Goal: Task Accomplishment & Management: Manage account settings

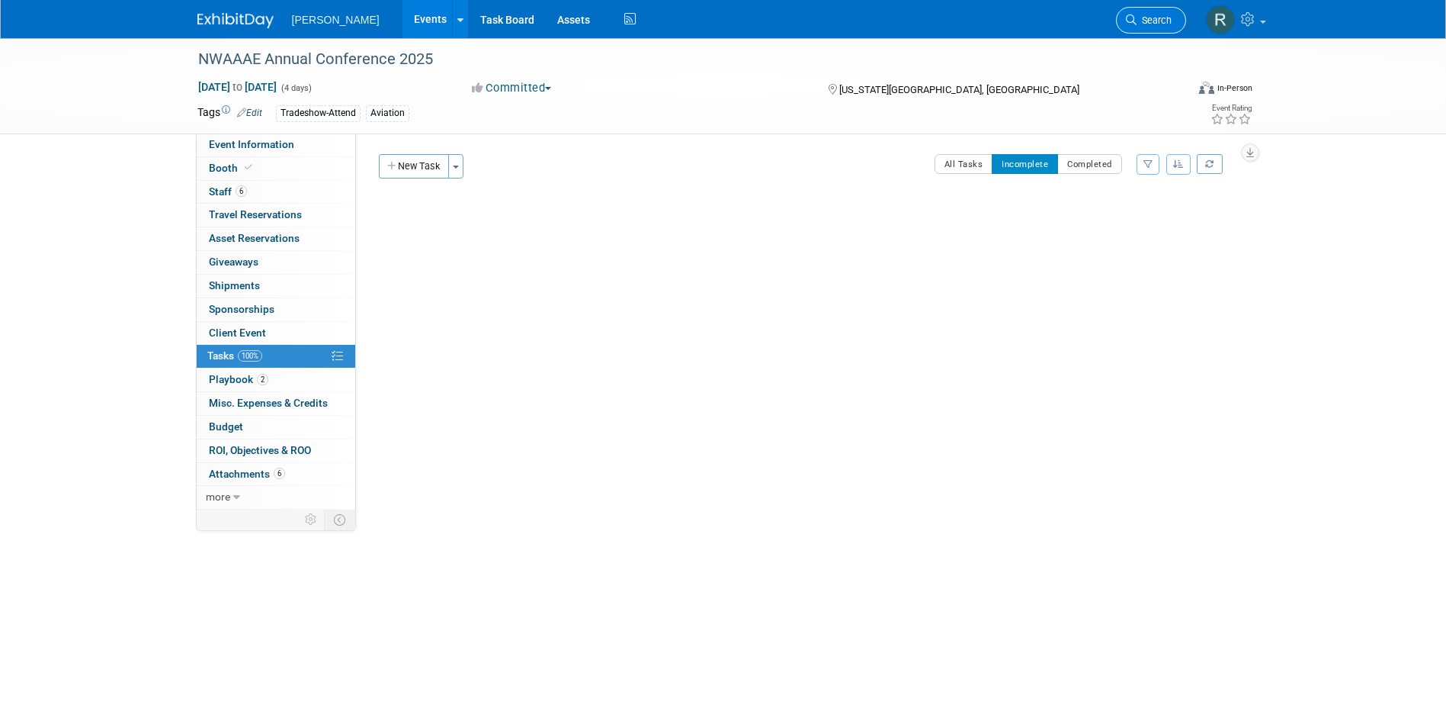
click at [1170, 14] on span "Search" at bounding box center [1154, 19] width 35 height 11
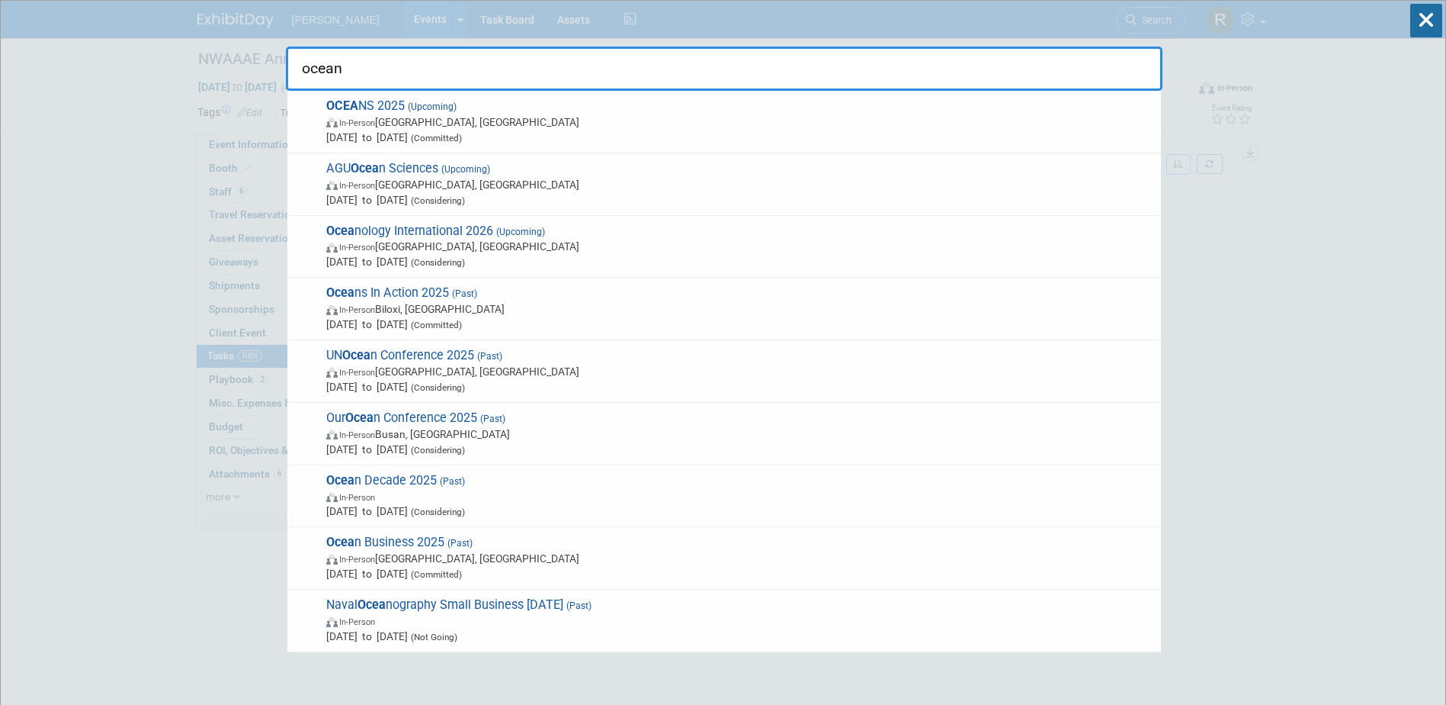
type input "oceans"
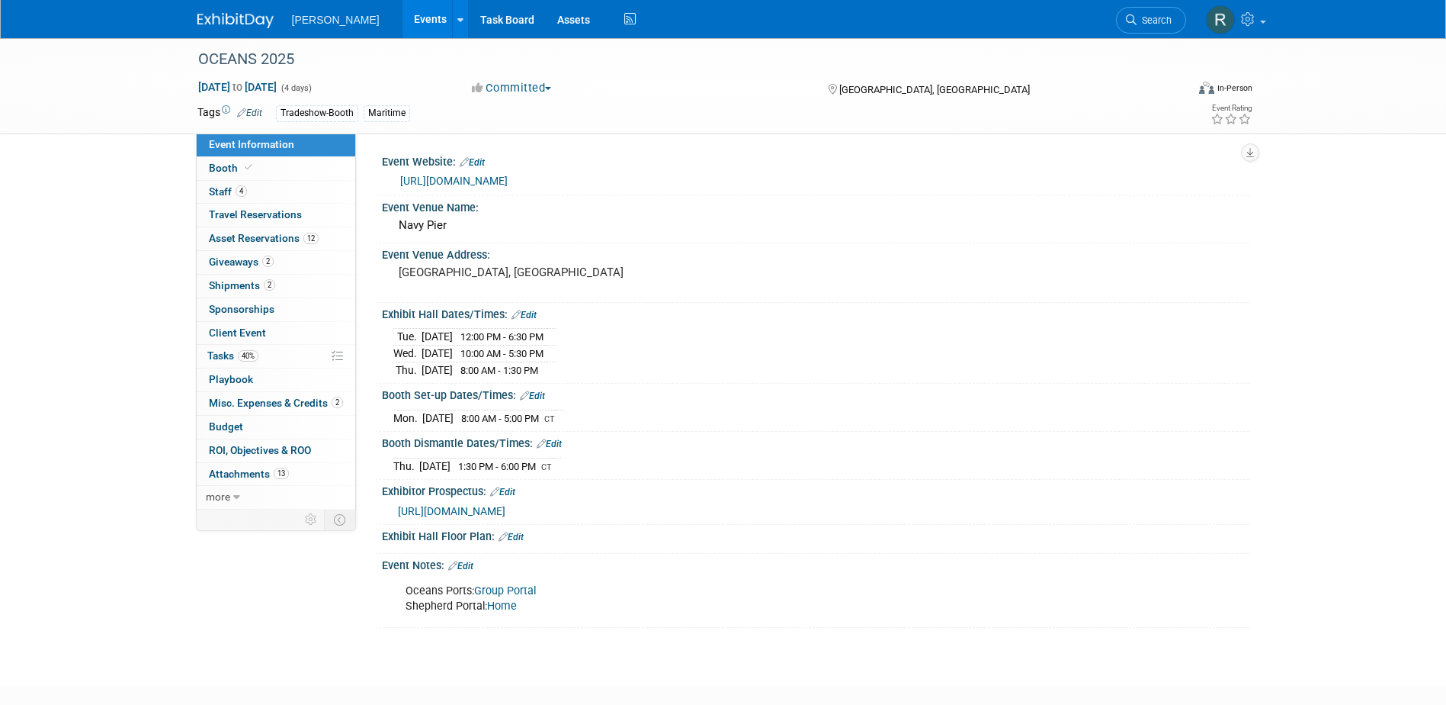
click at [508, 179] on link "https://greatlakes25.oceansconference.org/" at bounding box center [454, 181] width 108 height 12
click at [259, 171] on link "Booth" at bounding box center [276, 168] width 159 height 23
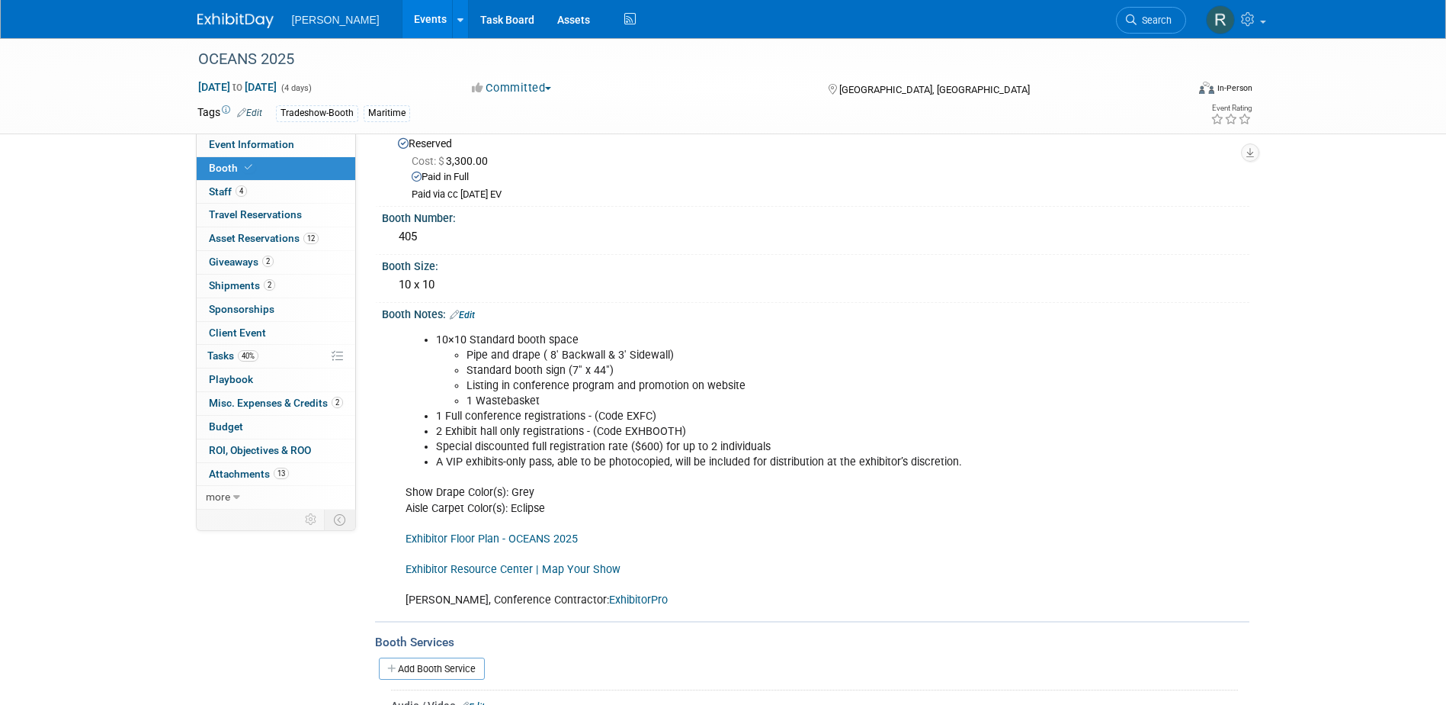
scroll to position [76, 0]
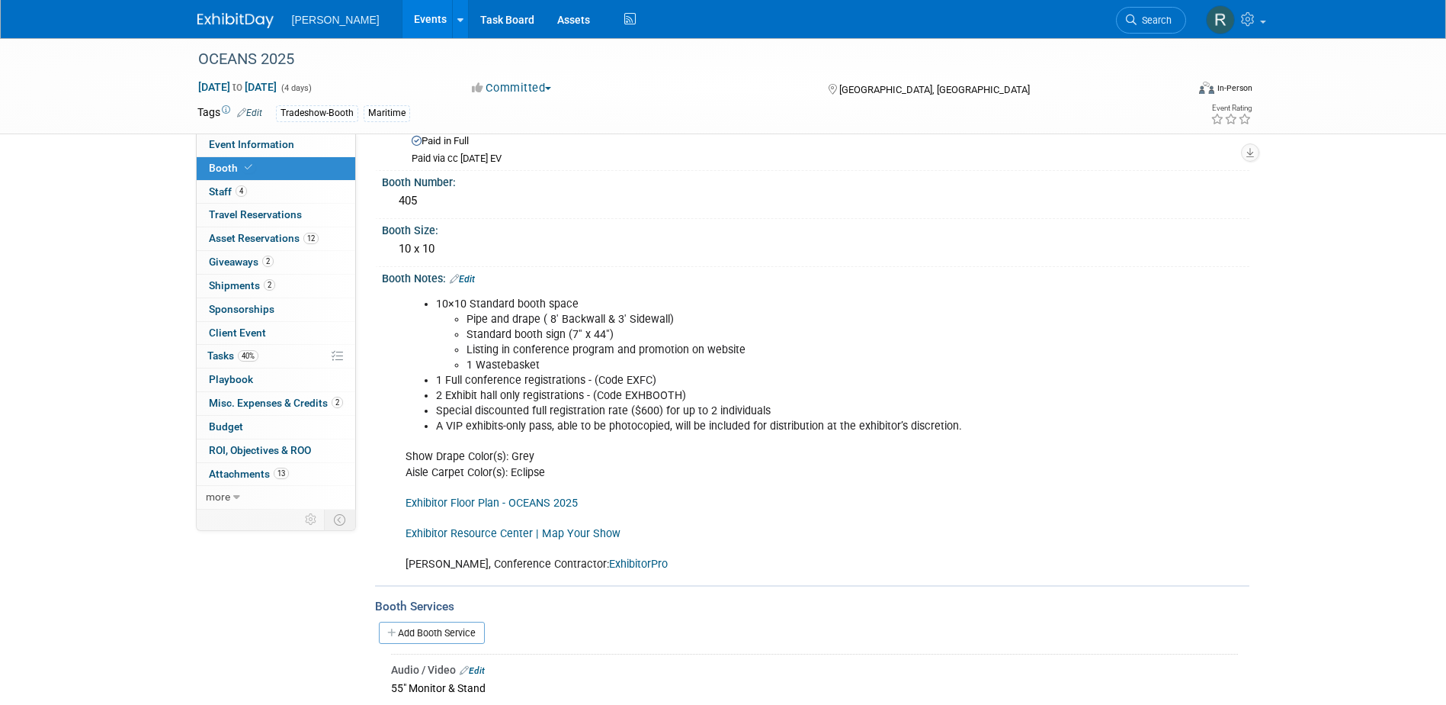
click at [509, 532] on link "Exhibitor Resource Center | Map Your Show" at bounding box center [513, 533] width 215 height 13
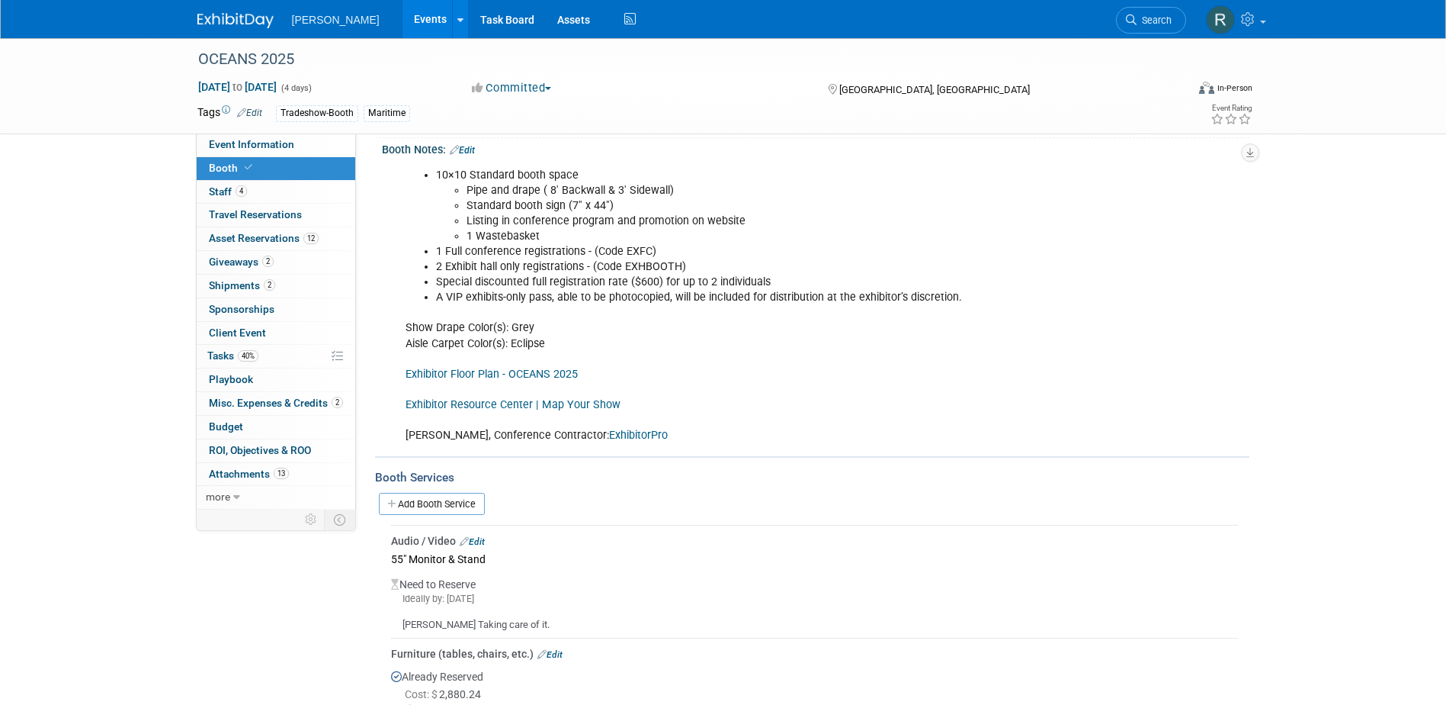
scroll to position [229, 0]
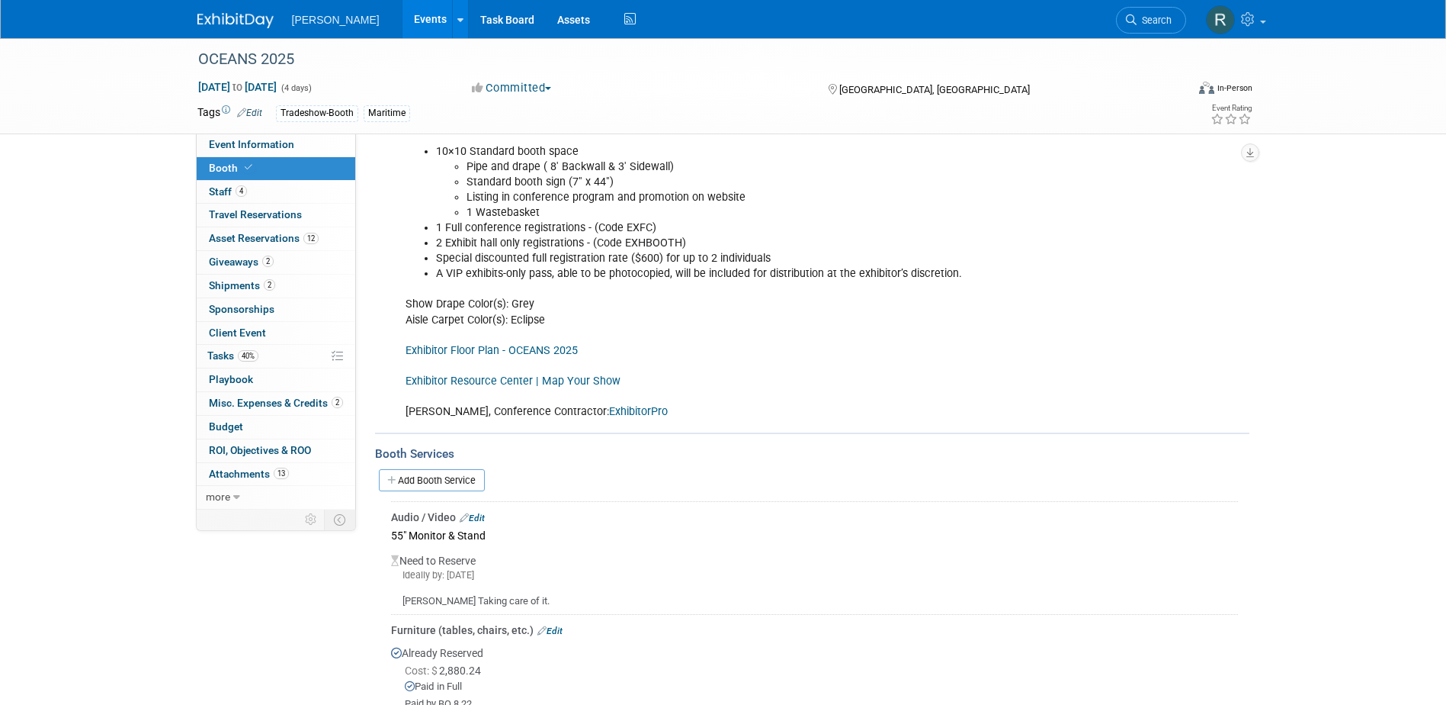
click at [609, 409] on link "ExhibitorPro" at bounding box center [638, 411] width 59 height 13
click at [226, 286] on span "Shipments 2" at bounding box center [242, 285] width 66 height 12
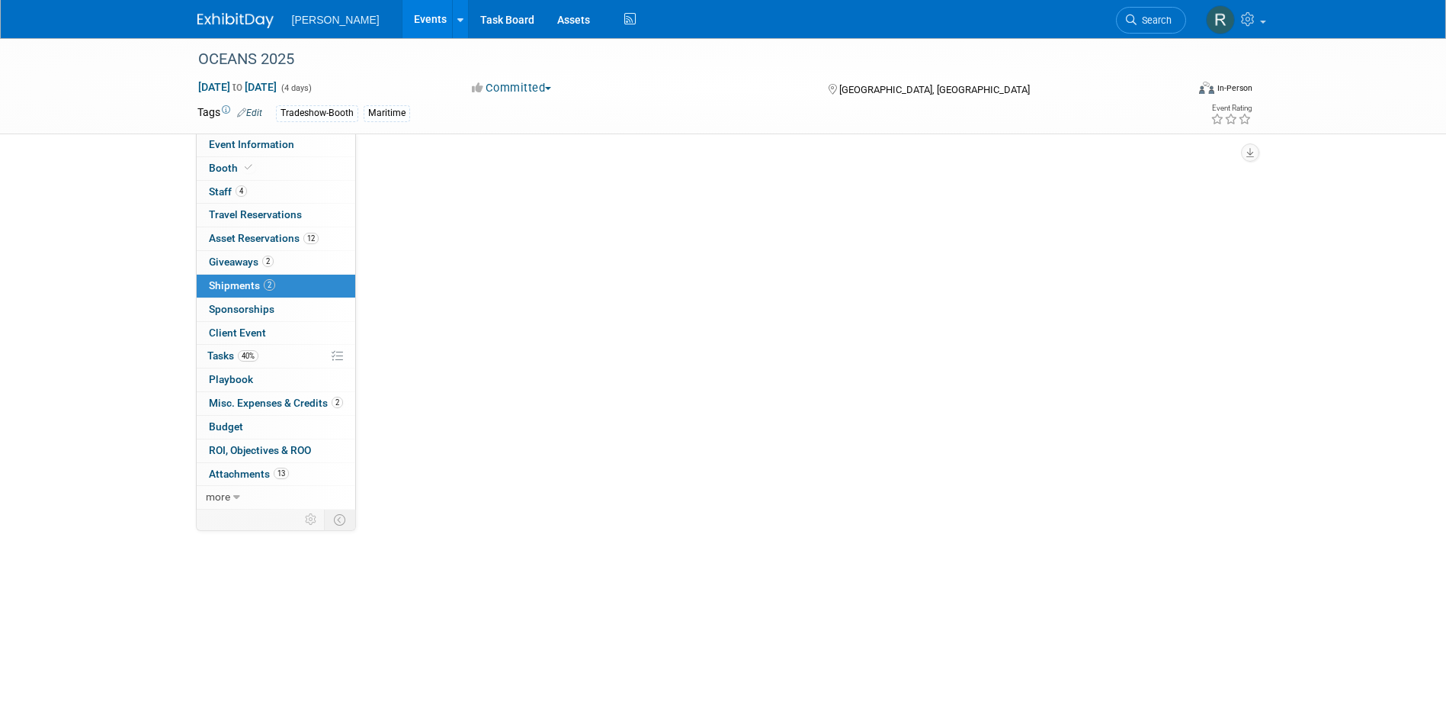
scroll to position [0, 0]
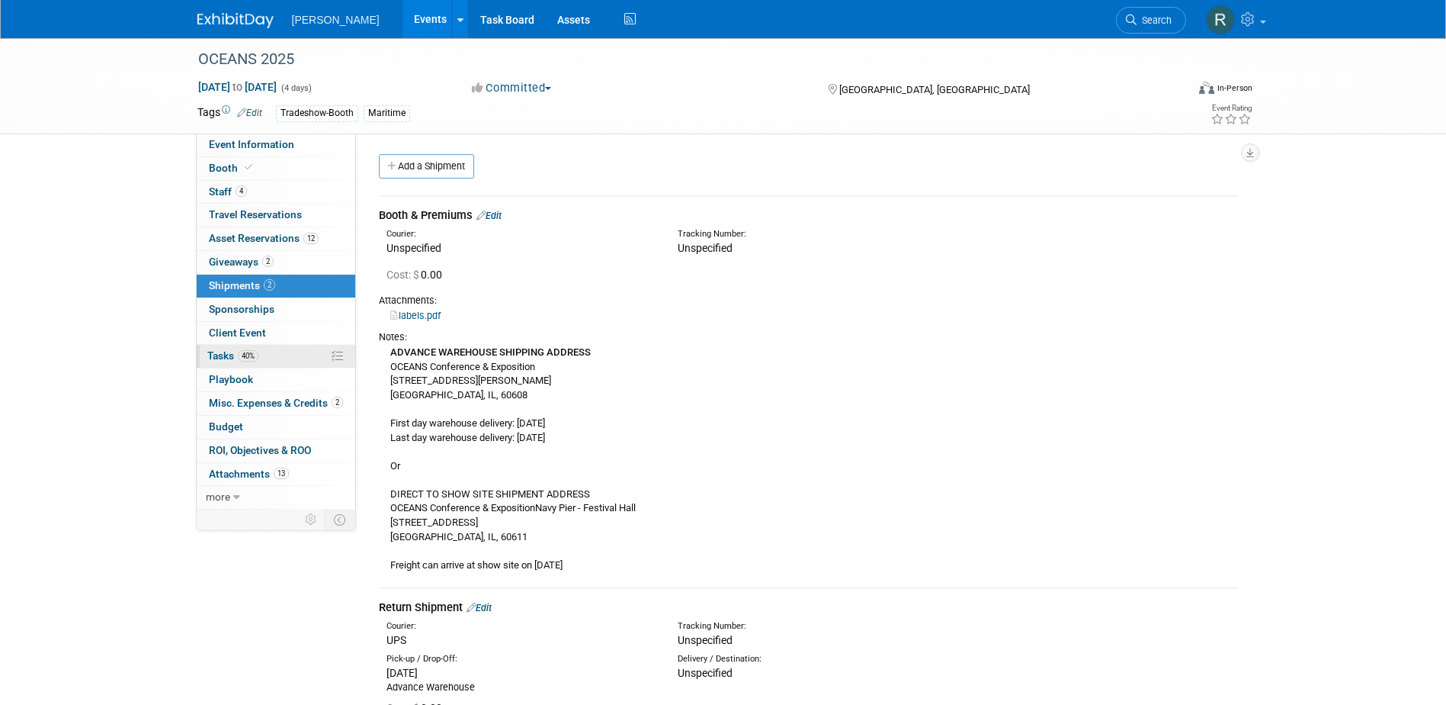
click at [227, 354] on span "Tasks 40%" at bounding box center [232, 355] width 51 height 12
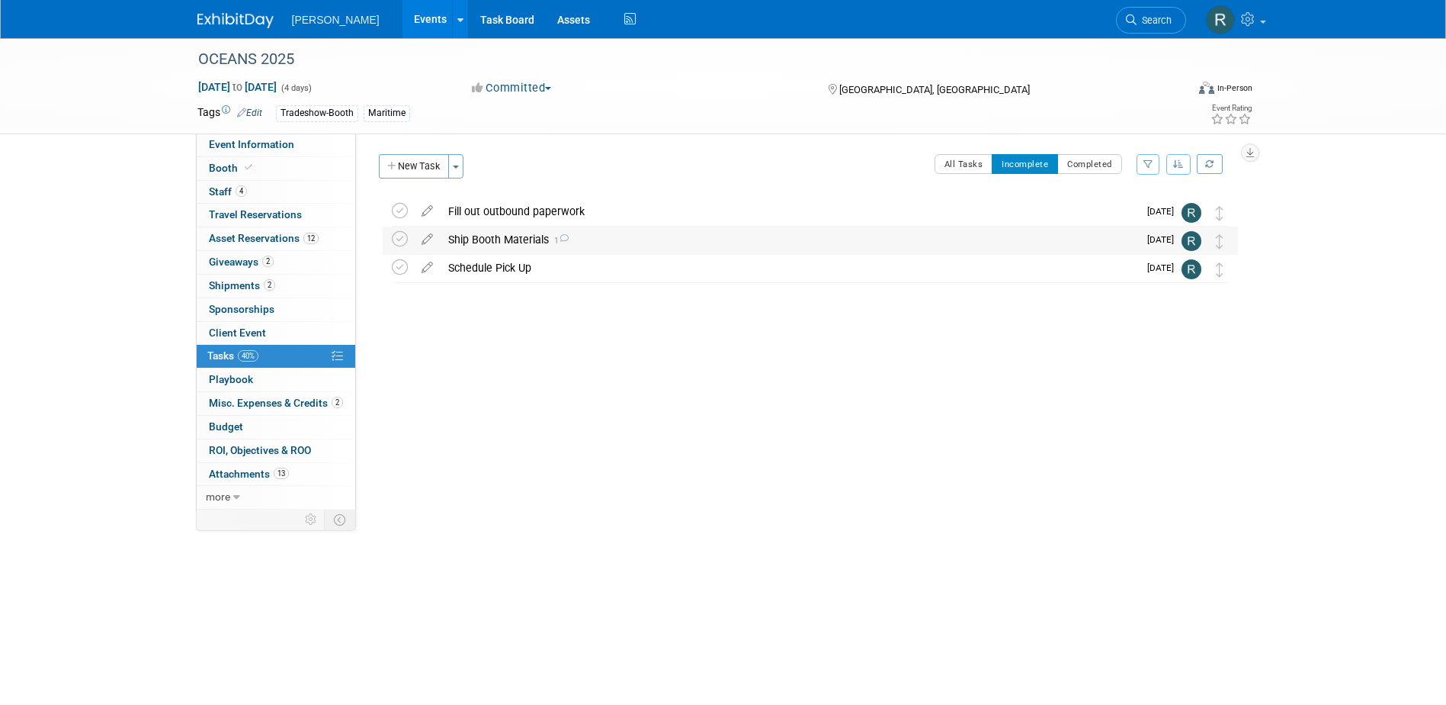
click at [502, 242] on div "Ship Booth Materials 1" at bounding box center [790, 239] width 698 height 26
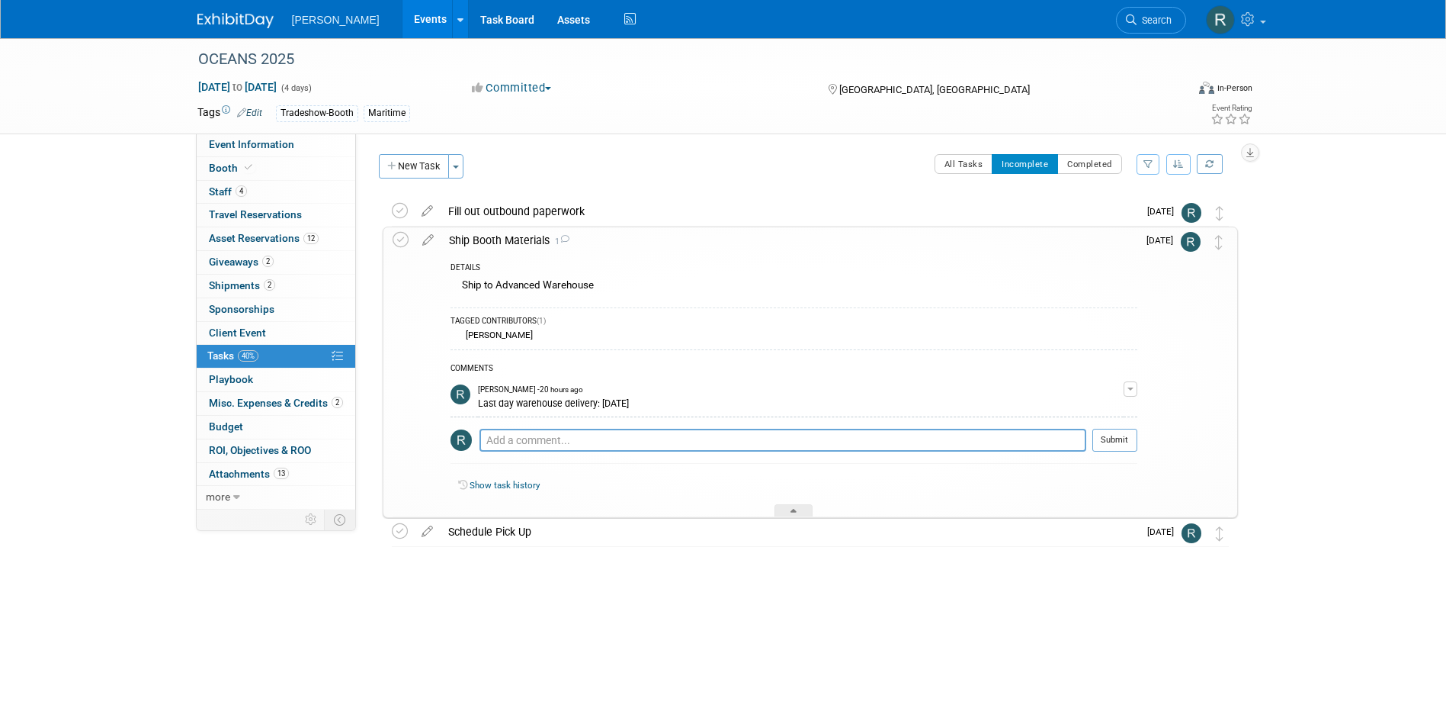
click at [503, 241] on div "Ship Booth Materials 1" at bounding box center [789, 240] width 696 height 26
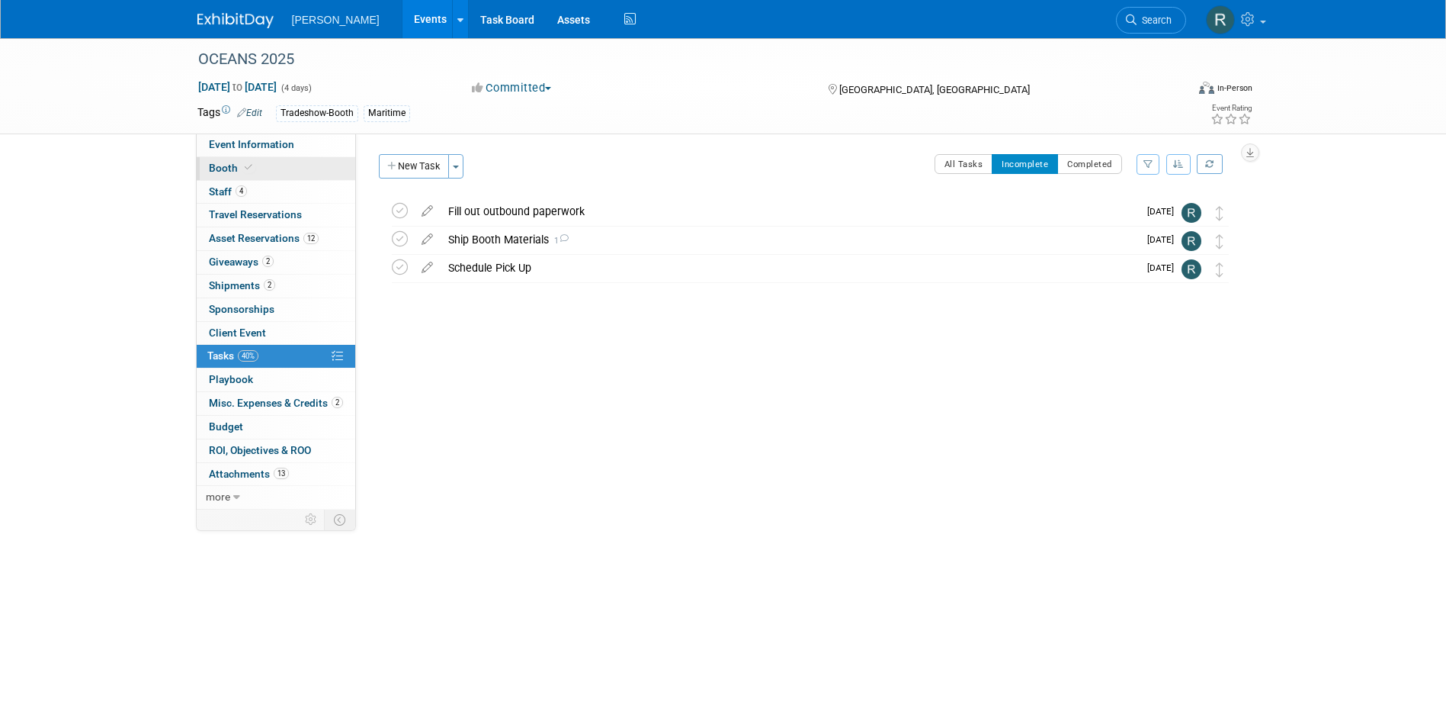
click at [223, 159] on link "Booth" at bounding box center [276, 168] width 159 height 23
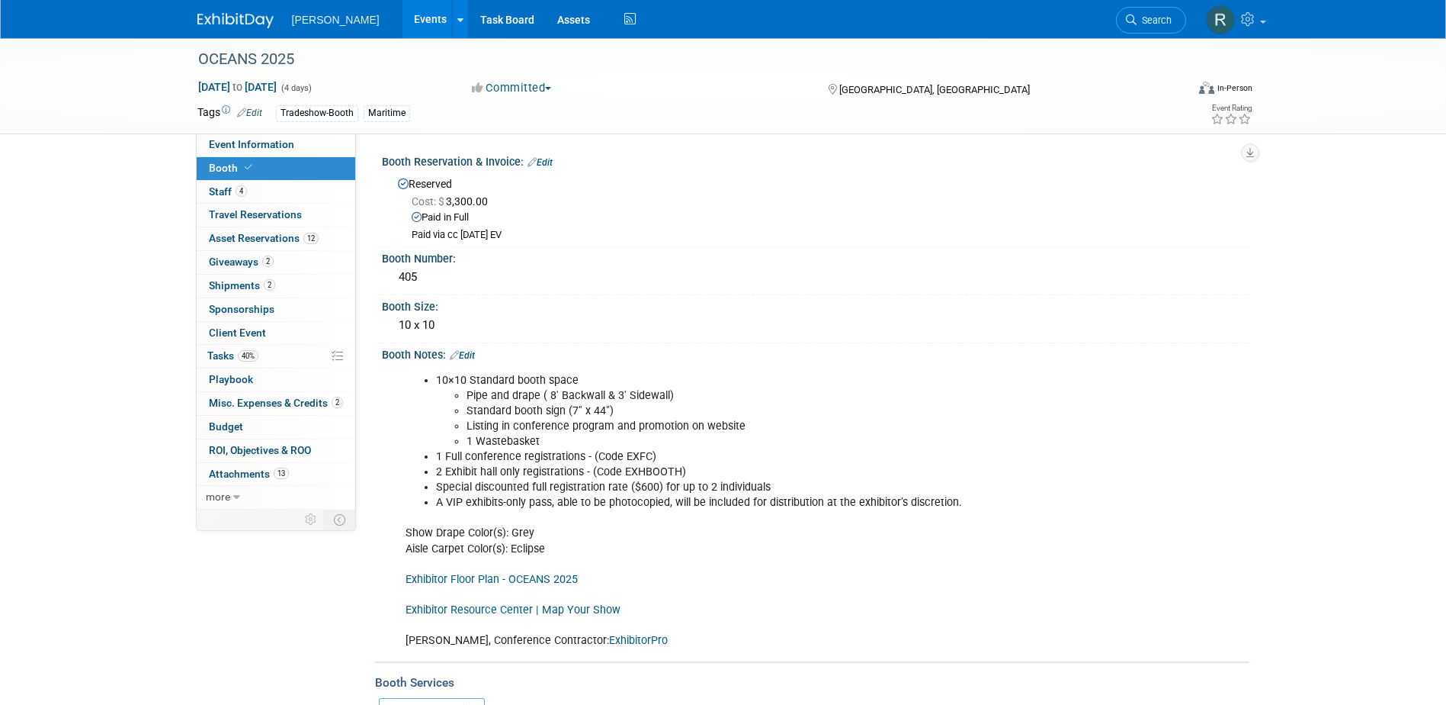
click at [547, 164] on link "Edit" at bounding box center [540, 162] width 25 height 11
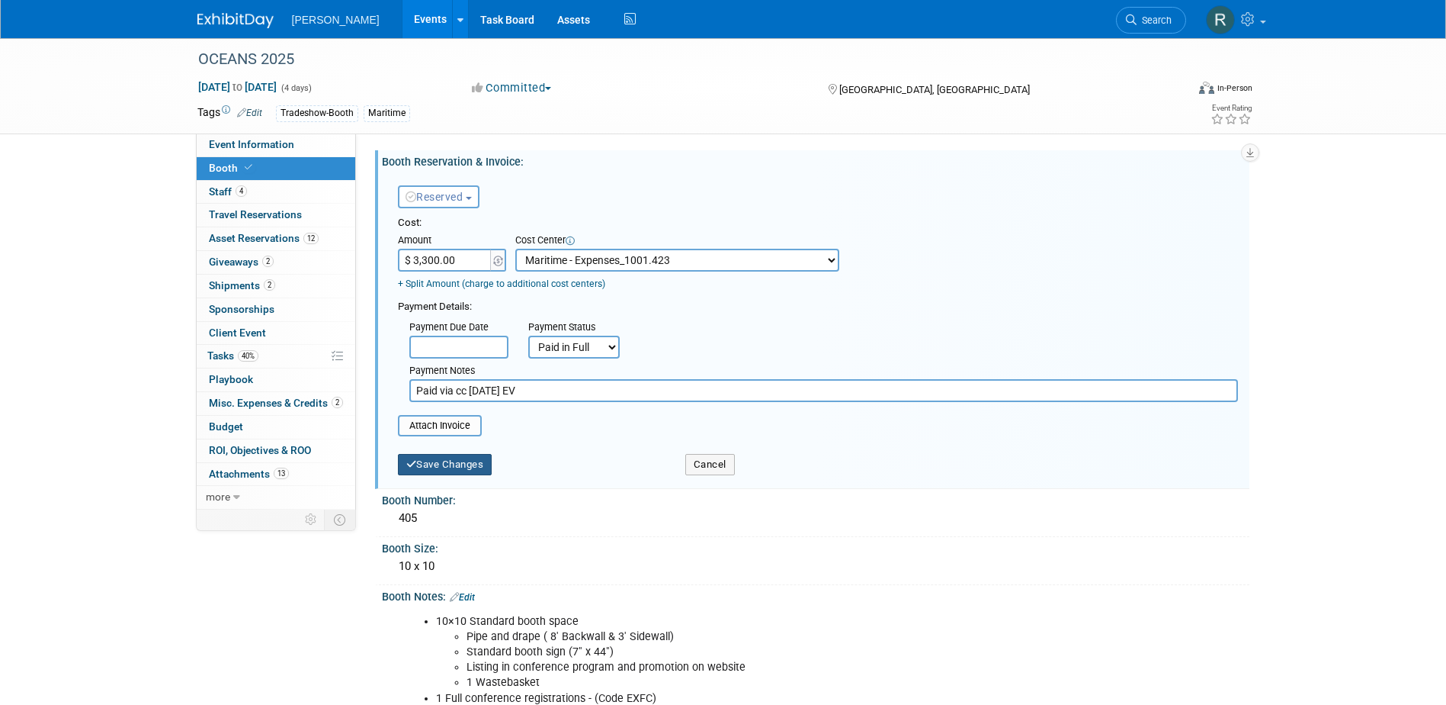
click at [470, 464] on button "Save Changes" at bounding box center [445, 464] width 95 height 21
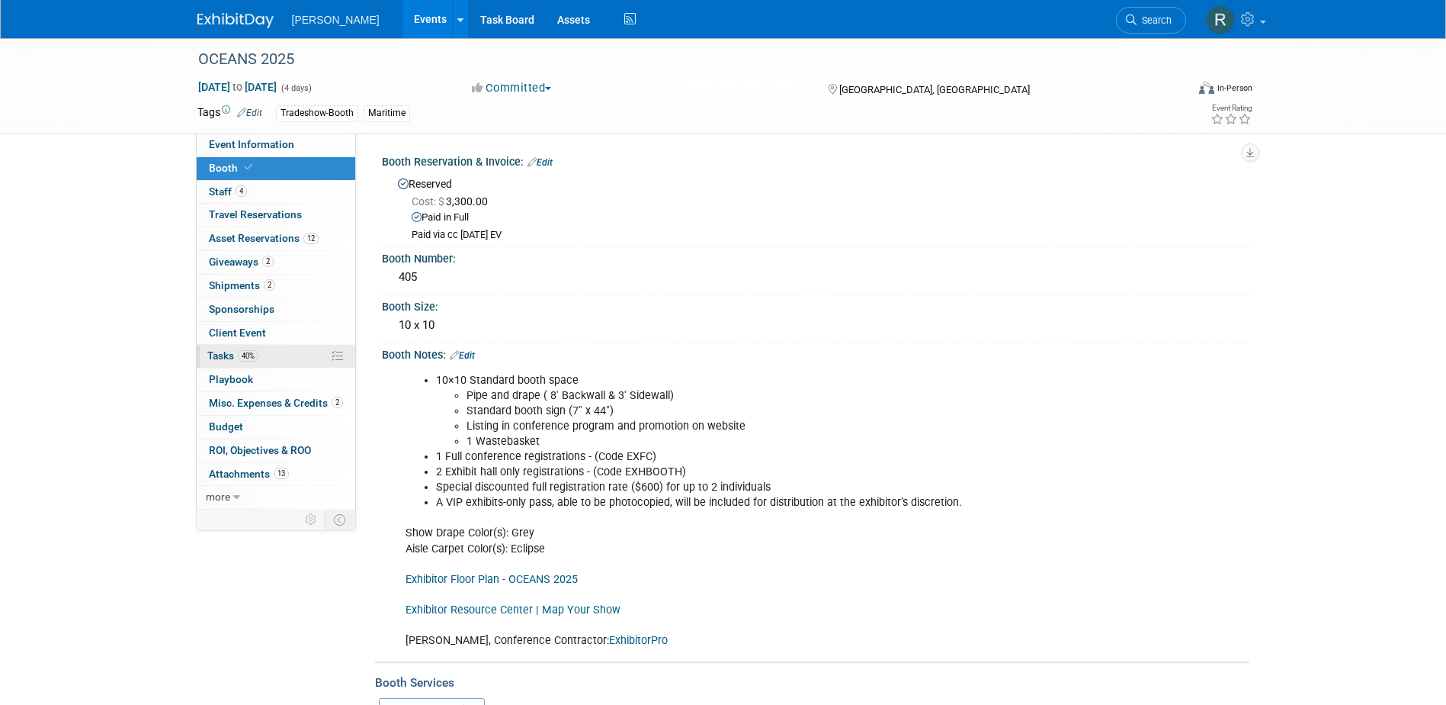
click at [233, 352] on span "Tasks 40%" at bounding box center [232, 355] width 51 height 12
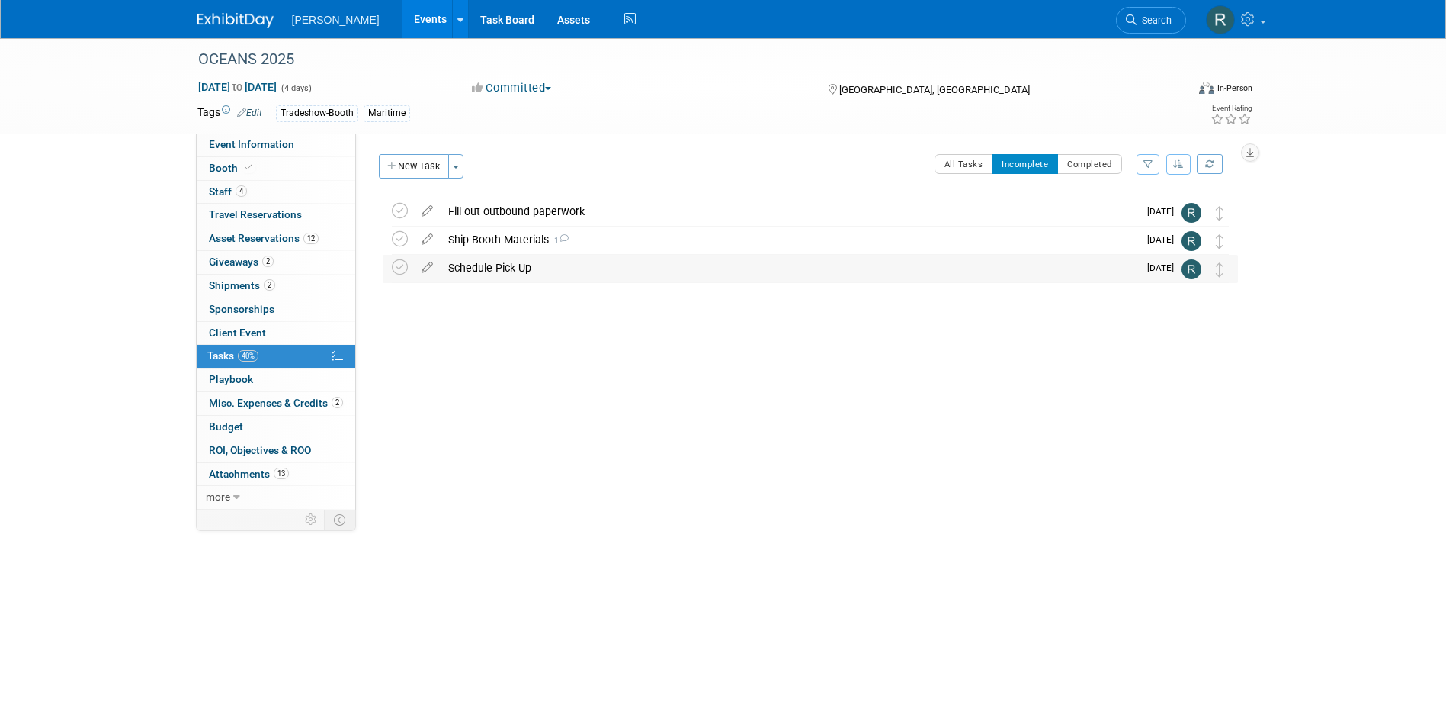
click at [511, 271] on div "Schedule Pick Up" at bounding box center [790, 268] width 698 height 26
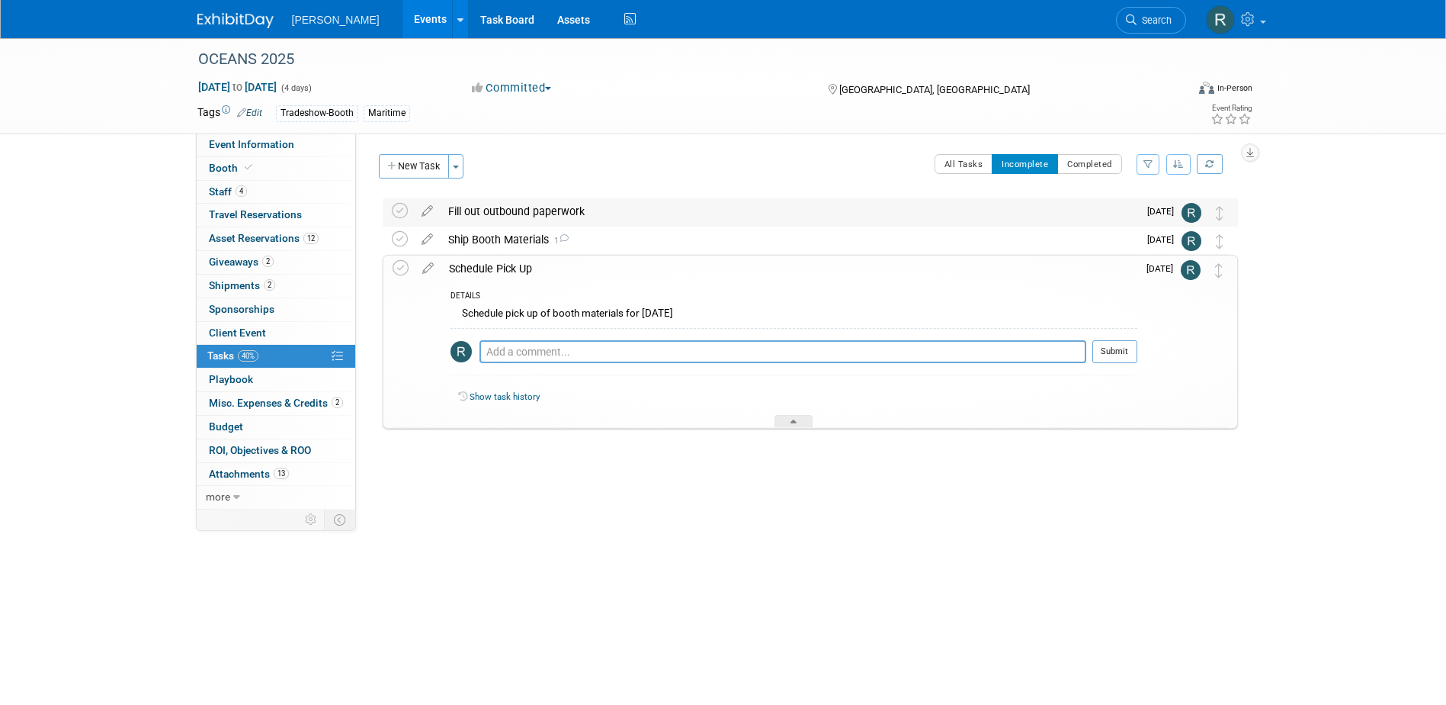
click at [506, 212] on div "Fill out outbound paperwork" at bounding box center [790, 211] width 698 height 26
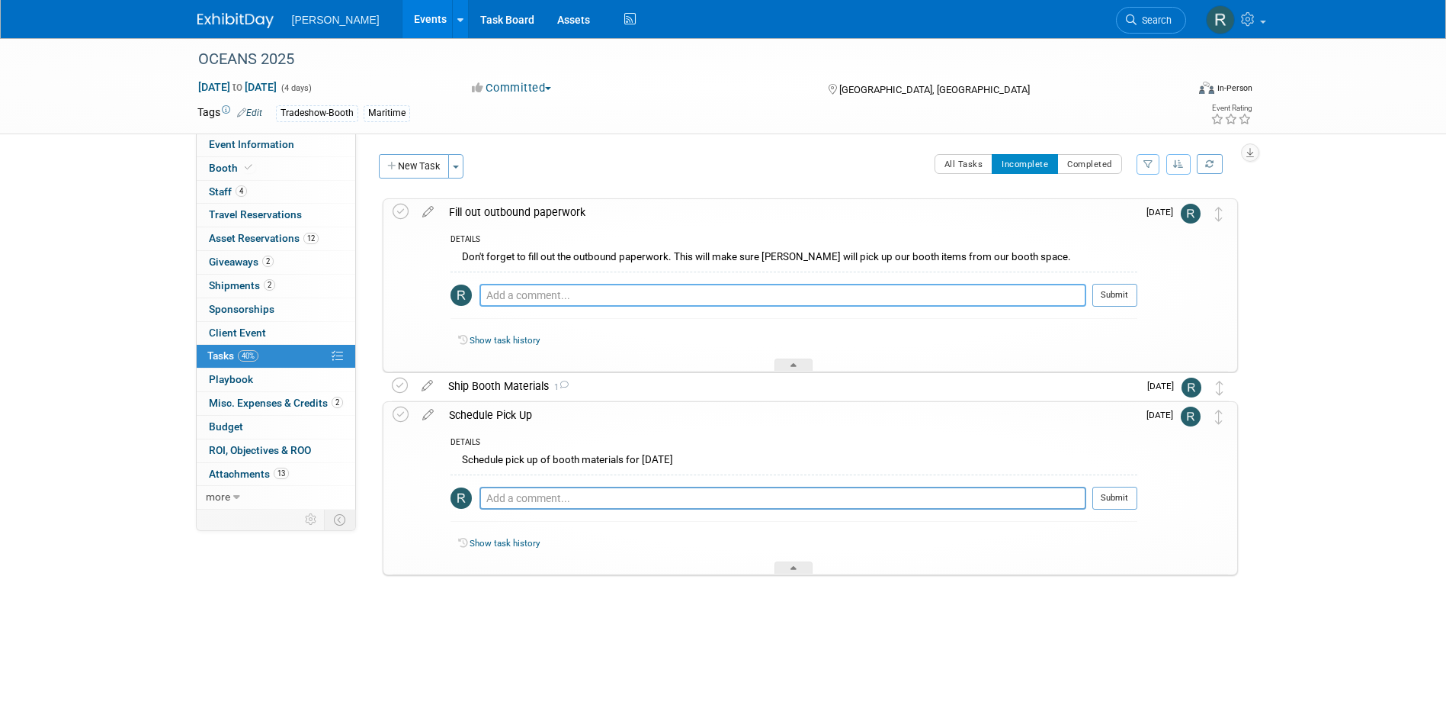
click at [584, 294] on textarea at bounding box center [783, 295] width 607 height 23
type textarea "Sent email to Shepard regarding paperwork and how/what is needed. 9.4.25 - RRD"
click at [1103, 294] on button "Submit" at bounding box center [1115, 295] width 45 height 23
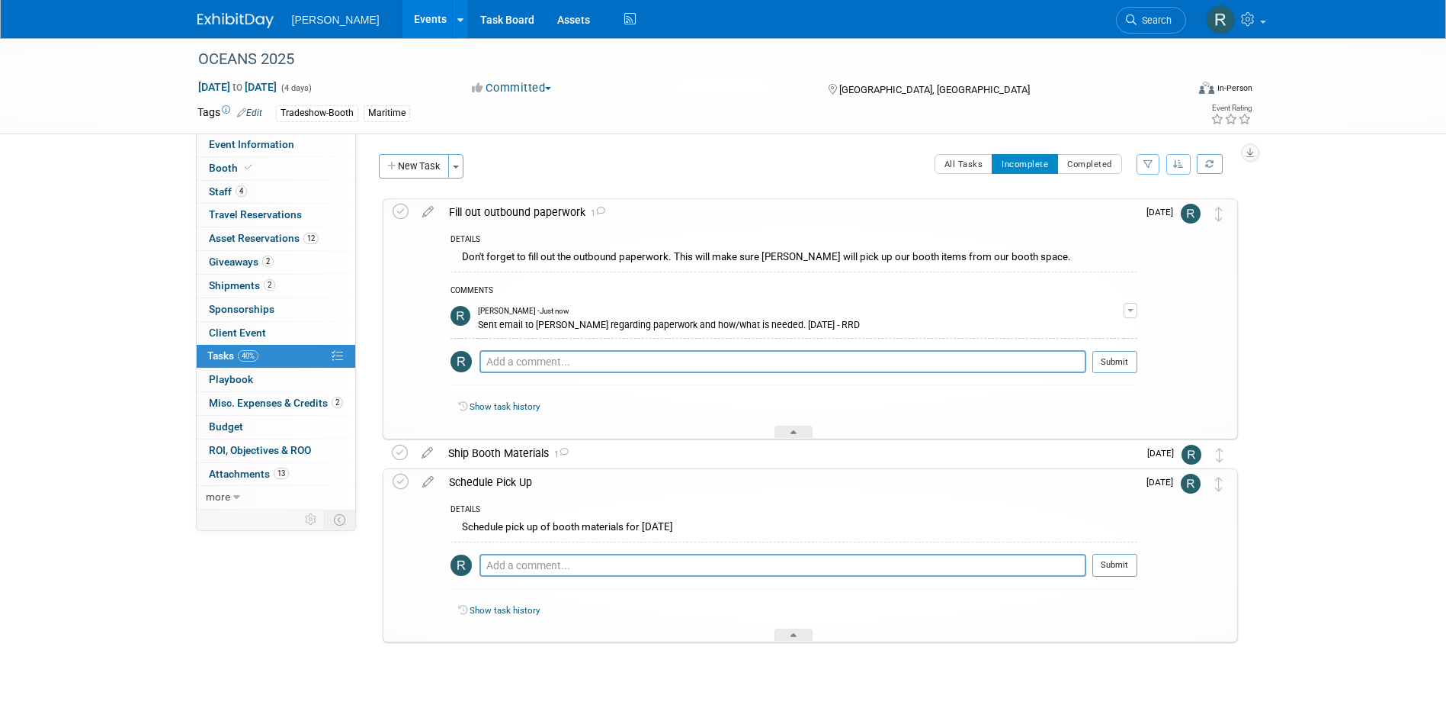
click at [488, 213] on div "Fill out outbound paperwork 1" at bounding box center [789, 212] width 696 height 26
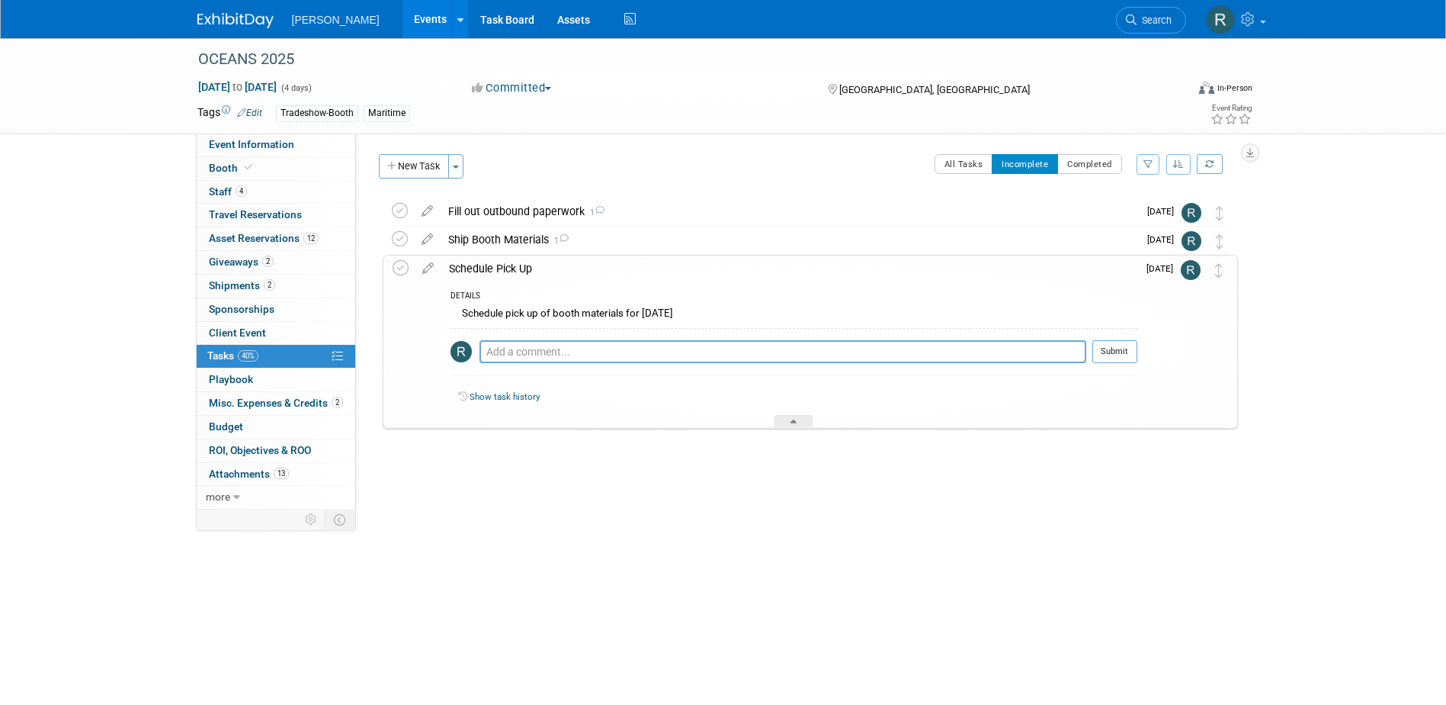
click at [482, 268] on div "Schedule Pick Up" at bounding box center [789, 268] width 696 height 26
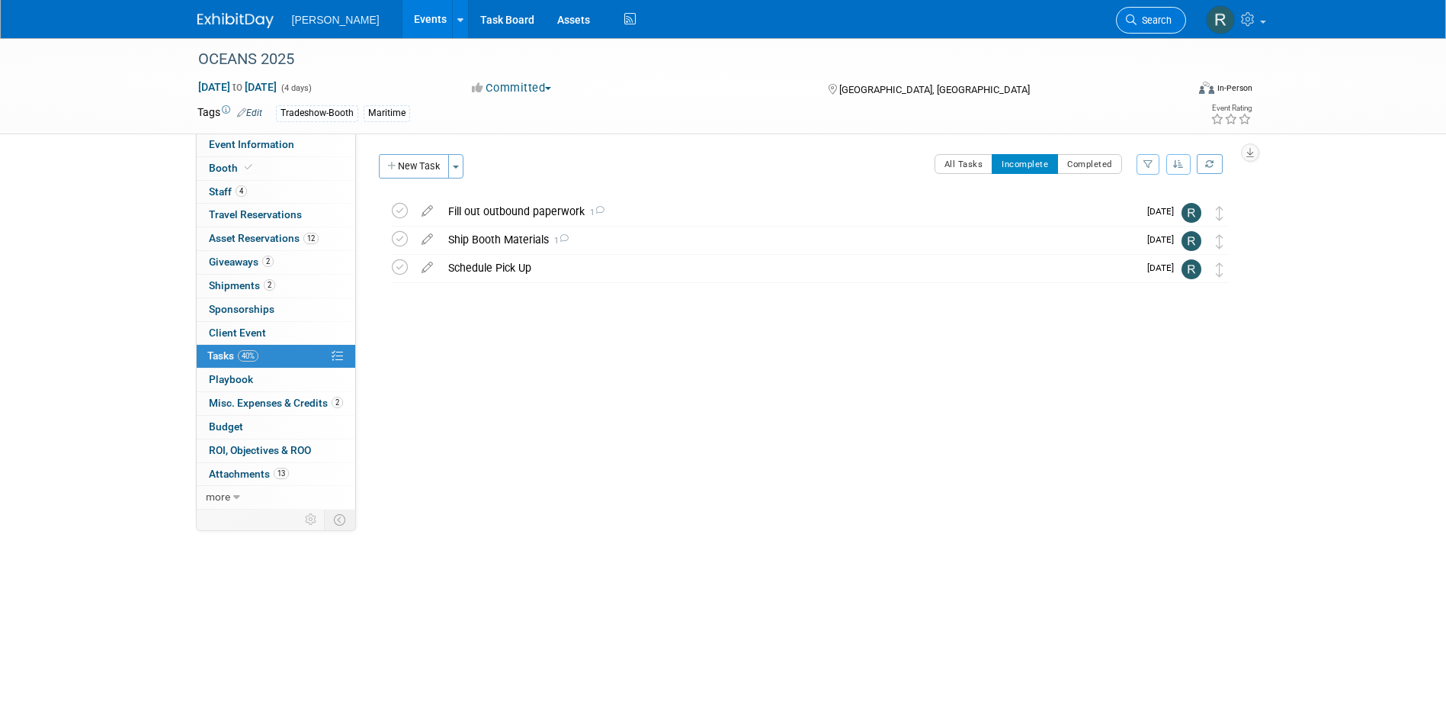
click at [1137, 16] on span "Search" at bounding box center [1154, 19] width 35 height 11
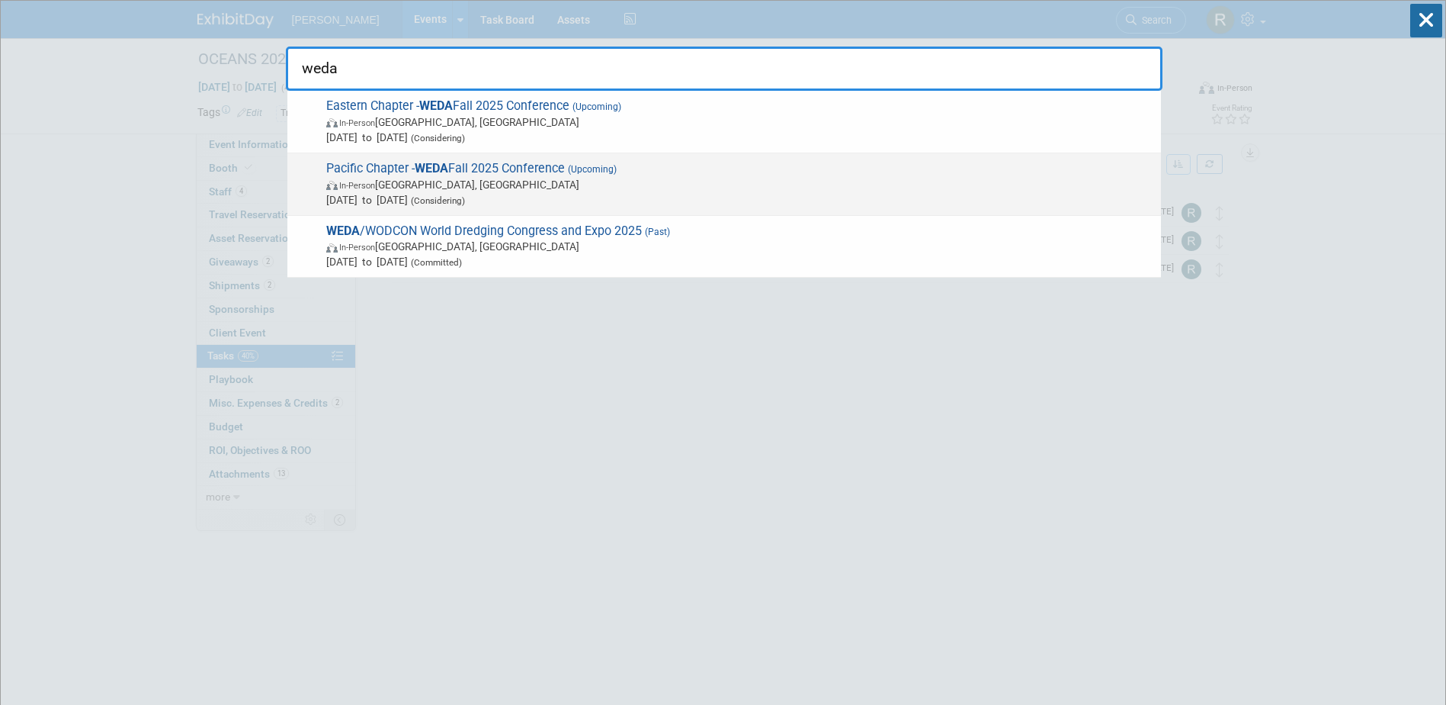
type input "weda"
click at [522, 170] on span "Pacific Chapter - WEDA Fall 2025 Conference (Upcoming) In-Person Honolulu, HI O…" at bounding box center [738, 184] width 832 height 47
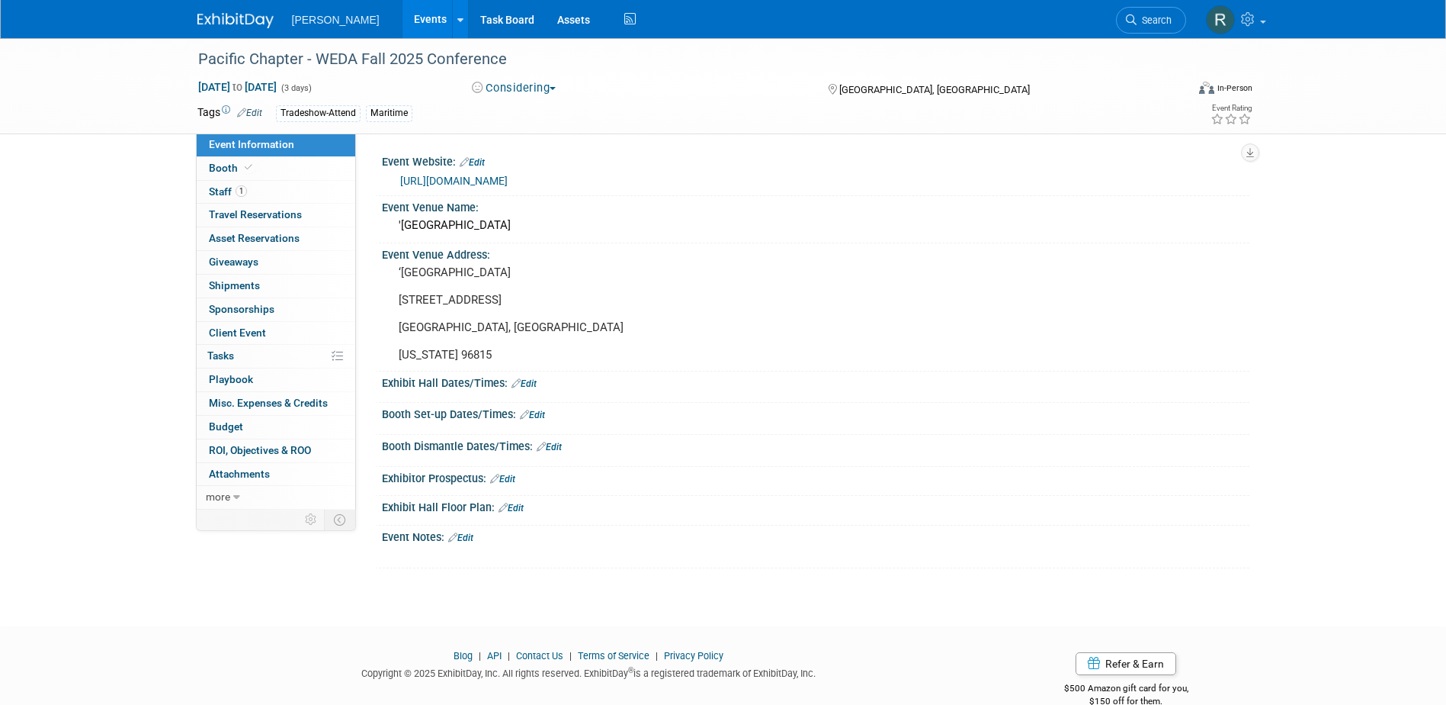
click at [508, 177] on link "https://www.westerndredging.org/index.php/regionalchapters/pacific-chapter" at bounding box center [454, 181] width 108 height 12
click at [230, 308] on span "Sponsorships 0" at bounding box center [242, 309] width 66 height 12
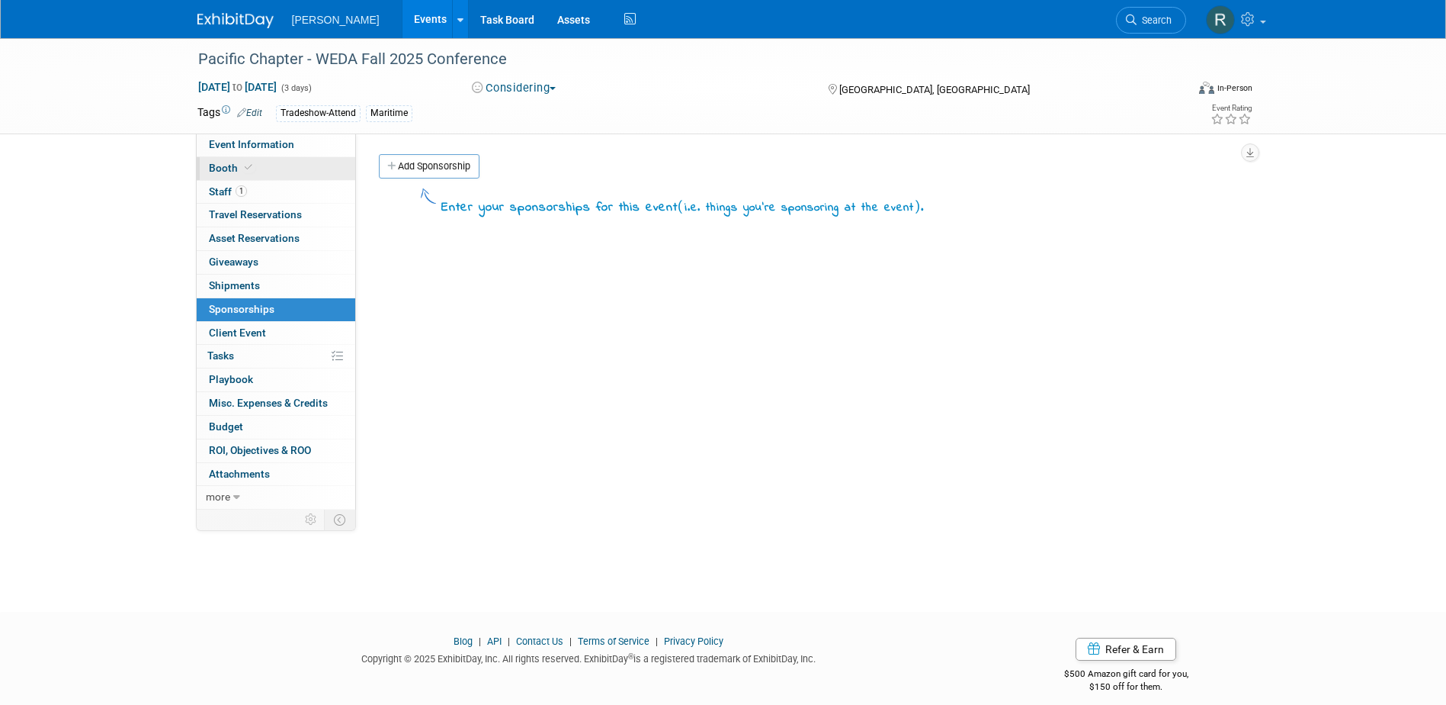
click at [230, 169] on span "Booth" at bounding box center [232, 168] width 47 height 12
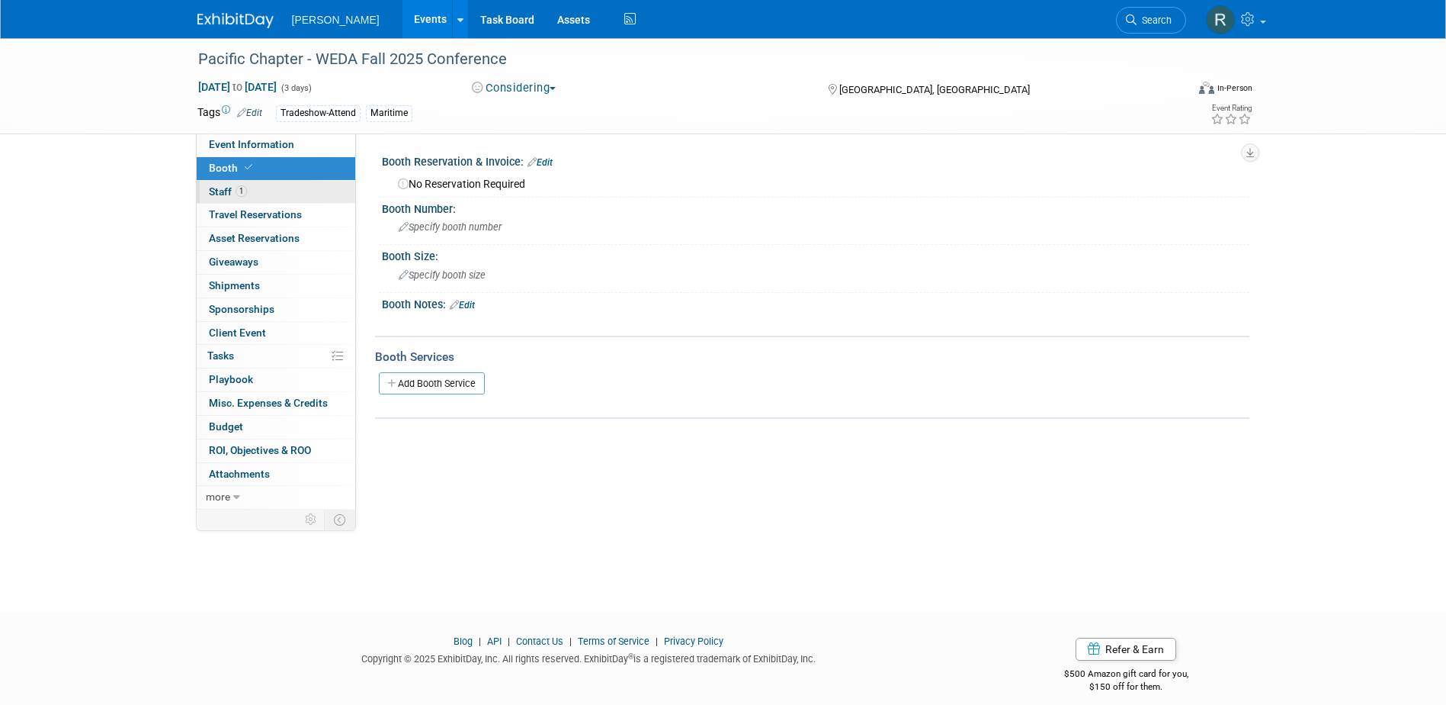
click at [238, 193] on span "1" at bounding box center [241, 190] width 11 height 11
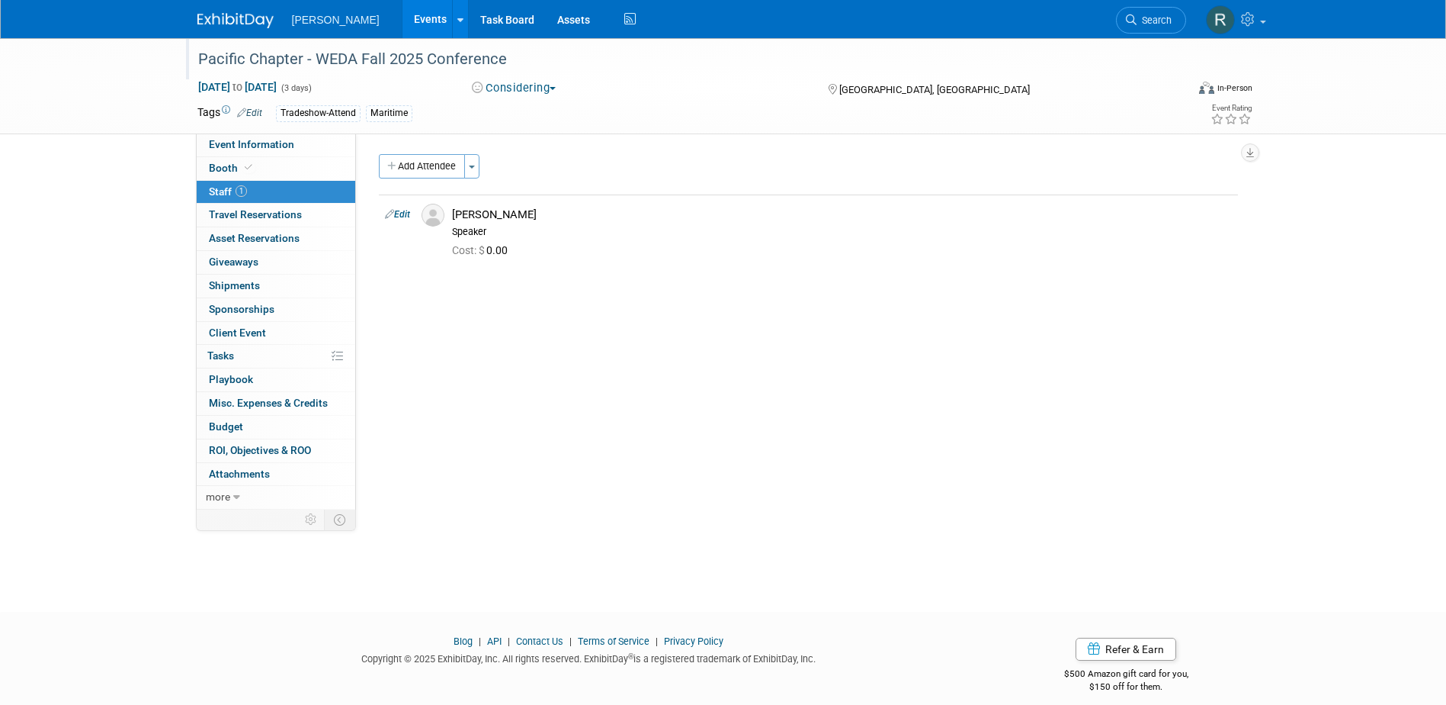
click at [517, 65] on div "Pacific Chapter - WEDA Fall 2025 Conference" at bounding box center [678, 59] width 971 height 27
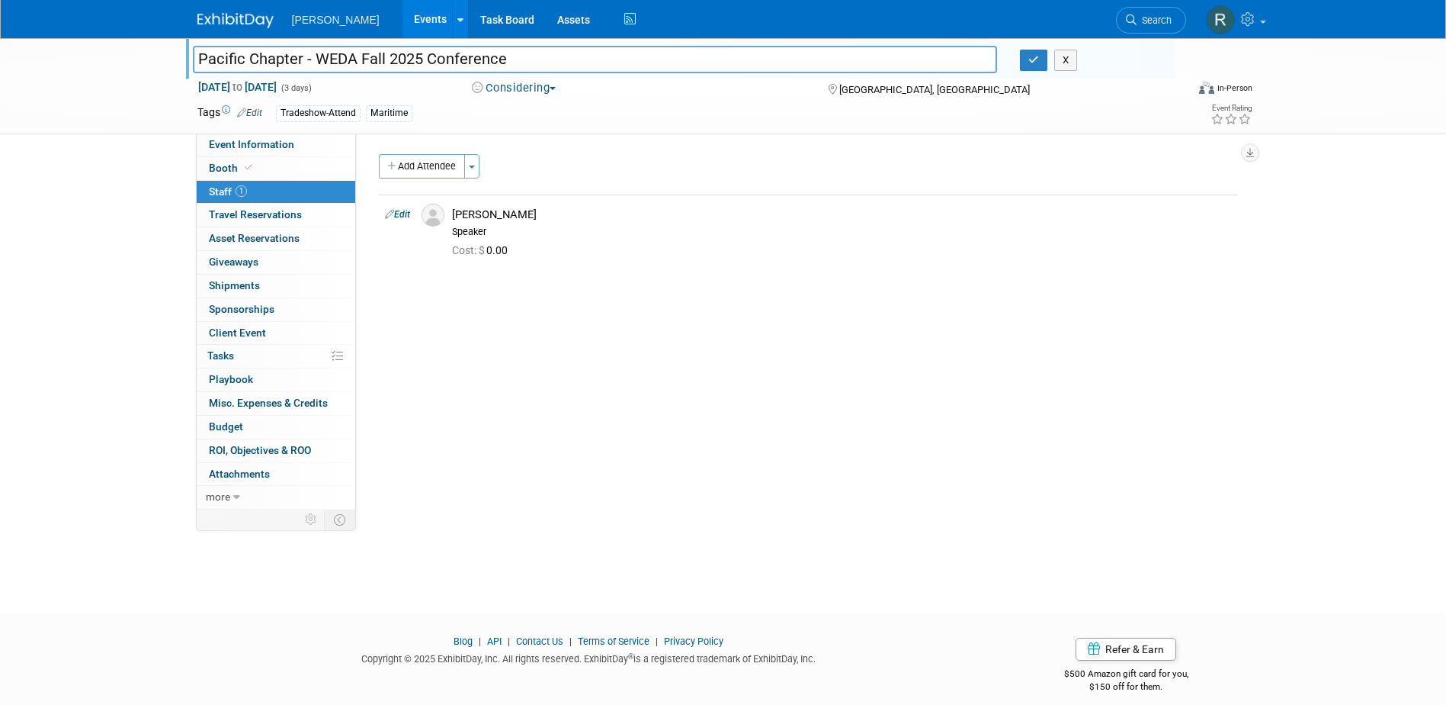
drag, startPoint x: 517, startPoint y: 60, endPoint x: 186, endPoint y: 53, distance: 331.0
click at [186, 53] on div "Pacific Chapter - WEDA Fall 2025 Conference" at bounding box center [595, 61] width 828 height 23
click at [201, 354] on link "0% Tasks 0%" at bounding box center [276, 356] width 159 height 23
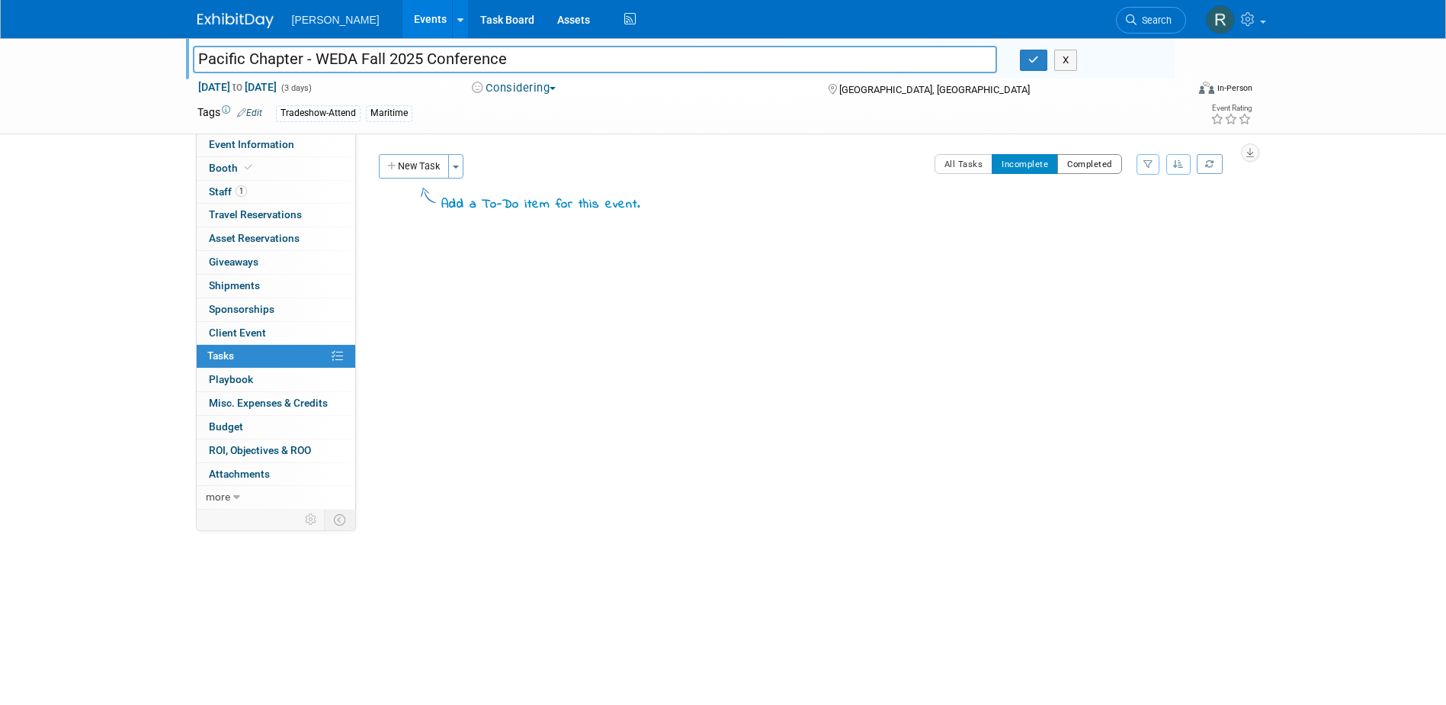
click at [1080, 161] on button "Completed" at bounding box center [1090, 164] width 65 height 20
click at [1018, 165] on button "Incomplete" at bounding box center [1025, 164] width 66 height 20
click at [1029, 58] on icon "button" at bounding box center [1034, 60] width 11 height 10
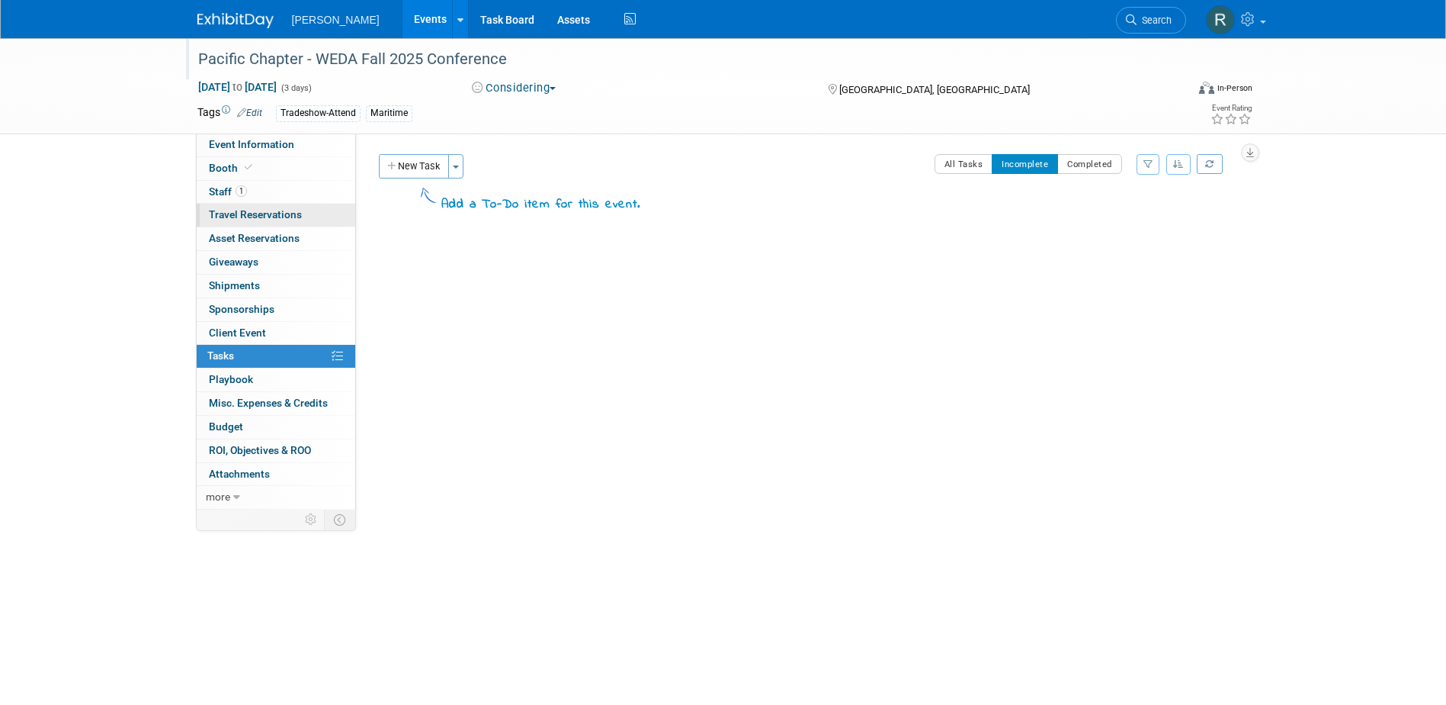
click at [263, 204] on link "0 Travel Reservations 0" at bounding box center [276, 215] width 159 height 23
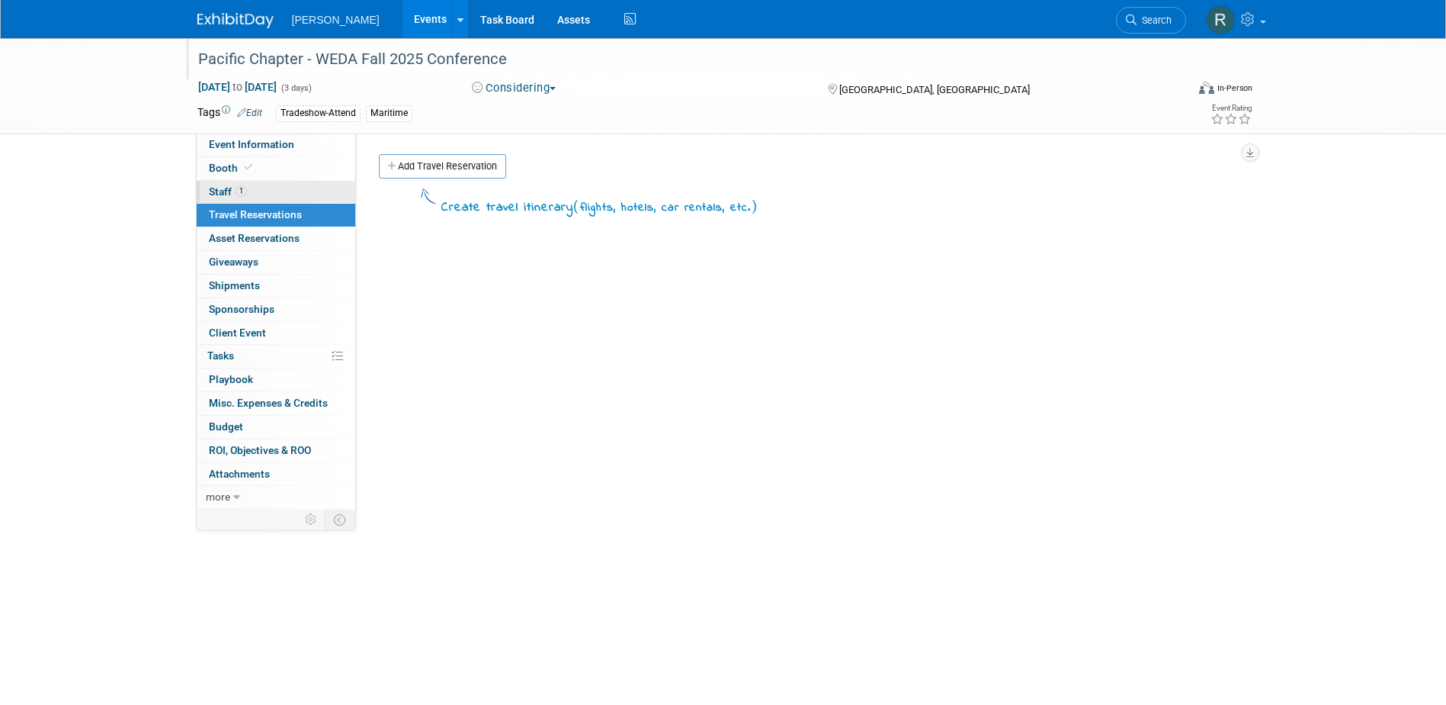
click at [279, 192] on link "1 Staff 1" at bounding box center [276, 192] width 159 height 23
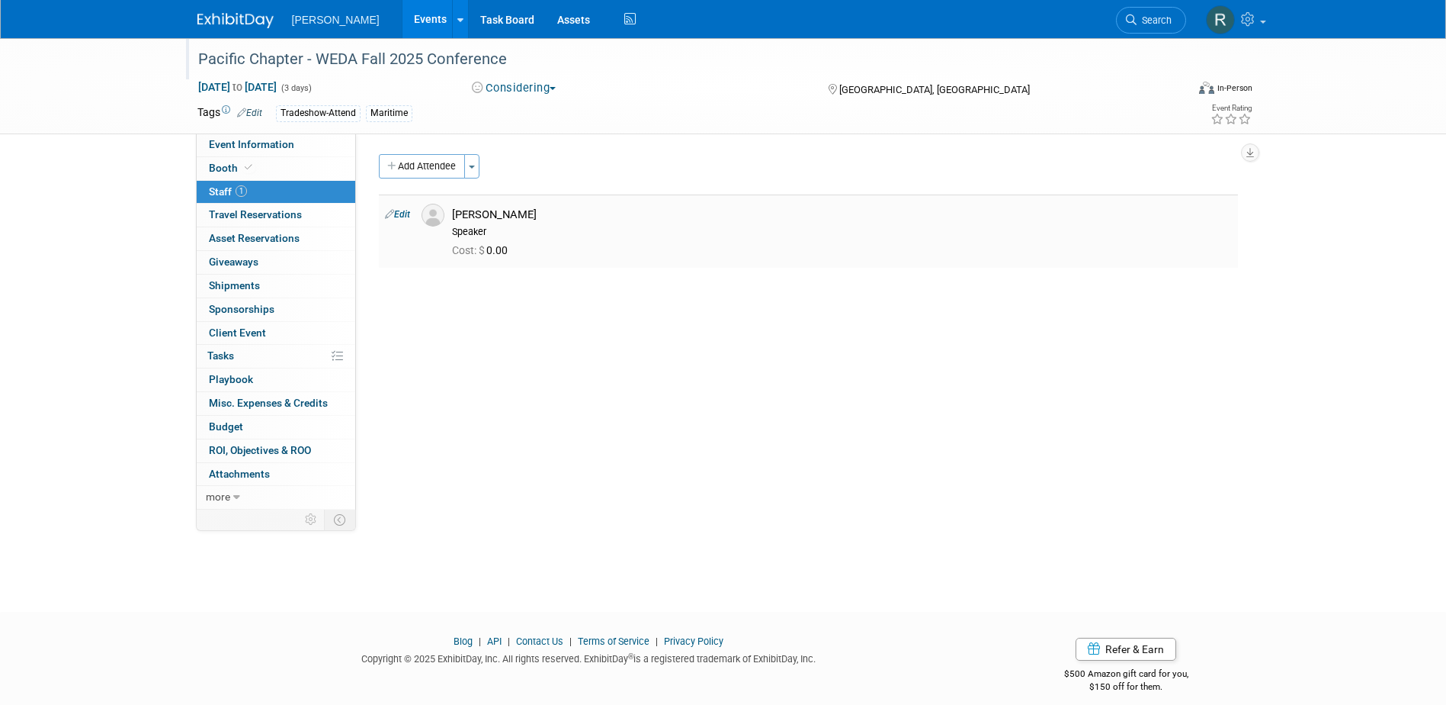
click at [400, 210] on link "Edit" at bounding box center [397, 214] width 25 height 11
select select "039bd642-3714-40d6-bed3-25f6a4925e19"
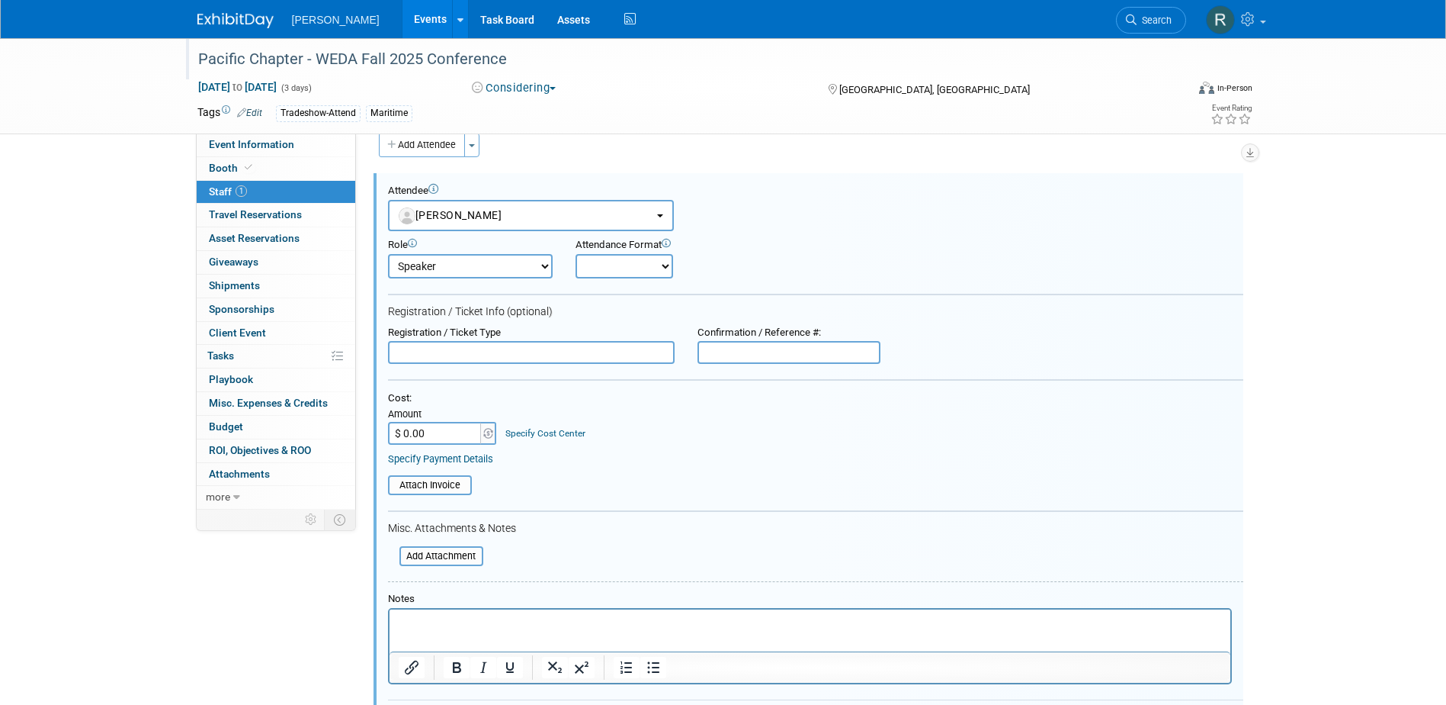
click at [480, 348] on input "text" at bounding box center [531, 352] width 287 height 23
type input "Non-Member Full Conference"
type input "$ 600.00"
click at [558, 434] on link "Specify Cost Center" at bounding box center [546, 433] width 80 height 11
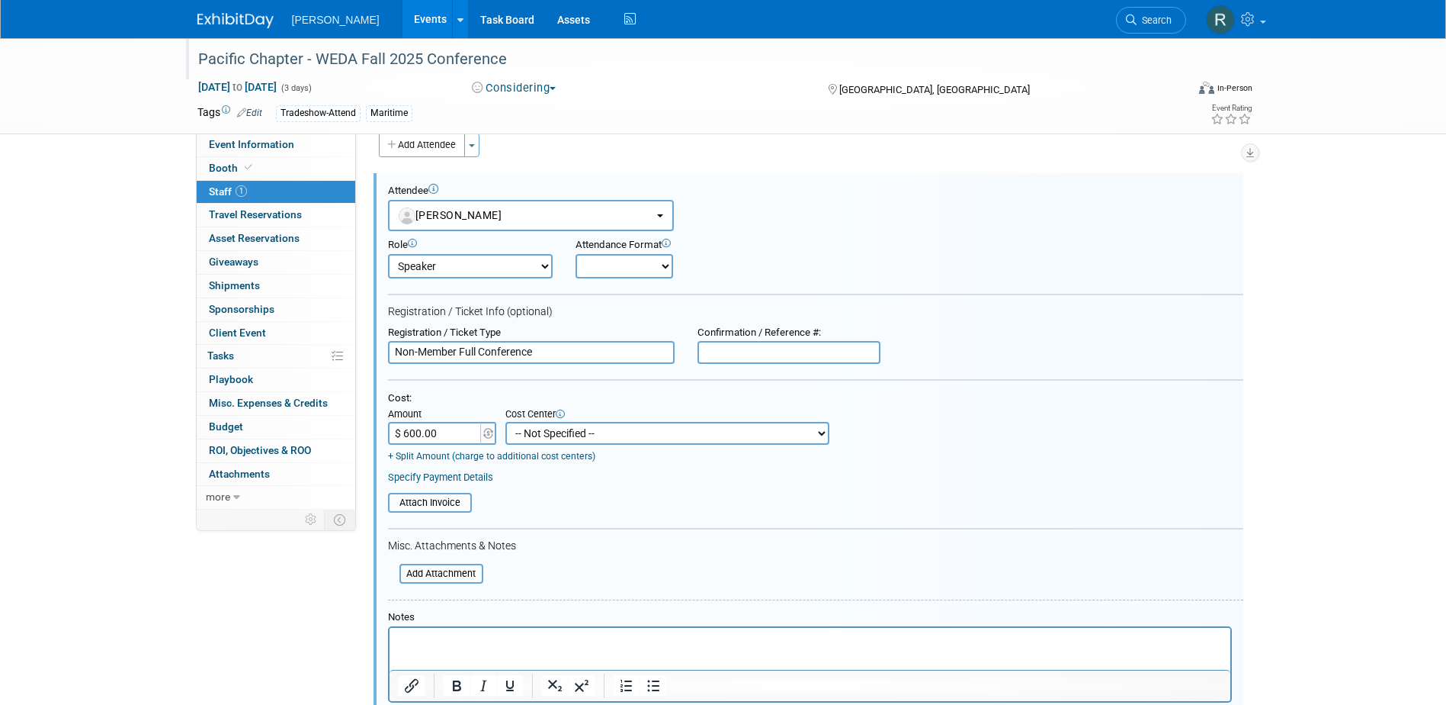
click at [555, 429] on select "-- Not Specified -- Advisory Services - Expenses_1001.502 Aerial Acquisition - …" at bounding box center [668, 433] width 324 height 23
select select "18966249"
click at [506, 422] on select "-- Not Specified -- Advisory Services - Expenses_1001.502 Aerial Acquisition - …" at bounding box center [668, 433] width 324 height 23
click at [467, 477] on link "Specify Payment Details" at bounding box center [440, 476] width 105 height 11
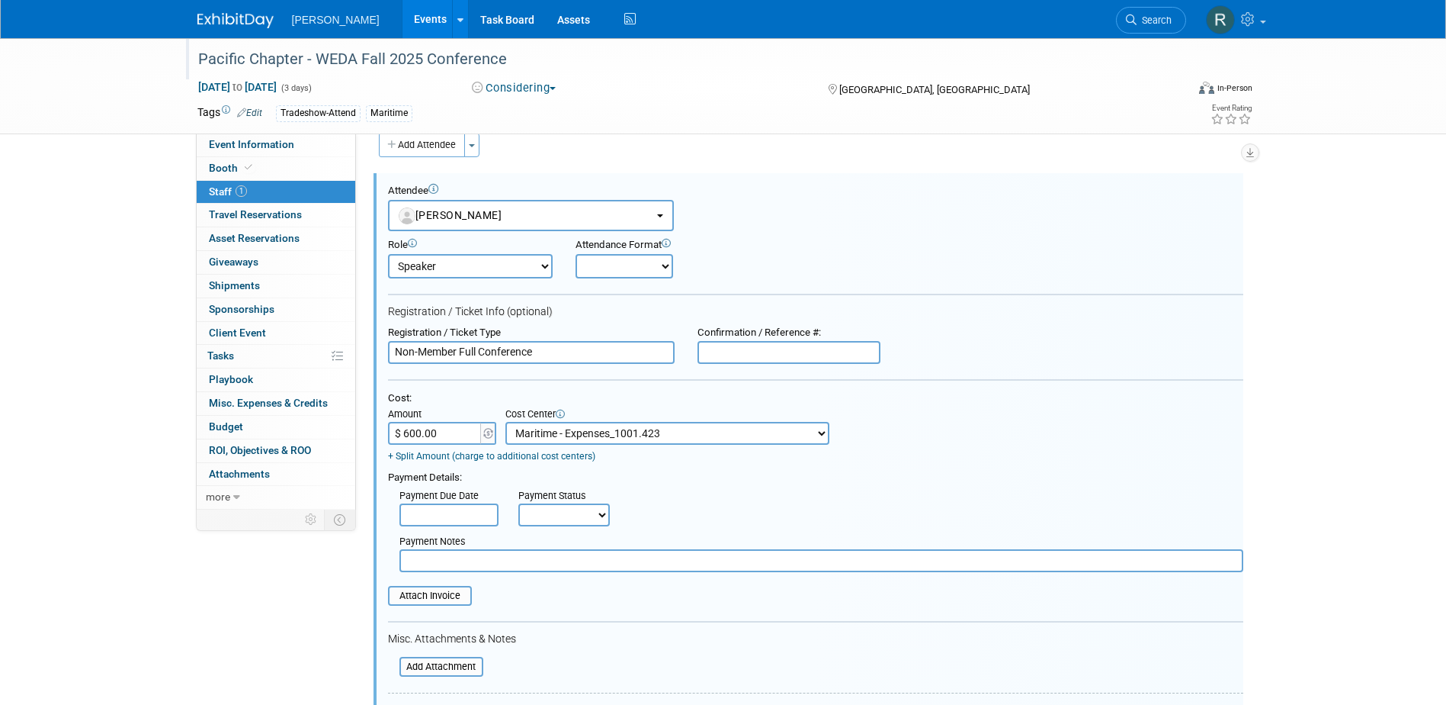
click at [458, 509] on input "text" at bounding box center [449, 514] width 99 height 23
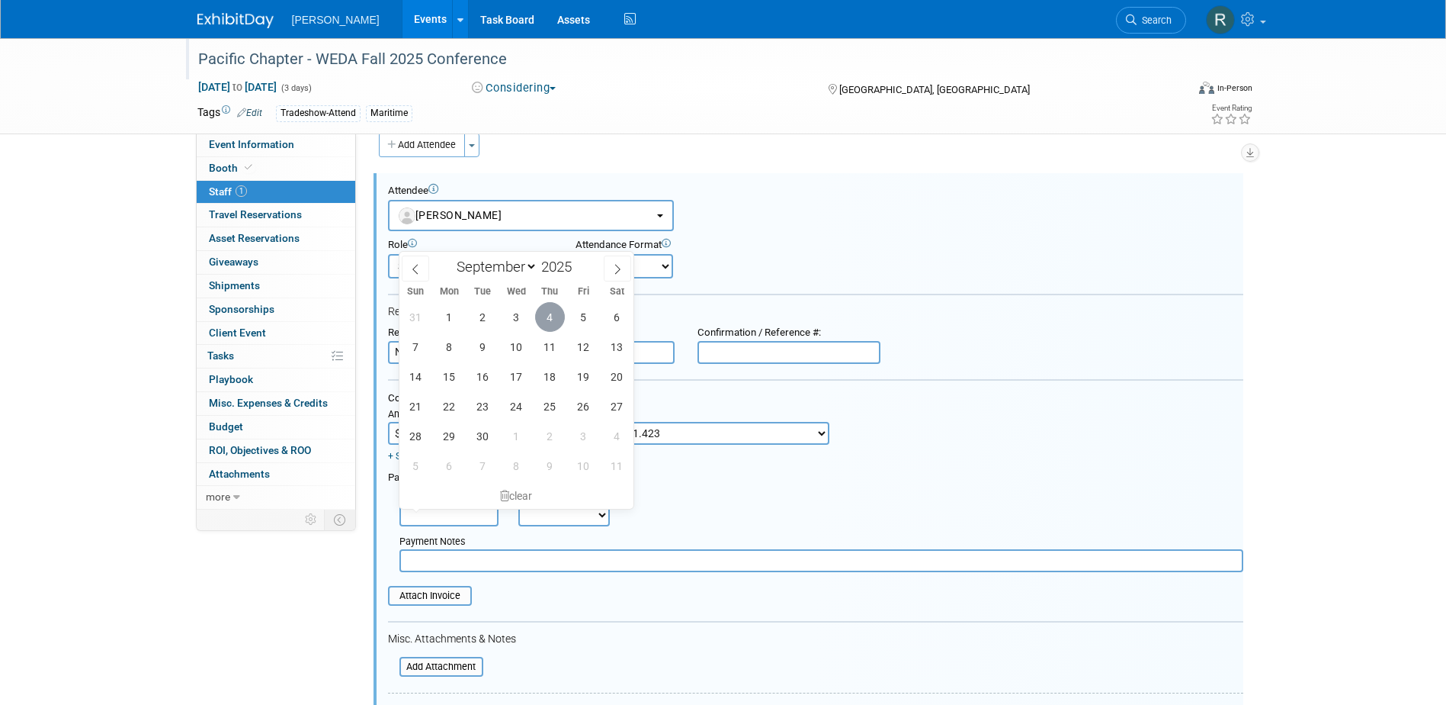
click at [548, 323] on span "4" at bounding box center [550, 317] width 30 height 30
type input "Sep 4, 2025"
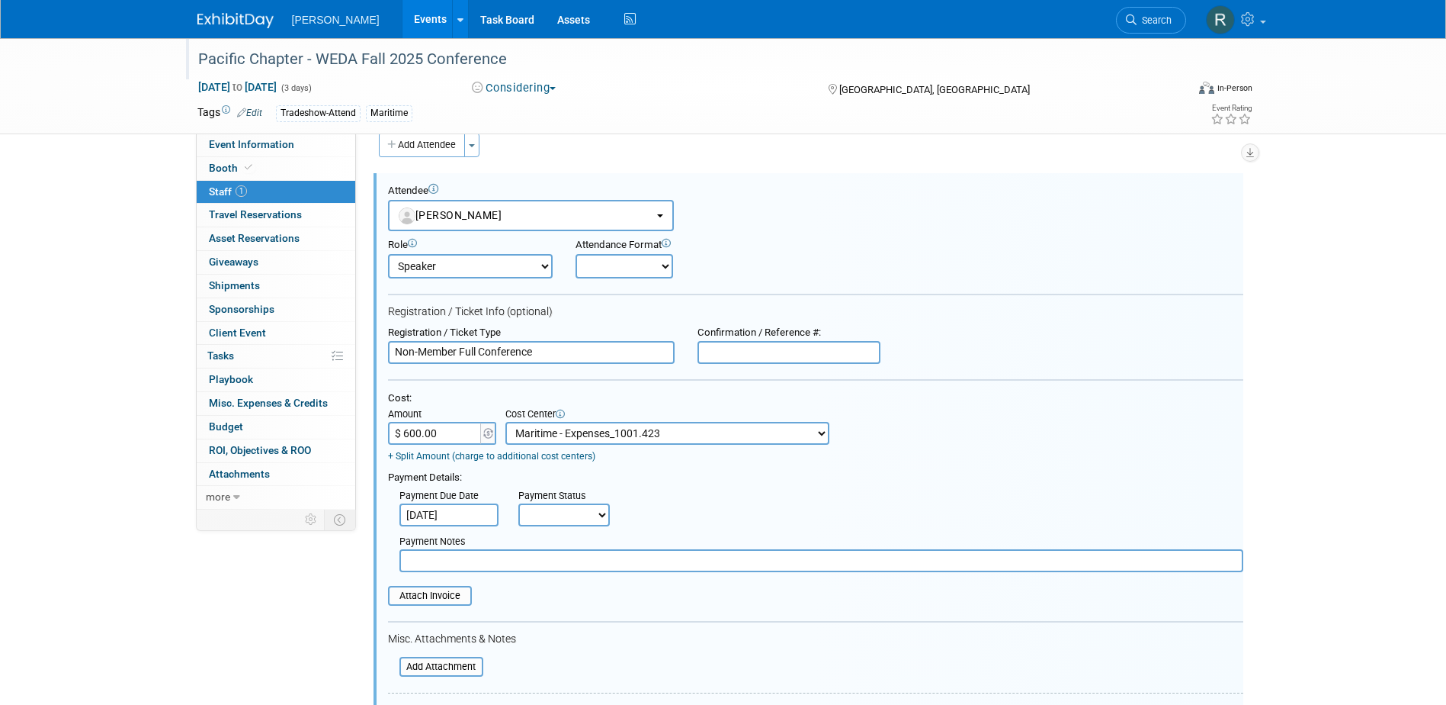
click at [558, 518] on select "Not Paid Yet Partially Paid Paid in Full" at bounding box center [563, 514] width 91 height 23
select select "1"
click at [518, 505] on select "Not Paid Yet Partially Paid Paid in Full" at bounding box center [563, 514] width 91 height 23
click at [562, 572] on input "text" at bounding box center [822, 560] width 844 height 23
type input "paid via cc - RRD"
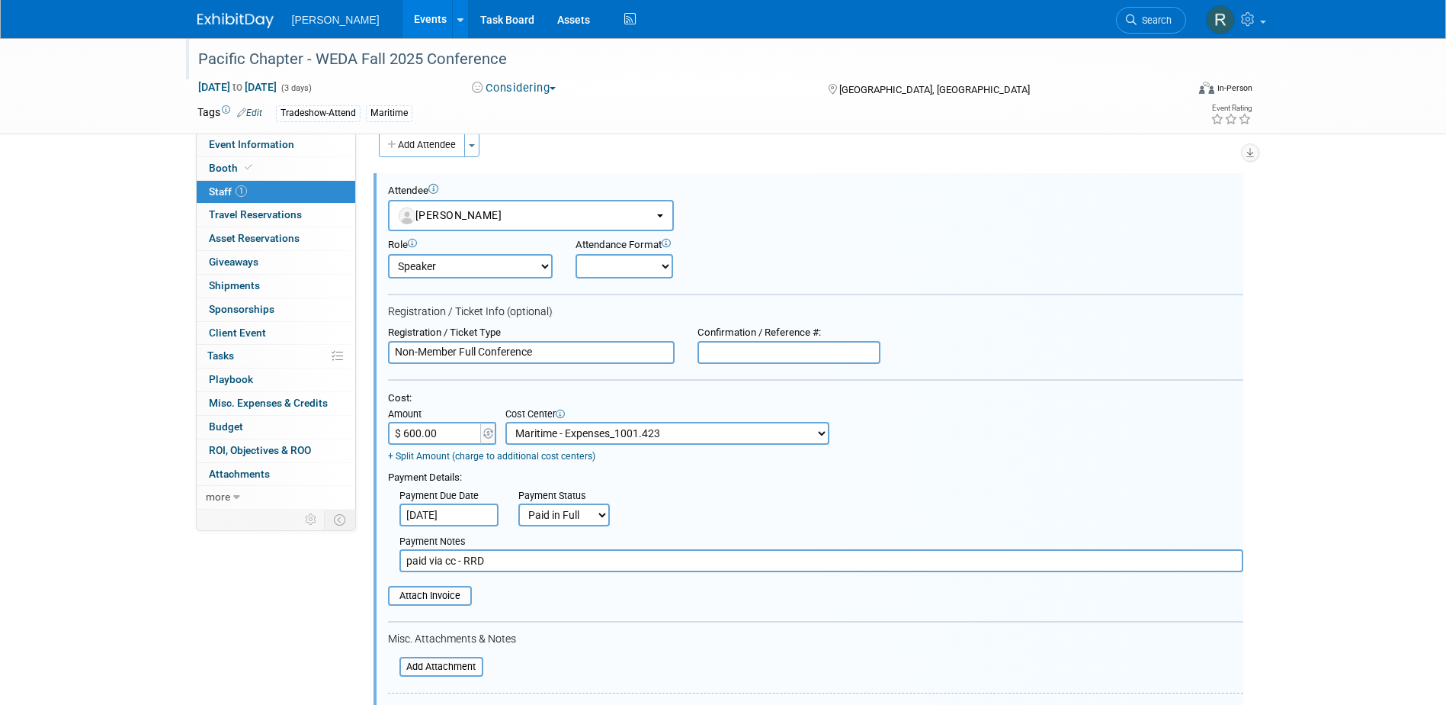
click at [779, 354] on input "text" at bounding box center [789, 352] width 183 height 23
paste input "ch_3S3hDrLuDsdI5wVz1eQ4fpX0"
type input "ch_3S3hDrLuDsdI5wVz1eQ4fpX0"
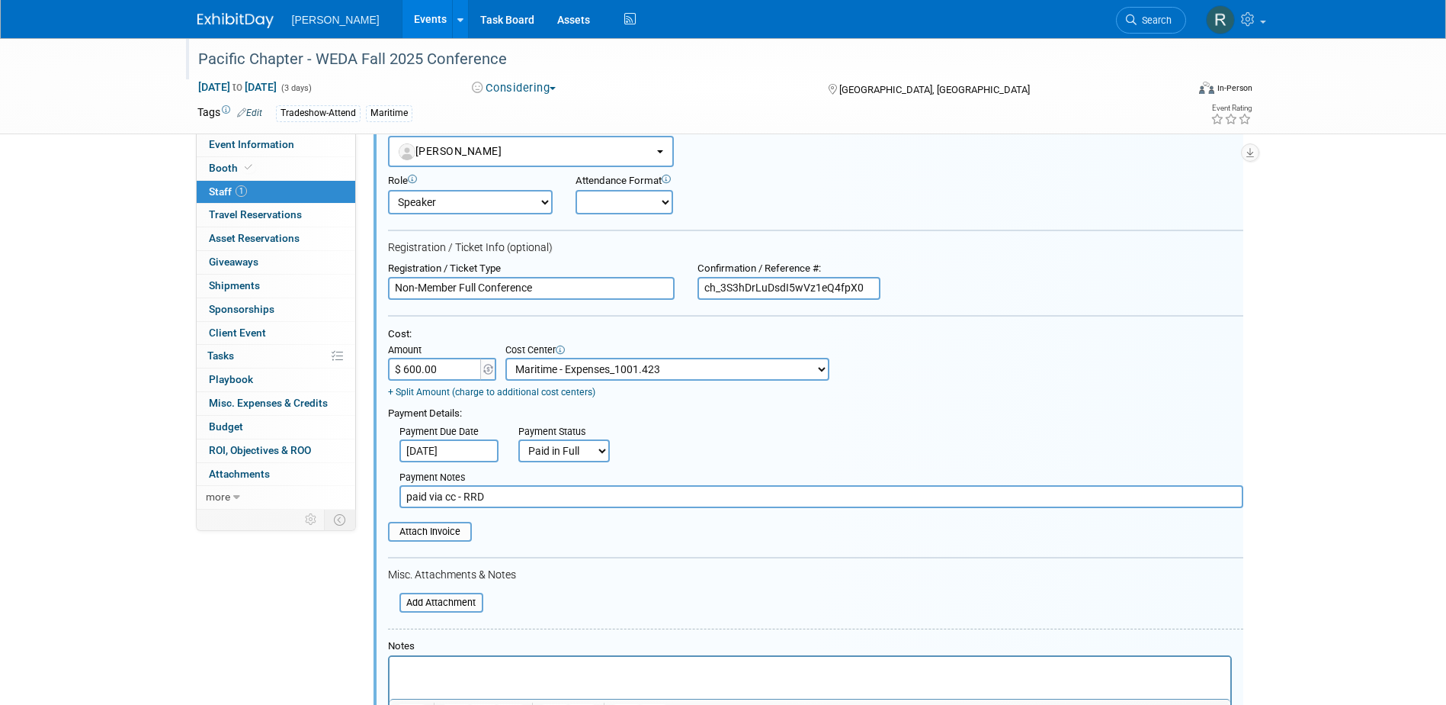
scroll to position [174, 0]
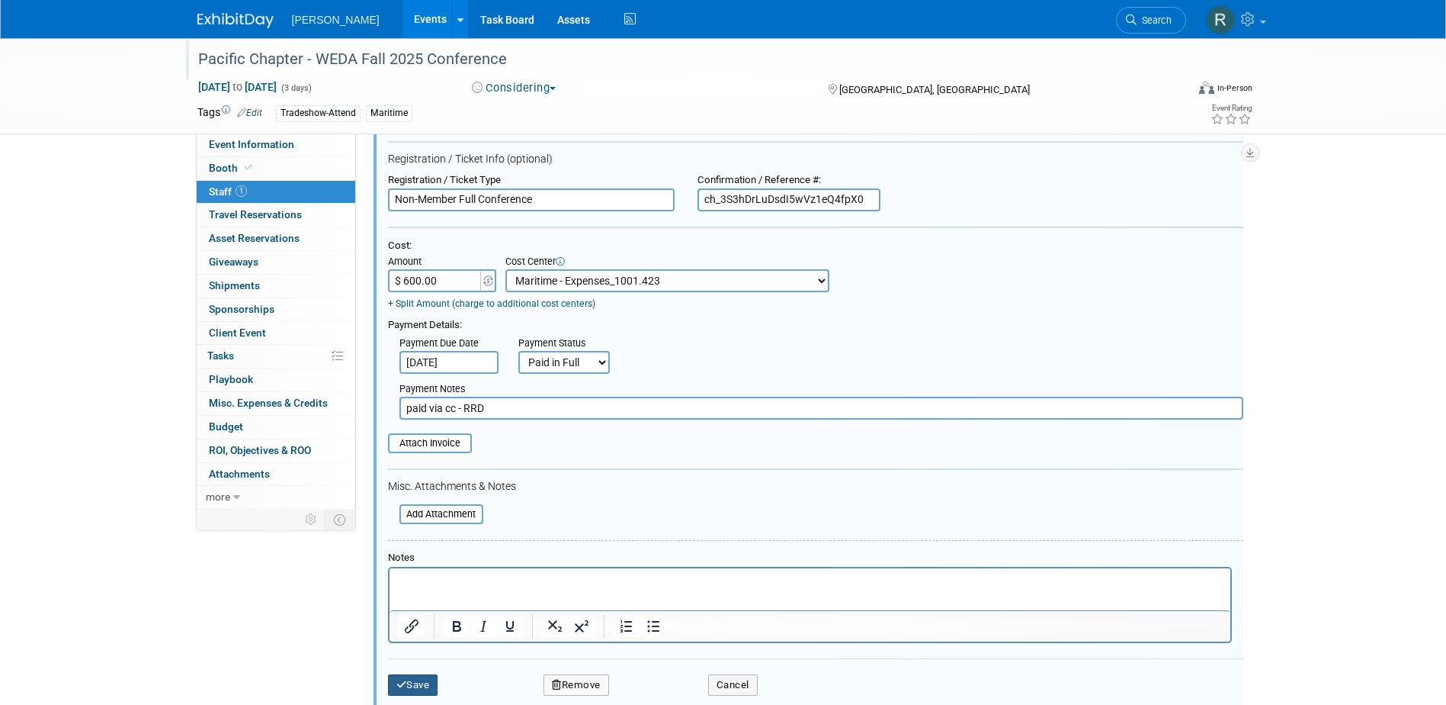
click at [423, 683] on button "Save" at bounding box center [413, 684] width 50 height 21
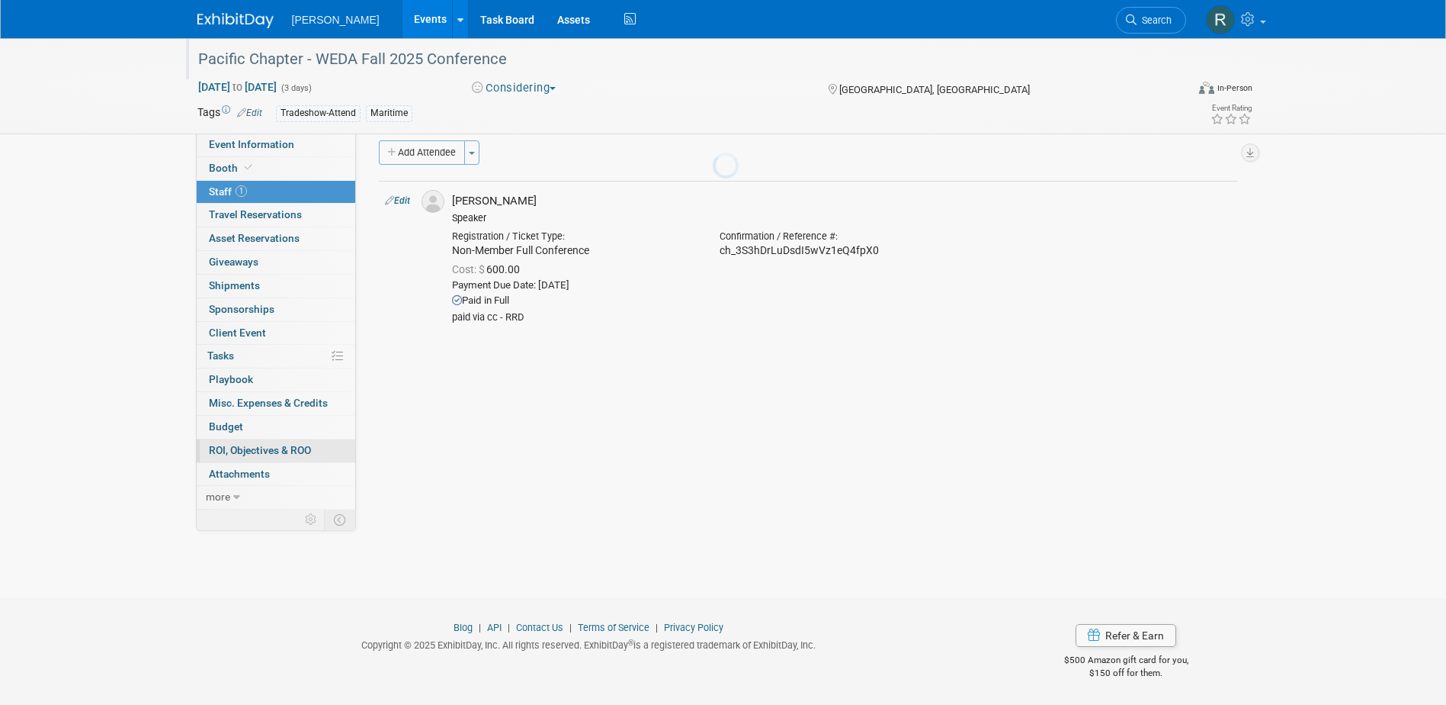
scroll to position [14, 0]
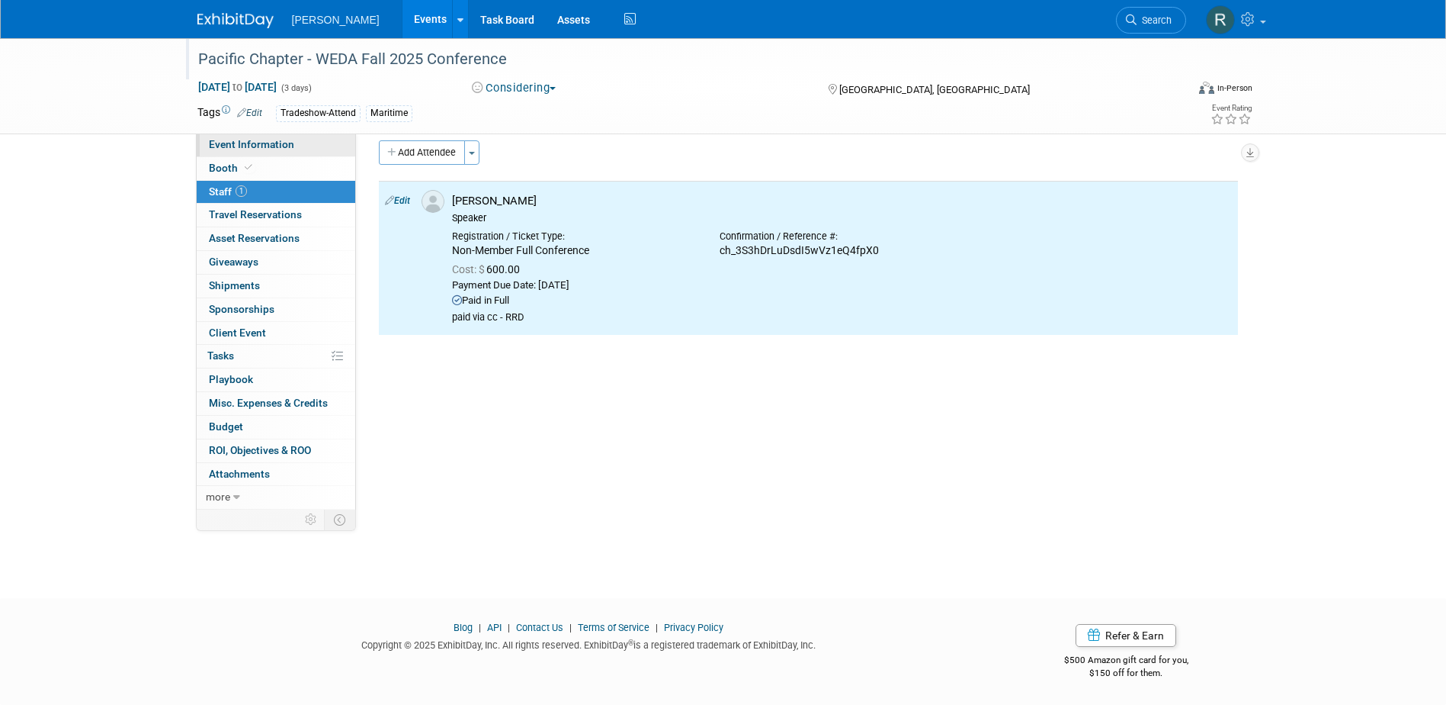
click at [248, 133] on div "Pacific Chapter - WEDA Fall 2025 Conference Oct 21, 2025 to Oct 23, 2025 (3 day…" at bounding box center [723, 85] width 1075 height 95
click at [249, 140] on span "Event Information" at bounding box center [251, 144] width 85 height 12
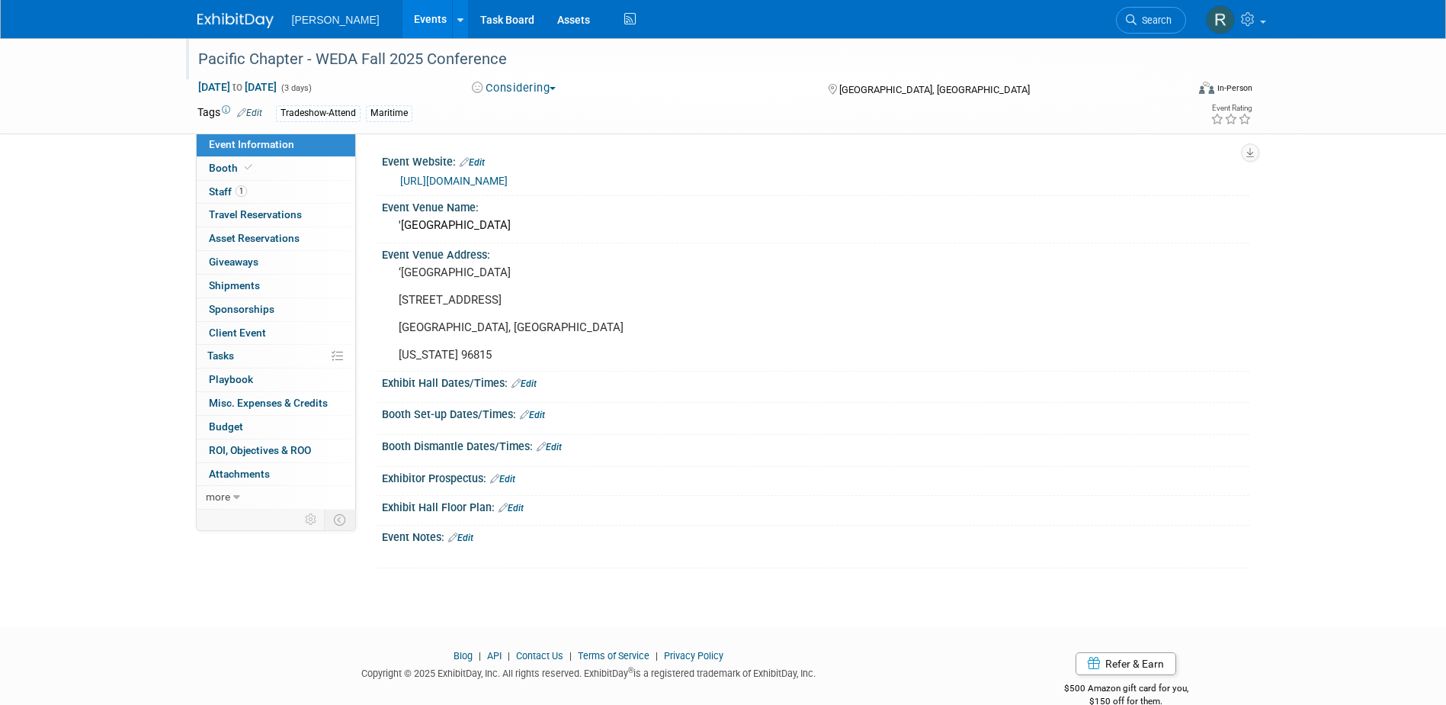
click at [470, 541] on link "Edit" at bounding box center [460, 537] width 25 height 11
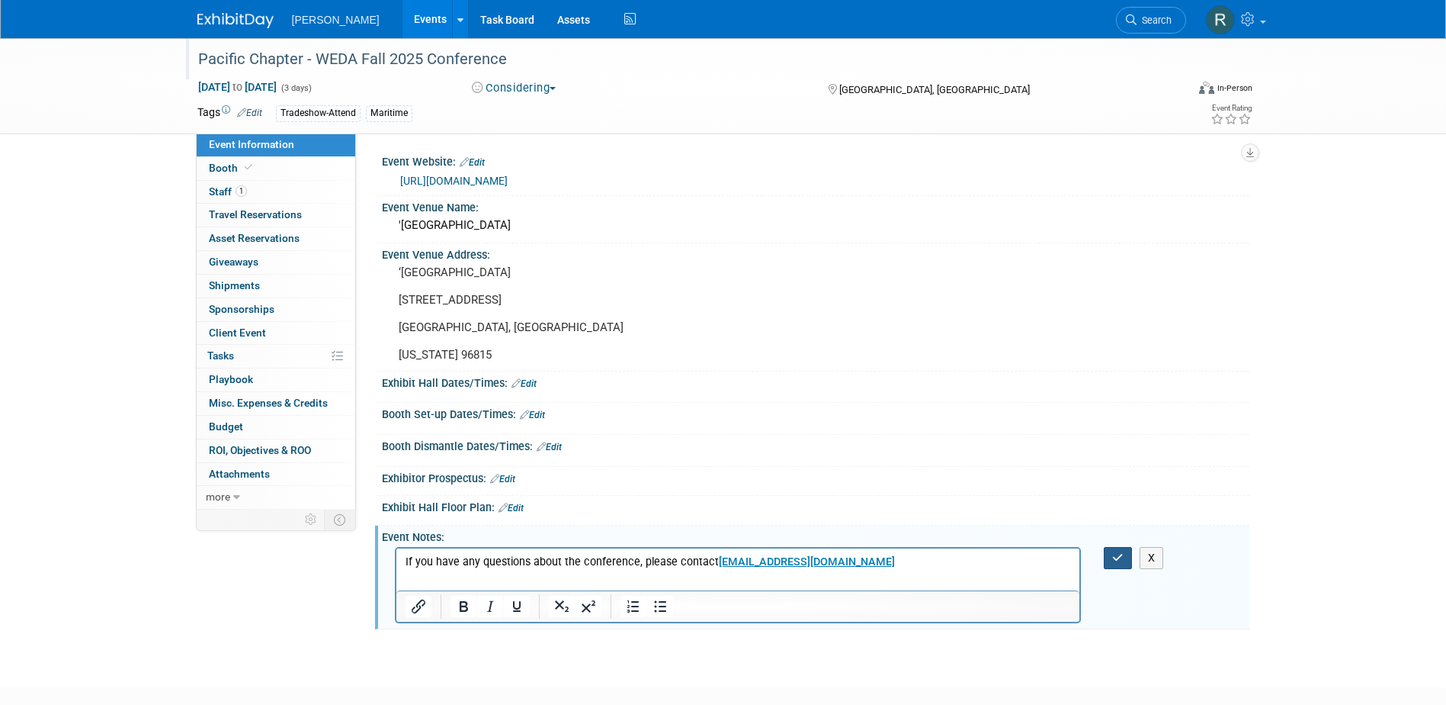
click at [1115, 553] on icon "button" at bounding box center [1117, 557] width 11 height 11
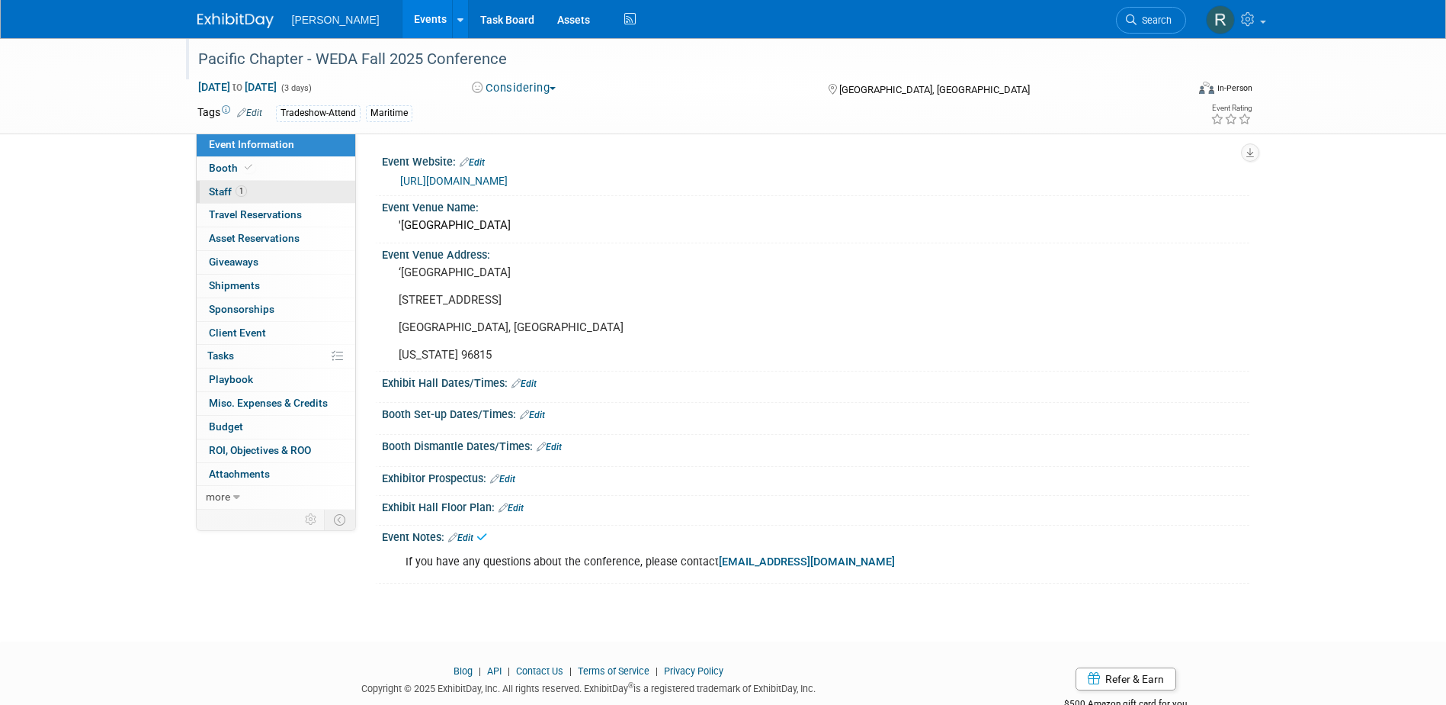
click at [294, 181] on link "1 Staff 1" at bounding box center [276, 192] width 159 height 23
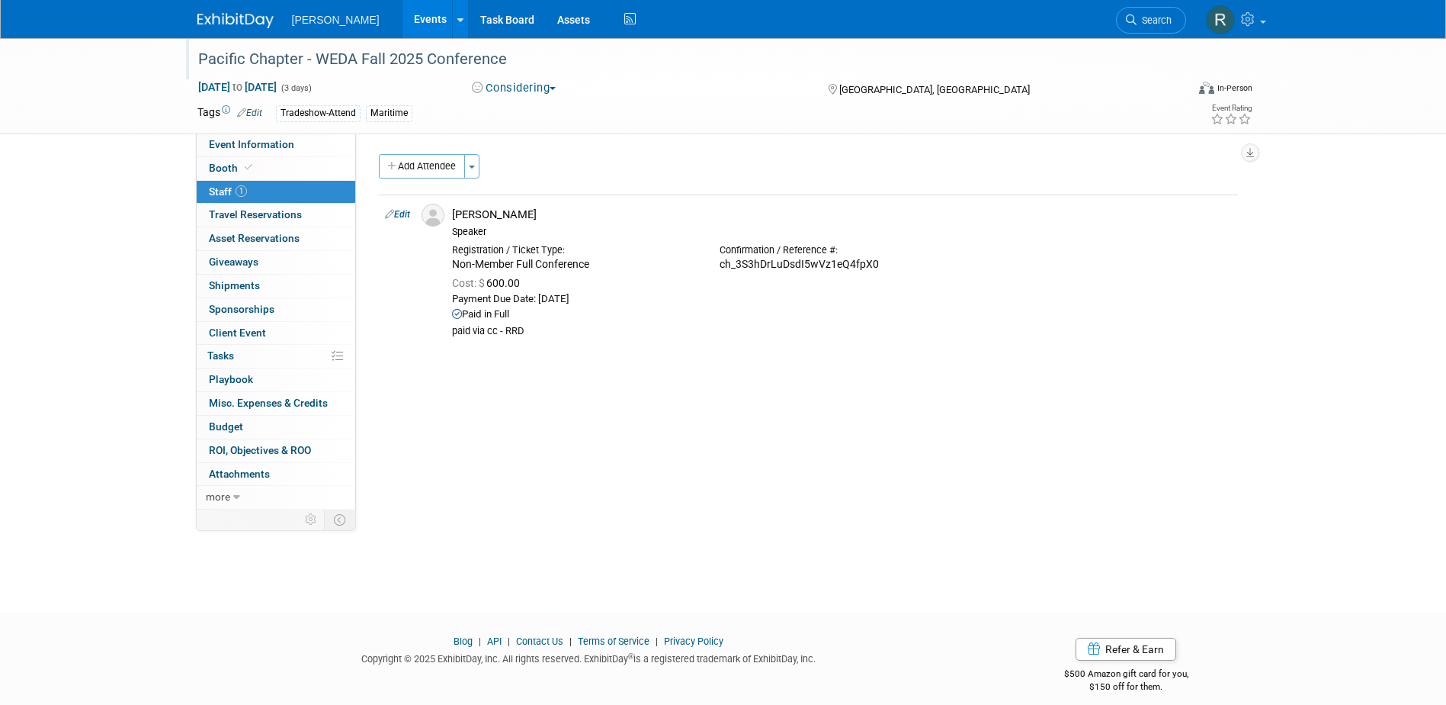
click at [1146, 21] on span "Search" at bounding box center [1154, 19] width 35 height 11
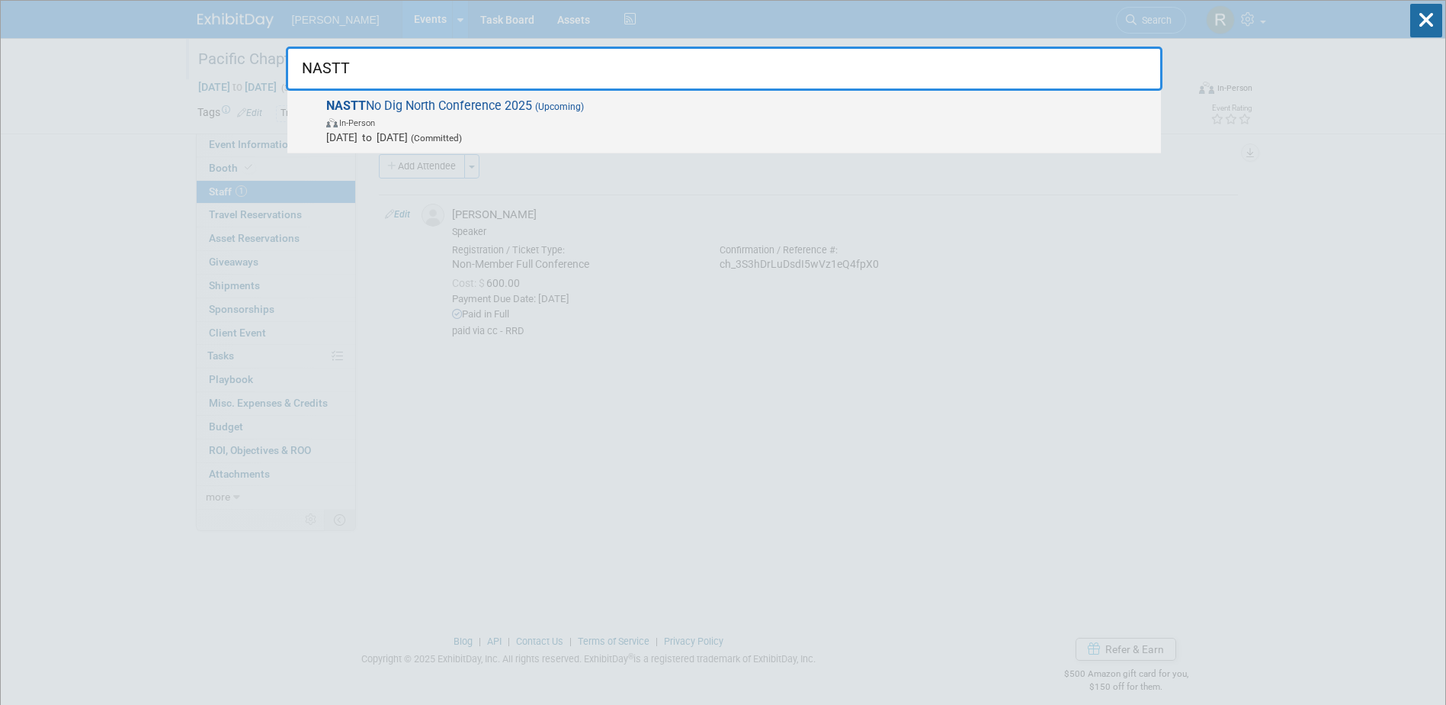
type input "NASTT"
click at [521, 123] on span "In-Person" at bounding box center [739, 121] width 827 height 15
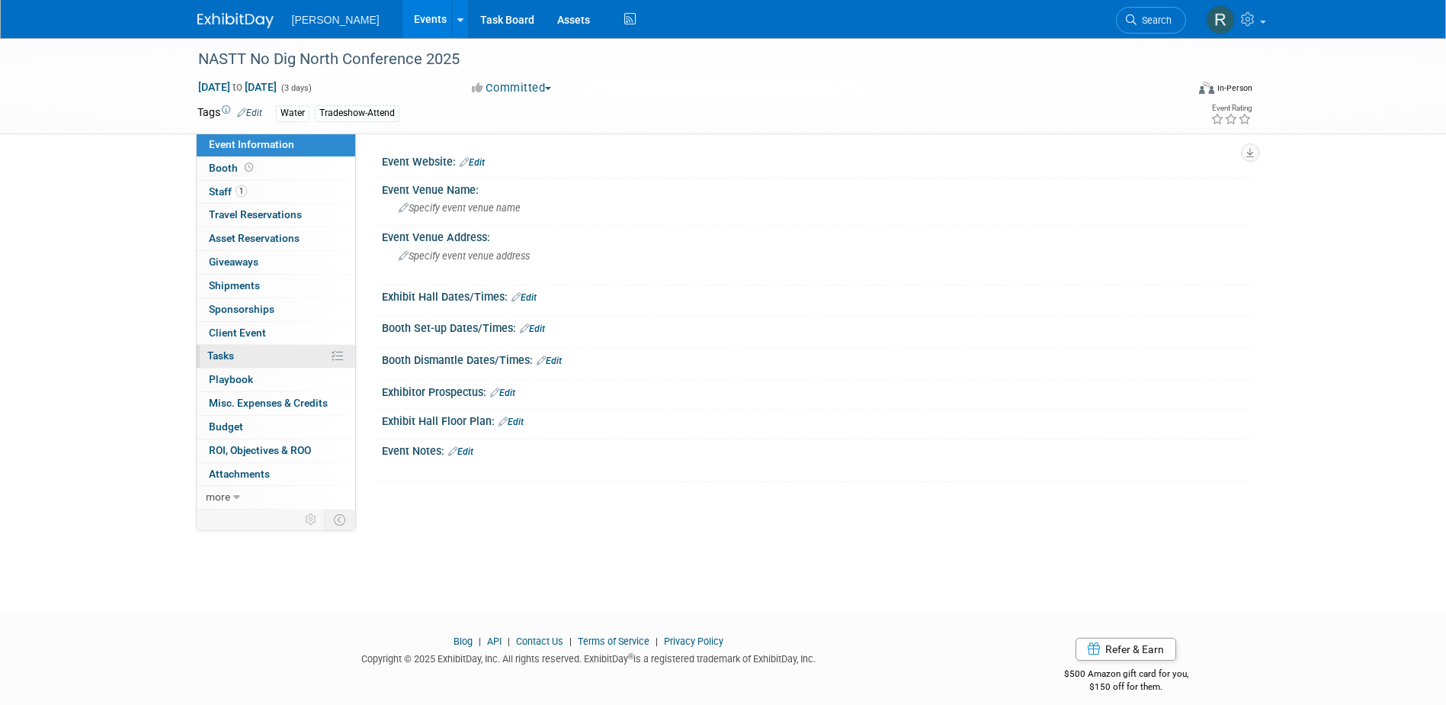
click at [224, 354] on span "Tasks 0%" at bounding box center [220, 355] width 27 height 12
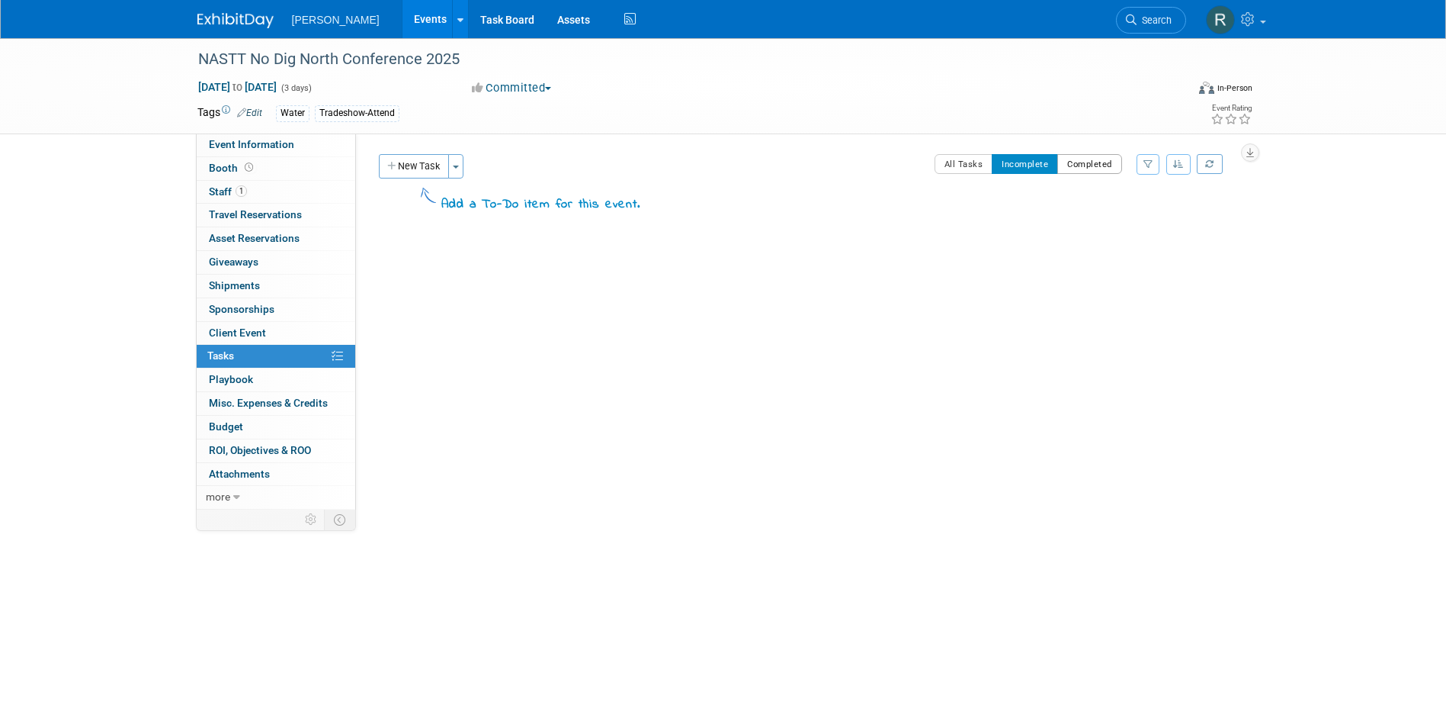
click at [1093, 165] on button "Completed" at bounding box center [1090, 164] width 65 height 20
click at [1031, 165] on button "Incomplete" at bounding box center [1025, 164] width 66 height 20
click at [1076, 165] on button "Completed" at bounding box center [1090, 164] width 65 height 20
click at [959, 168] on button "All Tasks" at bounding box center [964, 164] width 59 height 20
click at [1010, 164] on button "Incomplete" at bounding box center [1025, 164] width 66 height 20
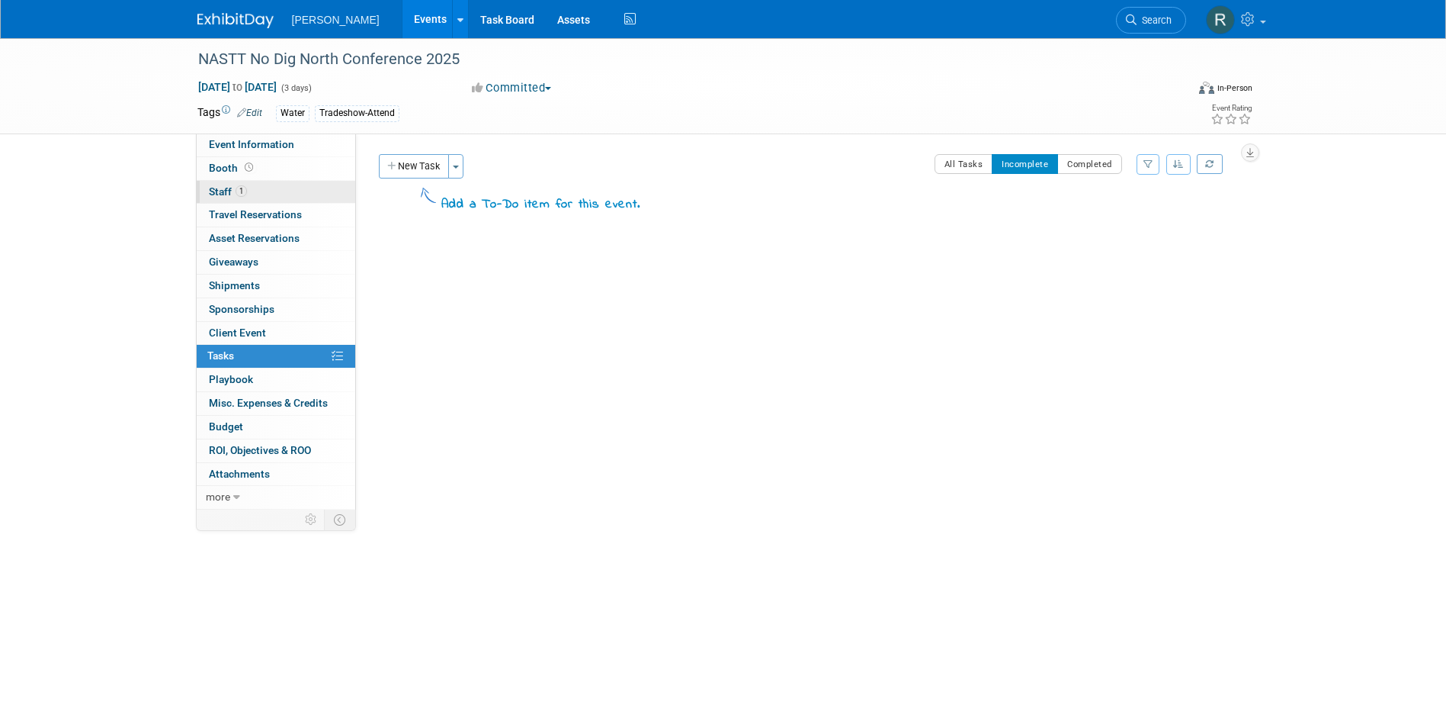
click at [230, 195] on span "Staff 1" at bounding box center [228, 191] width 38 height 12
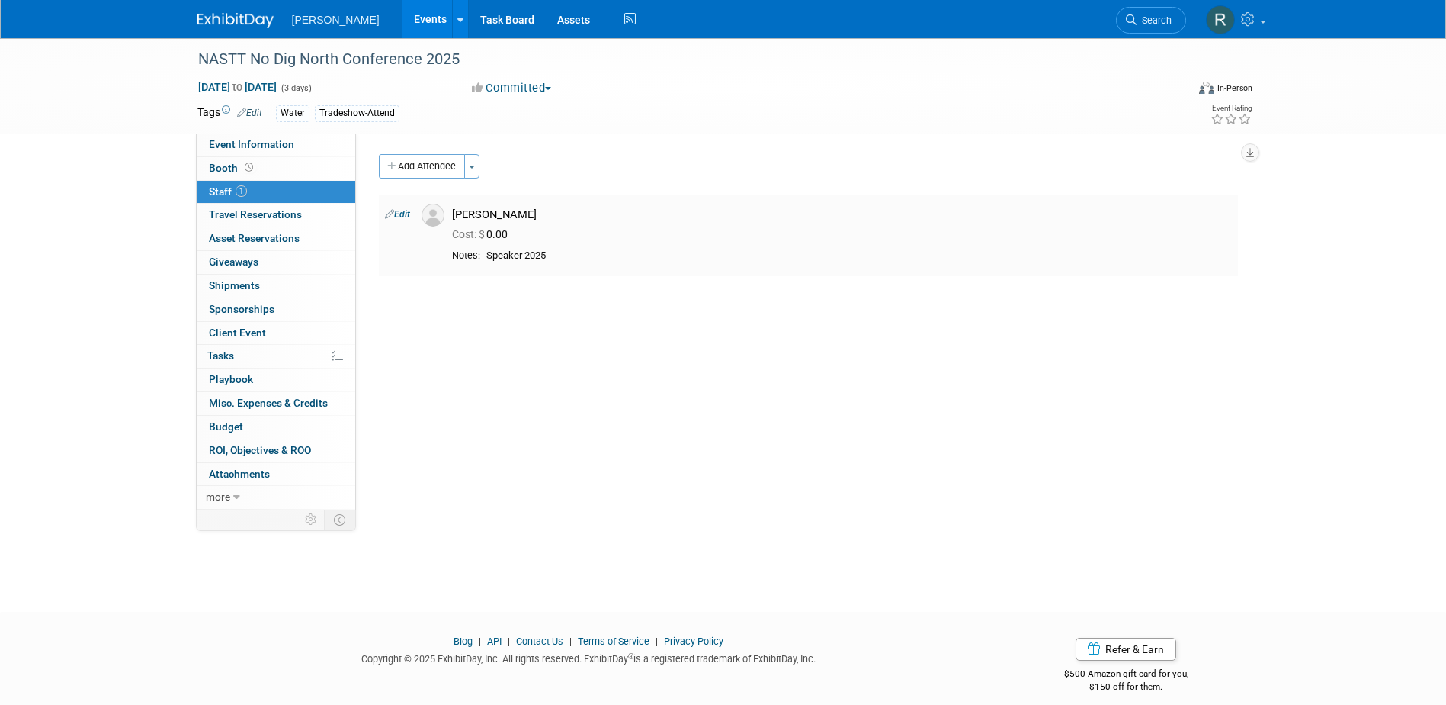
click at [406, 216] on link "Edit" at bounding box center [397, 214] width 25 height 11
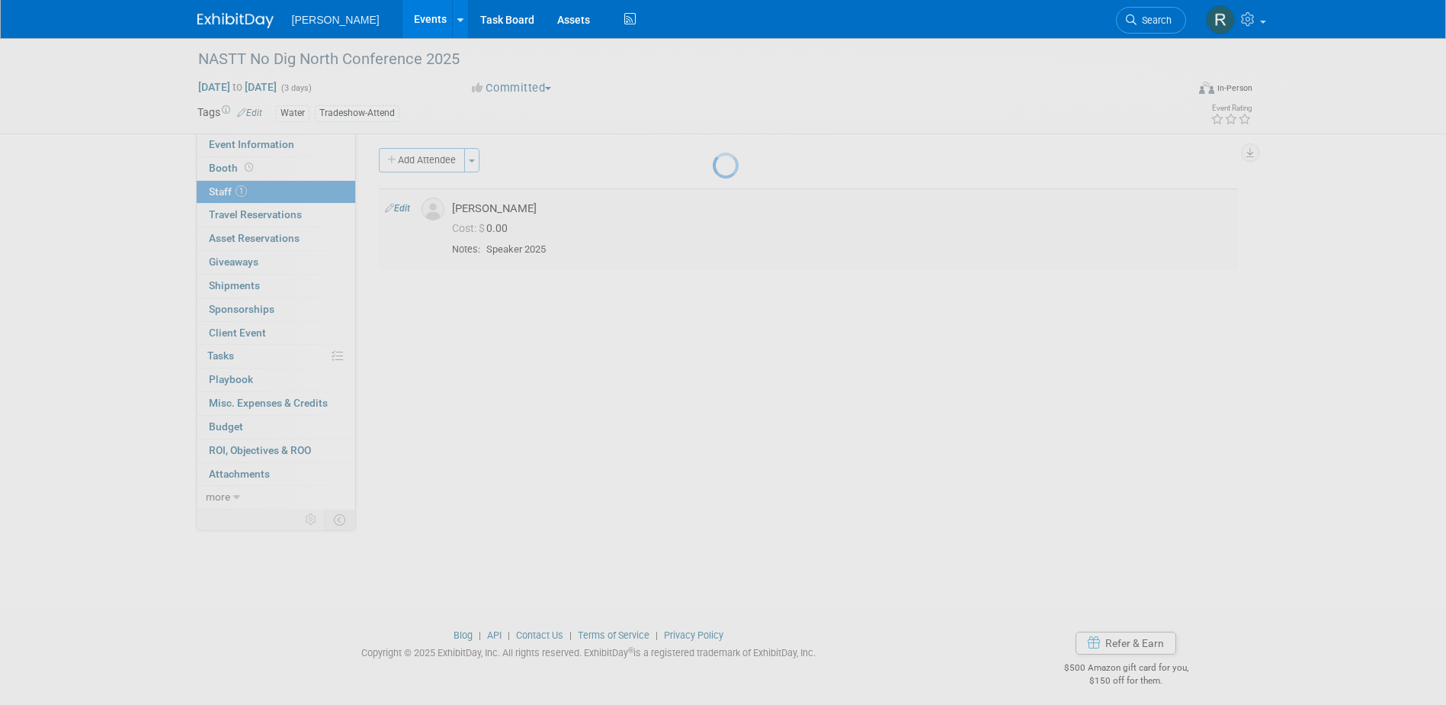
select select "04d223a4-3108-4c93-b292-612f94da38dc"
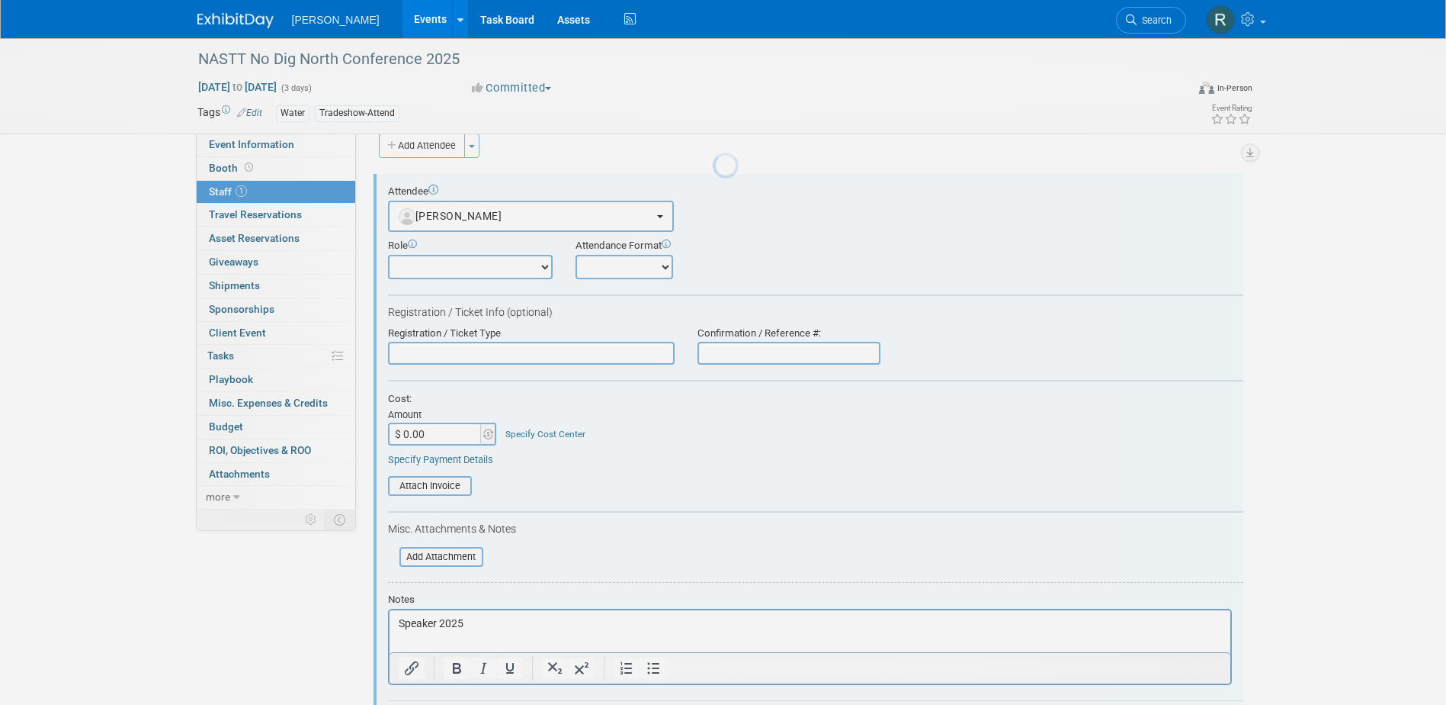
scroll to position [21, 0]
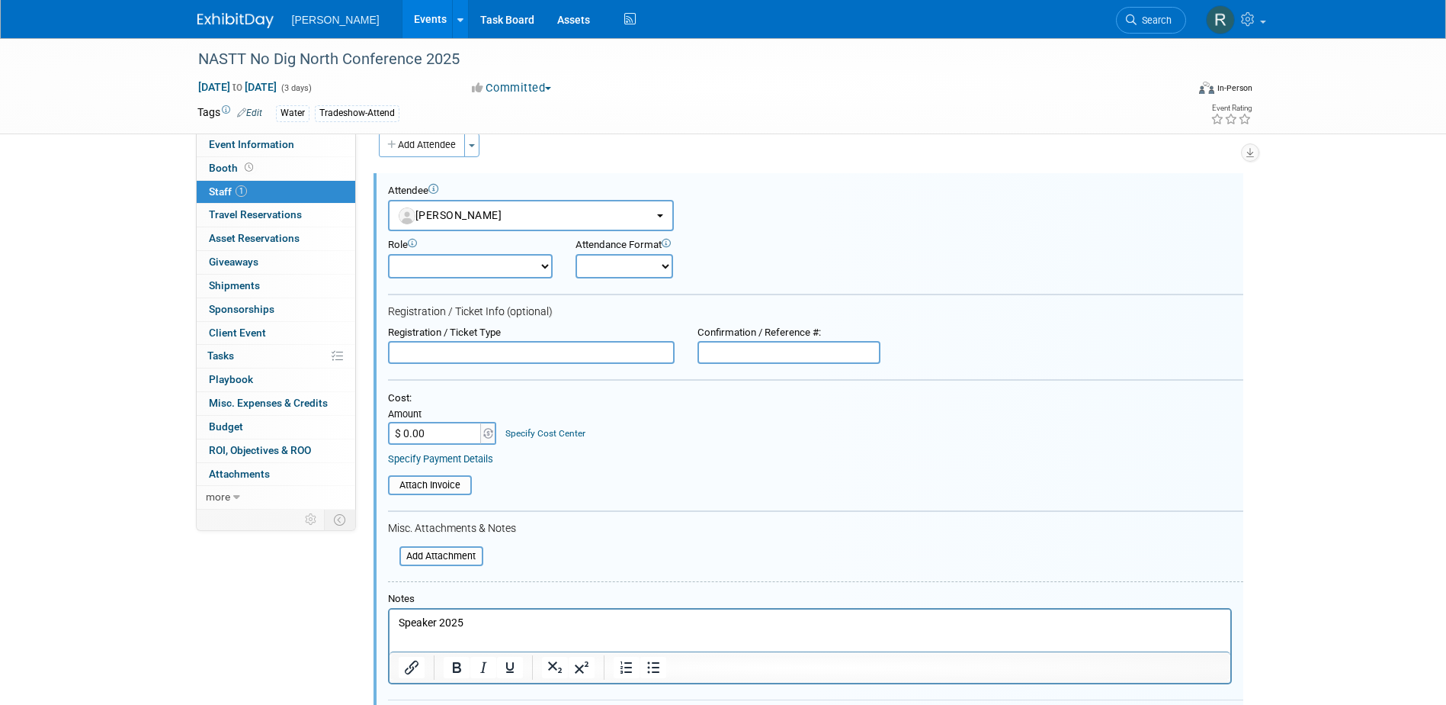
click at [586, 130] on div "NASTT No Dig North Conference 2025 Oct 27, 2025 to Oct 29, 2025 (3 days) Oct 27…" at bounding box center [723, 85] width 1075 height 95
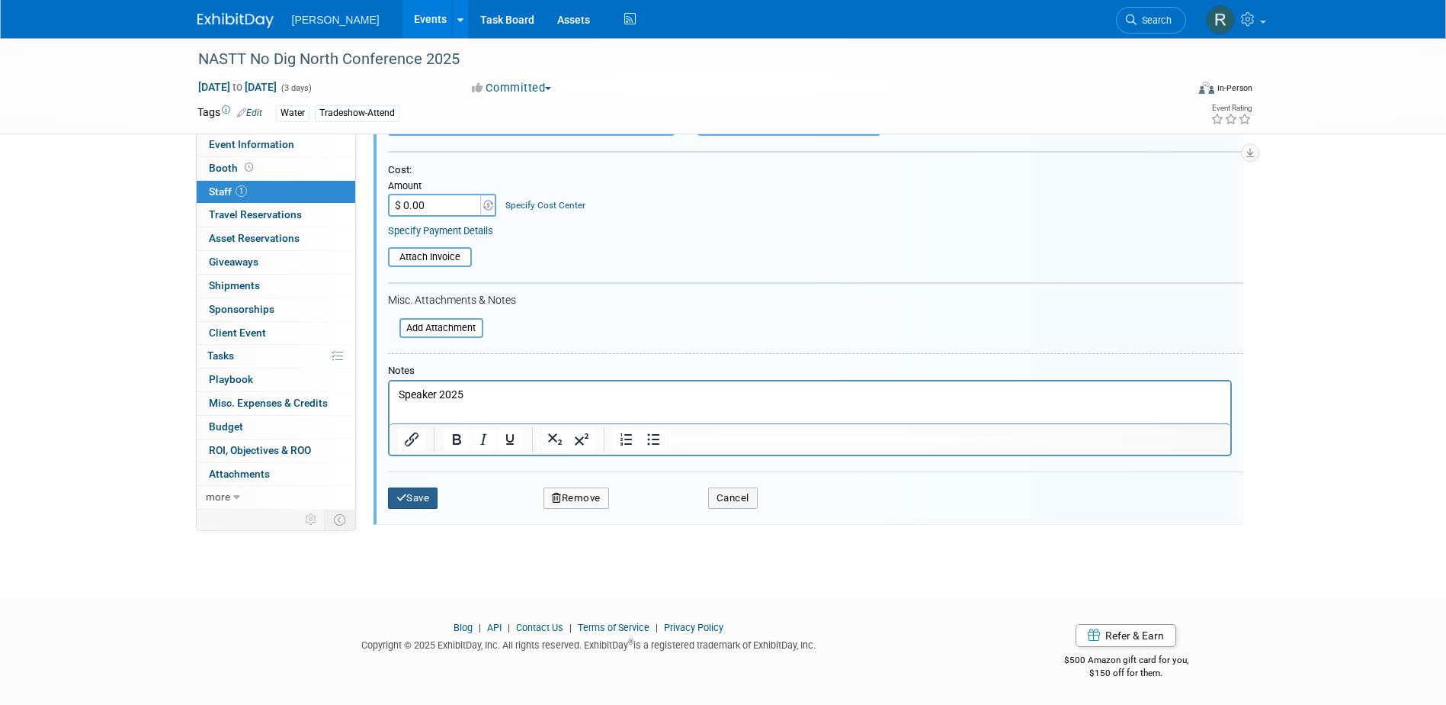
click at [397, 497] on icon "submit" at bounding box center [401, 498] width 11 height 10
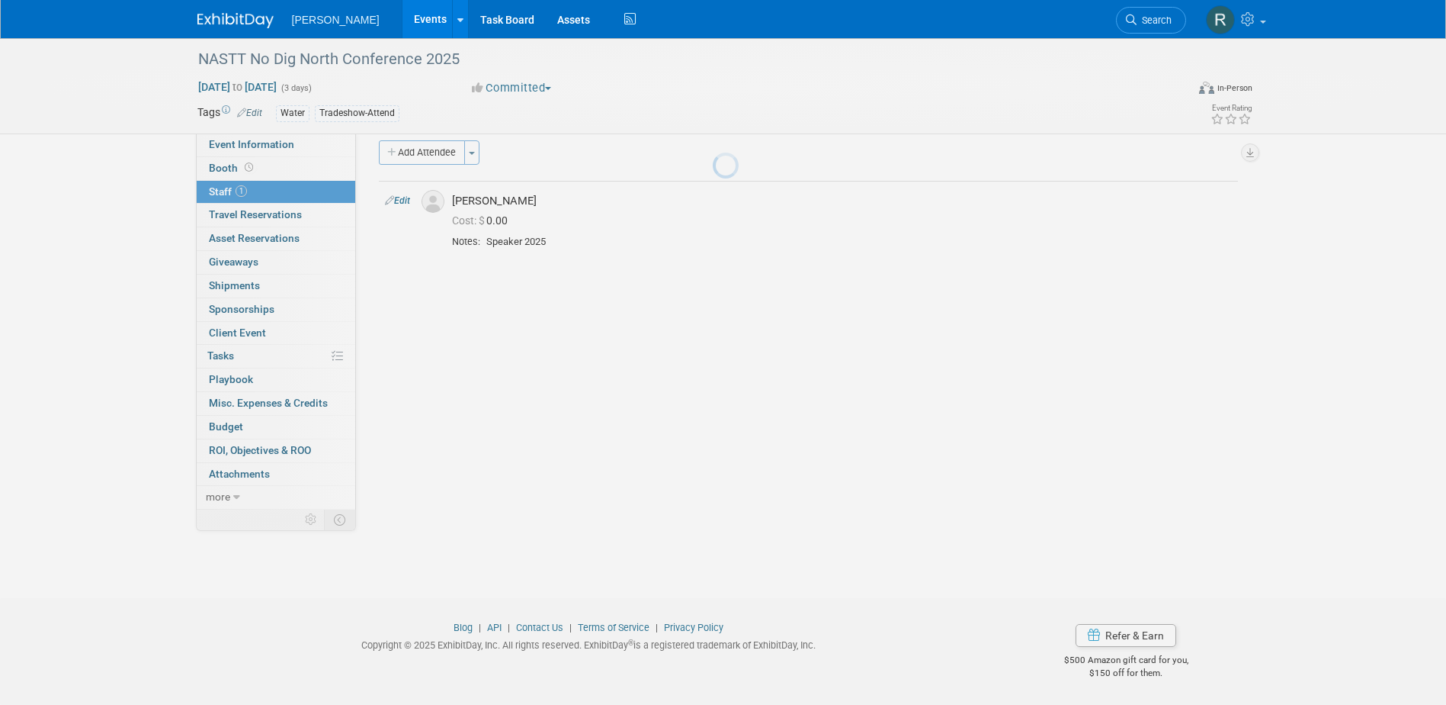
scroll to position [14, 0]
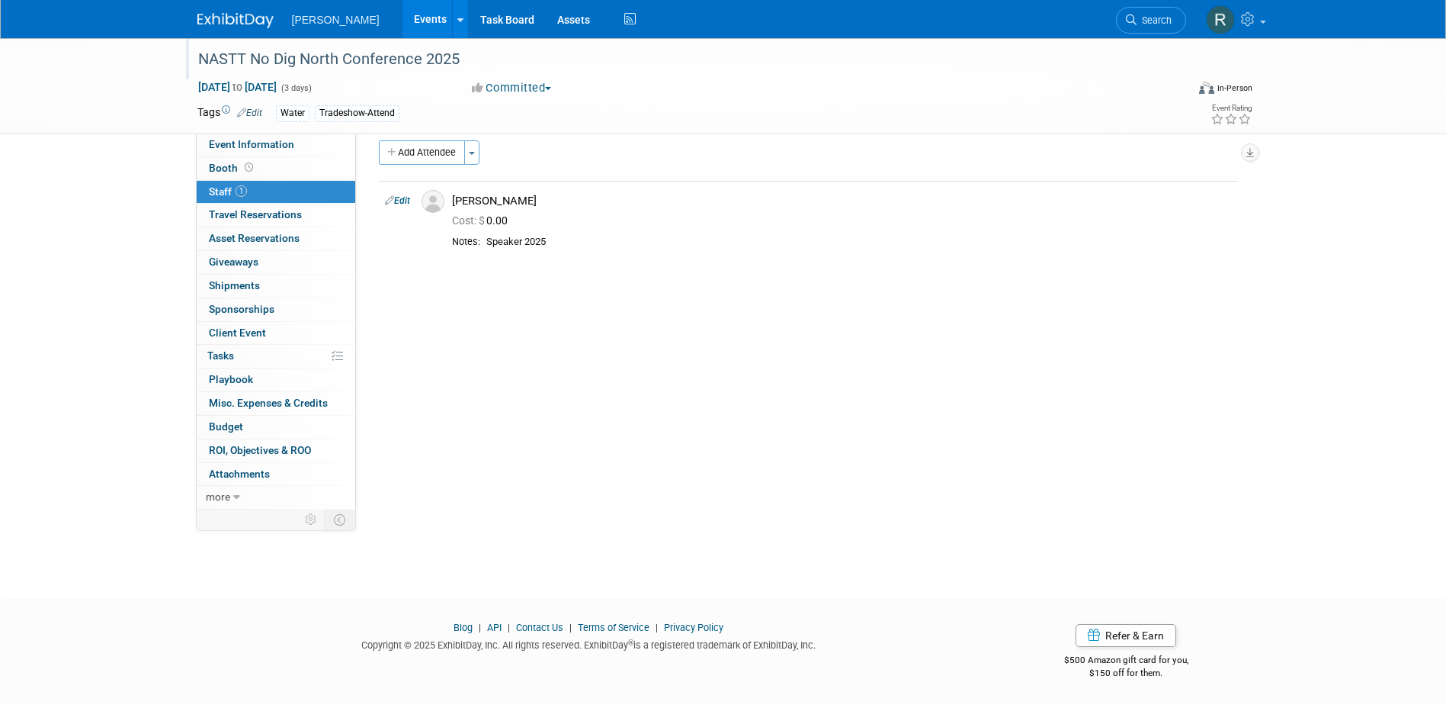
click at [451, 57] on div "NASTT No Dig North Conference 2025" at bounding box center [678, 59] width 971 height 27
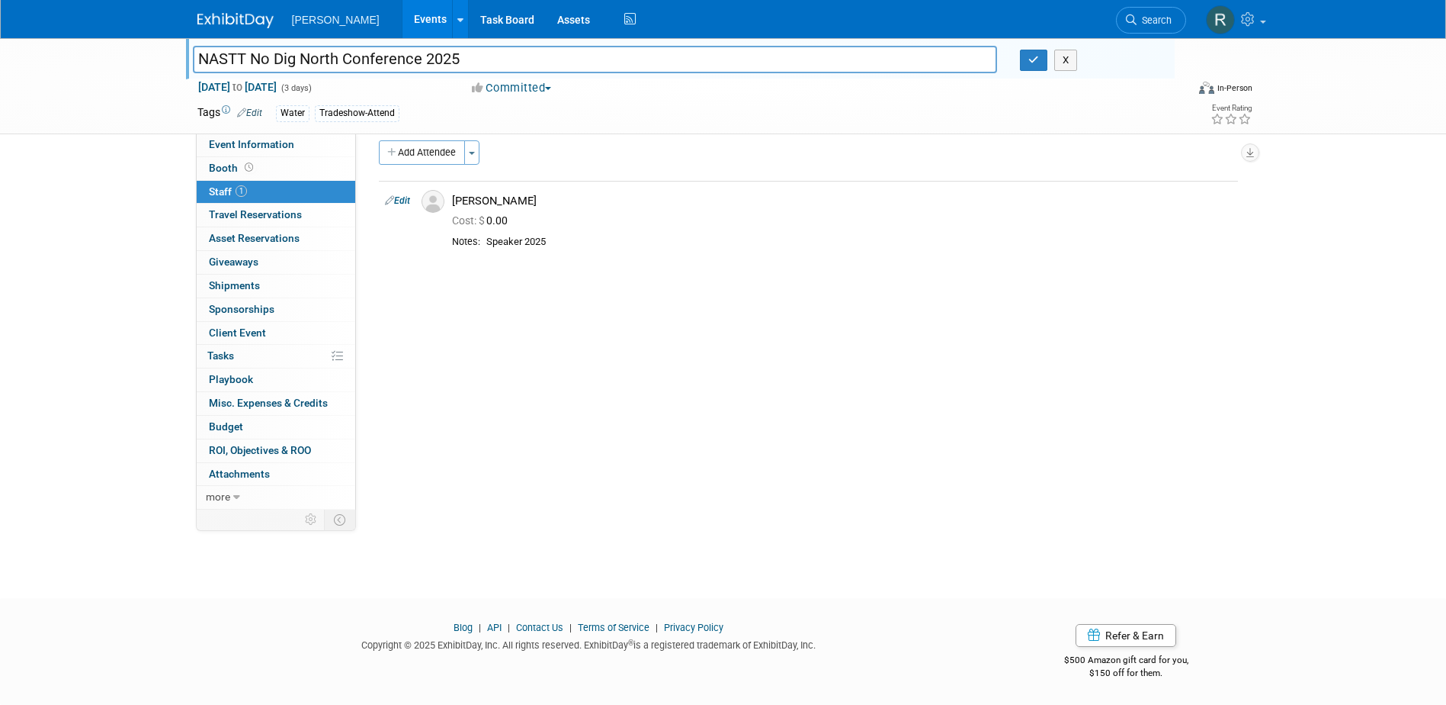
drag, startPoint x: 451, startPoint y: 57, endPoint x: 175, endPoint y: 67, distance: 276.2
click at [175, 67] on div "NASTT No Dig North Conference 2025 NASTT No Dig North Conference 2025 X Oct 27,…" at bounding box center [723, 86] width 1446 height 96
click at [1038, 66] on button "button" at bounding box center [1033, 60] width 27 height 21
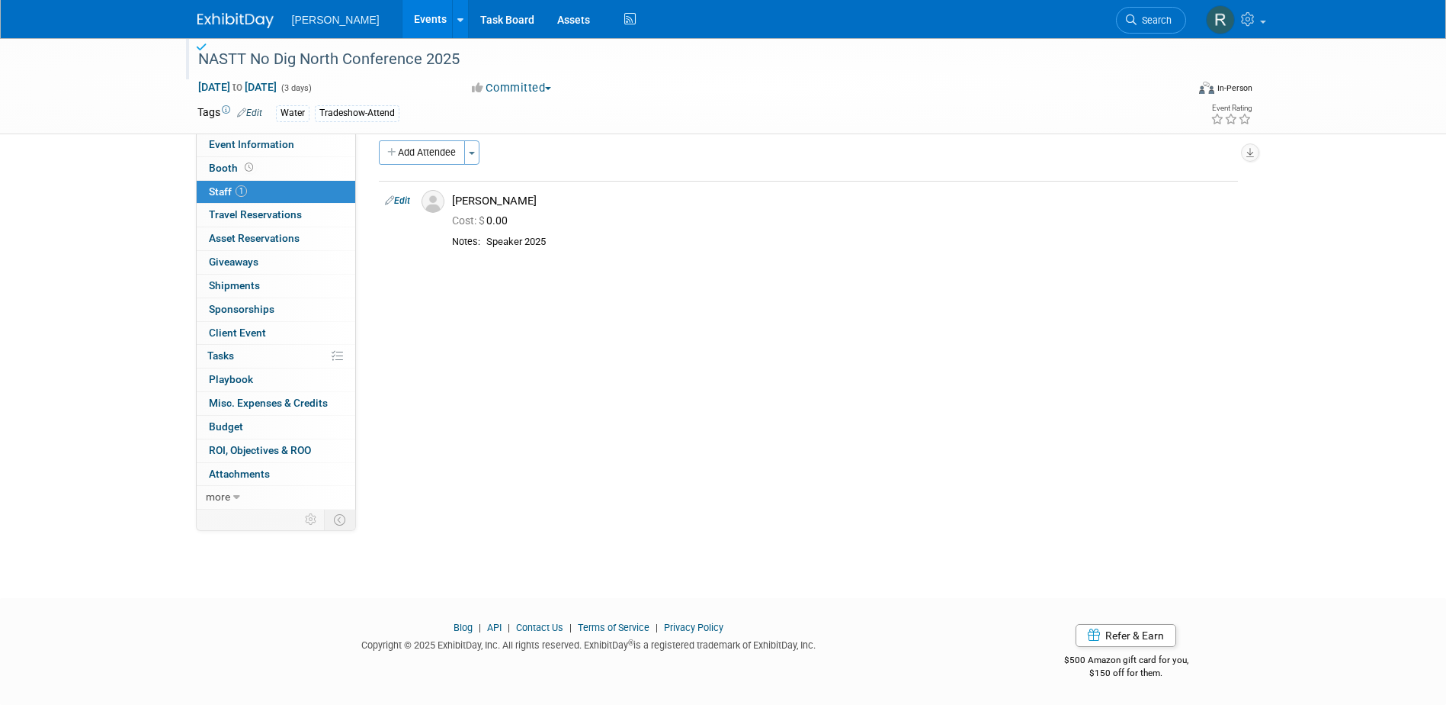
drag, startPoint x: 1140, startPoint y: 16, endPoint x: 1080, endPoint y: 27, distance: 61.2
click at [1140, 16] on span "Search" at bounding box center [1154, 19] width 35 height 11
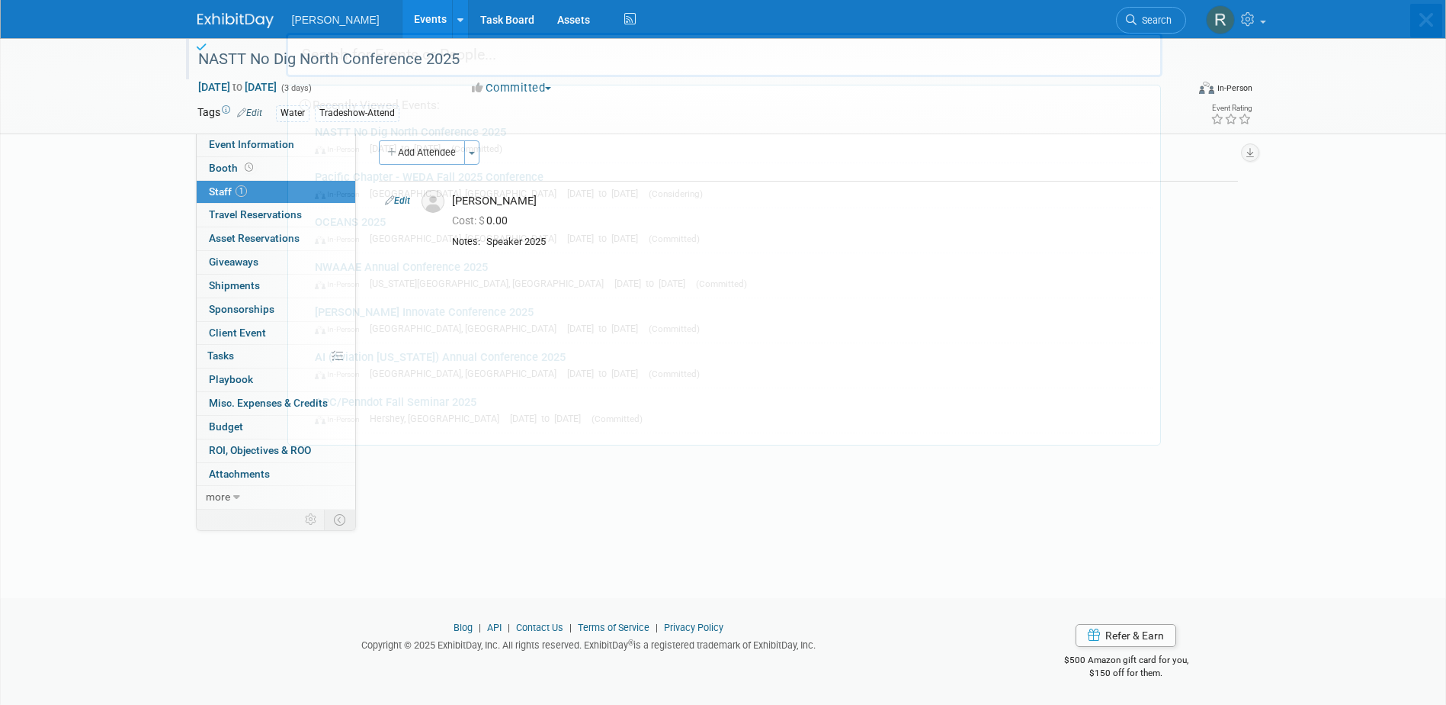
scroll to position [0, 0]
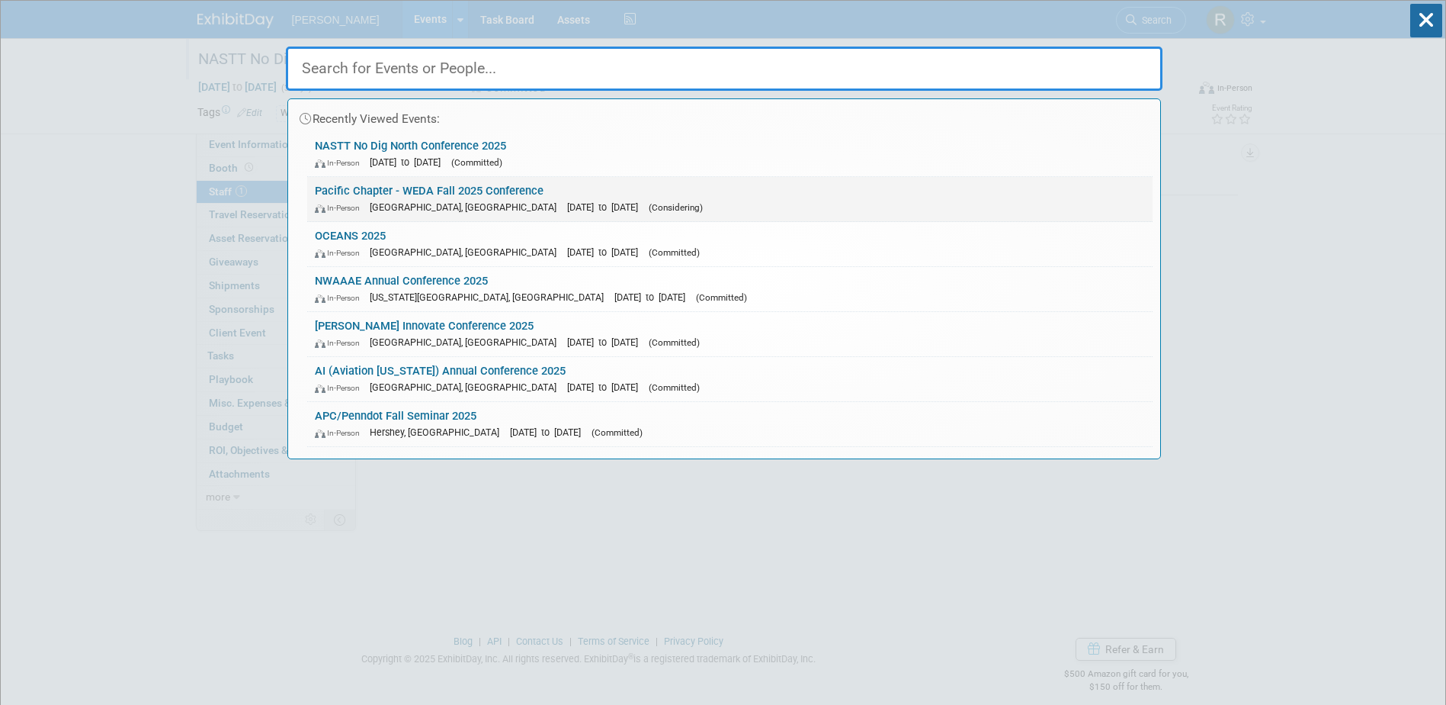
click at [445, 193] on link "Pacific Chapter - WEDA Fall 2025 Conference In-Person Honolulu, HI Oct 21, 2025…" at bounding box center [730, 199] width 846 height 44
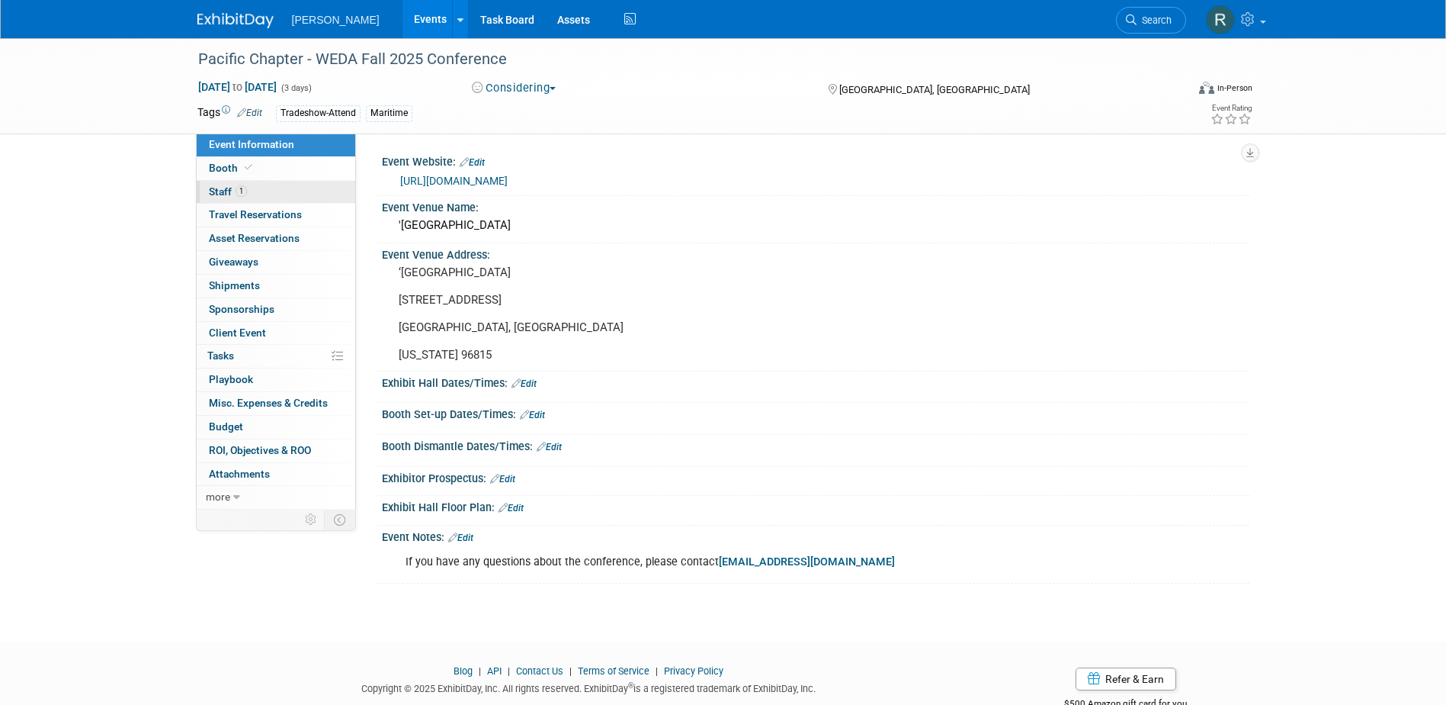
click at [268, 191] on link "1 Staff 1" at bounding box center [276, 192] width 159 height 23
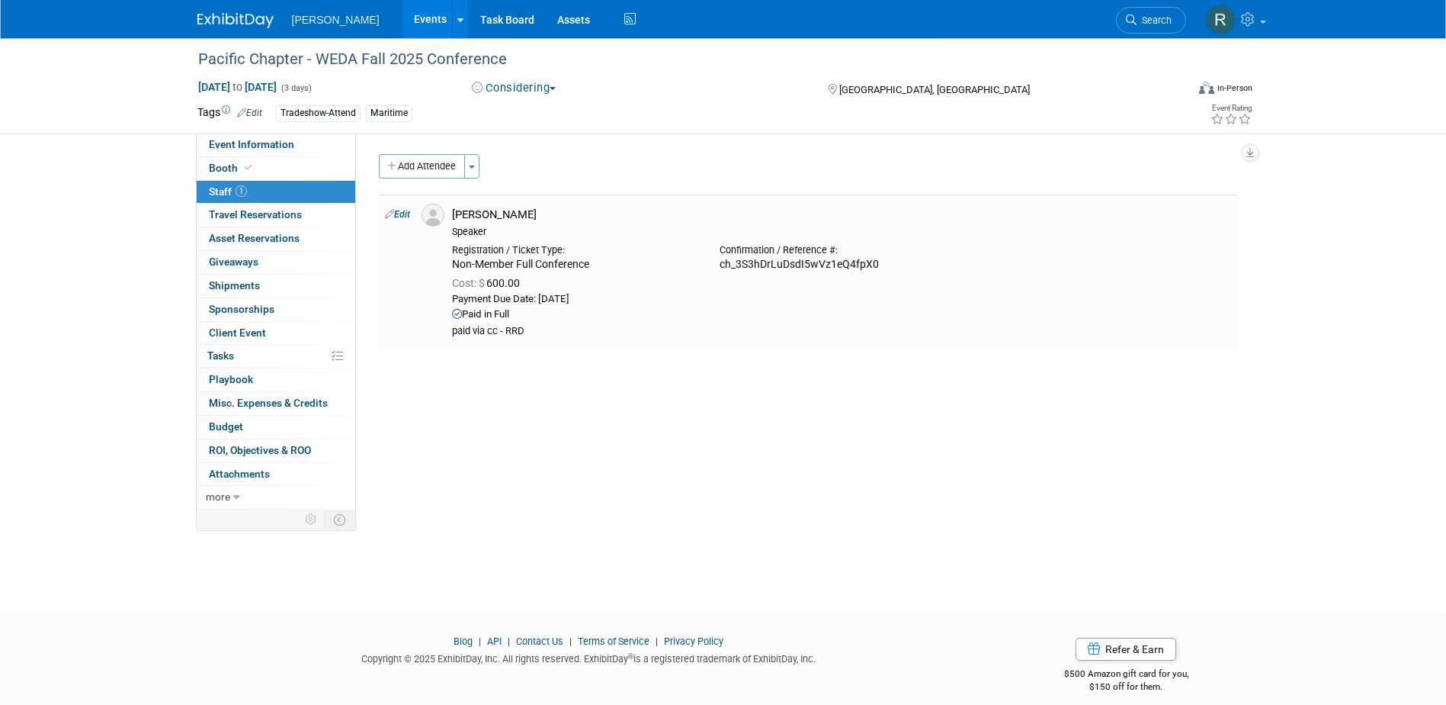
click at [401, 214] on link "Edit" at bounding box center [397, 214] width 25 height 11
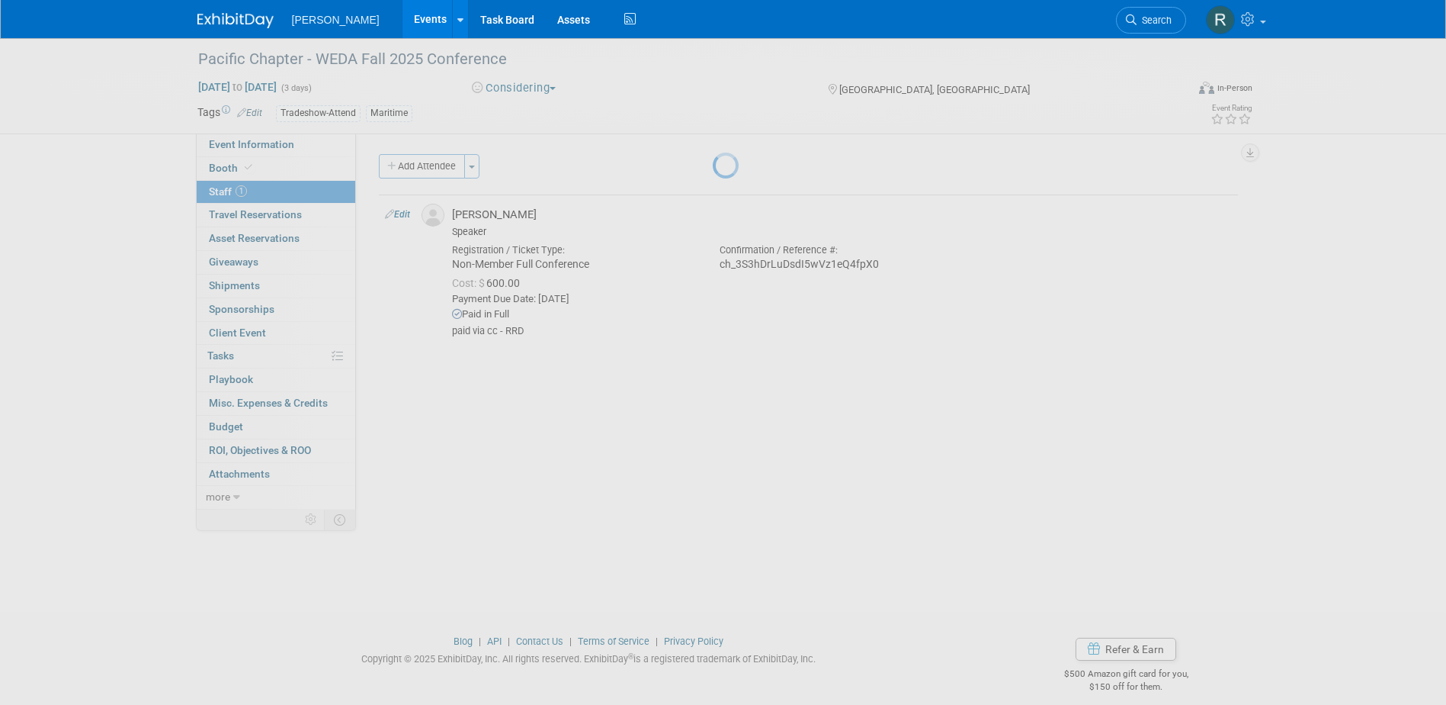
select select "039bd642-3714-40d6-bed3-25f6a4925e19"
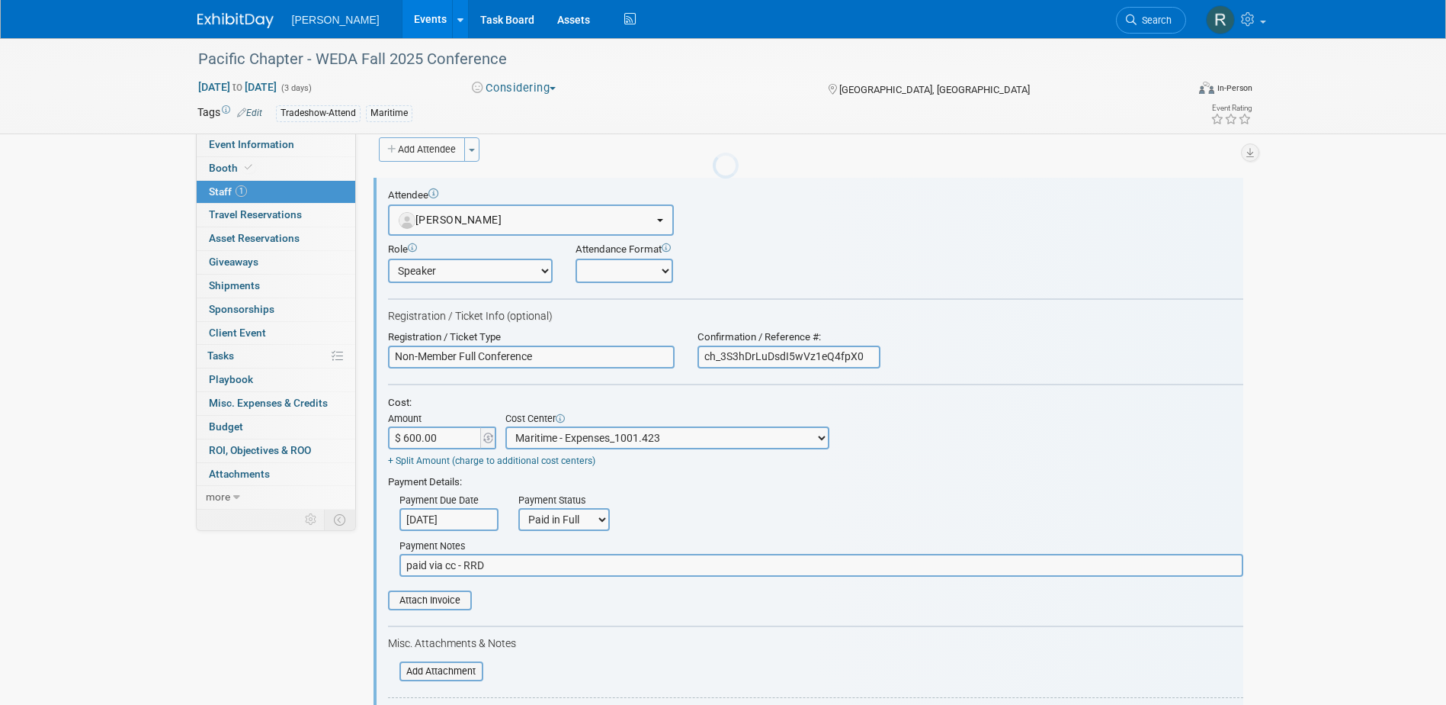
scroll to position [21, 0]
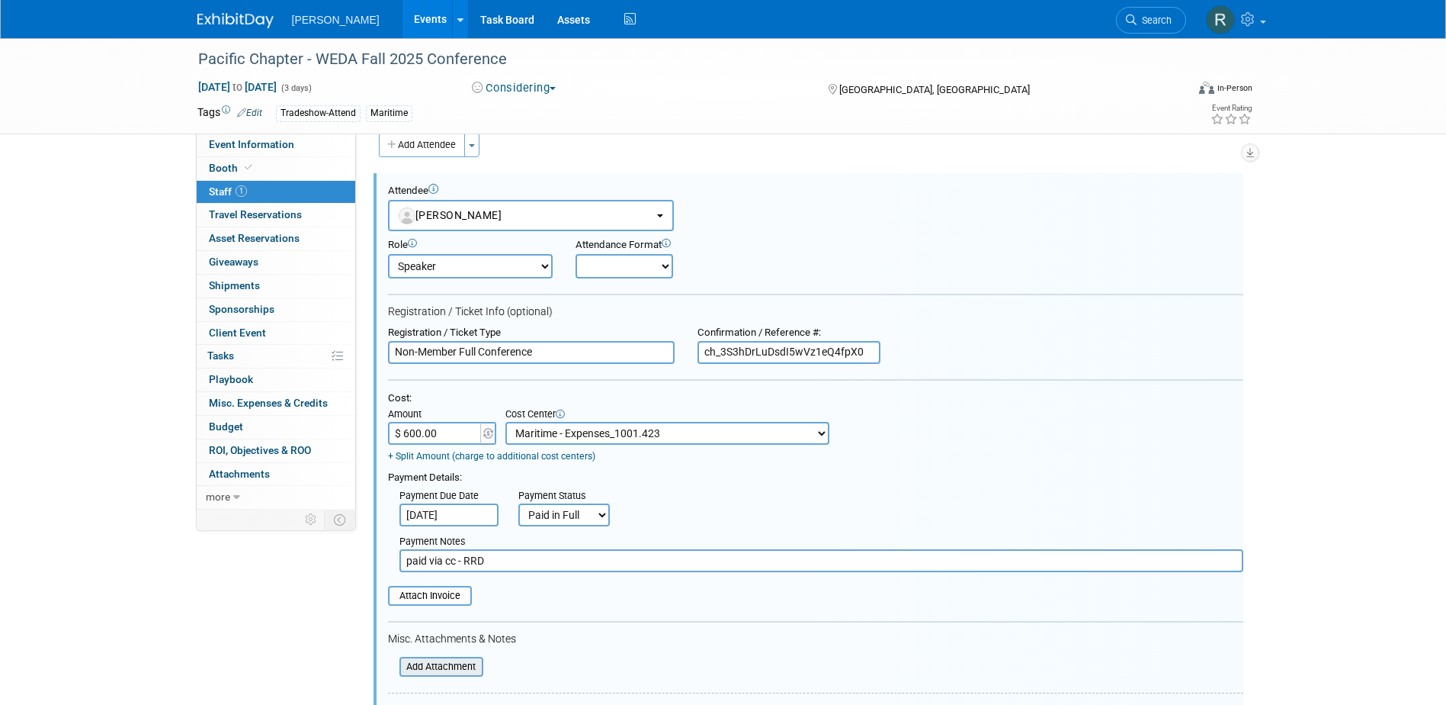
click at [432, 667] on input "file" at bounding box center [390, 666] width 181 height 17
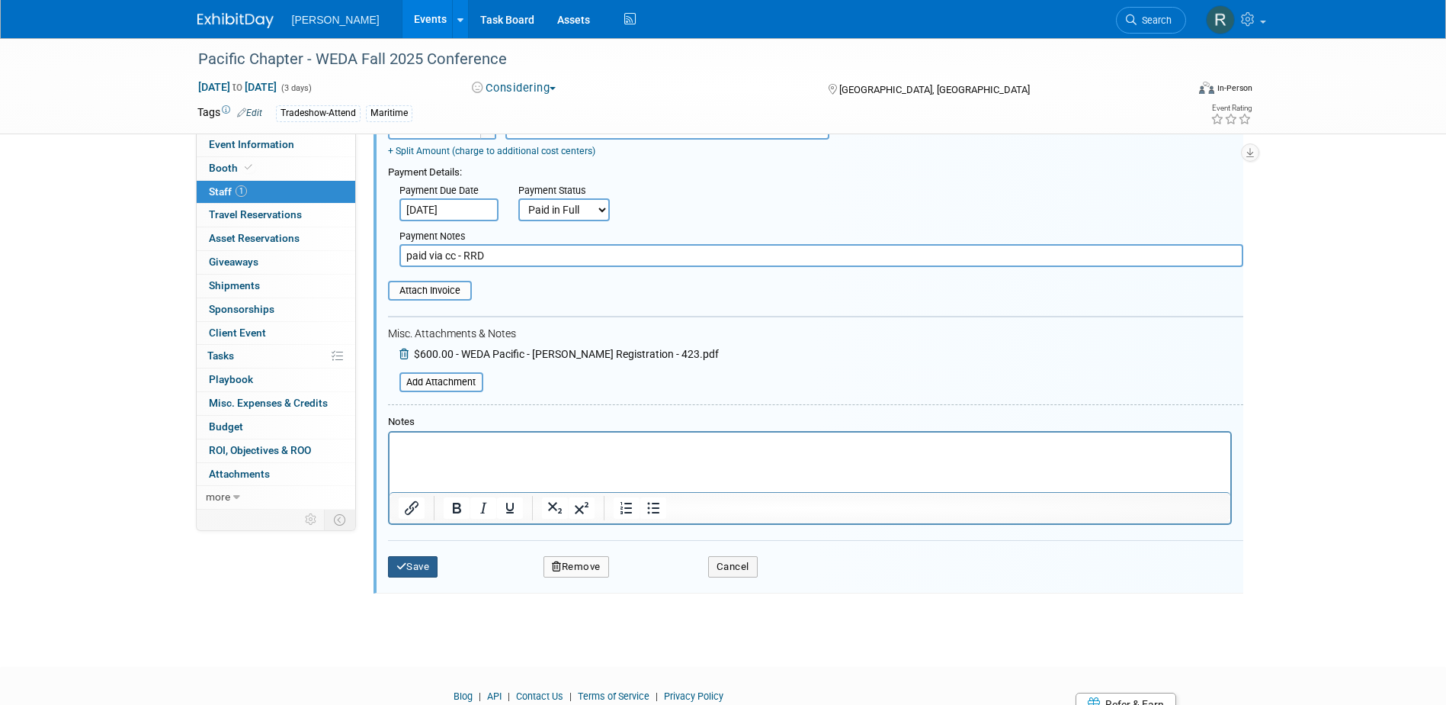
click at [422, 571] on button "Save" at bounding box center [413, 566] width 50 height 21
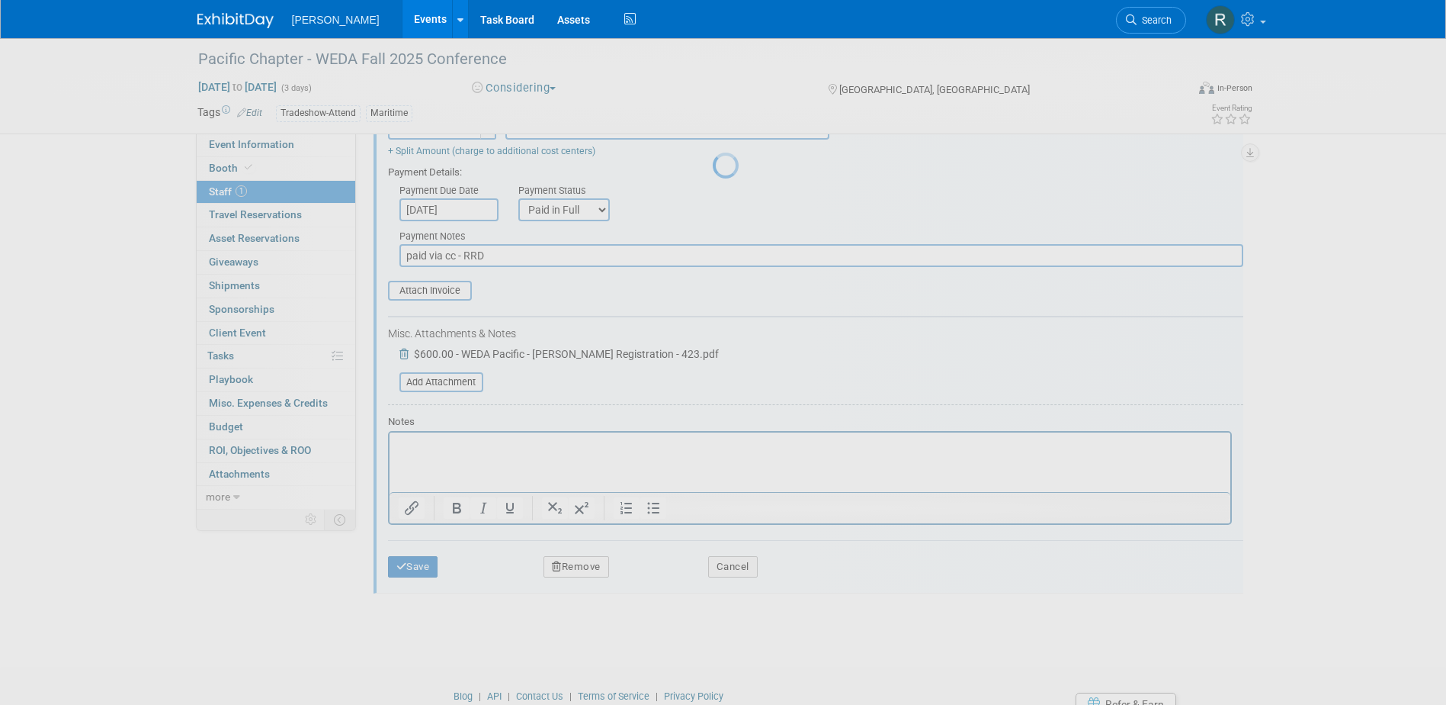
scroll to position [14, 0]
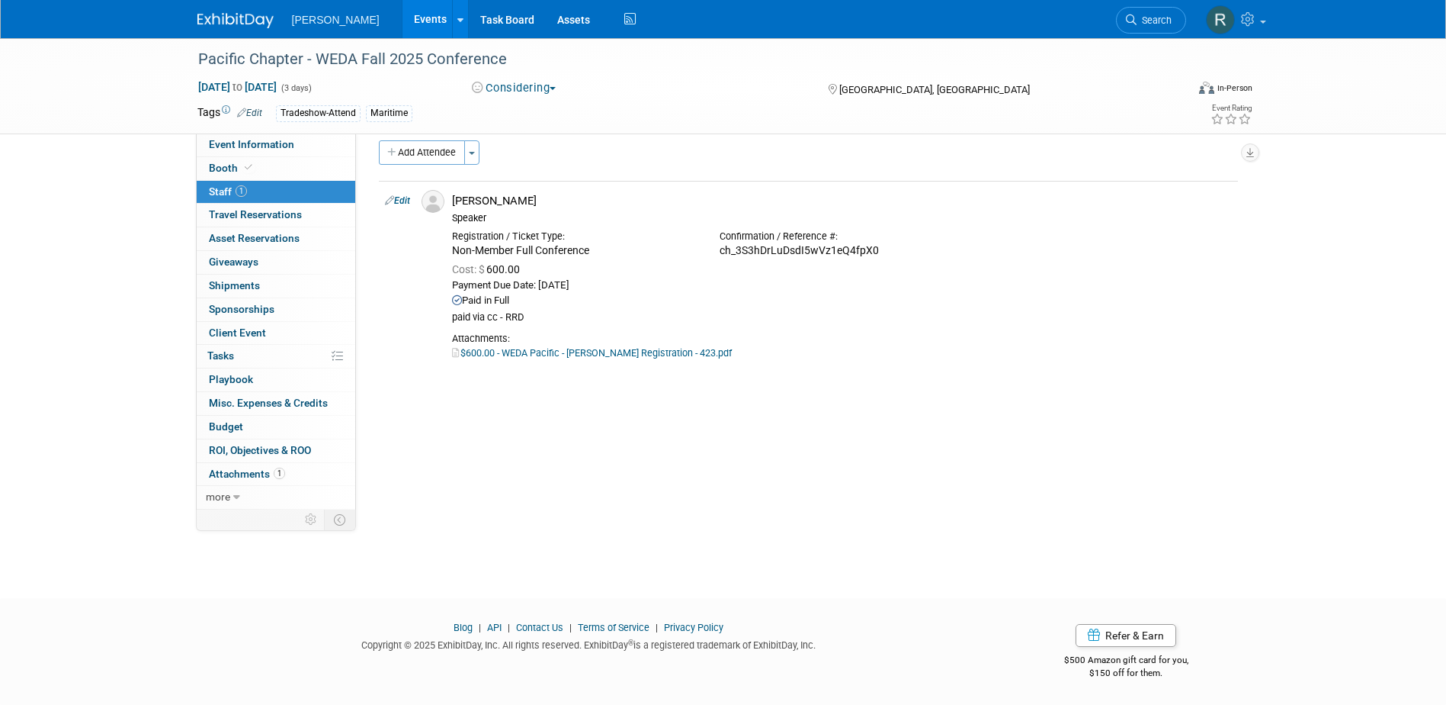
click at [550, 95] on button "Considering" at bounding box center [514, 88] width 95 height 16
click at [520, 110] on link "Committed" at bounding box center [527, 112] width 120 height 21
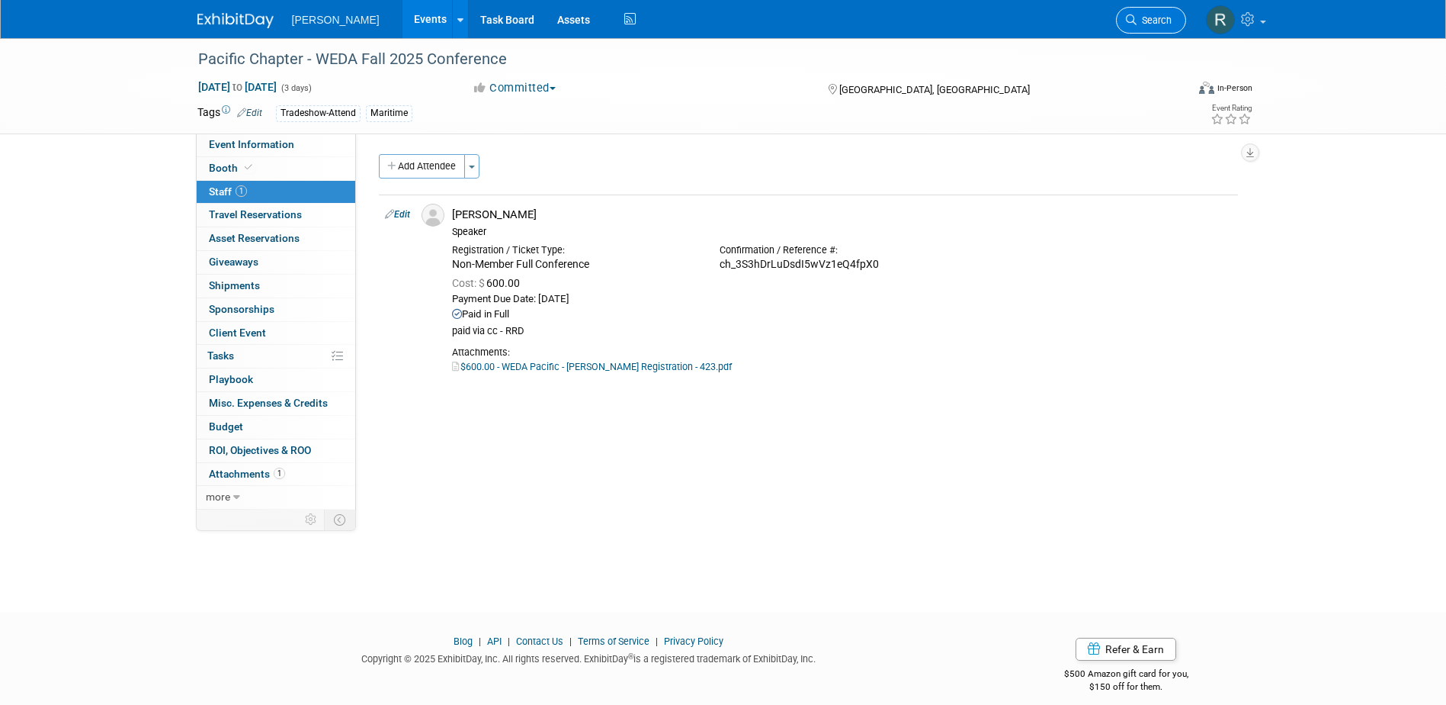
click at [1144, 19] on span "Search" at bounding box center [1154, 19] width 35 height 11
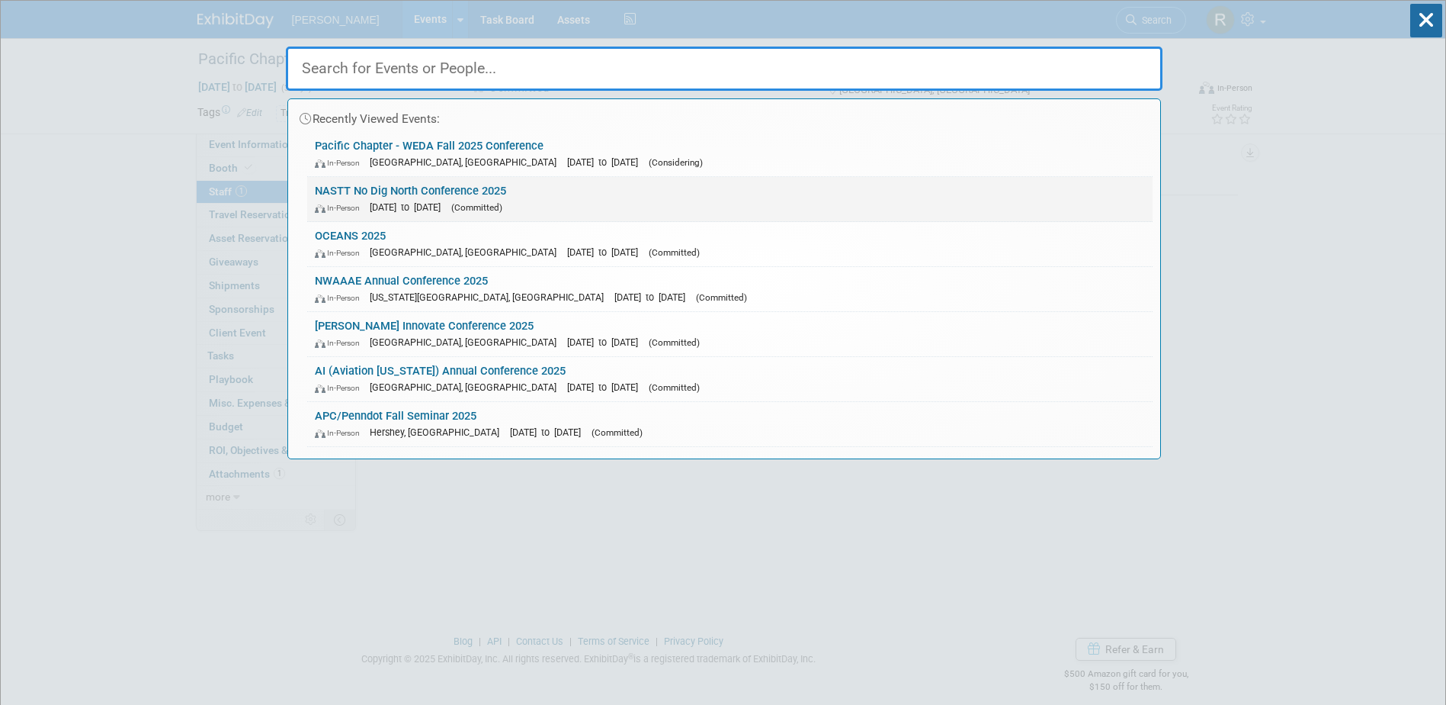
click at [412, 188] on link "NASTT No Dig North Conference 2025 In-Person Oct 27, 2025 to Oct 29, 2025 (Comm…" at bounding box center [730, 199] width 846 height 44
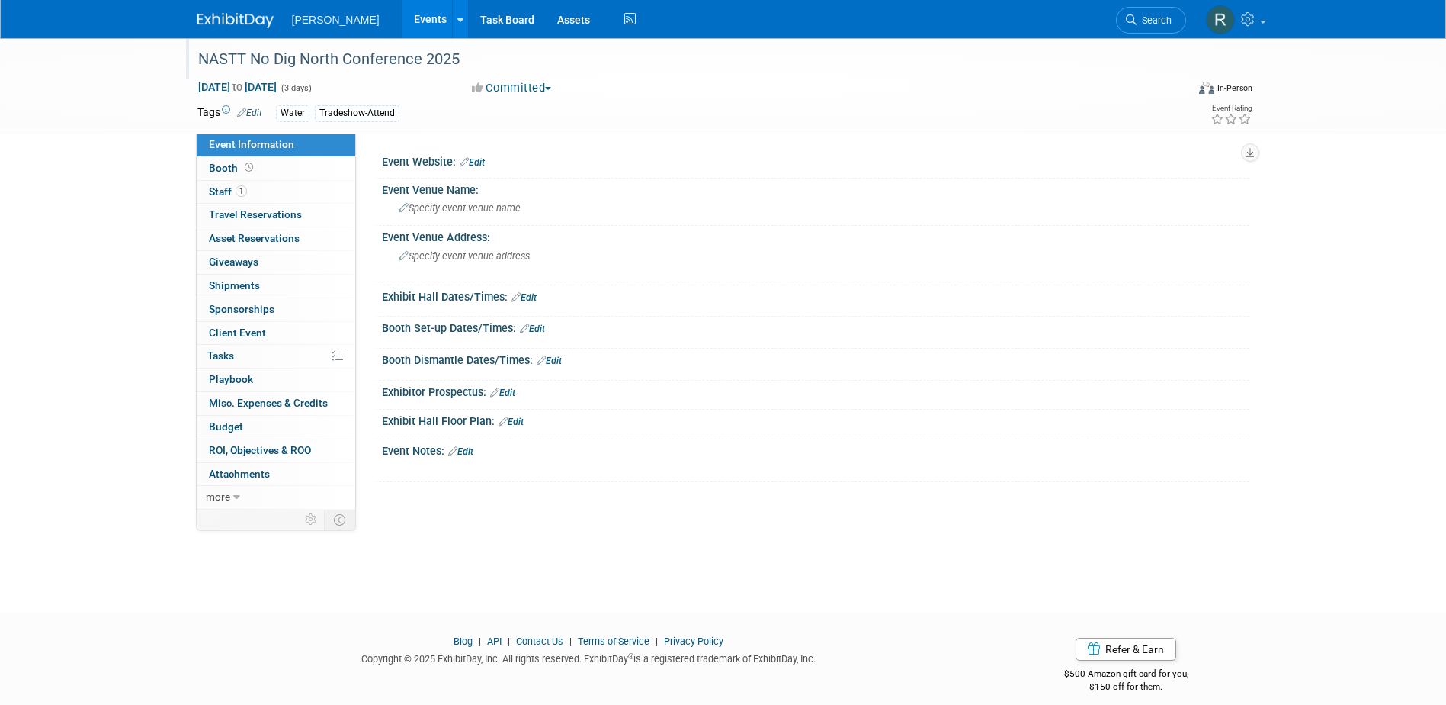
click at [479, 55] on div "NASTT No Dig North Conference 2025" at bounding box center [678, 59] width 971 height 27
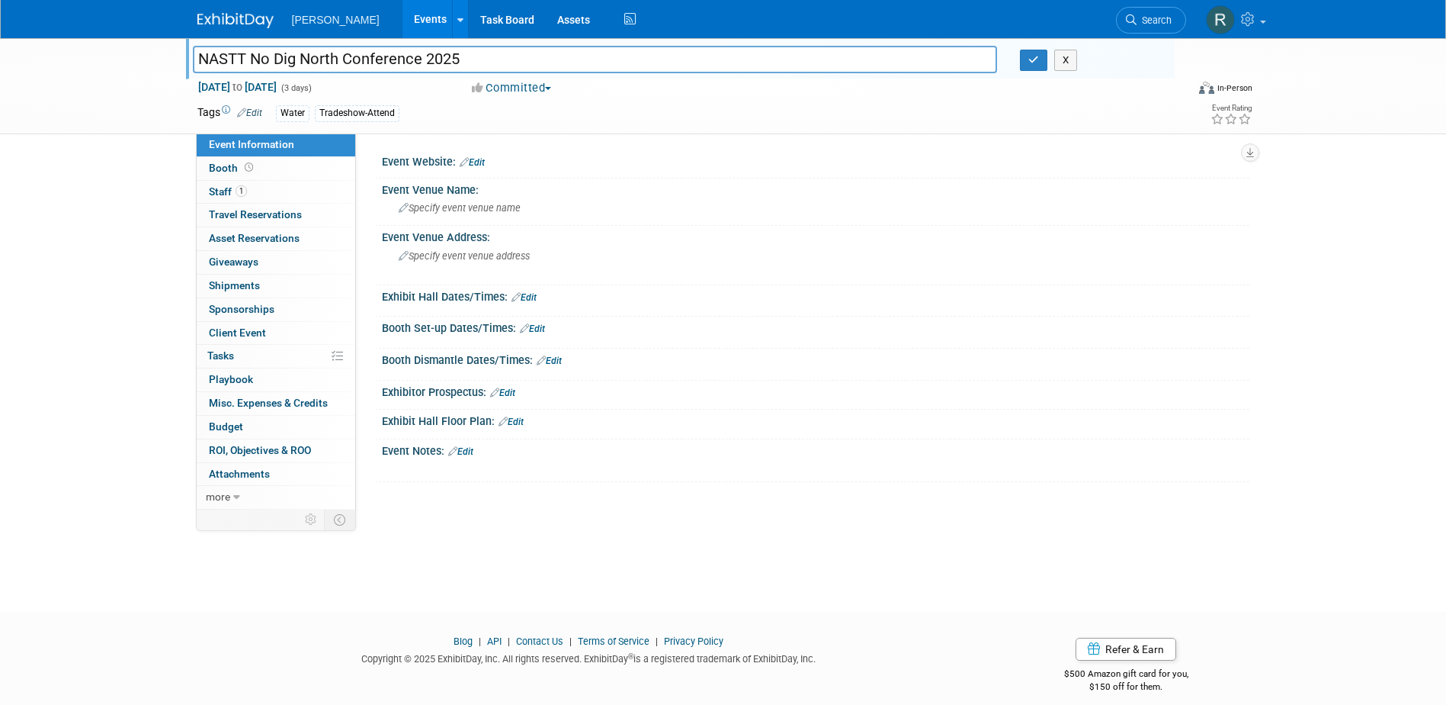
drag, startPoint x: 388, startPoint y: 63, endPoint x: 175, endPoint y: 63, distance: 213.5
click at [175, 63] on div "NASTT No Dig North Conference 2025 NASTT No Dig North Conference 2025 X [DATE] …" at bounding box center [723, 86] width 1446 height 96
click at [477, 163] on link "Edit" at bounding box center [472, 162] width 25 height 11
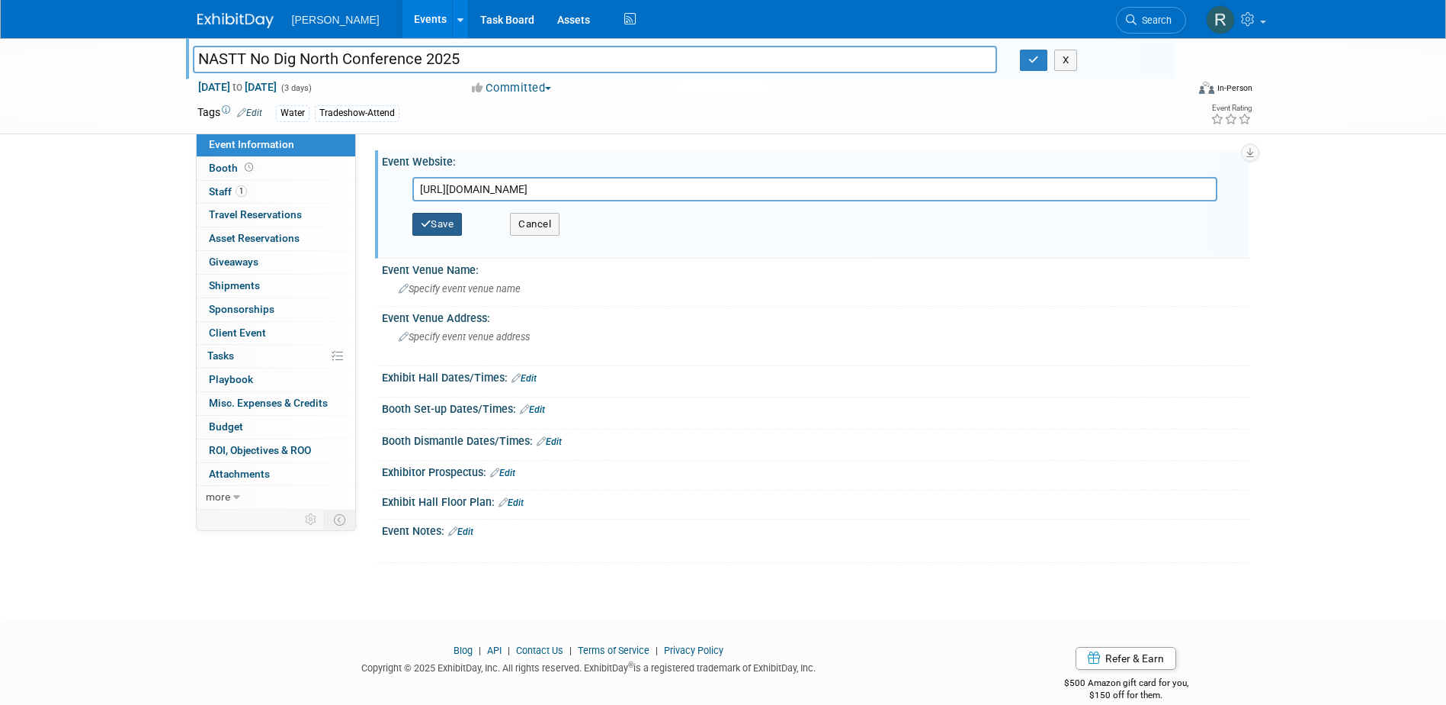
type input "[URL][DOMAIN_NAME]"
click at [452, 225] on button "Save" at bounding box center [437, 224] width 50 height 23
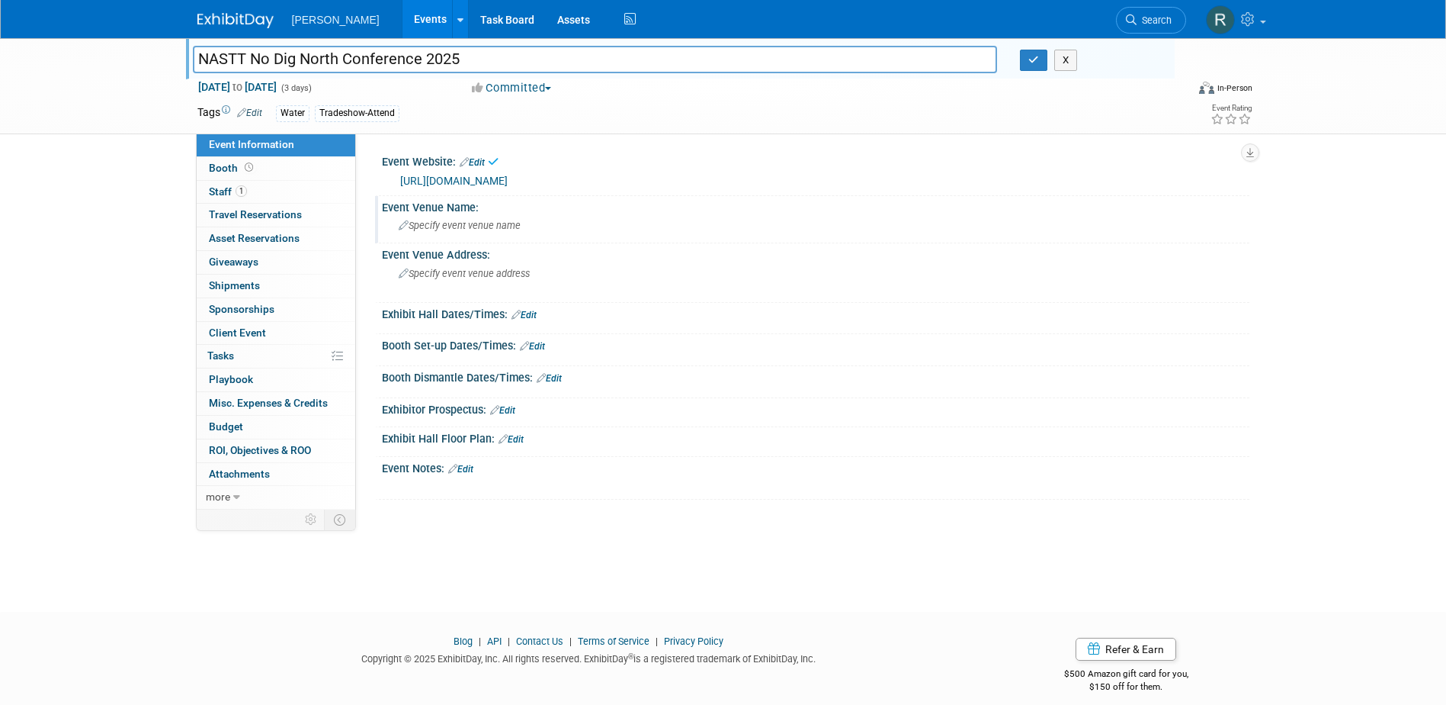
click at [486, 228] on span "Specify event venue name" at bounding box center [460, 225] width 122 height 11
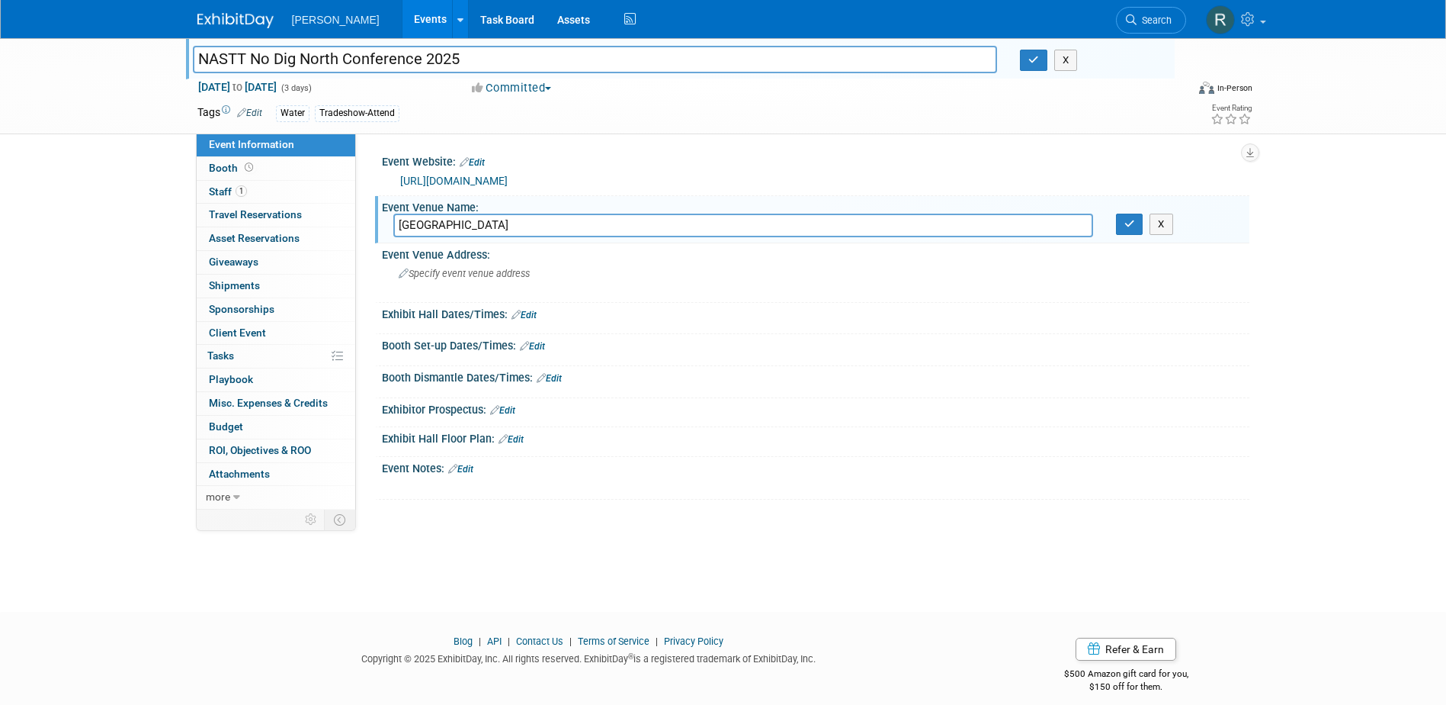
type input "[GEOGRAPHIC_DATA]"
click at [1116, 213] on button "button" at bounding box center [1129, 223] width 27 height 21
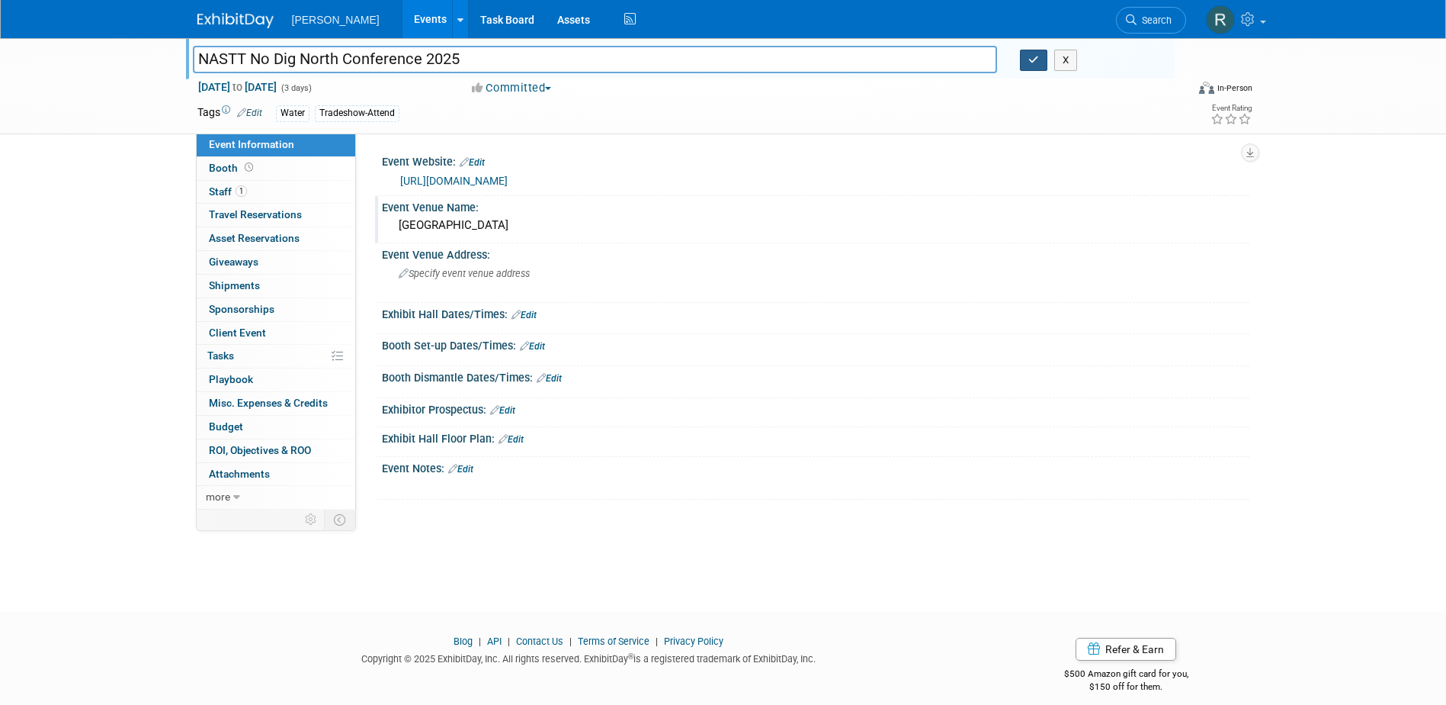
click at [1032, 61] on icon "button" at bounding box center [1034, 60] width 11 height 10
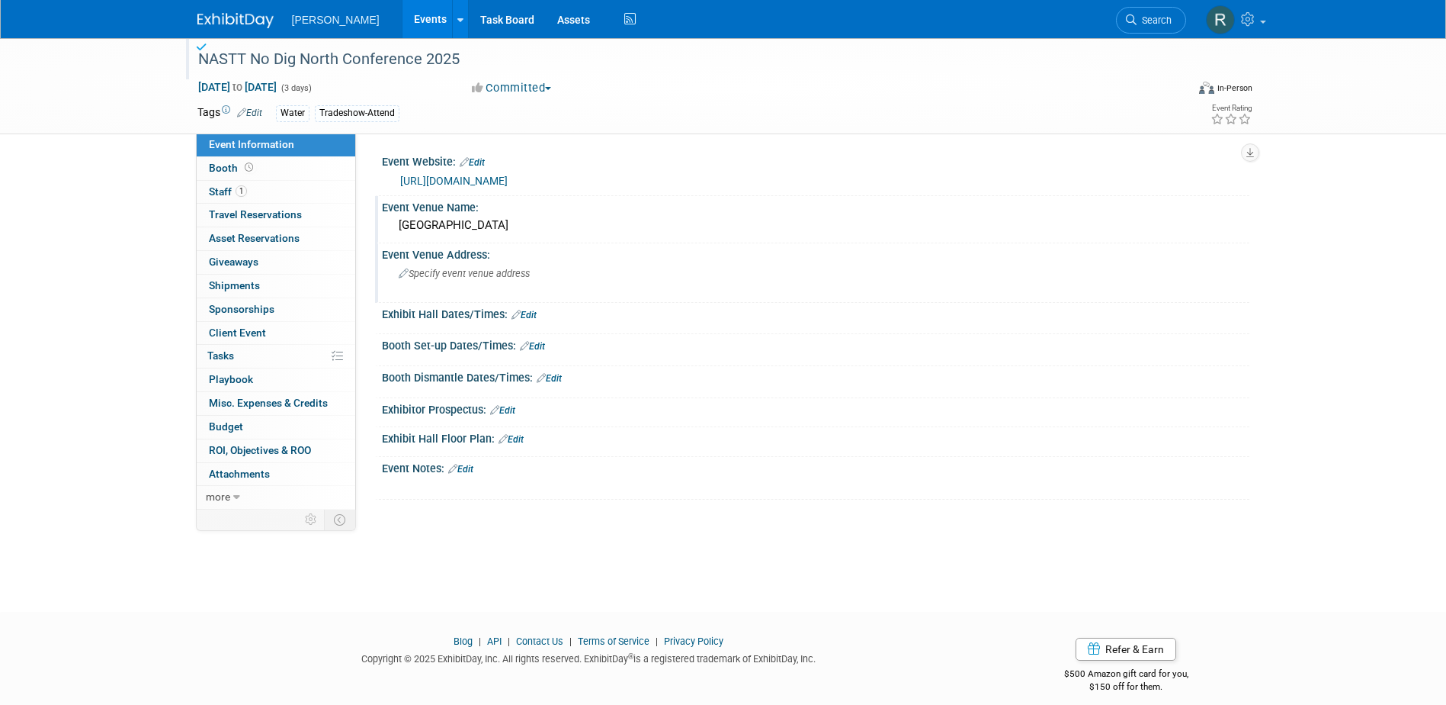
click at [584, 271] on div "Specify event venue address" at bounding box center [562, 279] width 339 height 35
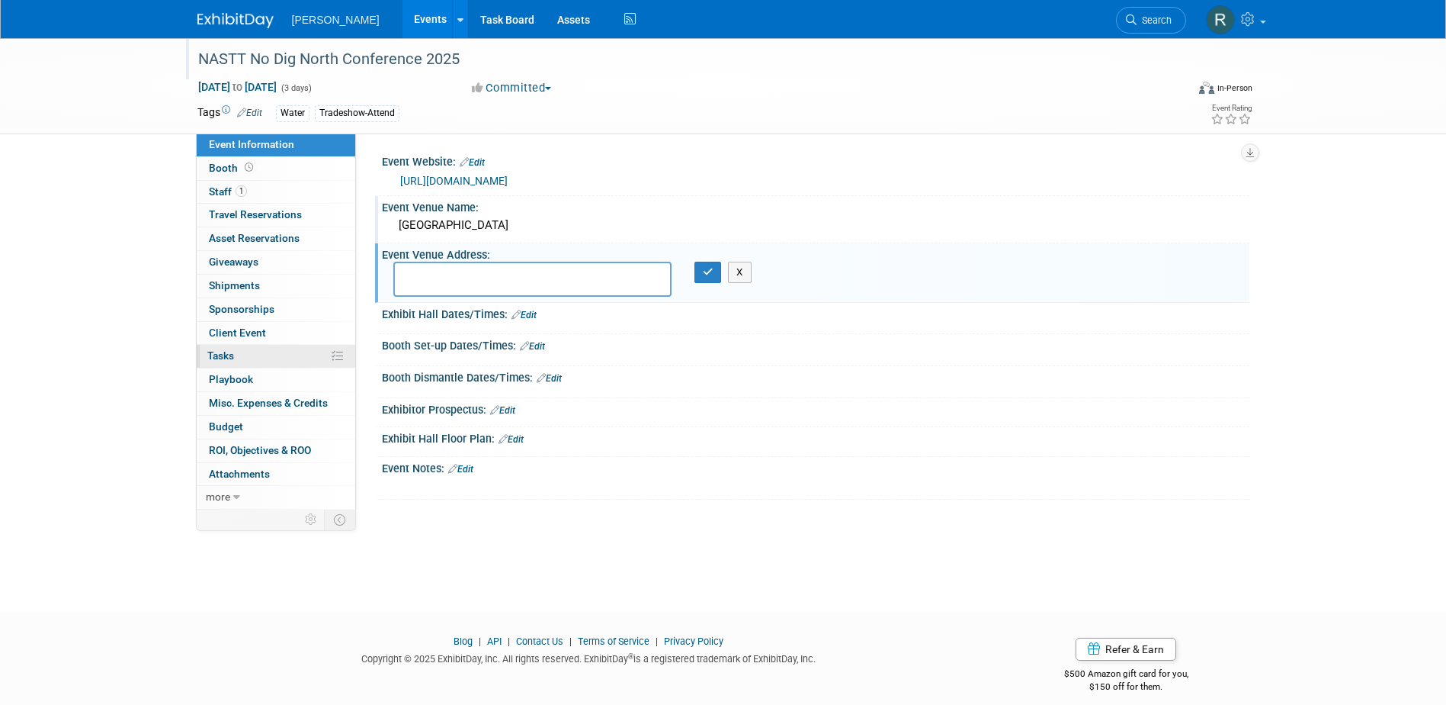
click at [221, 352] on span "Tasks 0%" at bounding box center [220, 355] width 27 height 12
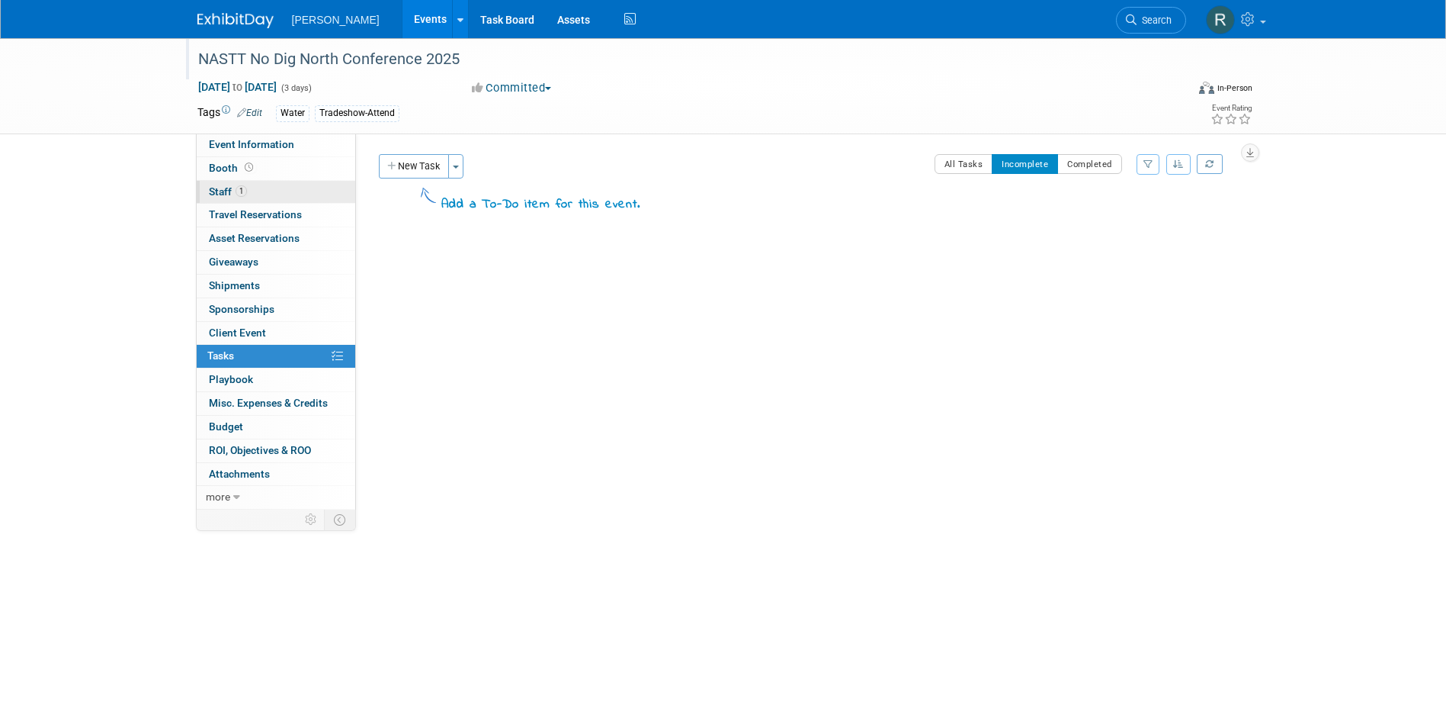
click at [242, 192] on span "1" at bounding box center [241, 190] width 11 height 11
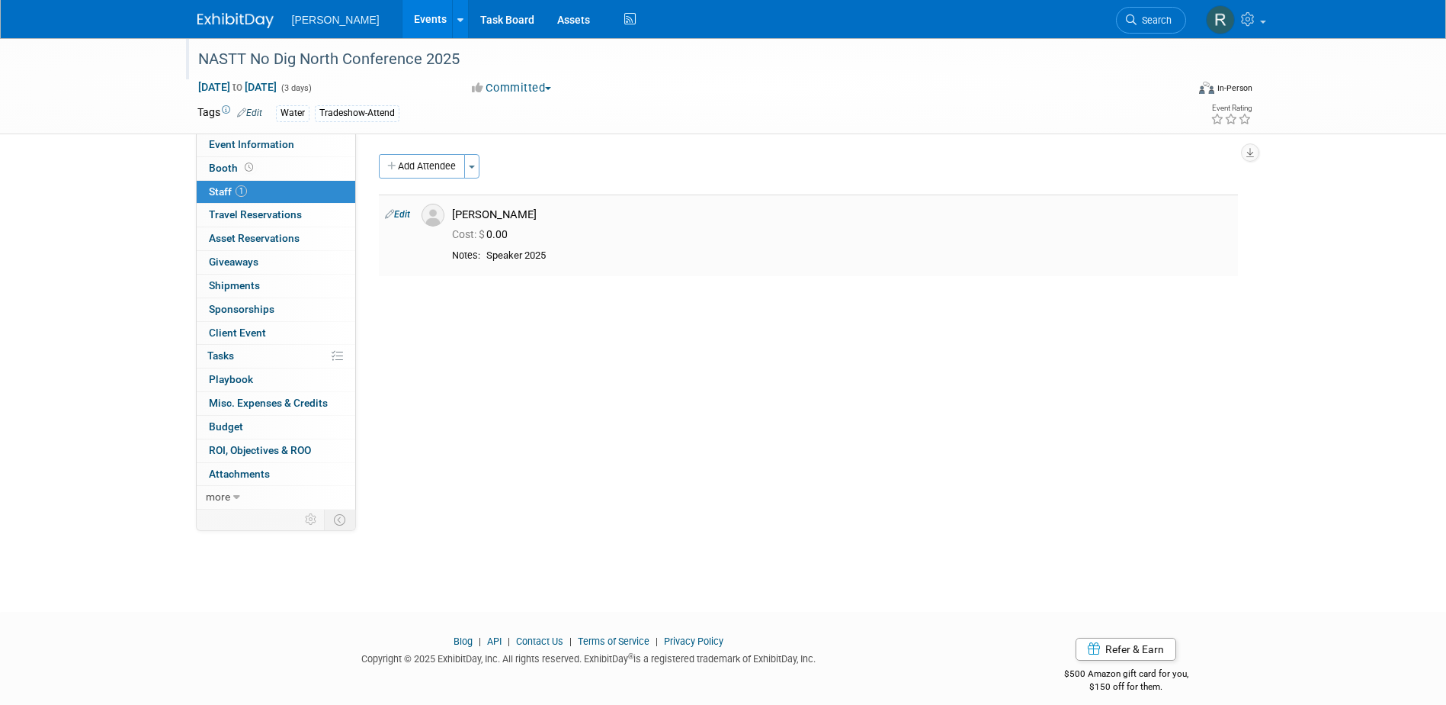
click at [403, 213] on link "Edit" at bounding box center [397, 214] width 25 height 11
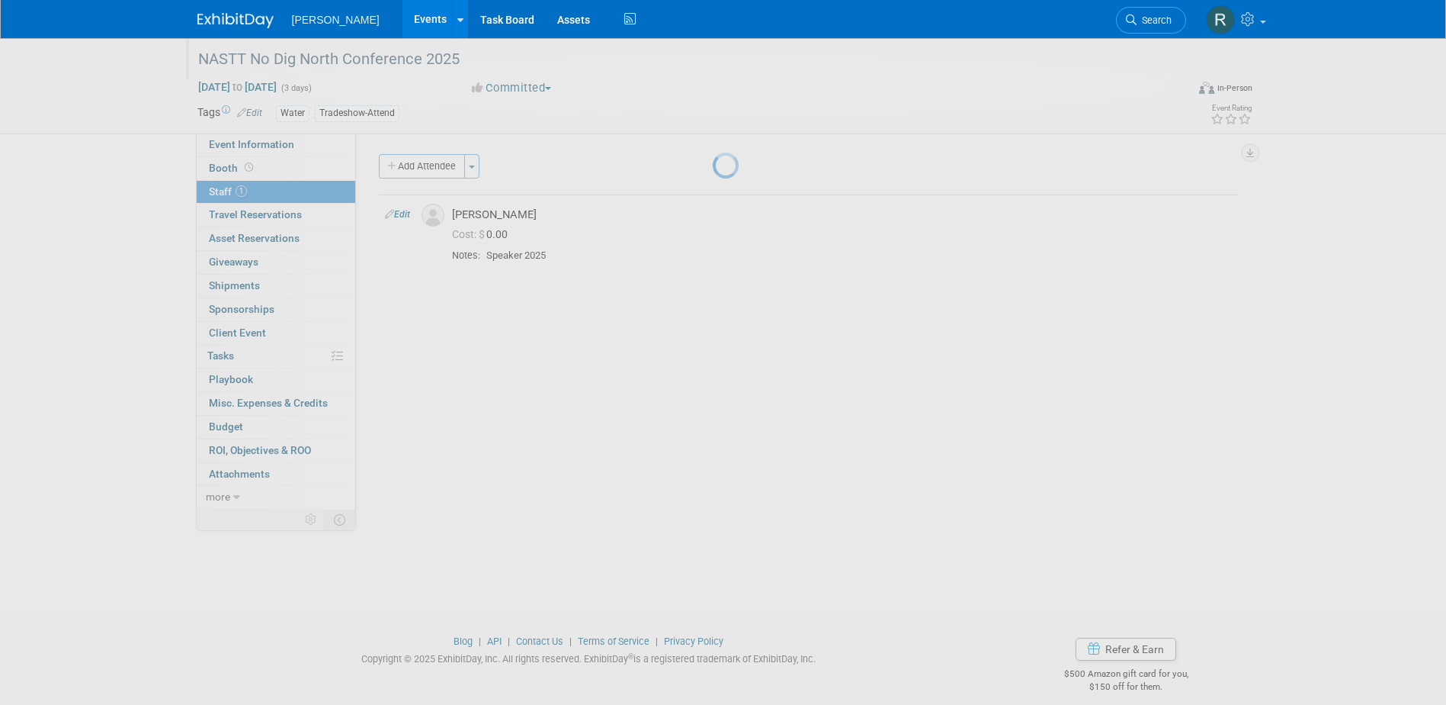
select select "04d223a4-3108-4c93-b292-612f94da38dc"
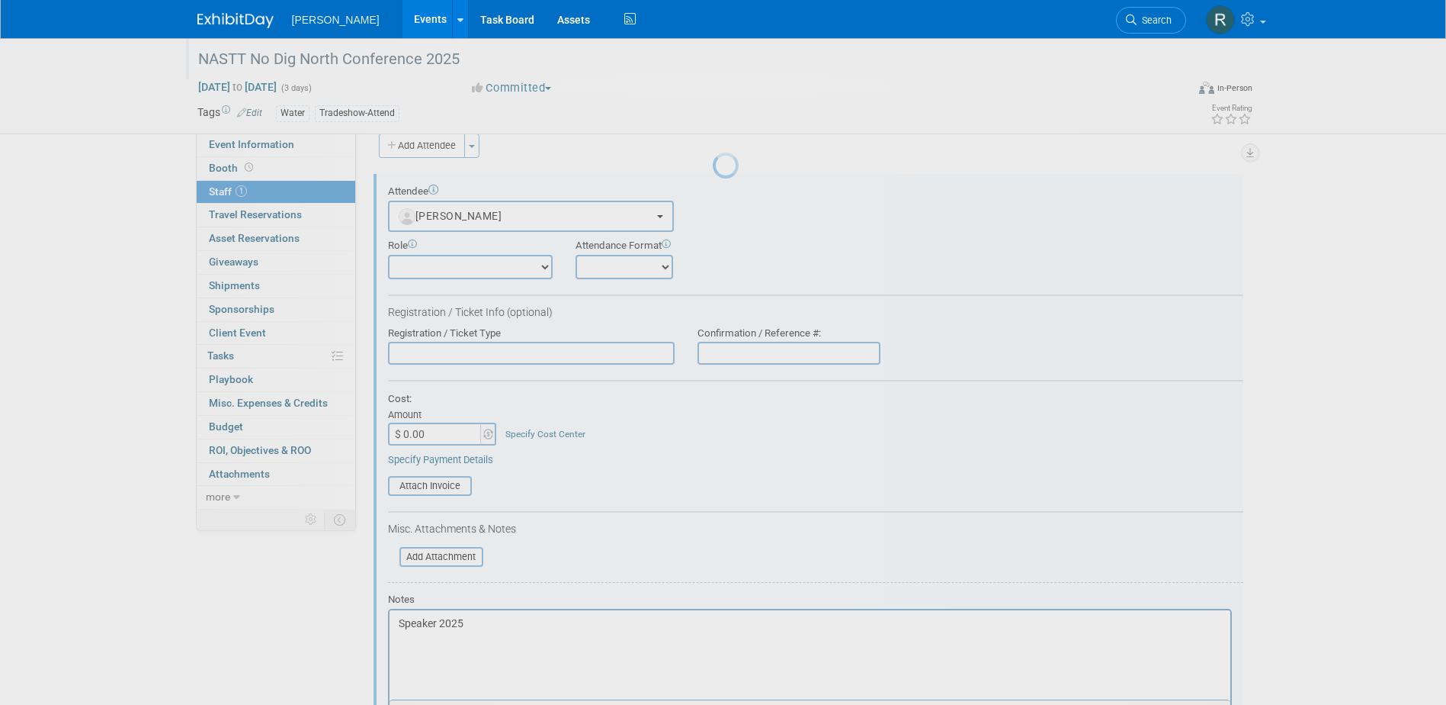
scroll to position [21, 0]
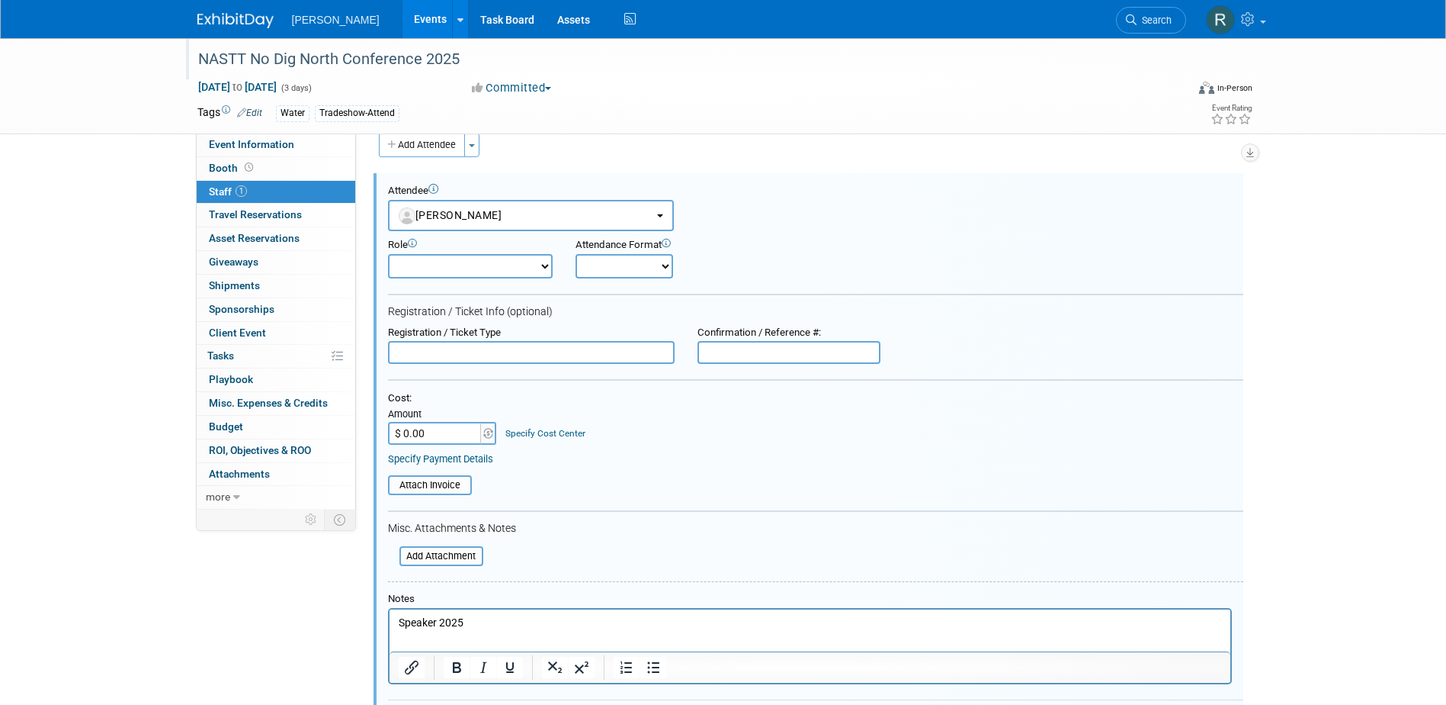
click at [466, 622] on p "Speaker 2025" at bounding box center [809, 622] width 823 height 15
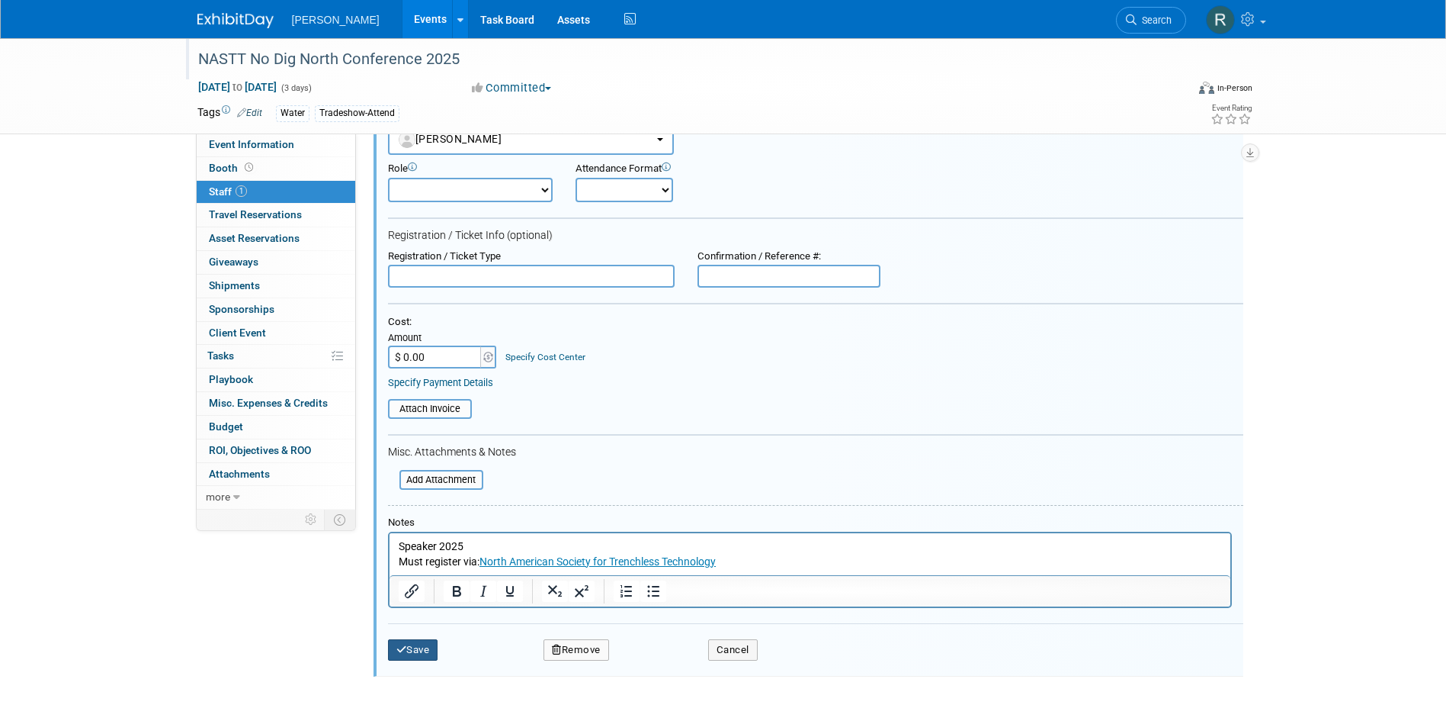
click at [429, 646] on button "Save" at bounding box center [413, 649] width 50 height 21
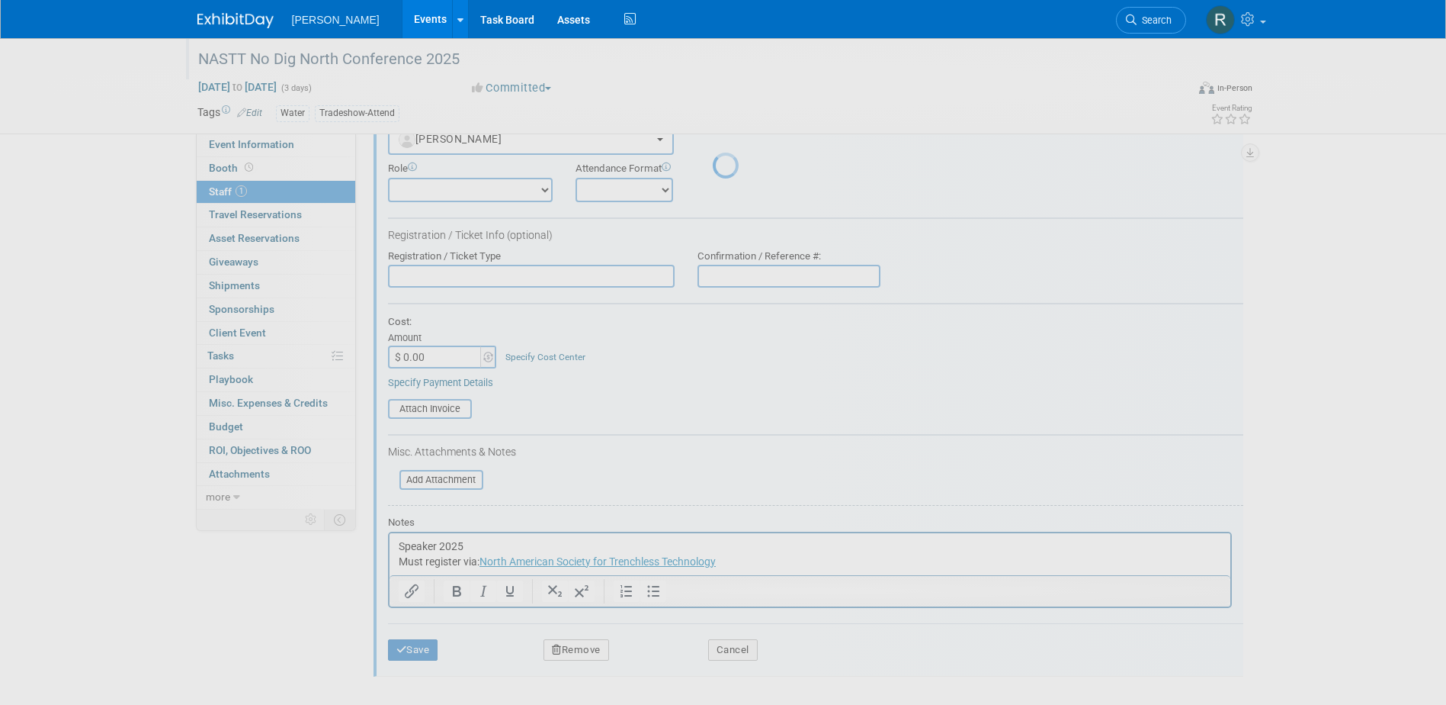
scroll to position [14, 0]
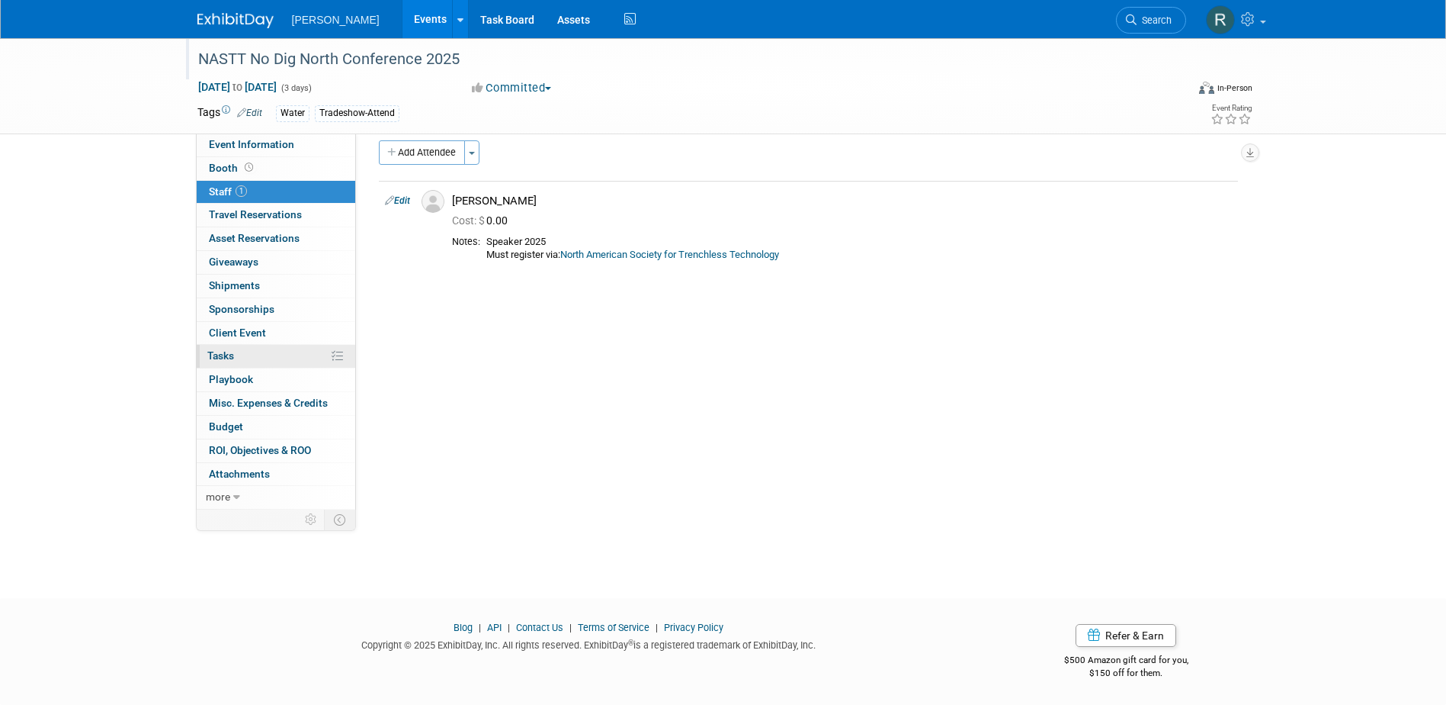
click at [231, 358] on span "Tasks 0%" at bounding box center [220, 355] width 27 height 12
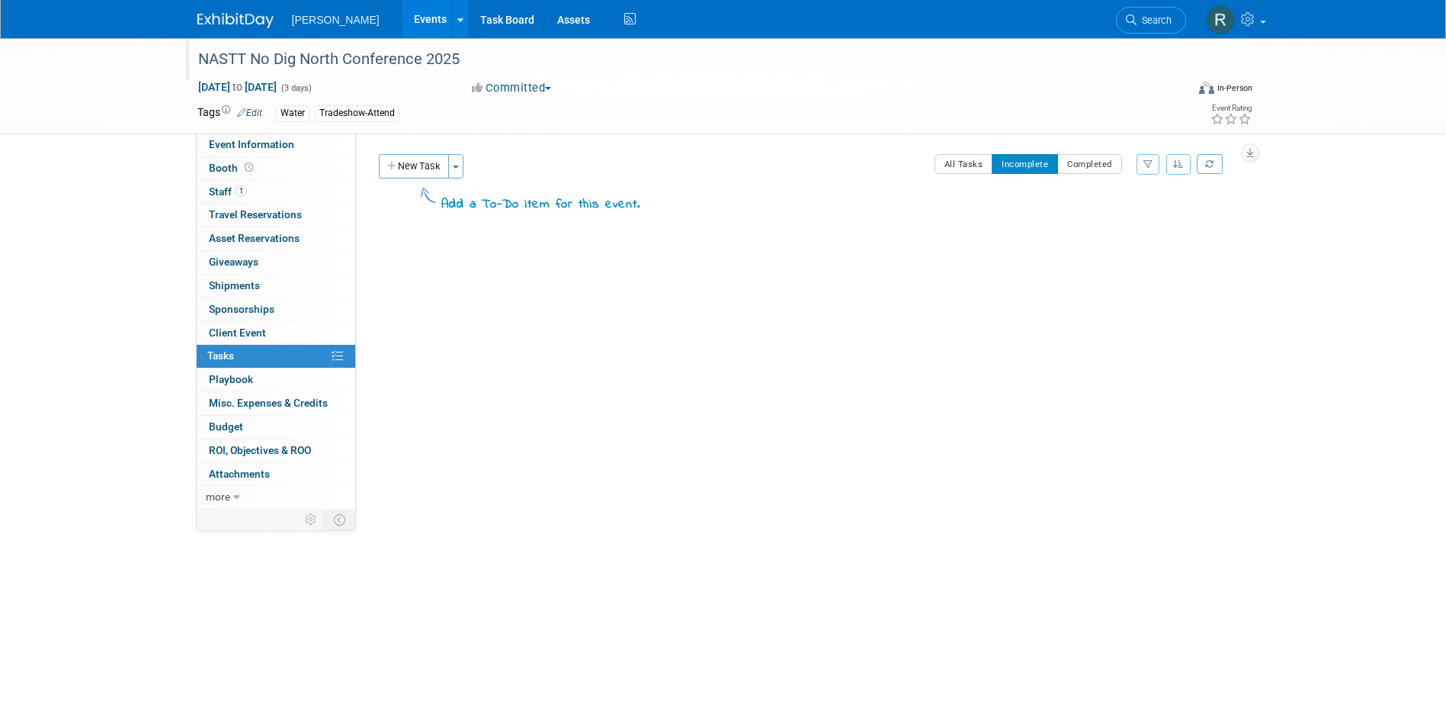
drag, startPoint x: 710, startPoint y: 353, endPoint x: 759, endPoint y: 306, distance: 68.5
click at [710, 353] on div "NASTT No Dig North Conference 2025 Oct 27, 2025 to Oct 29, 2025 (Going) 0" at bounding box center [806, 299] width 863 height 133
click at [419, 170] on button "New Task" at bounding box center [414, 166] width 70 height 24
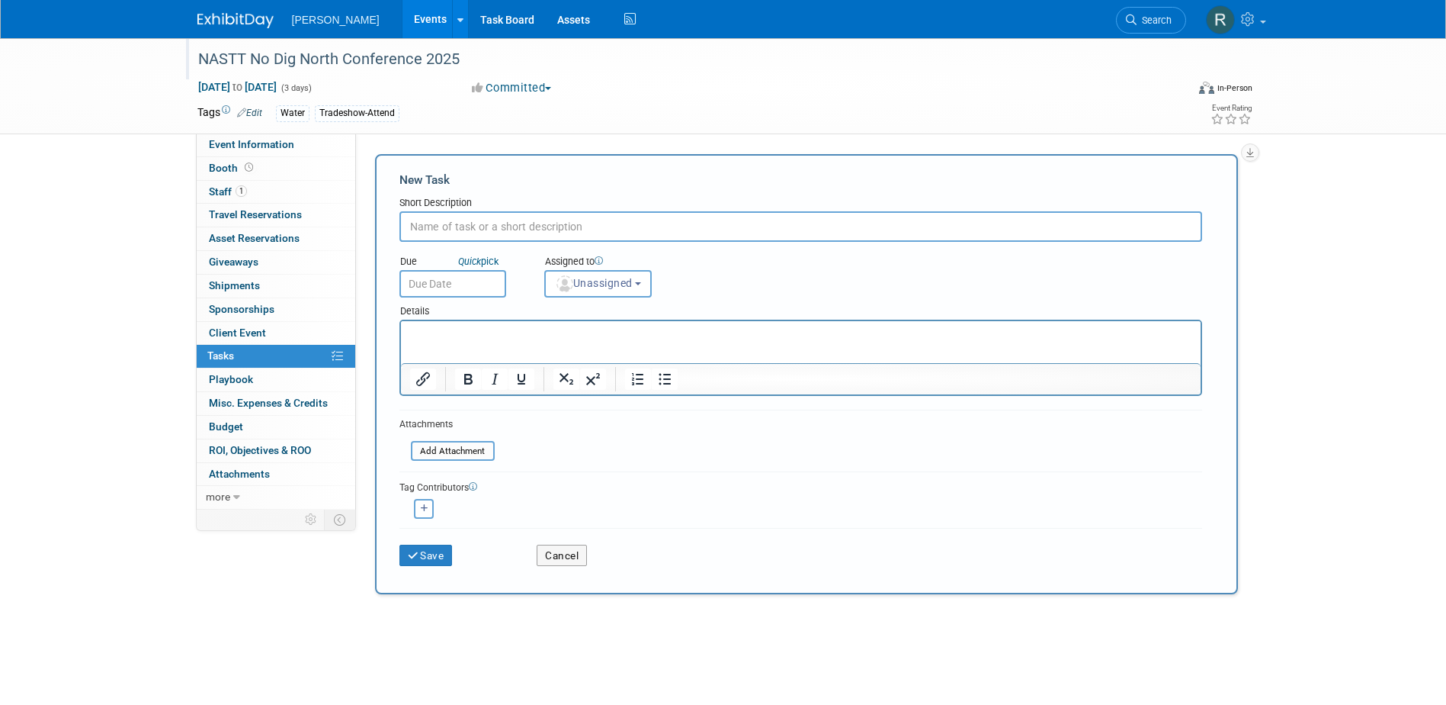
click at [458, 225] on input "text" at bounding box center [801, 226] width 803 height 30
type input "r"
type input "Register Mark"
click at [231, 499] on link "more" at bounding box center [276, 497] width 159 height 23
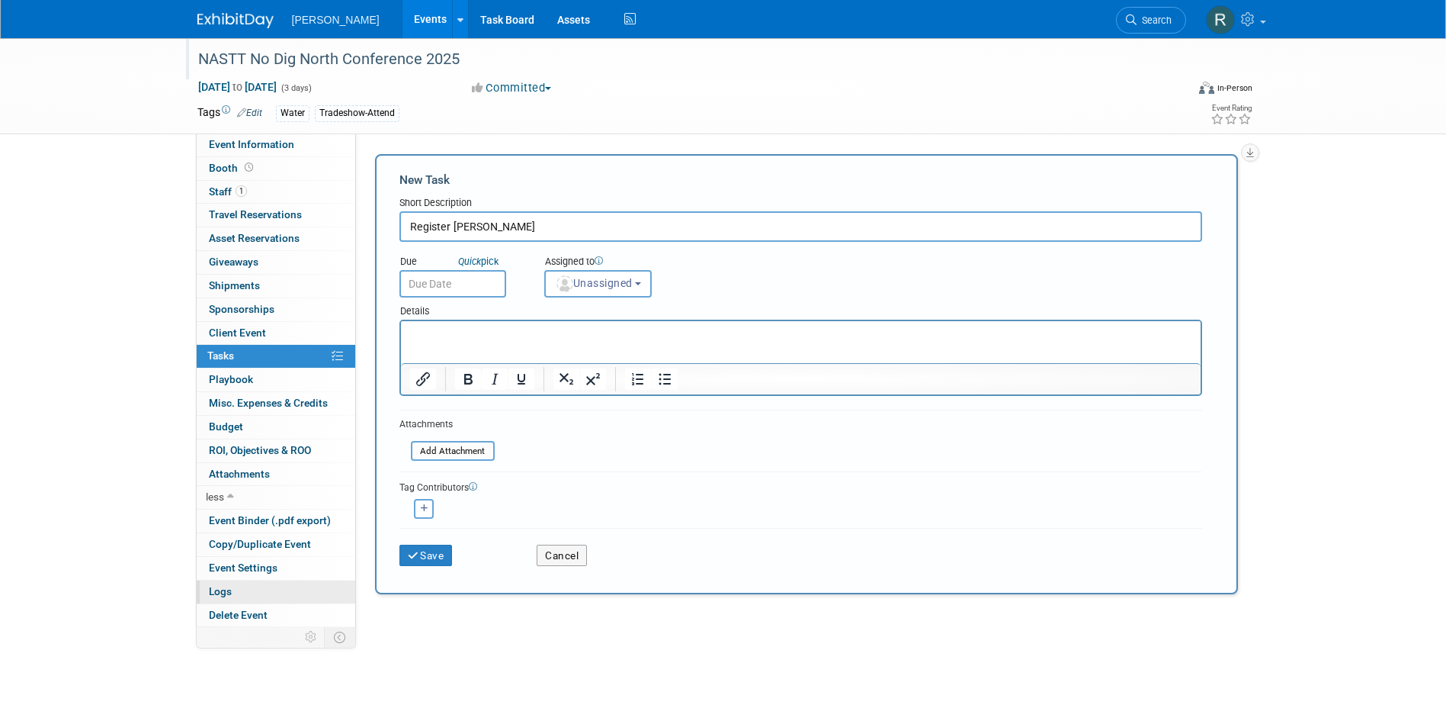
click at [237, 587] on link "Logs" at bounding box center [276, 591] width 159 height 23
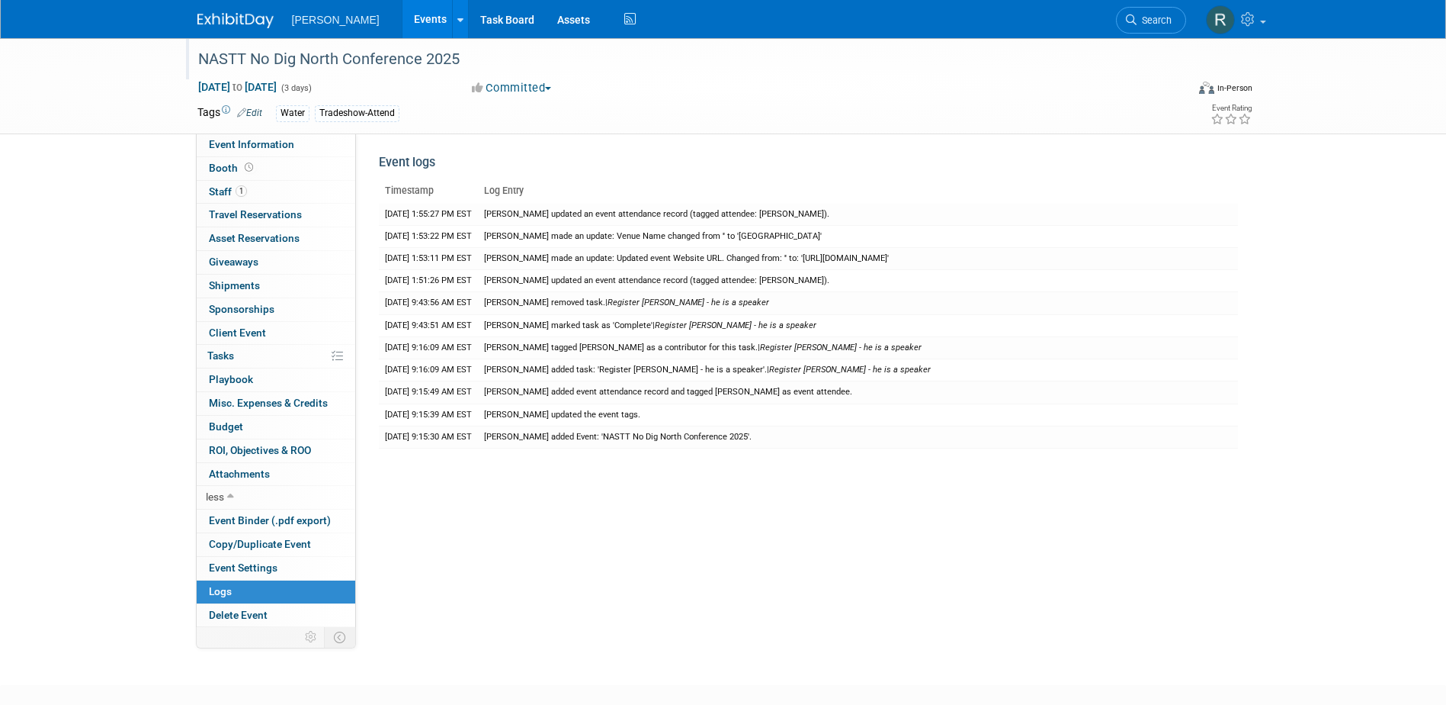
click at [217, 61] on div "NASTT No Dig North Conference 2025" at bounding box center [678, 59] width 971 height 27
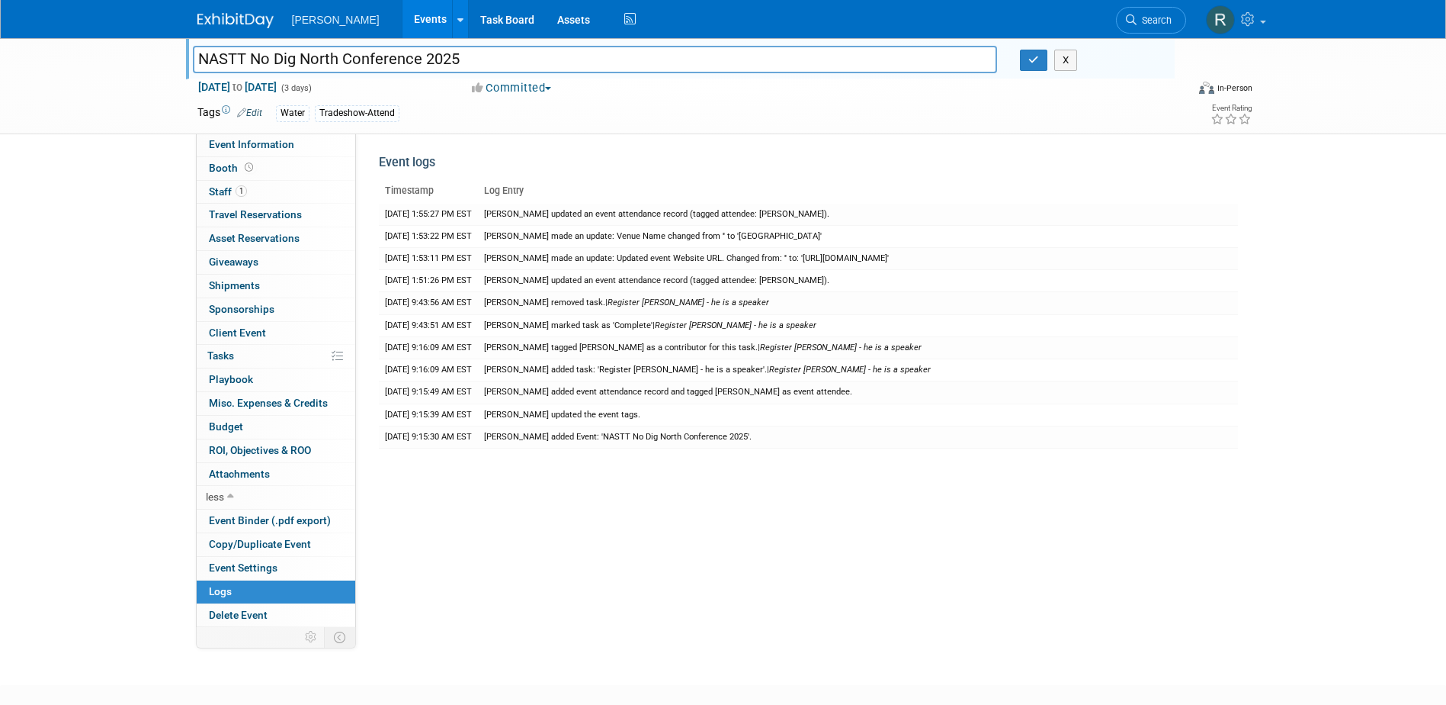
click at [217, 61] on input "NASTT No Dig North Conference 2025" at bounding box center [595, 59] width 805 height 27
click at [253, 150] on link "Event Information" at bounding box center [276, 144] width 159 height 23
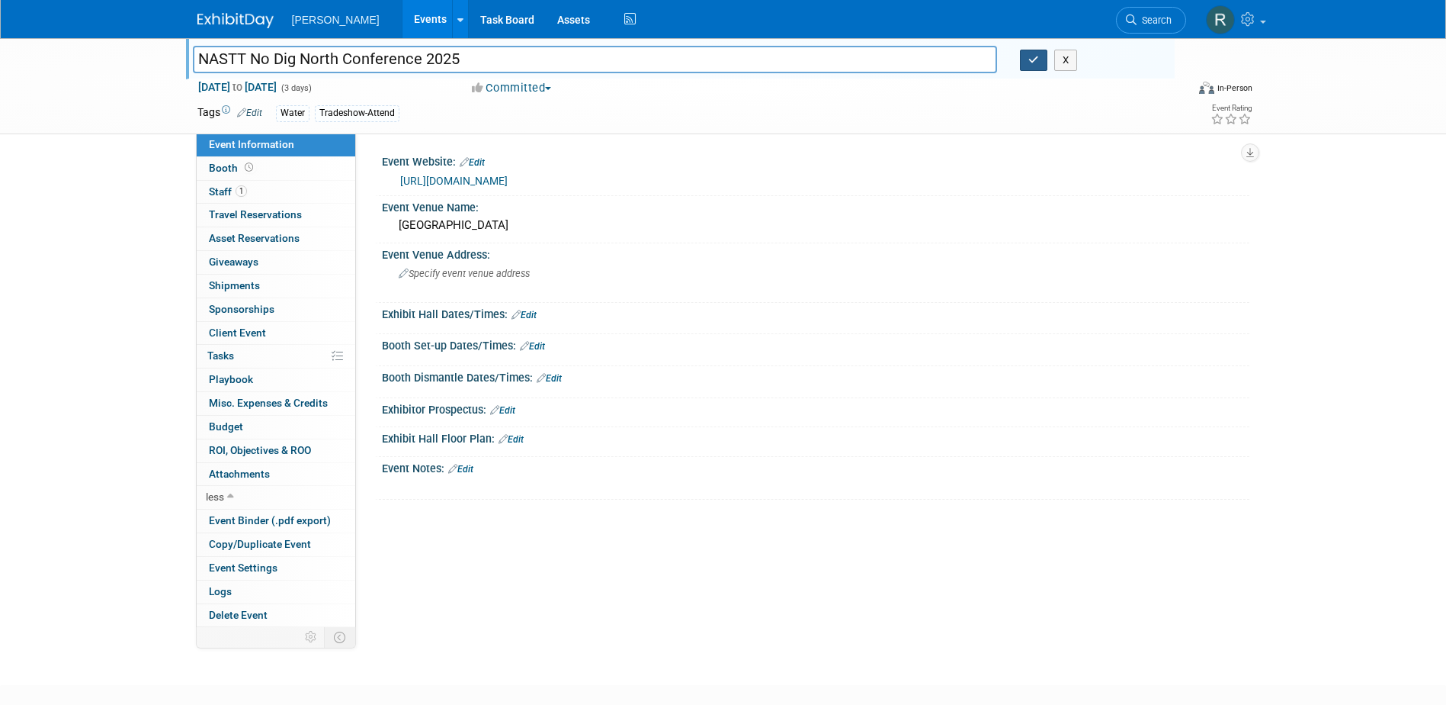
click at [1040, 61] on button "button" at bounding box center [1033, 60] width 27 height 21
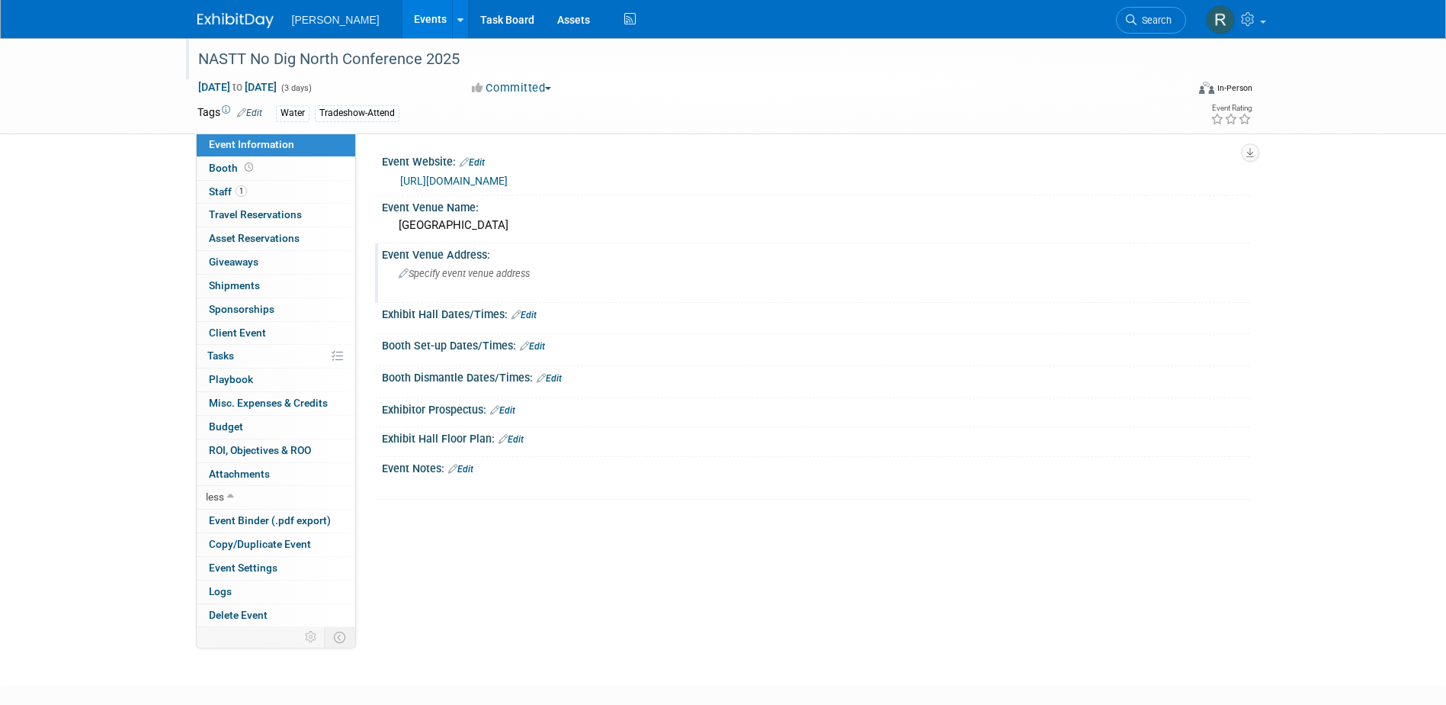
click at [551, 287] on div "Specify event venue address" at bounding box center [562, 279] width 339 height 35
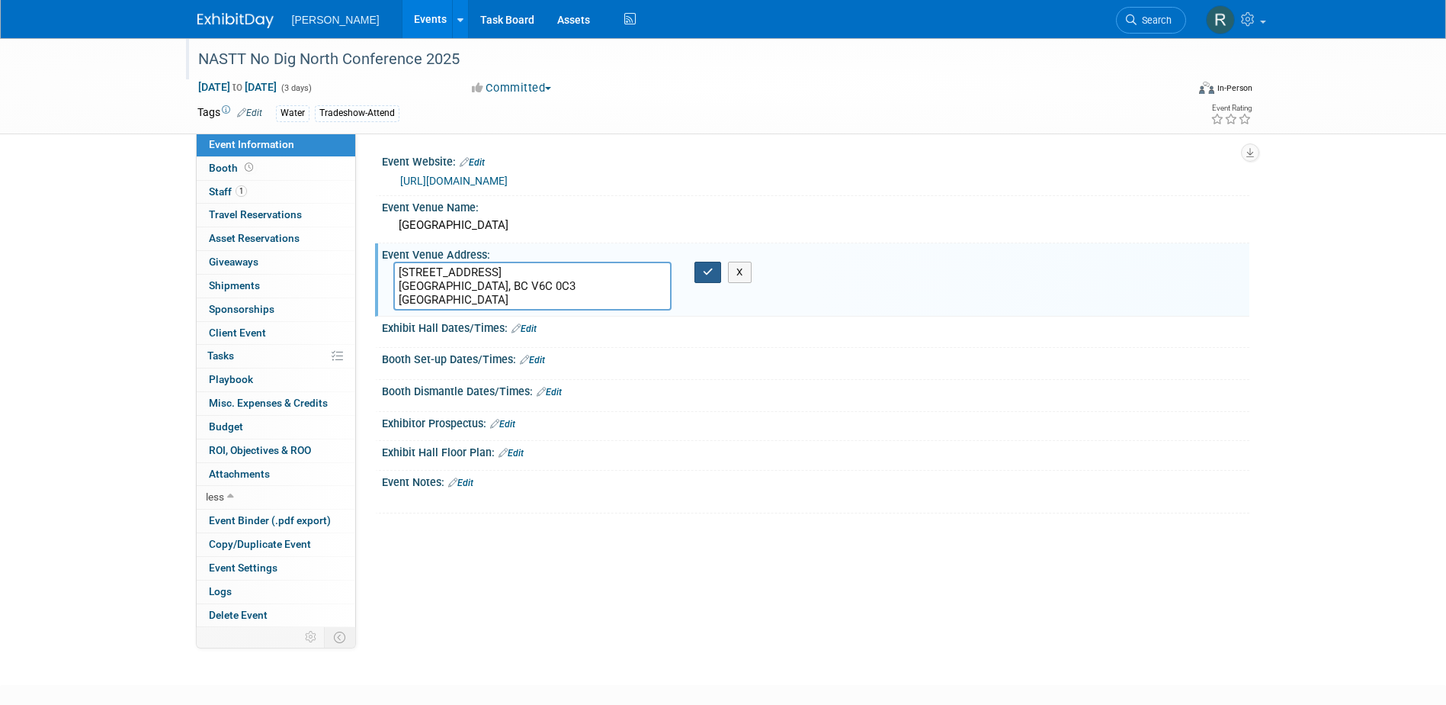
type textarea "1055 Canada Pl. Vancouver, BC V6C 0C3 Canada"
click at [706, 277] on icon "button" at bounding box center [708, 272] width 11 height 10
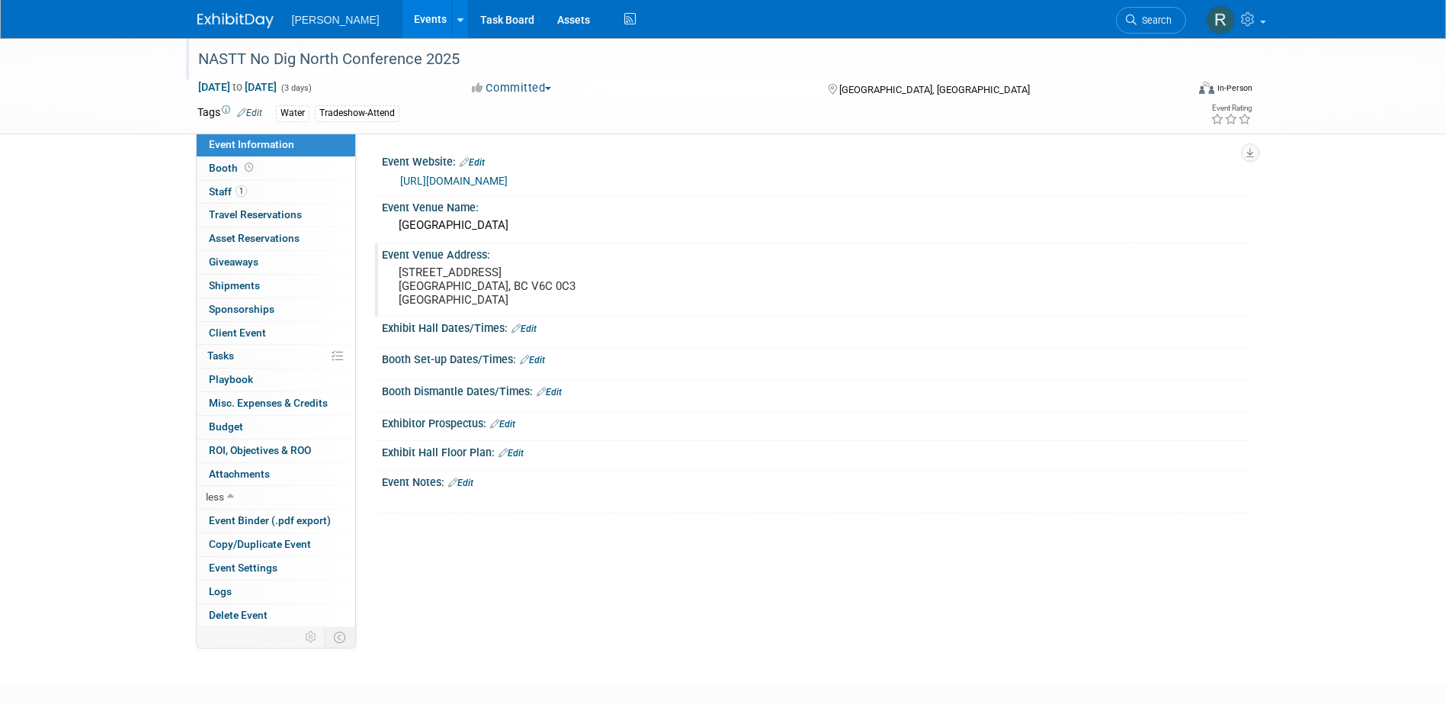
click at [531, 328] on link "Edit" at bounding box center [524, 328] width 25 height 11
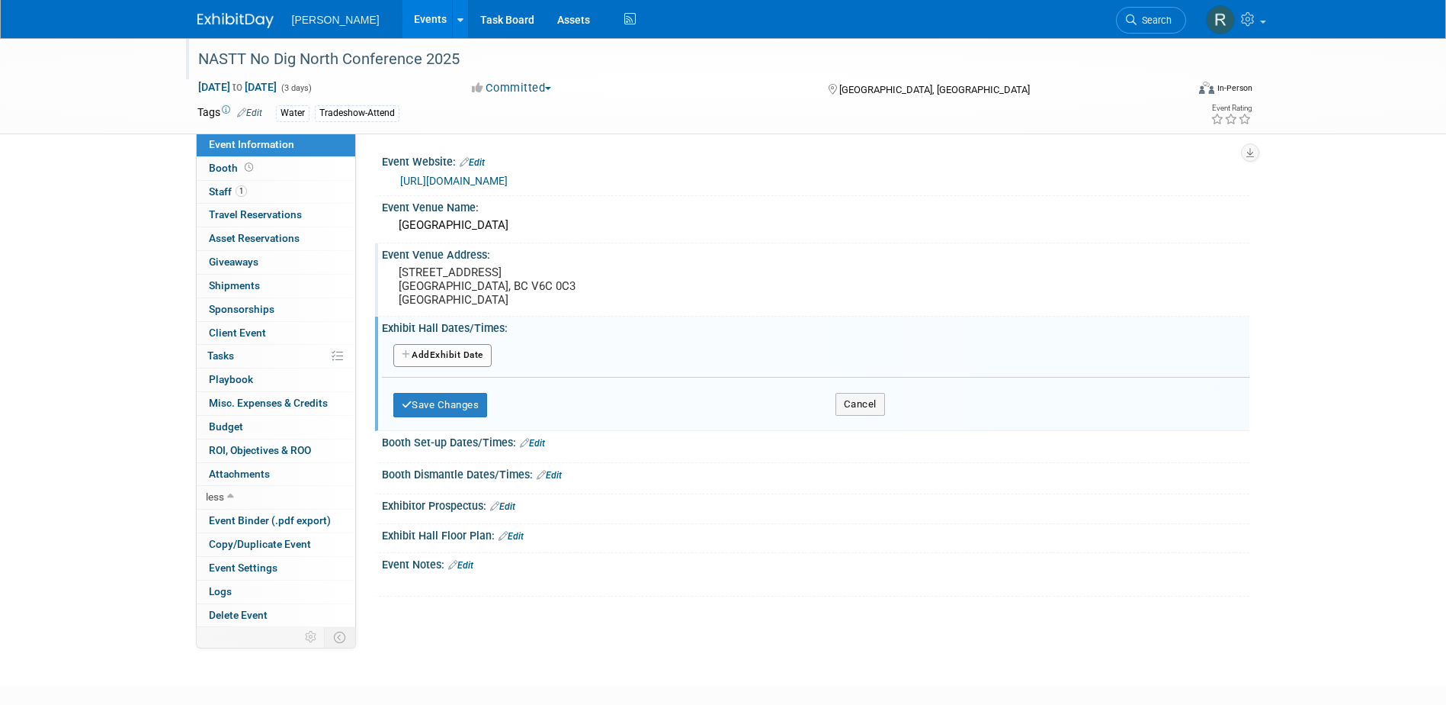
click at [467, 358] on button "Add Another Exhibit Date" at bounding box center [442, 355] width 98 height 23
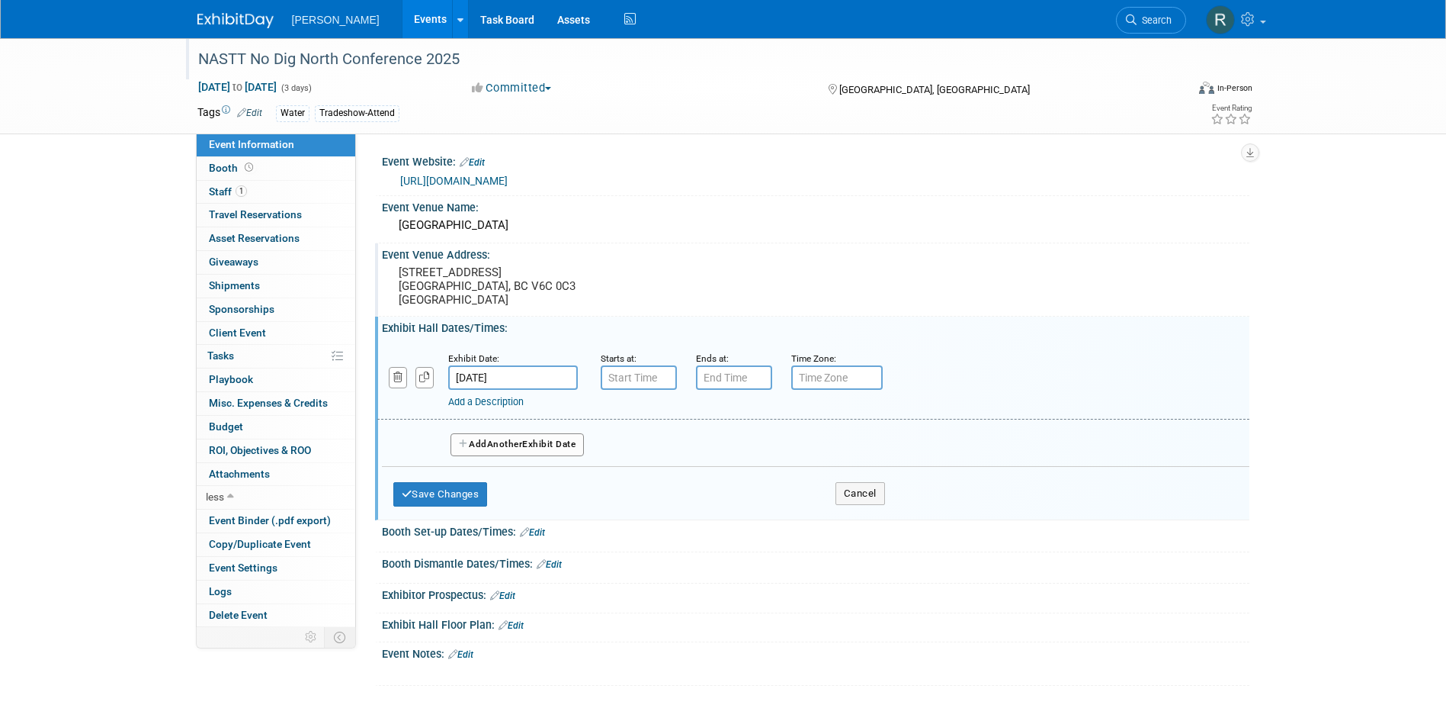
type input "7:00 AM"
click at [615, 376] on input "7:00 AM" at bounding box center [639, 377] width 76 height 24
drag, startPoint x: 767, startPoint y: 512, endPoint x: 737, endPoint y: 428, distance: 89.2
click at [767, 512] on span at bounding box center [749, 515] width 103 height 27
click at [718, 372] on input "7:00 PM" at bounding box center [734, 377] width 76 height 24
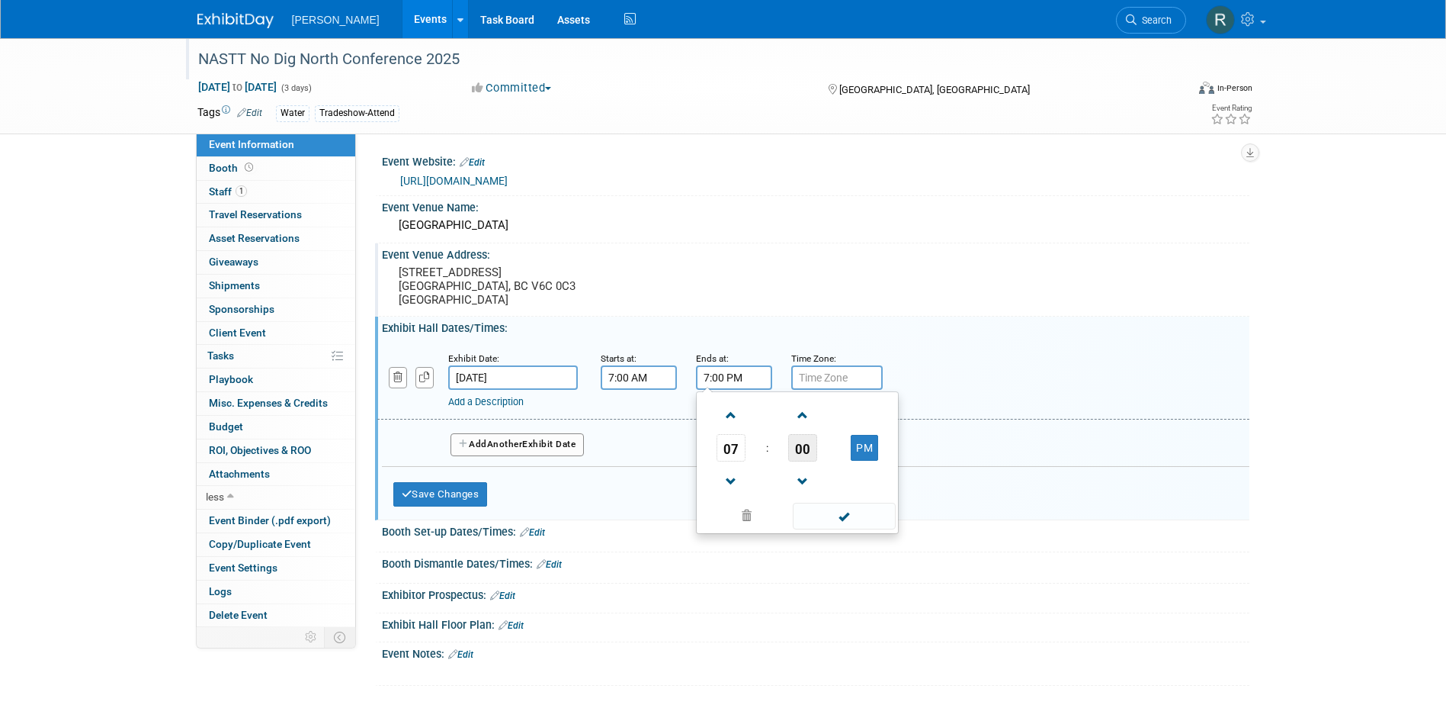
click at [807, 454] on span "00" at bounding box center [802, 447] width 29 height 27
click at [829, 458] on td "30" at bounding box center [822, 456] width 49 height 41
type input "7:30 PM"
click at [851, 514] on span at bounding box center [844, 515] width 103 height 27
click at [483, 444] on button "Add Another Exhibit Date" at bounding box center [518, 444] width 134 height 23
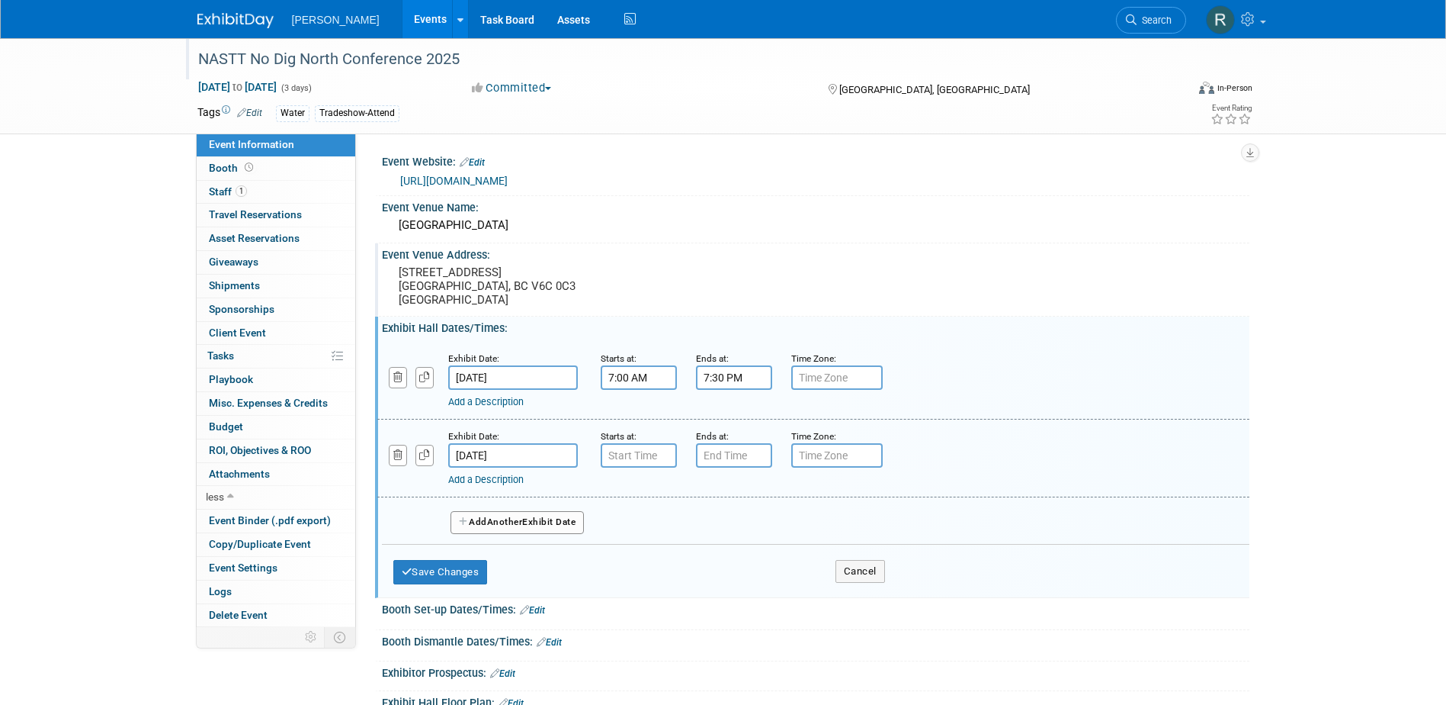
type input "7:00 AM"
click at [628, 454] on input "7:00 AM" at bounding box center [639, 455] width 76 height 24
drag, startPoint x: 737, startPoint y: 579, endPoint x: 735, endPoint y: 542, distance: 37.4
click at [737, 579] on td at bounding box center [747, 593] width 103 height 30
drag, startPoint x: 751, startPoint y: 589, endPoint x: 753, endPoint y: 547, distance: 42.7
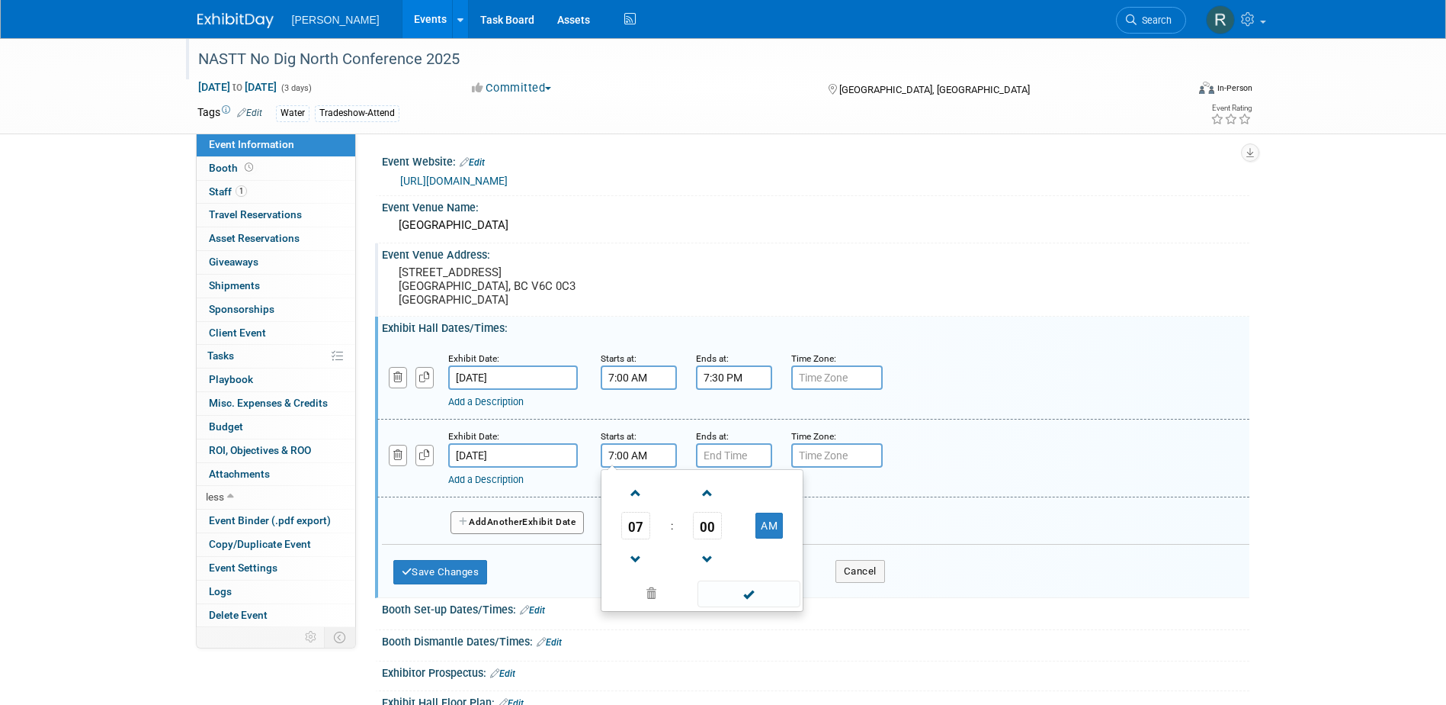
click at [751, 590] on span at bounding box center [749, 593] width 103 height 27
click at [749, 449] on input "7:00 PM" at bounding box center [734, 455] width 76 height 24
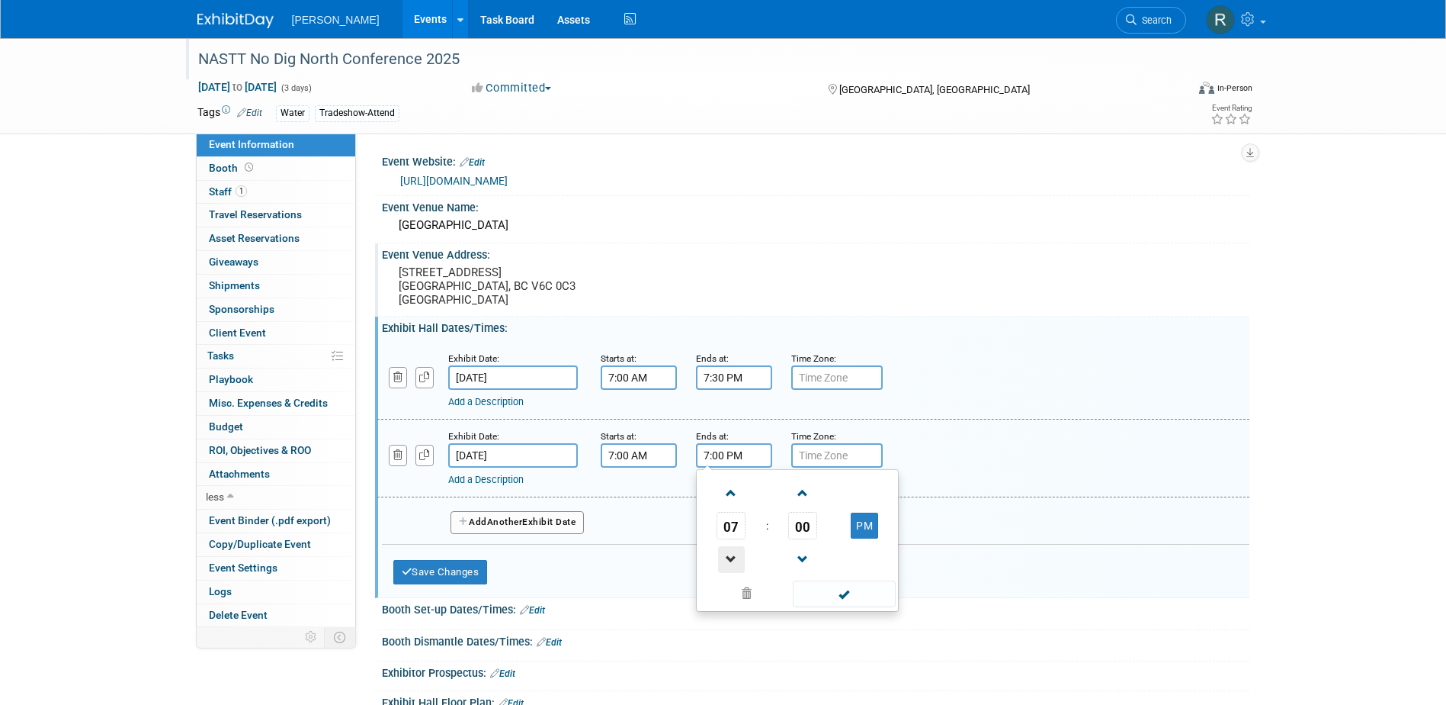
click at [732, 555] on span at bounding box center [731, 559] width 27 height 27
drag, startPoint x: 732, startPoint y: 555, endPoint x: 785, endPoint y: 566, distance: 53.7
click at [734, 555] on span at bounding box center [731, 559] width 27 height 27
type input "5:00 PM"
click at [846, 598] on span at bounding box center [844, 593] width 103 height 27
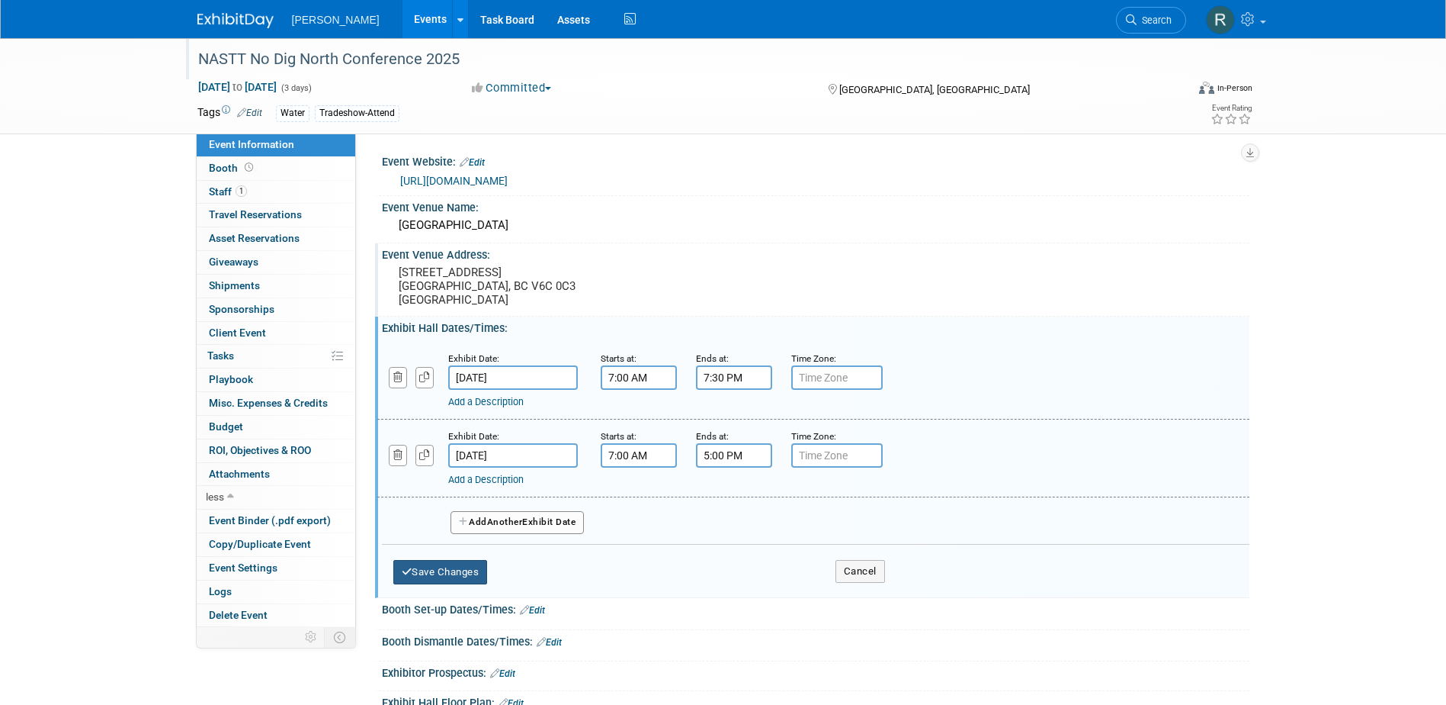
click at [456, 570] on button "Save Changes" at bounding box center [440, 572] width 95 height 24
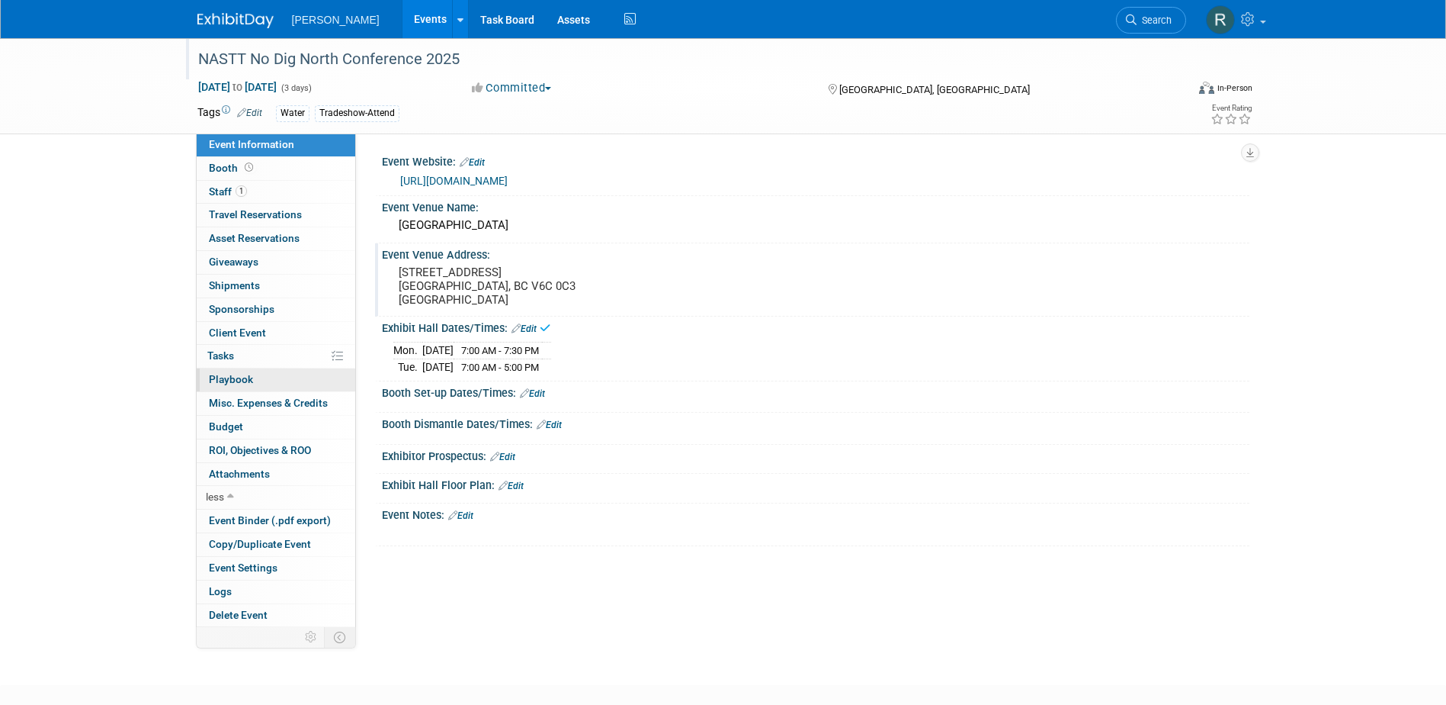
click at [233, 379] on span "Playbook 0" at bounding box center [231, 379] width 44 height 12
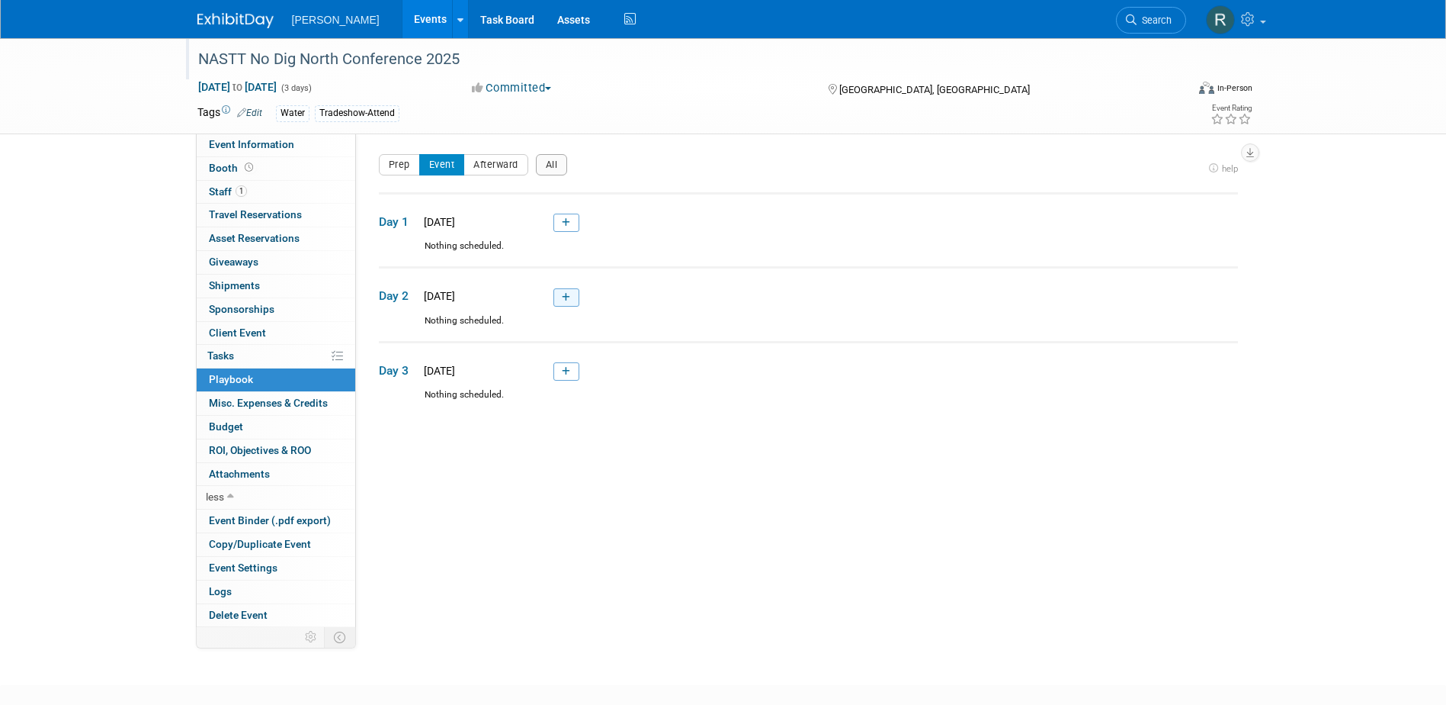
click at [564, 297] on icon at bounding box center [566, 297] width 8 height 9
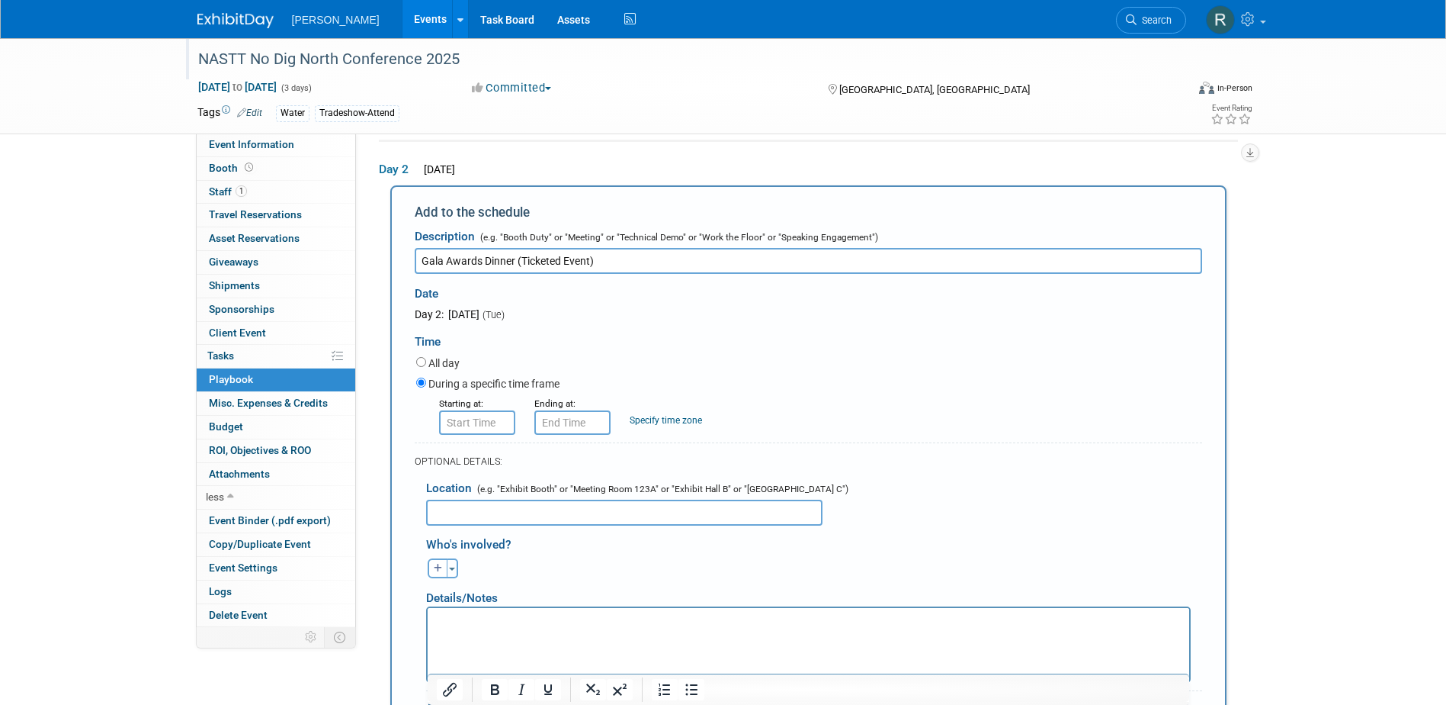
type input "Gala Awards Dinner (Ticketed Event)"
click at [485, 425] on input "8:00 AM" at bounding box center [477, 422] width 76 height 24
click at [473, 518] on span at bounding box center [474, 526] width 27 height 27
click at [599, 491] on button "AM" at bounding box center [607, 493] width 27 height 26
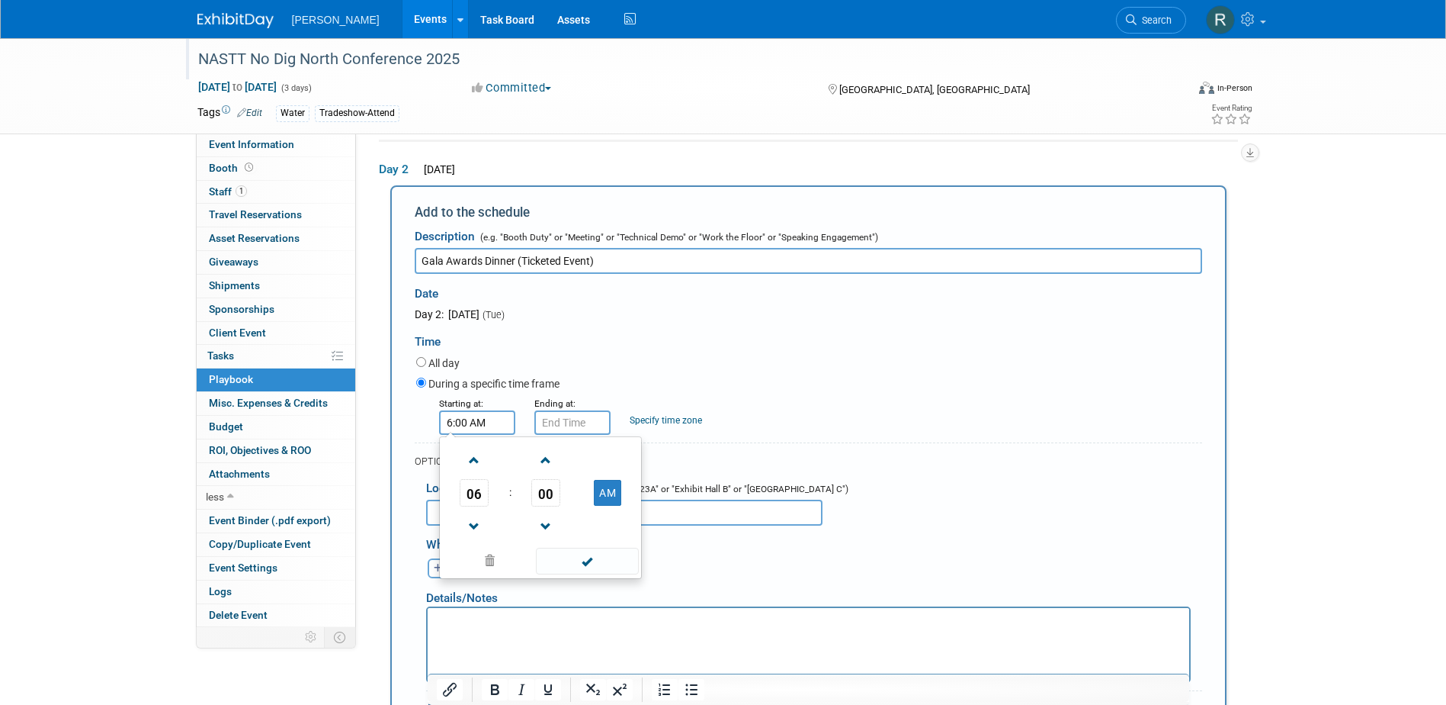
type input "6:00 PM"
click at [599, 562] on span at bounding box center [587, 560] width 103 height 27
click at [583, 425] on input "6:00 PM" at bounding box center [572, 422] width 76 height 24
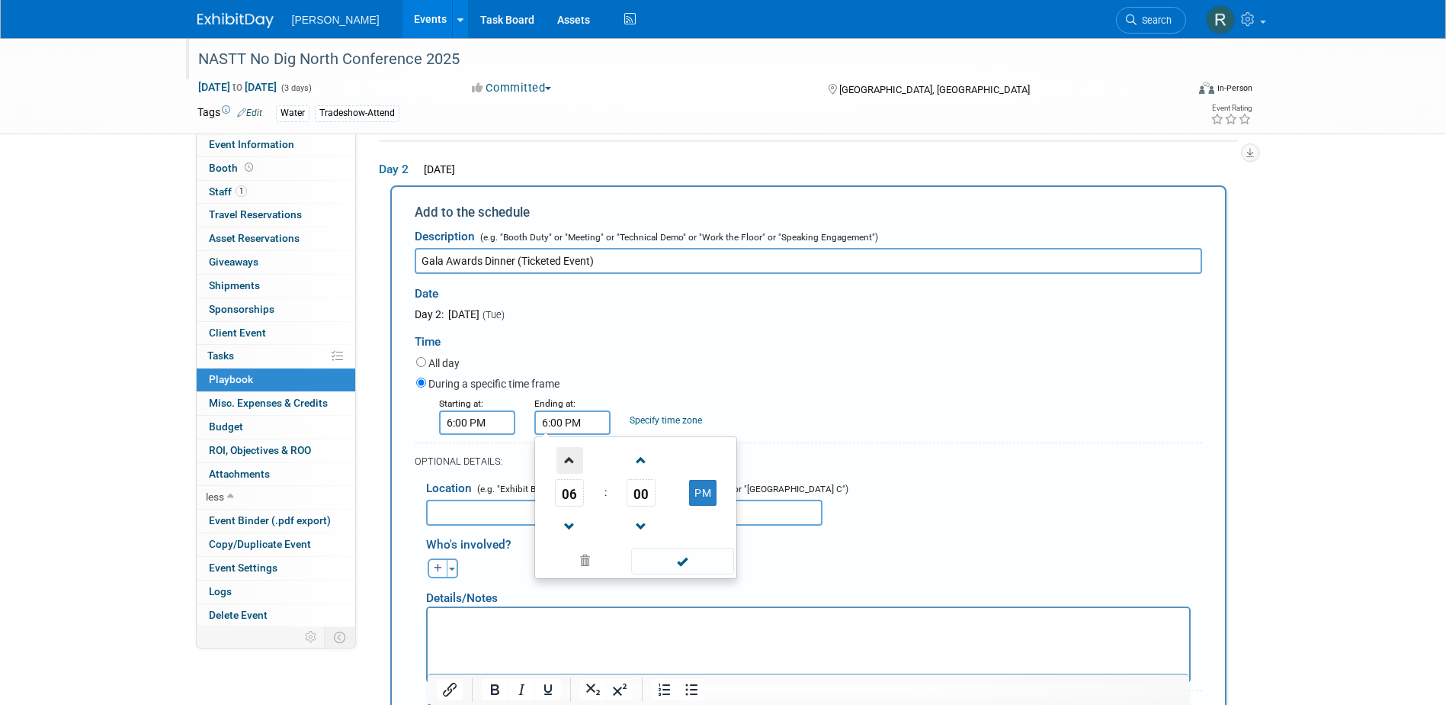
click at [573, 457] on span at bounding box center [570, 460] width 27 height 27
type input "10:00 PM"
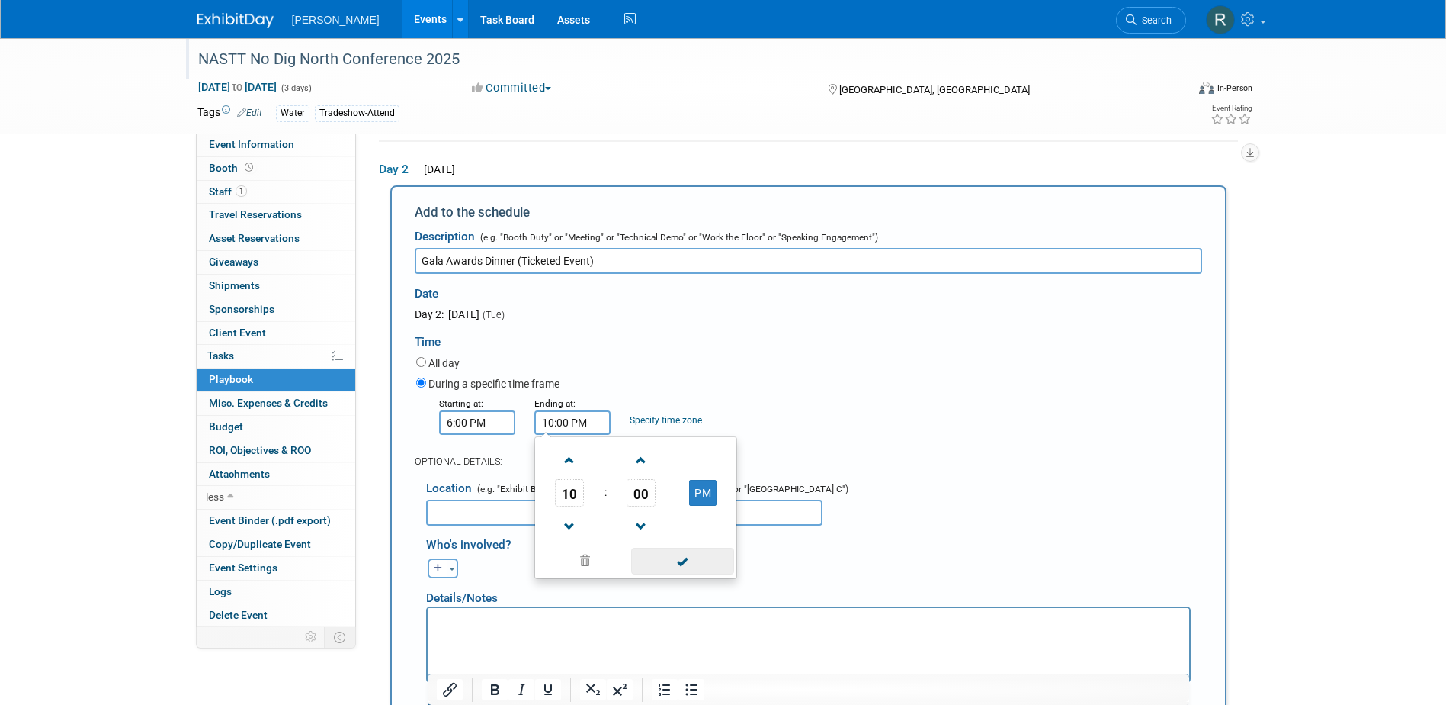
click at [680, 560] on span at bounding box center [682, 560] width 103 height 27
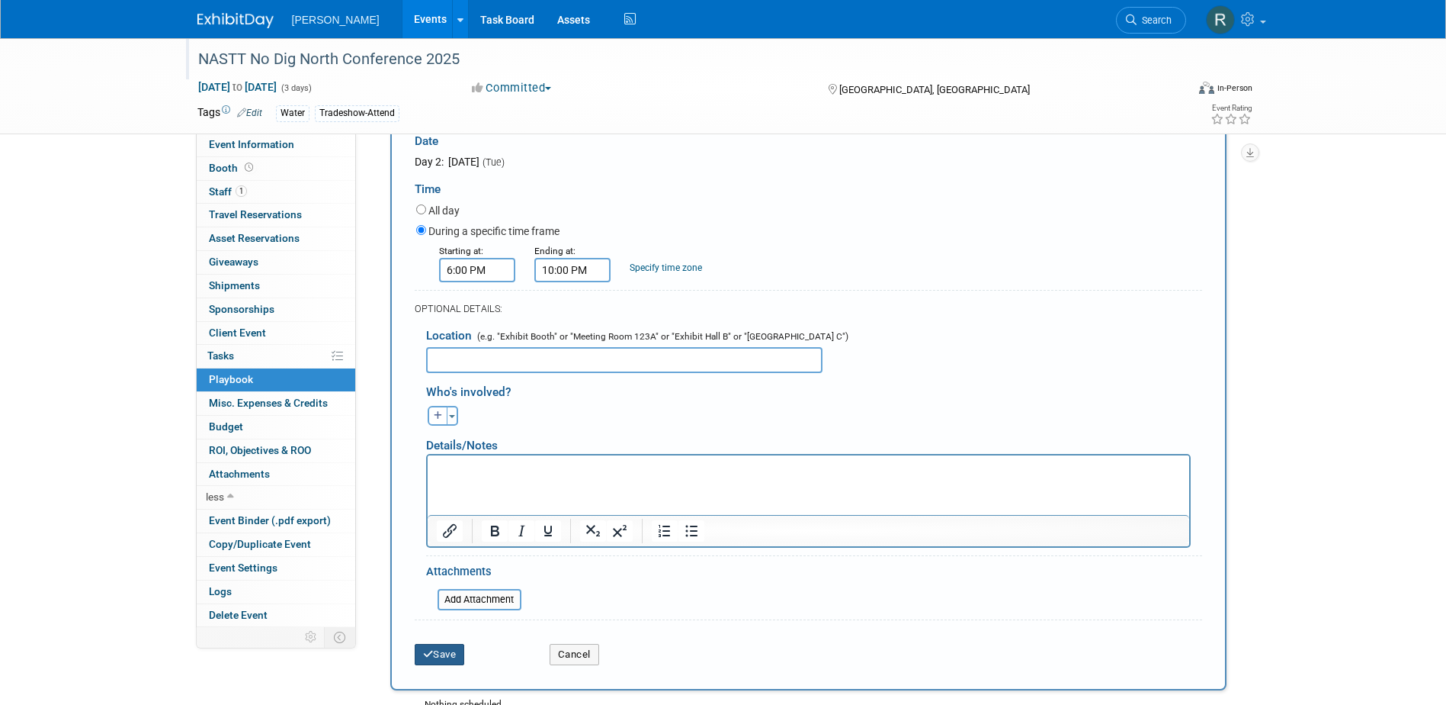
click at [456, 655] on button "Save" at bounding box center [440, 654] width 50 height 21
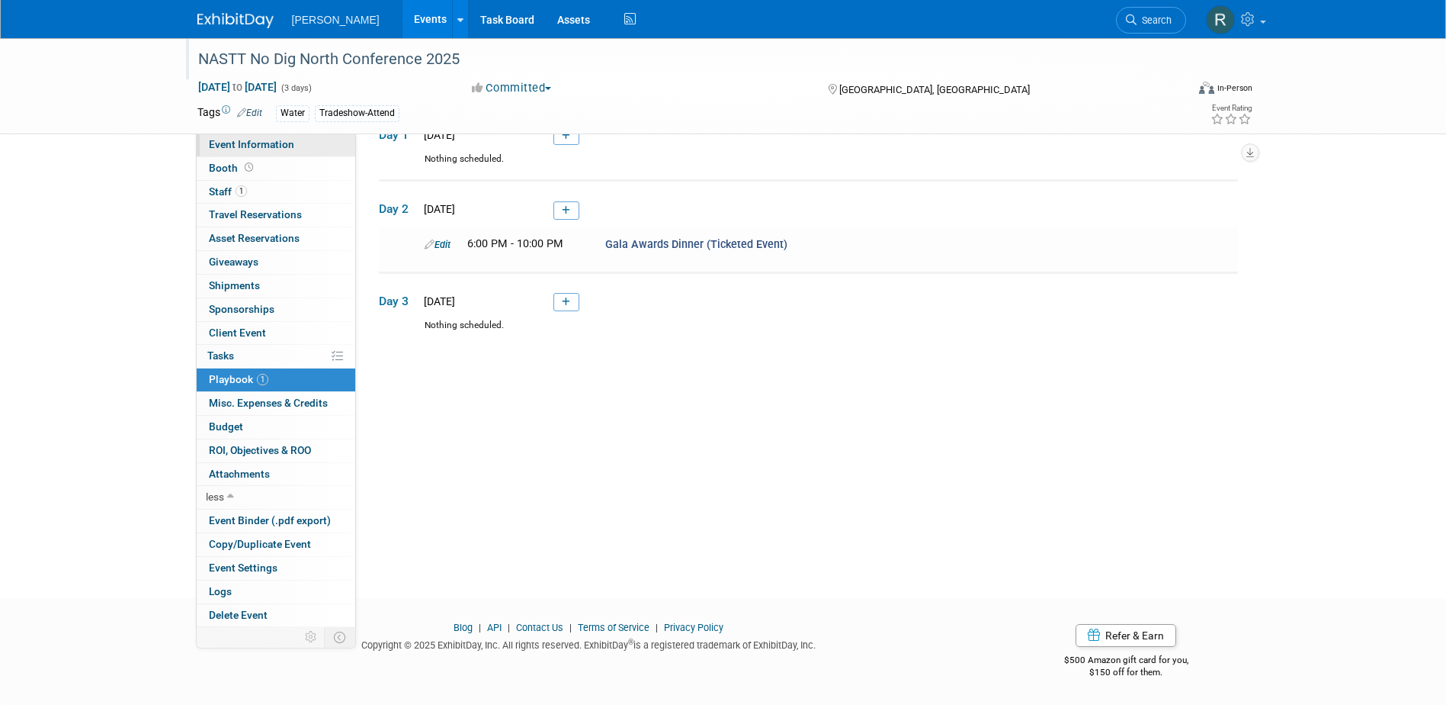
click at [246, 144] on span "Event Information" at bounding box center [251, 144] width 85 height 12
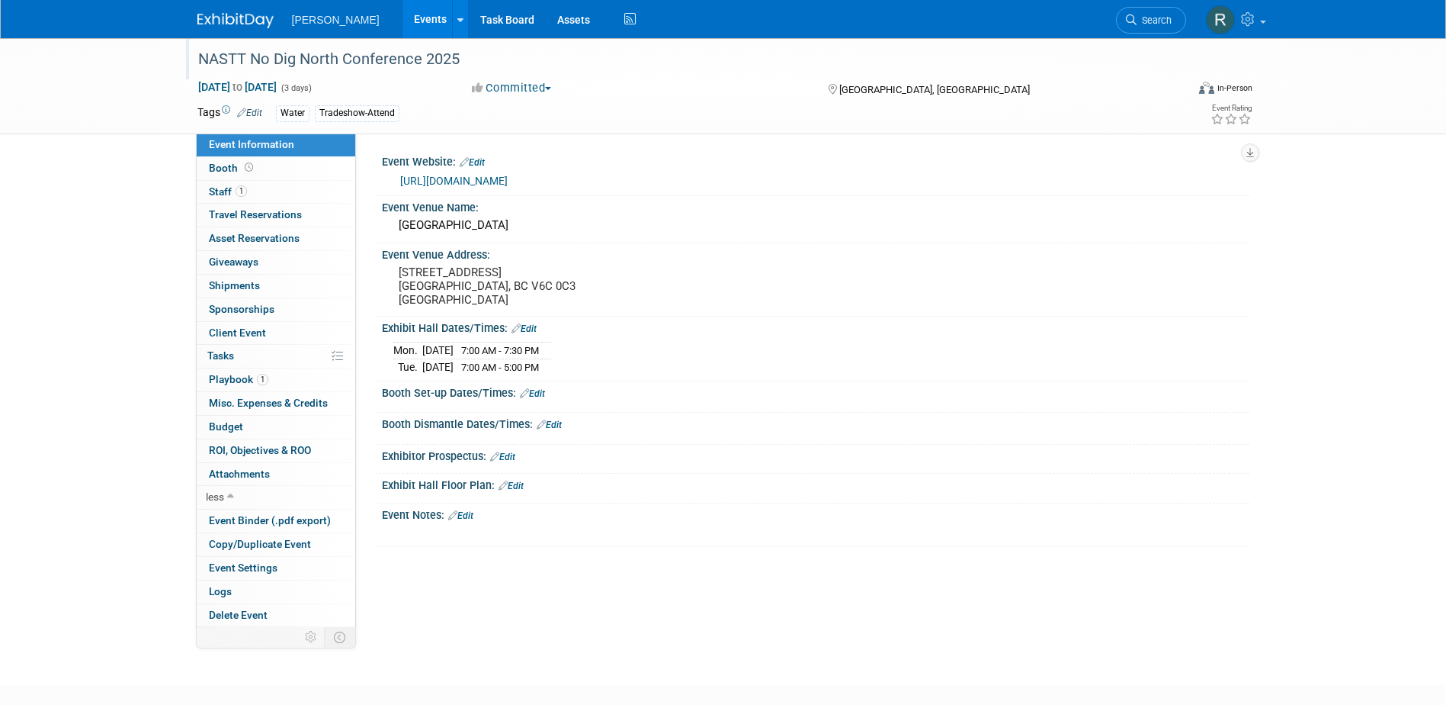
click at [528, 326] on link "Edit" at bounding box center [524, 328] width 25 height 11
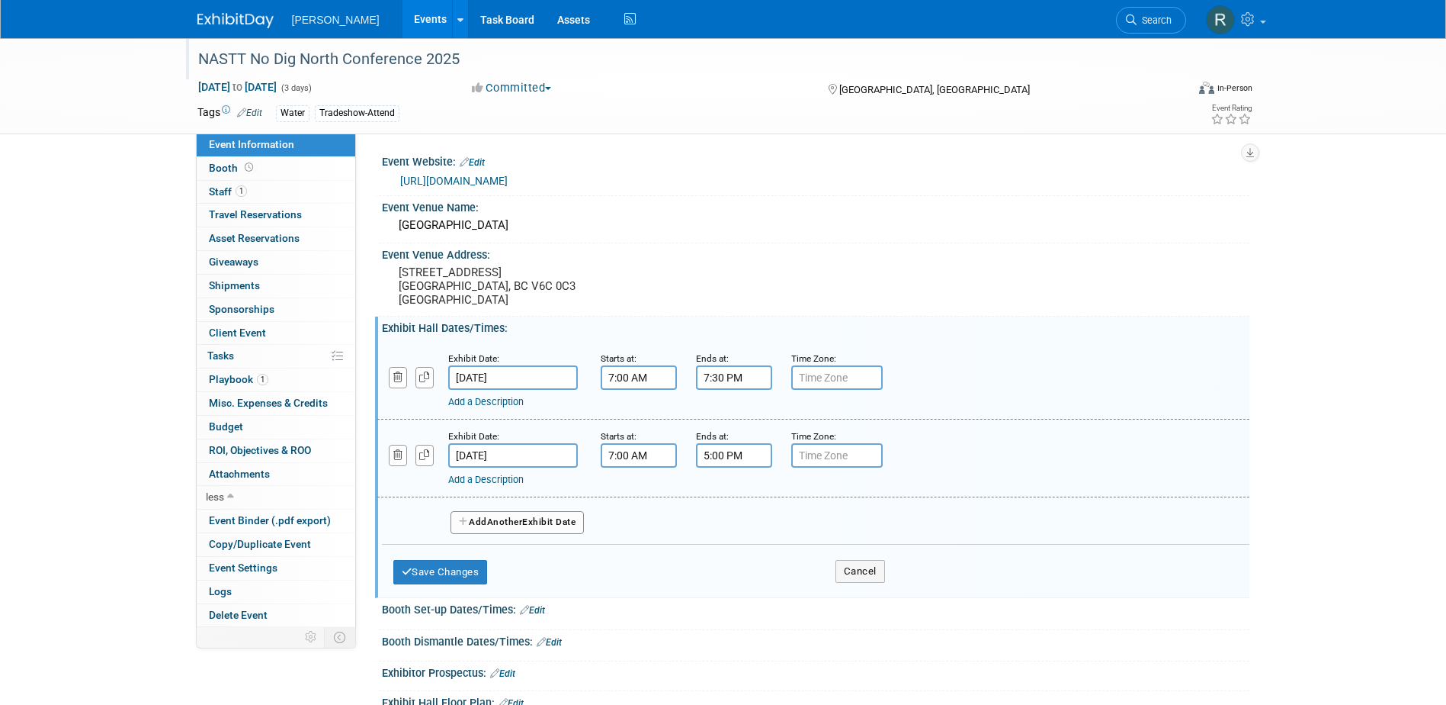
click at [523, 519] on span "Another" at bounding box center [505, 521] width 36 height 11
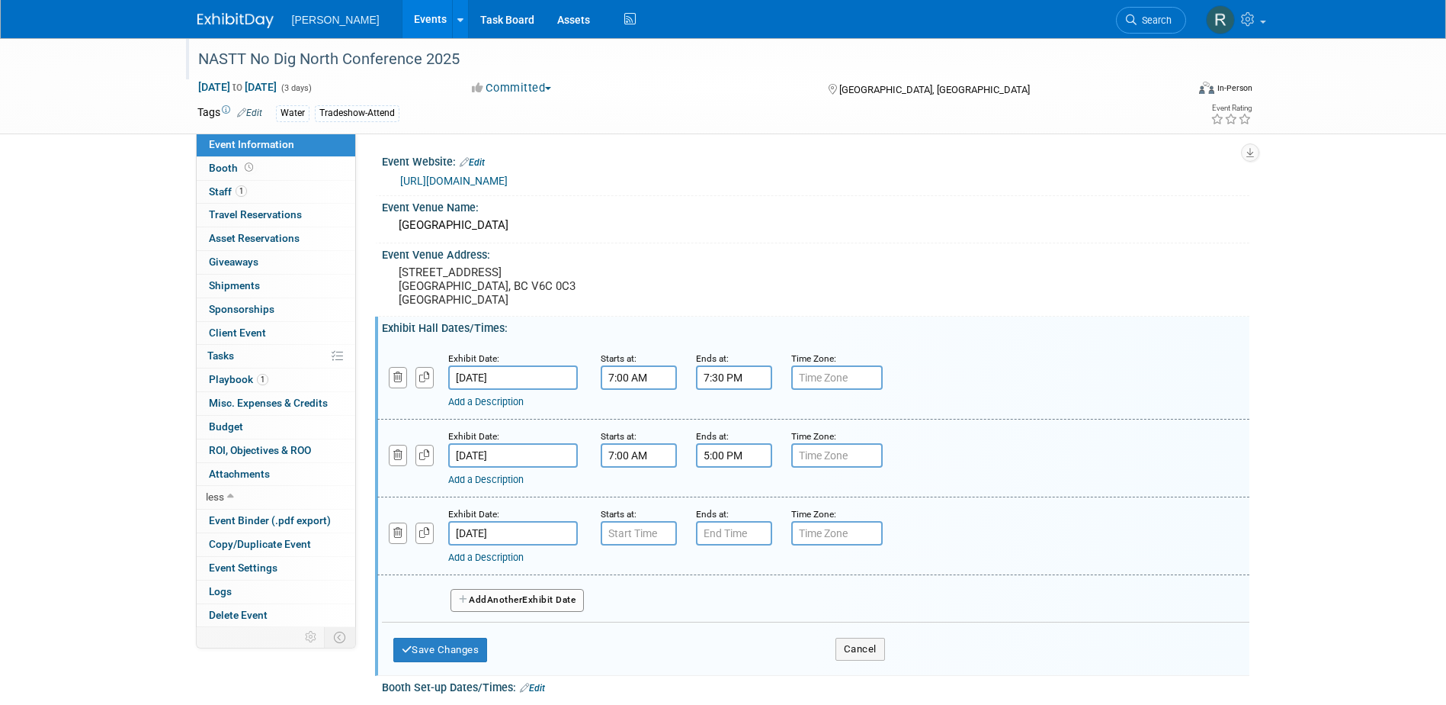
type input "7:00 AM"
click at [650, 538] on input "7:00 AM" at bounding box center [639, 533] width 76 height 24
click at [744, 673] on span at bounding box center [749, 671] width 103 height 27
click at [729, 527] on input "7:00 PM" at bounding box center [734, 533] width 76 height 24
click at [732, 630] on span at bounding box center [731, 637] width 27 height 27
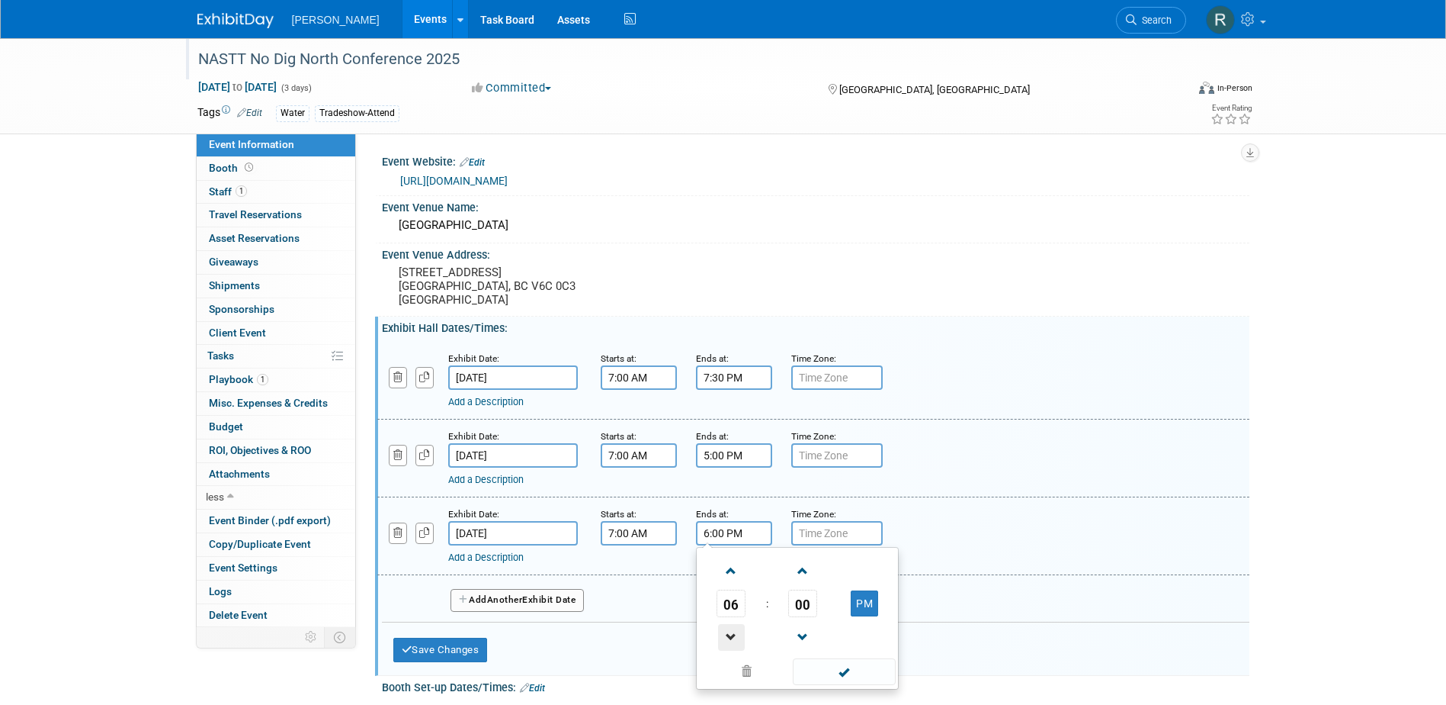
click at [732, 630] on span at bounding box center [731, 637] width 27 height 27
type input "5:00 PM"
click at [831, 667] on span at bounding box center [844, 671] width 103 height 27
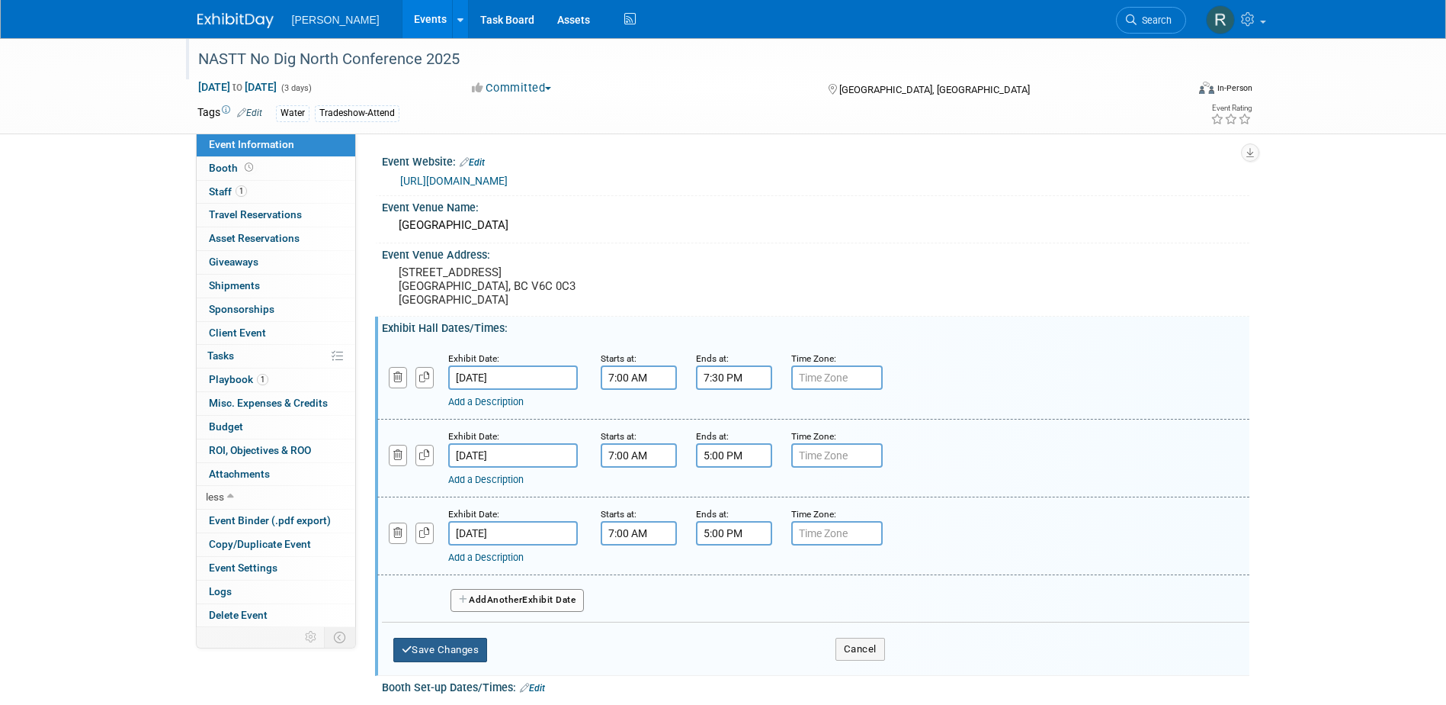
click at [445, 650] on button "Save Changes" at bounding box center [440, 649] width 95 height 24
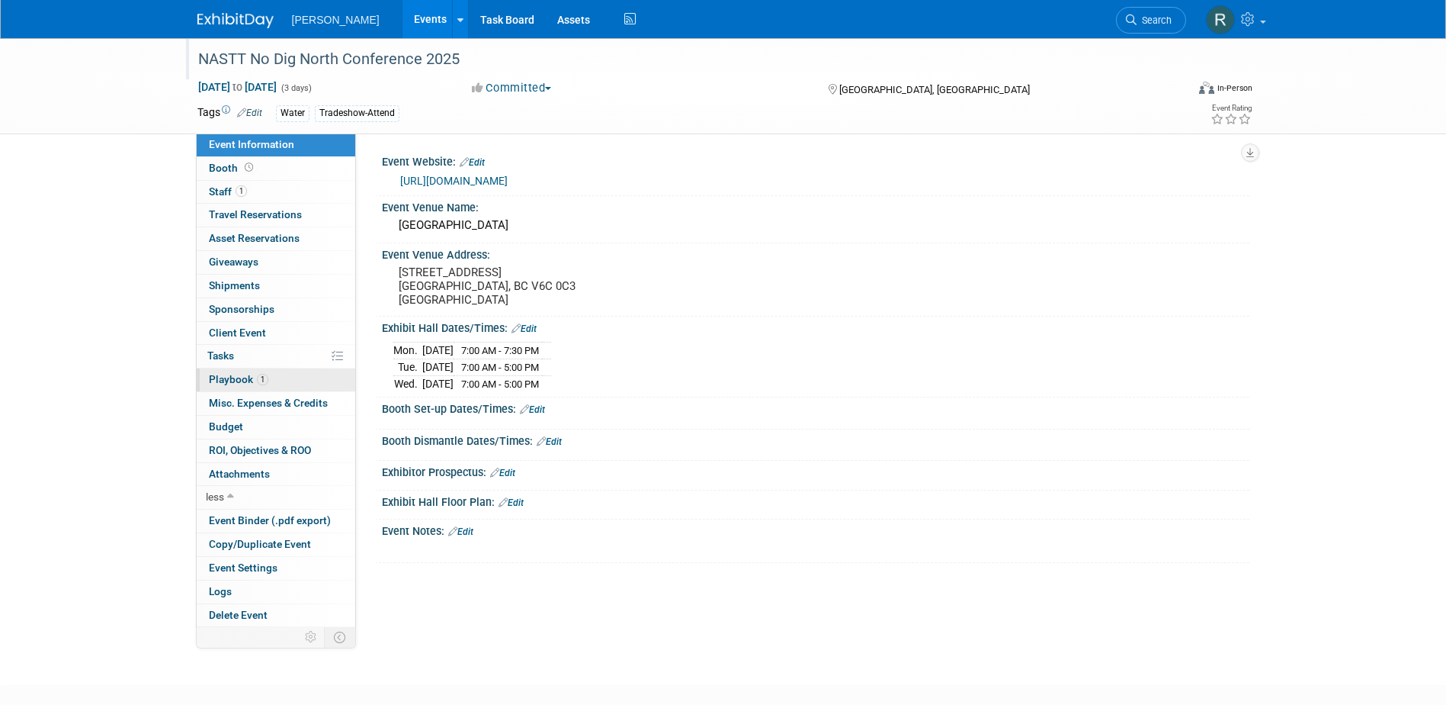
drag, startPoint x: 240, startPoint y: 377, endPoint x: 259, endPoint y: 371, distance: 20.0
click at [240, 377] on span "Playbook 1" at bounding box center [238, 379] width 59 height 12
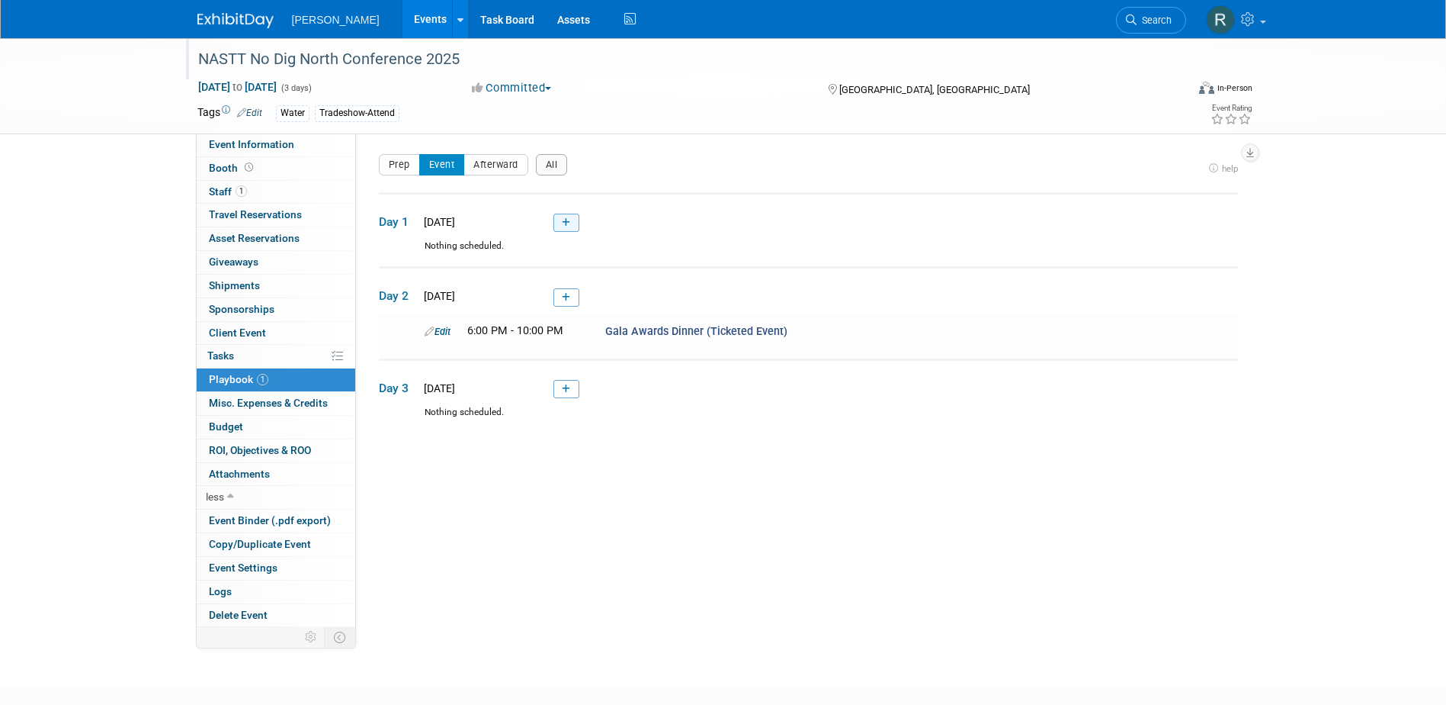
click at [564, 224] on icon at bounding box center [566, 222] width 8 height 9
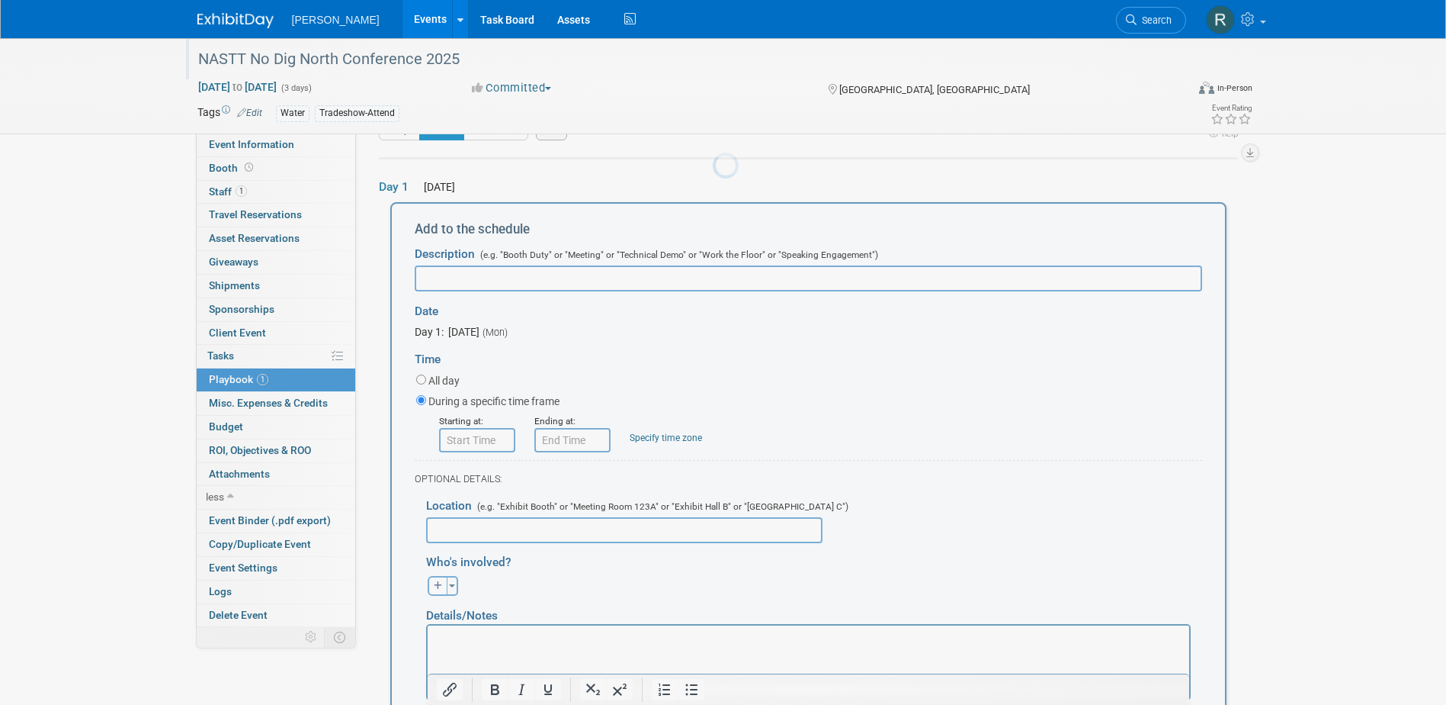
scroll to position [50, 0]
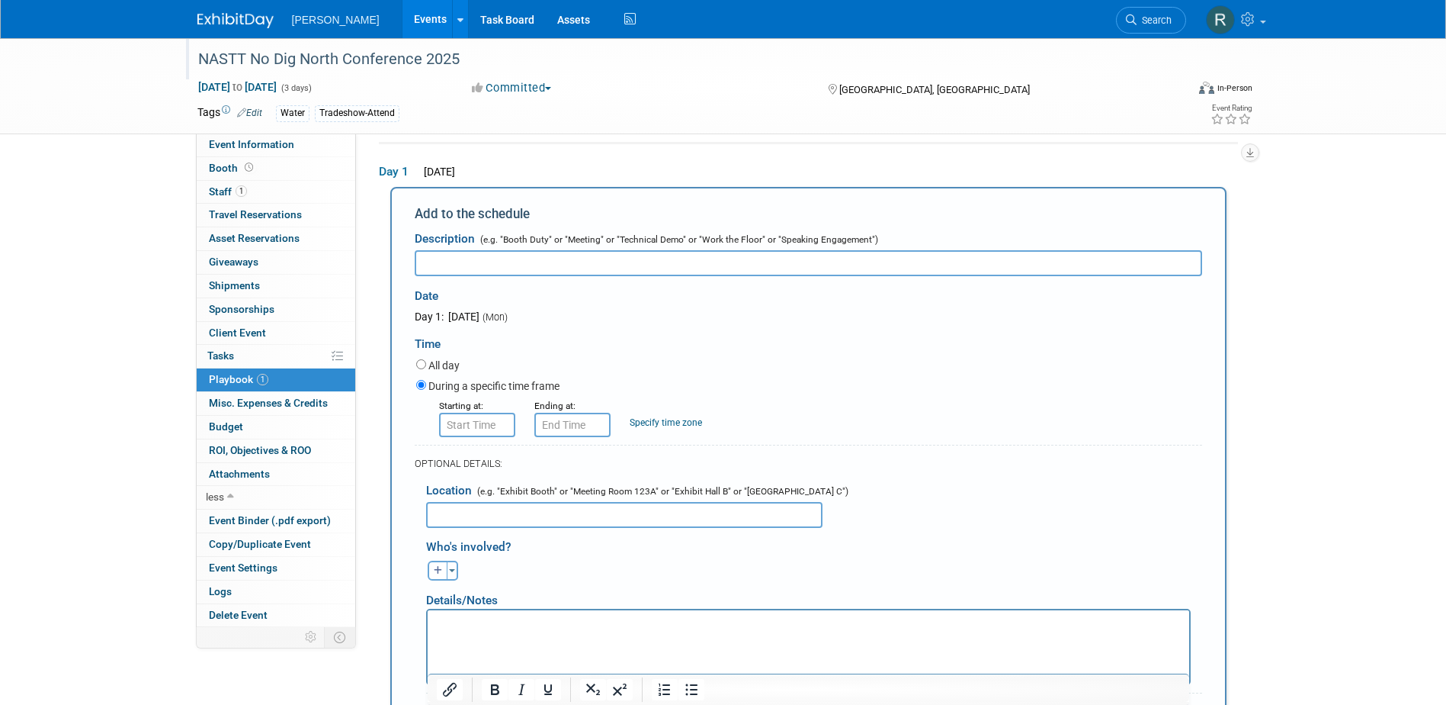
click at [650, 255] on input "text" at bounding box center [809, 263] width 788 height 26
paste input "Exhibit Hall Opening & Networking Reception"
type input "Exhibit Hall Opening & Networking Reception"
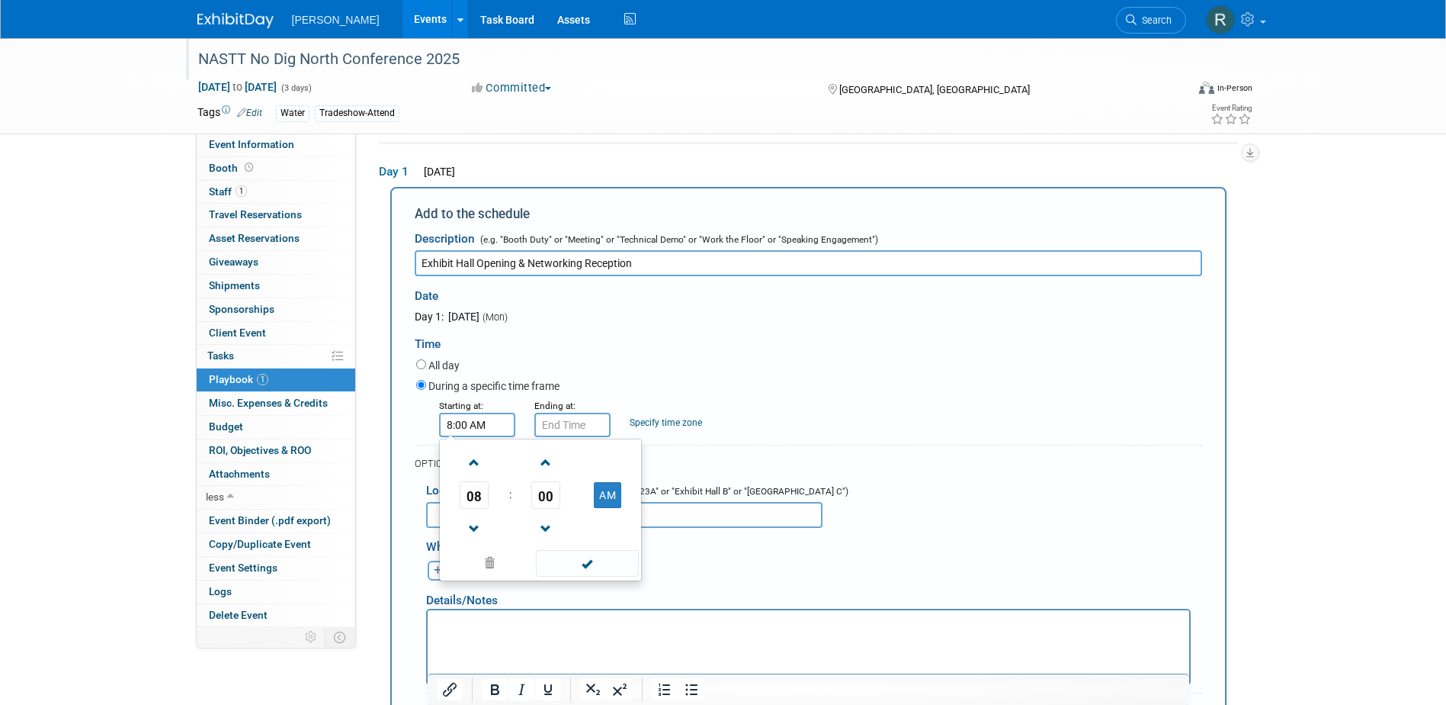
click at [492, 429] on input "8:00 AM" at bounding box center [477, 424] width 76 height 24
click at [480, 499] on span "08" at bounding box center [474, 494] width 29 height 27
drag, startPoint x: 507, startPoint y: 509, endPoint x: 543, endPoint y: 492, distance: 39.6
click at [508, 508] on td "05" at bounding box center [516, 503] width 49 height 41
click at [557, 492] on span "00" at bounding box center [545, 494] width 29 height 27
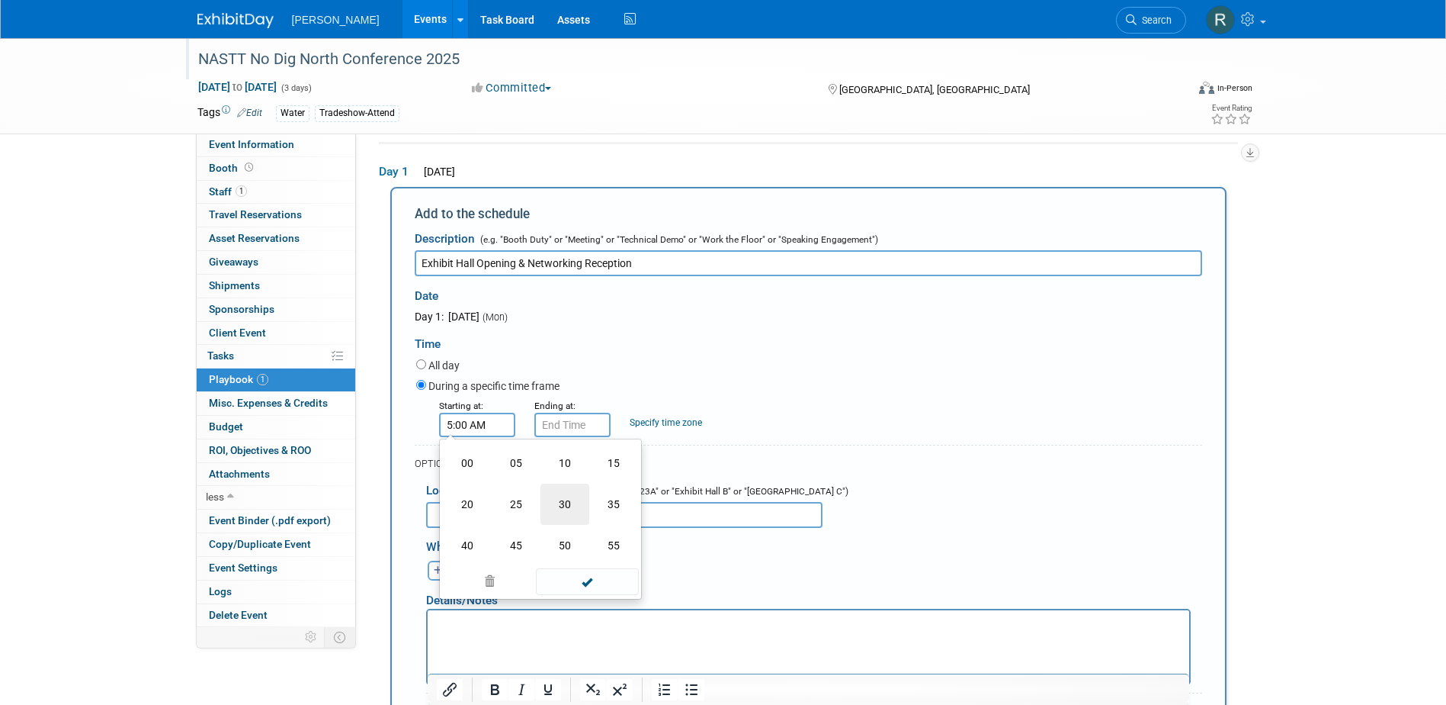
drag, startPoint x: 567, startPoint y: 508, endPoint x: 583, endPoint y: 483, distance: 29.8
click at [567, 507] on td "30" at bounding box center [565, 503] width 49 height 41
click at [612, 497] on button "AM" at bounding box center [607, 495] width 27 height 26
type input "5:30 PM"
drag, startPoint x: 588, startPoint y: 566, endPoint x: 573, endPoint y: 494, distance: 73.3
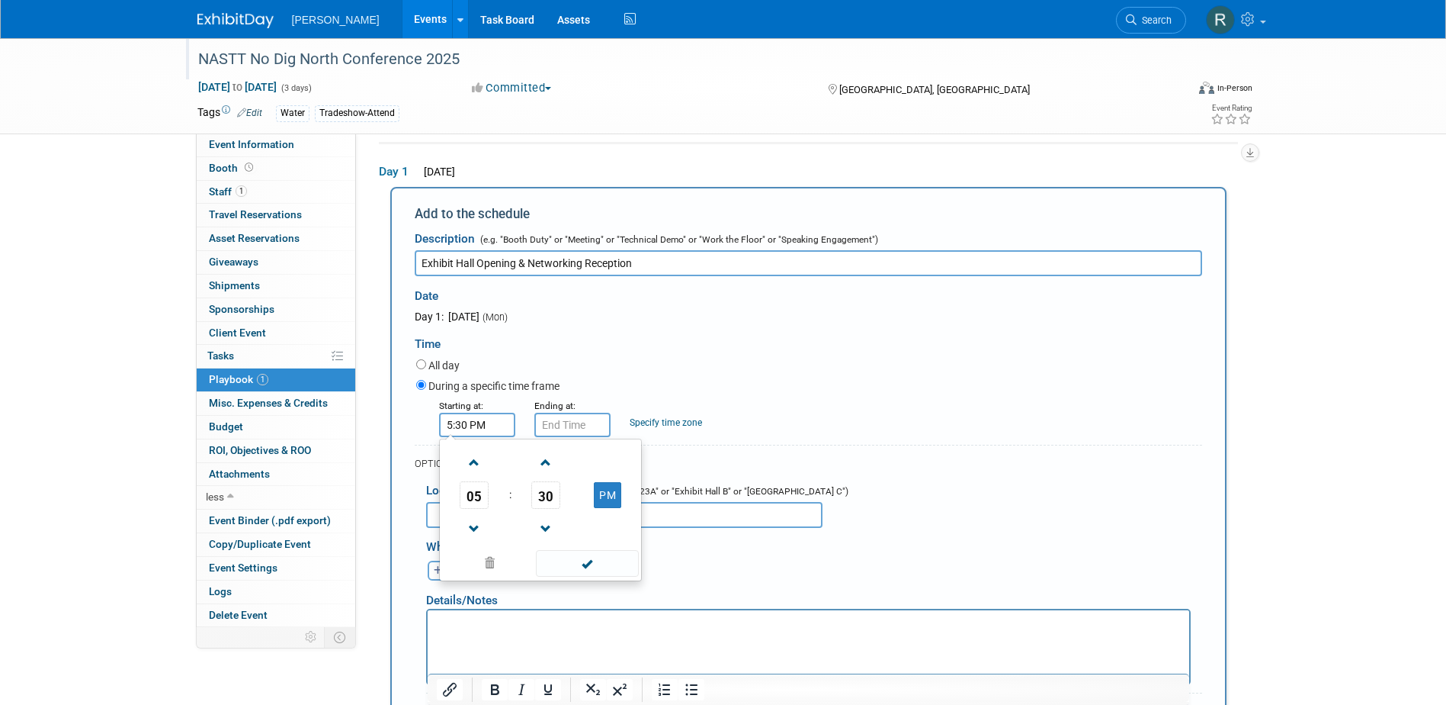
click at [588, 563] on span at bounding box center [587, 563] width 103 height 27
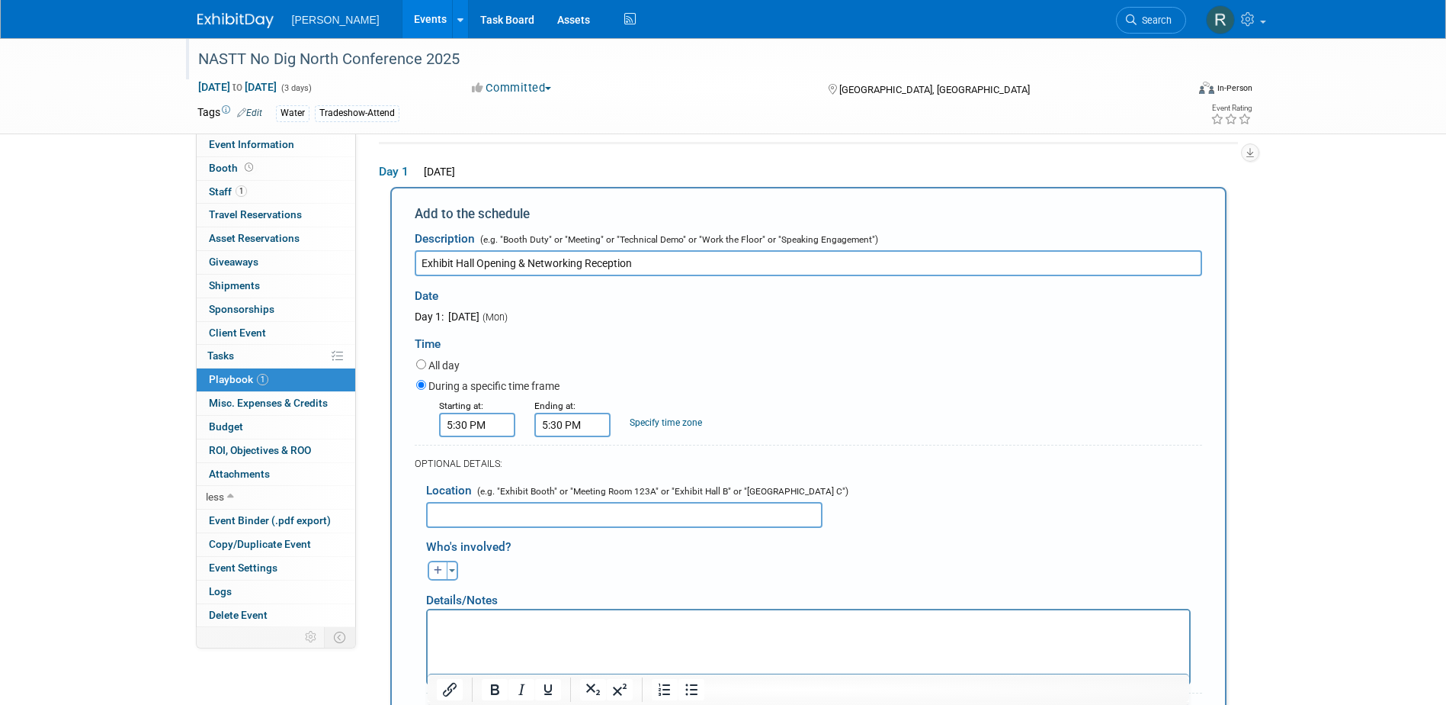
click at [570, 429] on input "5:30 PM" at bounding box center [572, 424] width 76 height 24
drag, startPoint x: 571, startPoint y: 496, endPoint x: 580, endPoint y: 506, distance: 13.5
click at [572, 496] on span "05" at bounding box center [569, 494] width 29 height 27
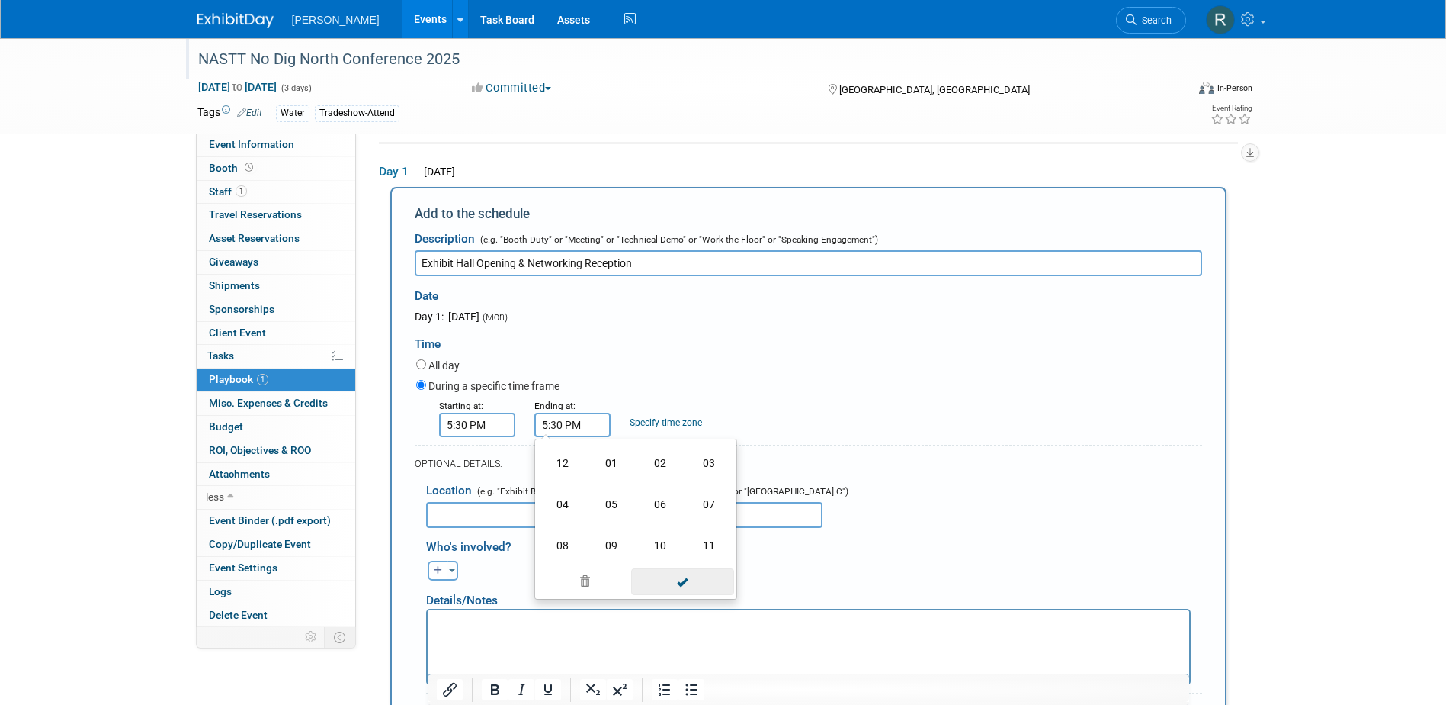
drag, startPoint x: 703, startPoint y: 512, endPoint x: 695, endPoint y: 557, distance: 45.6
click at [702, 512] on td "07" at bounding box center [709, 503] width 49 height 41
type input "7:30 PM"
click at [695, 570] on span at bounding box center [682, 563] width 103 height 27
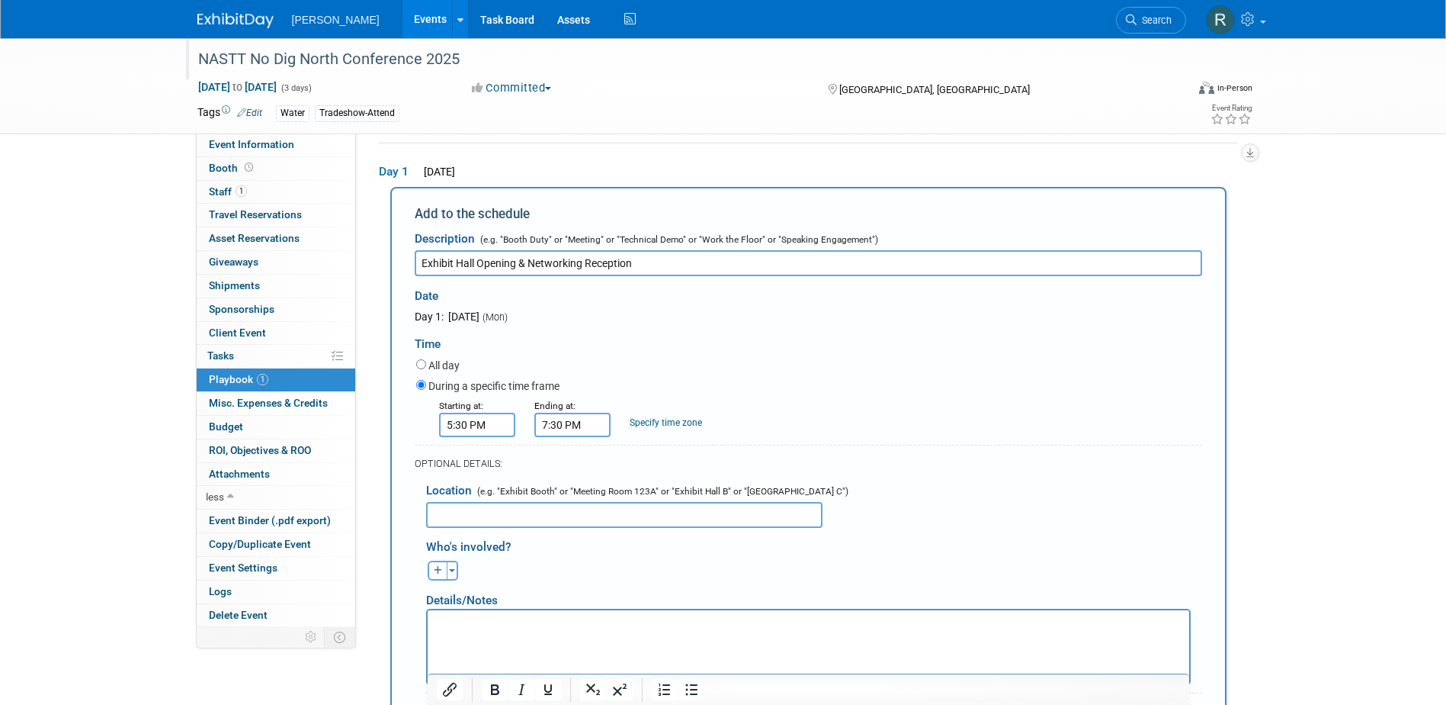
click at [721, 512] on input "text" at bounding box center [624, 515] width 396 height 26
paste input "East Exhibit Hall AB"
type input "East Exhibit Hall AB"
click at [837, 631] on html at bounding box center [808, 619] width 762 height 21
click at [946, 532] on div "Who's involved?" at bounding box center [814, 543] width 776 height 25
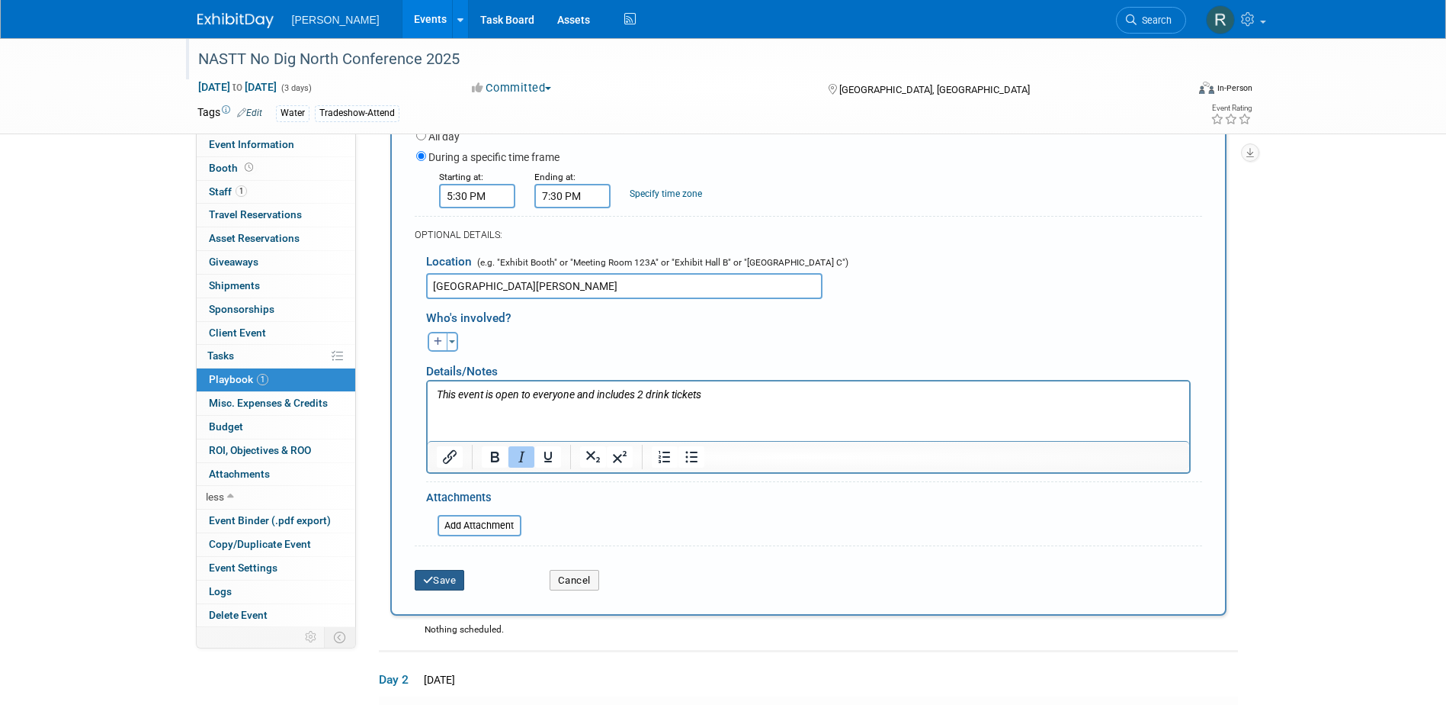
click at [441, 579] on button "Save" at bounding box center [440, 580] width 50 height 21
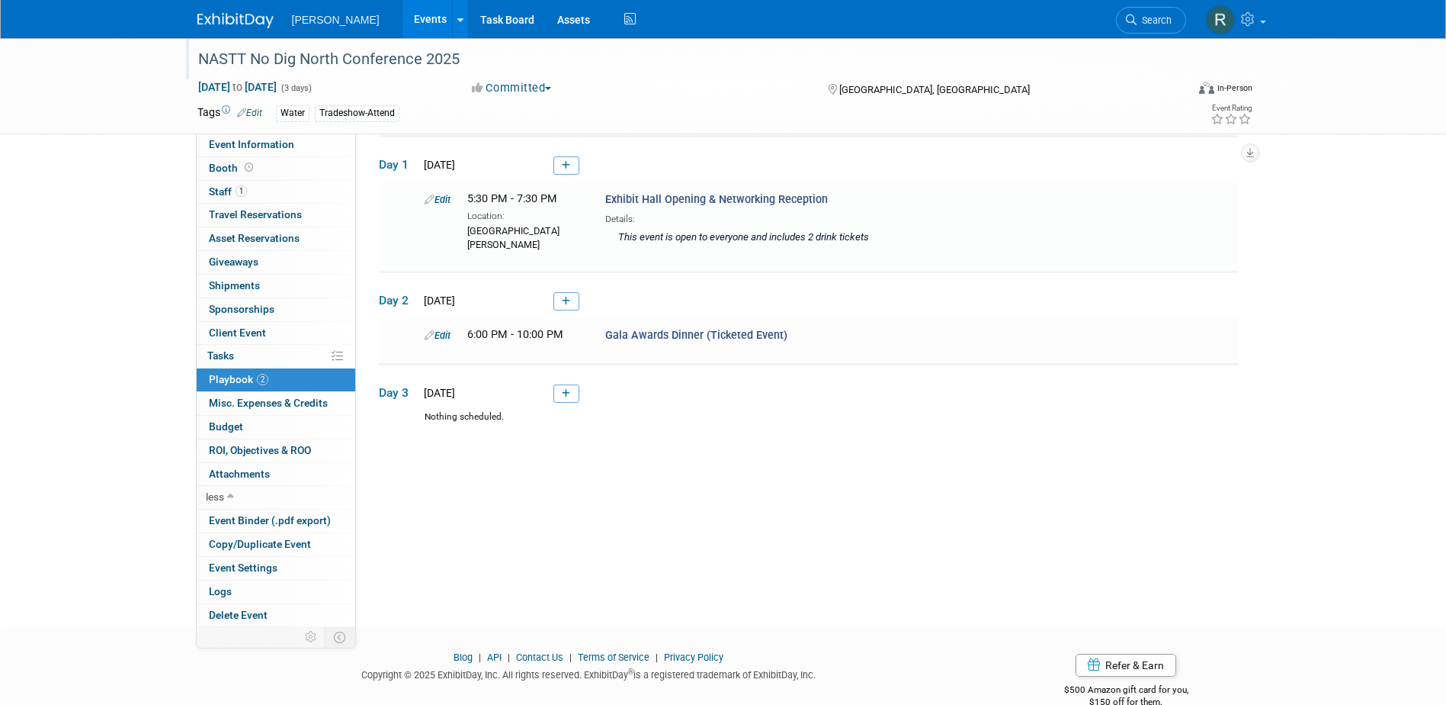
scroll to position [49, 0]
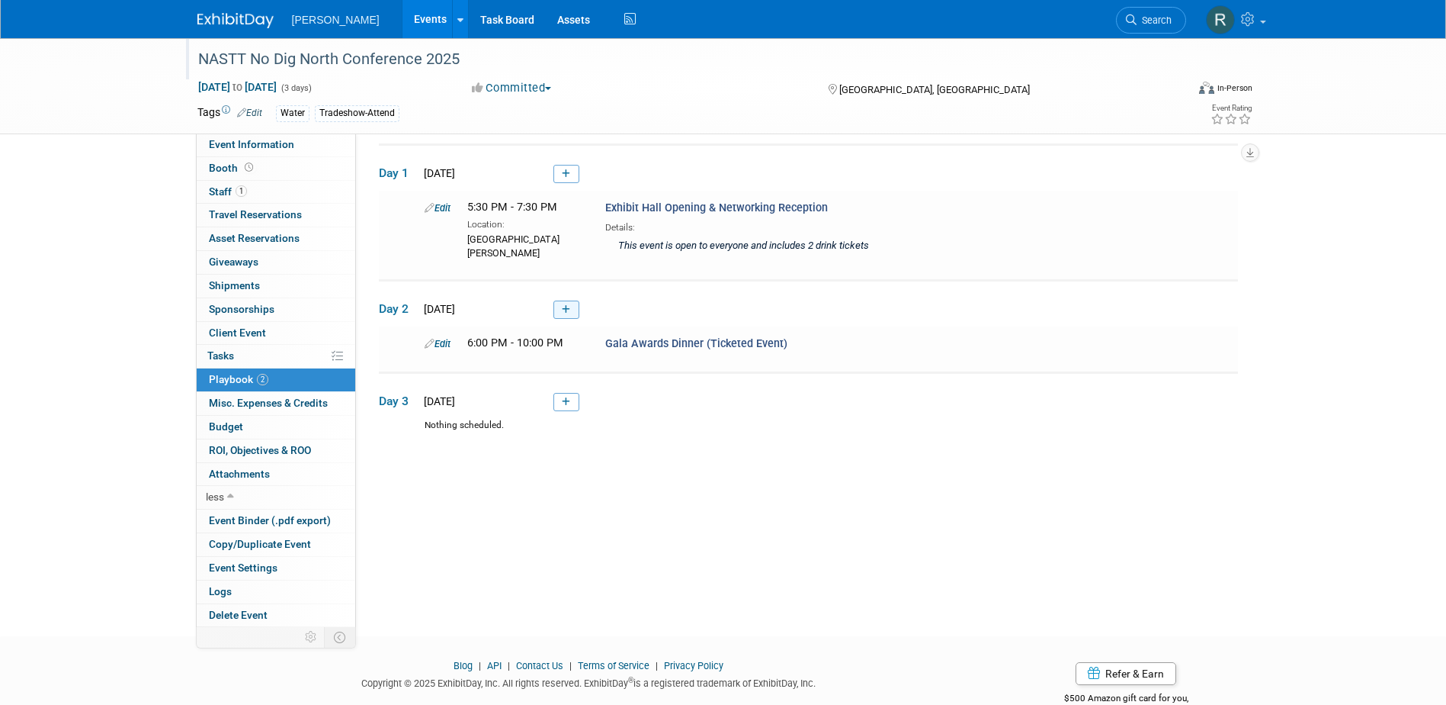
click at [560, 310] on link at bounding box center [567, 309] width 26 height 18
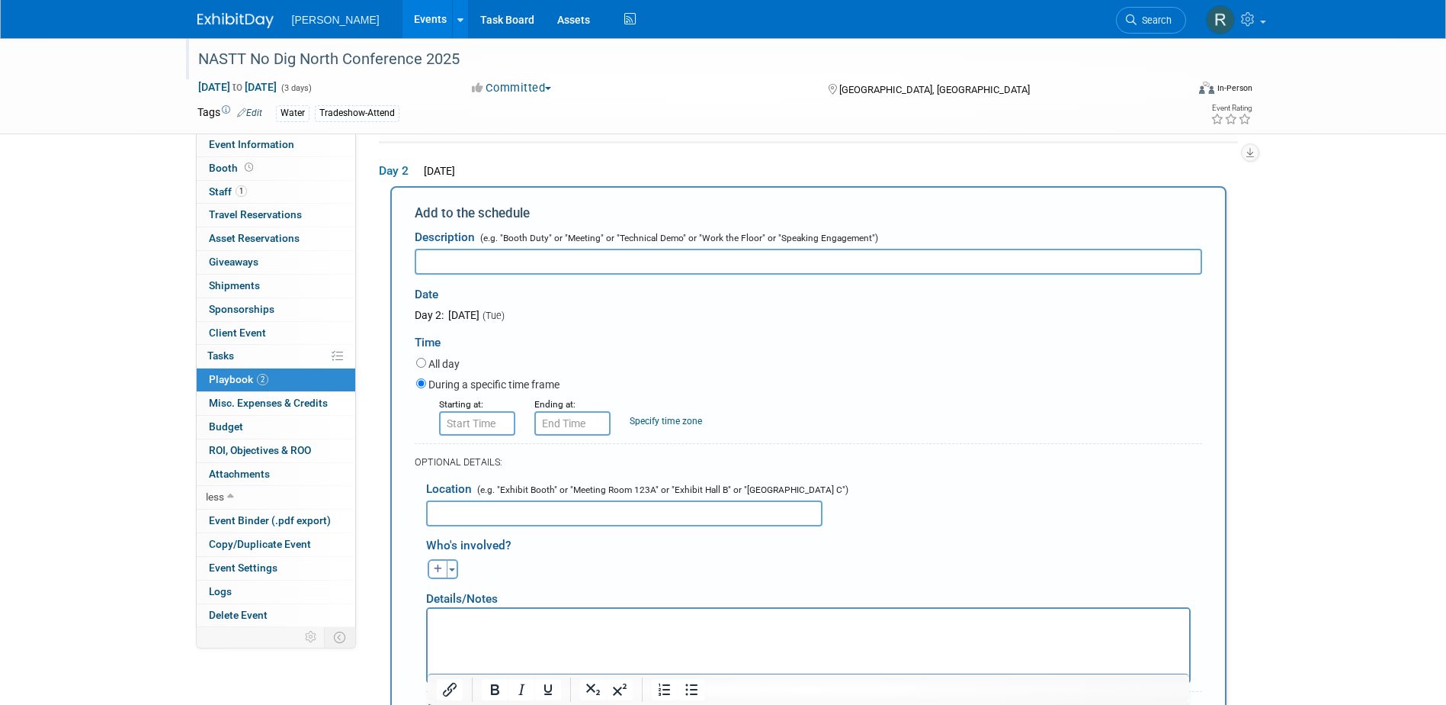
scroll to position [0, 0]
paste input "Opening Breakfast & Keynote Address"
type input "Opening Breakfast & Keynote Address"
type input "8:00 AM"
click at [495, 432] on input "8:00 AM" at bounding box center [477, 423] width 76 height 24
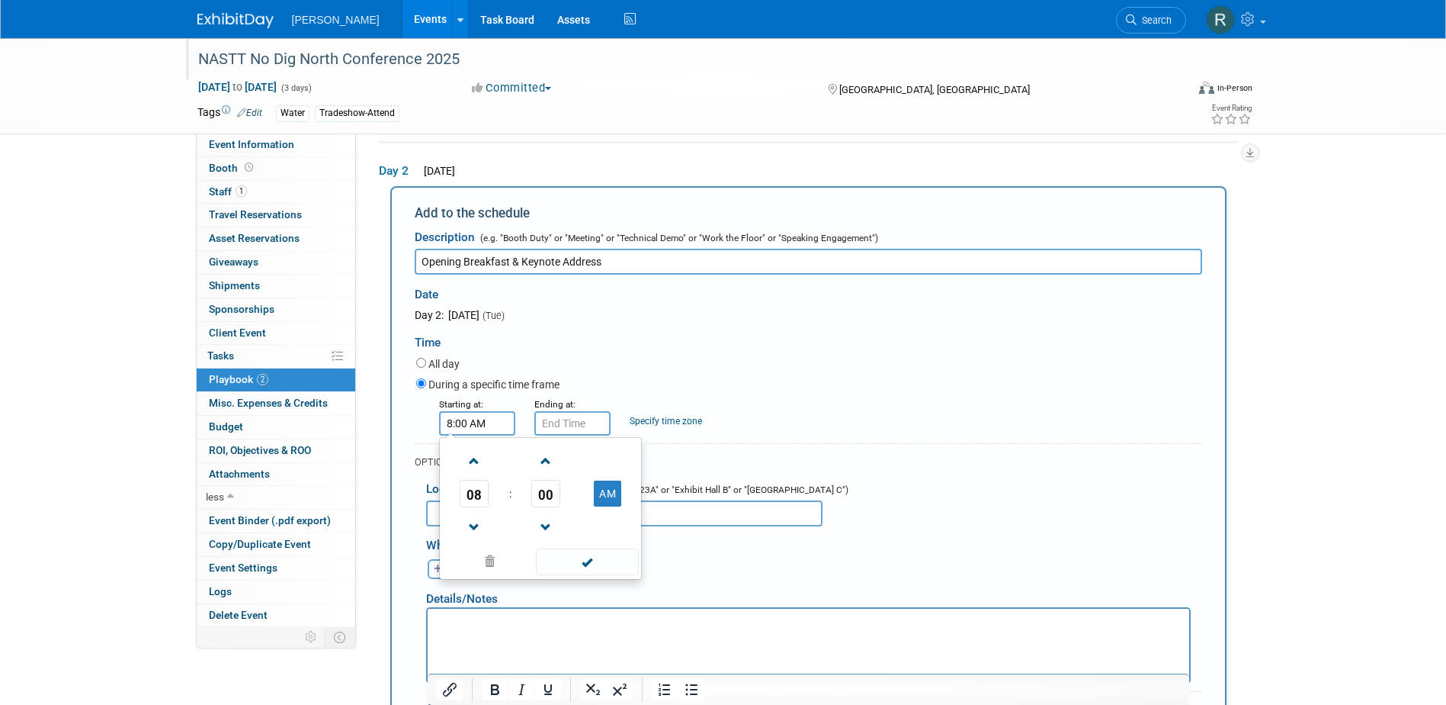
click at [573, 560] on span at bounding box center [587, 561] width 103 height 27
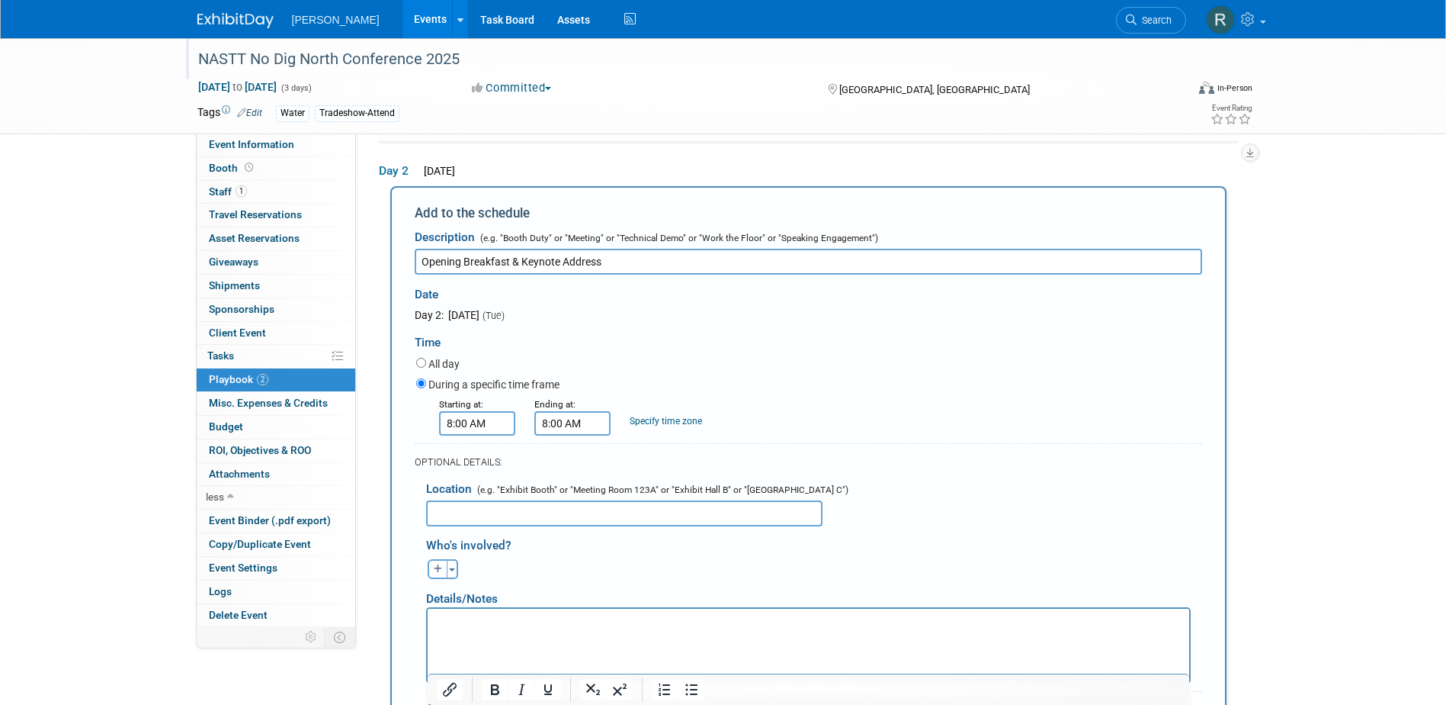
click at [563, 420] on input "8:00 AM" at bounding box center [572, 423] width 76 height 24
click at [575, 496] on span "08" at bounding box center [569, 493] width 29 height 27
click at [610, 538] on td "09" at bounding box center [611, 543] width 49 height 41
click at [643, 496] on span "00" at bounding box center [641, 493] width 29 height 27
drag, startPoint x: 623, startPoint y: 538, endPoint x: 608, endPoint y: 539, distance: 15.3
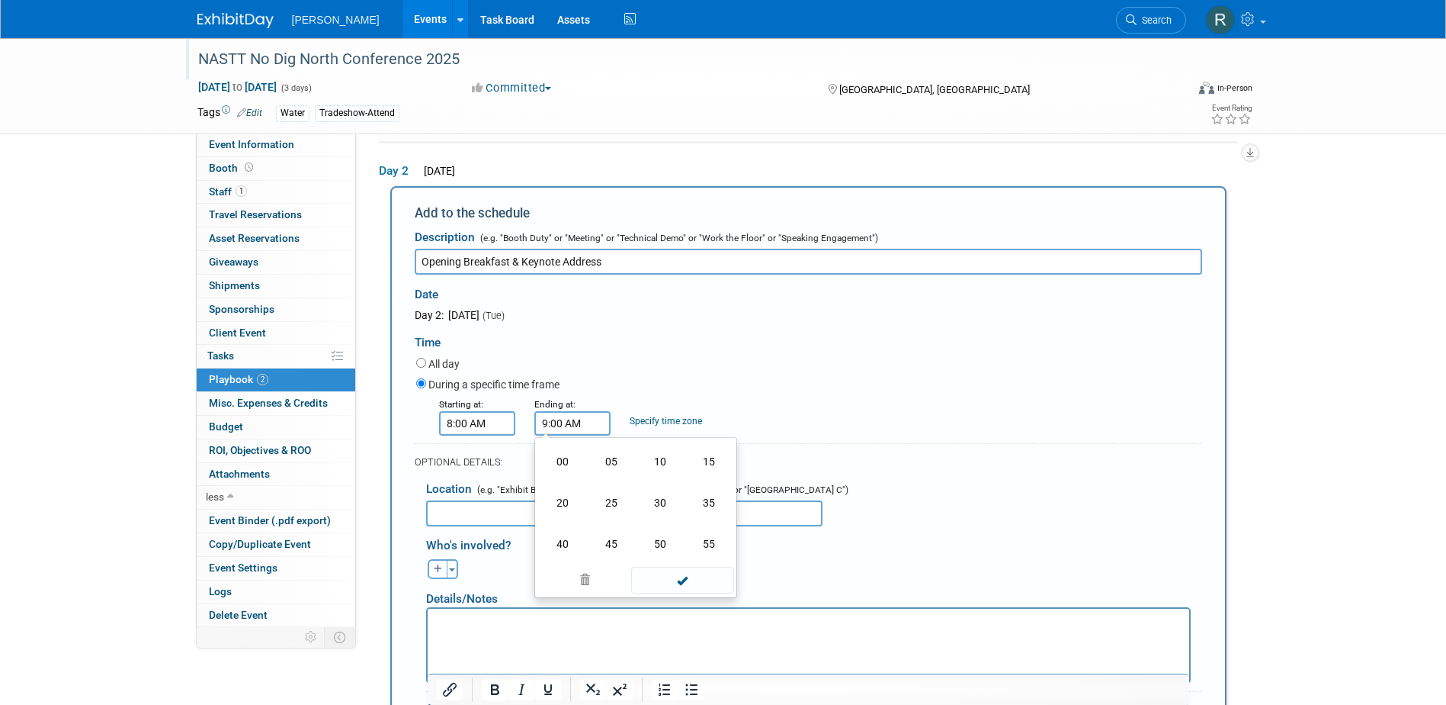
click at [610, 538] on td "45" at bounding box center [611, 543] width 49 height 41
type input "9:45 AM"
click at [665, 561] on span at bounding box center [682, 561] width 103 height 27
click at [732, 507] on input "text" at bounding box center [624, 513] width 396 height 26
paste input "East Exhibit Hall A"
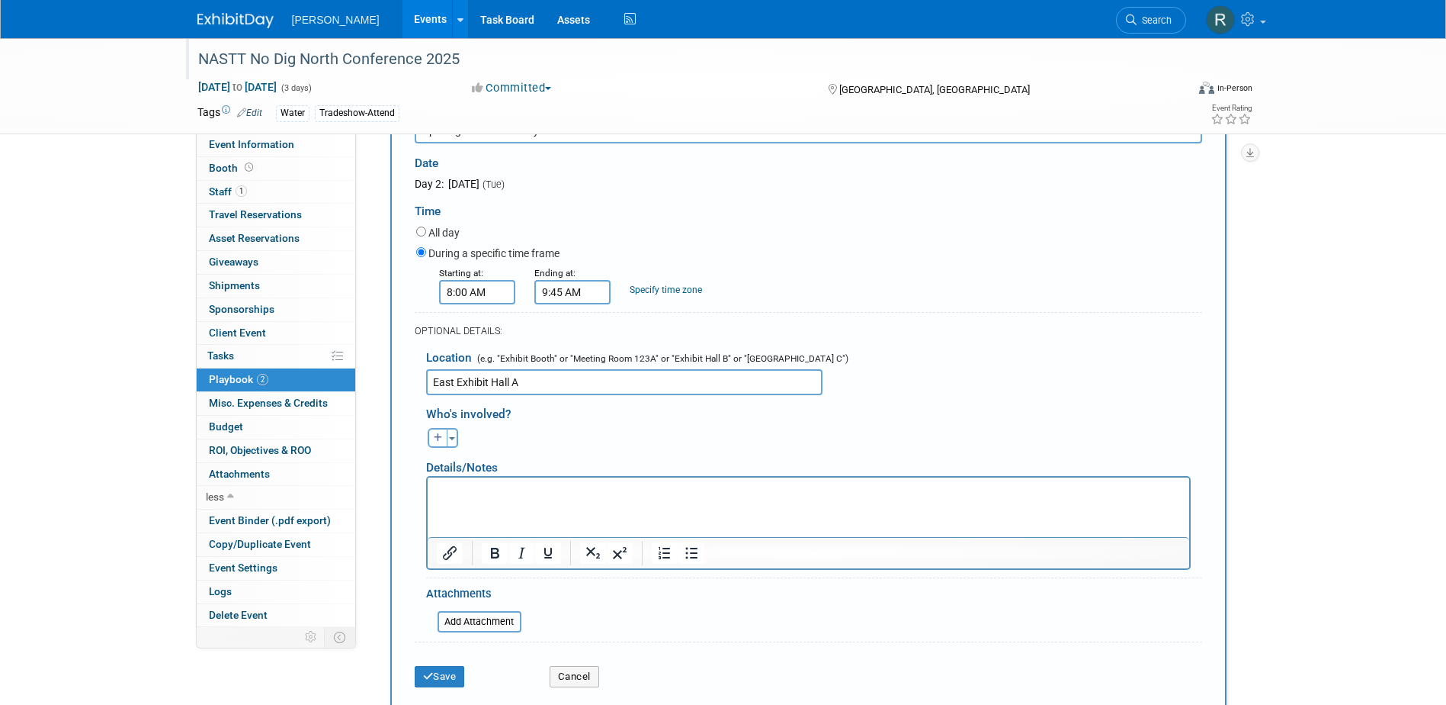
scroll to position [414, 0]
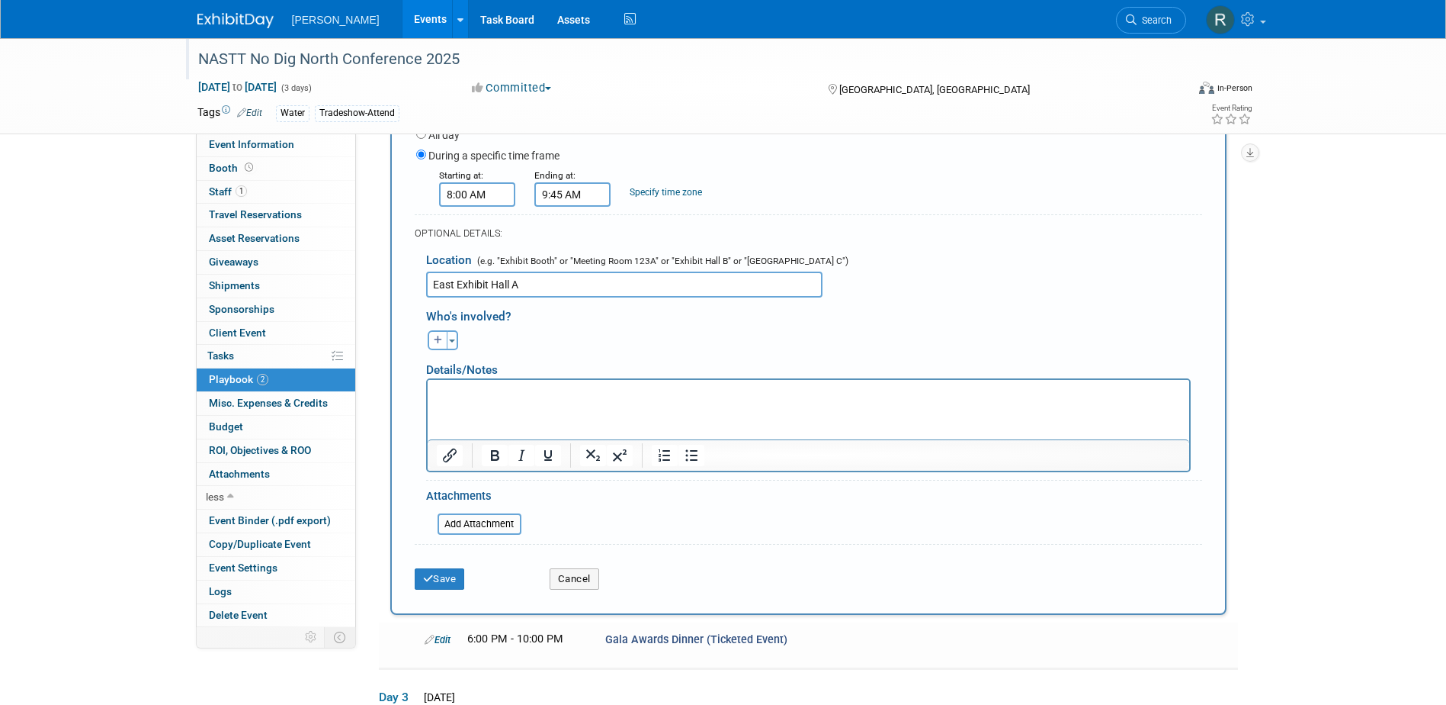
type input "East Exhibit Hall A"
click at [784, 401] on html at bounding box center [808, 390] width 762 height 21
paste body "Rich Text Area. Press ALT-0 for help."
click at [881, 401] on html "Breakfast is first come, first served. Be sure to check in on Sunday to get you…" at bounding box center [808, 390] width 762 height 21
click at [914, 480] on div at bounding box center [814, 483] width 776 height 7
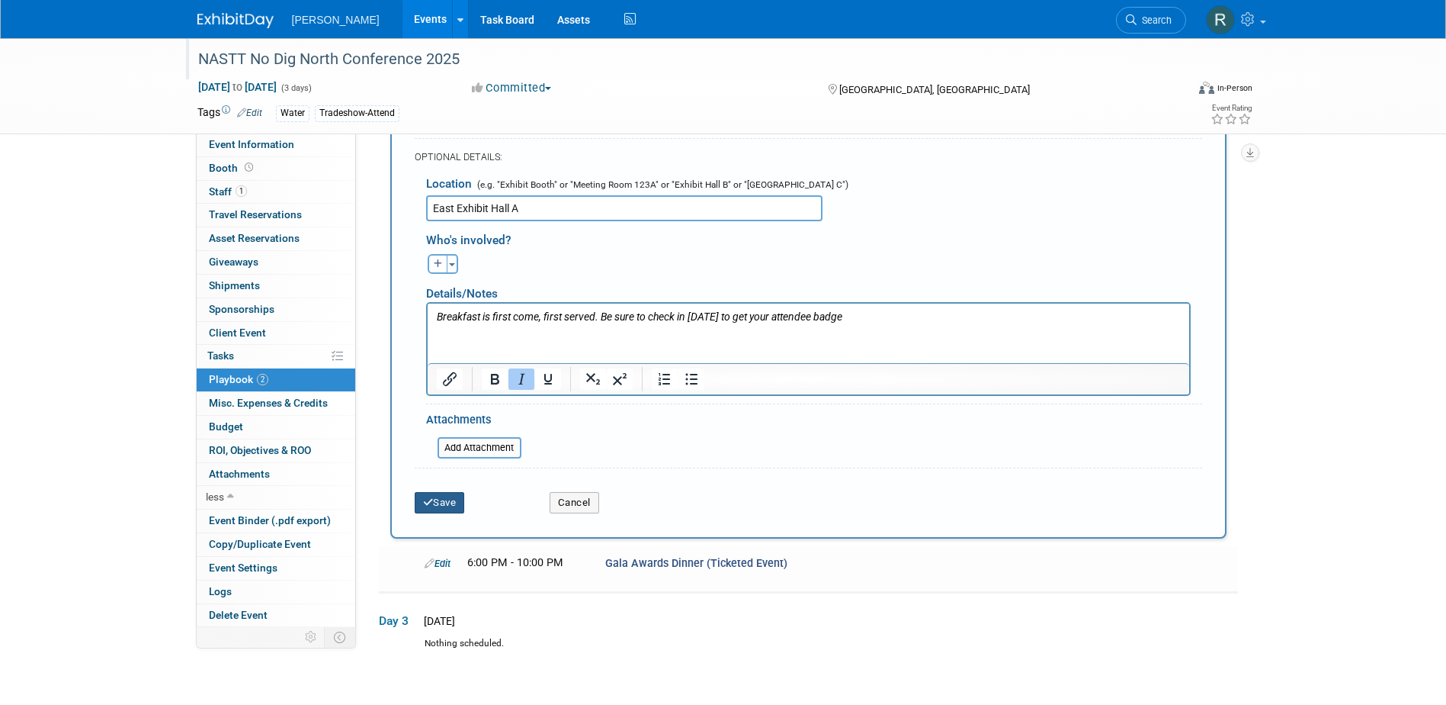
click at [443, 503] on button "Save" at bounding box center [440, 502] width 50 height 21
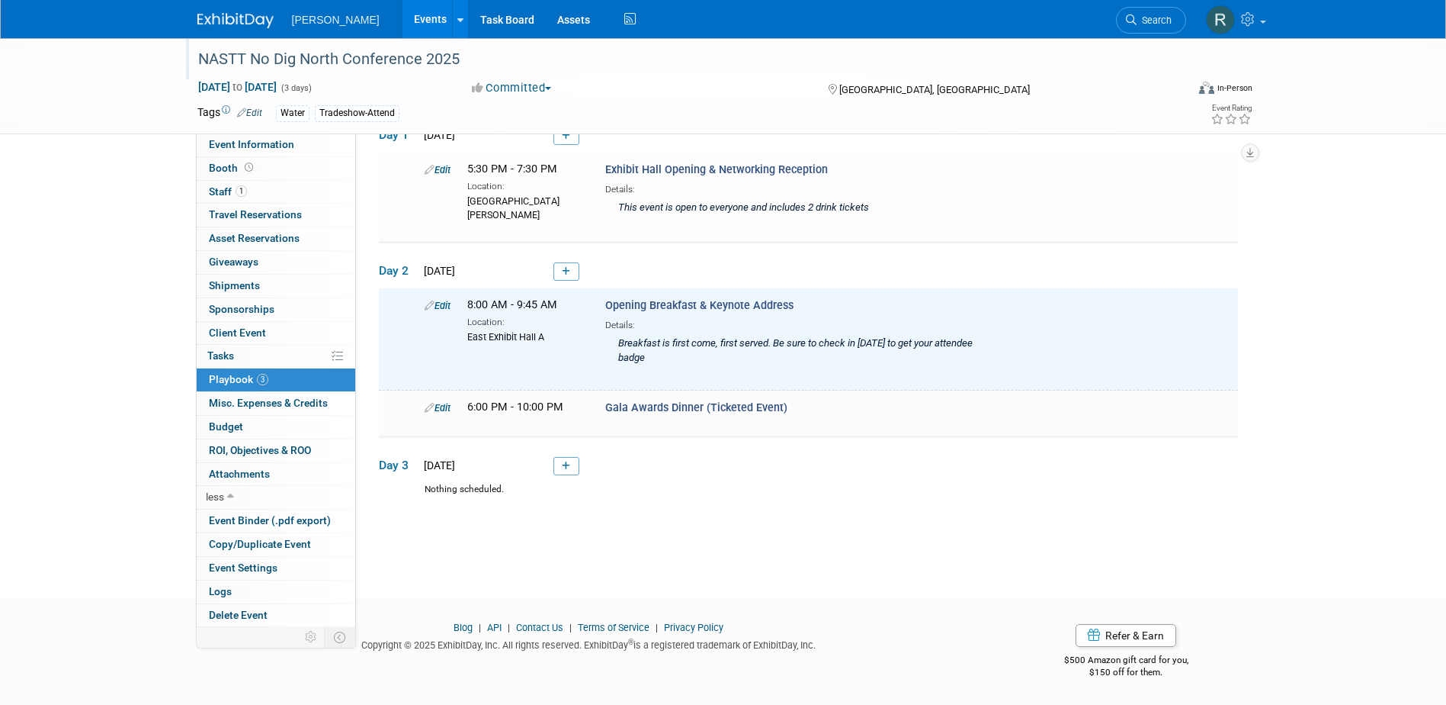
scroll to position [11, 0]
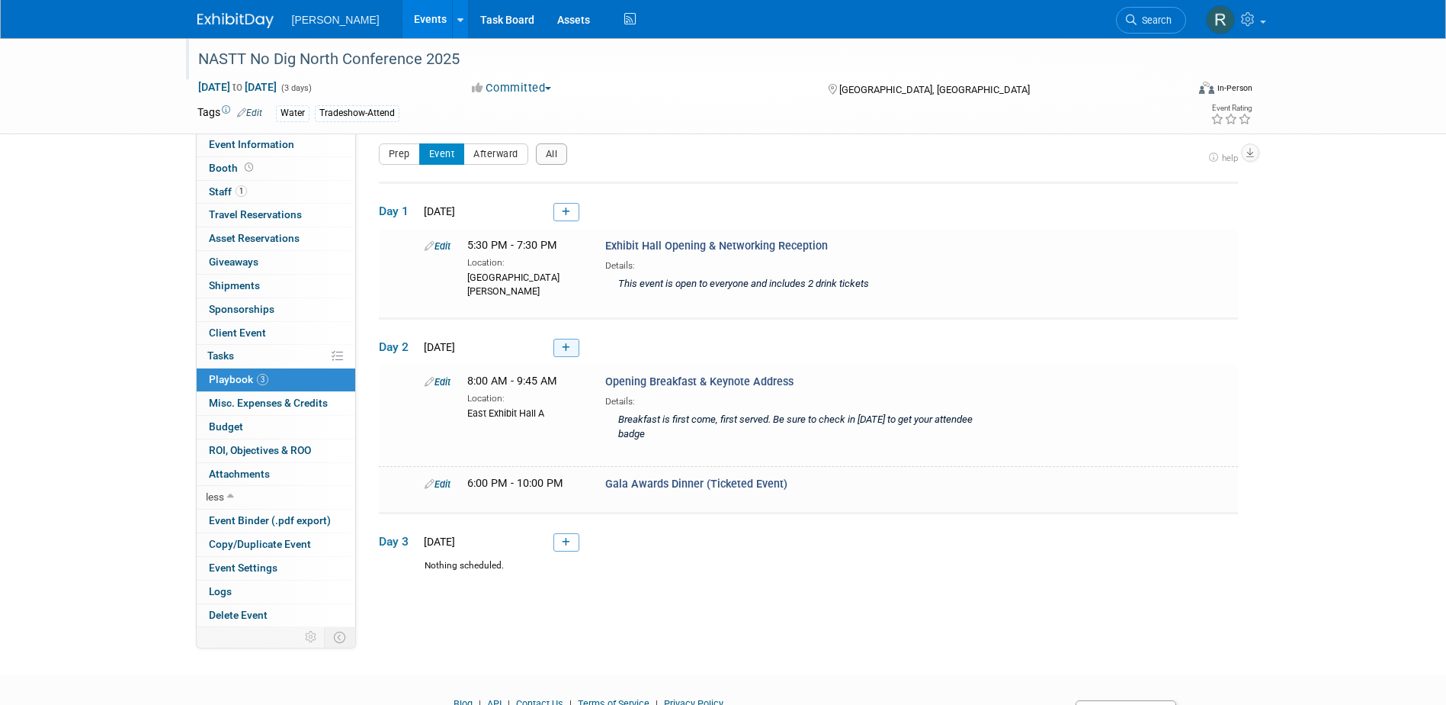
click at [563, 347] on icon at bounding box center [566, 347] width 8 height 9
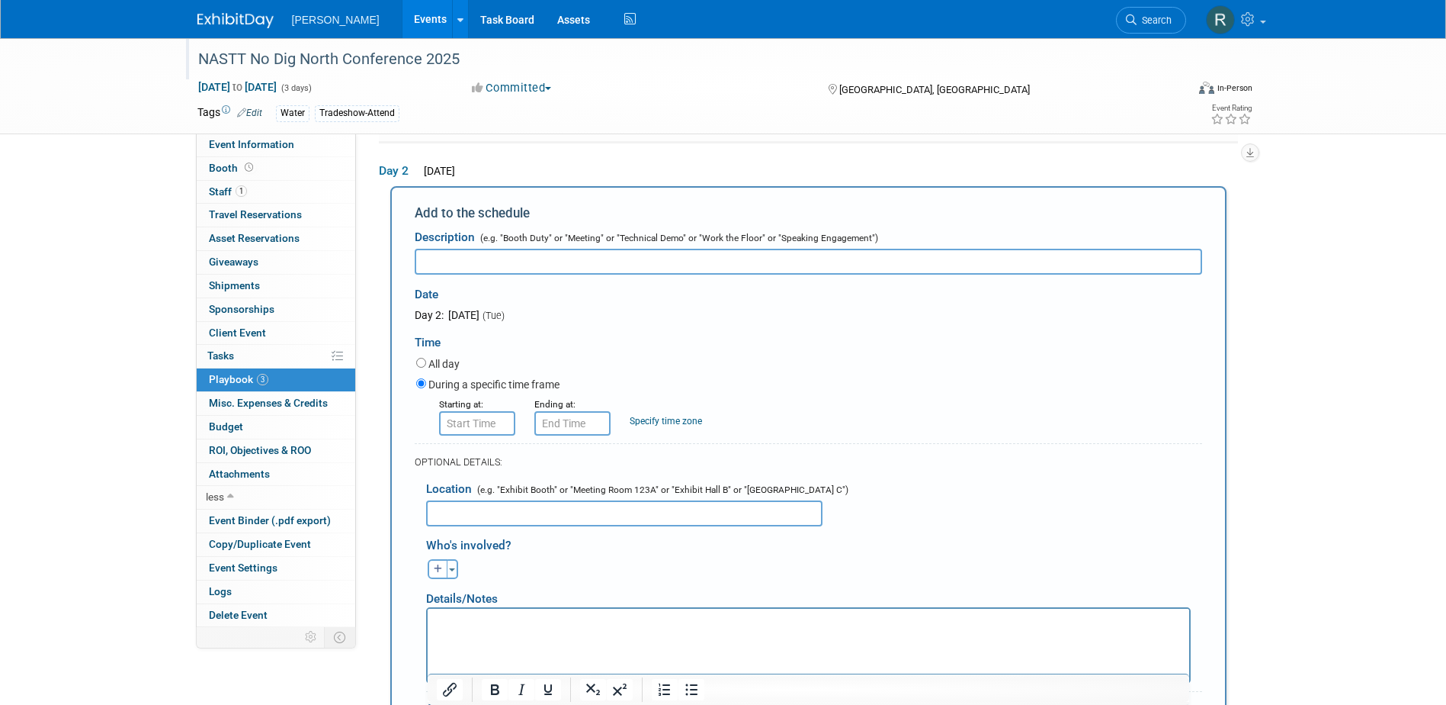
scroll to position [0, 0]
paste input "Exhibit Hall Social Hours (Cash Bars)"
type input "Exhibit Hall Social Hours (Cash Bars)"
click at [489, 427] on input "8:00 AM" at bounding box center [477, 423] width 76 height 24
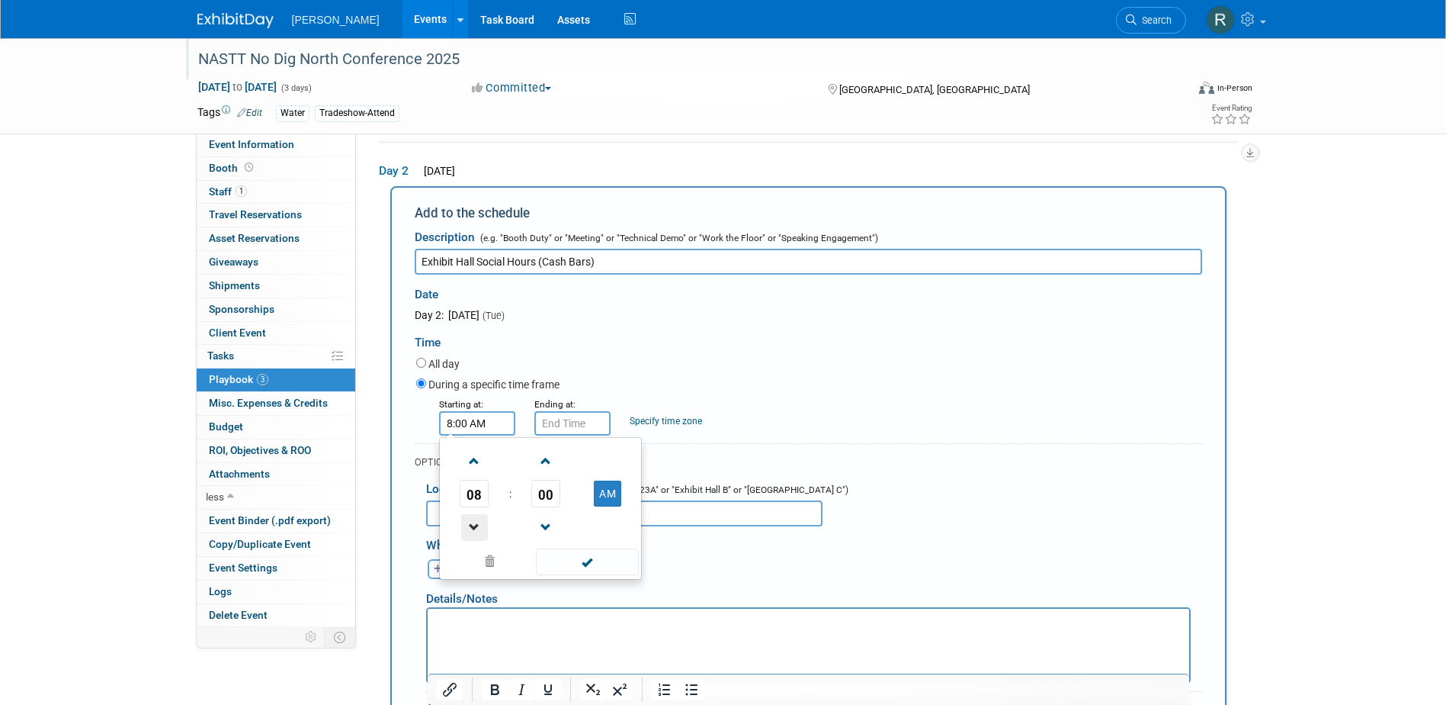
click at [473, 518] on span at bounding box center [474, 527] width 27 height 27
click at [470, 497] on span "07" at bounding box center [474, 493] width 29 height 27
click at [605, 461] on td "03" at bounding box center [613, 461] width 49 height 41
drag, startPoint x: 618, startPoint y: 496, endPoint x: 613, endPoint y: 504, distance: 9.3
click at [617, 496] on button "AM" at bounding box center [607, 493] width 27 height 26
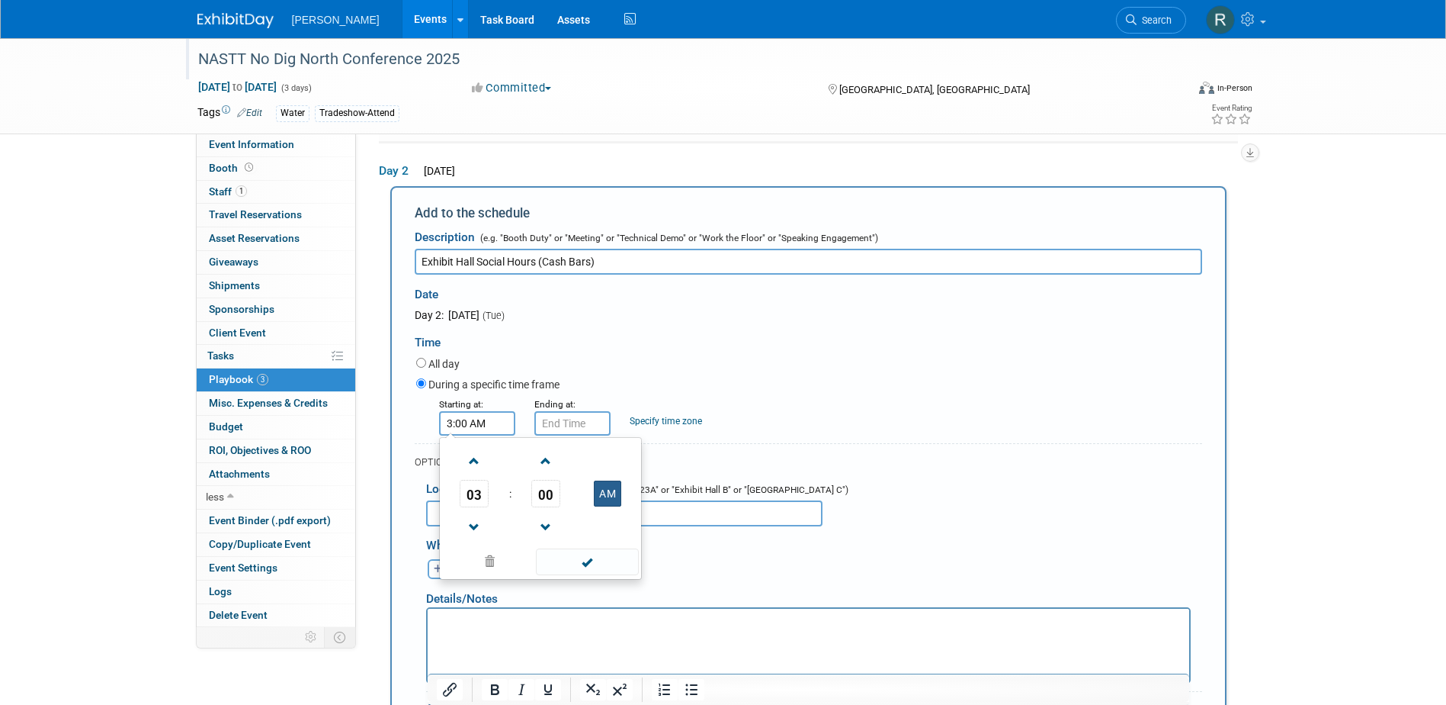
type input "3:00 PM"
click at [602, 557] on span at bounding box center [587, 561] width 103 height 27
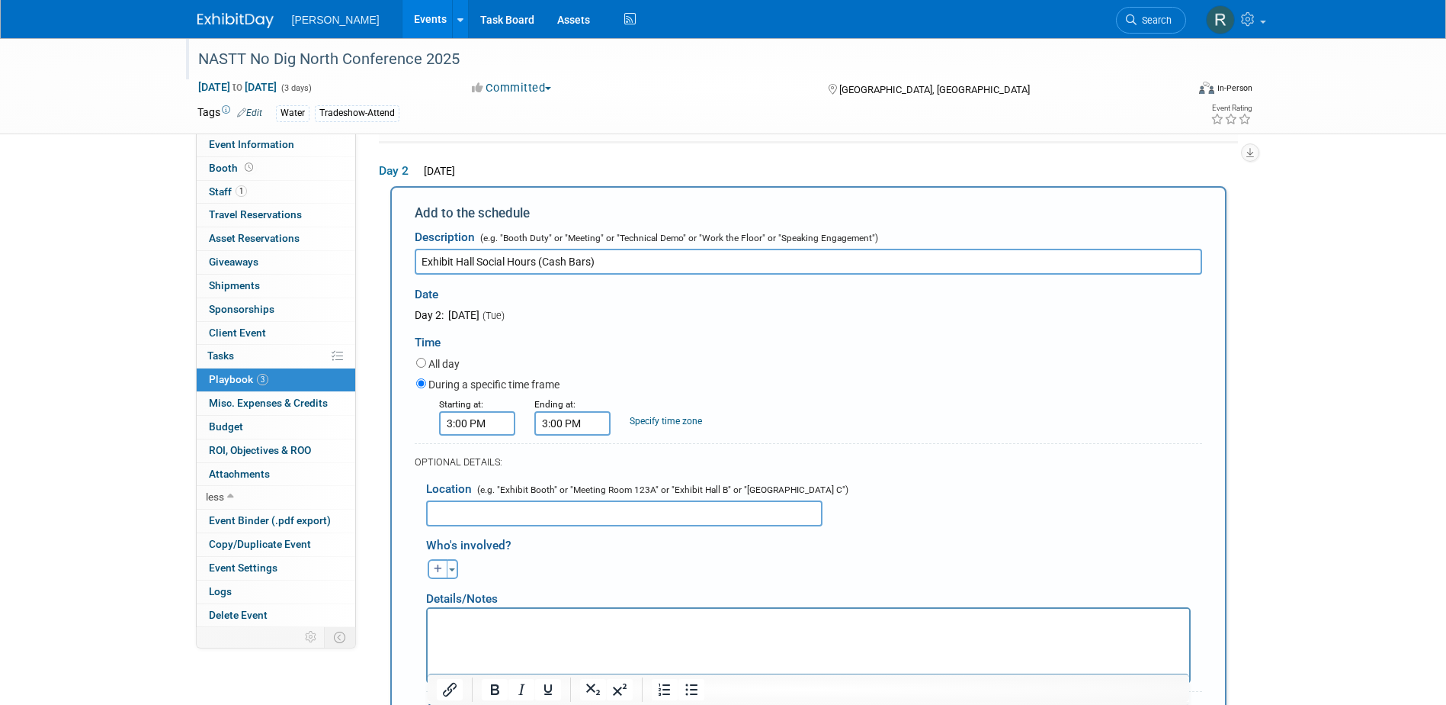
click at [576, 420] on input "3:00 PM" at bounding box center [572, 423] width 76 height 24
click at [566, 461] on span at bounding box center [570, 461] width 27 height 27
click at [567, 462] on span at bounding box center [570, 461] width 27 height 27
type input "5:00 PM"
click at [653, 558] on span at bounding box center [682, 561] width 103 height 27
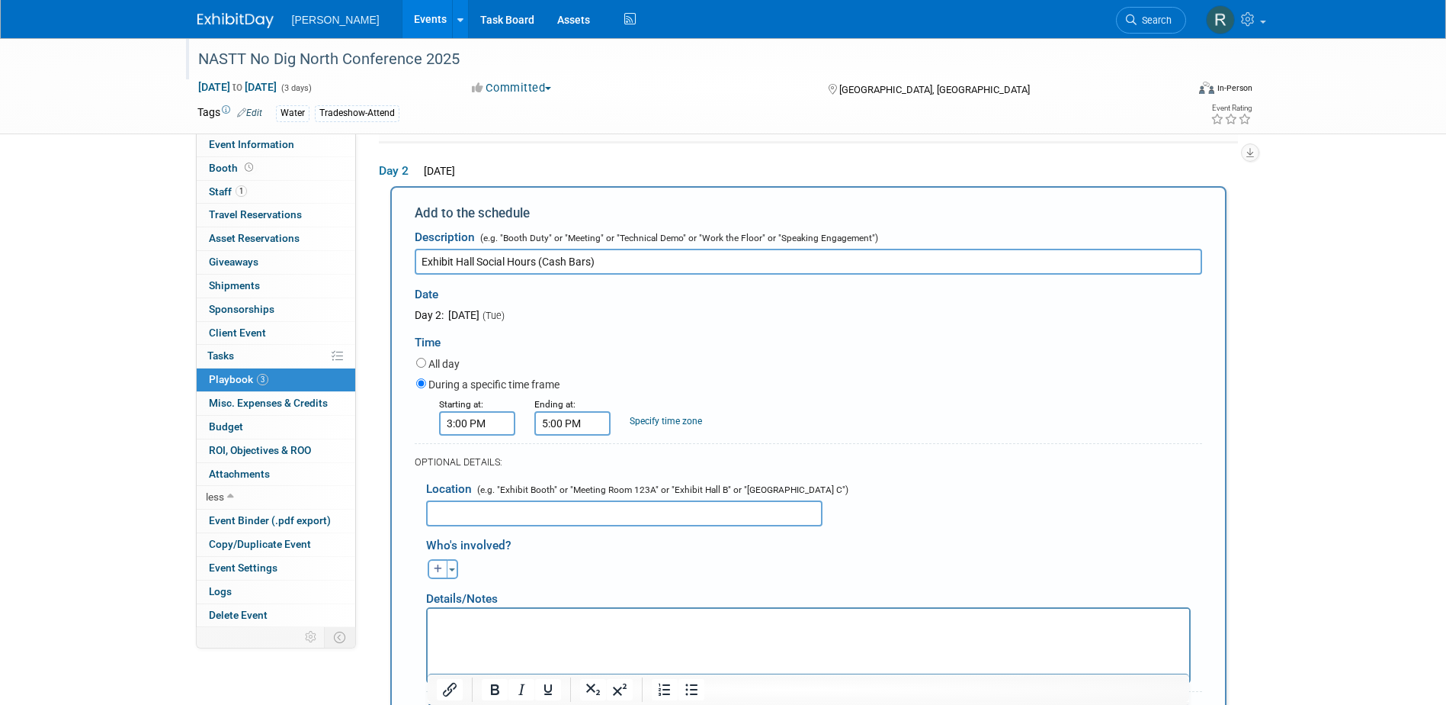
click at [749, 517] on input "text" at bounding box center [624, 513] width 396 height 26
paste input "East Exhibit Hall AB"
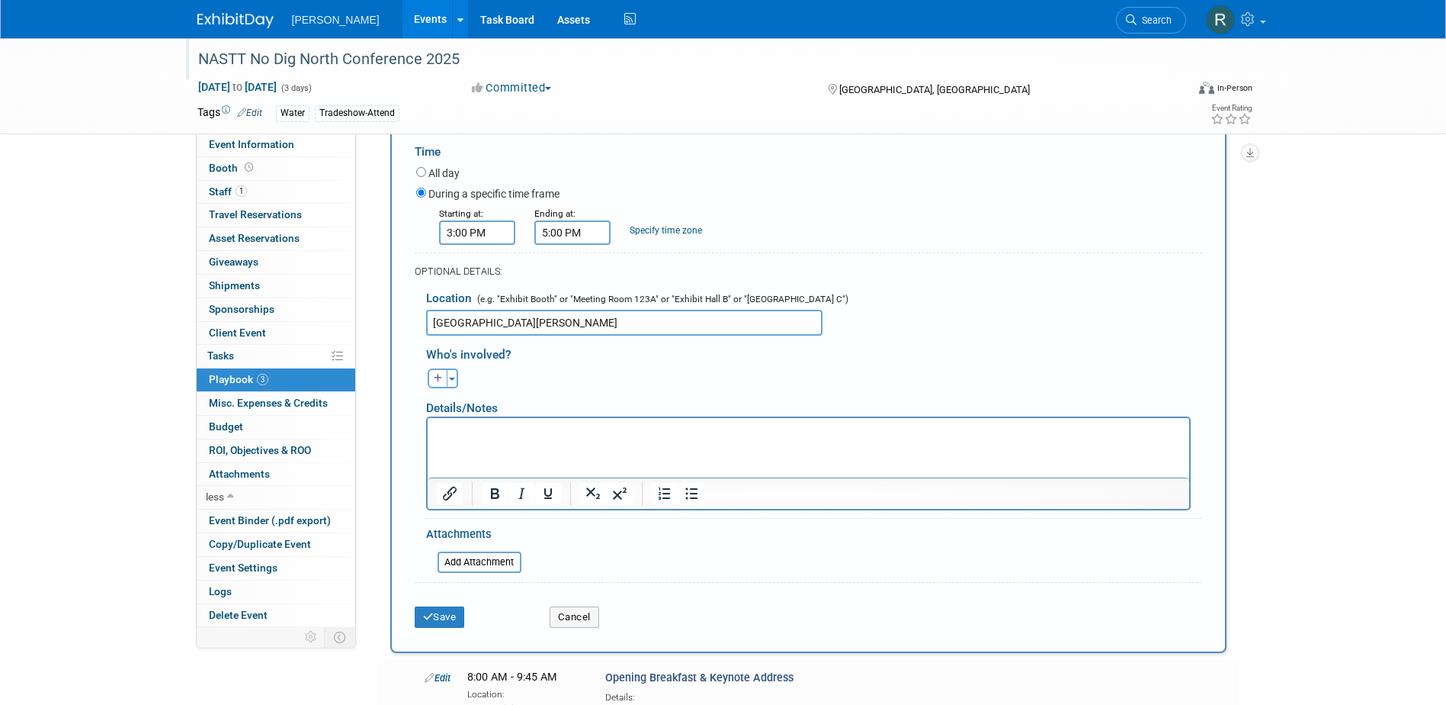
scroll to position [414, 0]
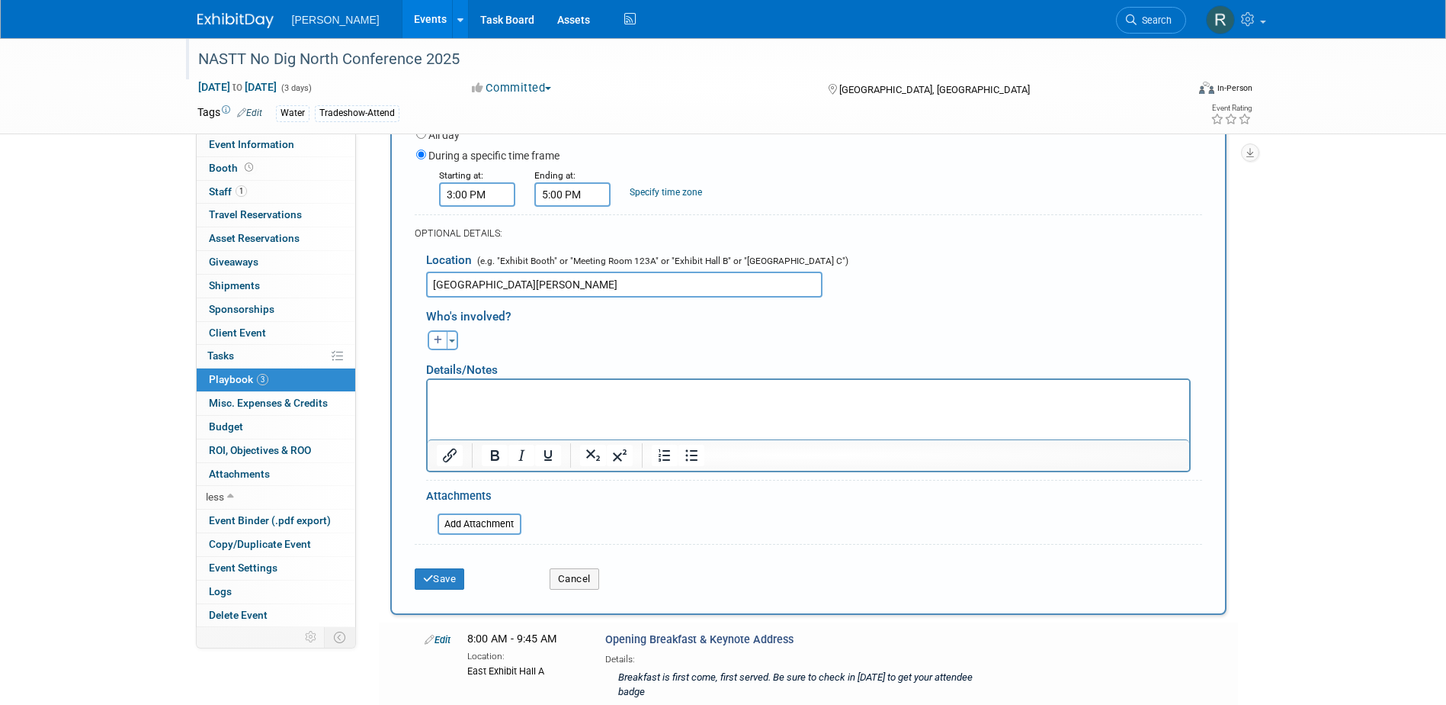
type input "East Exhibit Hall AB"
click at [754, 401] on html at bounding box center [808, 390] width 762 height 21
click at [641, 526] on div "Who's involved? Aaron remove Aaron remove Aaron remove remove" at bounding box center [809, 416] width 788 height 239
click at [451, 581] on button "Save" at bounding box center [440, 578] width 50 height 21
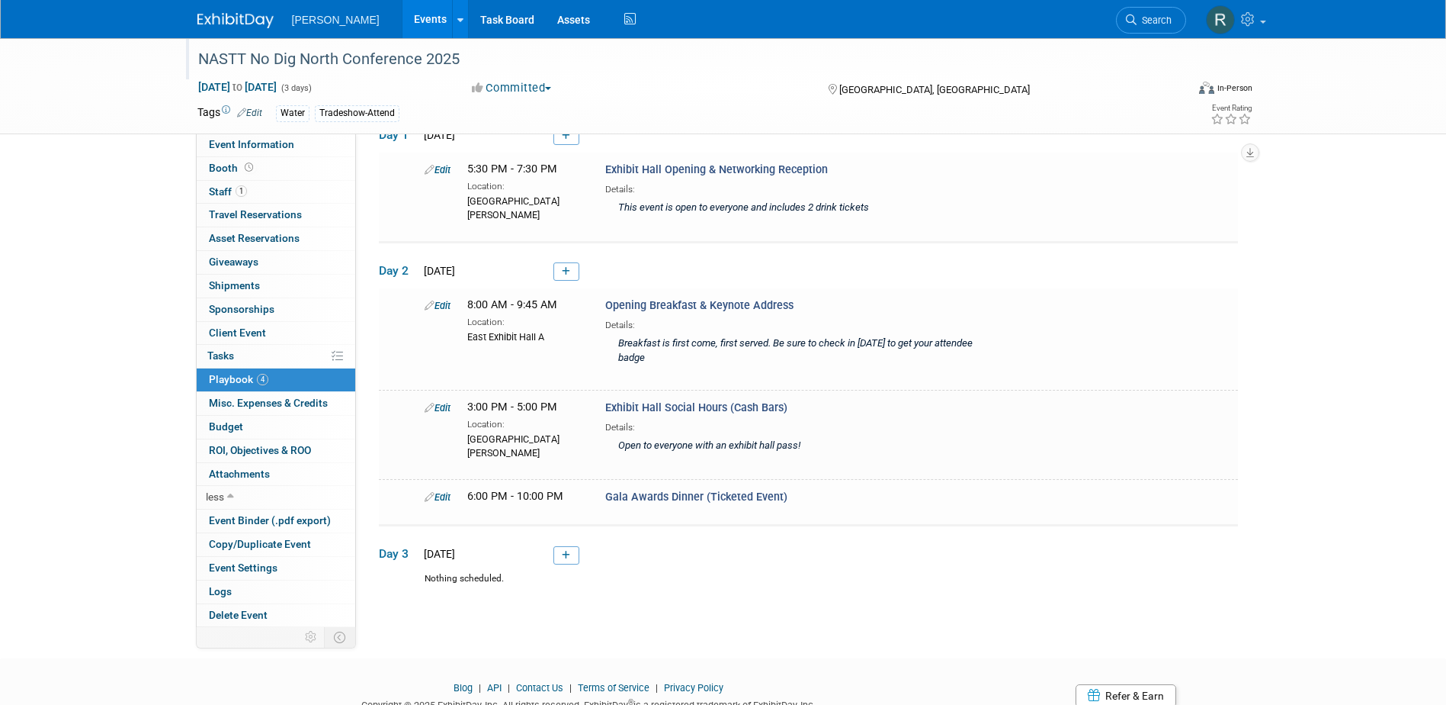
scroll to position [144, 0]
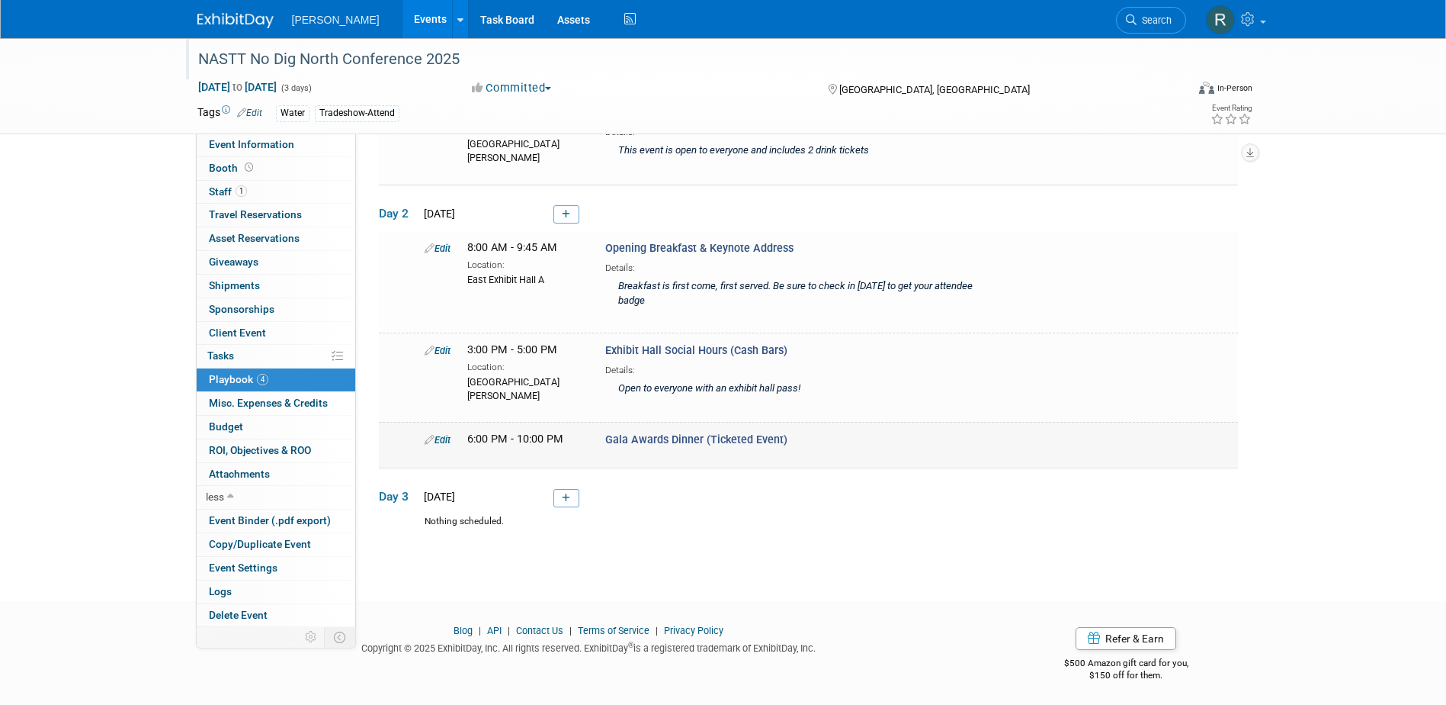
click at [445, 434] on link "Edit" at bounding box center [438, 439] width 26 height 11
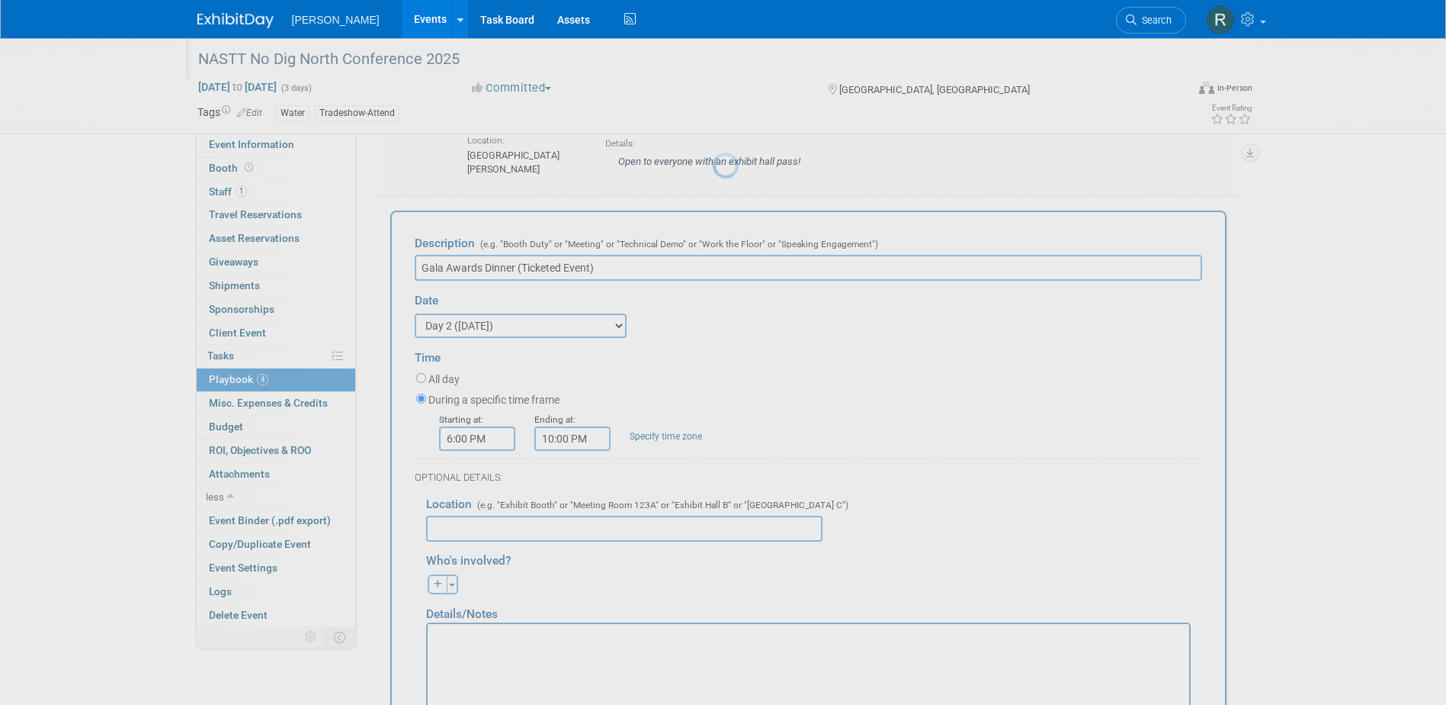
scroll to position [390, 0]
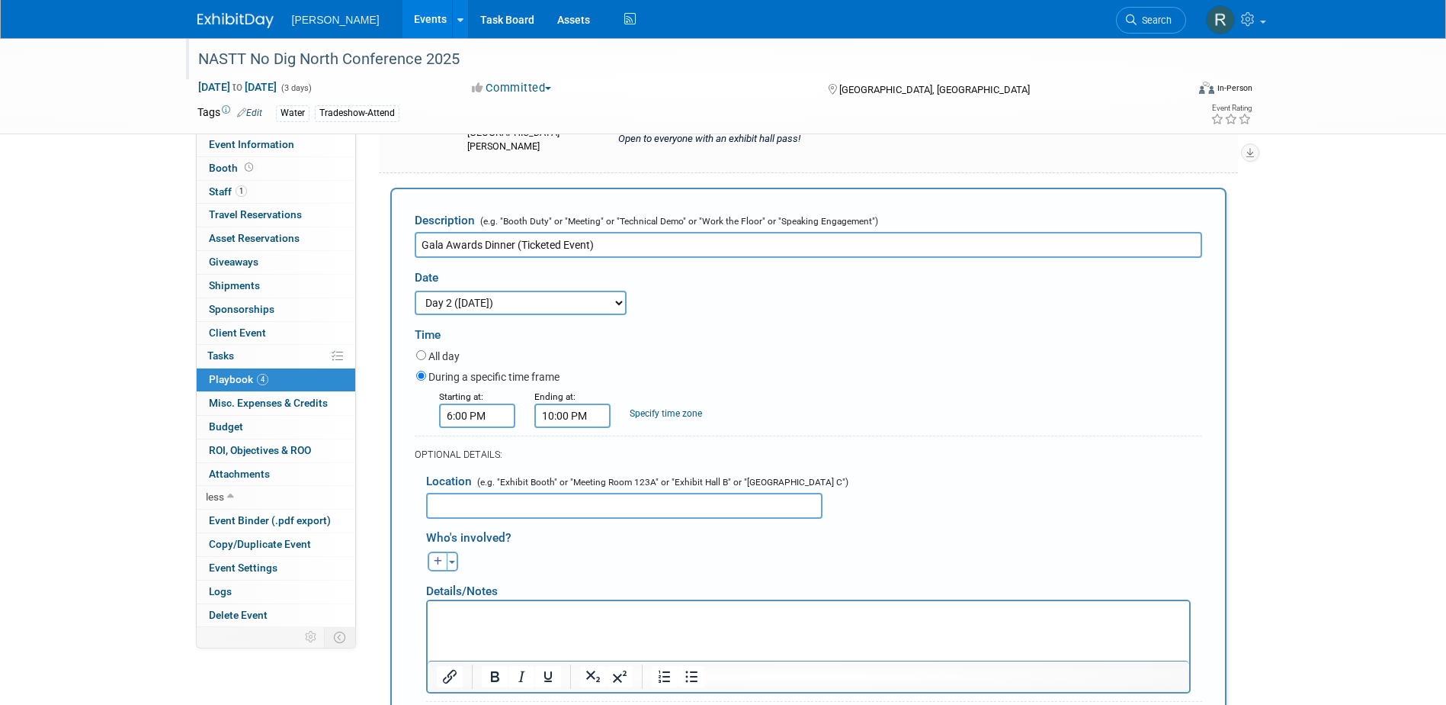
click at [525, 605] on html at bounding box center [808, 611] width 762 height 21
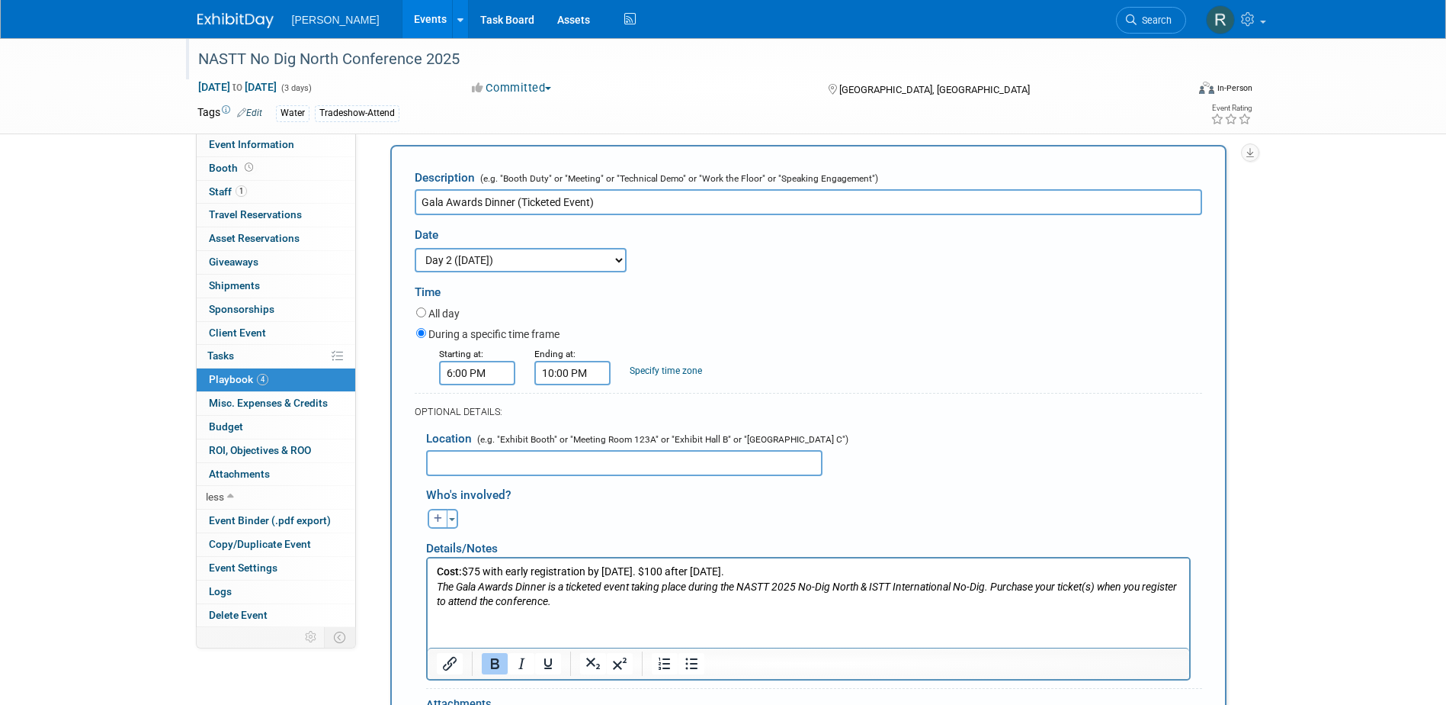
scroll to position [467, 0]
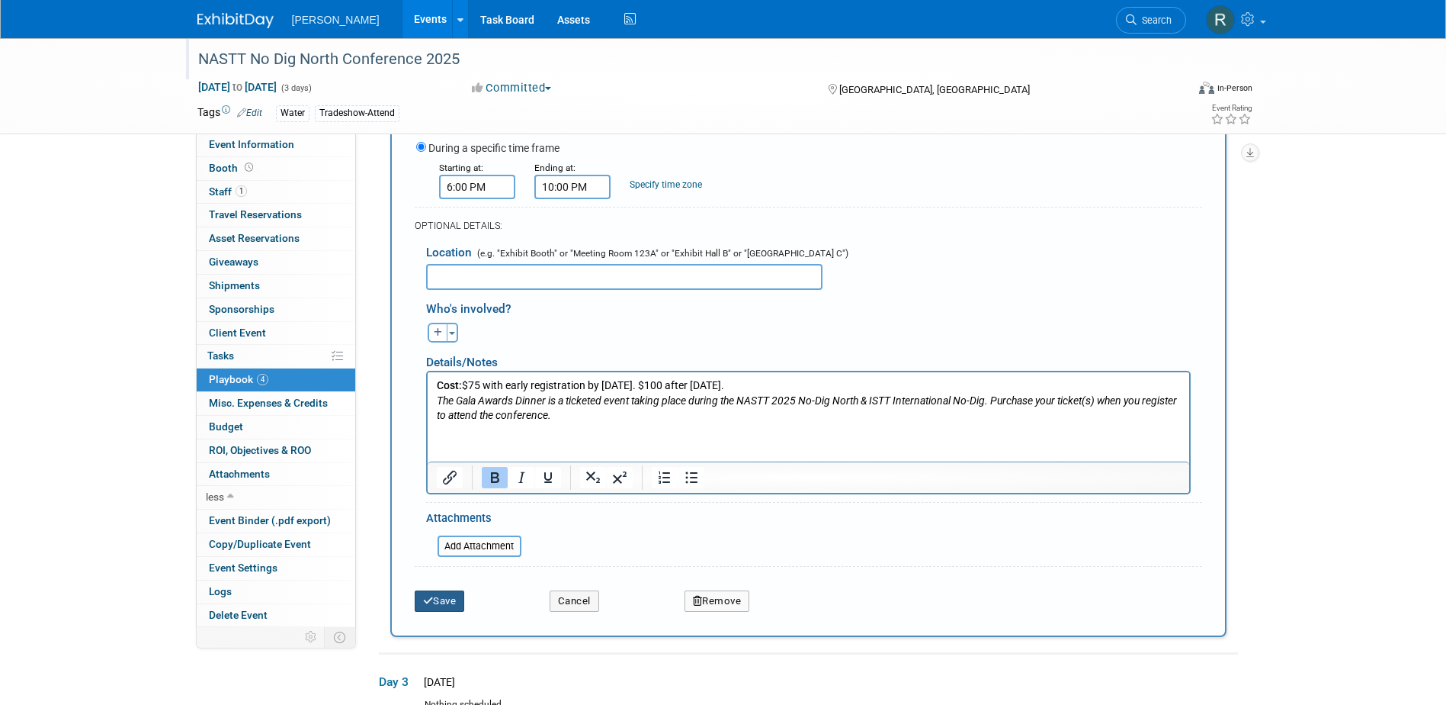
click at [445, 596] on button "Save" at bounding box center [440, 600] width 50 height 21
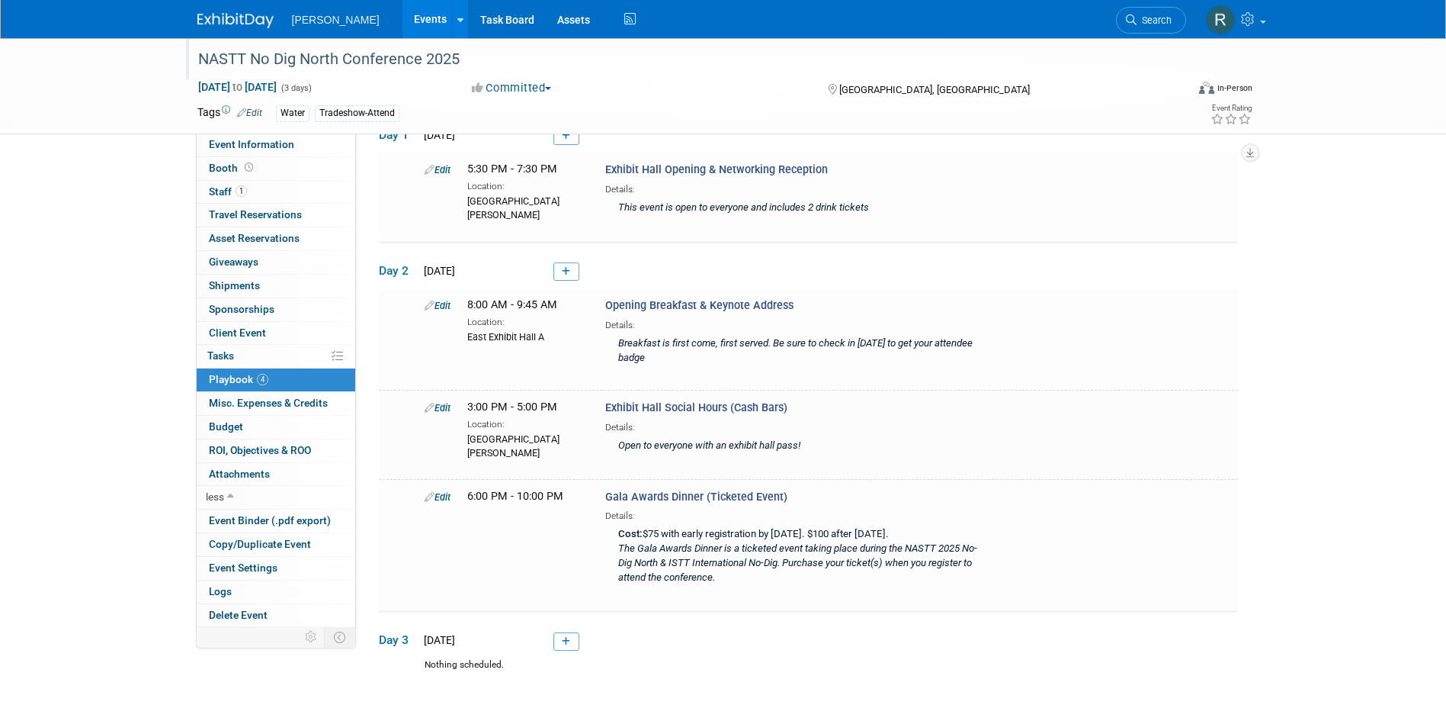
scroll to position [230, 0]
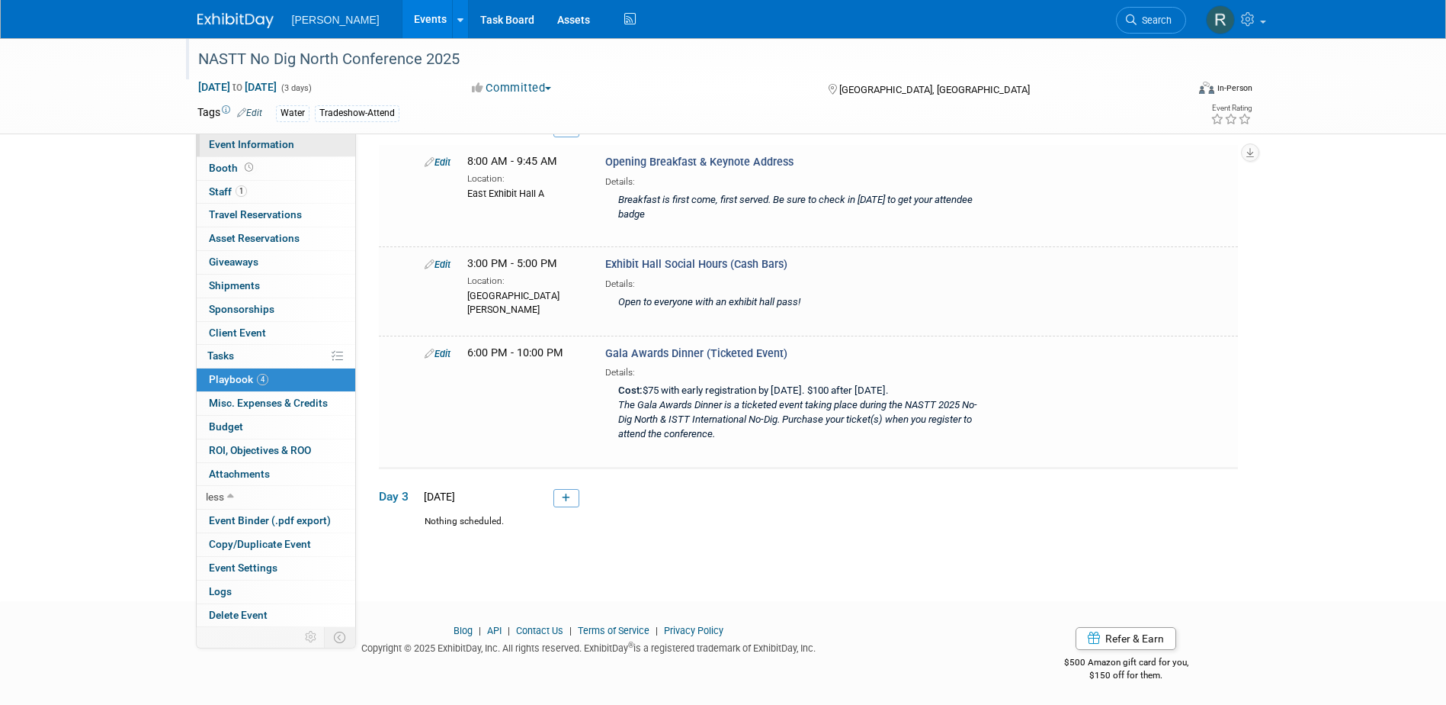
click at [260, 149] on span "Event Information" at bounding box center [251, 144] width 85 height 12
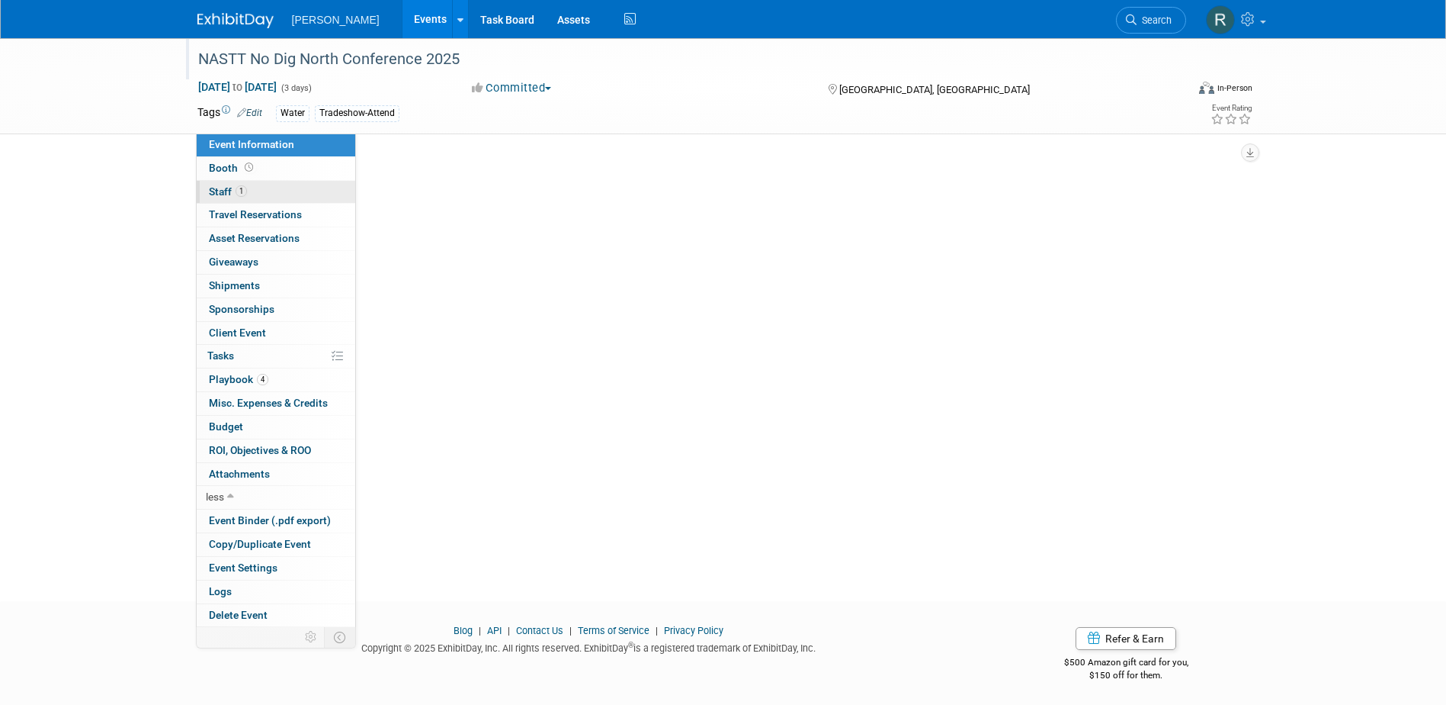
scroll to position [0, 0]
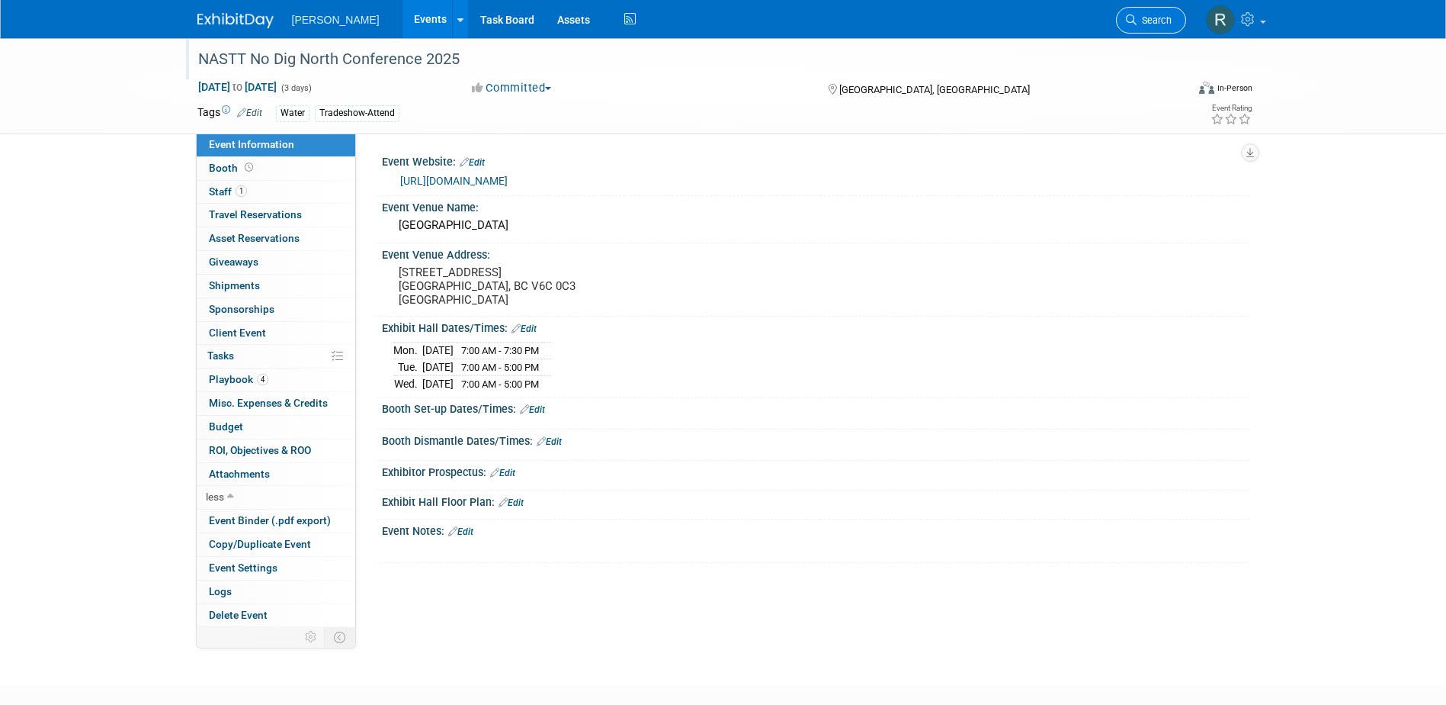
click at [1141, 21] on span "Search" at bounding box center [1154, 19] width 35 height 11
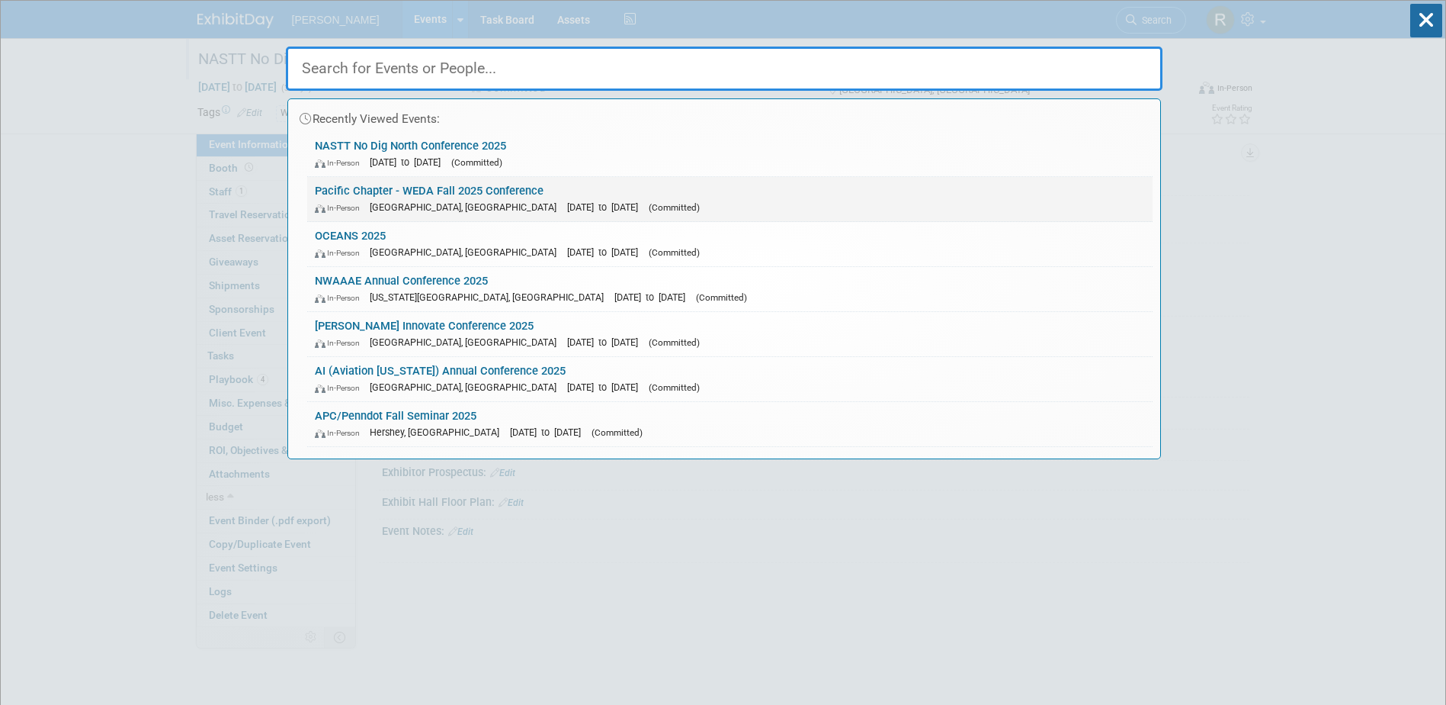
click at [399, 192] on link "Pacific Chapter - WEDA Fall 2025 Conference In-Person Honolulu, HI Oct 21, 2025…" at bounding box center [730, 199] width 846 height 44
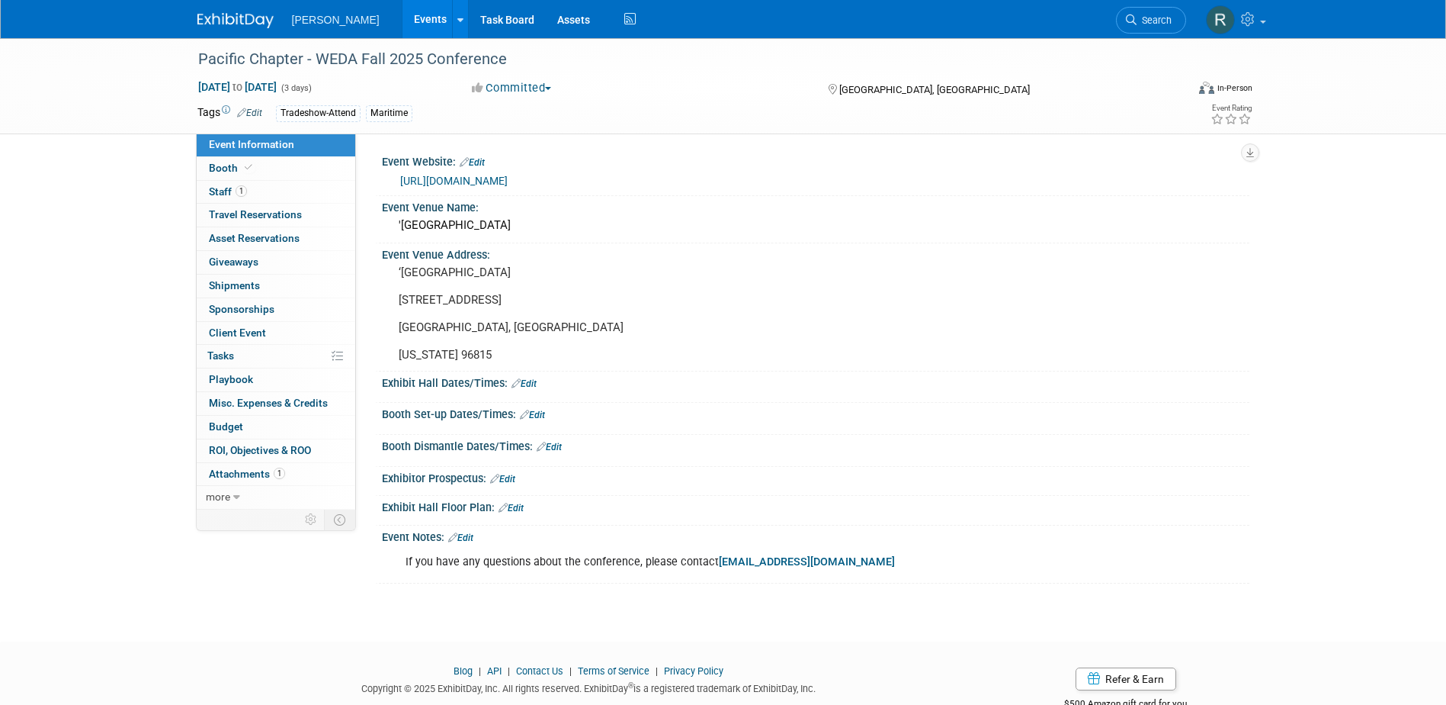
click at [240, 195] on span "1" at bounding box center [241, 190] width 11 height 11
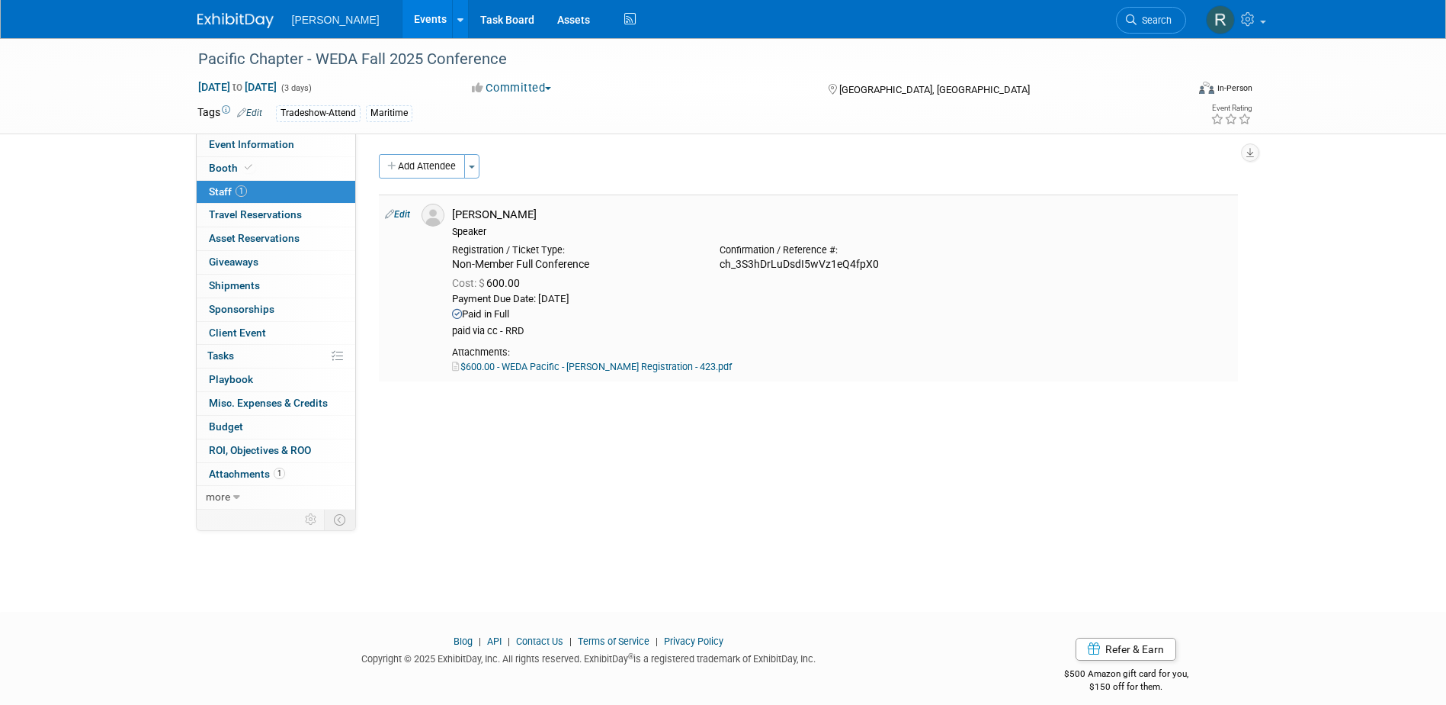
click at [403, 211] on link "Edit" at bounding box center [397, 214] width 25 height 11
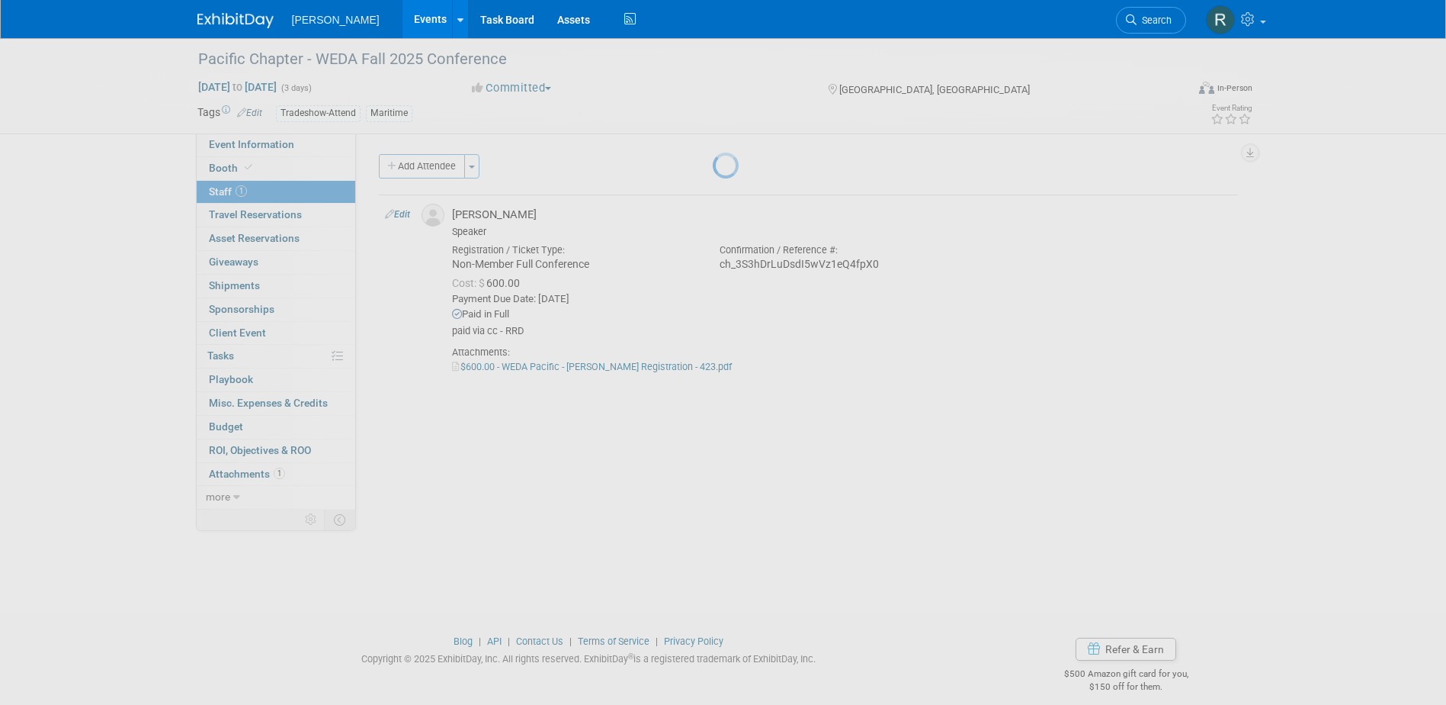
select select "039bd642-3714-40d6-bed3-25f6a4925e19"
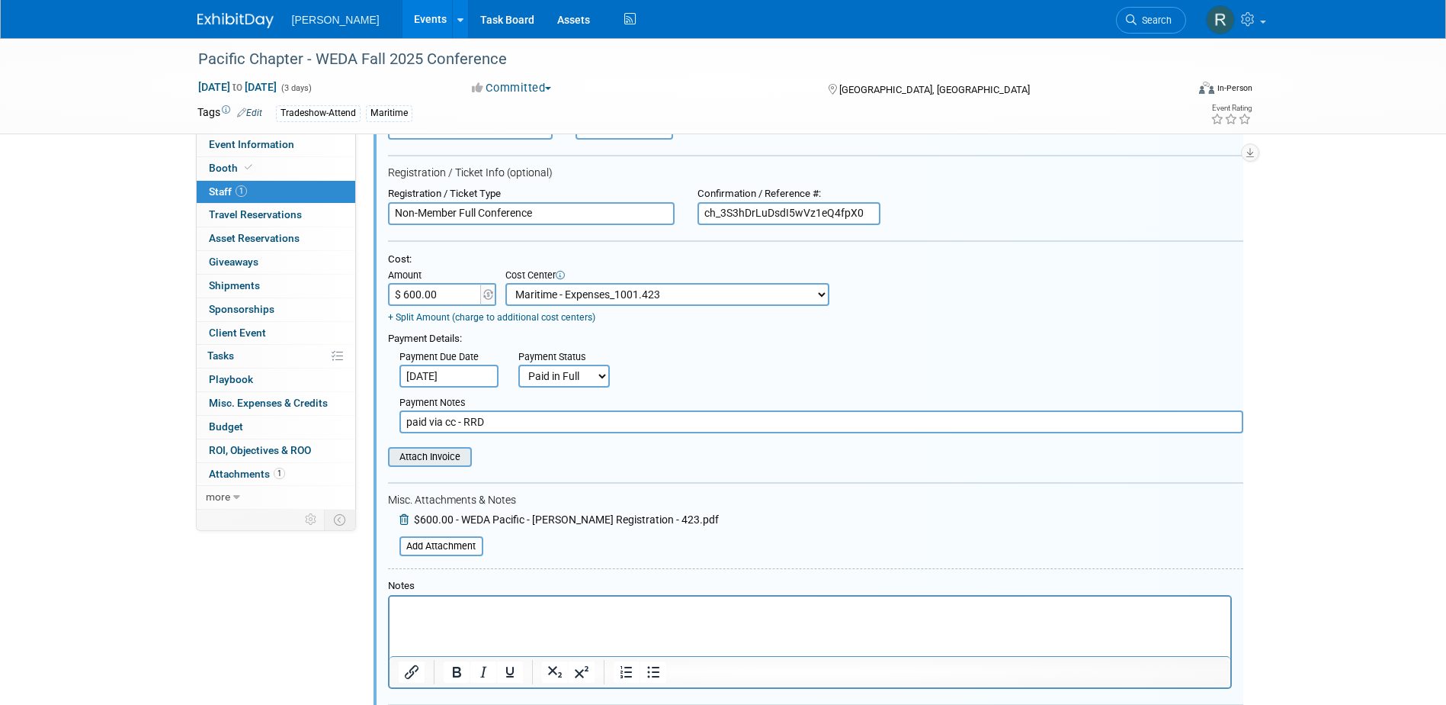
scroll to position [174, 0]
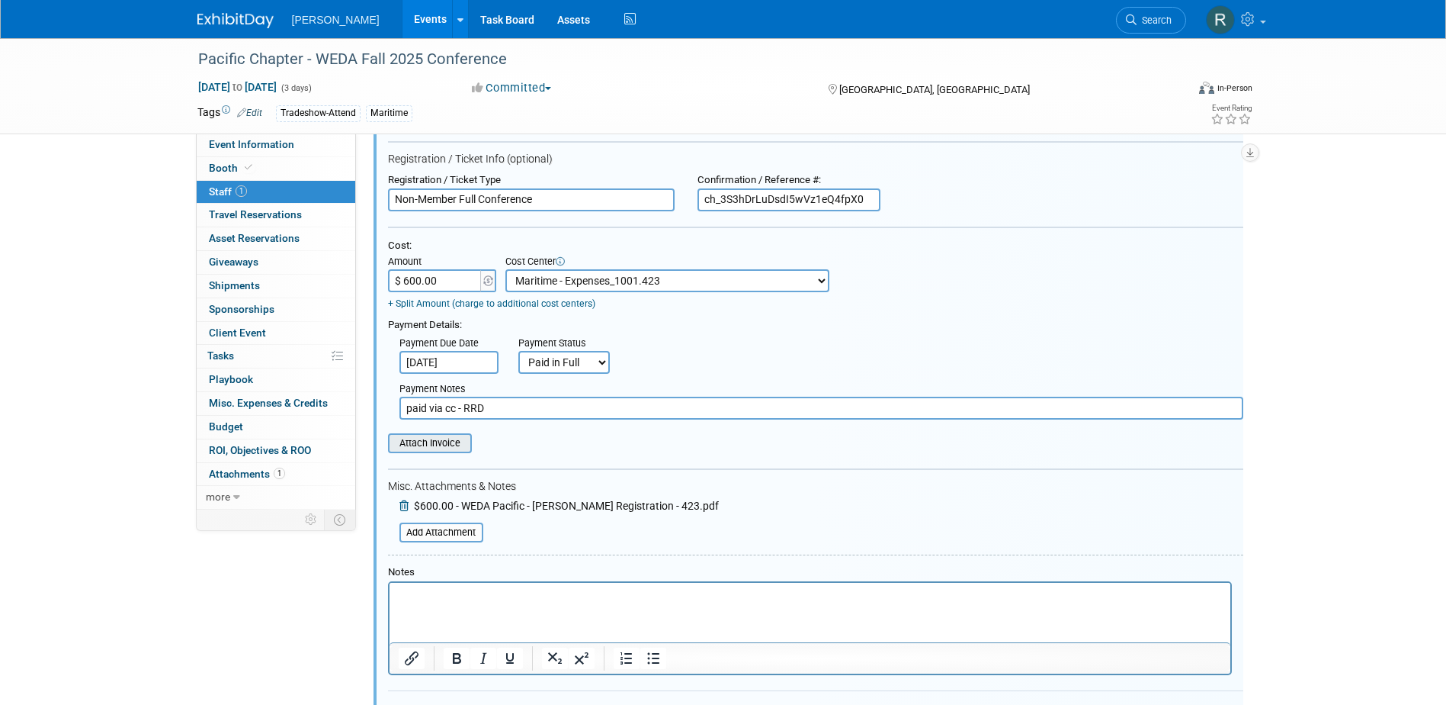
click at [441, 448] on input "file" at bounding box center [379, 443] width 181 height 17
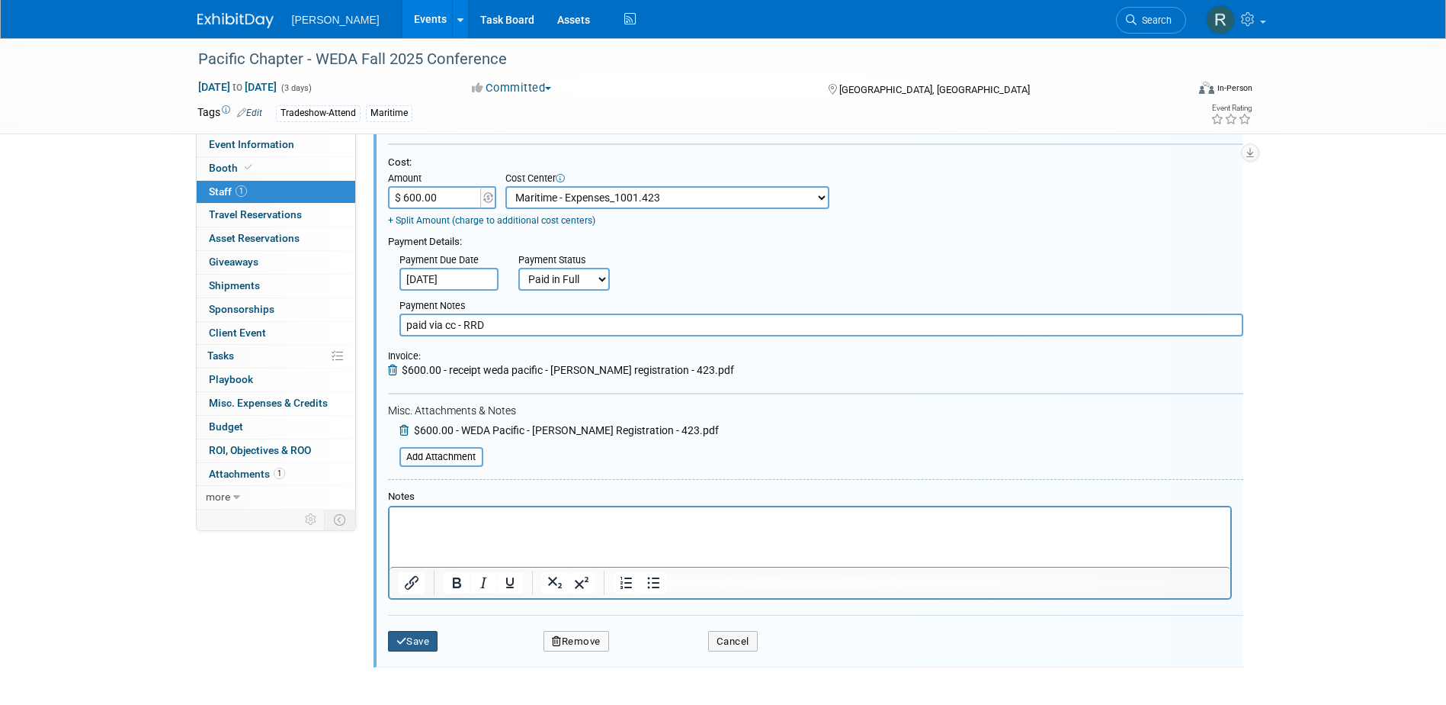
scroll to position [326, 0]
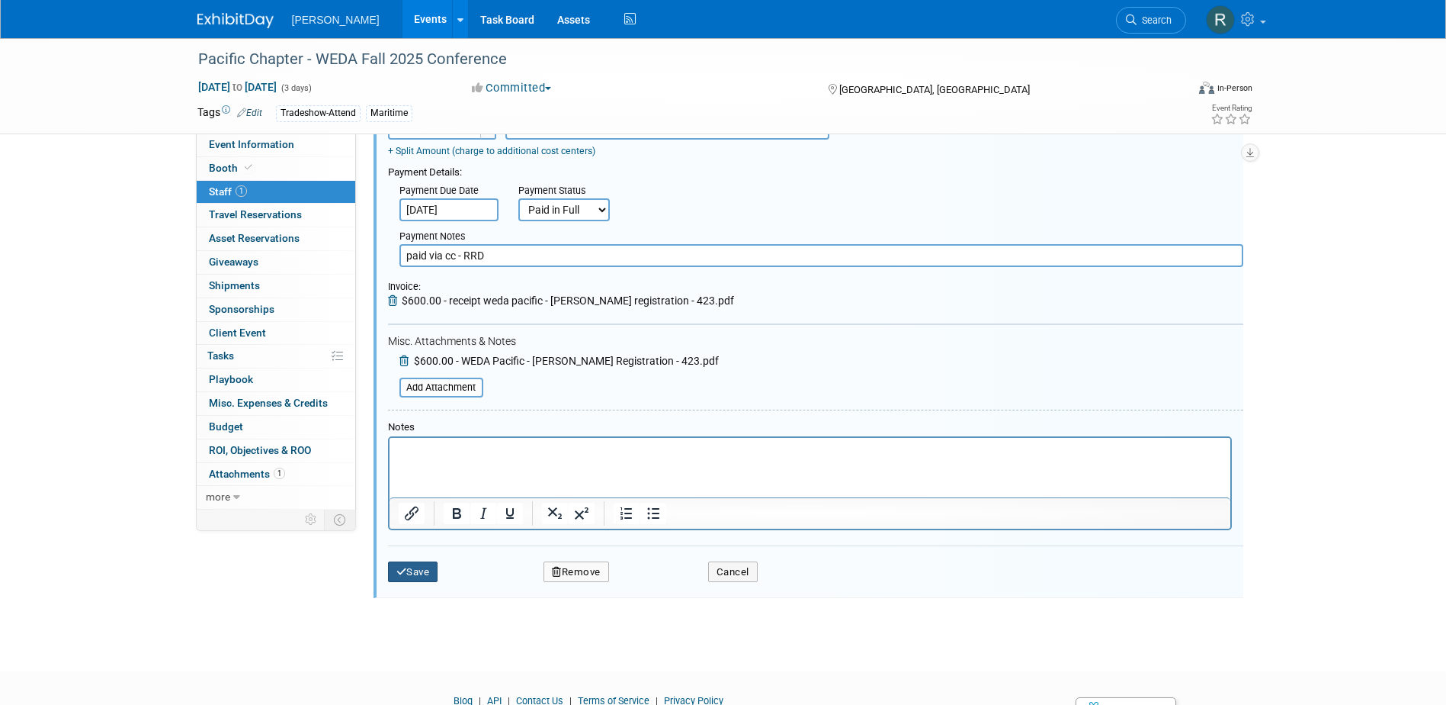
click at [423, 575] on button "Save" at bounding box center [413, 571] width 50 height 21
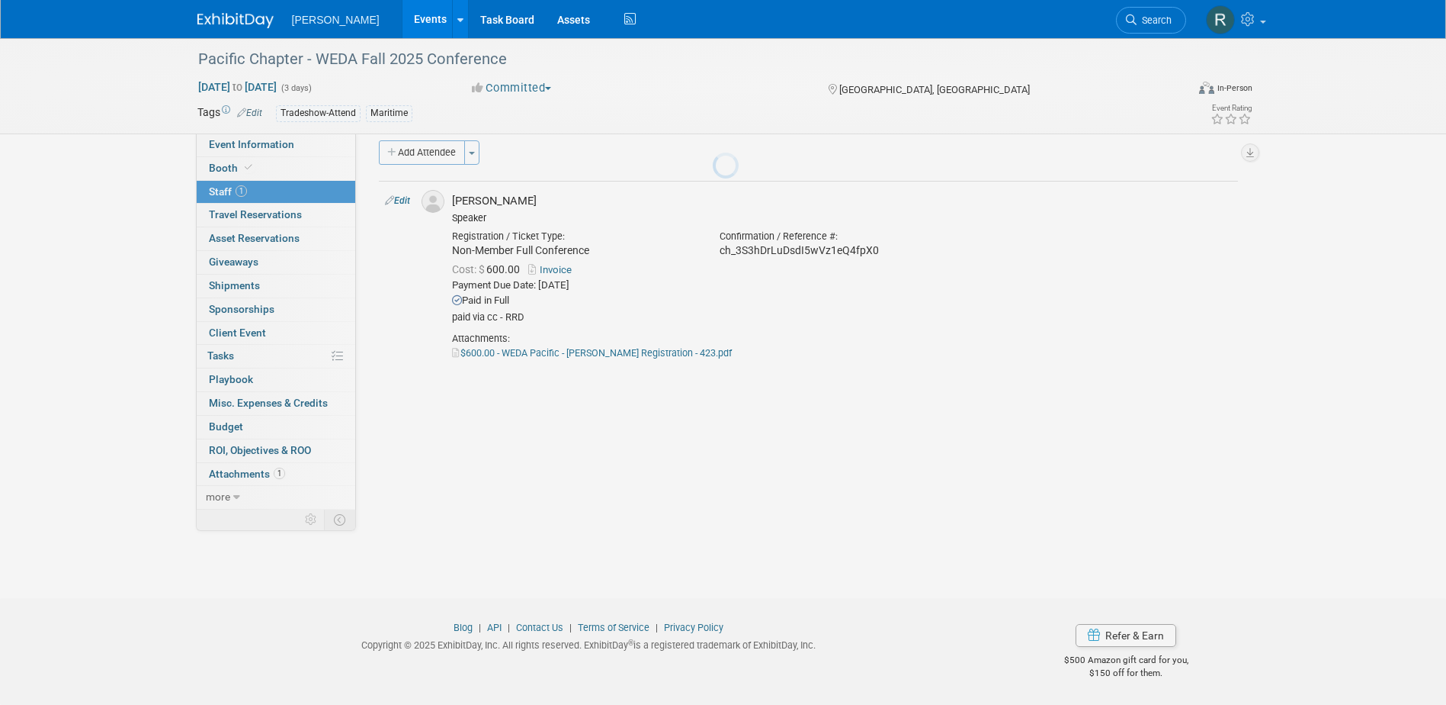
scroll to position [14, 0]
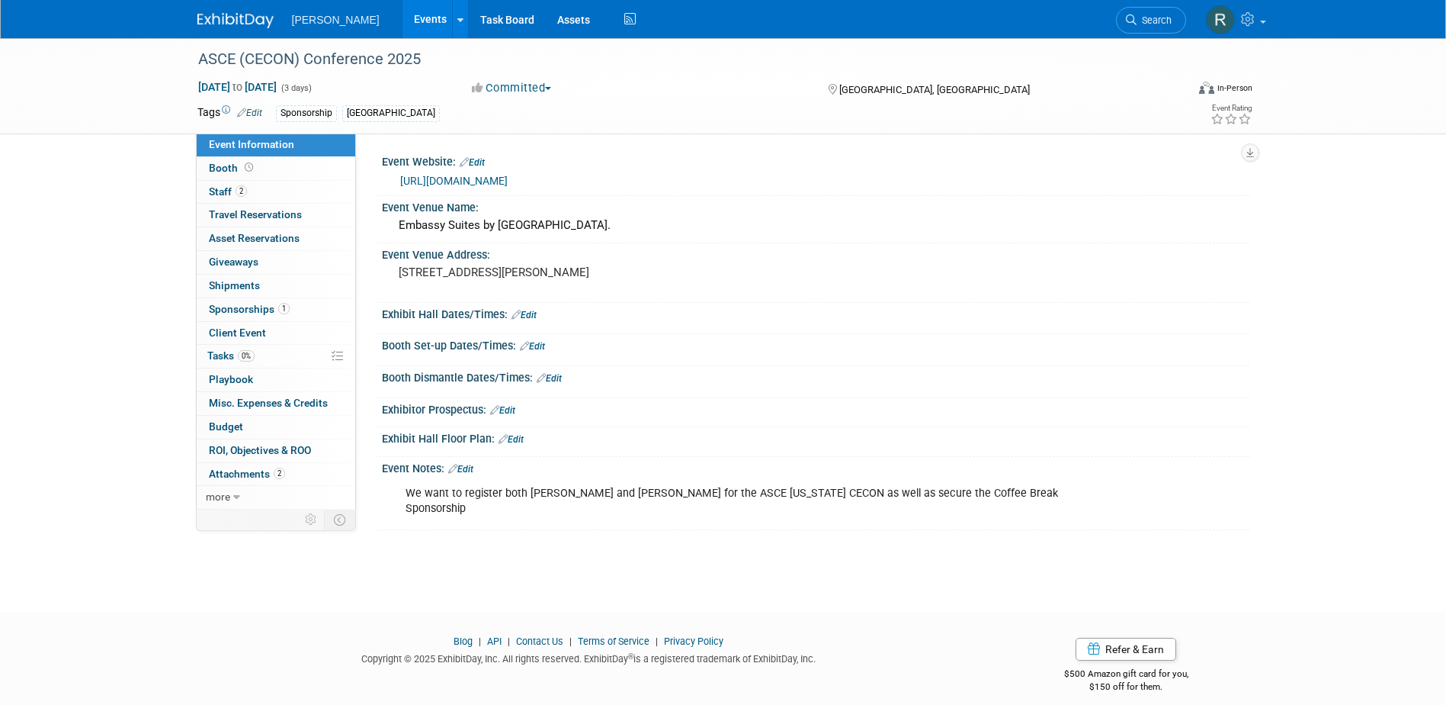
click at [463, 182] on link "[URL][DOMAIN_NAME]" at bounding box center [454, 181] width 108 height 12
click at [252, 186] on link "2 Staff 2" at bounding box center [276, 192] width 159 height 23
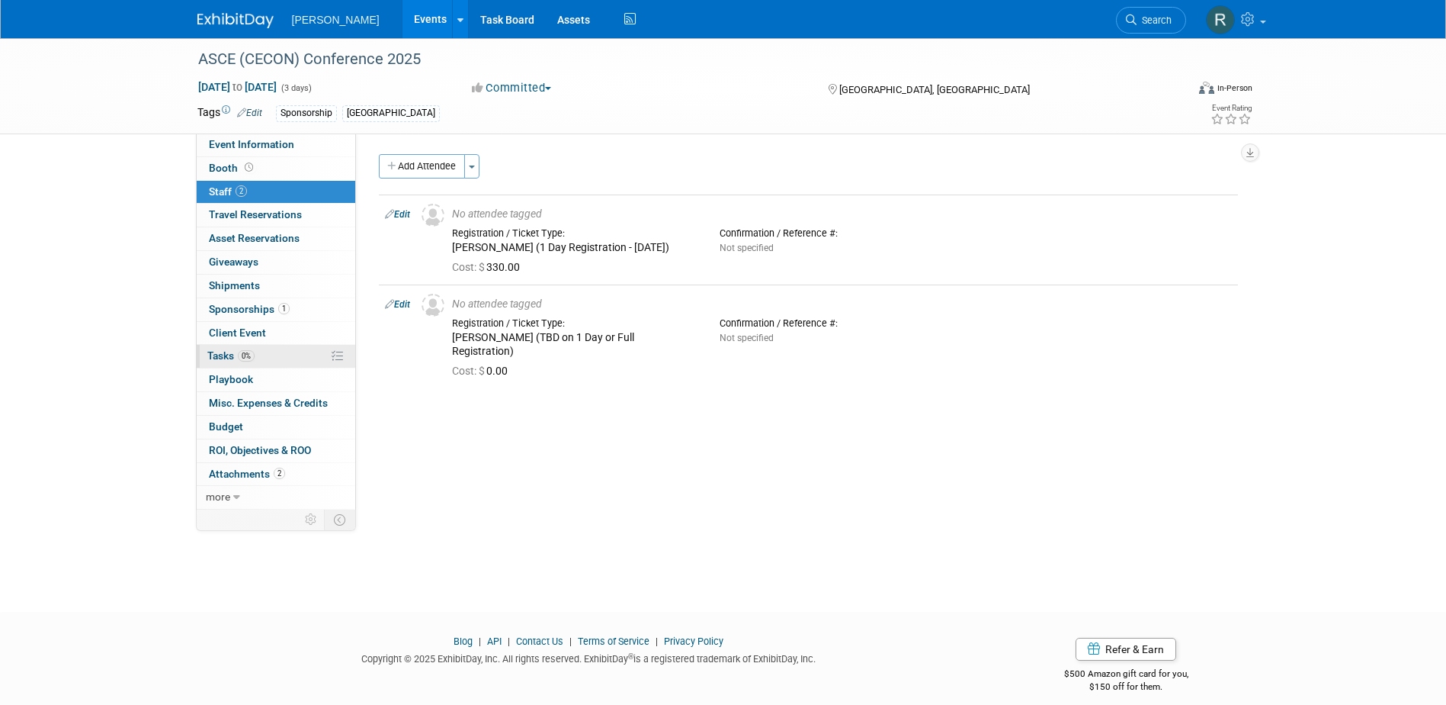
click at [221, 355] on span "Tasks 0%" at bounding box center [230, 355] width 47 height 12
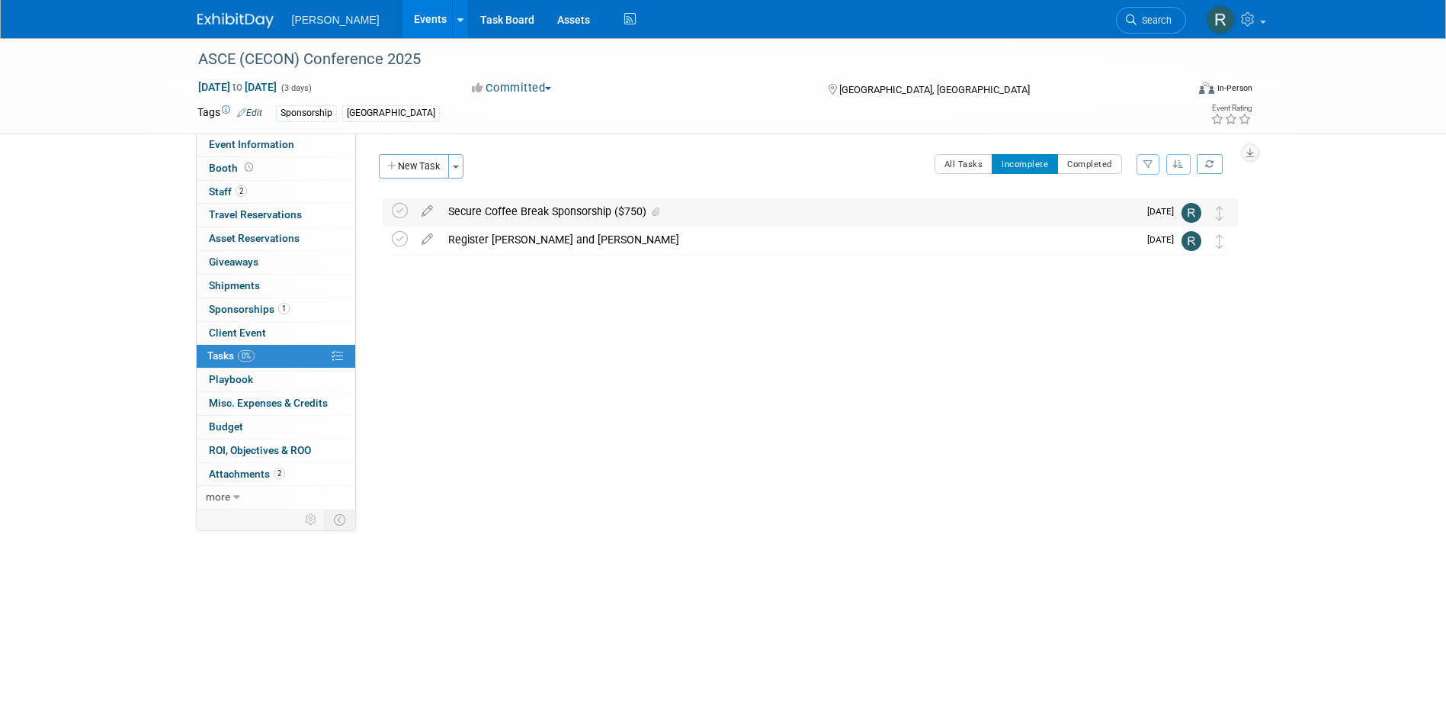
click at [501, 213] on div "Secure Coffee Break Sponsorship ($750)" at bounding box center [790, 211] width 698 height 26
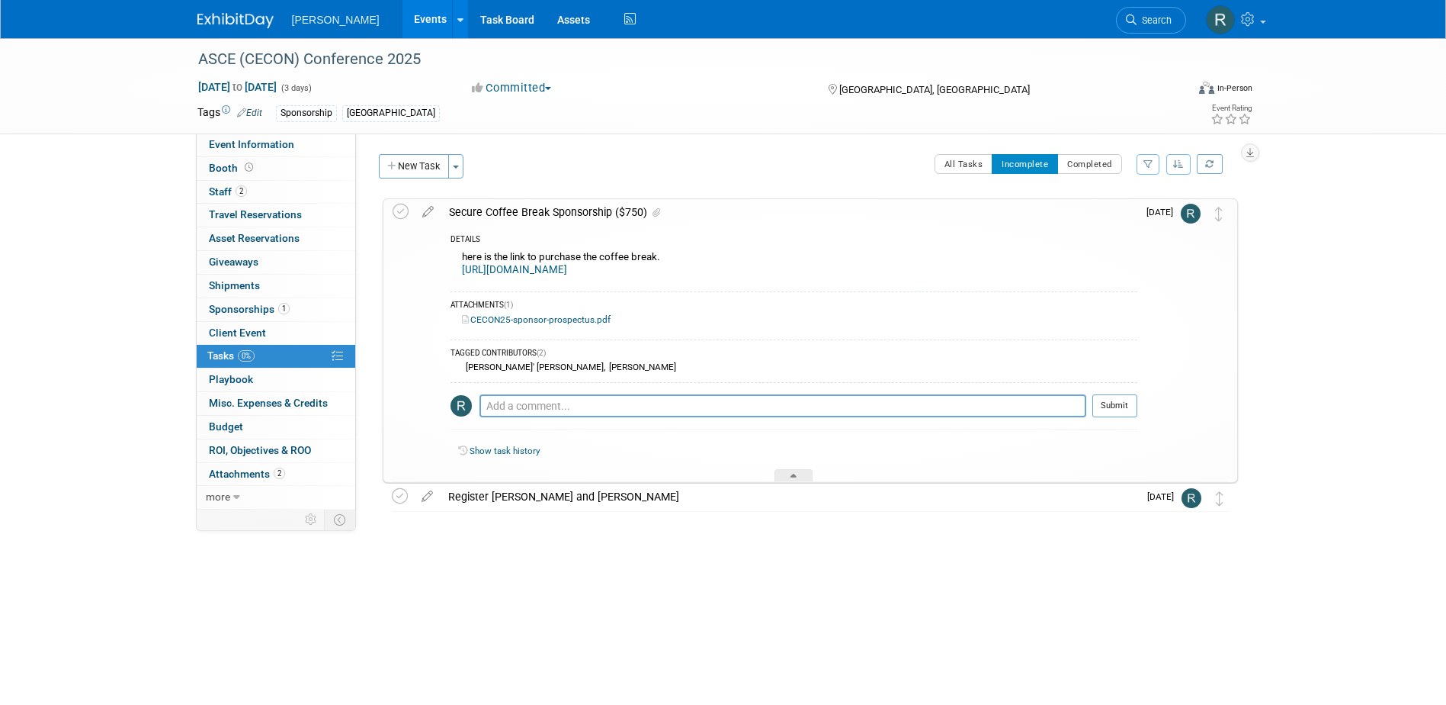
click at [524, 268] on link "[URL][DOMAIN_NAME]" at bounding box center [514, 269] width 105 height 11
drag, startPoint x: 243, startPoint y: 306, endPoint x: 258, endPoint y: 301, distance: 15.2
click at [243, 306] on span "Sponsorships 1" at bounding box center [249, 309] width 81 height 12
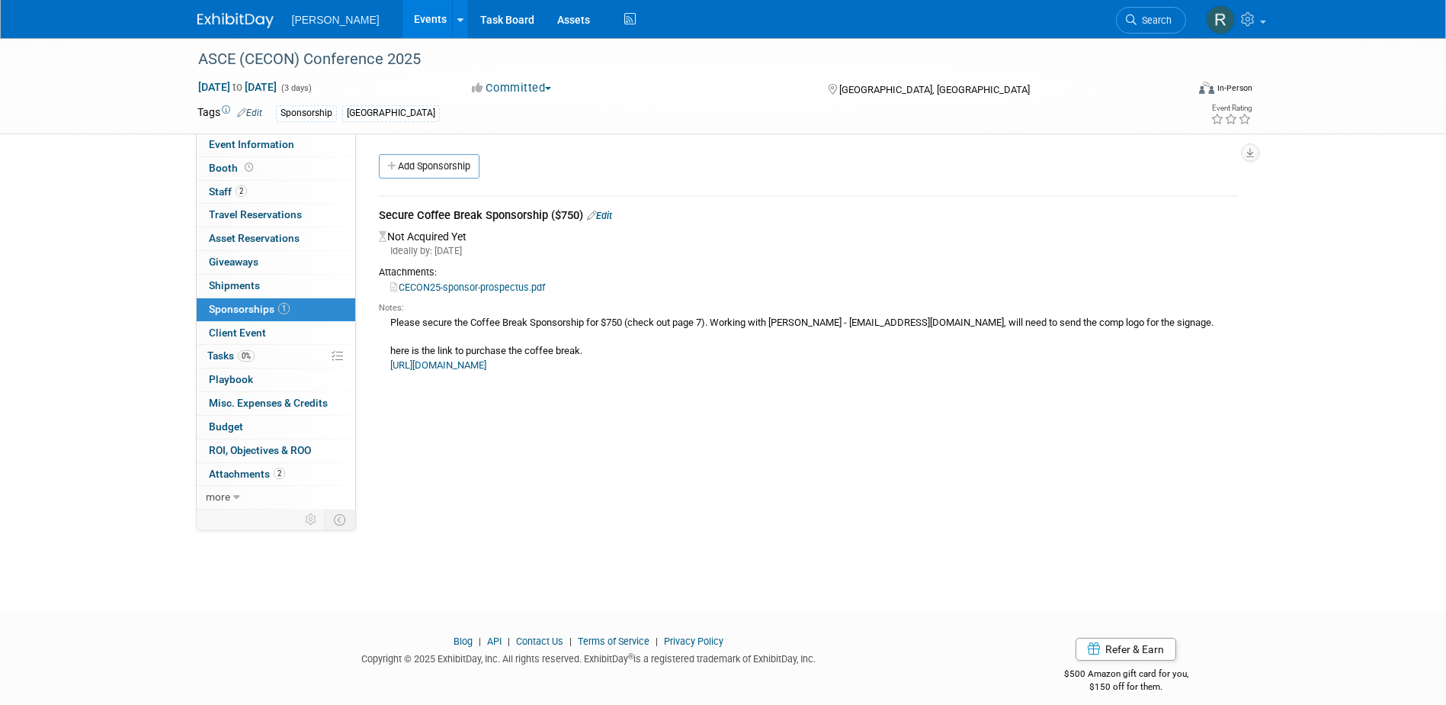
click at [608, 212] on link "Edit" at bounding box center [599, 215] width 25 height 11
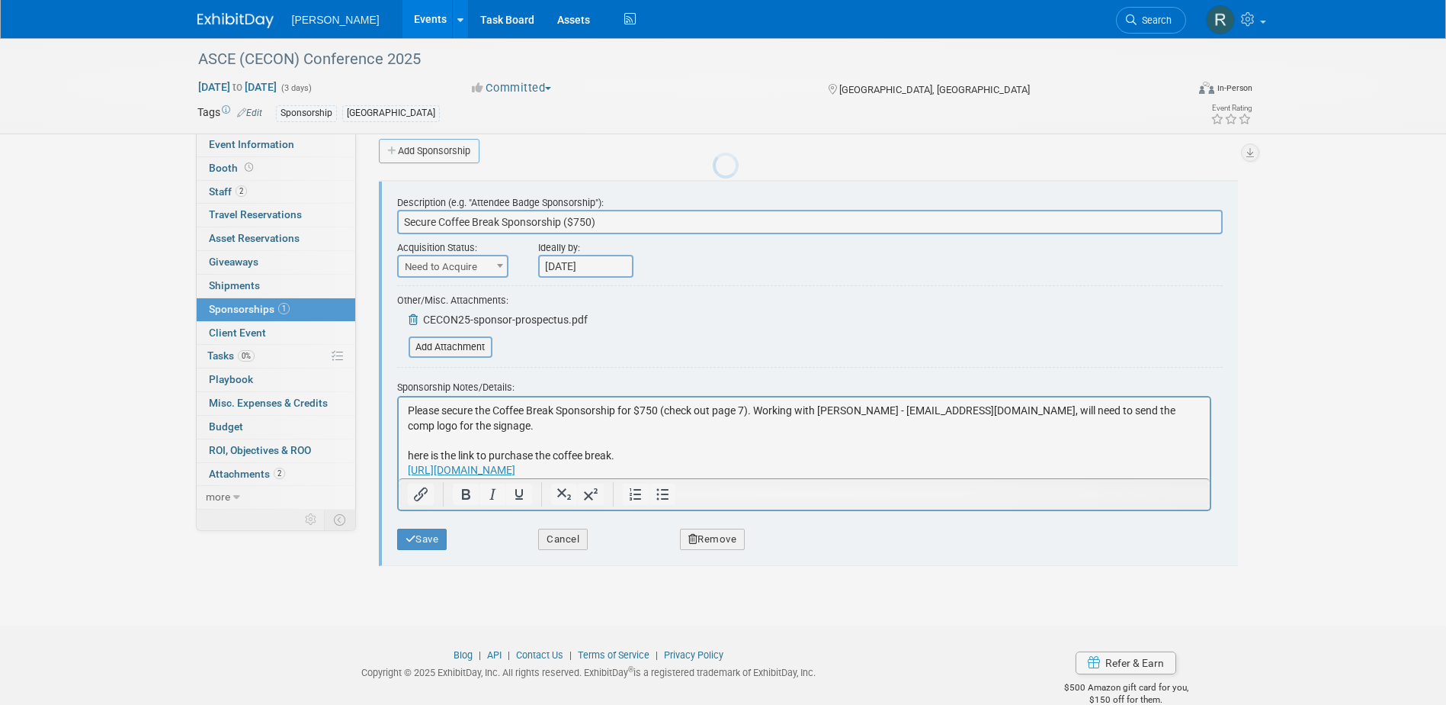
scroll to position [23, 0]
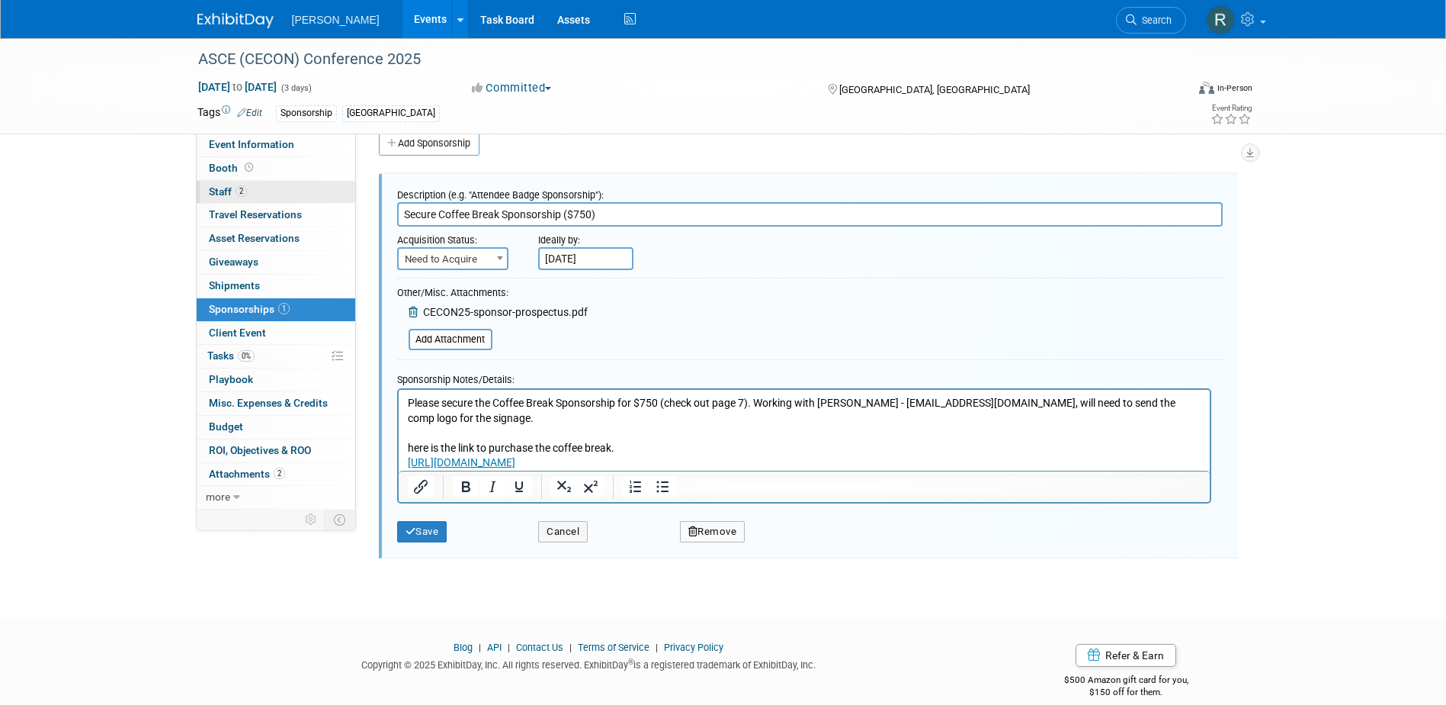
drag, startPoint x: 438, startPoint y: 211, endPoint x: 328, endPoint y: 192, distance: 111.4
click at [330, 207] on div "Event Information Event Info Booth Booth 2 Staff 2 Staff 0 Travel Reservations …" at bounding box center [723, 287] width 1075 height 544
drag, startPoint x: 530, startPoint y: 212, endPoint x: 635, endPoint y: 223, distance: 105.8
click at [635, 223] on input "Coffee Break Sponsorship ($750)" at bounding box center [810, 214] width 826 height 24
type input "Coffee Break Sponsorship"
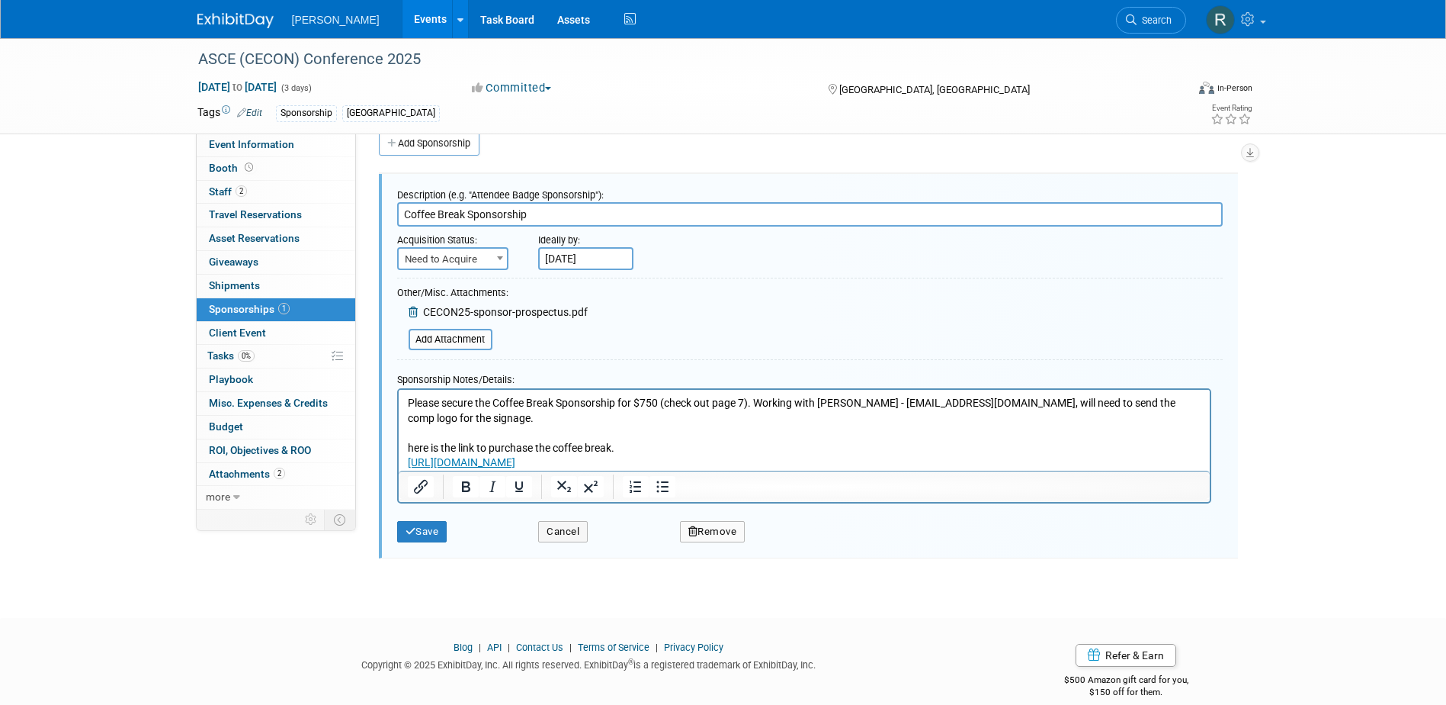
click at [473, 258] on span "Need to Acquire" at bounding box center [453, 259] width 108 height 21
select select "2"
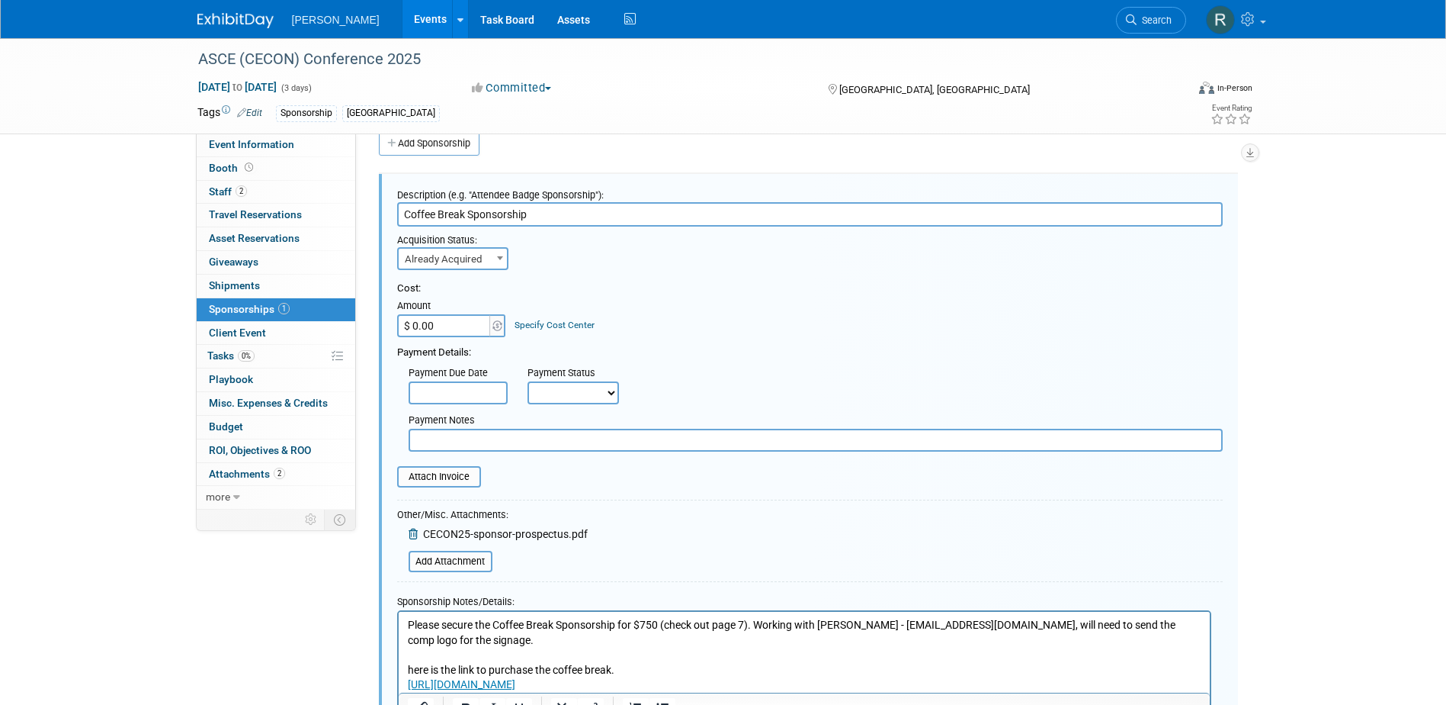
click at [467, 327] on input "$ 0.00" at bounding box center [444, 325] width 95 height 23
type input "$ 750.00"
click at [559, 317] on div "Specify Cost Center" at bounding box center [555, 317] width 80 height 28
click at [560, 323] on link "Specify Cost Center" at bounding box center [555, 324] width 80 height 11
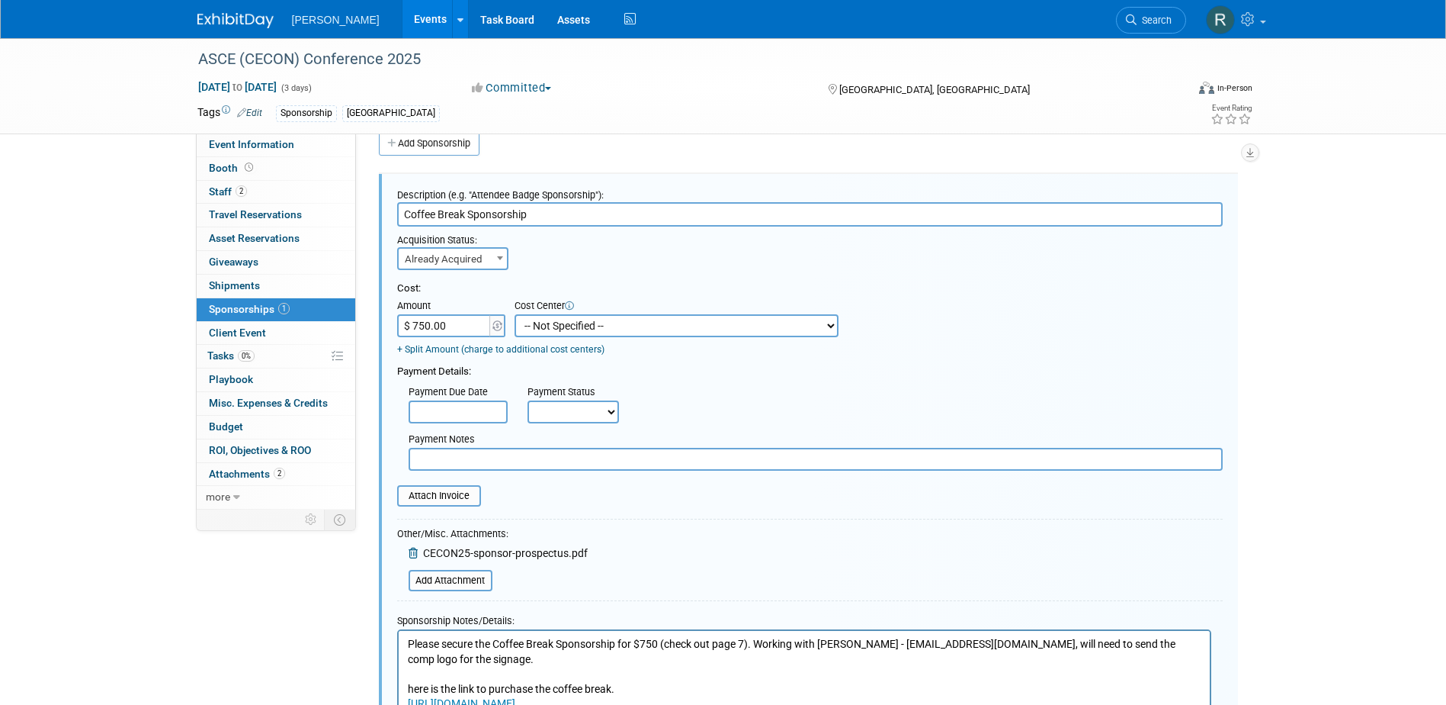
click at [560, 323] on select "-- Not Specified -- Advisory Services - Expenses_1001.502 Aerial Acquisition - …" at bounding box center [677, 325] width 324 height 23
select select "18966244"
click at [515, 314] on select "-- Not Specified -- Advisory Services - Expenses_1001.502 Aerial Acquisition - …" at bounding box center [677, 325] width 324 height 23
click at [451, 406] on input "text" at bounding box center [458, 411] width 99 height 23
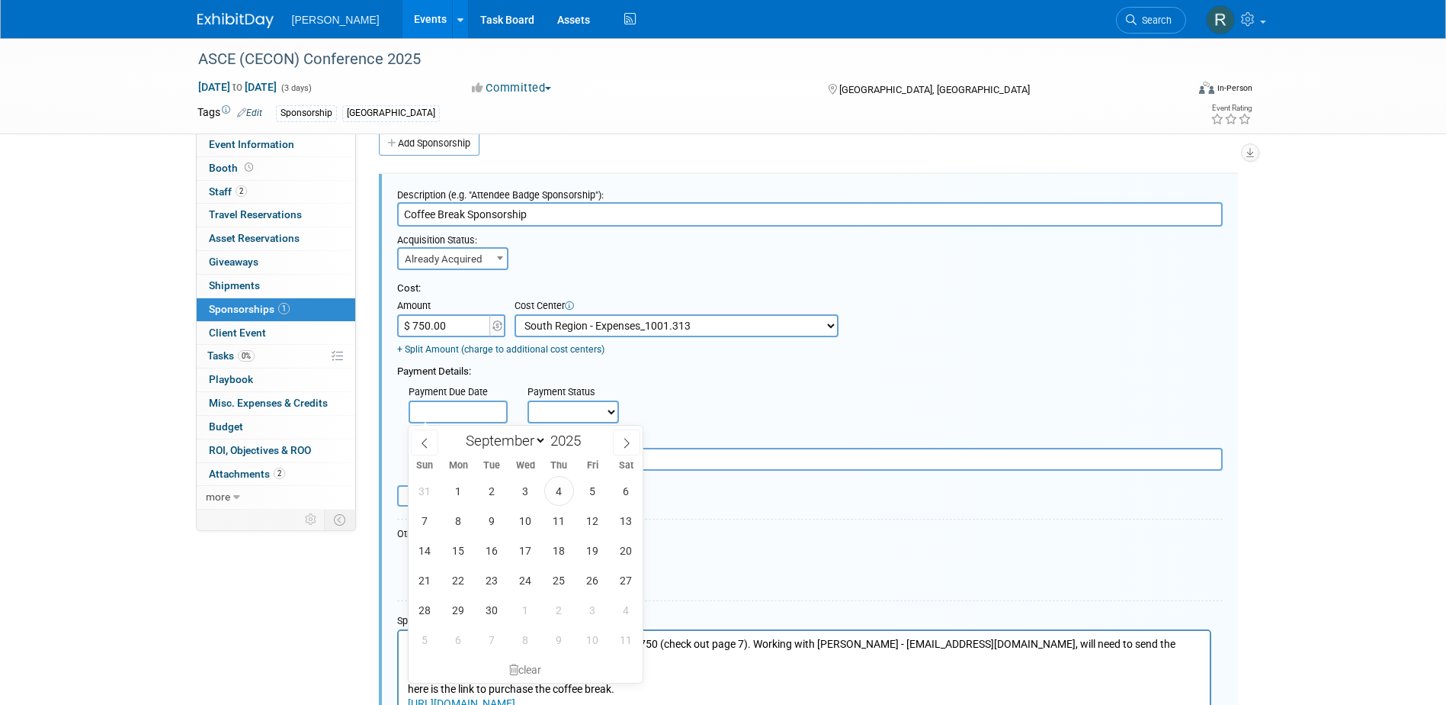
click at [563, 470] on div "Sun Mon Tue Wed Thu Fri Sat" at bounding box center [526, 464] width 235 height 21
click at [562, 486] on span "4" at bounding box center [559, 491] width 30 height 30
type input "[DATE]"
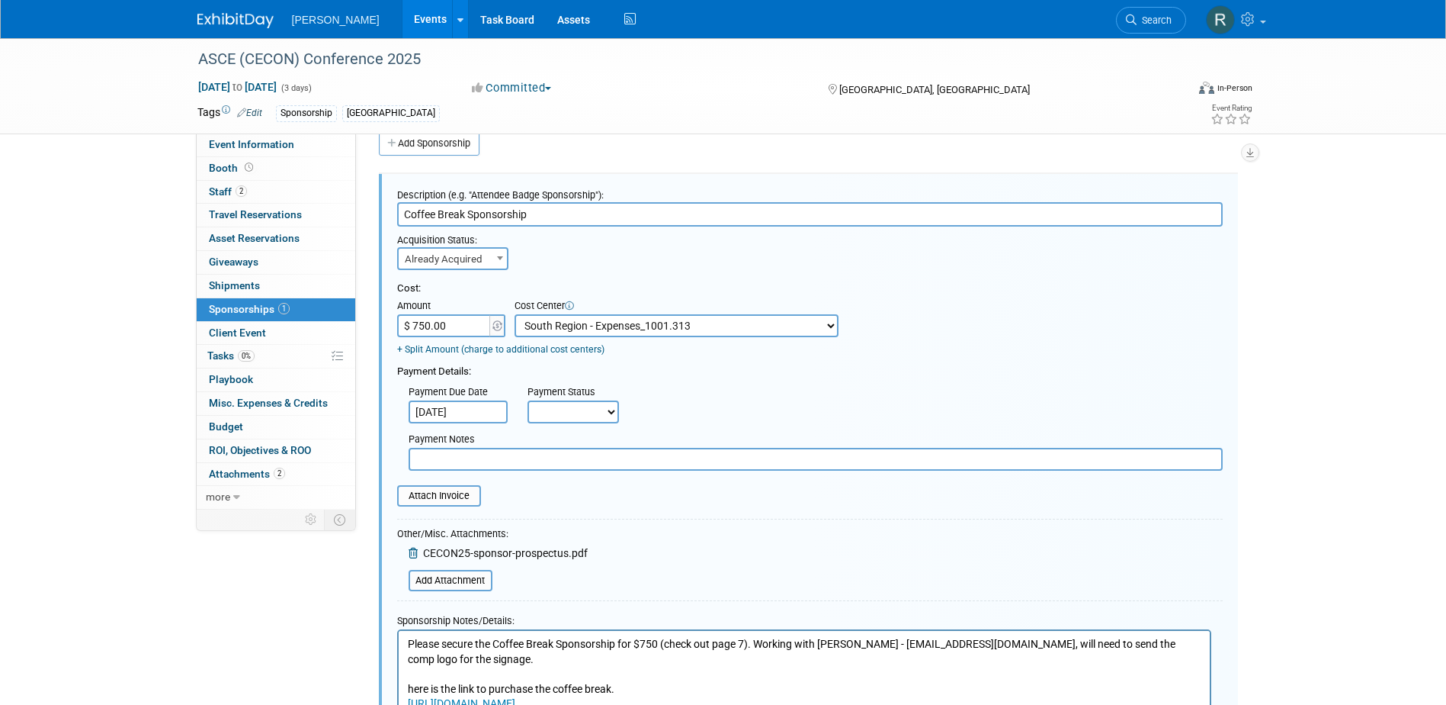
drag, startPoint x: 566, startPoint y: 408, endPoint x: 570, endPoint y: 423, distance: 15.9
click at [566, 408] on select "Not Paid Yet Partially Paid Paid in Full" at bounding box center [573, 411] width 91 height 23
select select "1"
click at [528, 401] on select "Not Paid Yet Partially Paid Paid in Full" at bounding box center [573, 411] width 91 height 23
click at [574, 467] on input "text" at bounding box center [816, 459] width 814 height 23
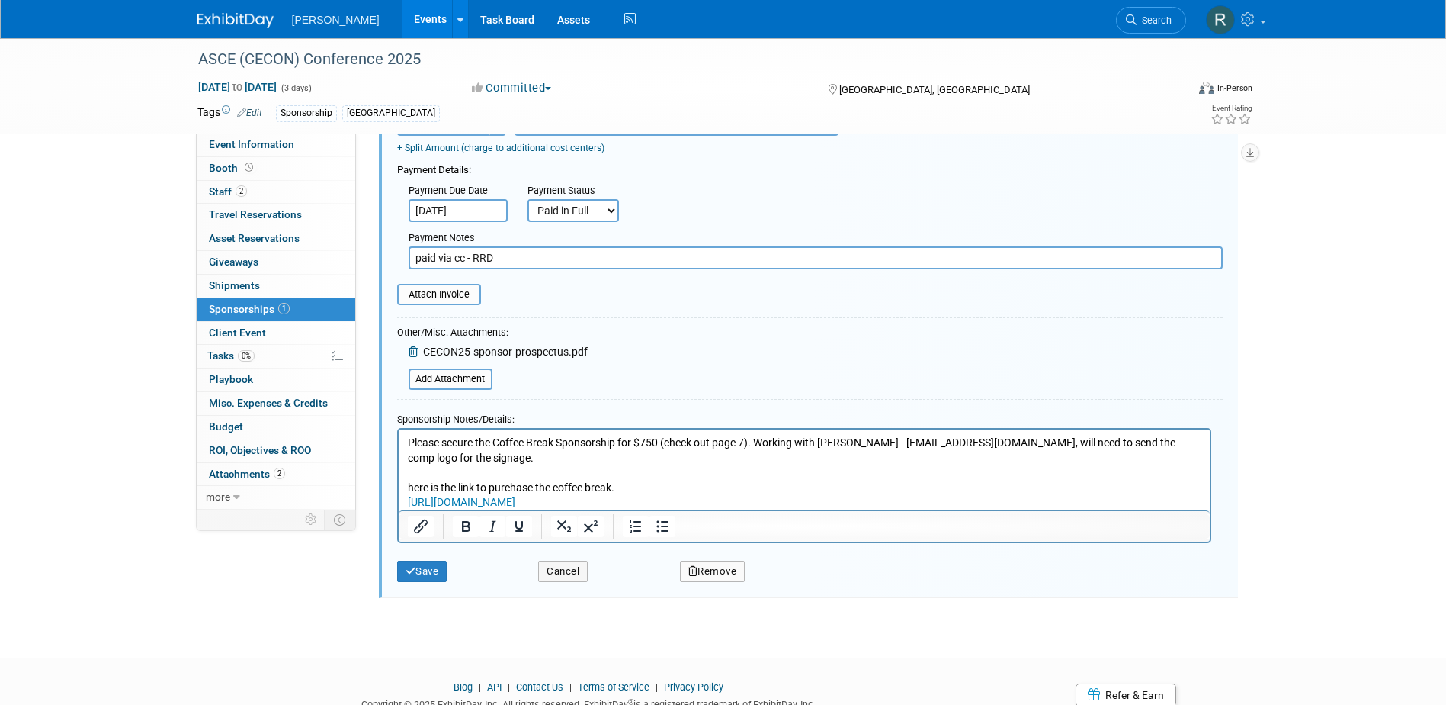
scroll to position [229, 0]
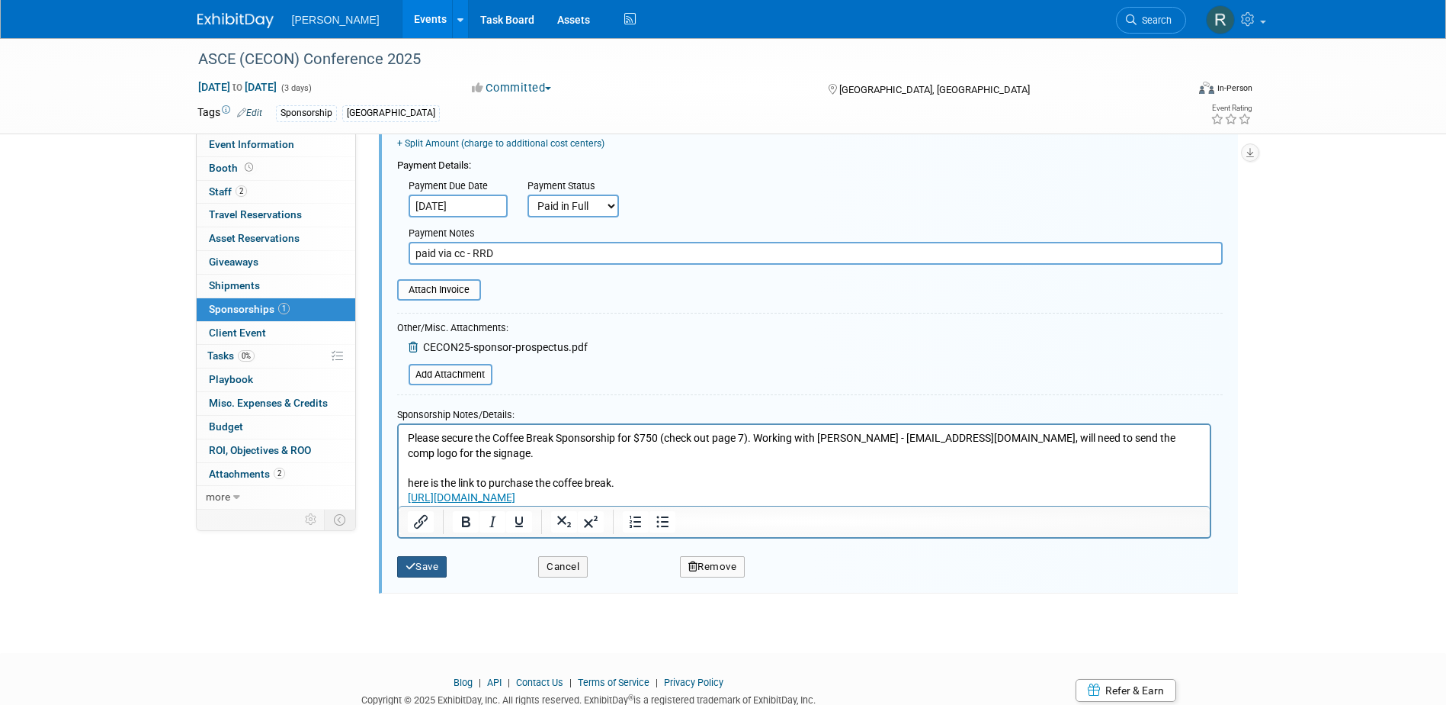
type input "paid via cc - RRD"
click at [425, 566] on button "Save" at bounding box center [422, 566] width 50 height 21
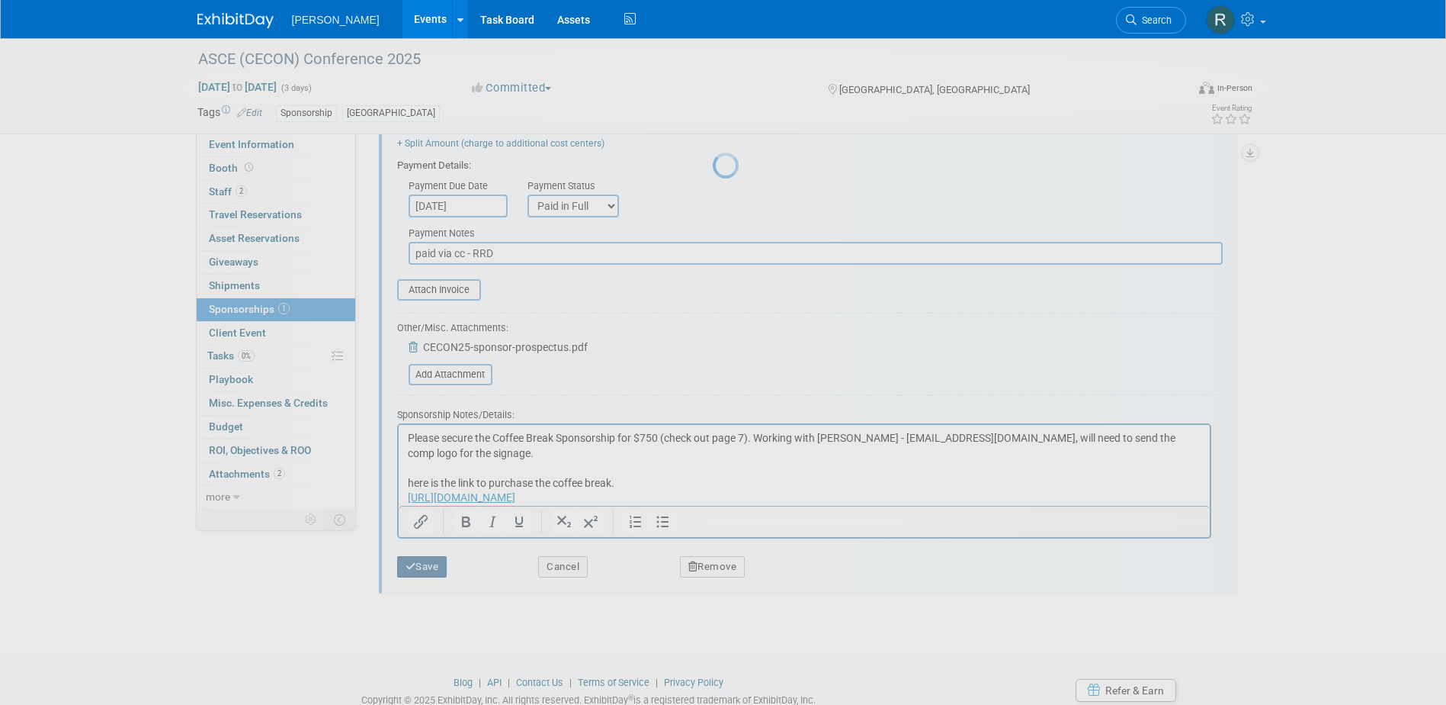
scroll to position [14, 0]
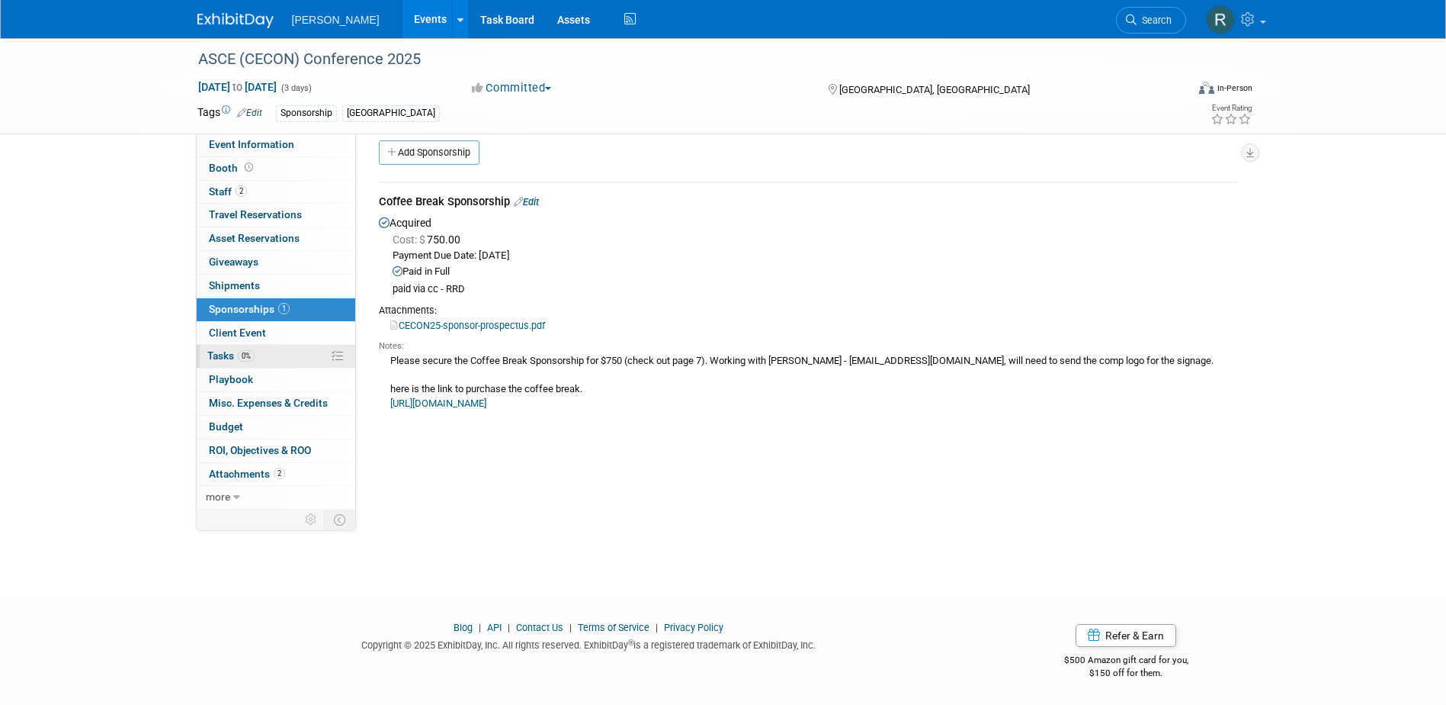
drag, startPoint x: 217, startPoint y: 353, endPoint x: 266, endPoint y: 353, distance: 49.6
click at [217, 353] on span "Tasks 0%" at bounding box center [230, 355] width 47 height 12
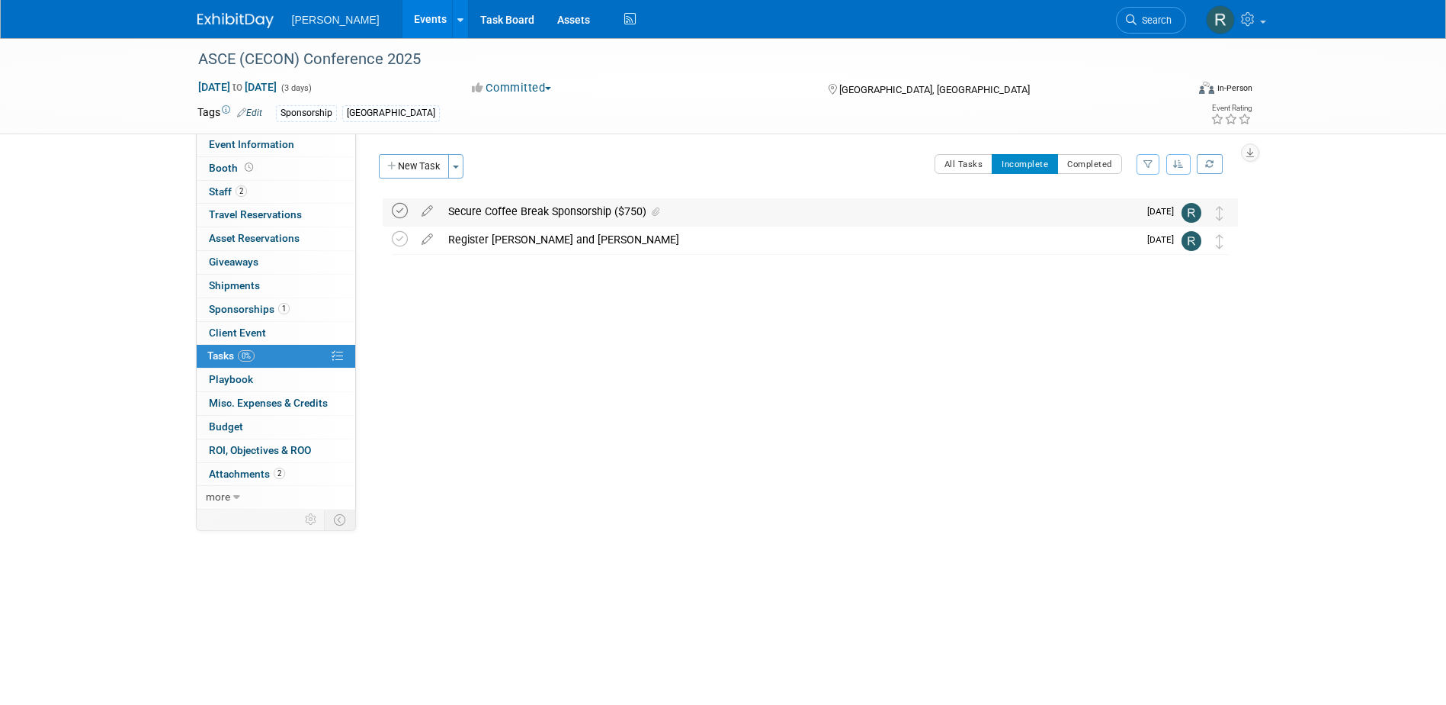
click at [401, 207] on icon at bounding box center [400, 211] width 16 height 16
click at [225, 309] on span "Sponsorships 1" at bounding box center [249, 309] width 81 height 12
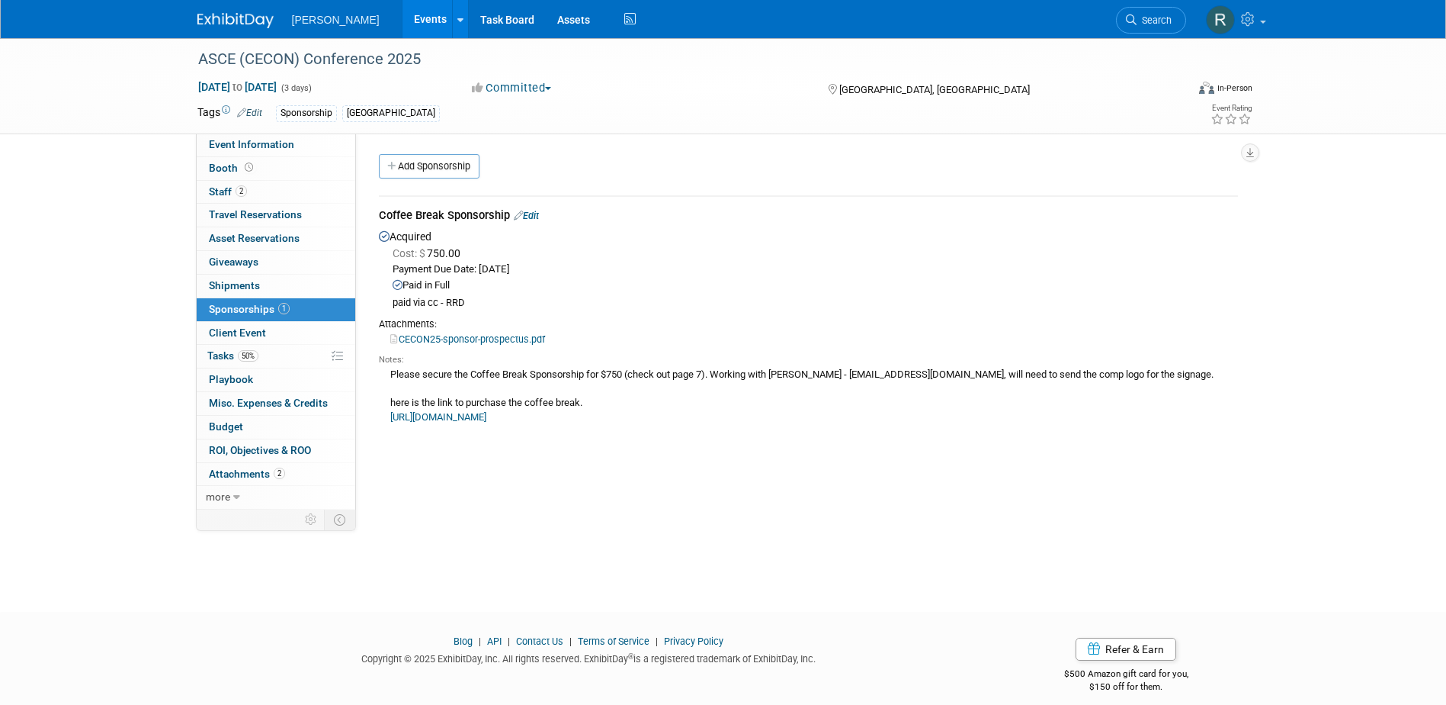
click at [532, 213] on link "Edit" at bounding box center [526, 215] width 25 height 11
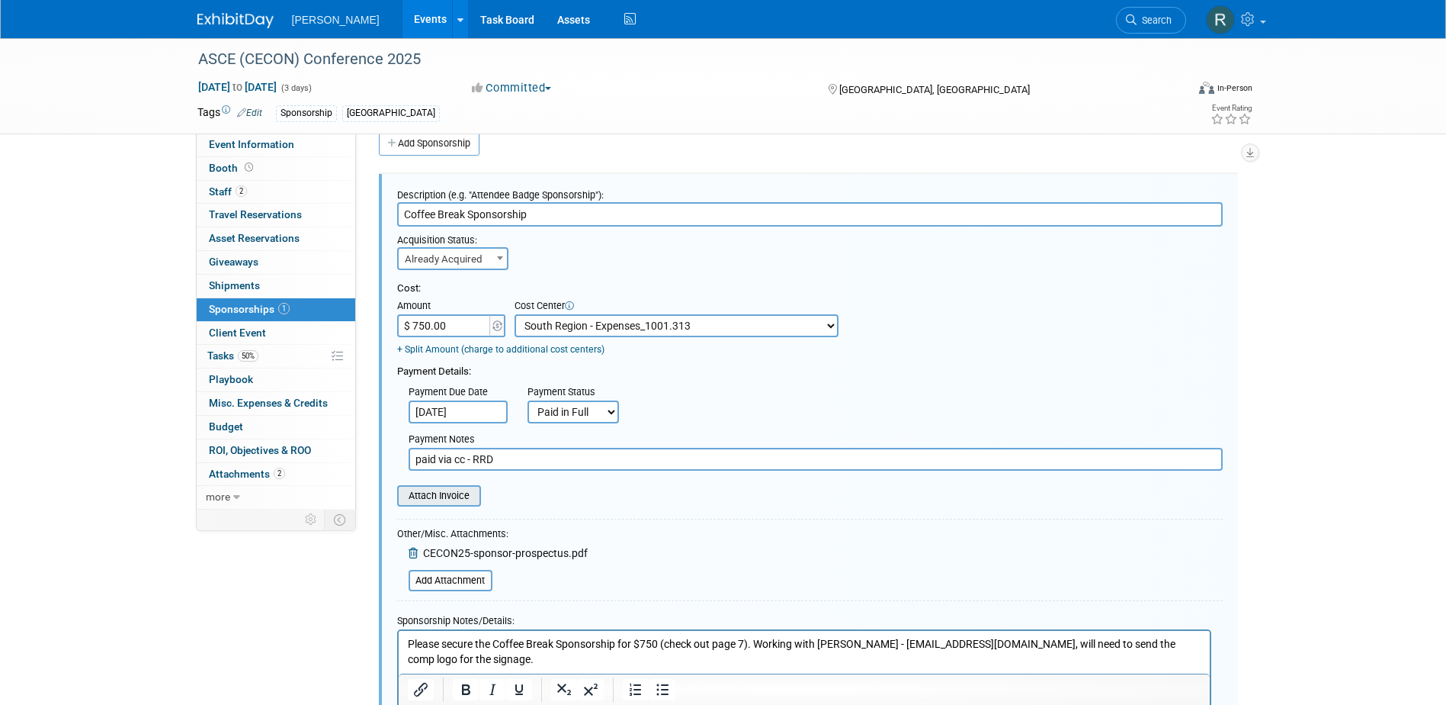
click at [448, 497] on input "file" at bounding box center [388, 495] width 181 height 18
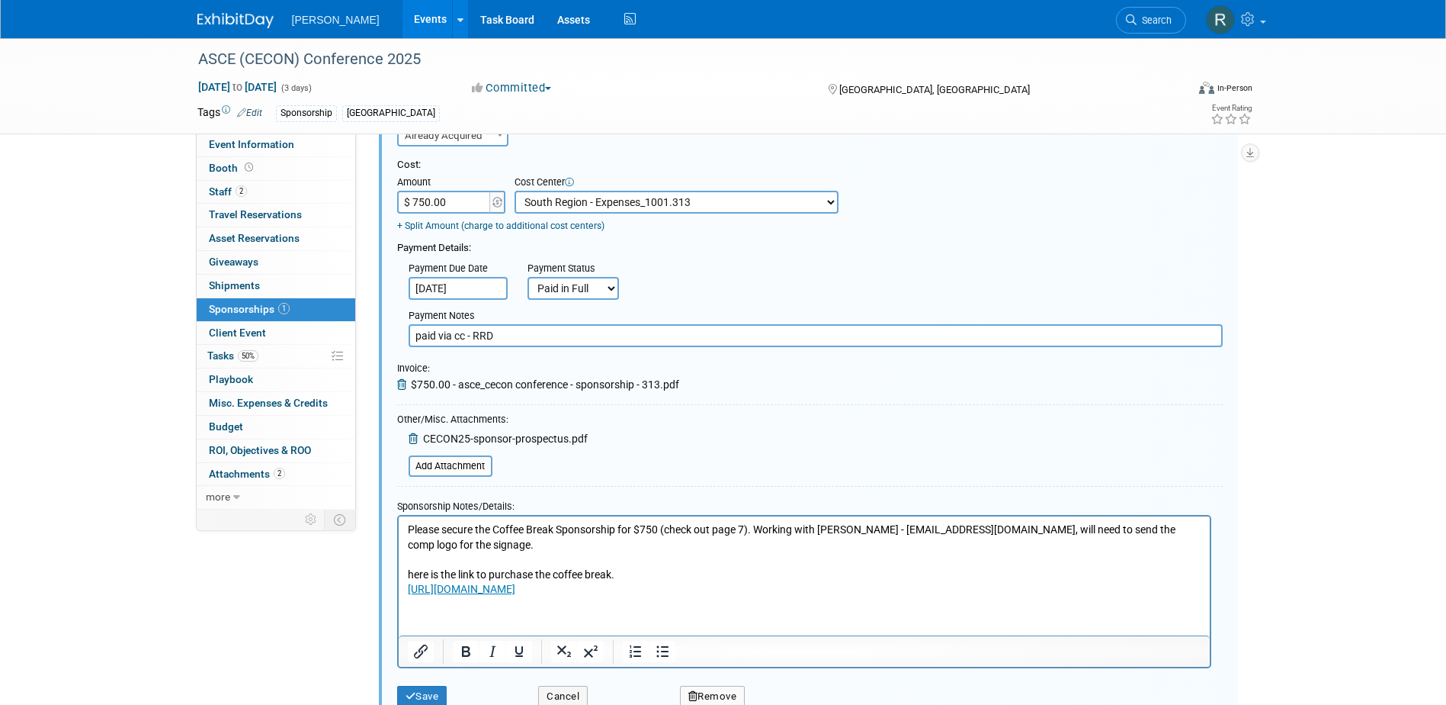
scroll to position [152, 0]
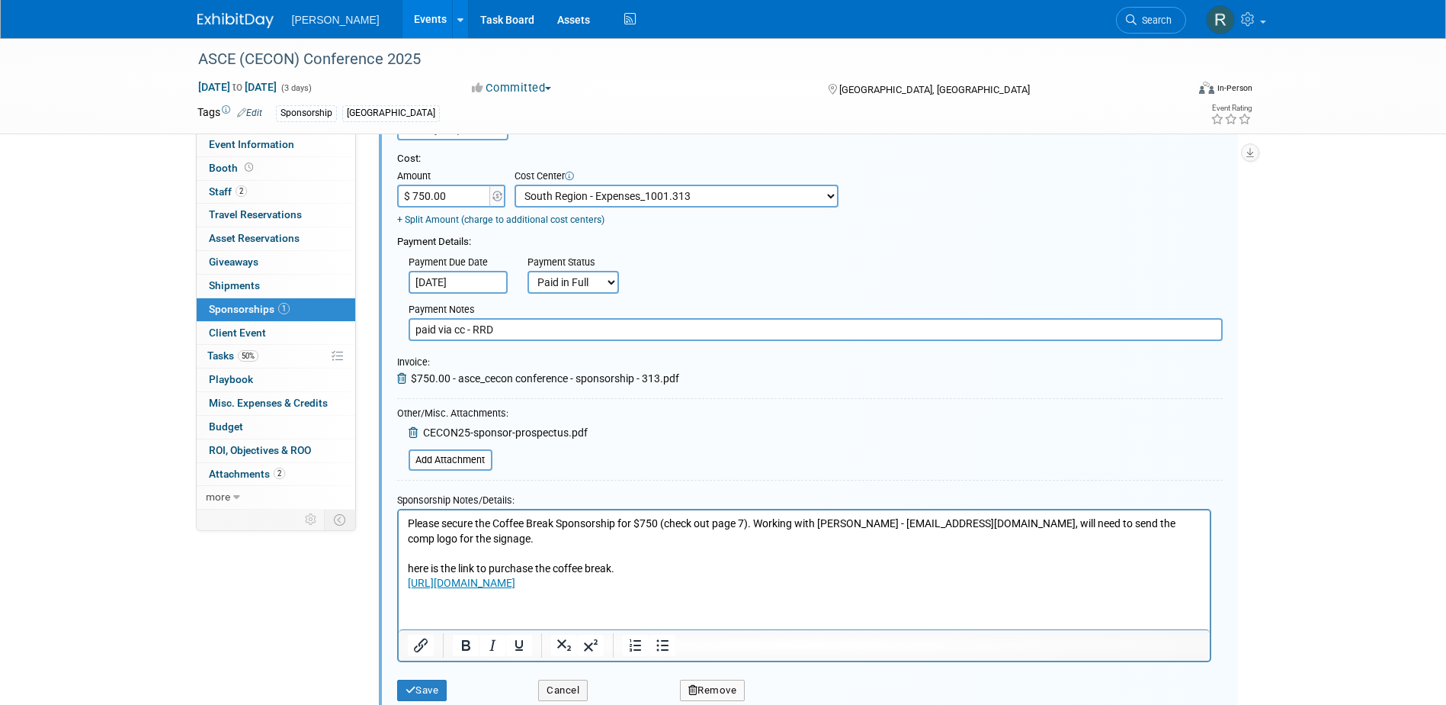
click at [405, 521] on html "Please secure the Coffee Break Sponsorship for $750 (check out page 7). Working…" at bounding box center [803, 550] width 811 height 81
click at [408, 522] on p "Please secure the Coffee Break Sponsorship for $750 (check out page 7). Working…" at bounding box center [804, 553] width 794 height 75
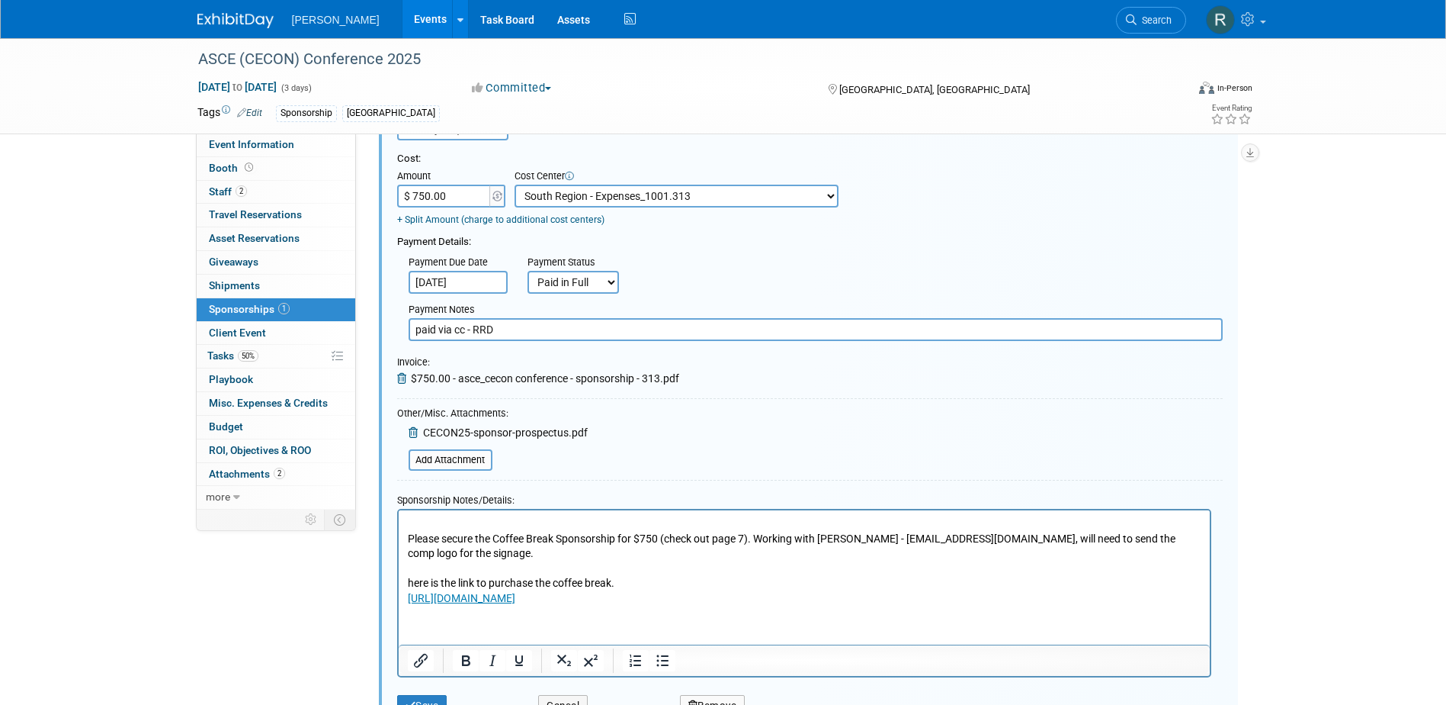
click at [428, 512] on iframe at bounding box center [804, 577] width 811 height 134
click at [430, 515] on html "Please secure the Coffee Break Sponsorship for $750 (check out page 7). Working…" at bounding box center [803, 558] width 811 height 96
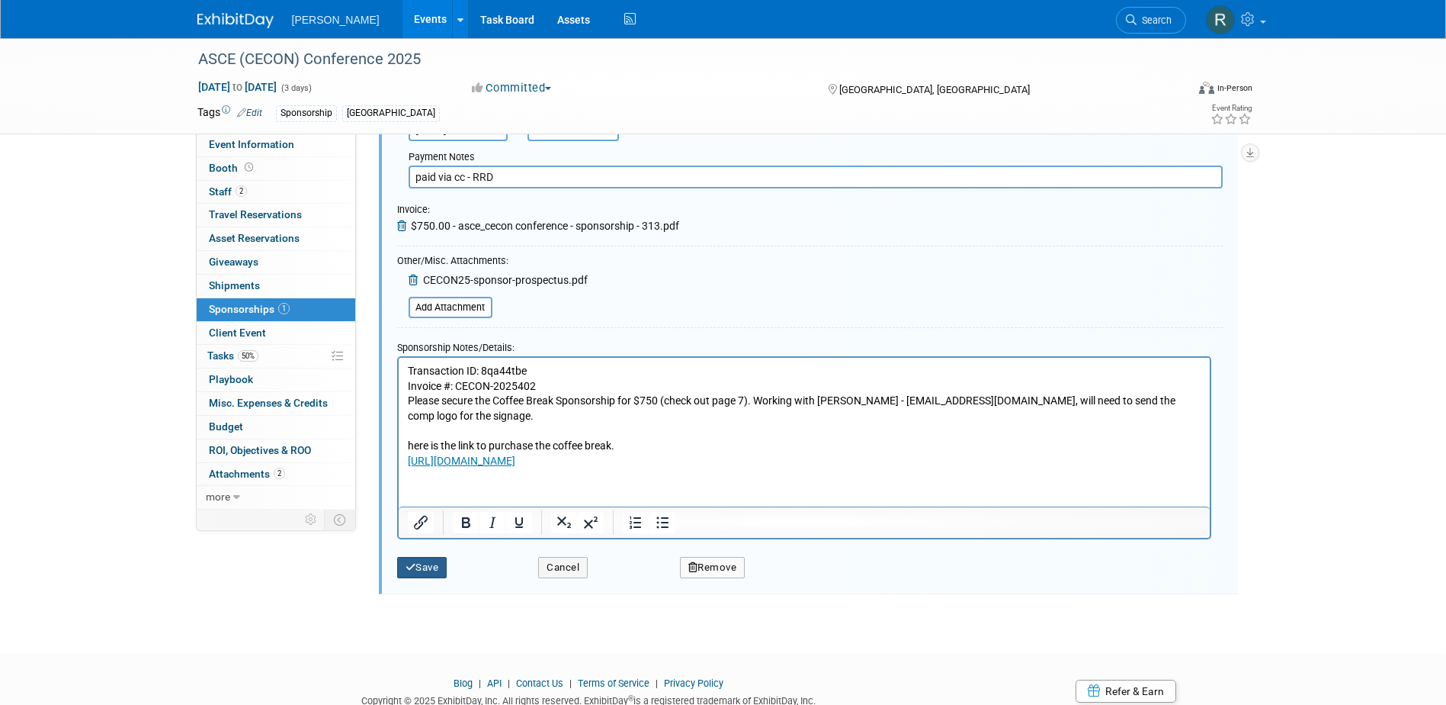
click at [417, 569] on button "Save" at bounding box center [422, 567] width 50 height 21
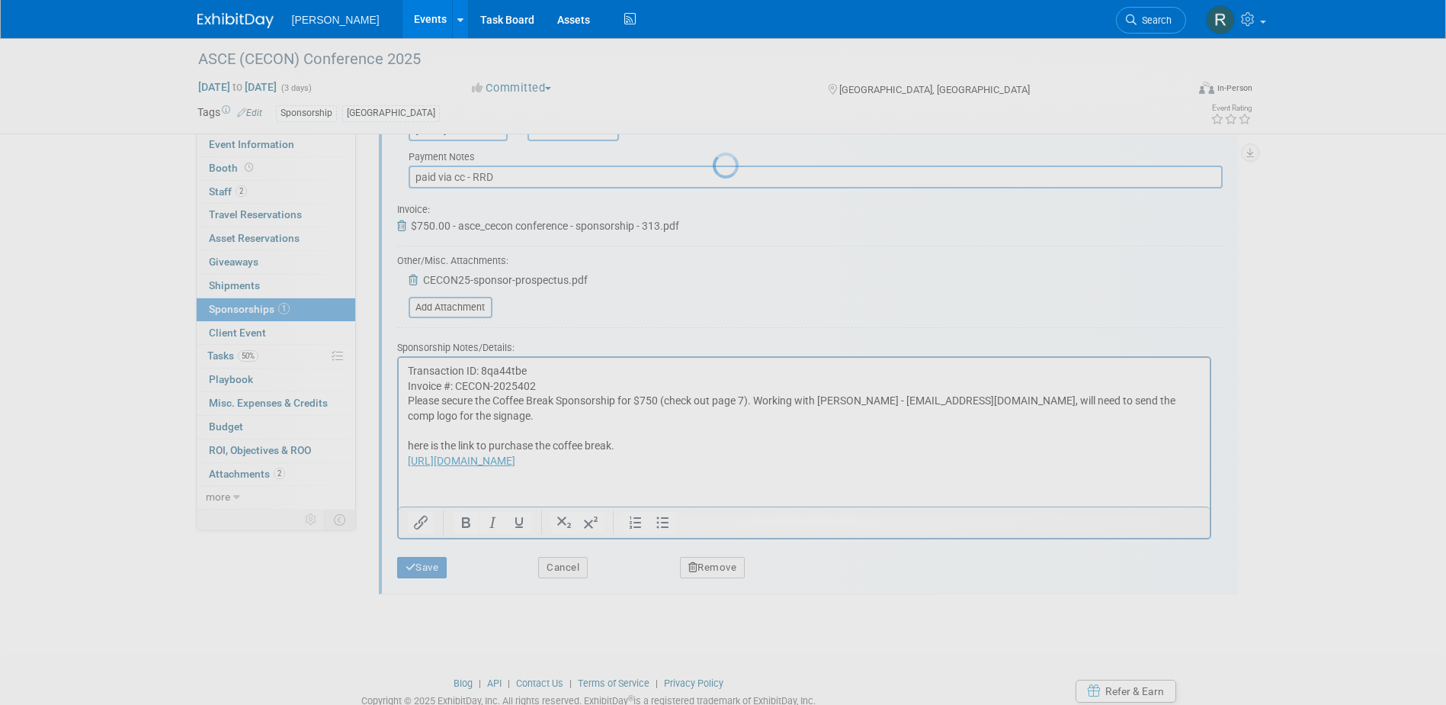
scroll to position [14, 0]
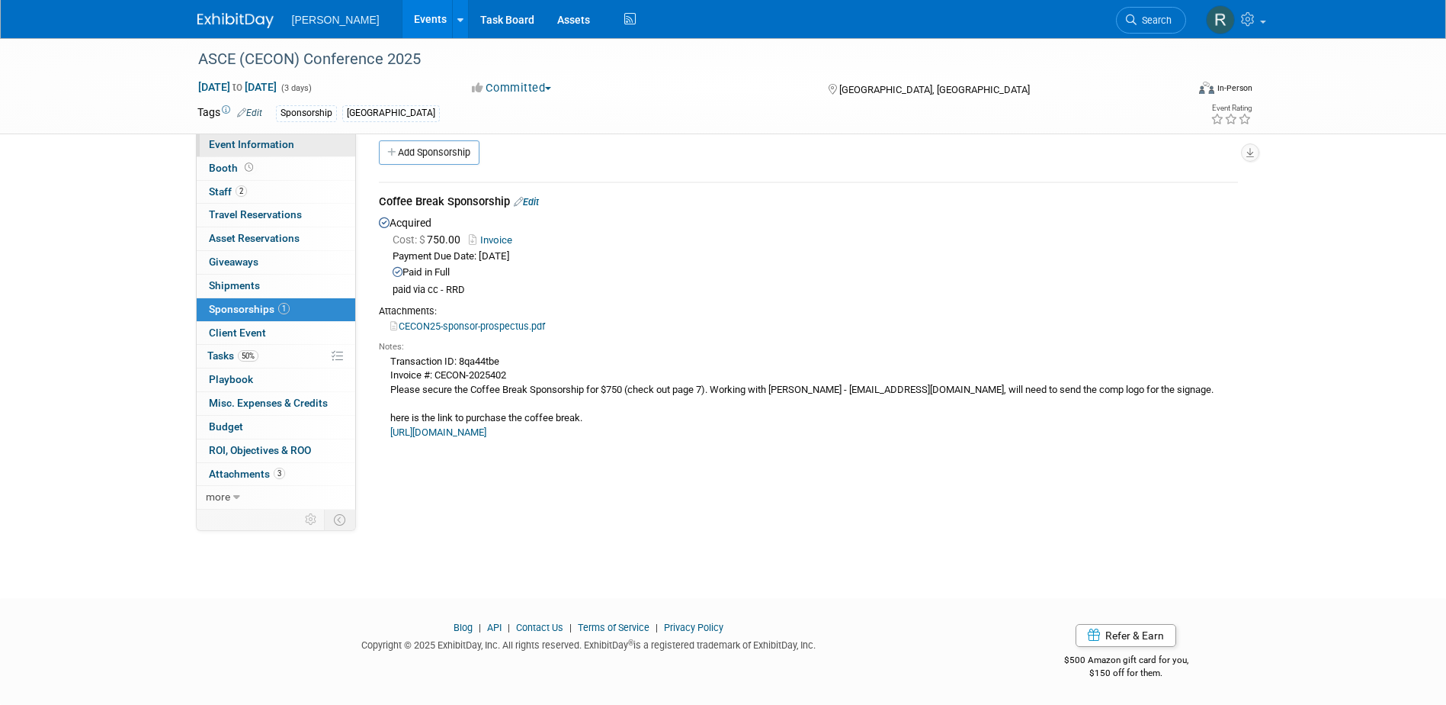
click at [257, 146] on span "Event Information" at bounding box center [251, 144] width 85 height 12
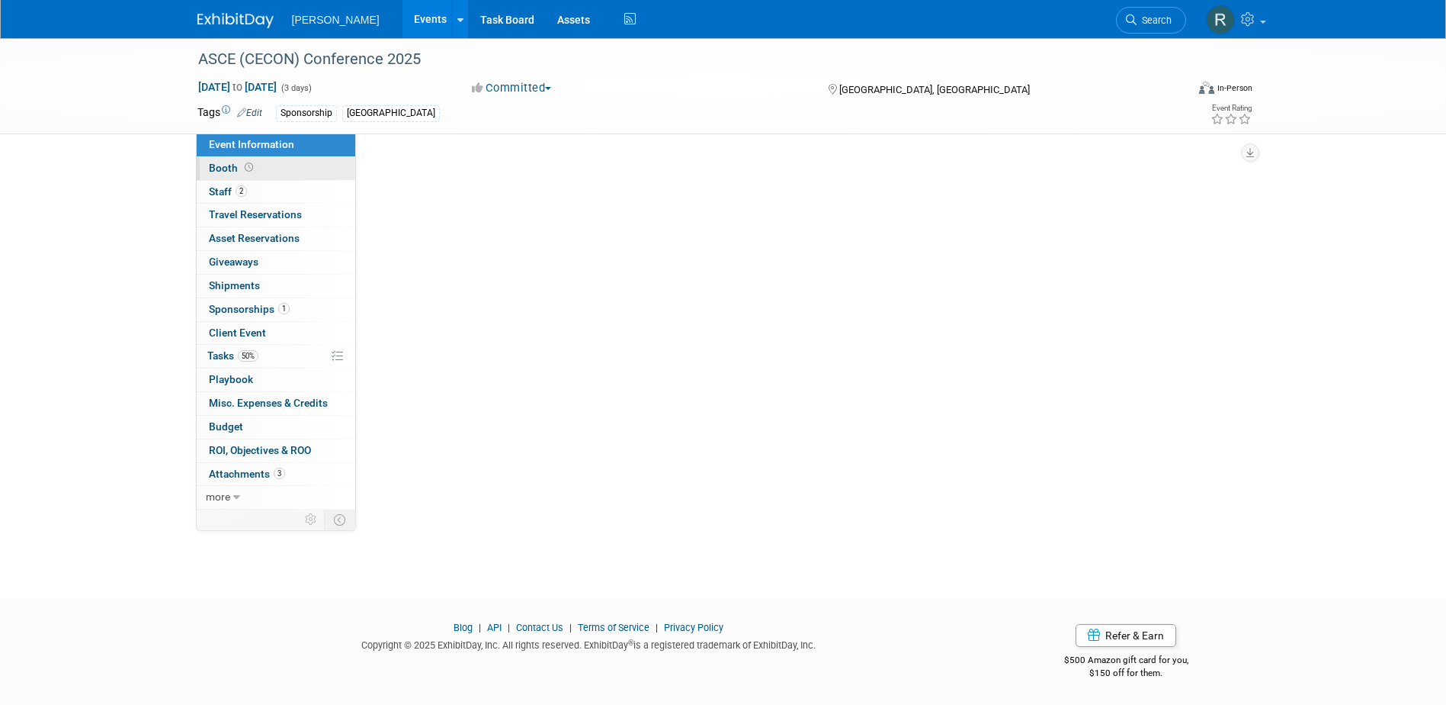
scroll to position [0, 0]
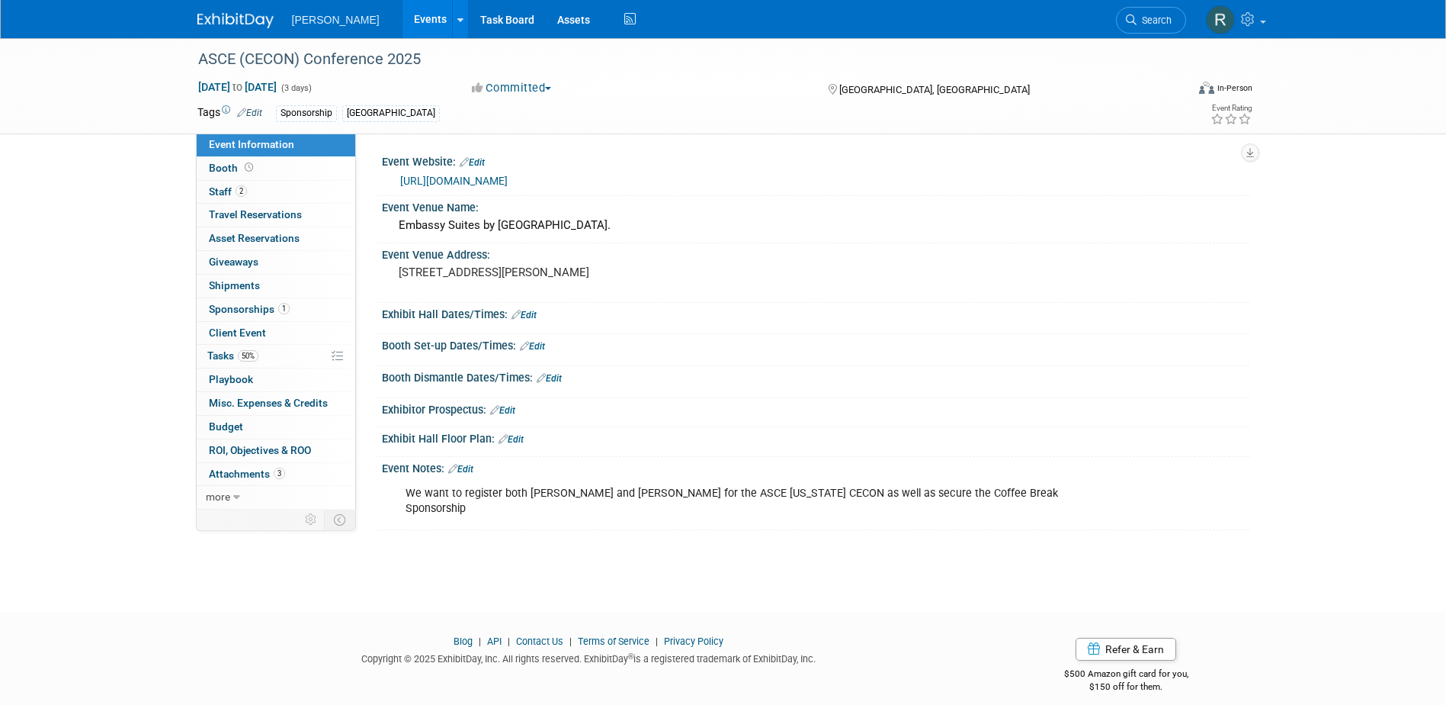
click at [471, 470] on link "Edit" at bounding box center [460, 469] width 25 height 11
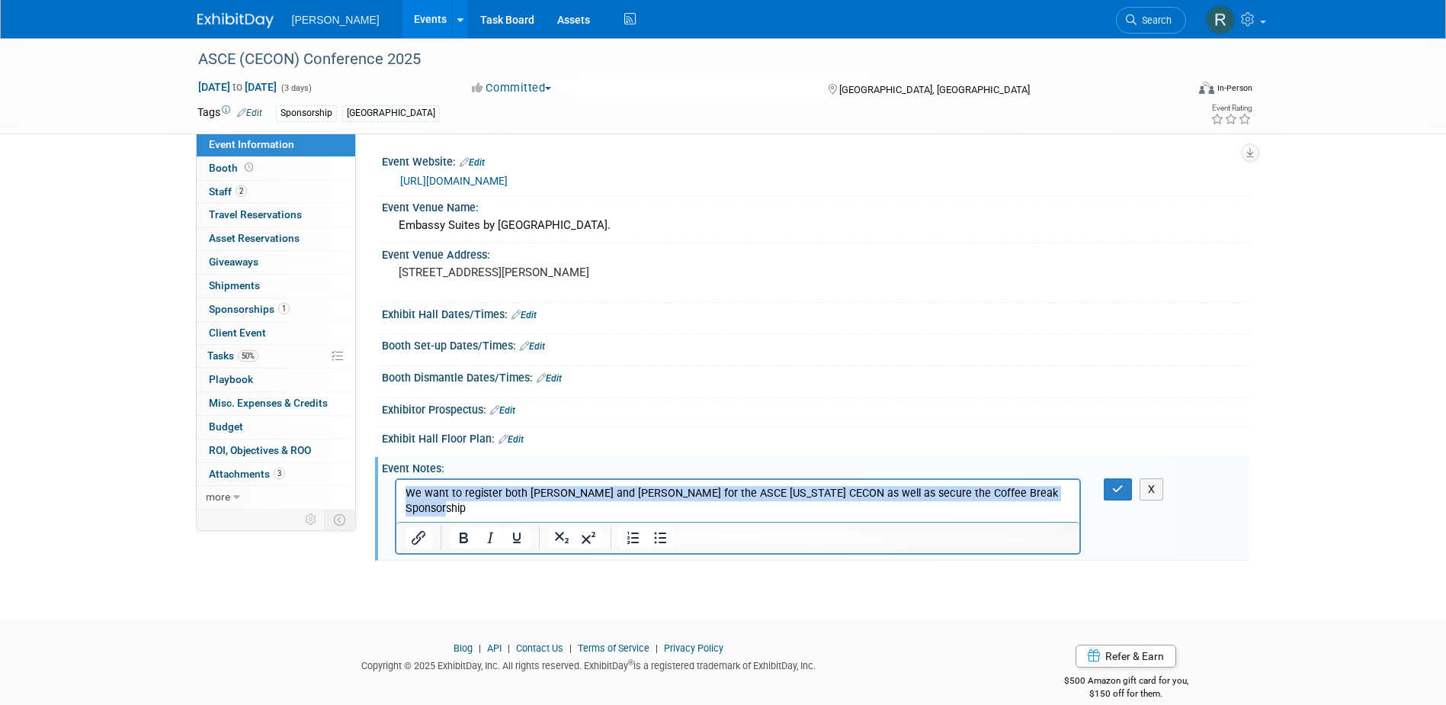
drag, startPoint x: 406, startPoint y: 495, endPoint x: 1478, endPoint y: 981, distance: 1177.2
click at [1080, 502] on html "We want to register both Kamlesh Khatri and Andrew White for the ASCE Texas CEC…" at bounding box center [738, 498] width 684 height 37
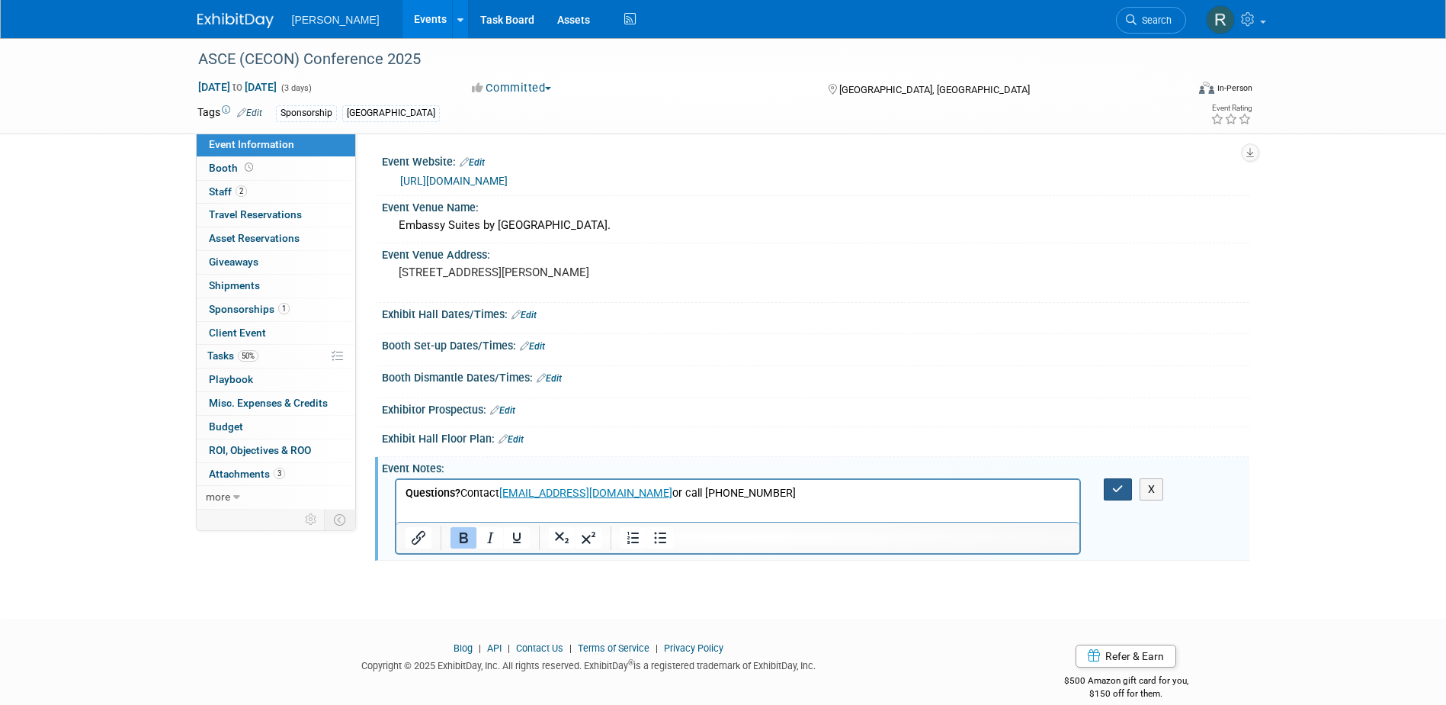
click at [1110, 487] on button "button" at bounding box center [1118, 489] width 28 height 22
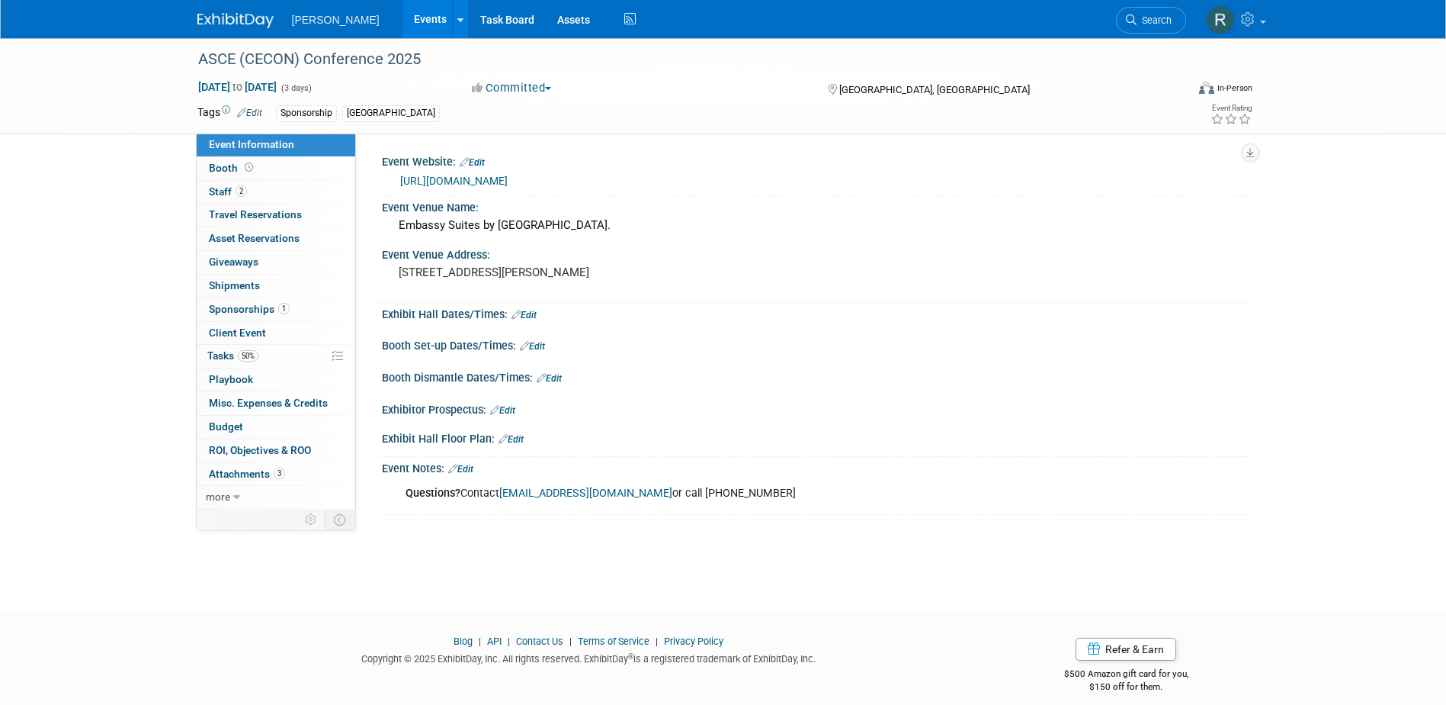
click at [534, 313] on link "Edit" at bounding box center [524, 315] width 25 height 11
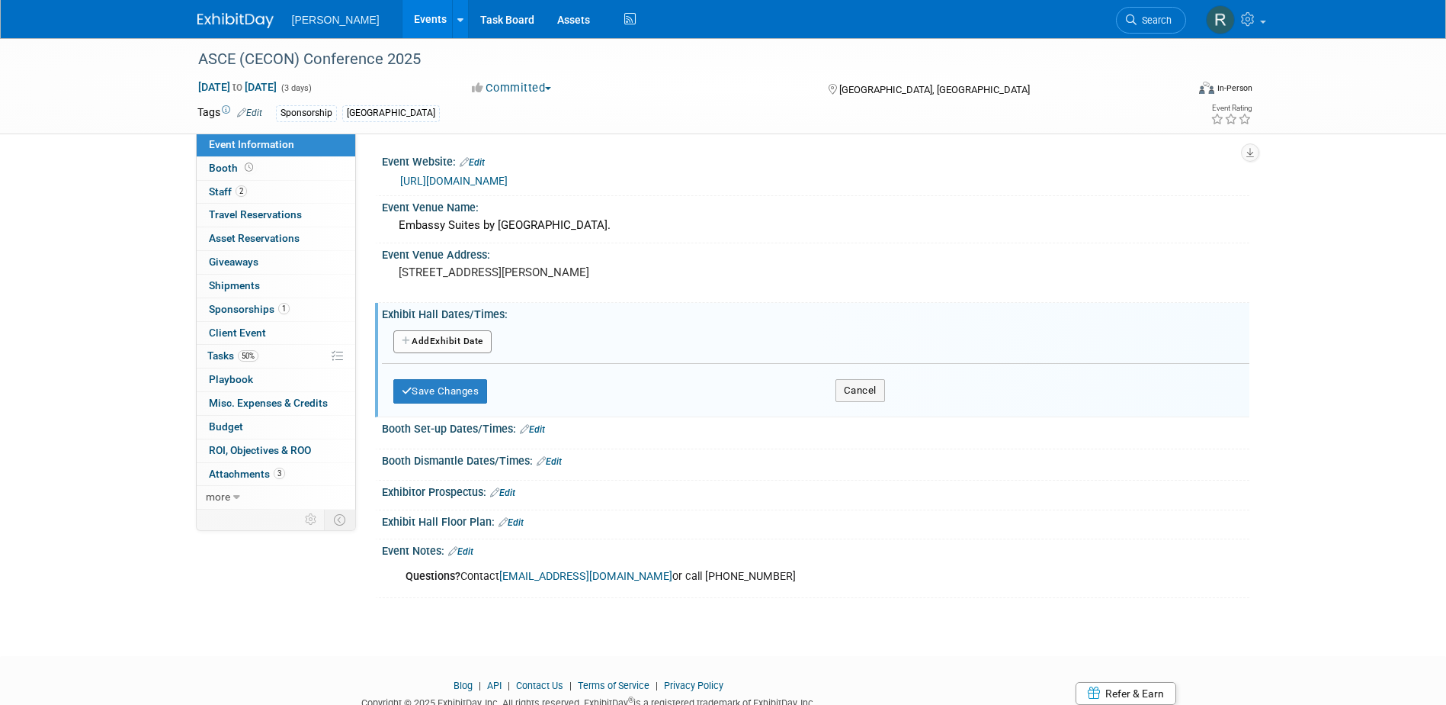
click at [465, 341] on button "Add Another Exhibit Date" at bounding box center [442, 341] width 98 height 23
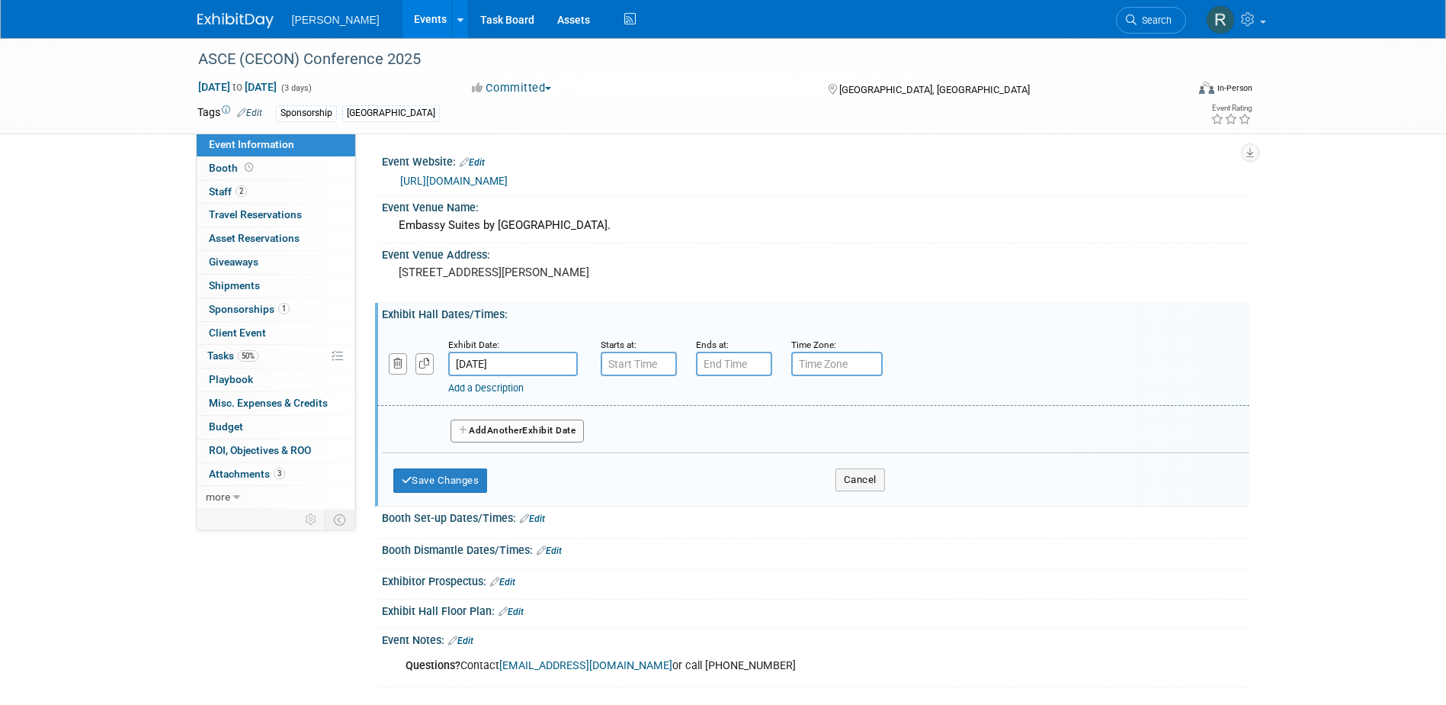
click at [483, 429] on button "Add Another Exhibit Date" at bounding box center [518, 430] width 134 height 23
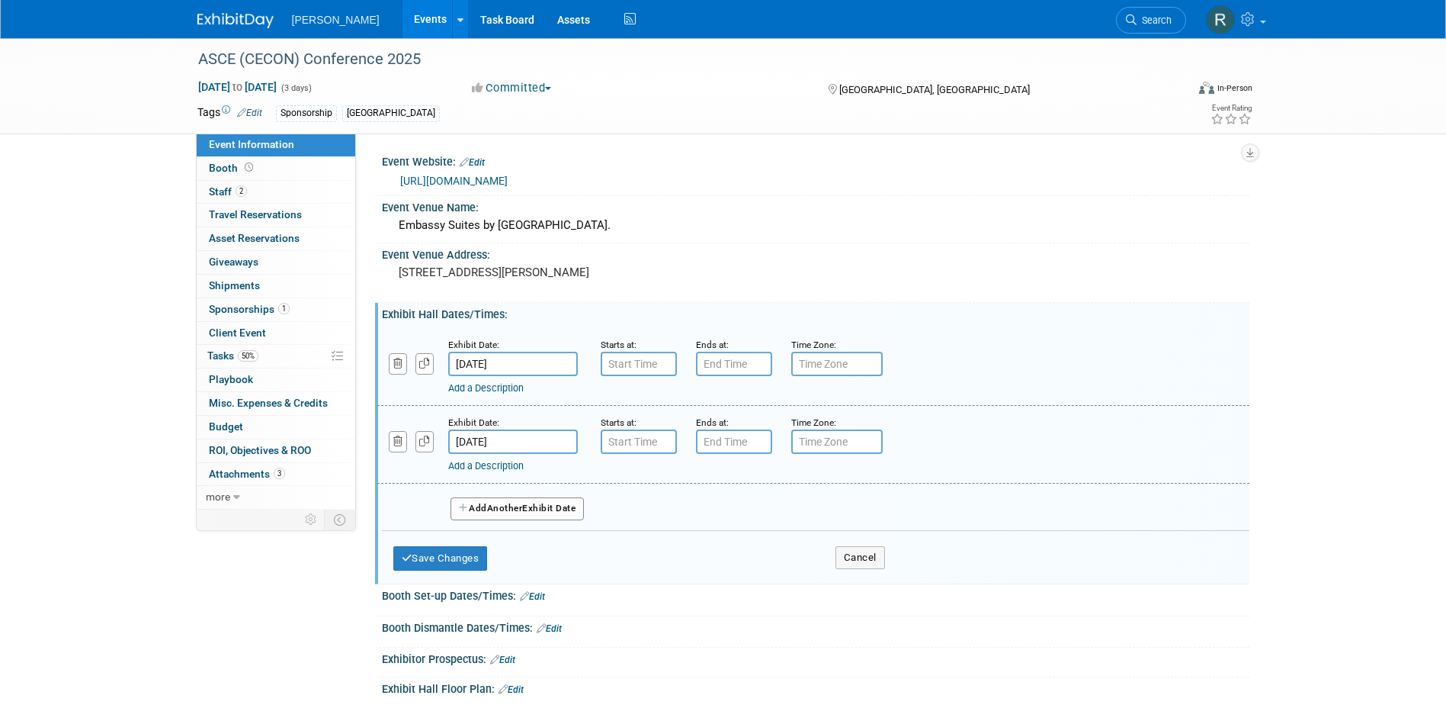
click at [523, 509] on span "Another" at bounding box center [505, 507] width 36 height 11
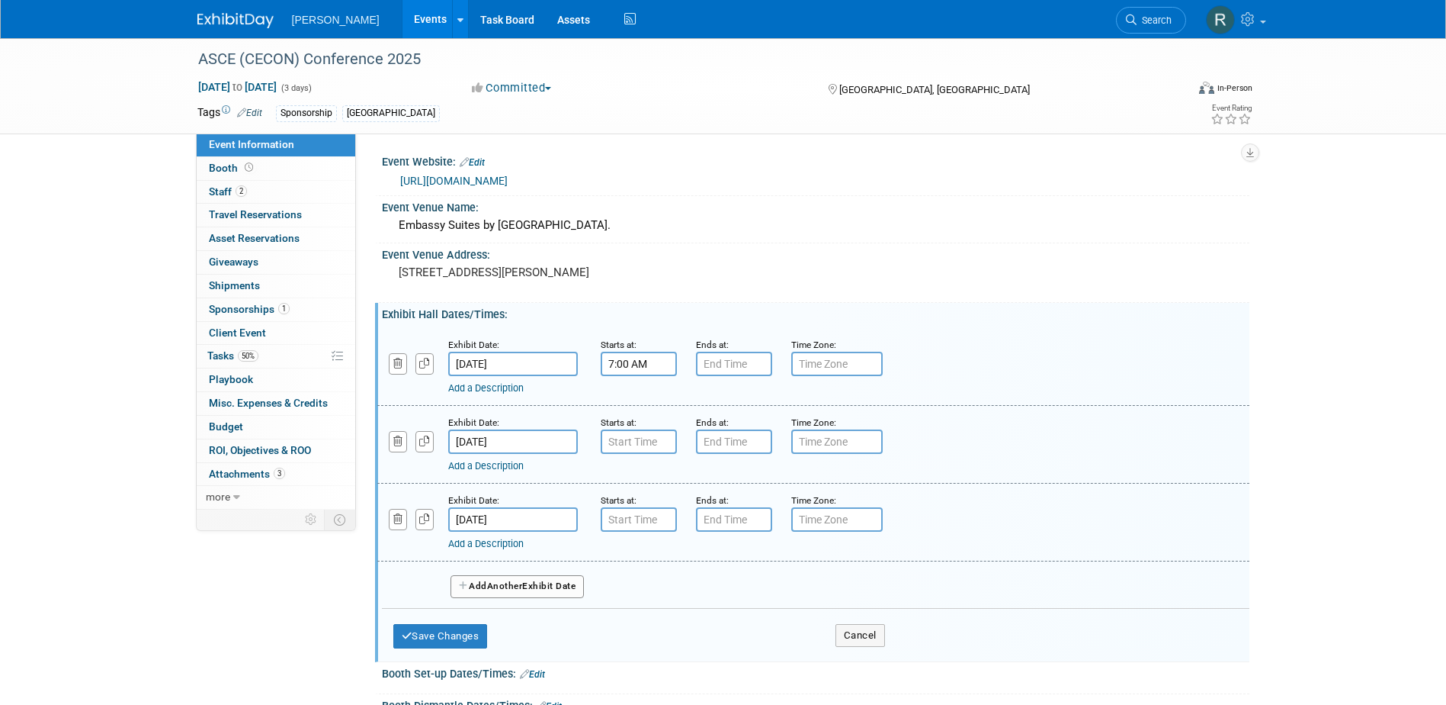
click at [635, 369] on input "7:00 AM" at bounding box center [639, 363] width 76 height 24
click at [631, 403] on span at bounding box center [636, 401] width 27 height 27
type input "9:00 AM"
drag, startPoint x: 711, startPoint y: 507, endPoint x: 703, endPoint y: 411, distance: 96.4
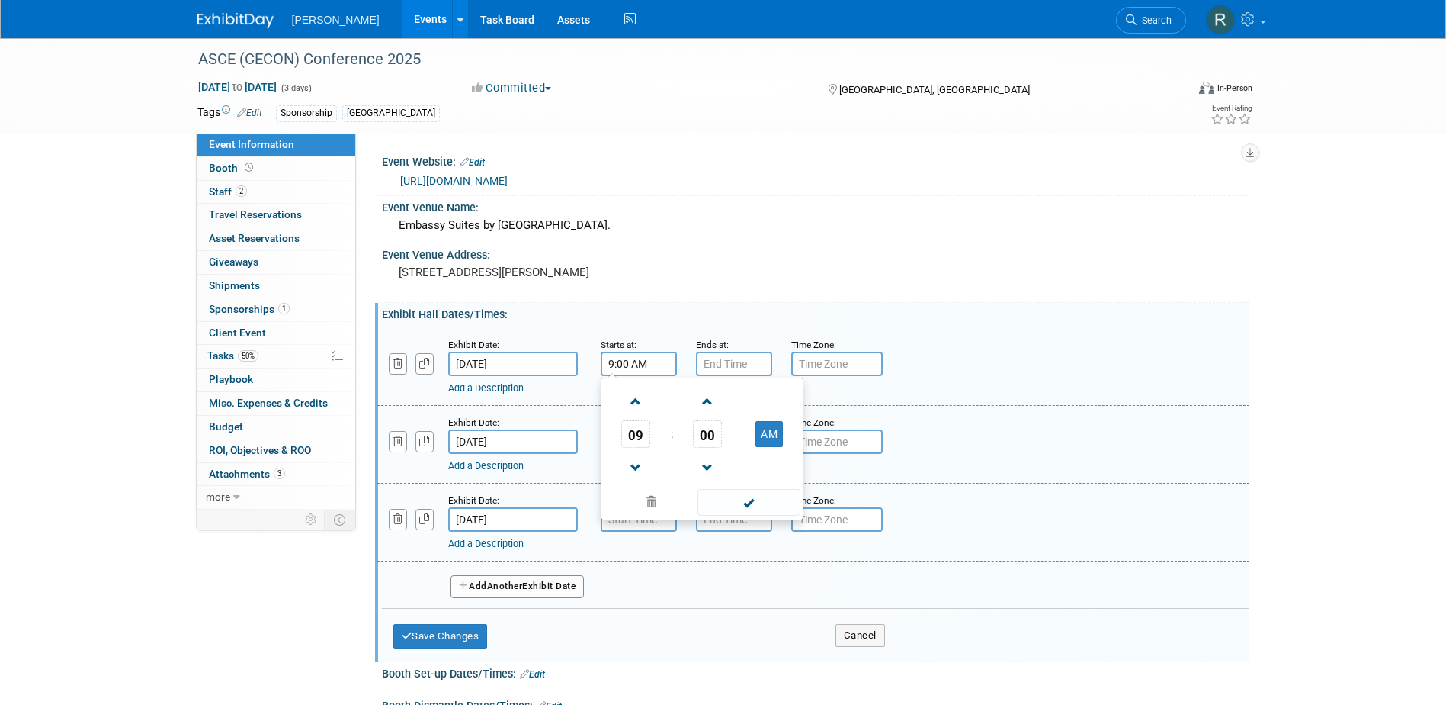
click at [712, 506] on span at bounding box center [749, 502] width 103 height 27
click at [717, 368] on input "7:00 PM" at bounding box center [734, 363] width 76 height 24
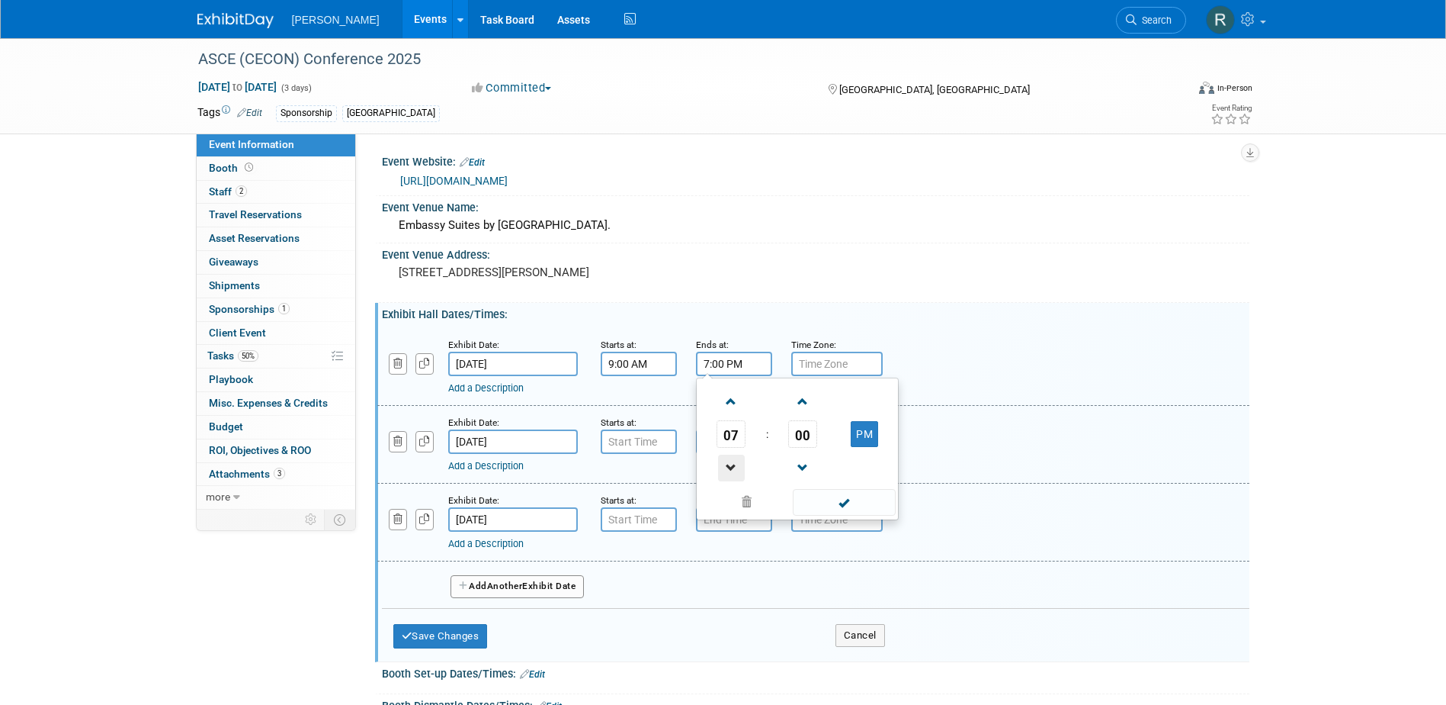
click at [737, 468] on span at bounding box center [731, 467] width 27 height 27
type input "5:00 PM"
click at [831, 499] on span at bounding box center [844, 502] width 103 height 27
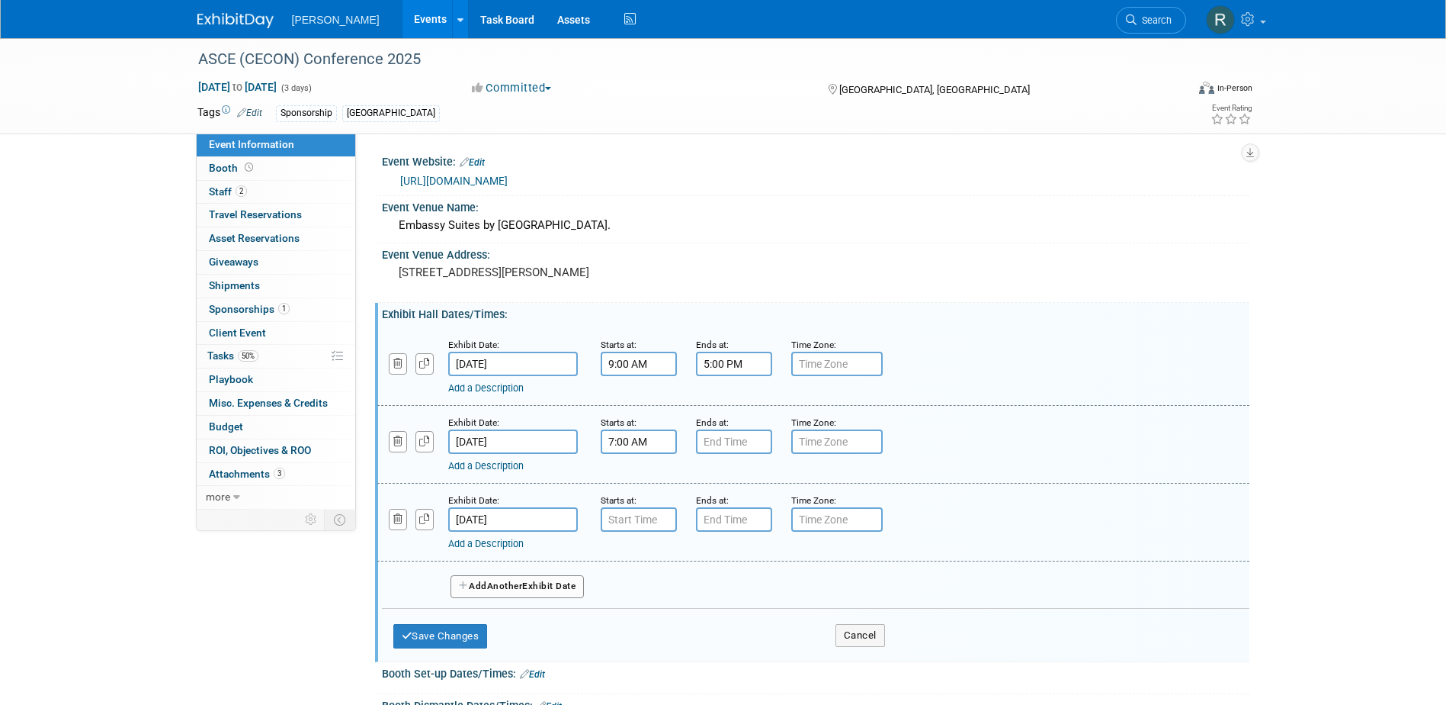
click at [627, 445] on input "7:00 AM" at bounding box center [639, 441] width 76 height 24
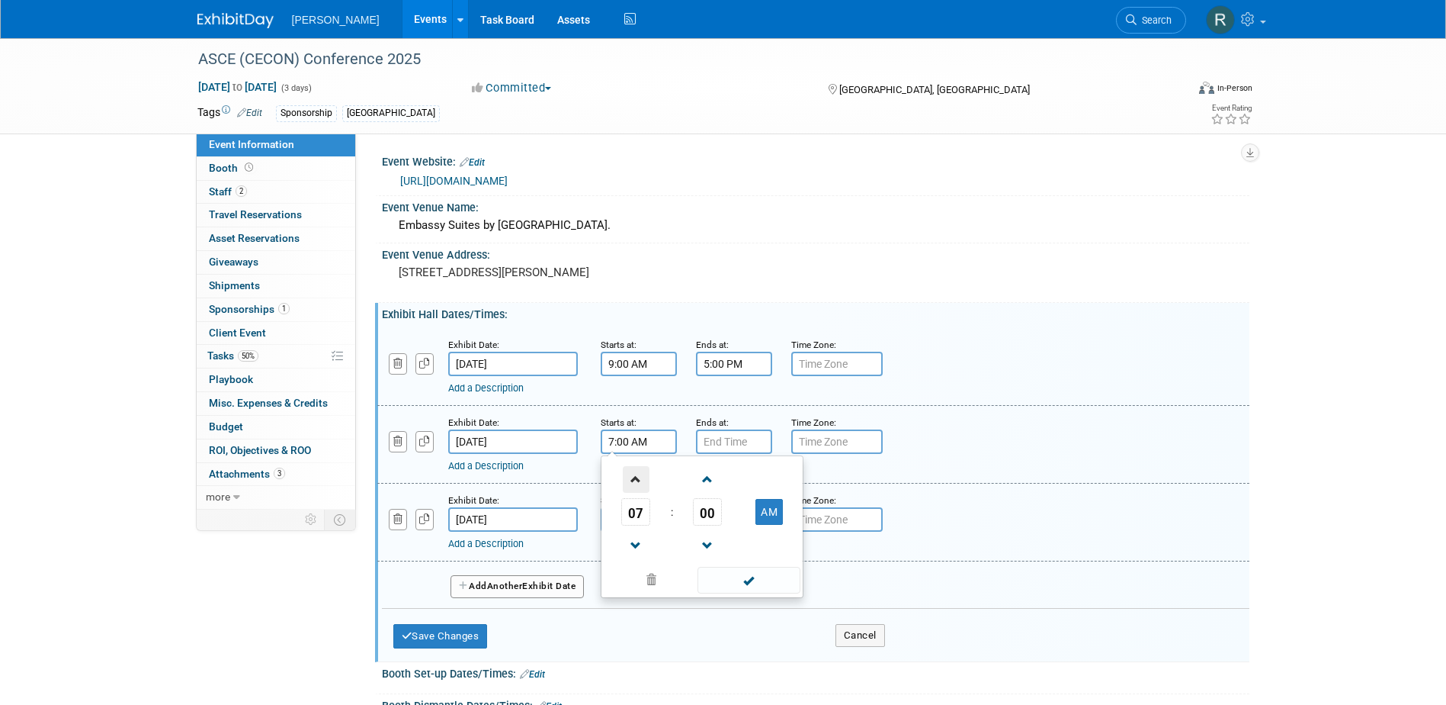
click at [631, 477] on span at bounding box center [636, 479] width 27 height 27
type input "8:00 AM"
drag, startPoint x: 717, startPoint y: 582, endPoint x: 716, endPoint y: 564, distance: 17.6
click at [718, 582] on span at bounding box center [749, 580] width 103 height 27
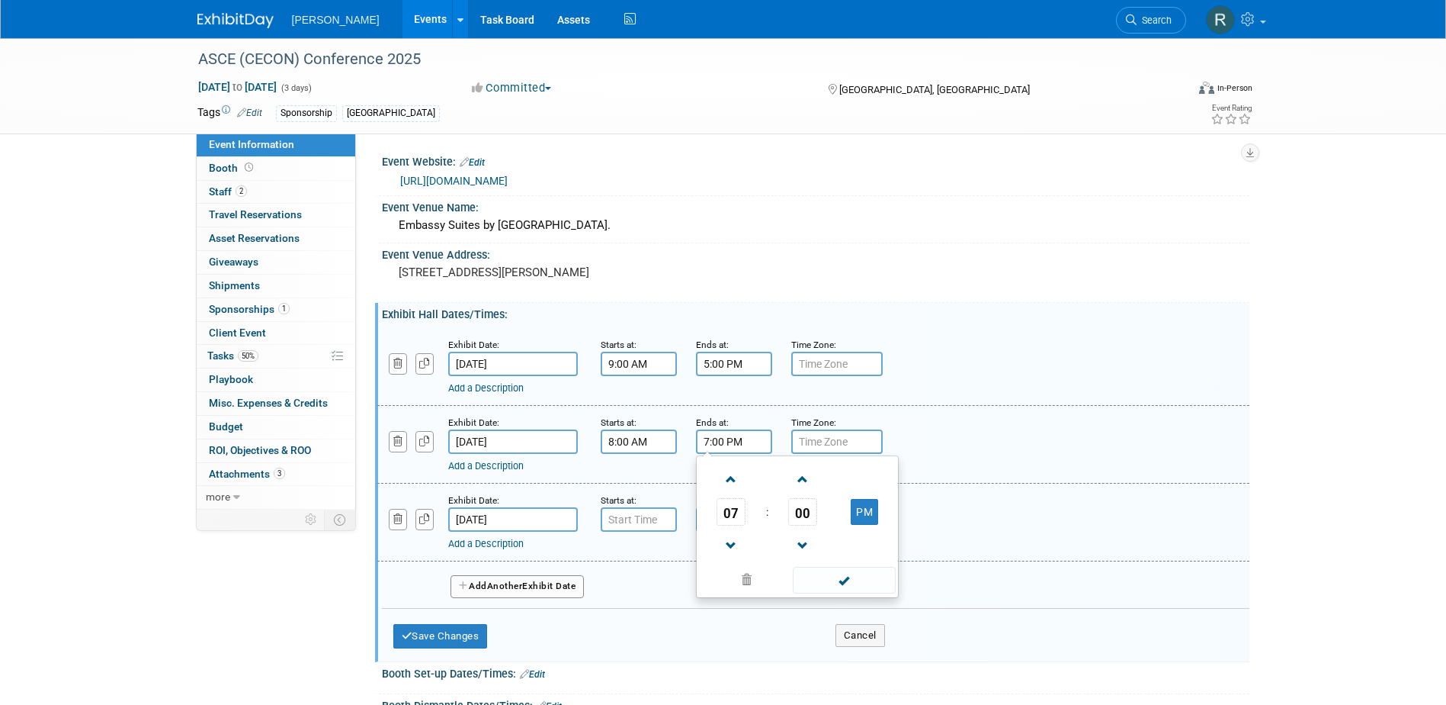
click at [743, 444] on input "7:00 PM" at bounding box center [734, 441] width 76 height 24
click at [734, 533] on span at bounding box center [731, 545] width 27 height 27
type input "5:00 PM"
drag, startPoint x: 835, startPoint y: 576, endPoint x: 823, endPoint y: 547, distance: 30.4
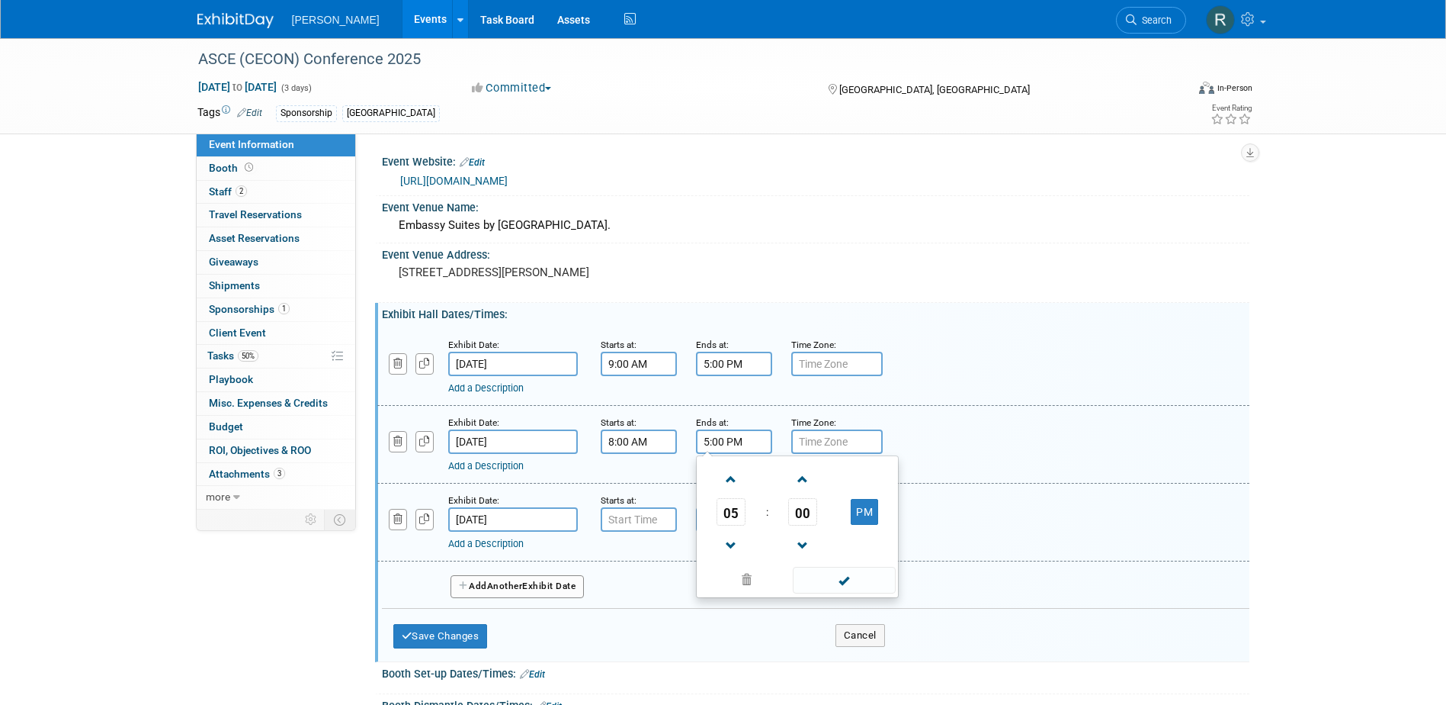
click at [835, 576] on span at bounding box center [844, 580] width 103 height 27
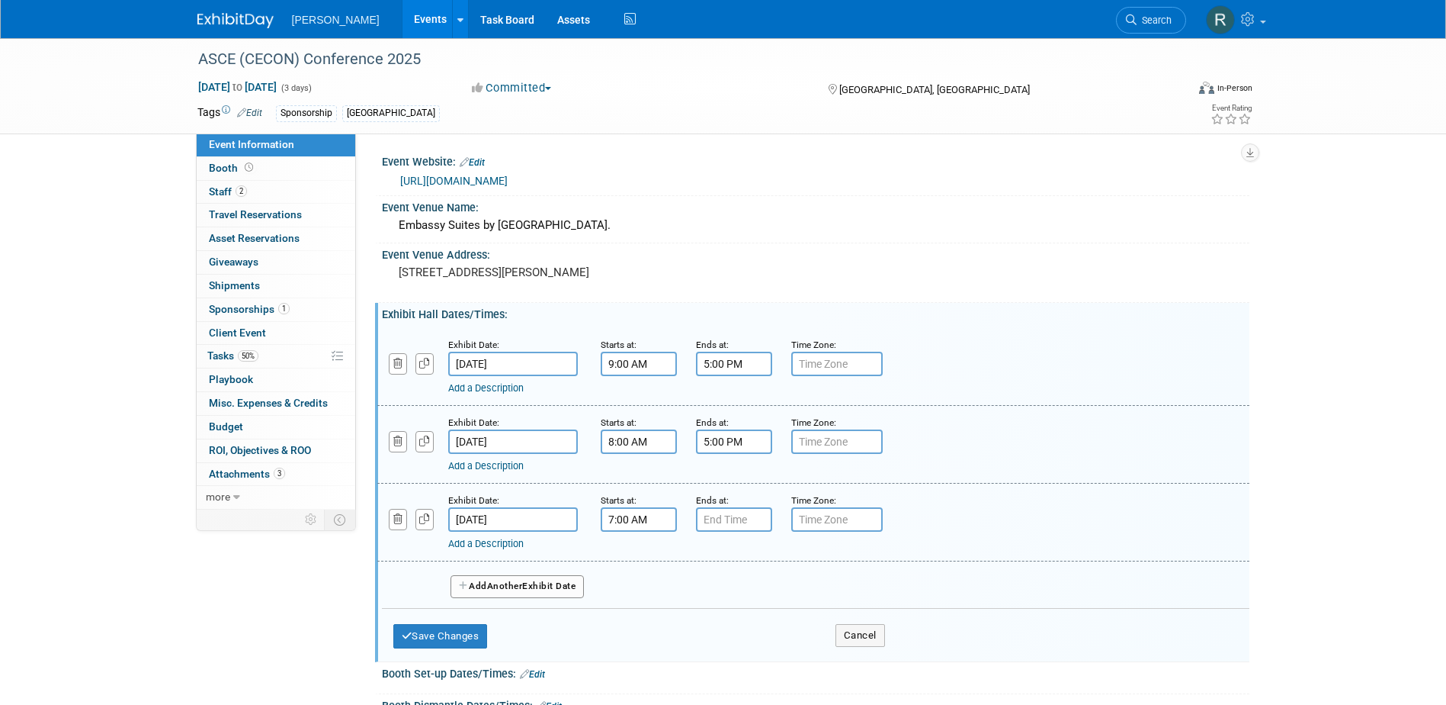
click at [647, 523] on input "7:00 AM" at bounding box center [639, 519] width 76 height 24
click at [705, 587] on span "00" at bounding box center [707, 589] width 29 height 27
click at [734, 598] on td "30" at bounding box center [726, 598] width 49 height 41
type input "7:30 AM"
click at [739, 655] on span at bounding box center [749, 657] width 103 height 27
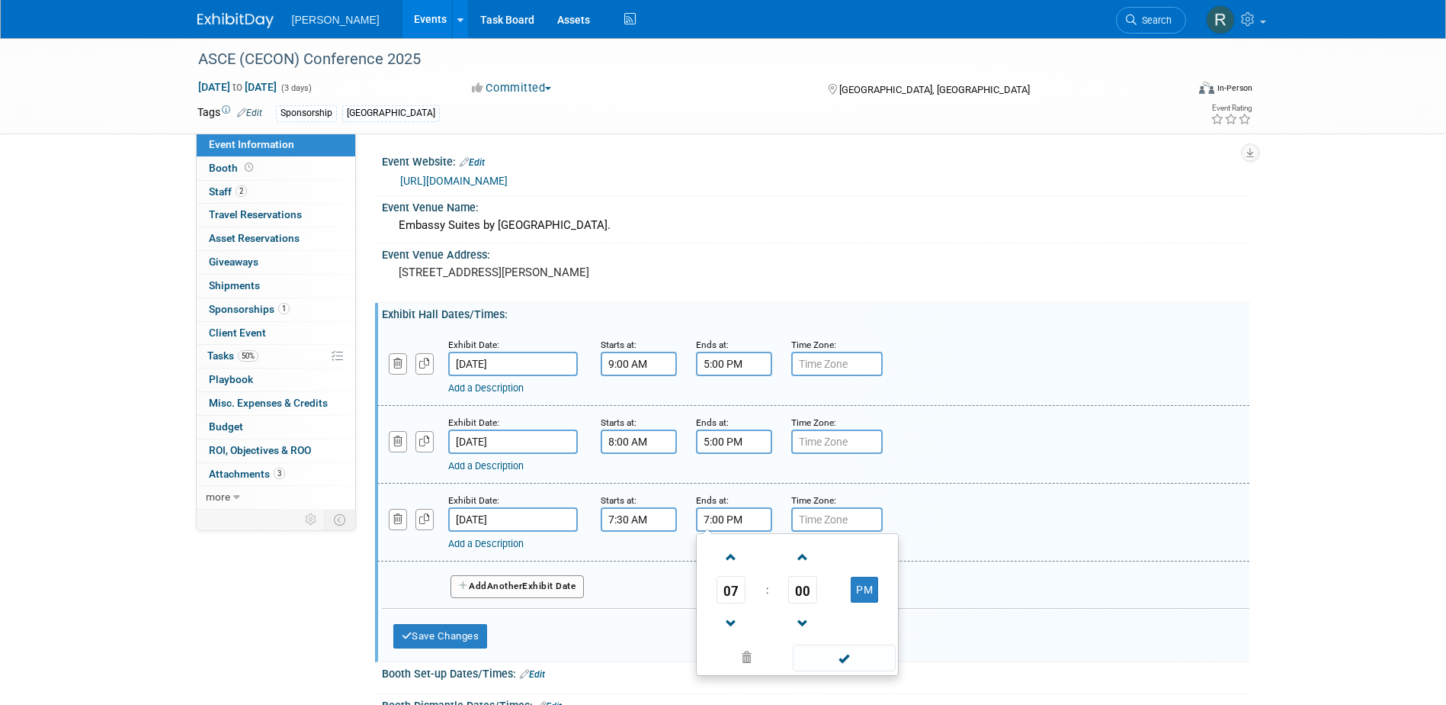
click at [752, 523] on input "7:00 PM" at bounding box center [734, 519] width 76 height 24
click at [732, 617] on span at bounding box center [731, 623] width 27 height 27
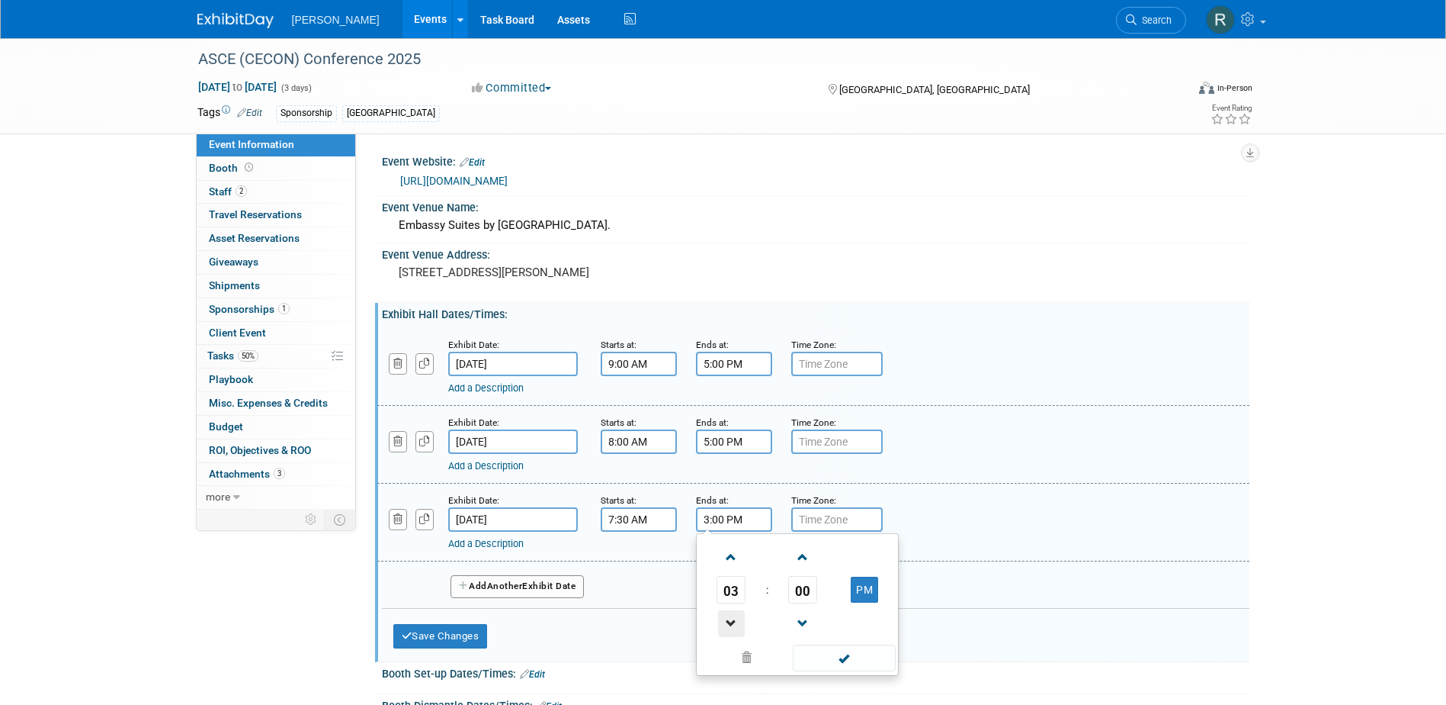
click at [732, 617] on span at bounding box center [731, 623] width 27 height 27
click at [799, 594] on span "00" at bounding box center [802, 589] width 29 height 27
click at [807, 595] on td "30" at bounding box center [822, 598] width 49 height 41
type input "2:30 PM"
click at [825, 660] on span at bounding box center [844, 657] width 103 height 27
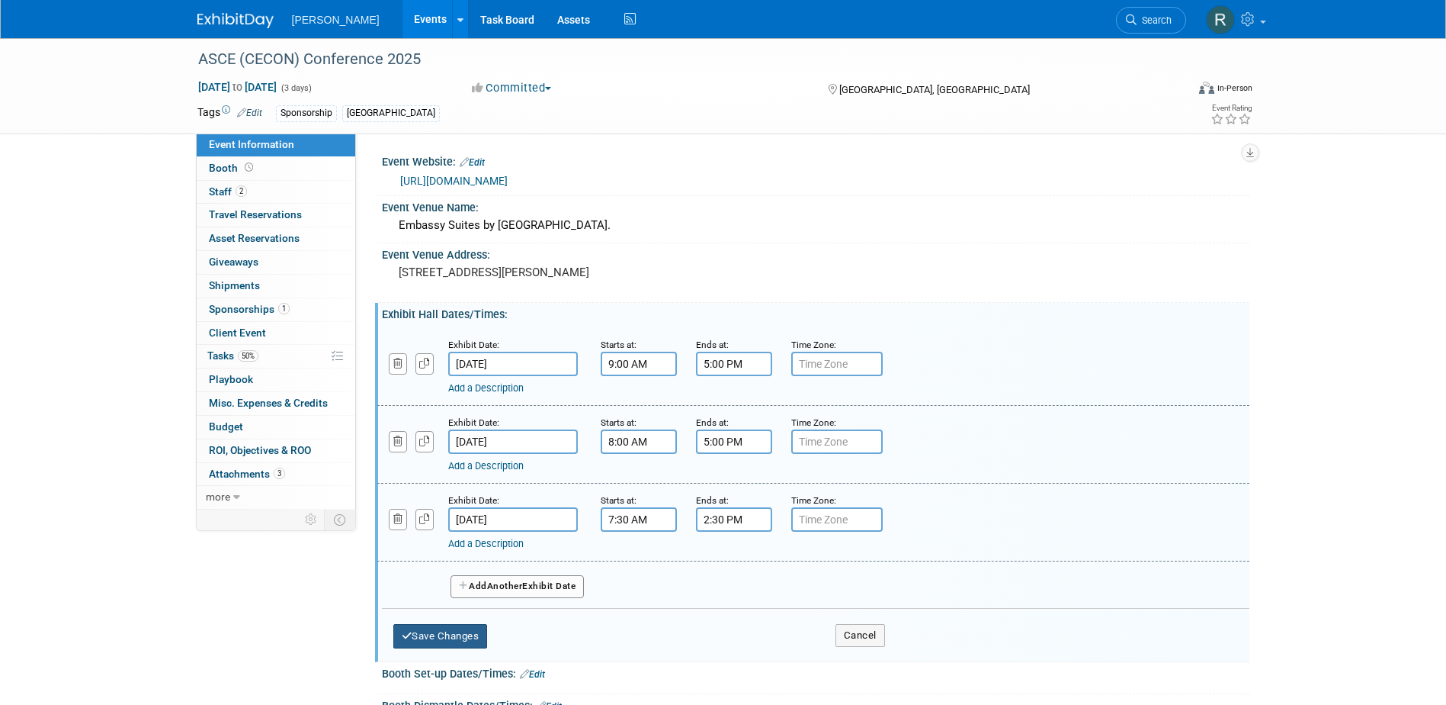
click at [467, 640] on button "Save Changes" at bounding box center [440, 636] width 95 height 24
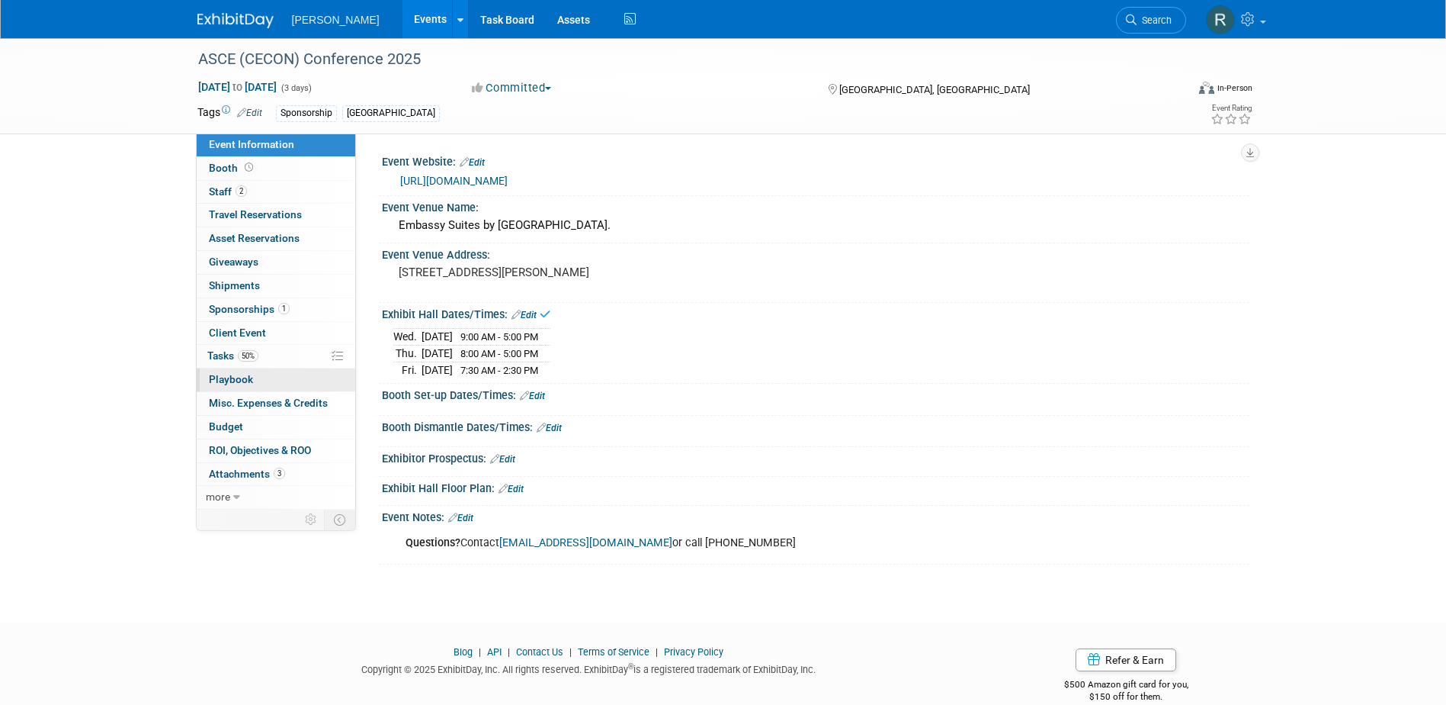
click at [239, 381] on span "Playbook 0" at bounding box center [231, 379] width 44 height 12
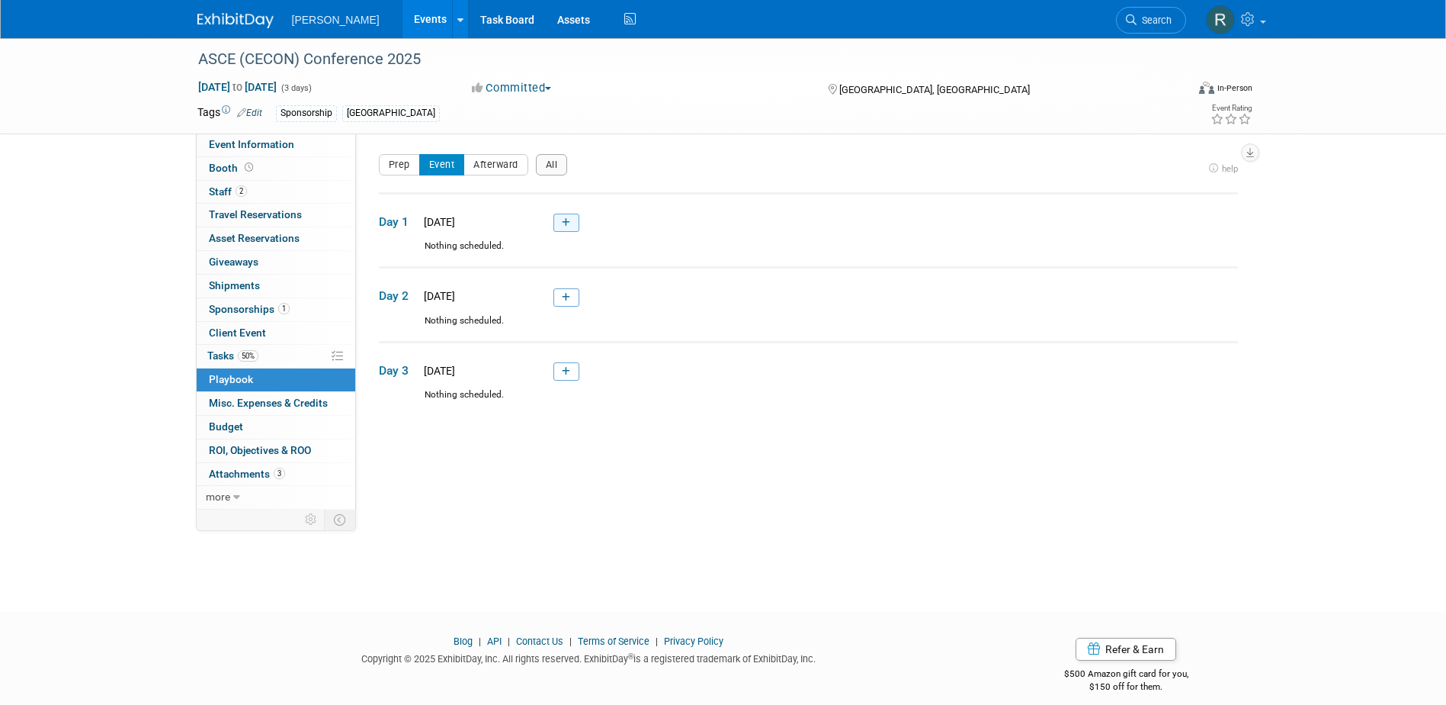
click at [565, 219] on icon at bounding box center [566, 222] width 8 height 9
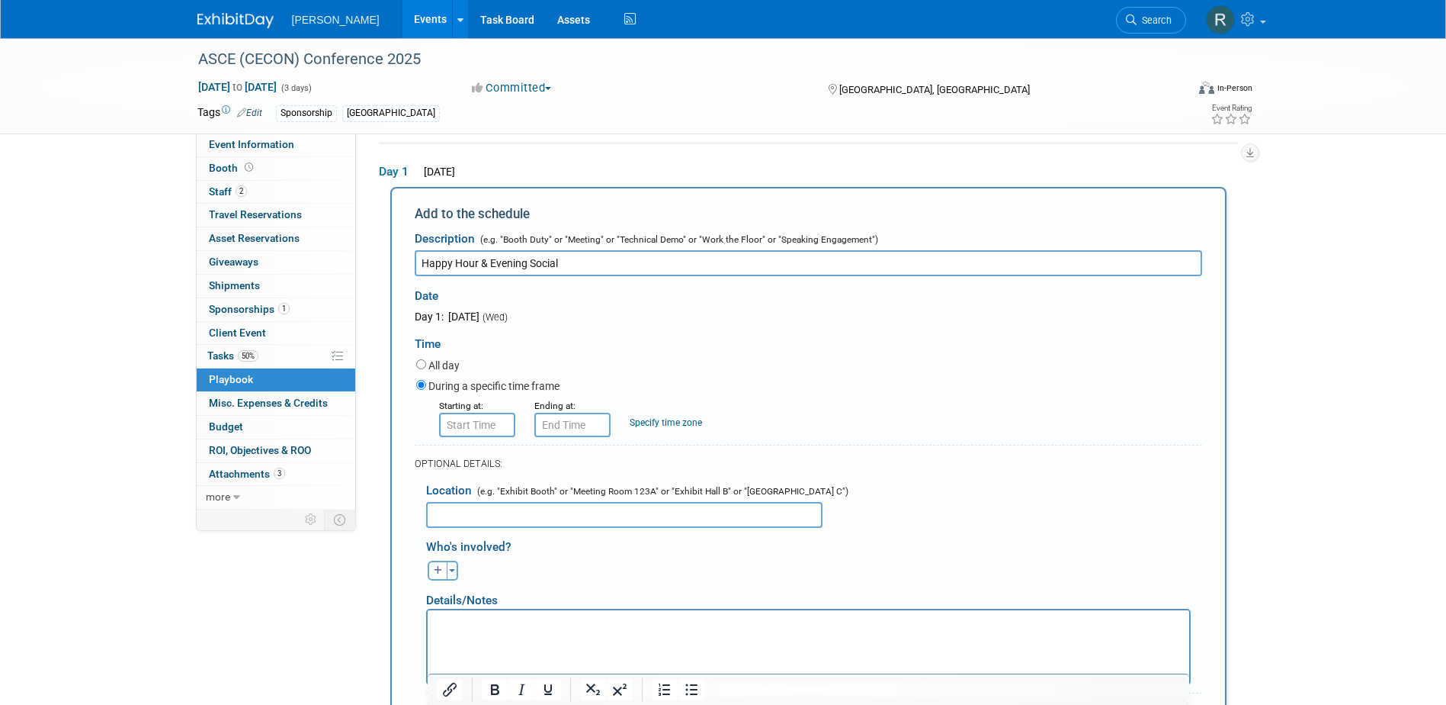
type input "Happy Hour & Evening Social"
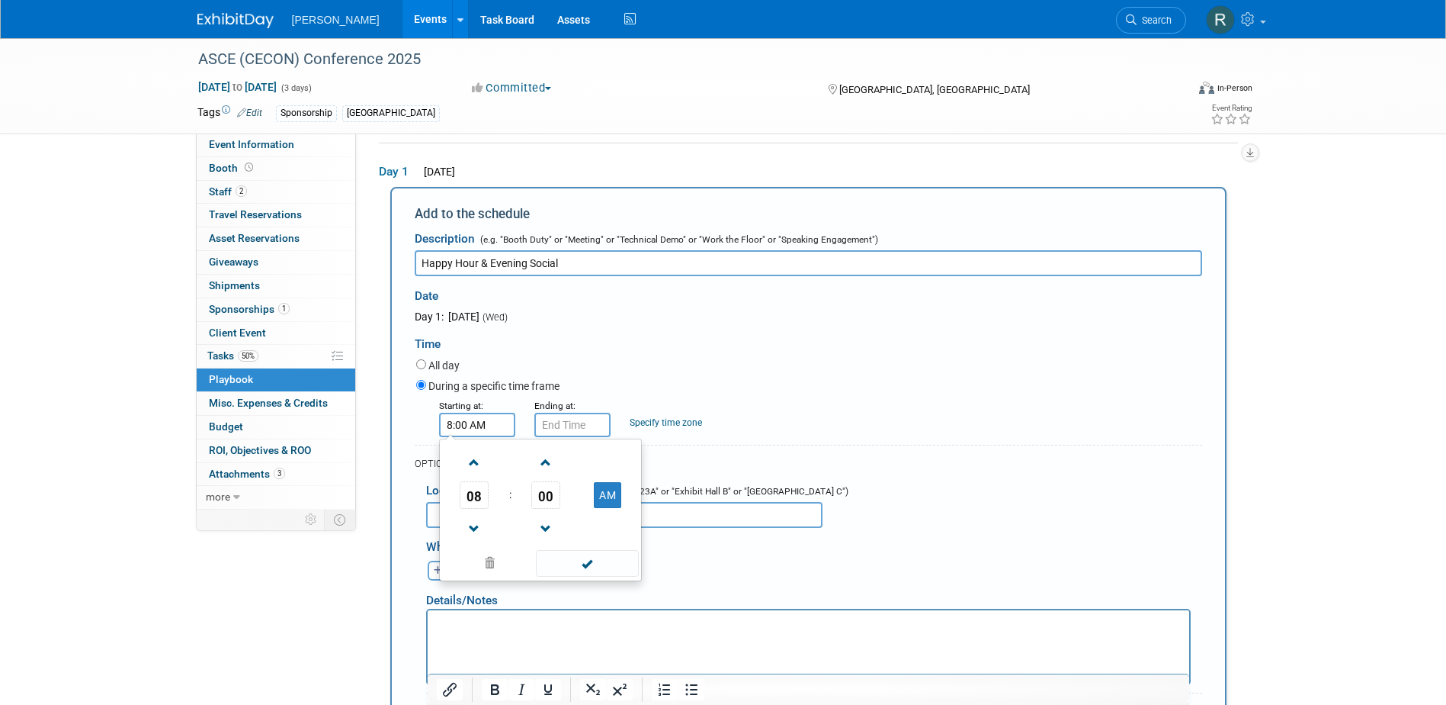
click at [473, 425] on input "8:00 AM" at bounding box center [477, 424] width 76 height 24
click at [477, 501] on span "08" at bounding box center [474, 494] width 29 height 27
click at [509, 502] on td "05" at bounding box center [516, 503] width 49 height 41
click at [610, 500] on button "AM" at bounding box center [607, 495] width 27 height 26
type input "5:00 PM"
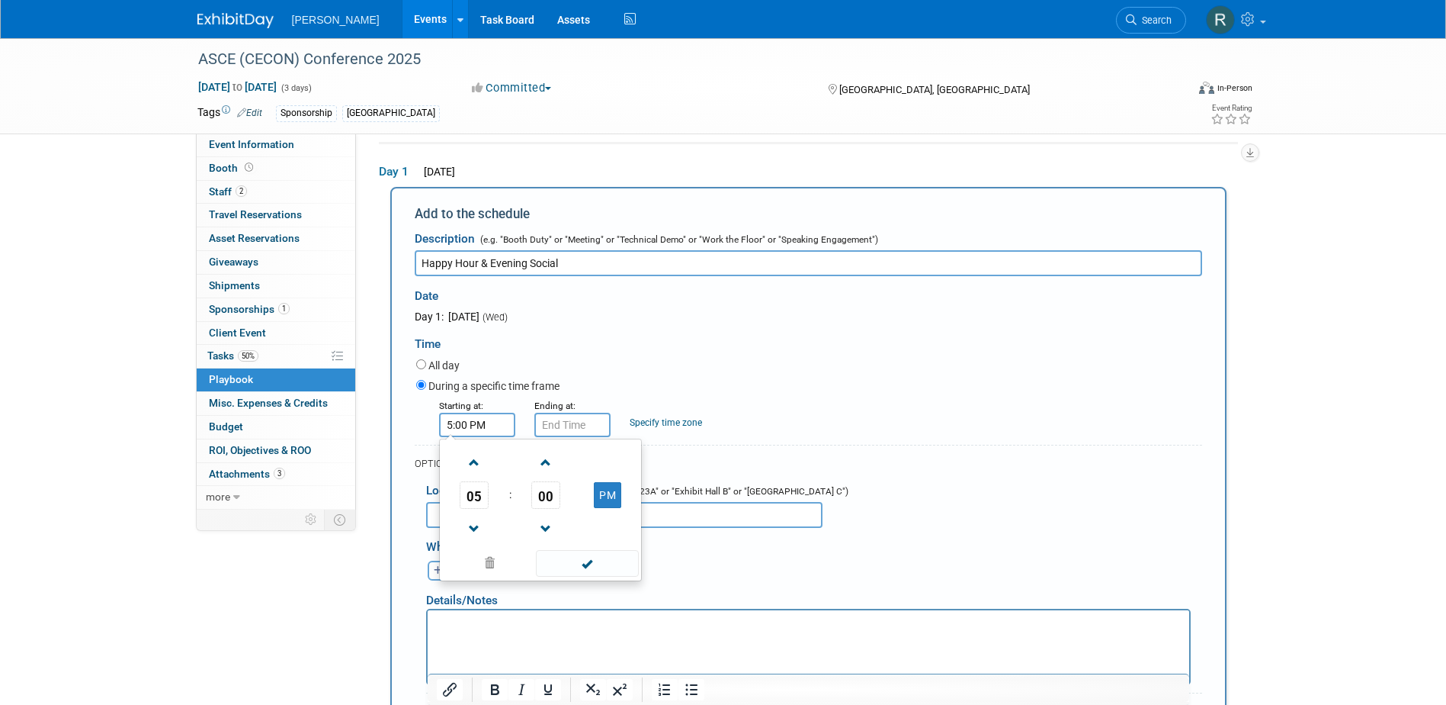
drag, startPoint x: 602, startPoint y: 568, endPoint x: 592, endPoint y: 539, distance: 30.9
click at [602, 567] on span at bounding box center [587, 563] width 103 height 27
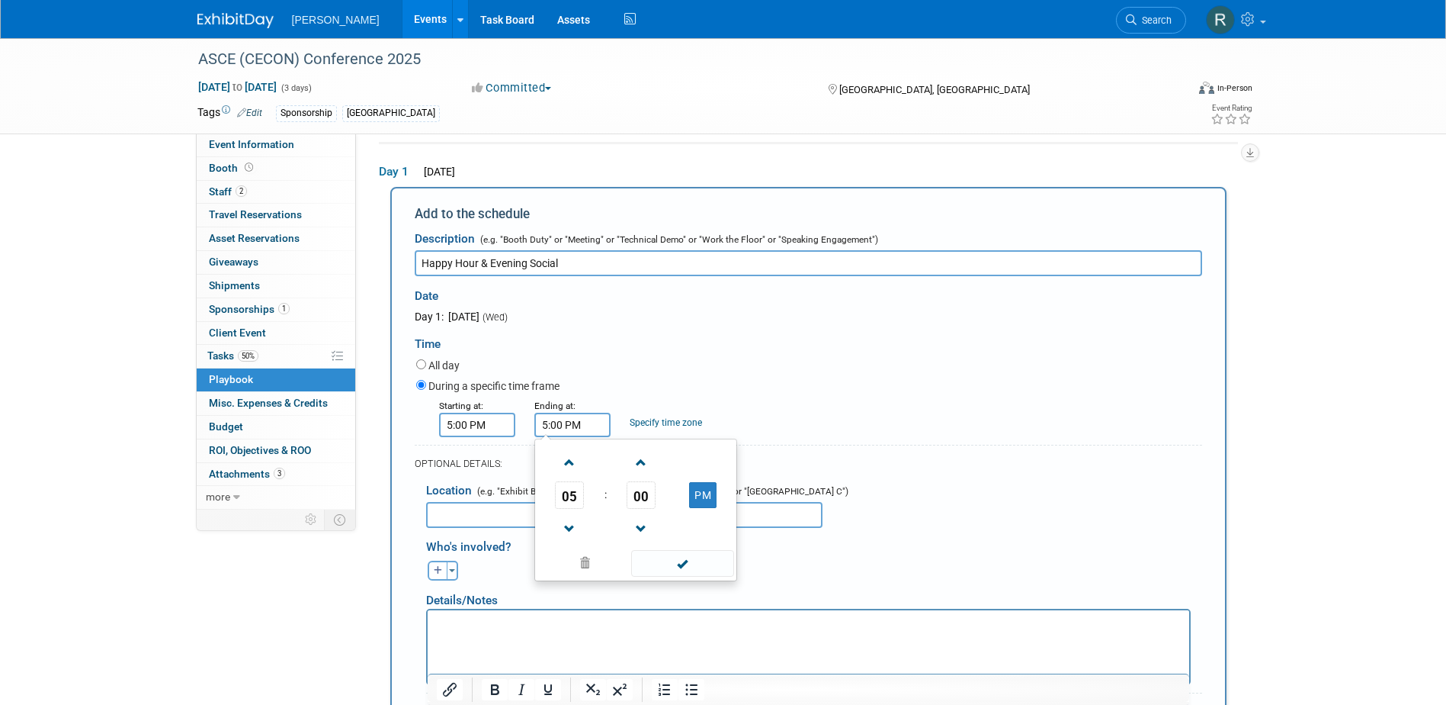
click at [573, 420] on input "5:00 PM" at bounding box center [572, 424] width 76 height 24
click at [572, 464] on span at bounding box center [570, 462] width 27 height 27
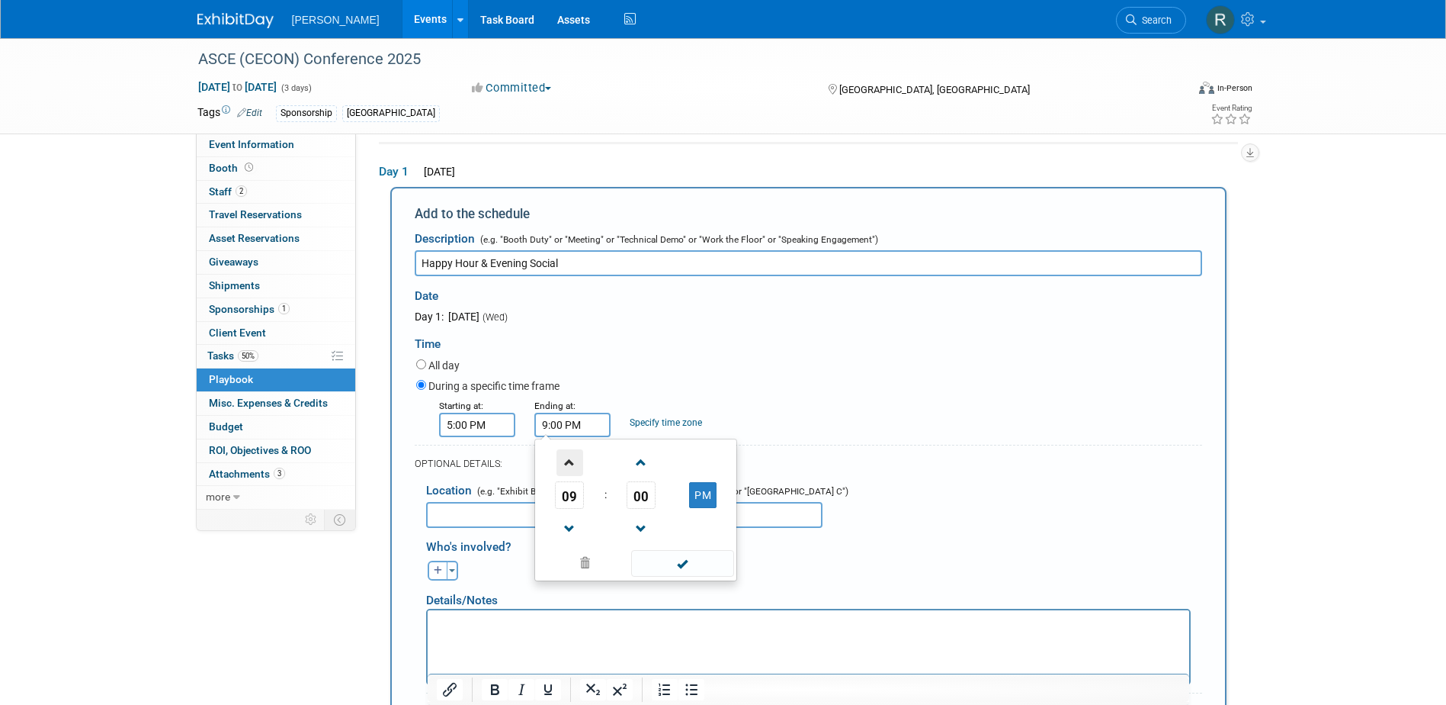
click at [572, 464] on span at bounding box center [570, 462] width 27 height 27
type input "10:00 PM"
click at [655, 555] on span at bounding box center [682, 563] width 103 height 27
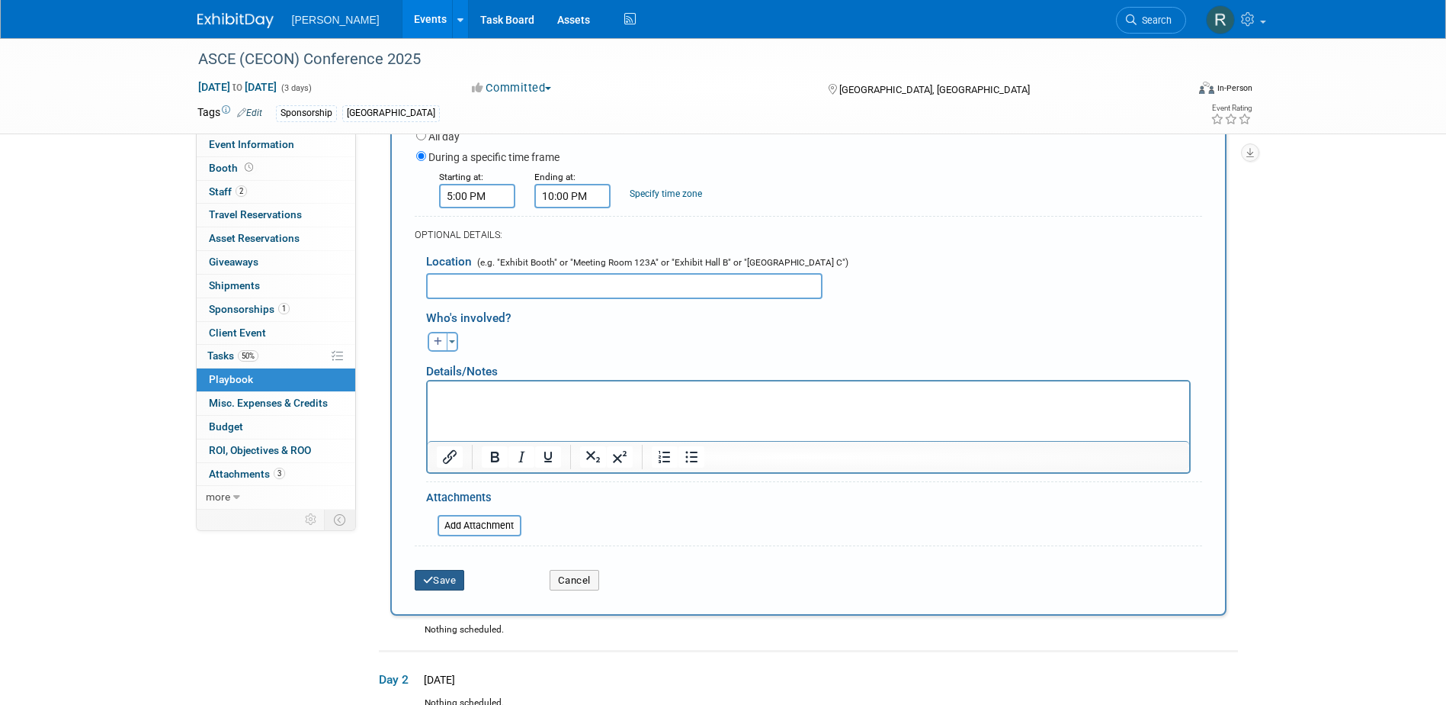
click at [460, 577] on button "Save" at bounding box center [440, 580] width 50 height 21
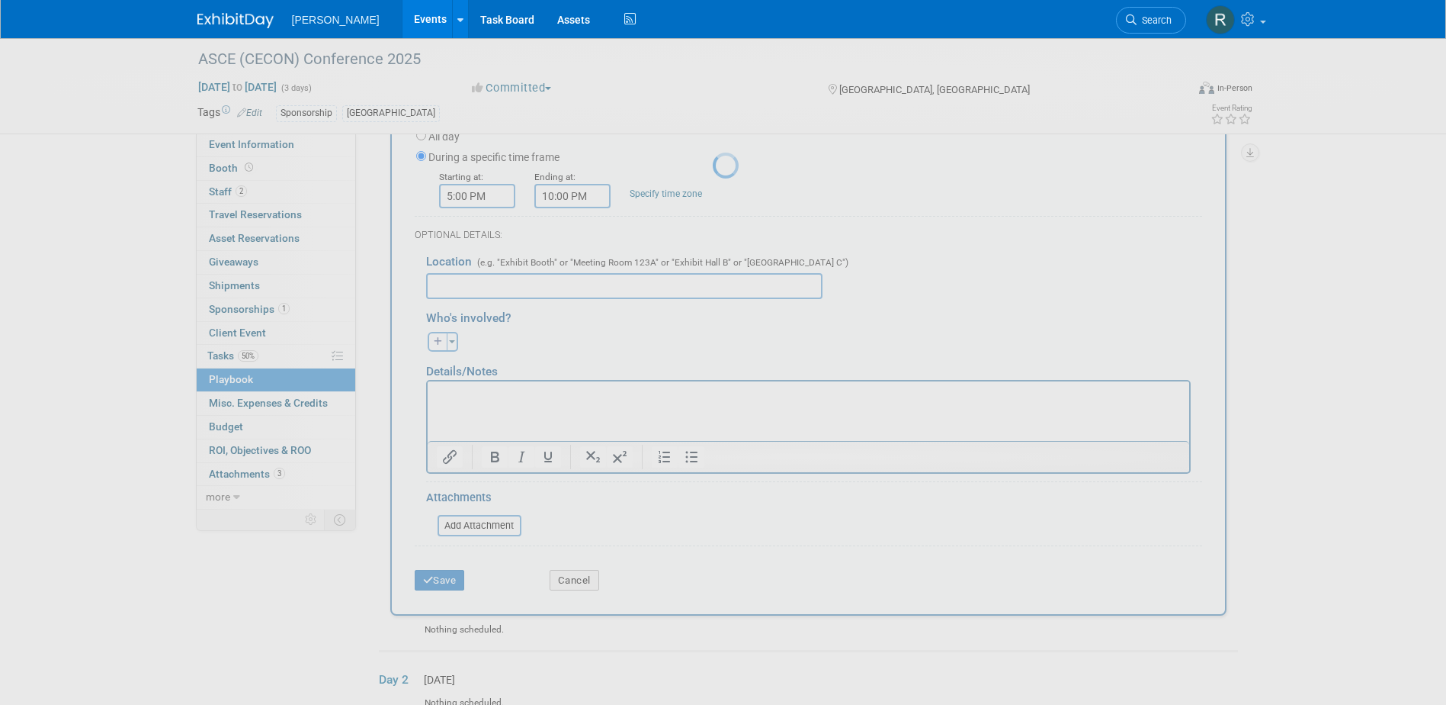
scroll to position [14, 0]
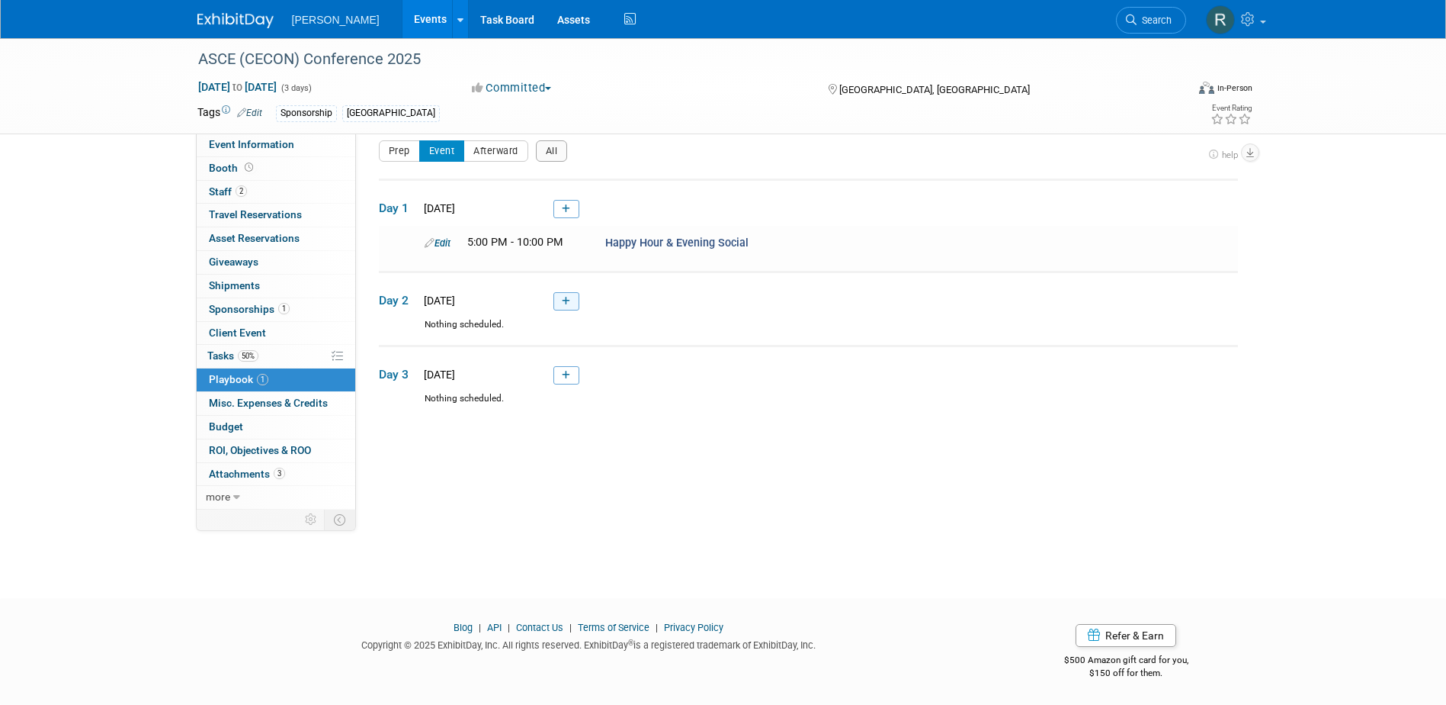
click at [569, 300] on icon at bounding box center [566, 301] width 8 height 9
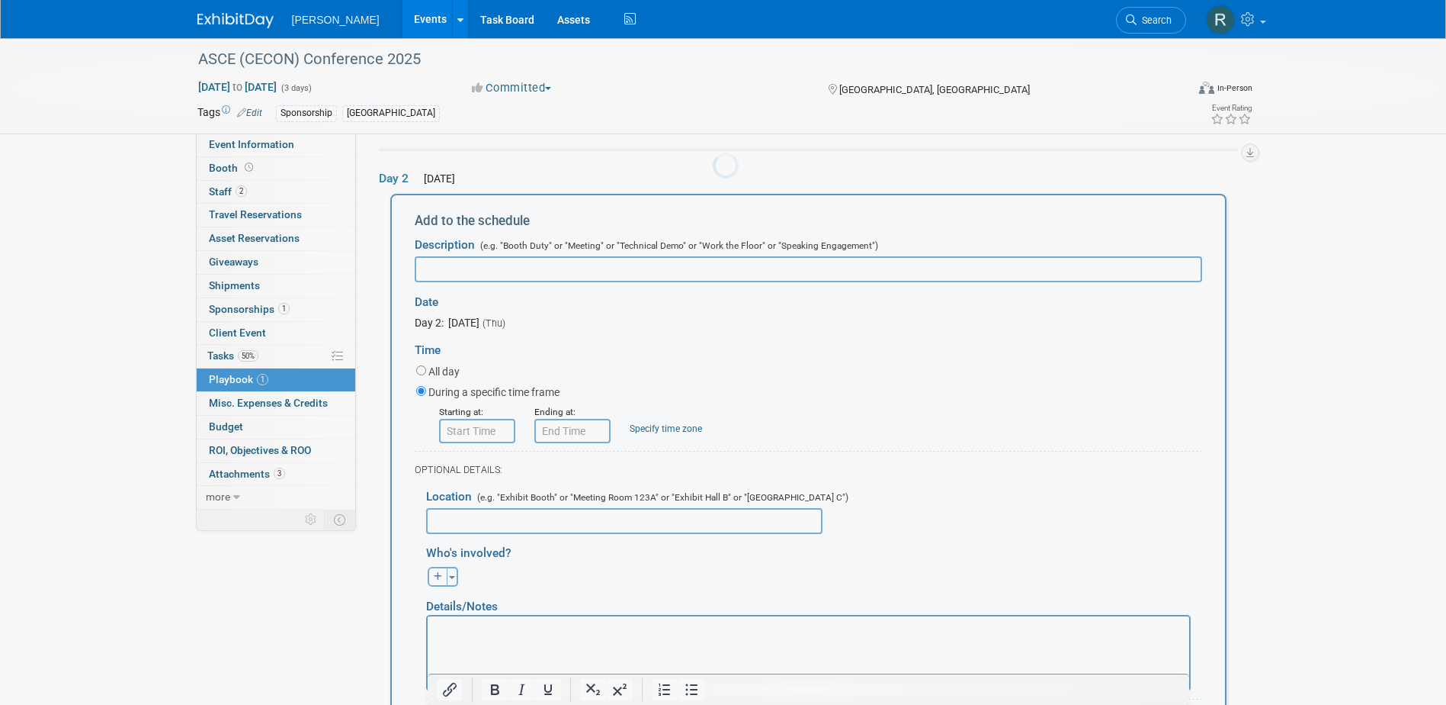
scroll to position [143, 0]
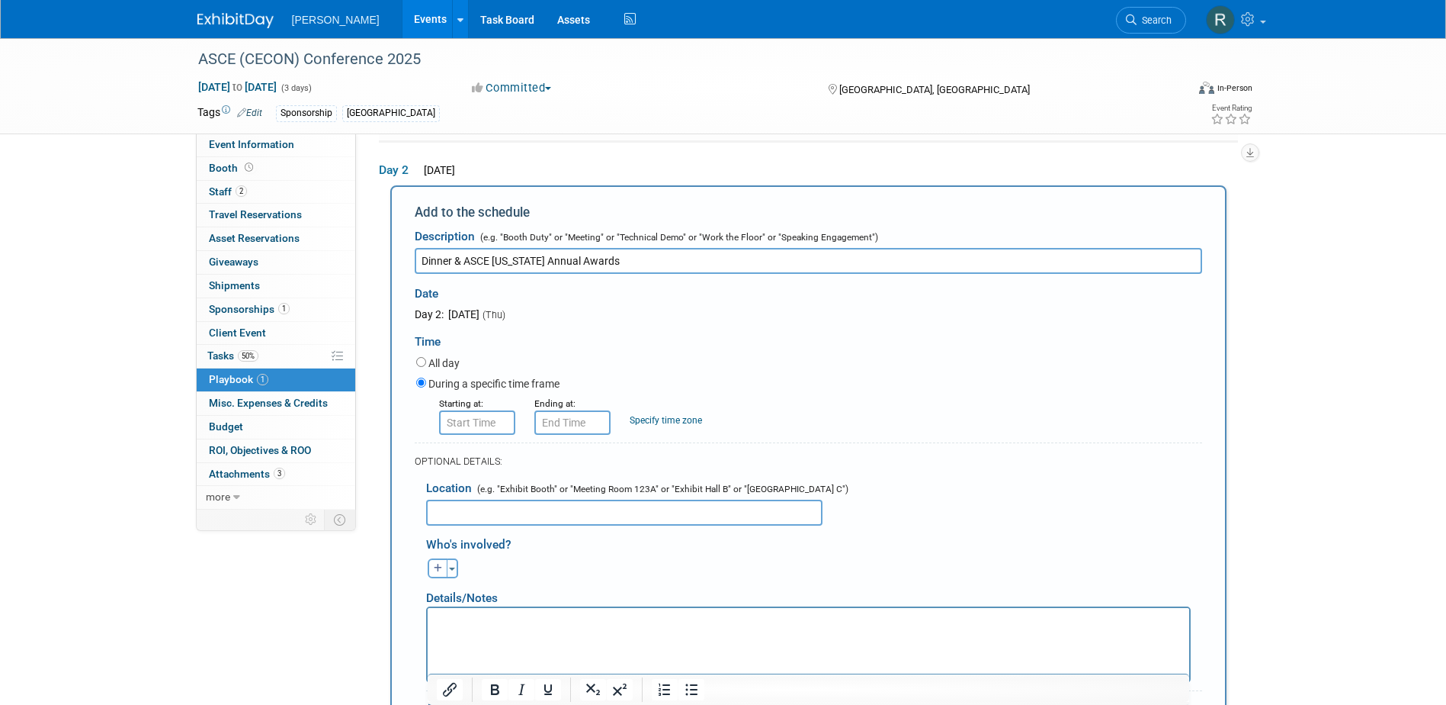
type input "Dinner & ASCE Texas Annual Awards"
click at [486, 423] on input "8:00 AM" at bounding box center [477, 422] width 76 height 24
click at [480, 497] on span "08" at bounding box center [474, 492] width 29 height 27
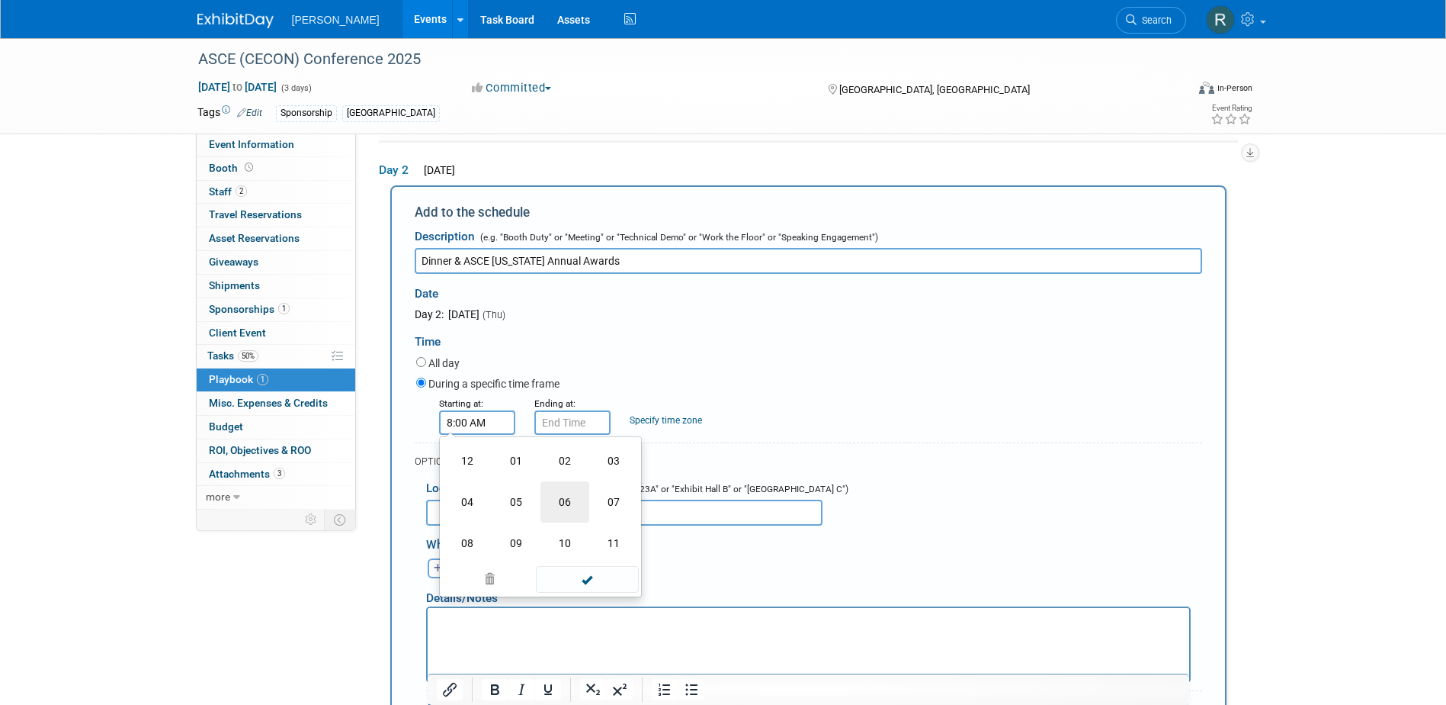
click at [575, 501] on td "06" at bounding box center [565, 501] width 49 height 41
click at [526, 494] on td "00" at bounding box center [546, 492] width 63 height 27
click at [547, 502] on span "00" at bounding box center [545, 492] width 29 height 27
click at [563, 506] on td "30" at bounding box center [565, 501] width 49 height 41
drag, startPoint x: 614, startPoint y: 502, endPoint x: 589, endPoint y: 461, distance: 47.9
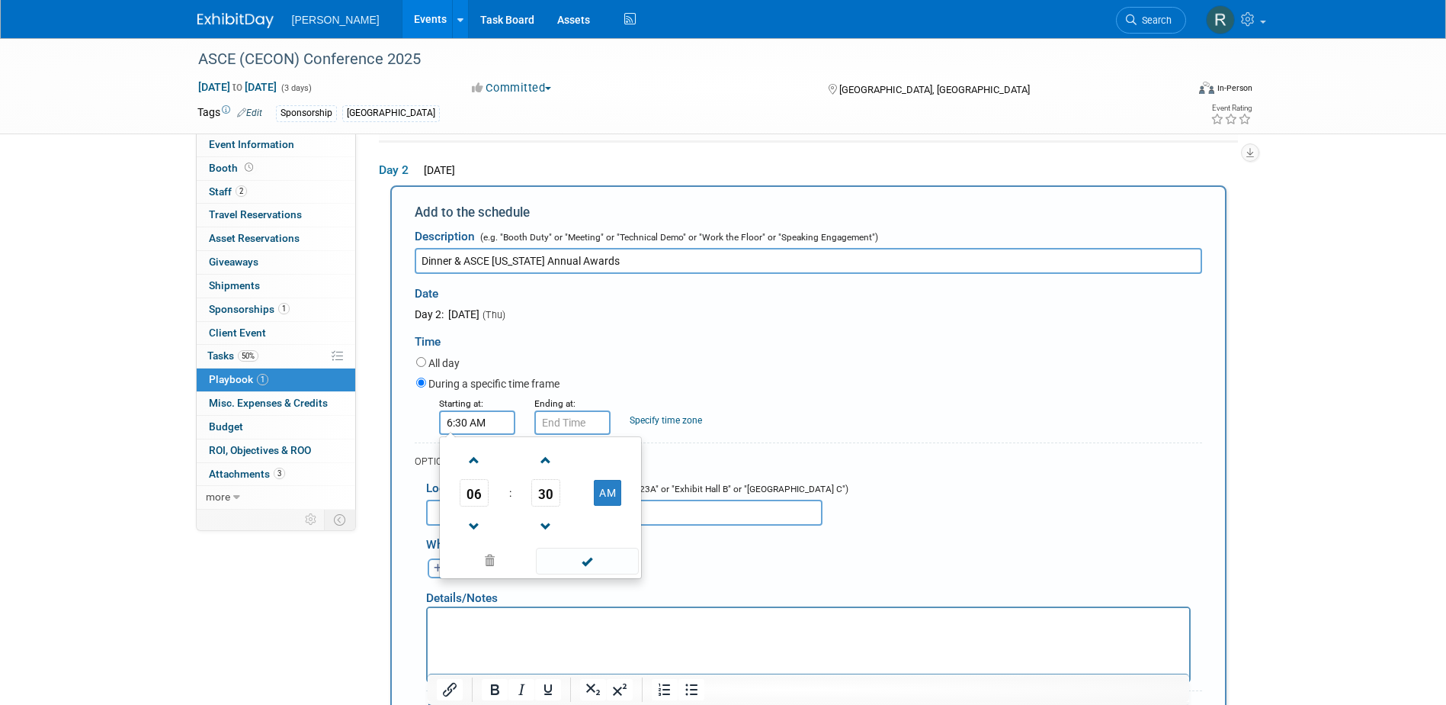
click at [614, 501] on button "AM" at bounding box center [607, 493] width 27 height 26
type input "6:30 PM"
click at [599, 564] on span at bounding box center [587, 560] width 103 height 27
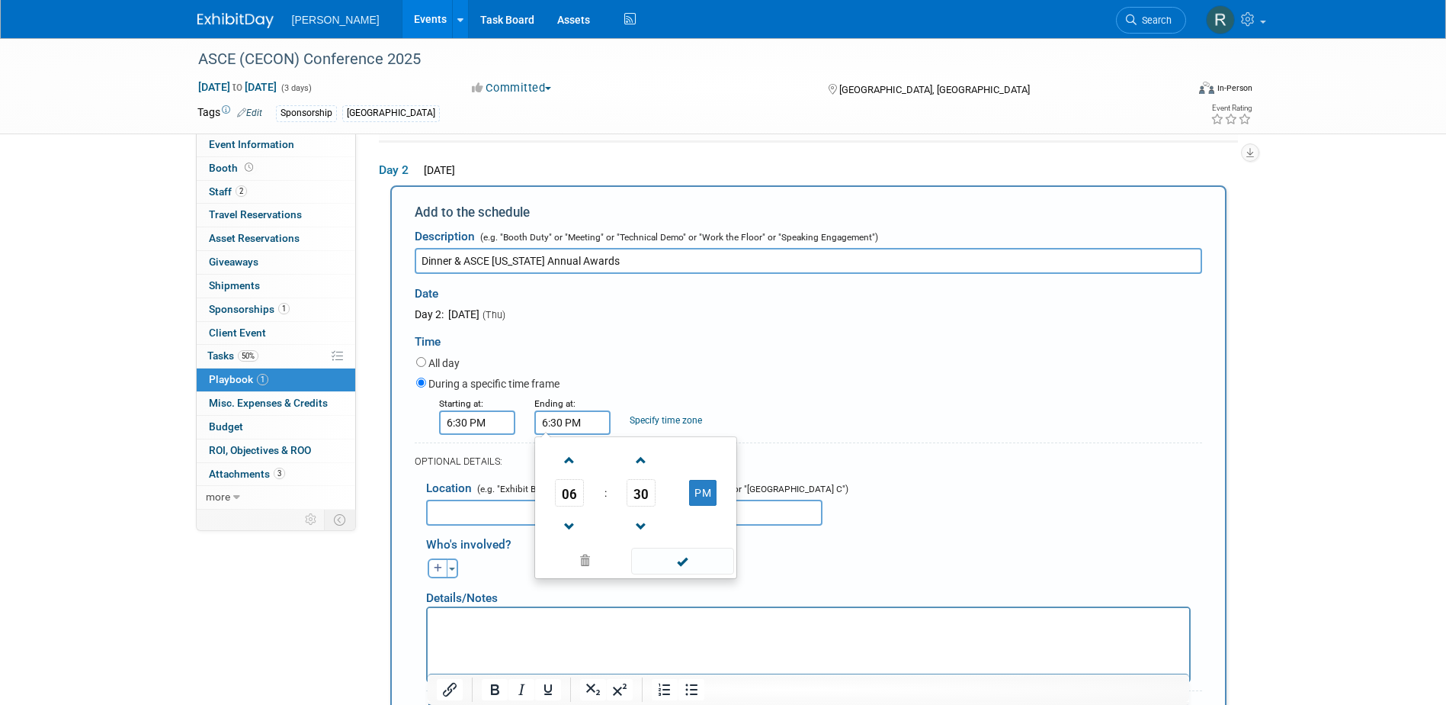
click at [570, 425] on input "6:30 PM" at bounding box center [572, 422] width 76 height 24
click at [575, 495] on span "06" at bounding box center [569, 492] width 29 height 27
click at [568, 547] on td "08" at bounding box center [562, 542] width 49 height 41
click at [634, 501] on span "30" at bounding box center [641, 492] width 29 height 27
click at [569, 461] on td "00" at bounding box center [562, 460] width 49 height 41
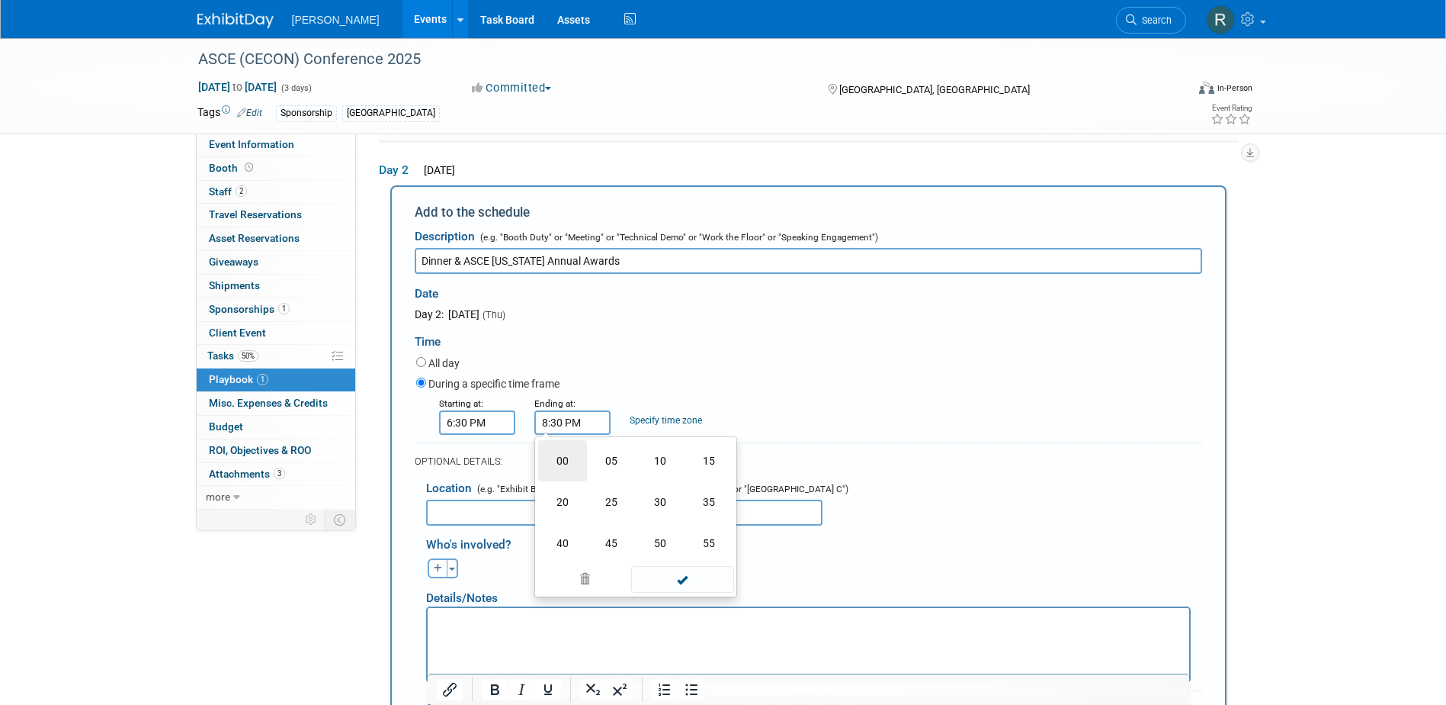
type input "8:00 PM"
click at [672, 555] on span at bounding box center [682, 560] width 103 height 27
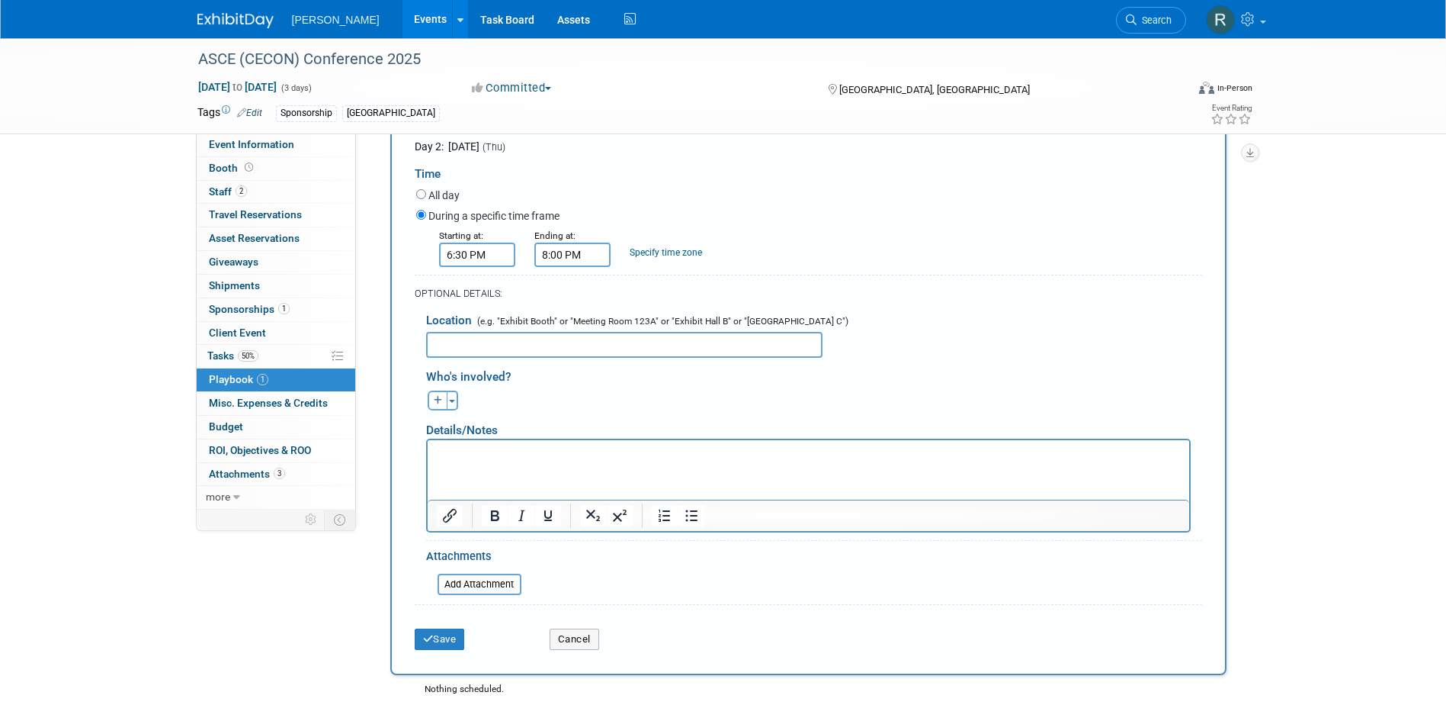
scroll to position [371, 0]
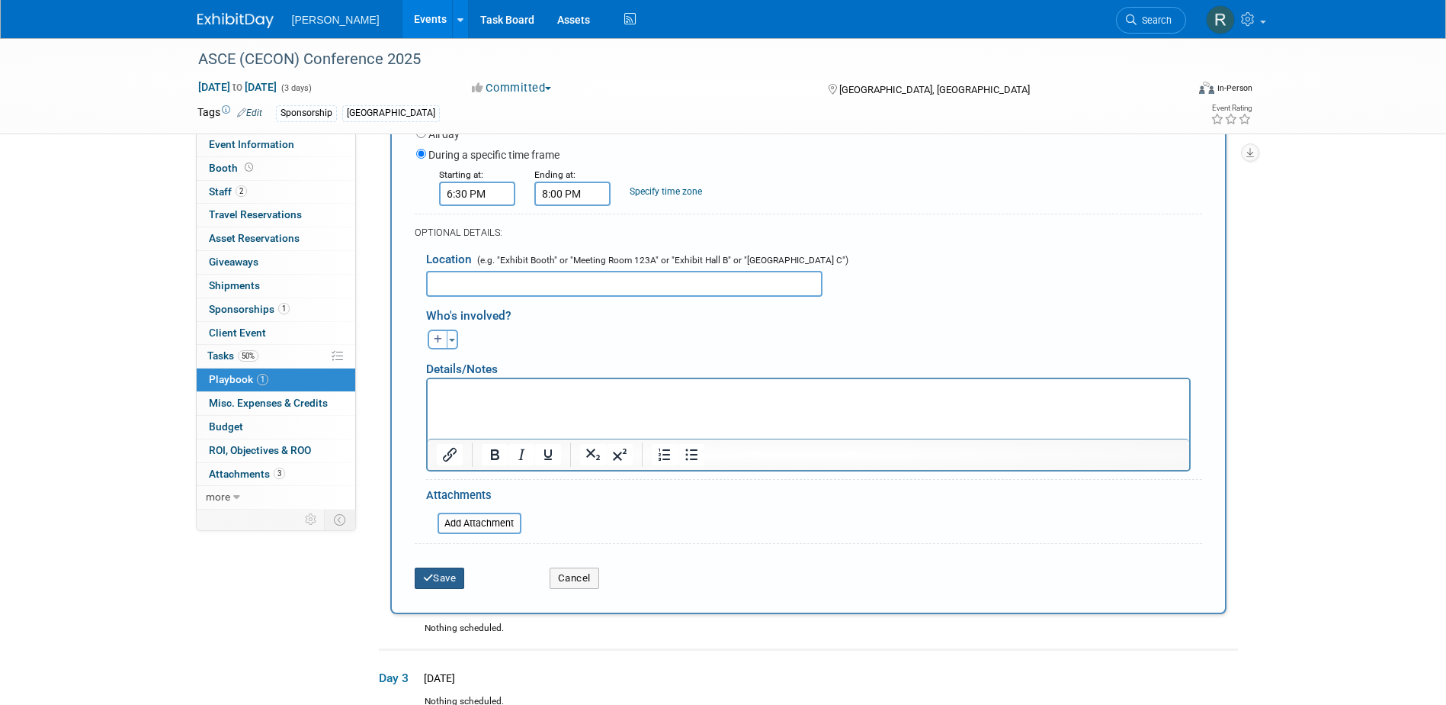
drag, startPoint x: 457, startPoint y: 576, endPoint x: 460, endPoint y: 542, distance: 34.4
click at [456, 576] on button "Save" at bounding box center [440, 577] width 50 height 21
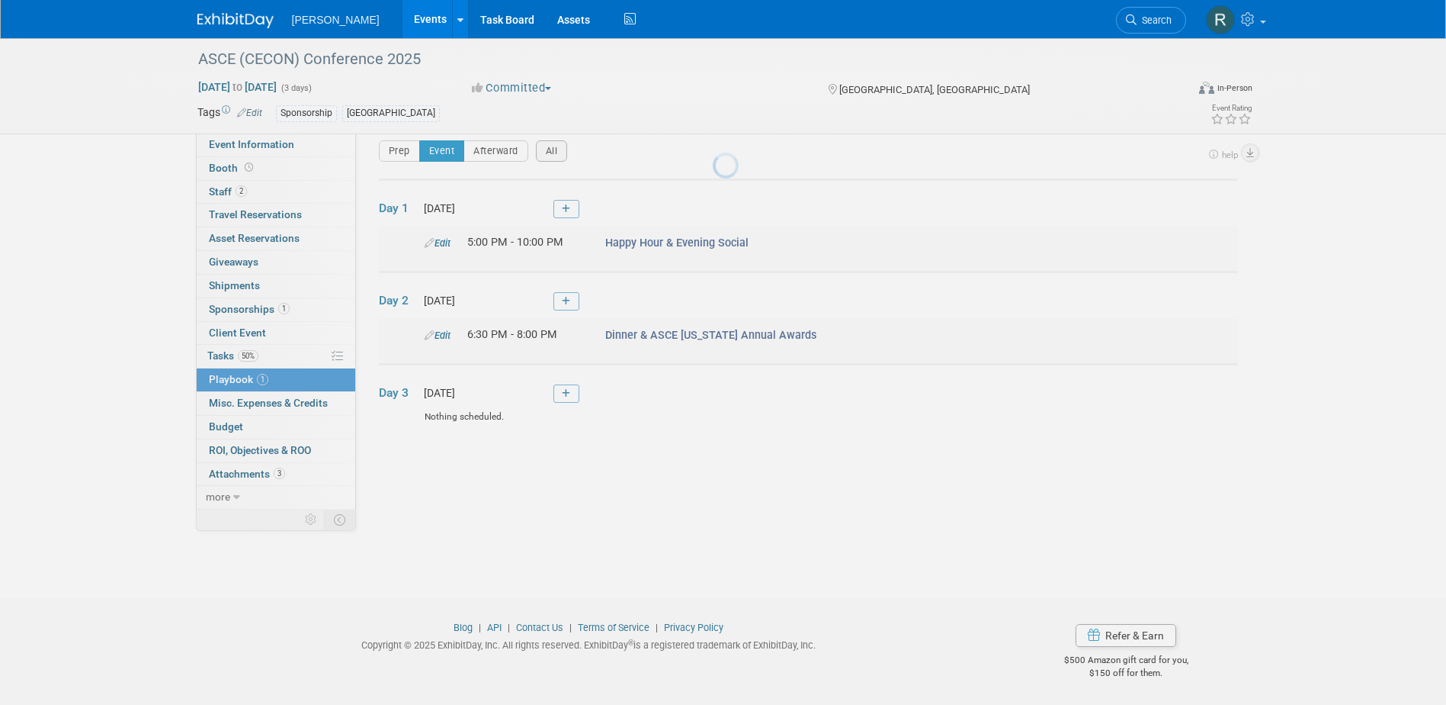
scroll to position [14, 0]
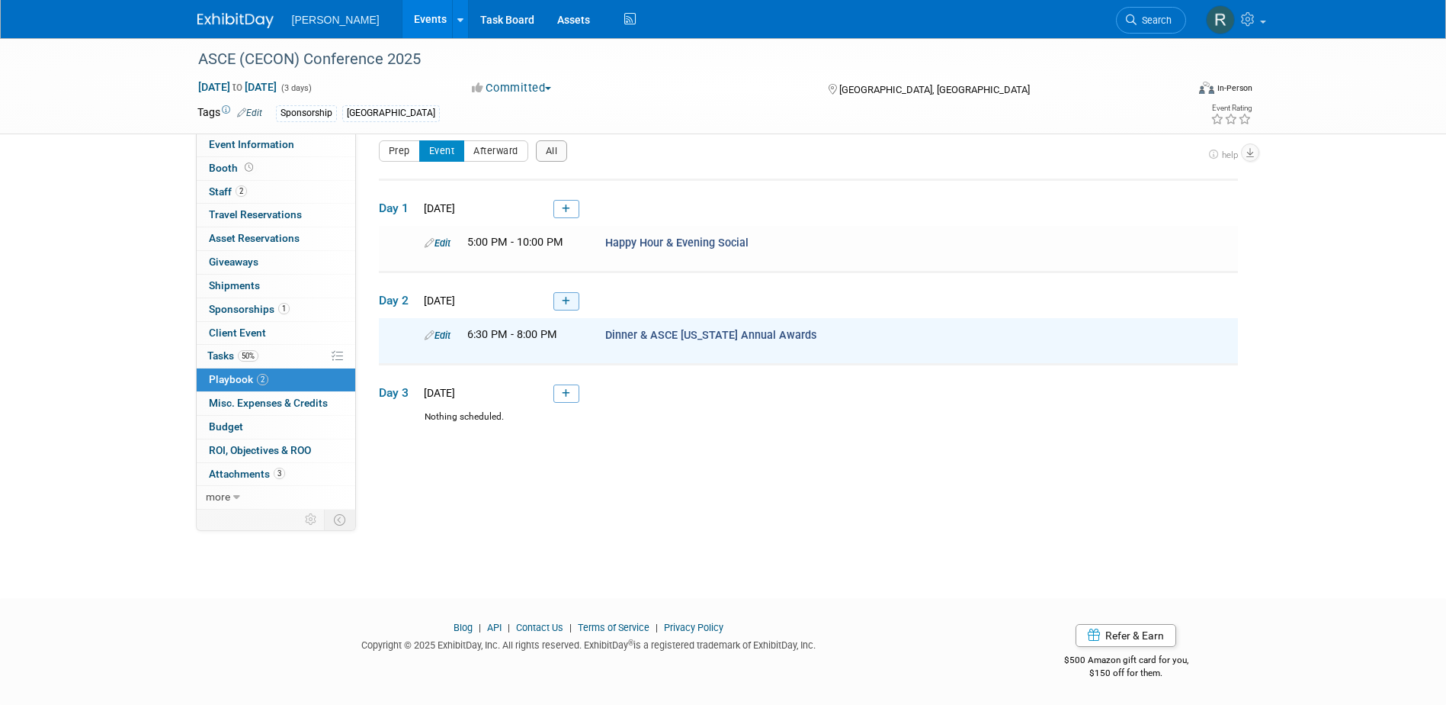
click at [563, 295] on link at bounding box center [567, 301] width 26 height 18
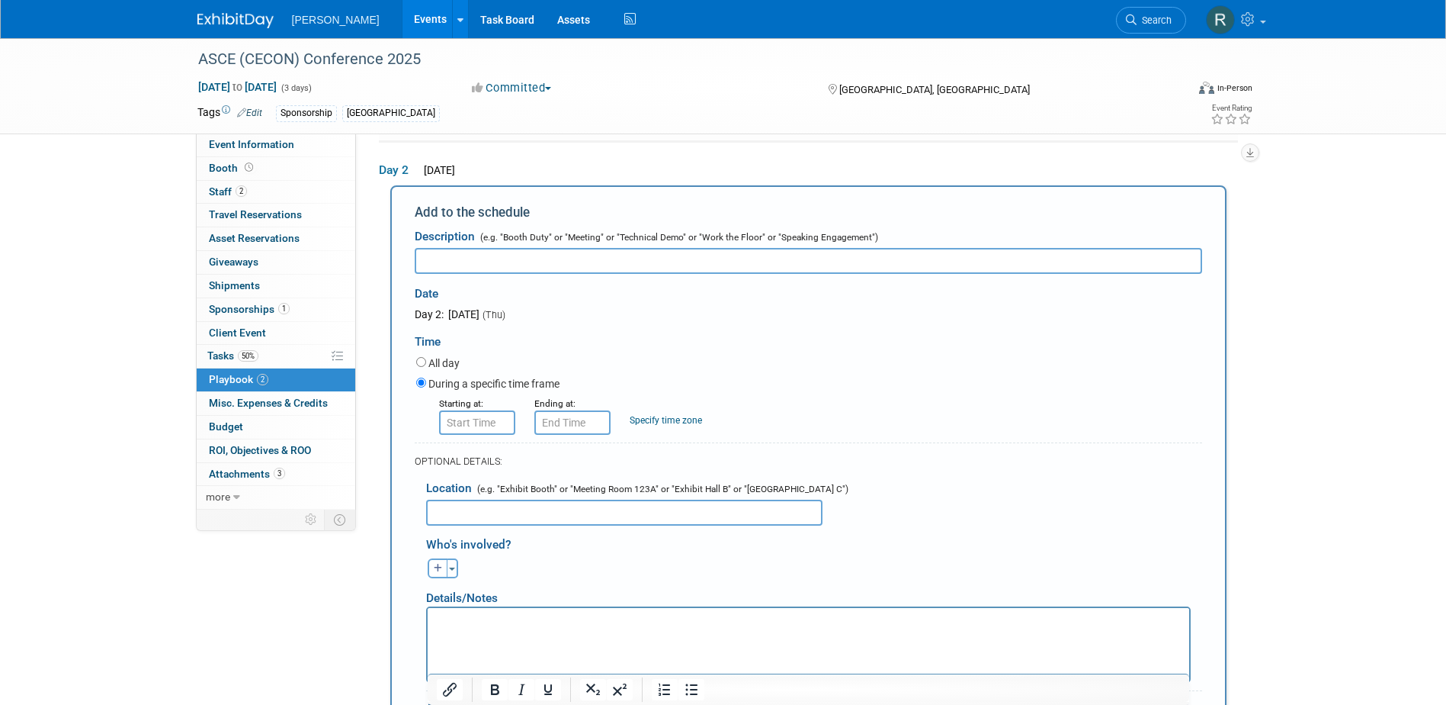
scroll to position [0, 0]
type input "CECON Casino Gala"
click at [485, 425] on input "8:00 AM" at bounding box center [477, 422] width 76 height 24
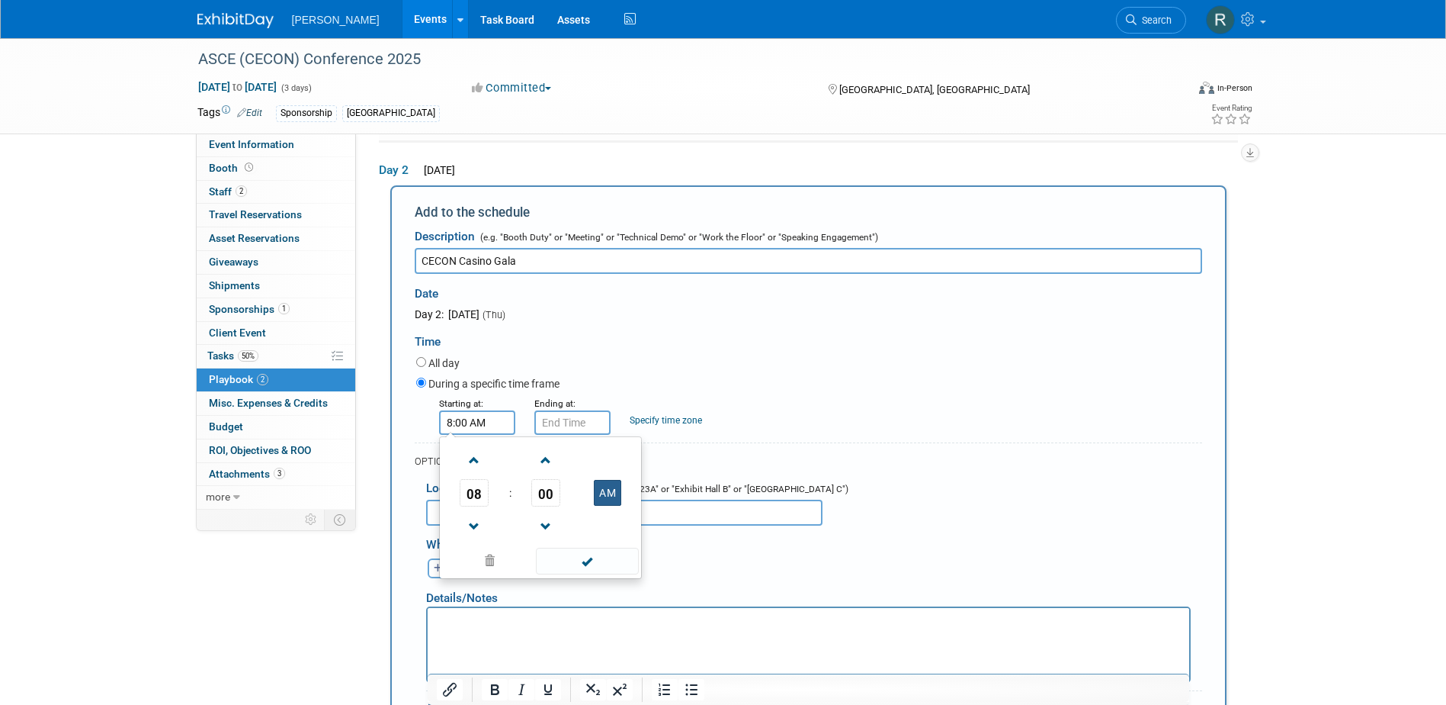
click at [602, 492] on button "AM" at bounding box center [607, 493] width 27 height 26
type input "8:00 PM"
click at [595, 561] on span at bounding box center [587, 560] width 103 height 27
click at [590, 415] on input "8:00 PM" at bounding box center [572, 422] width 76 height 24
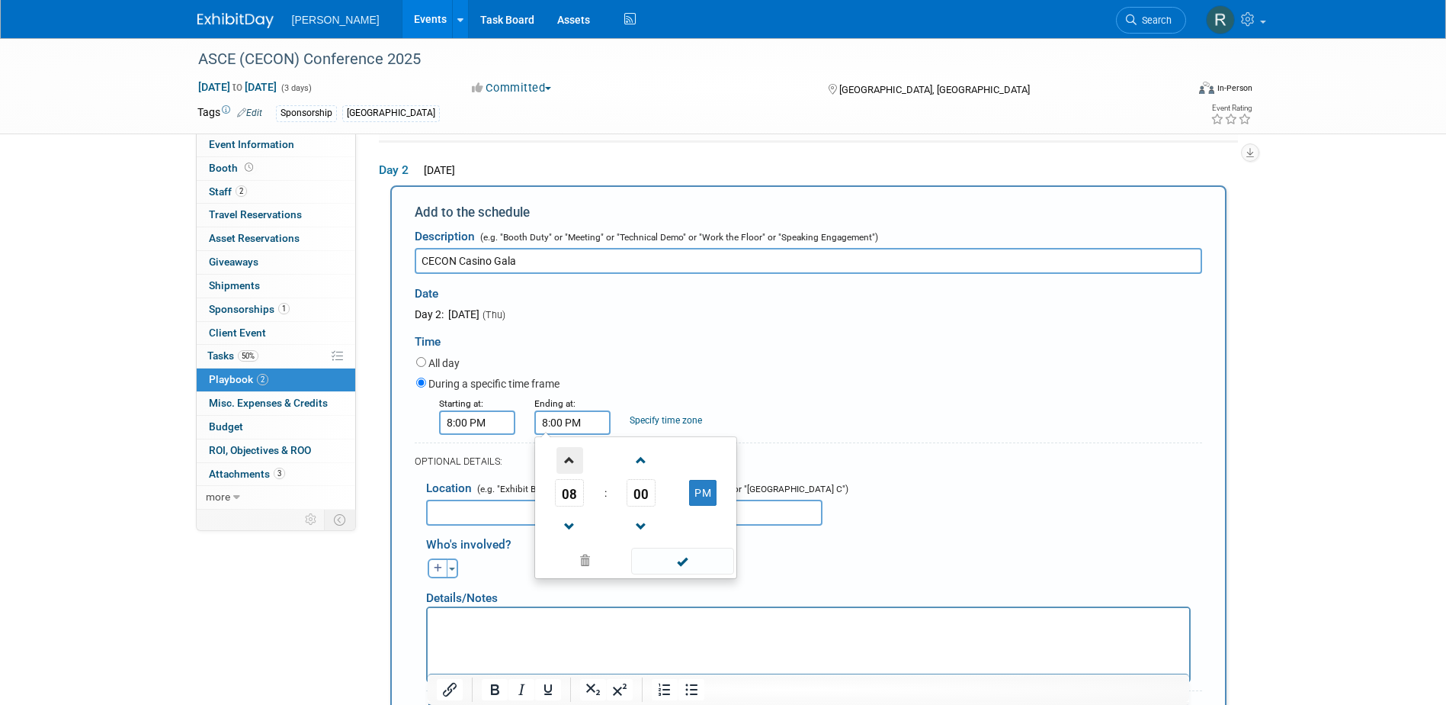
click at [569, 458] on span at bounding box center [570, 460] width 27 height 27
type input "11:00 PM"
click at [655, 554] on span at bounding box center [682, 560] width 103 height 27
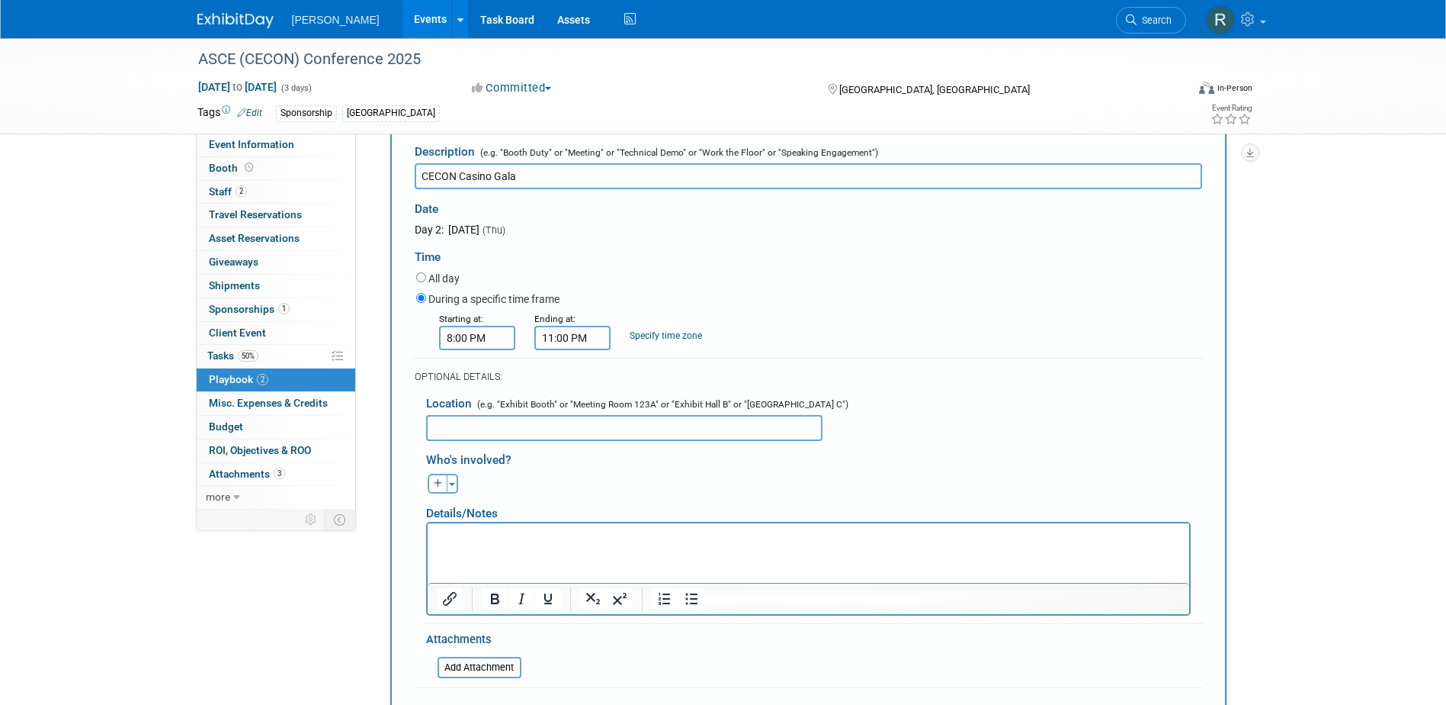
scroll to position [371, 0]
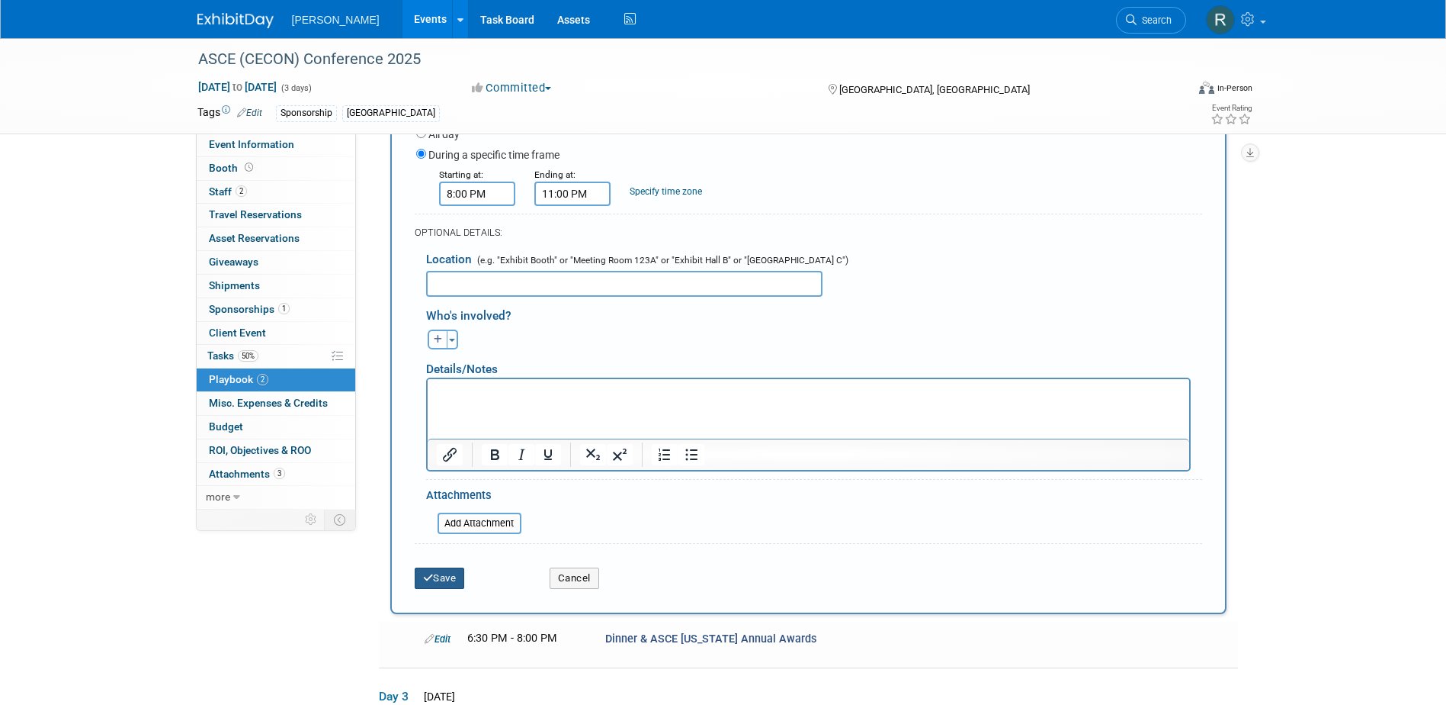
drag, startPoint x: 450, startPoint y: 576, endPoint x: 452, endPoint y: 565, distance: 11.7
click at [450, 577] on button "Save" at bounding box center [440, 577] width 50 height 21
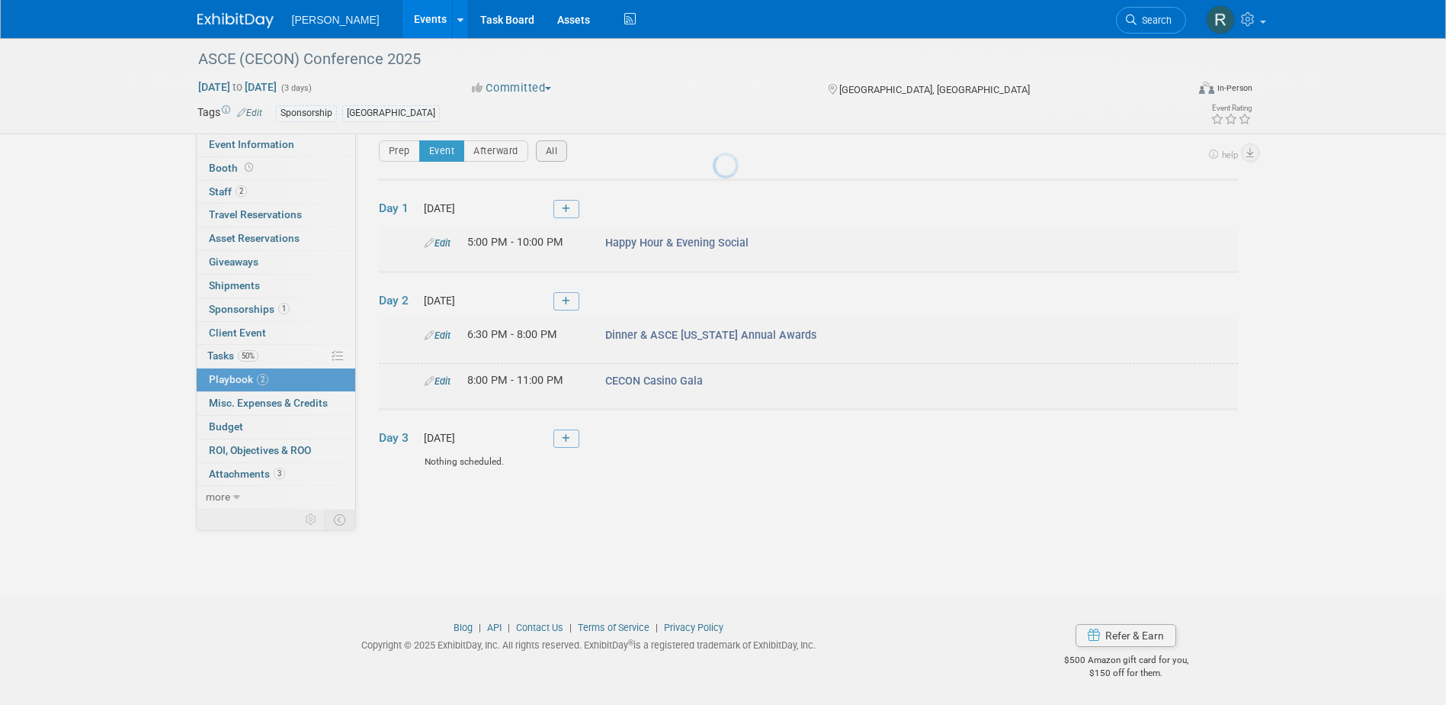
scroll to position [14, 0]
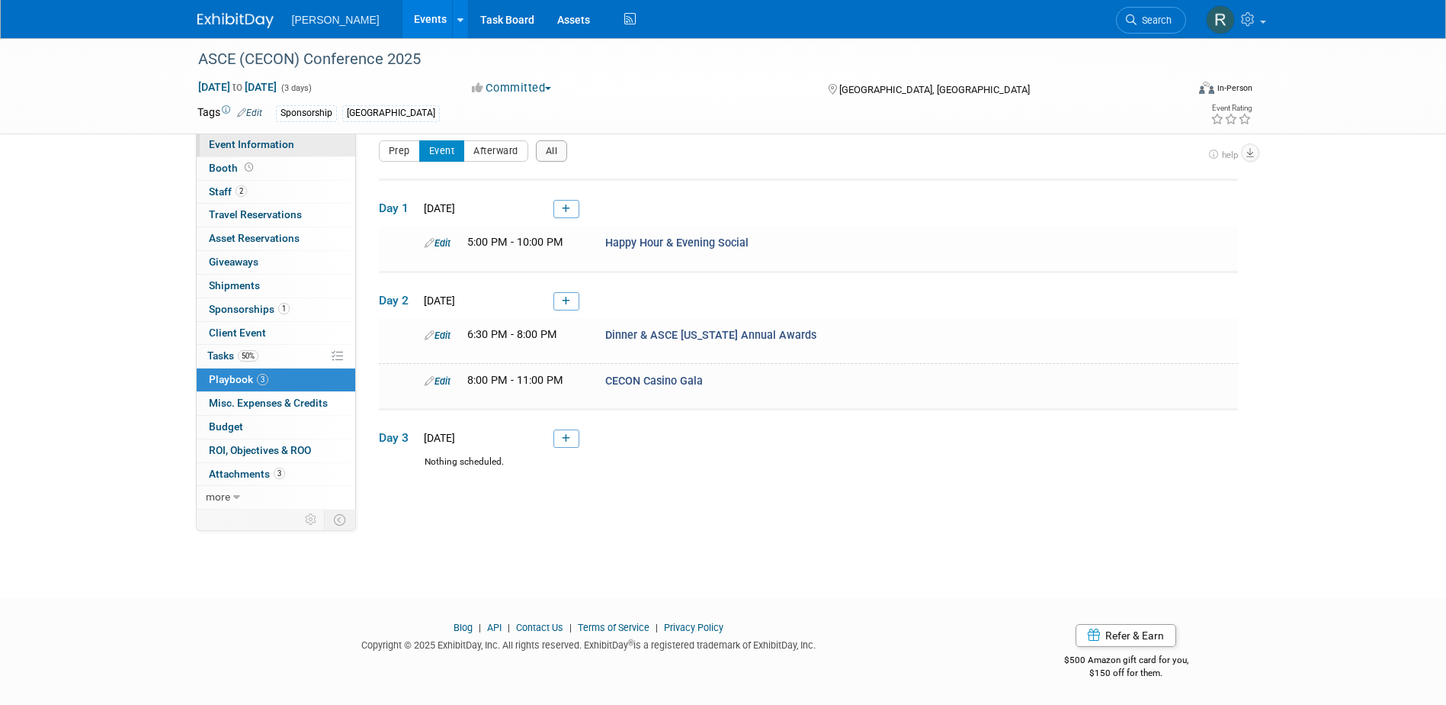
click at [243, 144] on span "Event Information" at bounding box center [251, 144] width 85 height 12
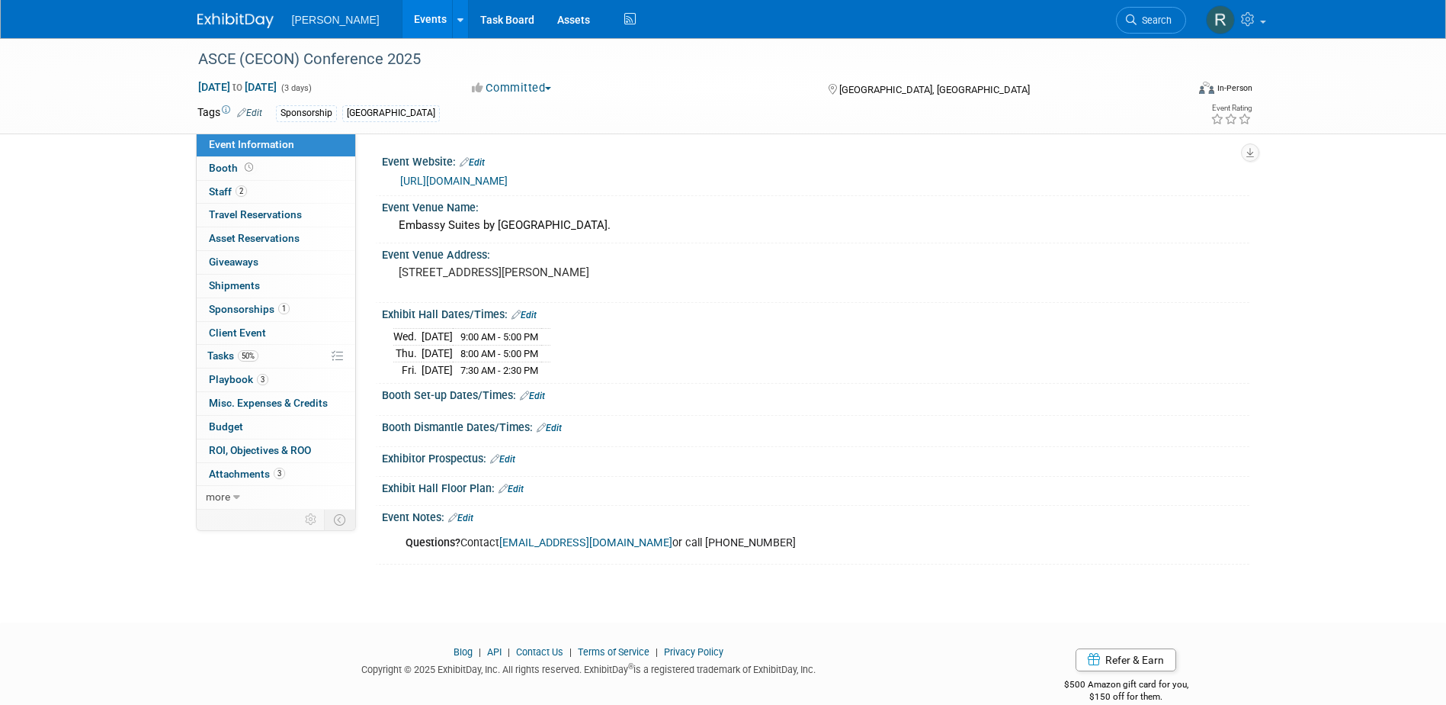
click at [528, 313] on link "Edit" at bounding box center [524, 315] width 25 height 11
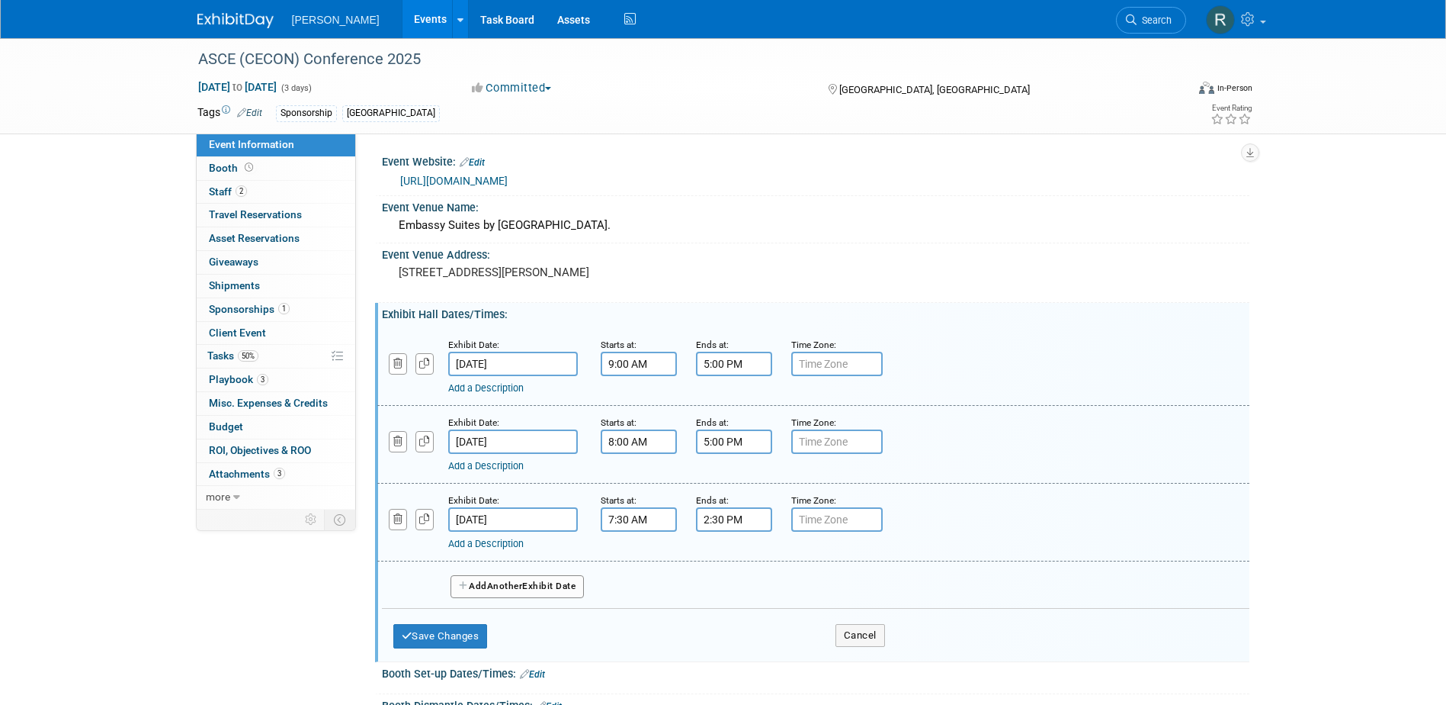
click at [833, 358] on input "text" at bounding box center [836, 363] width 91 height 24
type input "CST"
click at [866, 344] on link "Apply to all" at bounding box center [858, 345] width 41 height 10
type input "CST"
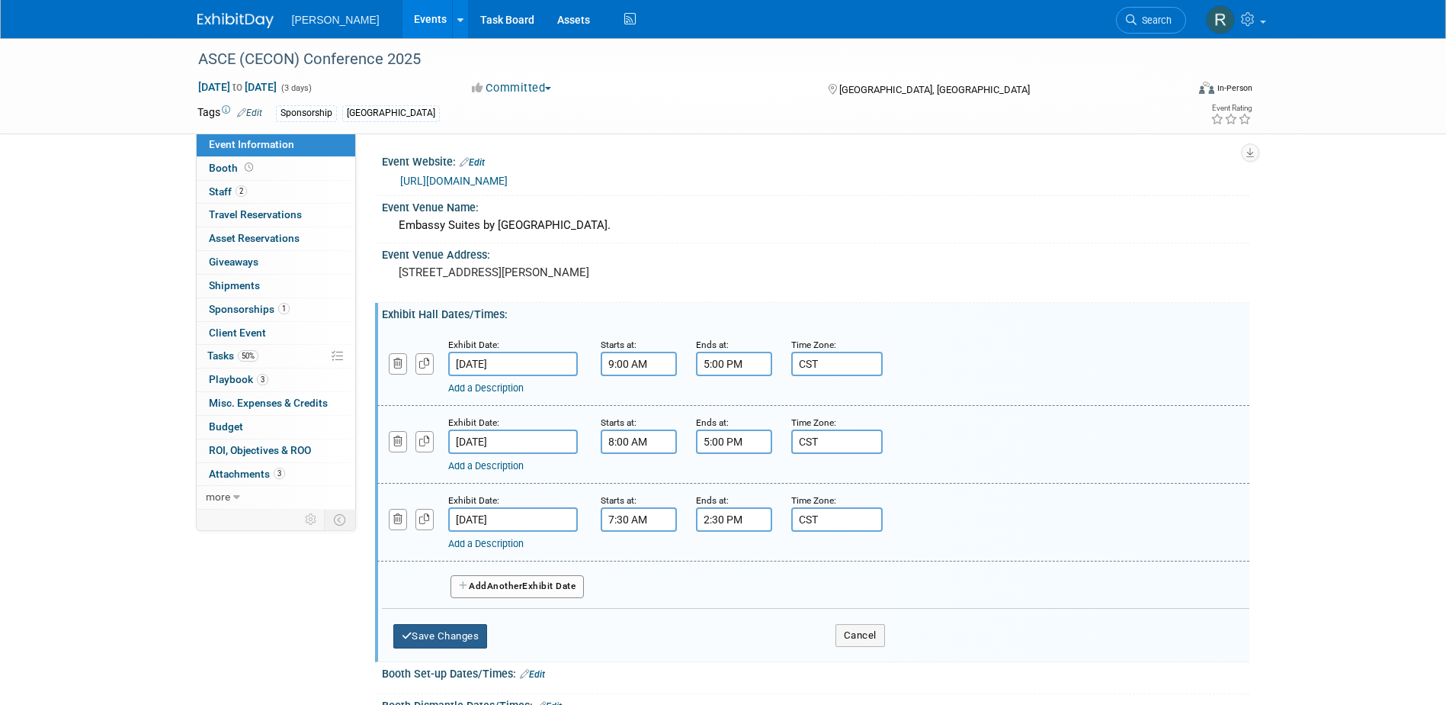
click at [474, 632] on button "Save Changes" at bounding box center [440, 636] width 95 height 24
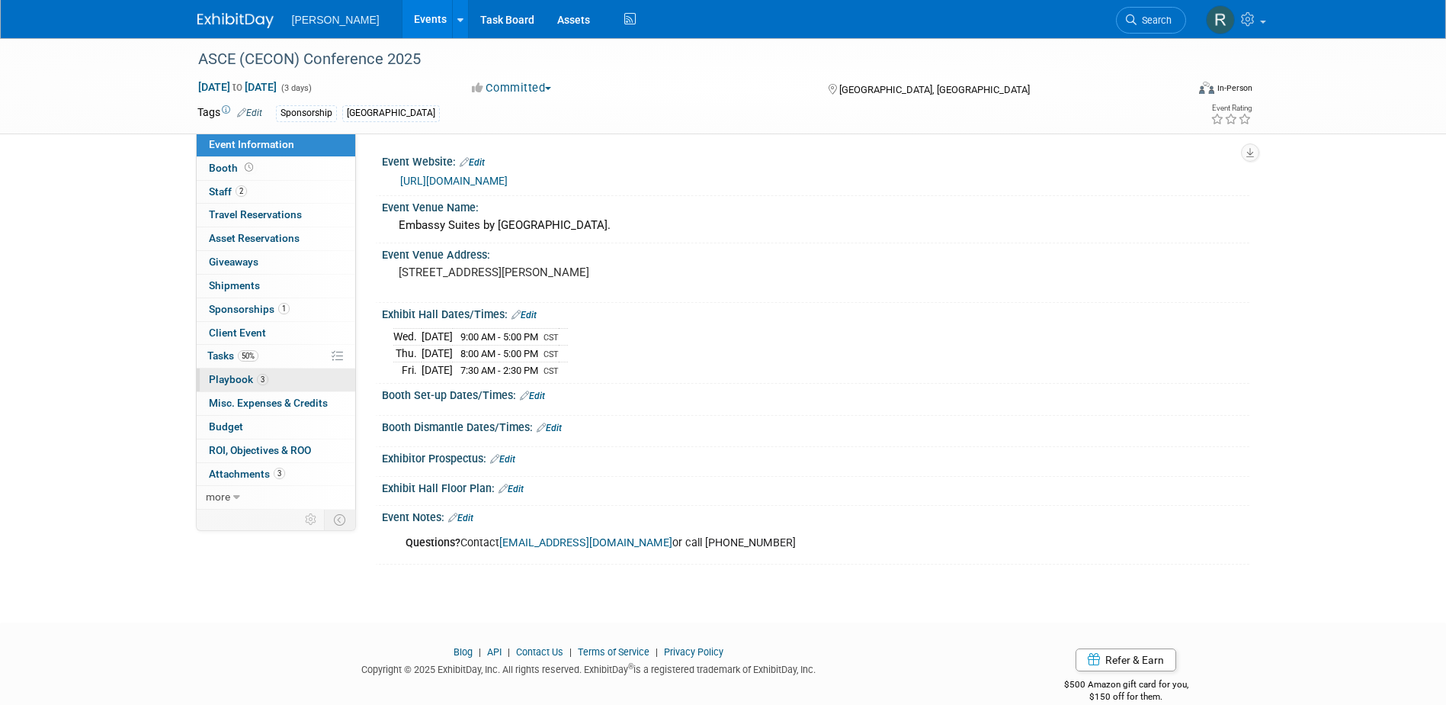
click at [223, 379] on span "Playbook 3" at bounding box center [238, 379] width 59 height 12
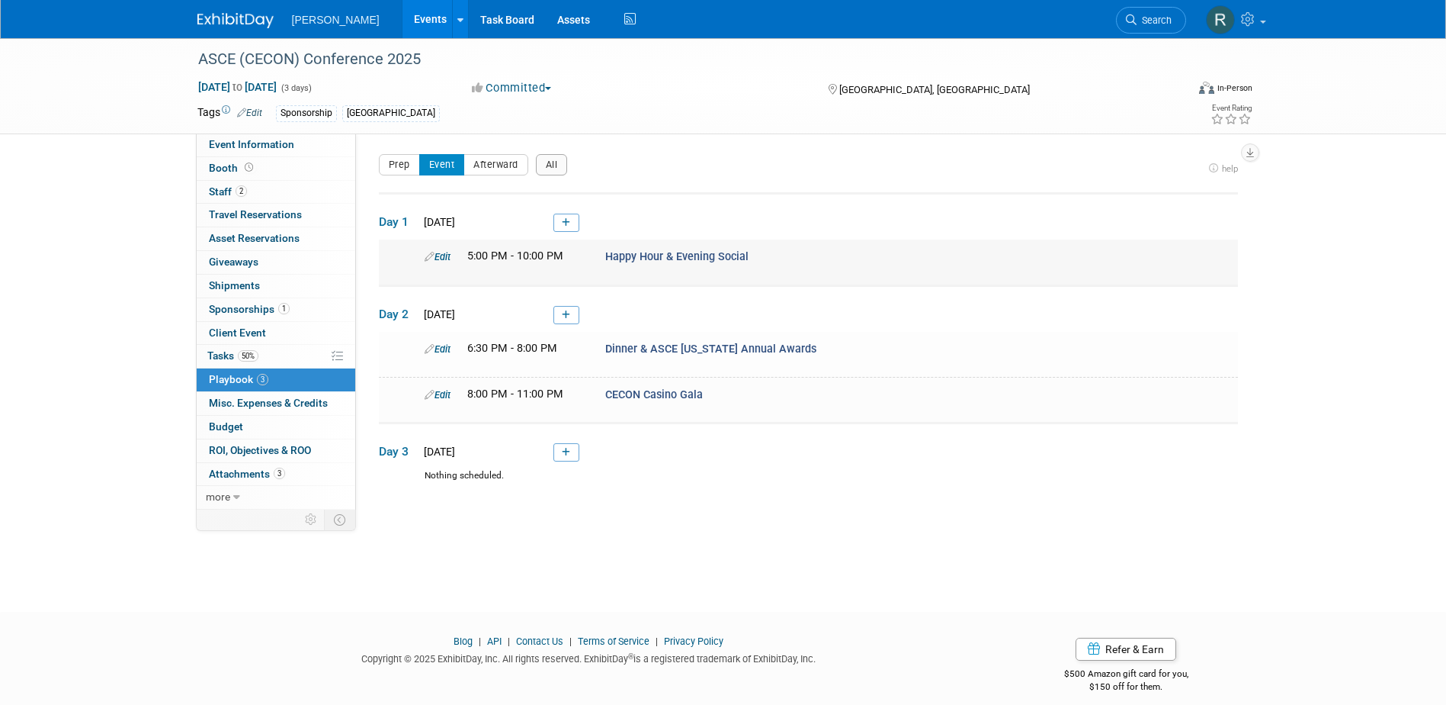
click at [445, 258] on link "Edit" at bounding box center [438, 256] width 26 height 11
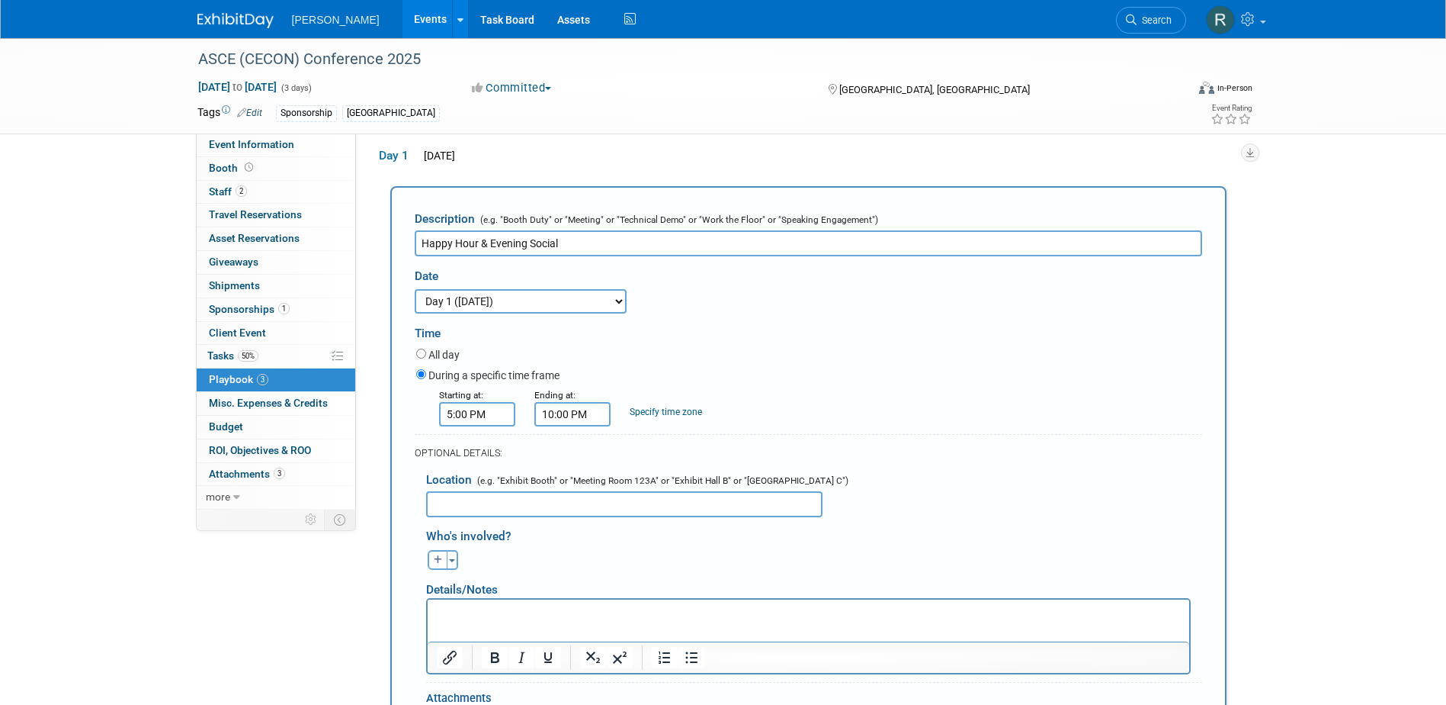
click at [640, 407] on div "Specify time zone" at bounding box center [666, 403] width 72 height 32
click at [651, 416] on link "Specify time zone" at bounding box center [666, 411] width 72 height 11
drag, startPoint x: 666, startPoint y: 414, endPoint x: 618, endPoint y: 414, distance: 48.0
click at [618, 414] on div "Specify time zone Time zone: CST" at bounding box center [665, 407] width 95 height 40
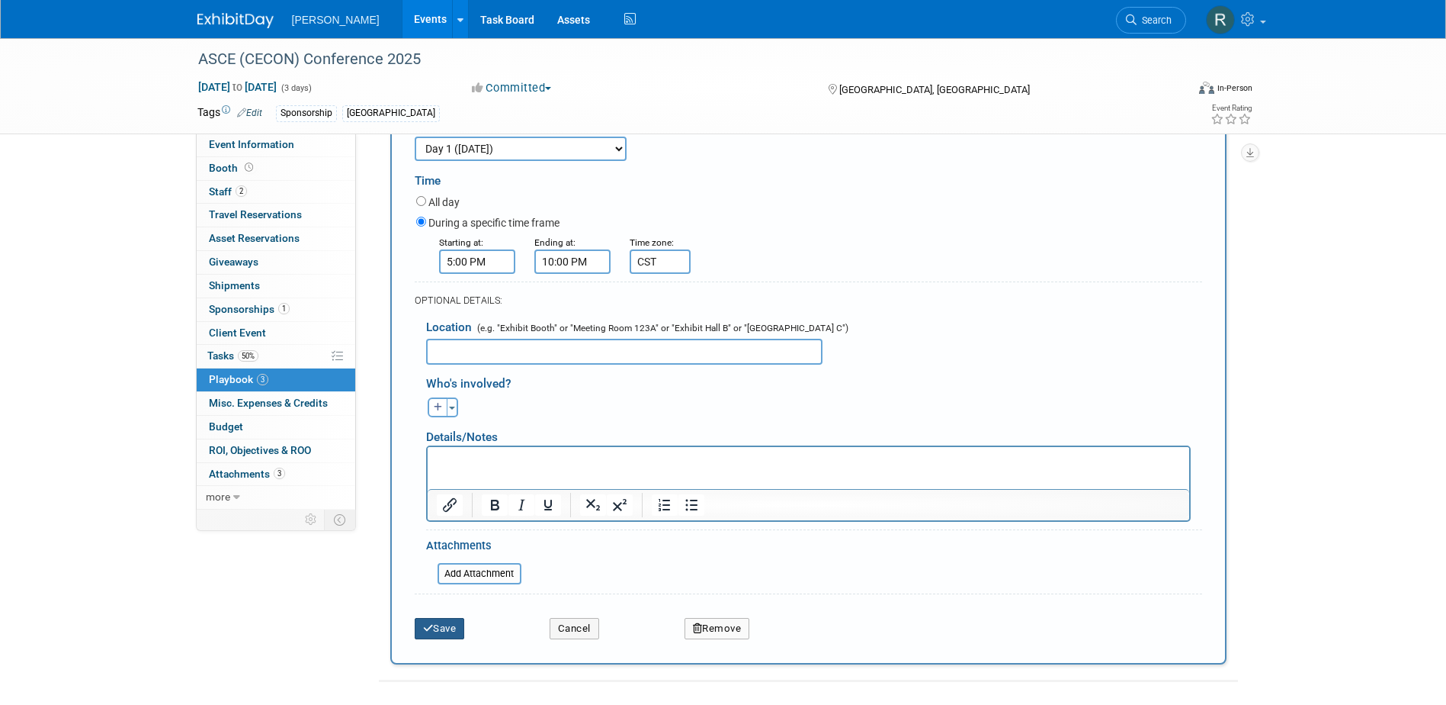
type input "CST"
click at [460, 627] on button "Save" at bounding box center [440, 628] width 50 height 21
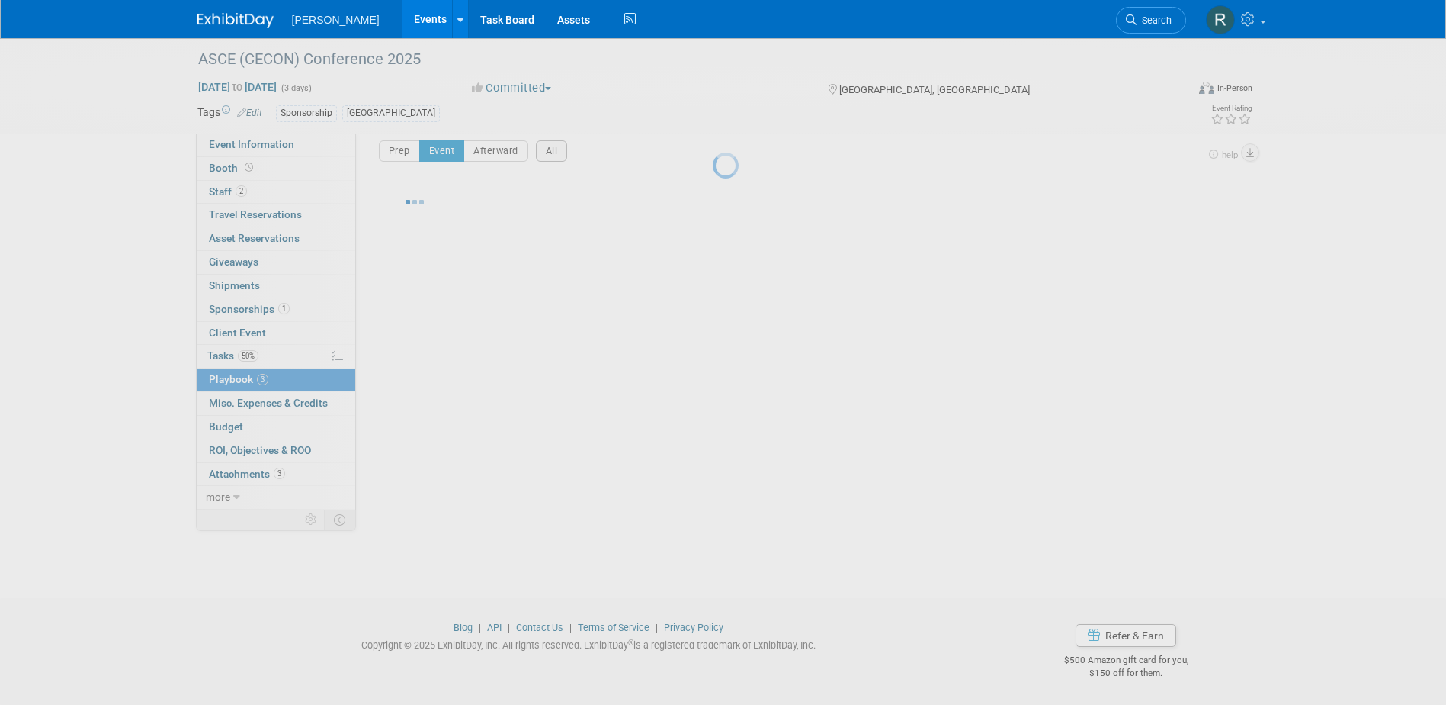
scroll to position [14, 0]
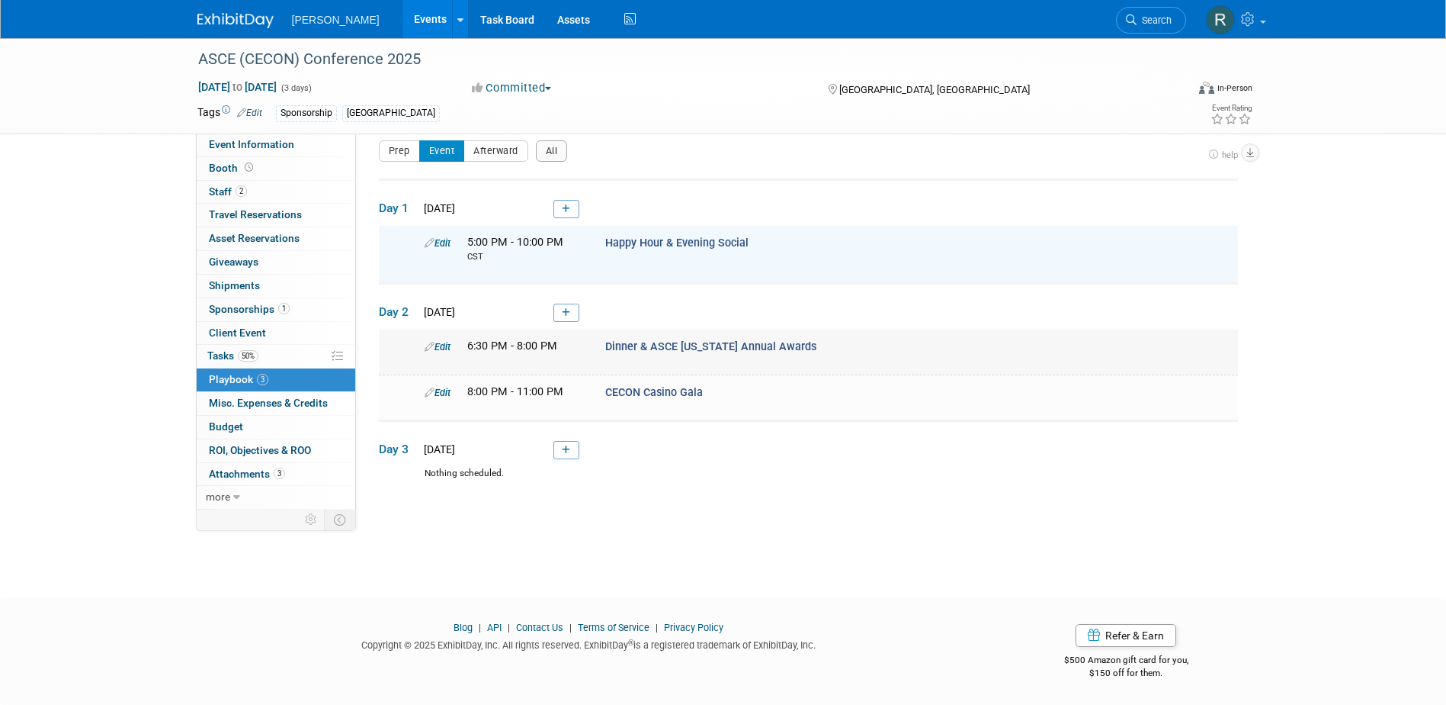
click at [441, 348] on link "Edit" at bounding box center [438, 346] width 26 height 11
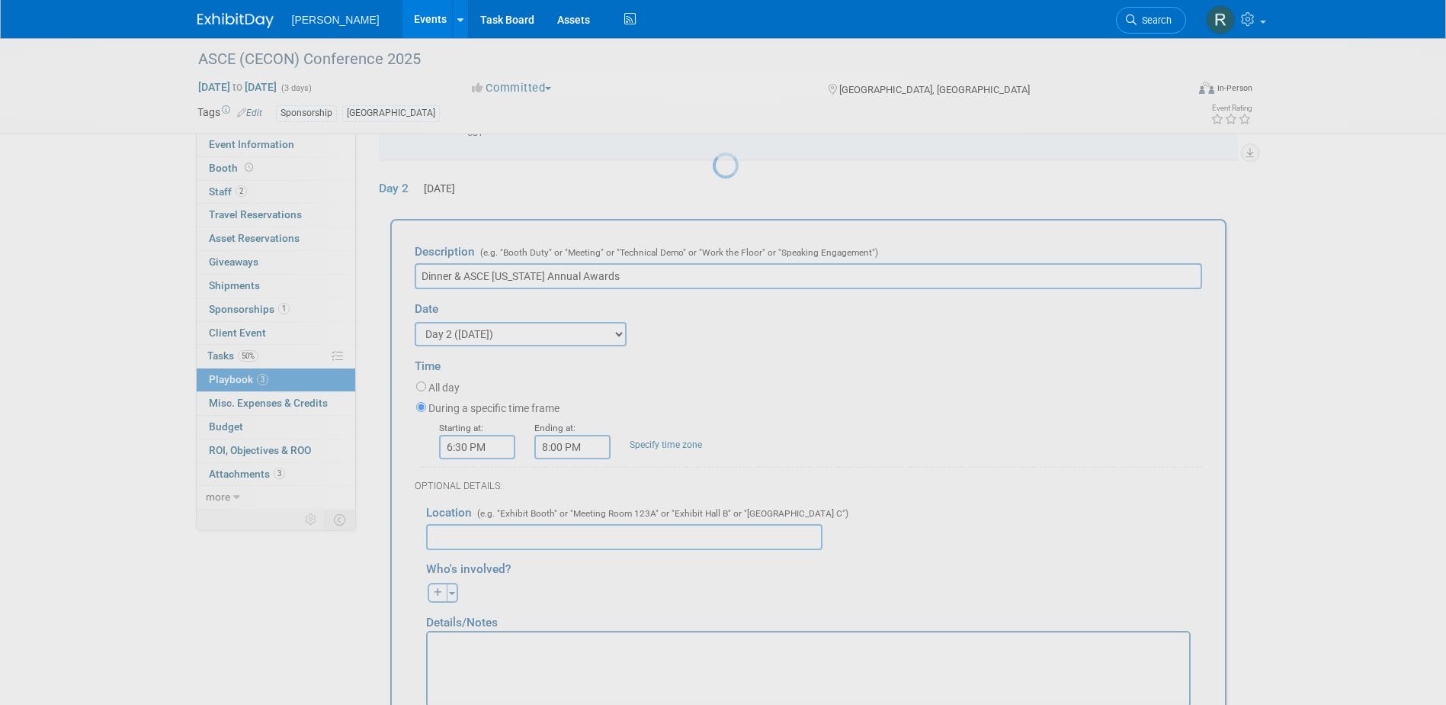
scroll to position [0, 0]
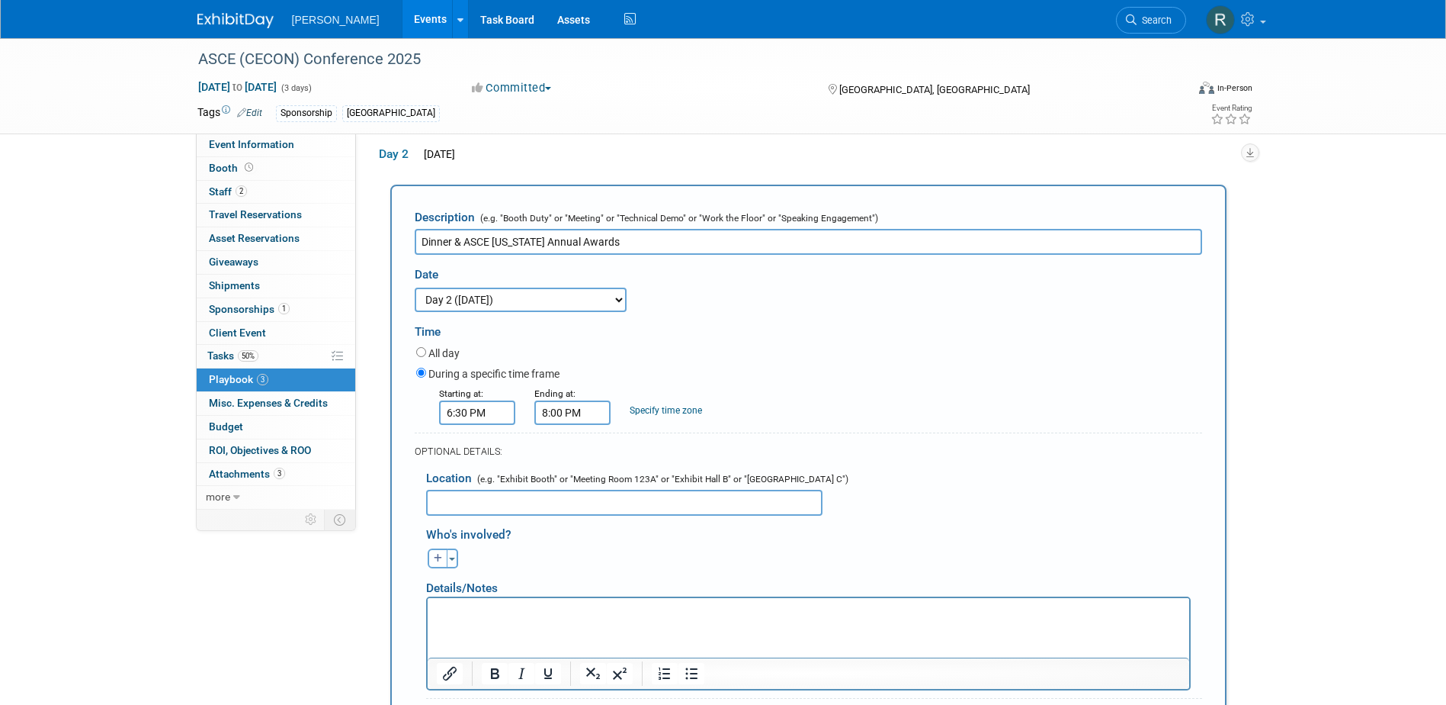
click at [643, 415] on link "Specify time zone" at bounding box center [666, 410] width 72 height 11
paste input "CST"
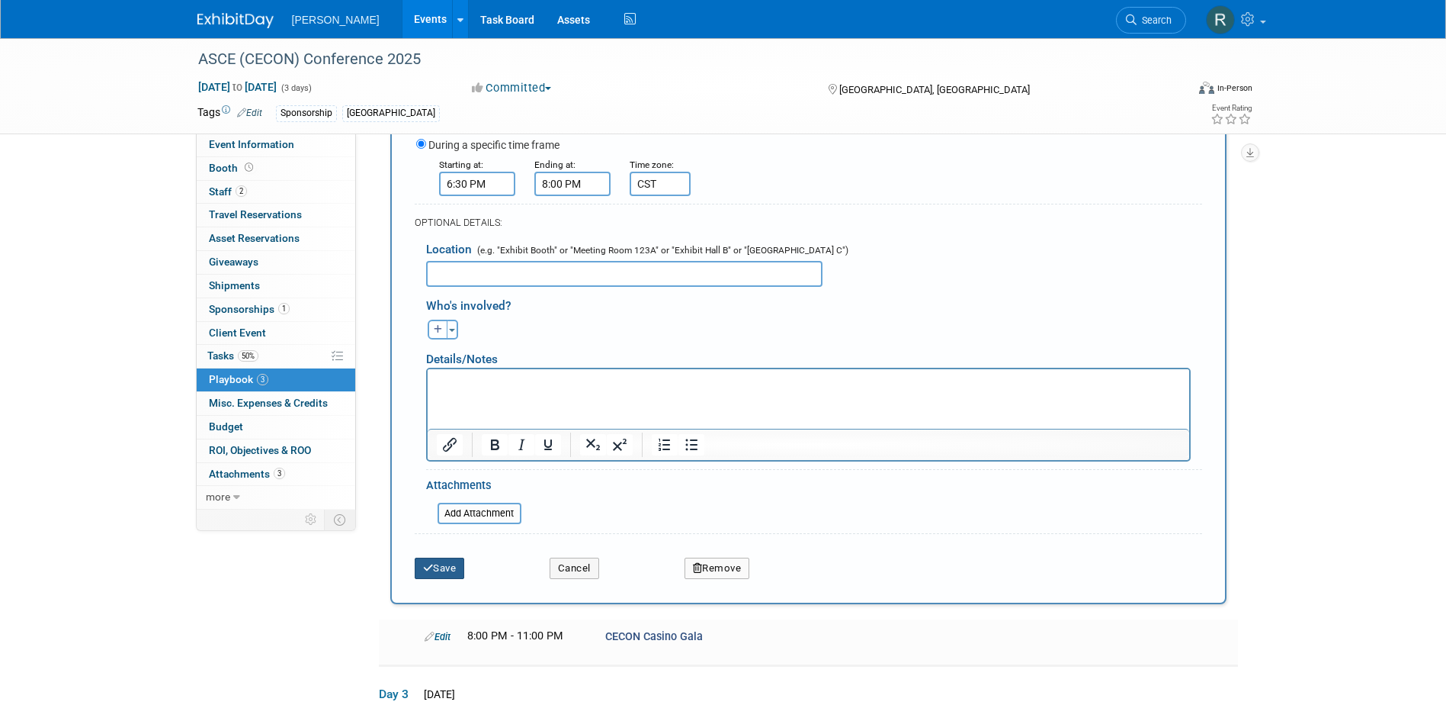
type input "CST"
click at [440, 569] on button "Save" at bounding box center [440, 567] width 50 height 21
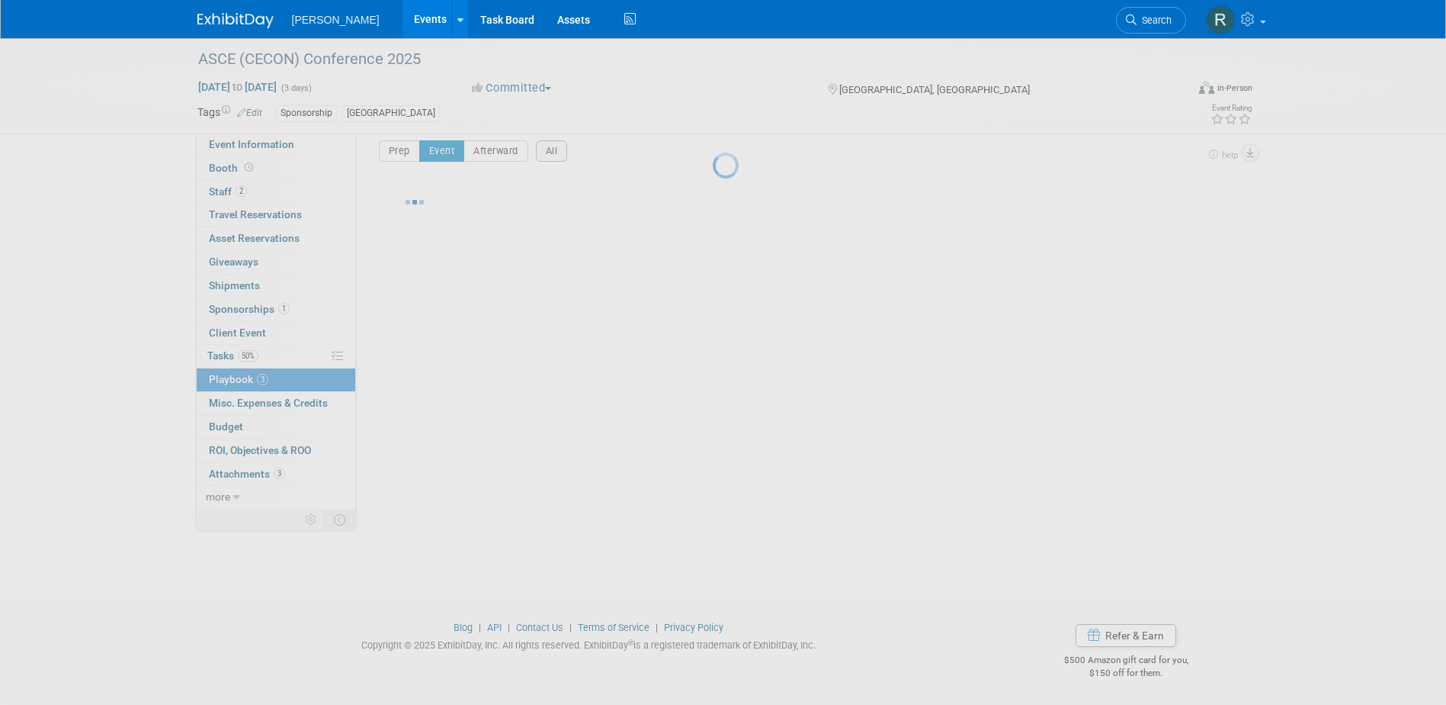
scroll to position [14, 0]
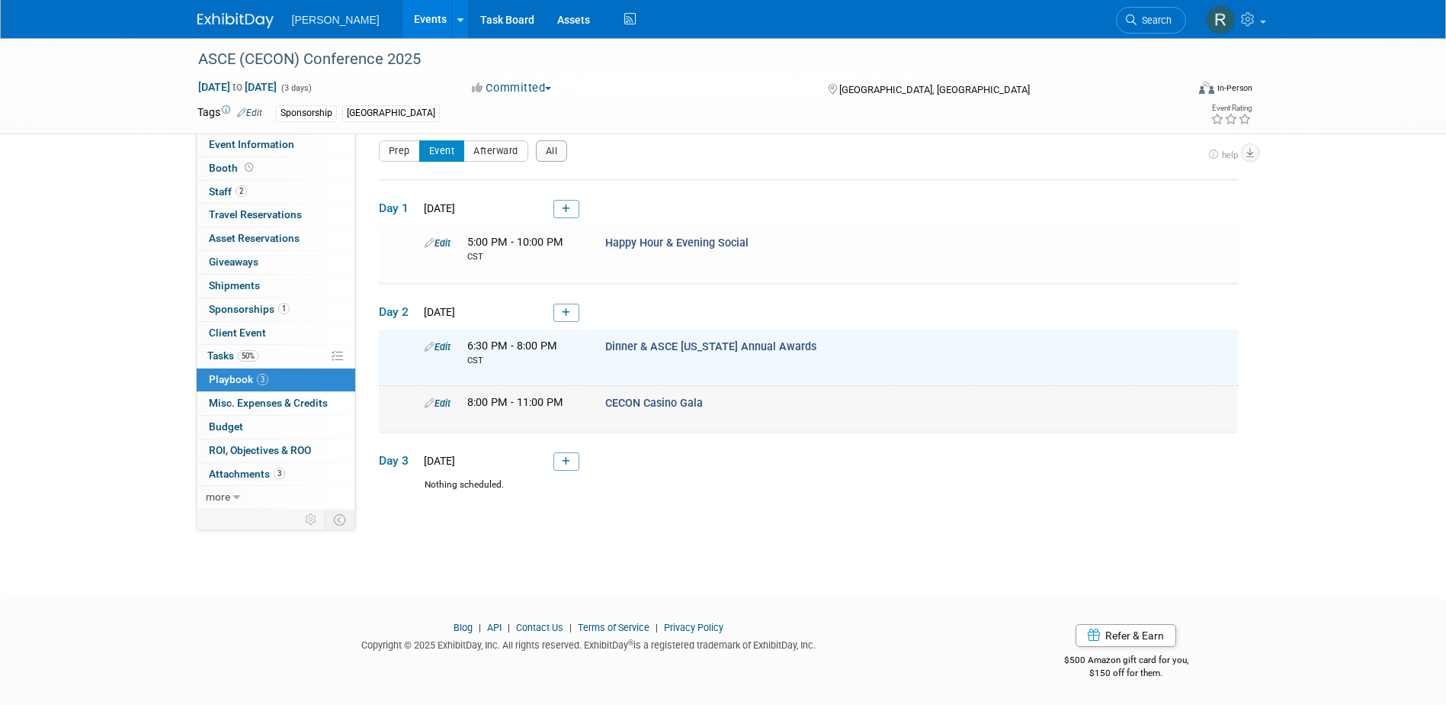
click at [445, 403] on link "Edit" at bounding box center [438, 402] width 26 height 11
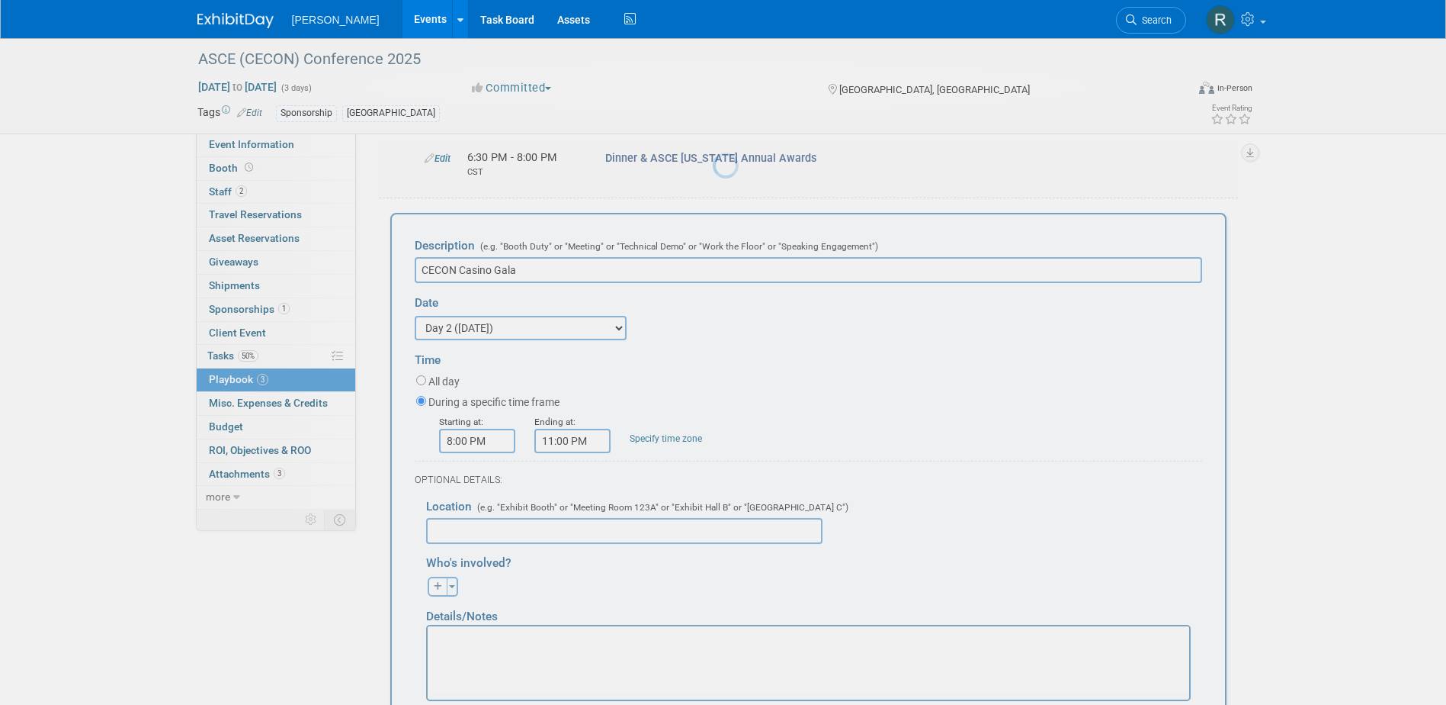
scroll to position [0, 0]
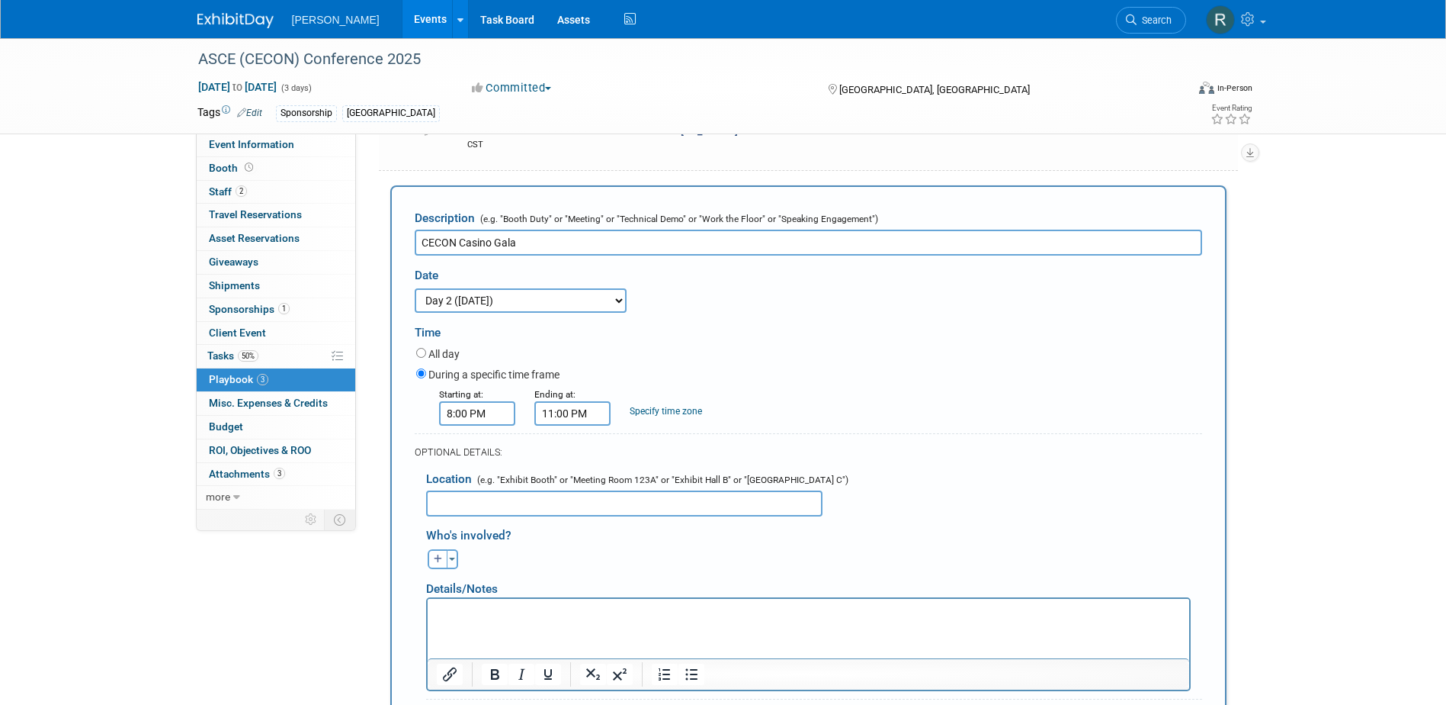
click at [663, 416] on link "Specify time zone" at bounding box center [666, 411] width 72 height 11
paste input "CST"
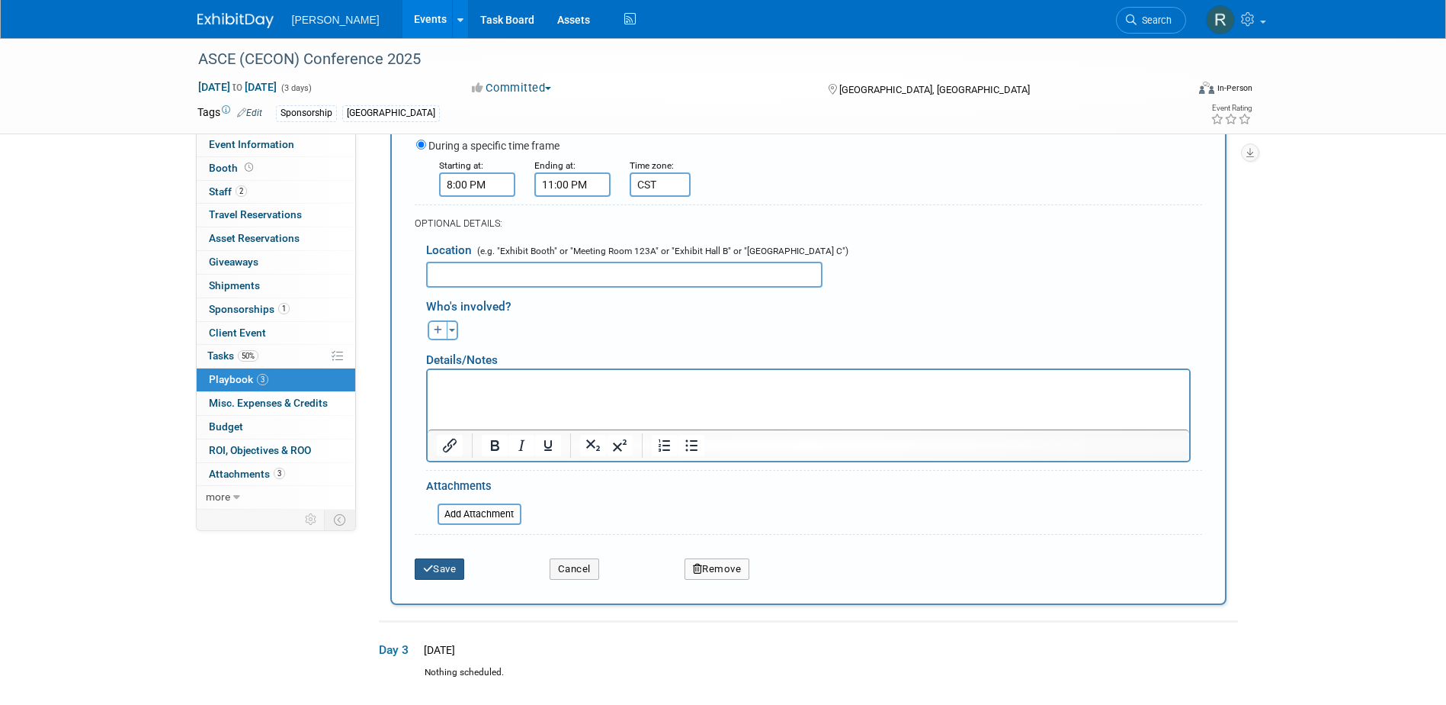
type input "CST"
click at [441, 570] on button "Save" at bounding box center [440, 568] width 50 height 21
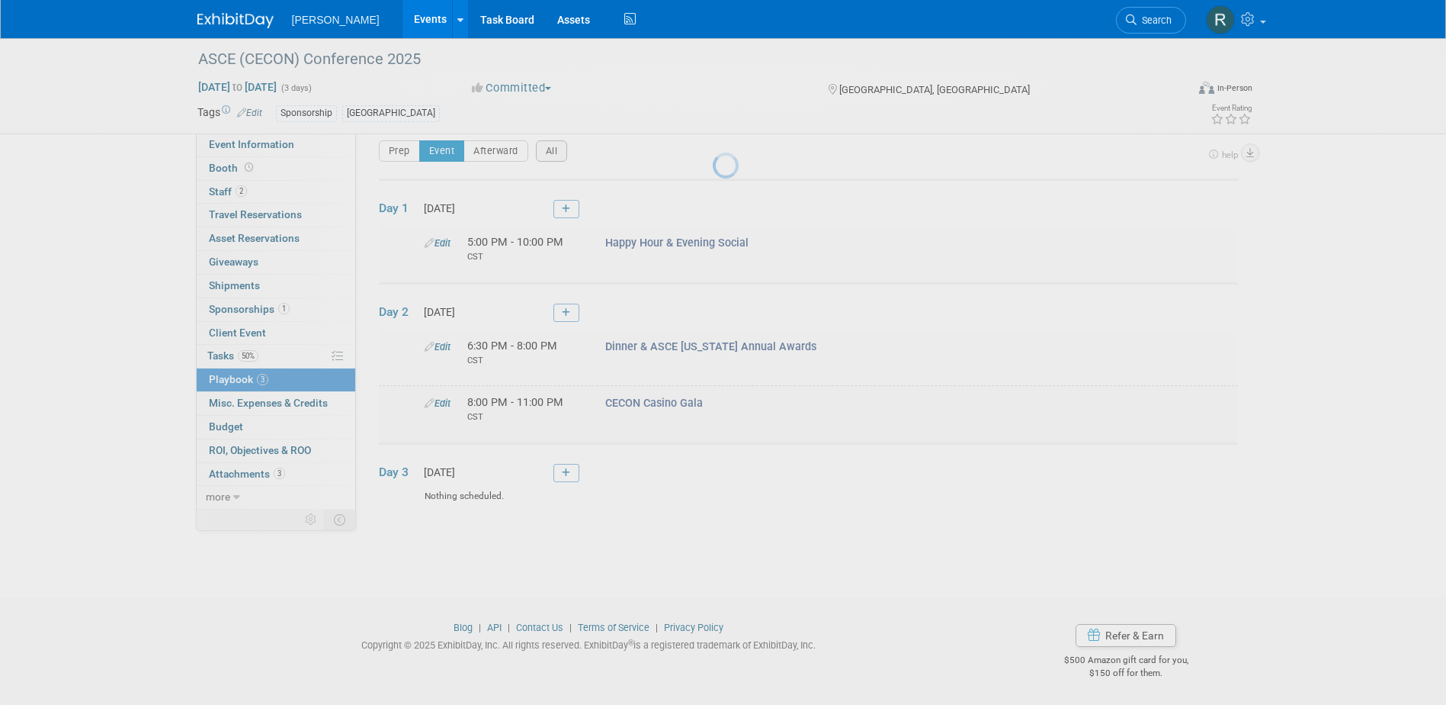
scroll to position [14, 0]
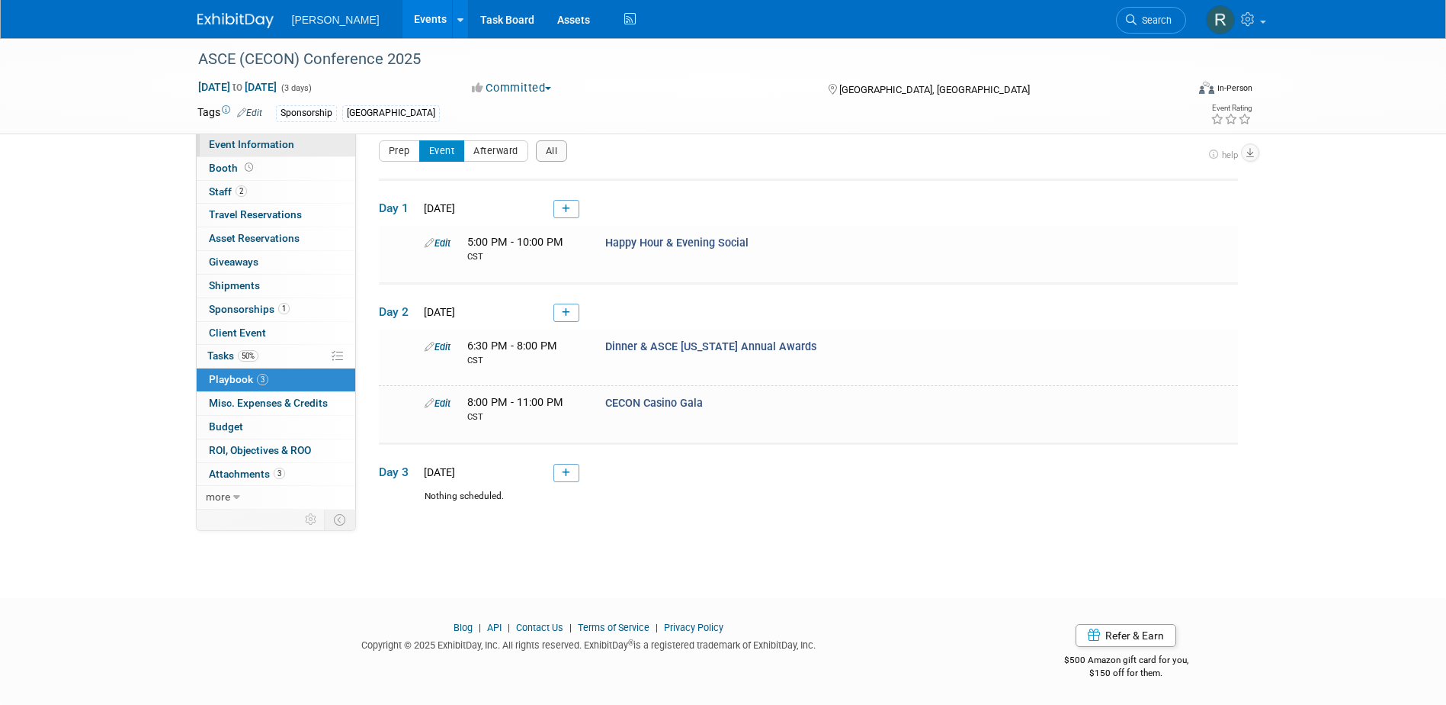
click at [258, 136] on link "Event Information" at bounding box center [276, 144] width 159 height 23
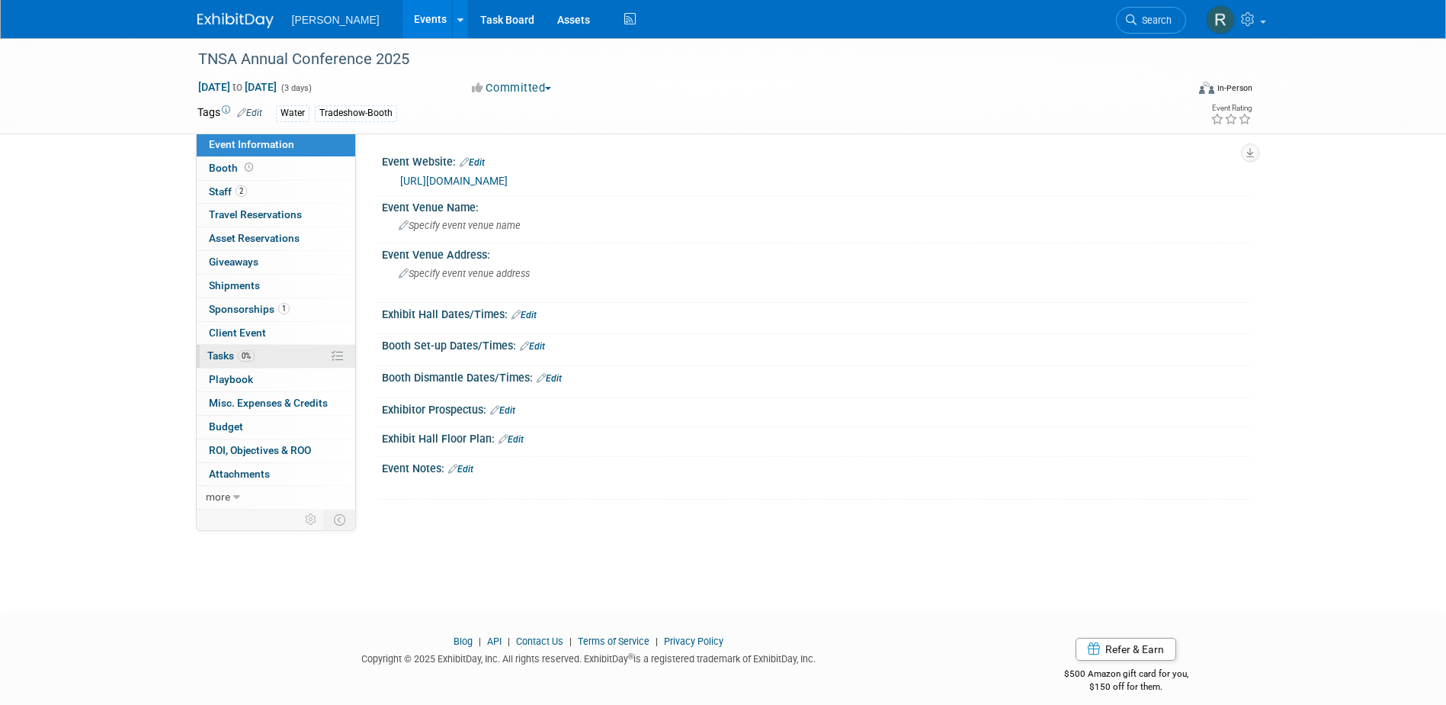
click at [228, 352] on span "Tasks 0%" at bounding box center [230, 355] width 47 height 12
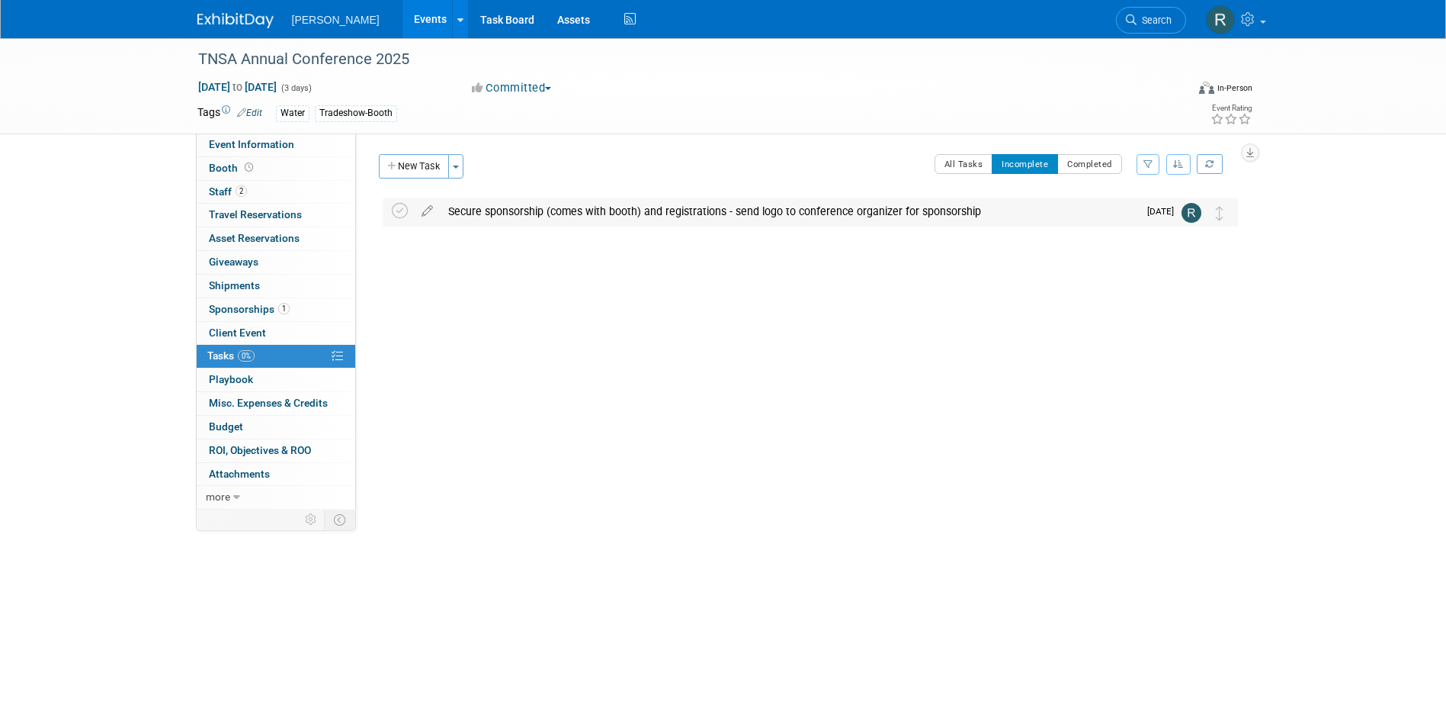
click at [573, 204] on div "Secure sponsorship (comes with booth) and registrations - send logo to conferen…" at bounding box center [790, 211] width 698 height 26
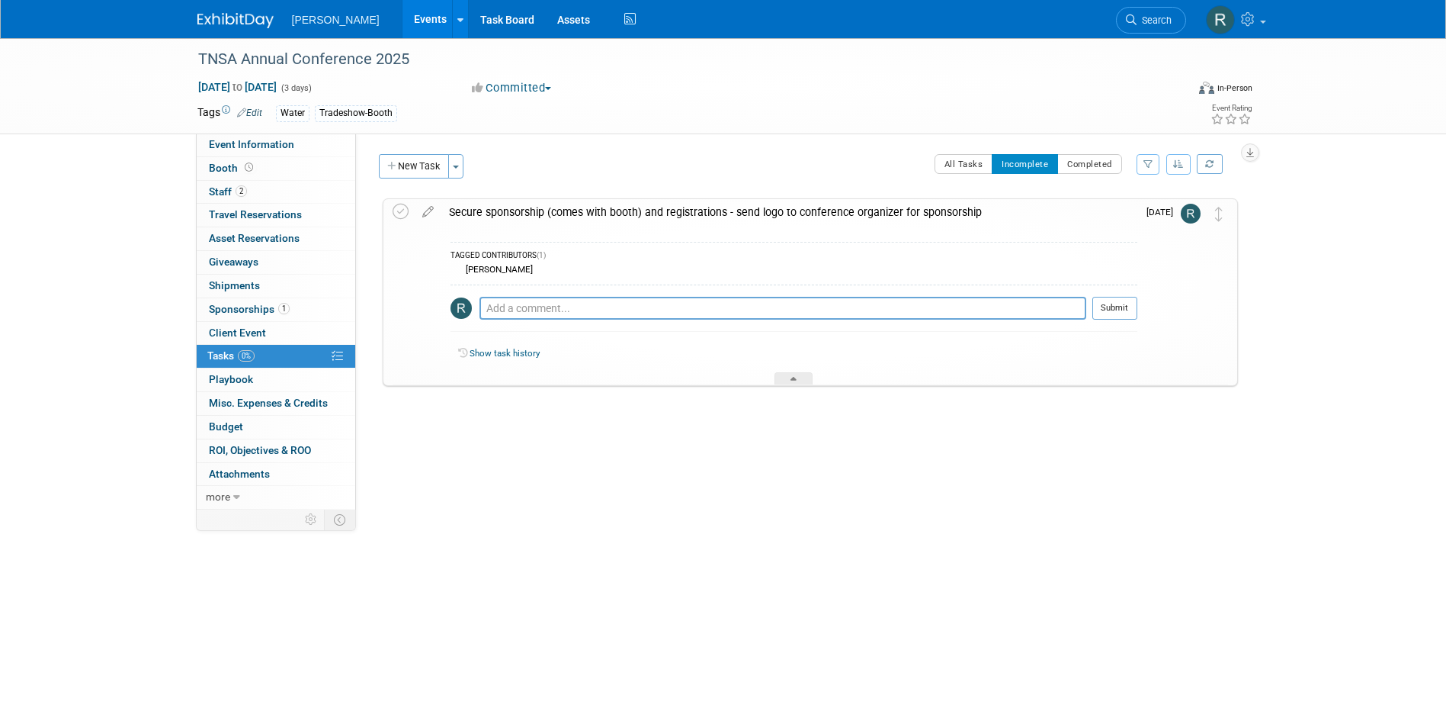
click at [566, 209] on div "Secure sponsorship (comes with booth) and registrations - send logo to conferen…" at bounding box center [789, 212] width 696 height 26
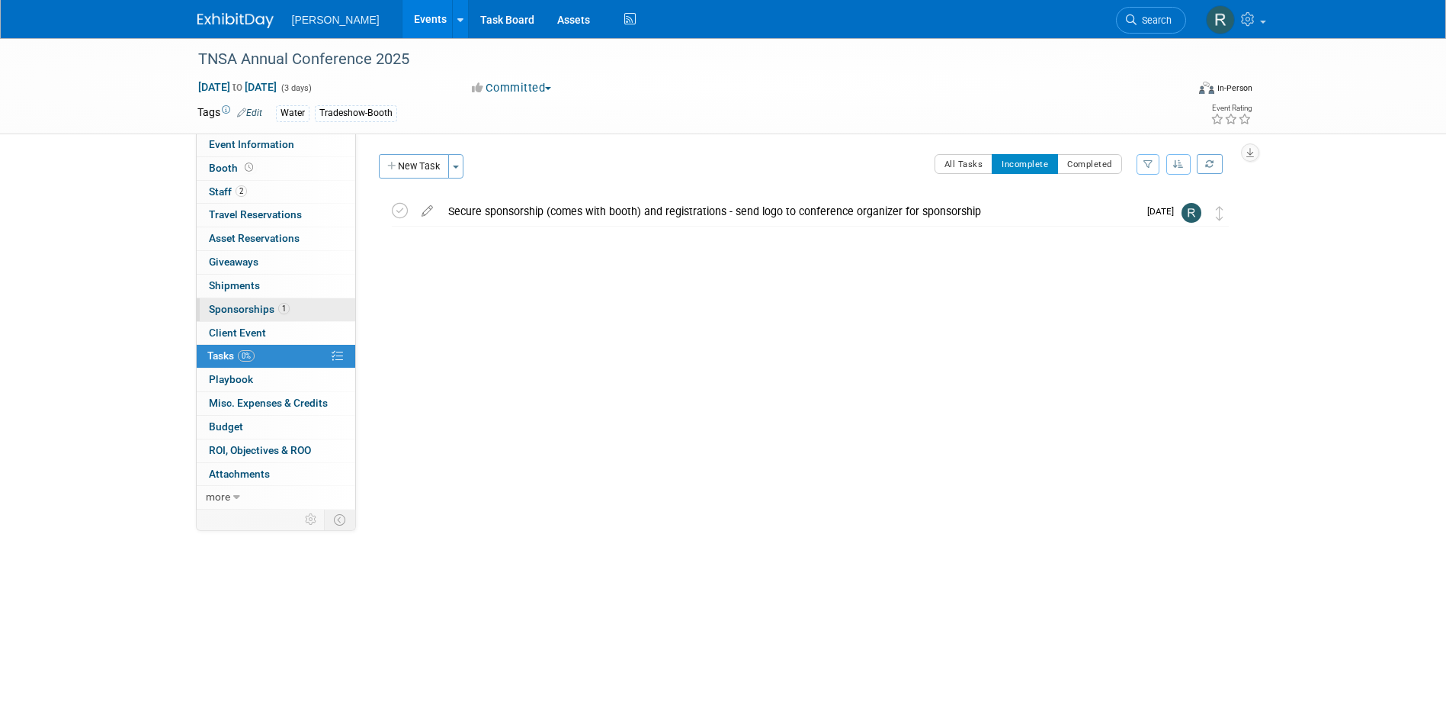
click at [267, 303] on span "Sponsorships 1" at bounding box center [249, 309] width 81 height 12
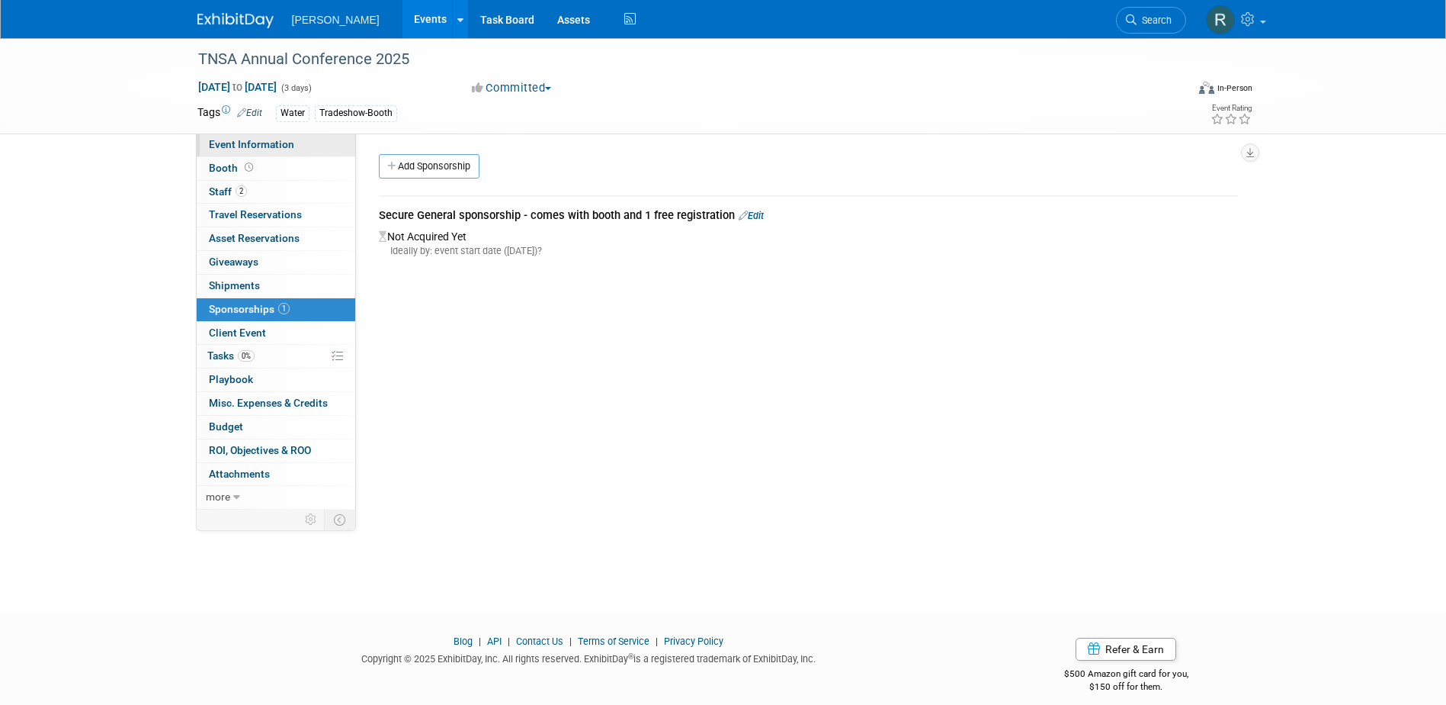
click at [271, 146] on span "Event Information" at bounding box center [251, 144] width 85 height 12
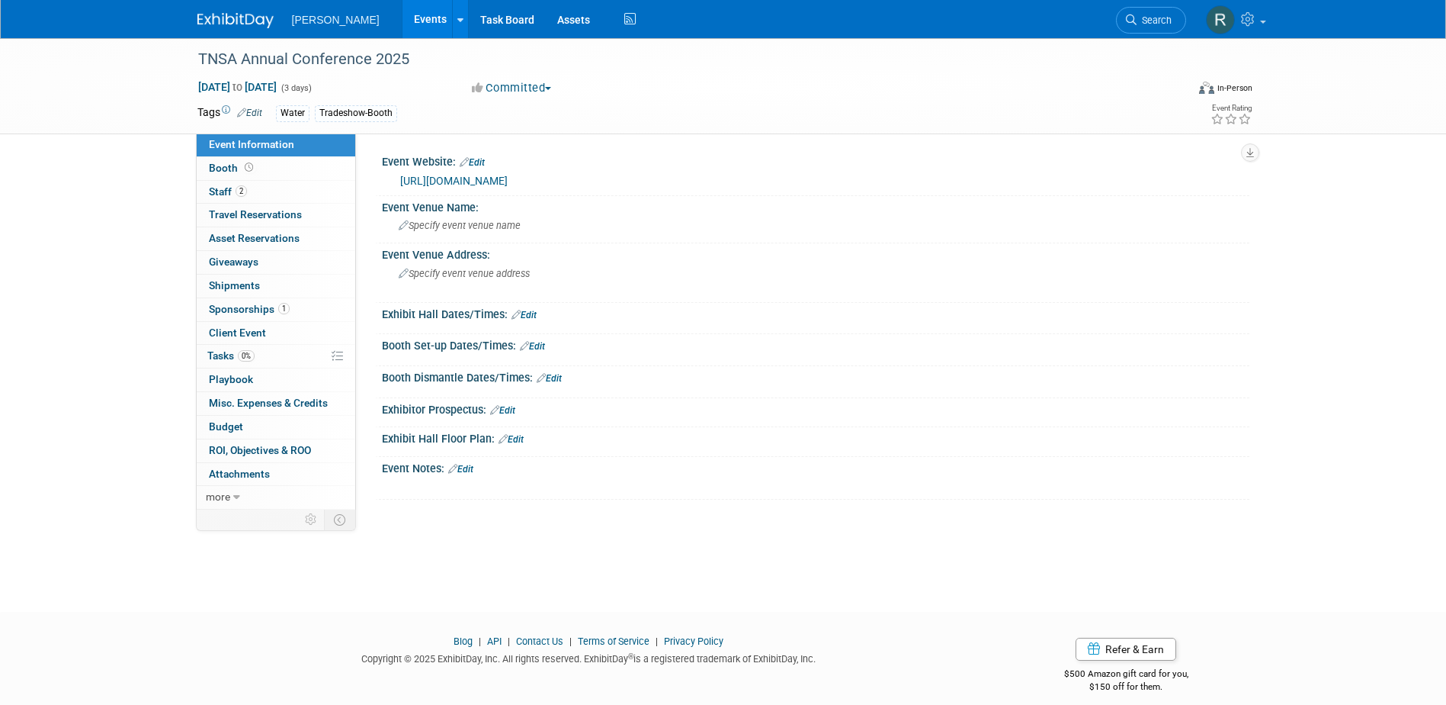
click at [484, 181] on link "[URL][DOMAIN_NAME]" at bounding box center [454, 181] width 108 height 12
click at [599, 215] on div "Specify event venue name" at bounding box center [815, 225] width 845 height 24
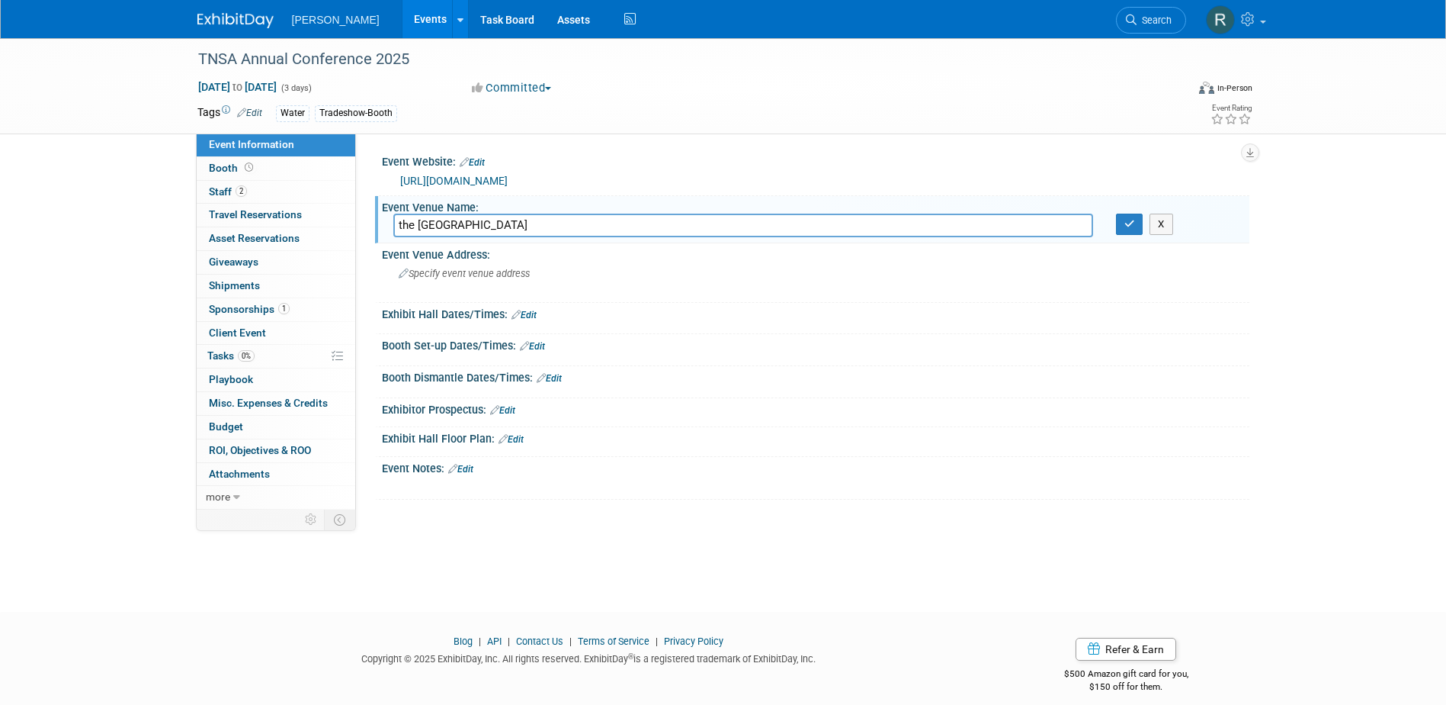
type input "the [GEOGRAPHIC_DATA]"
click at [1116, 213] on button "button" at bounding box center [1129, 223] width 27 height 21
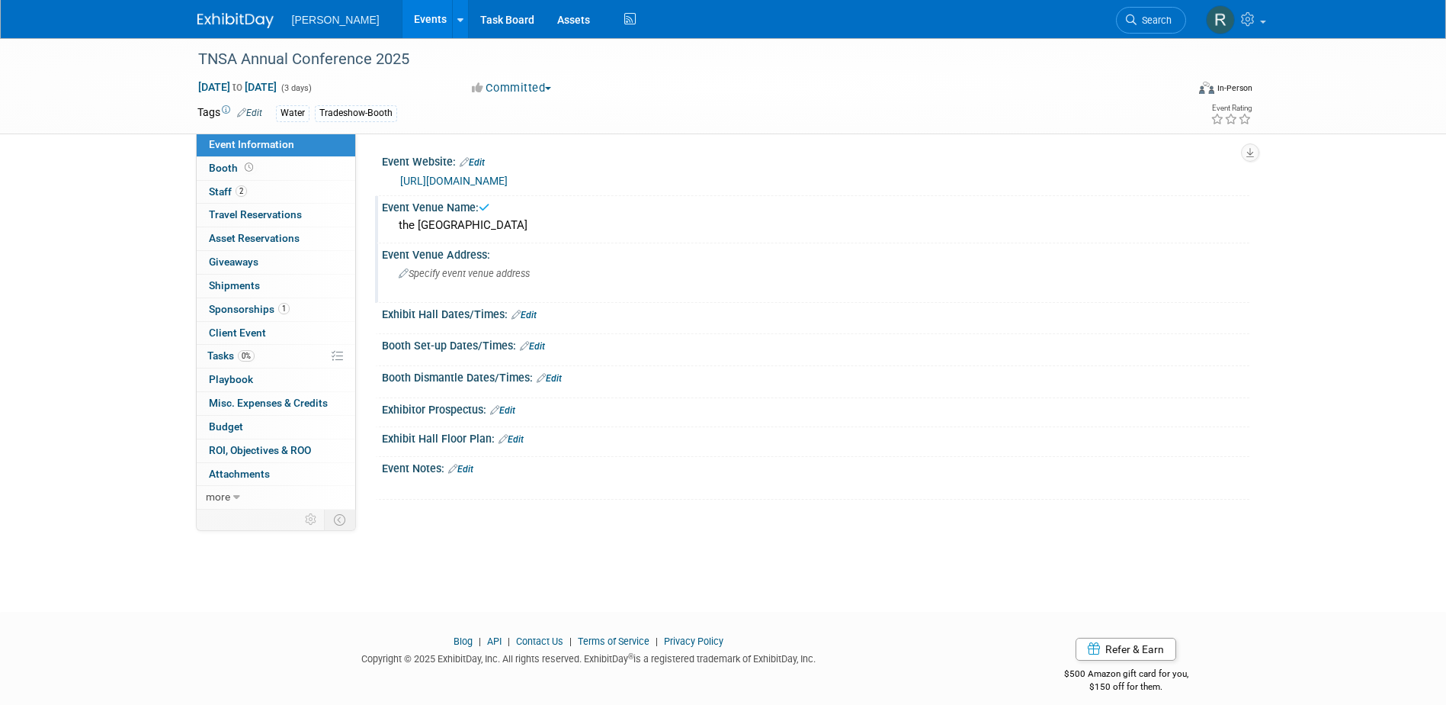
click at [454, 274] on span "Specify event venue address" at bounding box center [464, 273] width 131 height 11
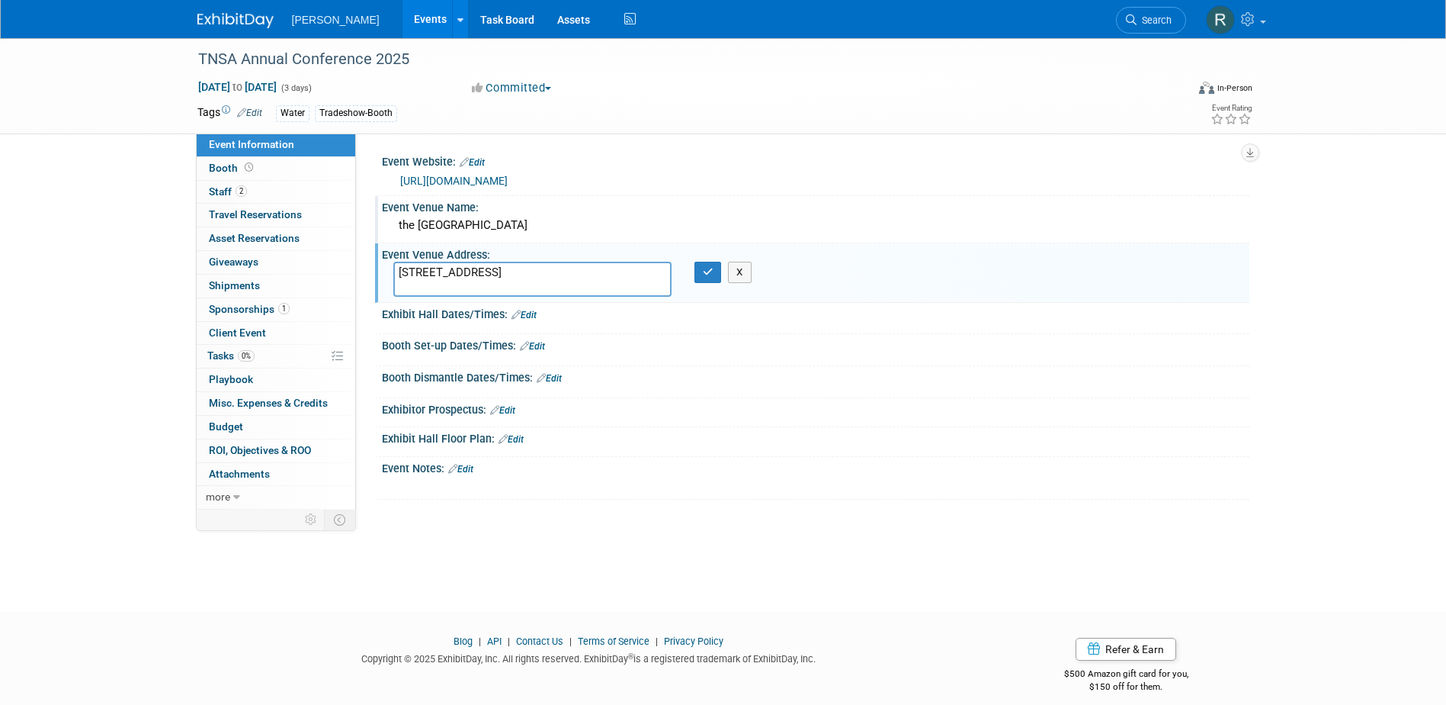
type textarea "[STREET_ADDRESS]"
click at [695, 262] on button "button" at bounding box center [708, 272] width 27 height 21
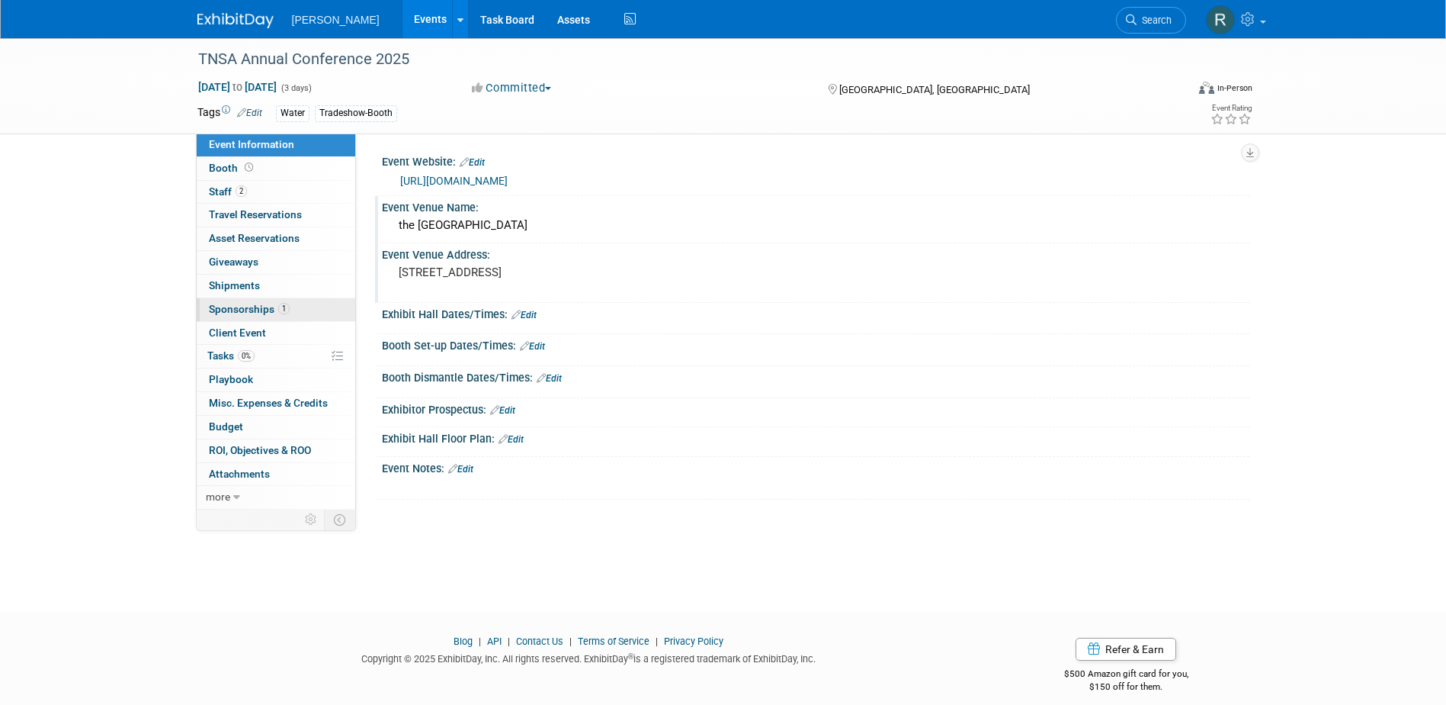
click at [274, 313] on span "Sponsorships 1" at bounding box center [249, 309] width 81 height 12
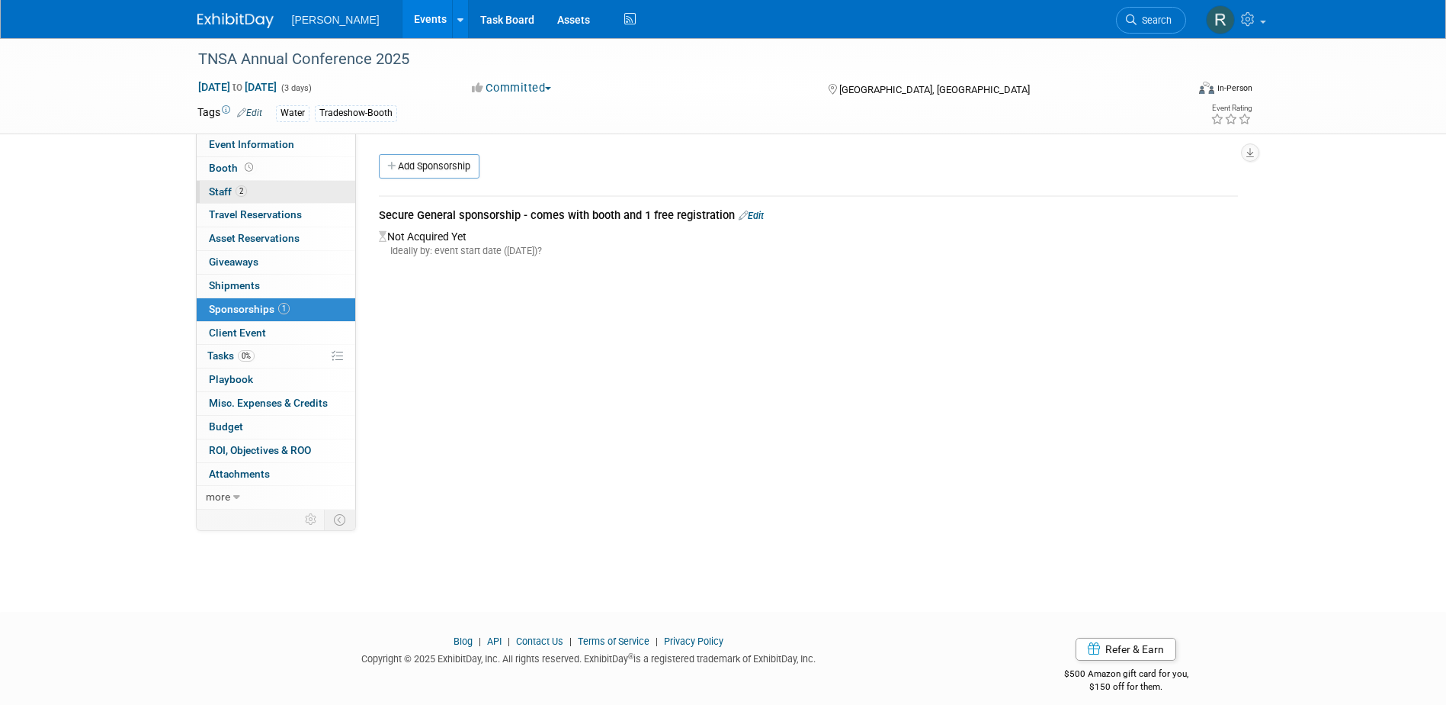
click at [239, 192] on span "2" at bounding box center [241, 190] width 11 height 11
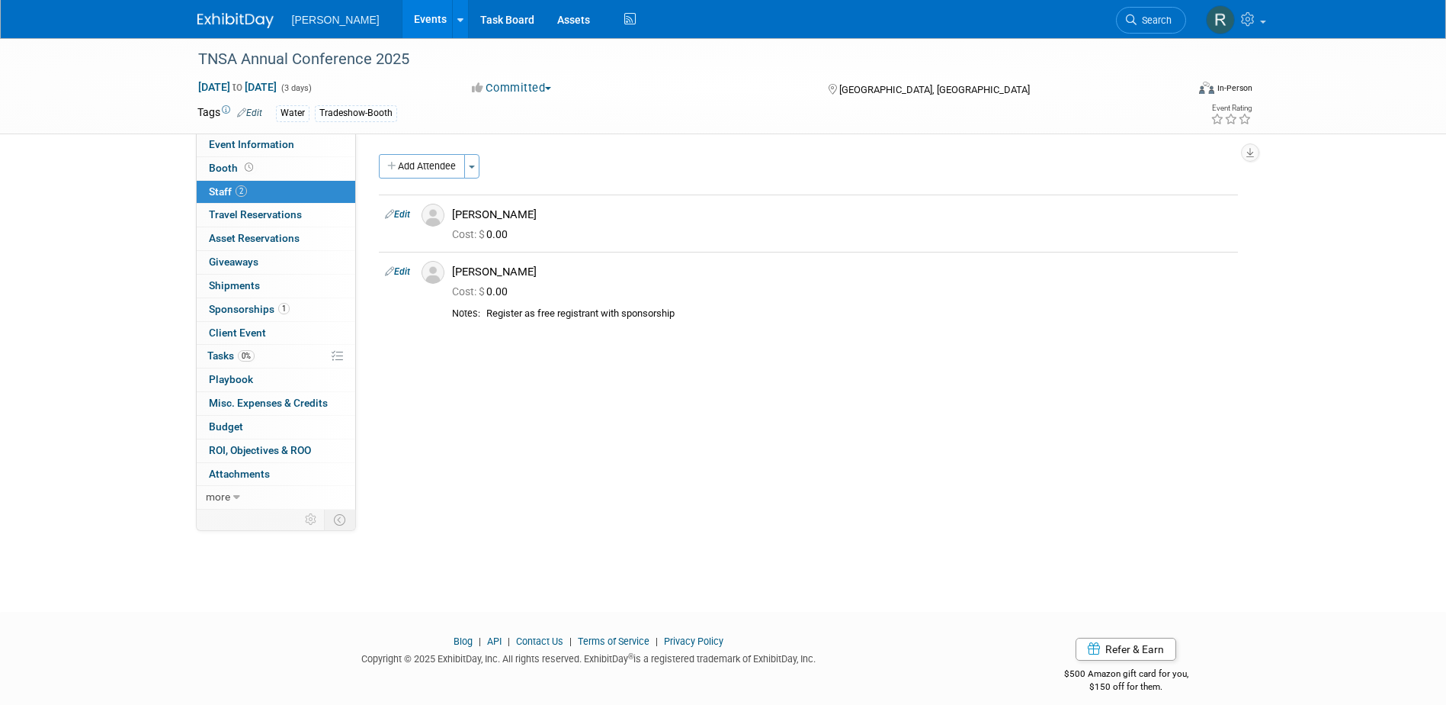
drag, startPoint x: 255, startPoint y: 304, endPoint x: 264, endPoint y: 302, distance: 9.4
click at [255, 304] on span "Sponsorships 1" at bounding box center [249, 309] width 81 height 12
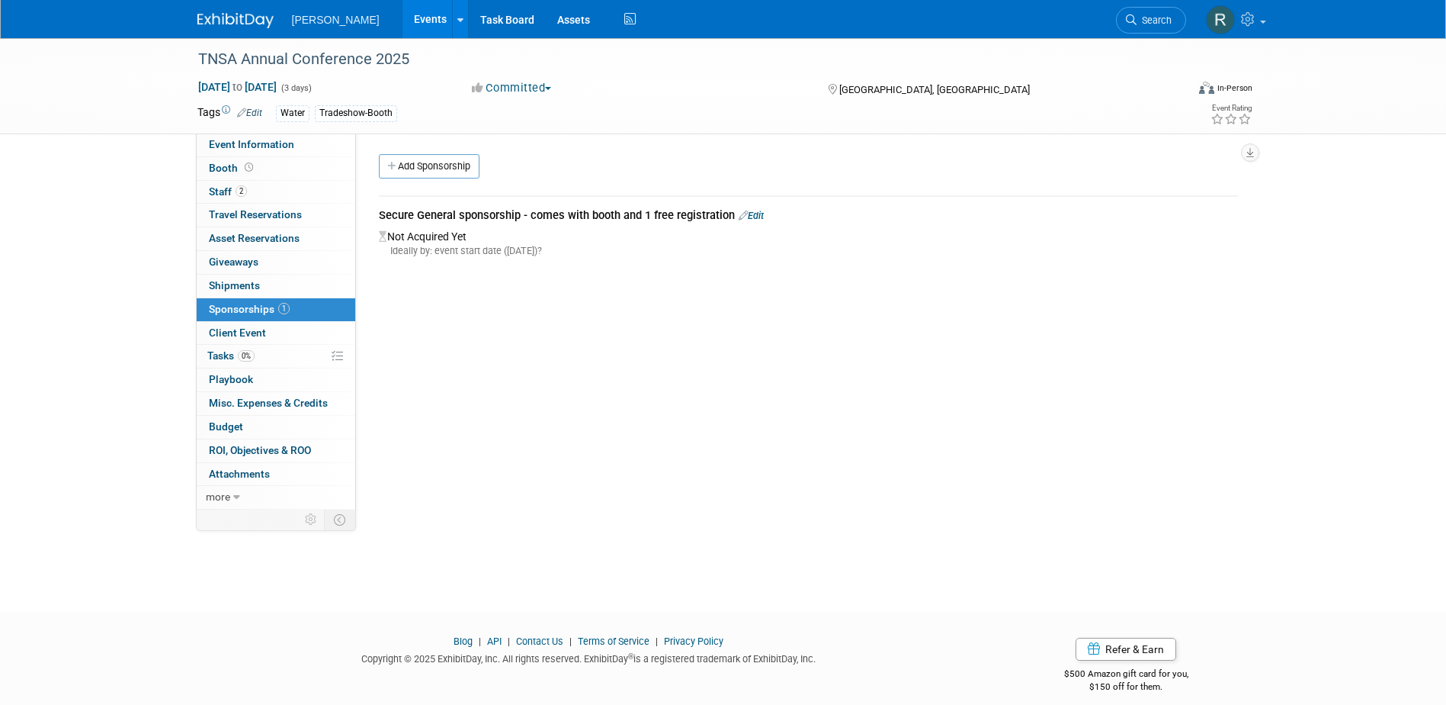
click at [755, 214] on link "Edit" at bounding box center [751, 215] width 25 height 11
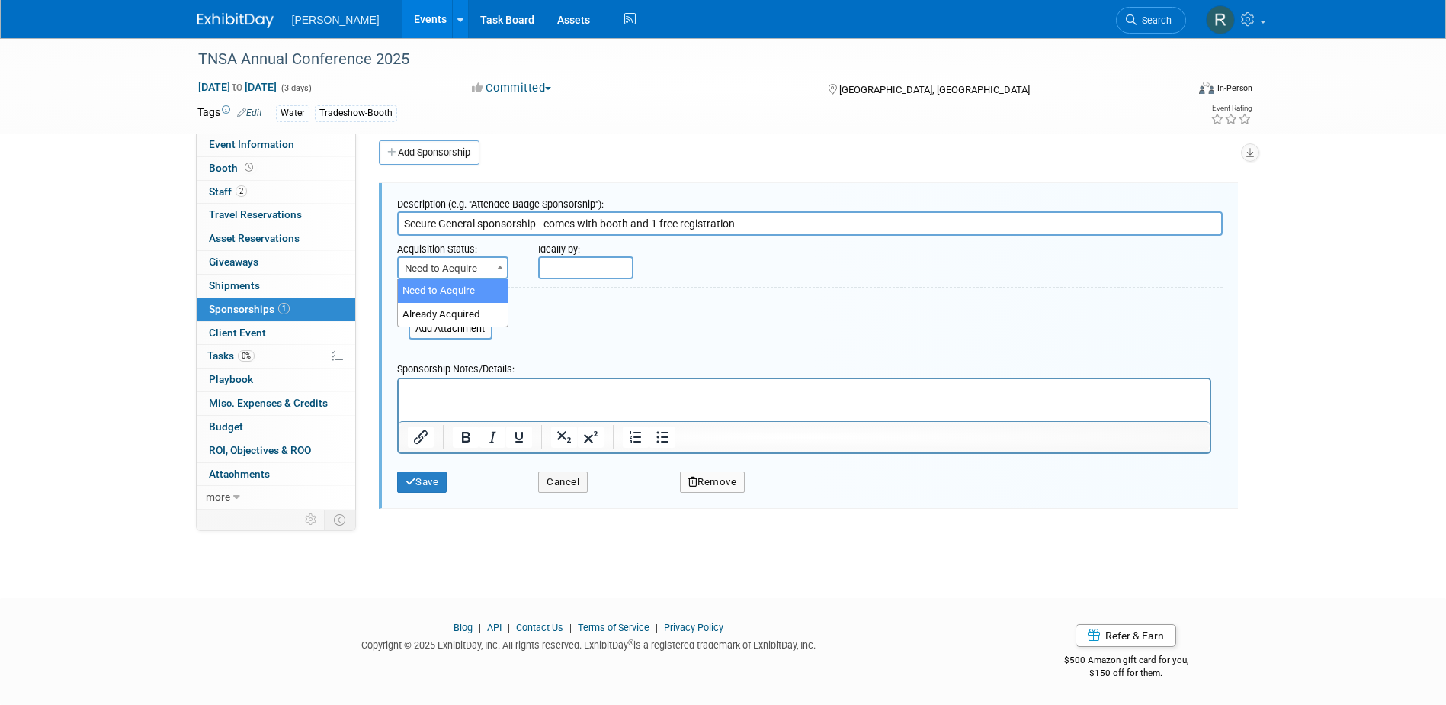
click at [474, 267] on span "Need to Acquire" at bounding box center [453, 268] width 108 height 21
select select "2"
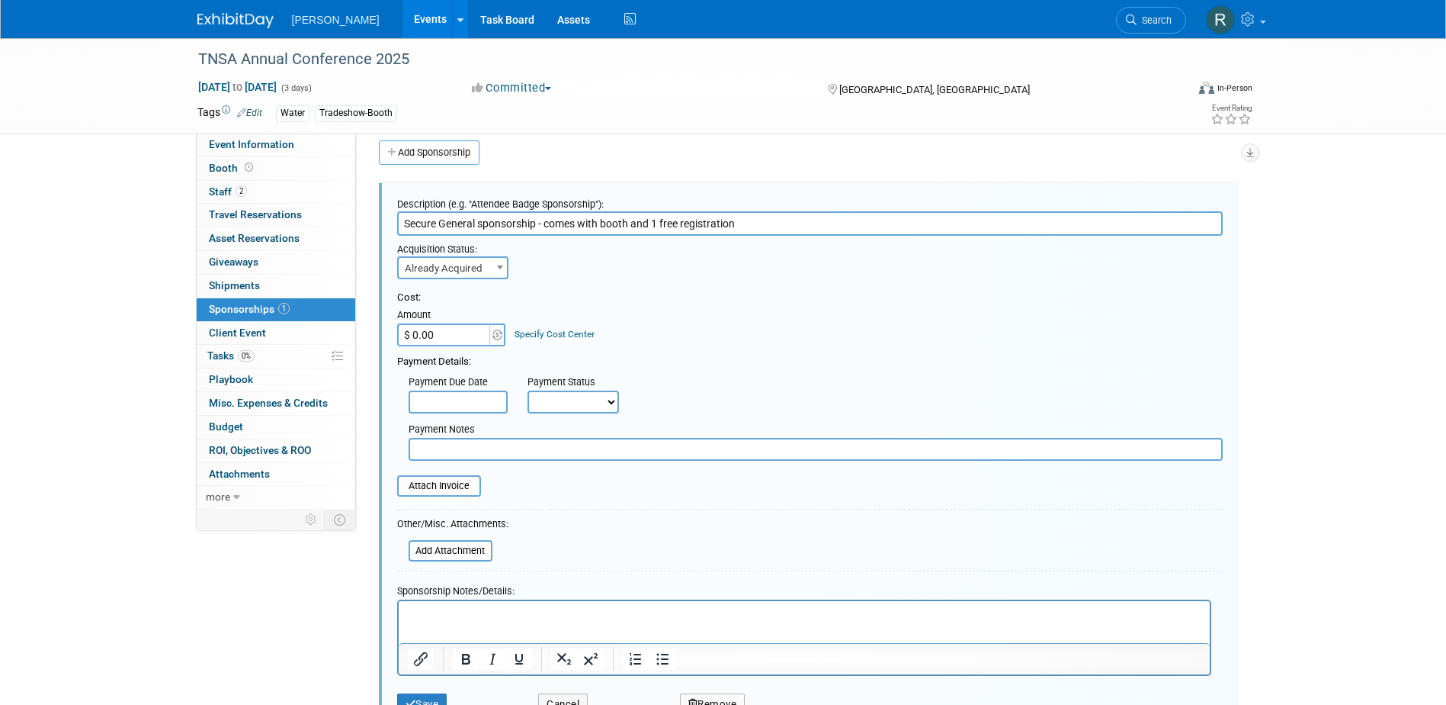
click at [548, 335] on link "Specify Cost Center" at bounding box center [555, 334] width 80 height 11
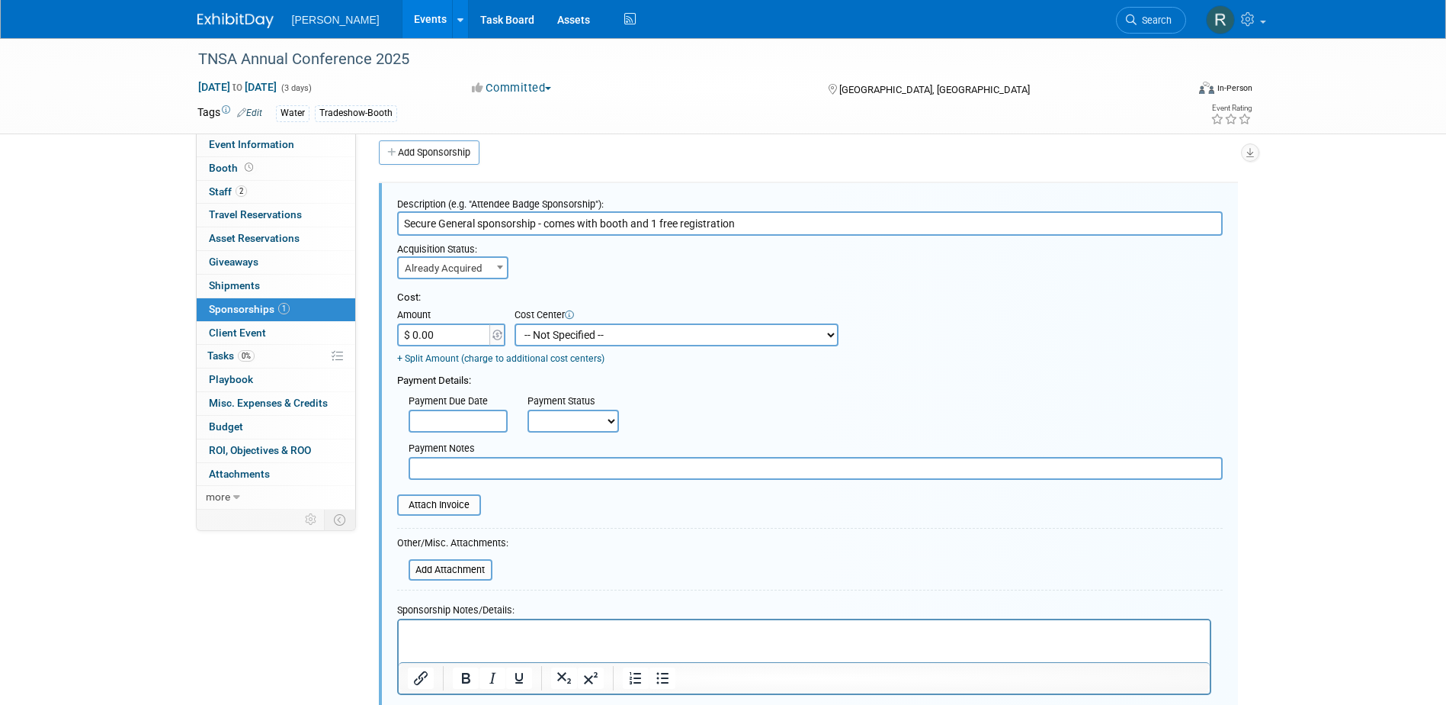
click at [586, 336] on select "-- Not Specified -- Advisory Services - Expenses_1001.502 Aerial Acquisition - …" at bounding box center [677, 334] width 324 height 23
click at [647, 378] on div "Payment Details:" at bounding box center [810, 376] width 826 height 23
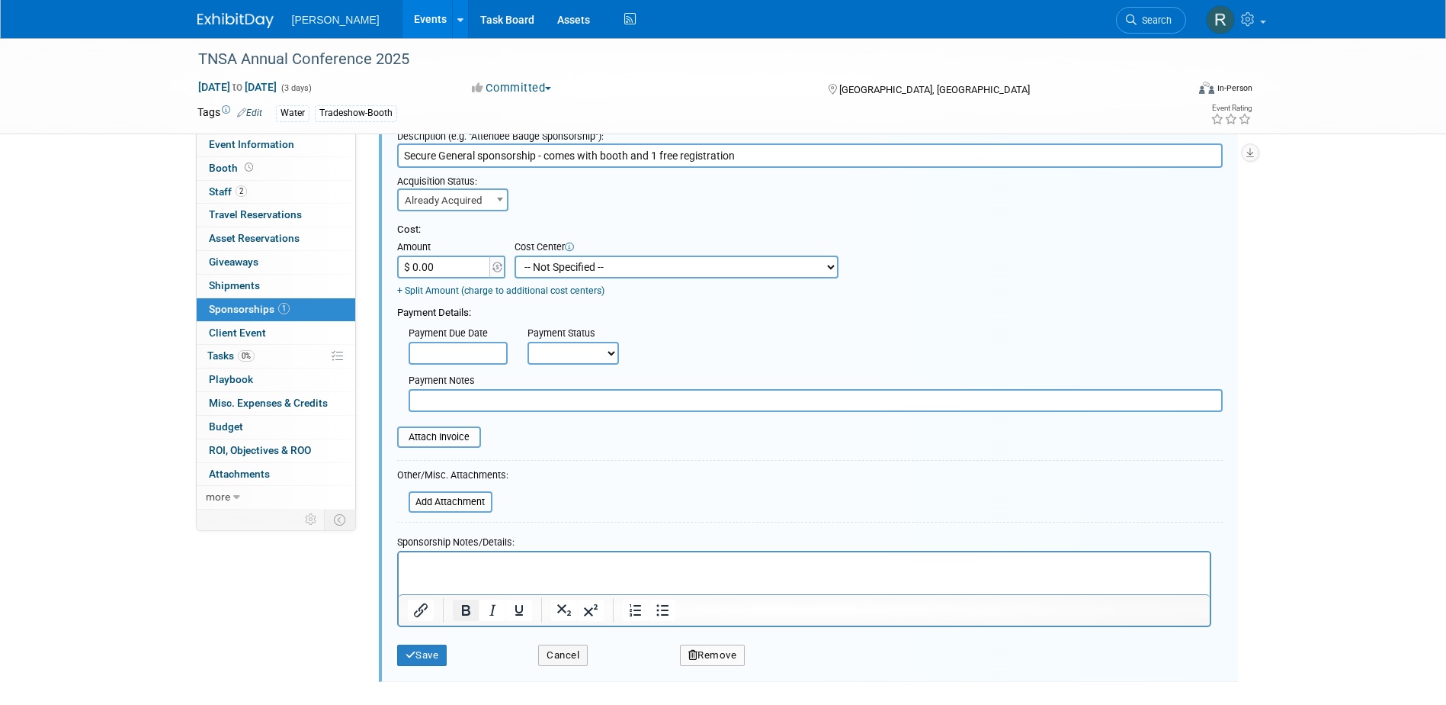
scroll to position [226, 0]
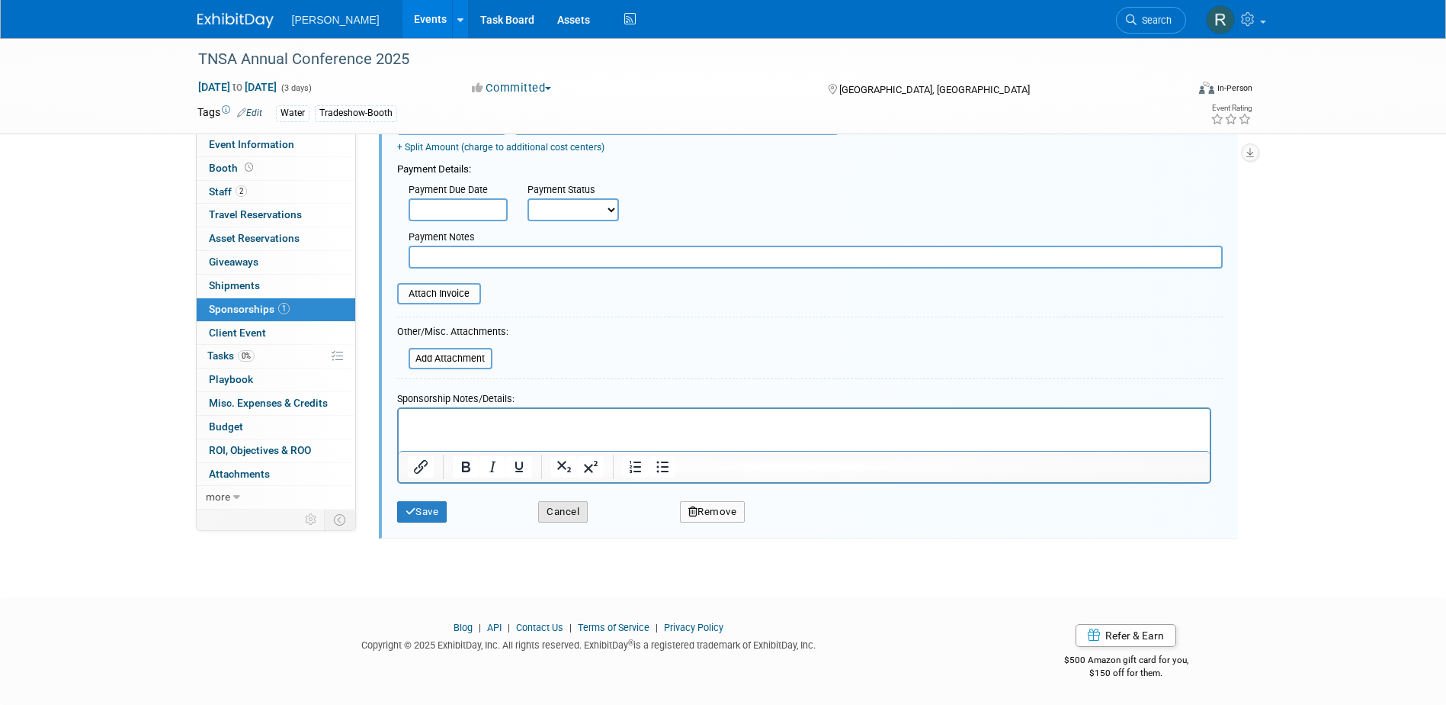
click at [558, 513] on button "Cancel" at bounding box center [563, 511] width 50 height 21
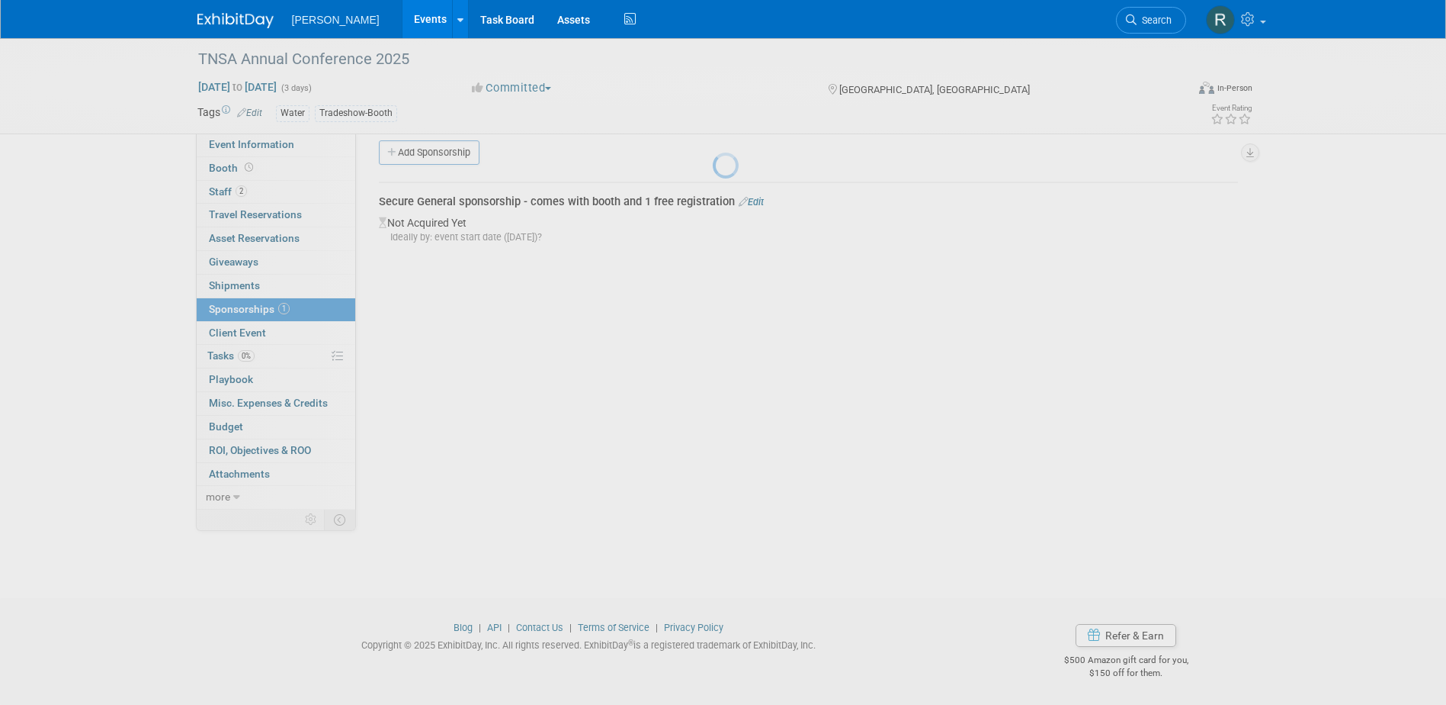
scroll to position [14, 0]
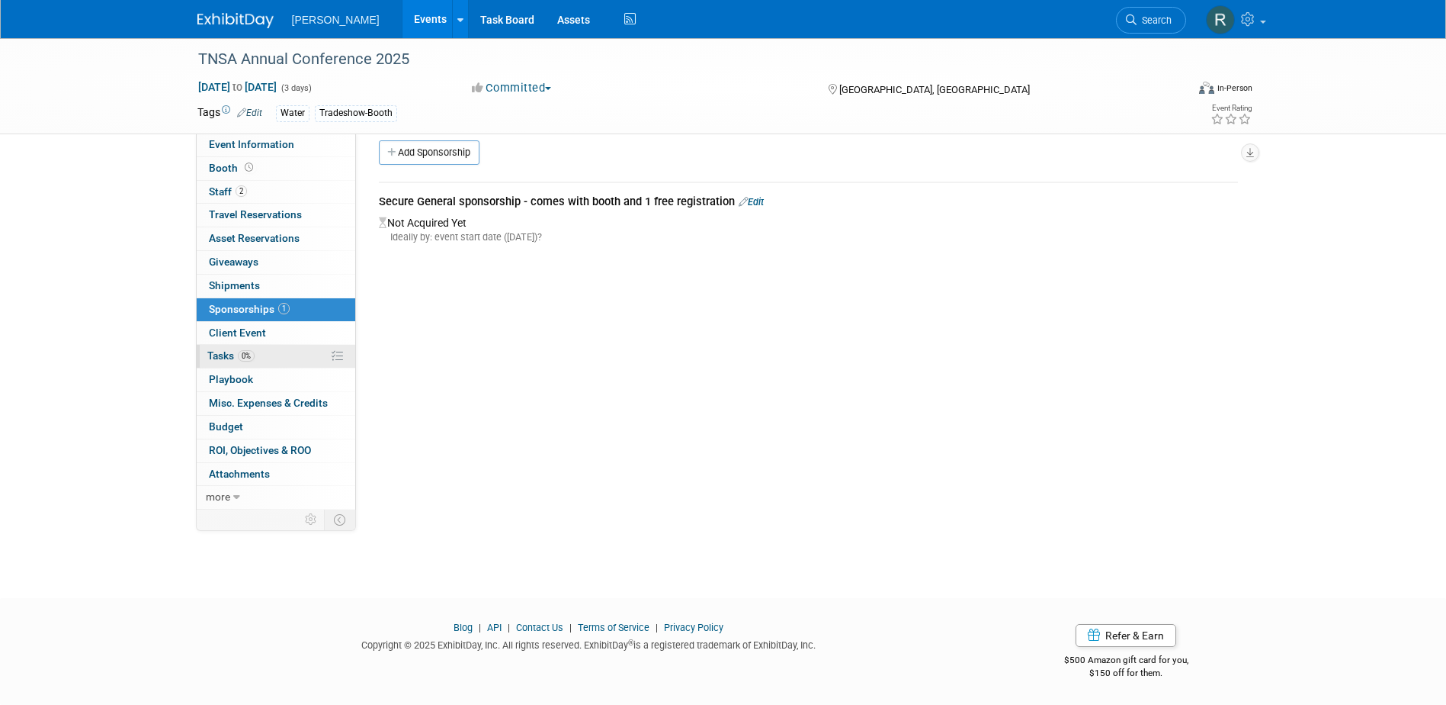
click at [259, 356] on link "0% Tasks 0%" at bounding box center [276, 356] width 159 height 23
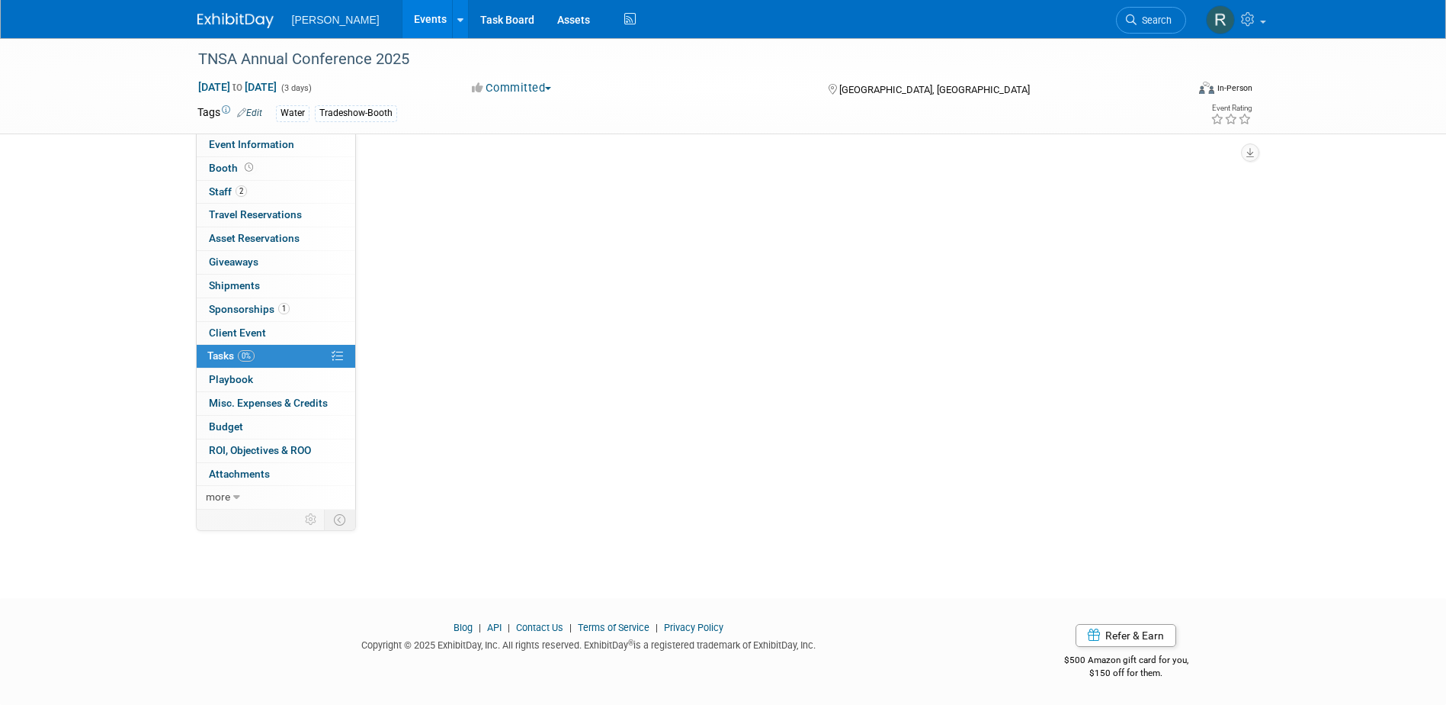
scroll to position [0, 0]
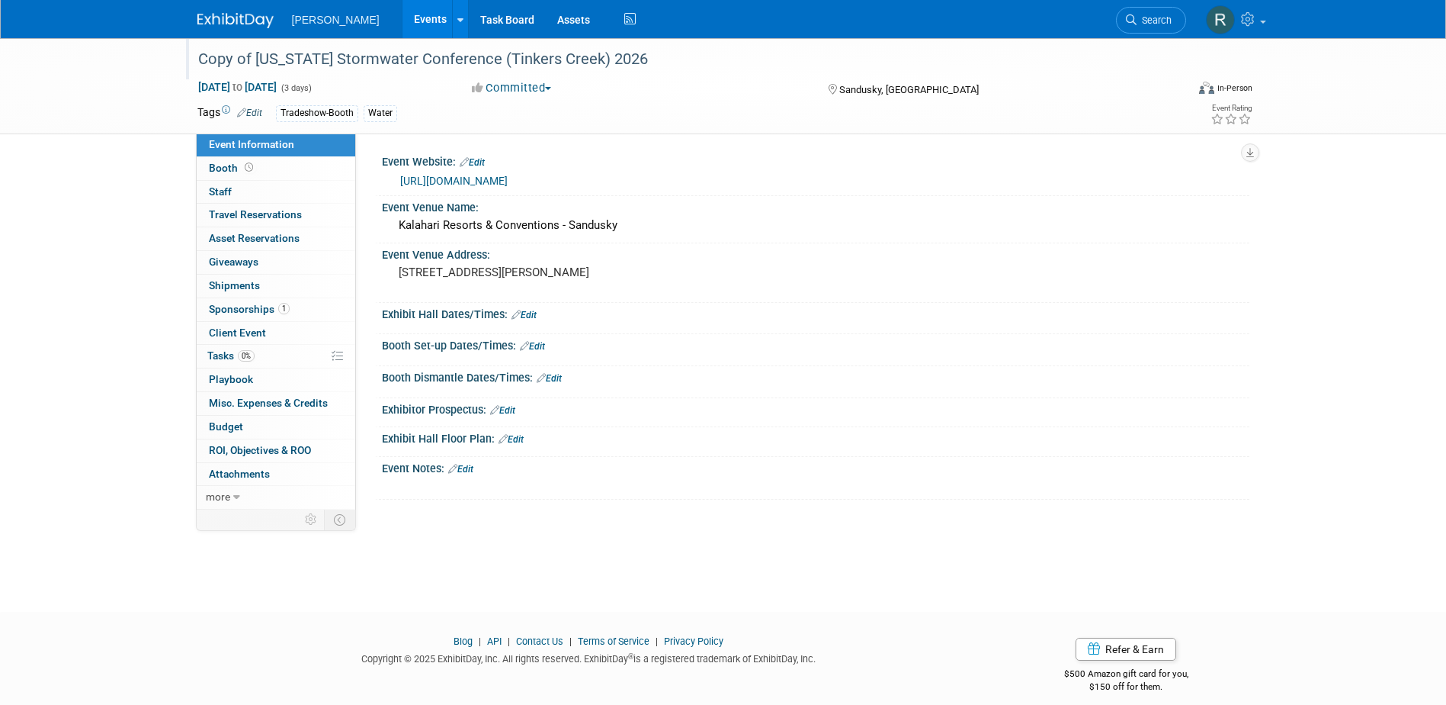
click at [350, 61] on div "Copy of [US_STATE] Stormwater Conference (Tinkers Creek) 2026" at bounding box center [678, 59] width 971 height 27
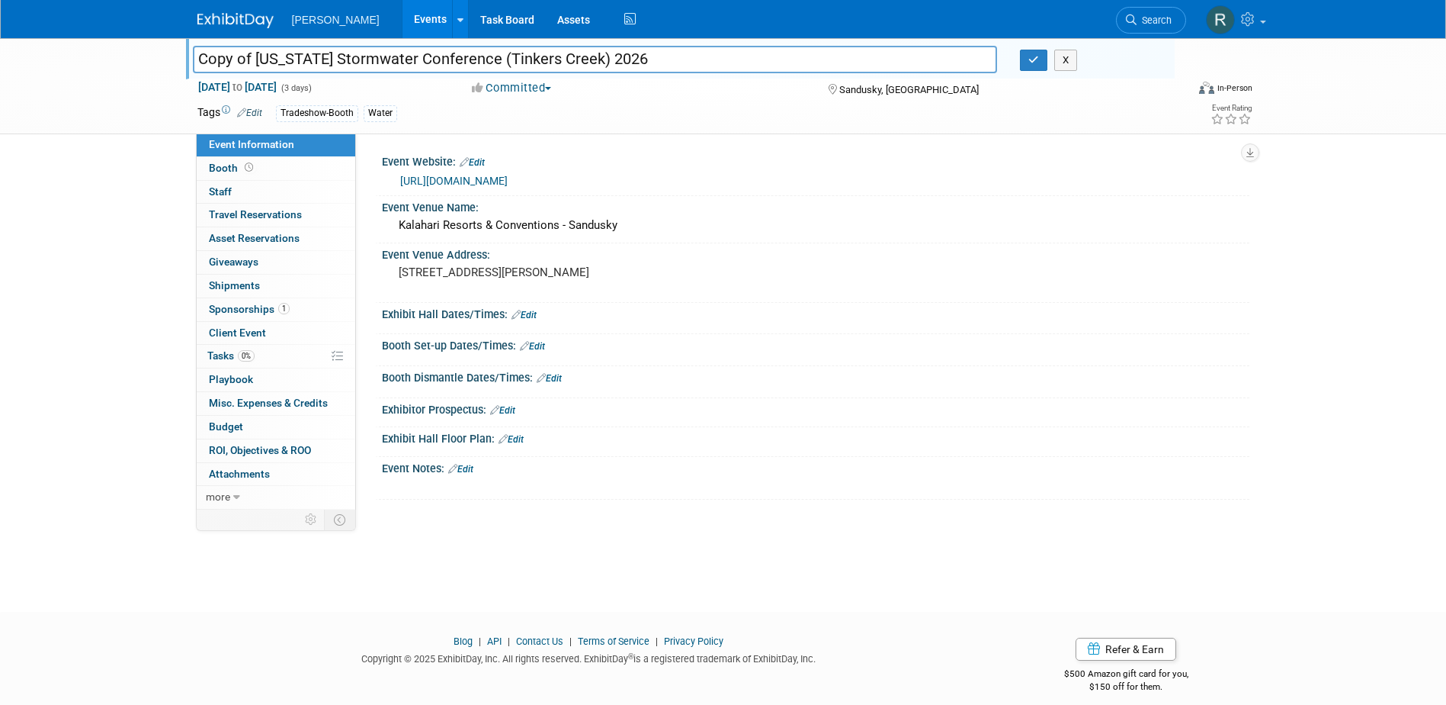
drag, startPoint x: 258, startPoint y: 57, endPoint x: 177, endPoint y: 30, distance: 85.1
click at [183, 59] on div "Copy of [US_STATE] Stormwater Conference (Tinkers Creek) 2026" at bounding box center [595, 61] width 828 height 23
type input "[US_STATE] Stormwater Conference (Tinkers Creek) 2026"
click at [1032, 61] on icon "button" at bounding box center [1034, 60] width 11 height 10
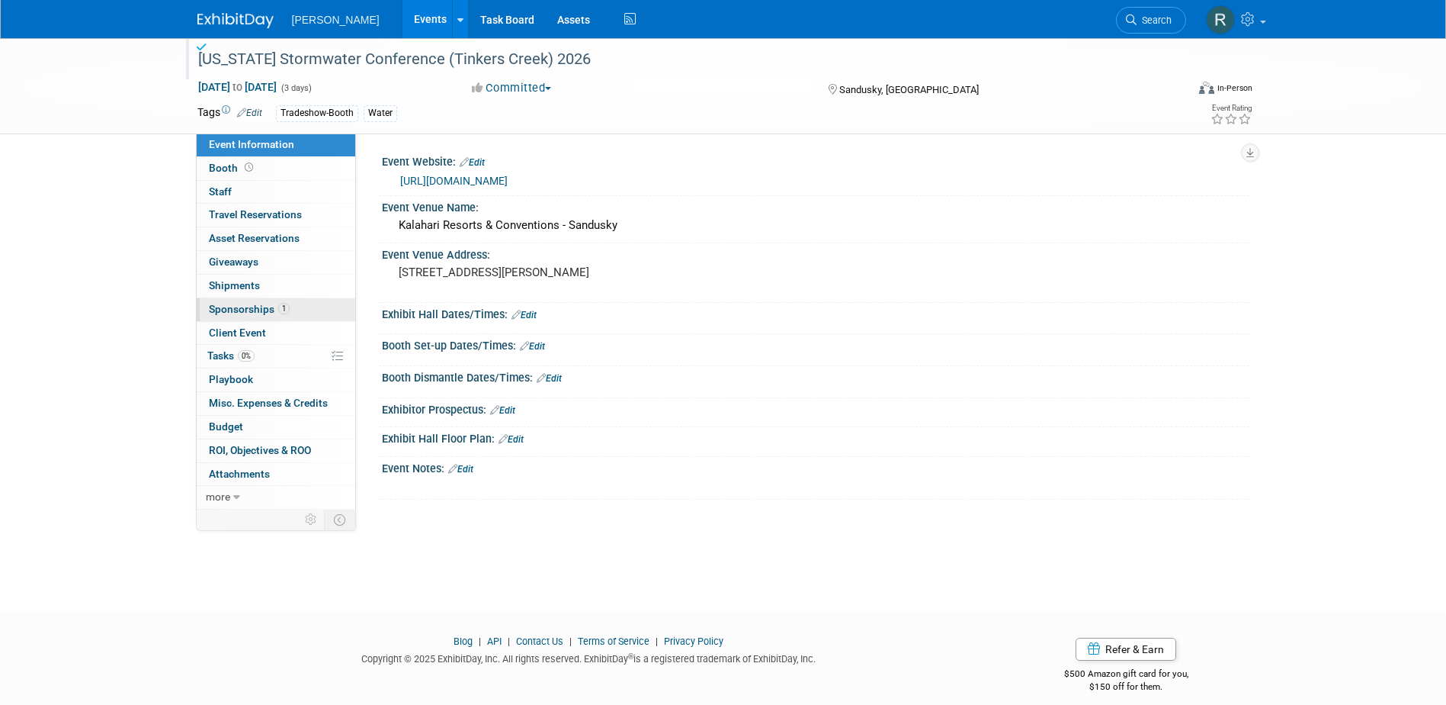
click at [223, 308] on span "Sponsorships 1" at bounding box center [249, 309] width 81 height 12
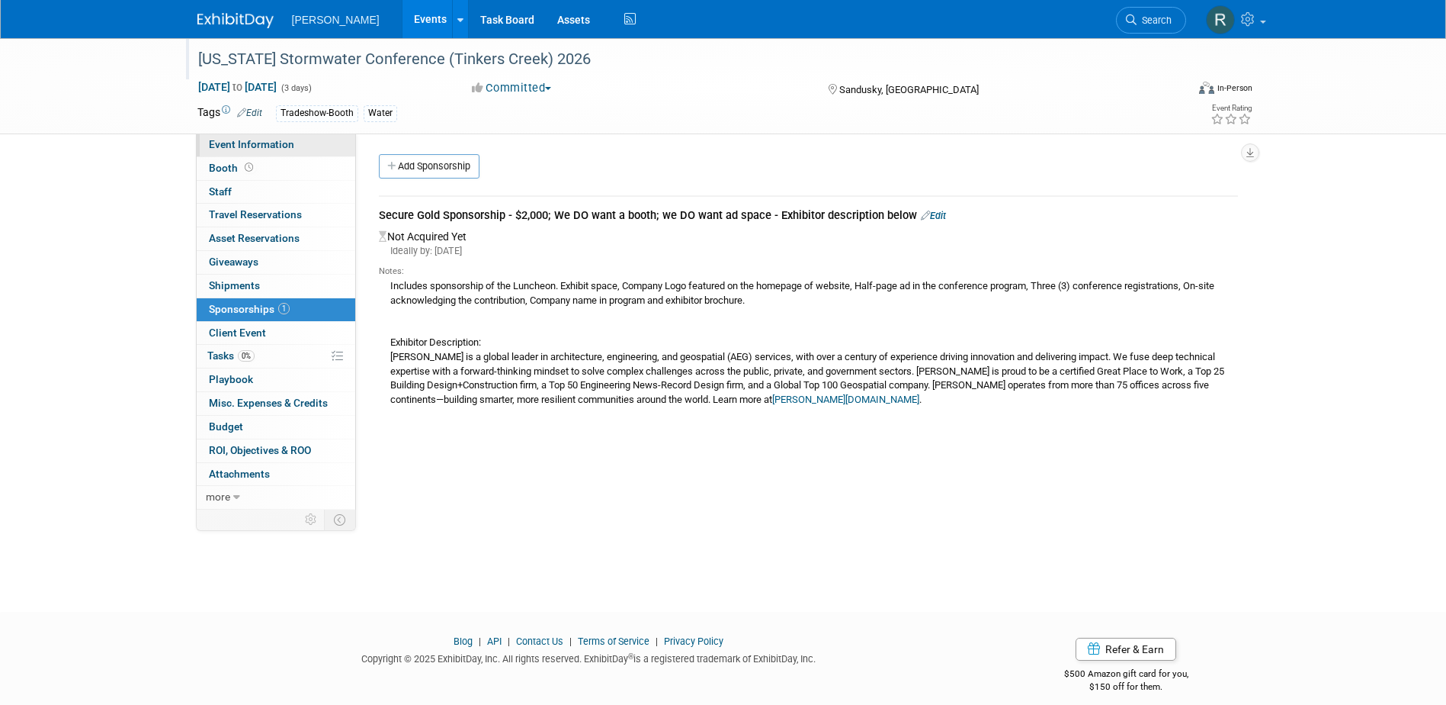
click at [242, 145] on span "Event Information" at bounding box center [251, 144] width 85 height 12
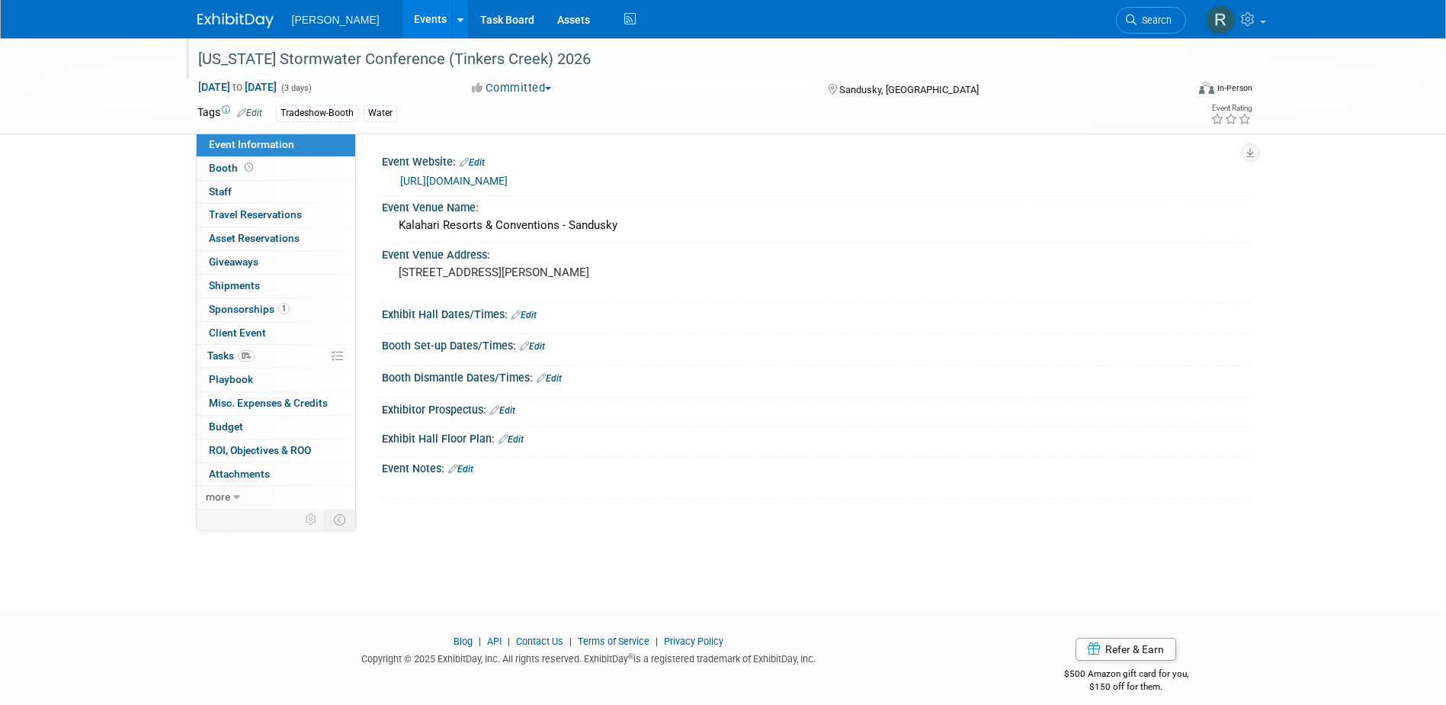
click at [480, 177] on link "[URL][DOMAIN_NAME]" at bounding box center [454, 181] width 108 height 12
click at [256, 304] on span "Sponsorships 1" at bounding box center [249, 309] width 81 height 12
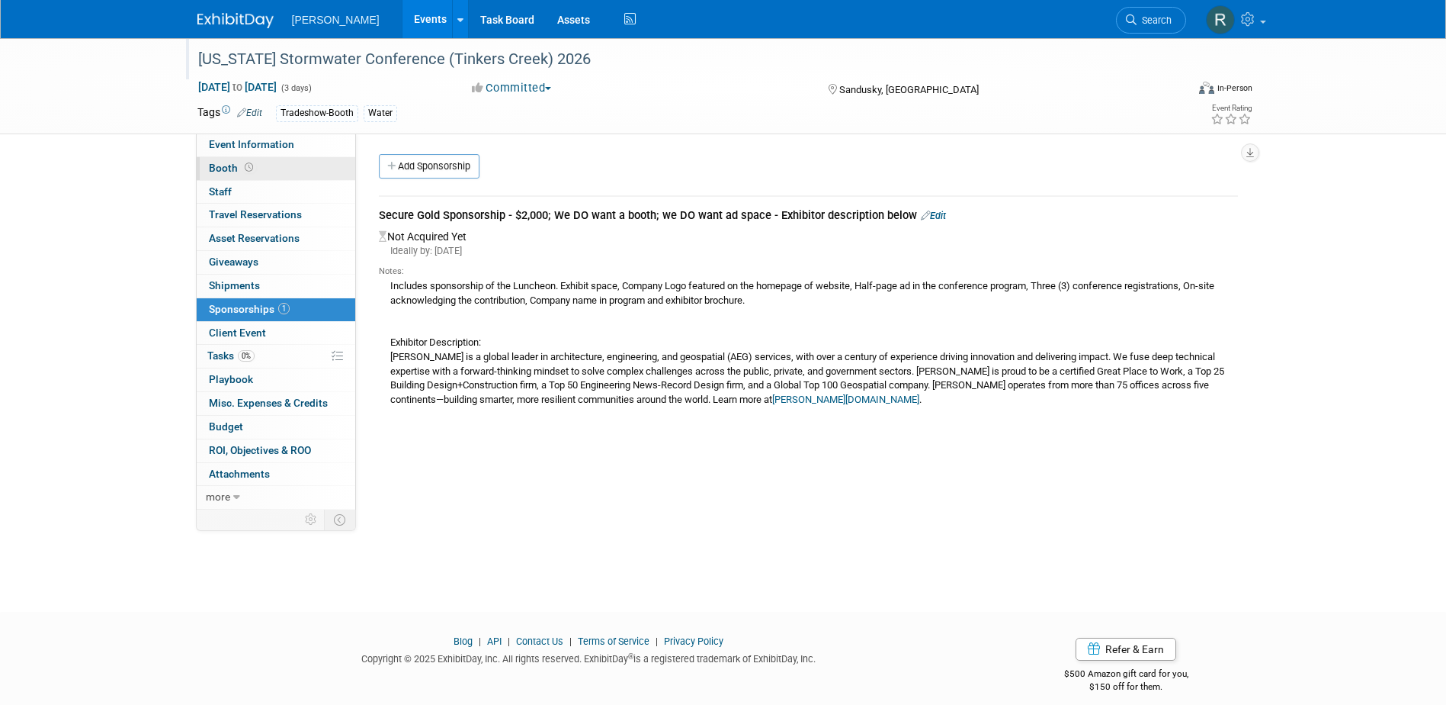
drag, startPoint x: 246, startPoint y: 169, endPoint x: 263, endPoint y: 169, distance: 16.8
click at [246, 169] on icon at bounding box center [249, 167] width 8 height 8
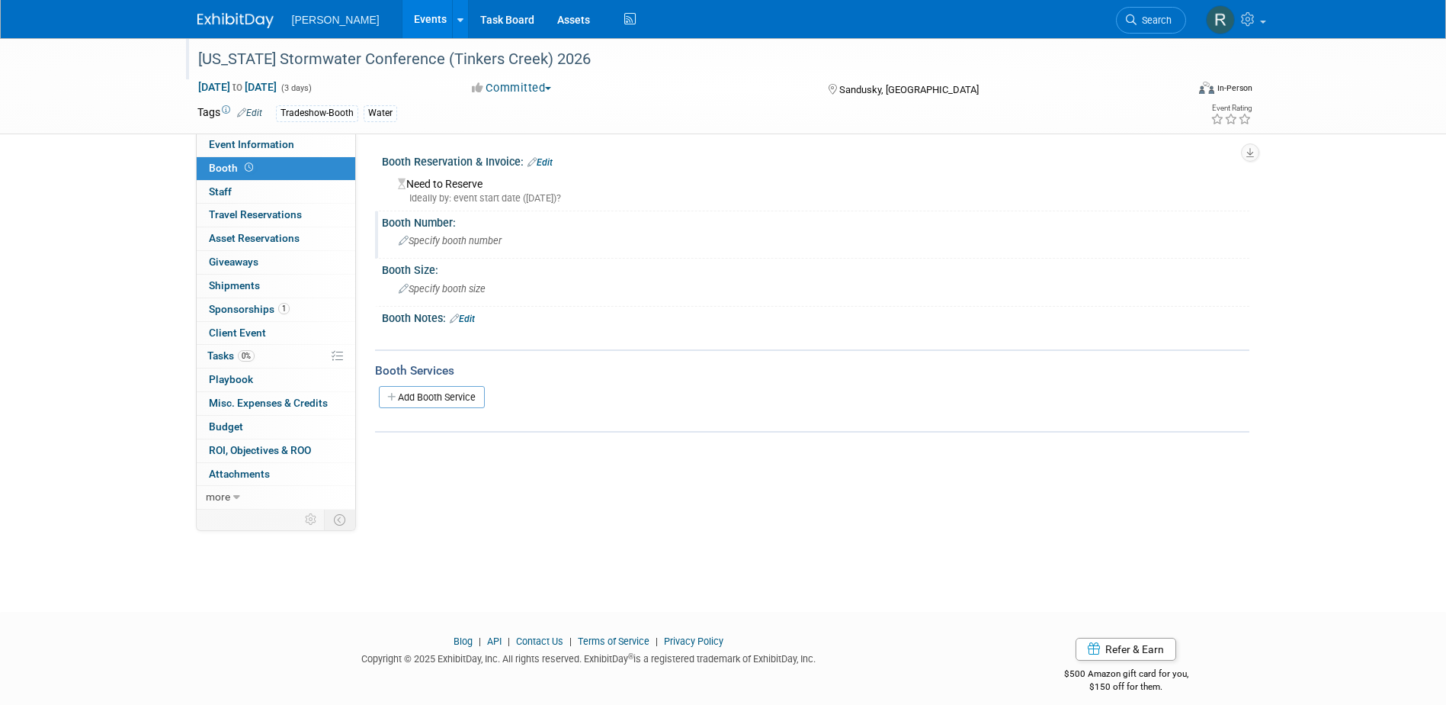
click at [454, 243] on span "Specify booth number" at bounding box center [450, 240] width 103 height 11
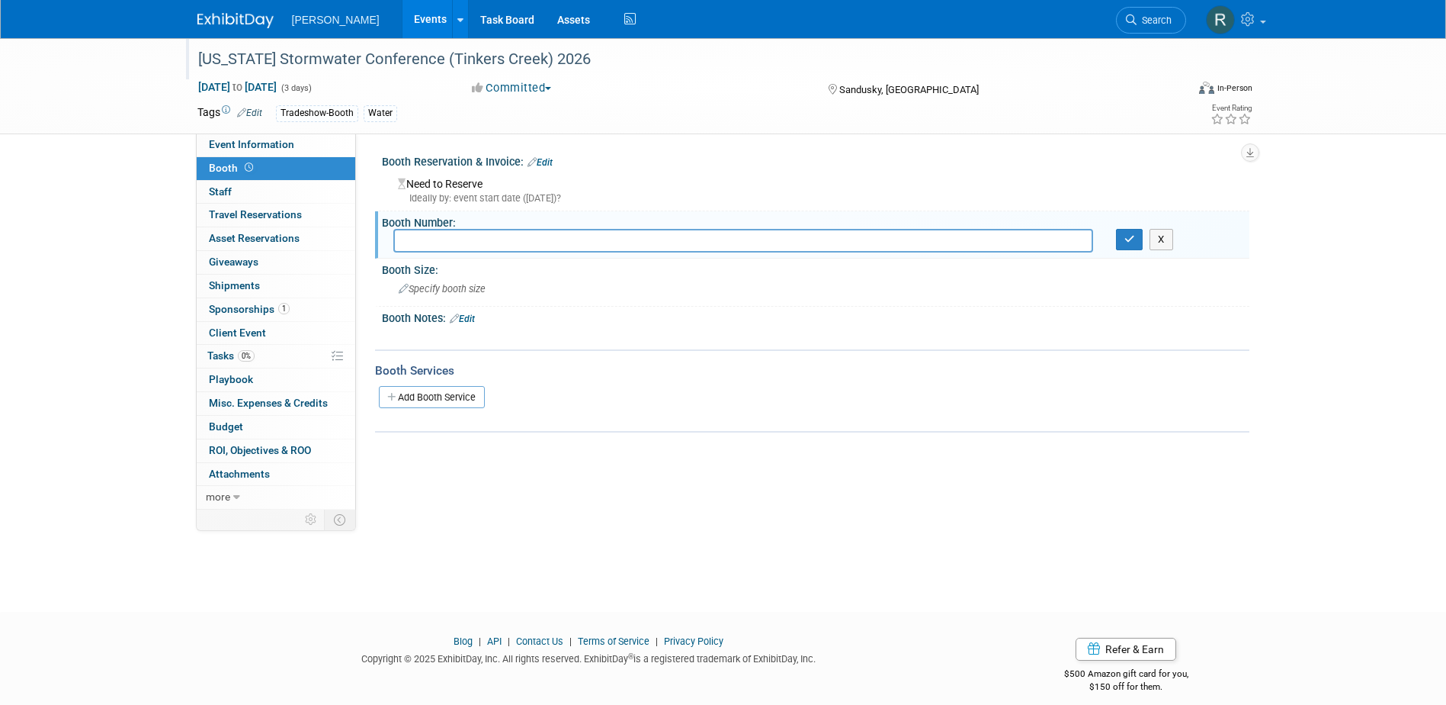
click at [583, 175] on div "Need to Reserve Ideally by: event start date ([DATE])?" at bounding box center [815, 188] width 845 height 33
click at [551, 162] on link "Edit" at bounding box center [540, 162] width 25 height 11
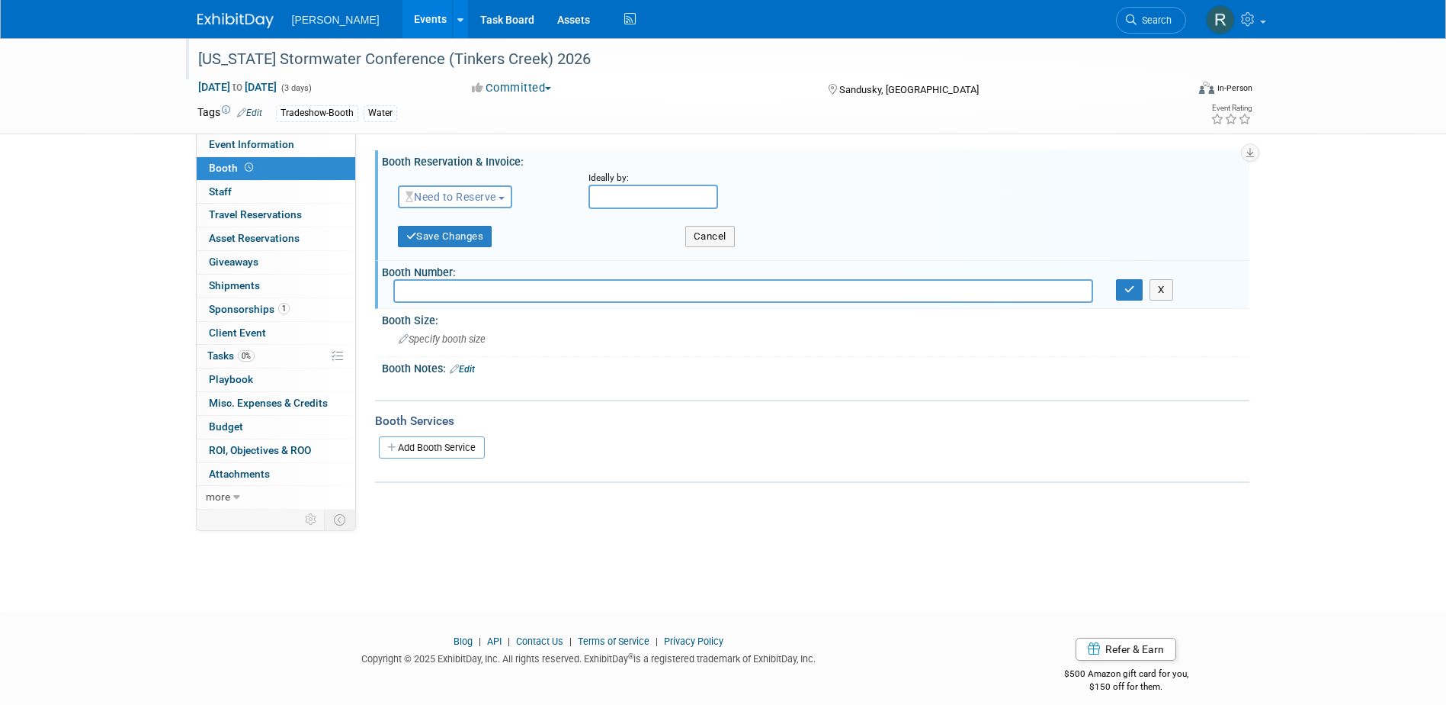
click at [493, 201] on span "Need to Reserve" at bounding box center [451, 197] width 91 height 12
click at [469, 243] on link "Reserved" at bounding box center [480, 243] width 163 height 21
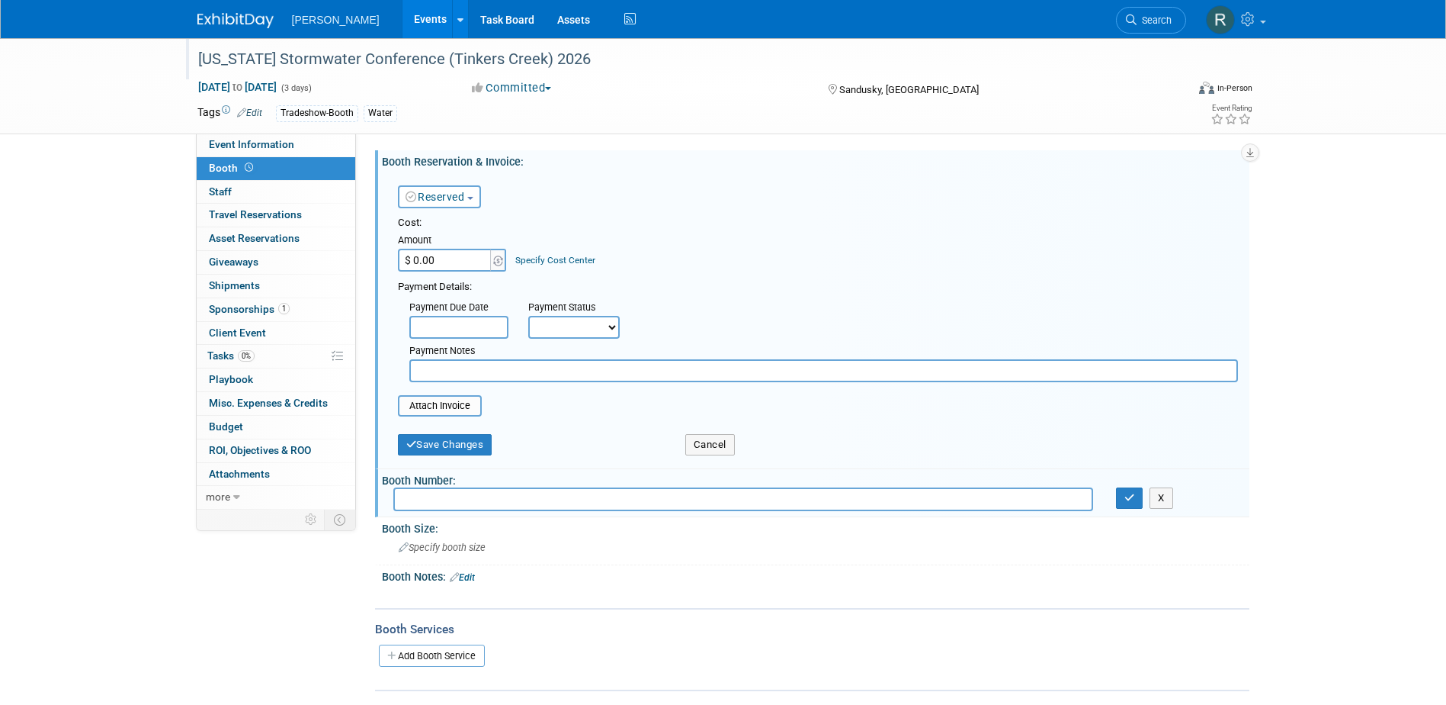
click at [469, 376] on input "text" at bounding box center [823, 370] width 829 height 23
type input "Included w/sponsorship"
click at [438, 445] on button "Save Changes" at bounding box center [445, 444] width 95 height 21
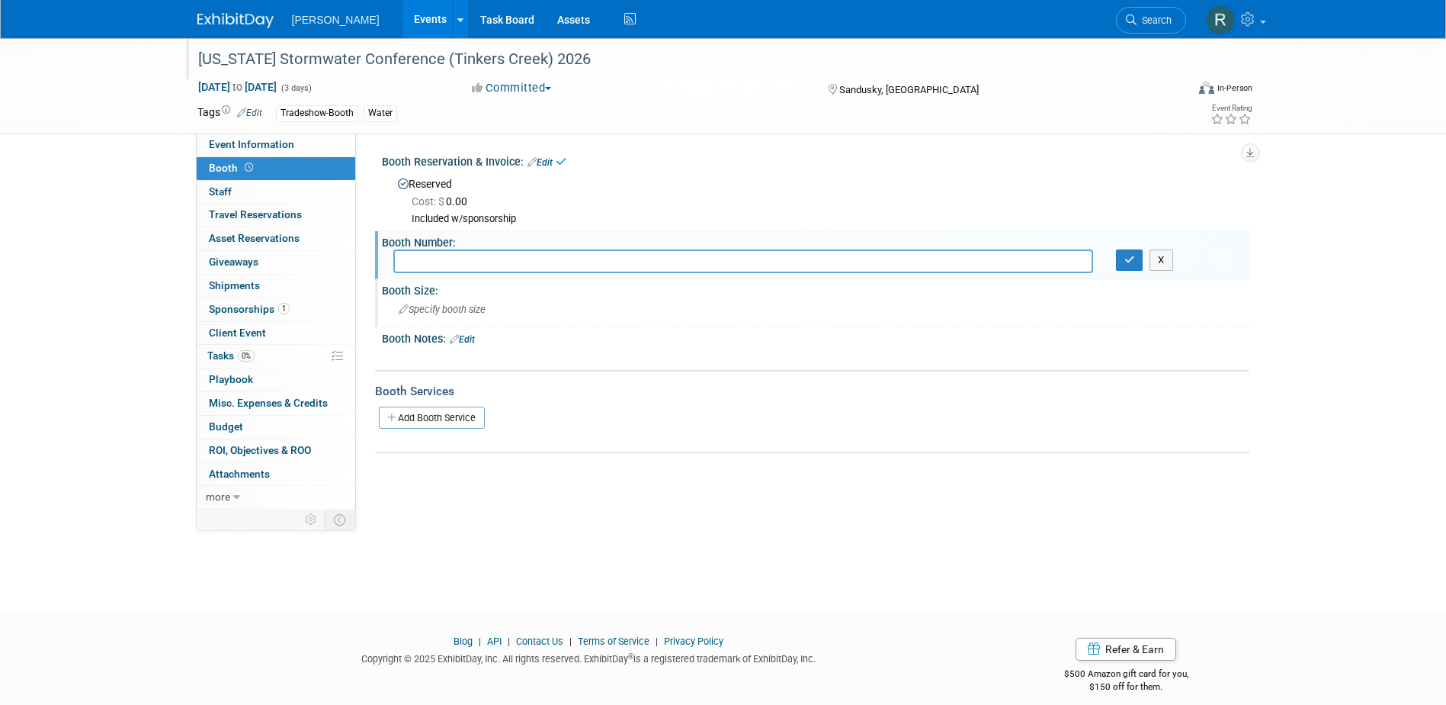
click at [456, 313] on span "Specify booth size" at bounding box center [442, 308] width 87 height 11
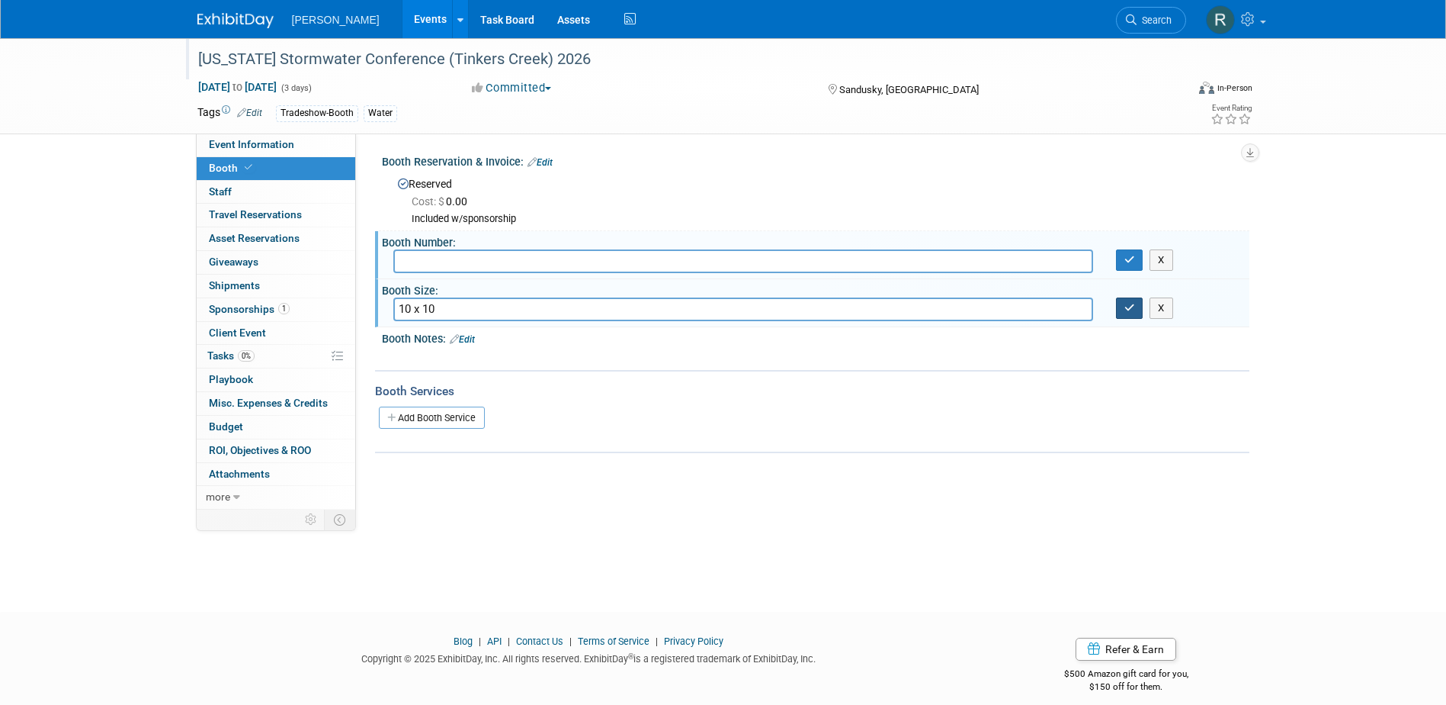
type input "10 x 10"
click at [1123, 308] on button "button" at bounding box center [1129, 307] width 27 height 21
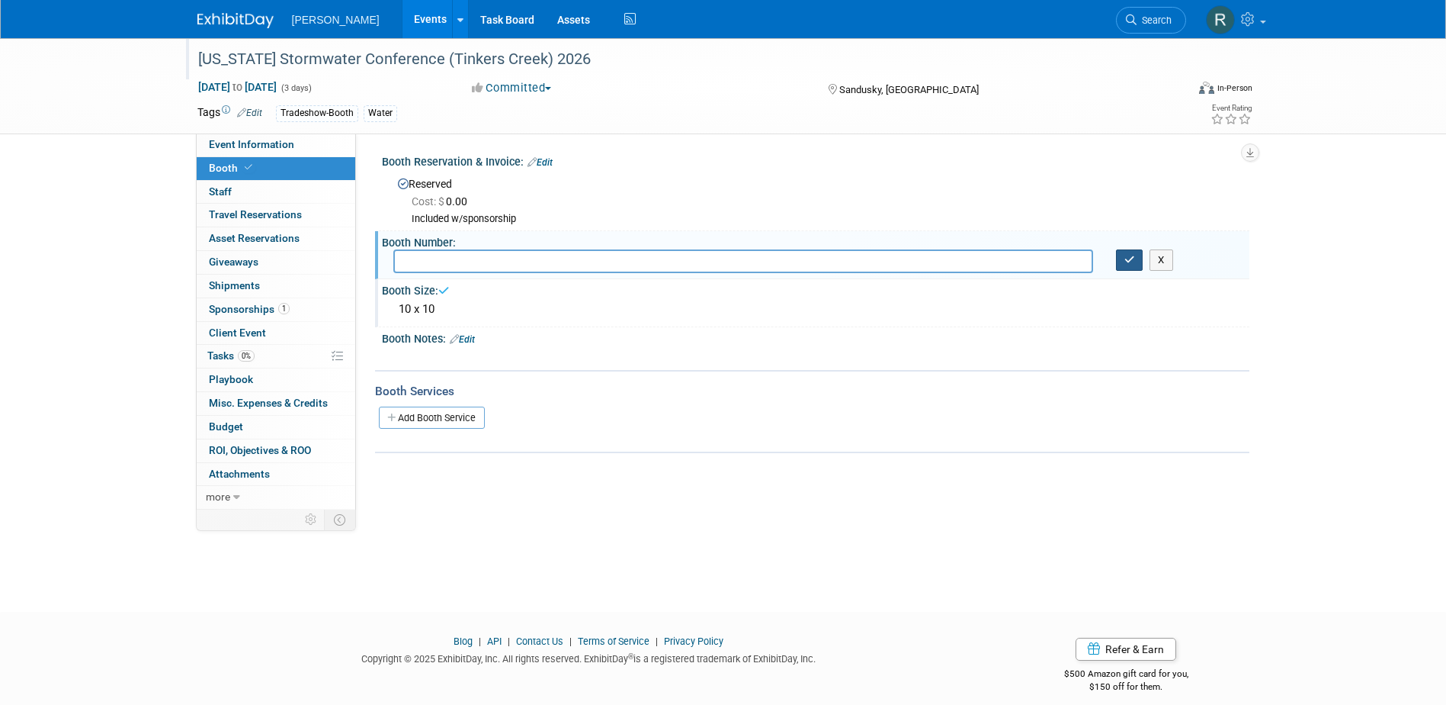
click at [1125, 265] on button "button" at bounding box center [1129, 259] width 27 height 21
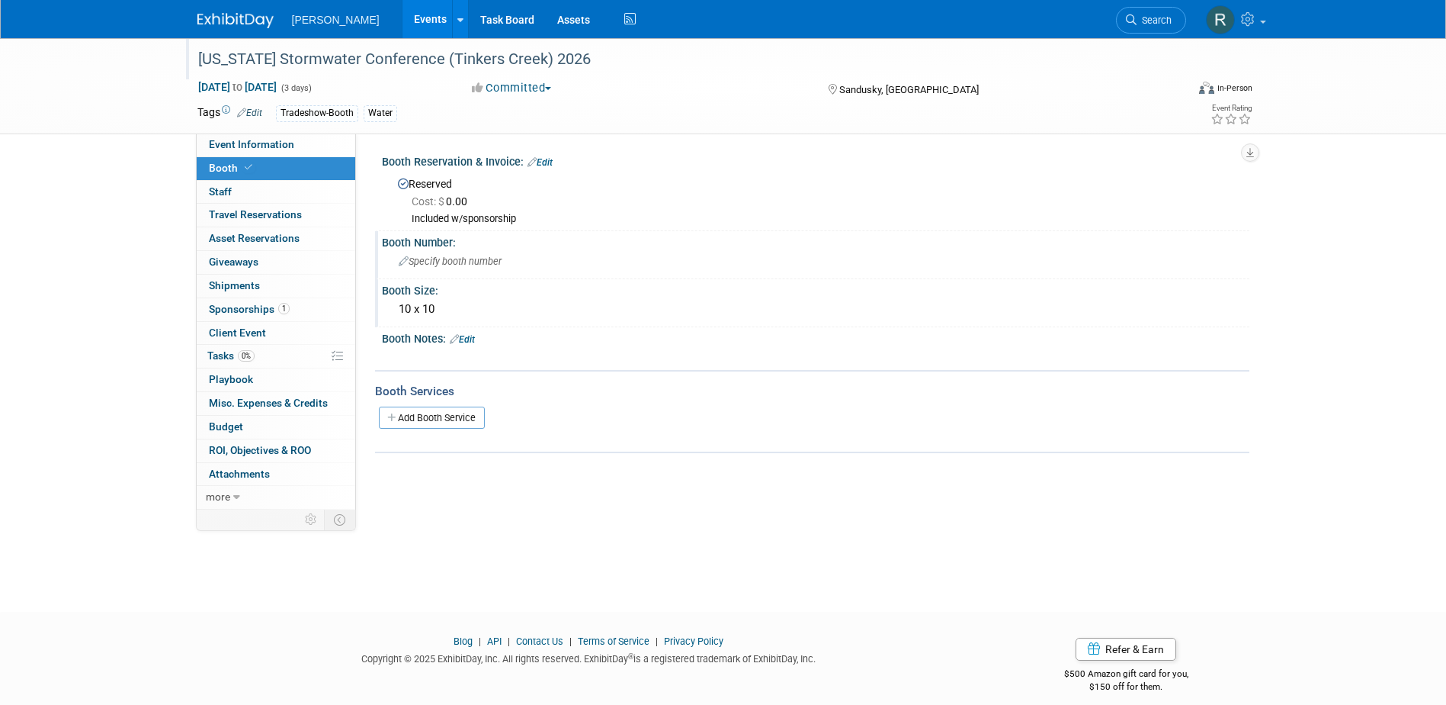
click at [469, 337] on link "Edit" at bounding box center [462, 339] width 25 height 11
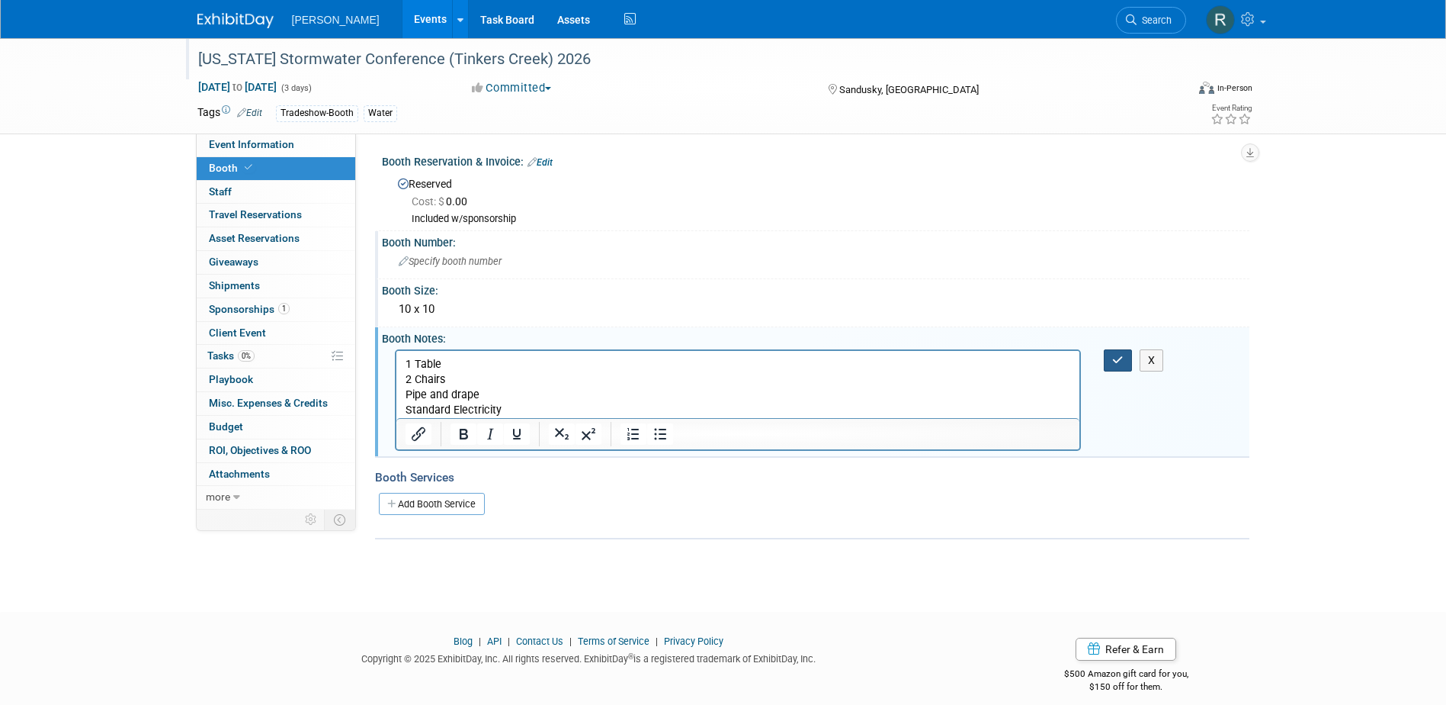
click at [1116, 361] on icon "button" at bounding box center [1117, 360] width 11 height 11
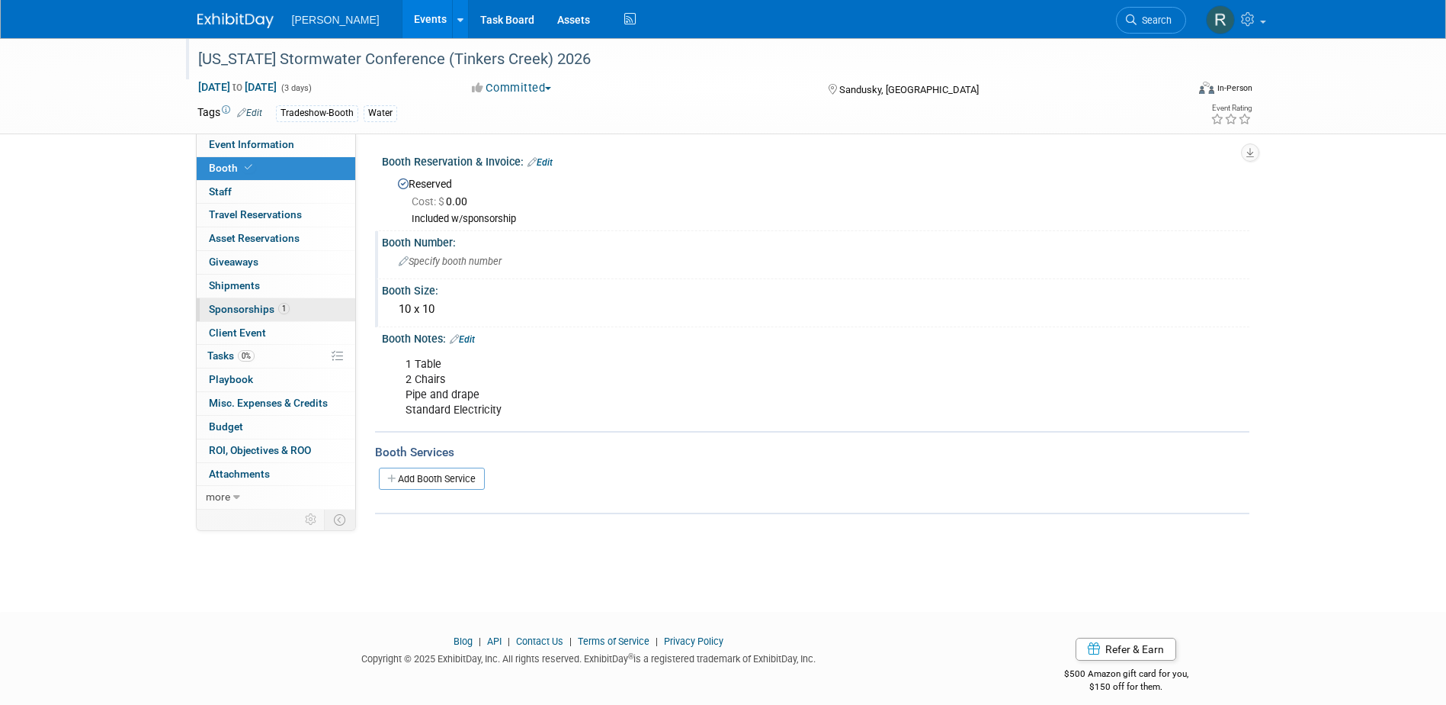
click at [255, 307] on span "Sponsorships 1" at bounding box center [249, 309] width 81 height 12
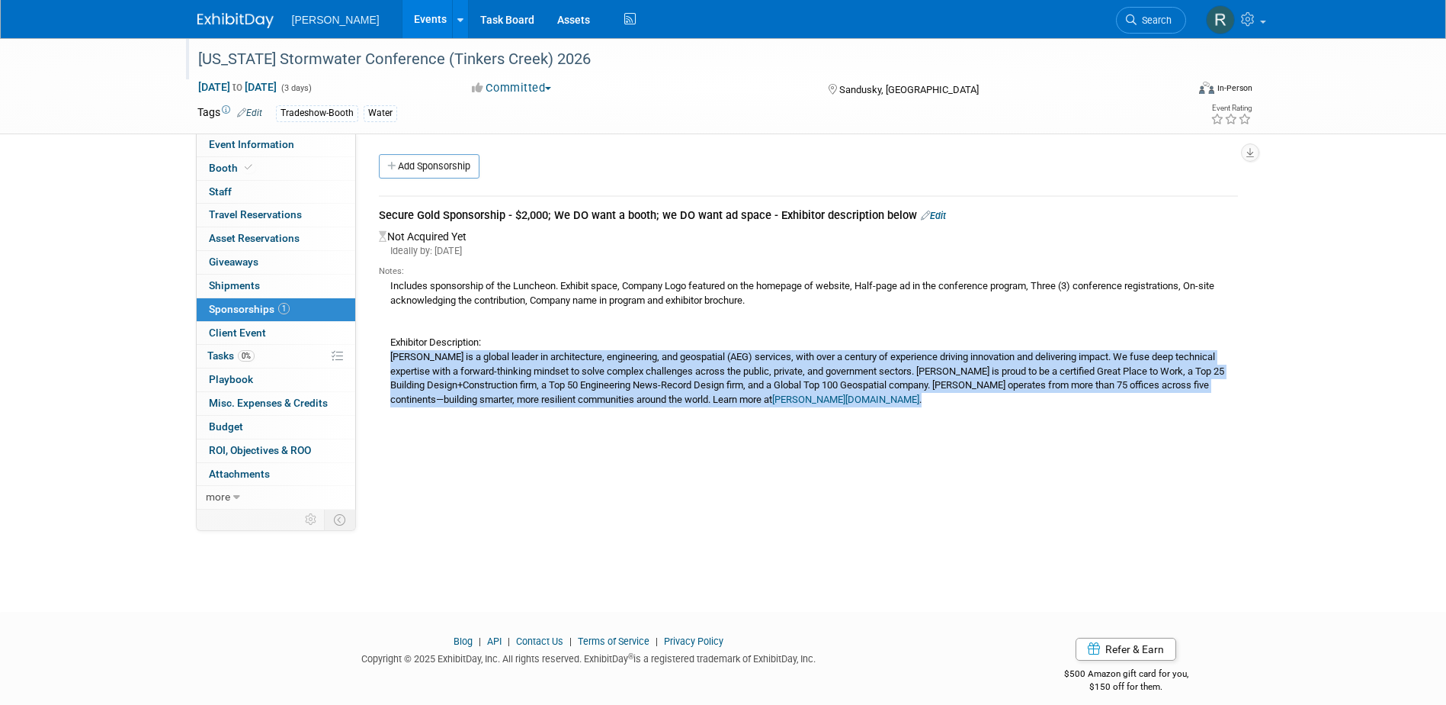
drag, startPoint x: 391, startPoint y: 356, endPoint x: 852, endPoint y: 409, distance: 463.5
click at [852, 409] on div "Notes: Includes sponsorship of the Luncheon. Exhibit space, Company Logo featur…" at bounding box center [808, 334] width 859 height 153
copy div "Woolpert is a global leader in architecture, engineering, and geospatial (AEG) …"
click at [220, 350] on span "Tasks 0%" at bounding box center [230, 355] width 47 height 12
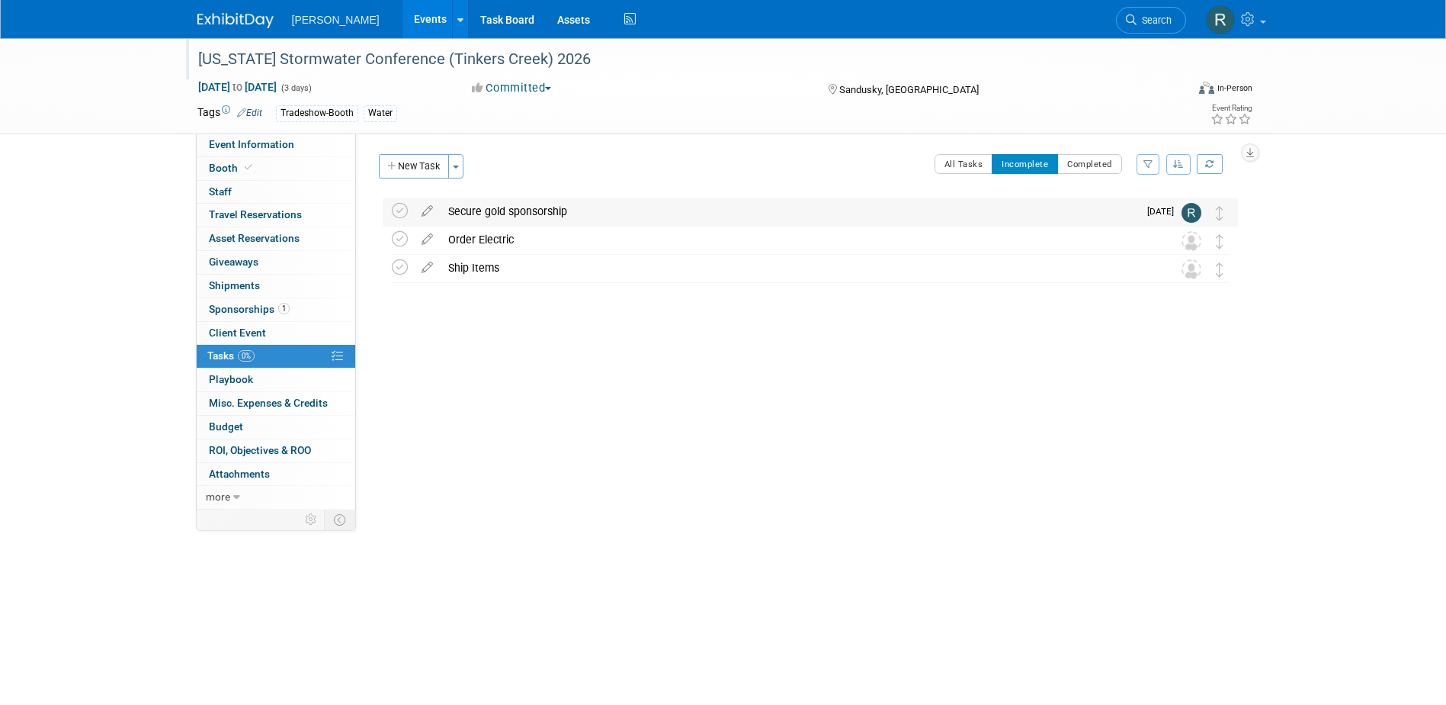
click at [515, 211] on div "Secure gold sponsorship" at bounding box center [790, 211] width 698 height 26
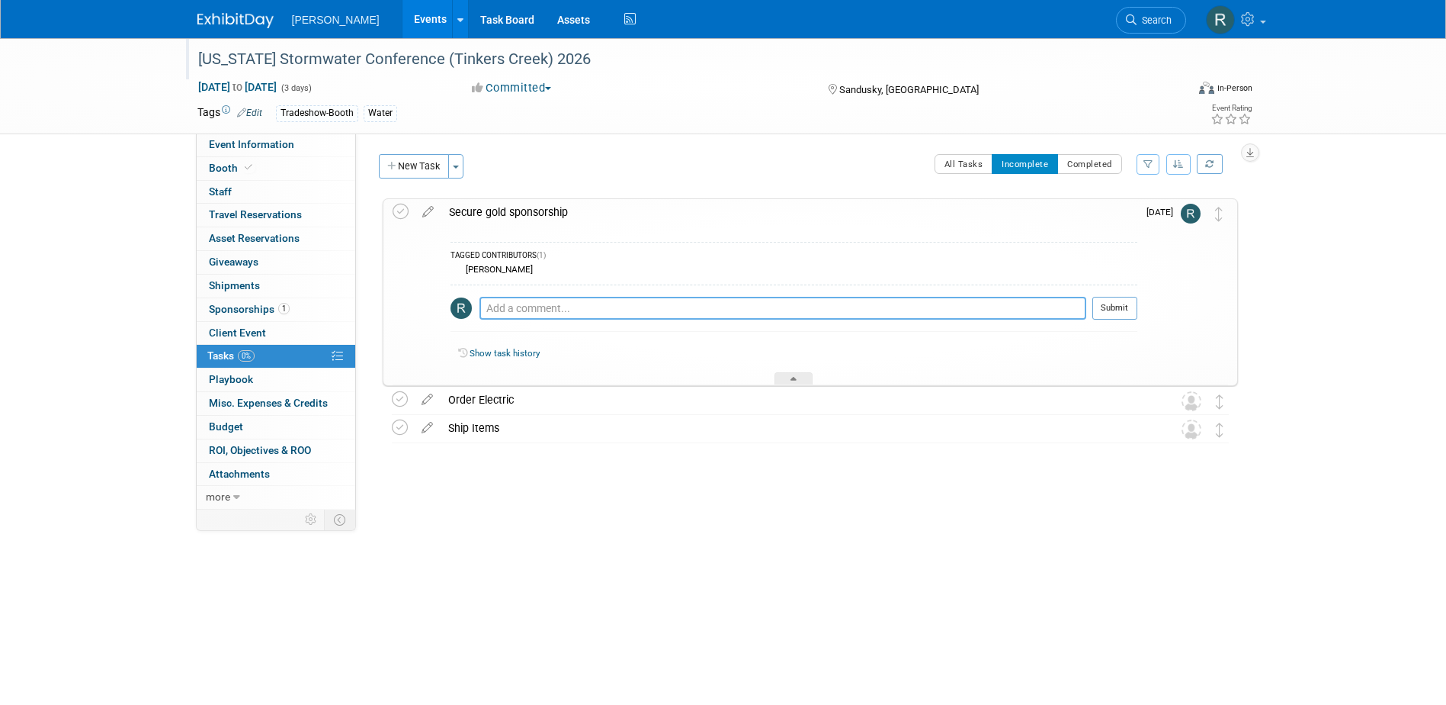
click at [519, 304] on textarea at bounding box center [783, 308] width 607 height 23
type textarea "Form completed online, waiting on conference to confirm."
click at [1115, 303] on button "Submit" at bounding box center [1115, 308] width 45 height 23
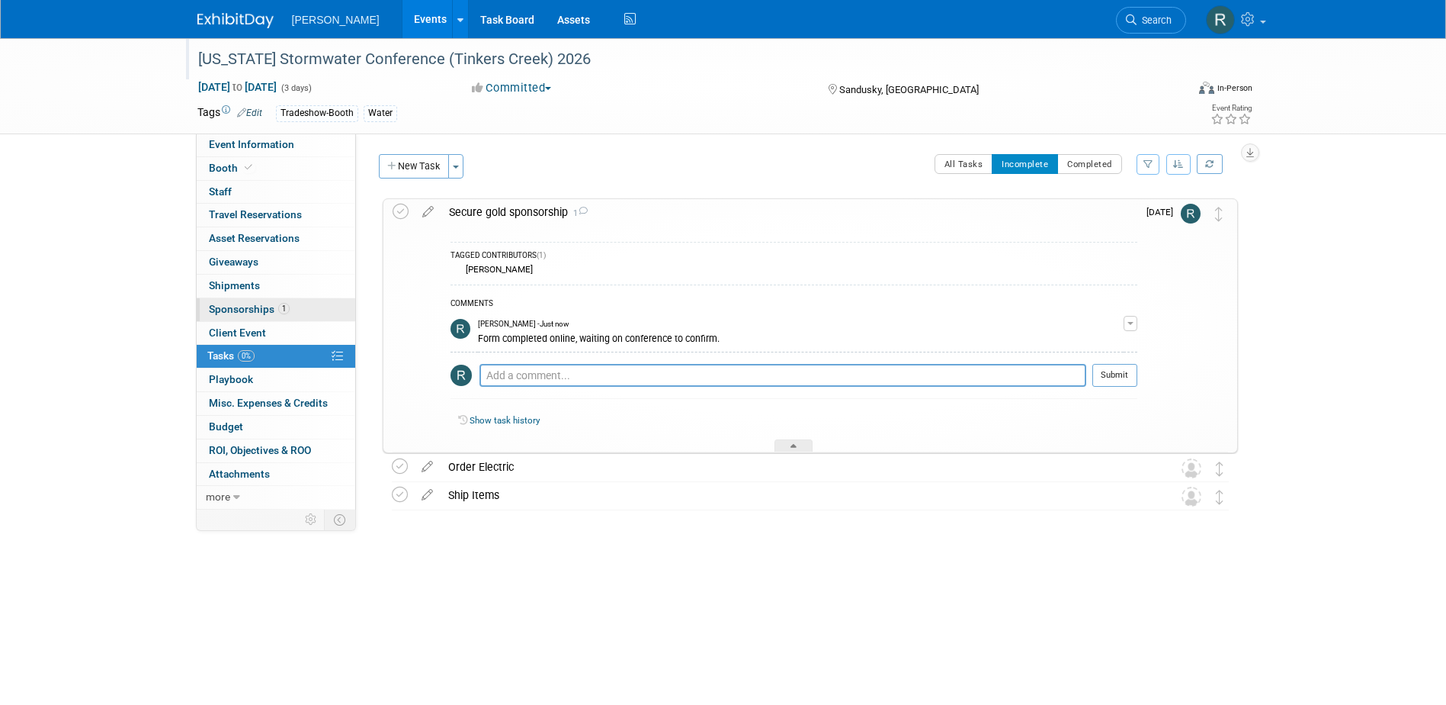
click at [258, 308] on span "Sponsorships 1" at bounding box center [249, 309] width 81 height 12
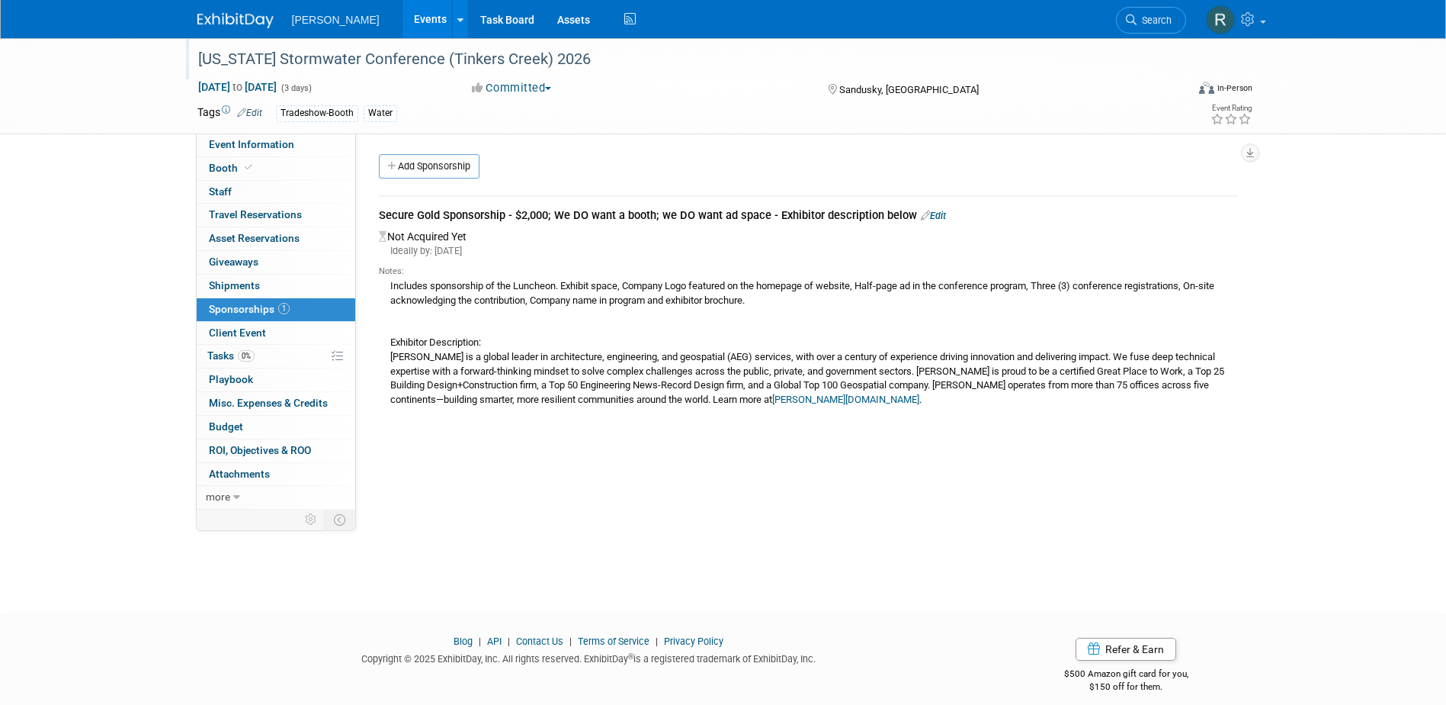
click at [501, 215] on div "Secure Gold Sponsorship - $2,000; We DO want a booth; we DO want ad space - Exh…" at bounding box center [808, 216] width 859 height 19
click at [936, 212] on link "Edit" at bounding box center [933, 215] width 25 height 11
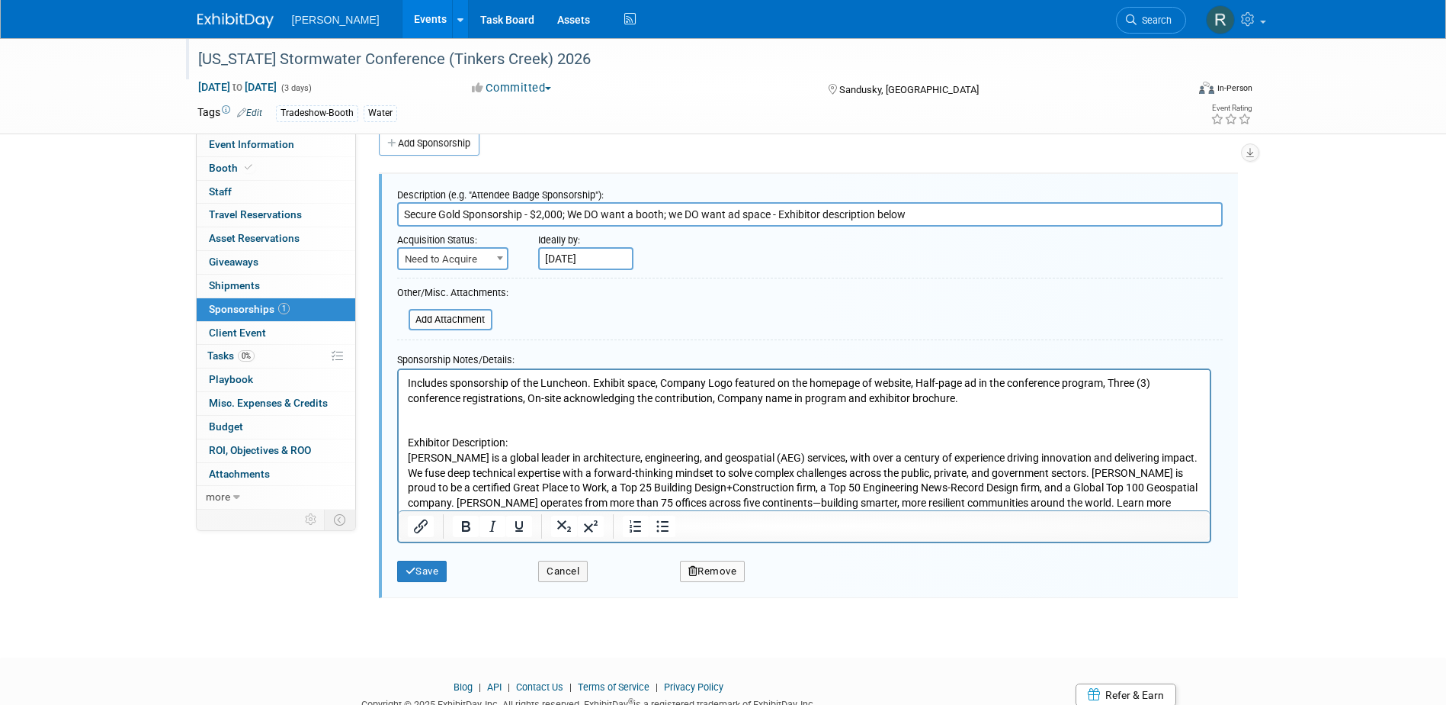
drag, startPoint x: 436, startPoint y: 210, endPoint x: 359, endPoint y: 213, distance: 77.0
click at [359, 213] on div "Event Website: Edit https://ohstormwaterconference.com/ Event Venue Name: Edit …" at bounding box center [803, 299] width 894 height 376
type input "Gold Sponsorship - $2,000; We DO want a booth; we DO want ad space - Exhibitor …"
click at [467, 261] on span "Need to Acquire" at bounding box center [453, 259] width 108 height 21
select select "2"
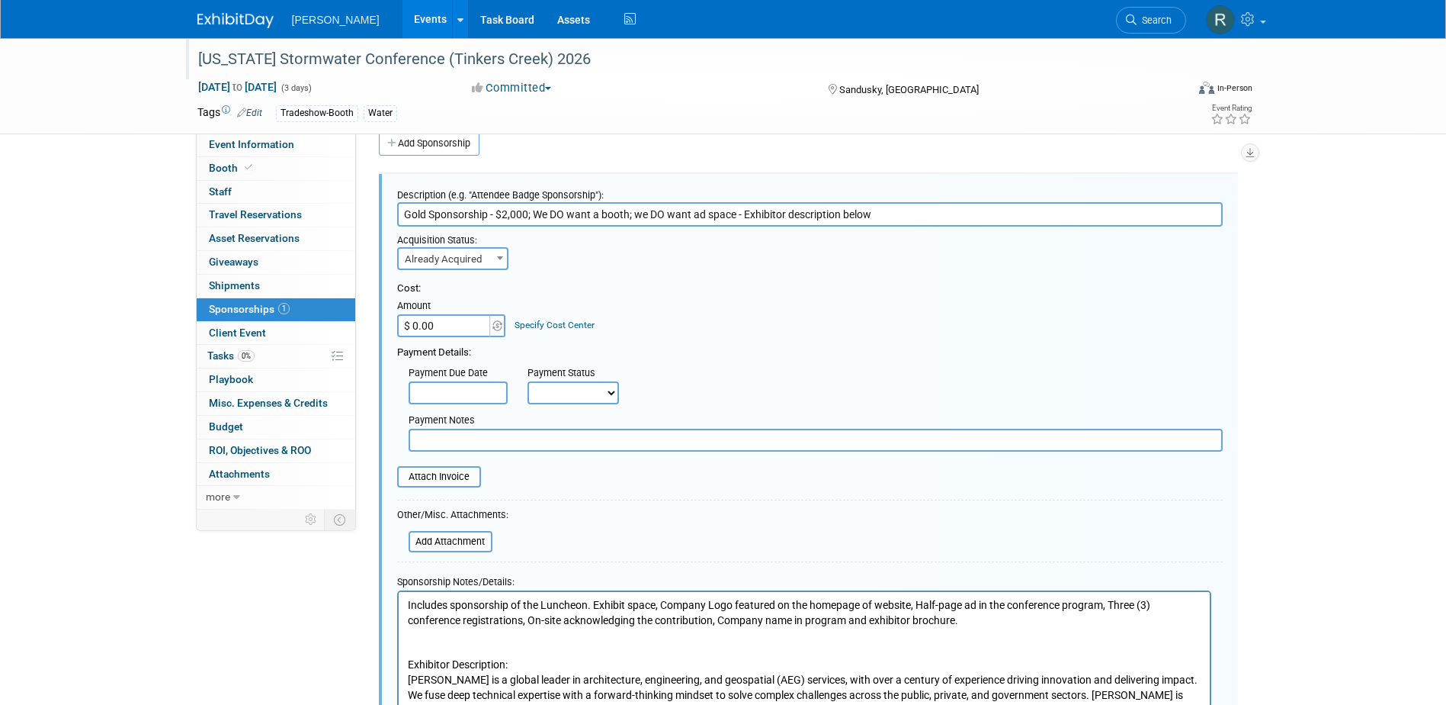
click at [470, 325] on input "$ 0.00" at bounding box center [444, 325] width 95 height 23
type input "$ 2,000.00"
click at [528, 325] on link "Specify Cost Center" at bounding box center [555, 324] width 80 height 11
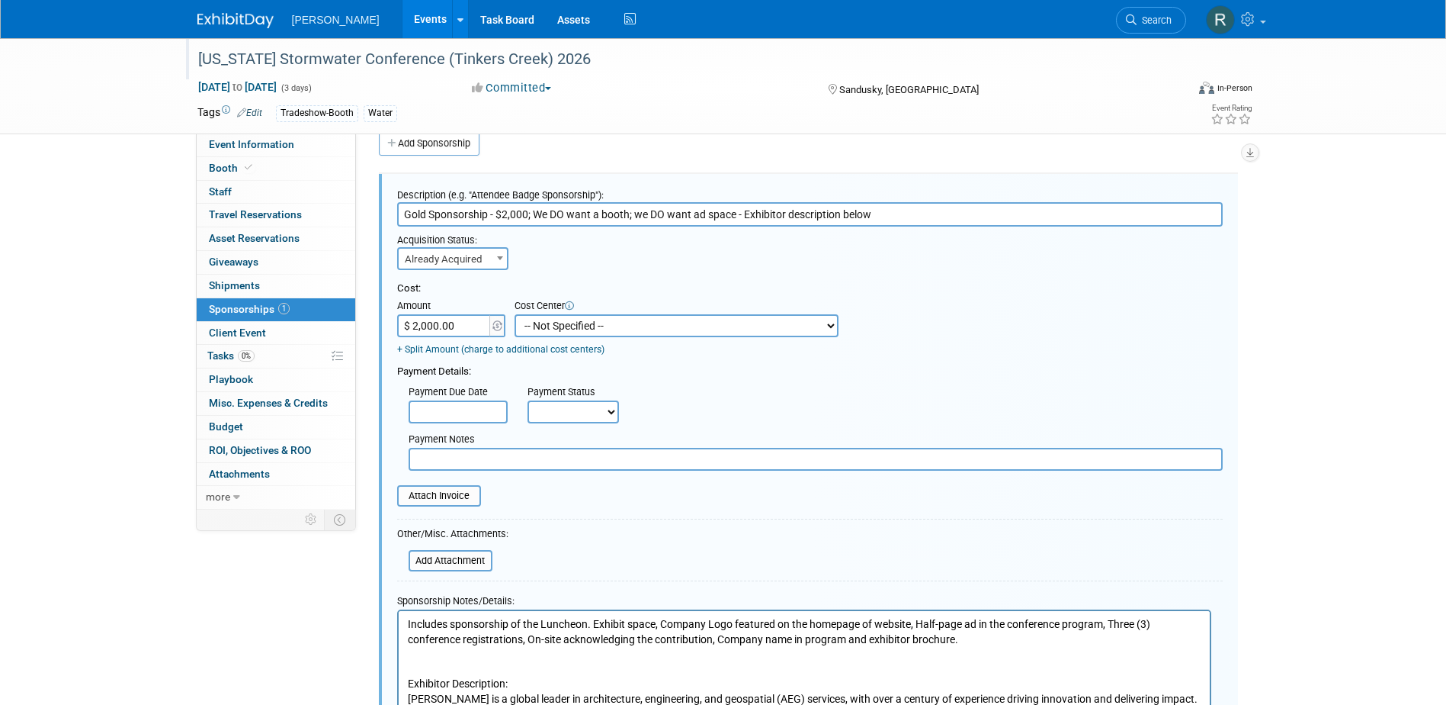
click at [528, 325] on select "-- Not Specified -- Advisory Services - Expenses_1001.502 Aerial Acquisition - …" at bounding box center [677, 325] width 324 height 23
select select "18966237"
click at [515, 314] on select "-- Not Specified -- Advisory Services - Expenses_1001.502 Aerial Acquisition - …" at bounding box center [677, 325] width 324 height 23
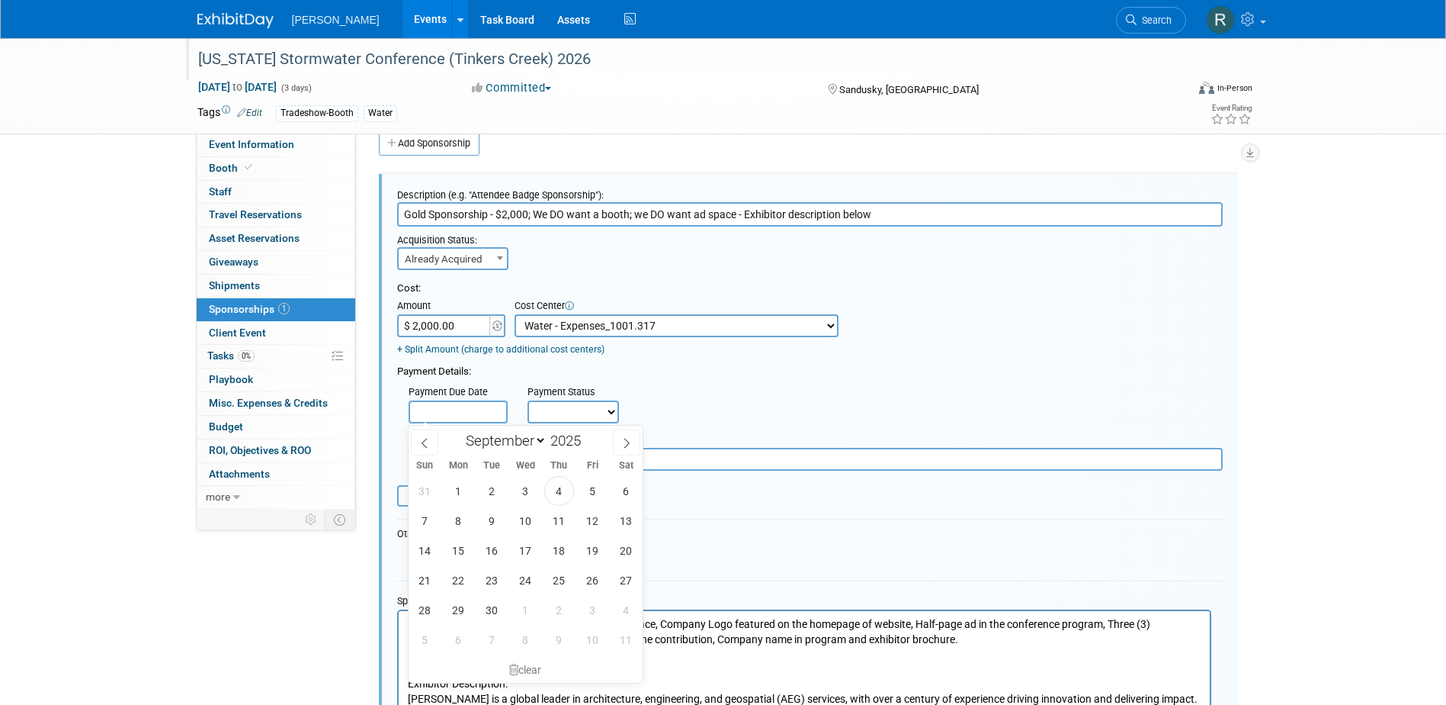
click at [451, 408] on input "text" at bounding box center [458, 411] width 99 height 23
click at [598, 583] on span "26" at bounding box center [593, 580] width 30 height 30
type input "Sep 26, 2025"
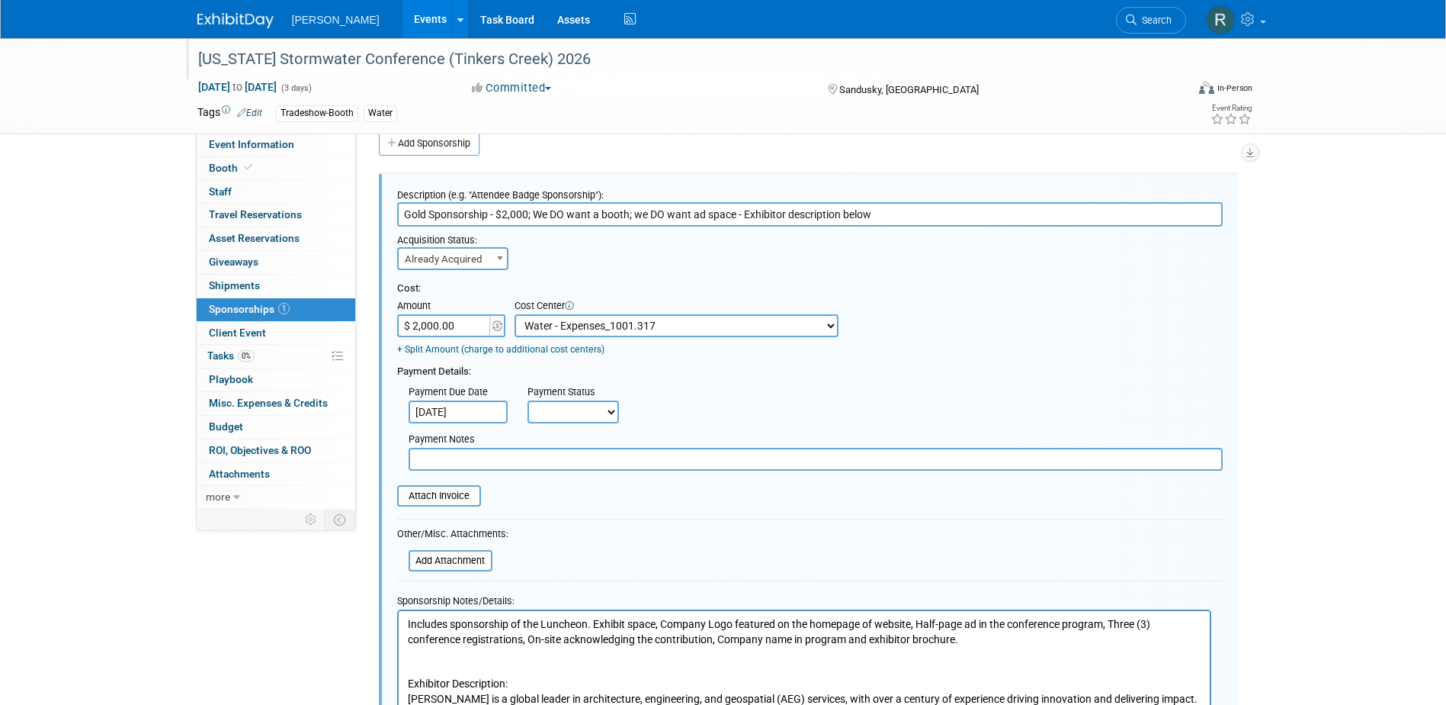
click at [583, 418] on select "Not Paid Yet Partially Paid Paid in Full" at bounding box center [573, 411] width 91 height 23
select select "3"
click at [528, 401] on select "Not Paid Yet Partially Paid Paid in Full" at bounding box center [573, 411] width 91 height 23
click at [556, 462] on input "text" at bounding box center [816, 459] width 814 height 23
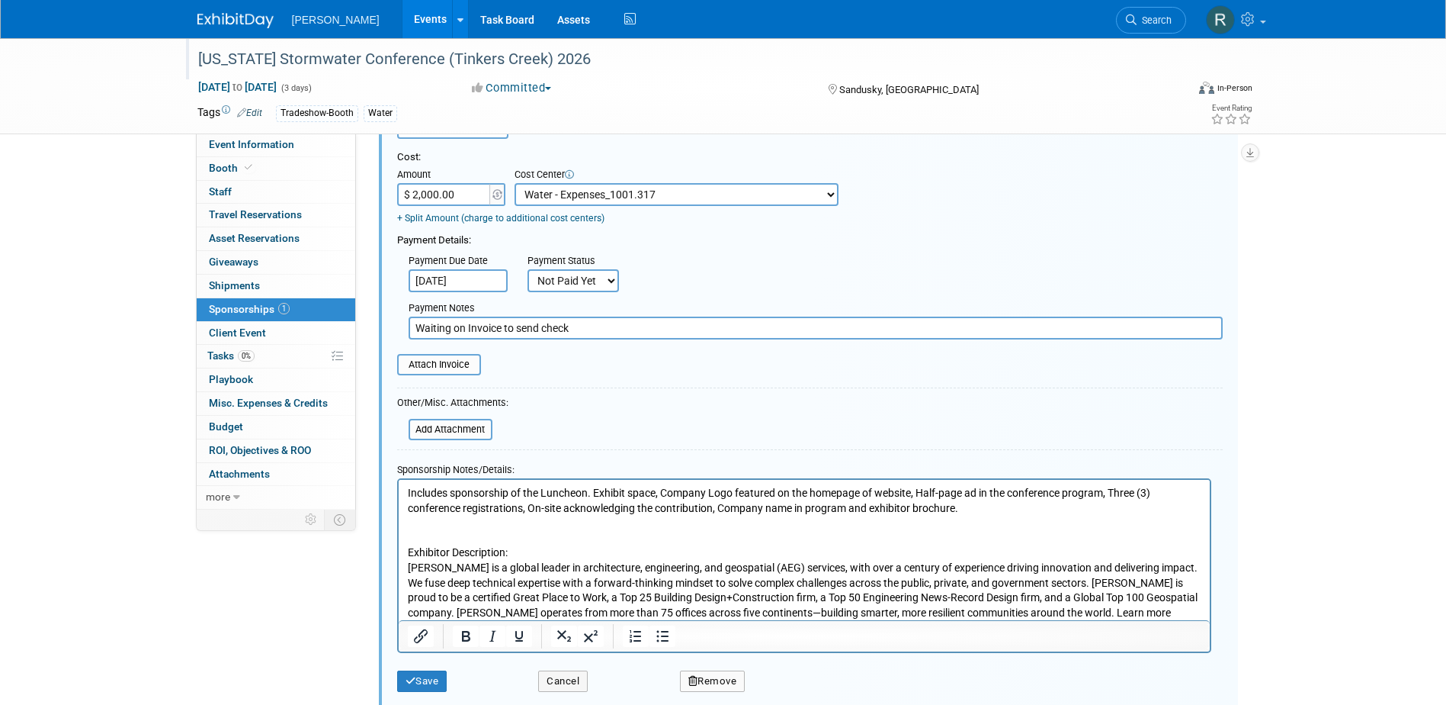
scroll to position [175, 0]
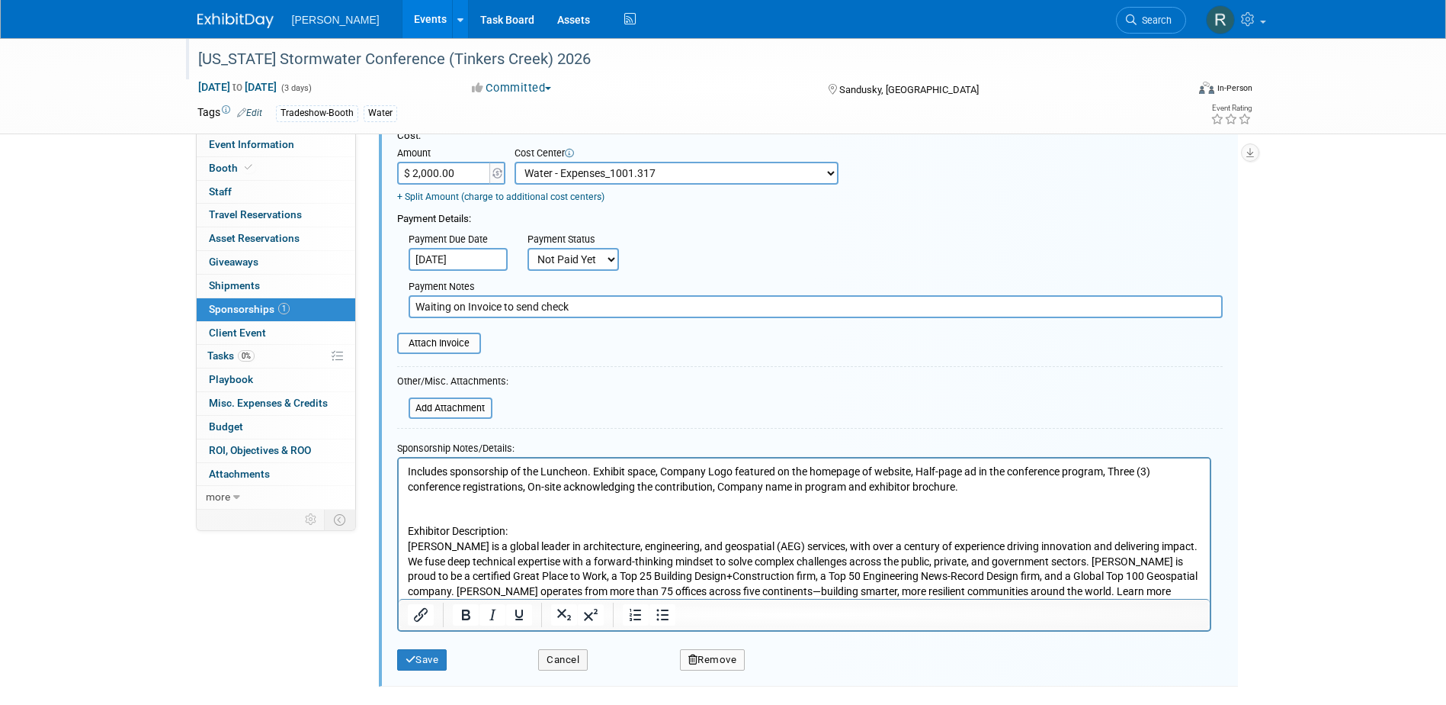
type input "Waiting on Invoice to send check"
drag, startPoint x: 448, startPoint y: 471, endPoint x: 752, endPoint y: 931, distance: 551.3
click at [398, 473] on html "Includes sponsorship of the Luncheon. Exhibit space, Company Logo featured on t…" at bounding box center [803, 536] width 811 height 156
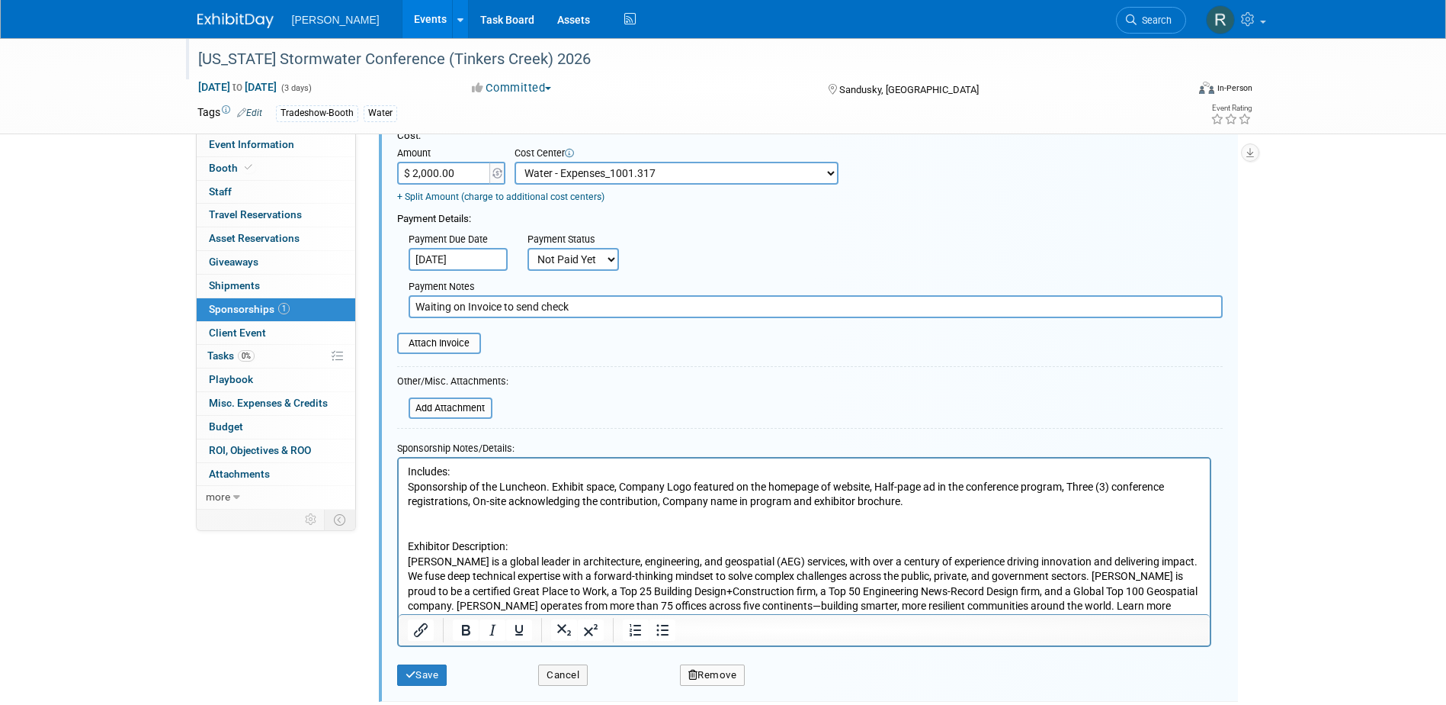
click at [553, 486] on p "Sponsorship of the Luncheon. Exhibit space, Company Logo featured on the homepa…" at bounding box center [804, 554] width 794 height 149
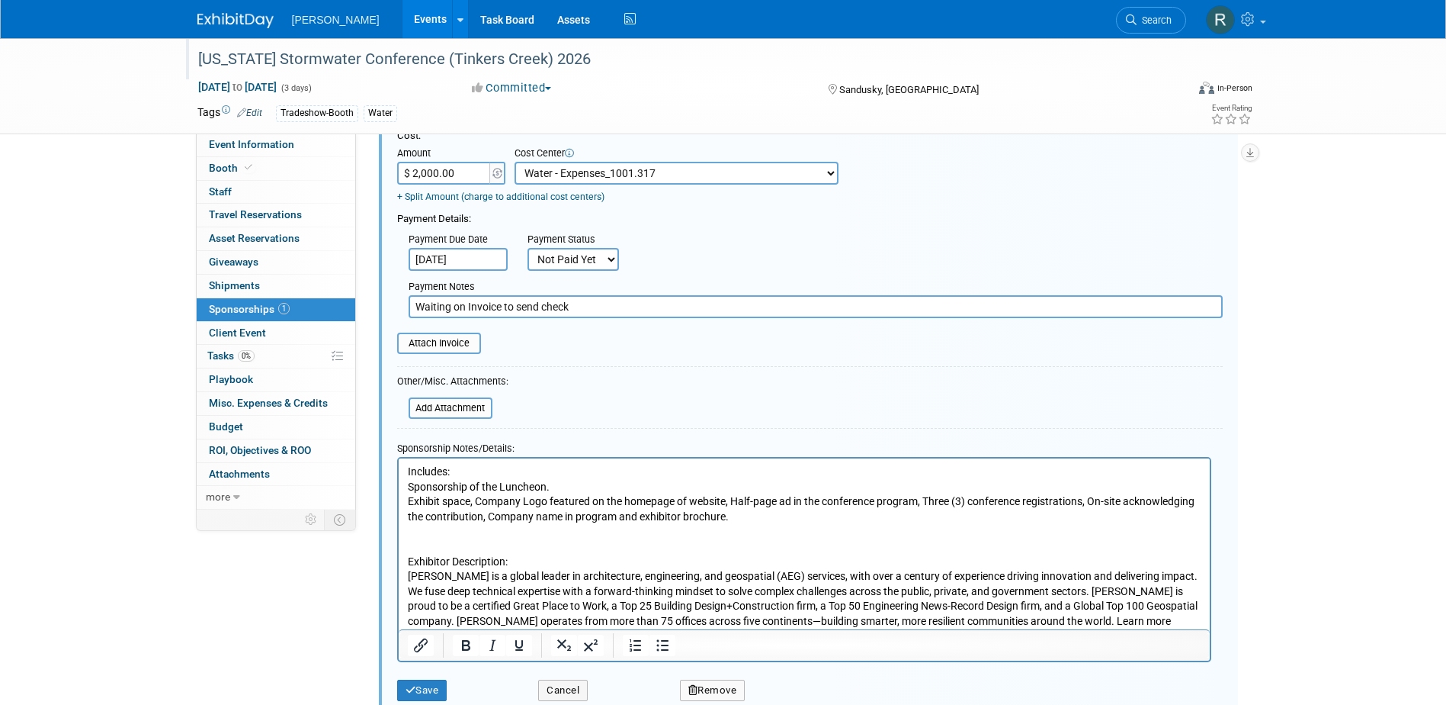
click at [477, 497] on p "Exhibit space, Company Logo featured on the homepage of website, Half-page ad i…" at bounding box center [804, 568] width 794 height 149
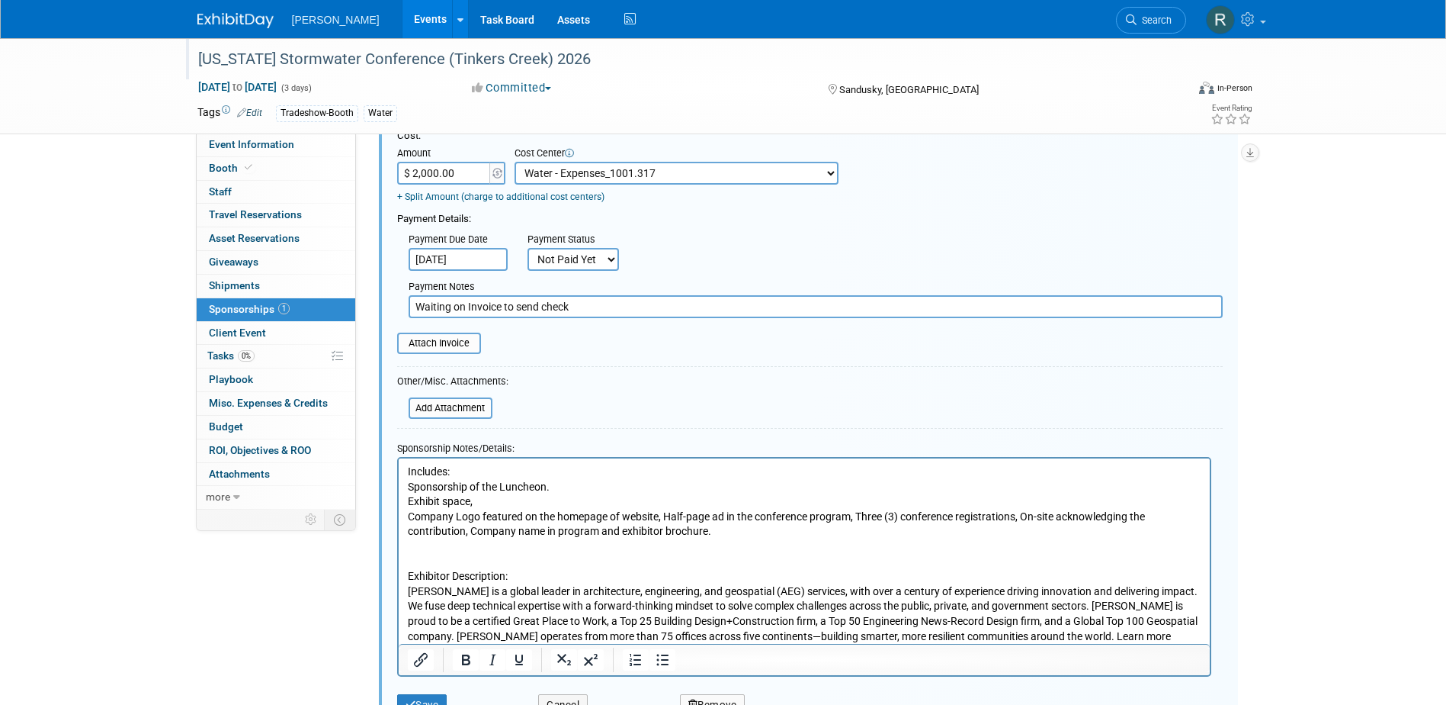
click at [663, 512] on p "Company Logo featured on the homepage of website, Half-page ad in the conferenc…" at bounding box center [804, 583] width 794 height 149
click at [600, 529] on p "Half-page ad in the conference program, Three (3) conference registrations, On-…" at bounding box center [804, 591] width 794 height 134
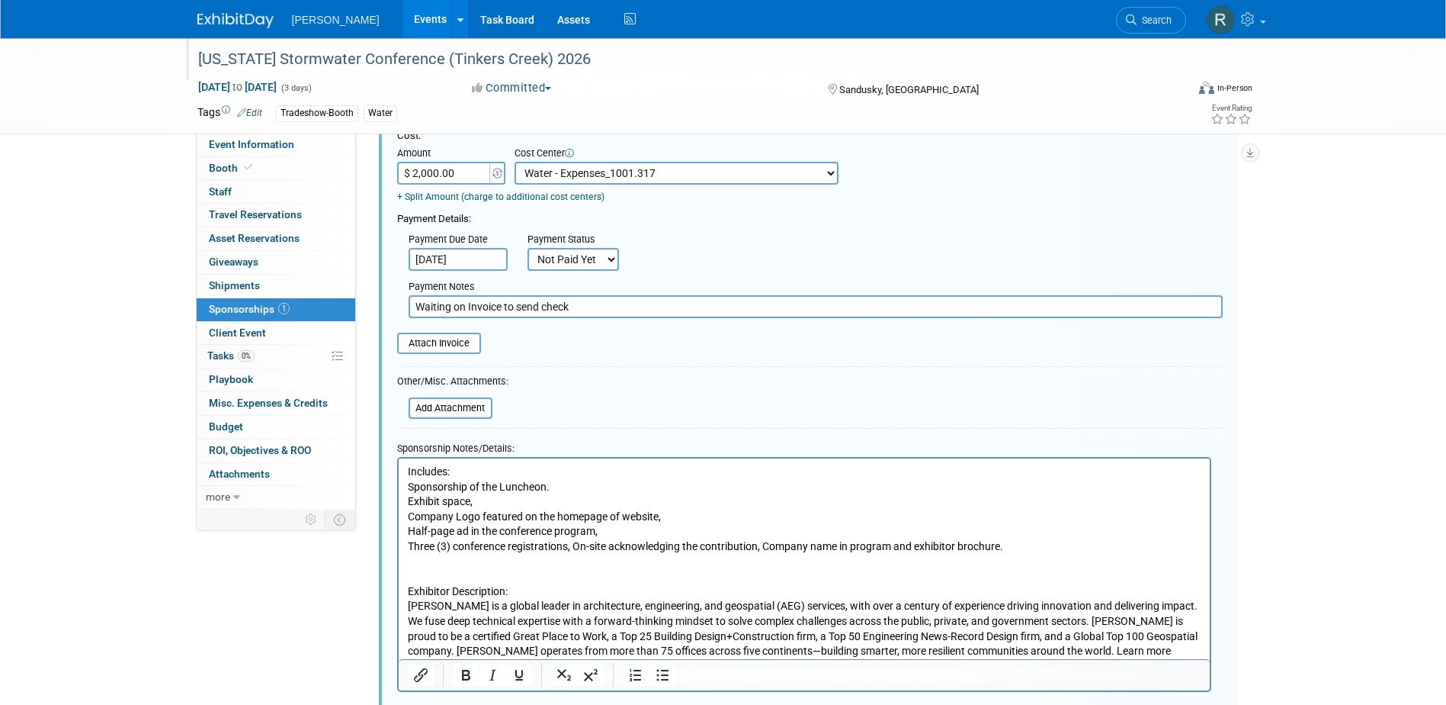
click at [575, 545] on p "Three (3) conference registrations, On-site acknowledging the contribution, Com…" at bounding box center [804, 606] width 794 height 134
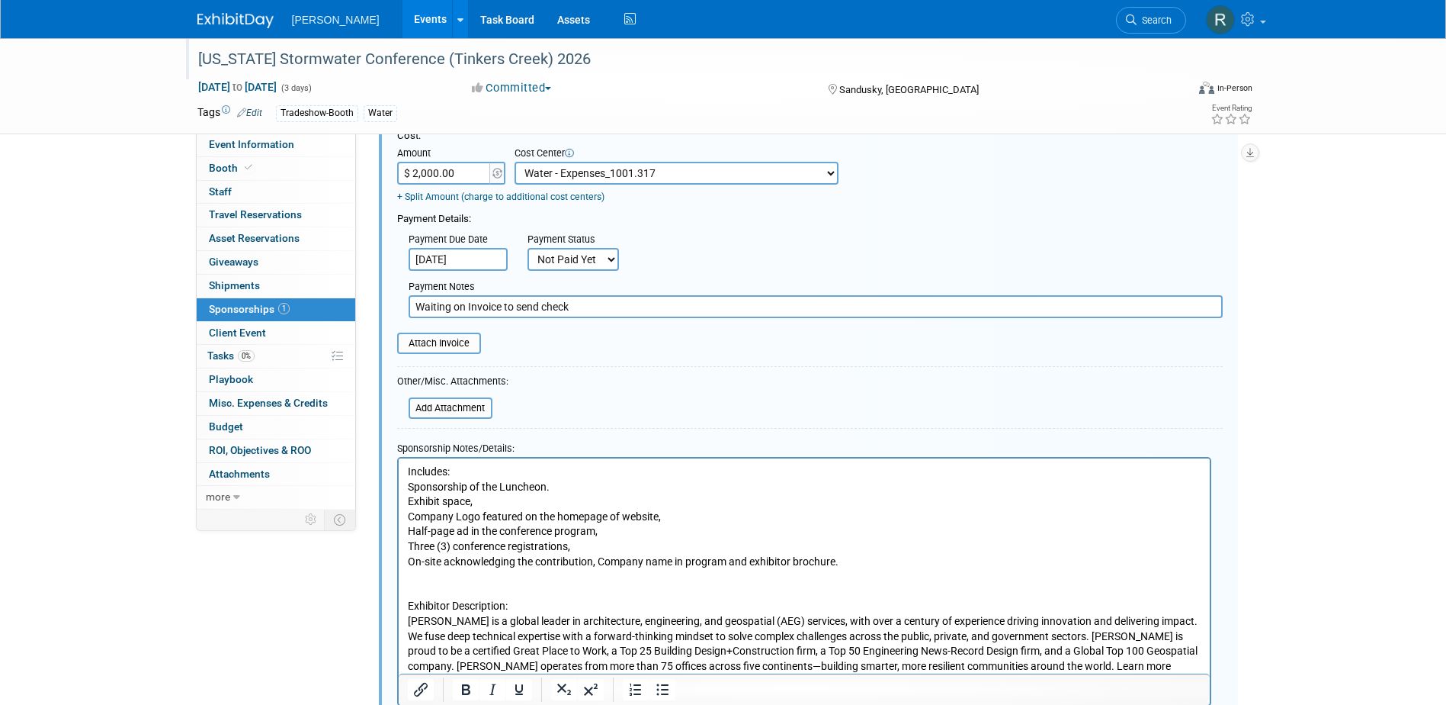
click at [599, 560] on p "On-site acknowledging the contribution, Company name in program and exhibitor b…" at bounding box center [804, 621] width 794 height 134
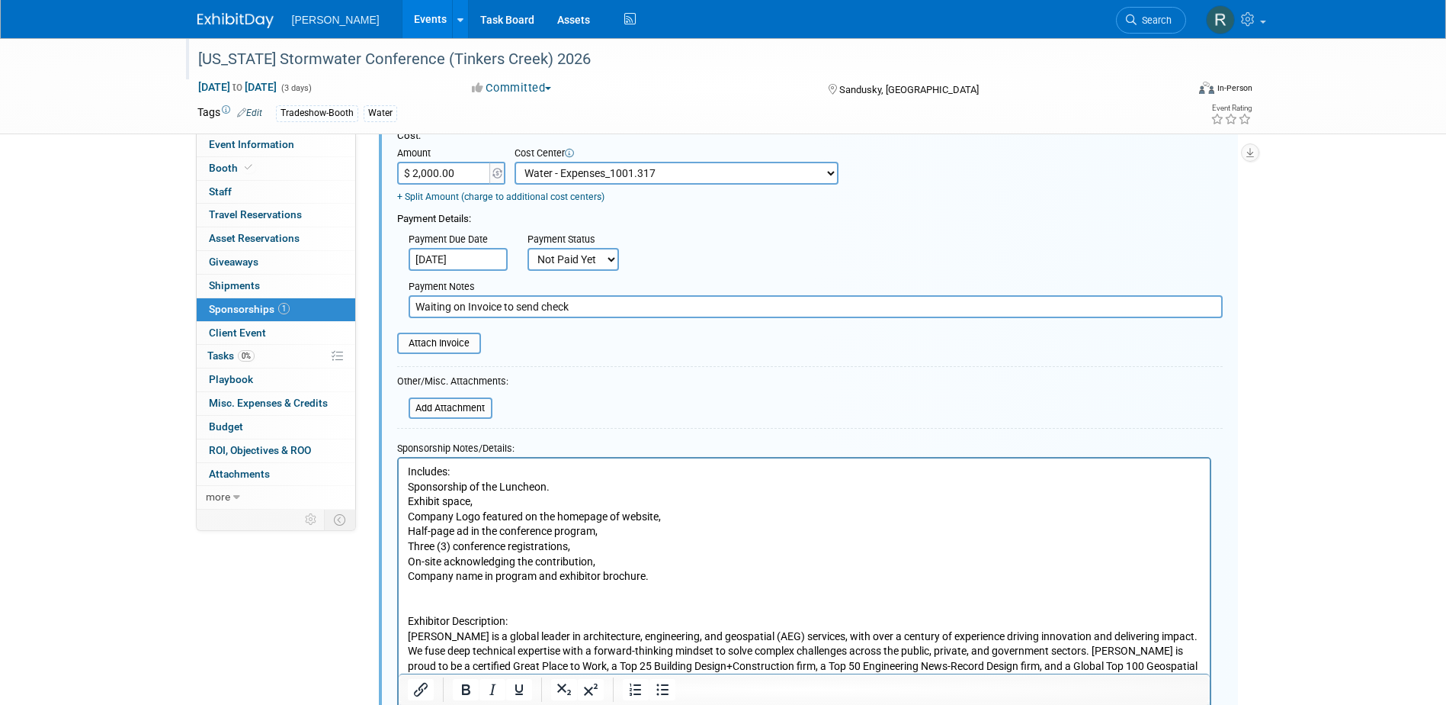
click at [651, 573] on p "Company name in program and exhibitor brochure. Exhibitor Description: Woolpert…" at bounding box center [804, 636] width 794 height 134
click at [607, 562] on p "On-site acknowledging the contribution," at bounding box center [804, 561] width 794 height 15
click at [580, 546] on p "Three (3) conference registrations," at bounding box center [804, 546] width 794 height 15
click at [610, 531] on p "Half-page ad in the conference program," at bounding box center [804, 531] width 794 height 15
click at [672, 516] on p "Company Logo featured on the homepage of website," at bounding box center [804, 516] width 794 height 15
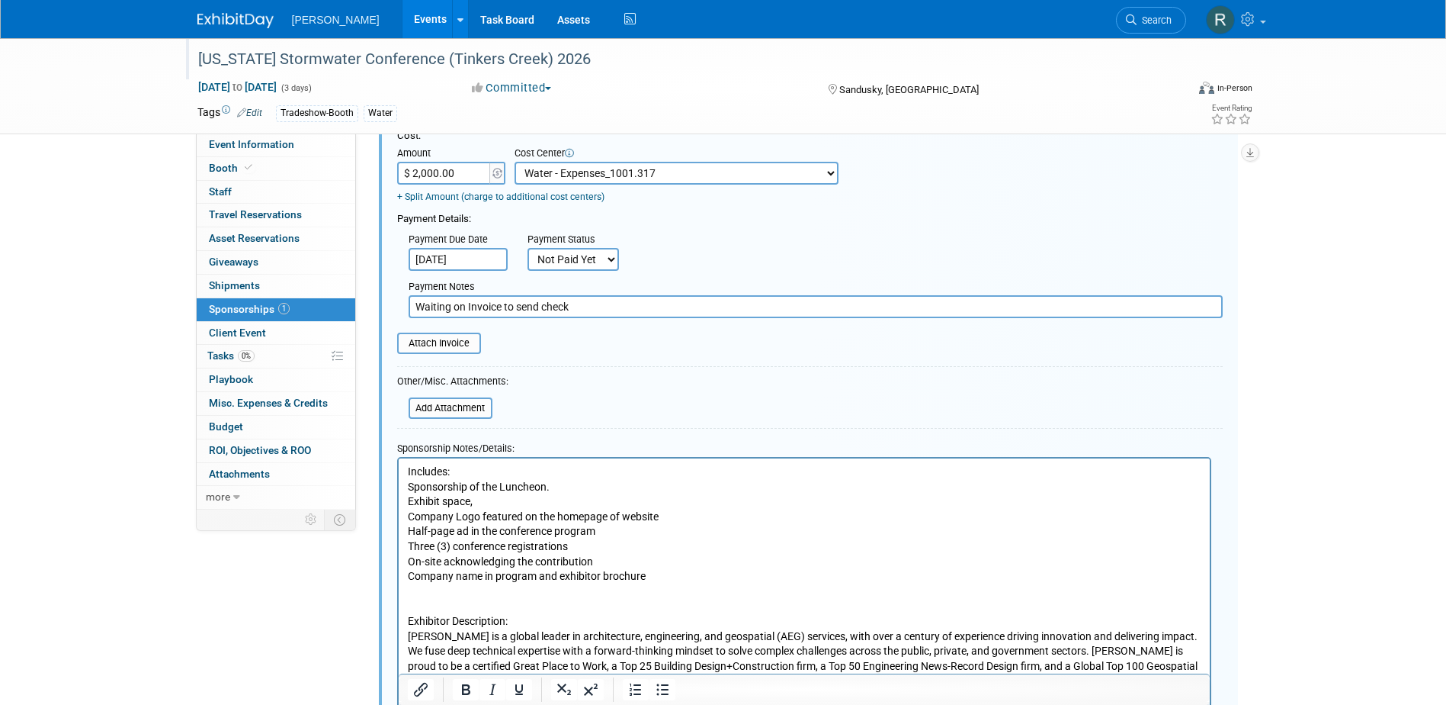
click at [486, 503] on p "Exhibit space," at bounding box center [804, 501] width 794 height 15
click at [554, 485] on p "Sponsorship of the Luncheon." at bounding box center [804, 487] width 794 height 15
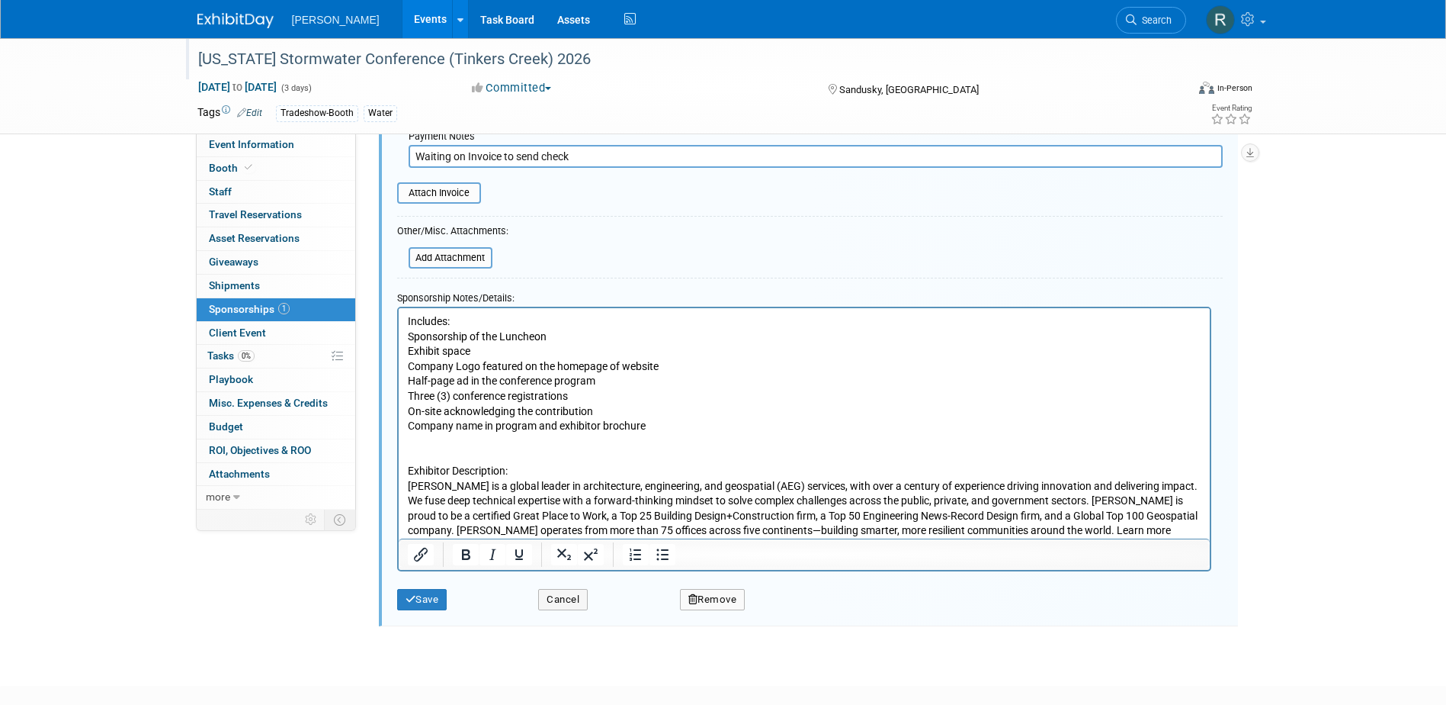
scroll to position [328, 0]
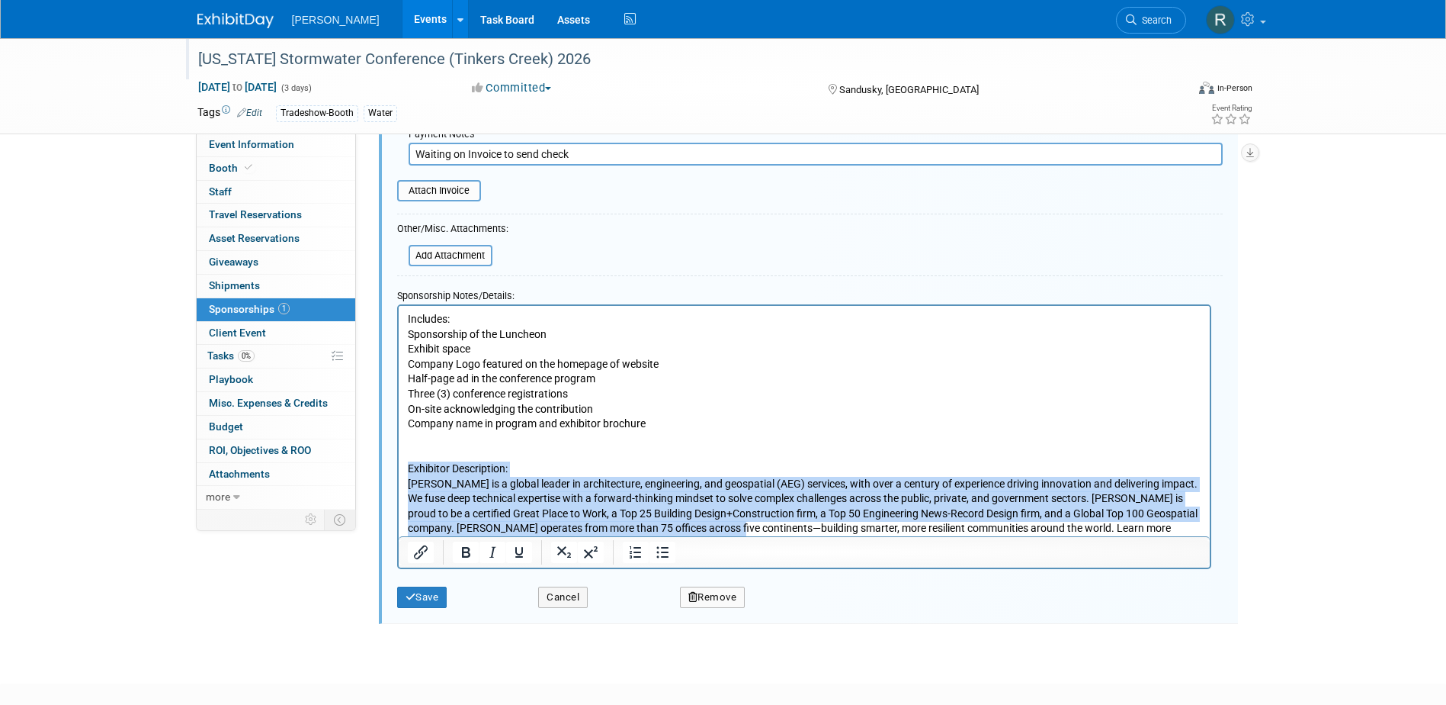
drag, startPoint x: 408, startPoint y: 464, endPoint x: 1132, endPoint y: 844, distance: 817.2
click at [733, 536] on html "Includes: Sponsorship of the Luncheon Exhibit space Company Logo featured on th…" at bounding box center [803, 429] width 811 height 246
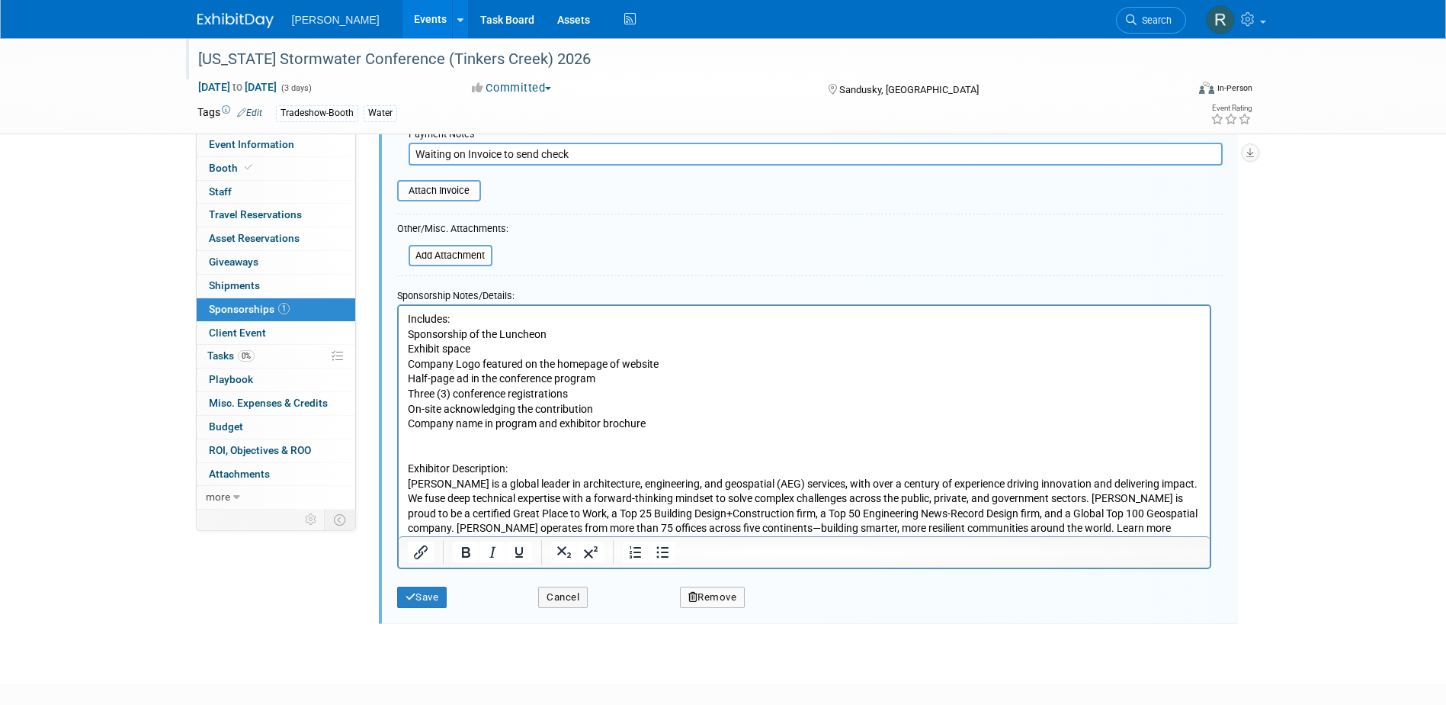
click at [728, 455] on p "Company name in program and exhibitor brochure Exhibitor Description: Woolpert …" at bounding box center [804, 483] width 794 height 134
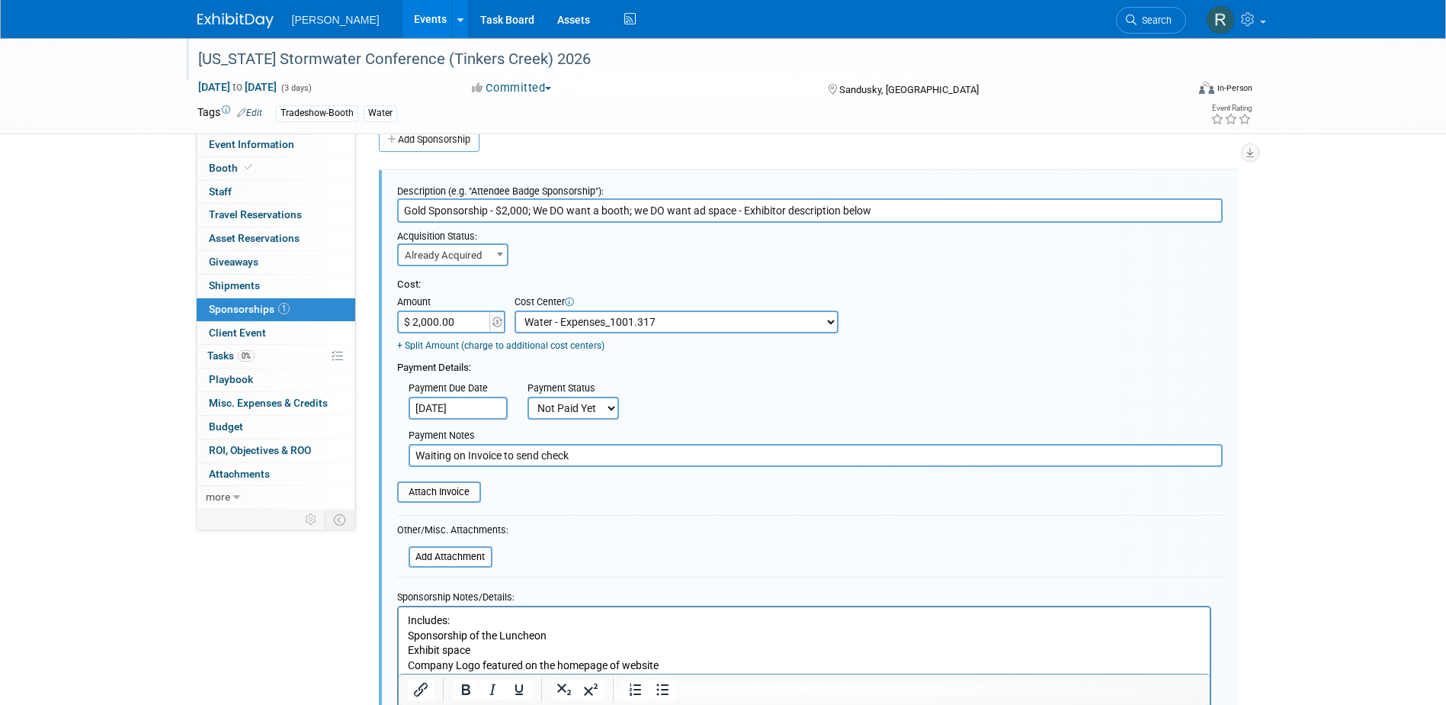
scroll to position [0, 0]
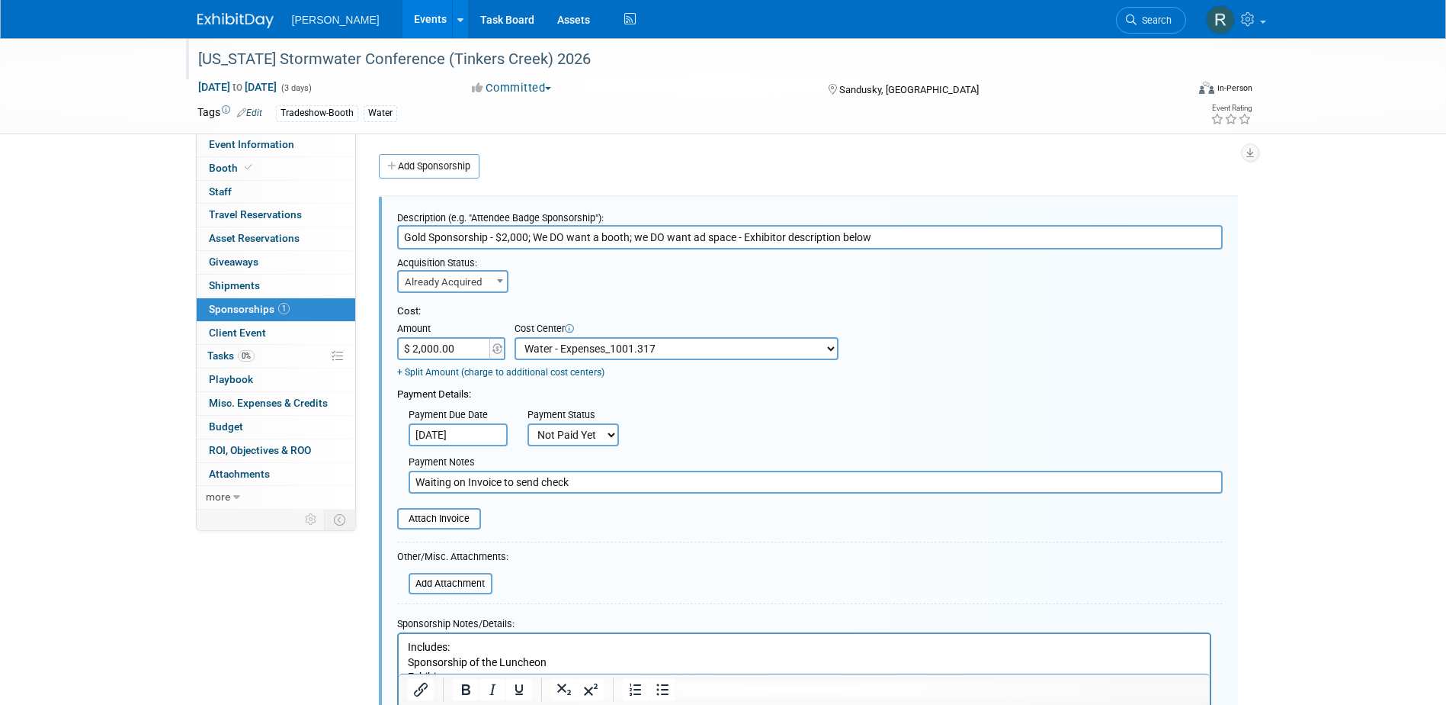
drag, startPoint x: 499, startPoint y: 233, endPoint x: 976, endPoint y: 236, distance: 476.6
click at [976, 236] on input "Gold Sponsorship - $2,000; We DO want a booth; we DO want ad space - Exhibitor …" at bounding box center [810, 237] width 826 height 24
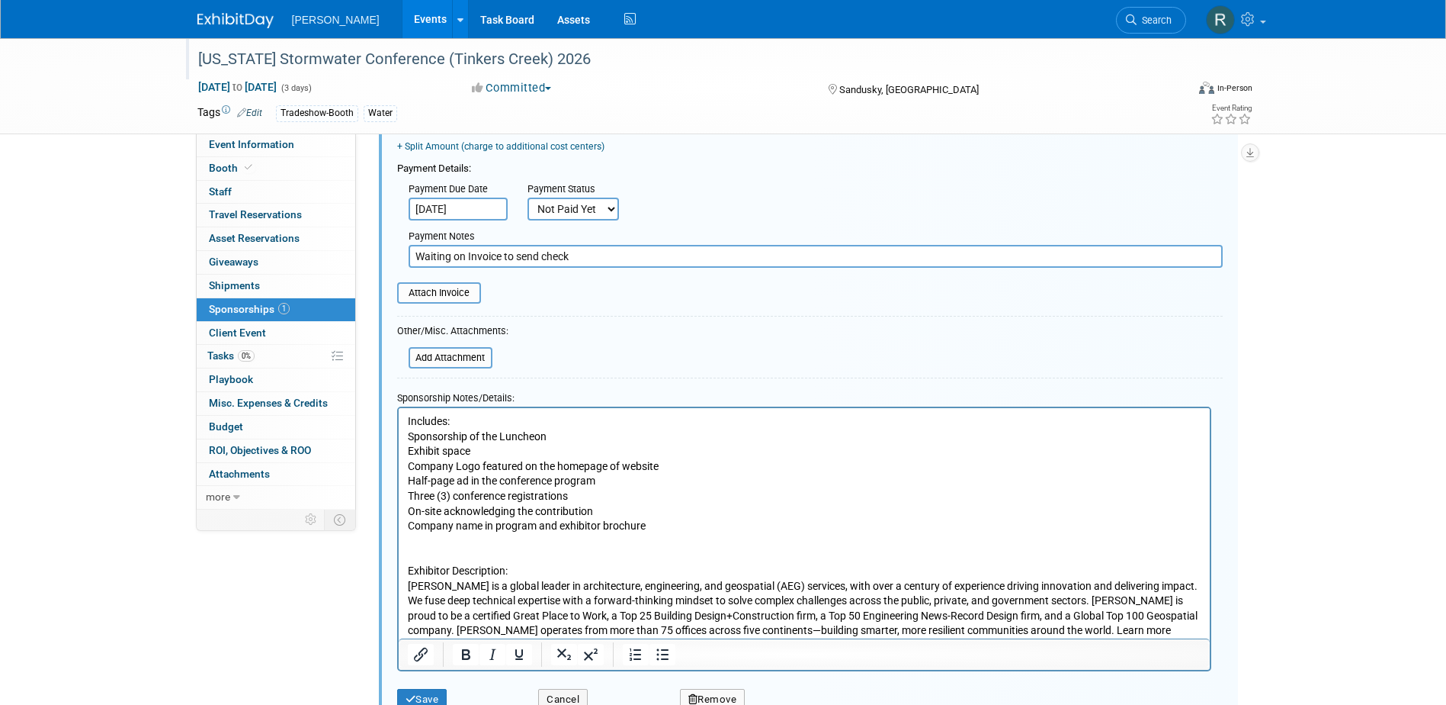
scroll to position [305, 0]
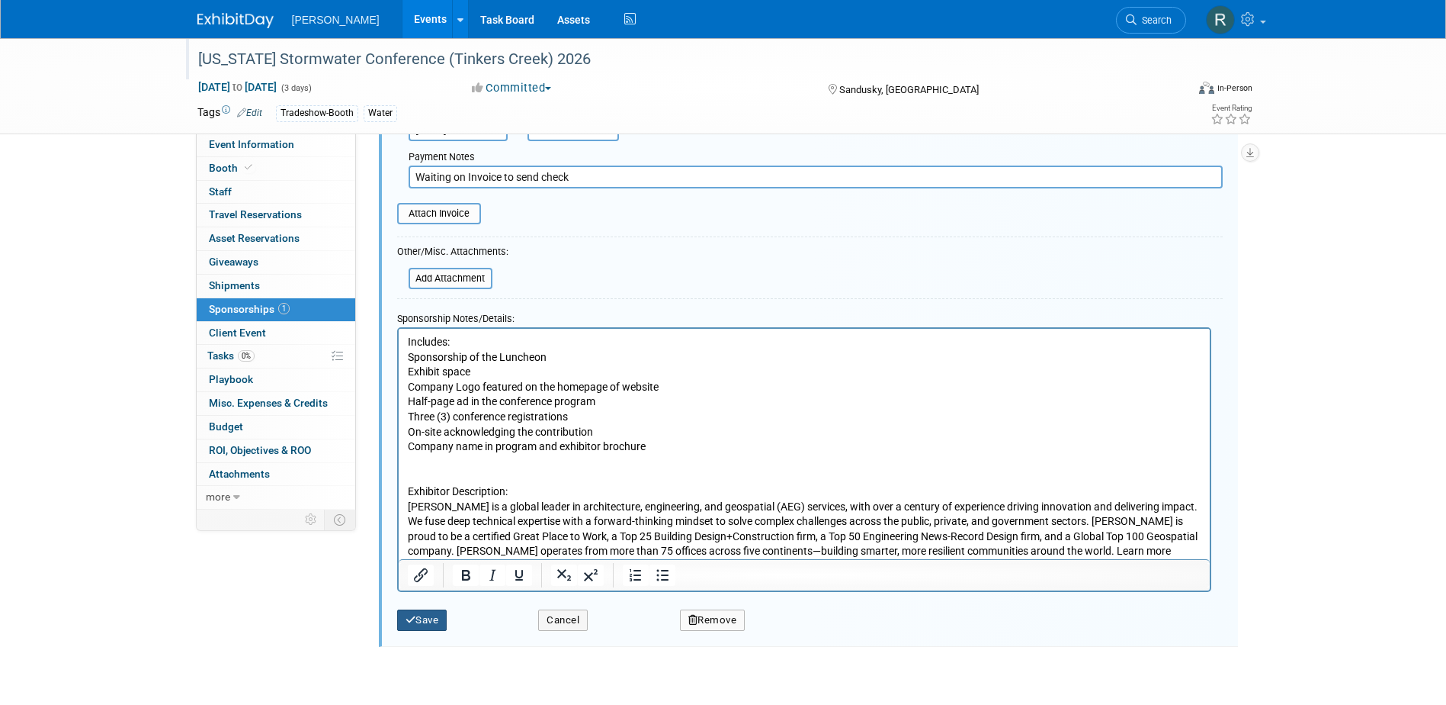
type input "Gold Sponsorship"
click at [430, 620] on button "Save" at bounding box center [422, 619] width 50 height 21
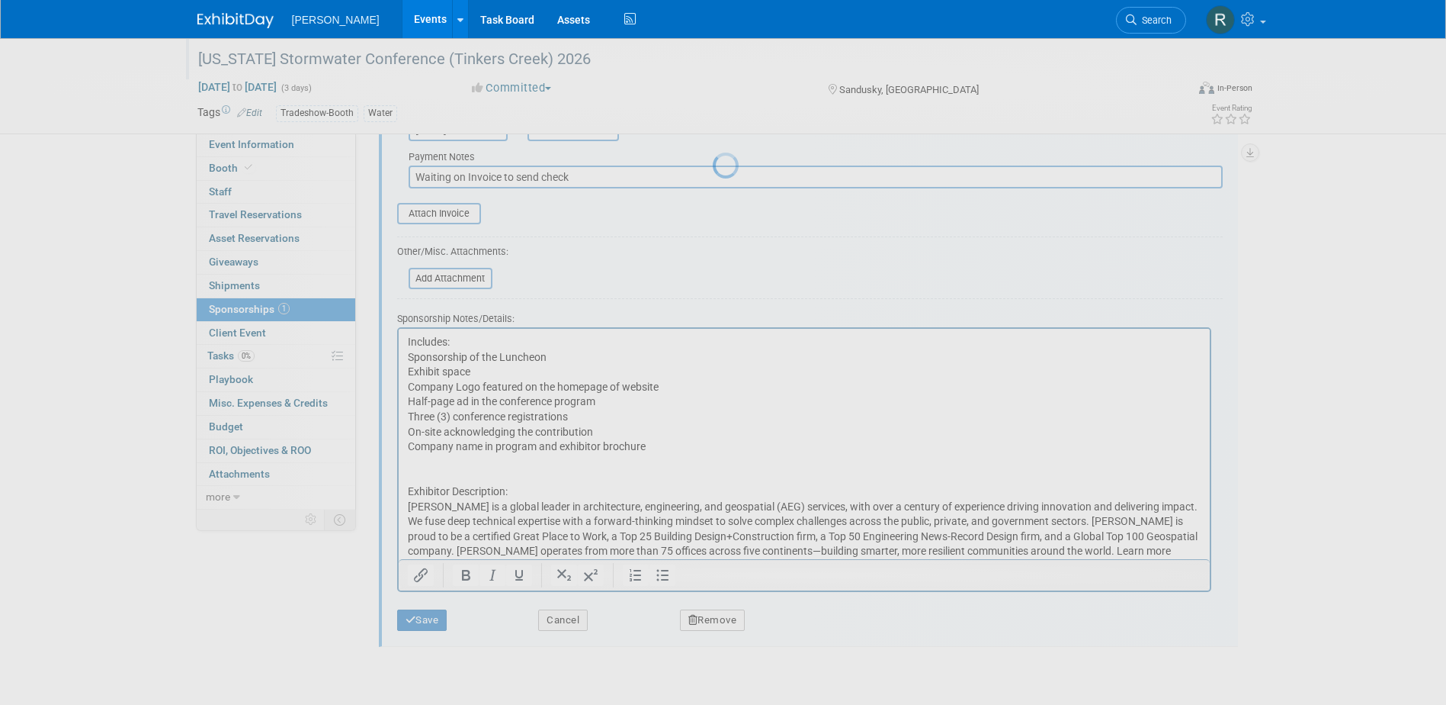
scroll to position [21, 0]
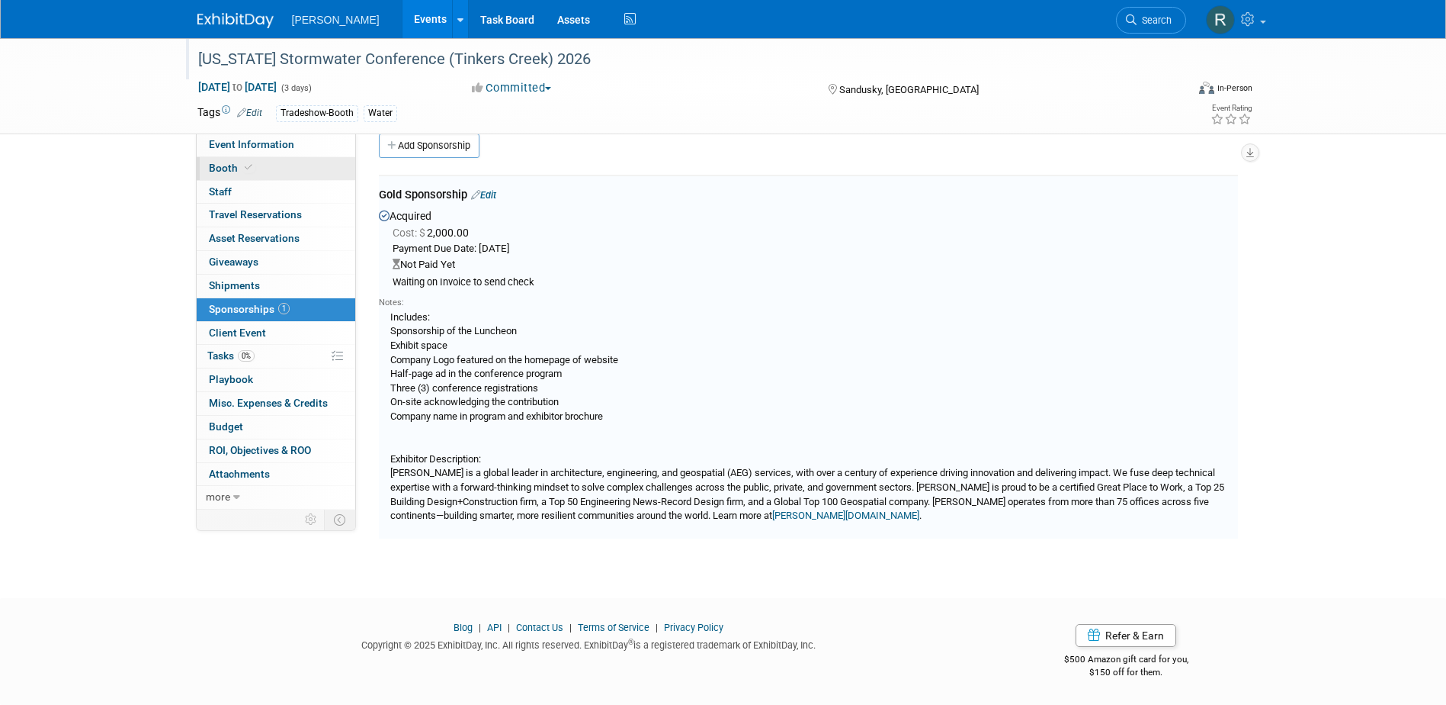
click at [226, 169] on span "Booth" at bounding box center [232, 168] width 47 height 12
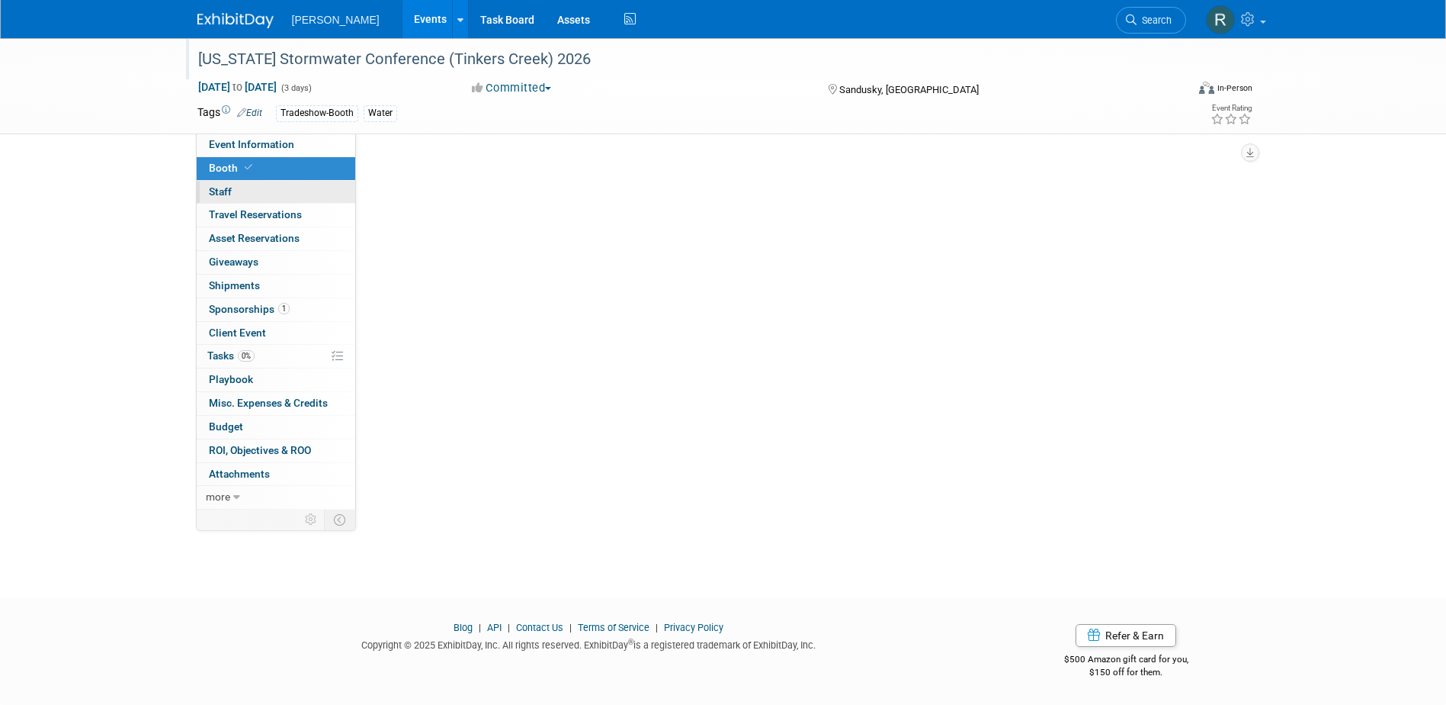
scroll to position [0, 0]
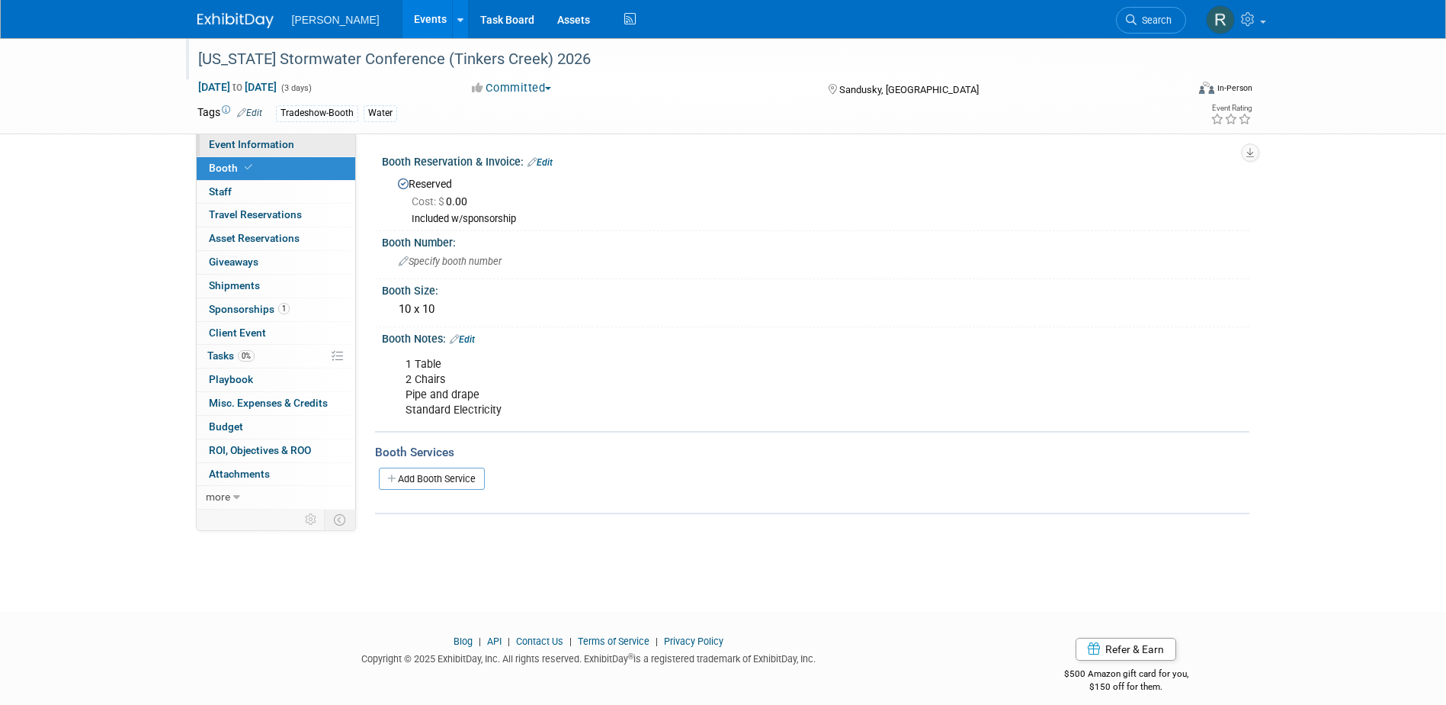
click at [257, 142] on span "Event Information" at bounding box center [251, 144] width 85 height 12
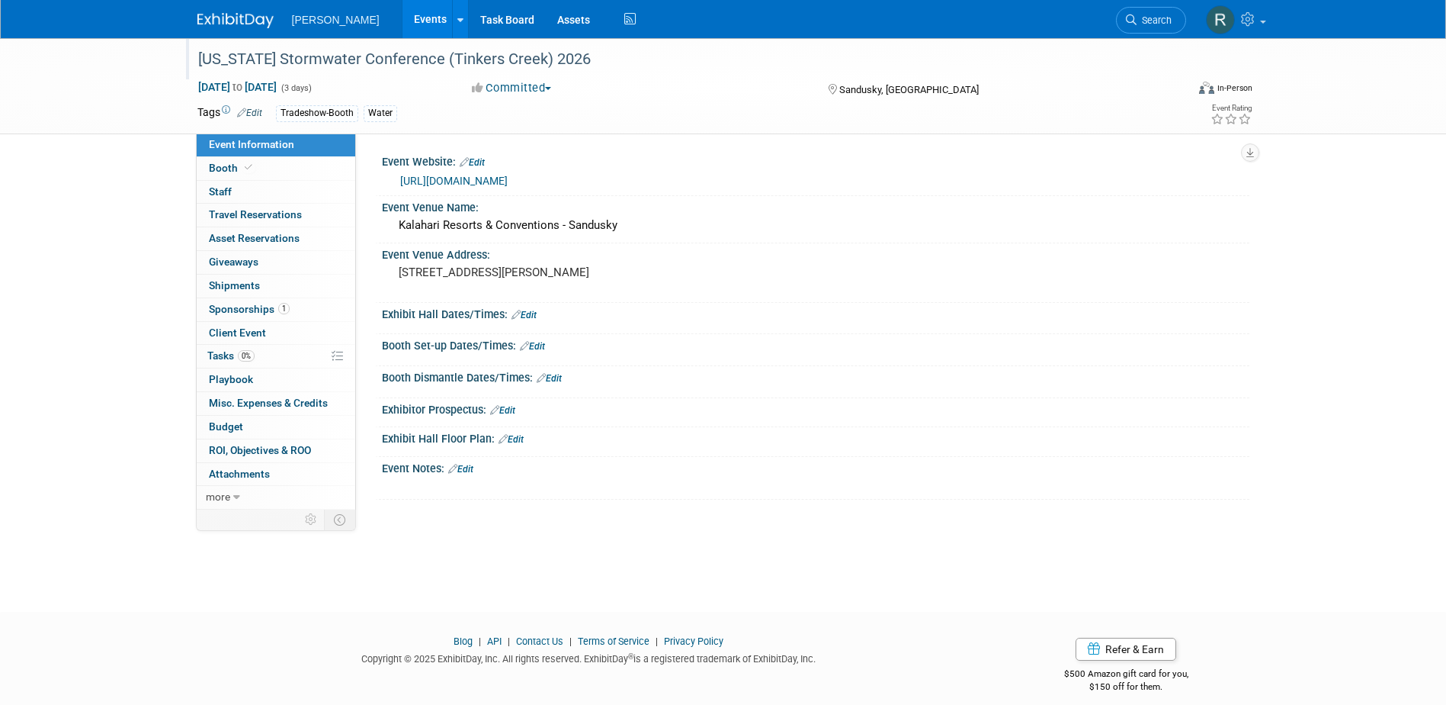
click at [511, 411] on link "Edit" at bounding box center [502, 410] width 25 height 11
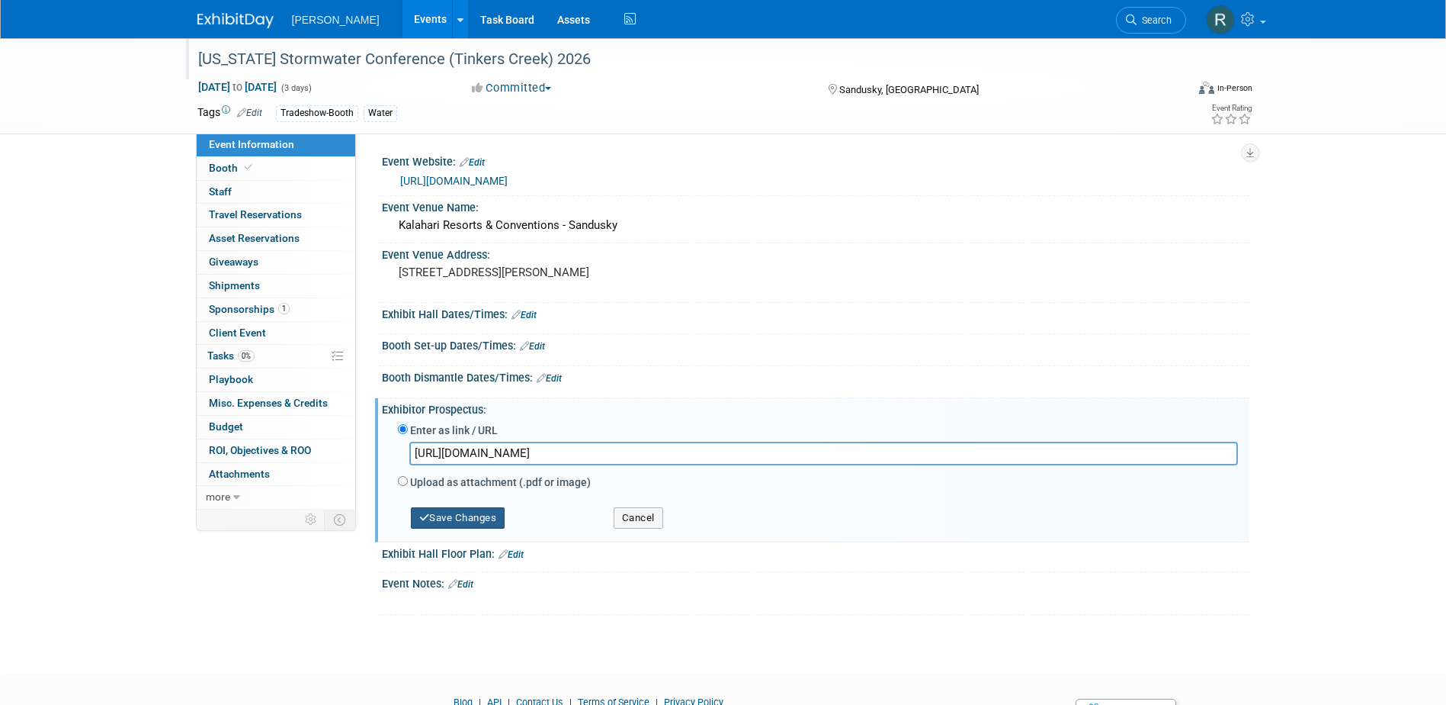
type input "https://ohstormwaterconference.com/wp-content/uploads/2025/08/Exhiitor-and-Spon…"
click at [490, 519] on button "Save Changes" at bounding box center [458, 517] width 95 height 21
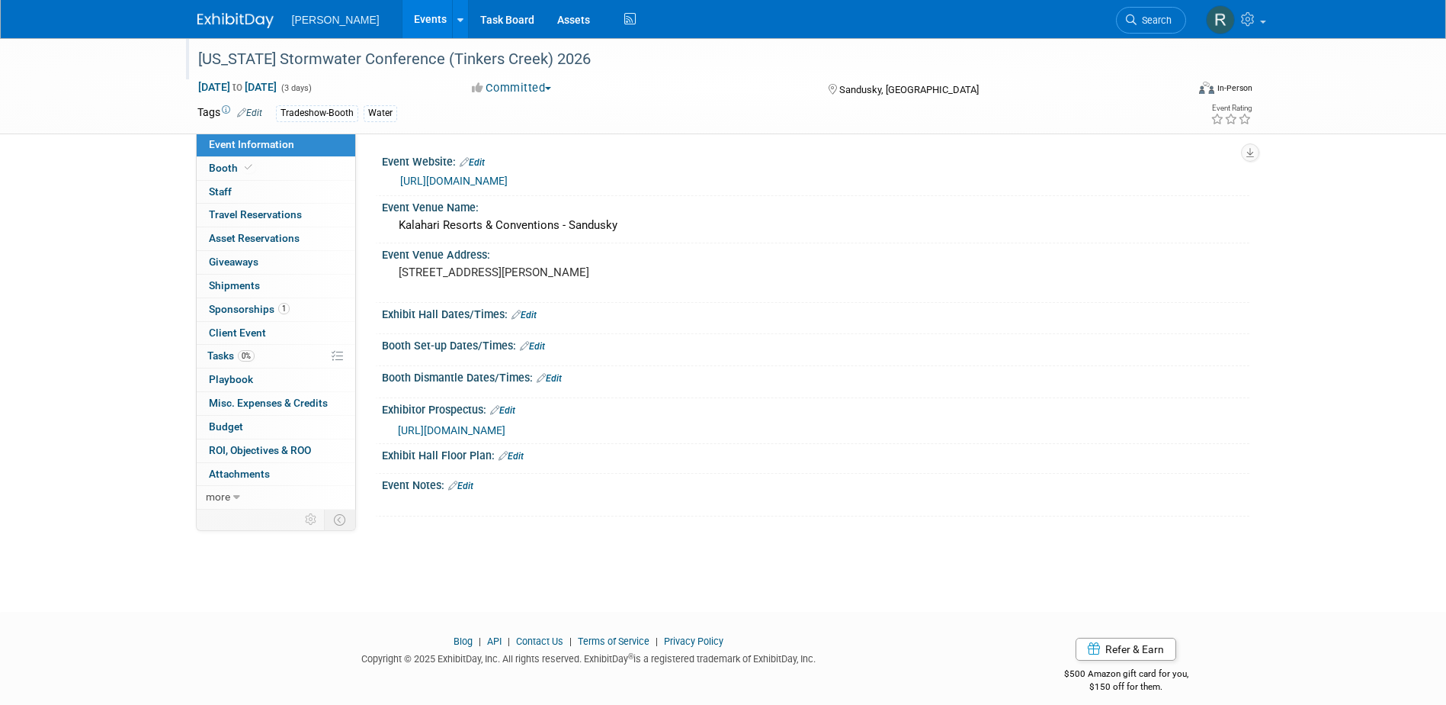
click at [464, 482] on link "Edit" at bounding box center [460, 485] width 25 height 11
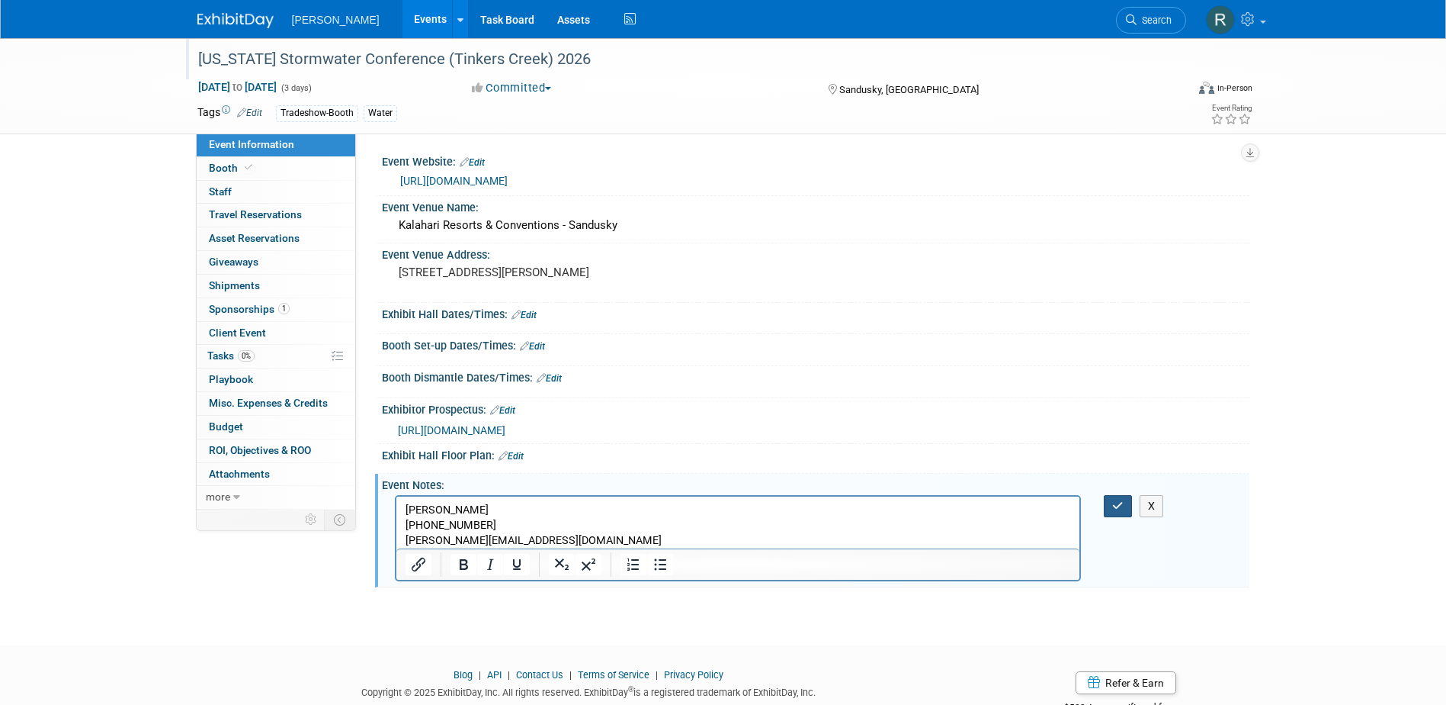
click at [1115, 503] on icon "button" at bounding box center [1117, 505] width 11 height 11
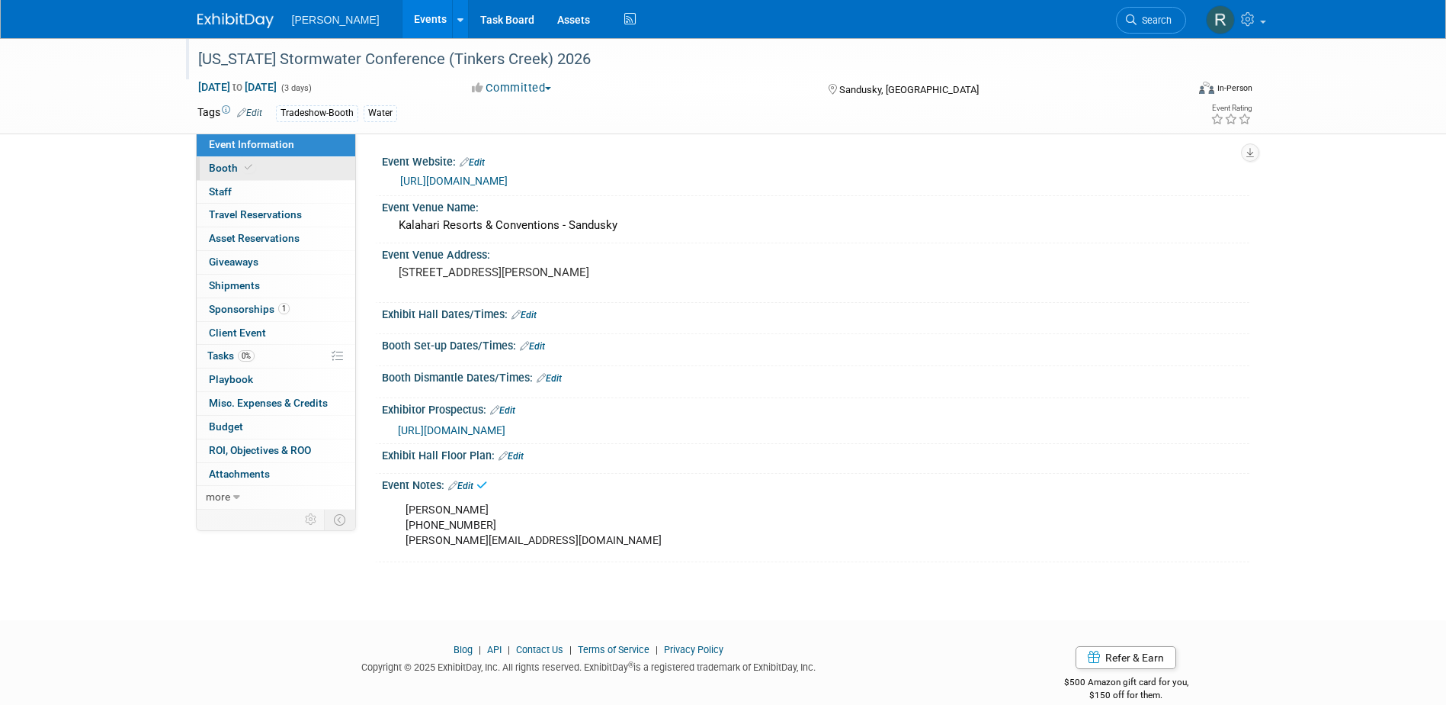
click at [278, 170] on link "Booth" at bounding box center [276, 168] width 159 height 23
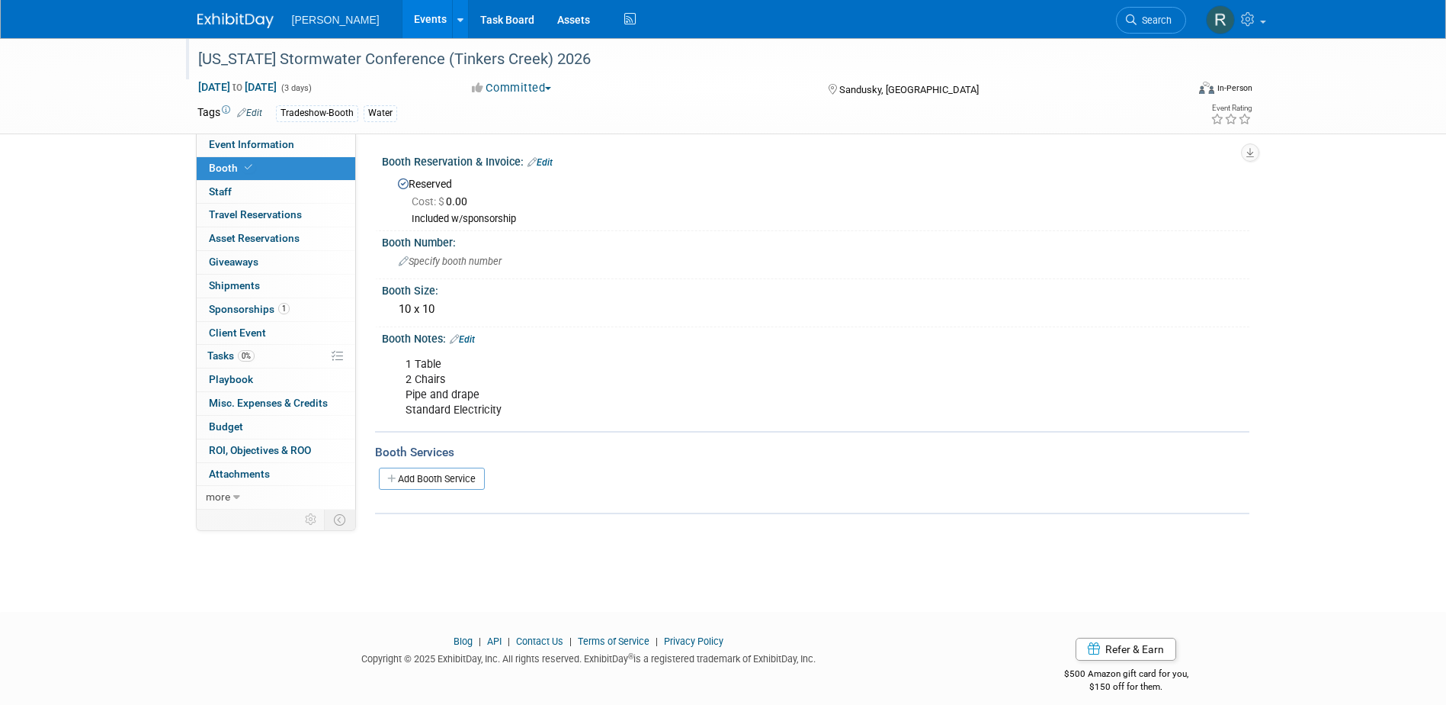
click at [473, 340] on link "Edit" at bounding box center [462, 339] width 25 height 11
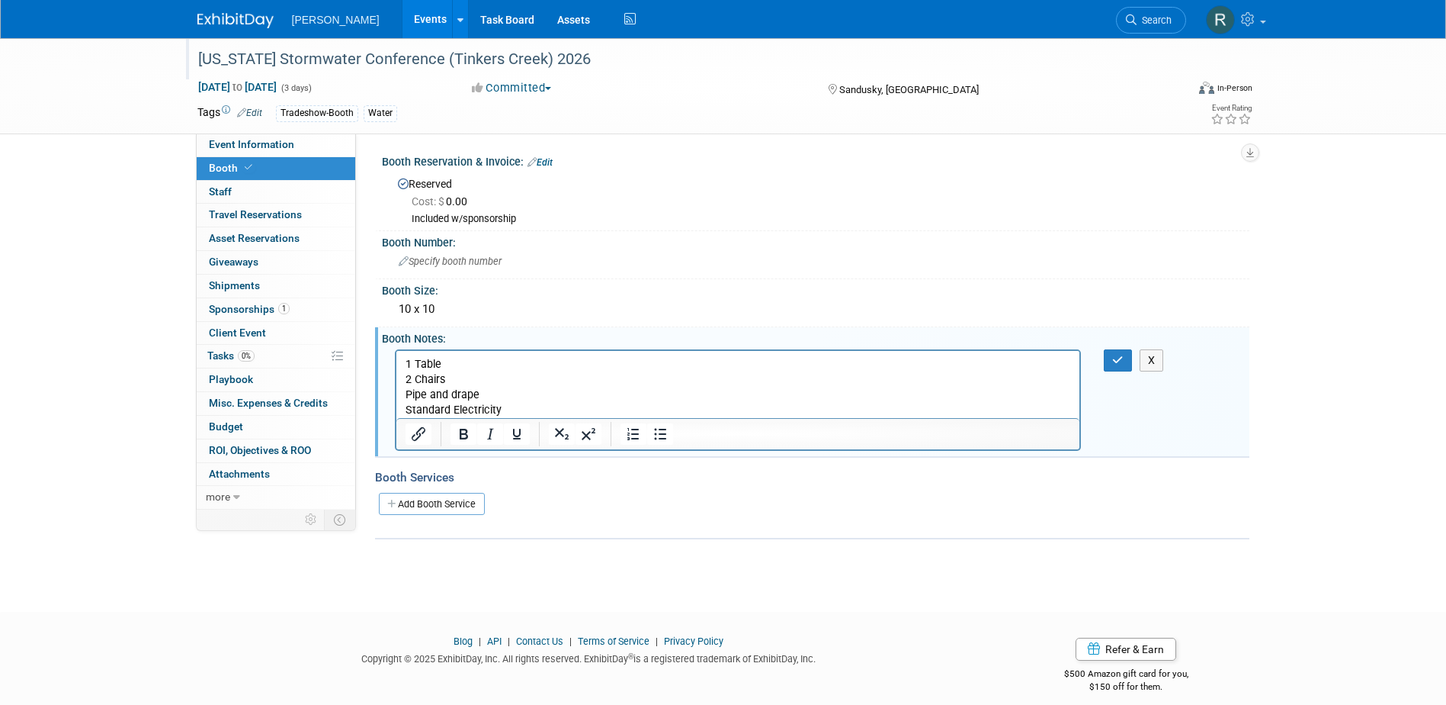
click at [400, 389] on html "1 Table 2 Chairs Pipe and drape Standard Electricity" at bounding box center [738, 383] width 684 height 67
click at [413, 360] on p "1 Table 2 Chairs 10' Pipe and drape Standard Electricity" at bounding box center [738, 386] width 666 height 61
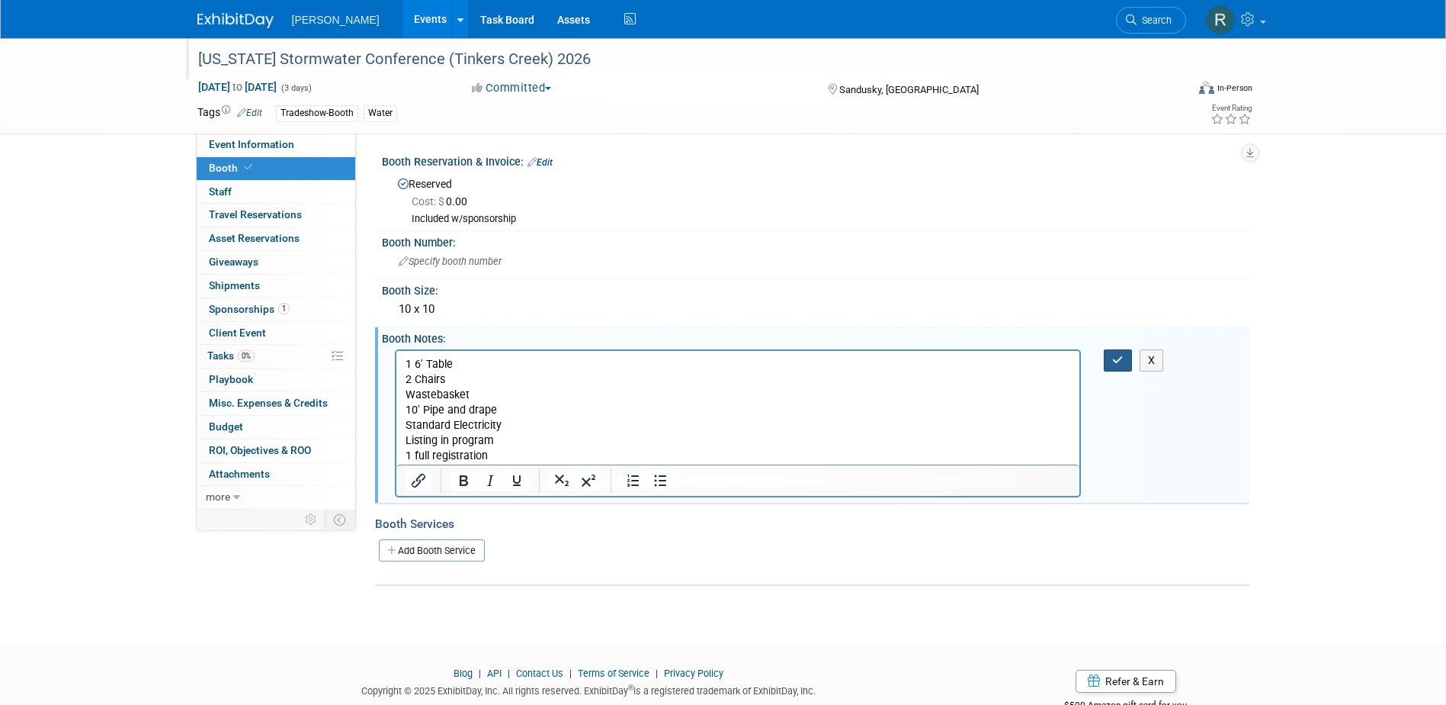
click at [1121, 358] on icon "button" at bounding box center [1117, 360] width 11 height 11
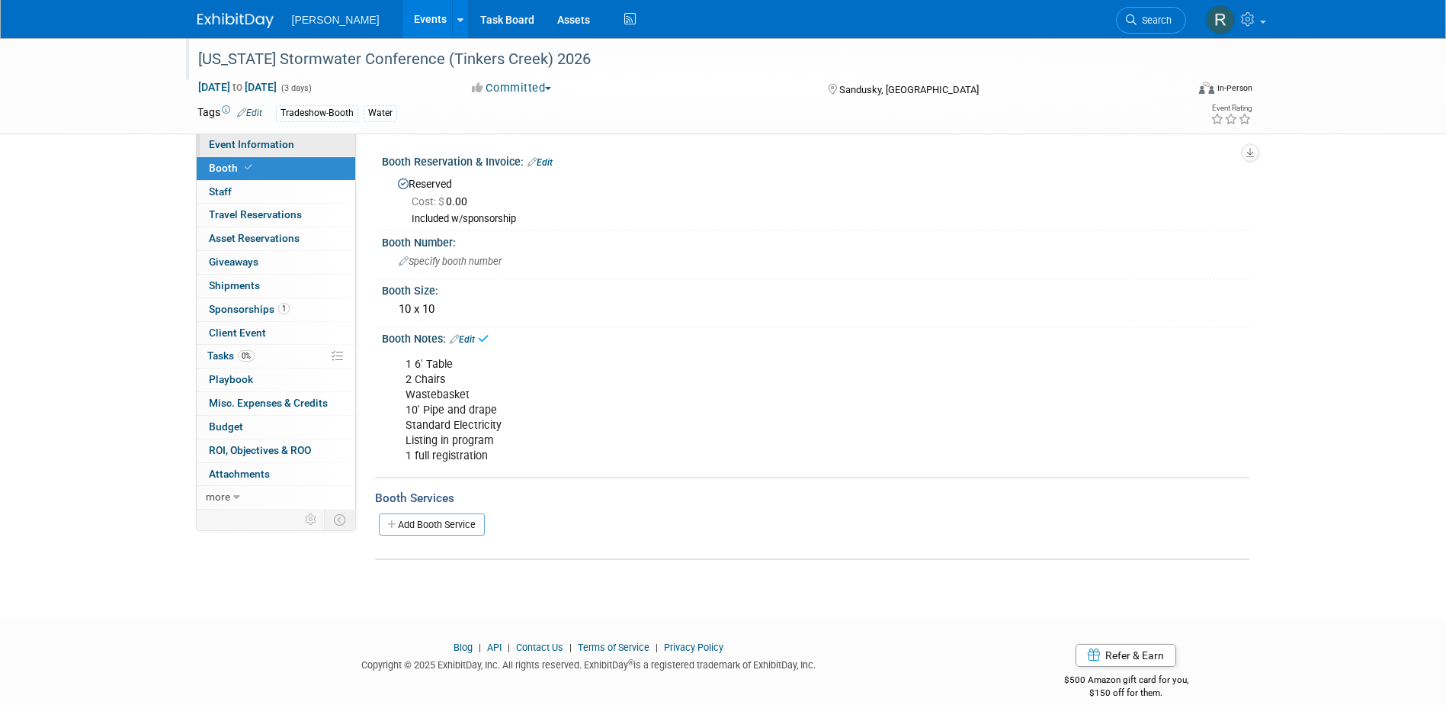
click at [262, 145] on span "Event Information" at bounding box center [251, 144] width 85 height 12
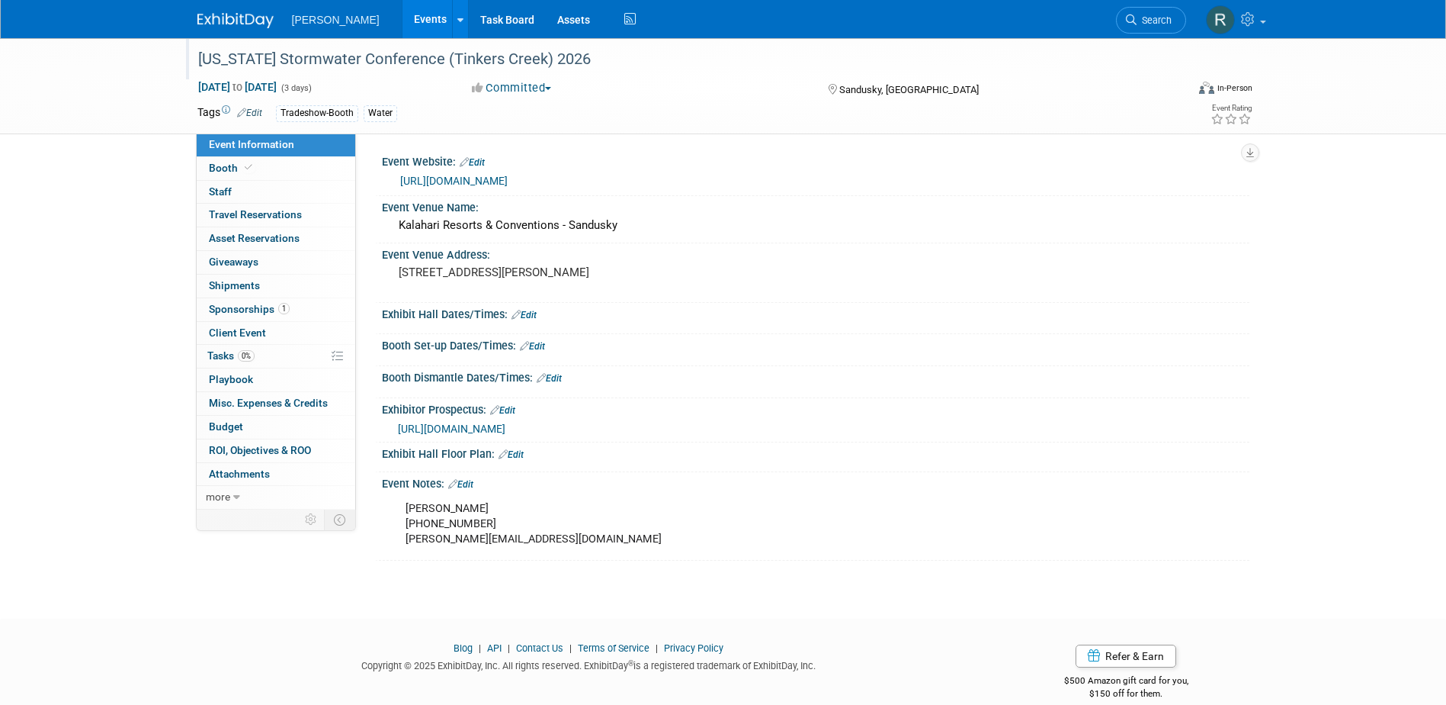
click at [541, 345] on link "Edit" at bounding box center [532, 346] width 25 height 11
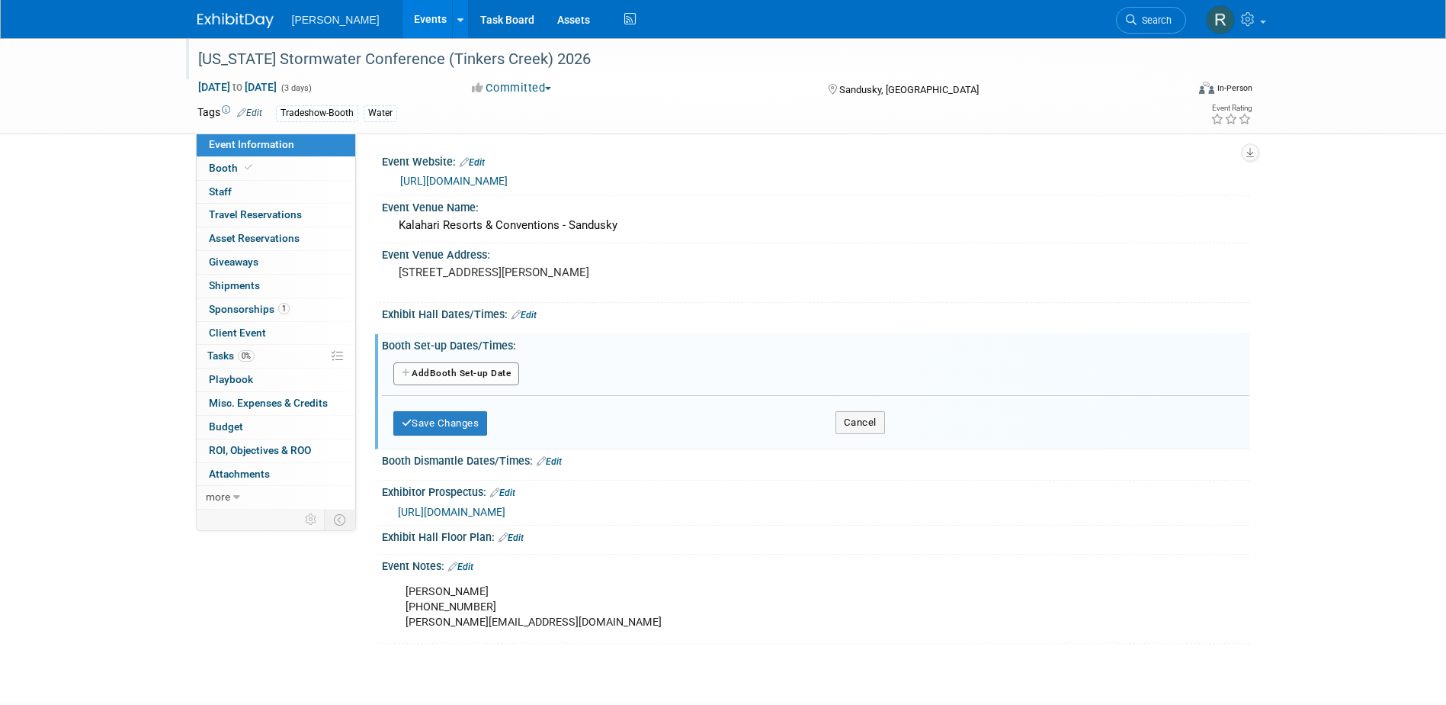
click at [491, 373] on button "Add Another Booth Set-up Date" at bounding box center [456, 373] width 127 height 23
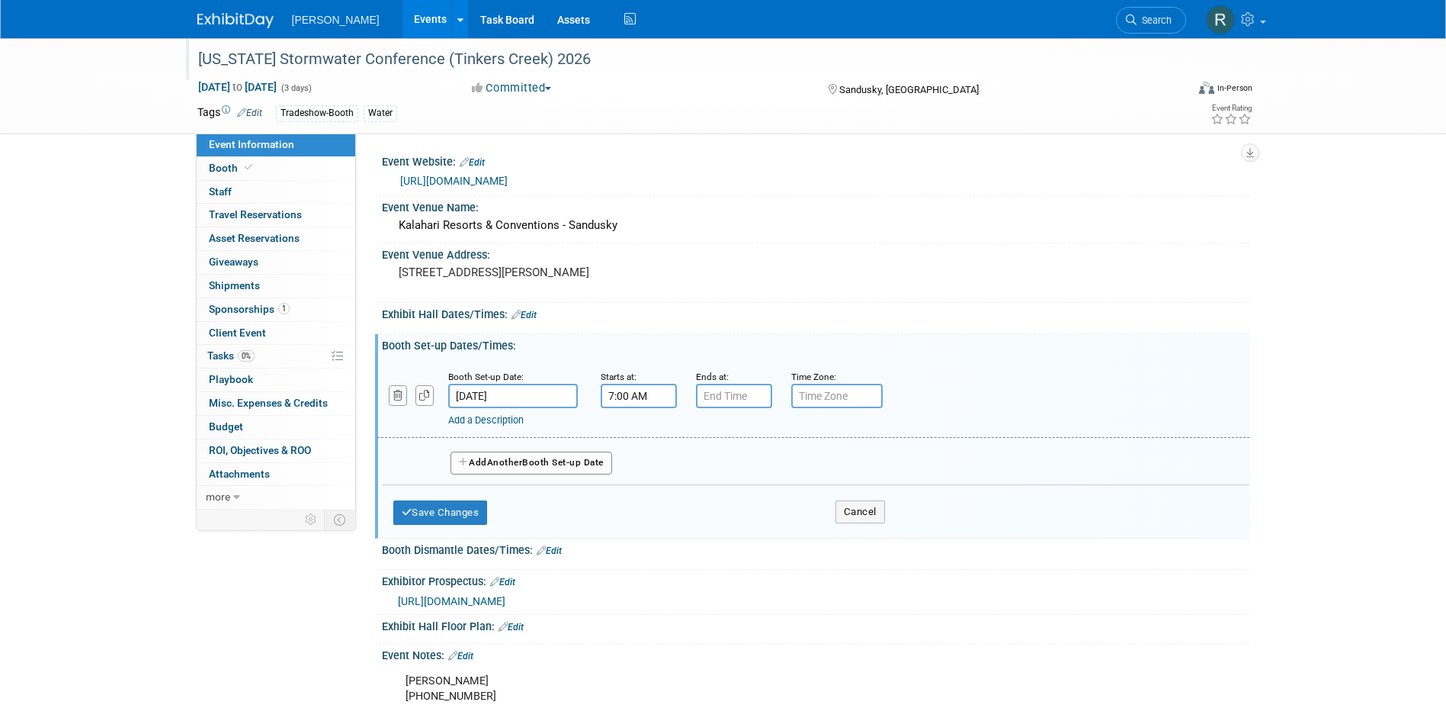
click at [634, 393] on input "7:00 AM" at bounding box center [639, 396] width 76 height 24
click at [640, 461] on span "07" at bounding box center [635, 465] width 29 height 27
click at [720, 438] on td "02" at bounding box center [726, 433] width 49 height 41
click at [769, 468] on button "AM" at bounding box center [769, 466] width 27 height 26
type input "2:00 PM"
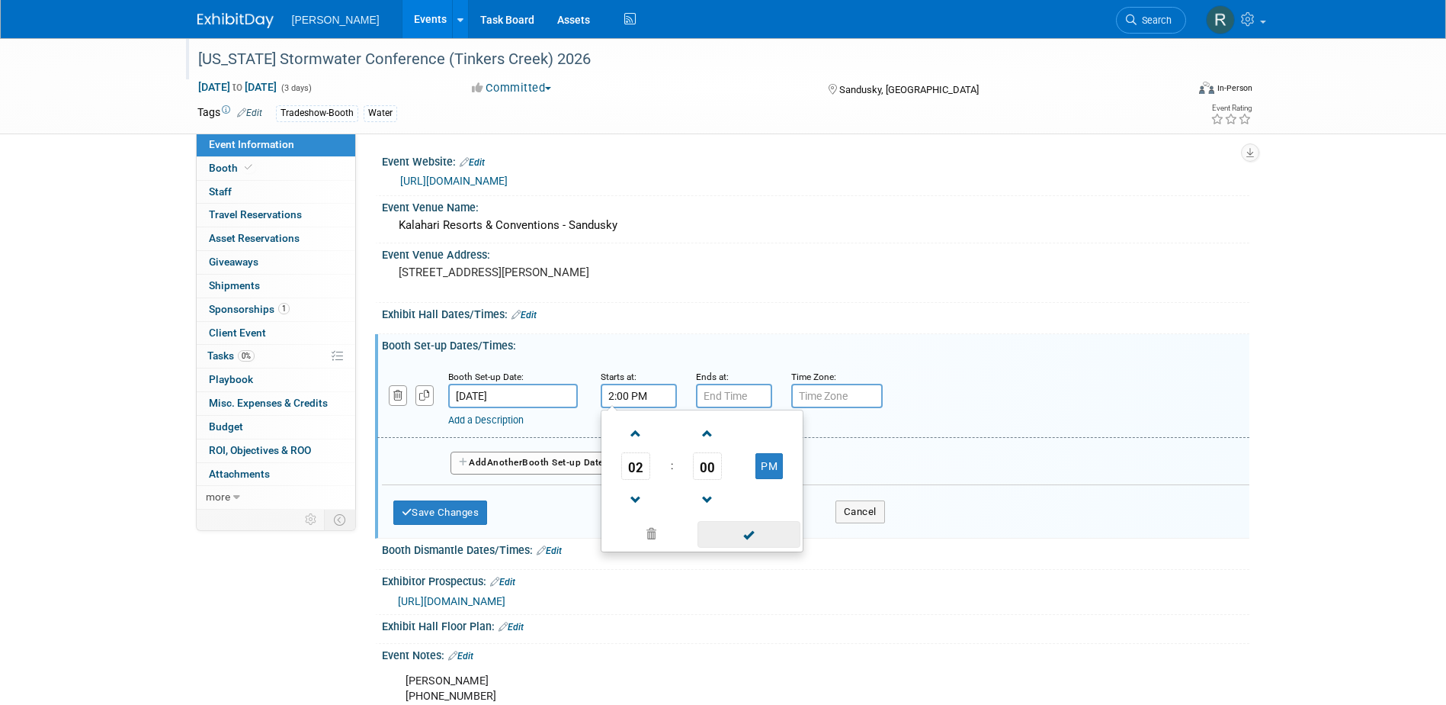
click at [746, 529] on span at bounding box center [749, 534] width 103 height 27
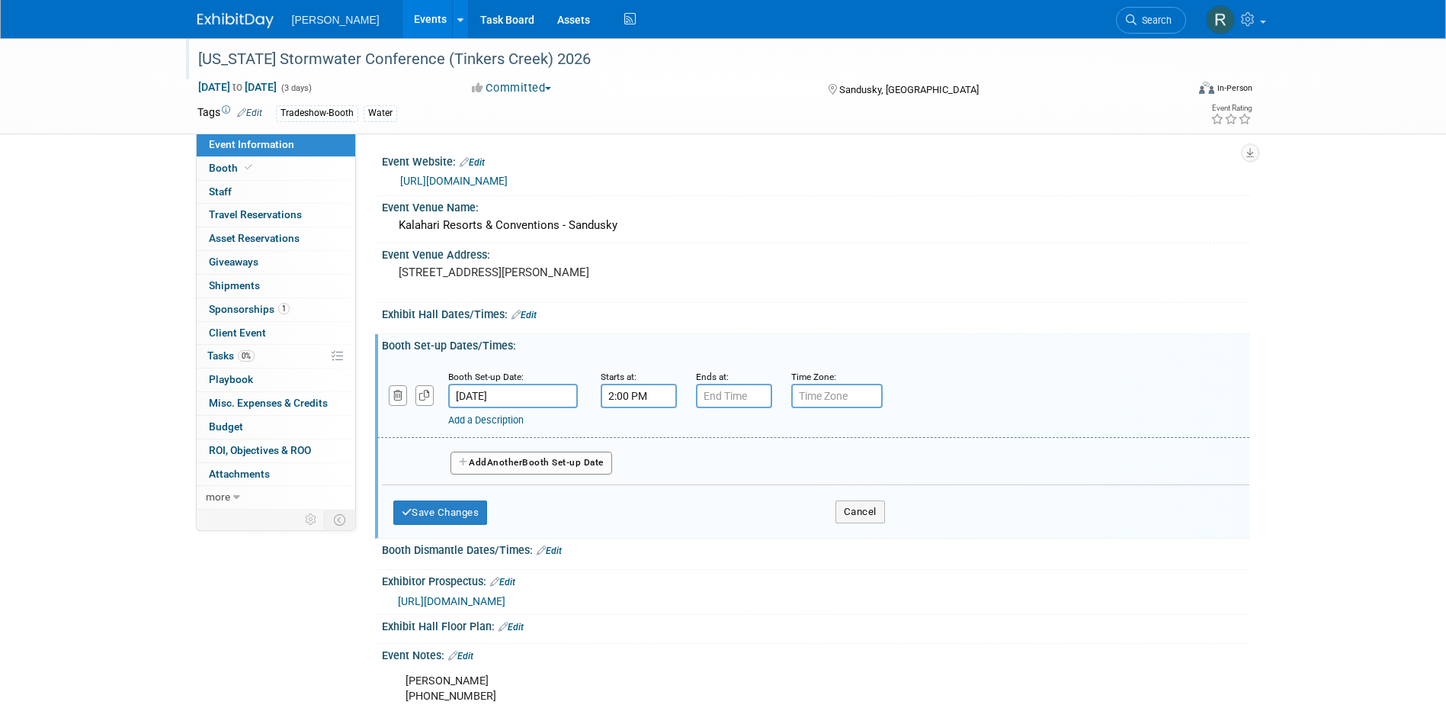
type input "7:00 PM"
click at [733, 400] on input "7:00 PM" at bounding box center [734, 396] width 76 height 24
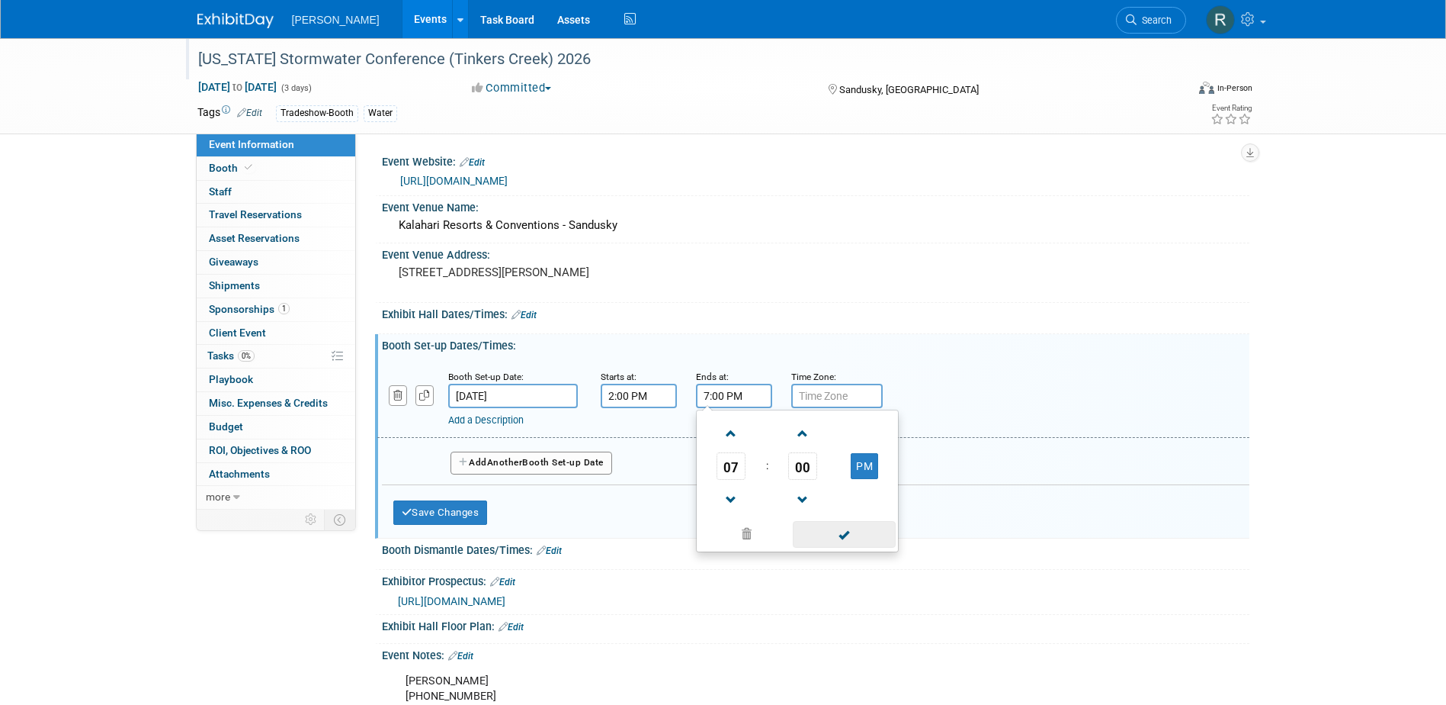
click at [830, 523] on span at bounding box center [844, 534] width 103 height 27
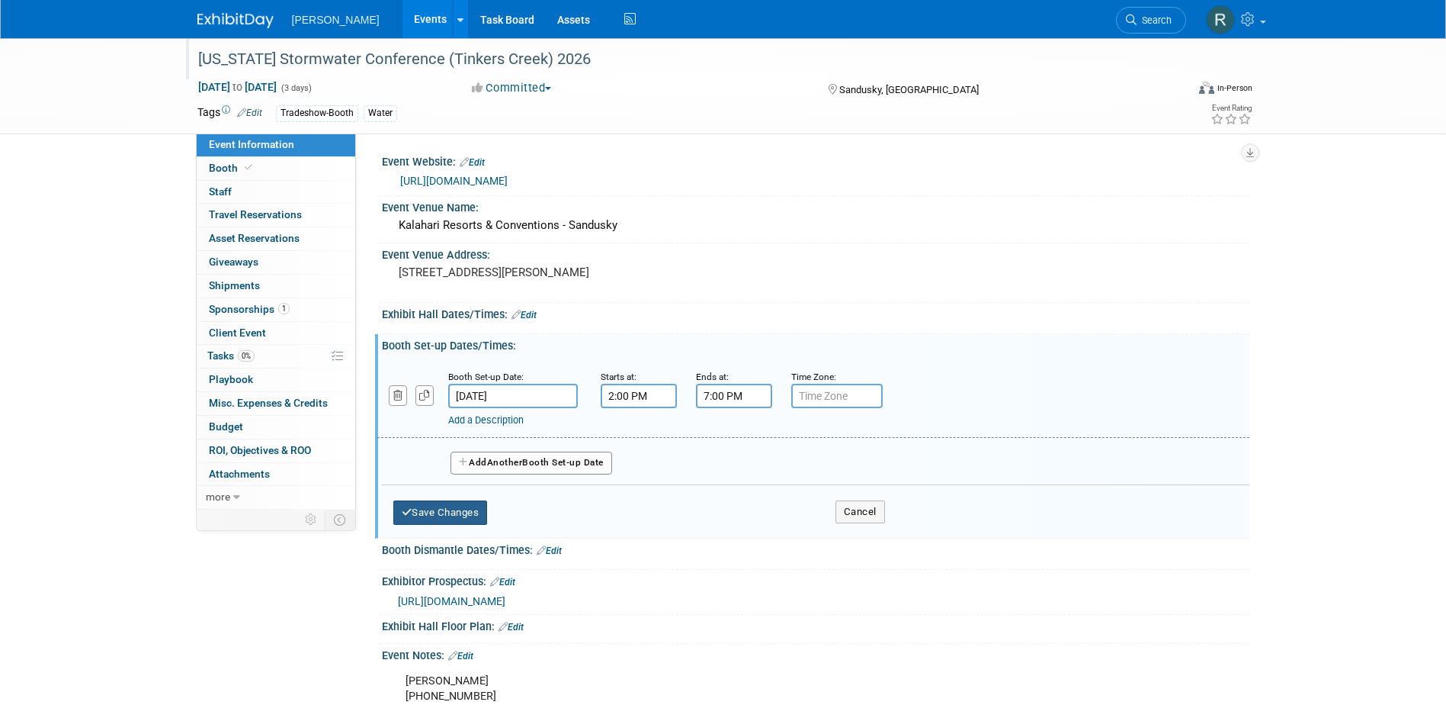
click at [447, 515] on button "Save Changes" at bounding box center [440, 512] width 95 height 24
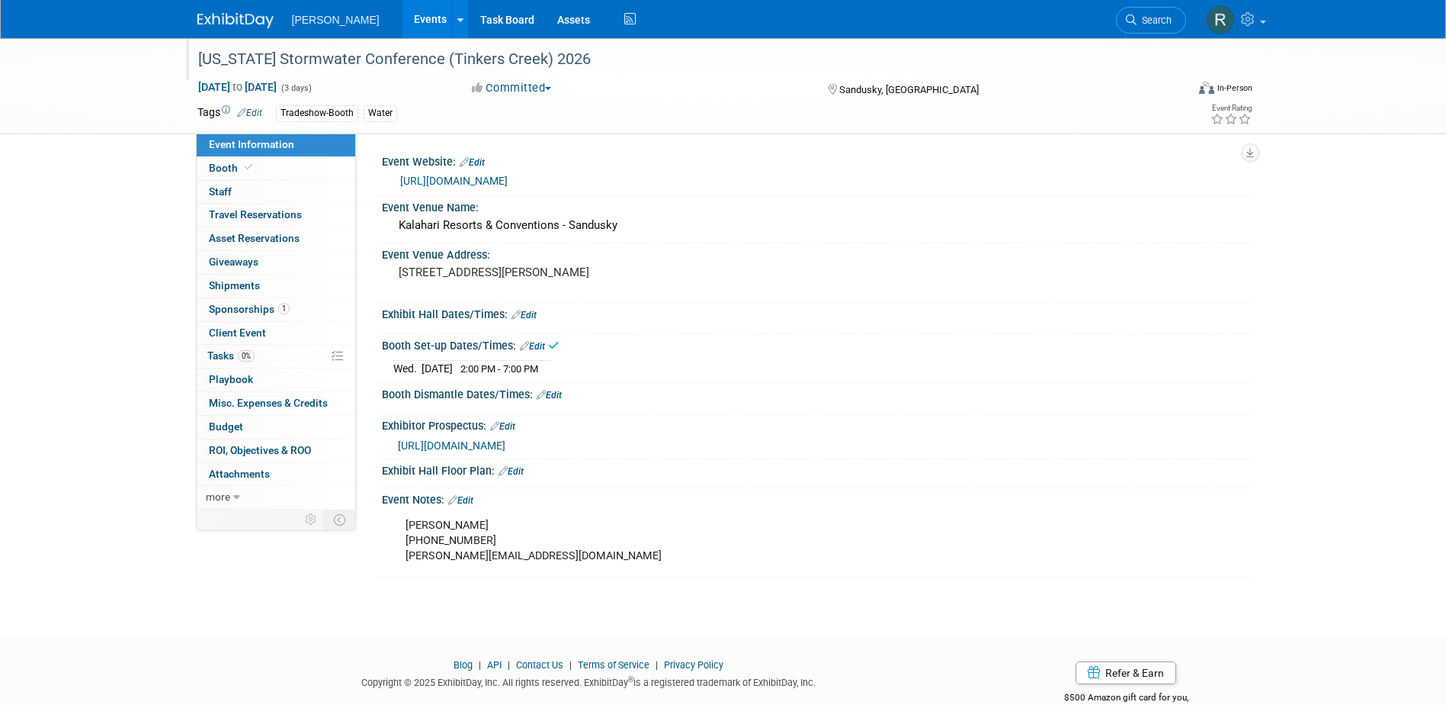
click at [534, 317] on link "Edit" at bounding box center [524, 315] width 25 height 11
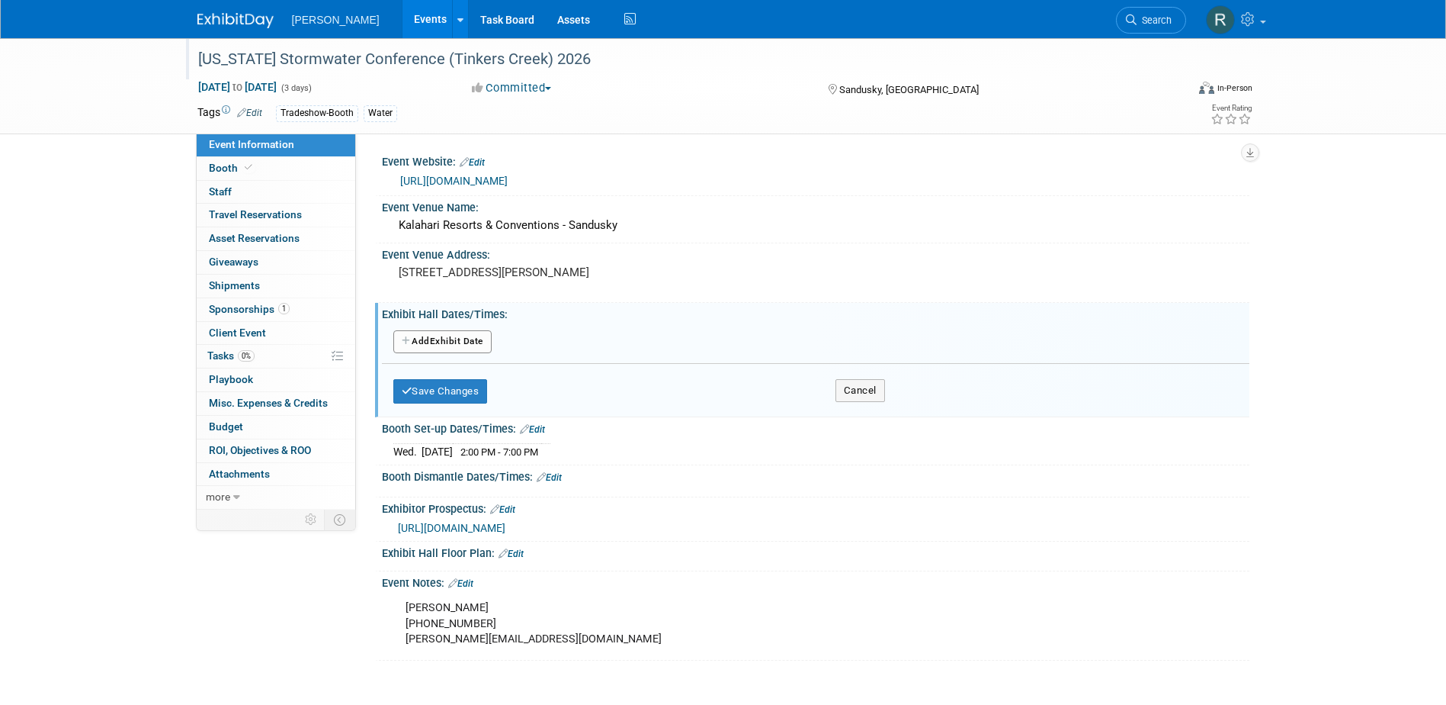
click at [473, 339] on button "Add Another Exhibit Date" at bounding box center [442, 341] width 98 height 23
select select "4"
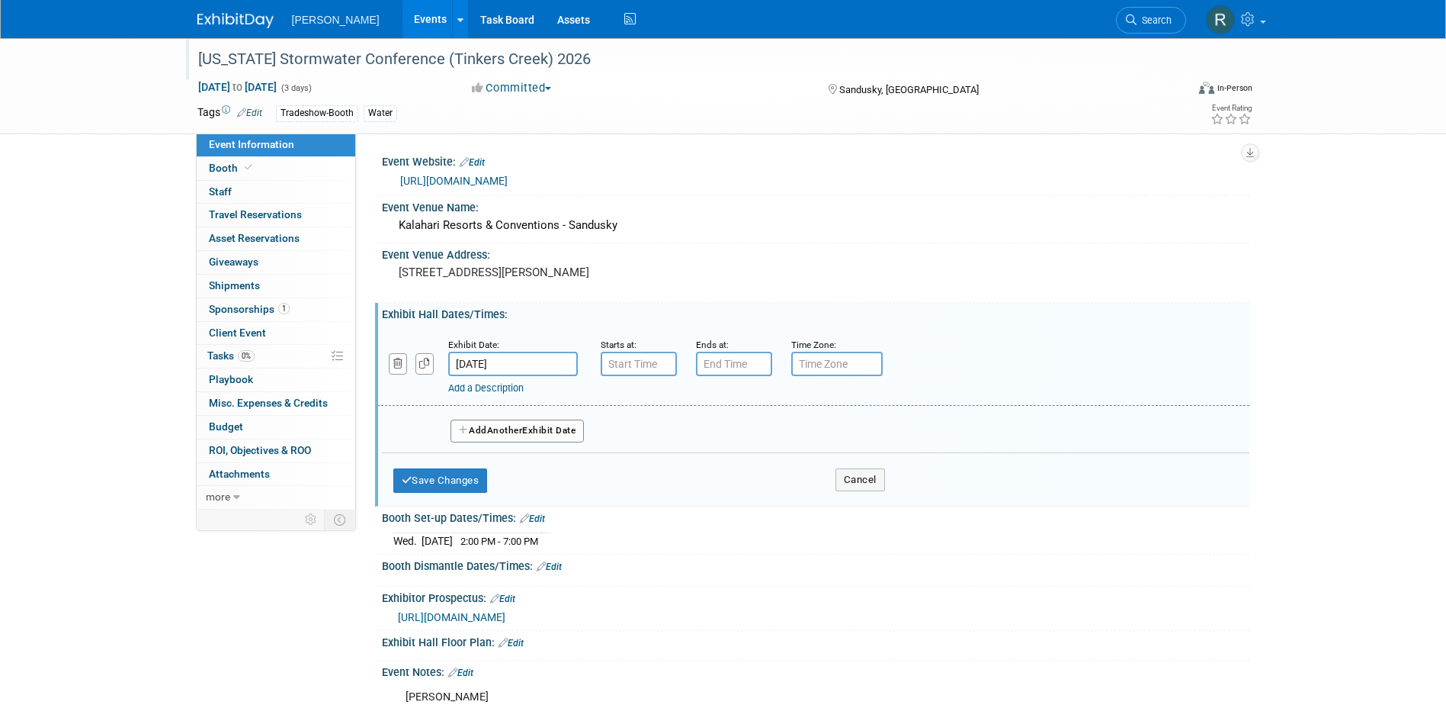
click at [522, 358] on input "May 6, 2026" at bounding box center [513, 363] width 130 height 24
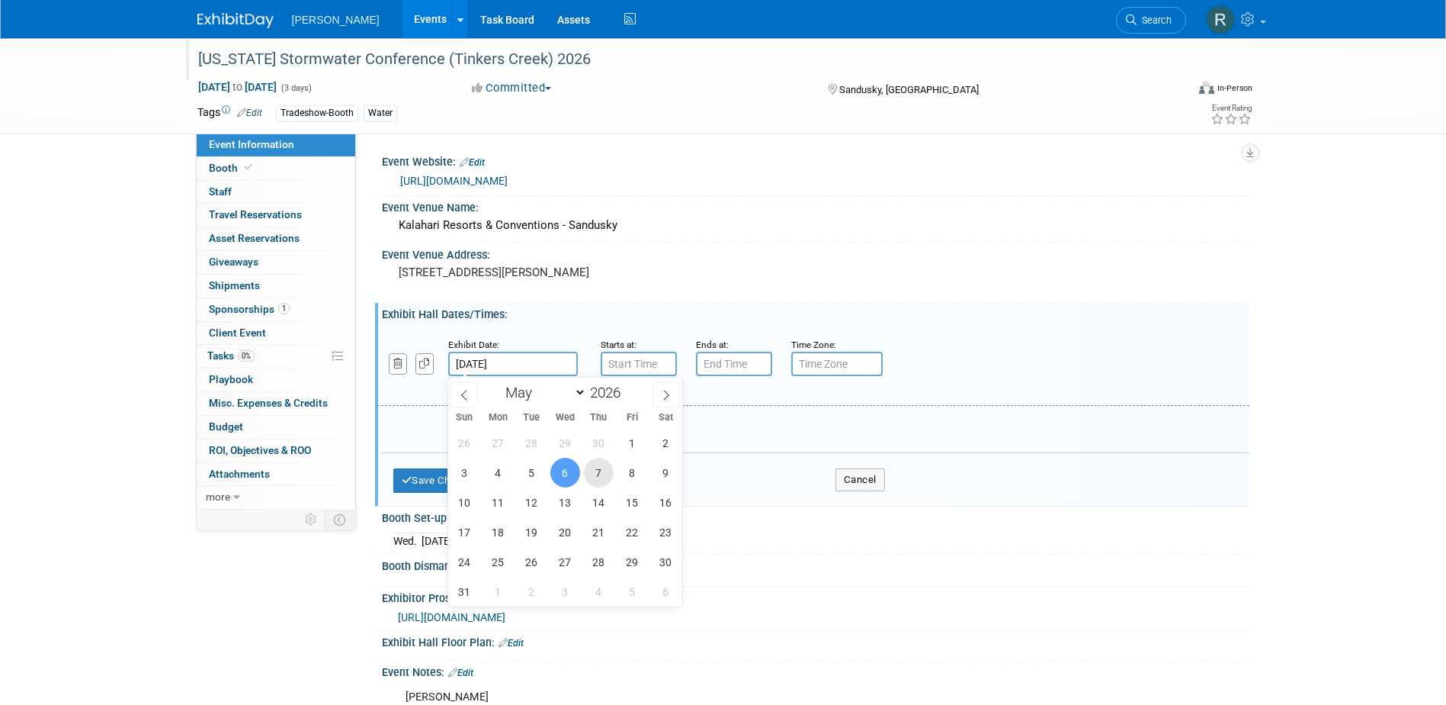
click at [600, 473] on span "7" at bounding box center [599, 472] width 30 height 30
type input "May 7, 2026"
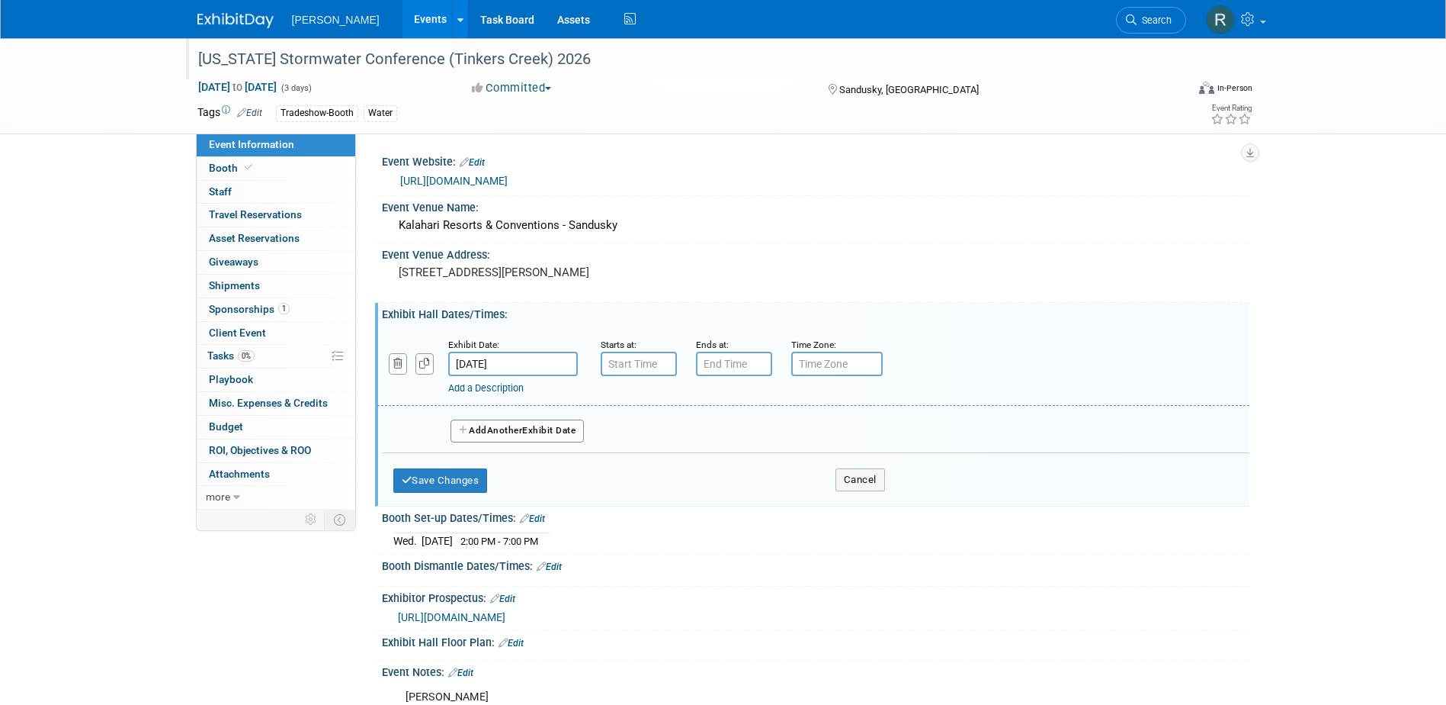
click at [506, 436] on button "Add Another Exhibit Date" at bounding box center [518, 430] width 134 height 23
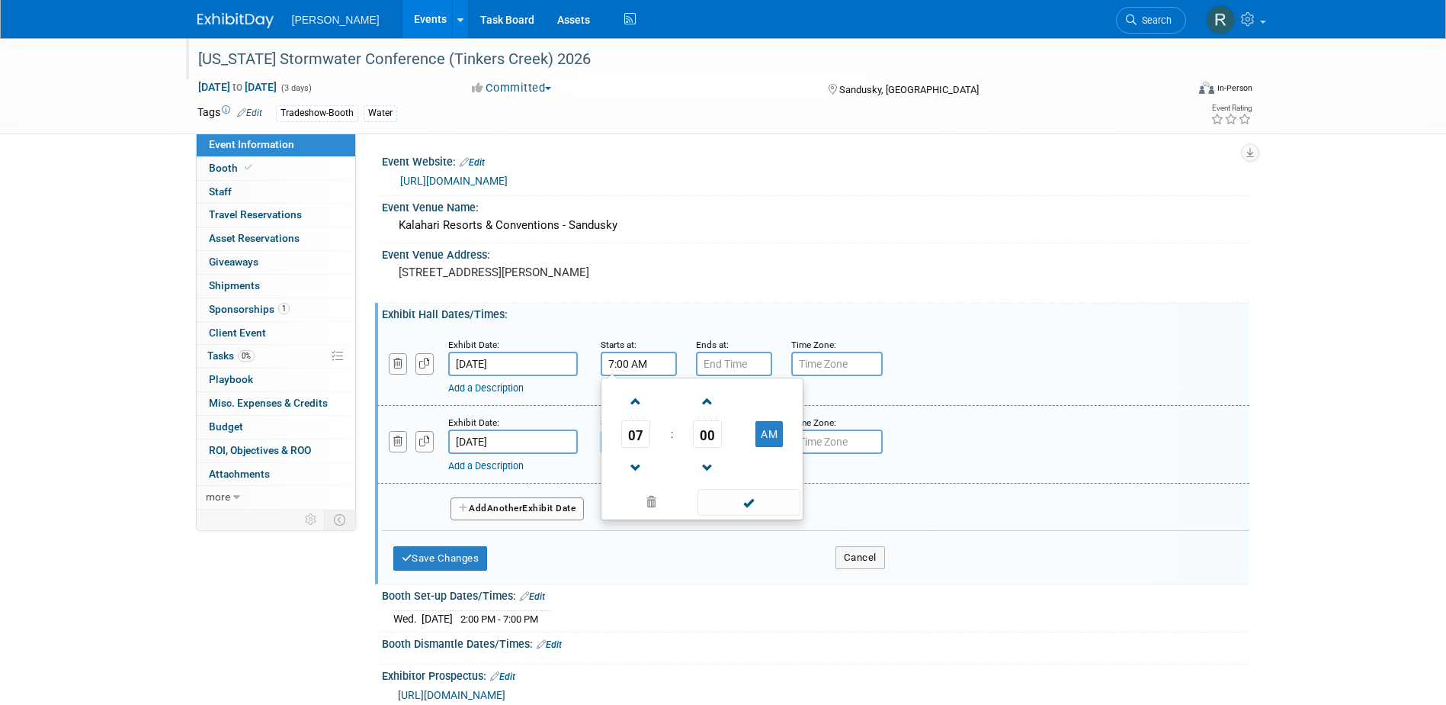
click at [631, 370] on input "7:00 AM" at bounding box center [639, 363] width 76 height 24
click at [707, 435] on span "00" at bounding box center [707, 433] width 29 height 27
click at [729, 444] on td "30" at bounding box center [726, 442] width 49 height 41
type input "7:30 AM"
click at [741, 499] on span at bounding box center [749, 502] width 103 height 27
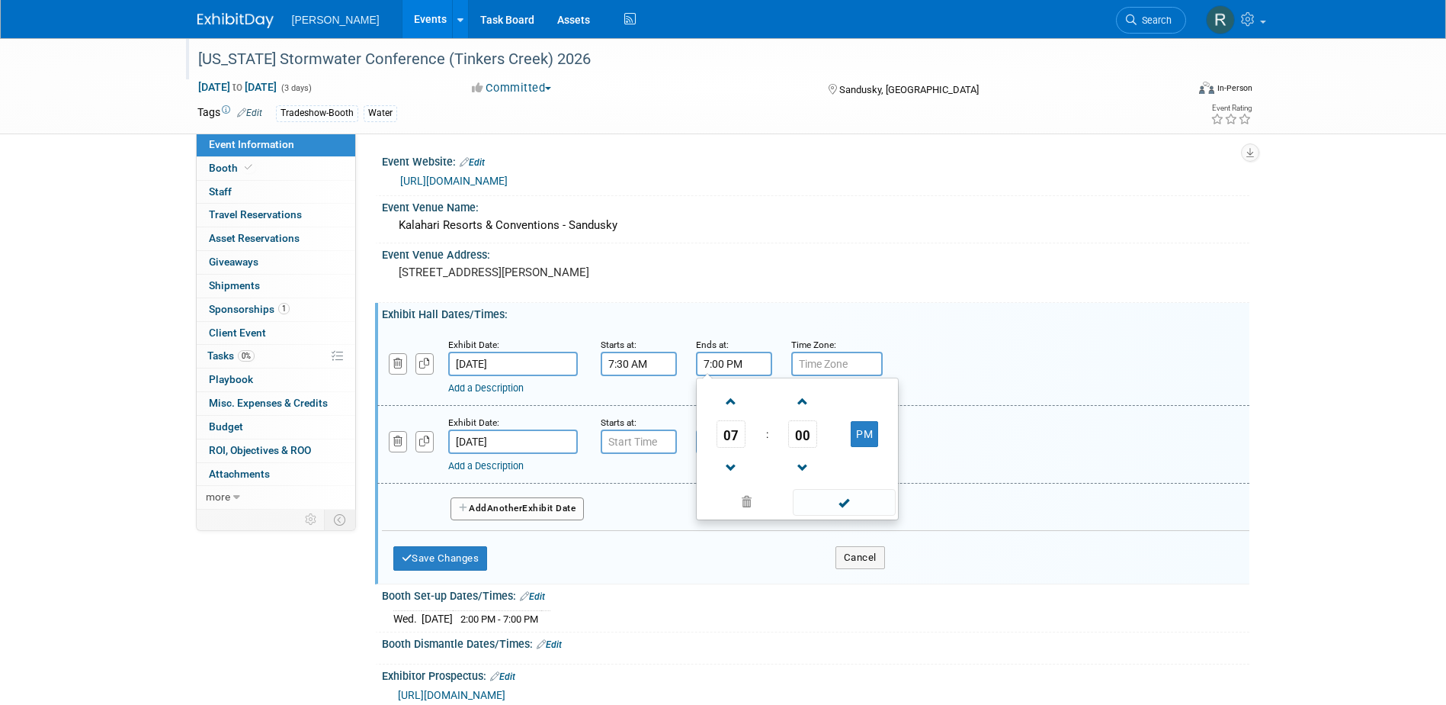
click at [730, 363] on input "7:00 PM" at bounding box center [734, 363] width 76 height 24
click at [729, 441] on span "07" at bounding box center [731, 433] width 29 height 27
click at [773, 447] on td "05" at bounding box center [773, 442] width 49 height 41
click at [806, 429] on span "00" at bounding box center [802, 433] width 29 height 27
drag, startPoint x: 821, startPoint y: 446, endPoint x: 837, endPoint y: 489, distance: 45.6
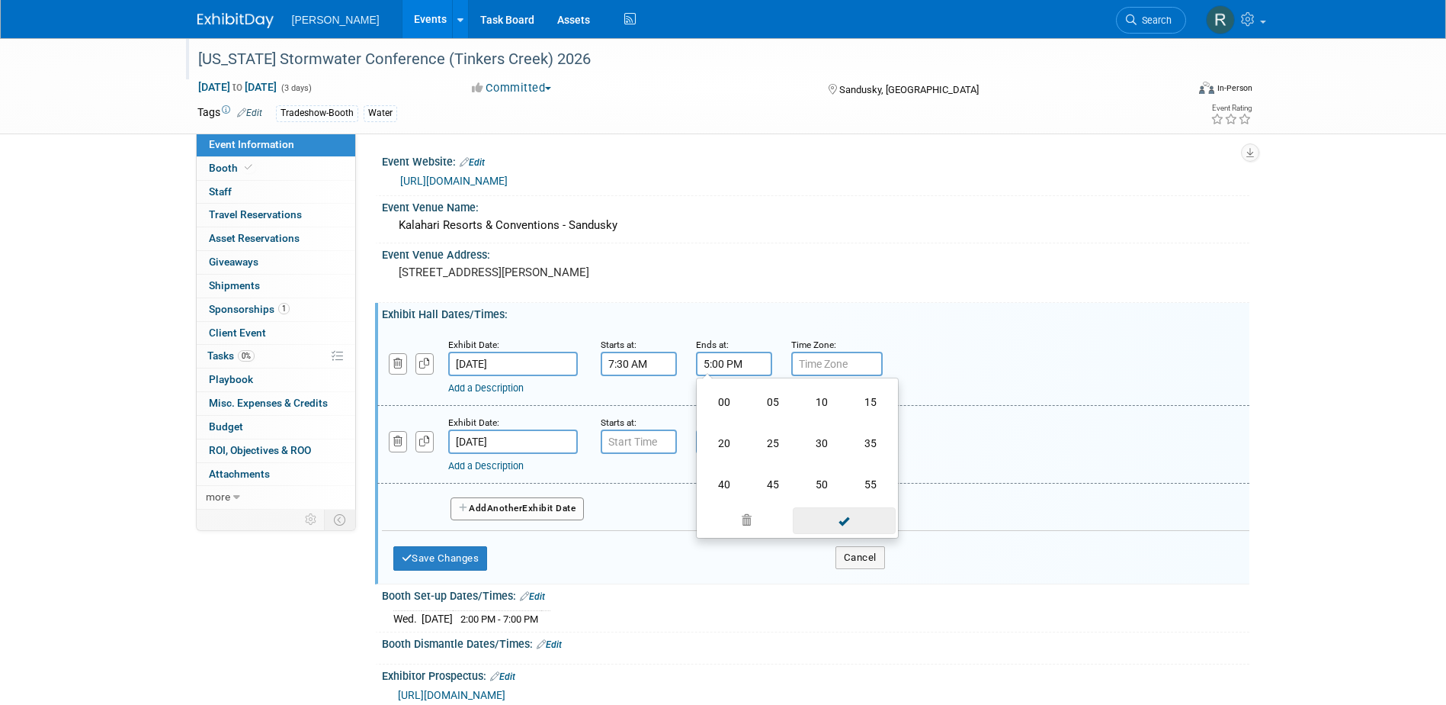
click at [821, 447] on td "30" at bounding box center [822, 442] width 49 height 41
type input "5:30 PM"
click at [841, 506] on span at bounding box center [844, 502] width 103 height 27
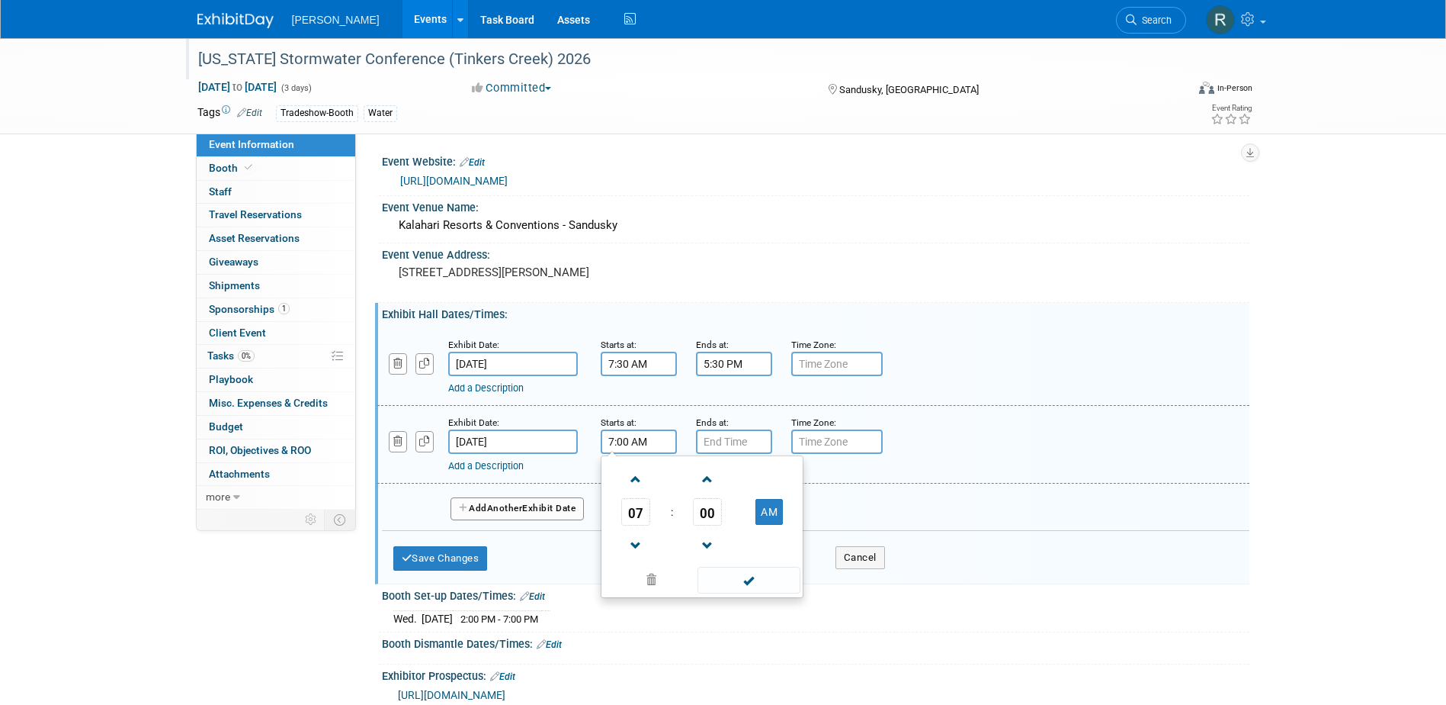
click at [652, 446] on input "7:00 AM" at bounding box center [639, 441] width 76 height 24
click at [707, 514] on span "00" at bounding box center [707, 511] width 29 height 27
click at [715, 518] on td "30" at bounding box center [726, 520] width 49 height 41
type input "7:30 AM"
click at [747, 573] on span at bounding box center [749, 580] width 103 height 27
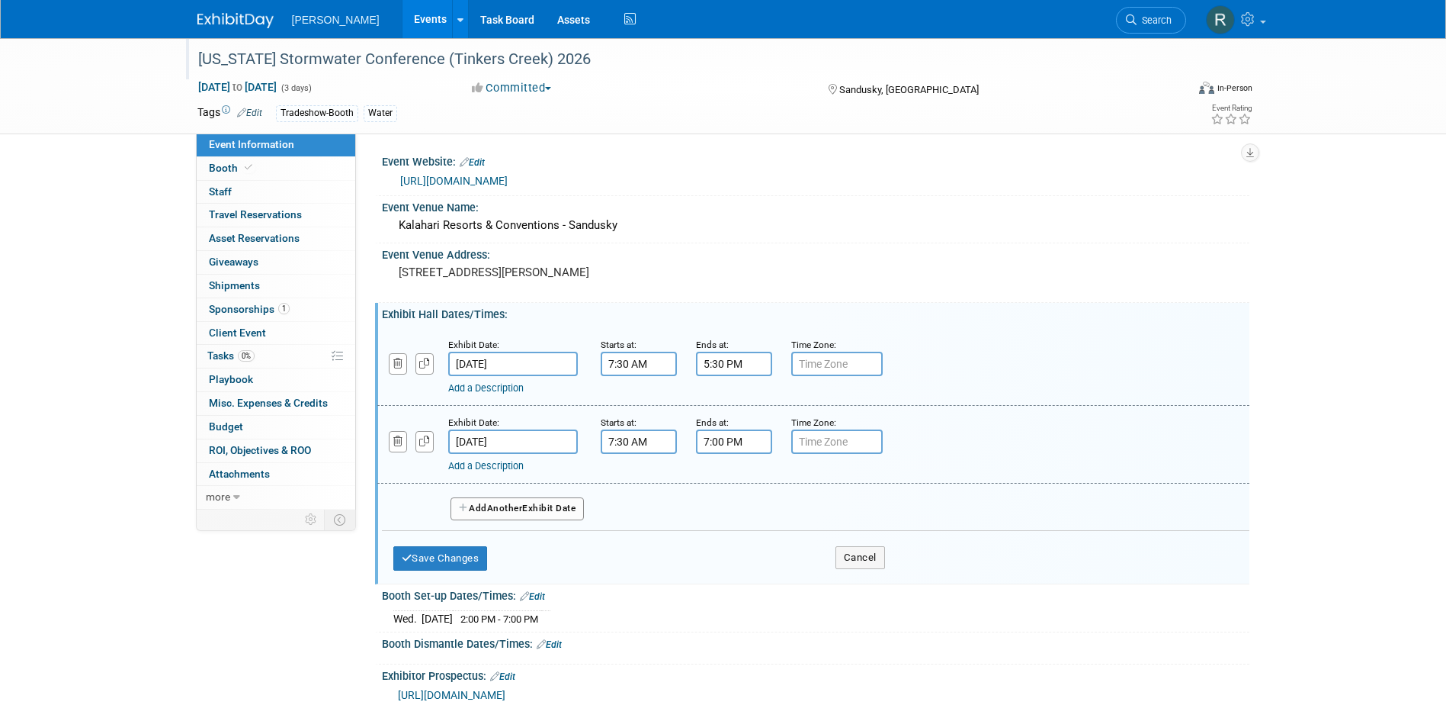
click at [723, 440] on input "7:00 PM" at bounding box center [734, 441] width 76 height 24
click at [729, 518] on span "07" at bounding box center [731, 511] width 29 height 27
click at [729, 483] on td "12" at bounding box center [724, 479] width 49 height 41
type input "12:00 PM"
click at [849, 585] on span at bounding box center [844, 580] width 103 height 27
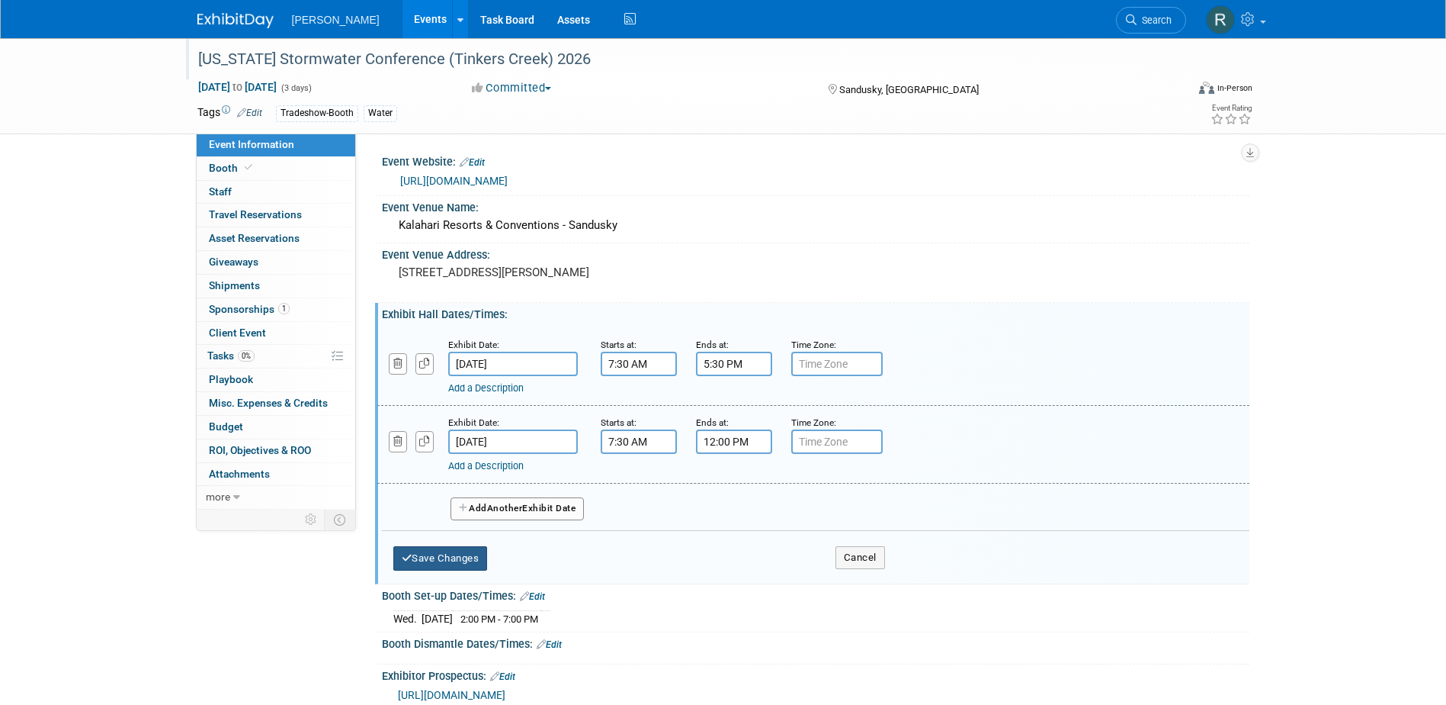
click at [429, 563] on button "Save Changes" at bounding box center [440, 558] width 95 height 24
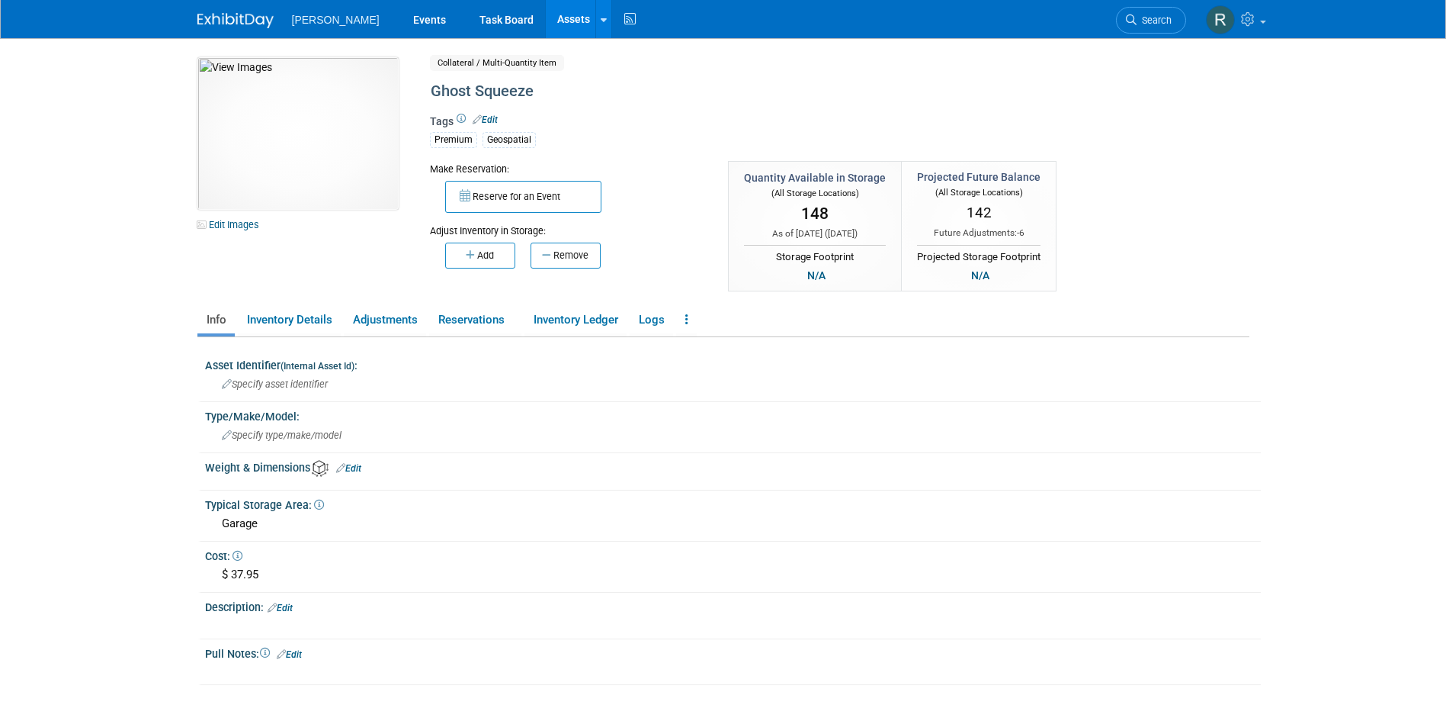
click at [546, 18] on link "Assets" at bounding box center [574, 19] width 56 height 38
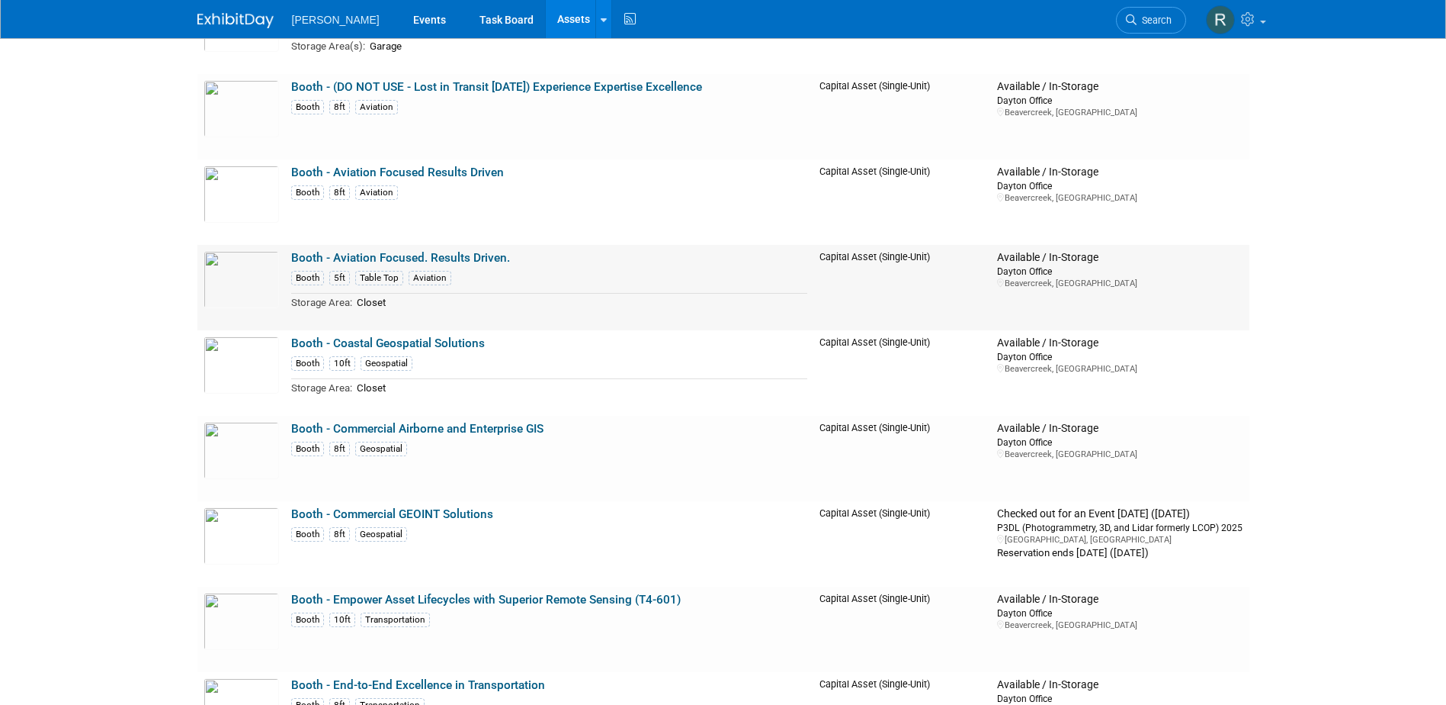
scroll to position [4651, 0]
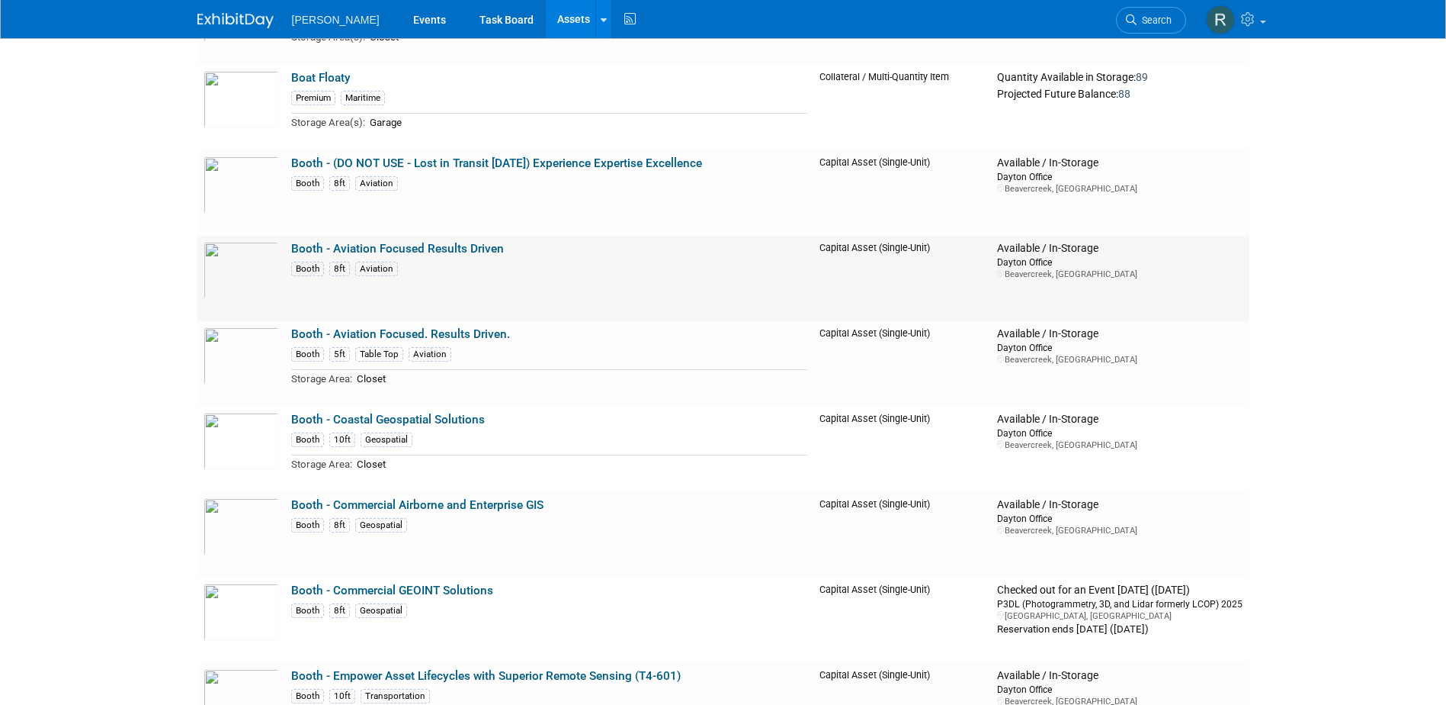
click at [370, 249] on link "Booth - Aviation Focused Results Driven" at bounding box center [397, 249] width 213 height 14
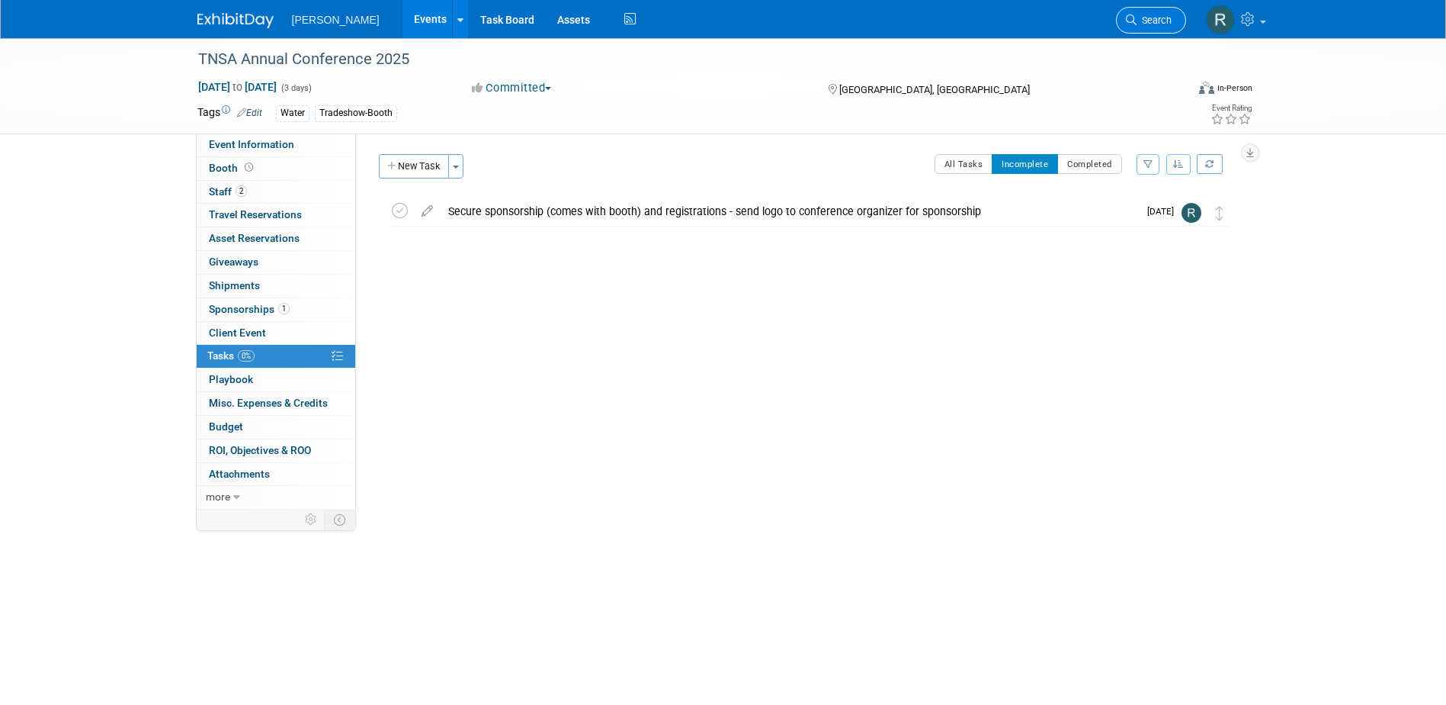
click at [1155, 14] on span "Search" at bounding box center [1154, 19] width 35 height 11
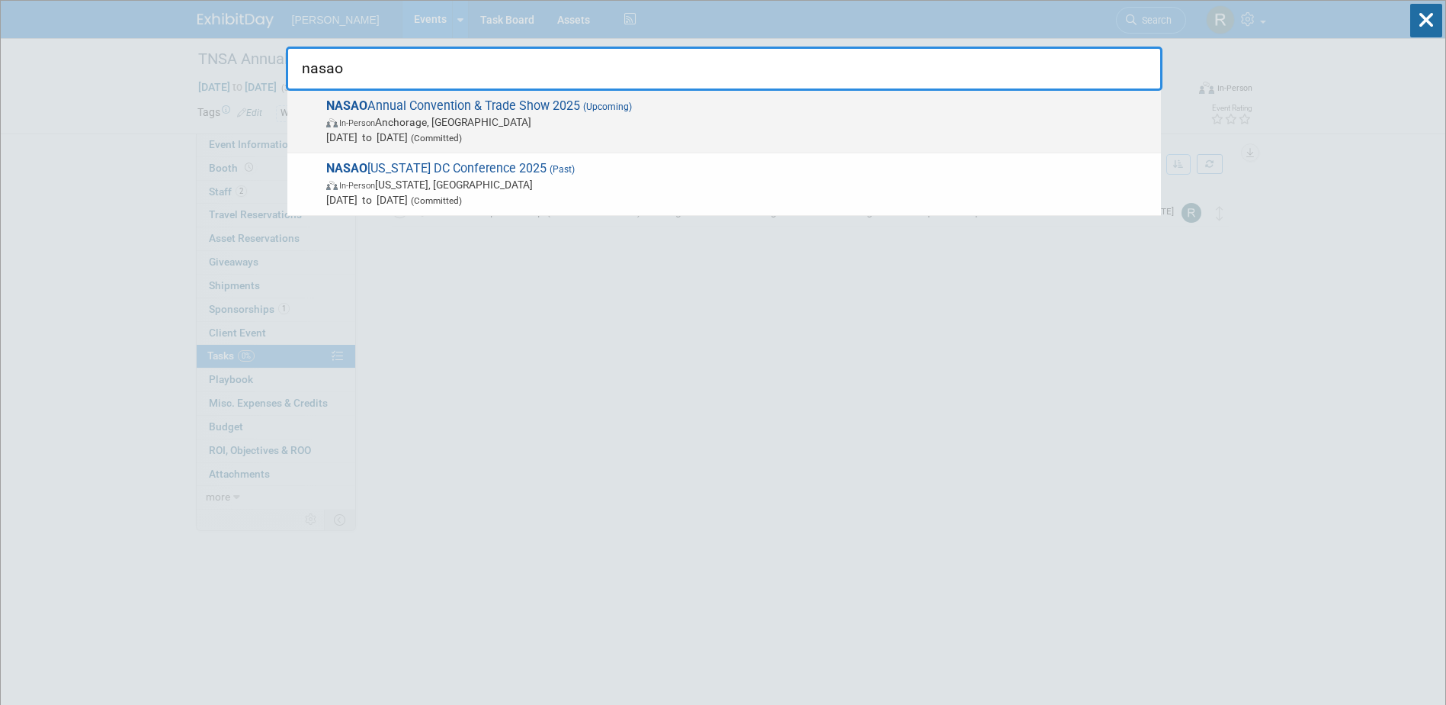
type input "nasao"
click at [528, 114] on span "NASAO Annual Convention & Trade Show 2025 (Upcoming) In-Person Anchorage, [GEOG…" at bounding box center [738, 121] width 832 height 47
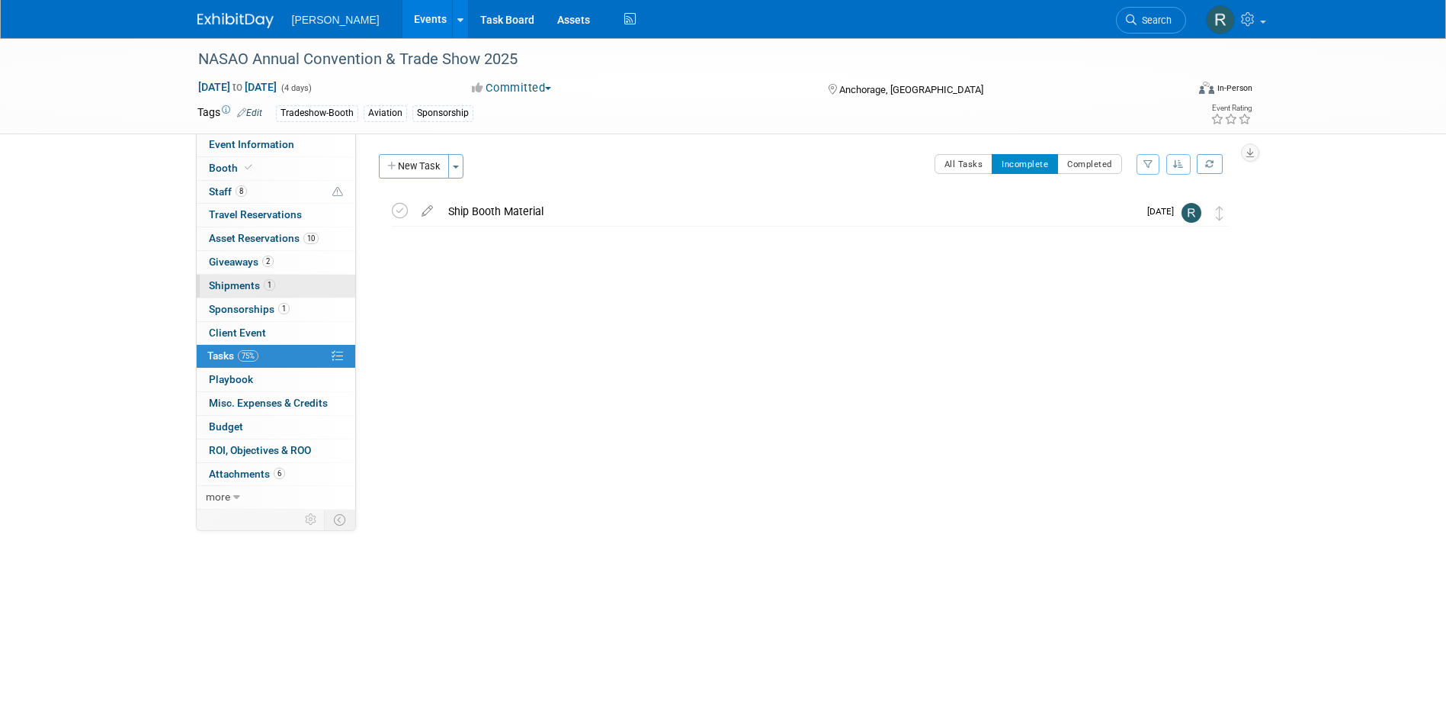
click at [269, 285] on span "1" at bounding box center [269, 284] width 11 height 11
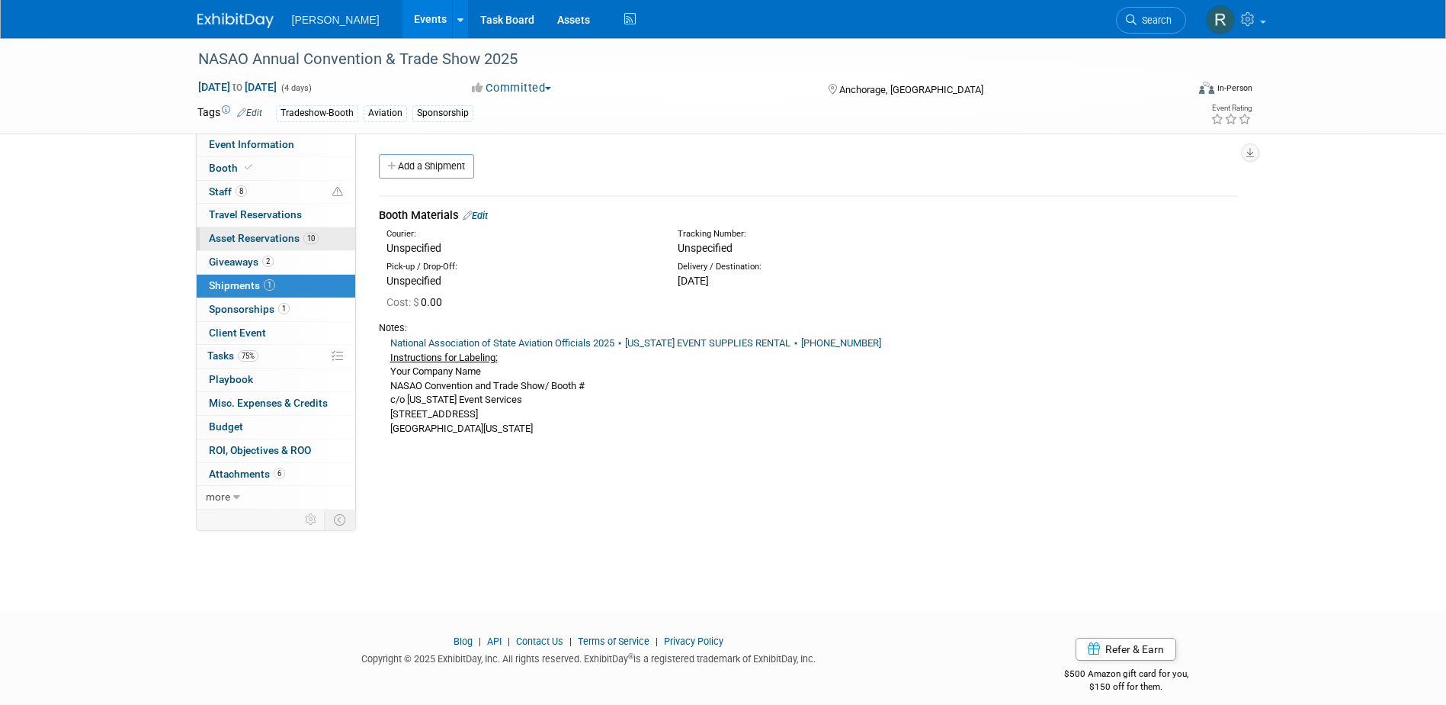
drag, startPoint x: 252, startPoint y: 230, endPoint x: 262, endPoint y: 230, distance: 9.2
click at [252, 230] on link "10 Asset Reservations 10" at bounding box center [276, 238] width 159 height 23
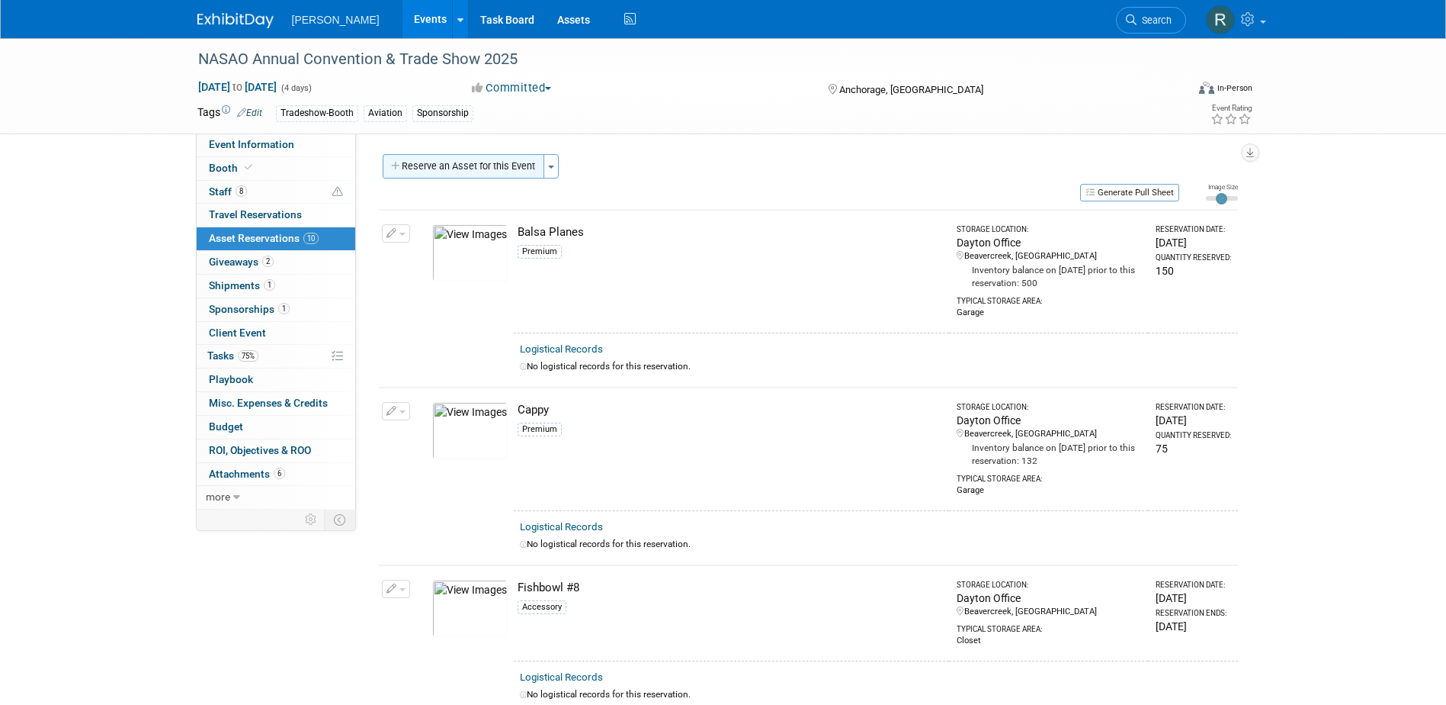
click at [413, 169] on button "Reserve an Asset for this Event" at bounding box center [464, 166] width 162 height 24
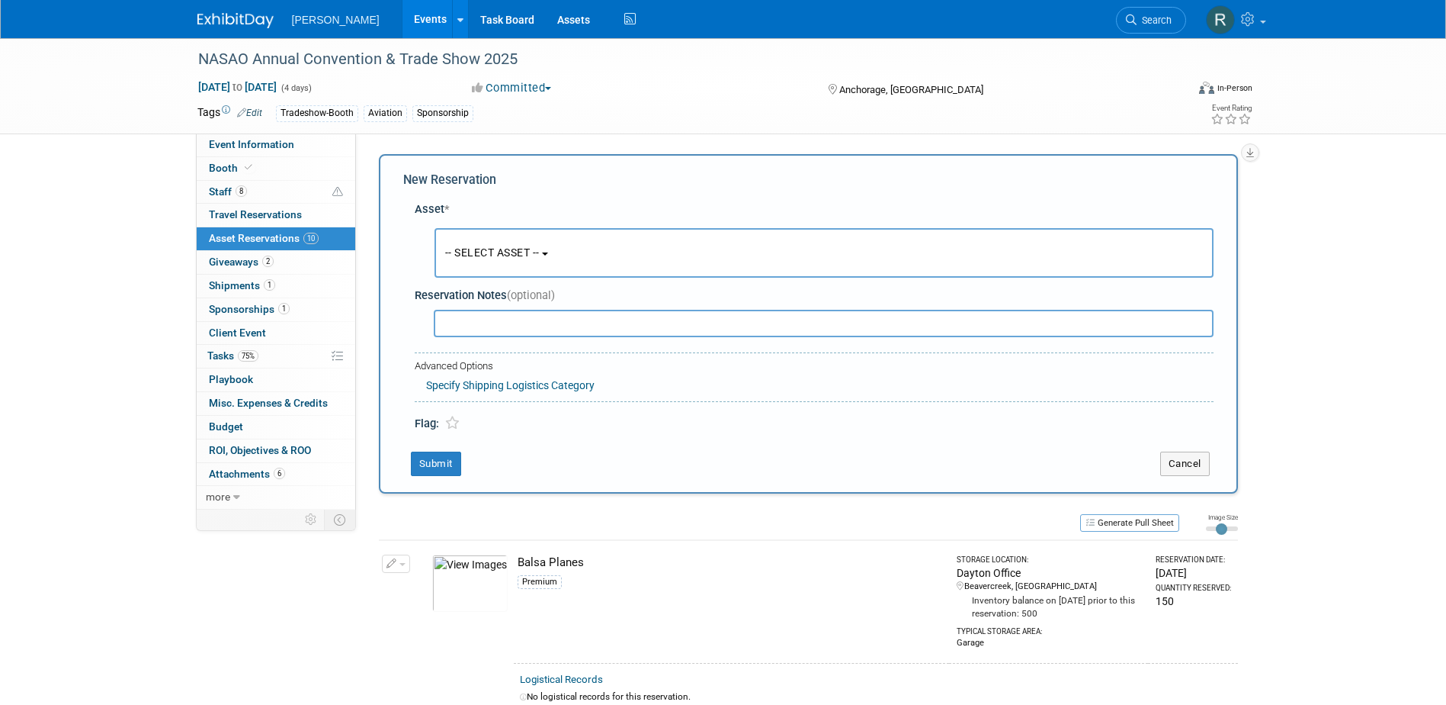
scroll to position [14, 0]
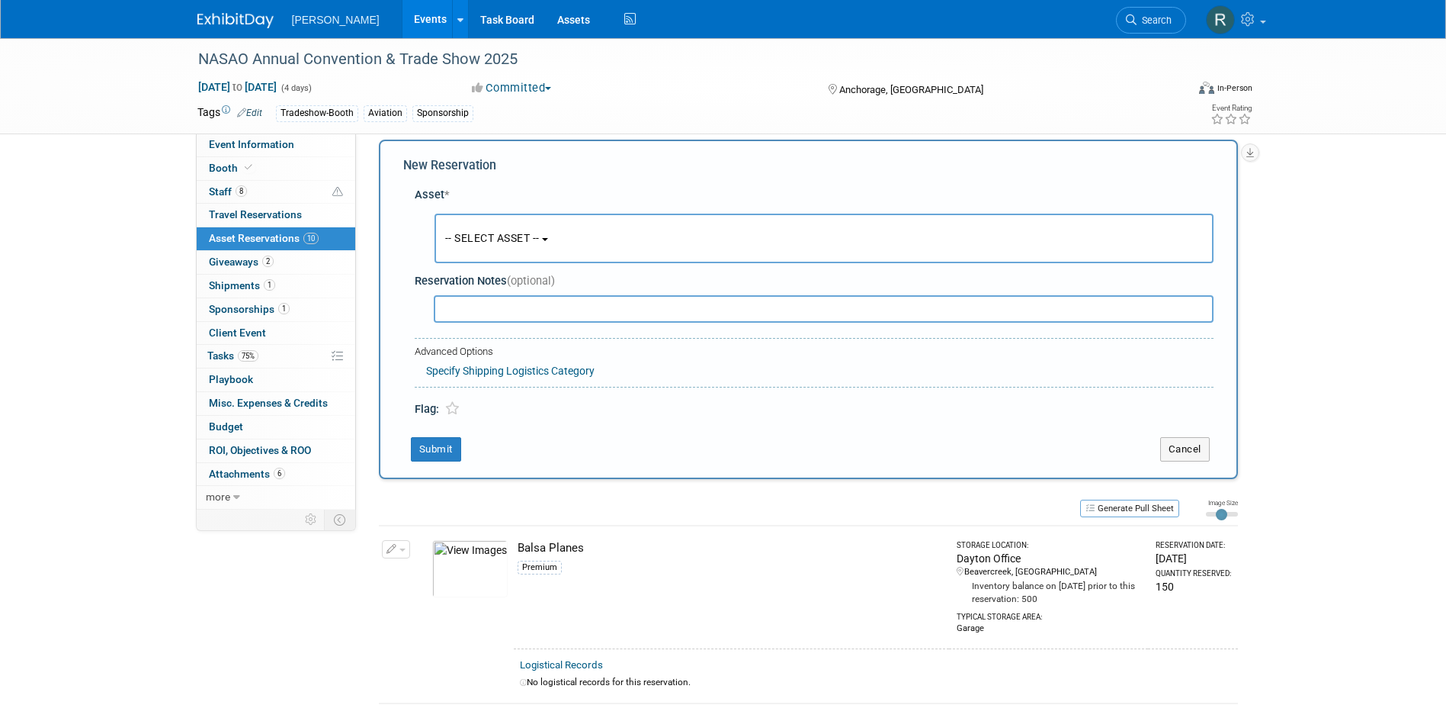
click at [486, 234] on span "-- SELECT ASSET --" at bounding box center [492, 238] width 95 height 12
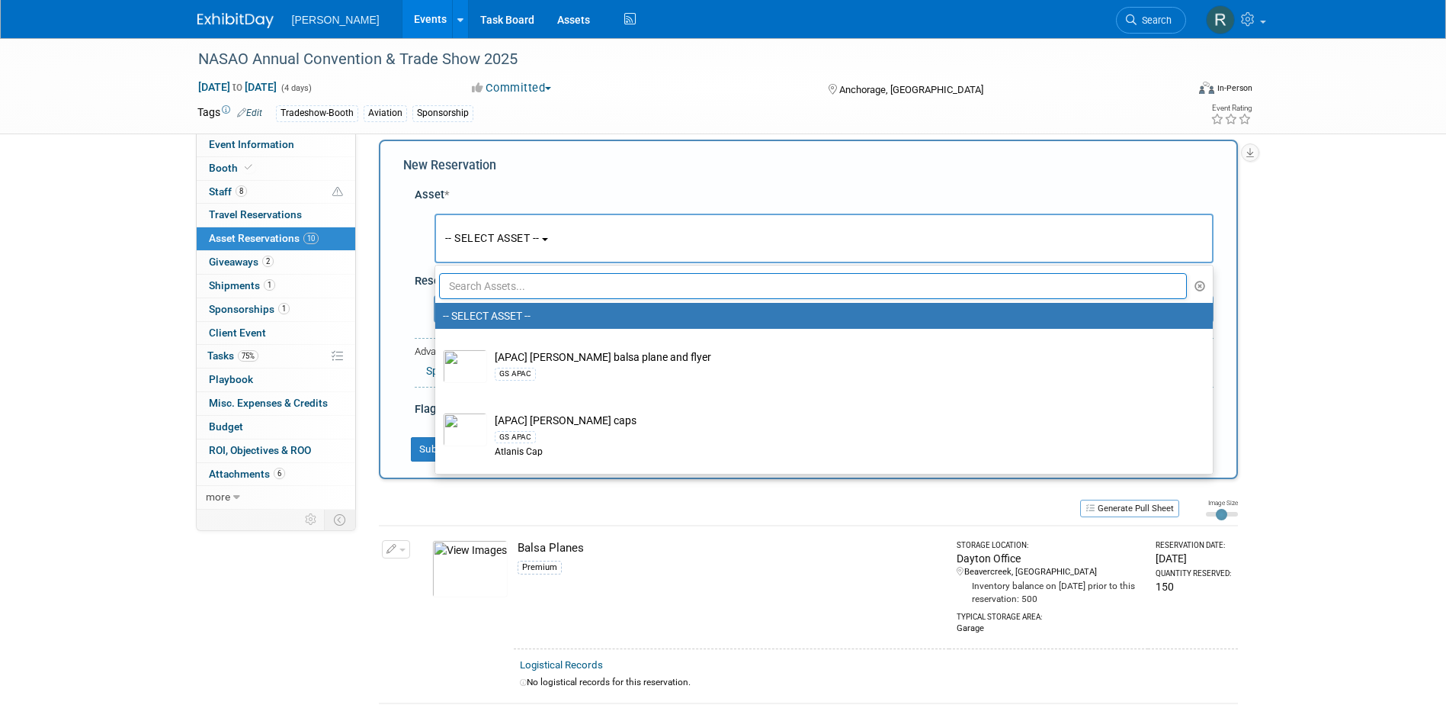
click at [493, 281] on input "text" at bounding box center [813, 286] width 749 height 26
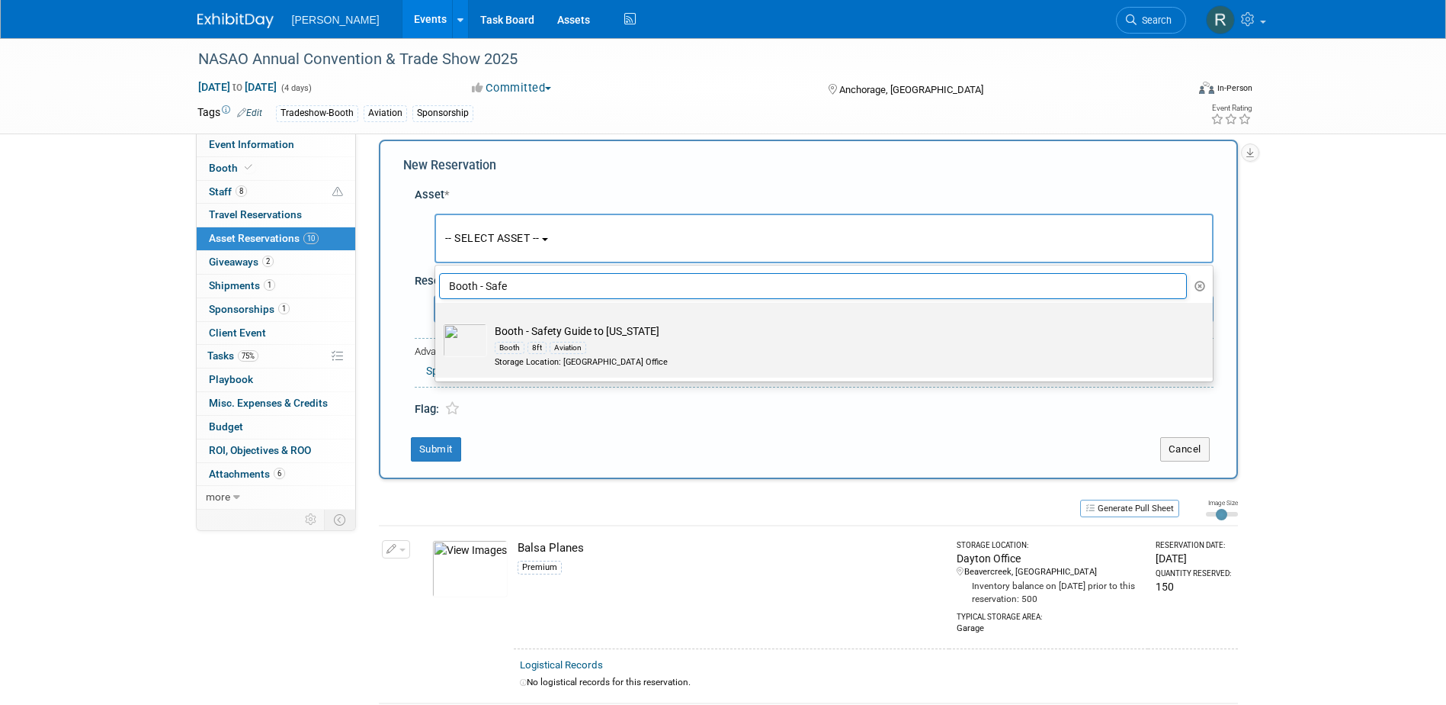
type input "Booth - Safe"
click at [582, 339] on div "Booth 8ft Aviation" at bounding box center [839, 348] width 688 height 18
click at [438, 321] on input "Booth - Safety Guide to [US_STATE] Booth 8ft Aviation Storage Location: [GEOGRA…" at bounding box center [433, 316] width 10 height 10
select select "10729357"
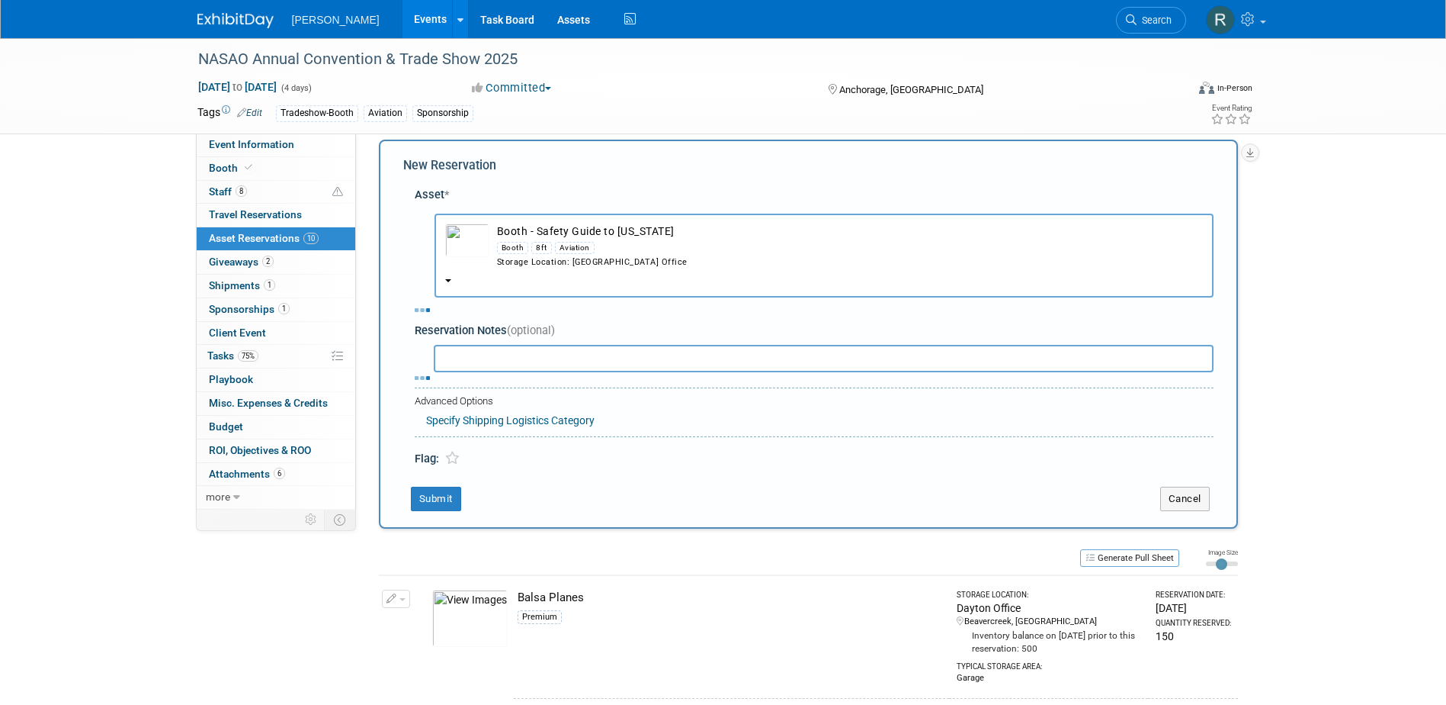
select select "8"
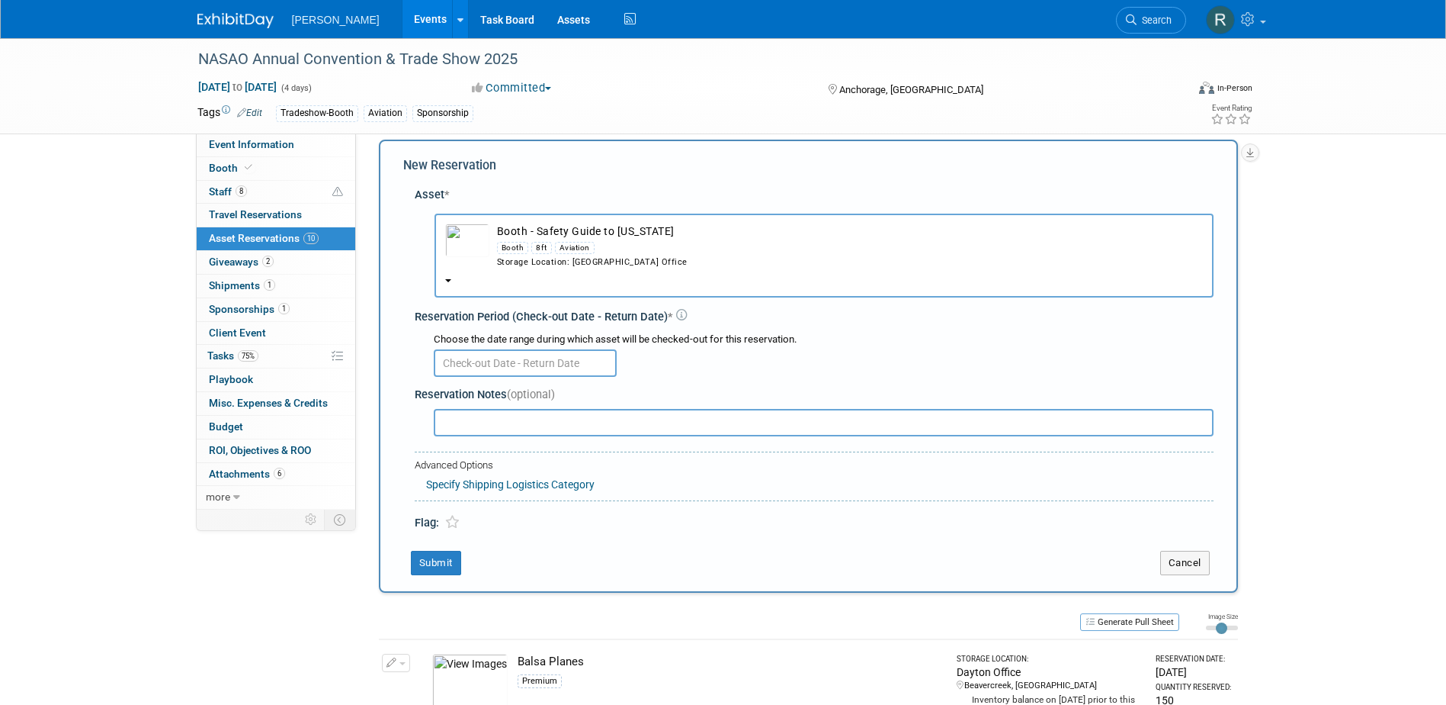
click at [530, 362] on input "text" at bounding box center [525, 362] width 183 height 27
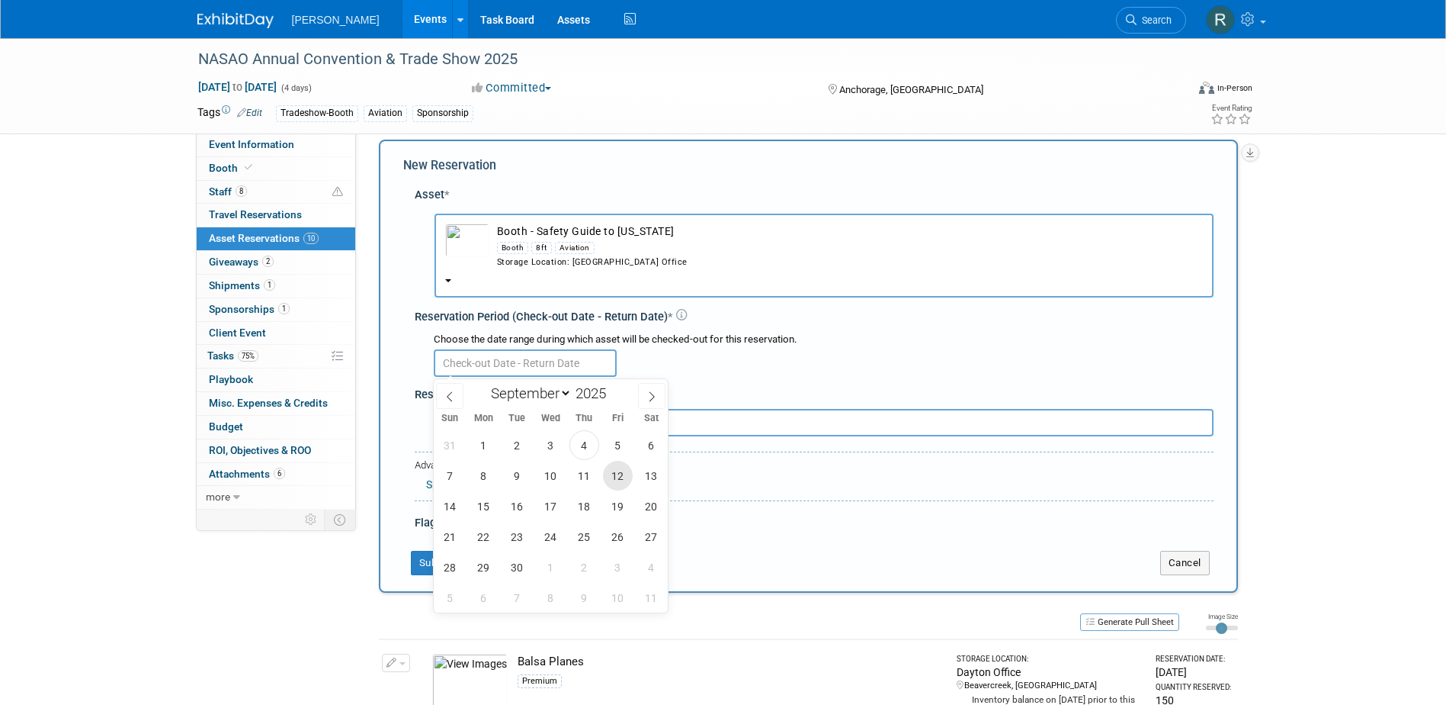
click at [615, 473] on span "12" at bounding box center [618, 476] width 30 height 30
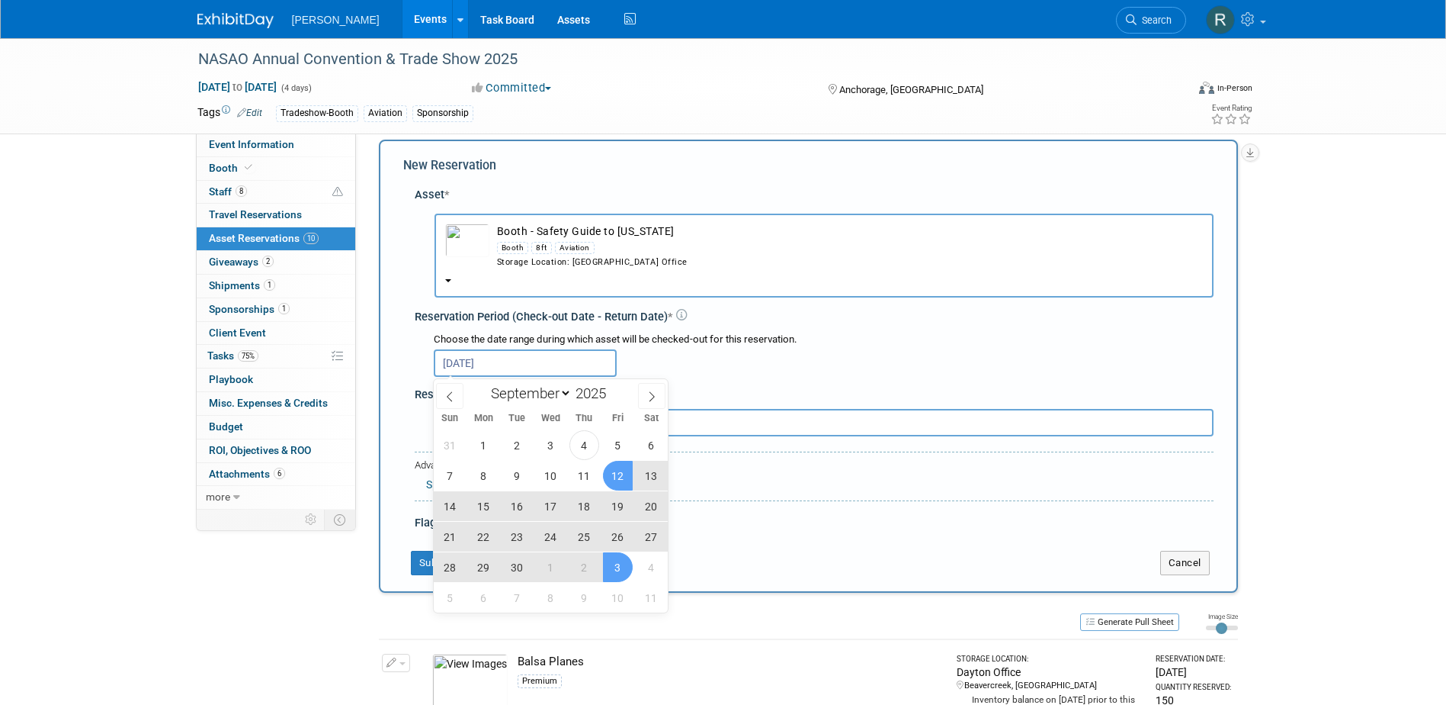
click at [618, 563] on span "3" at bounding box center [618, 567] width 30 height 30
type input "[DATE] to [DATE]"
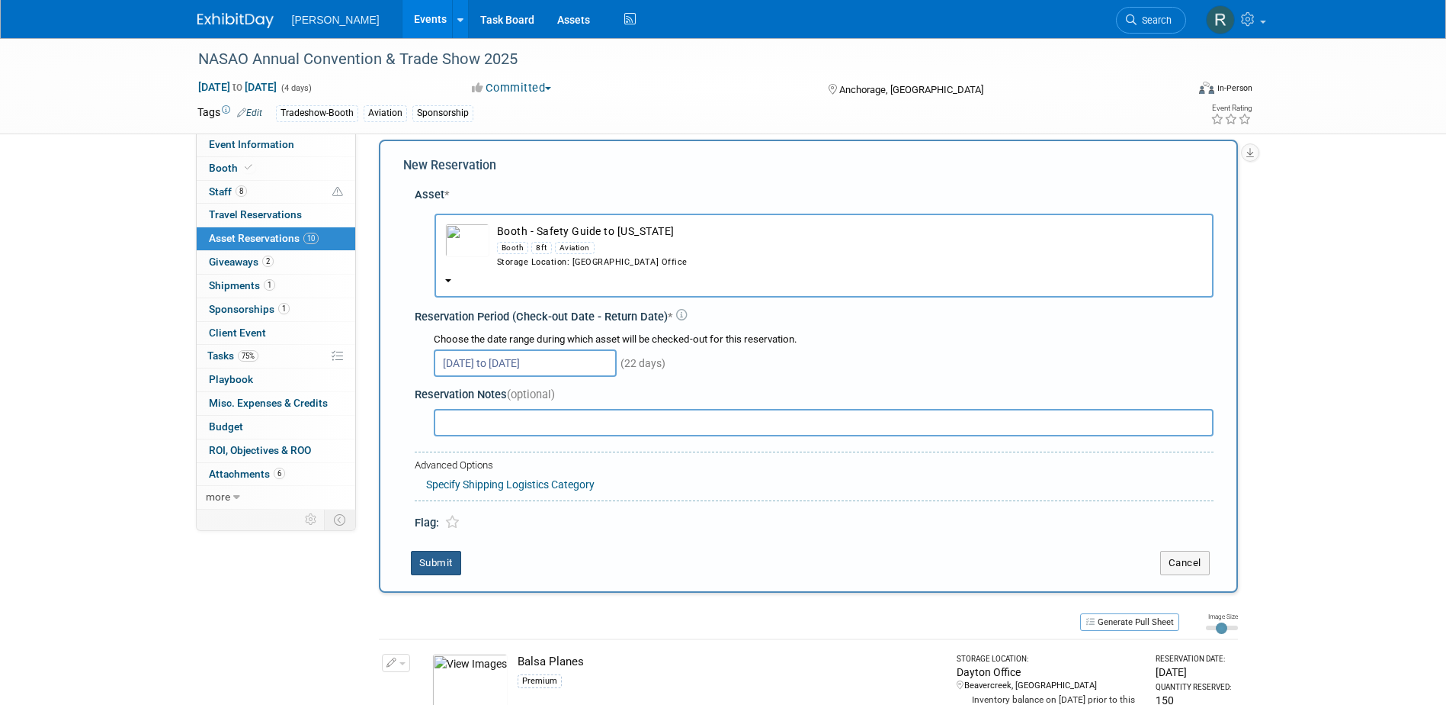
click at [443, 560] on button "Submit" at bounding box center [436, 563] width 50 height 24
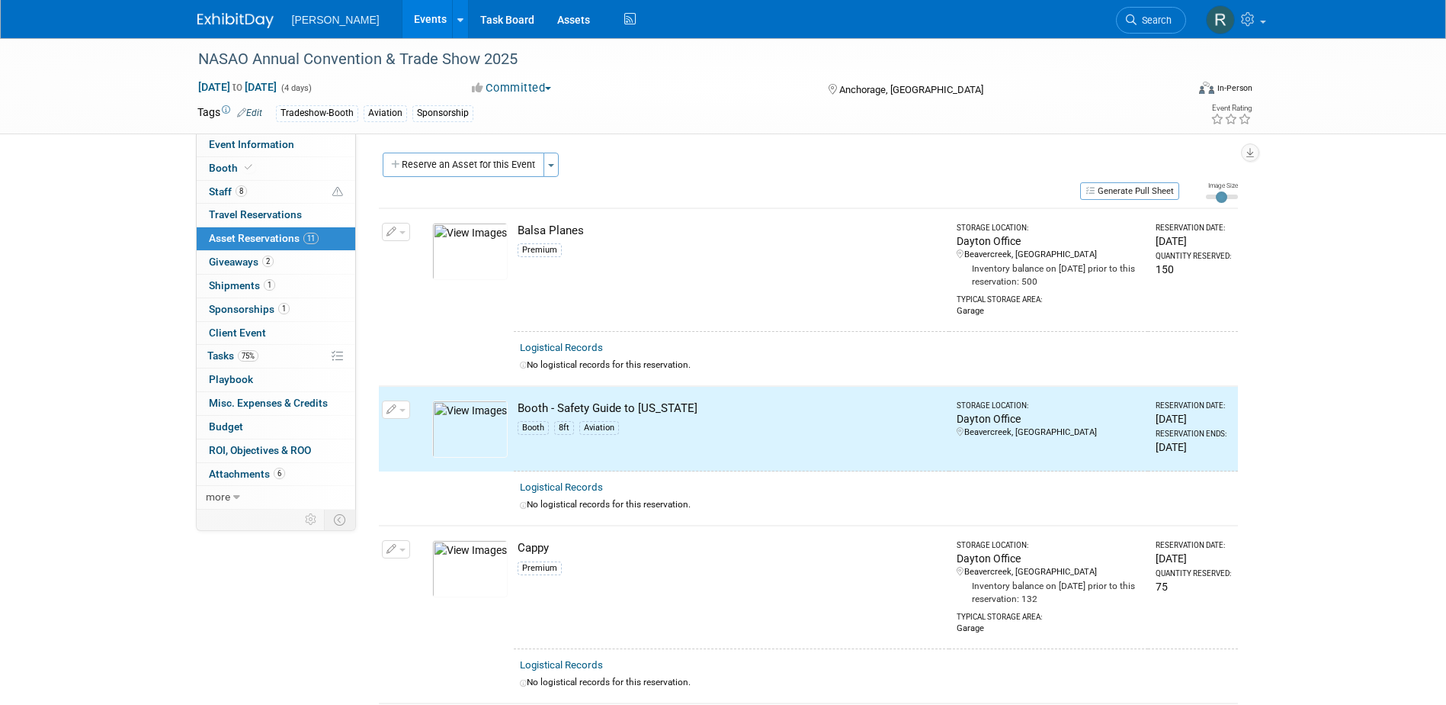
scroll to position [0, 0]
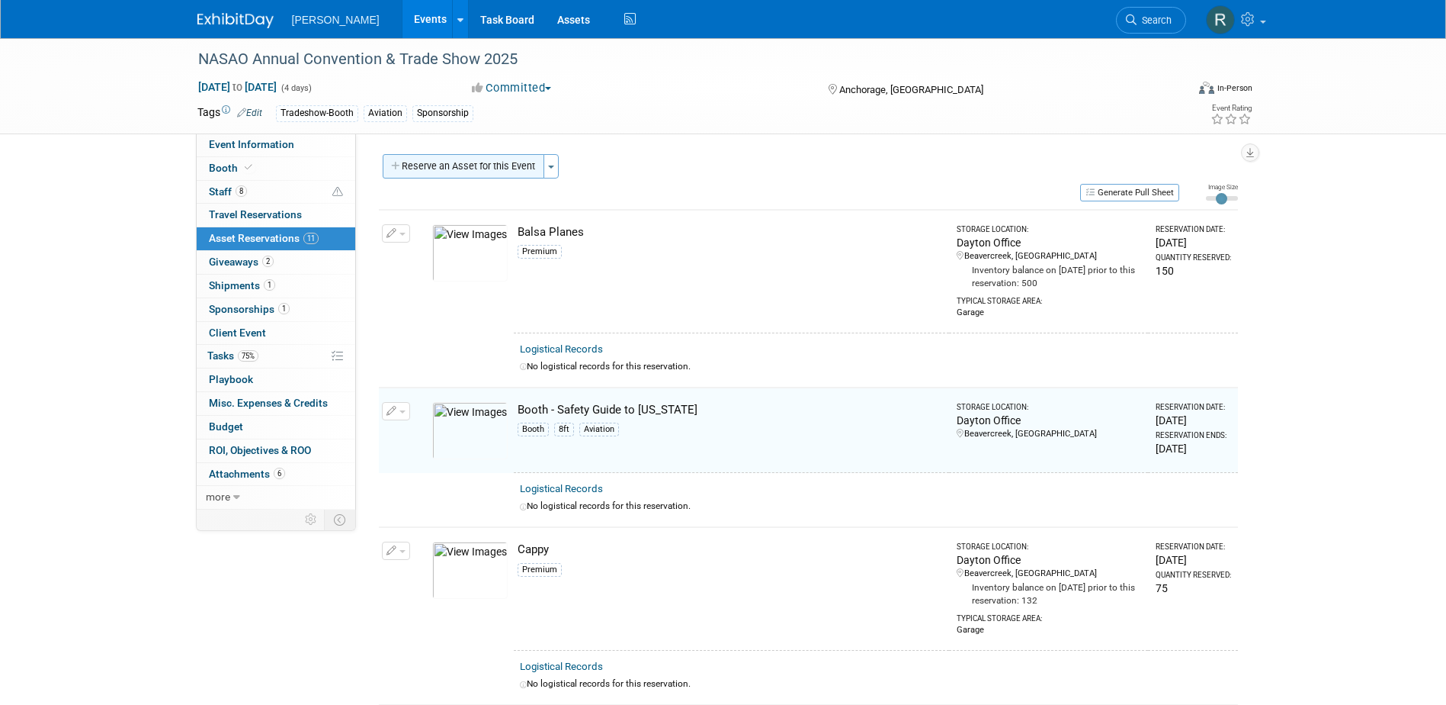
click at [471, 169] on button "Reserve an Asset for this Event" at bounding box center [464, 166] width 162 height 24
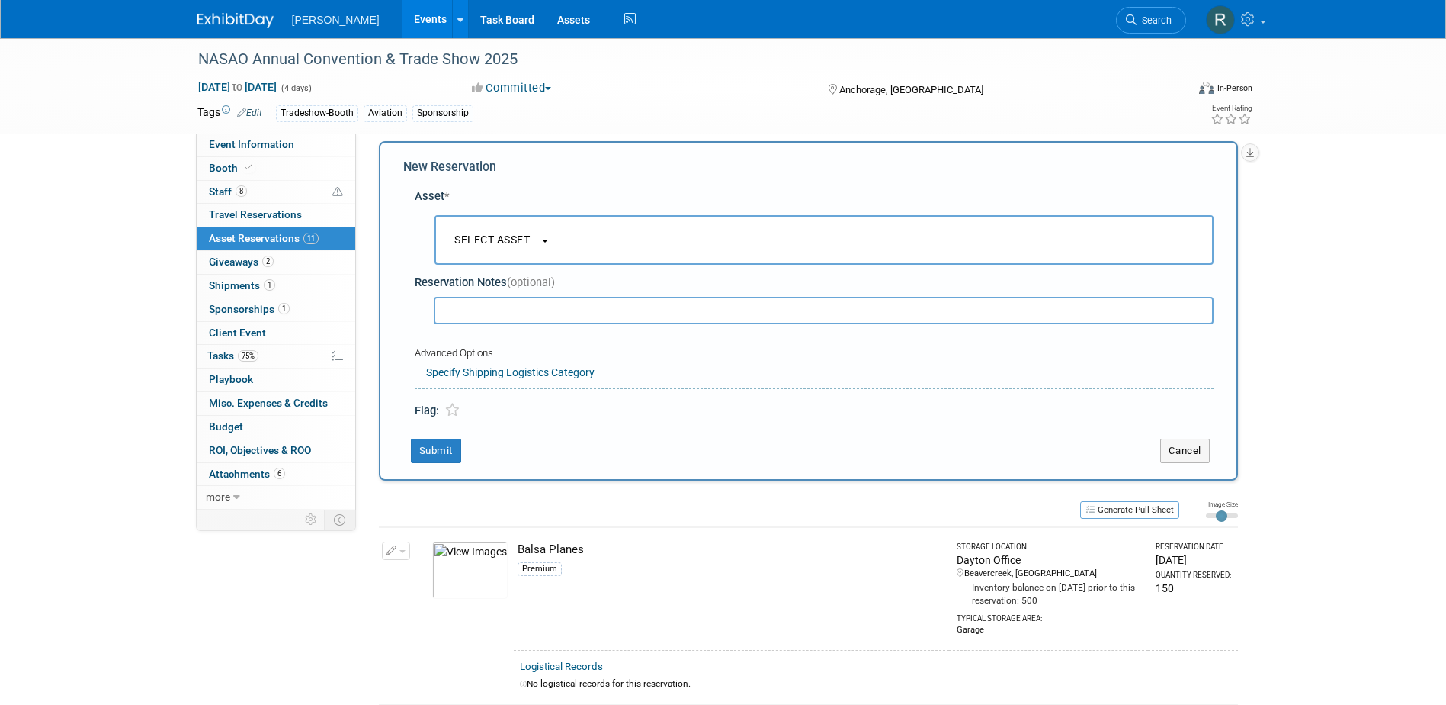
scroll to position [14, 0]
click at [491, 230] on button "-- SELECT ASSET --" at bounding box center [824, 238] width 779 height 50
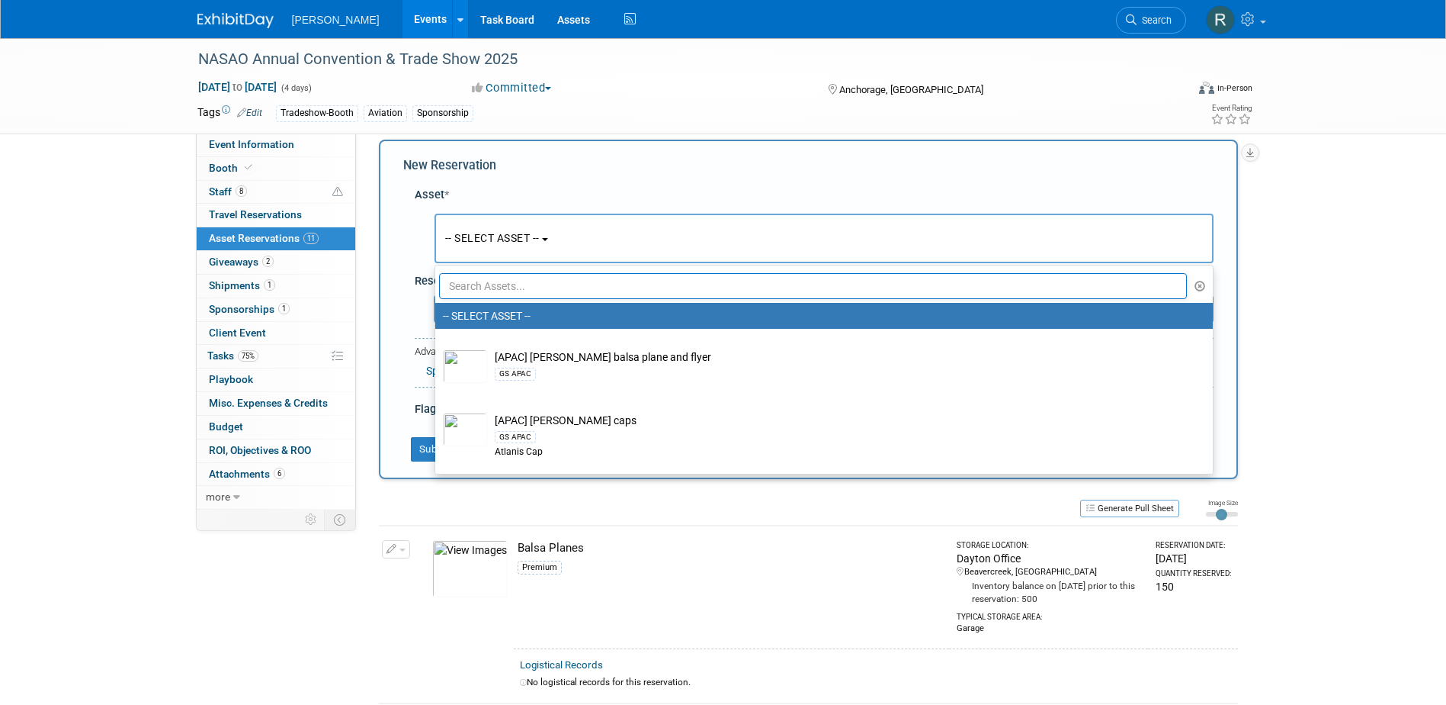
click at [495, 289] on input "text" at bounding box center [813, 286] width 749 height 26
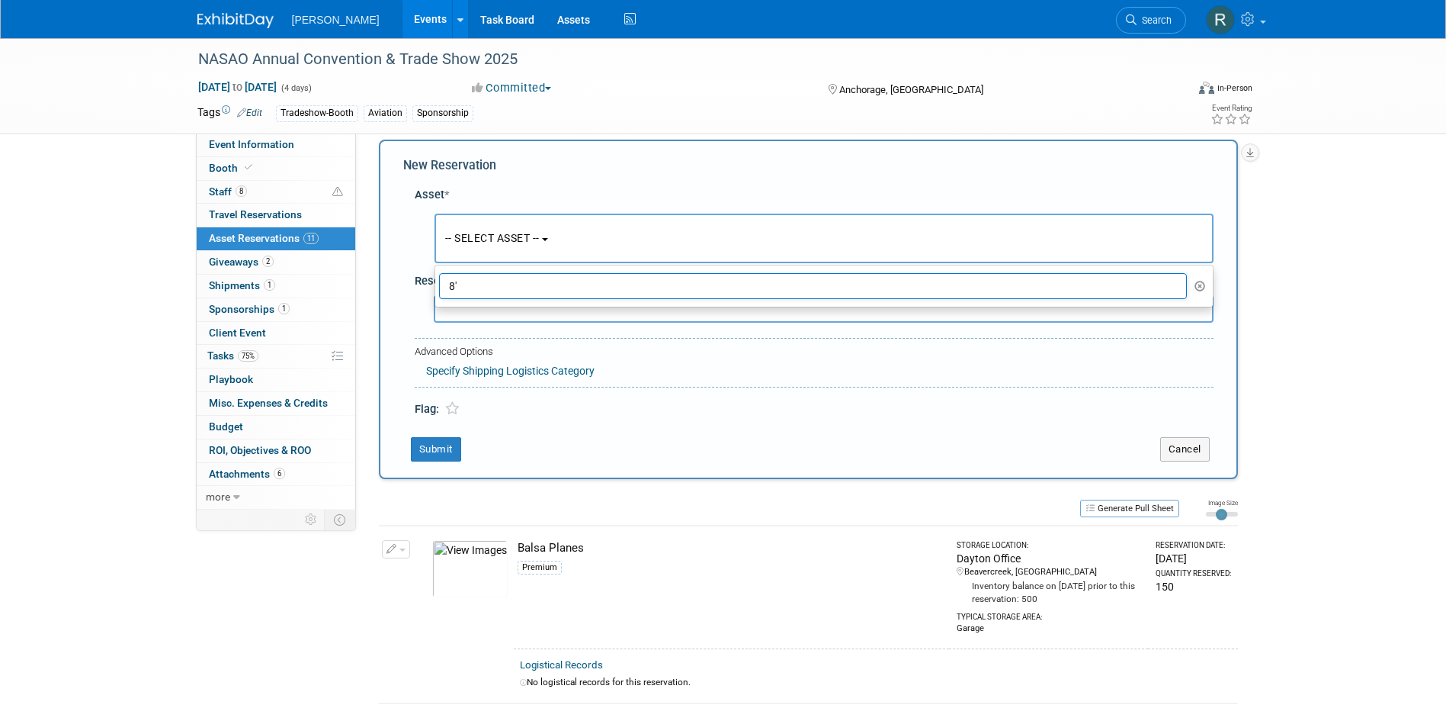
type input "8"
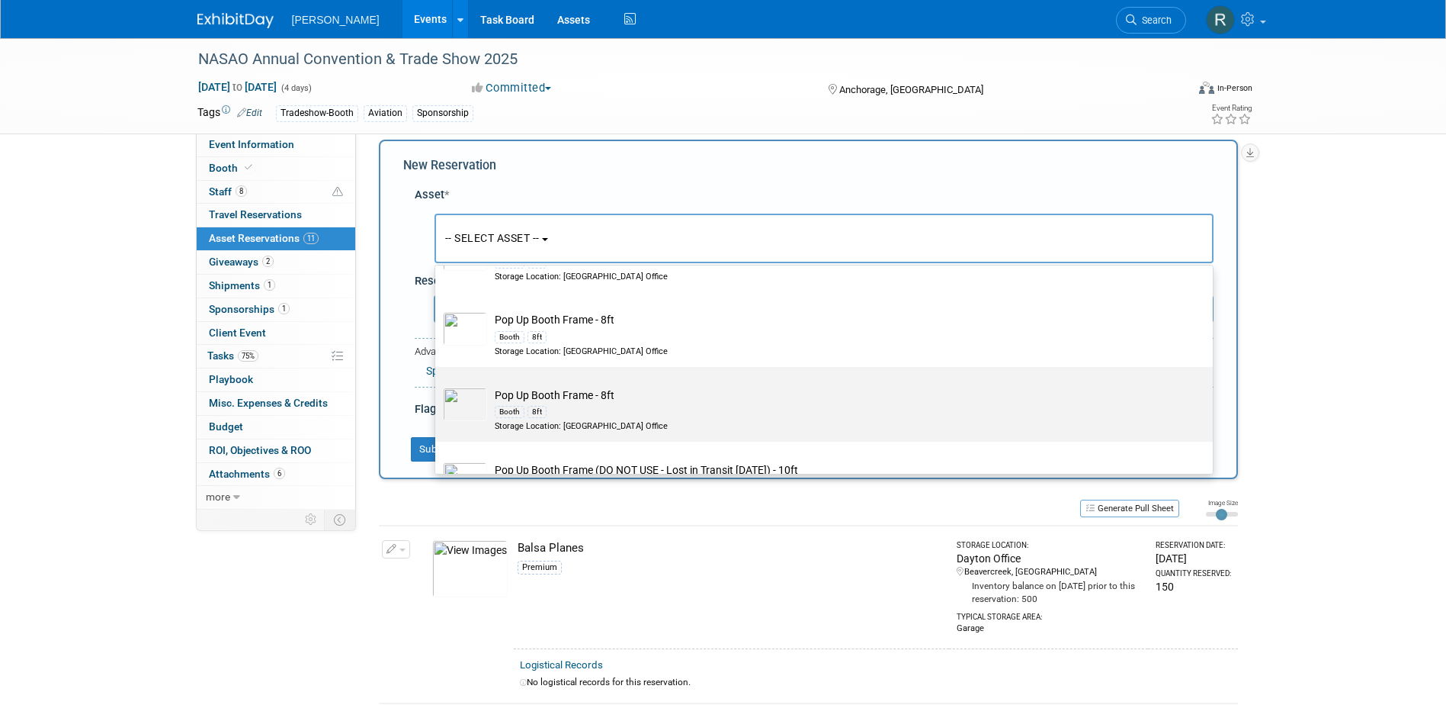
scroll to position [433, 0]
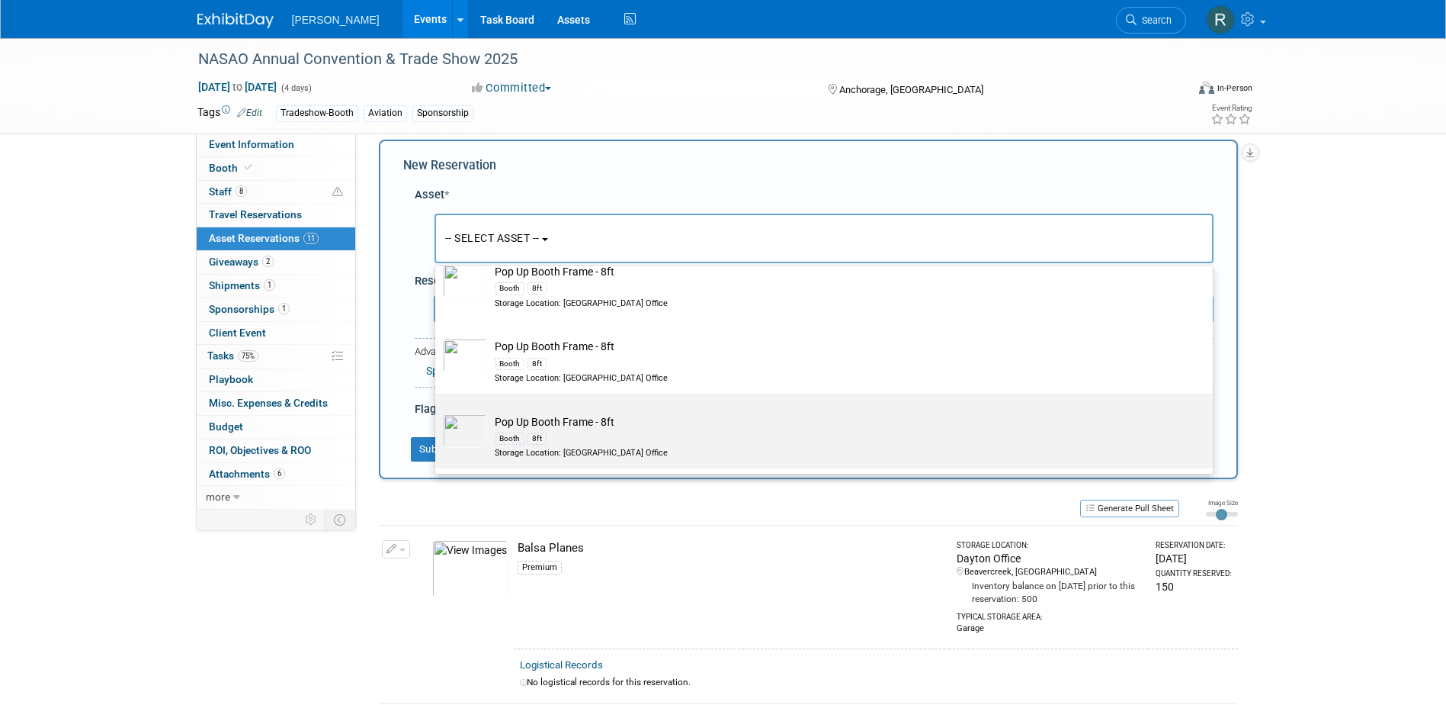
type input "Pop up"
click at [536, 422] on td "Pop Up Booth Frame - 8ft Booth 8ft Storage Location: [GEOGRAPHIC_DATA] Office" at bounding box center [834, 436] width 695 height 45
click at [438, 412] on input "Pop Up Booth Frame - 8ft Booth 8ft Storage Location: [GEOGRAPHIC_DATA] Office" at bounding box center [433, 407] width 10 height 10
select select "10724433"
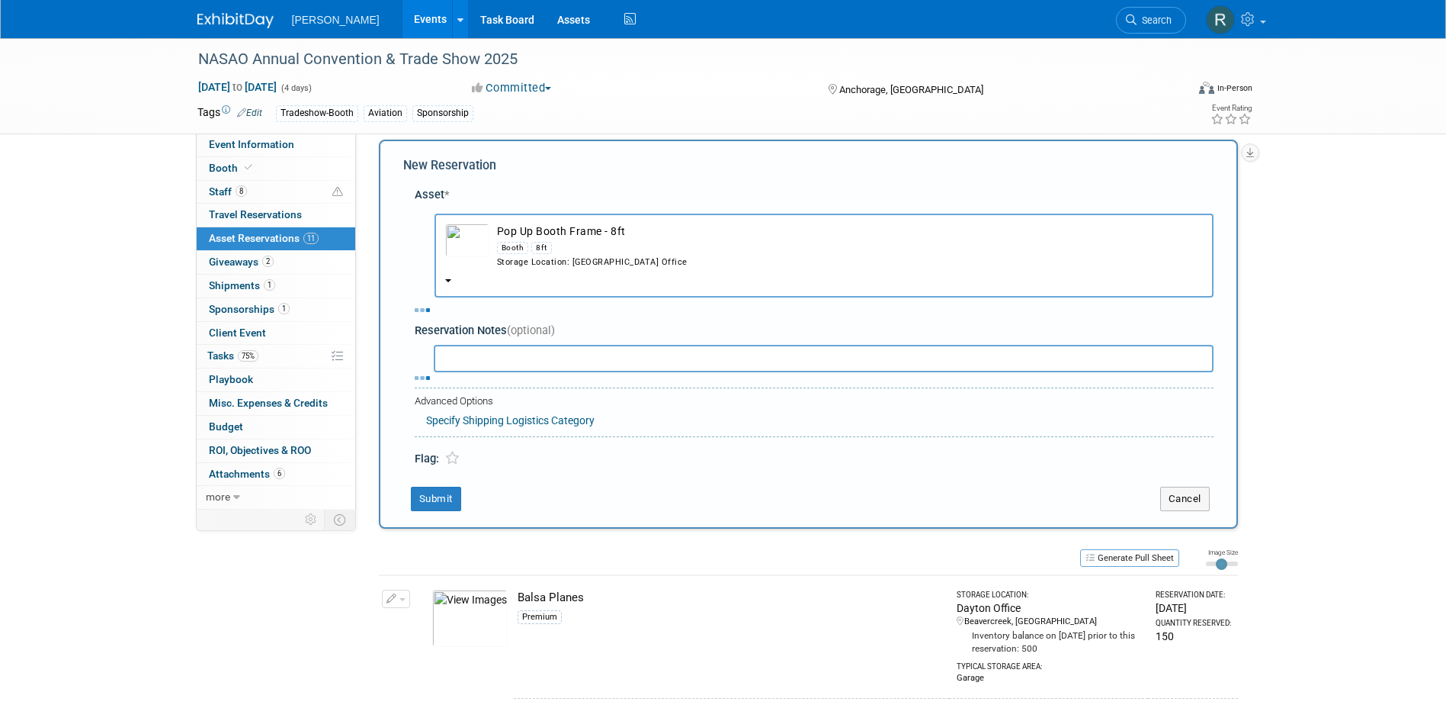
select select "8"
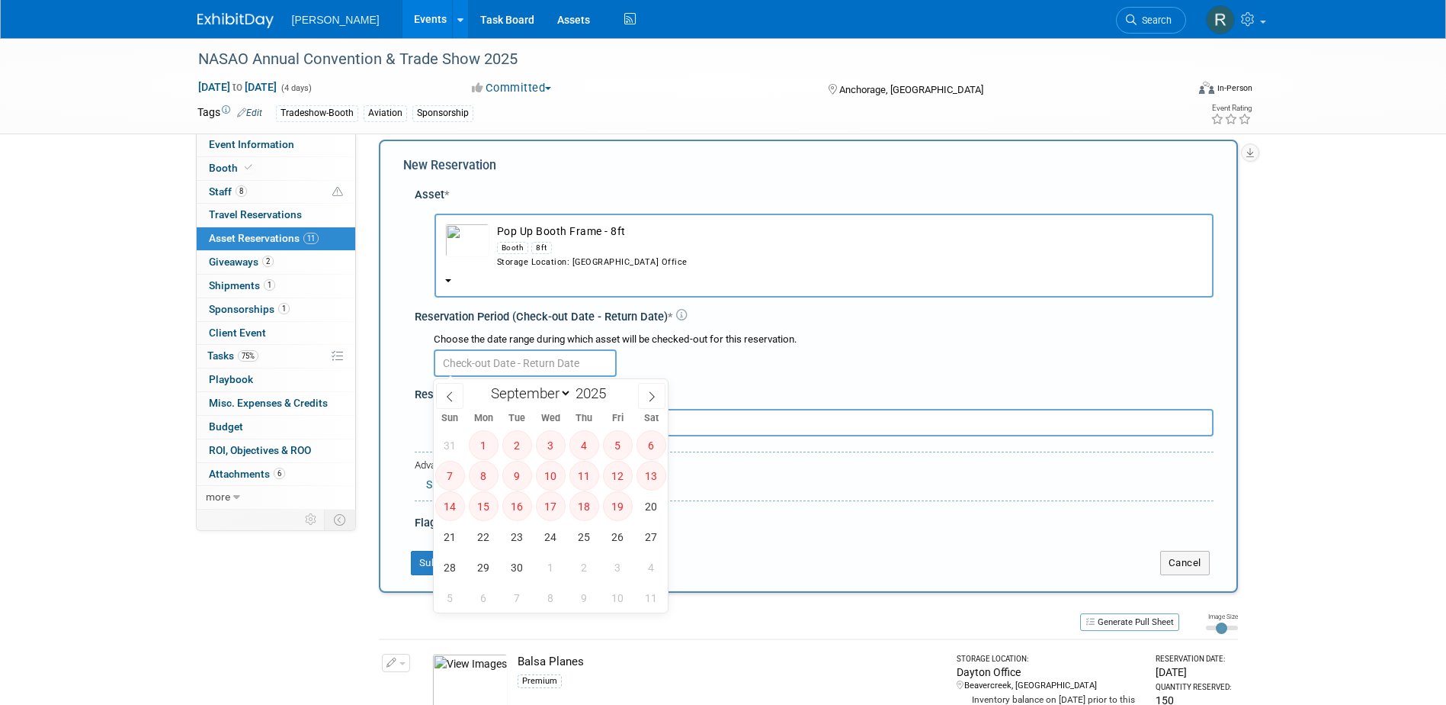
click at [495, 356] on input "text" at bounding box center [525, 362] width 183 height 27
click at [525, 237] on td "Pop Up Booth Frame - 8ft Booth 8ft Storage Location: [GEOGRAPHIC_DATA] Office" at bounding box center [847, 245] width 714 height 45
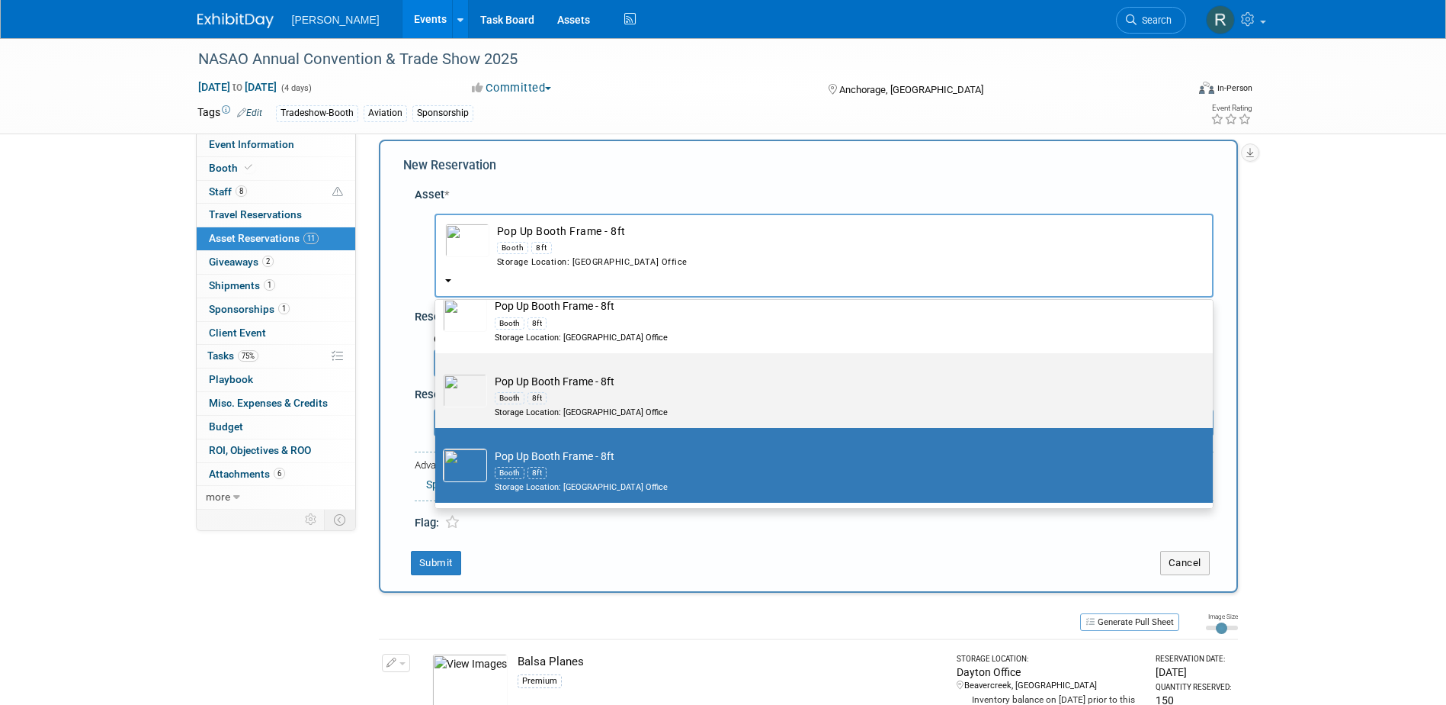
click at [524, 390] on td "Pop Up Booth Frame - 8ft Booth 8ft Storage Location: [GEOGRAPHIC_DATA] Office" at bounding box center [834, 396] width 695 height 45
click at [438, 371] on input "Pop Up Booth Frame - 8ft Booth 8ft Storage Location: [GEOGRAPHIC_DATA] Office" at bounding box center [433, 366] width 10 height 10
select select "10725805"
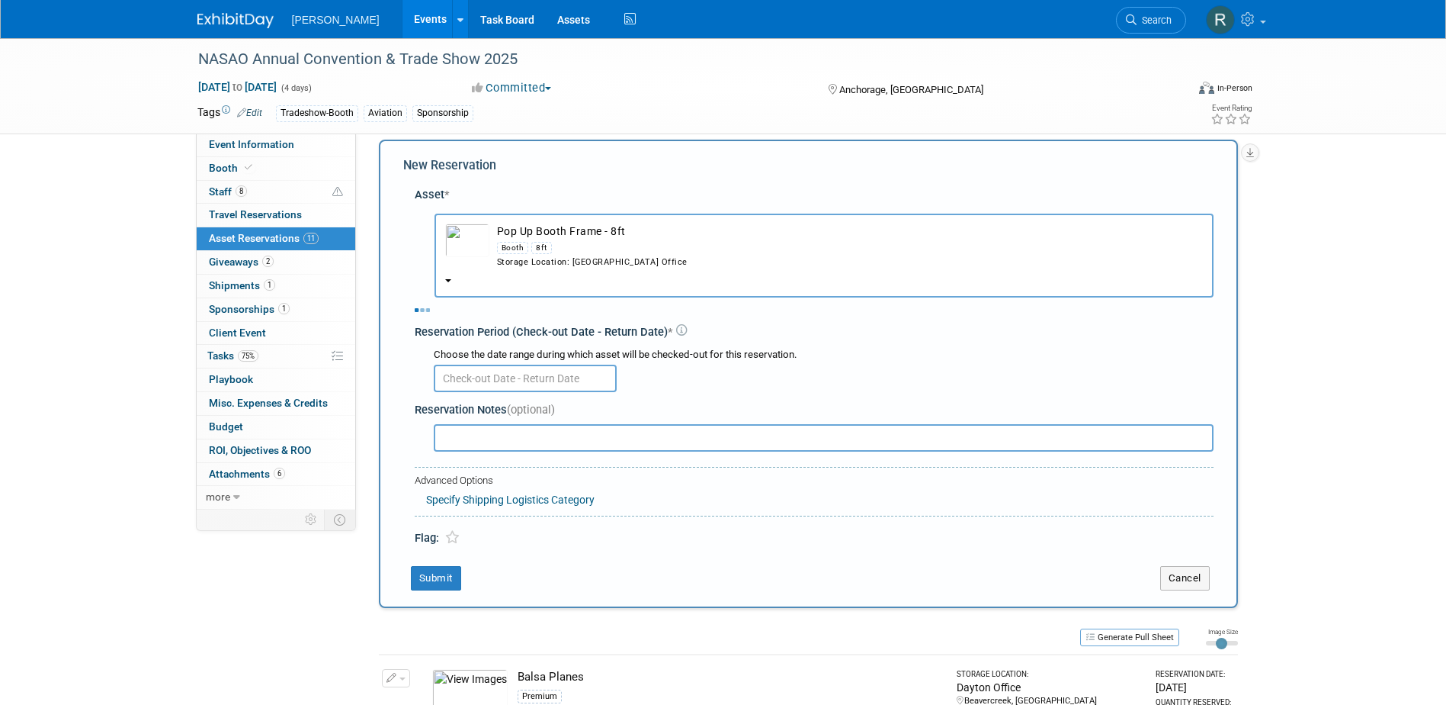
select select "8"
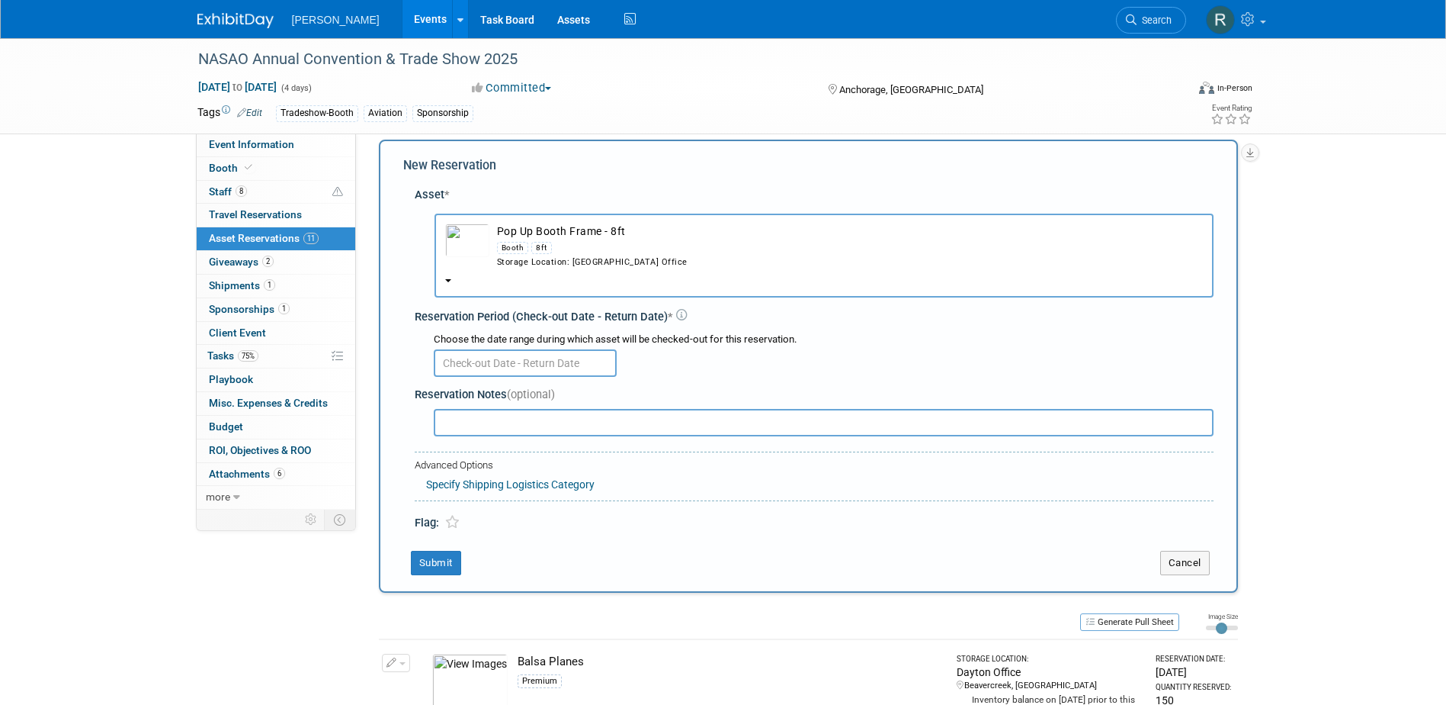
click at [522, 369] on input "text" at bounding box center [525, 362] width 183 height 27
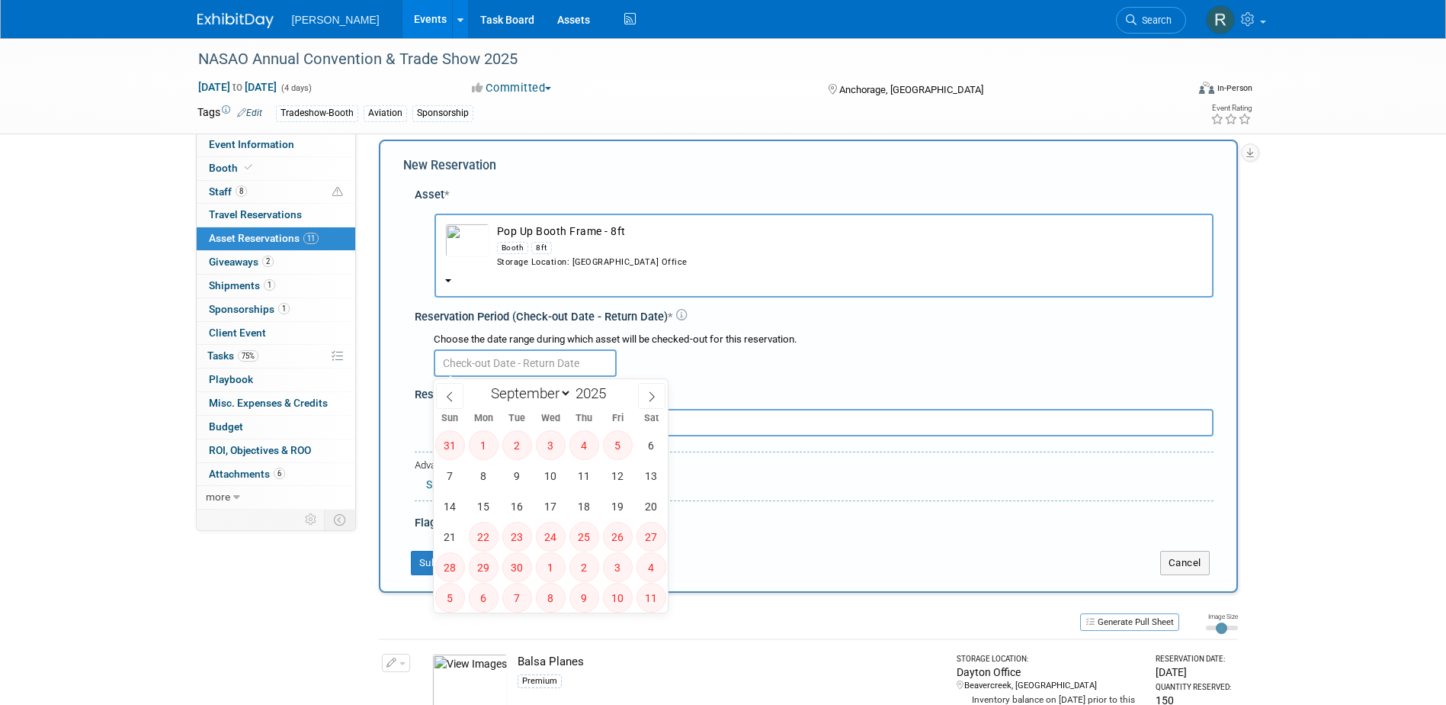
click at [538, 240] on div "Booth 8ft" at bounding box center [850, 248] width 706 height 18
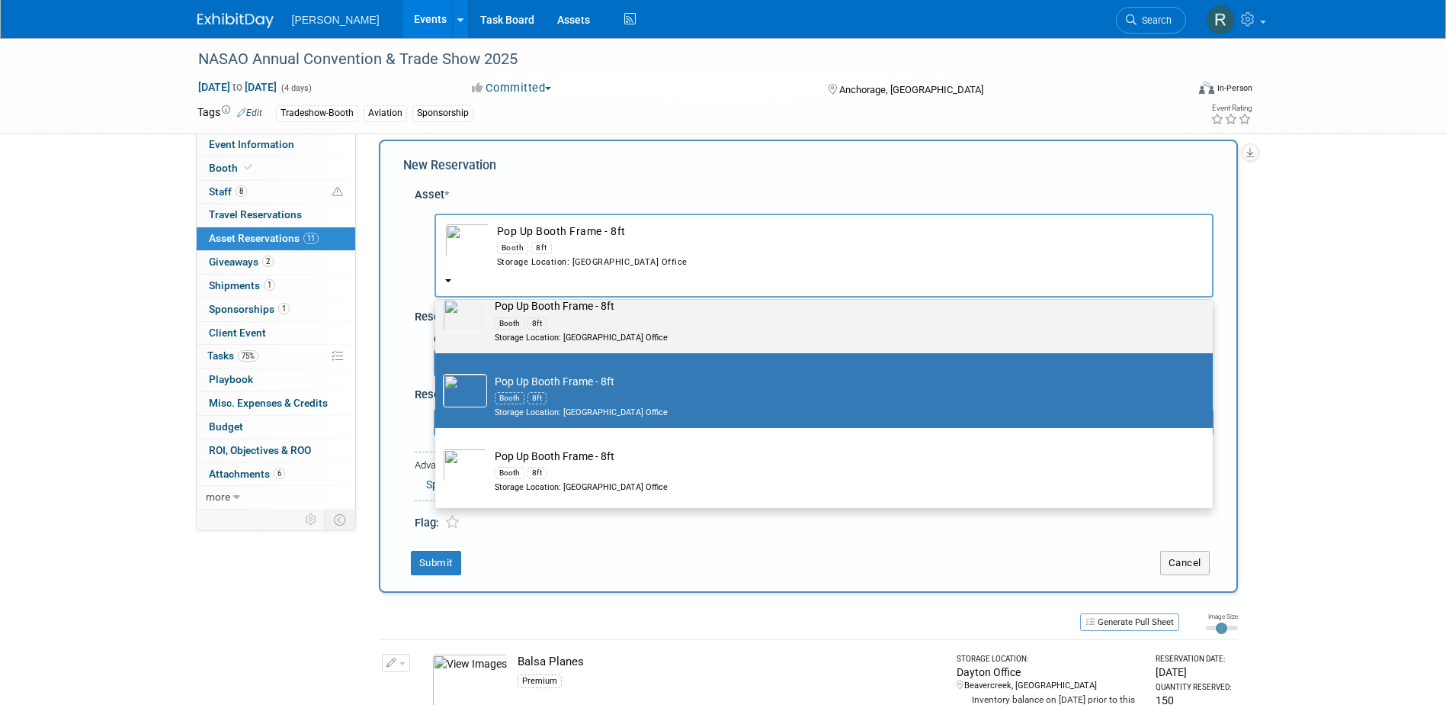
click at [541, 316] on div "Booth 8ft" at bounding box center [839, 322] width 688 height 18
click at [438, 296] on input "Pop Up Booth Frame - 8ft Booth 8ft Storage Location: [GEOGRAPHIC_DATA] Office" at bounding box center [433, 291] width 10 height 10
select select "10726144"
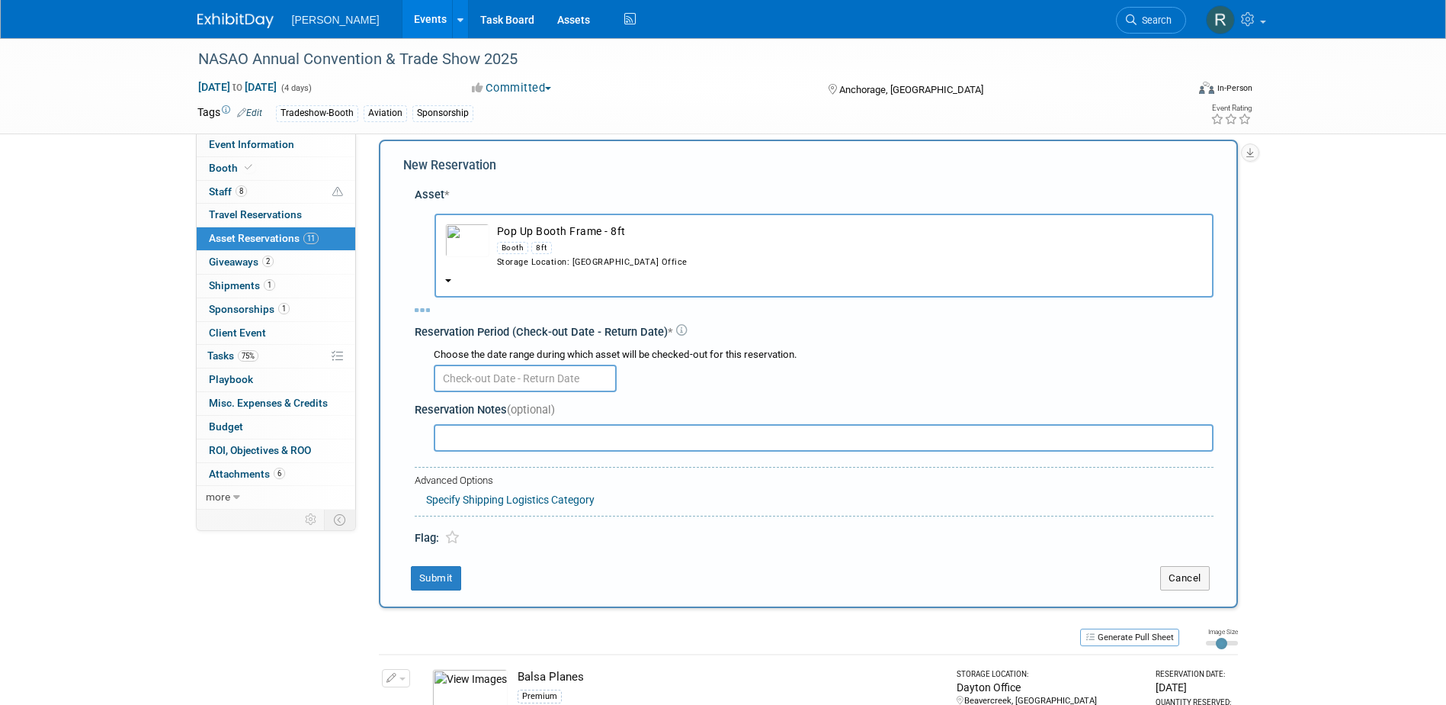
select select "8"
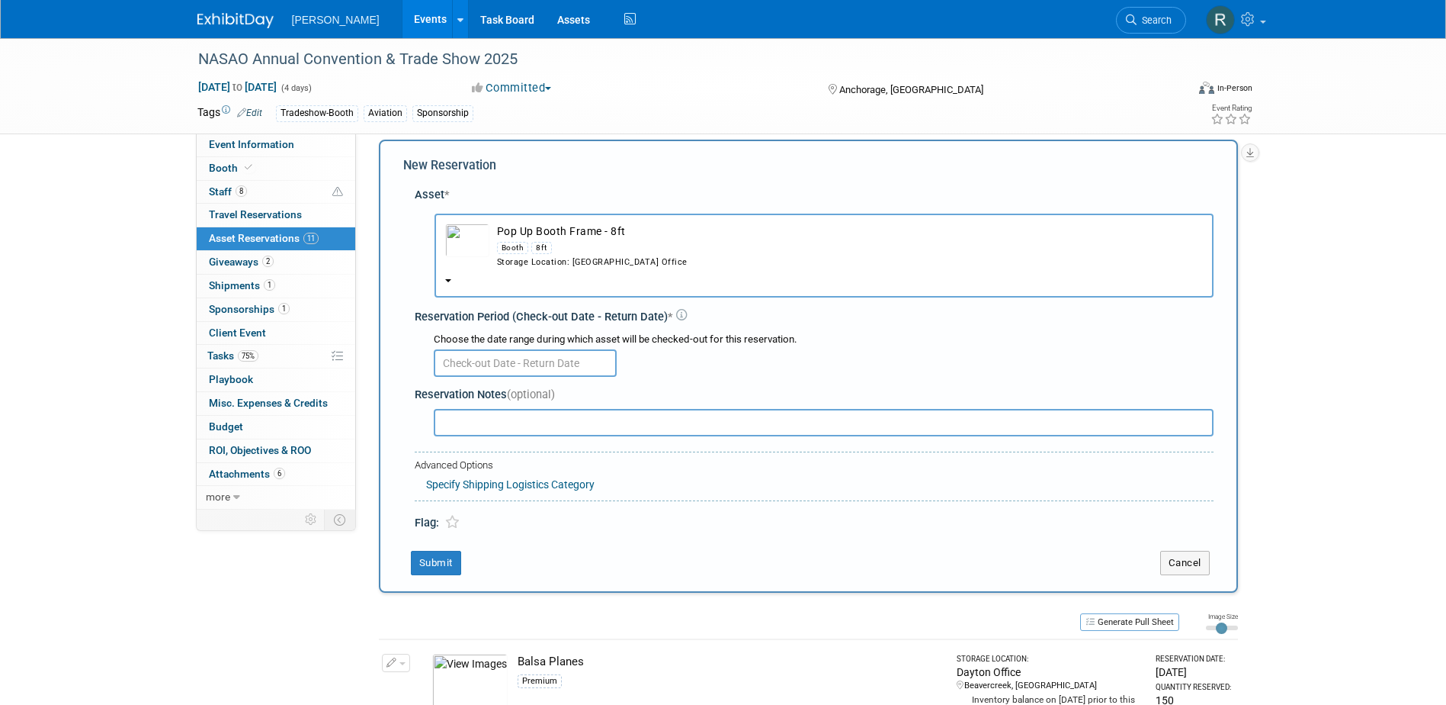
click at [530, 376] on body "[PERSON_NAME] Events Add Event Bulk Upload Events Shareable Event Boards Recent…" at bounding box center [723, 338] width 1446 height 705
click at [528, 252] on div "Booth 8ft" at bounding box center [850, 248] width 706 height 18
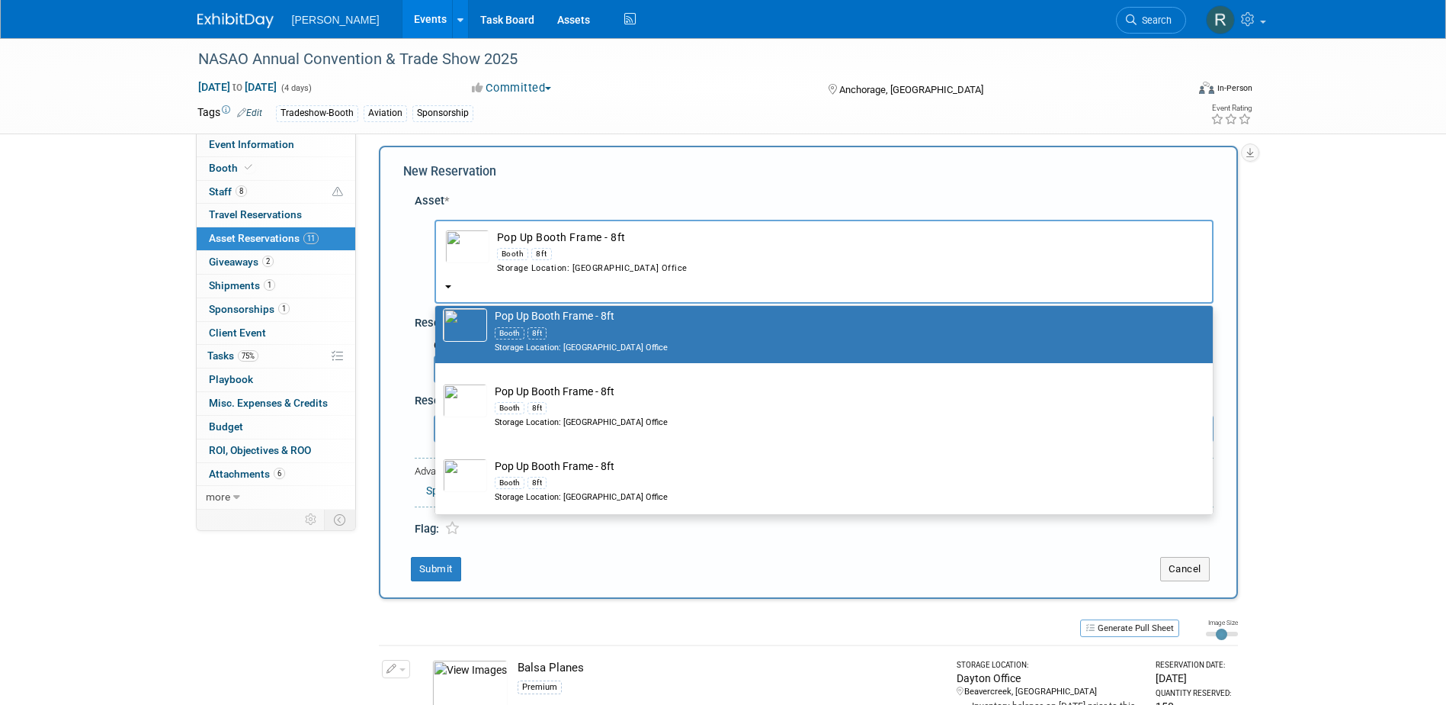
scroll to position [0, 0]
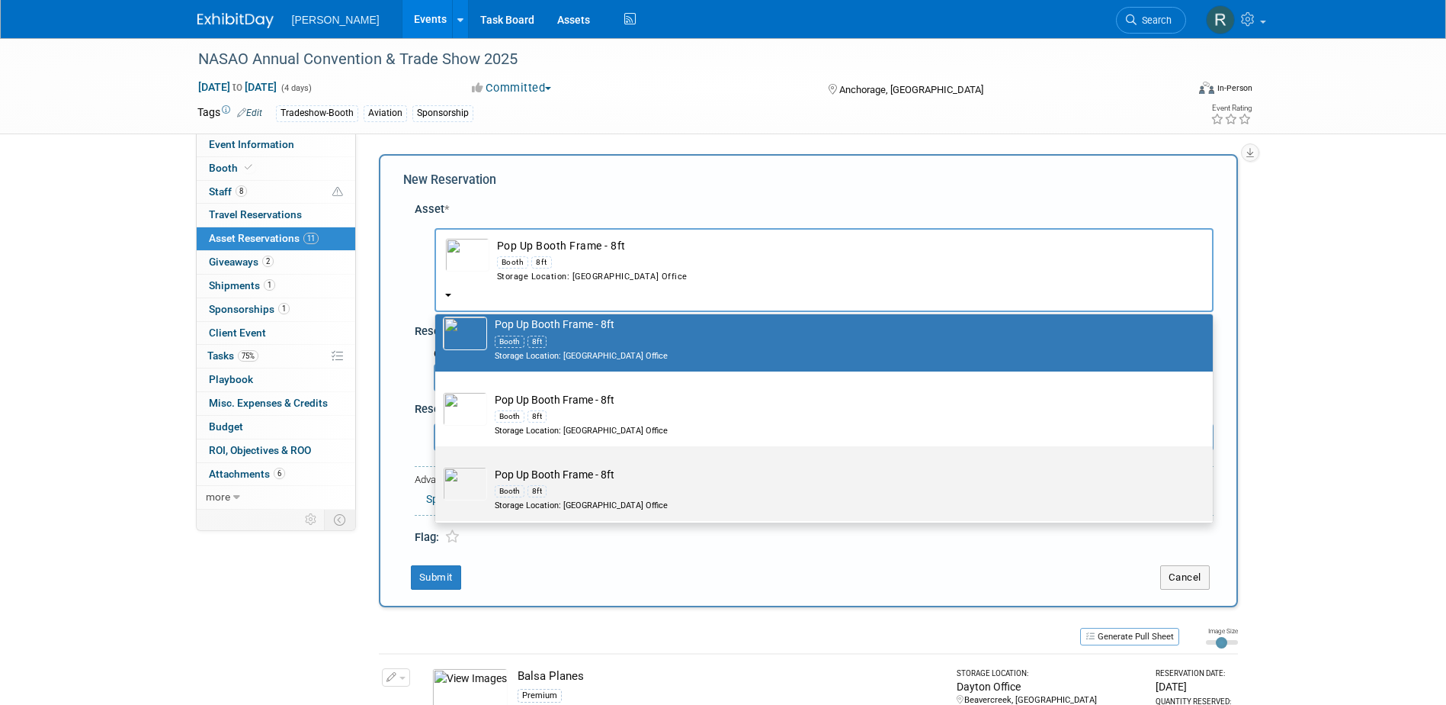
click at [558, 474] on td "Pop Up Booth Frame - 8ft Booth 8ft Storage Location: [GEOGRAPHIC_DATA] Office" at bounding box center [834, 489] width 695 height 45
click at [438, 464] on input "Pop Up Booth Frame - 8ft Booth 8ft Storage Location: [GEOGRAPHIC_DATA] Office" at bounding box center [433, 459] width 10 height 10
select select "10724433"
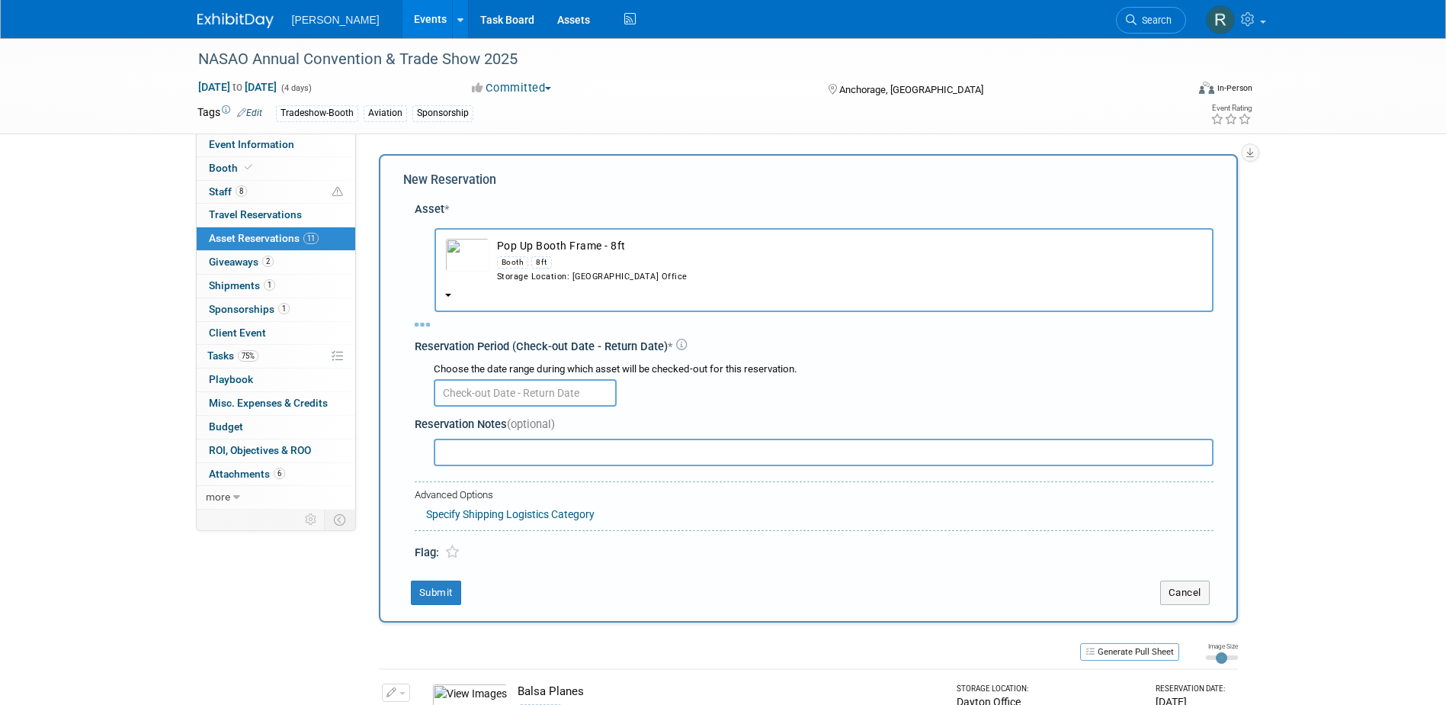
select select "8"
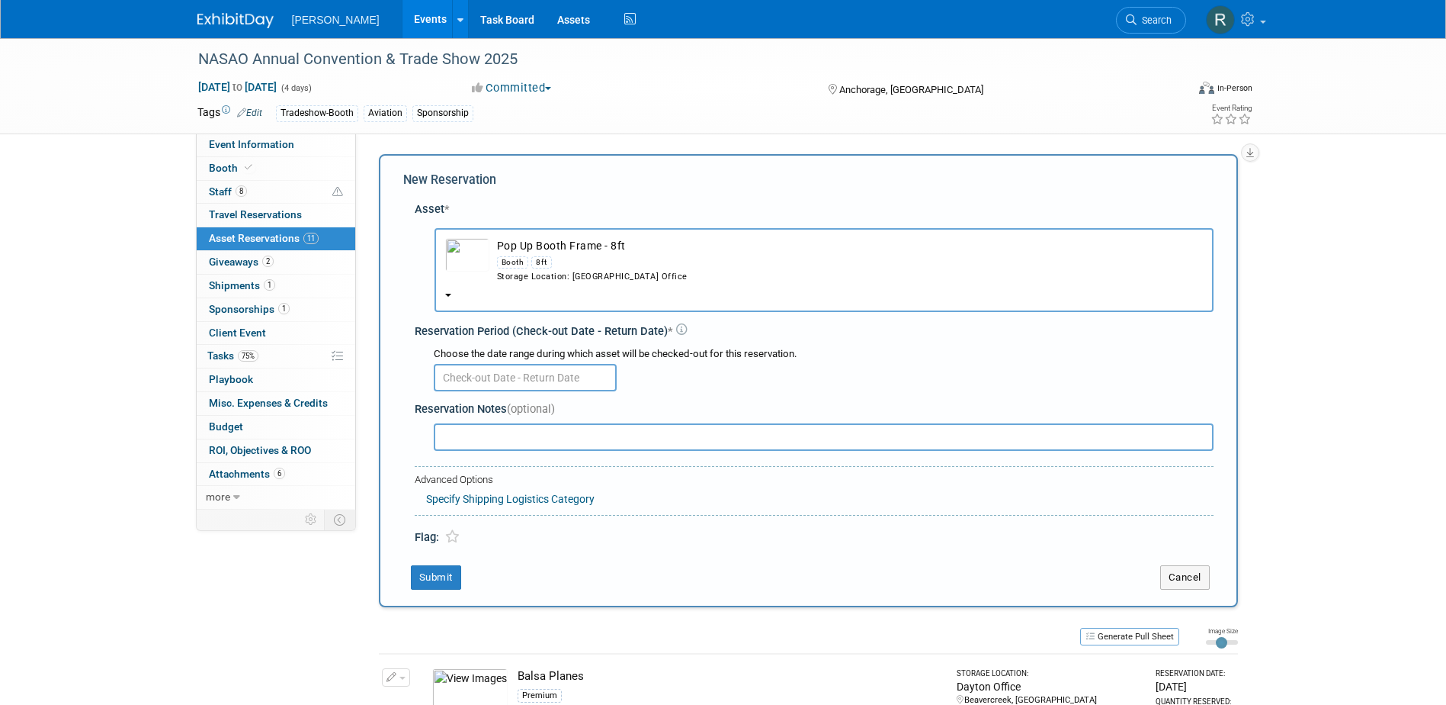
click at [573, 384] on input "text" at bounding box center [525, 377] width 183 height 27
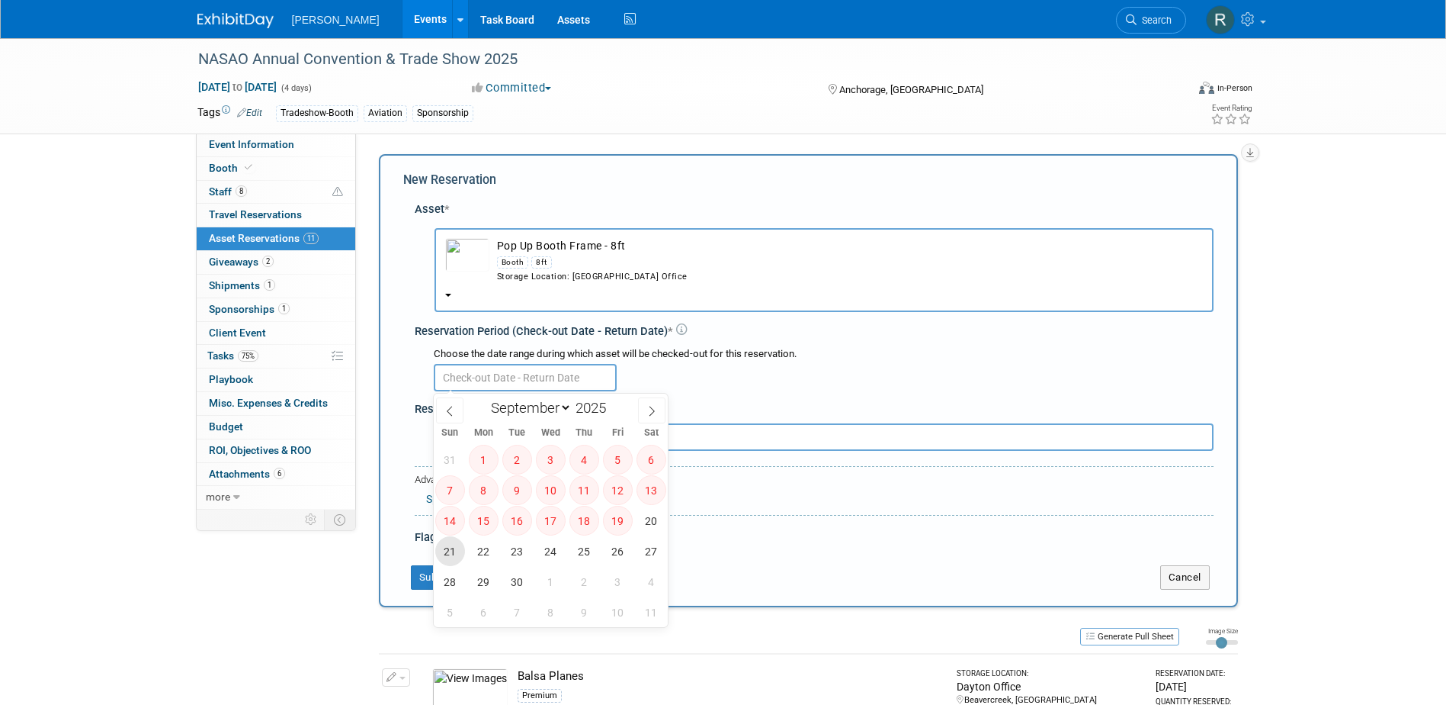
click at [448, 548] on span "21" at bounding box center [450, 551] width 30 height 30
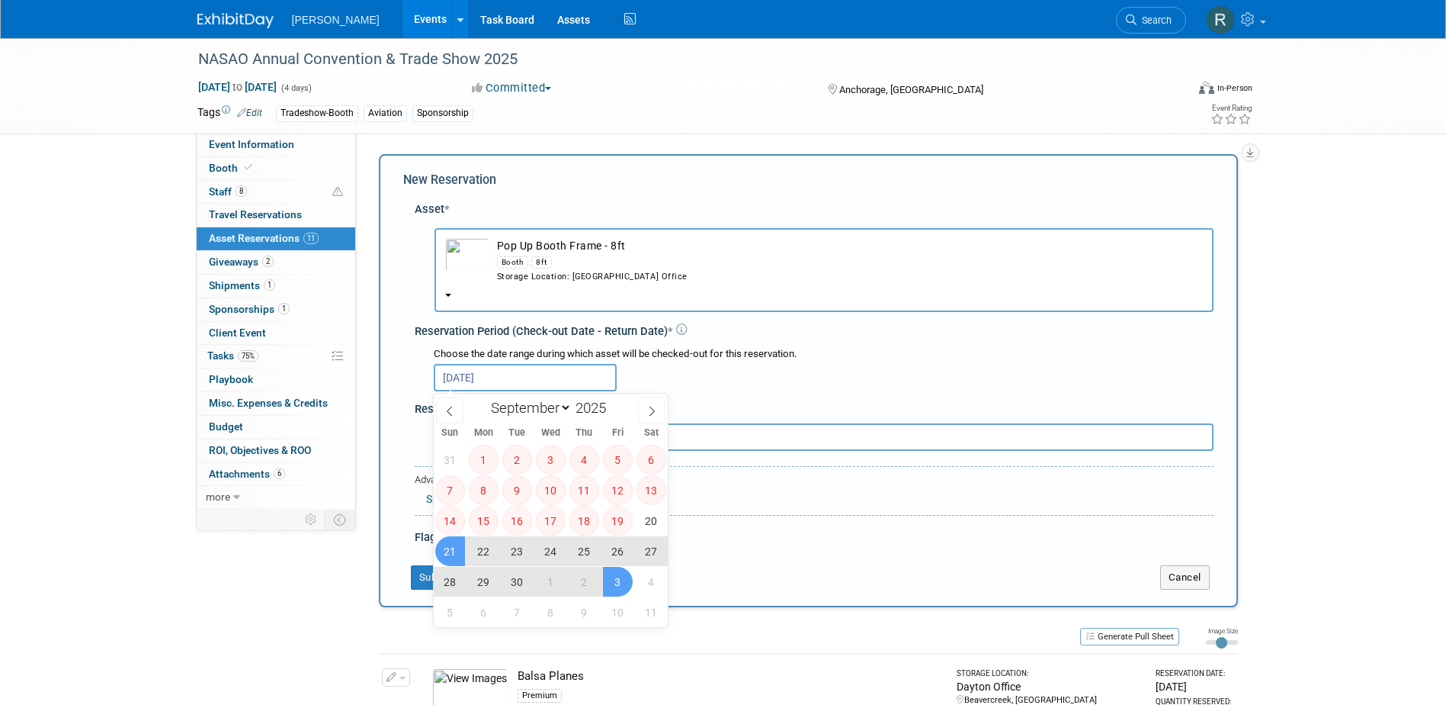
click at [624, 587] on span "3" at bounding box center [618, 582] width 30 height 30
type input "Sep 21, 2025 to Oct 3, 2025"
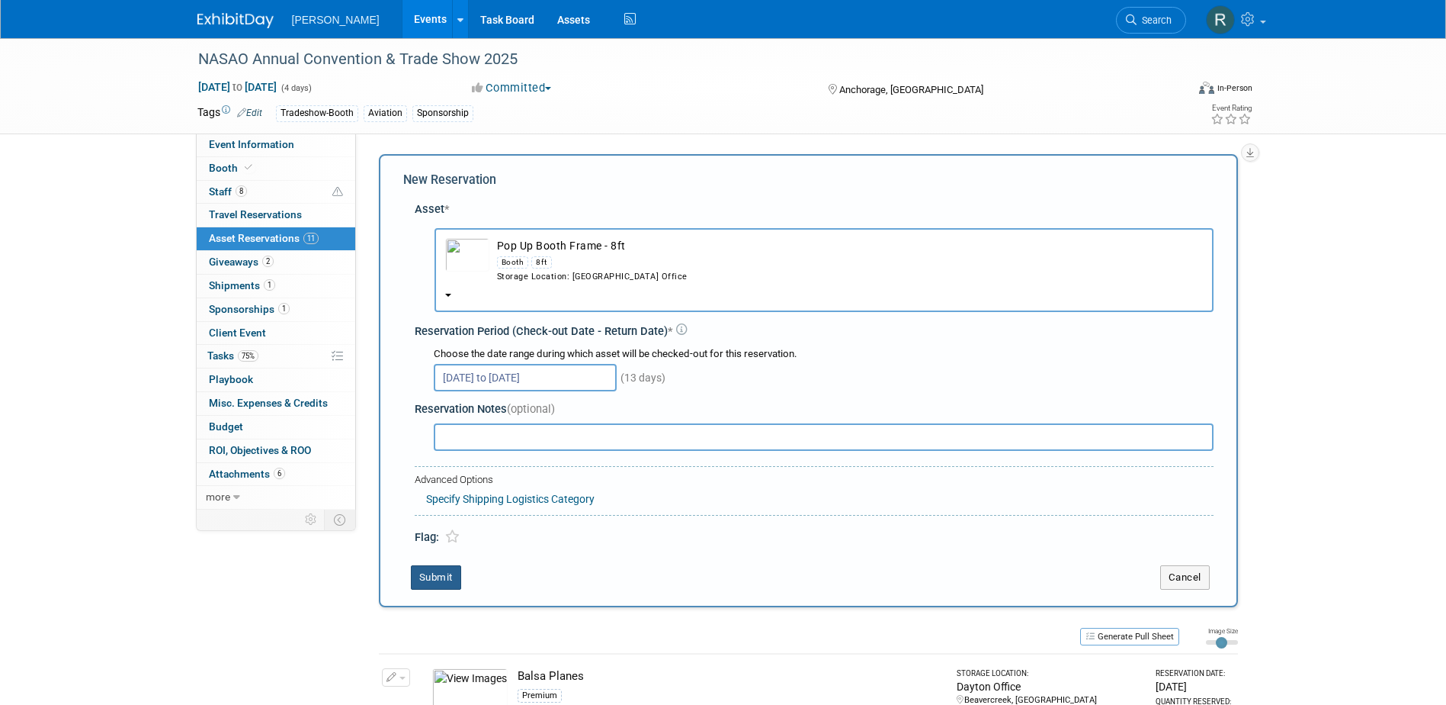
click at [438, 576] on button "Submit" at bounding box center [436, 577] width 50 height 24
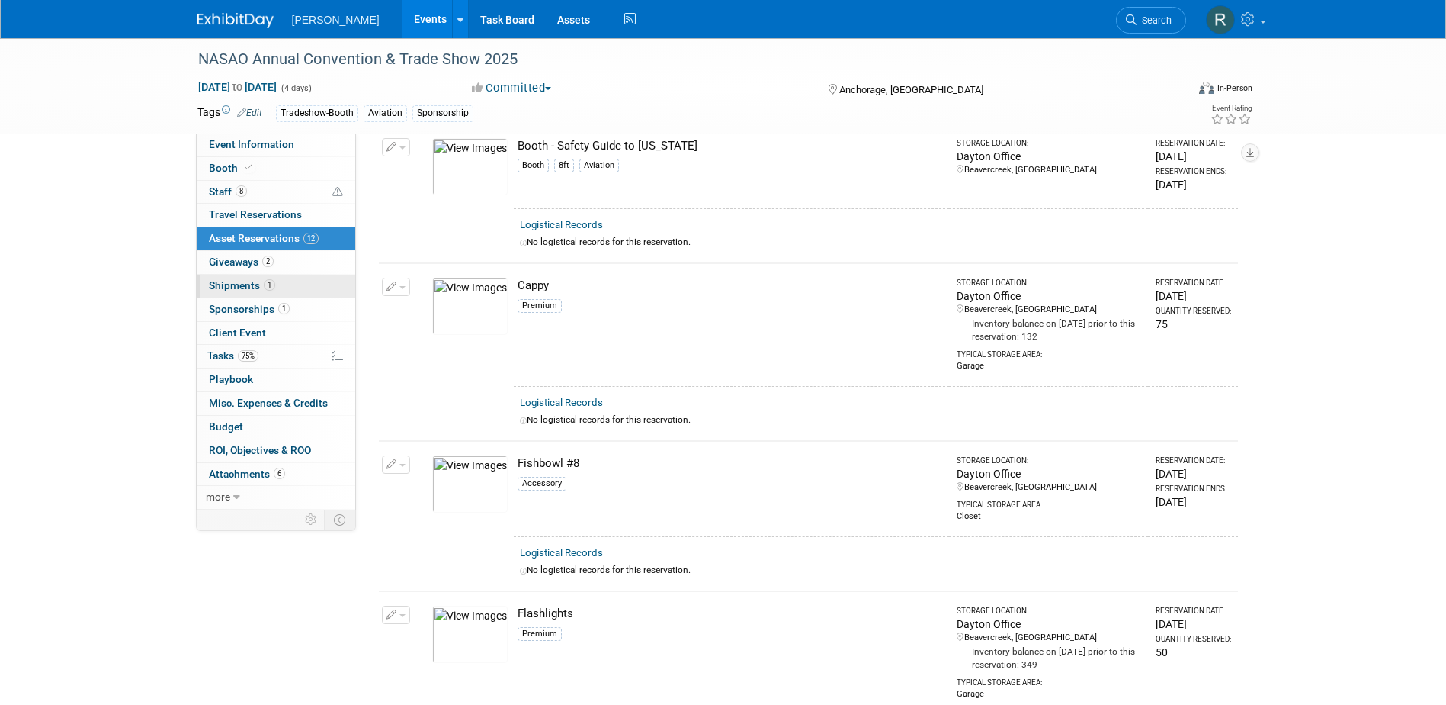
scroll to position [229, 0]
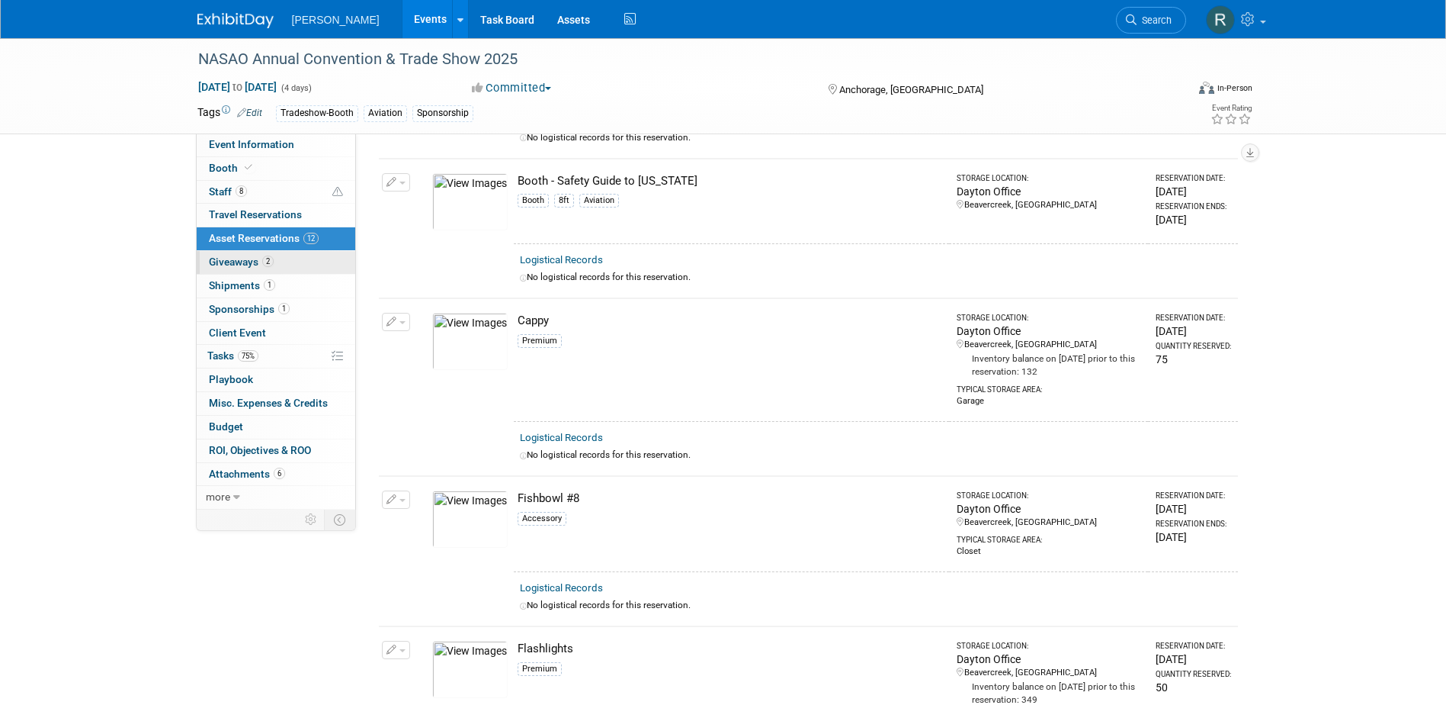
click at [225, 265] on span "Giveaways 2" at bounding box center [241, 261] width 65 height 12
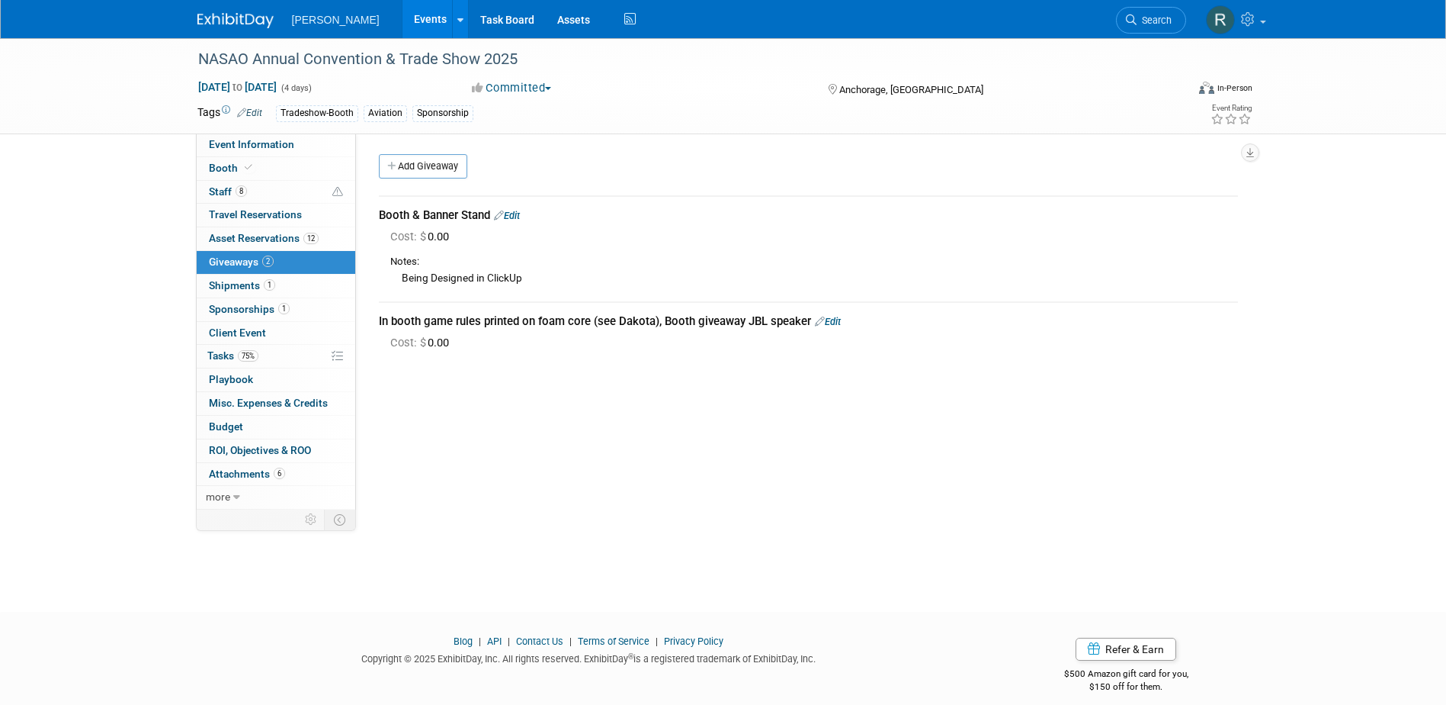
click at [837, 322] on link "Edit" at bounding box center [828, 321] width 26 height 11
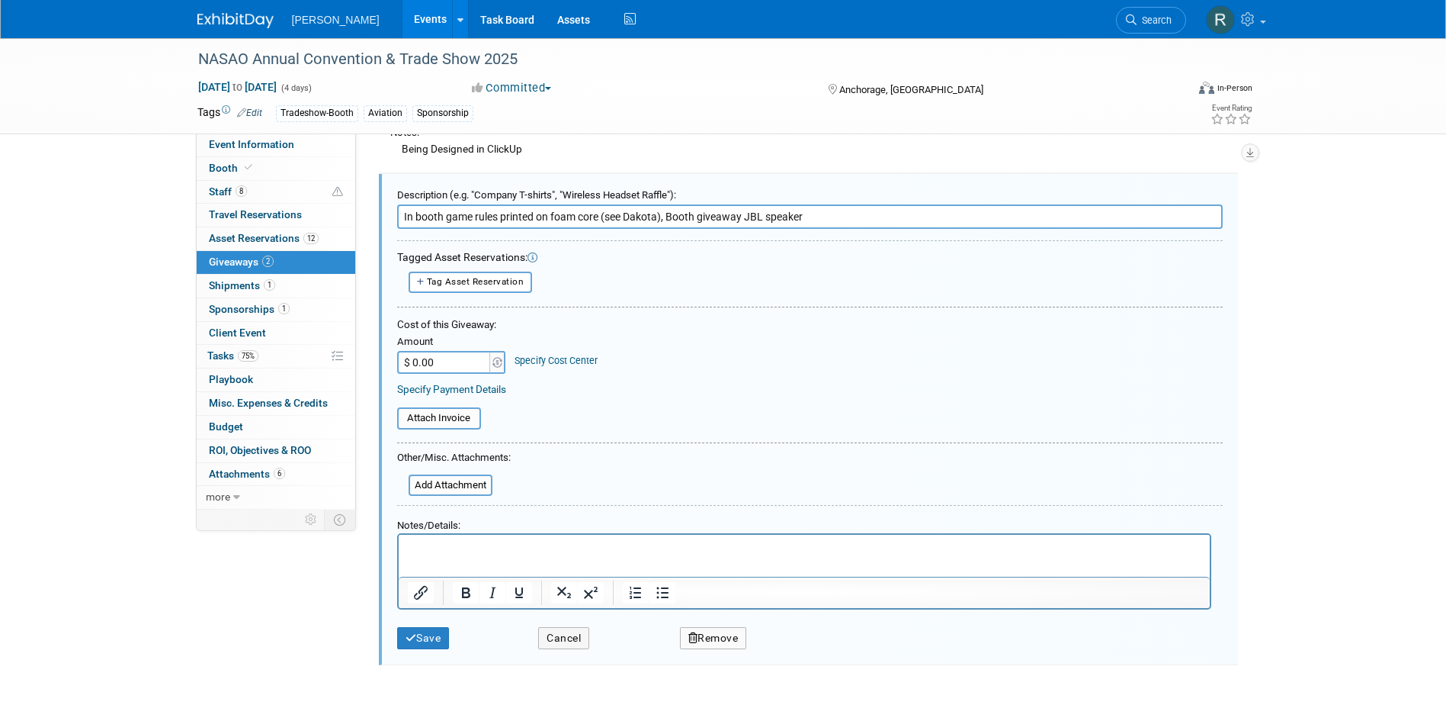
drag, startPoint x: 666, startPoint y: 217, endPoint x: 938, endPoint y: 207, distance: 271.6
click at [938, 209] on input "In booth game rules printed on foam core (see Dakota), Booth giveaway JBL speak…" at bounding box center [810, 216] width 826 height 24
type input "In booth game rules printed on foam core (see Dakota)"
click at [424, 627] on button "Save" at bounding box center [423, 638] width 53 height 22
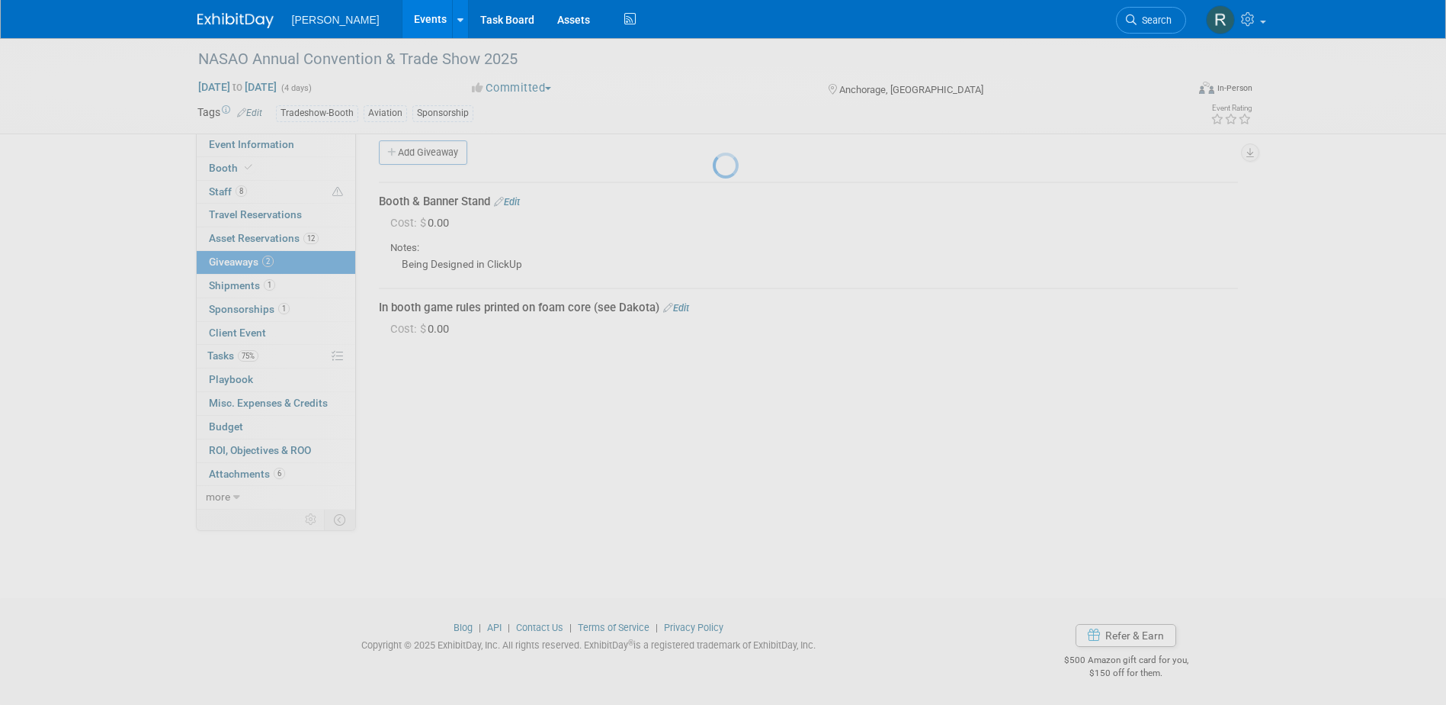
scroll to position [14, 0]
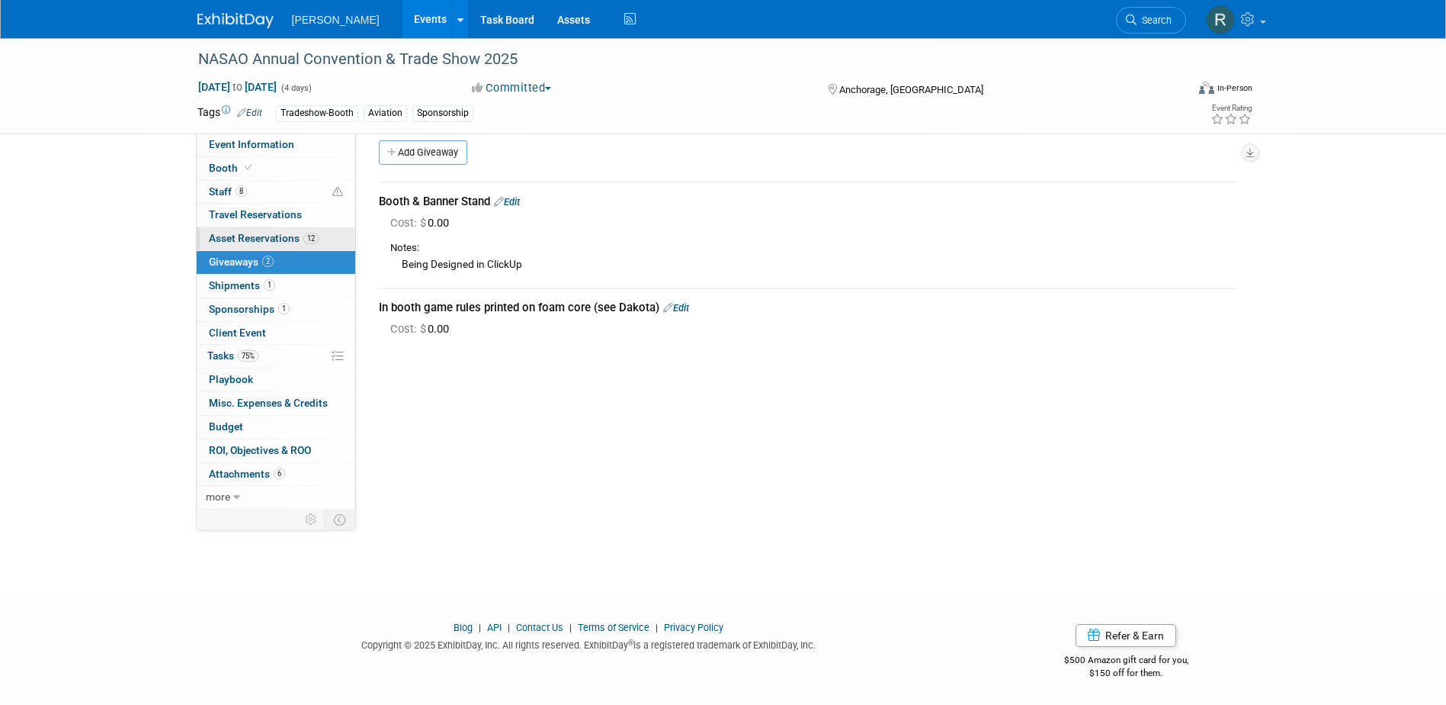
click at [236, 237] on span "Asset Reservations 12" at bounding box center [264, 238] width 110 height 12
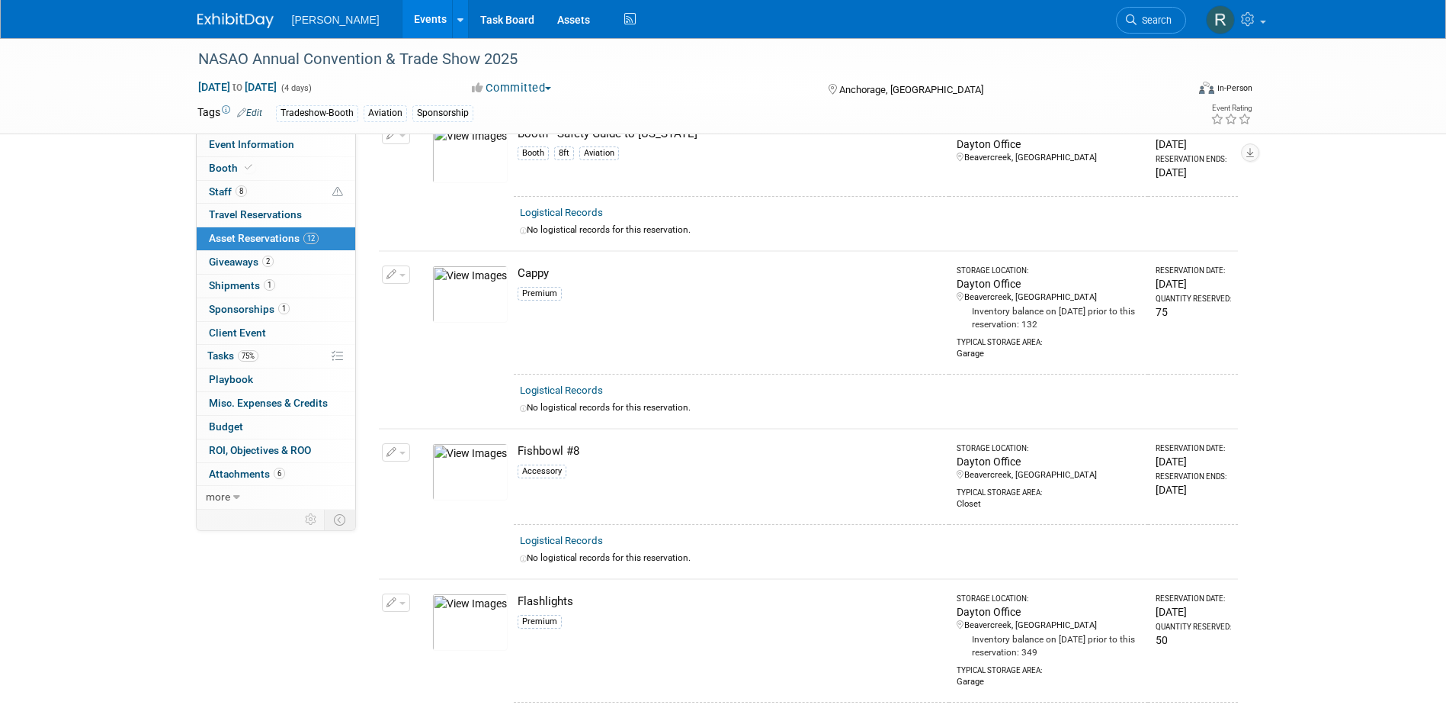
scroll to position [0, 0]
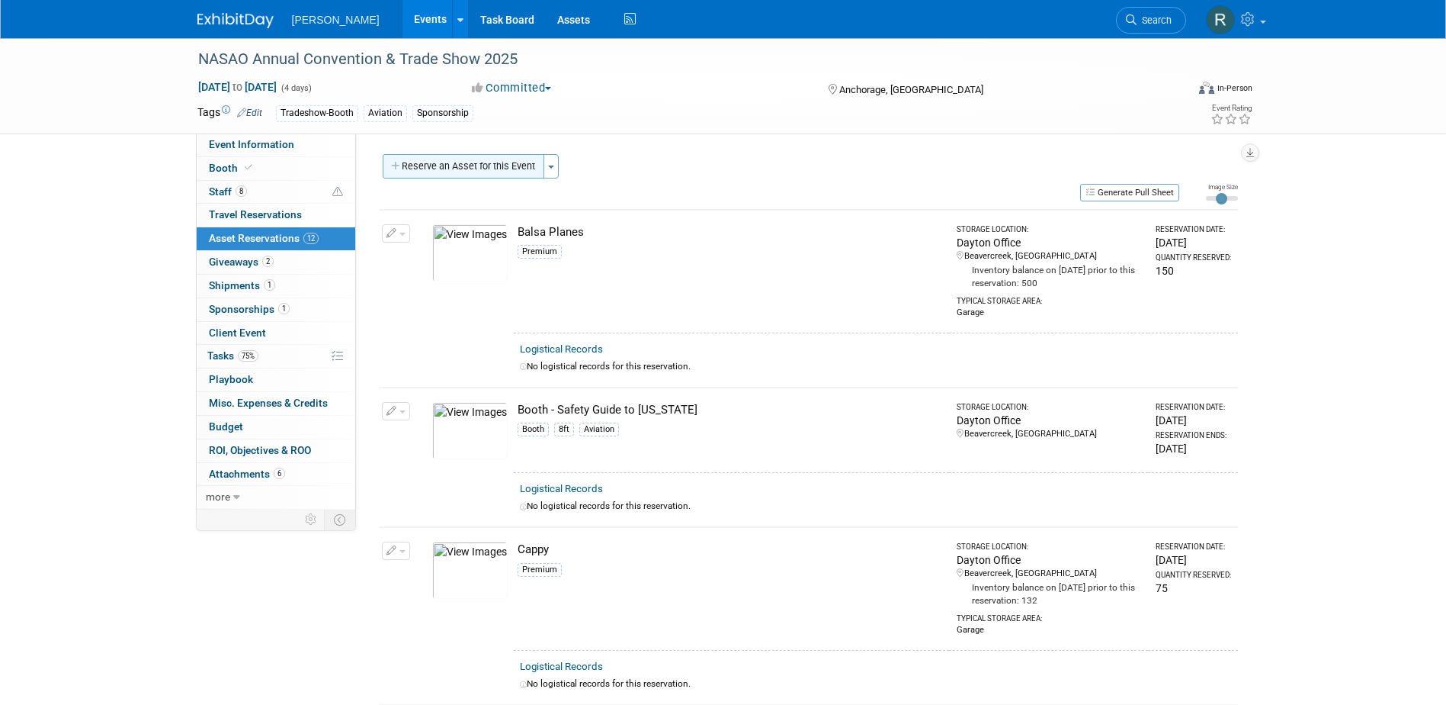
click at [464, 170] on button "Reserve an Asset for this Event" at bounding box center [464, 166] width 162 height 24
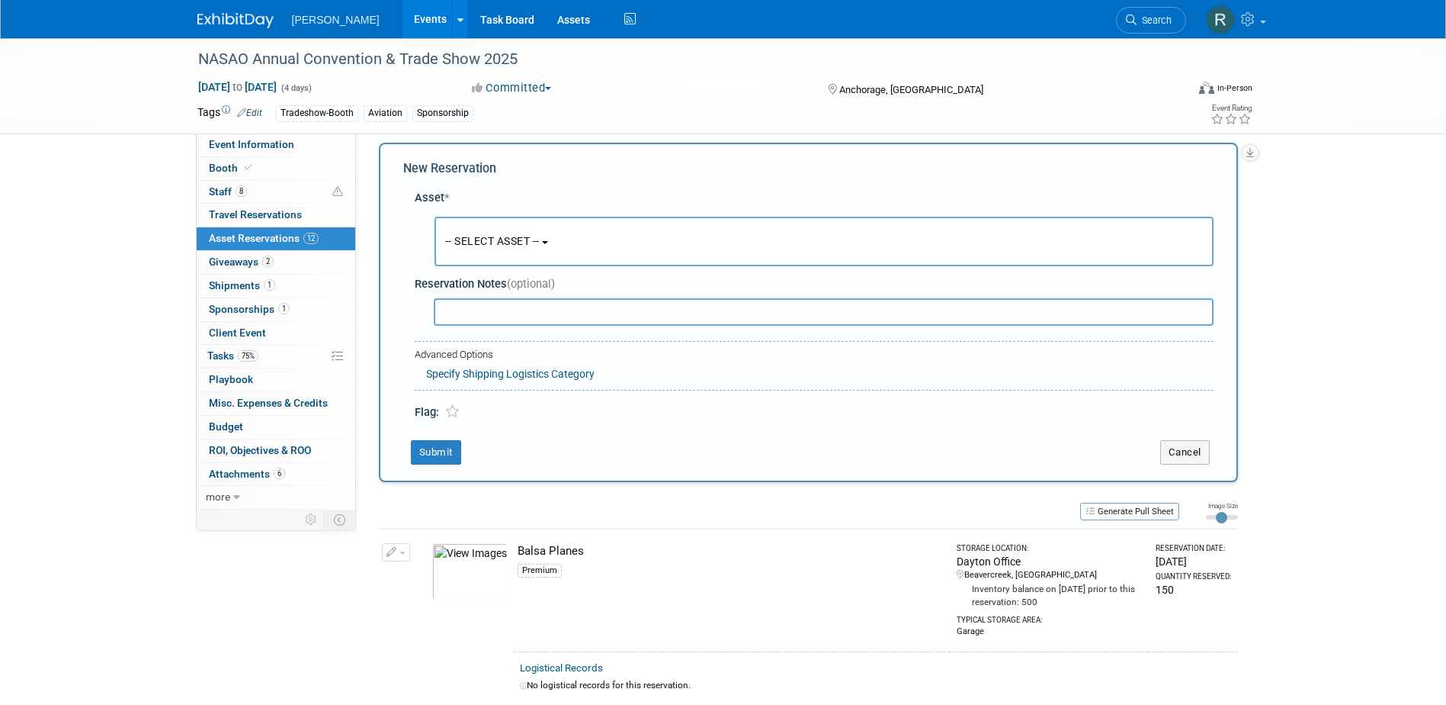
scroll to position [14, 0]
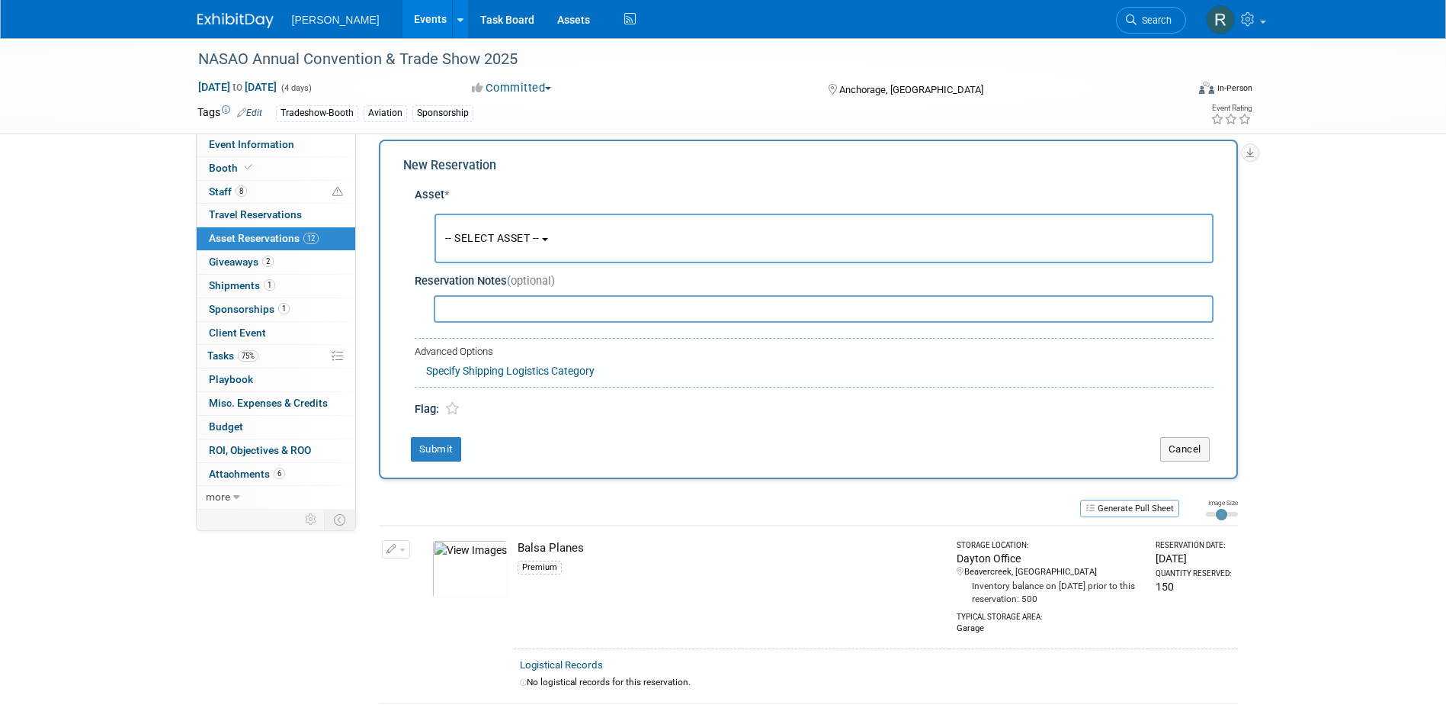
click at [490, 250] on button "-- SELECT ASSET --" at bounding box center [824, 238] width 779 height 50
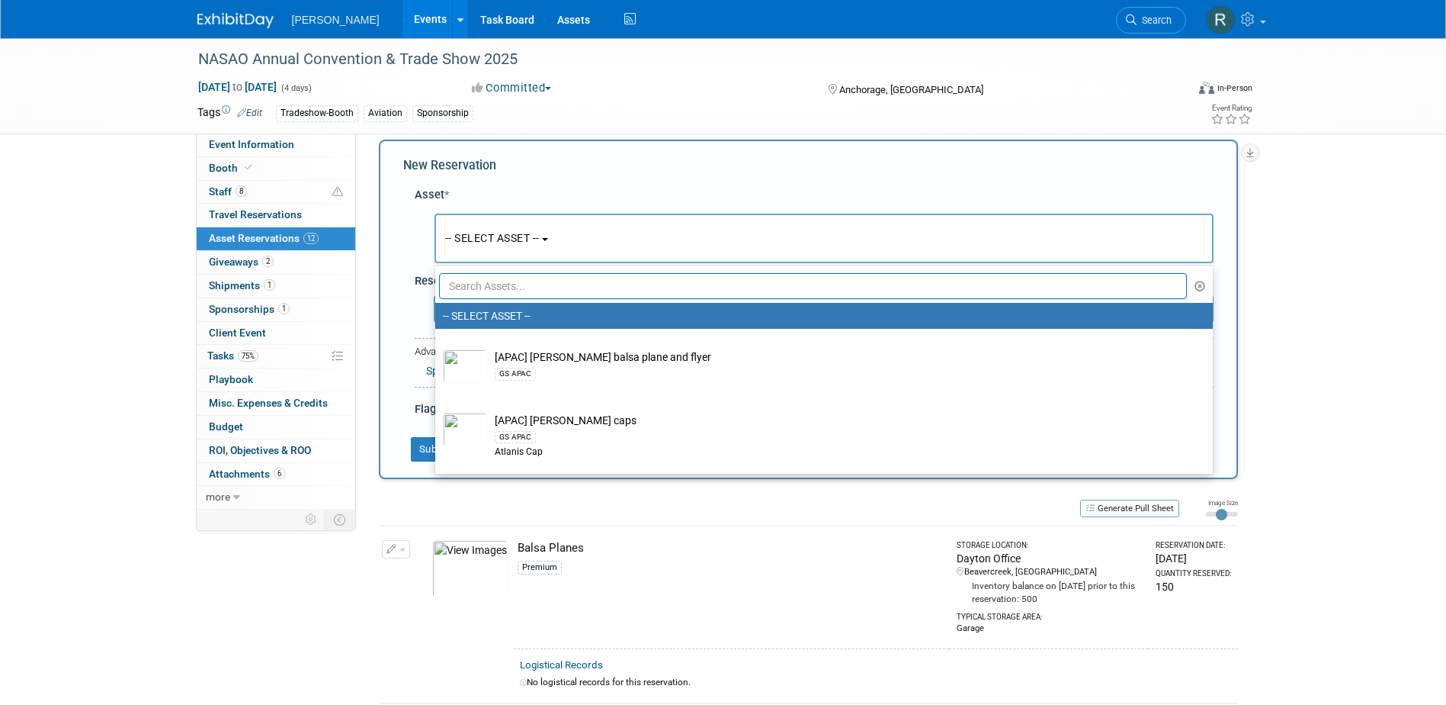
click at [496, 282] on input "text" at bounding box center [813, 286] width 749 height 26
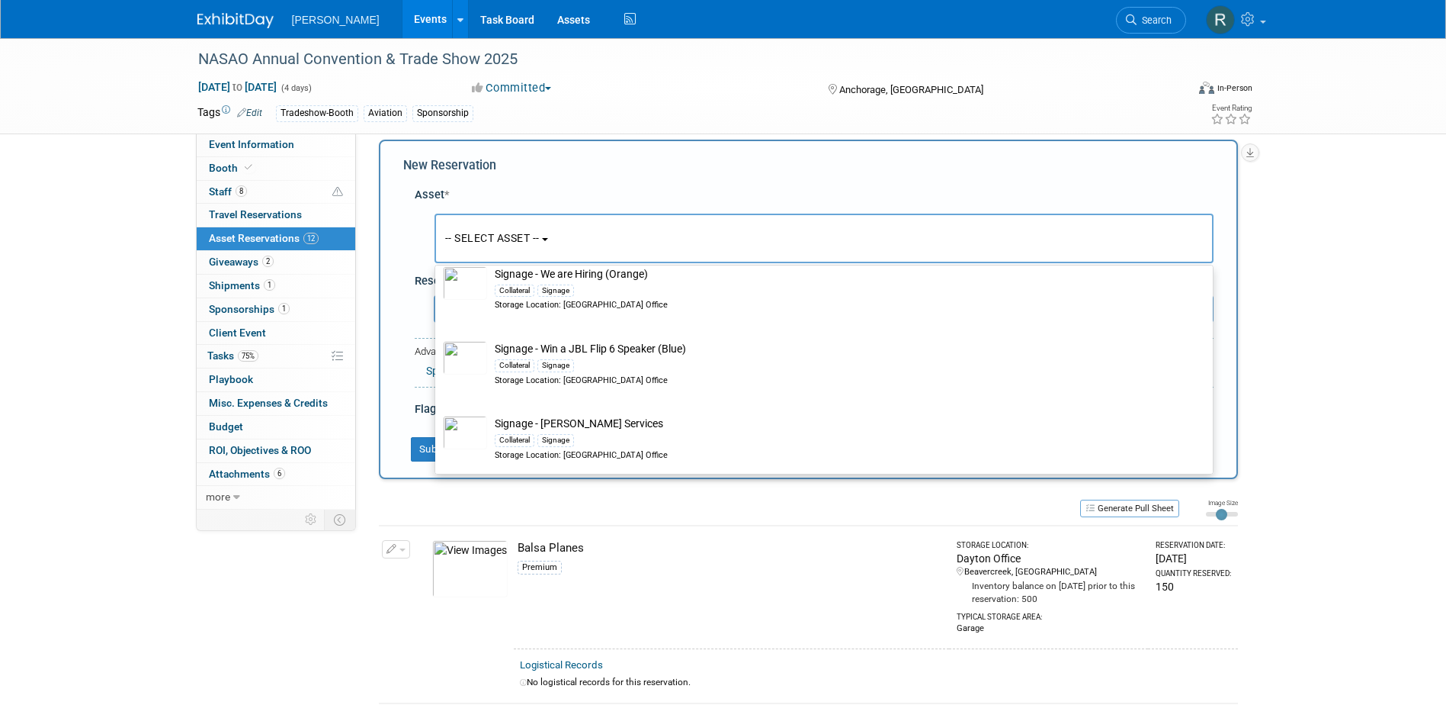
scroll to position [91, 0]
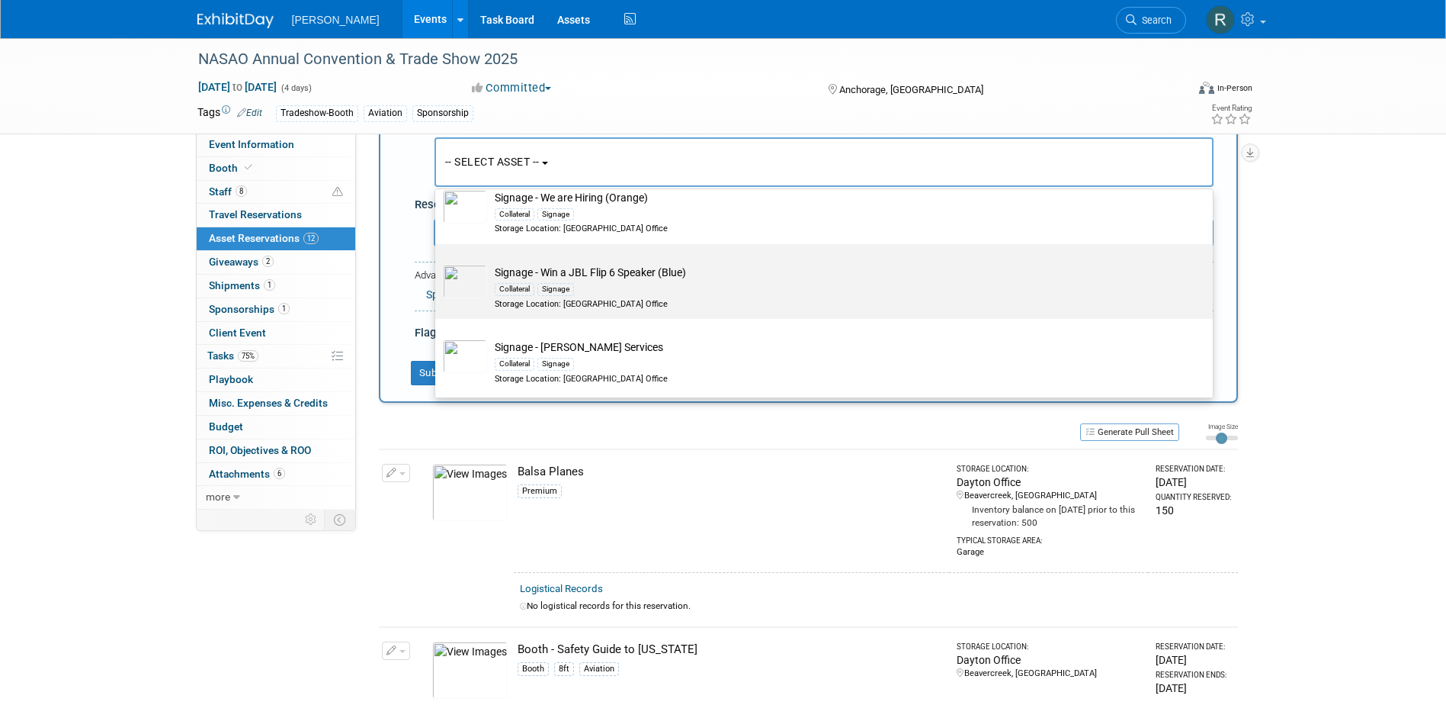
type input "Signage"
click at [567, 280] on div "Collateral Signage" at bounding box center [839, 289] width 688 height 18
click at [438, 262] on input "Signage - Win a JBL Flip 6 Speaker (Blue) Collateral Signage Storage Location: …" at bounding box center [433, 257] width 10 height 10
select select "10728416"
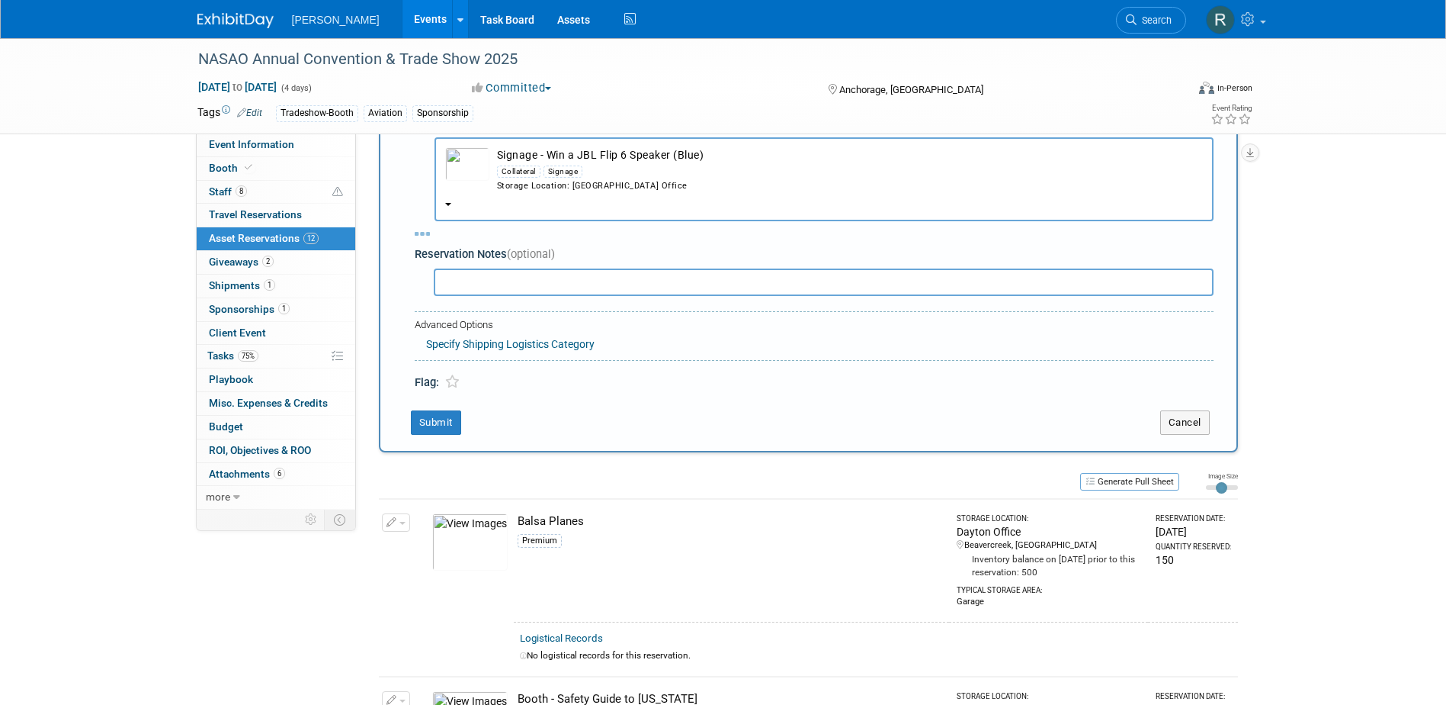
select select "8"
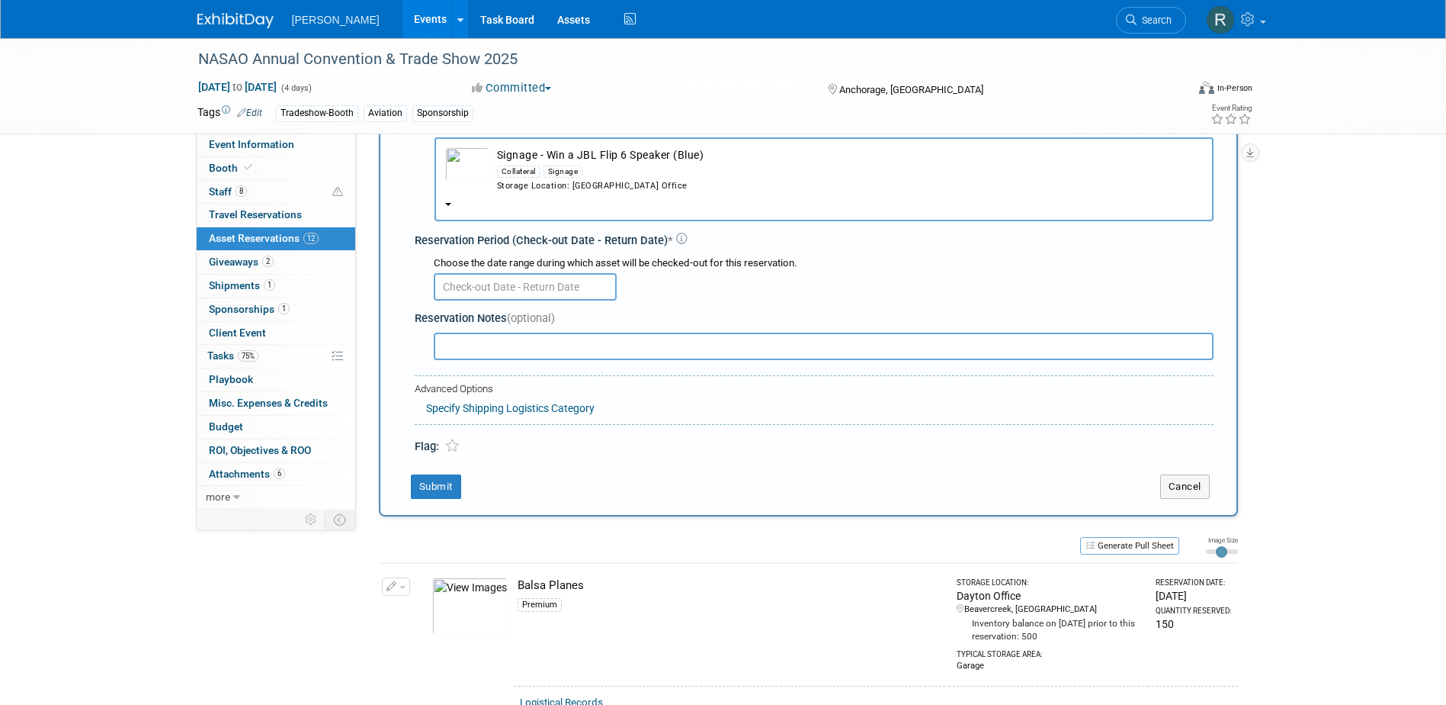
click at [564, 282] on input "text" at bounding box center [525, 286] width 183 height 27
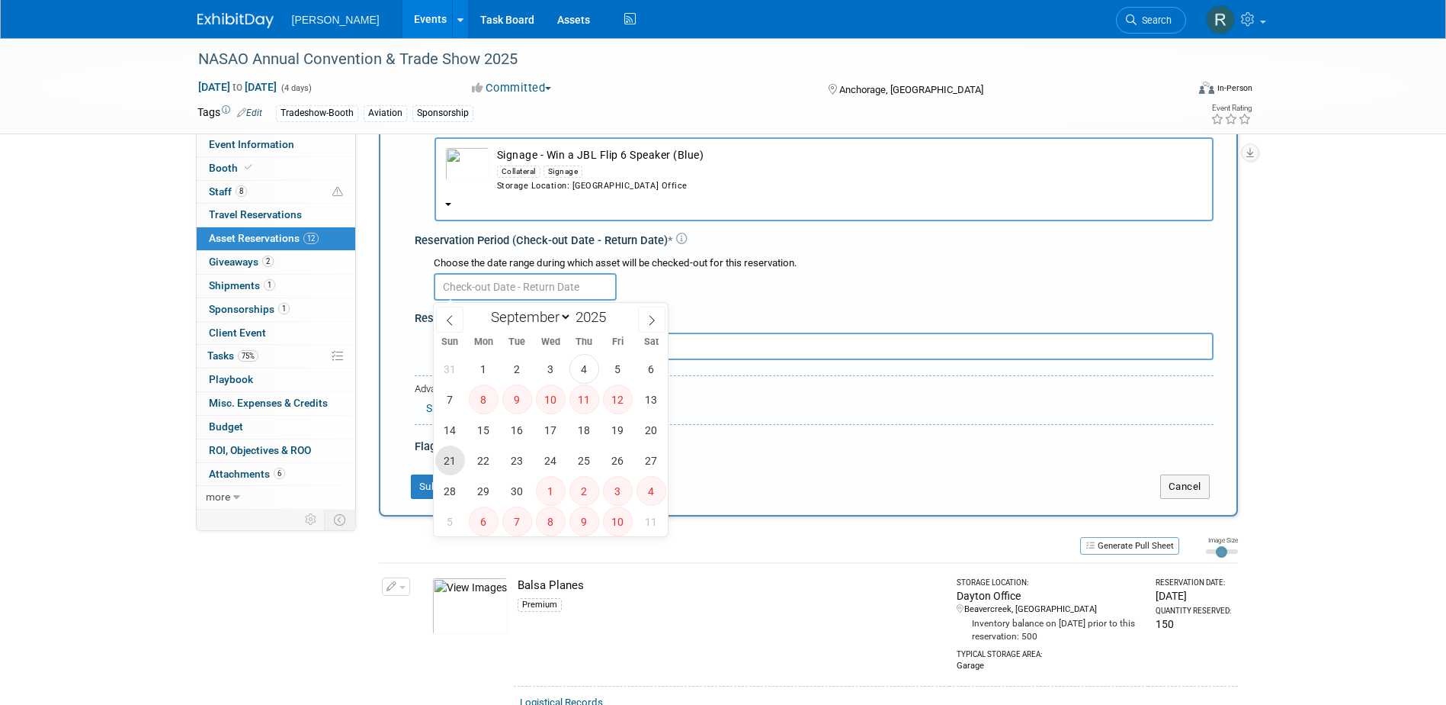
click at [452, 457] on span "21" at bounding box center [450, 460] width 30 height 30
click at [512, 494] on span "30" at bounding box center [517, 491] width 30 height 30
type input "Sep 21, 2025 to Sep 30, 2025"
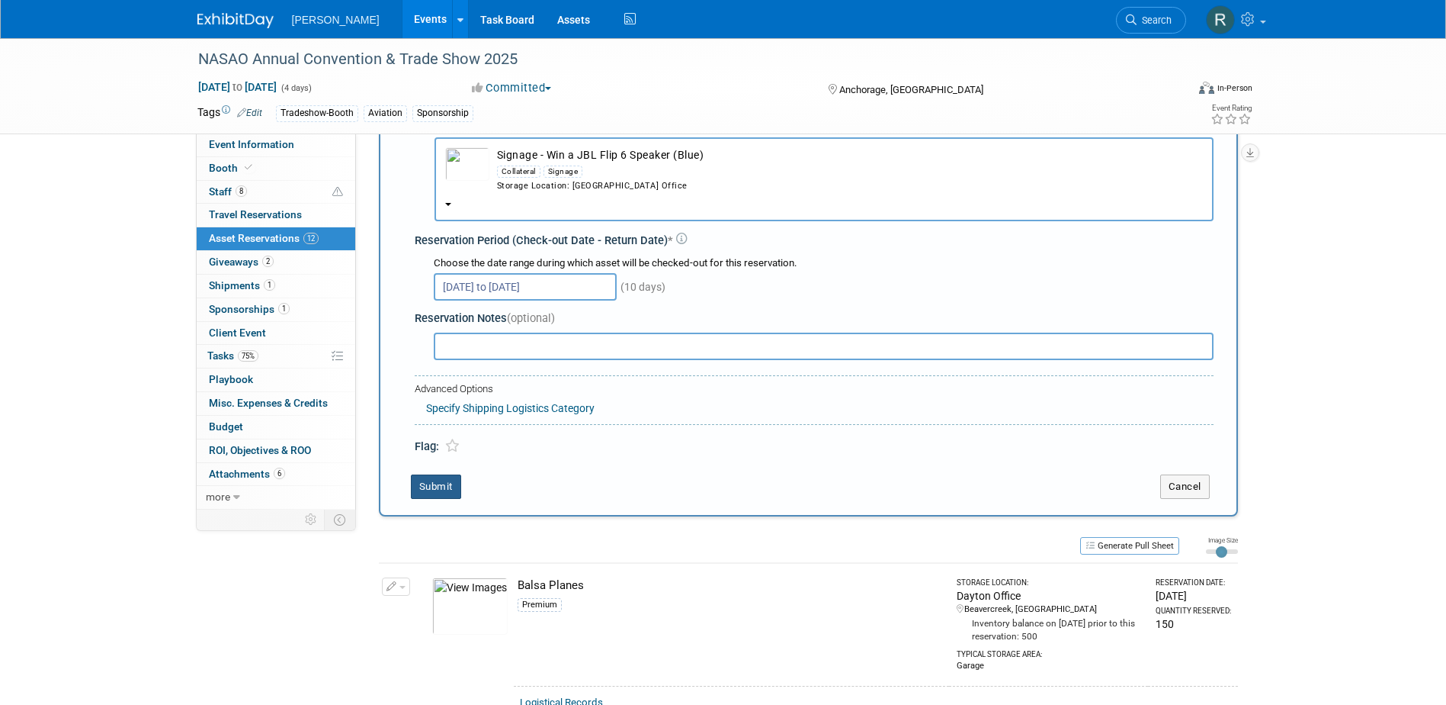
click at [443, 486] on button "Submit" at bounding box center [436, 486] width 50 height 24
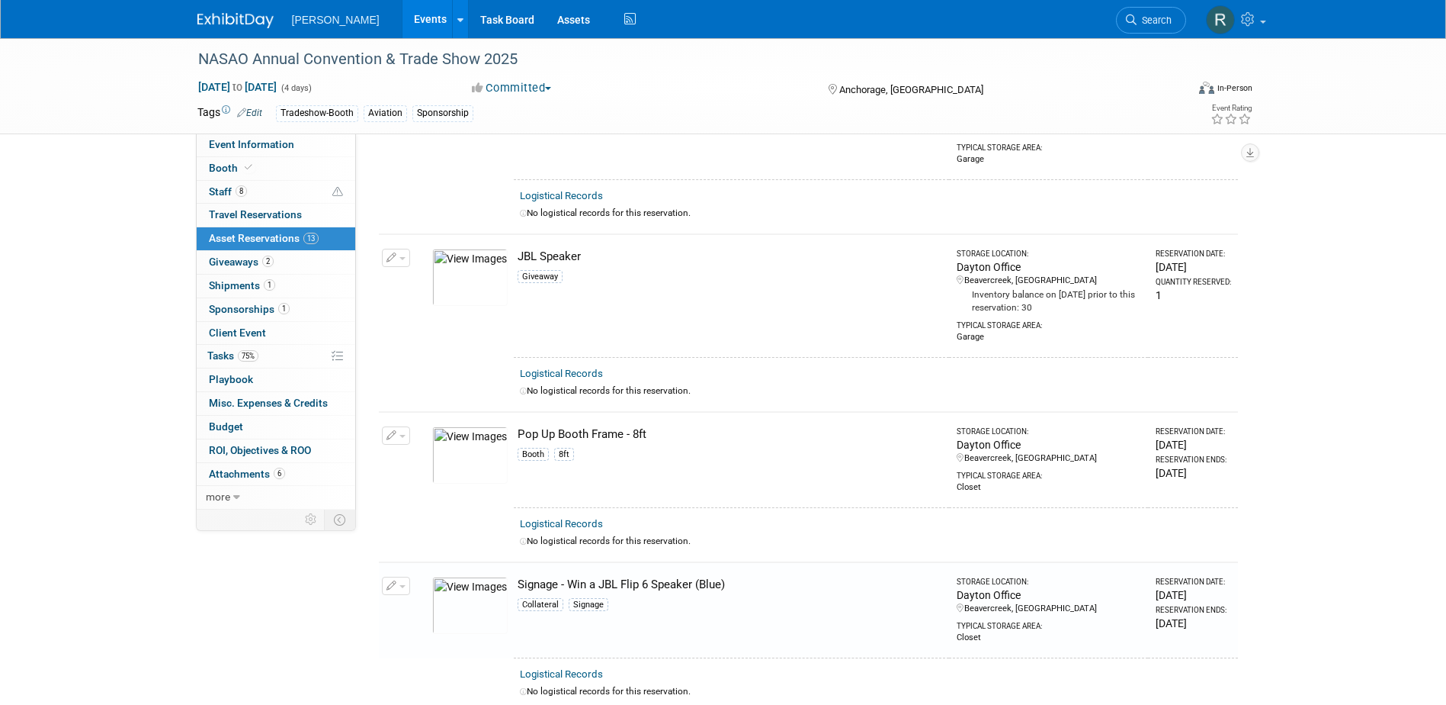
scroll to position [1137, 0]
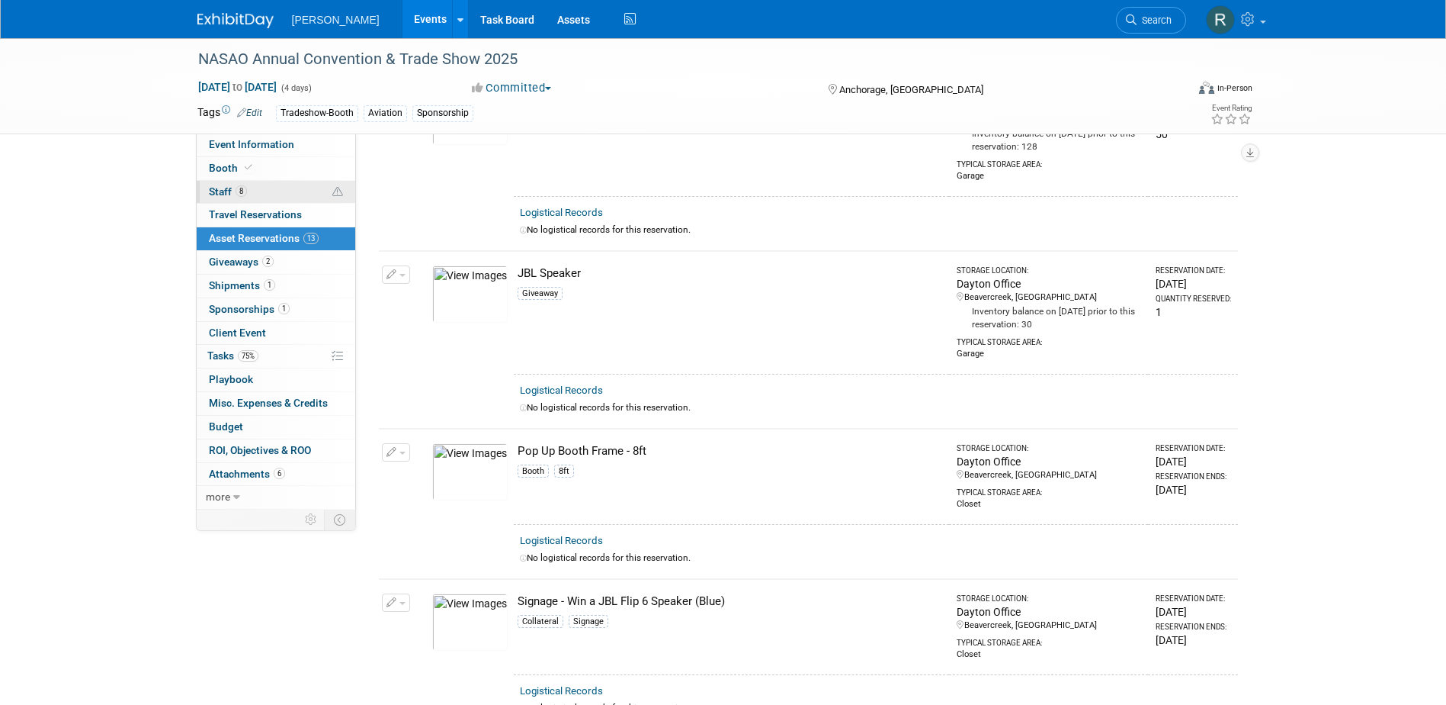
drag, startPoint x: 225, startPoint y: 187, endPoint x: 230, endPoint y: 196, distance: 10.6
click at [225, 187] on span "Staff 8" at bounding box center [228, 191] width 38 height 12
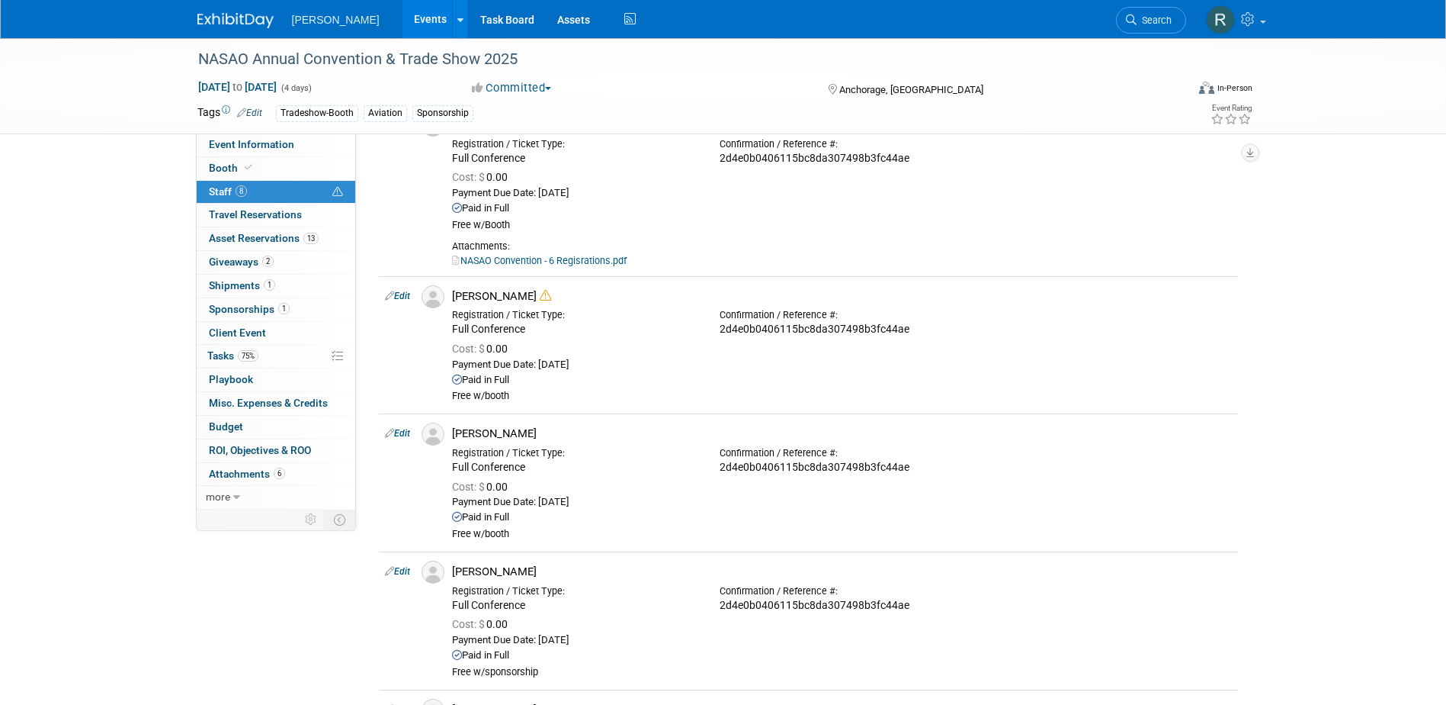
scroll to position [0, 0]
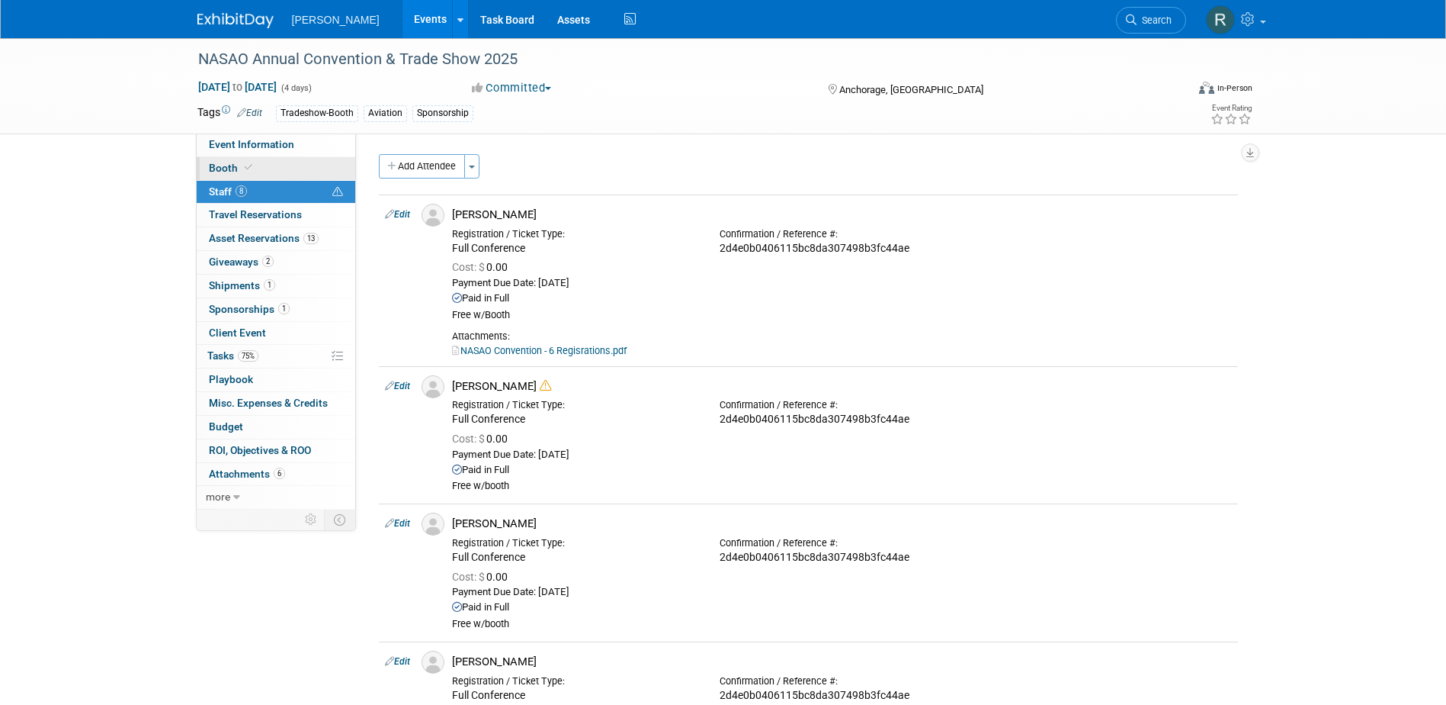
click at [273, 174] on link "Booth" at bounding box center [276, 168] width 159 height 23
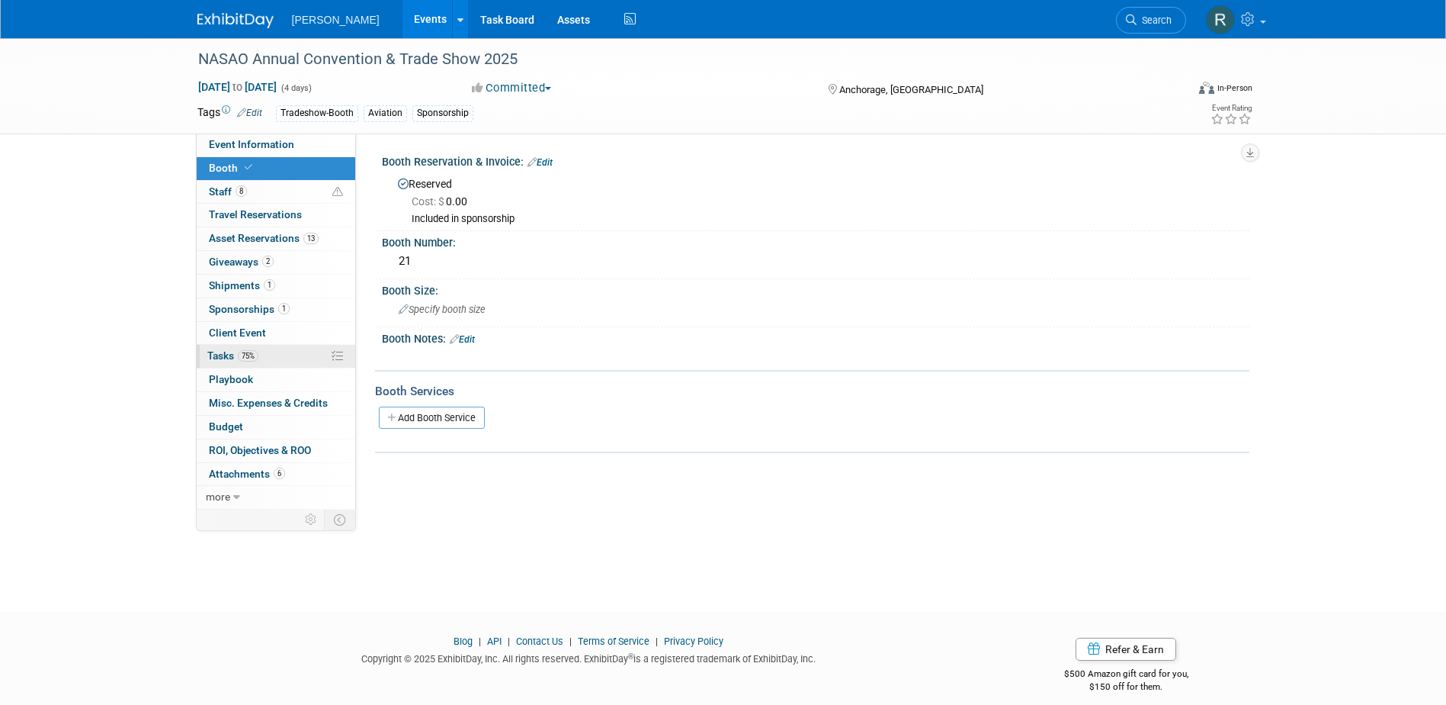
click at [230, 353] on span "Tasks 75%" at bounding box center [232, 355] width 51 height 12
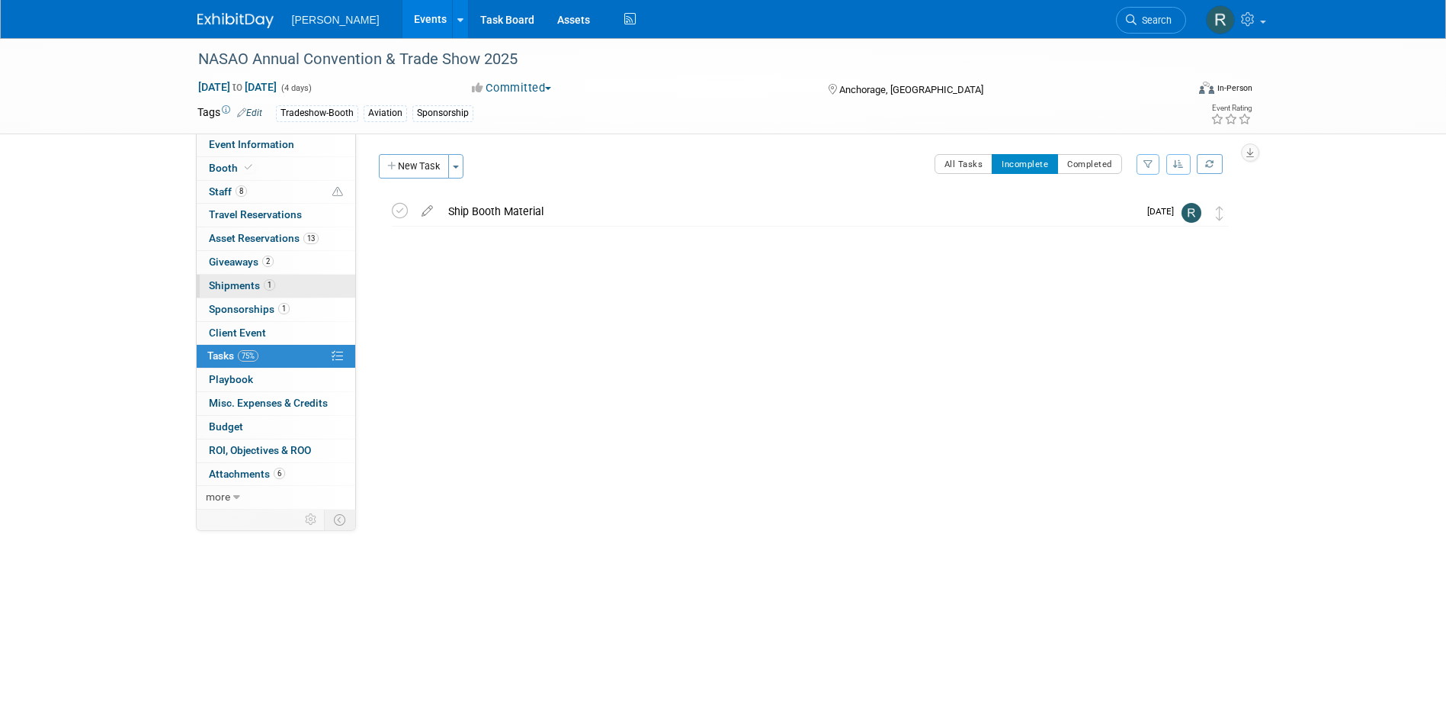
click at [234, 285] on span "Shipments 1" at bounding box center [242, 285] width 66 height 12
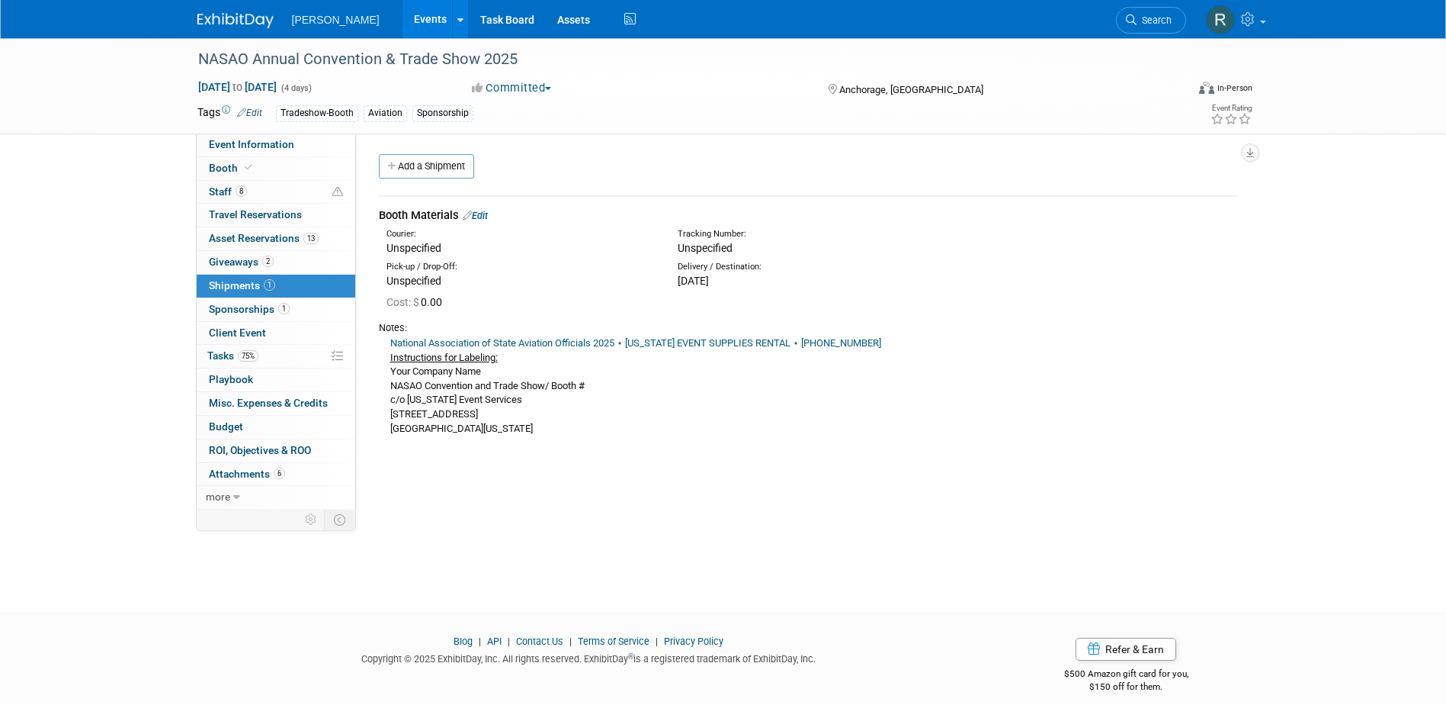
click at [565, 343] on link "National Association of State Aviation Officials 2025 ⋆ ALASKA EVENT SUPPLIES R…" at bounding box center [635, 342] width 491 height 11
click at [255, 169] on link "Booth" at bounding box center [276, 168] width 159 height 23
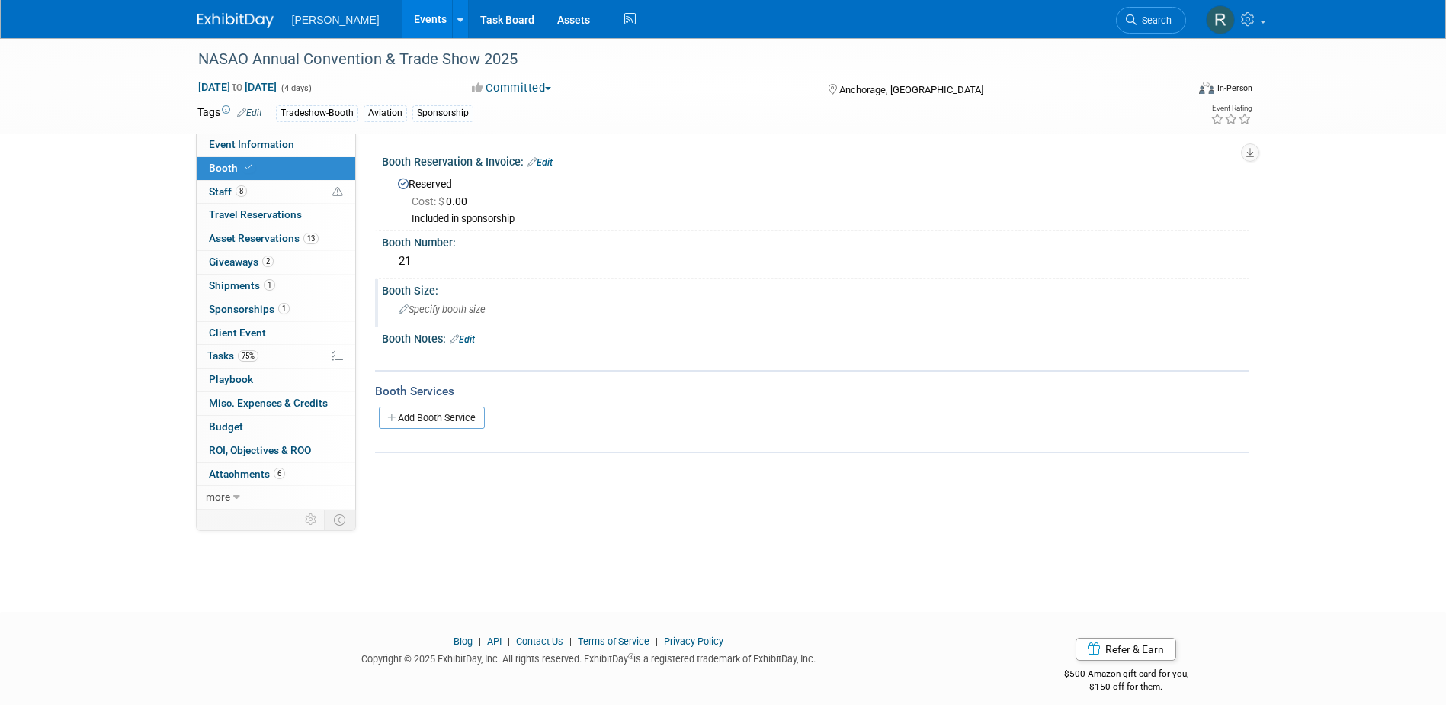
click at [429, 314] on span "Specify booth size" at bounding box center [442, 308] width 87 height 11
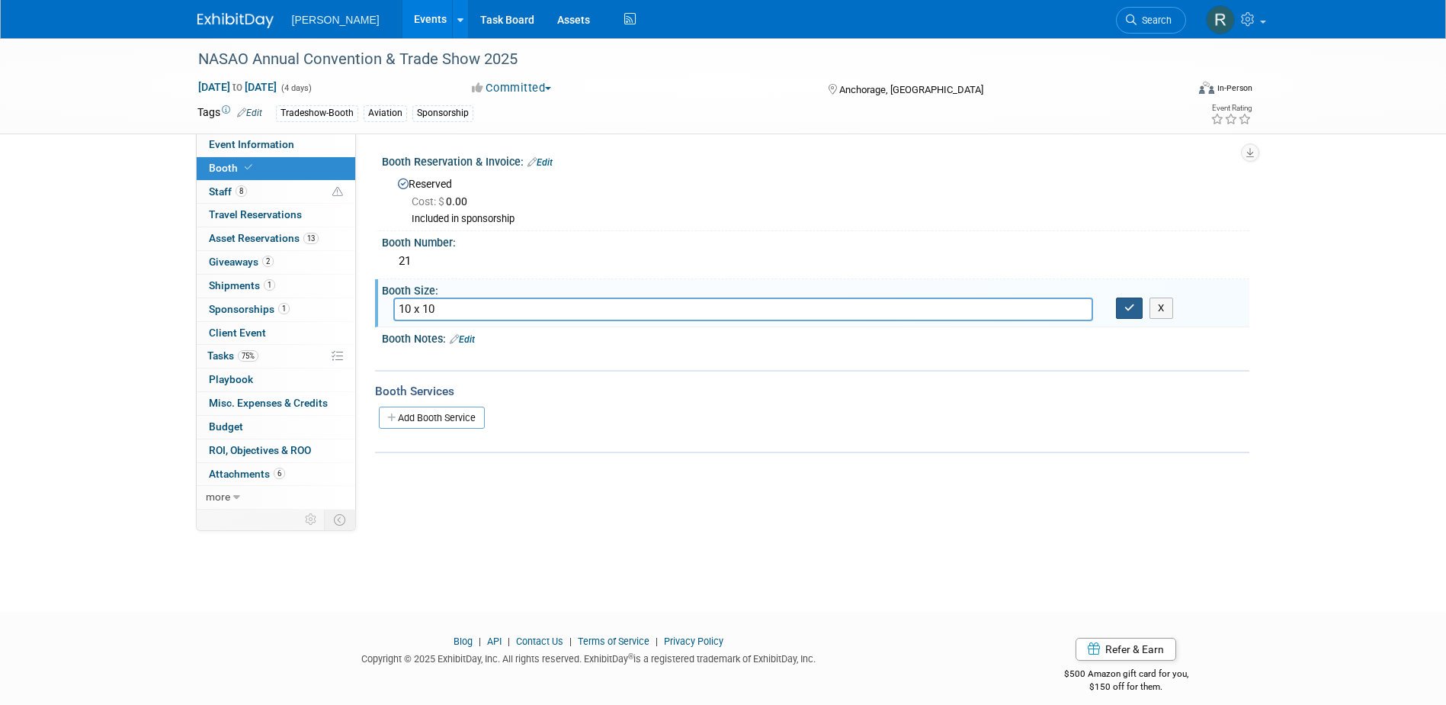
type input "10 x 10"
drag, startPoint x: 1125, startPoint y: 310, endPoint x: 1075, endPoint y: 320, distance: 51.3
click at [1125, 310] on icon "button" at bounding box center [1130, 308] width 11 height 10
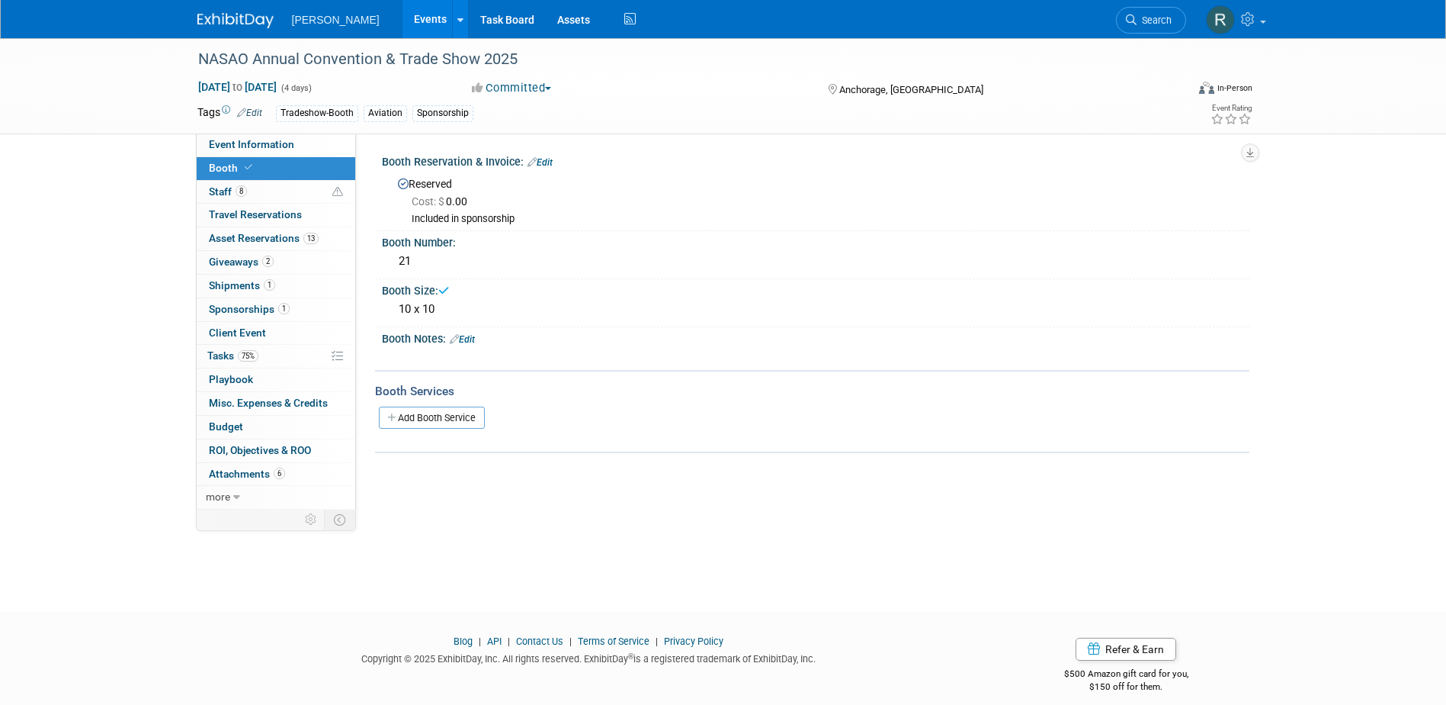
click at [473, 339] on link "Edit" at bounding box center [462, 339] width 25 height 11
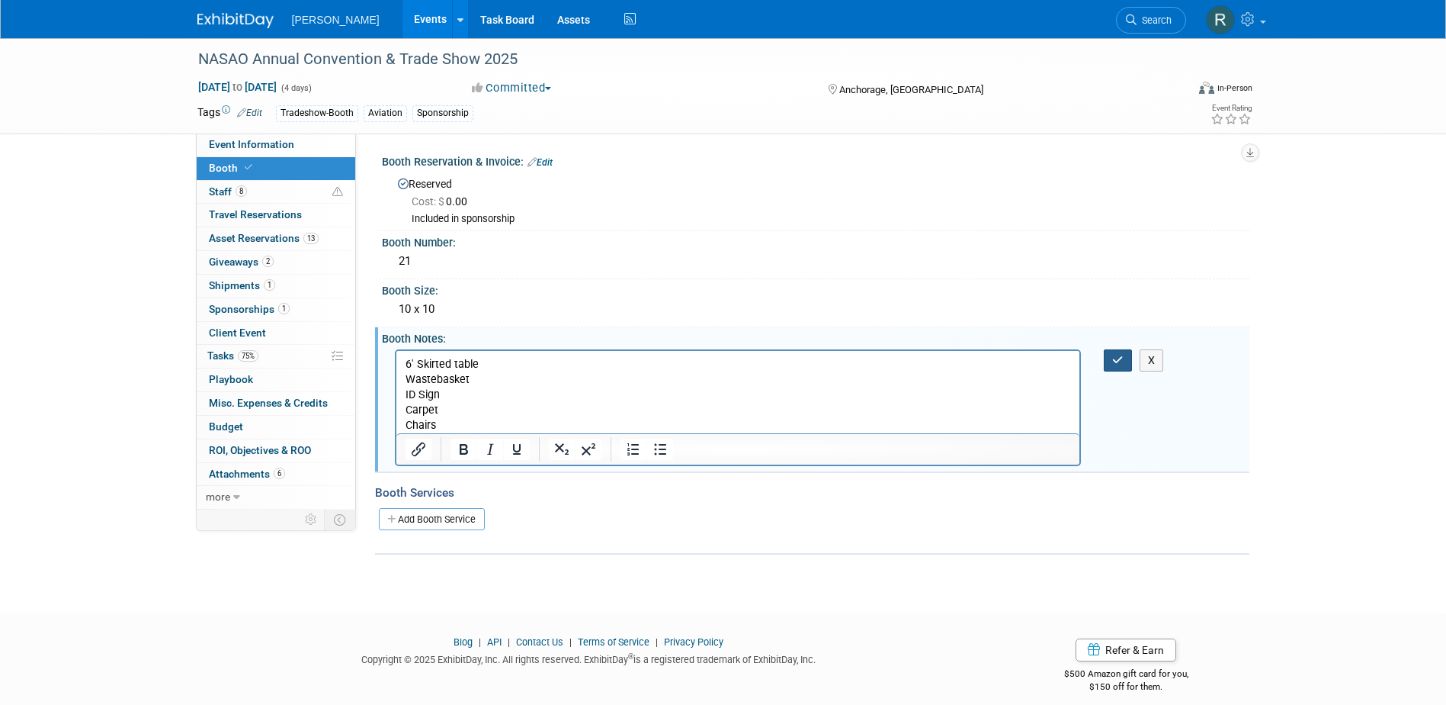
click at [1122, 364] on icon "button" at bounding box center [1117, 360] width 11 height 11
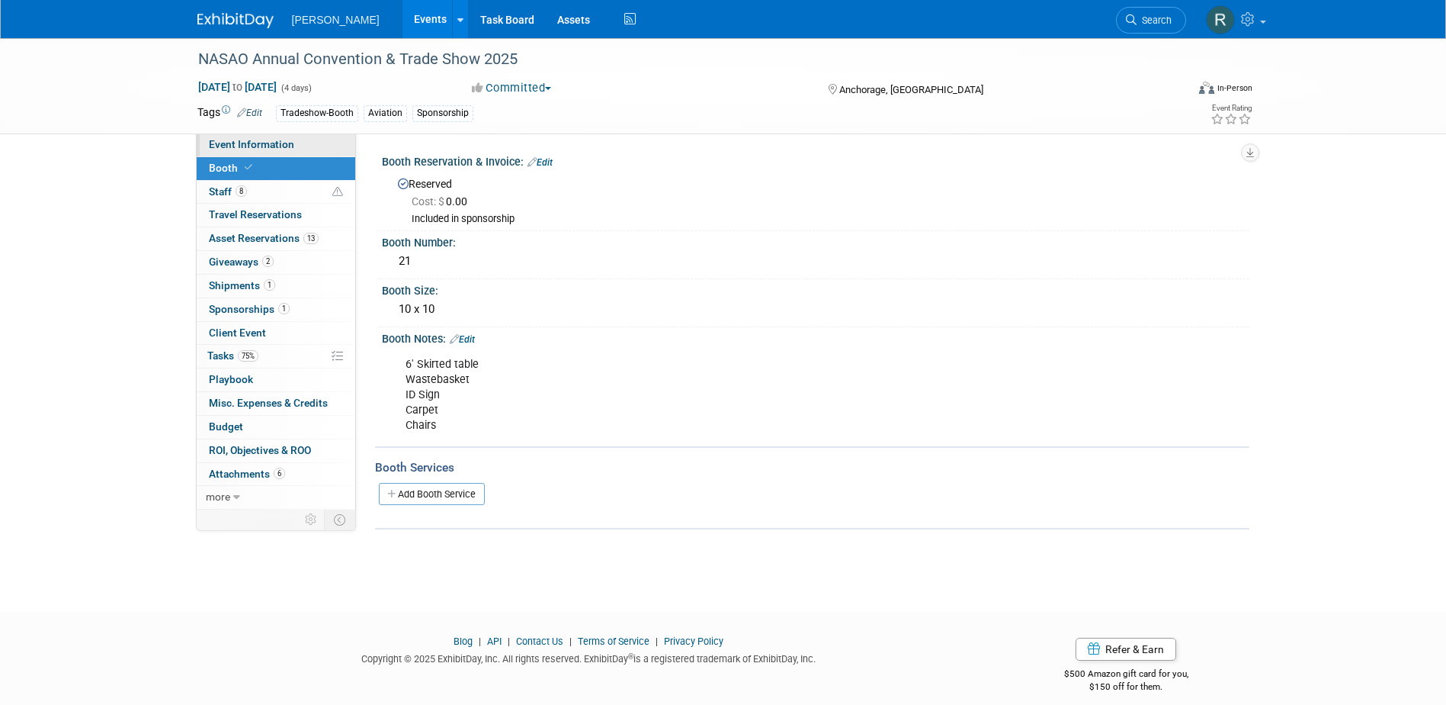
click at [285, 146] on span "Event Information" at bounding box center [251, 144] width 85 height 12
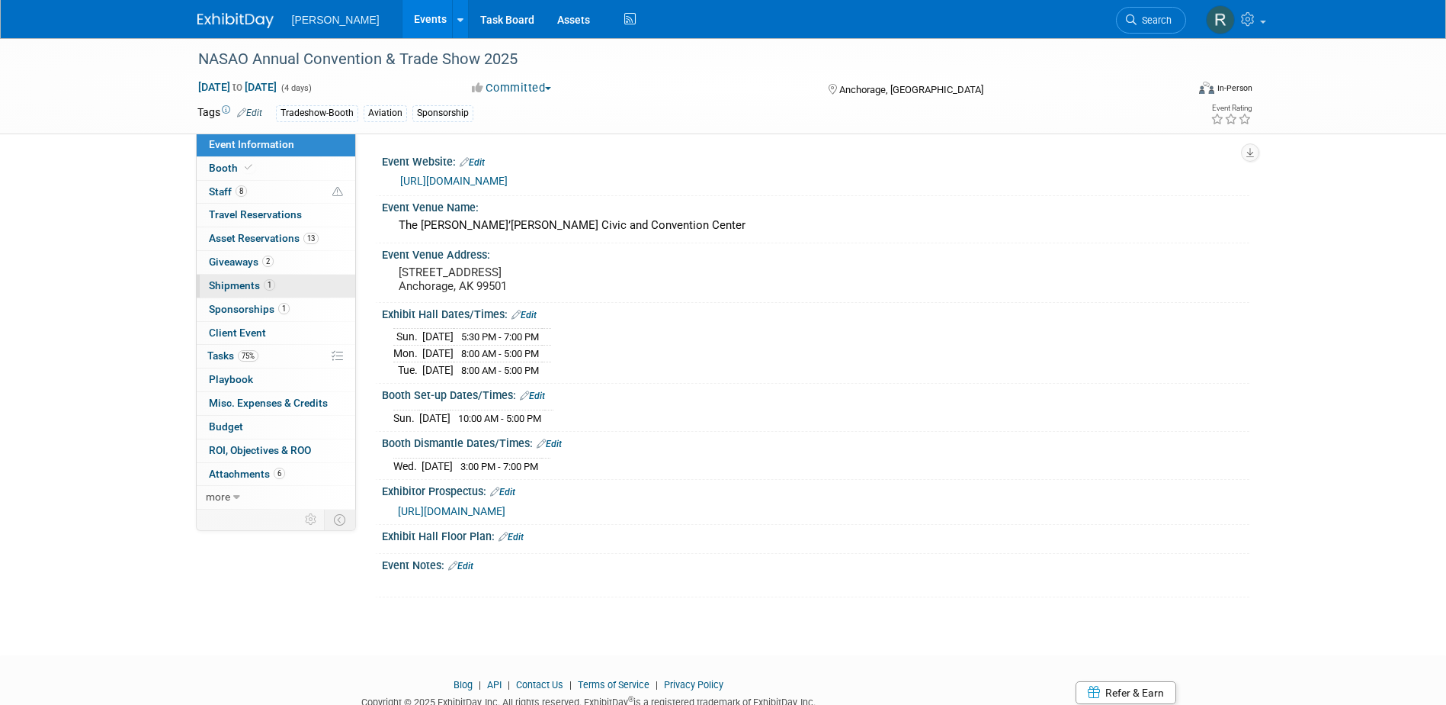
click at [242, 290] on span "Shipments 1" at bounding box center [242, 285] width 66 height 12
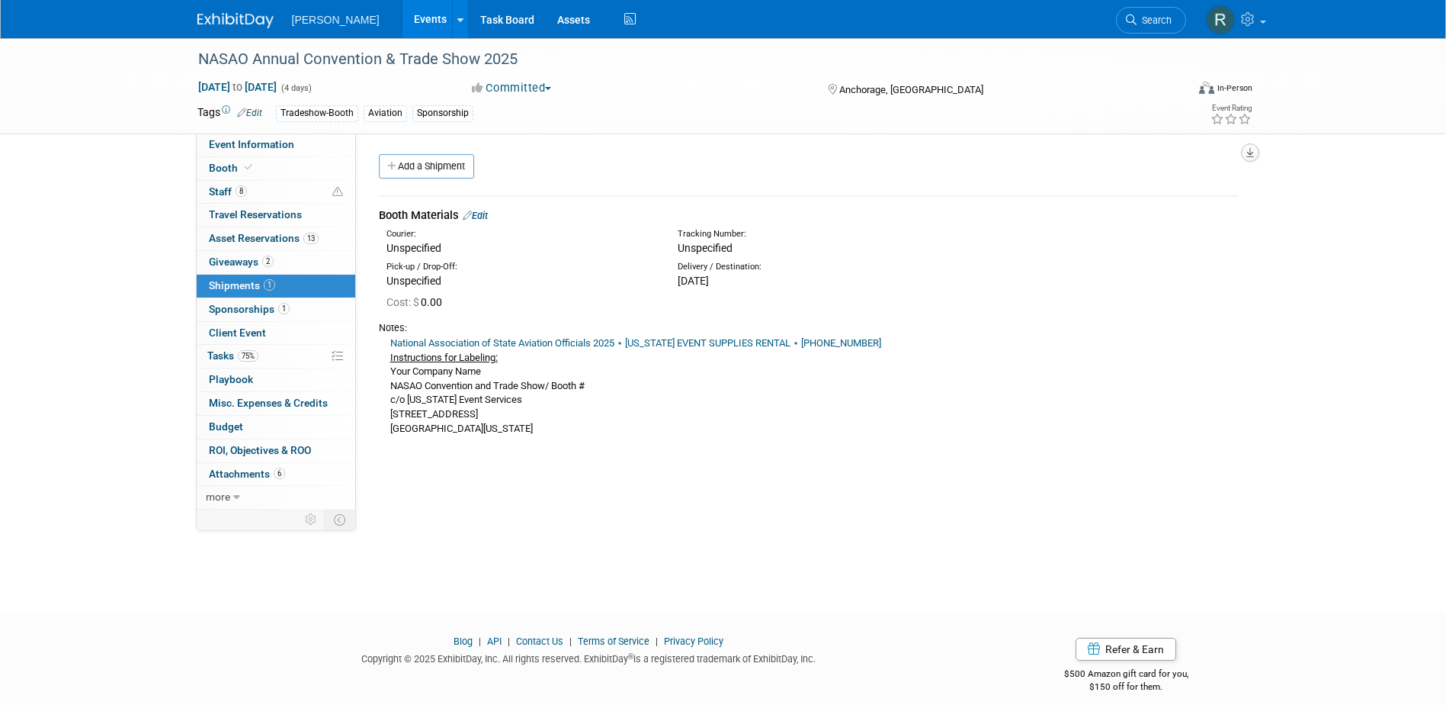
click at [1252, 153] on icon "button" at bounding box center [1251, 153] width 8 height 10
click at [1151, 197] on link "Export tab to PDF" at bounding box center [1159, 196] width 178 height 21
click at [233, 258] on span "Giveaways 2" at bounding box center [241, 261] width 65 height 12
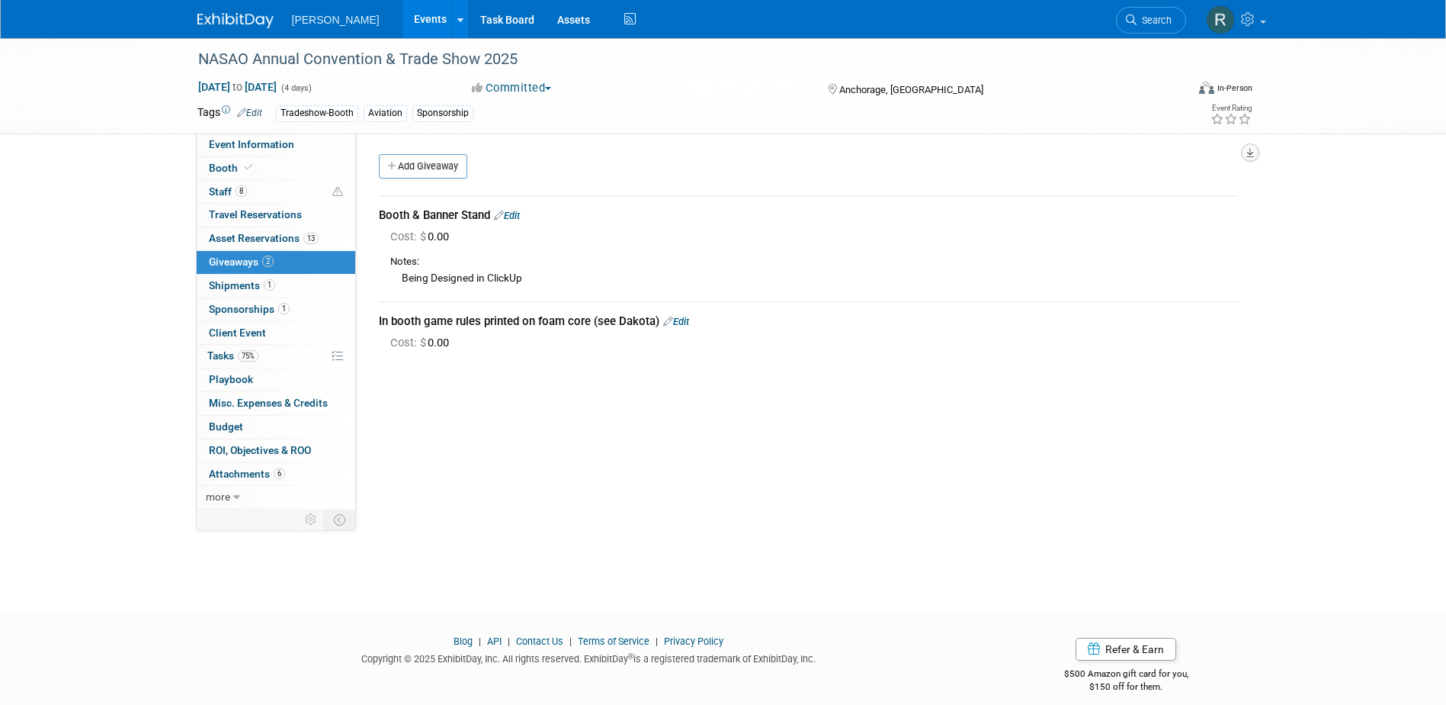
click at [1249, 150] on icon "button" at bounding box center [1251, 153] width 8 height 10
click at [1141, 194] on link "Export tab to PDF" at bounding box center [1159, 196] width 178 height 21
click at [277, 239] on span "Asset Reservations 13" at bounding box center [264, 238] width 110 height 12
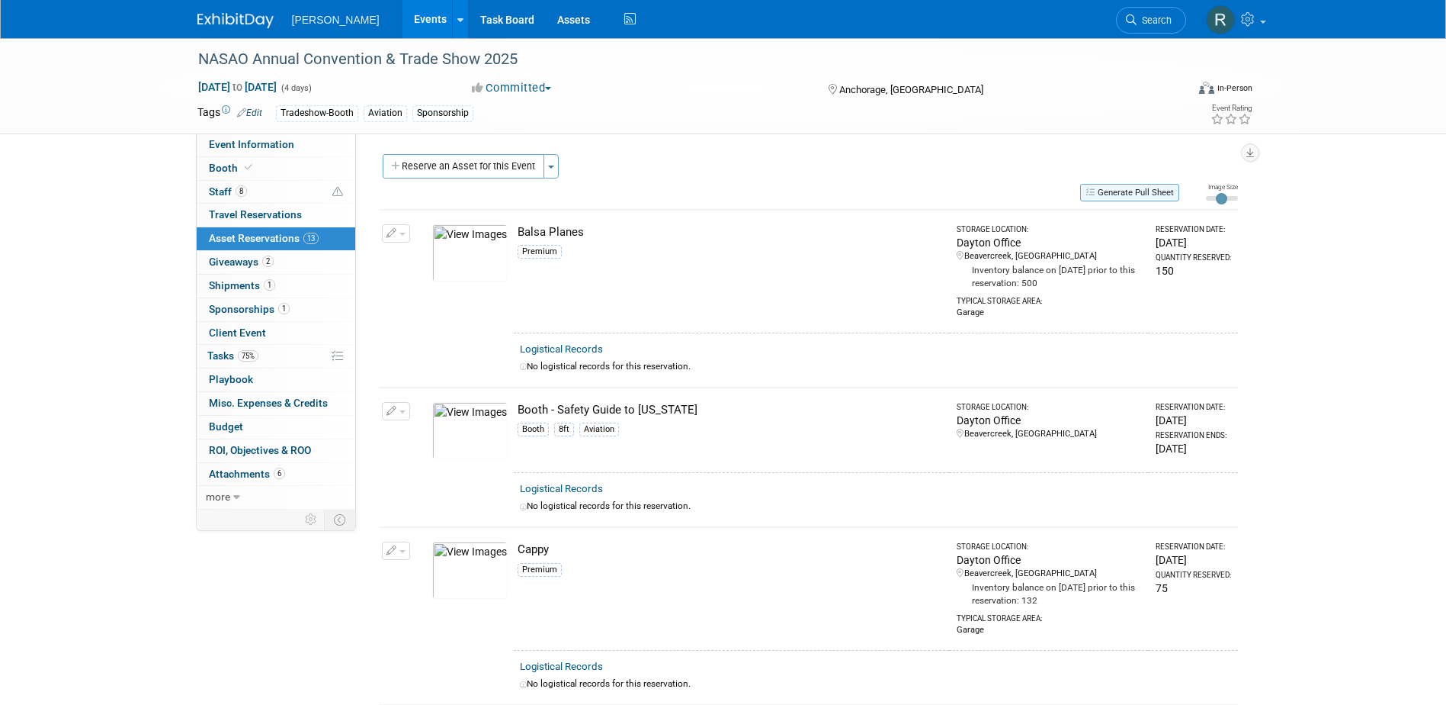
click at [1130, 189] on button "Generate Pull Sheet" at bounding box center [1129, 193] width 99 height 18
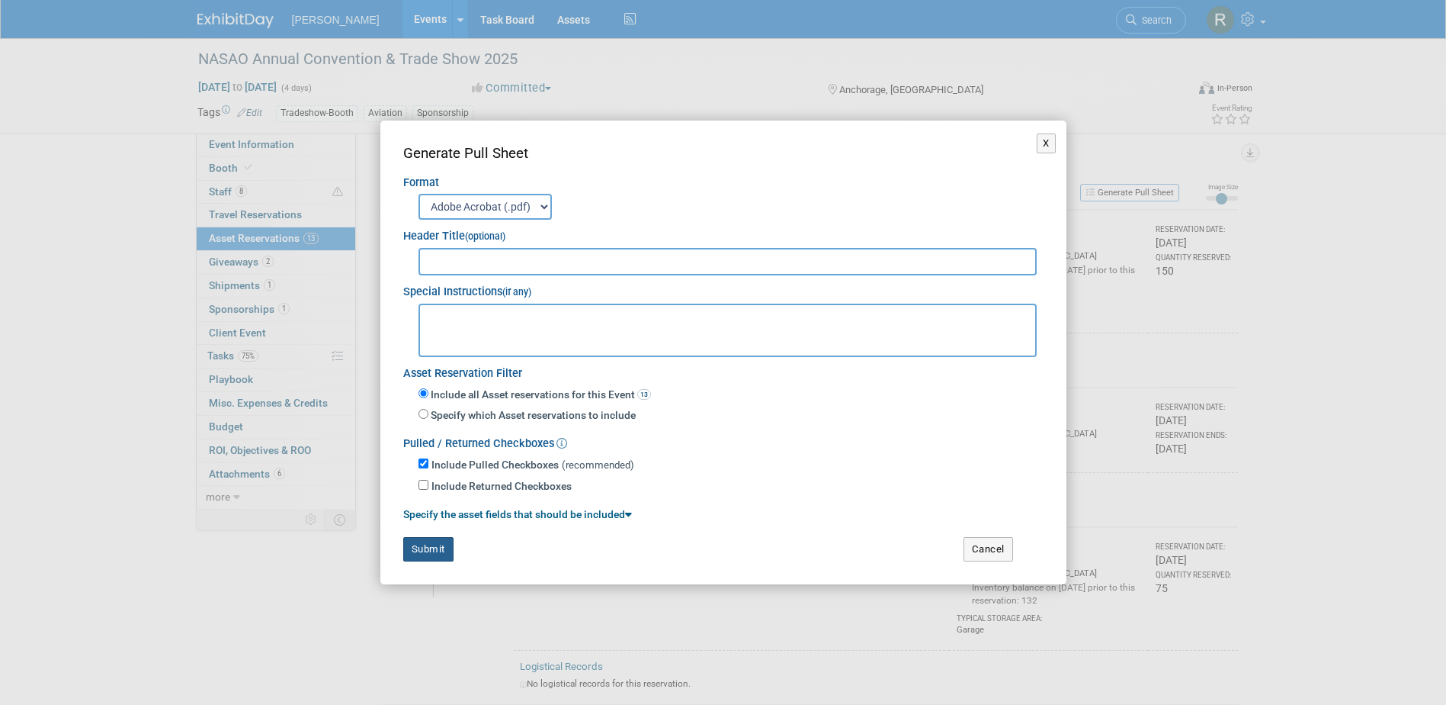
click at [419, 548] on button "Submit" at bounding box center [428, 549] width 50 height 24
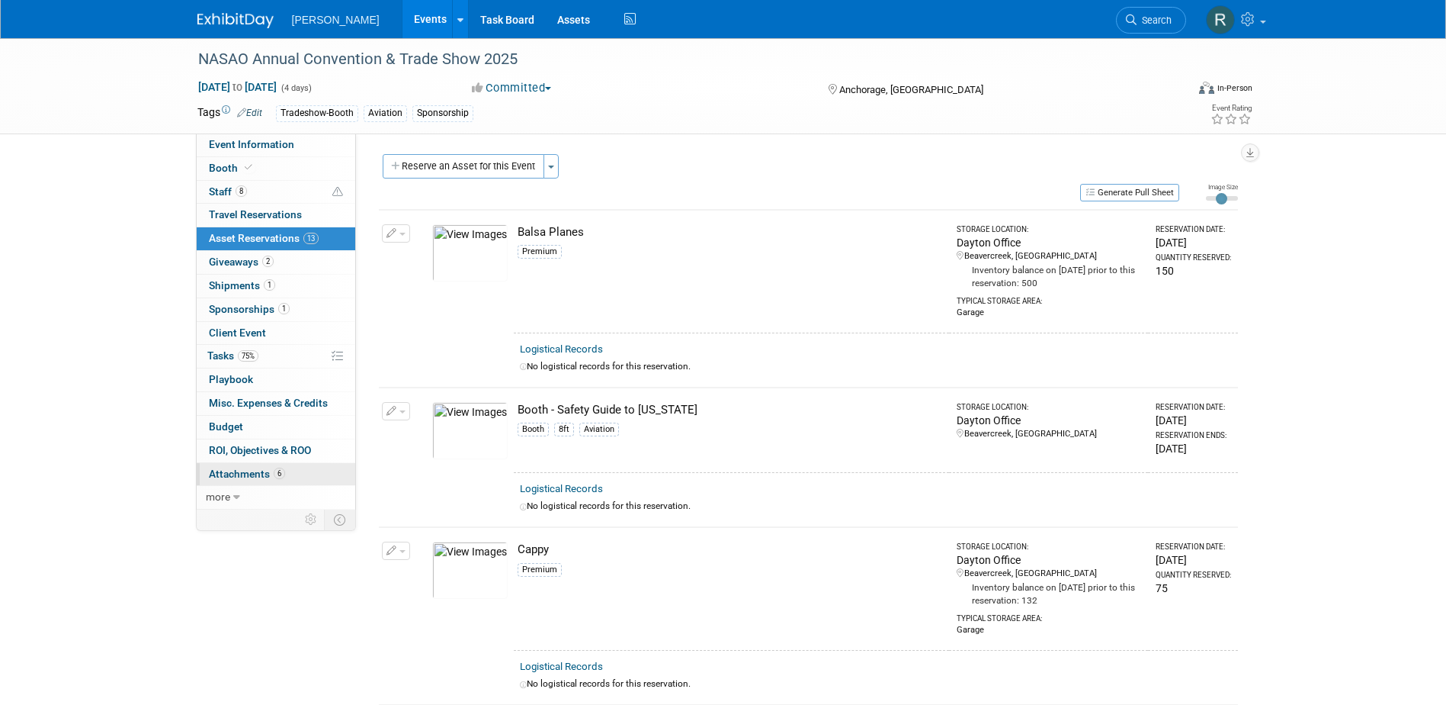
click at [241, 471] on span "Attachments 6" at bounding box center [247, 473] width 76 height 12
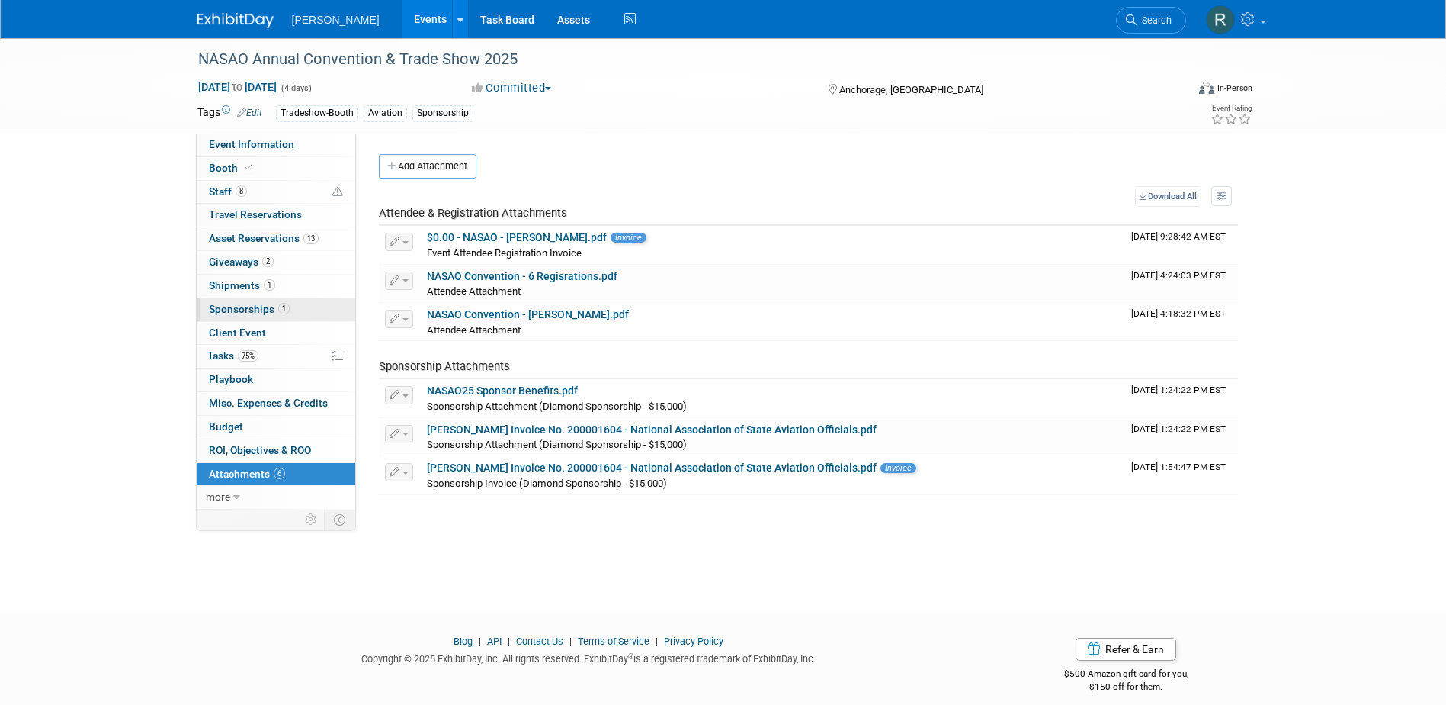
click at [249, 310] on span "Sponsorships 1" at bounding box center [249, 309] width 81 height 12
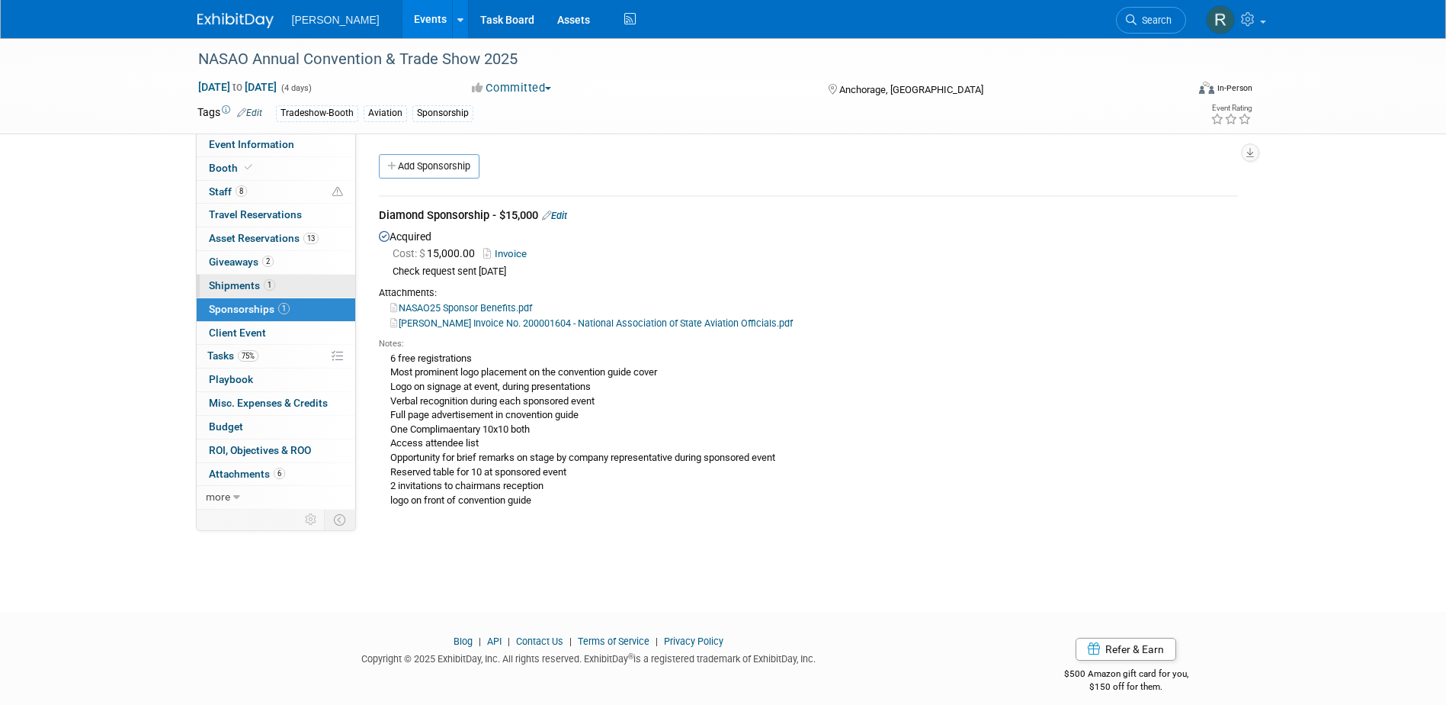
click at [237, 290] on span "Shipments 1" at bounding box center [242, 285] width 66 height 12
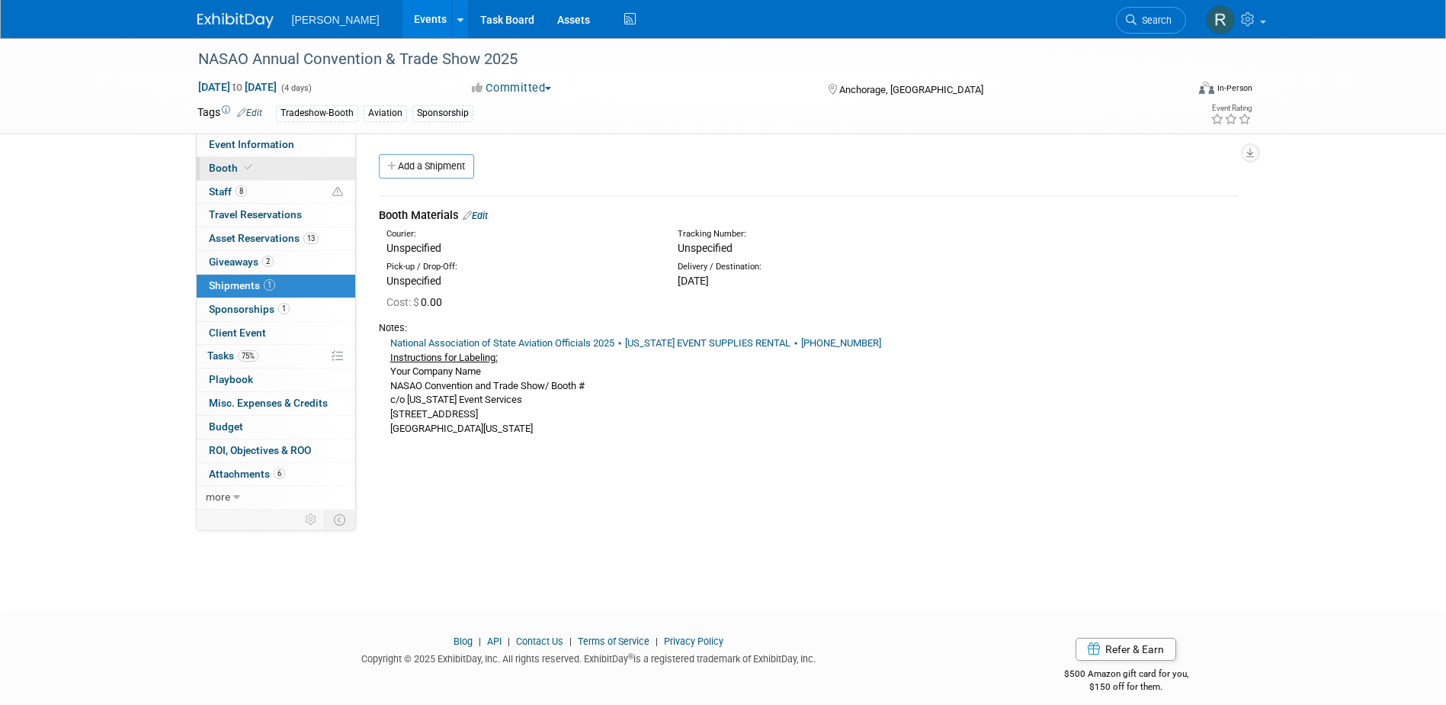
click at [234, 164] on span "Booth" at bounding box center [232, 168] width 47 height 12
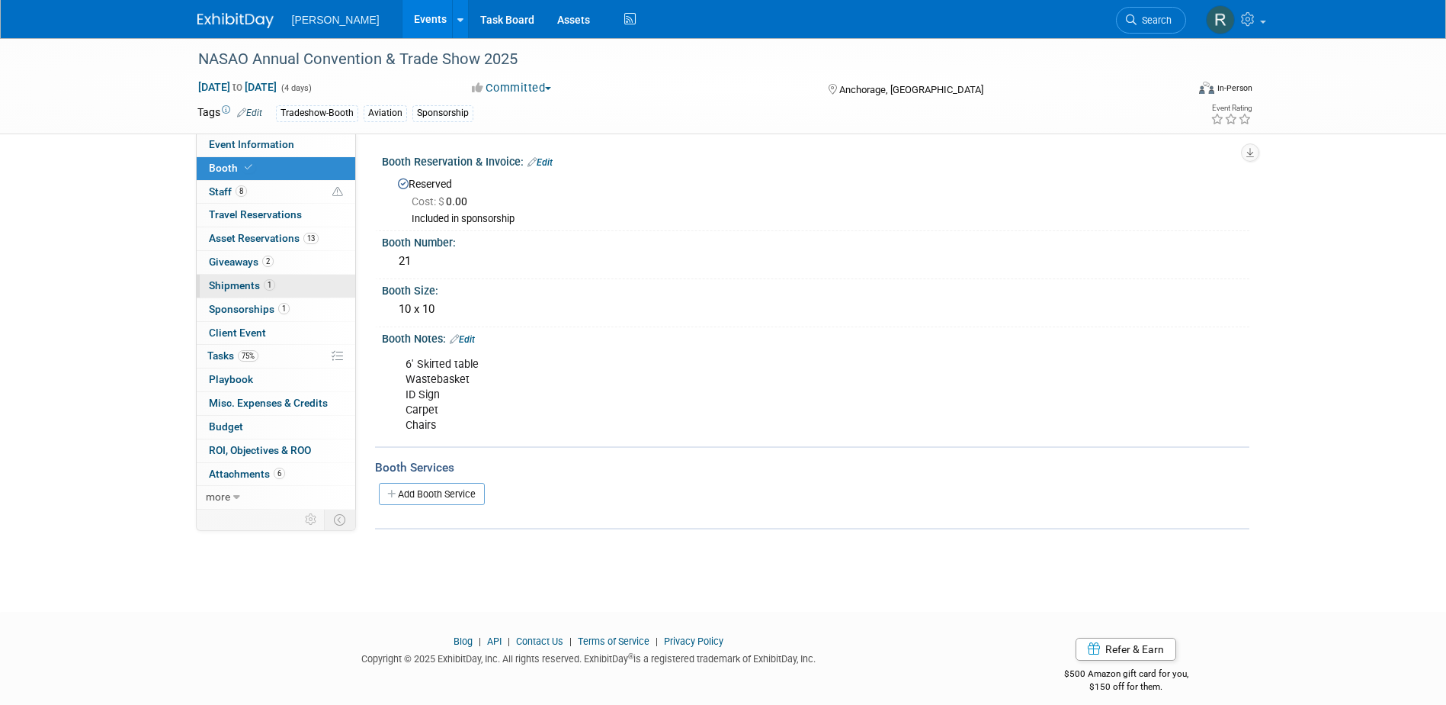
click at [235, 280] on span "Shipments 1" at bounding box center [242, 285] width 66 height 12
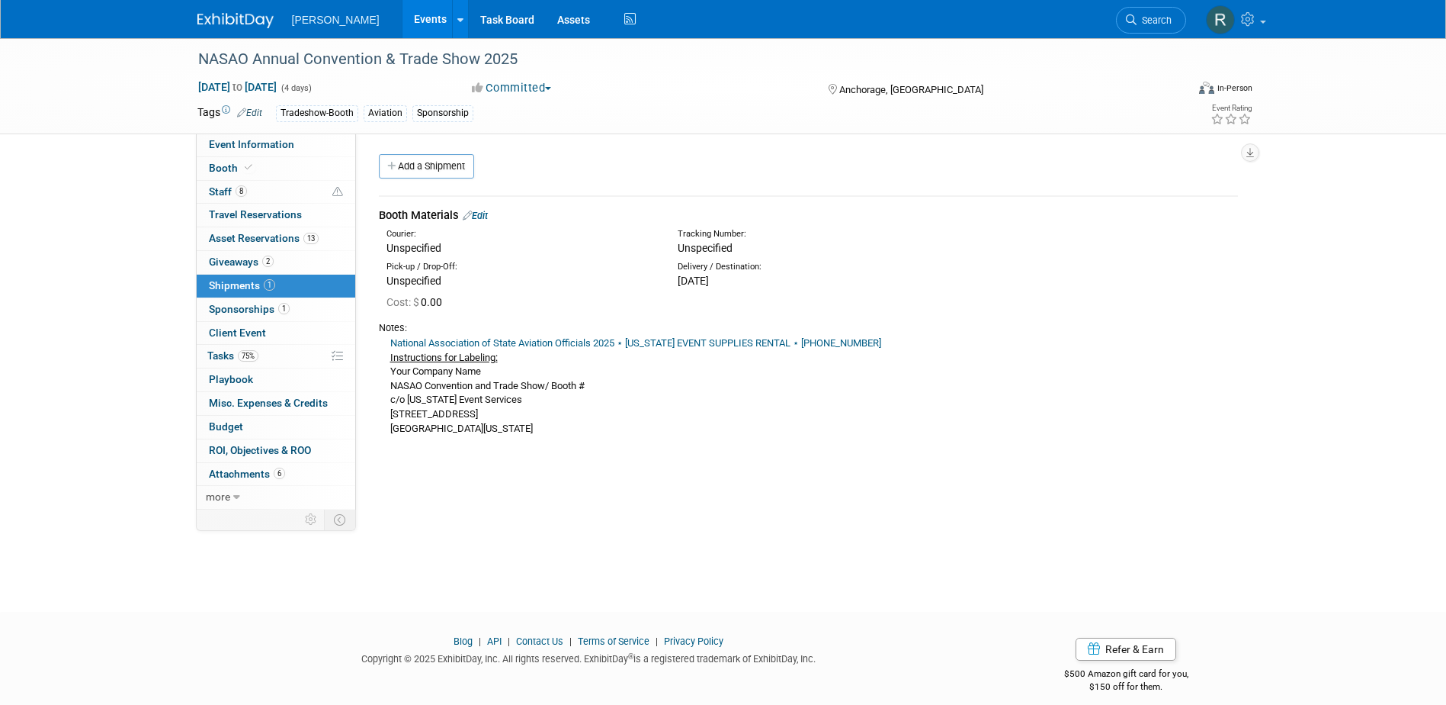
click at [485, 212] on link "Edit" at bounding box center [475, 215] width 25 height 11
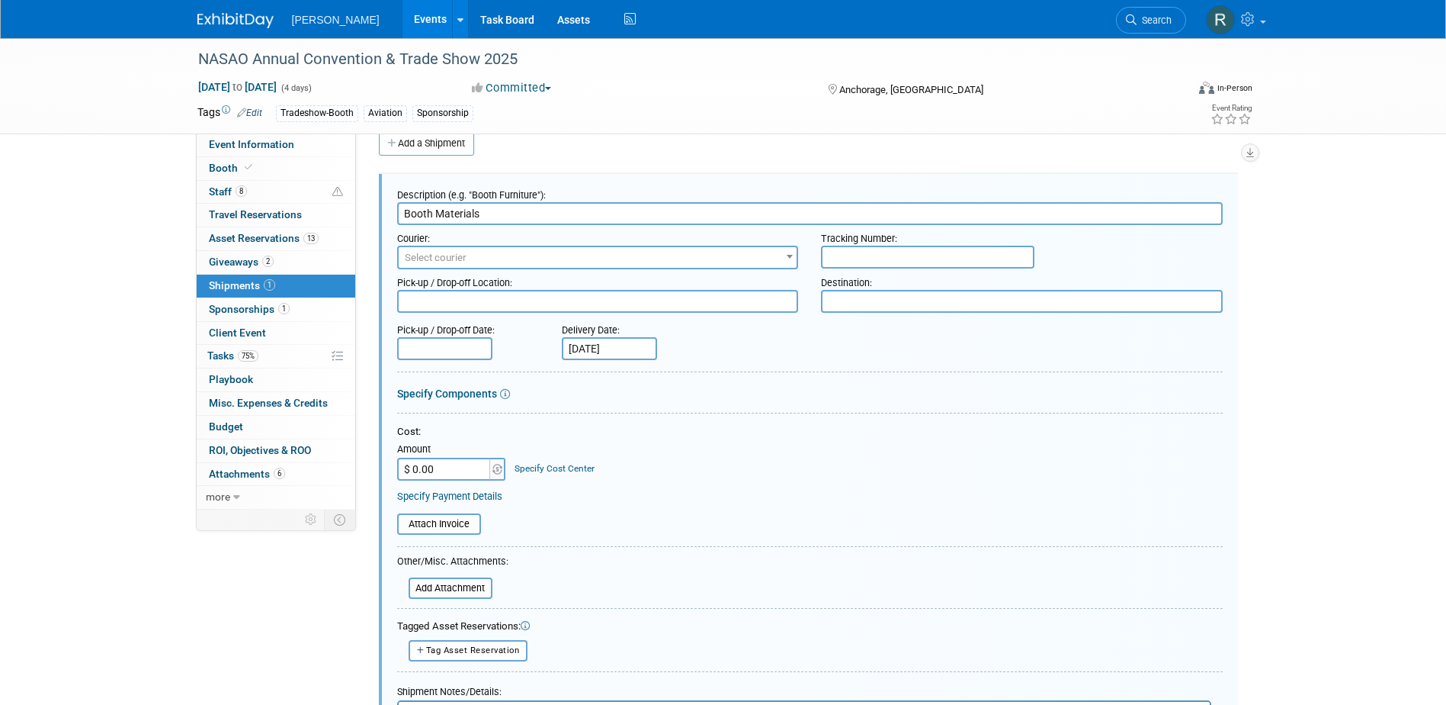
click at [549, 461] on div "Specify Cost Center" at bounding box center [555, 461] width 80 height 28
click at [549, 466] on link "Specify Cost Center" at bounding box center [555, 468] width 80 height 11
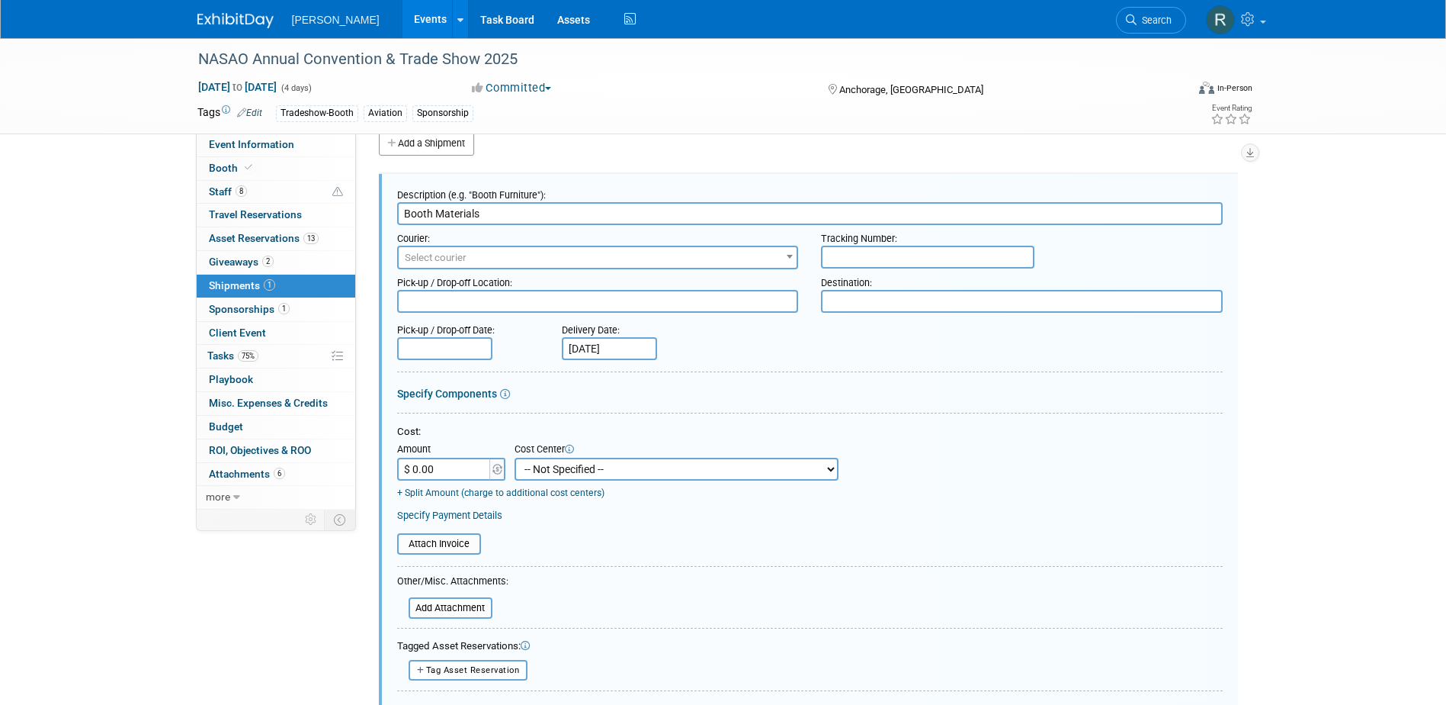
click at [592, 477] on select "-- Not Specified -- Advisory Services - Expenses_1001.502 Aerial Acquisition - …" at bounding box center [677, 468] width 324 height 23
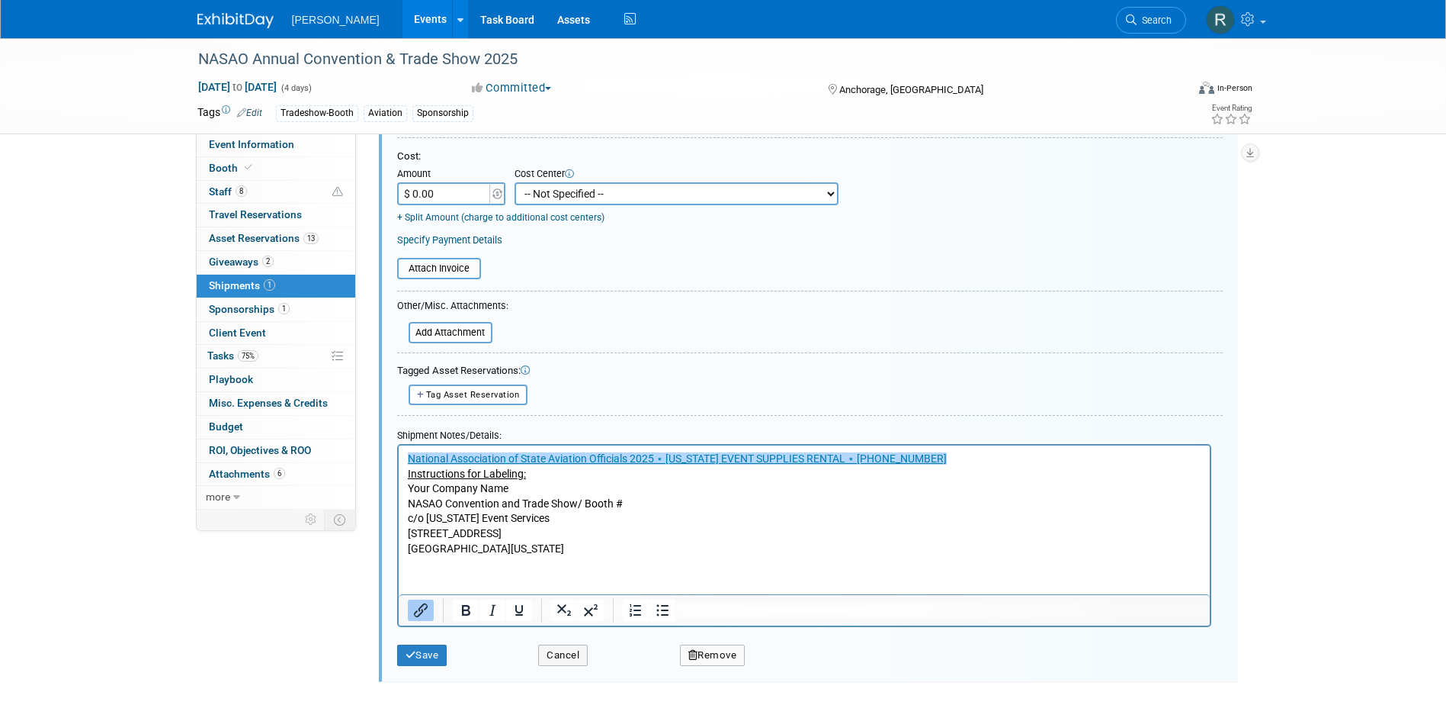
scroll to position [328, 0]
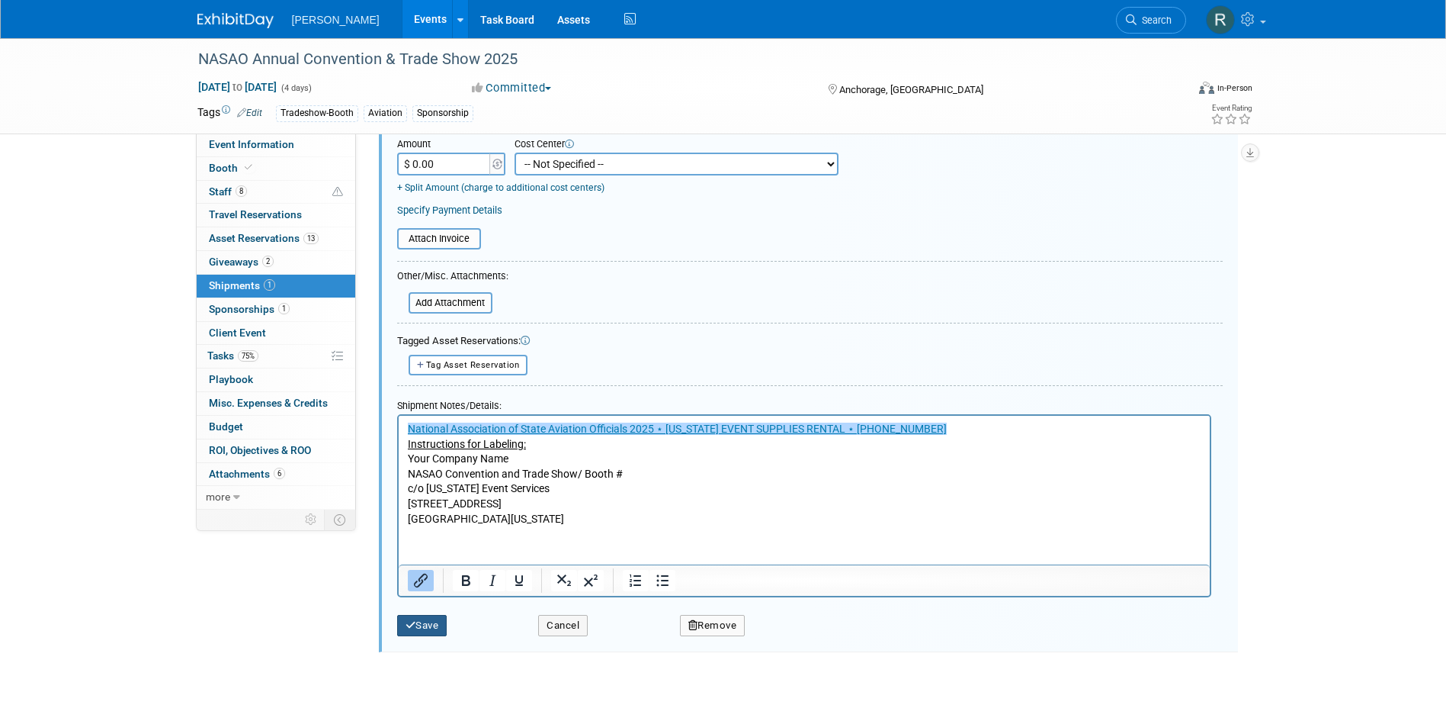
click at [425, 618] on button "Save" at bounding box center [422, 625] width 50 height 21
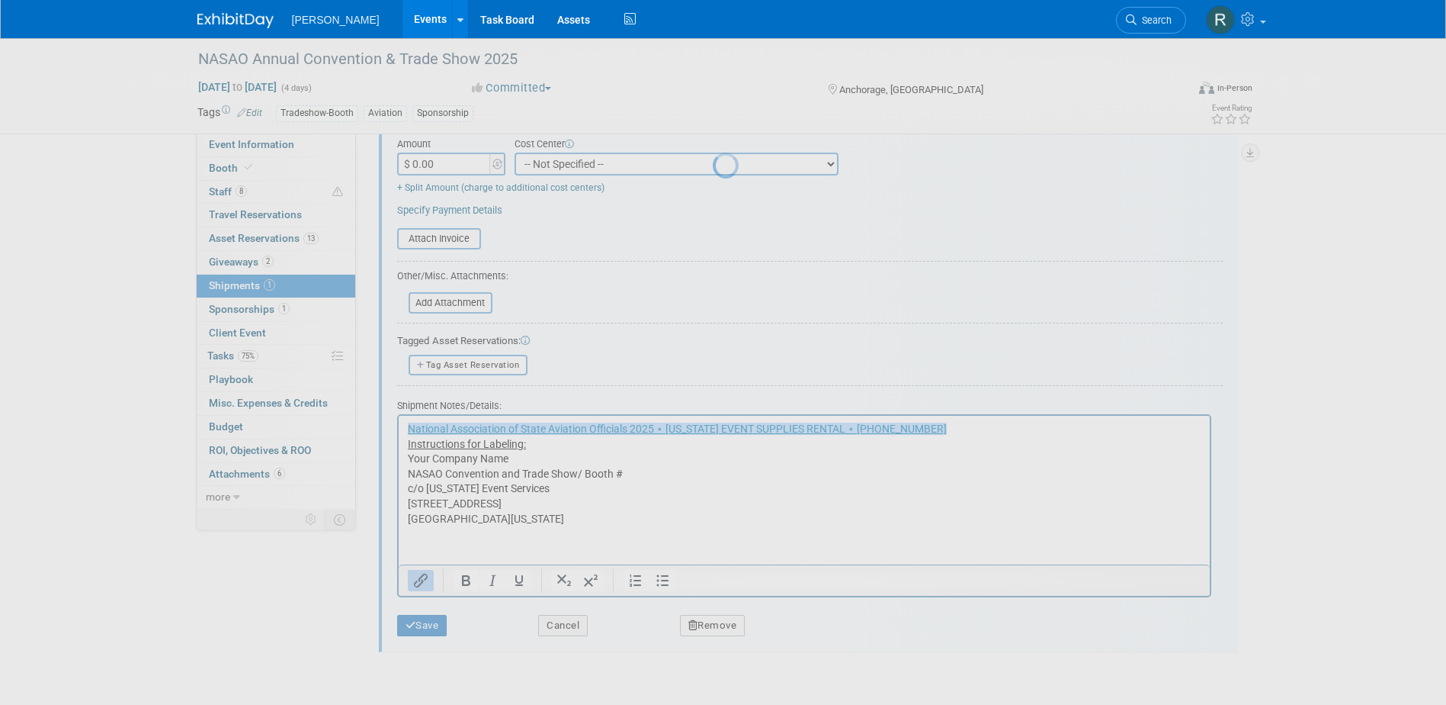
scroll to position [14, 0]
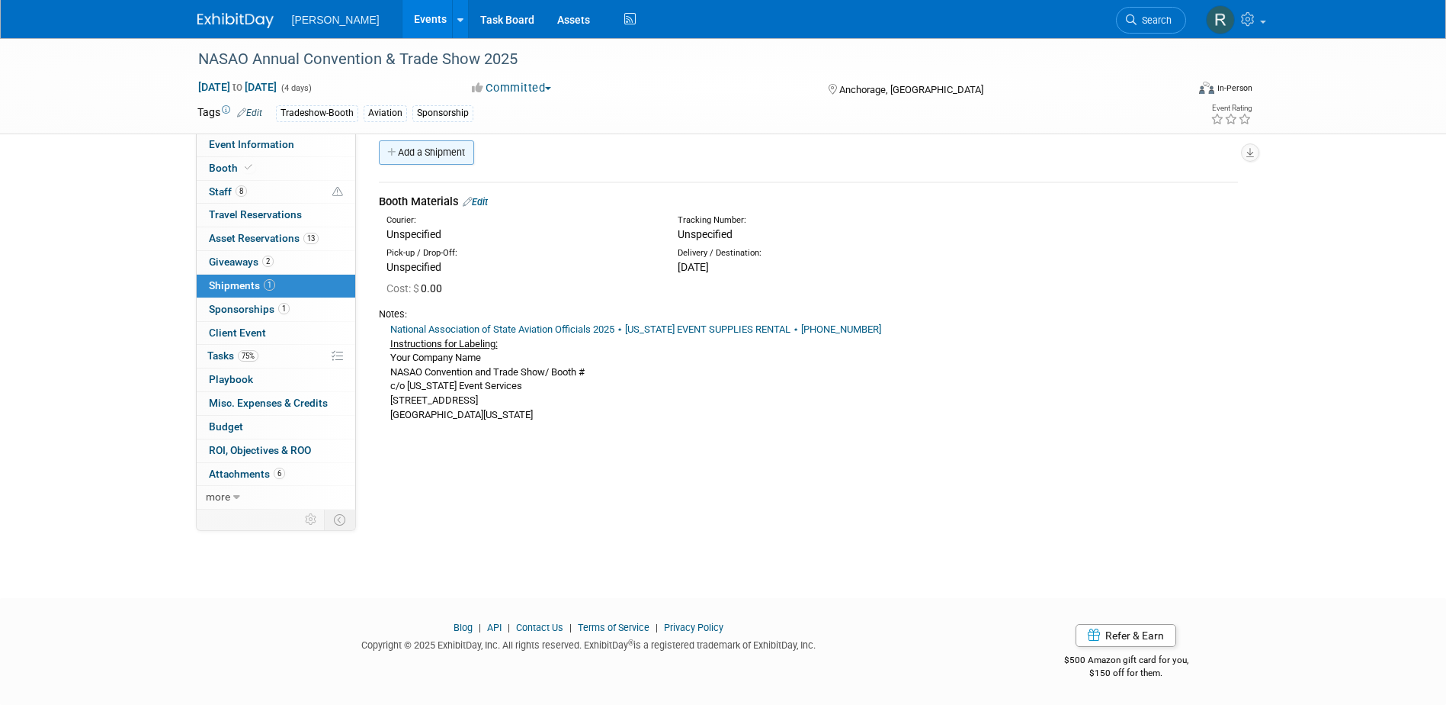
click at [429, 155] on link "Add a Shipment" at bounding box center [426, 152] width 95 height 24
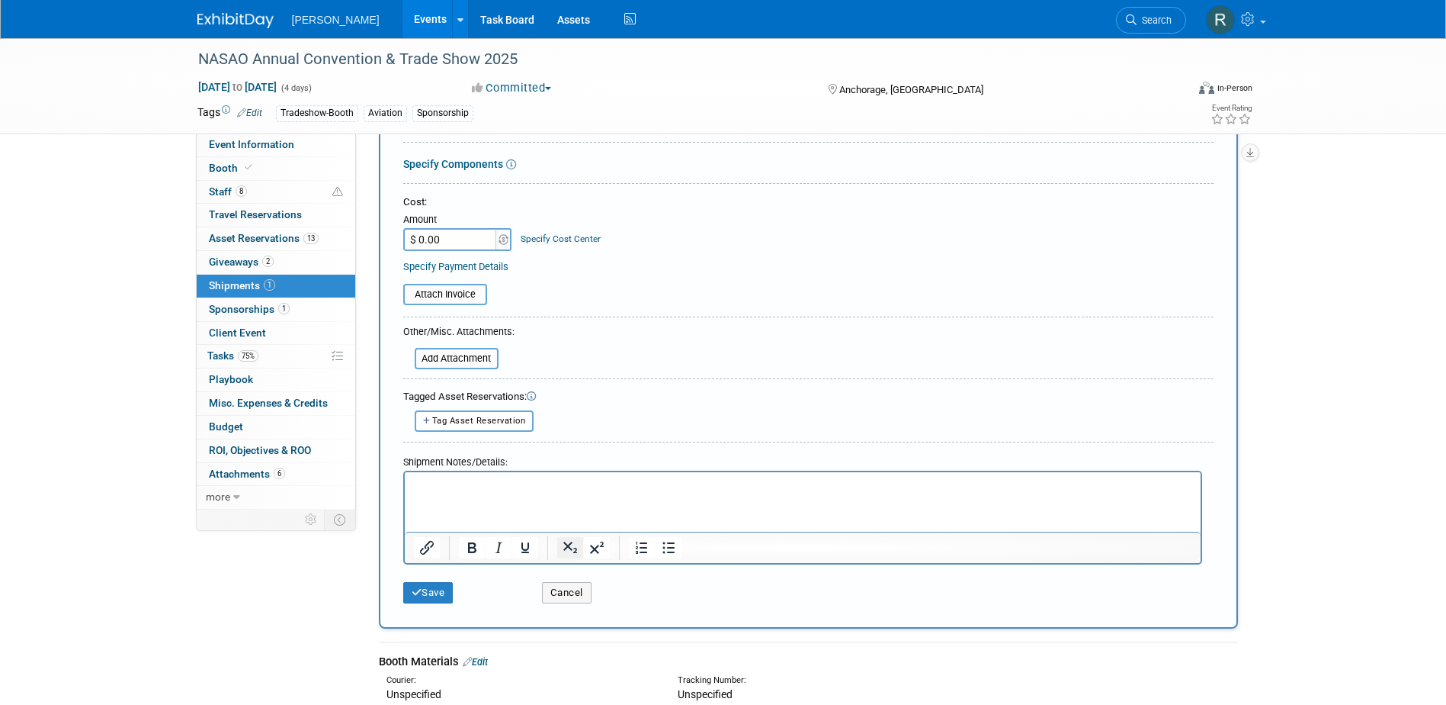
scroll to position [242, 0]
type input "Return of Booth Materials"
click at [637, 483] on p "Rich Text Area. Press ALT-0 for help." at bounding box center [802, 484] width 778 height 15
click at [430, 588] on button "Save" at bounding box center [428, 591] width 50 height 21
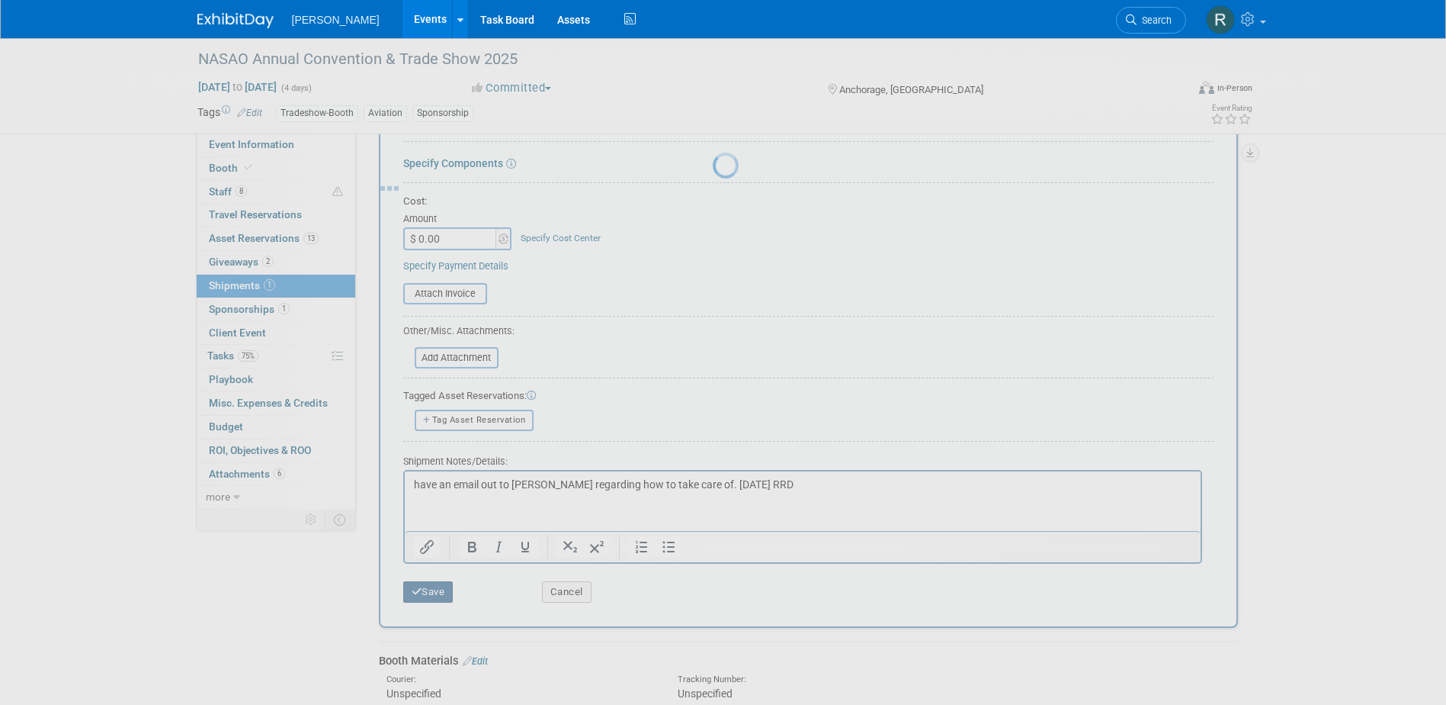
scroll to position [56, 0]
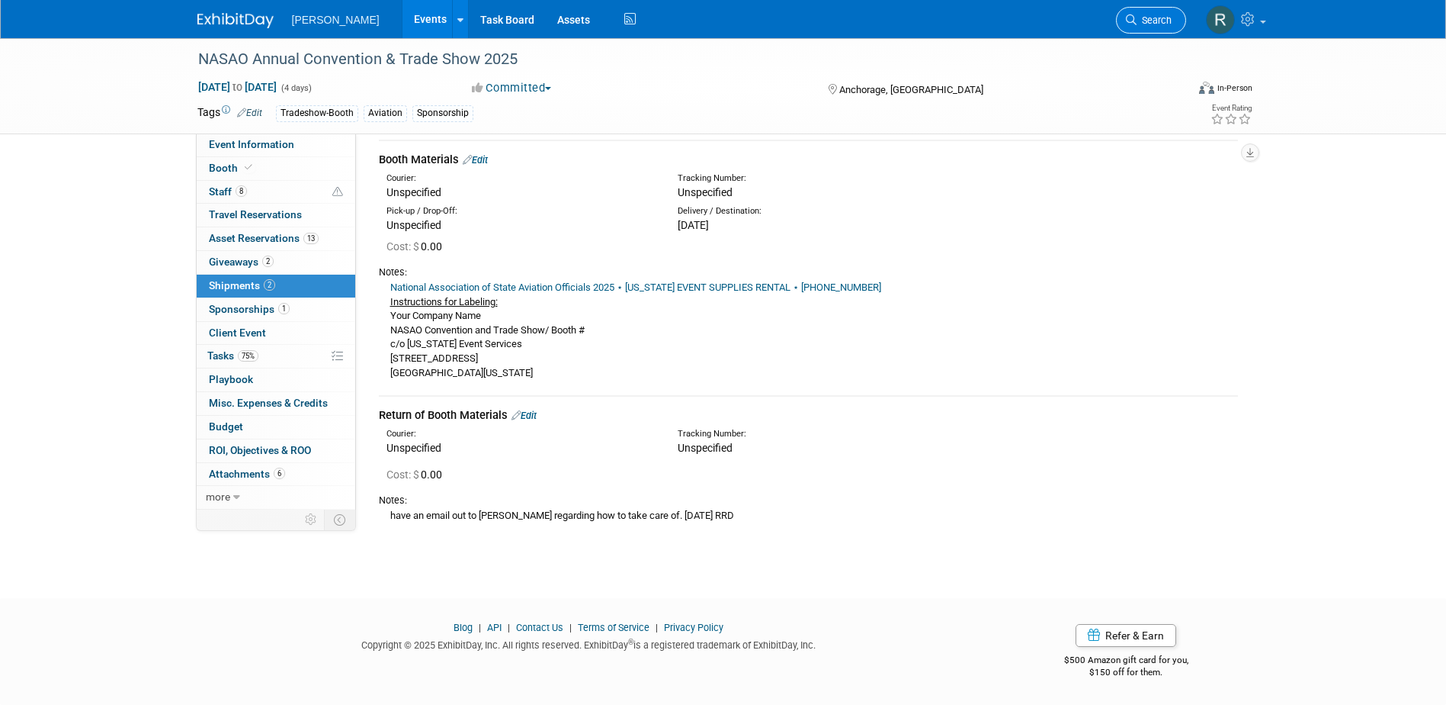
click at [1147, 21] on span "Search" at bounding box center [1154, 19] width 35 height 11
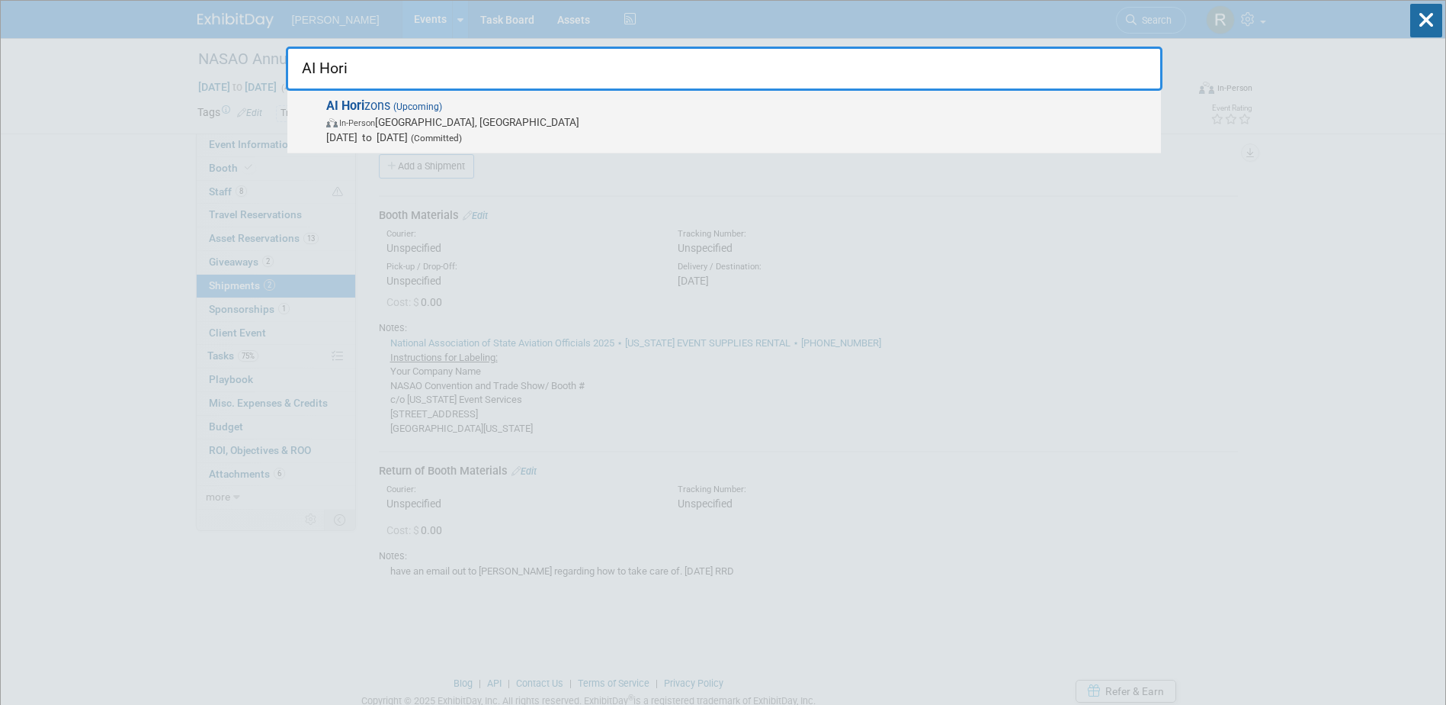
type input "AI Hori"
click at [467, 130] on span "Sep 11, 2025 to Sep 12, 2025 (Committed)" at bounding box center [739, 137] width 827 height 15
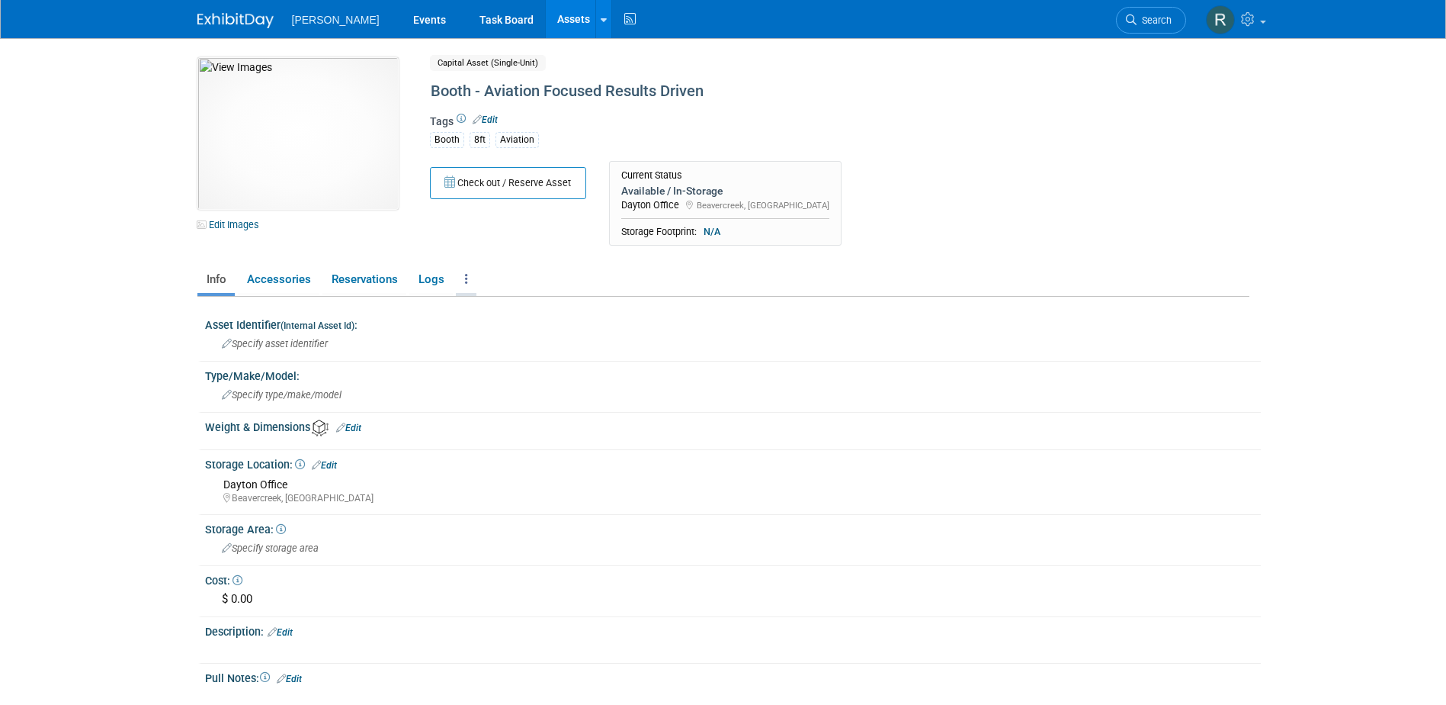
click at [465, 280] on icon at bounding box center [466, 278] width 3 height 11
click at [489, 332] on link "Copy/Duplicate Asset" at bounding box center [522, 336] width 133 height 26
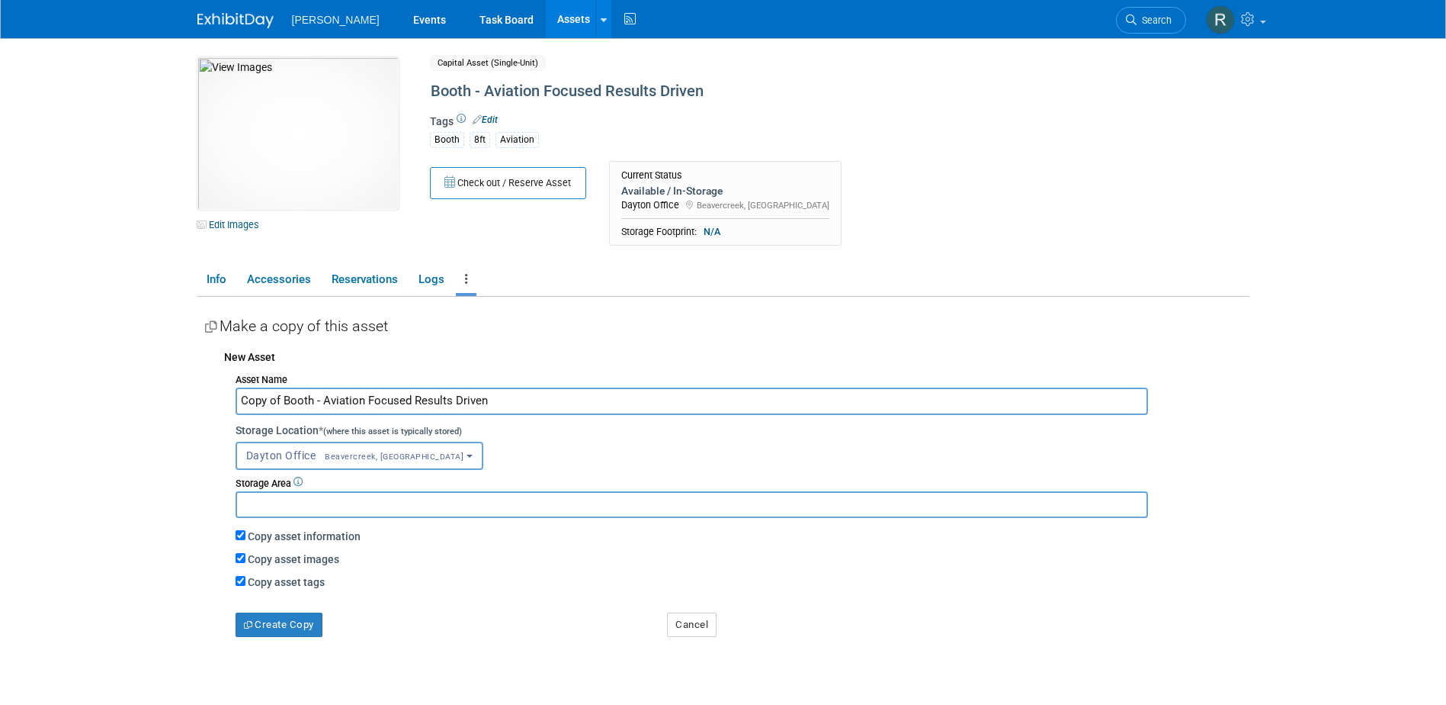
drag, startPoint x: 280, startPoint y: 398, endPoint x: 183, endPoint y: 398, distance: 96.8
click at [183, 398] on body "[PERSON_NAME] Events Task Board Assets New Asset Search Assets" at bounding box center [723, 352] width 1446 height 705
drag, startPoint x: 278, startPoint y: 400, endPoint x: 509, endPoint y: 399, distance: 230.3
click at [509, 399] on input "Booth - Aviation Focused Results Driven" at bounding box center [692, 400] width 913 height 27
type input "Booth - Safety Guide to [US_STATE]"
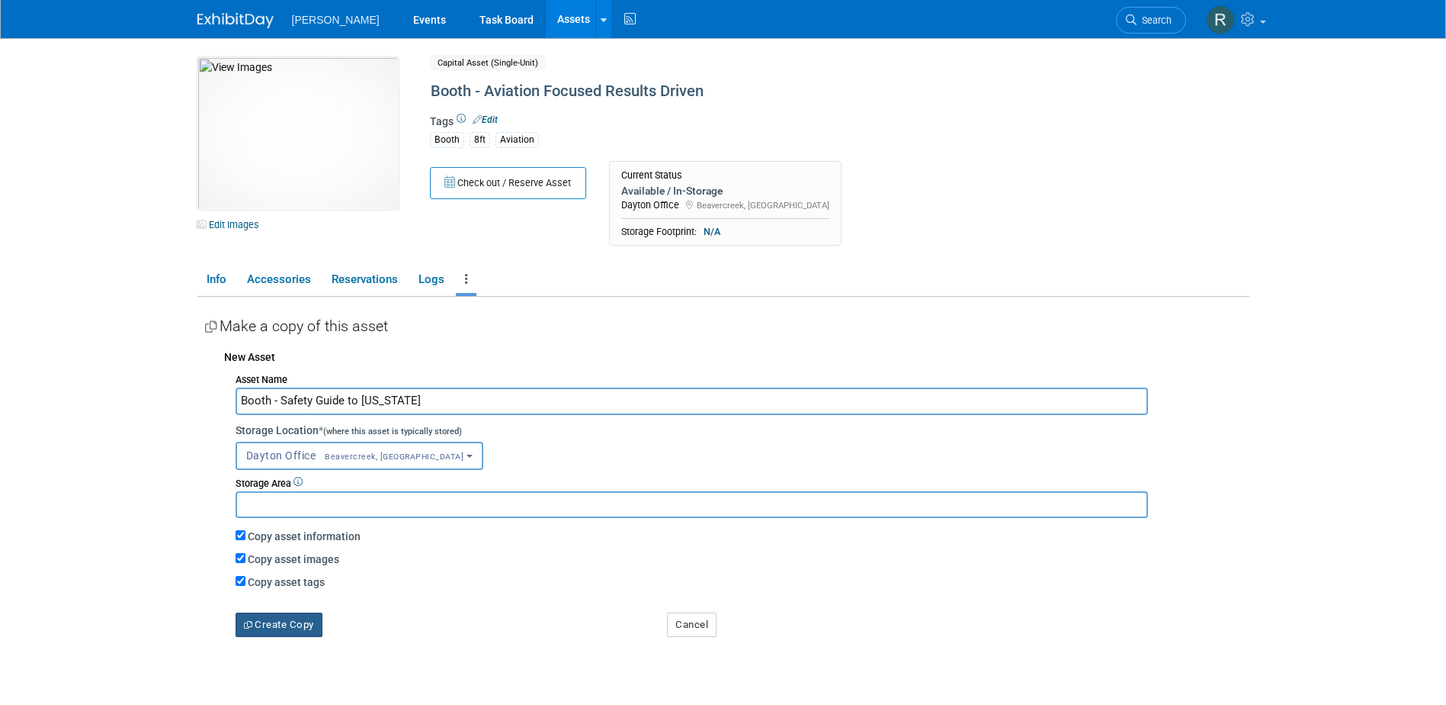
click at [284, 626] on button "Create Copy" at bounding box center [279, 624] width 87 height 24
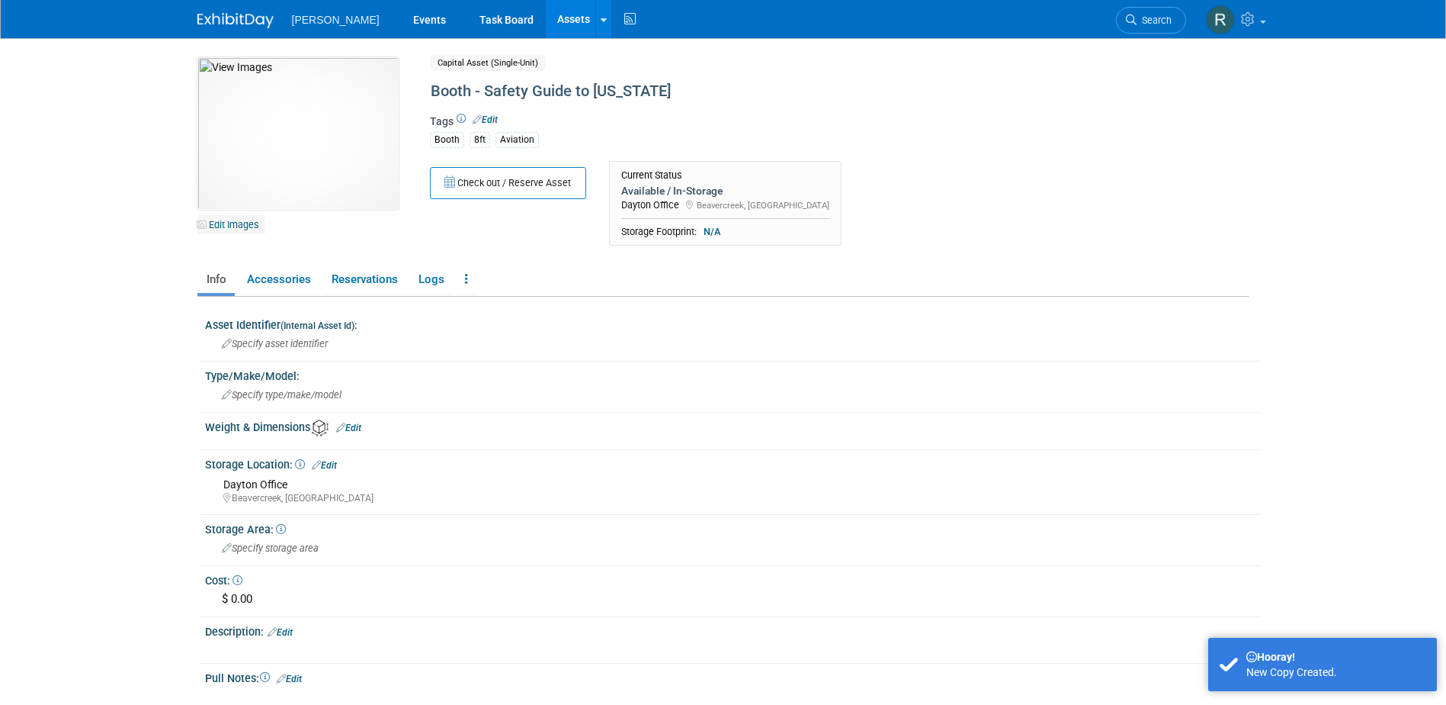
click at [233, 222] on link "Edit Images" at bounding box center [231, 224] width 68 height 19
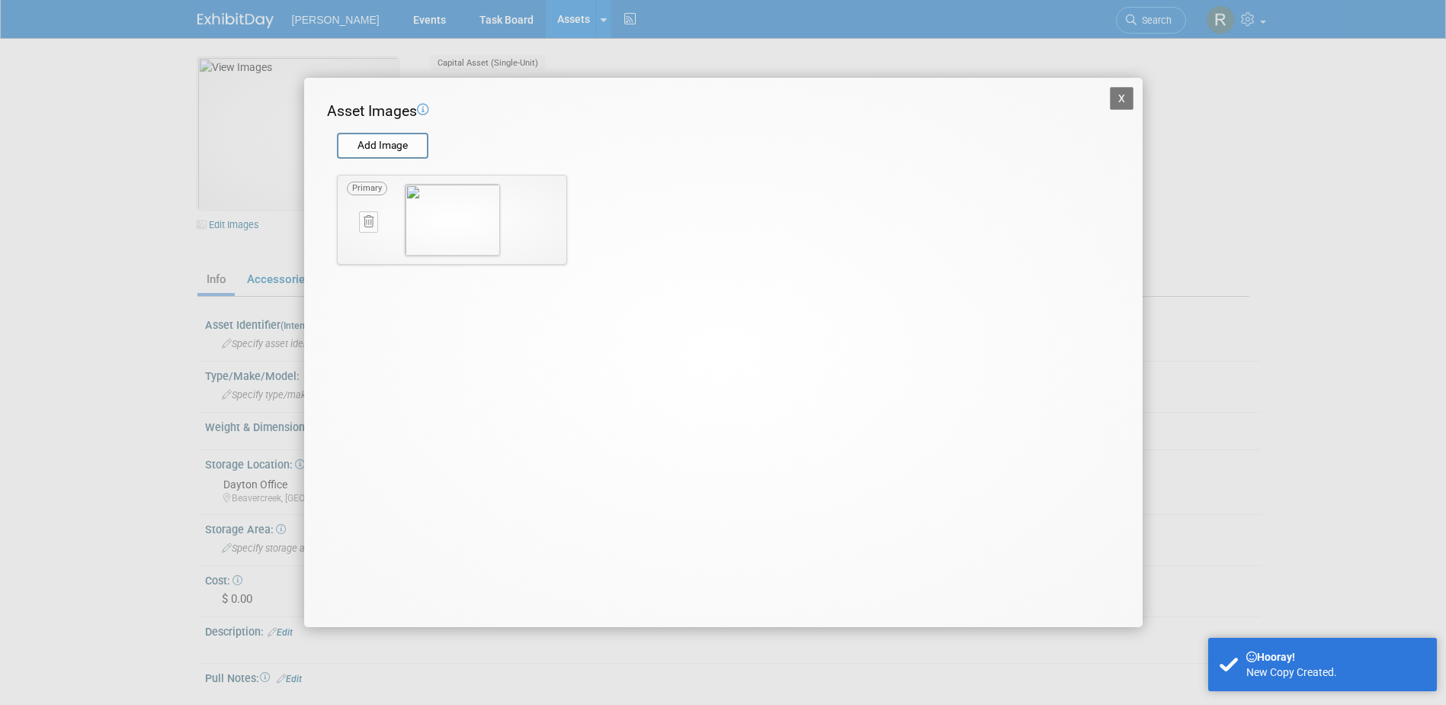
click at [367, 224] on icon at bounding box center [369, 221] width 10 height 11
click at [366, 240] on button "button" at bounding box center [360, 240] width 27 height 20
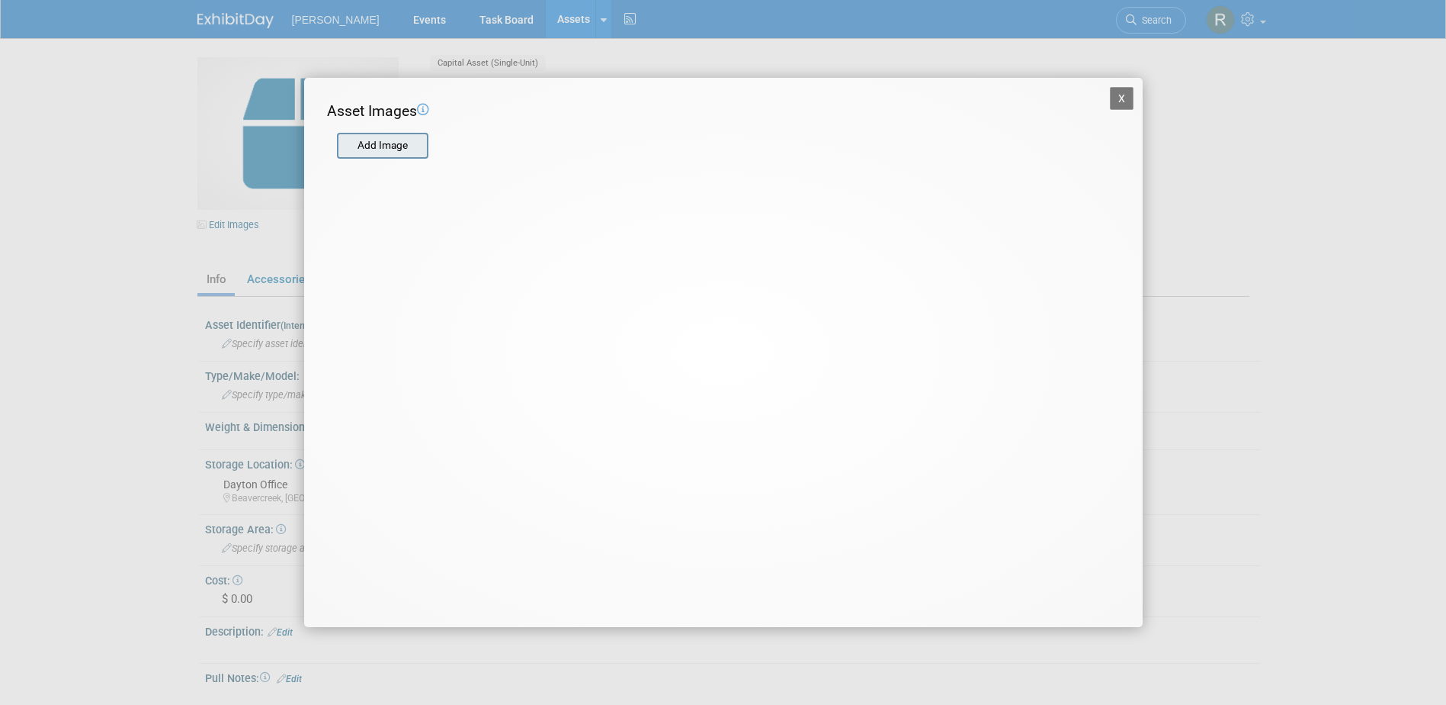
click at [377, 151] on input "file" at bounding box center [336, 145] width 181 height 23
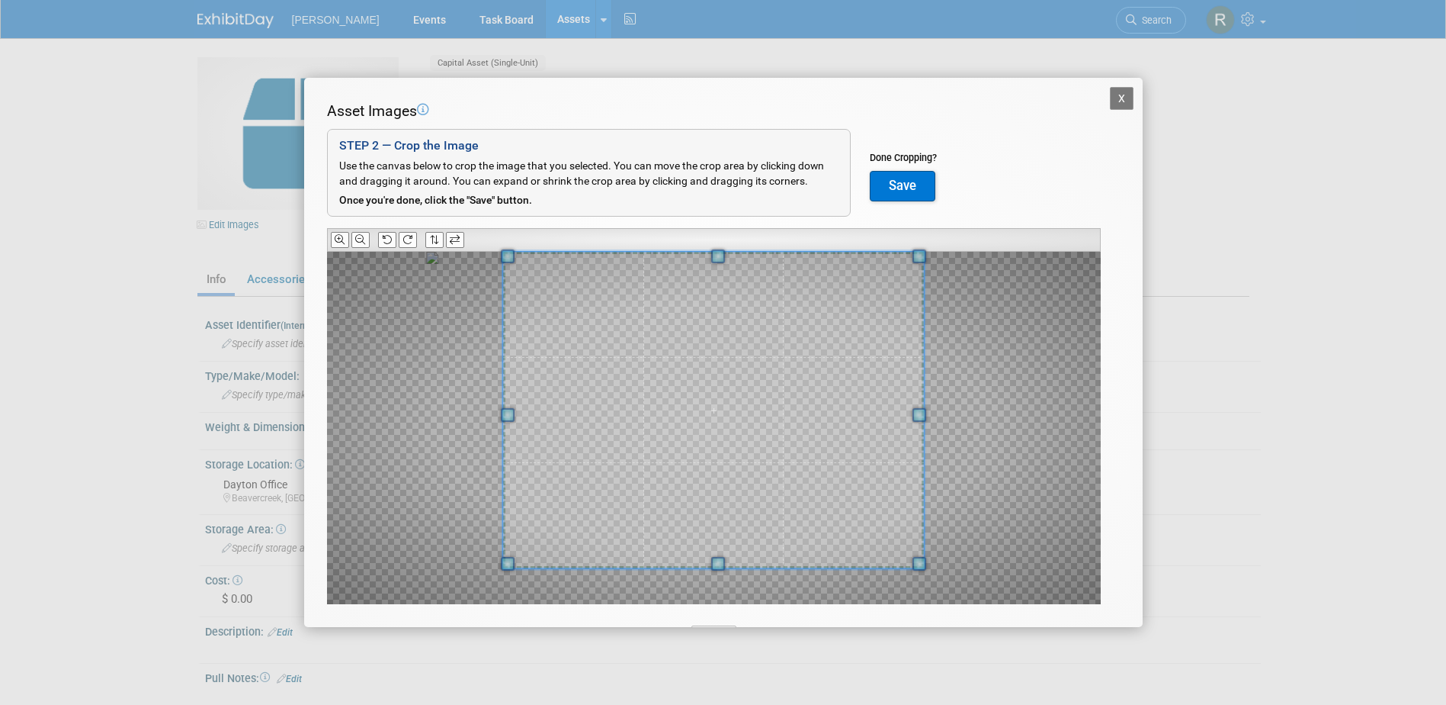
click at [705, 237] on div "Asset Images Add Image STEP 2 — Crop the Image Use the canvas below to crop the…" at bounding box center [723, 376] width 793 height 551
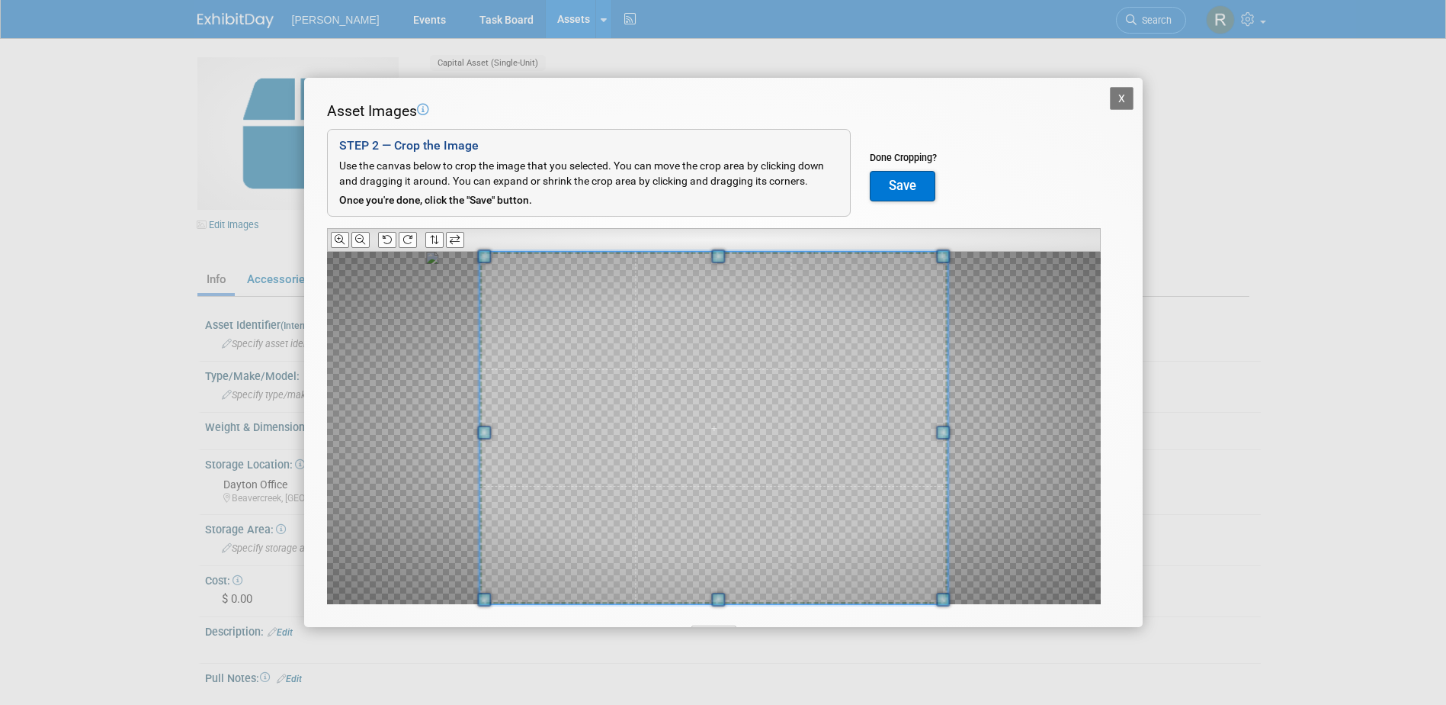
click at [723, 611] on div "Asset Images Add Image STEP 2 — Crop the Image Use the canvas below to crop the…" at bounding box center [723, 376] width 793 height 551
click at [995, 434] on div at bounding box center [714, 428] width 774 height 352
click at [359, 239] on icon at bounding box center [360, 240] width 10 height 10
click at [359, 238] on icon at bounding box center [360, 240] width 10 height 10
click at [897, 191] on button "Save" at bounding box center [903, 186] width 66 height 30
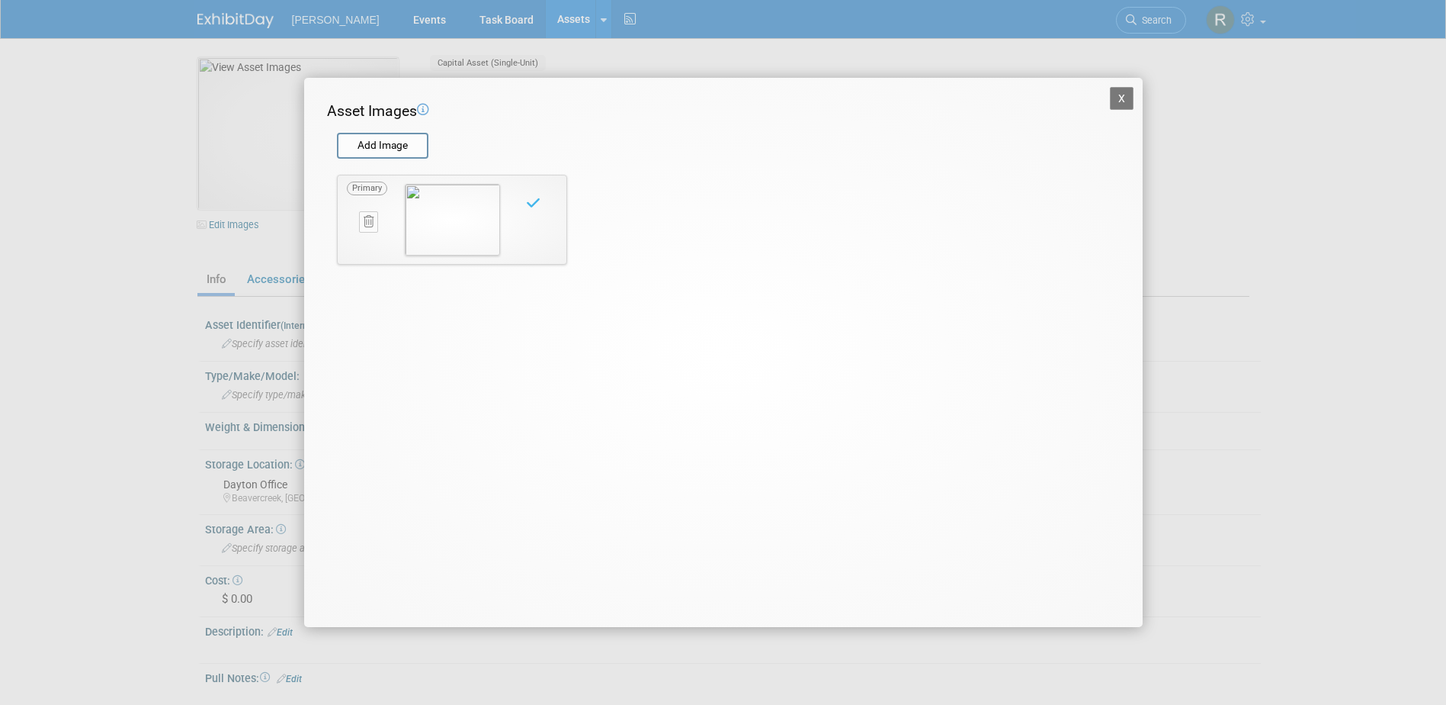
click at [1125, 96] on button "X" at bounding box center [1122, 98] width 24 height 23
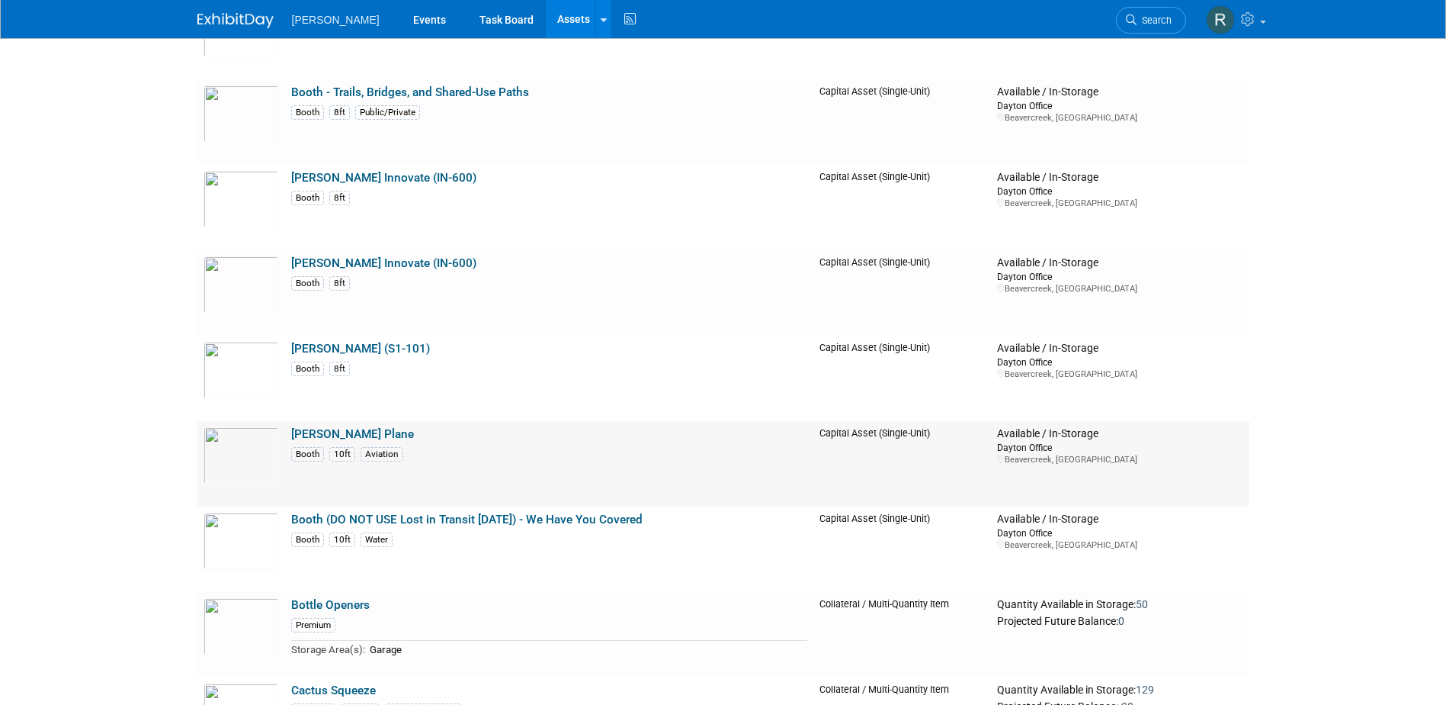
scroll to position [7320, 0]
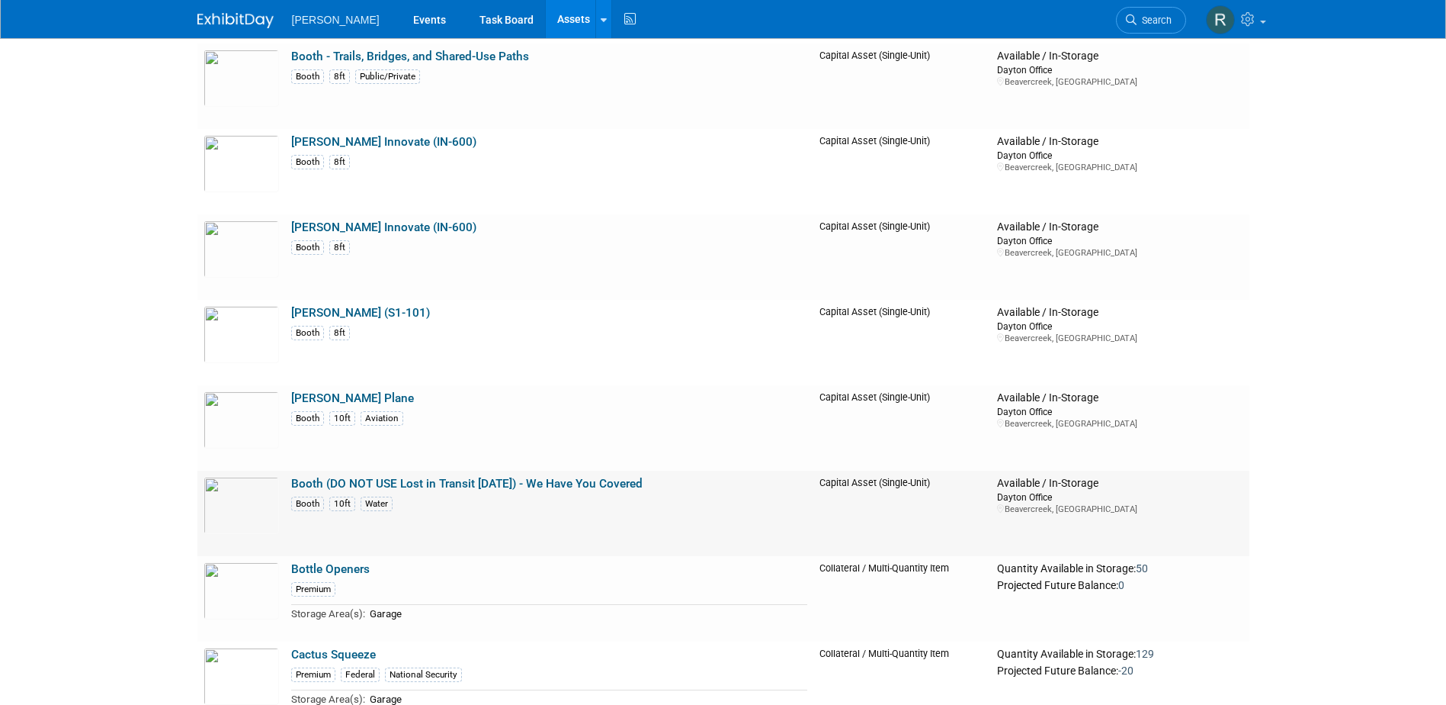
click at [397, 481] on link "Booth (DO NOT USE Lost in Transit [DATE]) - We Have You Covered" at bounding box center [466, 484] width 351 height 14
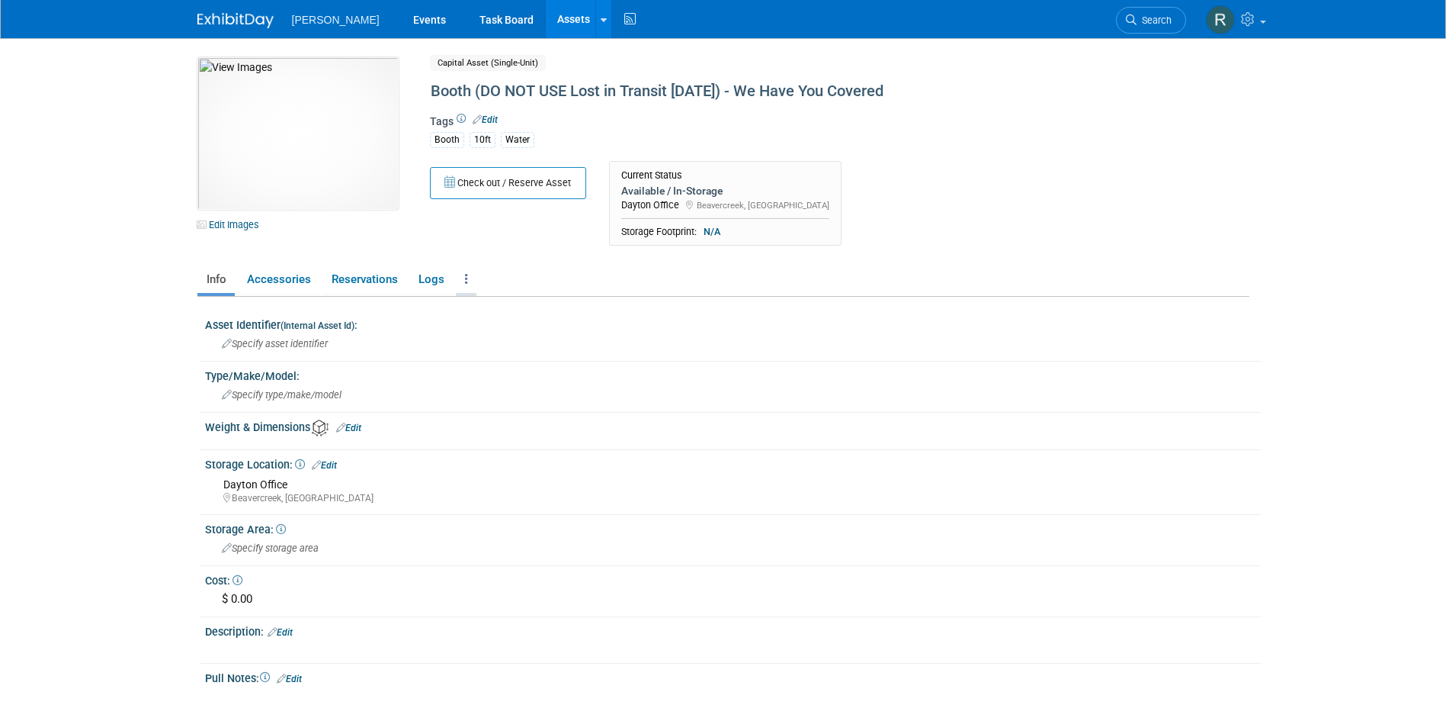
click at [467, 275] on link at bounding box center [466, 279] width 21 height 27
click at [495, 330] on link "Copy/Duplicate Asset" at bounding box center [522, 336] width 133 height 26
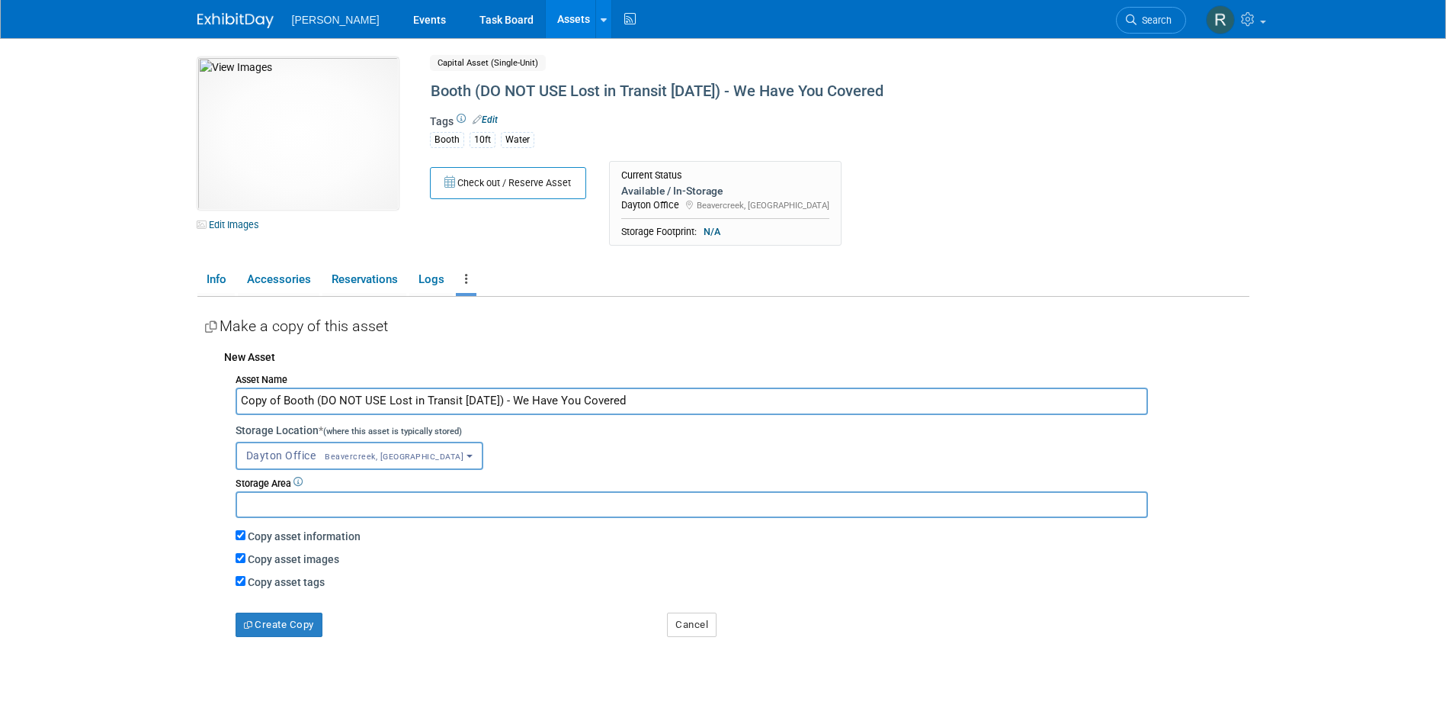
drag, startPoint x: 280, startPoint y: 400, endPoint x: 215, endPoint y: 400, distance: 64.8
click at [215, 400] on div "New Asset Asset Name Copy of Booth (DO NOT USE Lost in Transit [DATE]) - We Hav…" at bounding box center [727, 489] width 1045 height 295
drag, startPoint x: 278, startPoint y: 399, endPoint x: 632, endPoint y: 384, distance: 354.9
click at [634, 409] on input "Booth (DO NOT USE Lost in Transit [DATE]) - We Have You Covered" at bounding box center [692, 400] width 913 height 27
paste input "W1-204"
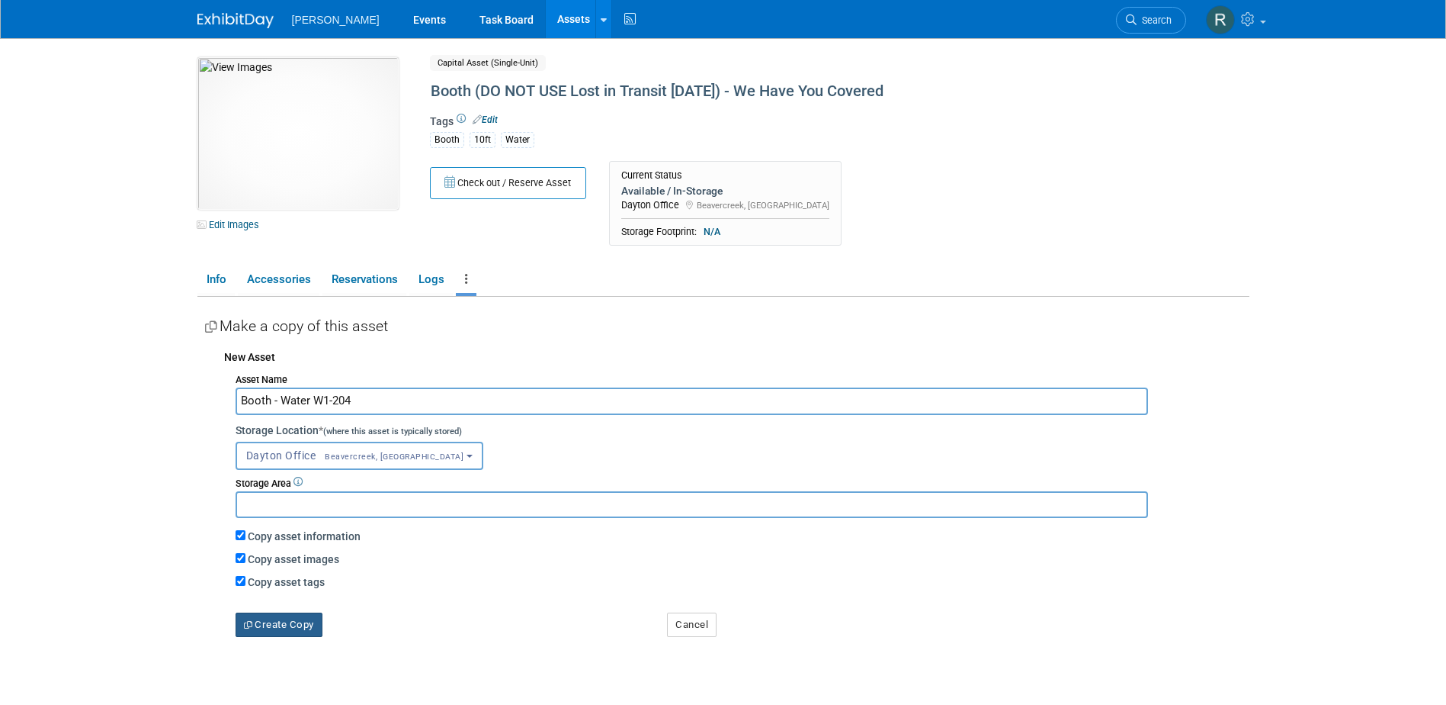
type input "Booth - Water W1-204"
click at [299, 625] on button "Create Copy" at bounding box center [279, 624] width 87 height 24
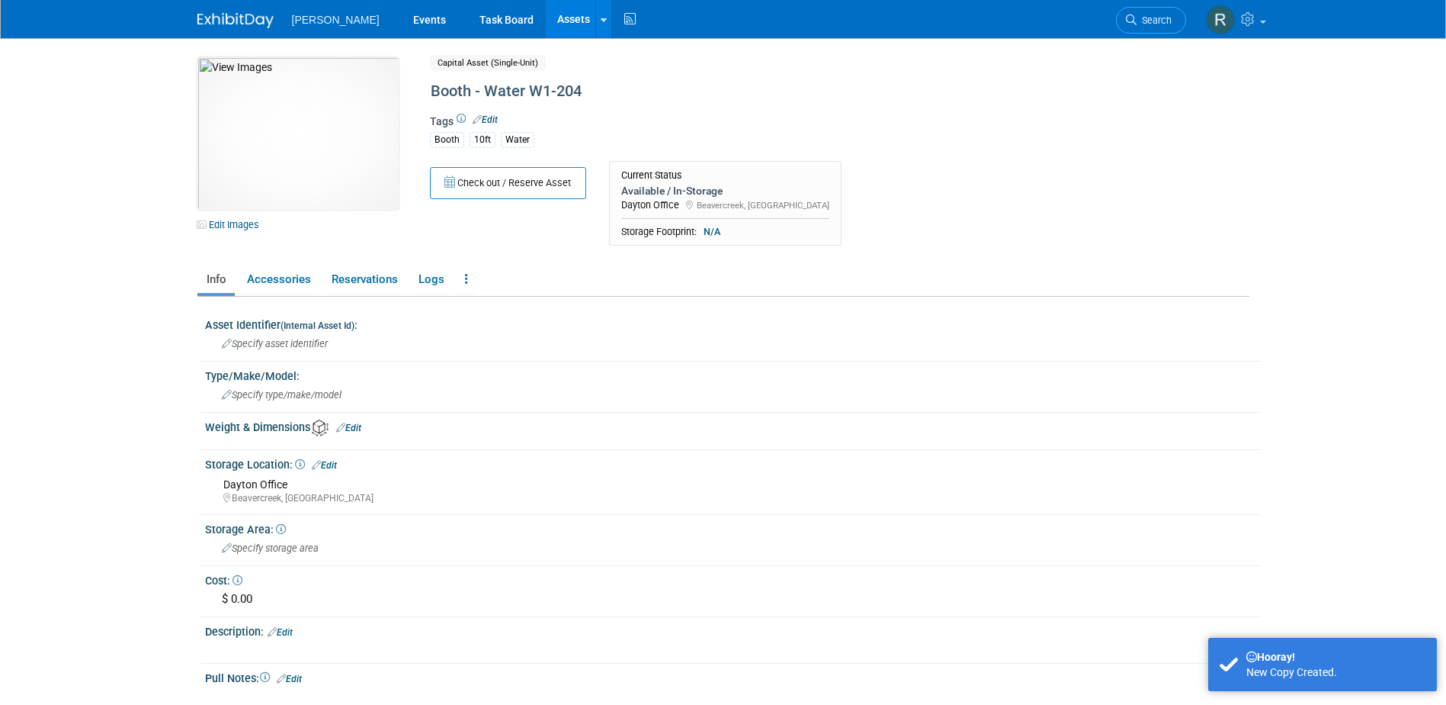
click at [548, 139] on div "Booth 10ft Water" at bounding box center [777, 139] width 694 height 18
click at [490, 114] on span "Edit" at bounding box center [483, 120] width 30 height 13
click at [492, 121] on link "Edit" at bounding box center [485, 119] width 25 height 11
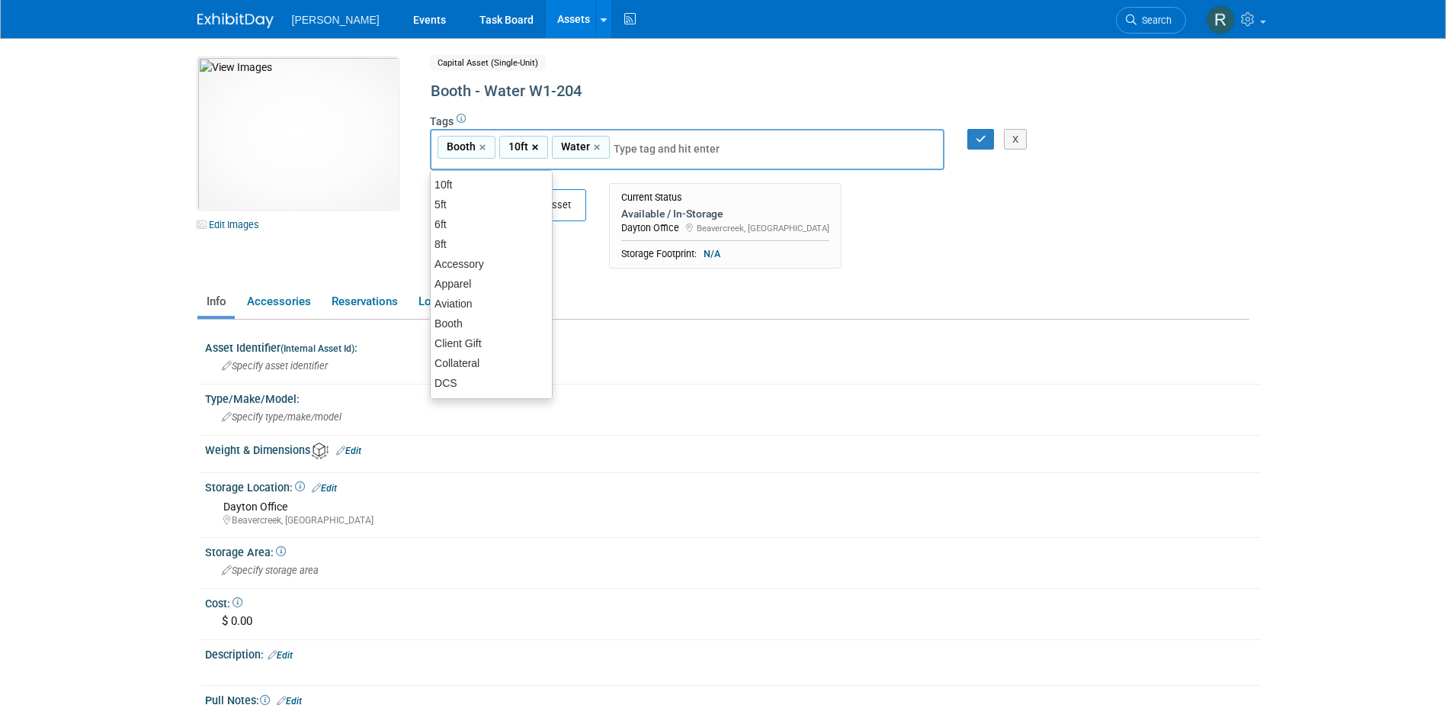
click at [533, 148] on link "×" at bounding box center [537, 148] width 10 height 18
click at [466, 240] on div "8ft" at bounding box center [491, 244] width 123 height 21
type input "Booth, Water, 8ft"
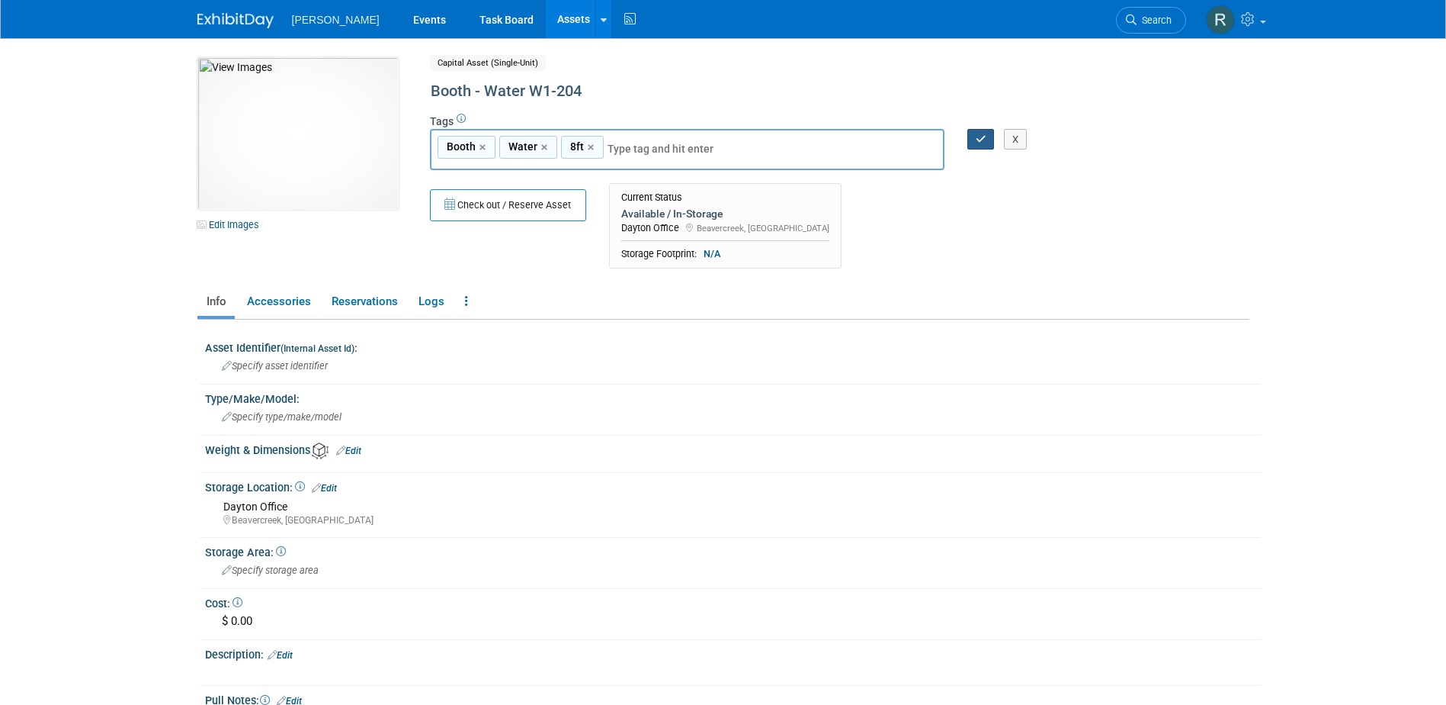
click at [977, 139] on icon "button" at bounding box center [981, 139] width 11 height 10
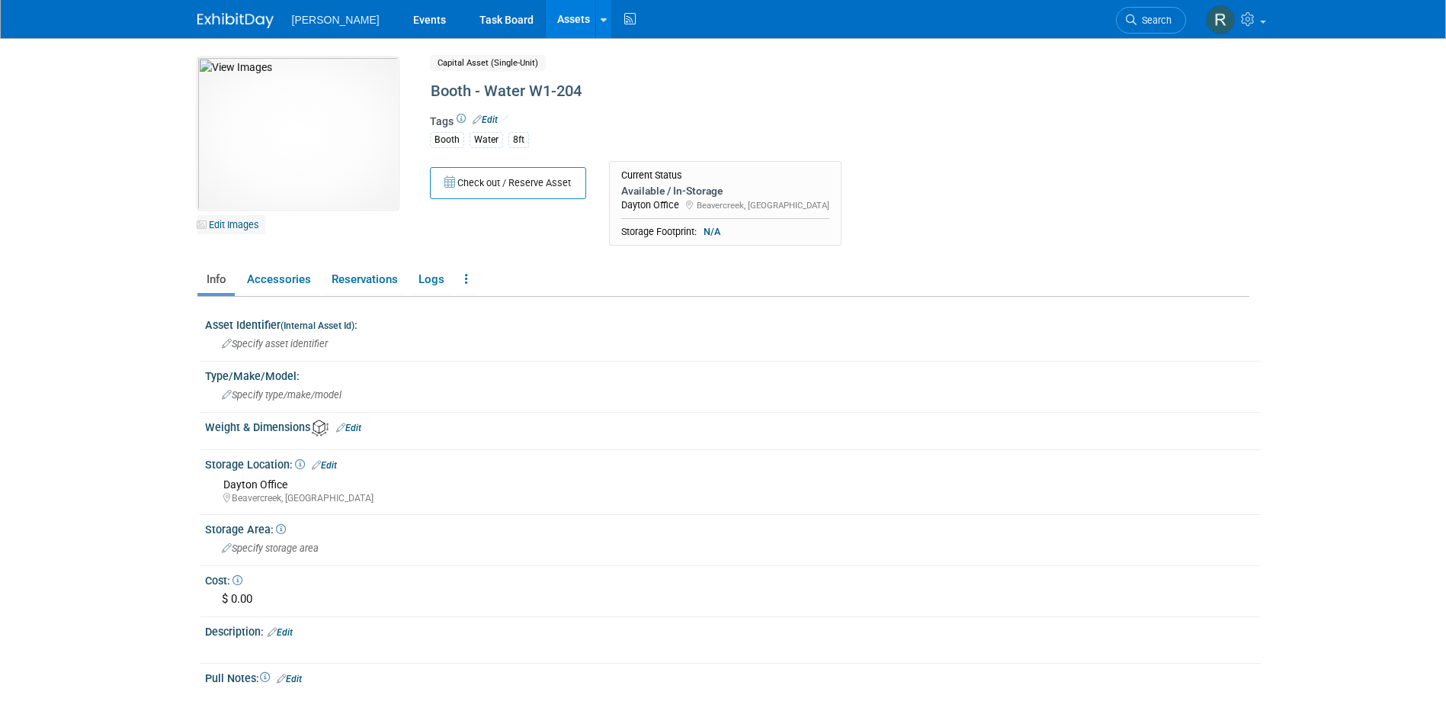
click at [246, 223] on link "Edit Images" at bounding box center [231, 224] width 68 height 19
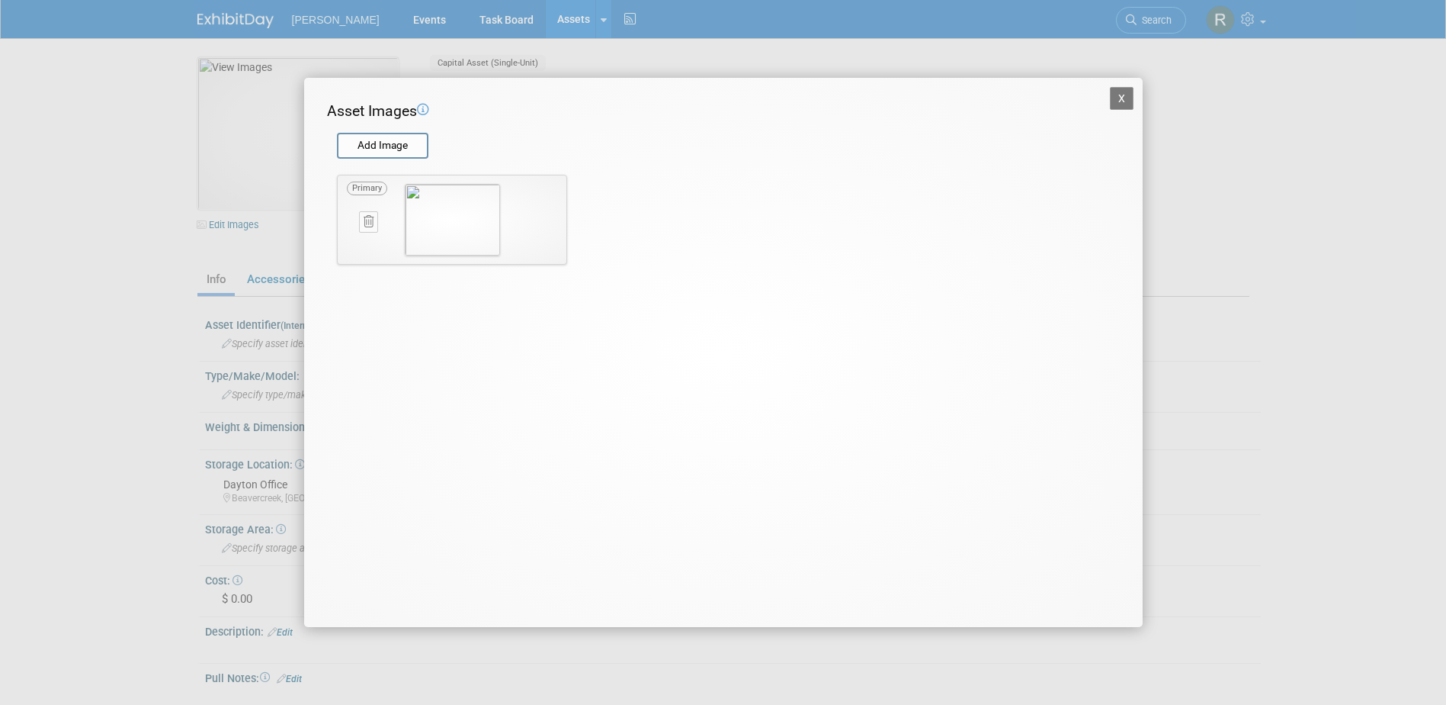
click at [362, 220] on button at bounding box center [368, 221] width 19 height 21
click at [354, 237] on button "button" at bounding box center [360, 240] width 27 height 20
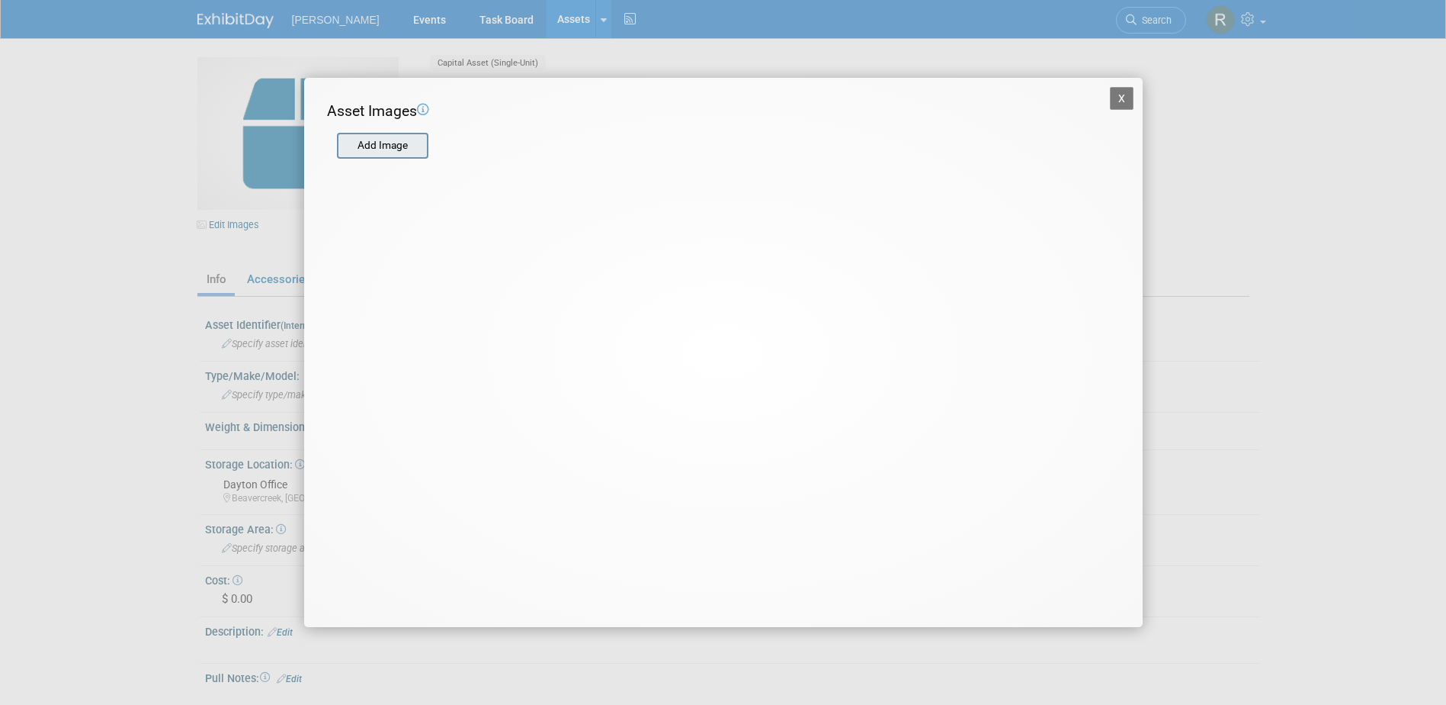
click at [378, 154] on input "file" at bounding box center [336, 145] width 181 height 23
type input "C:\fakepath\Water Hop Up Booth_Florida-01.jpg"
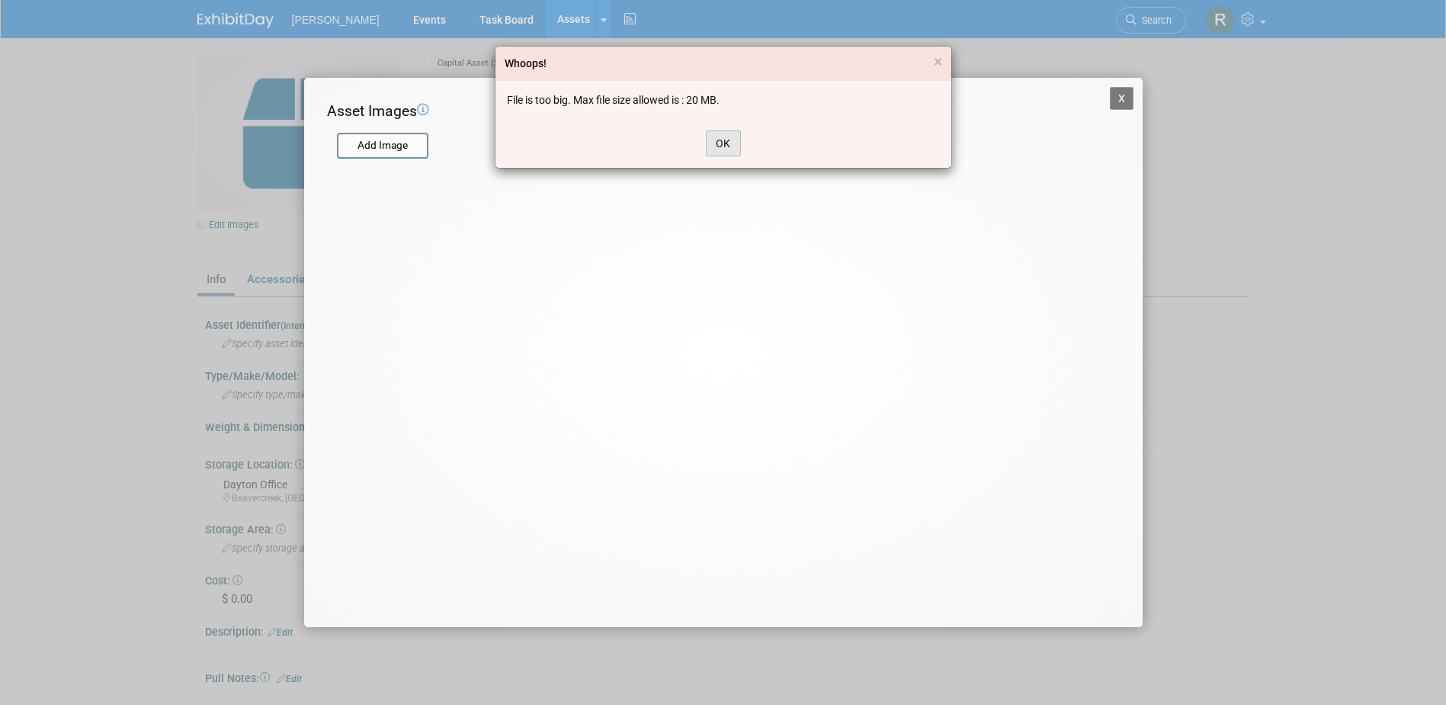
click at [716, 143] on button "OK" at bounding box center [723, 143] width 35 height 26
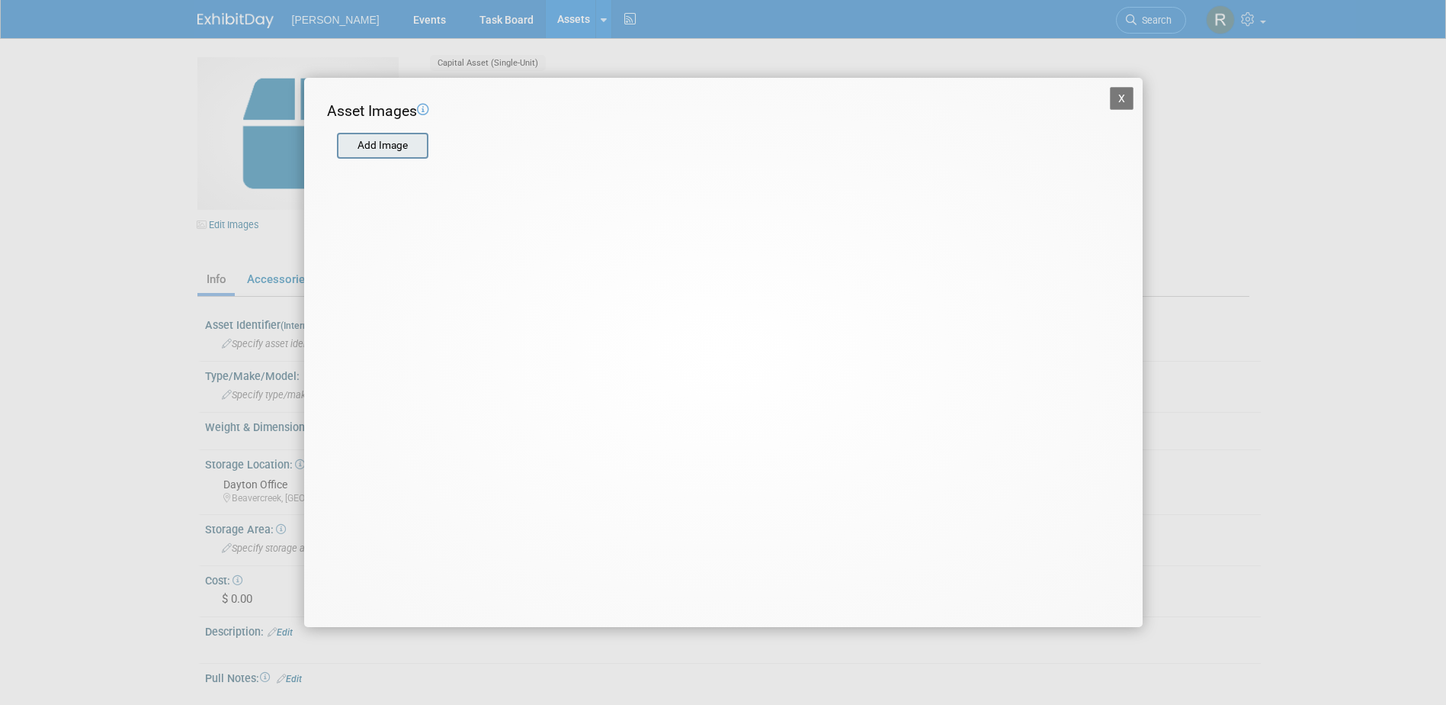
click at [392, 148] on input "file" at bounding box center [336, 145] width 181 height 23
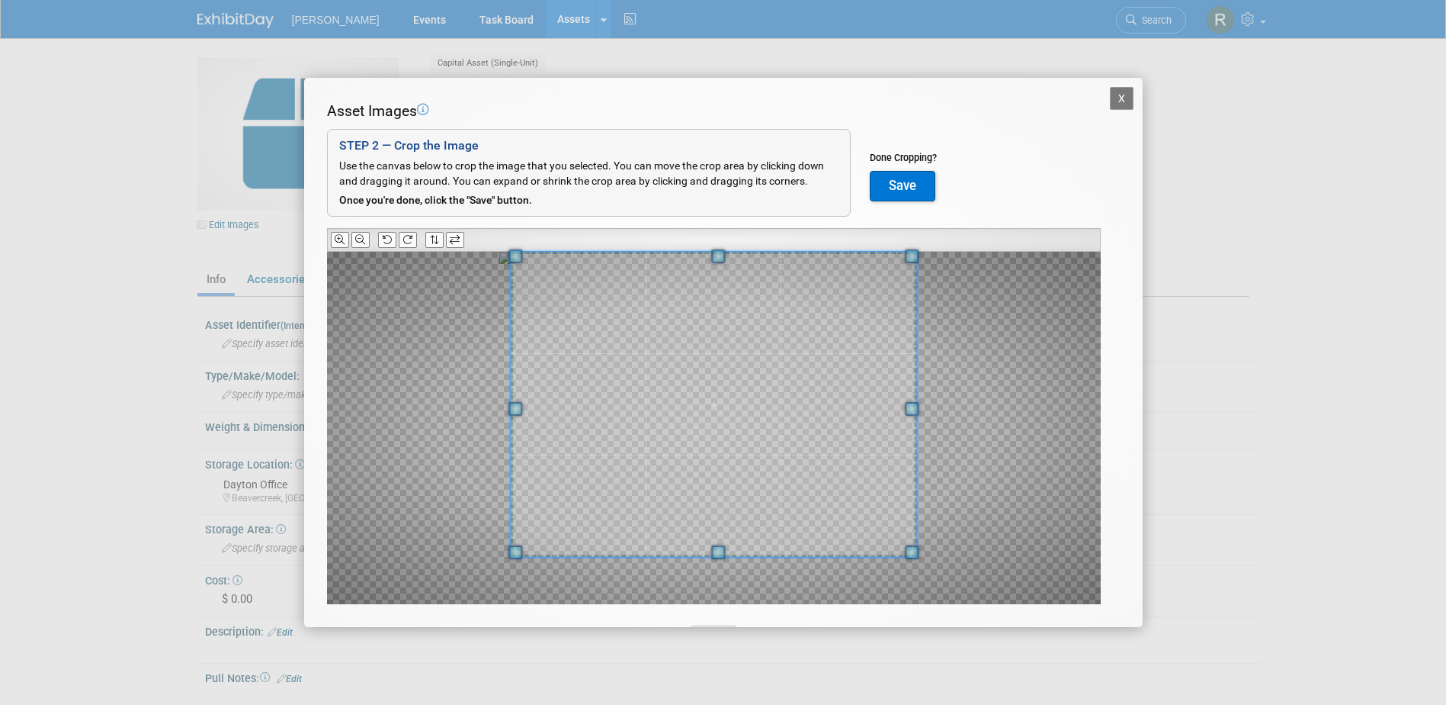
click at [721, 247] on div "Asset Images Add Image STEP 2 — Crop the Image Use the canvas below to crop the…" at bounding box center [723, 376] width 793 height 551
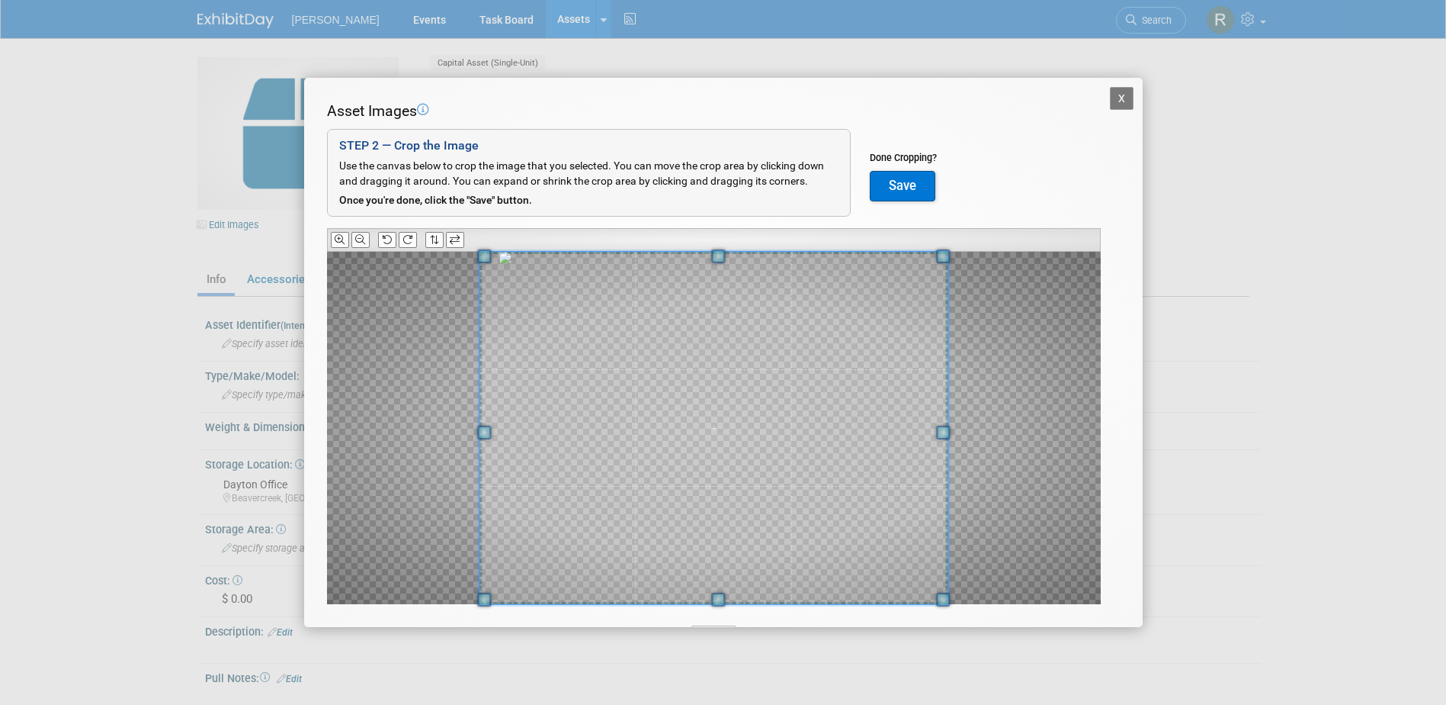
click at [719, 622] on div "Asset Images Add Image STEP 2 — Crop the Image Use the canvas below to crop the…" at bounding box center [723, 376] width 793 height 551
click at [907, 183] on button "Save" at bounding box center [903, 186] width 66 height 30
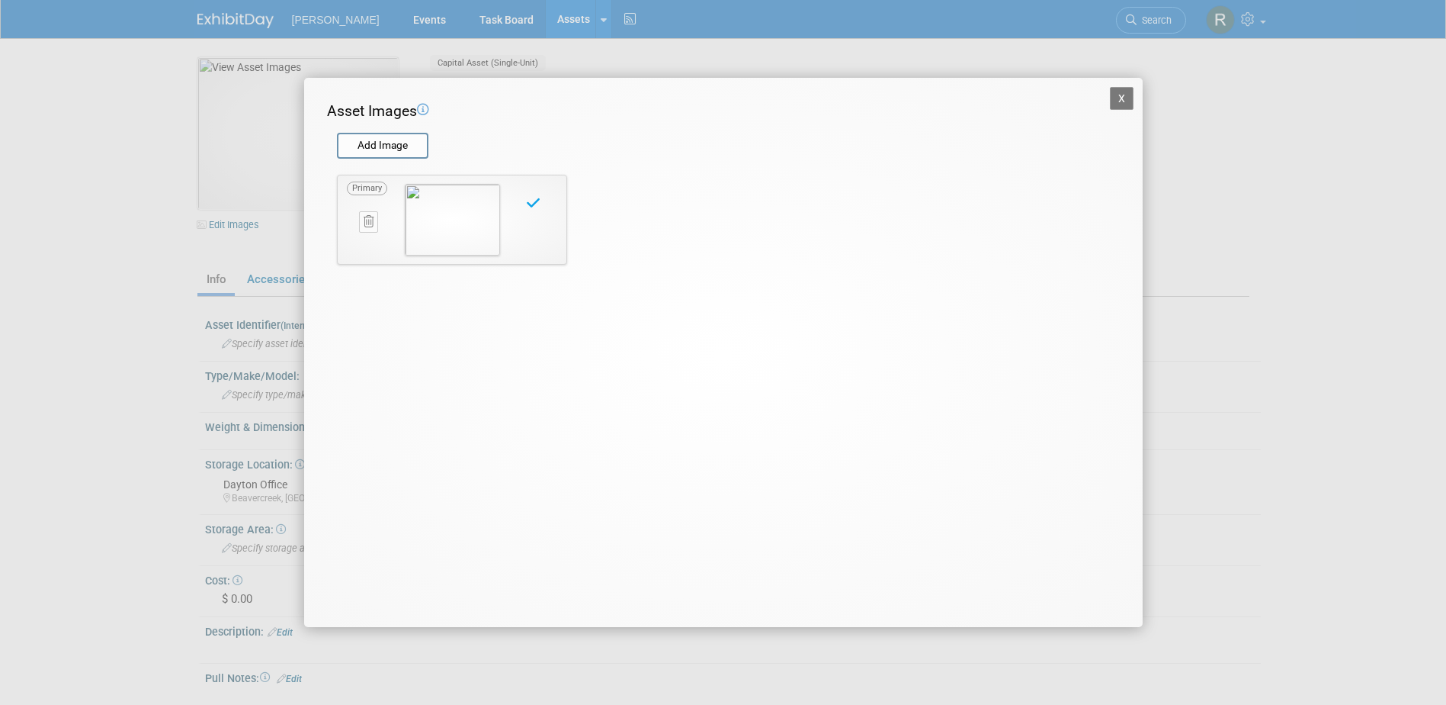
click at [1120, 101] on button "X" at bounding box center [1122, 98] width 24 height 23
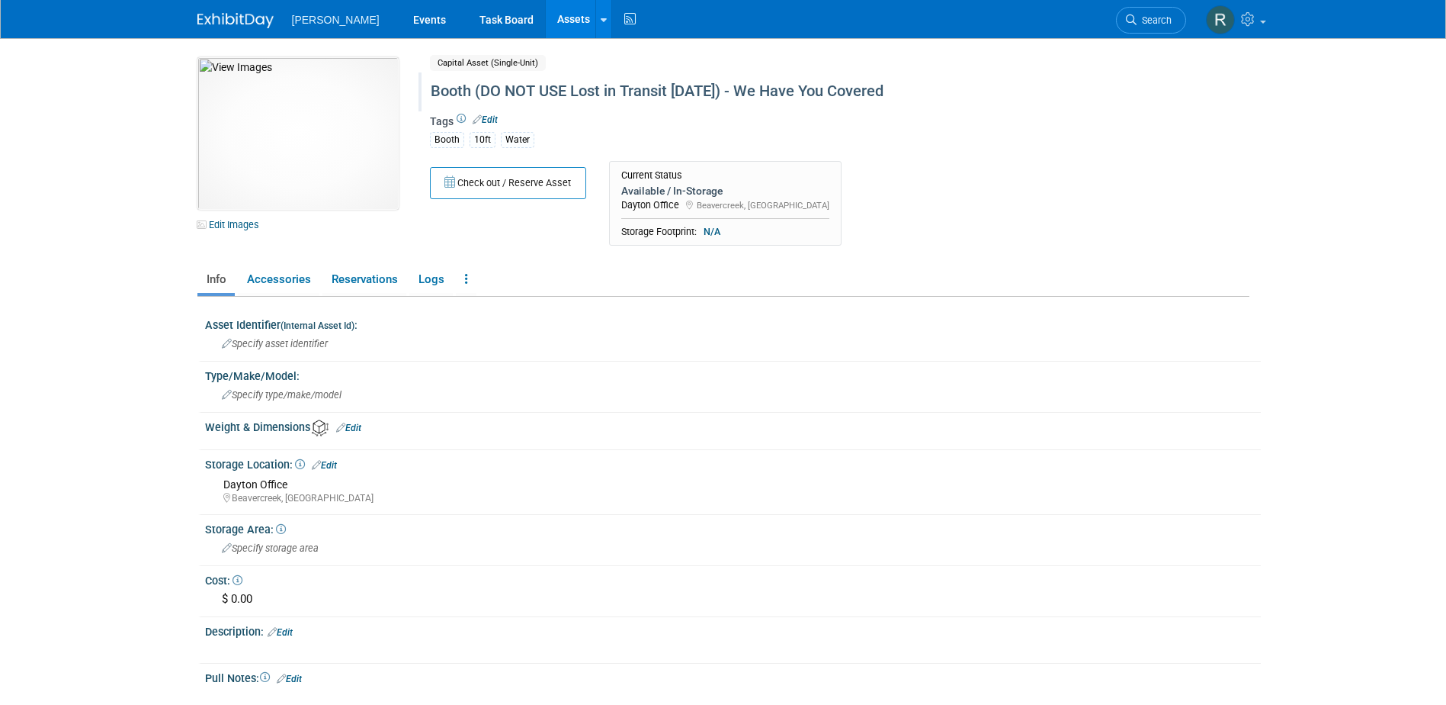
click at [503, 95] on div "Booth (DO NOT USE Lost in Transit [DATE]) - We Have You Covered" at bounding box center [774, 91] width 698 height 27
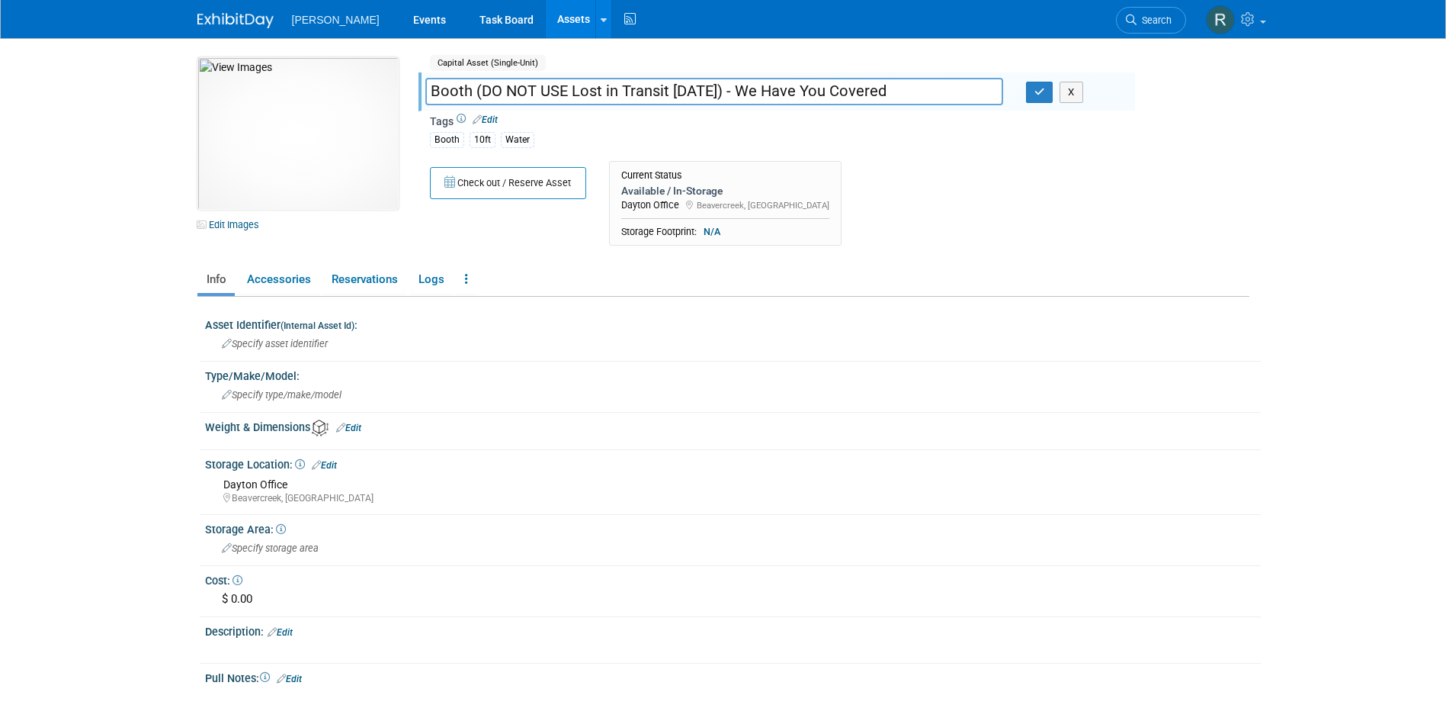
drag, startPoint x: 474, startPoint y: 87, endPoint x: 912, endPoint y: 94, distance: 437.7
click at [912, 94] on input "Booth (DO NOT USE Lost in Transit [DATE]) - We Have You Covered" at bounding box center [714, 91] width 578 height 27
type input "Booth - Water"
click at [1045, 89] on icon "button" at bounding box center [1040, 92] width 11 height 10
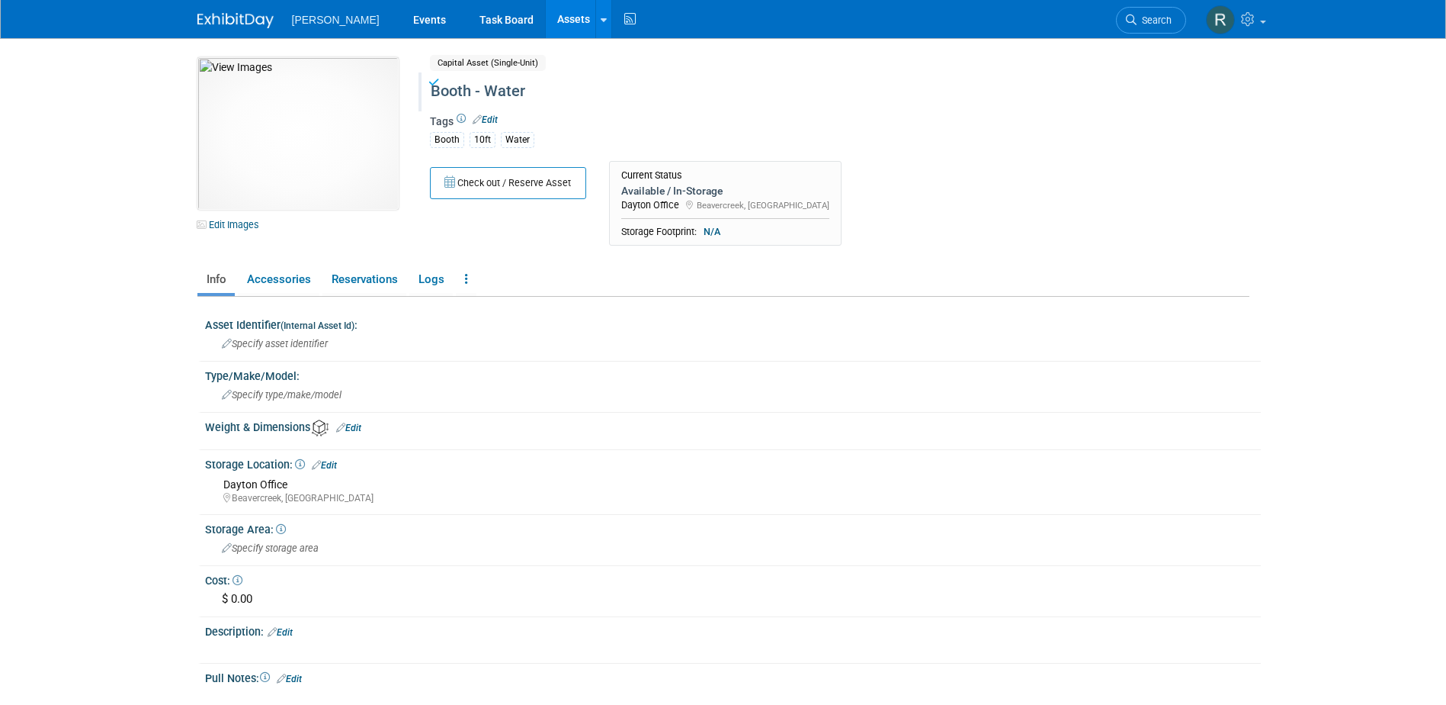
click at [493, 122] on link "Edit" at bounding box center [485, 119] width 25 height 11
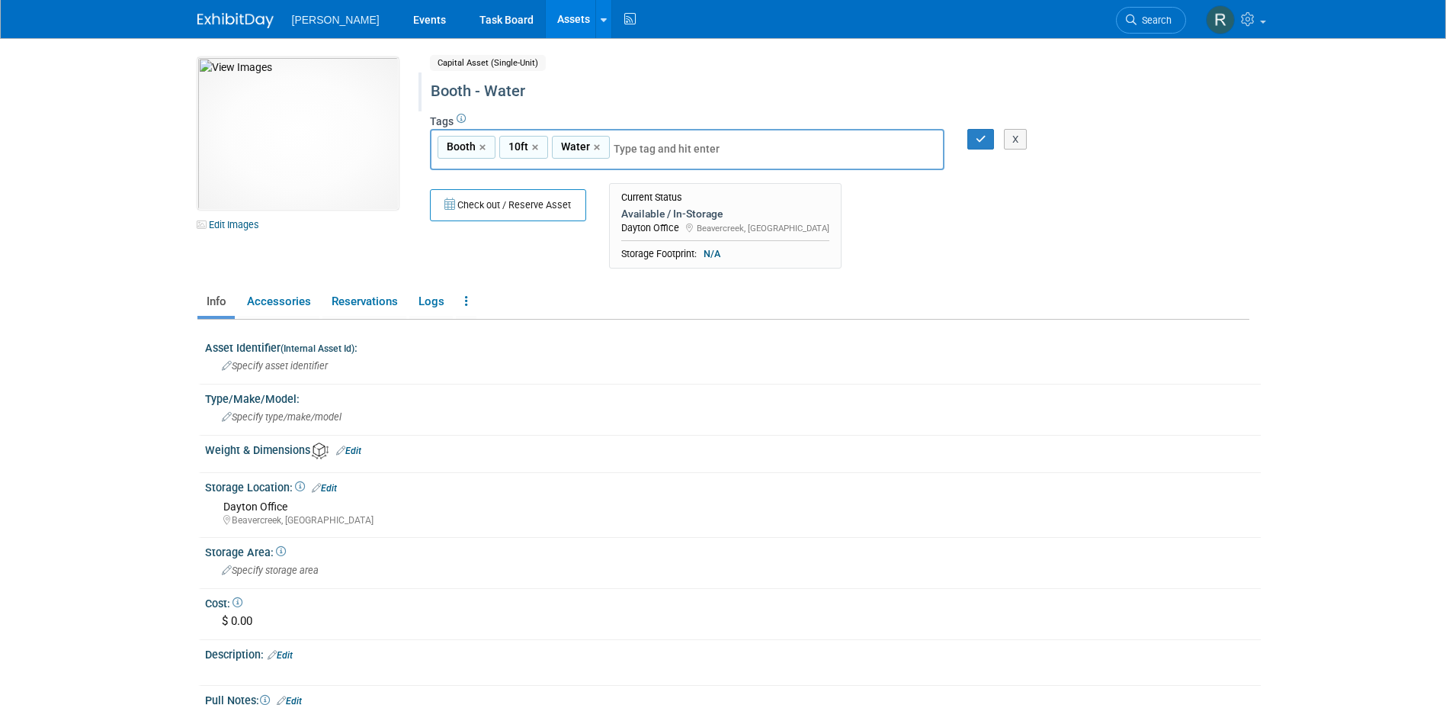
click at [535, 146] on link "×" at bounding box center [537, 148] width 10 height 18
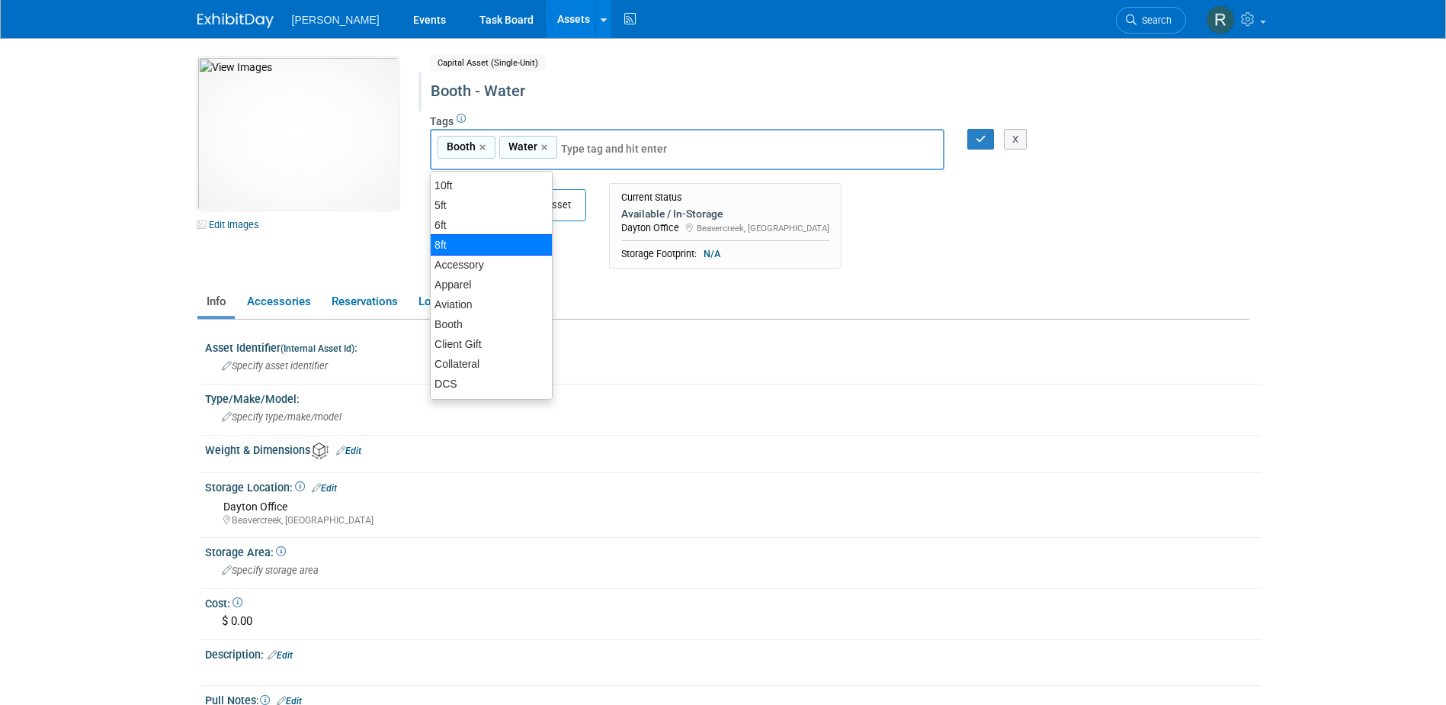
click at [473, 236] on div "8ft" at bounding box center [491, 244] width 123 height 21
type input "Booth, Water, 8ft"
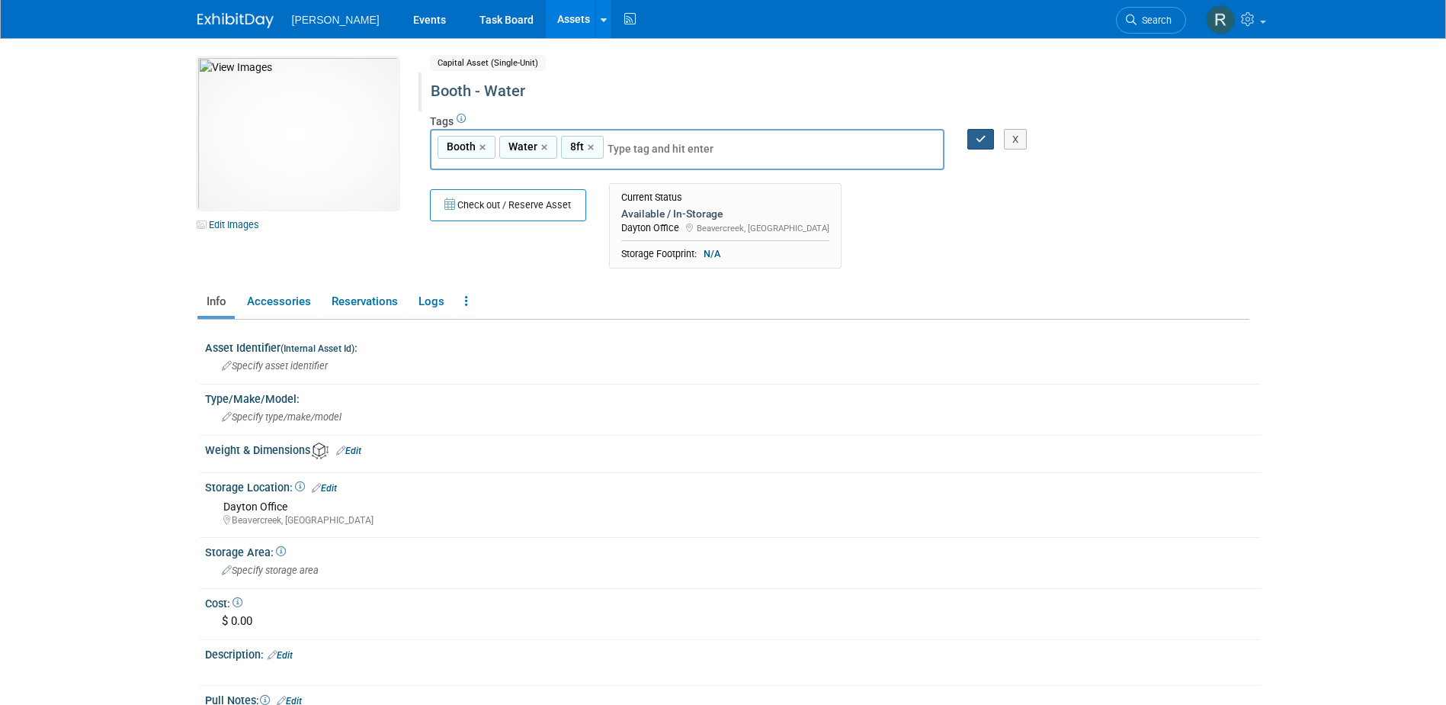
click at [985, 136] on icon "button" at bounding box center [981, 139] width 11 height 10
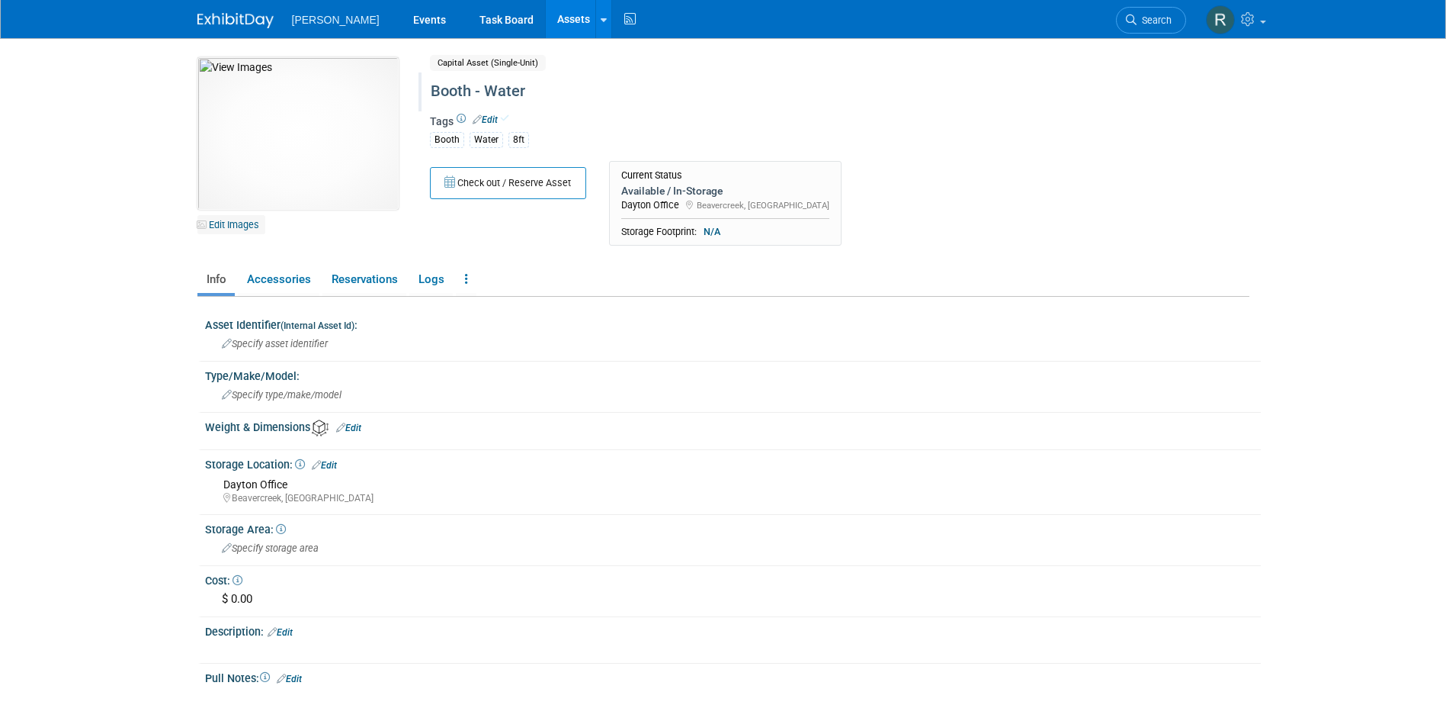
click at [227, 224] on link "Edit Images" at bounding box center [231, 224] width 68 height 19
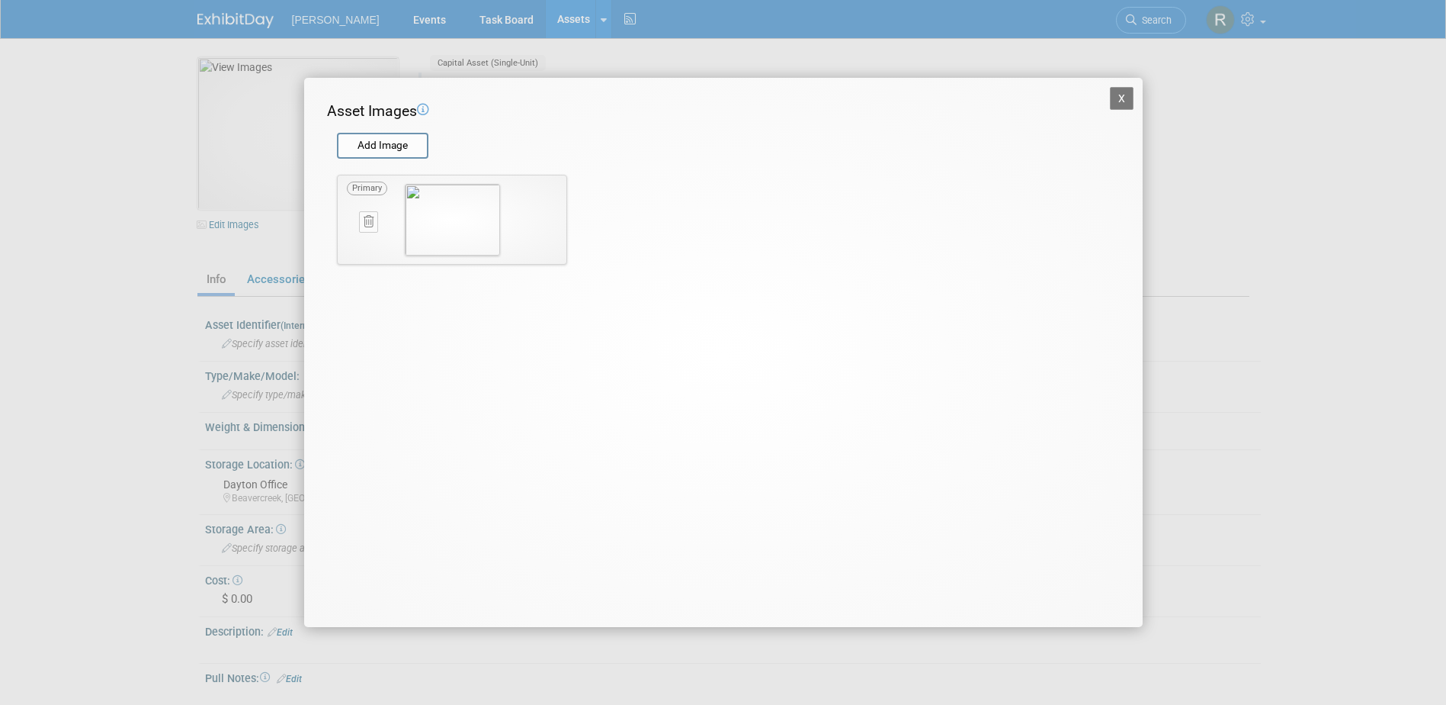
click at [365, 221] on icon at bounding box center [369, 221] width 10 height 11
click at [368, 244] on button "button" at bounding box center [360, 240] width 27 height 20
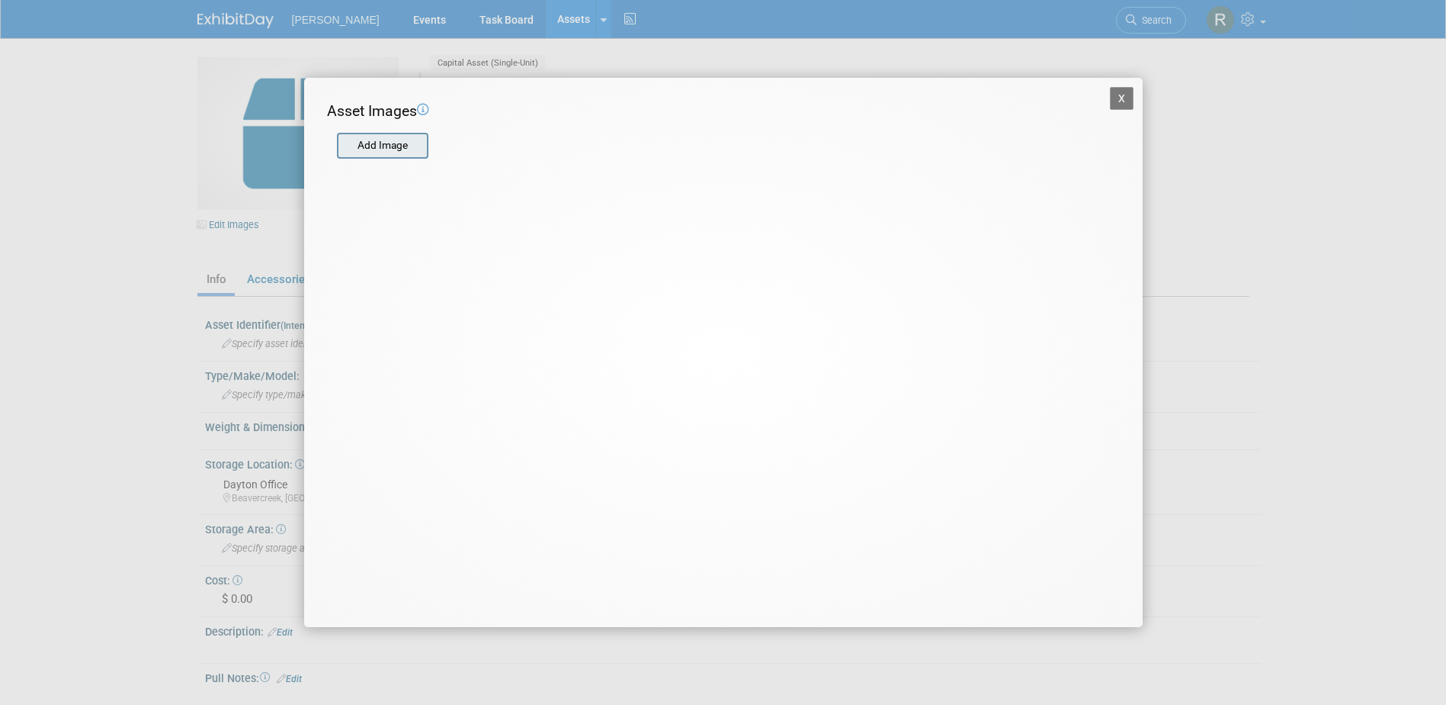
click at [380, 145] on input "file" at bounding box center [336, 145] width 181 height 23
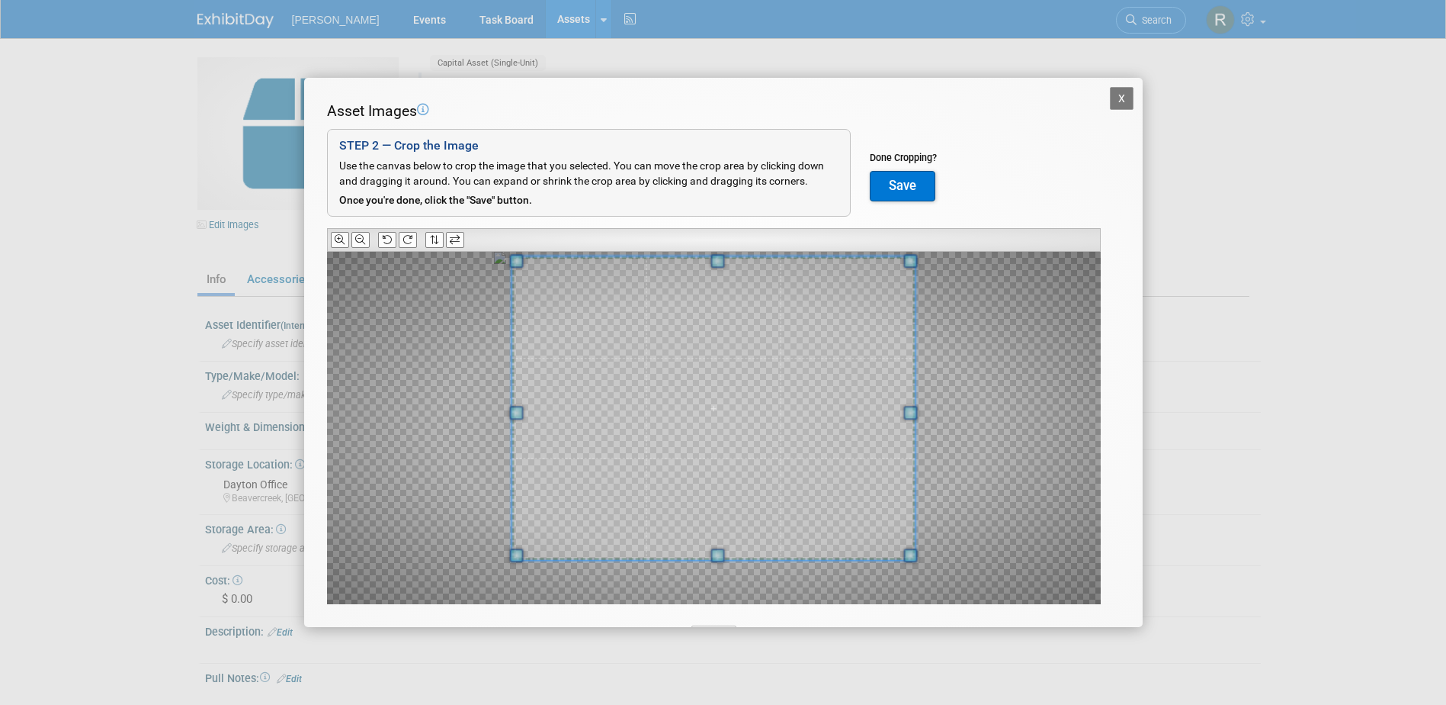
click at [718, 242] on div "Asset Images Add Image STEP 2 — Crop the Image Use the canvas below to crop the…" at bounding box center [723, 376] width 793 height 551
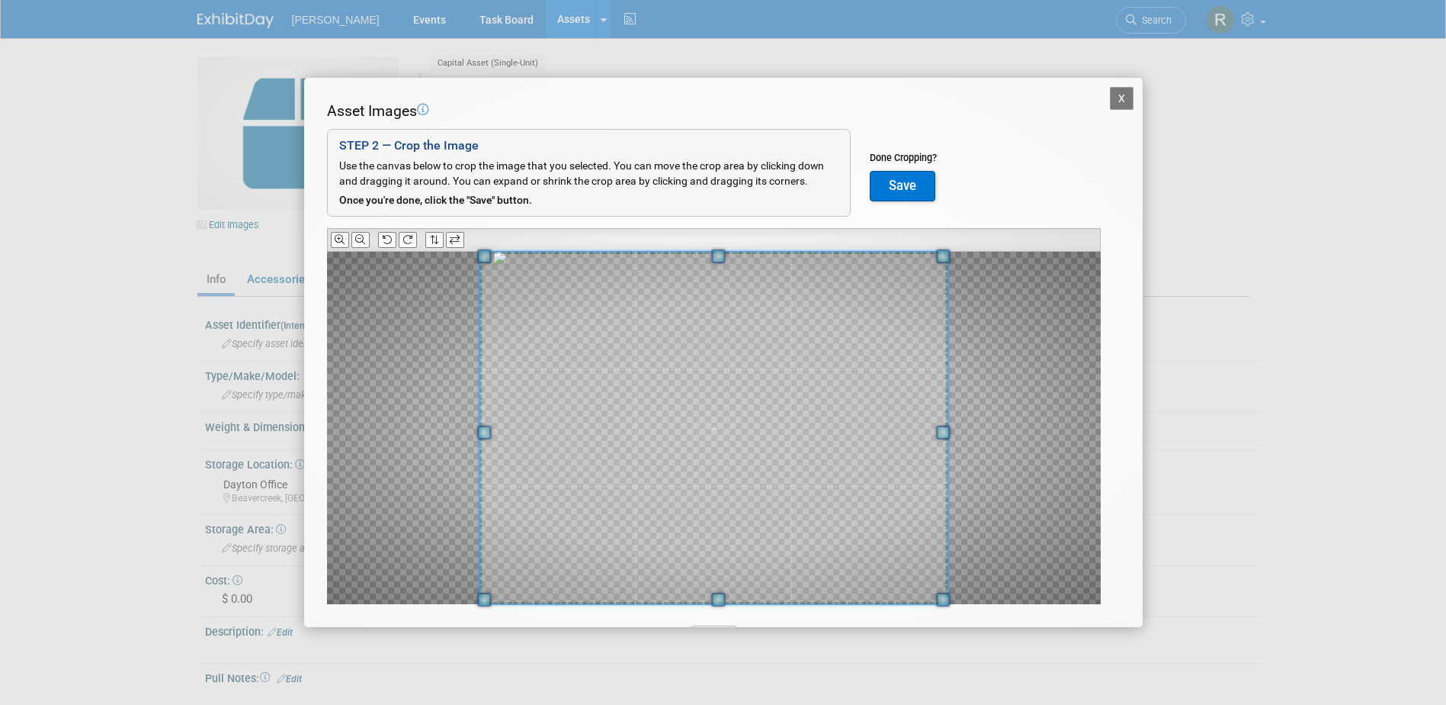
click at [722, 631] on div "X Asset Images Add Image STEP 2 — Crop the Image Use the canvas below to crop t…" at bounding box center [723, 352] width 1446 height 705
click at [902, 188] on button "Save" at bounding box center [903, 186] width 66 height 30
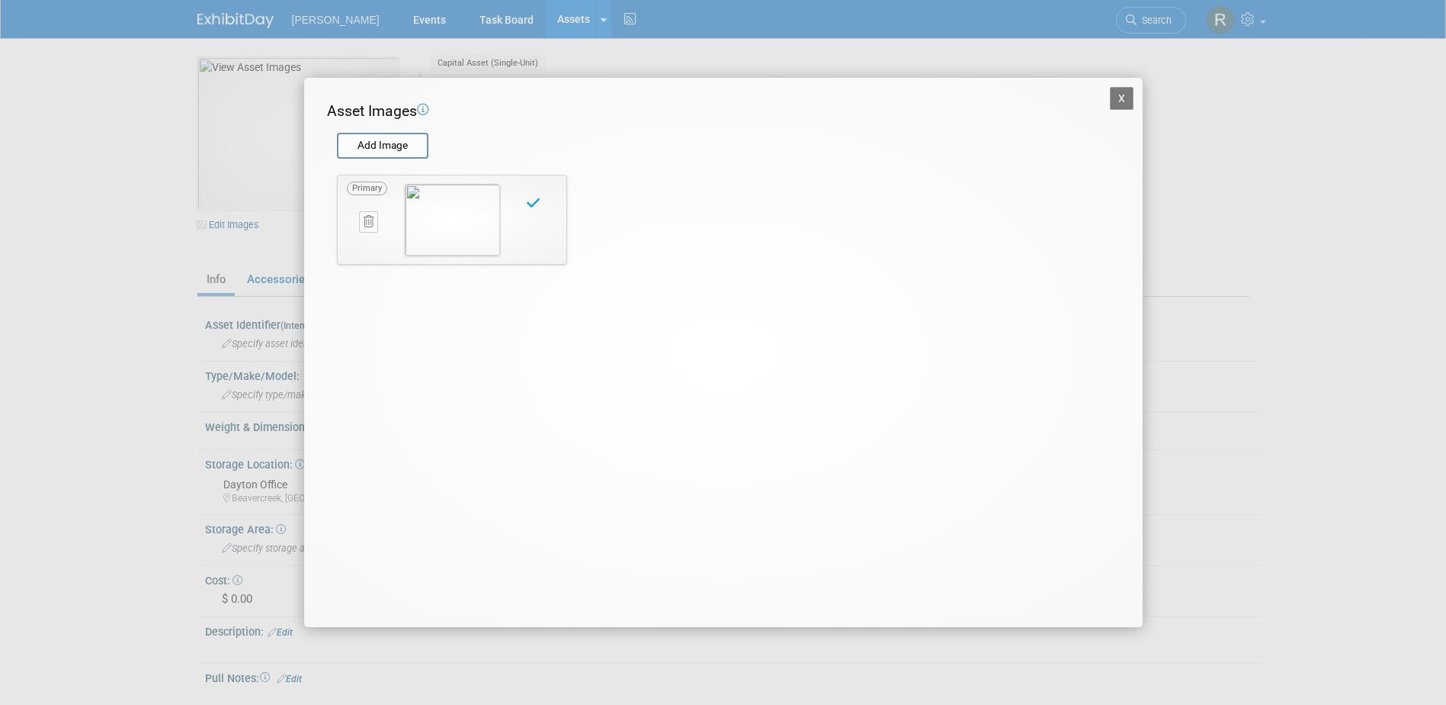
click at [1125, 95] on button "X" at bounding box center [1122, 98] width 24 height 23
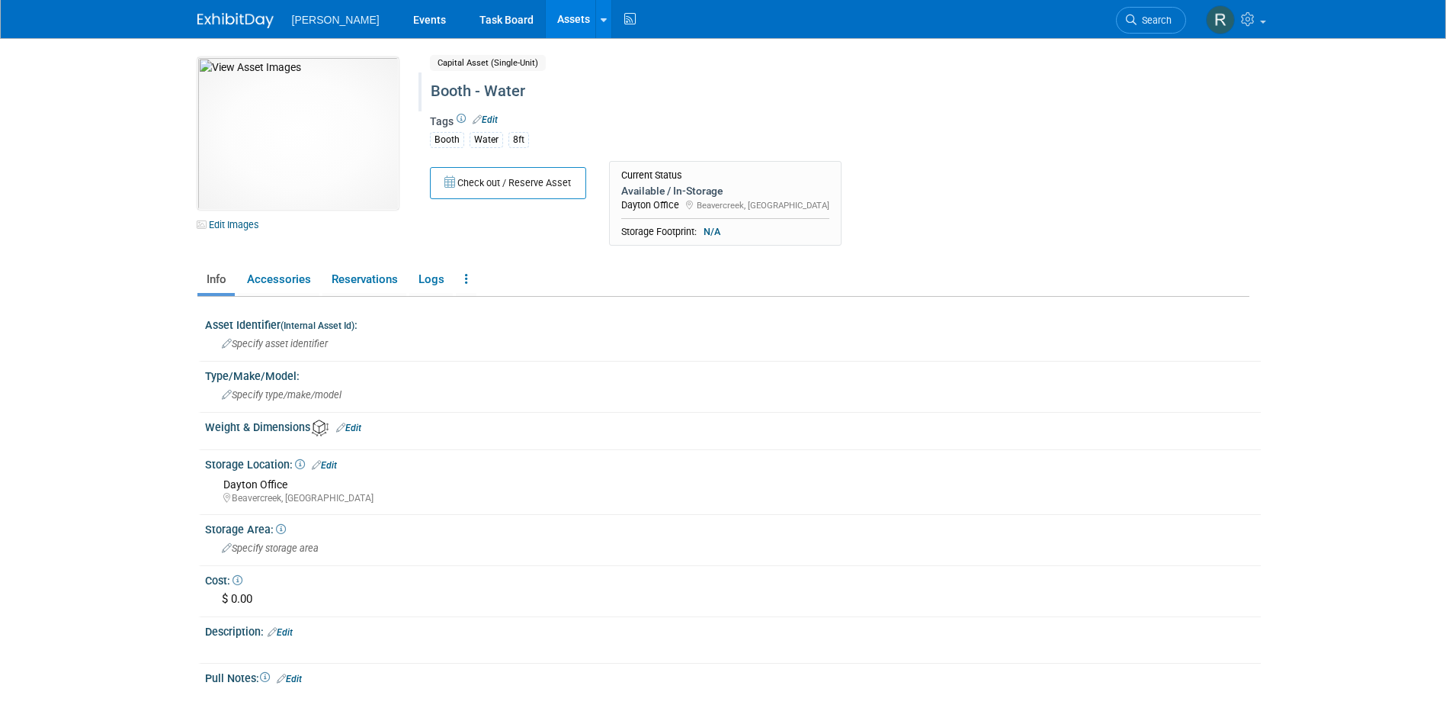
click at [546, 20] on link "Assets" at bounding box center [574, 19] width 56 height 38
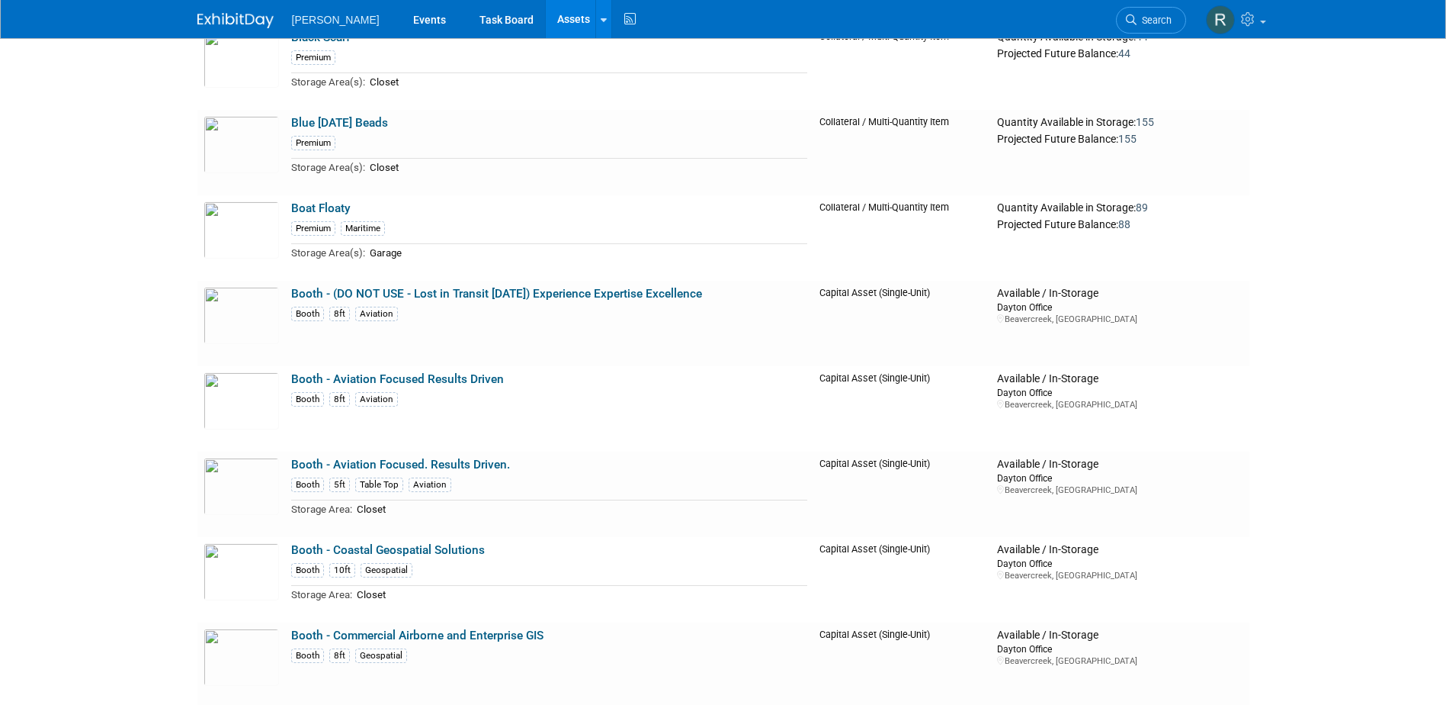
scroll to position [4499, 0]
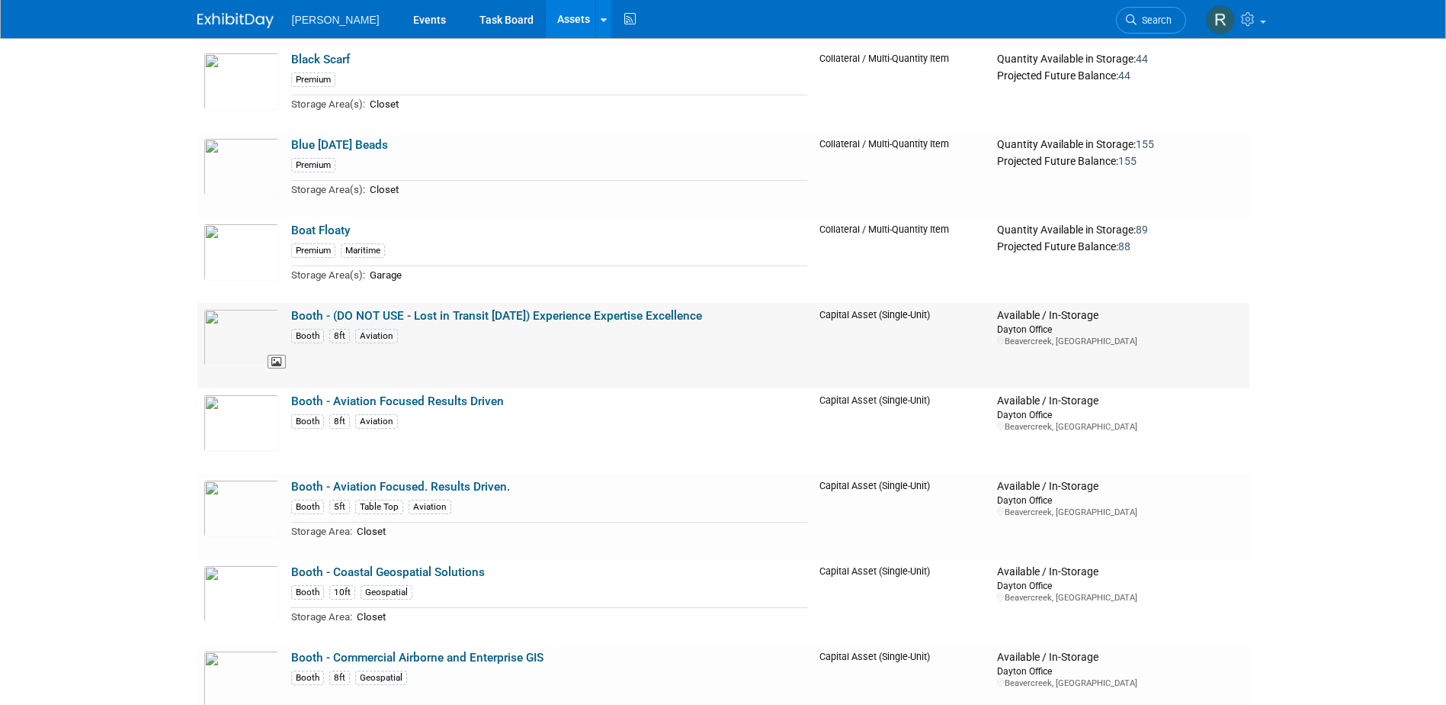
click at [249, 339] on img at bounding box center [241, 337] width 75 height 57
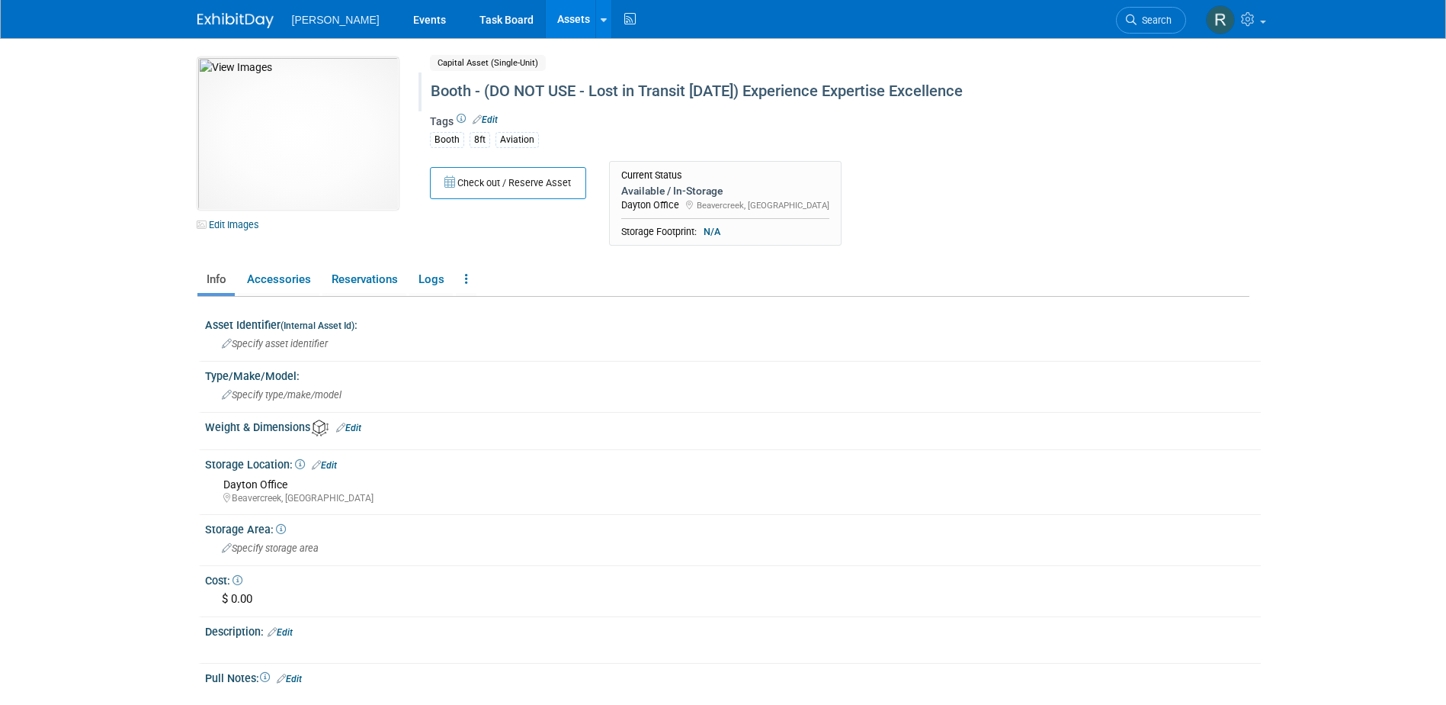
click at [488, 92] on div "Booth - (DO NOT USE - Lost in Transit [DATE]) Experience Expertise Excellence" at bounding box center [774, 91] width 698 height 27
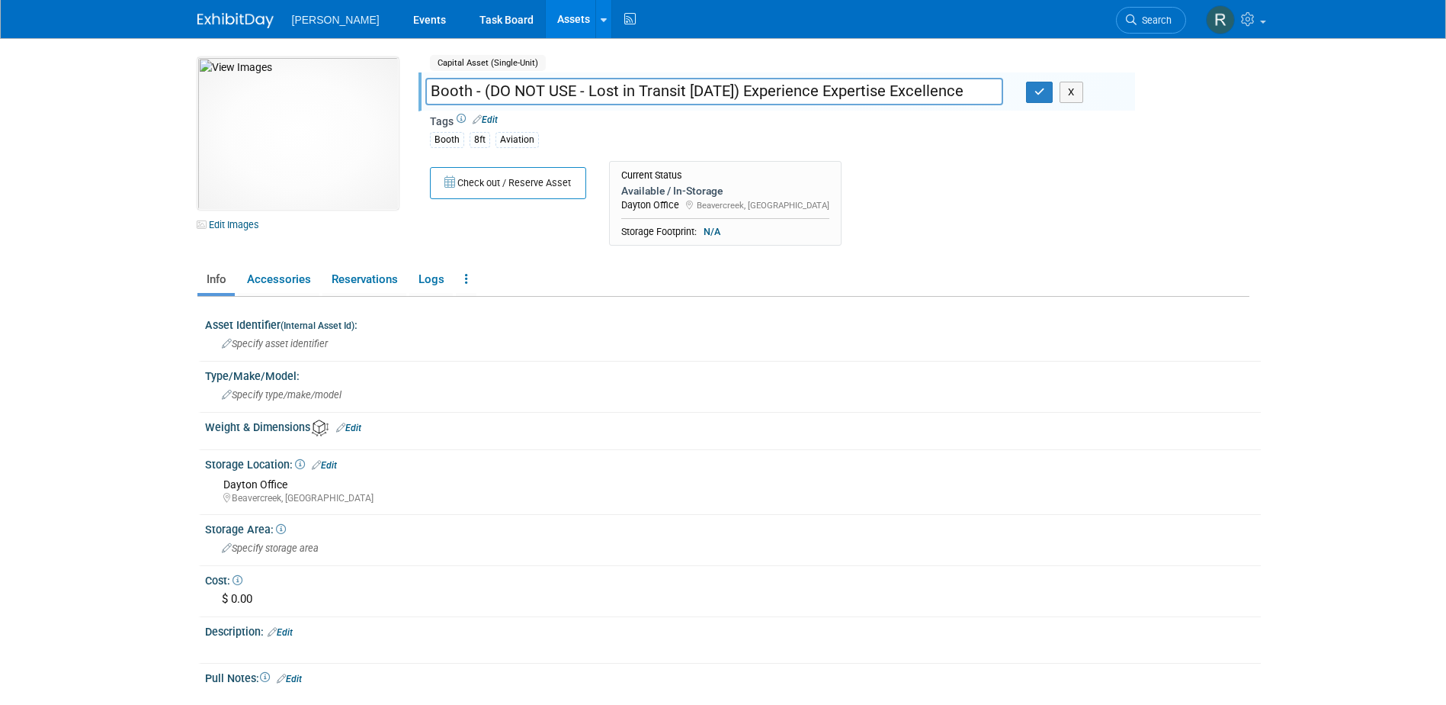
drag, startPoint x: 483, startPoint y: 89, endPoint x: 740, endPoint y: 124, distance: 259.3
click at [746, 92] on input "Booth - (DO NOT USE - Lost in Transit [DATE]) Experience Expertise Excellence" at bounding box center [714, 91] width 578 height 27
type input "Booth - Experience Expertise Excellence"
click at [1042, 93] on icon "button" at bounding box center [1040, 92] width 11 height 10
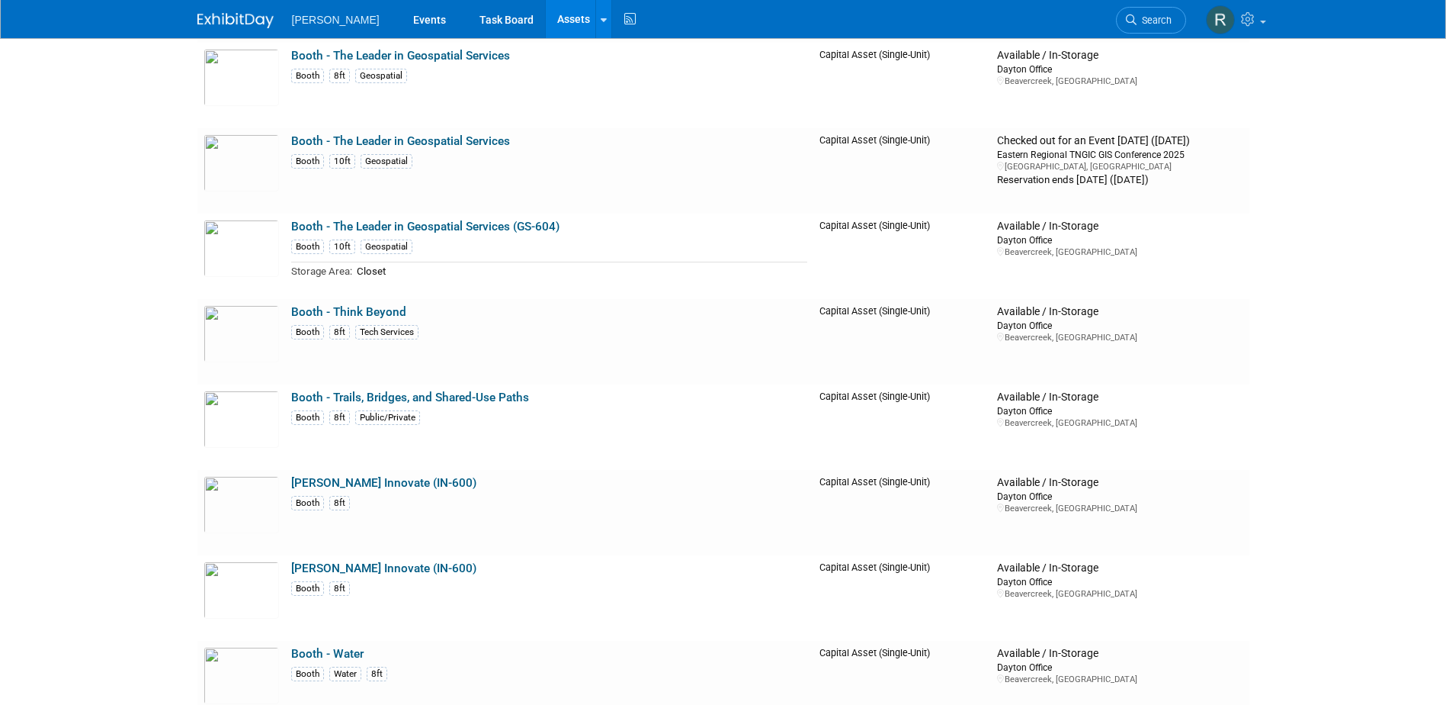
scroll to position [7091, 0]
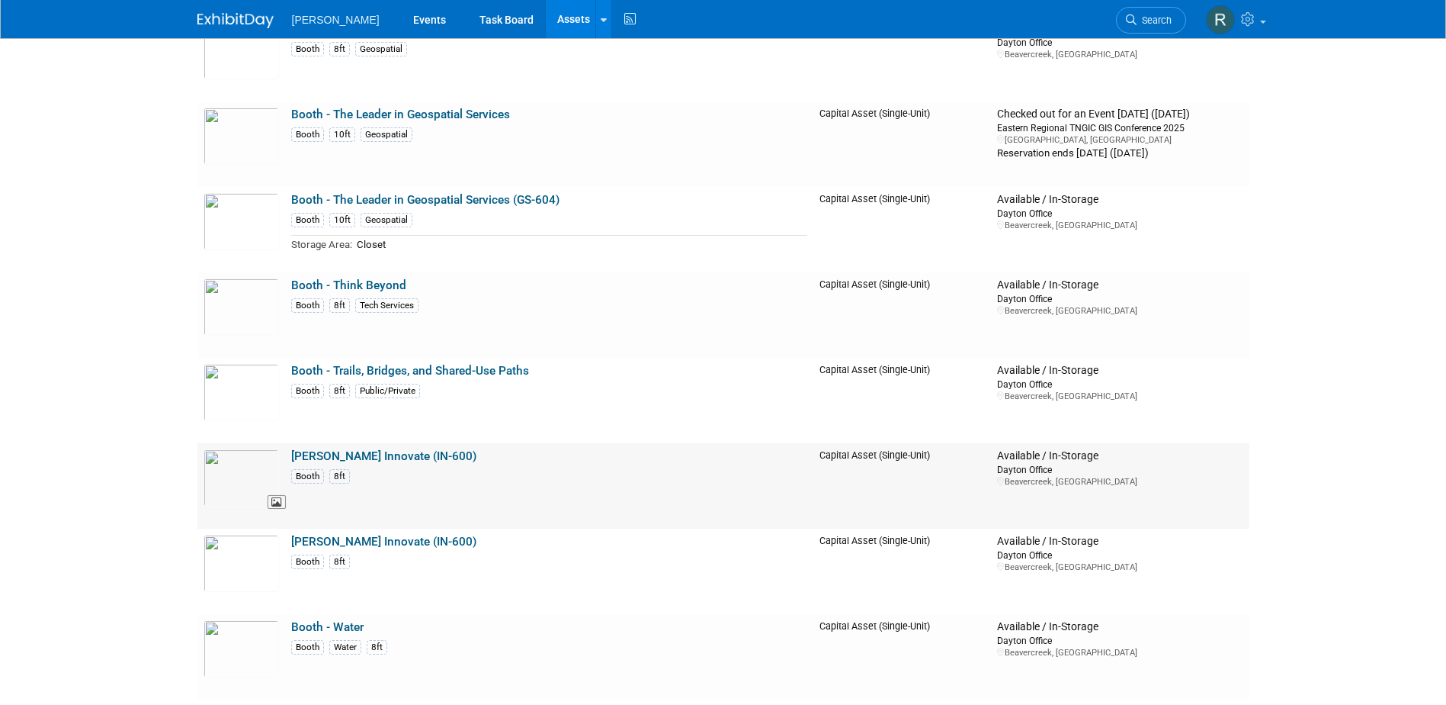
click at [246, 485] on img at bounding box center [241, 477] width 75 height 57
drag, startPoint x: 0, startPoint y: 0, endPoint x: 246, endPoint y: 567, distance: 617.4
click at [246, 567] on img at bounding box center [241, 562] width 75 height 57
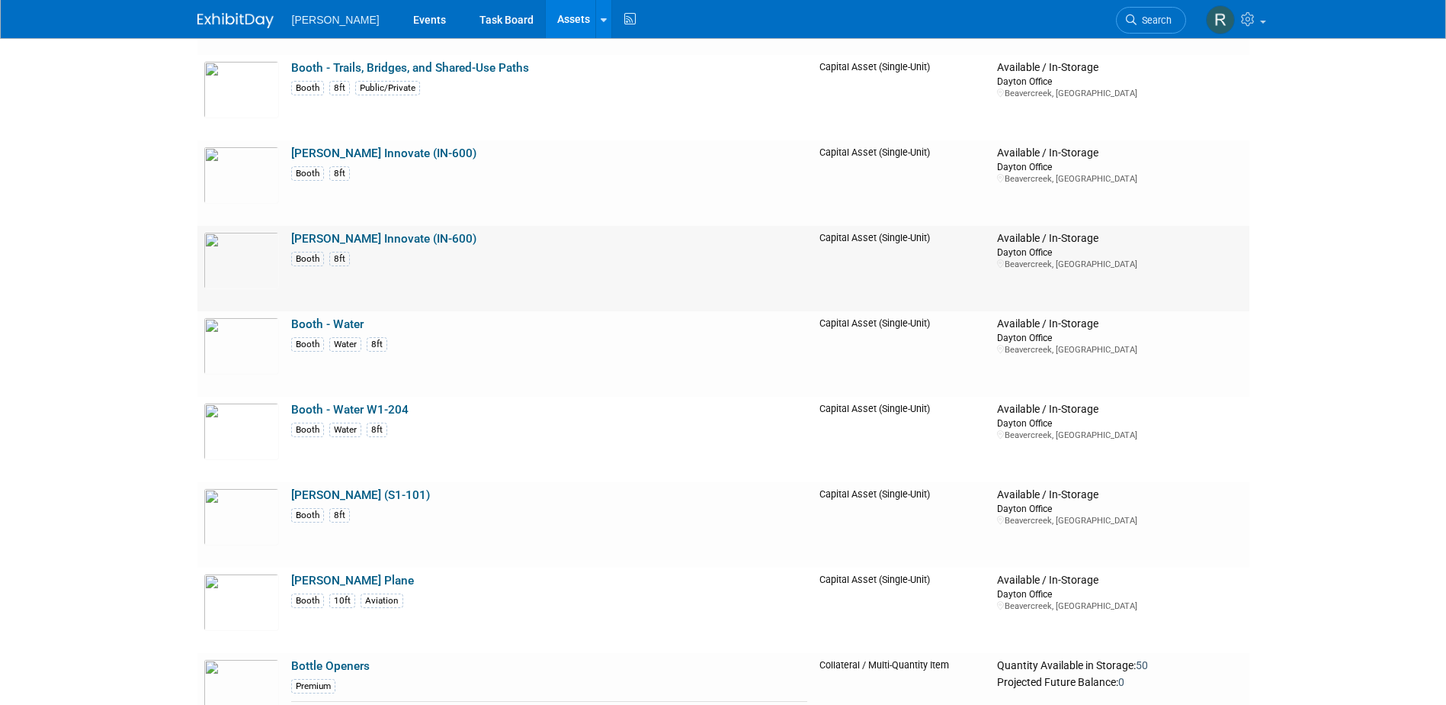
scroll to position [7396, 0]
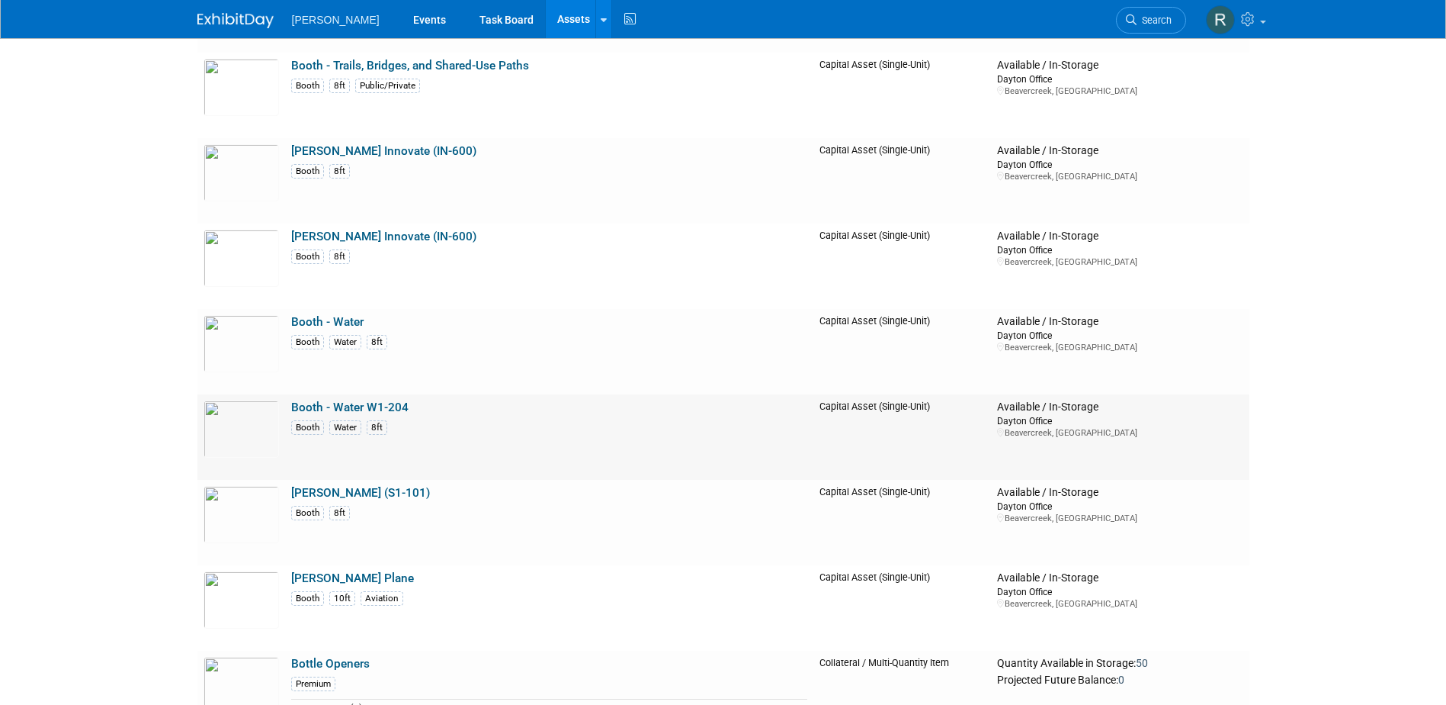
click at [352, 405] on link "Booth - Water W1-204" at bounding box center [349, 407] width 117 height 14
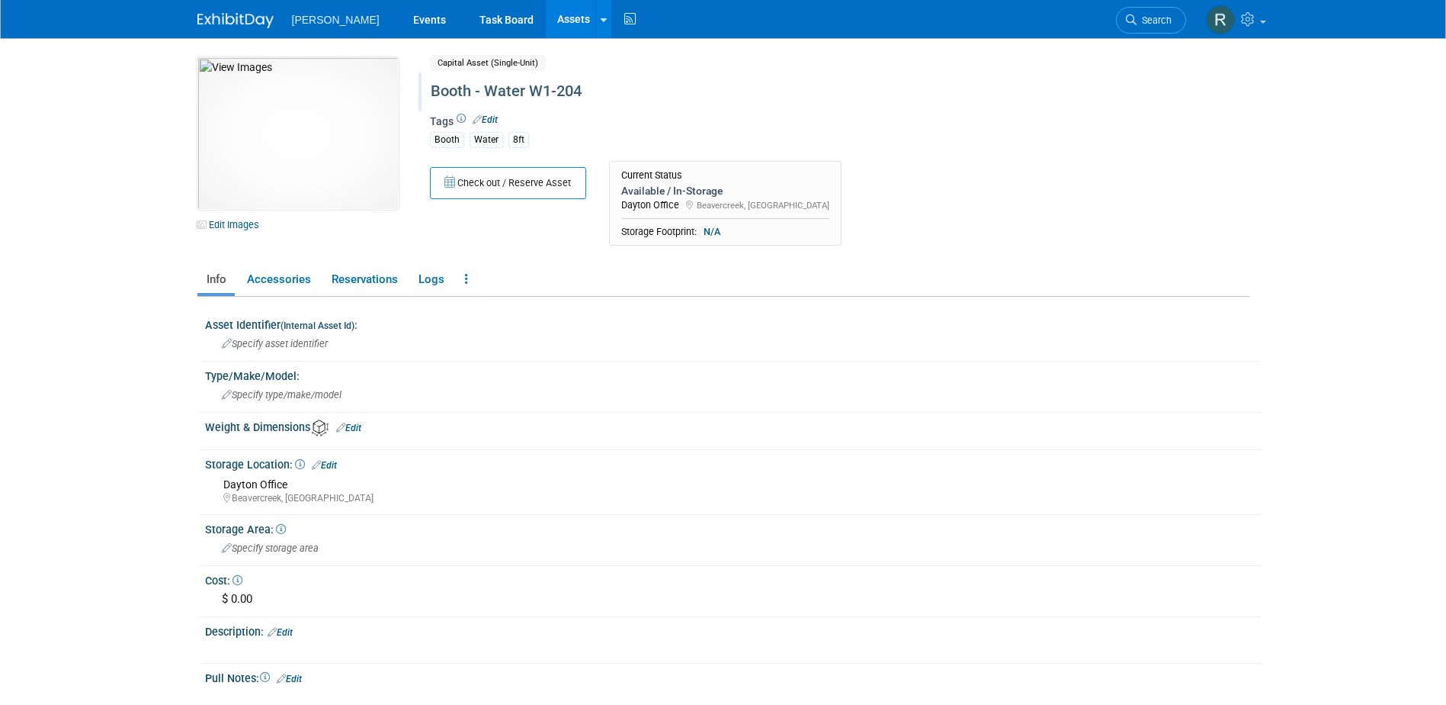
click at [528, 91] on div "Booth - Water W1-204" at bounding box center [774, 91] width 698 height 27
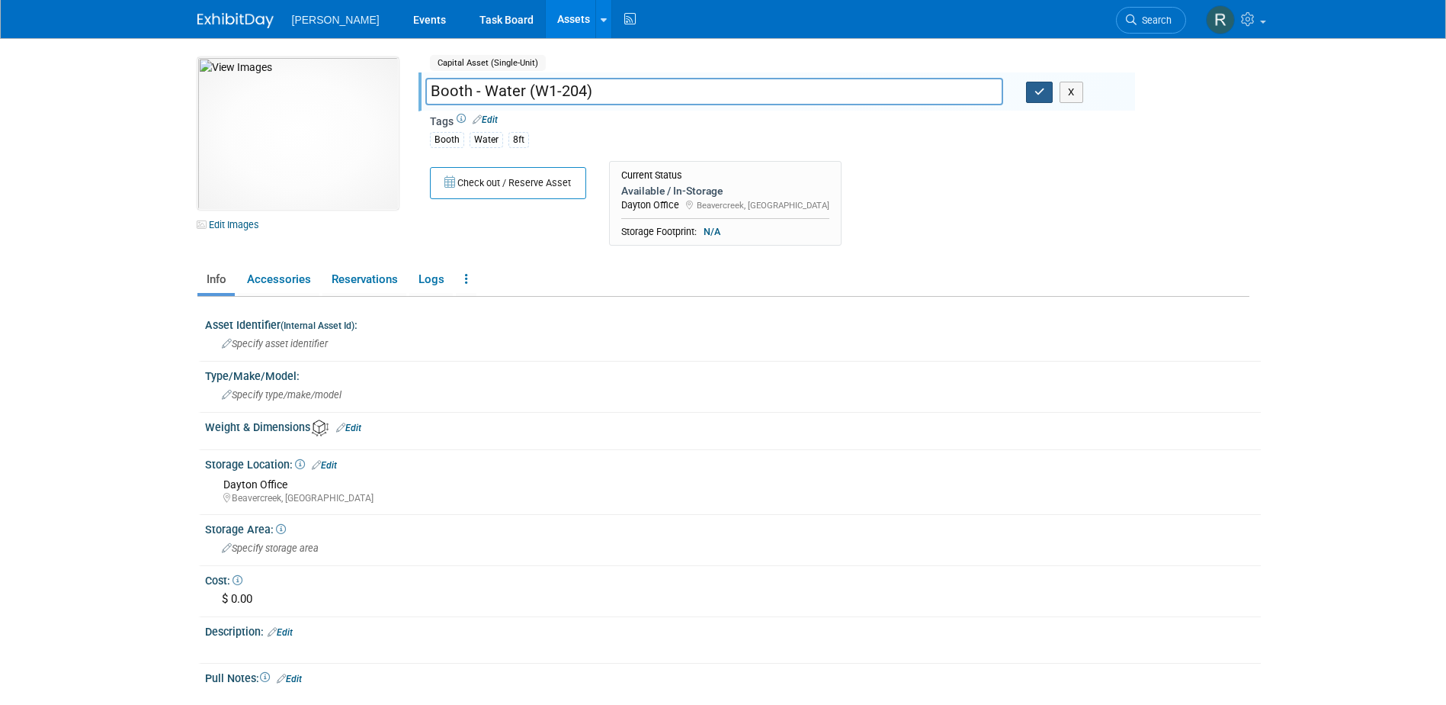
type input "Booth - Water (W1-204)"
click at [1048, 91] on button "button" at bounding box center [1039, 92] width 27 height 21
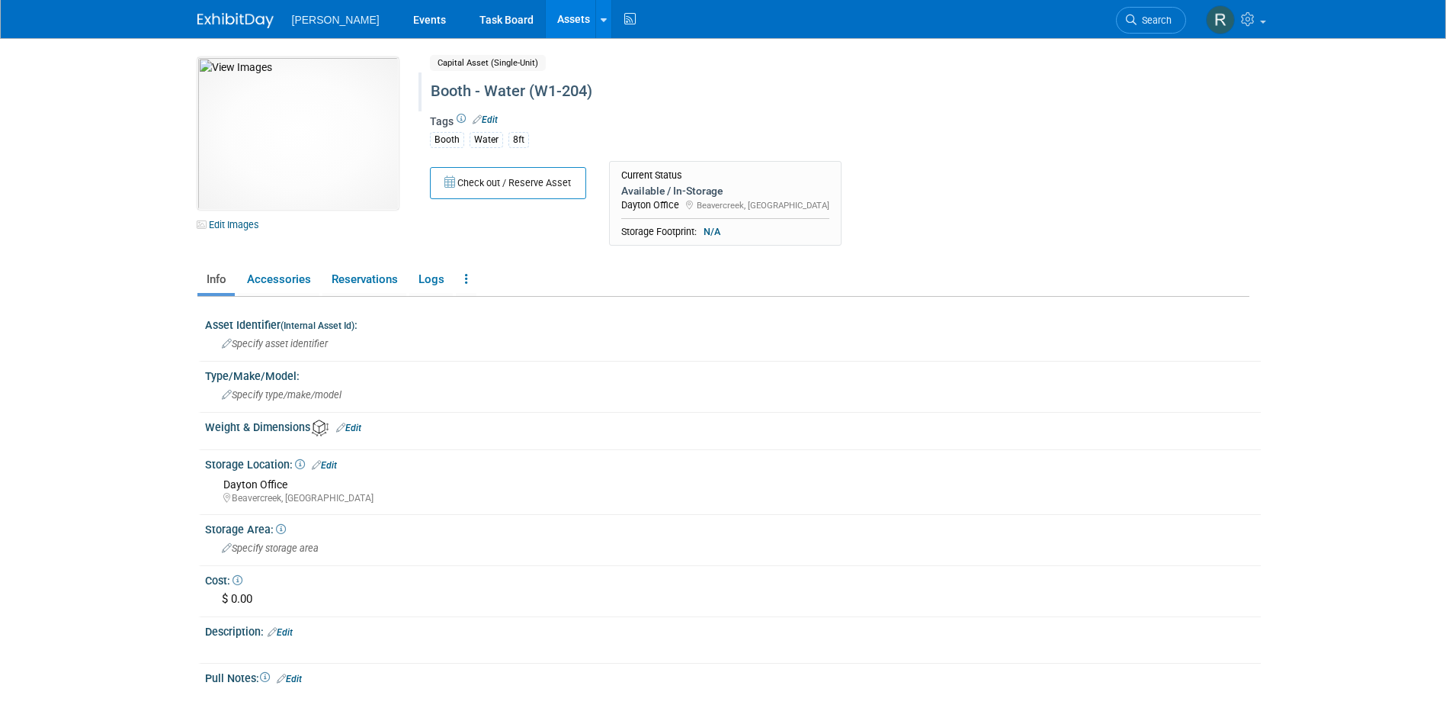
click at [526, 90] on div "Booth - Water (W1-204)" at bounding box center [774, 91] width 698 height 27
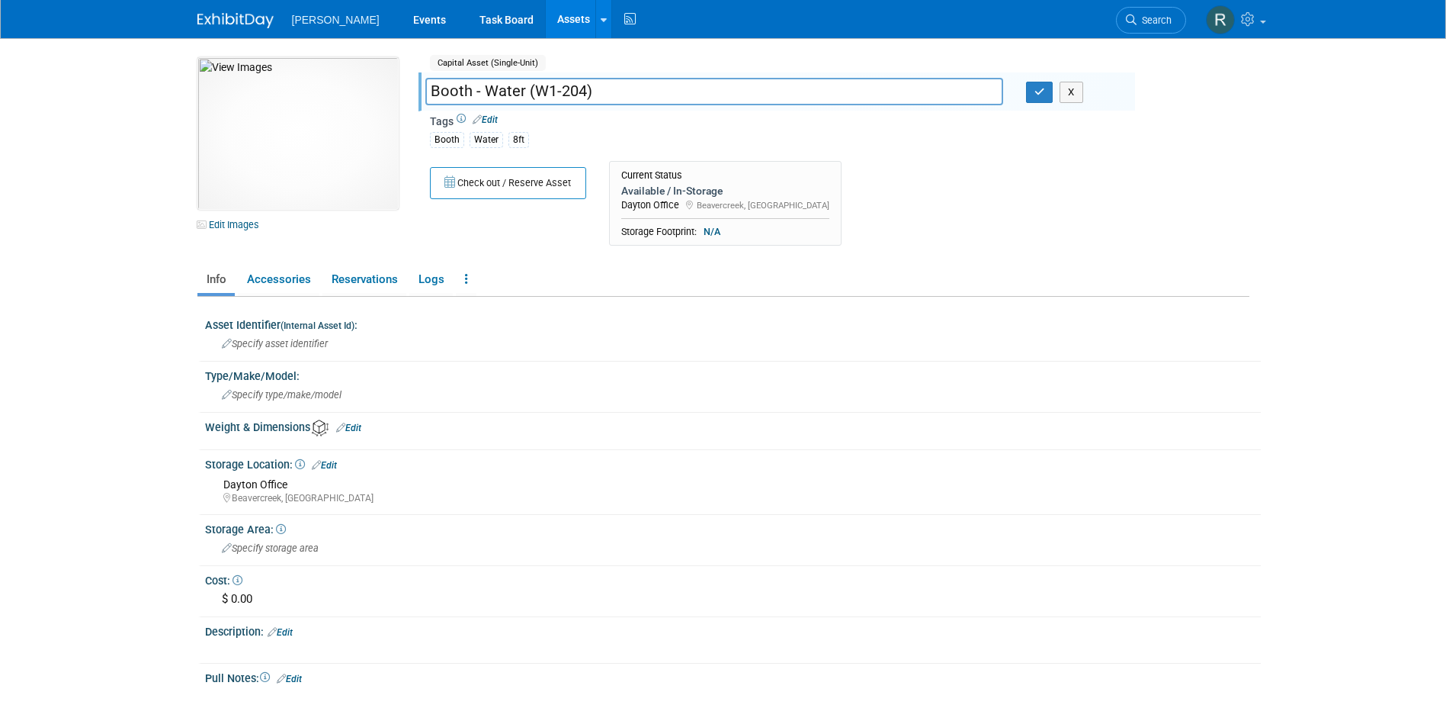
drag, startPoint x: 523, startPoint y: 89, endPoint x: 540, endPoint y: 101, distance: 20.7
click at [524, 89] on input "Booth - Water (W1-204)" at bounding box center [714, 91] width 578 height 27
type input "Booth - Water_[US_STATE] (W1-204)"
click at [1042, 94] on icon "button" at bounding box center [1040, 92] width 11 height 10
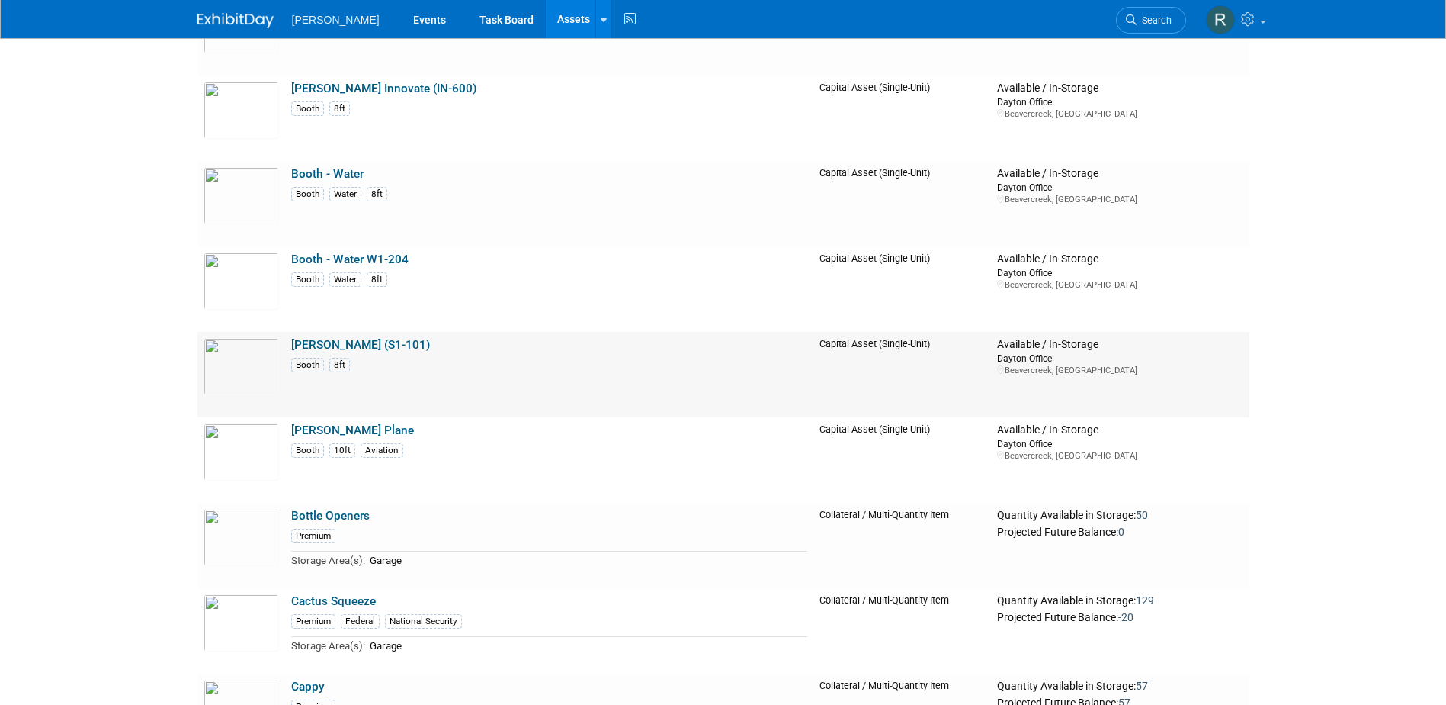
scroll to position [7472, 0]
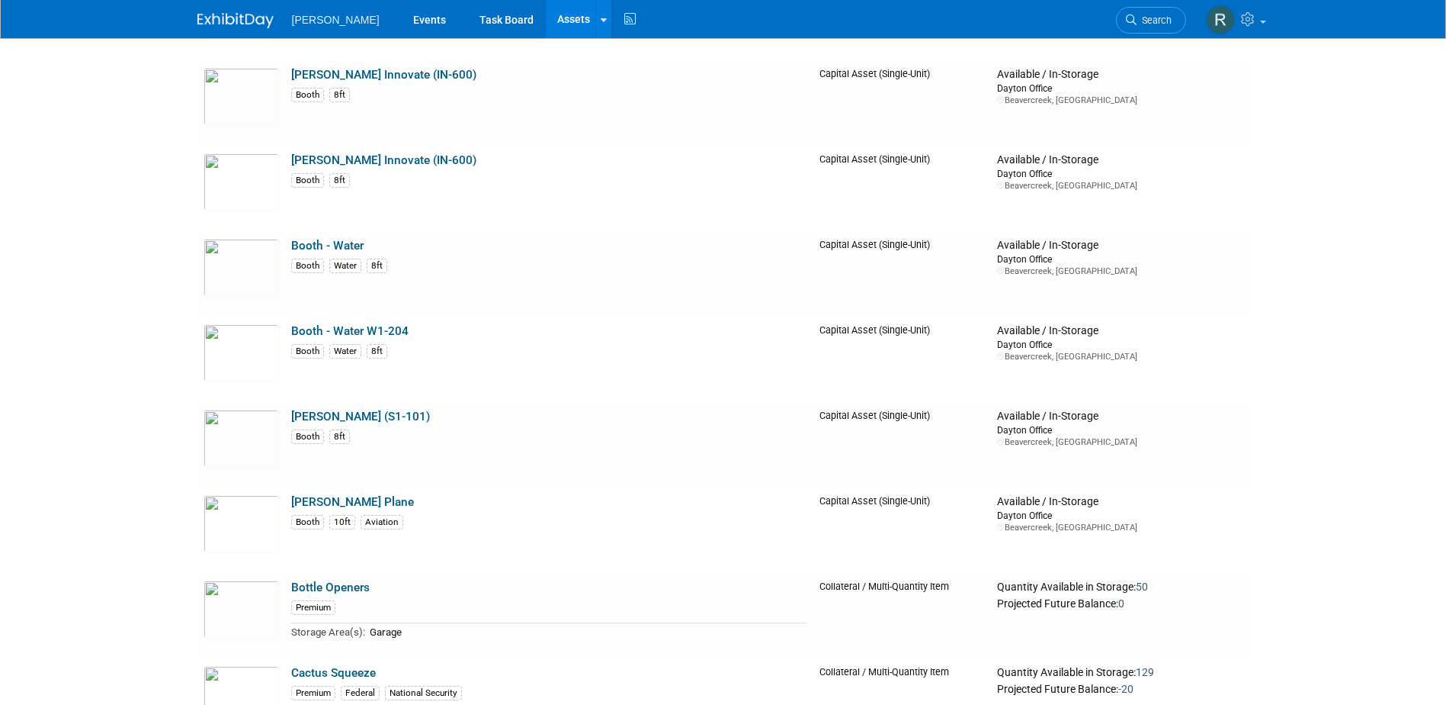
click at [341, 244] on link "Booth - Water" at bounding box center [327, 246] width 72 height 14
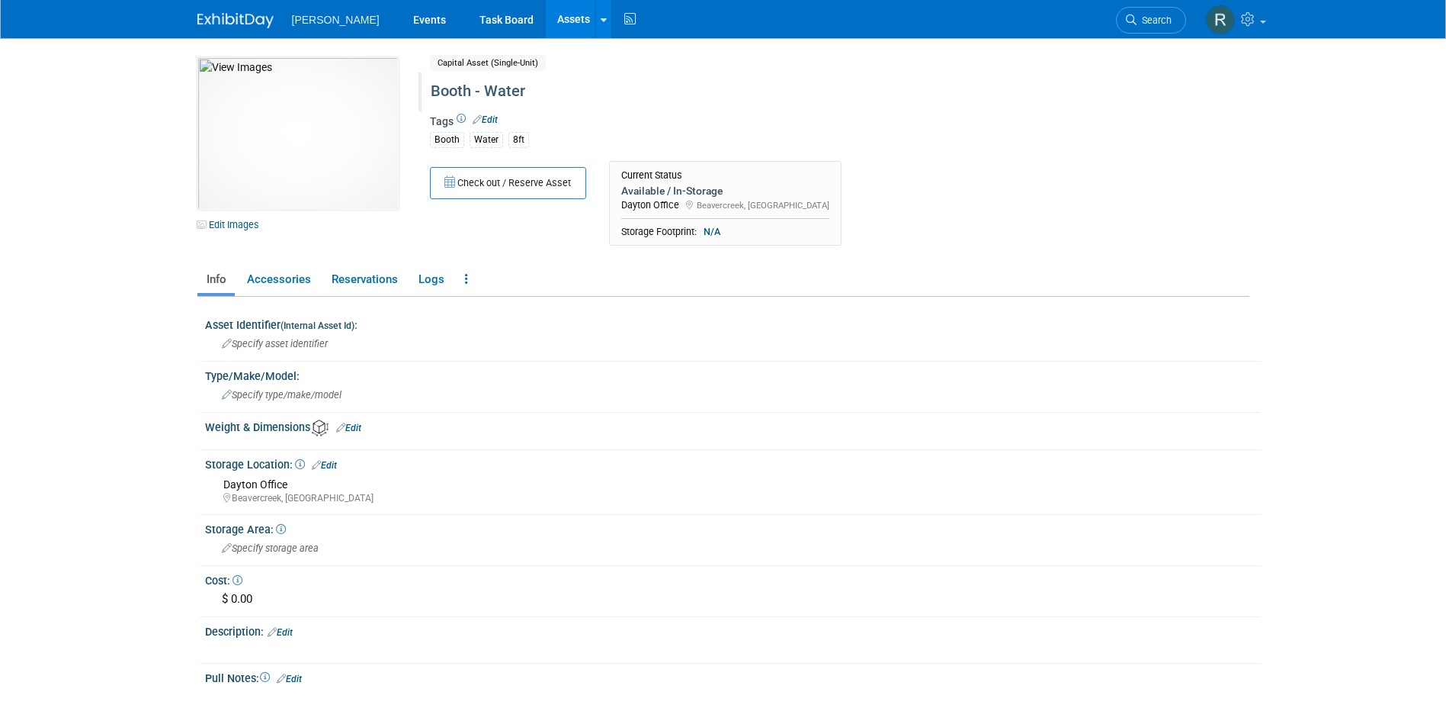
click at [538, 88] on div "Booth - Water" at bounding box center [774, 91] width 698 height 27
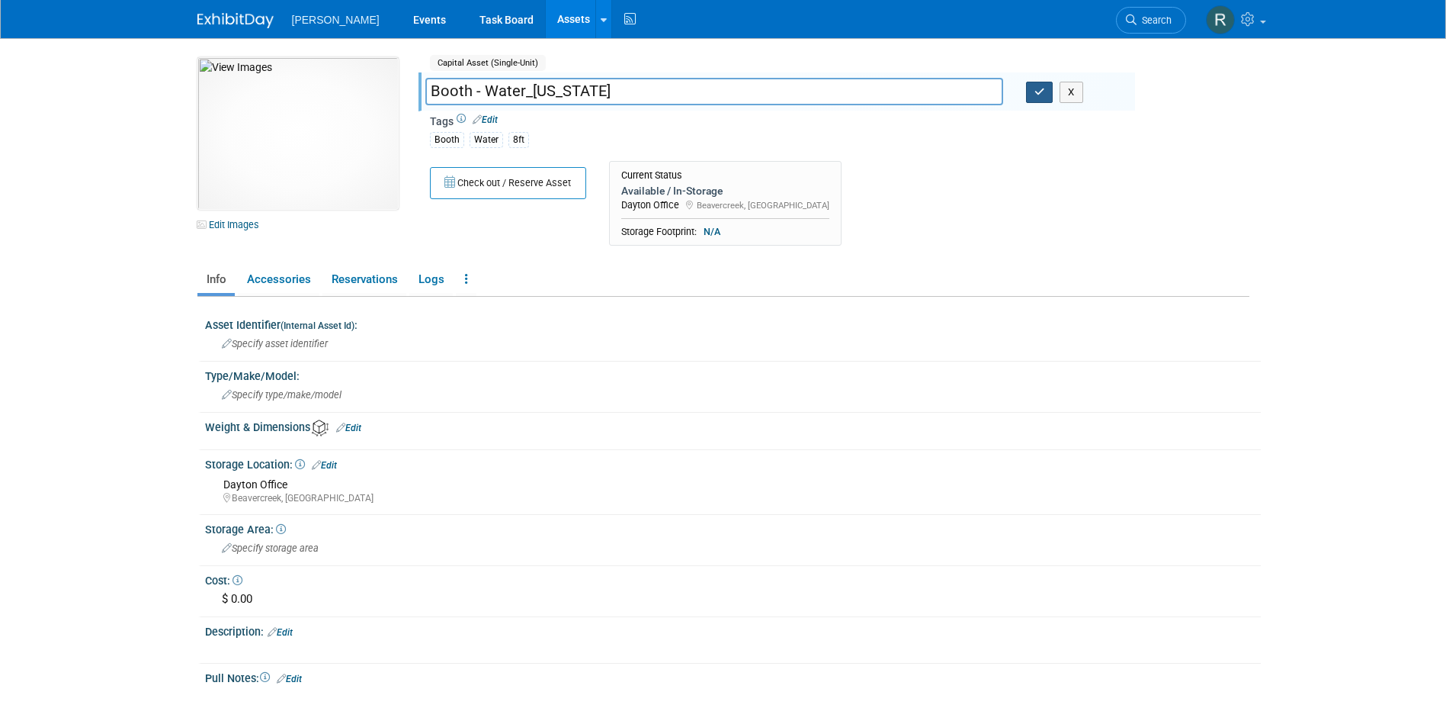
type input "Booth - Water_Florida"
drag, startPoint x: 1038, startPoint y: 88, endPoint x: 1007, endPoint y: 94, distance: 31.1
click at [1037, 88] on icon "button" at bounding box center [1040, 92] width 11 height 10
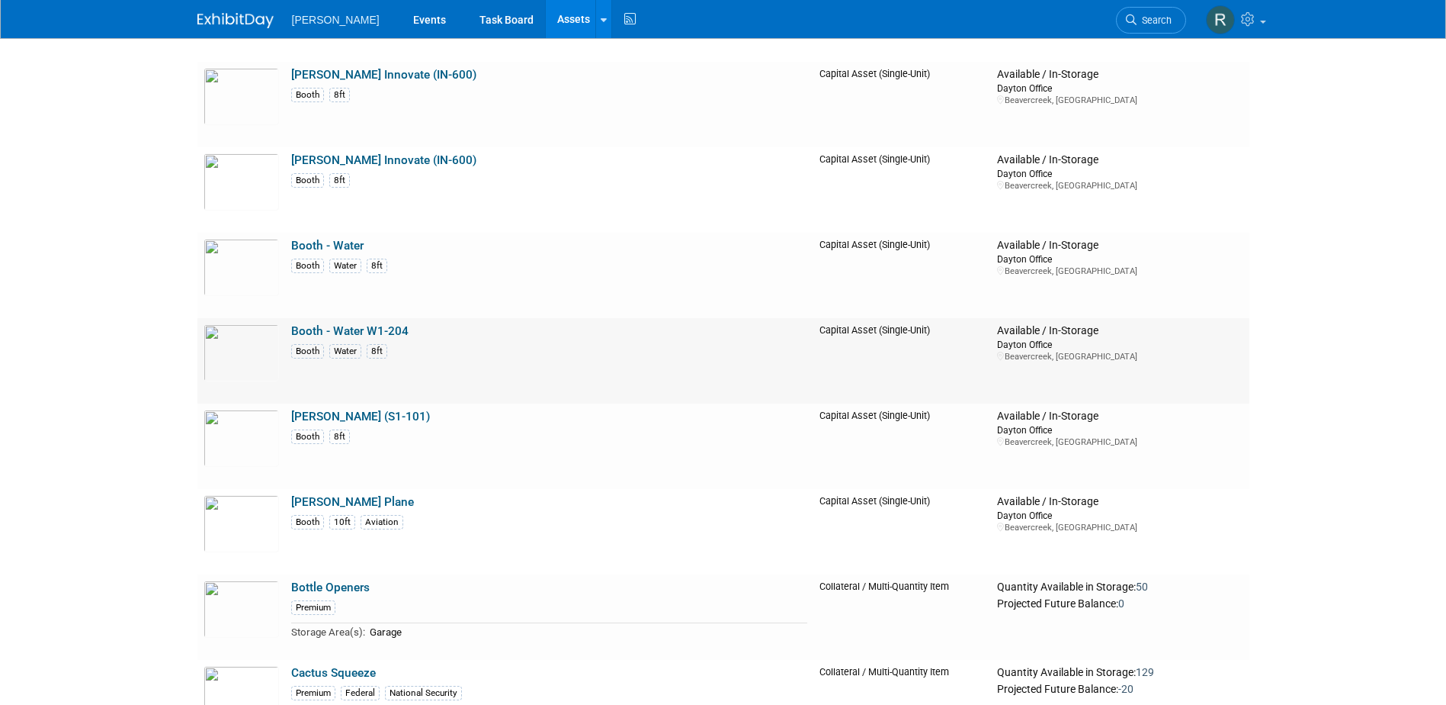
click at [358, 330] on link "Booth - Water W1-204" at bounding box center [349, 331] width 117 height 14
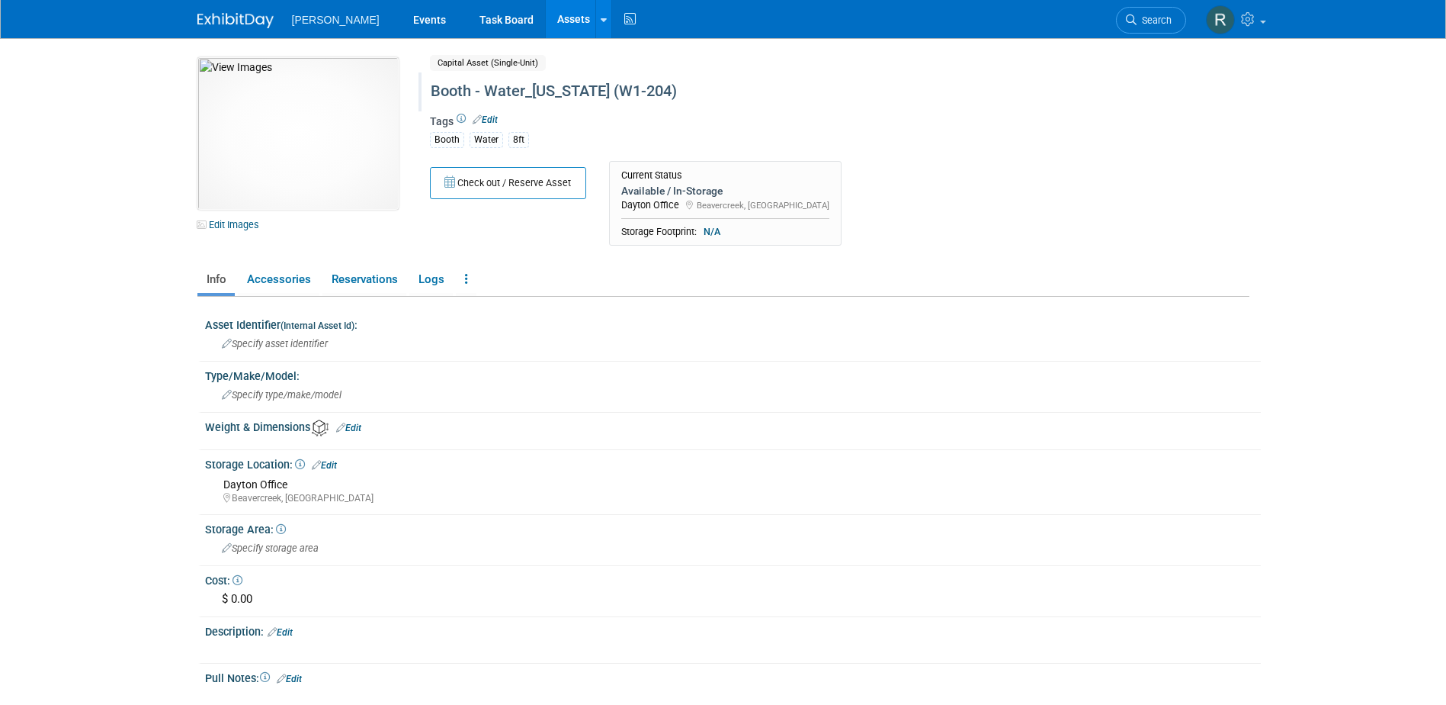
click at [552, 90] on div "Booth - Water_[US_STATE] (W1-204)" at bounding box center [774, 91] width 698 height 27
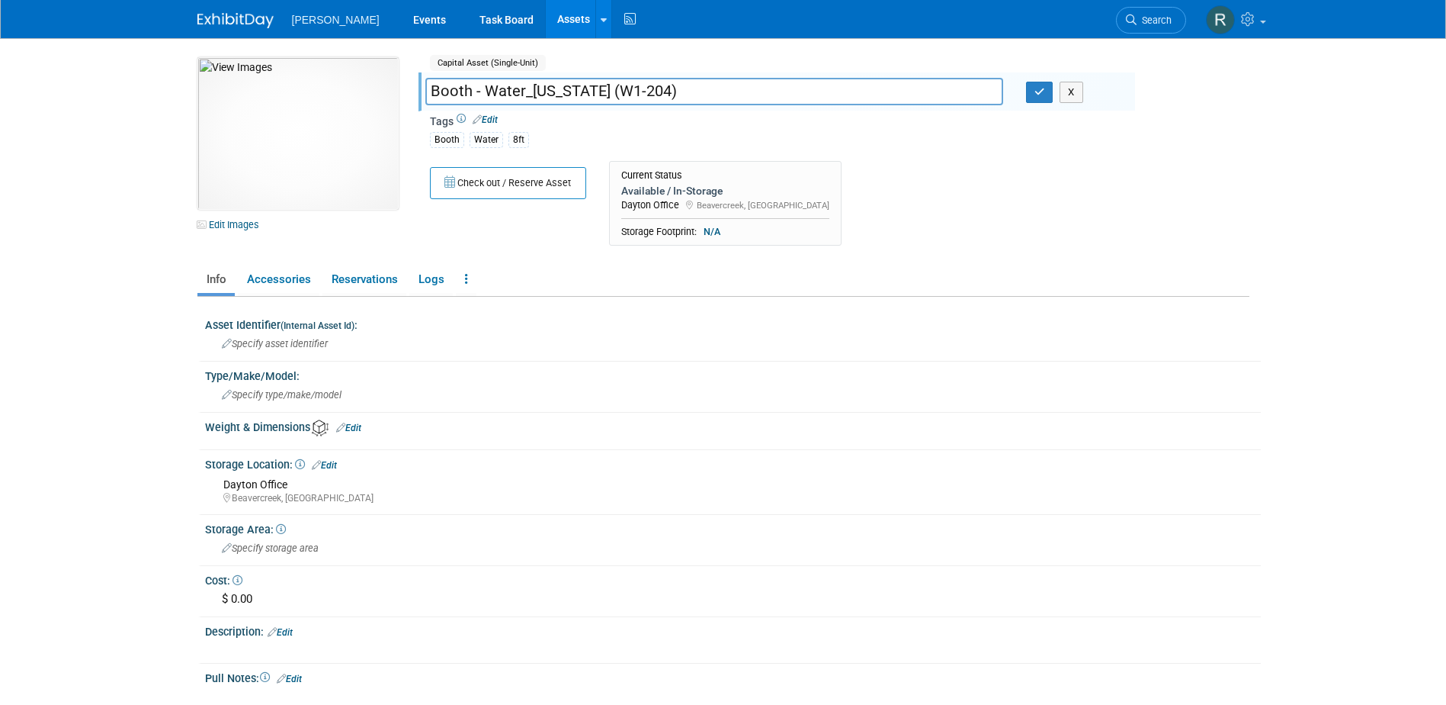
click at [552, 90] on input "Booth - Water_[US_STATE] (W1-204)" at bounding box center [714, 91] width 578 height 27
drag, startPoint x: 530, startPoint y: 91, endPoint x: 578, endPoint y: 96, distance: 48.3
click at [578, 96] on input "Booth - Water_[US_STATE] (W1-204)" at bounding box center [714, 91] width 578 height 27
type input "Booth - Water Southeast (W1-204)"
click at [1039, 90] on icon "button" at bounding box center [1040, 92] width 11 height 10
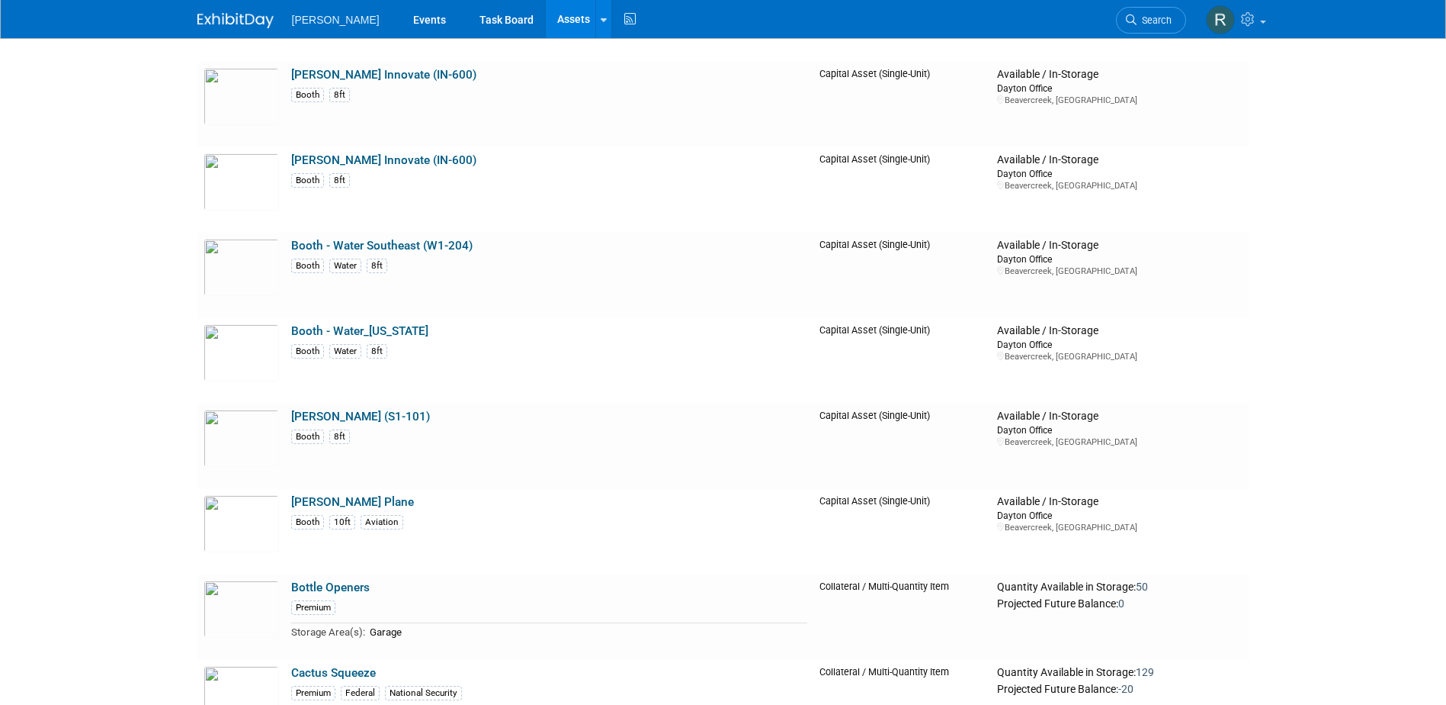
scroll to position [7472, 0]
drag, startPoint x: 372, startPoint y: 332, endPoint x: 388, endPoint y: 313, distance: 24.9
click at [372, 332] on link "Booth - Water_[US_STATE]" at bounding box center [359, 331] width 137 height 14
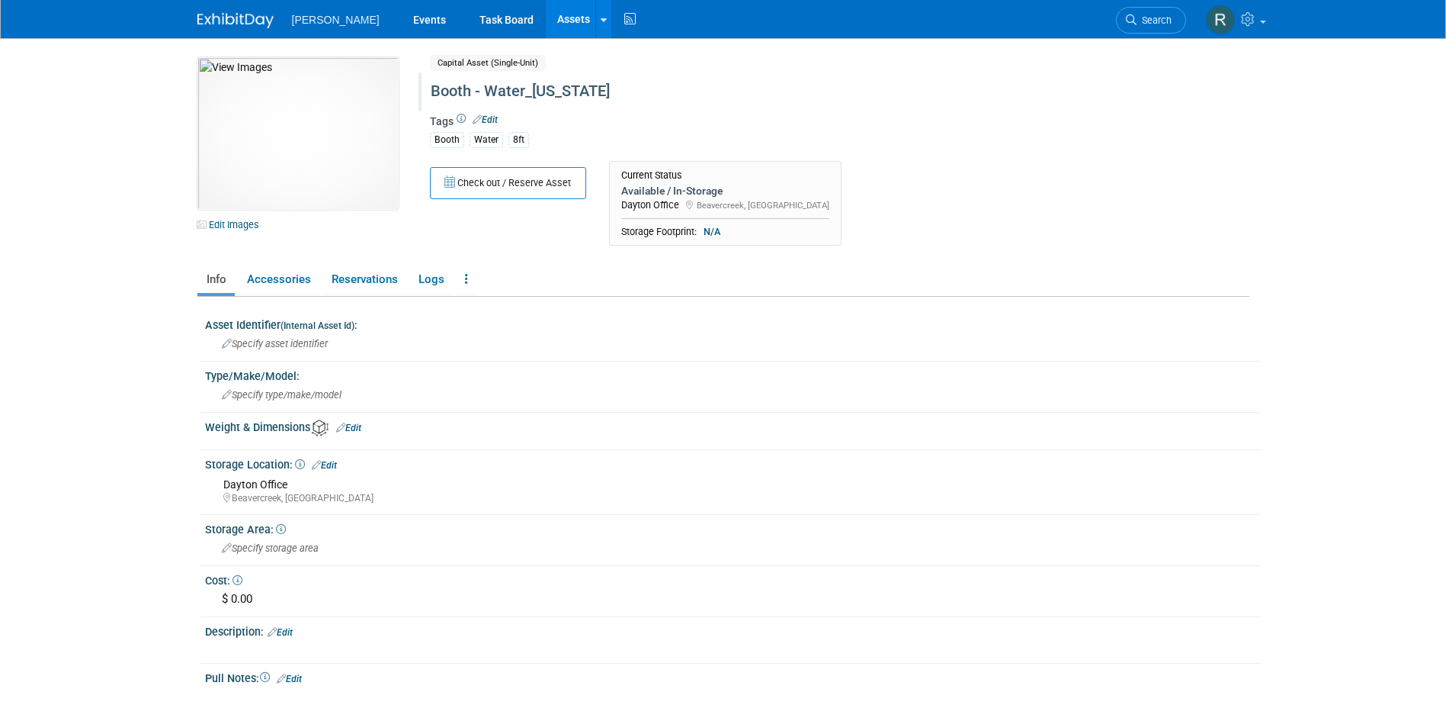
click at [527, 89] on div "Booth - Water_[US_STATE]" at bounding box center [774, 91] width 698 height 27
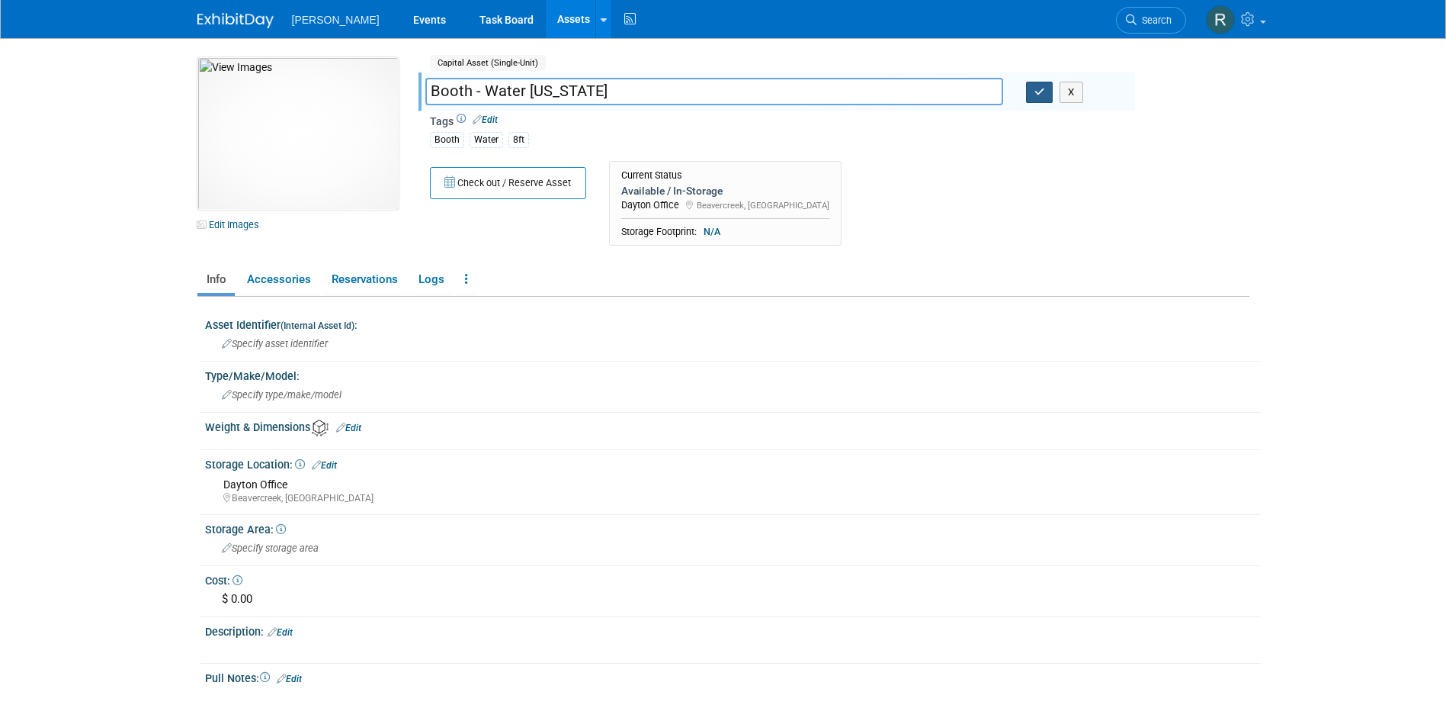
type input "Booth - Water Florida"
click at [1035, 93] on icon "button" at bounding box center [1040, 92] width 11 height 10
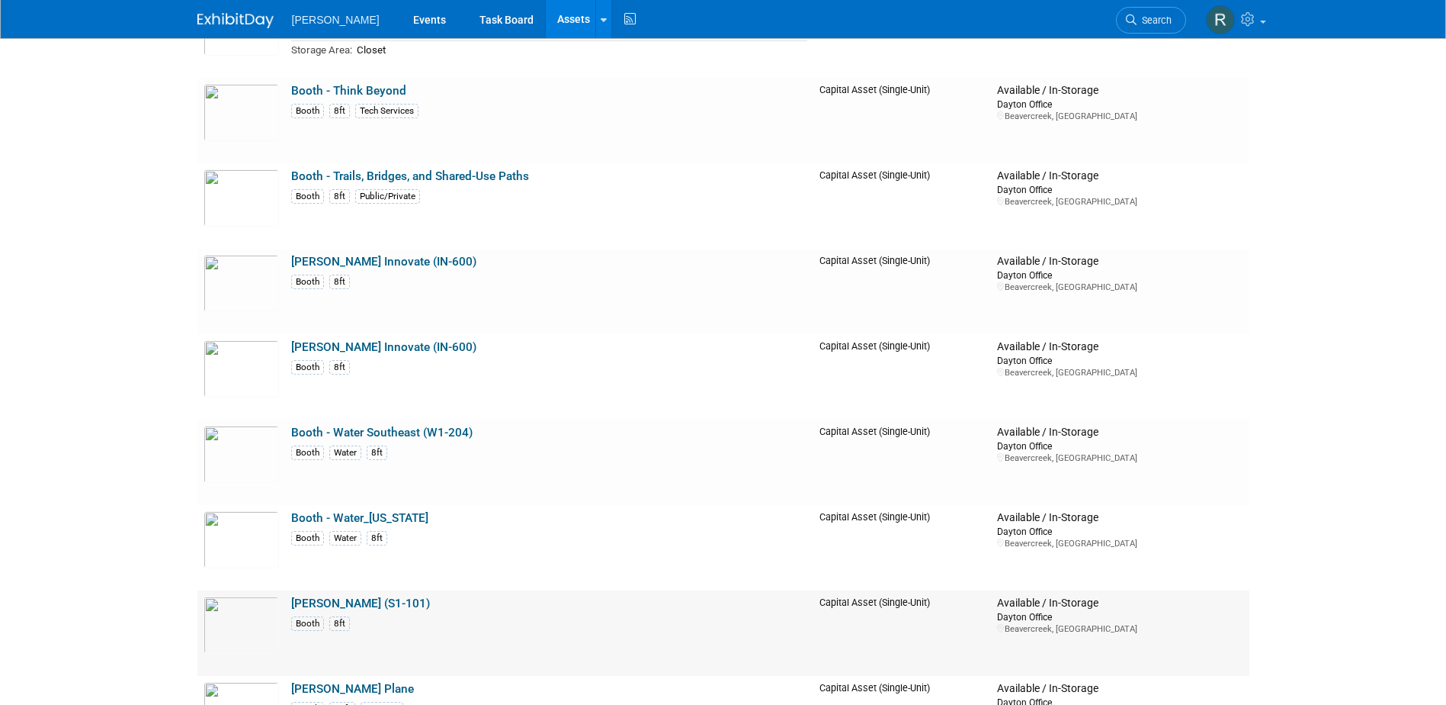
scroll to position [7320, 0]
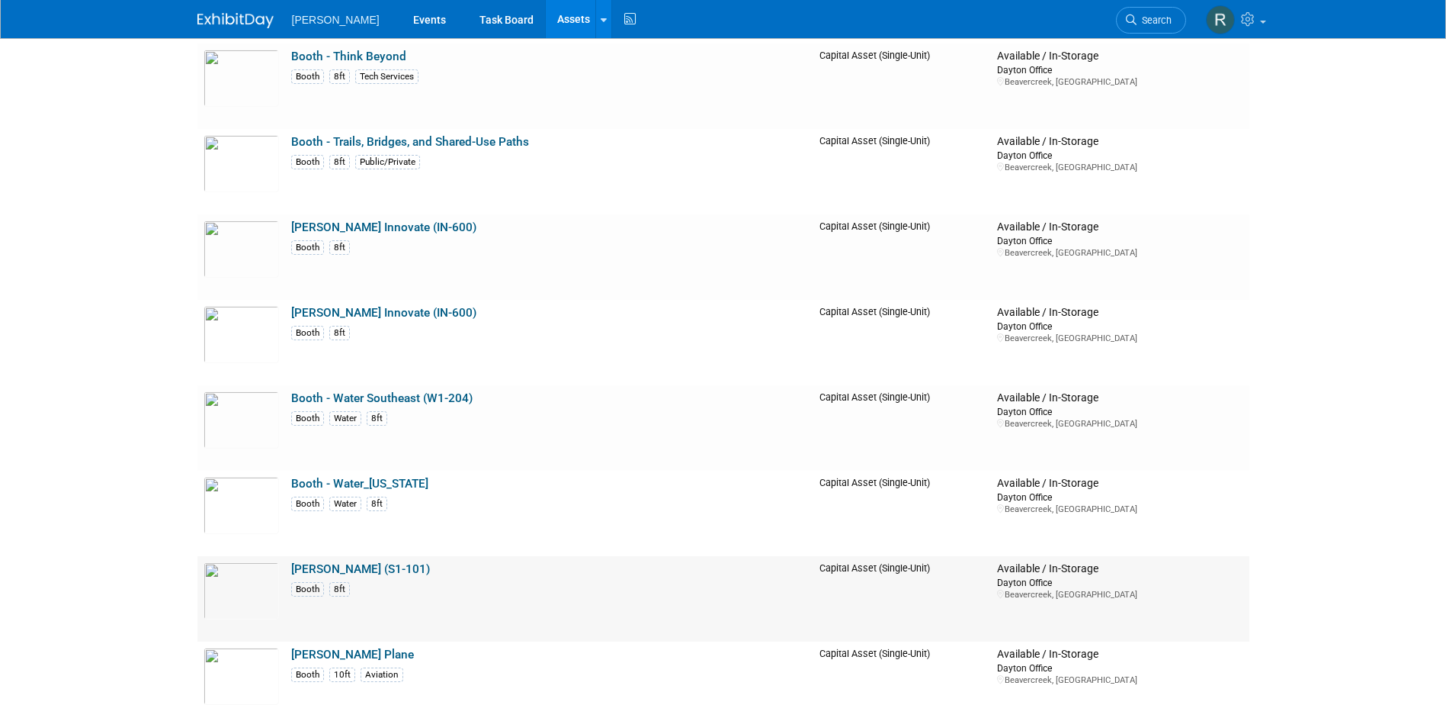
click at [355, 567] on link "[PERSON_NAME] (S1-101)" at bounding box center [360, 569] width 139 height 14
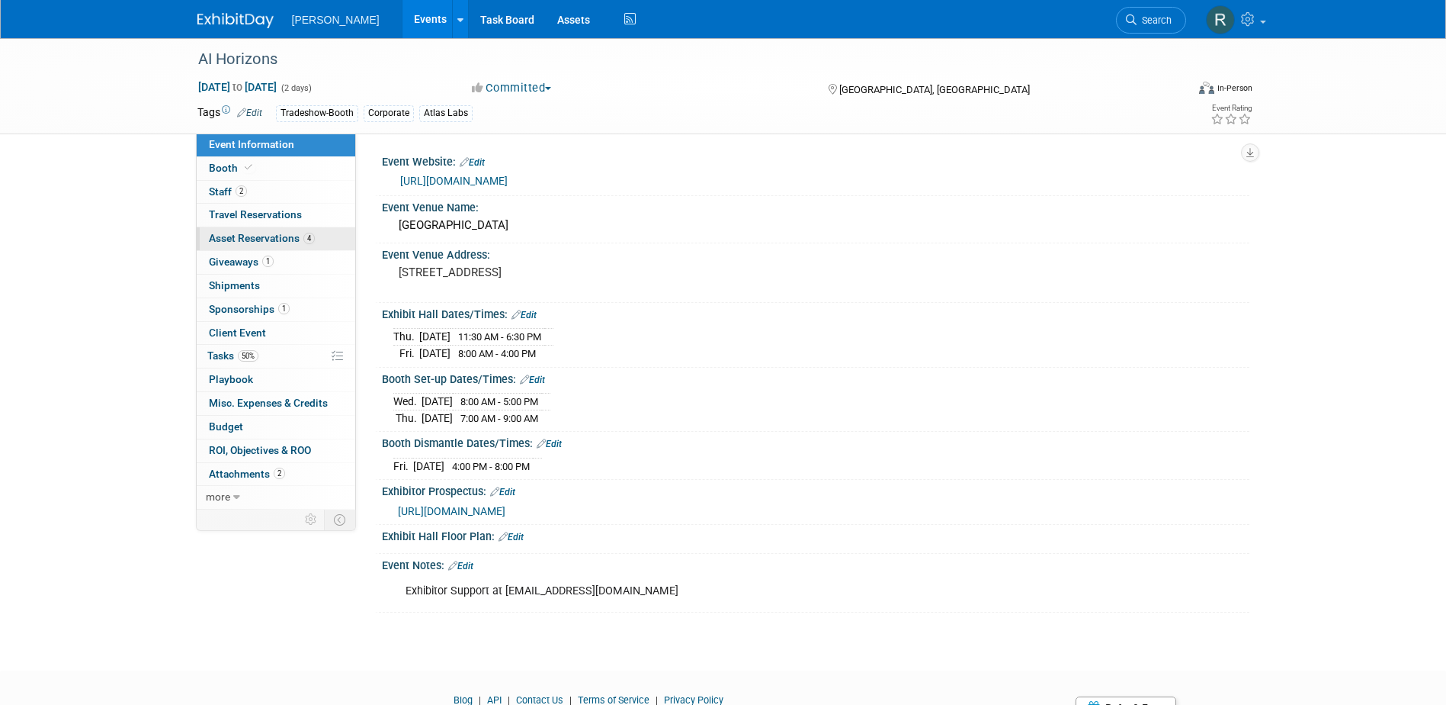
click at [274, 237] on span "Asset Reservations 4" at bounding box center [262, 238] width 106 height 12
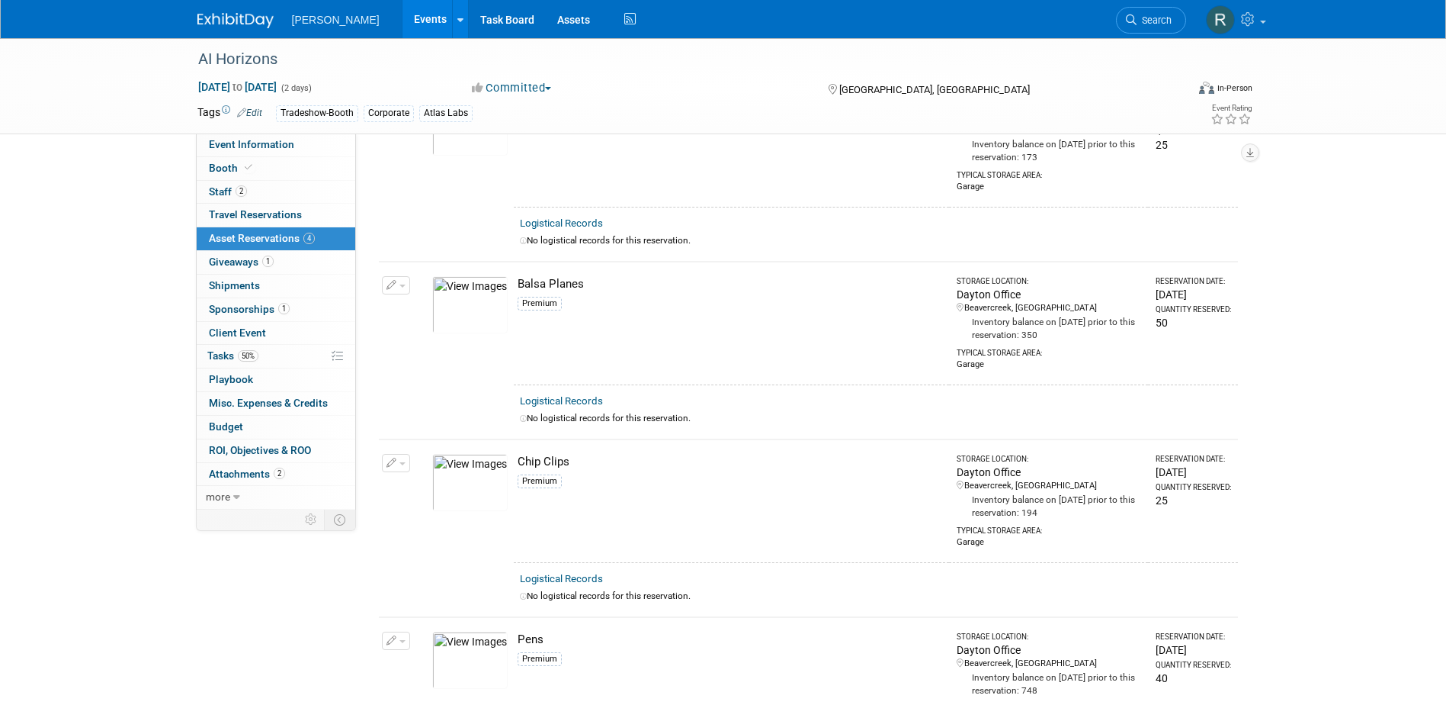
scroll to position [152, 0]
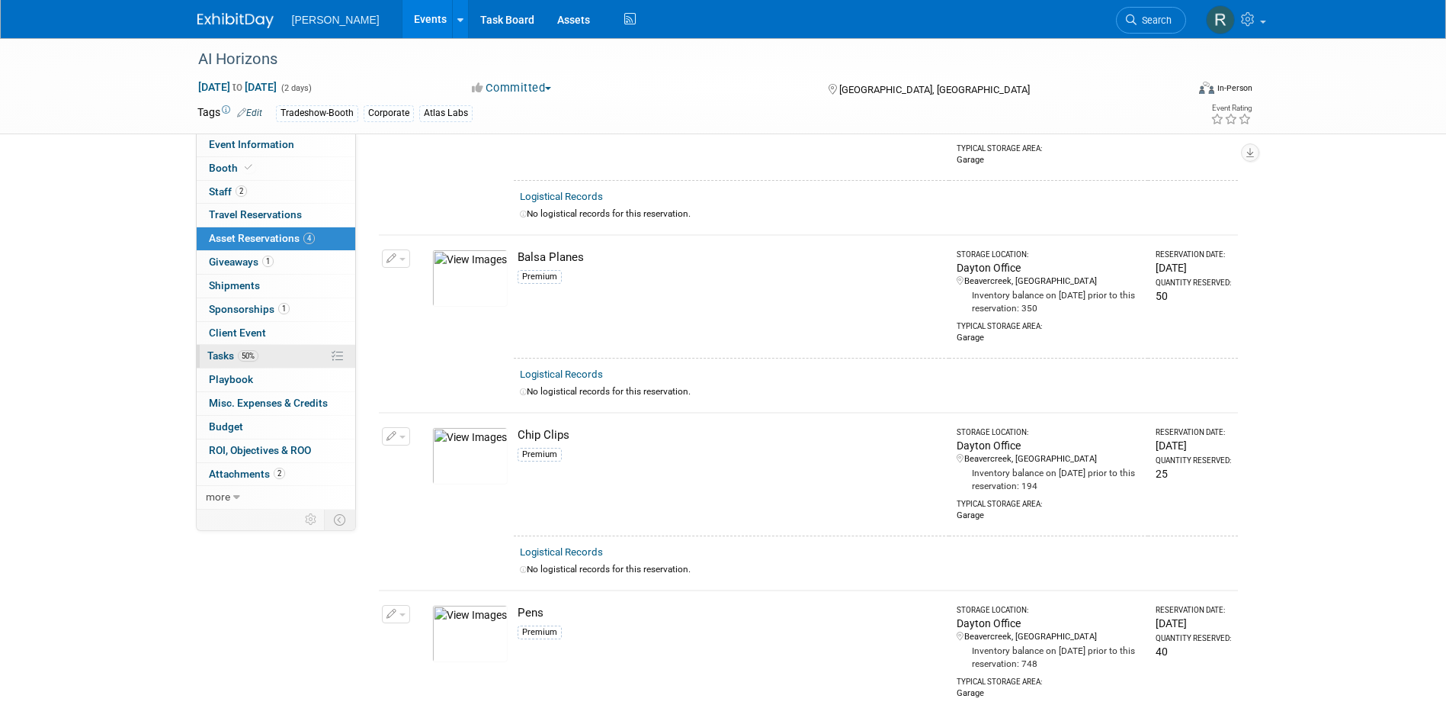
click at [261, 351] on link "50% Tasks 50%" at bounding box center [276, 356] width 159 height 23
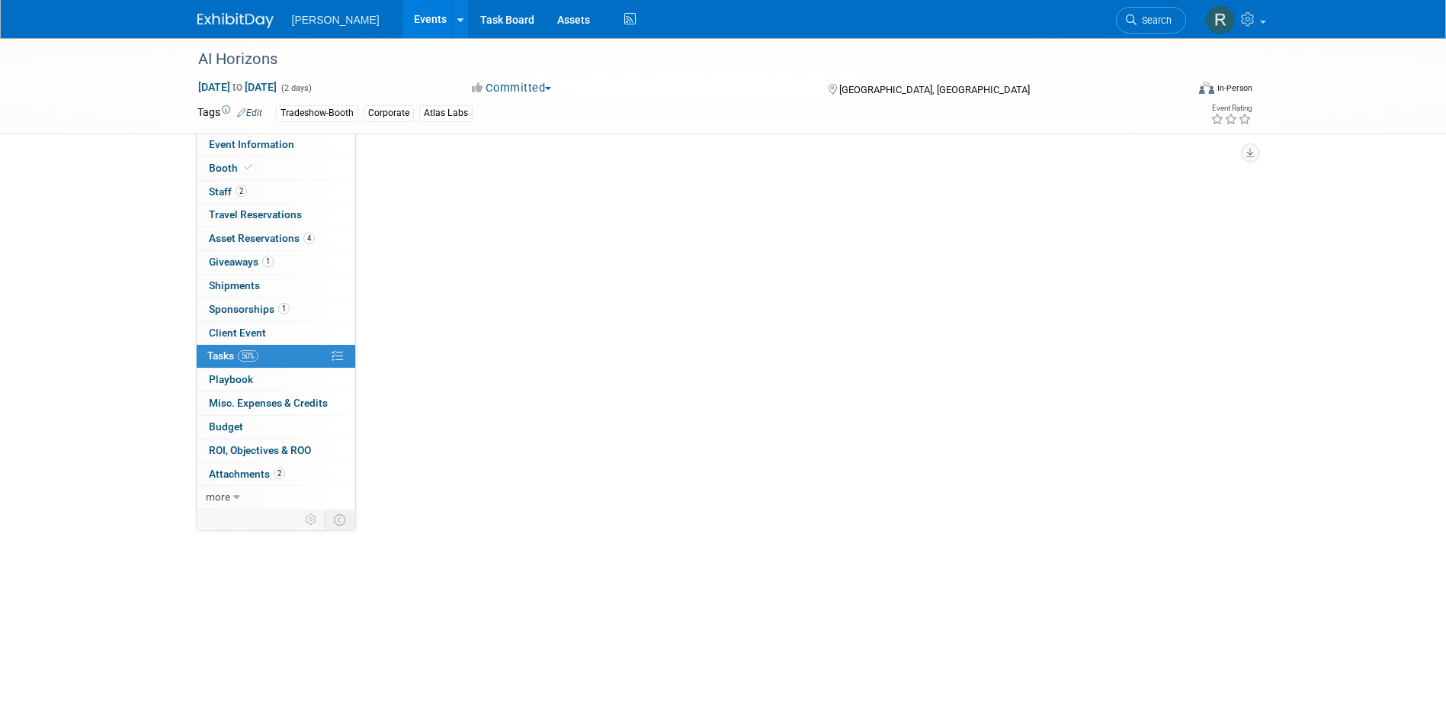
scroll to position [0, 0]
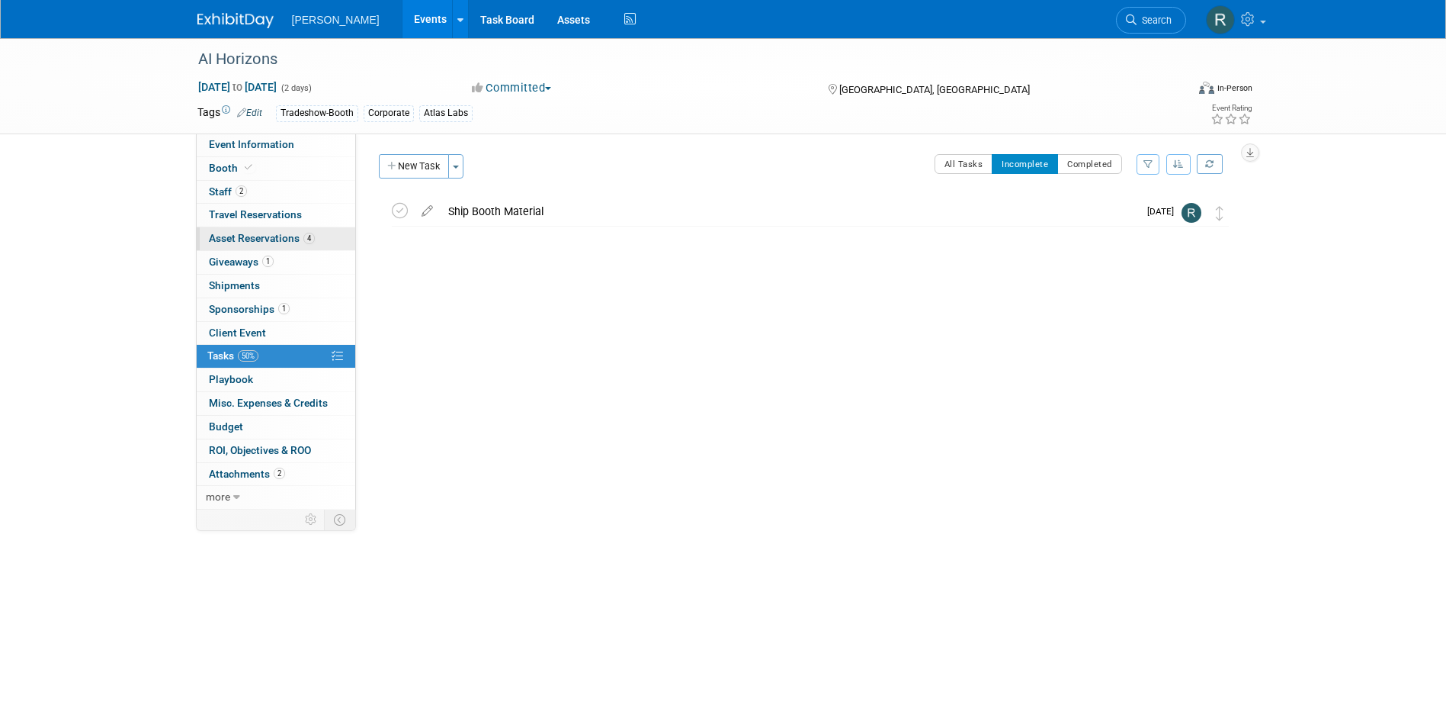
click at [284, 231] on link "4 Asset Reservations 4" at bounding box center [276, 238] width 159 height 23
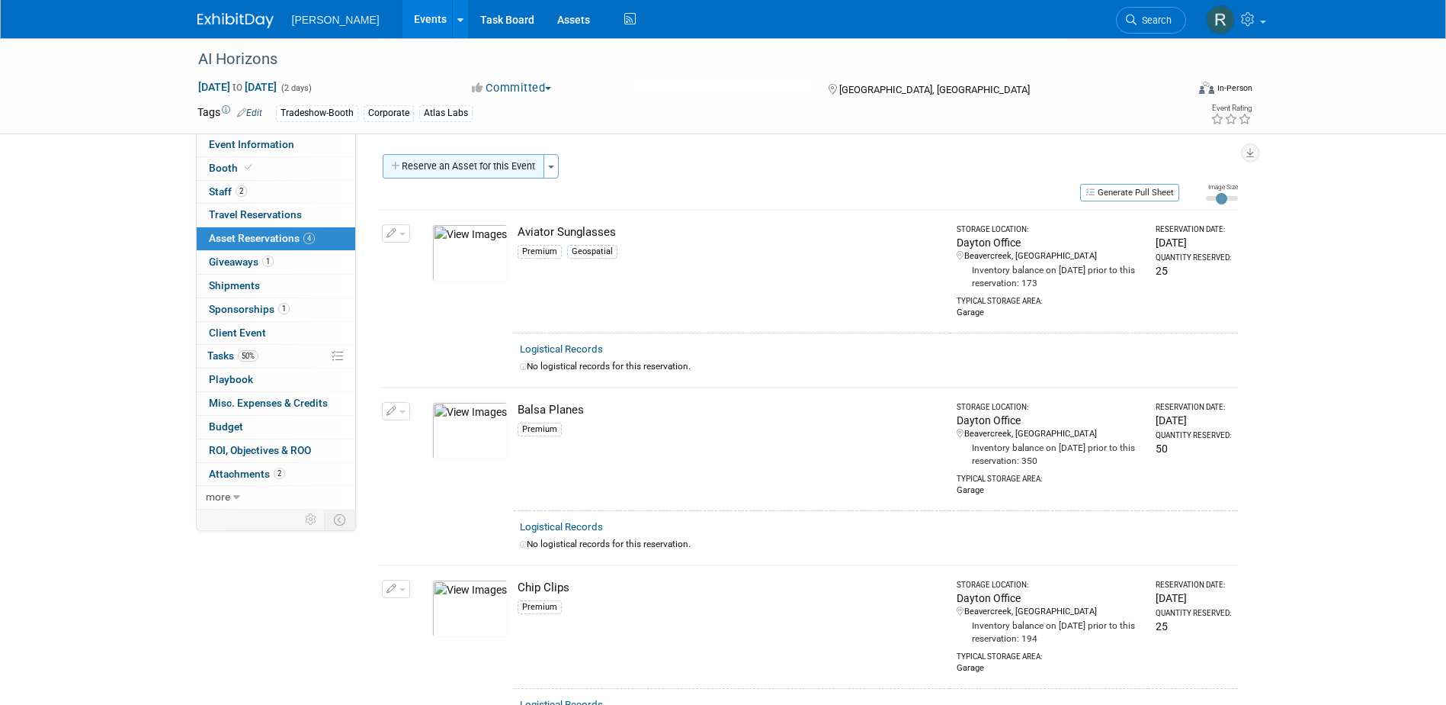
click at [497, 165] on button "Reserve an Asset for this Event" at bounding box center [464, 166] width 162 height 24
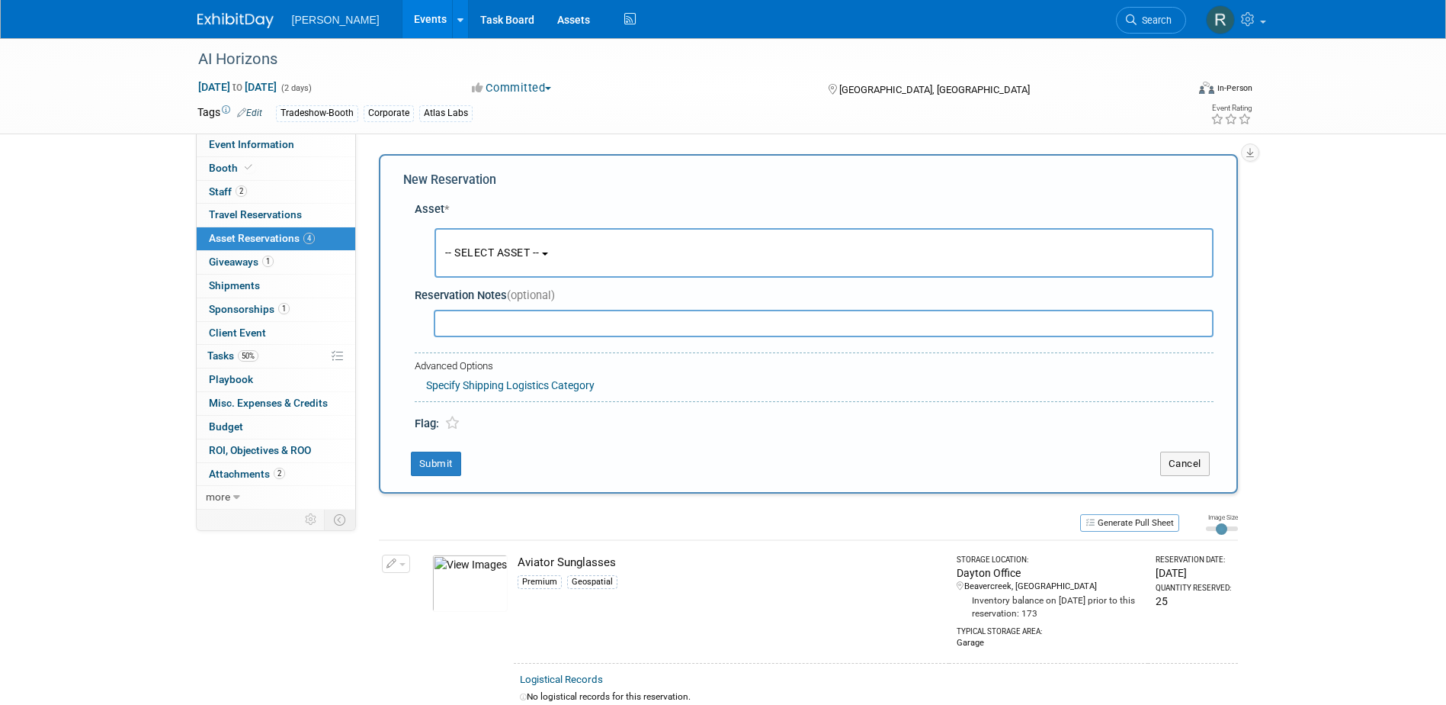
scroll to position [14, 0]
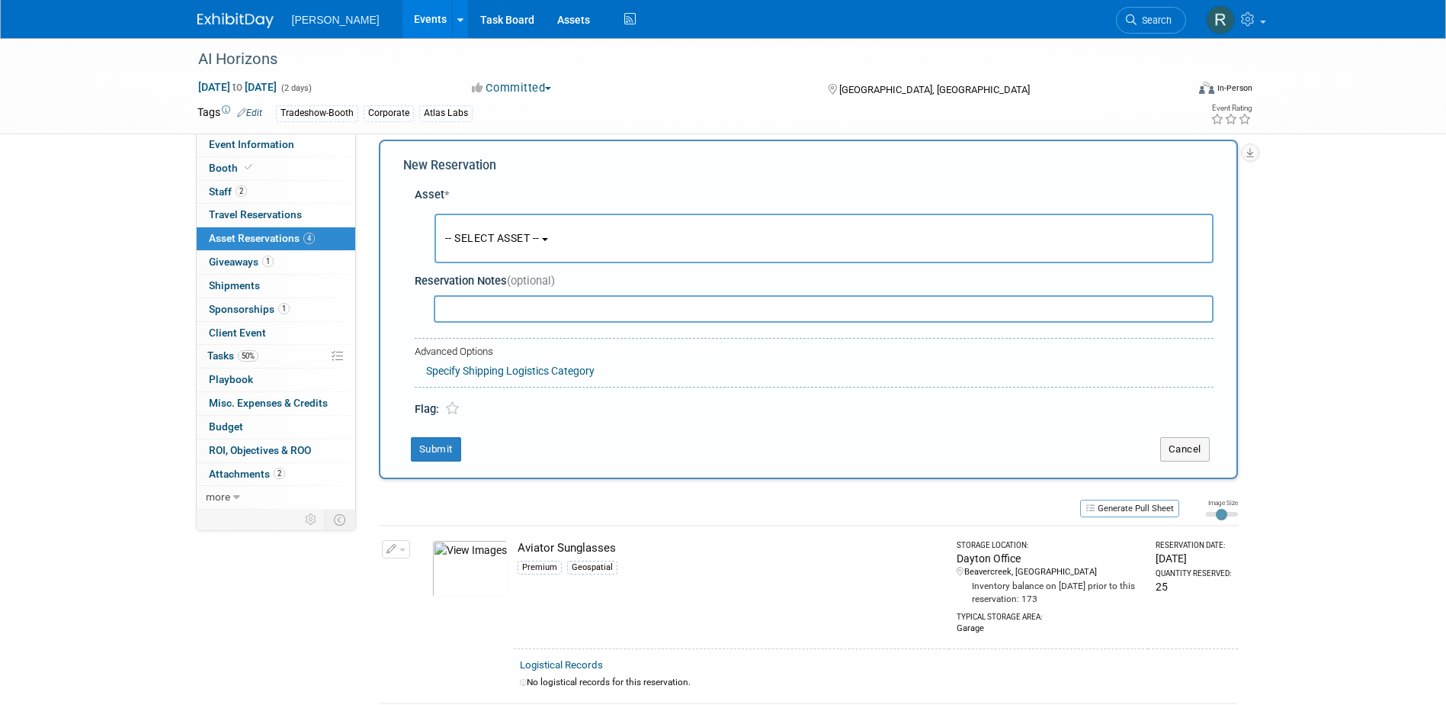
click at [497, 229] on button "-- SELECT ASSET --" at bounding box center [824, 238] width 779 height 50
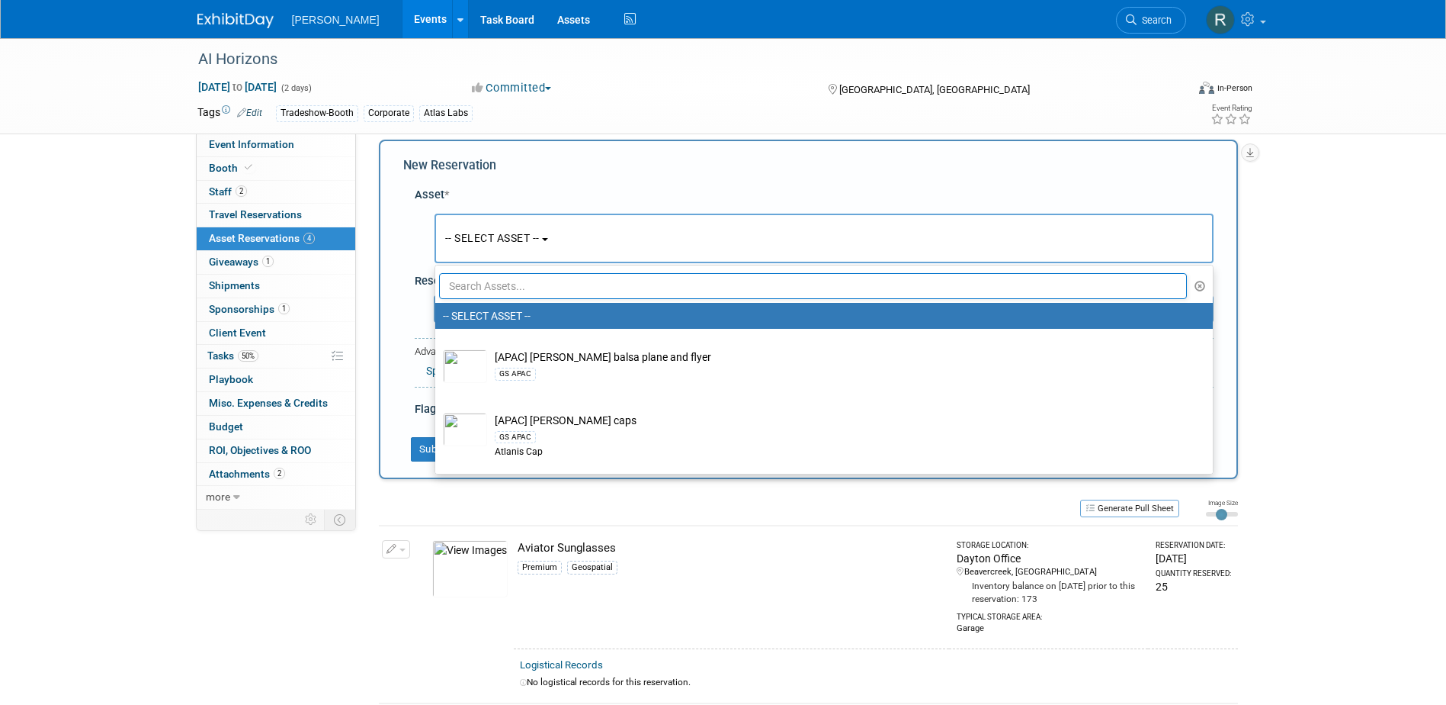
click at [502, 287] on input "text" at bounding box center [813, 286] width 749 height 26
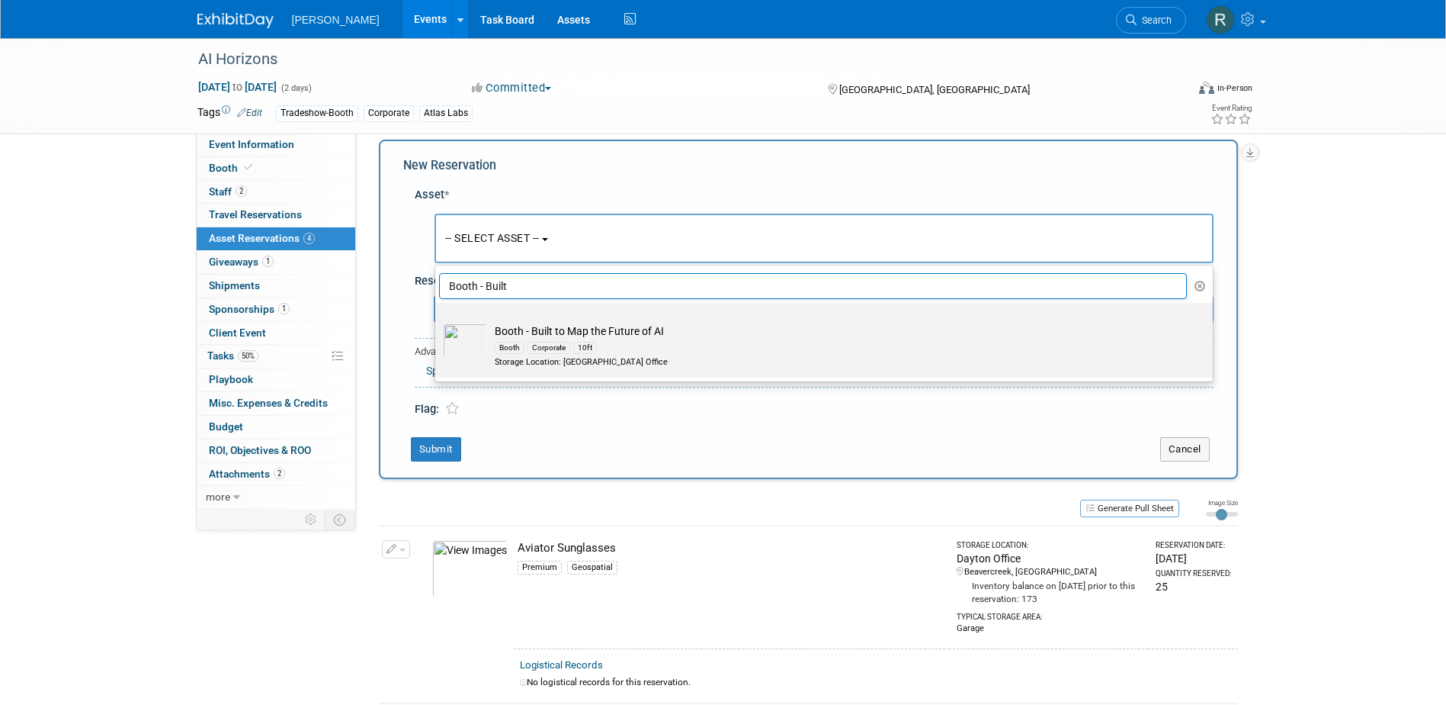
type input "Booth - Built"
click at [544, 339] on div "Booth Corporate 10ft" at bounding box center [839, 348] width 688 height 18
click at [438, 321] on input "Booth - Built to Map the Future of AI Booth Corporate 10ft Storage Location: Da…" at bounding box center [433, 316] width 10 height 10
select select "10729363"
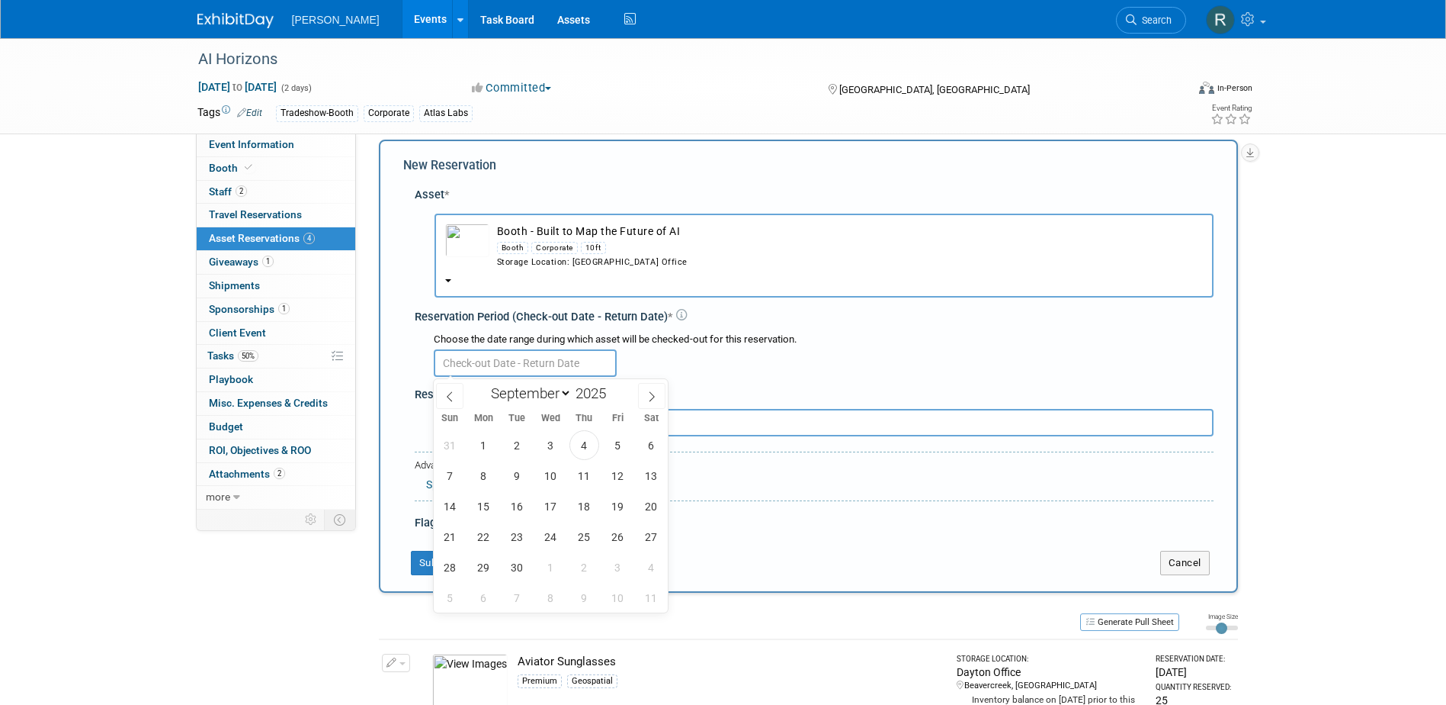
click at [530, 369] on input "text" at bounding box center [525, 362] width 183 height 27
click at [614, 448] on span "5" at bounding box center [618, 445] width 30 height 30
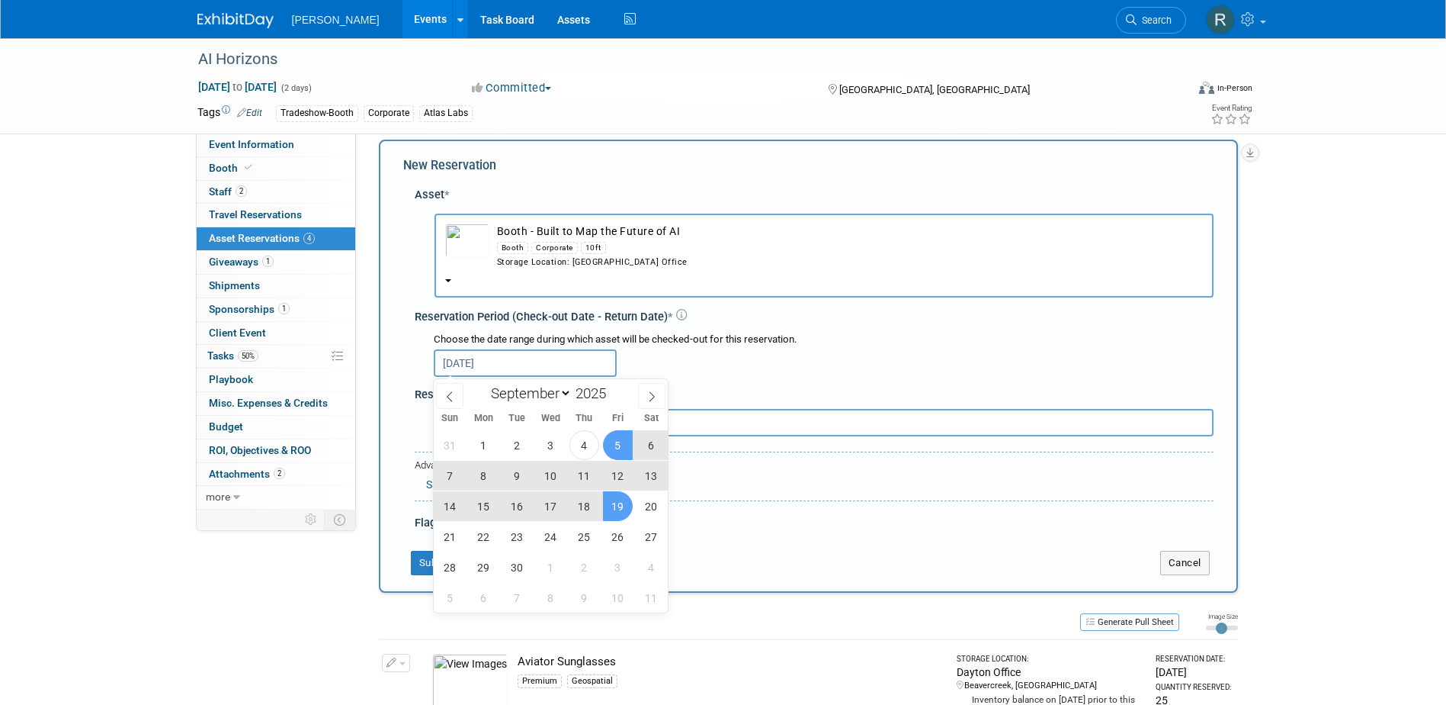
click at [612, 502] on span "19" at bounding box center [618, 506] width 30 height 30
type input "Sep 5, 2025 to Sep 19, 2025"
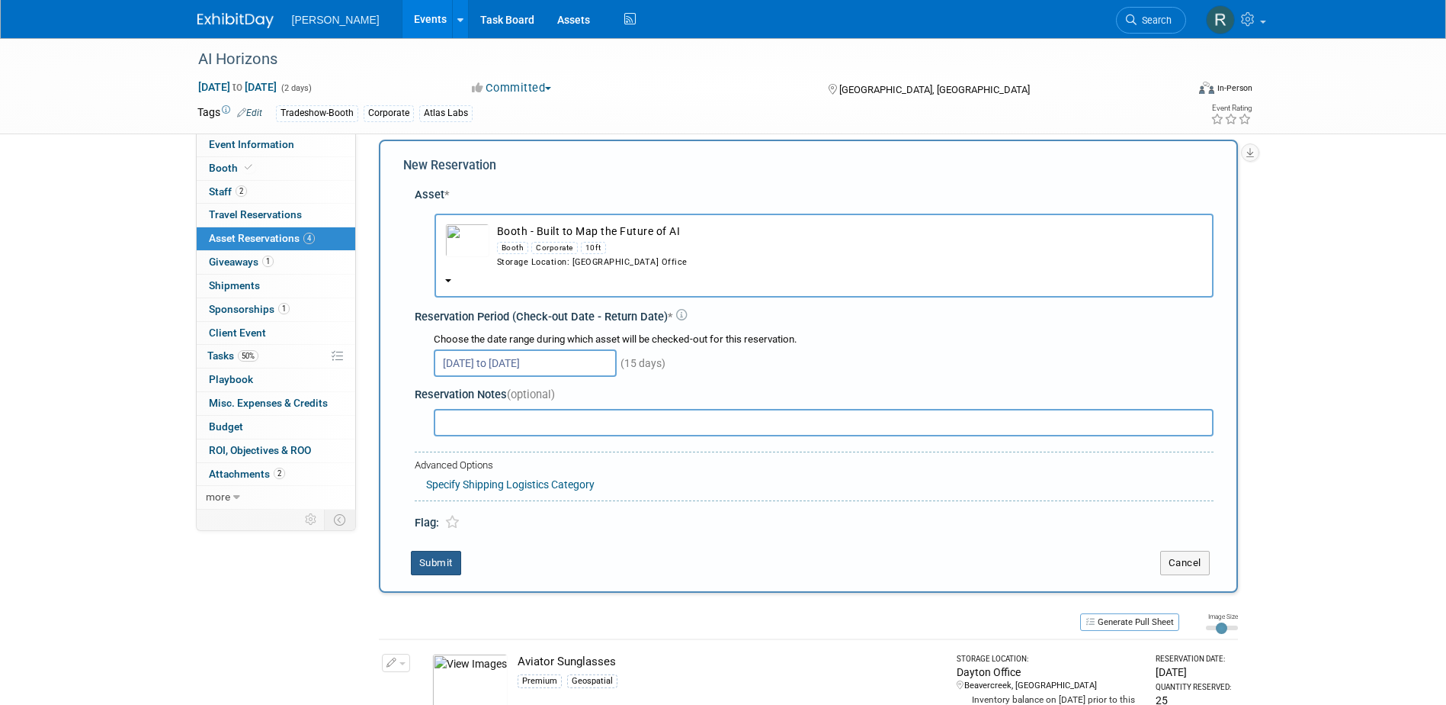
click at [432, 564] on button "Submit" at bounding box center [436, 563] width 50 height 24
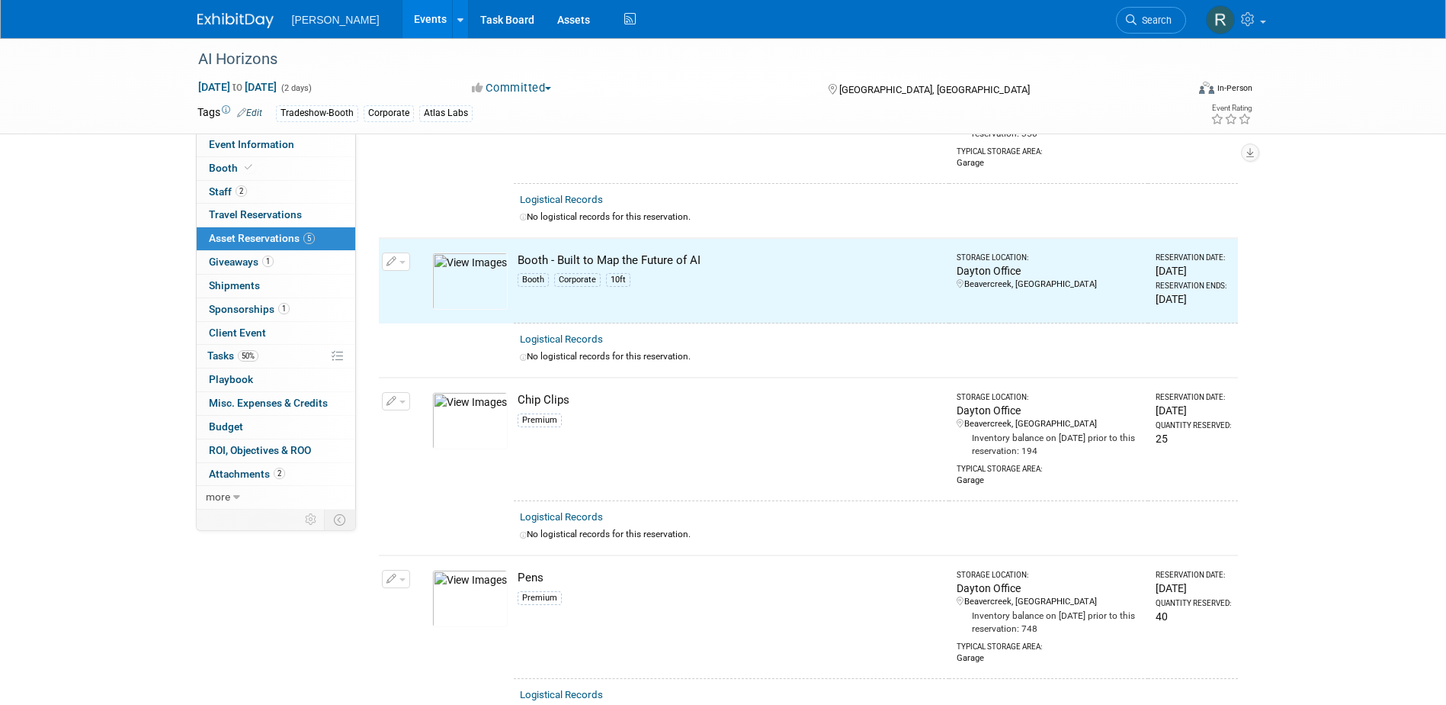
scroll to position [373, 0]
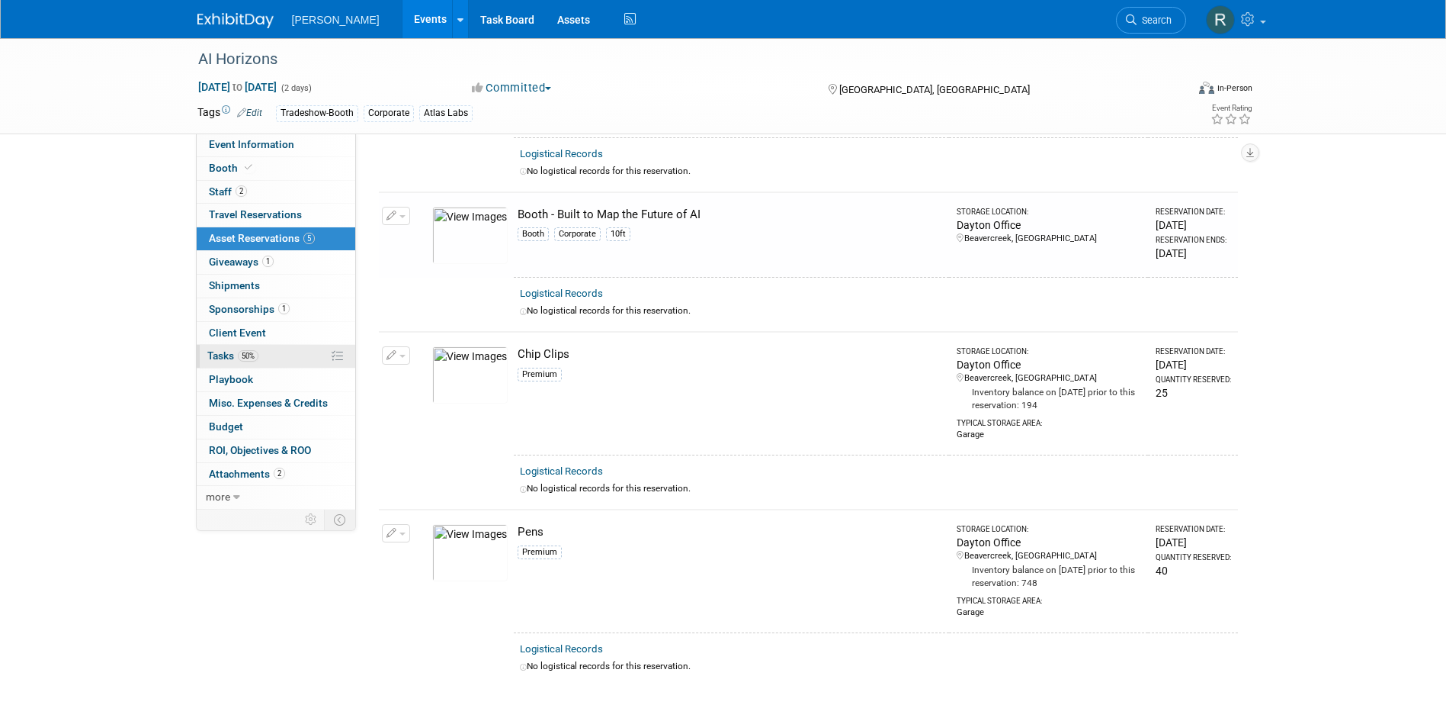
click at [253, 358] on span "50%" at bounding box center [248, 355] width 21 height 11
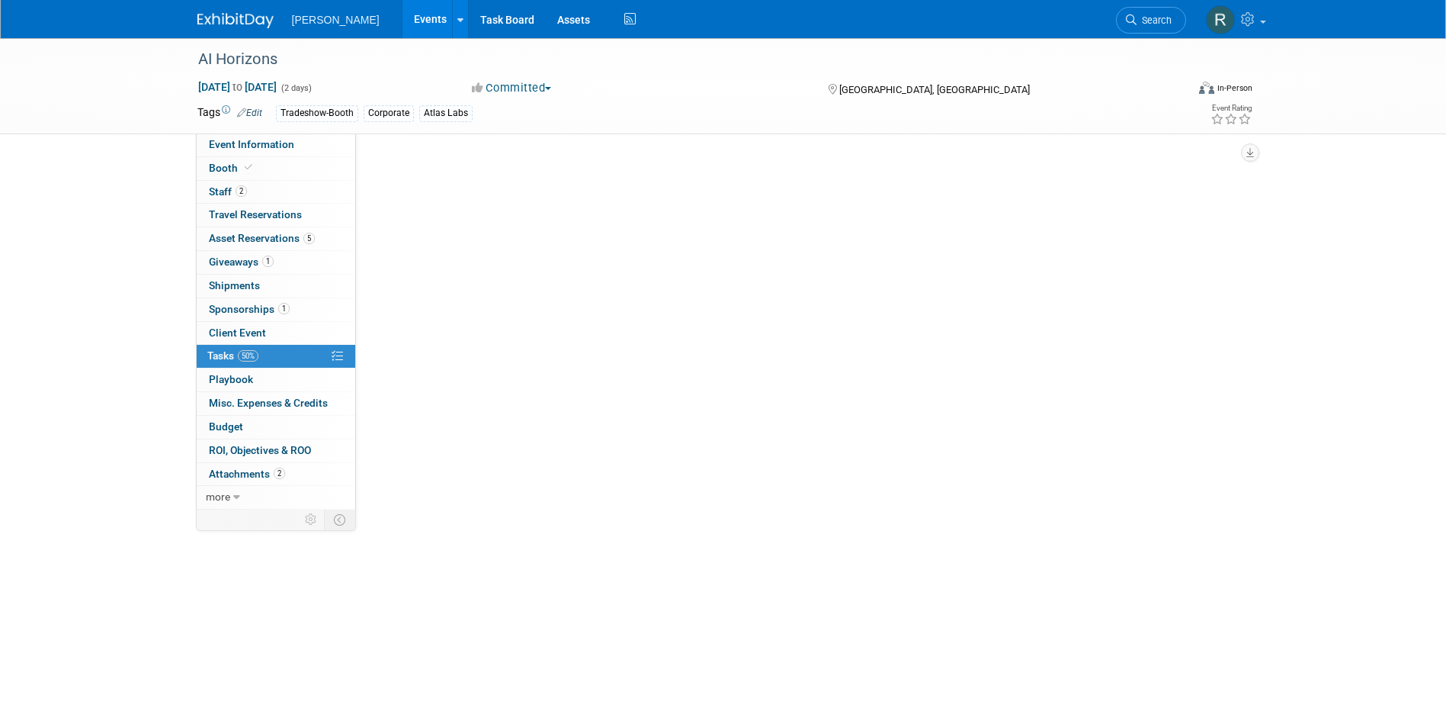
scroll to position [0, 0]
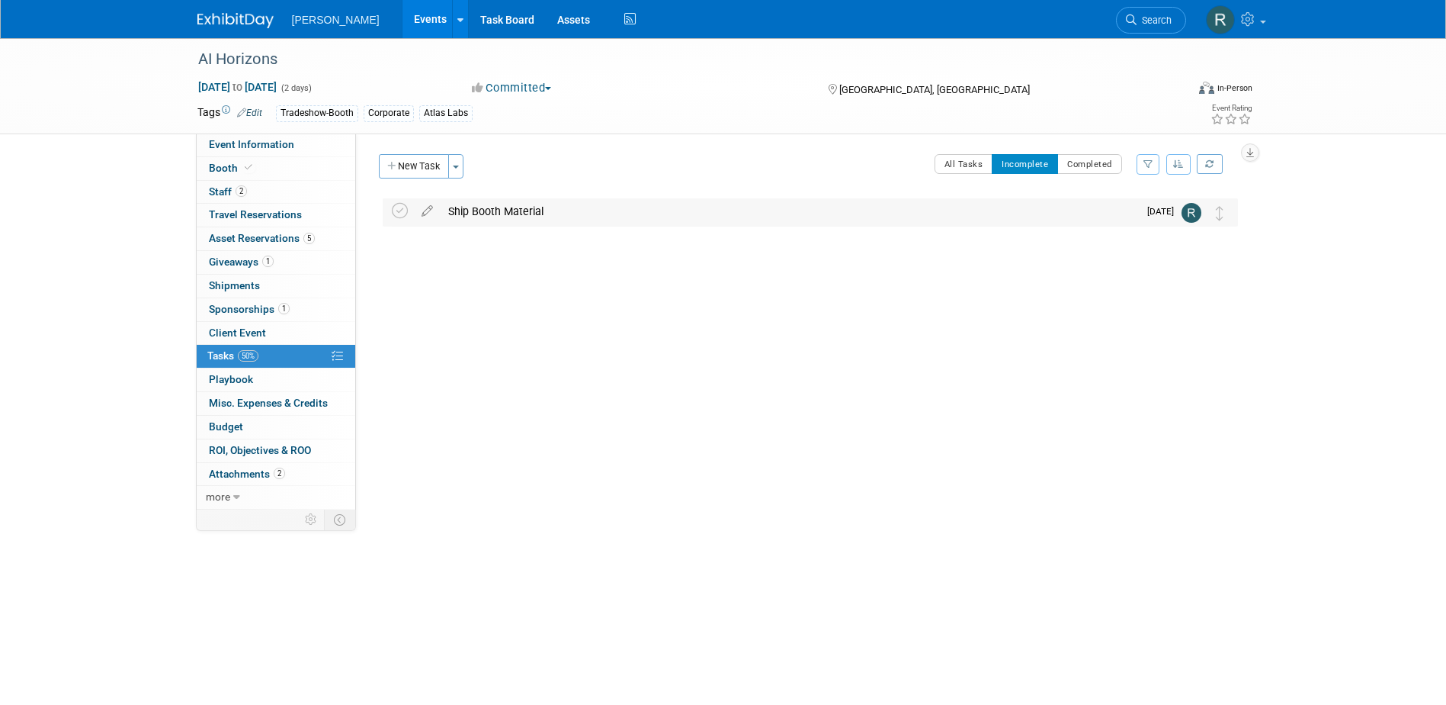
click at [521, 210] on div "Ship Booth Material" at bounding box center [790, 211] width 698 height 26
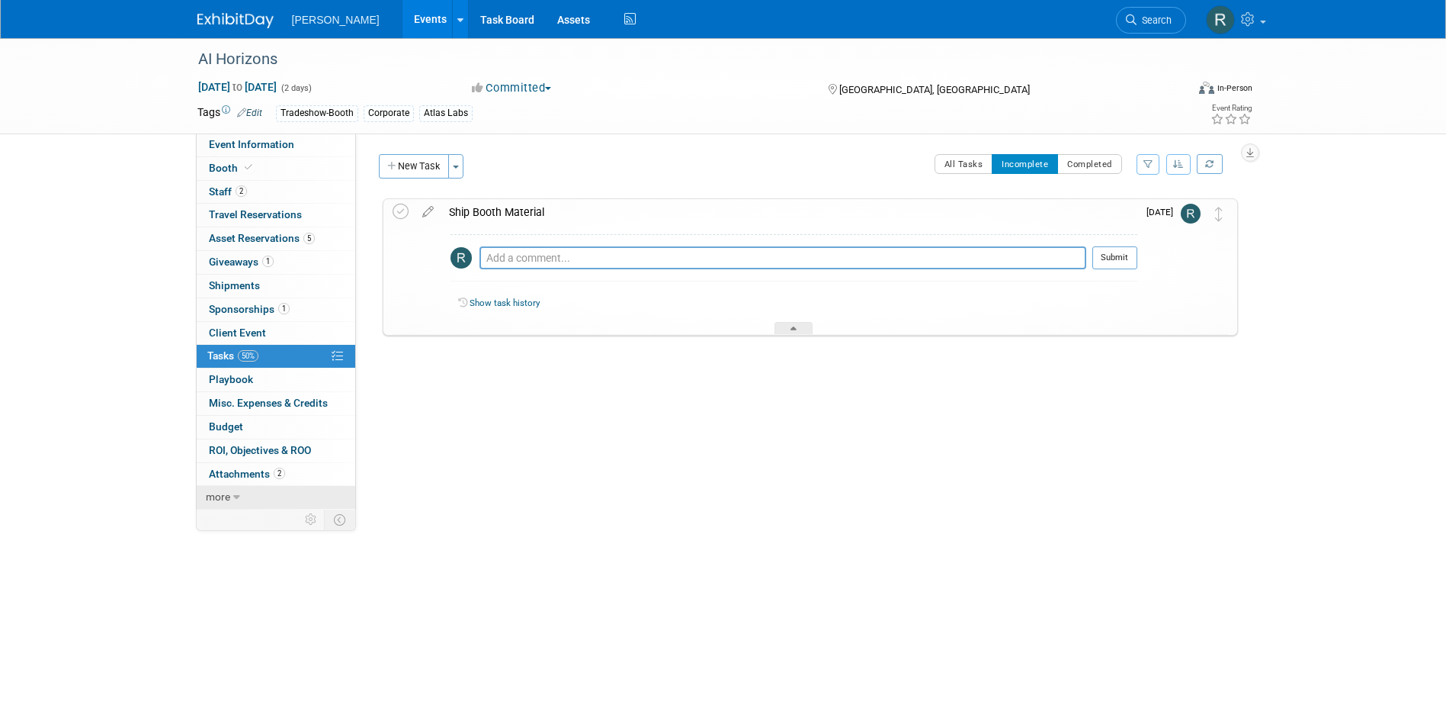
click at [213, 496] on span "more" at bounding box center [218, 496] width 24 height 12
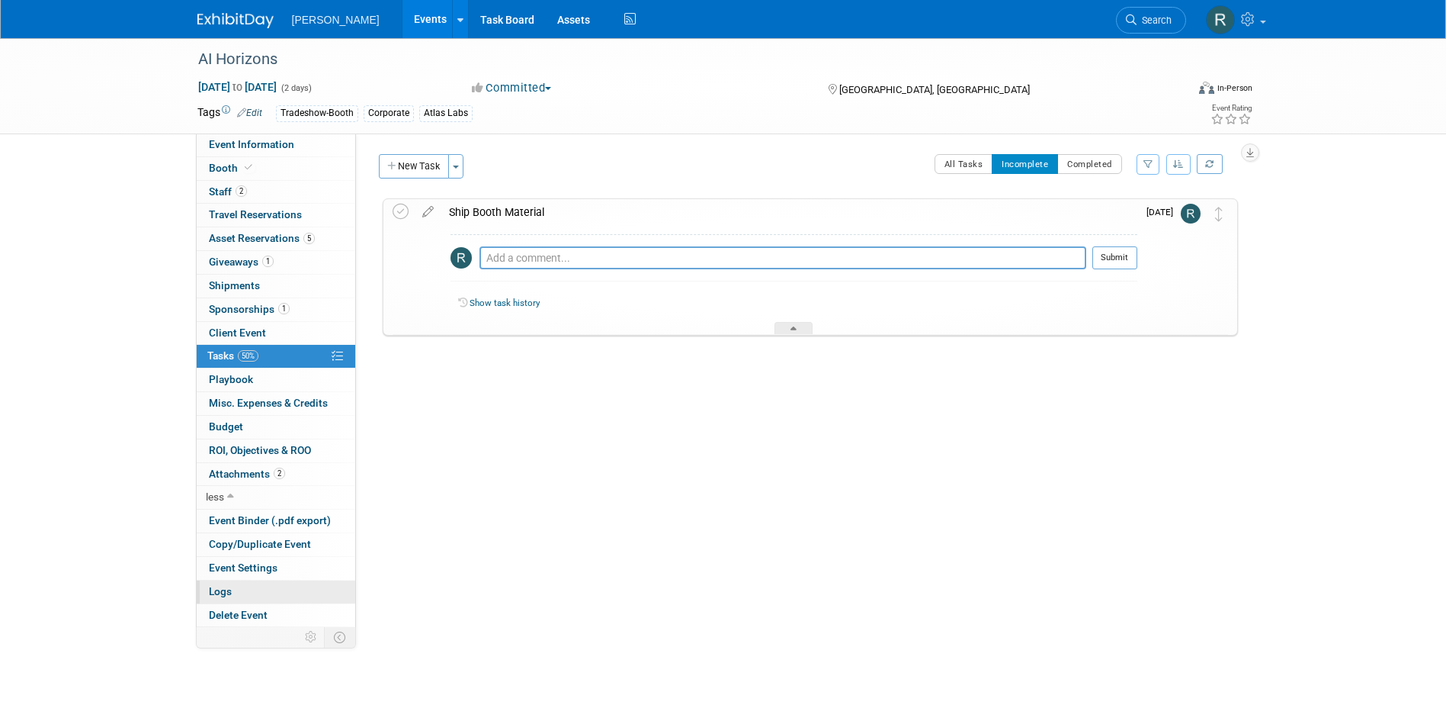
click at [241, 587] on link "Logs" at bounding box center [276, 591] width 159 height 23
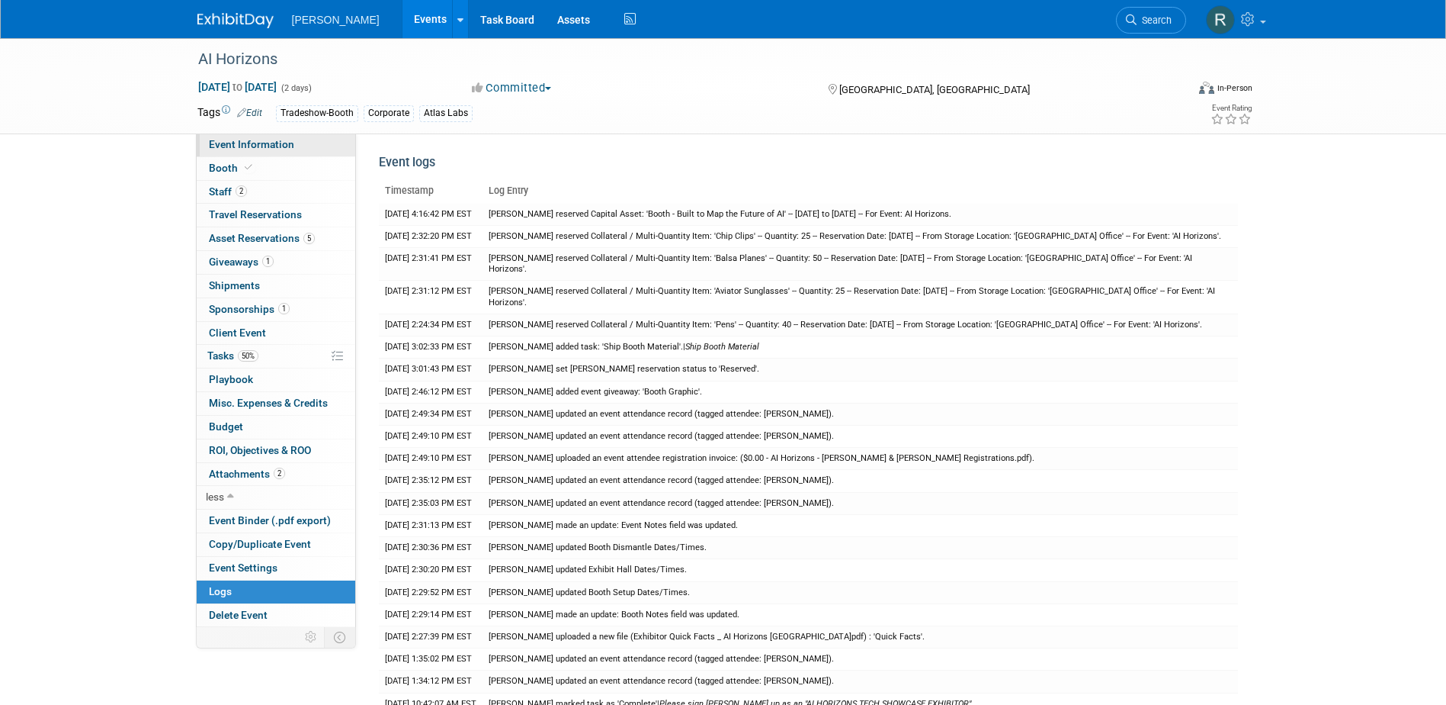
click at [230, 140] on span "Event Information" at bounding box center [251, 144] width 85 height 12
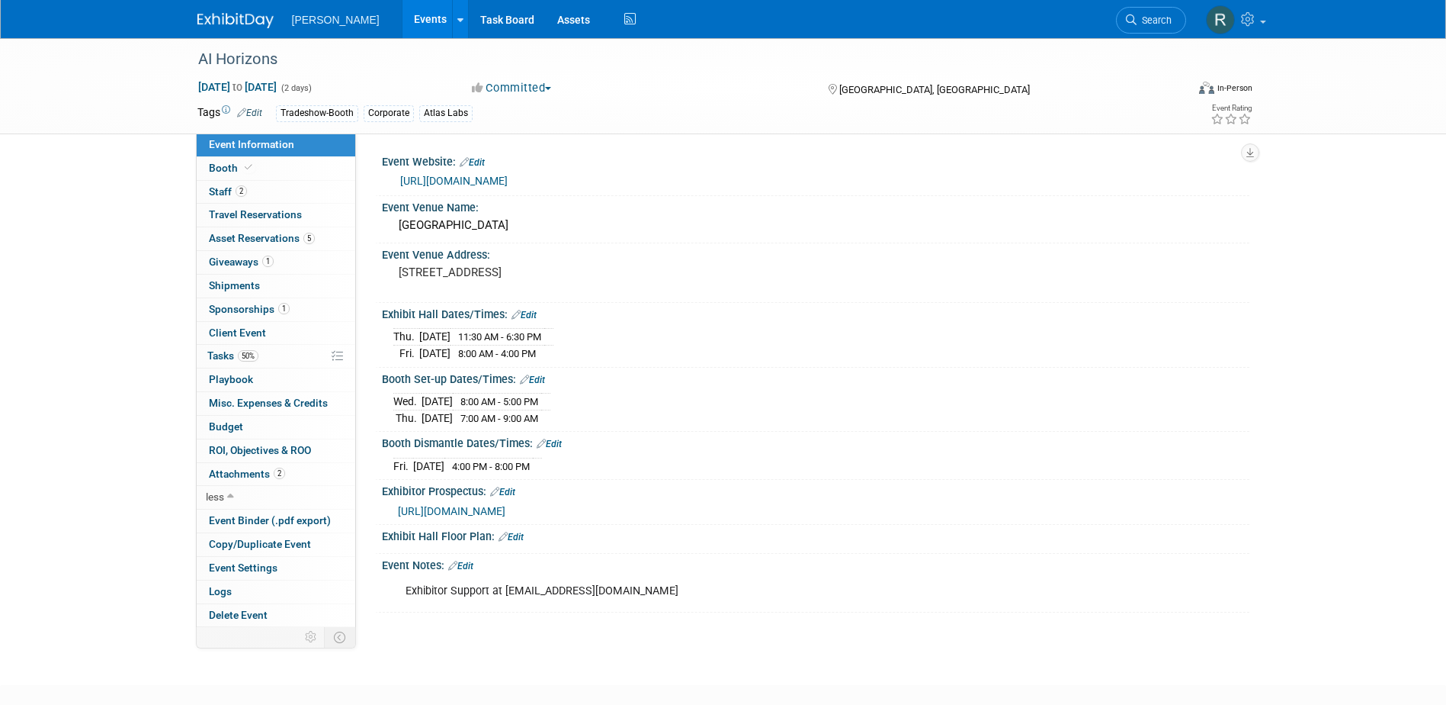
click at [506, 508] on span "https://mcusercontent.com/f88cc370744462f493820b6a8/files/142df881-8978-ac3d-da…" at bounding box center [452, 511] width 108 height 12
click at [265, 230] on link "5 Asset Reservations 5" at bounding box center [276, 238] width 159 height 23
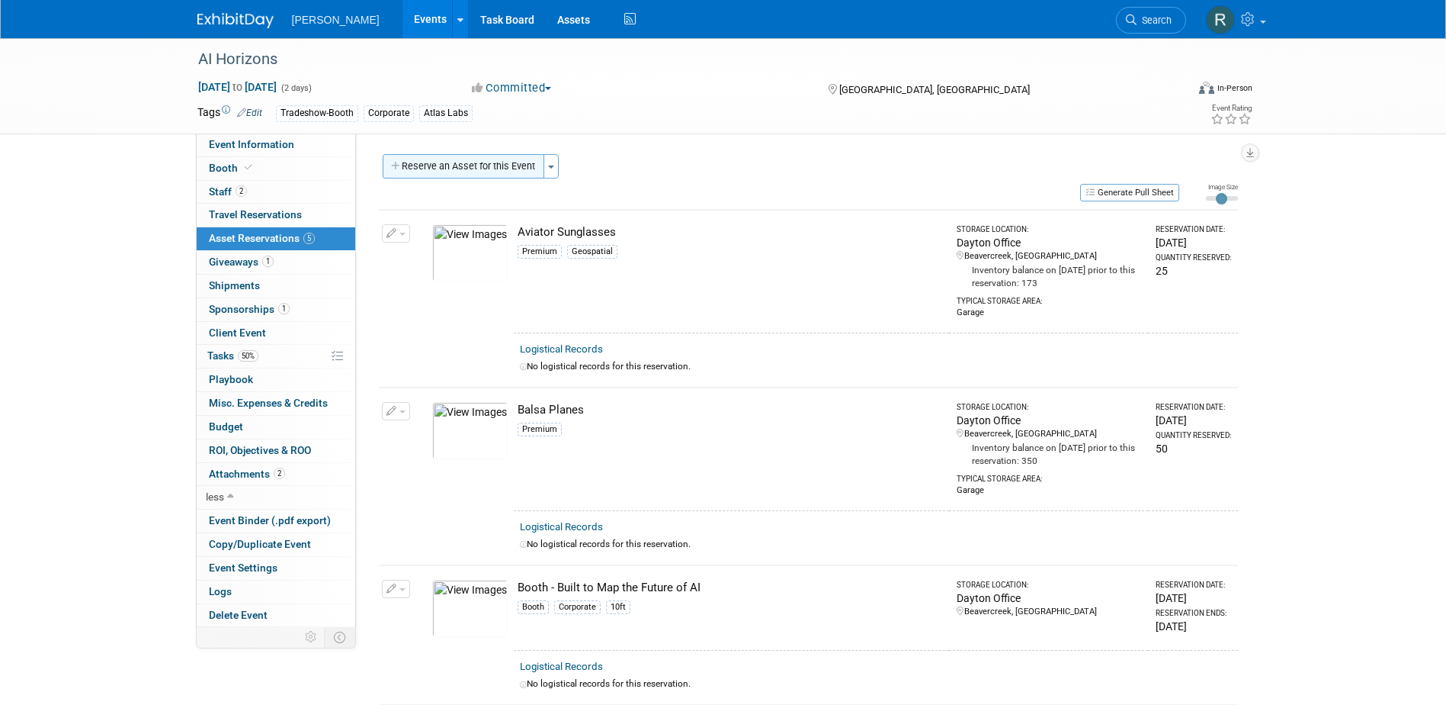
click at [477, 165] on button "Reserve an Asset for this Event" at bounding box center [464, 166] width 162 height 24
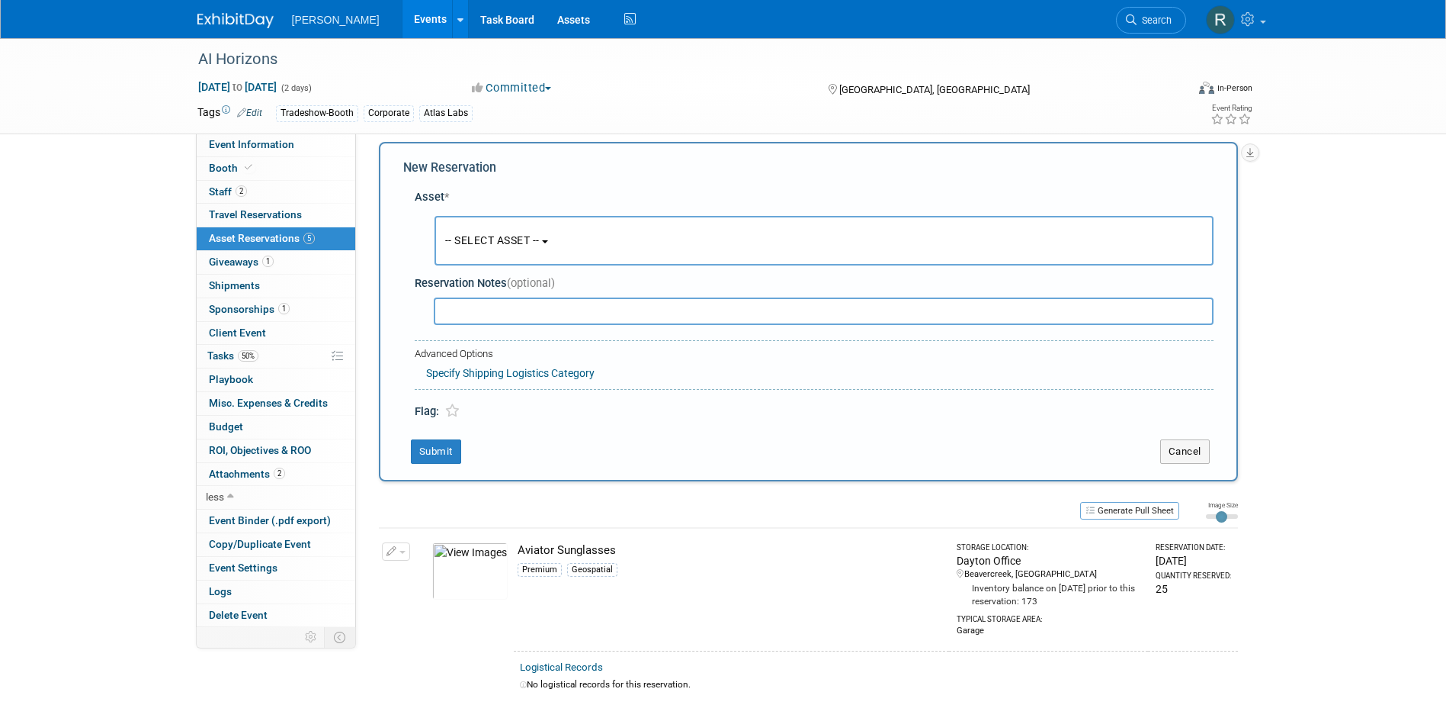
scroll to position [14, 0]
click at [620, 249] on button "-- SELECT ASSET --" at bounding box center [824, 238] width 779 height 50
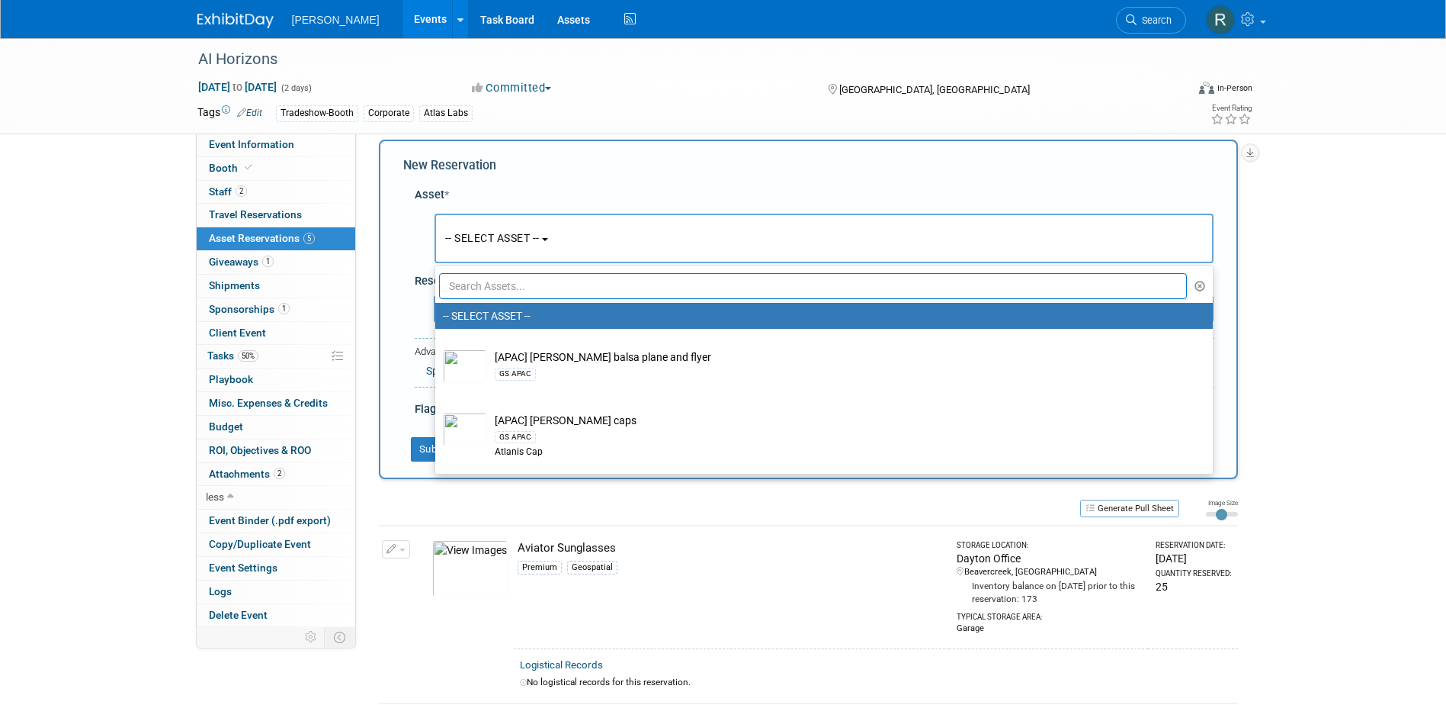
click at [535, 288] on input "text" at bounding box center [813, 286] width 749 height 26
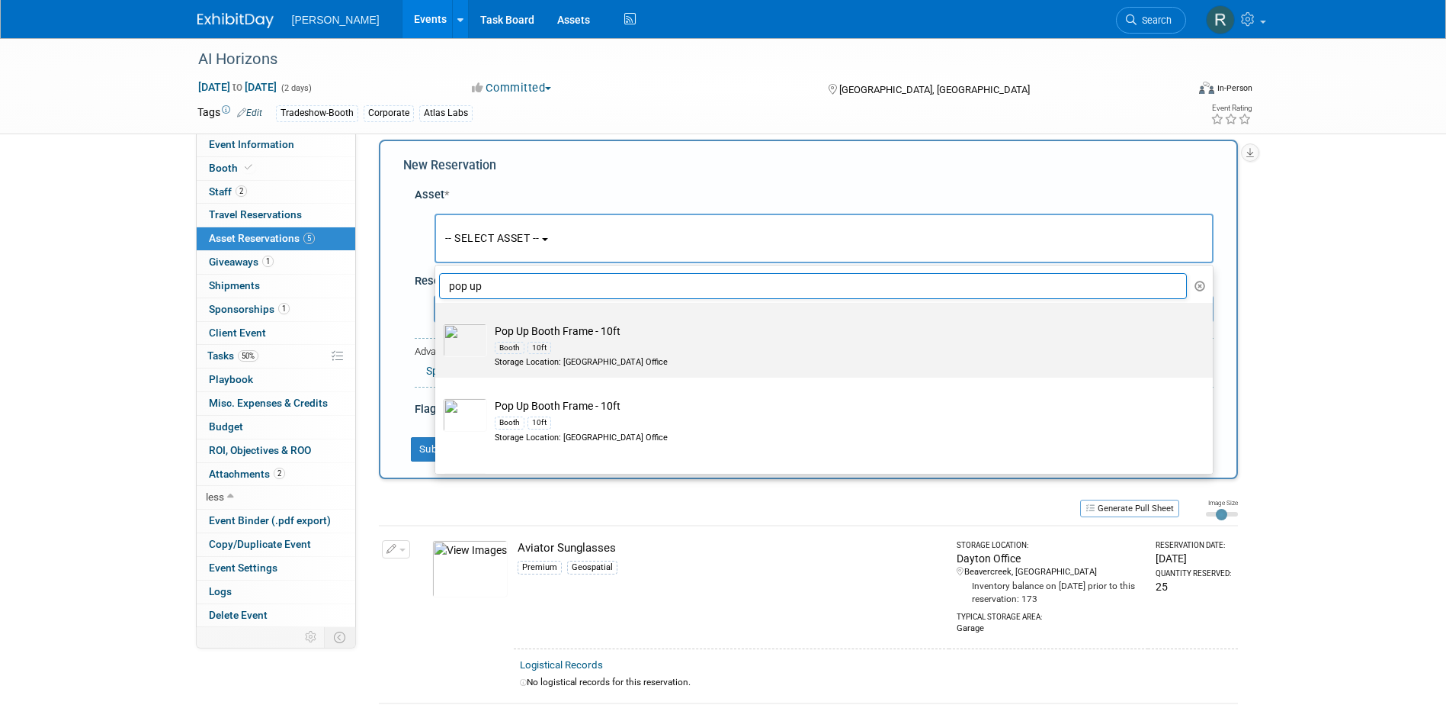
type input "pop up"
click at [551, 329] on td "Pop Up Booth Frame - 10ft Booth 10ft Storage Location: Dayton Office" at bounding box center [834, 345] width 695 height 45
click at [438, 321] on input "Pop Up Booth Frame - 10ft Booth 10ft Storage Location: Dayton Office" at bounding box center [433, 316] width 10 height 10
select select "10726613"
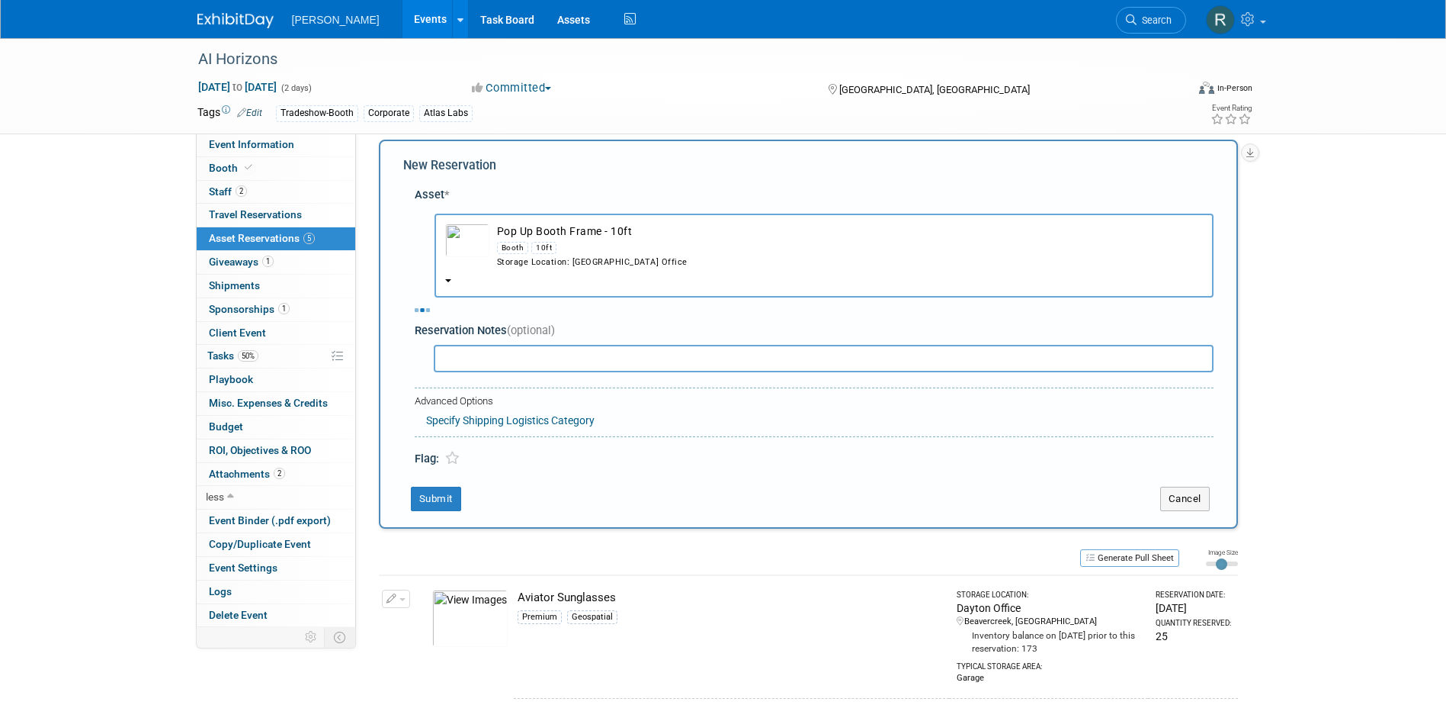
select select "8"
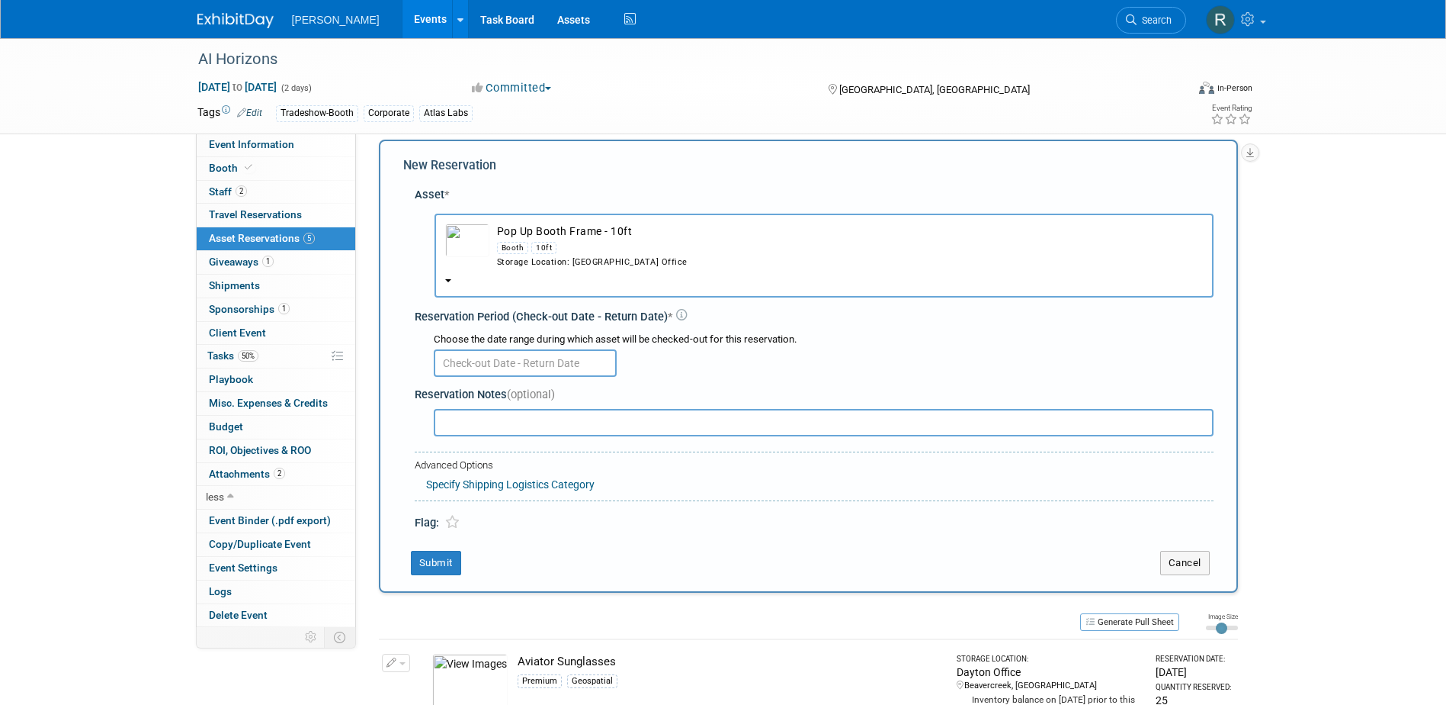
click at [532, 360] on input "text" at bounding box center [525, 362] width 183 height 27
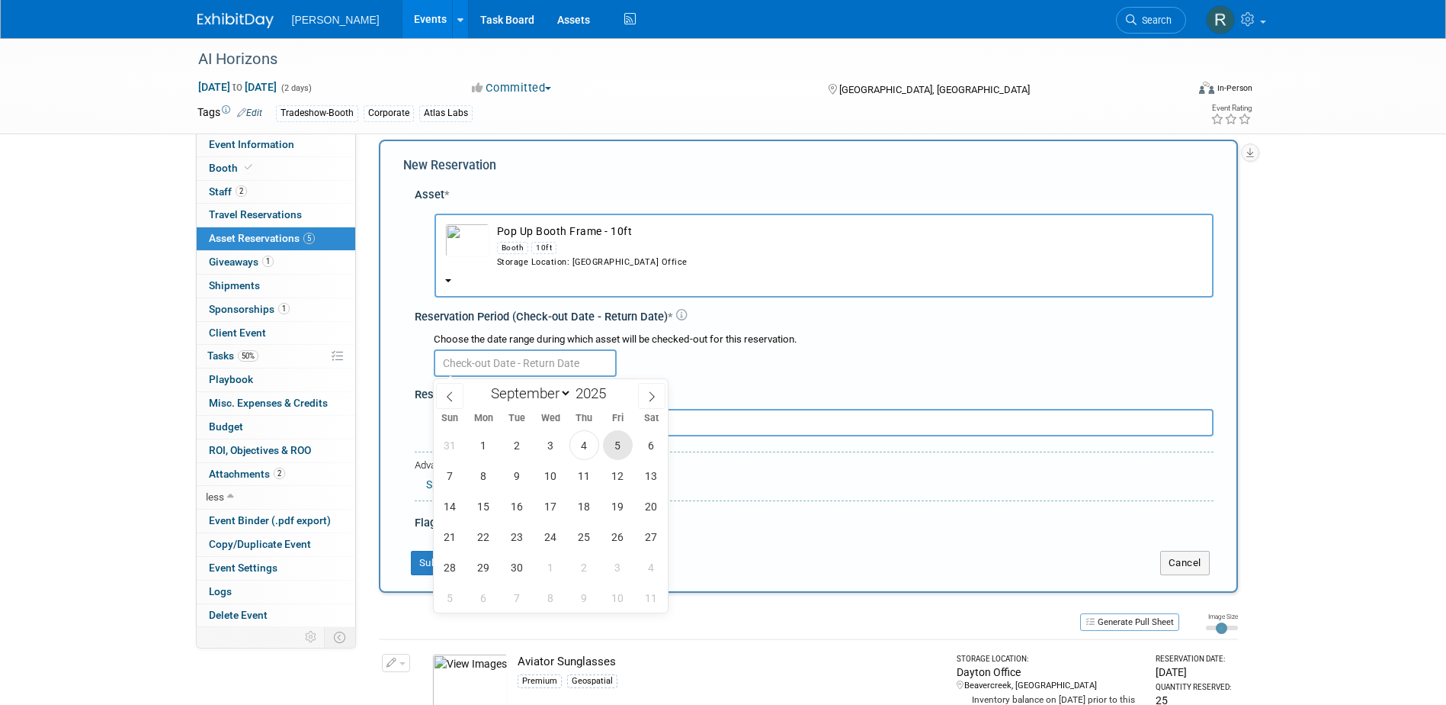
click at [616, 445] on span "5" at bounding box center [618, 445] width 30 height 30
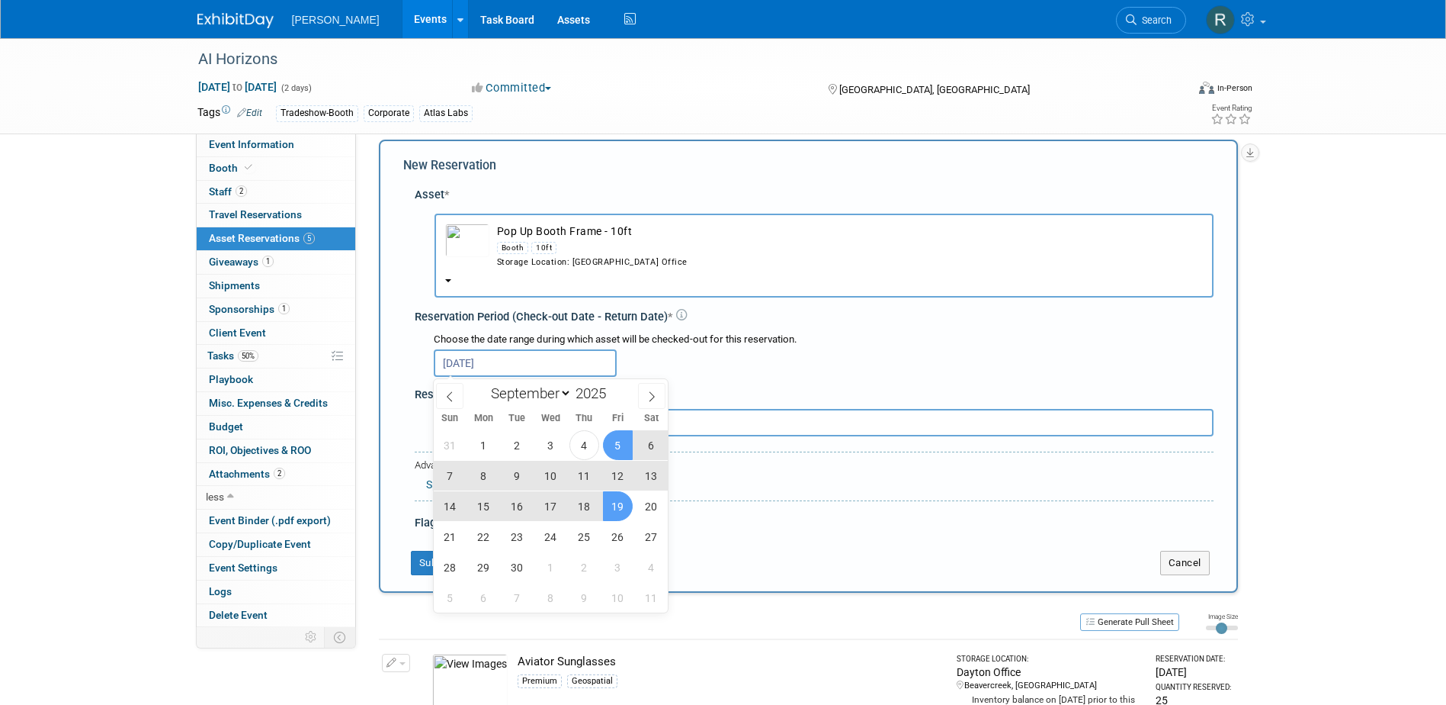
click at [620, 507] on span "19" at bounding box center [618, 506] width 30 height 30
type input "Sep 5, 2025 to Sep 19, 2025"
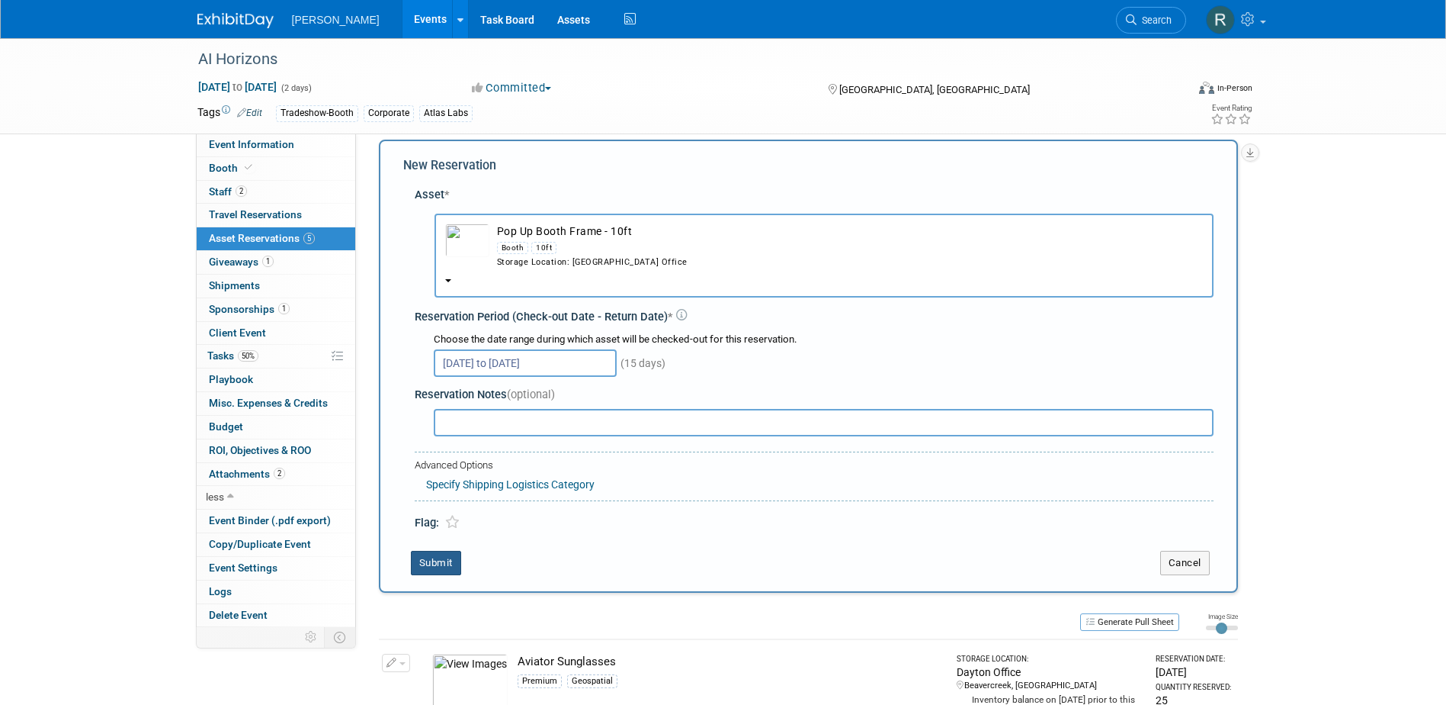
click at [434, 562] on button "Submit" at bounding box center [436, 563] width 50 height 24
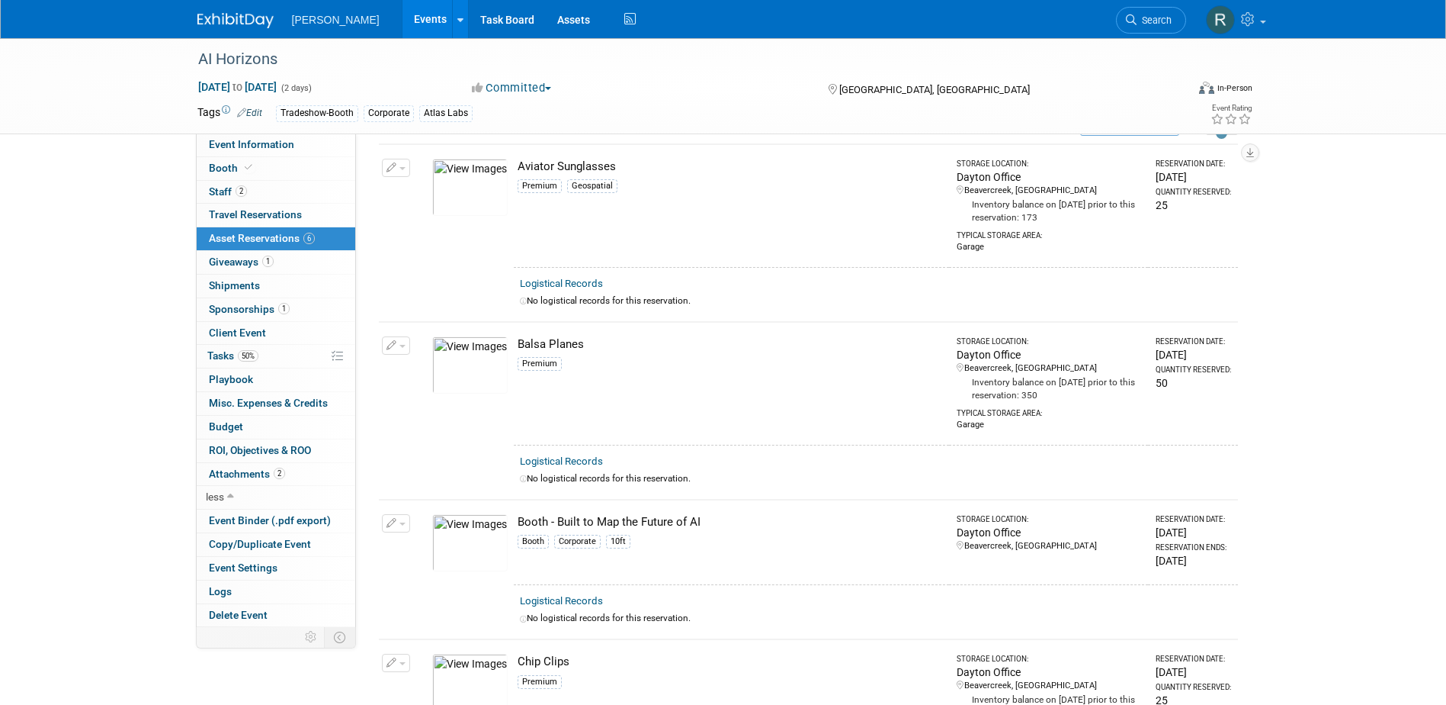
scroll to position [0, 0]
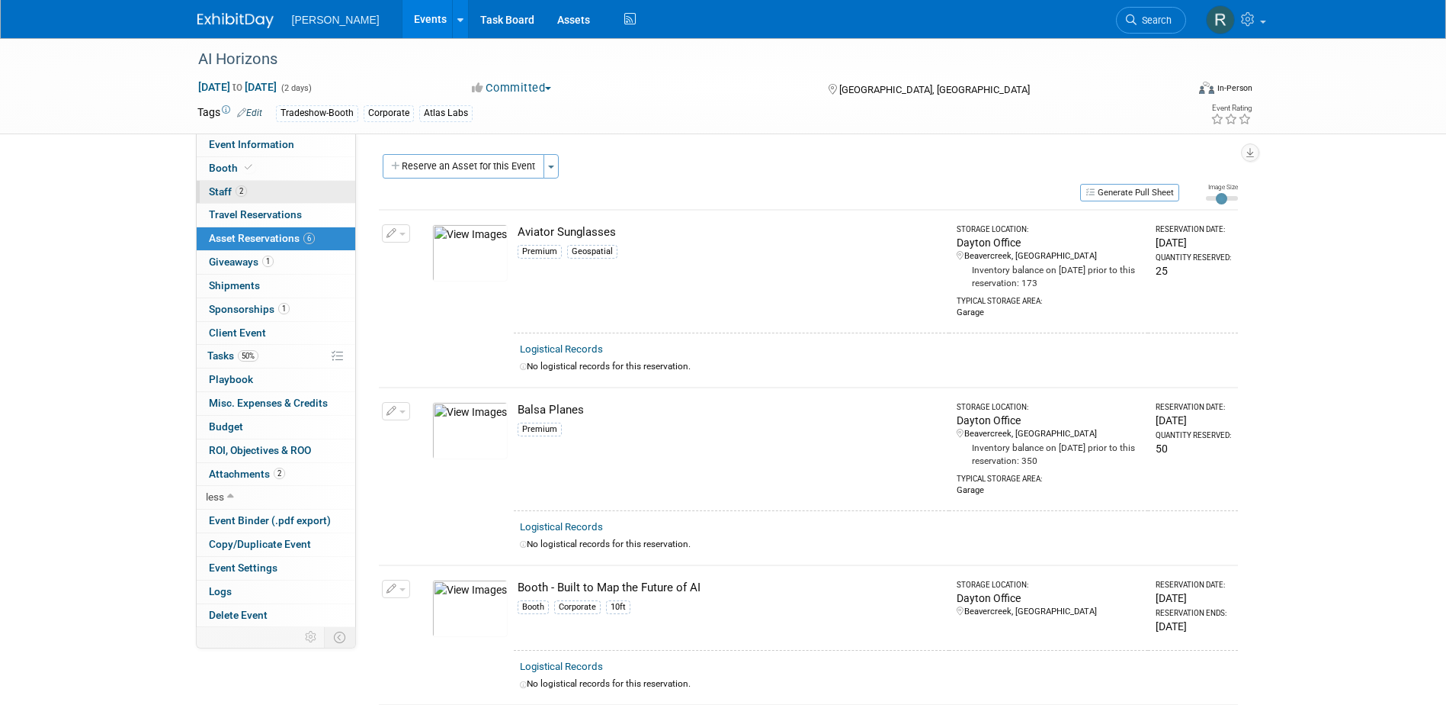
click at [259, 190] on link "2 Staff 2" at bounding box center [276, 192] width 159 height 23
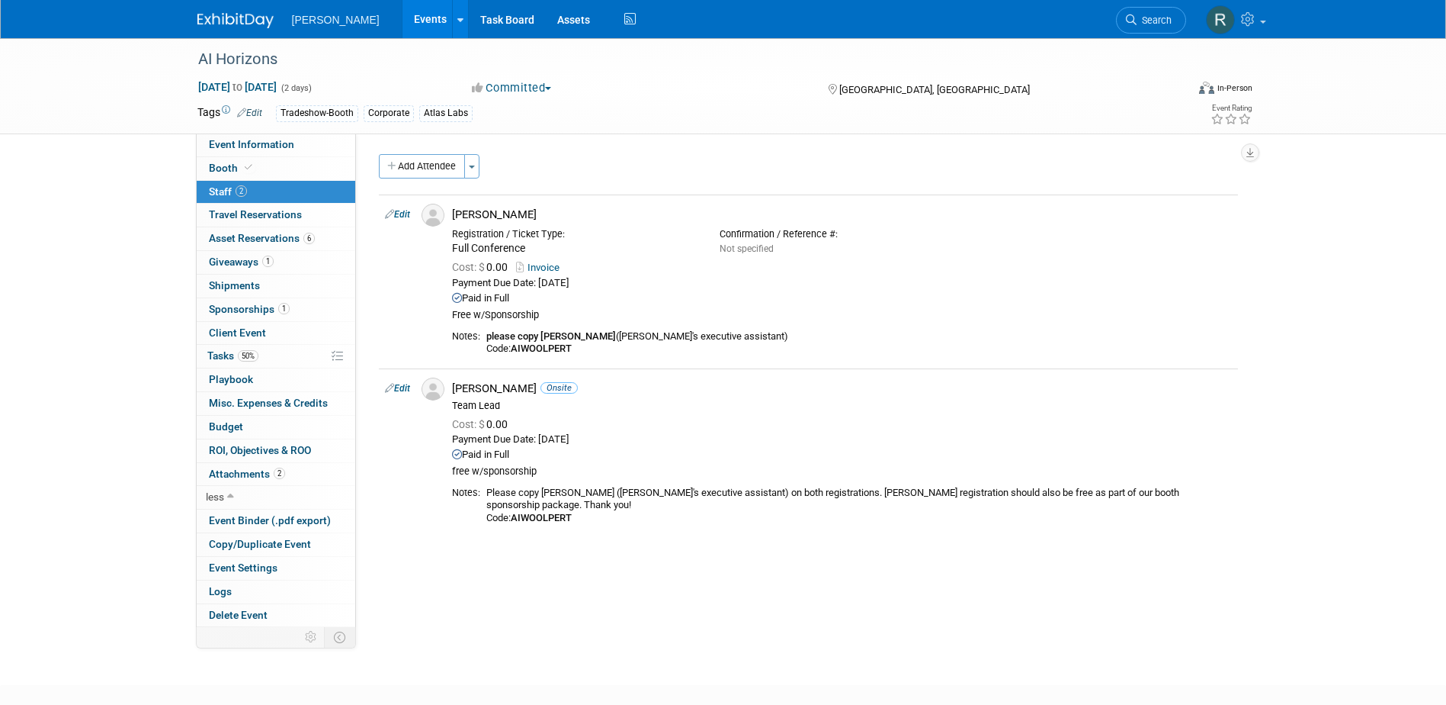
drag, startPoint x: 292, startPoint y: 143, endPoint x: 426, endPoint y: 183, distance: 140.1
click at [292, 143] on link "Event Information" at bounding box center [276, 144] width 159 height 23
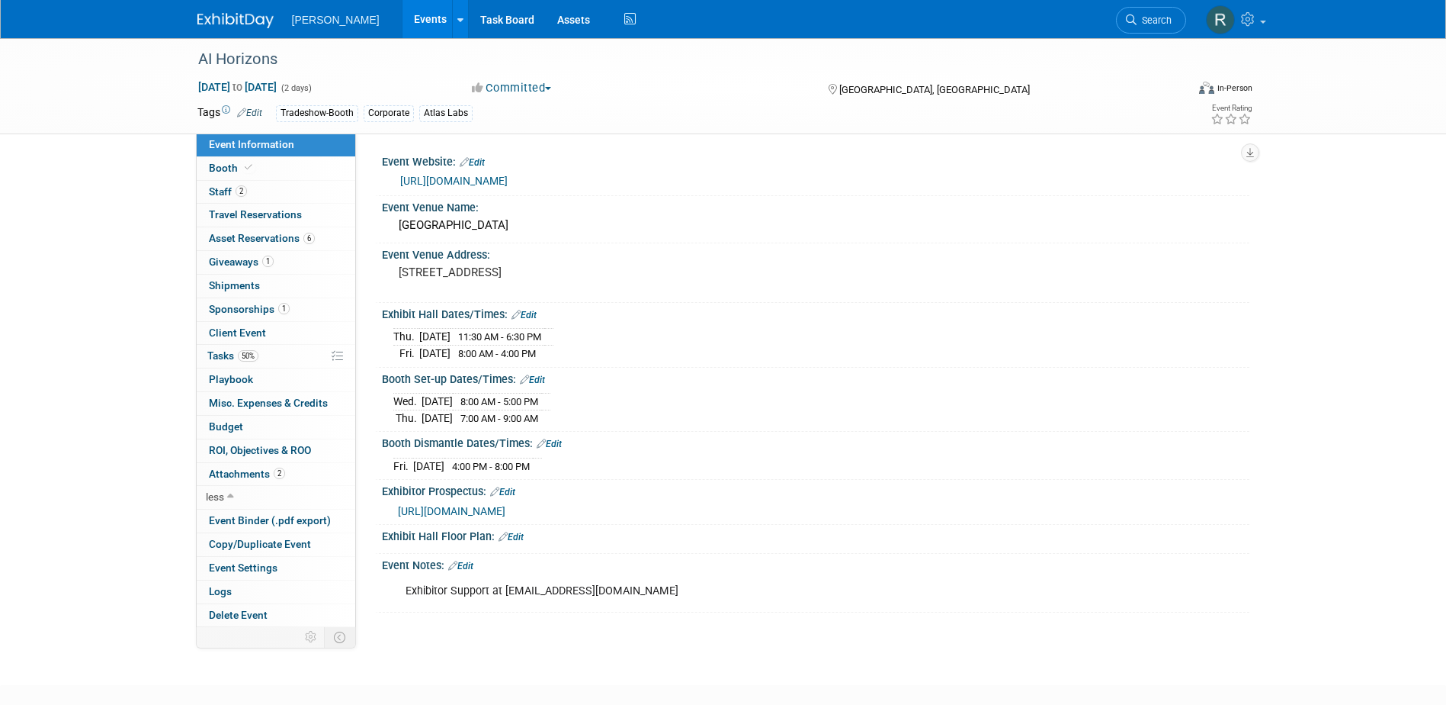
click at [506, 178] on link "https://aihorizonspgh.com/" at bounding box center [454, 181] width 108 height 12
click at [248, 259] on span "Giveaways 1" at bounding box center [241, 261] width 65 height 12
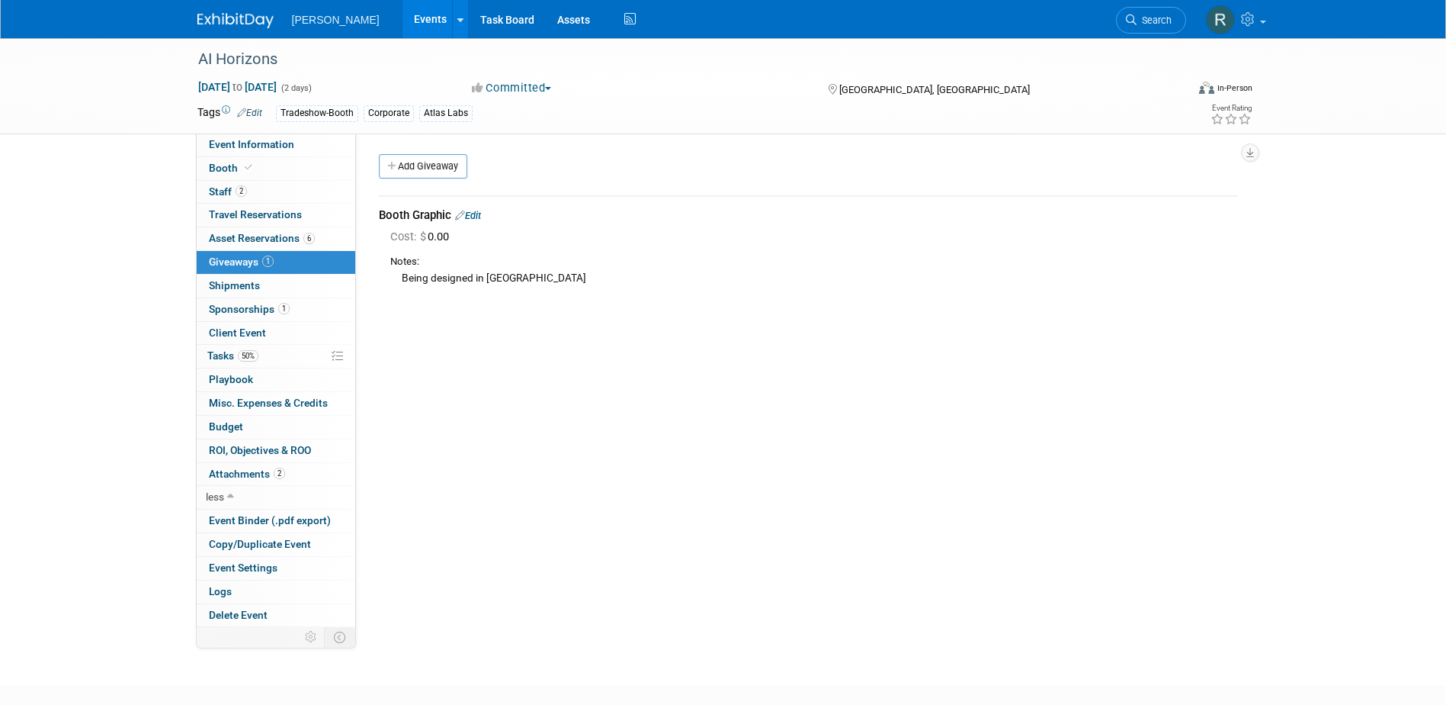
click at [475, 217] on link "Edit" at bounding box center [468, 215] width 26 height 11
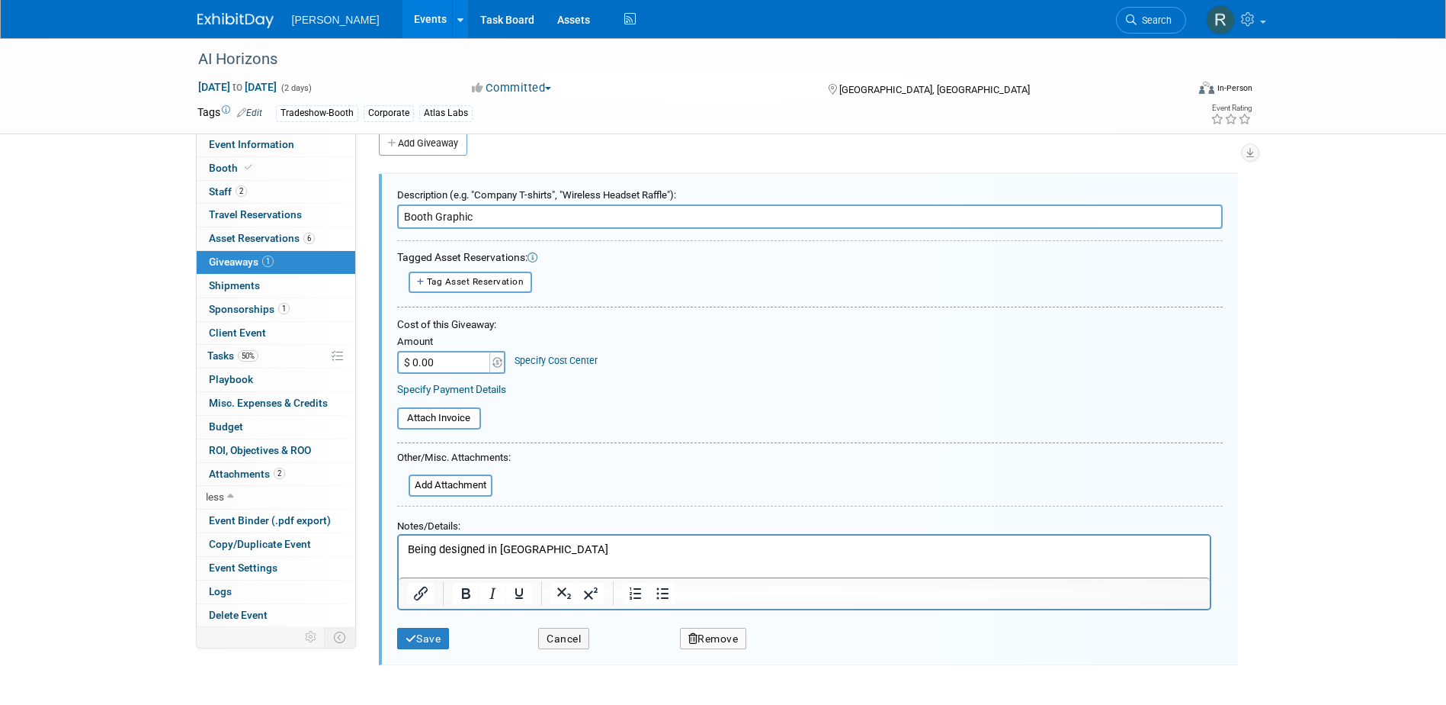
click at [711, 642] on button "Remove" at bounding box center [713, 639] width 67 height 22
click at [836, 650] on icon at bounding box center [840, 651] width 9 height 8
click at [486, 220] on input "Booth Graphic" at bounding box center [810, 216] width 826 height 24
drag, startPoint x: 483, startPoint y: 217, endPoint x: 393, endPoint y: 223, distance: 89.4
click at [393, 223] on div "Description (e.g. "Company T-shirts", "Wireless Headset Raffle"): Booth Graphic…" at bounding box center [808, 420] width 859 height 492
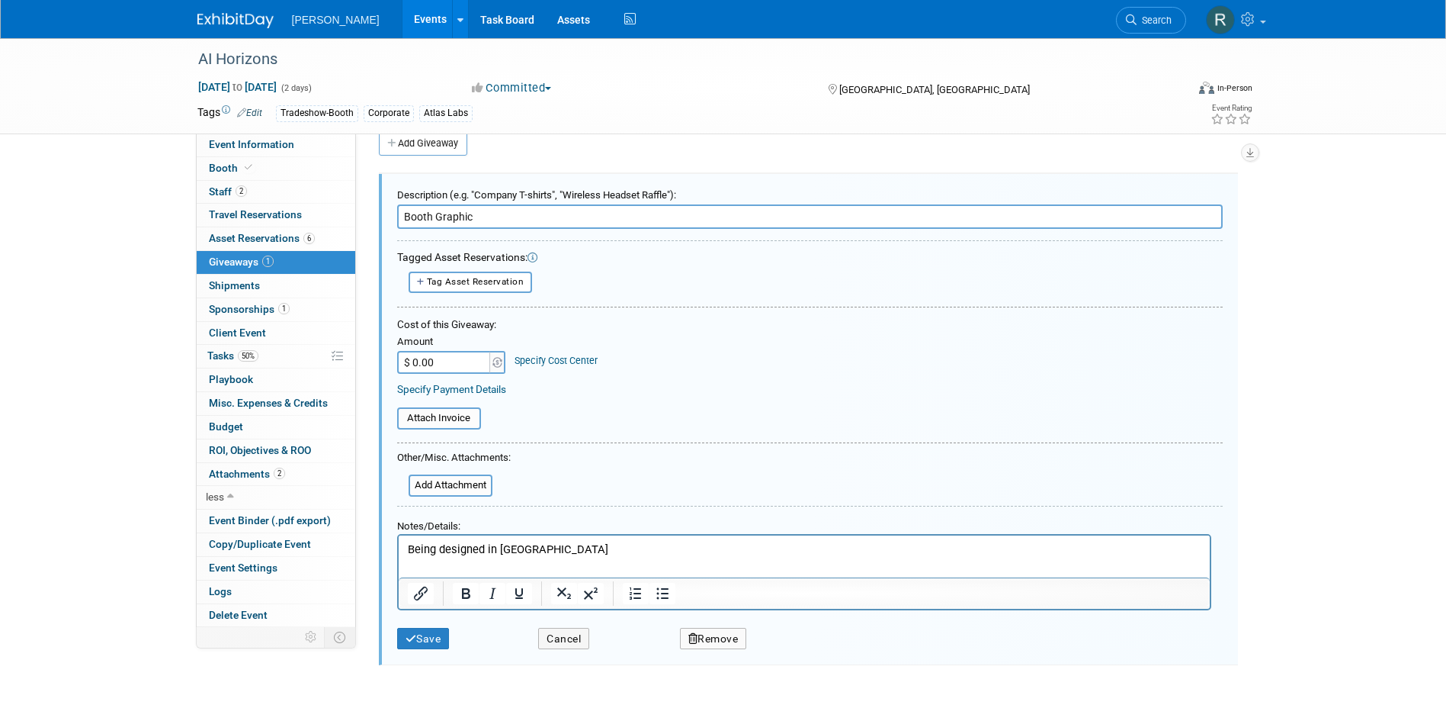
click at [512, 212] on input "Booth Graphic" at bounding box center [810, 216] width 826 height 24
drag, startPoint x: 495, startPoint y: 221, endPoint x: 381, endPoint y: 219, distance: 113.6
click at [381, 219] on div "Description (e.g. "Company T-shirts", "Wireless Headset Raffle"): Booth Graphic…" at bounding box center [808, 420] width 859 height 492
type input "Collateral"
drag, startPoint x: 537, startPoint y: 559, endPoint x: 537, endPoint y: 546, distance: 13.0
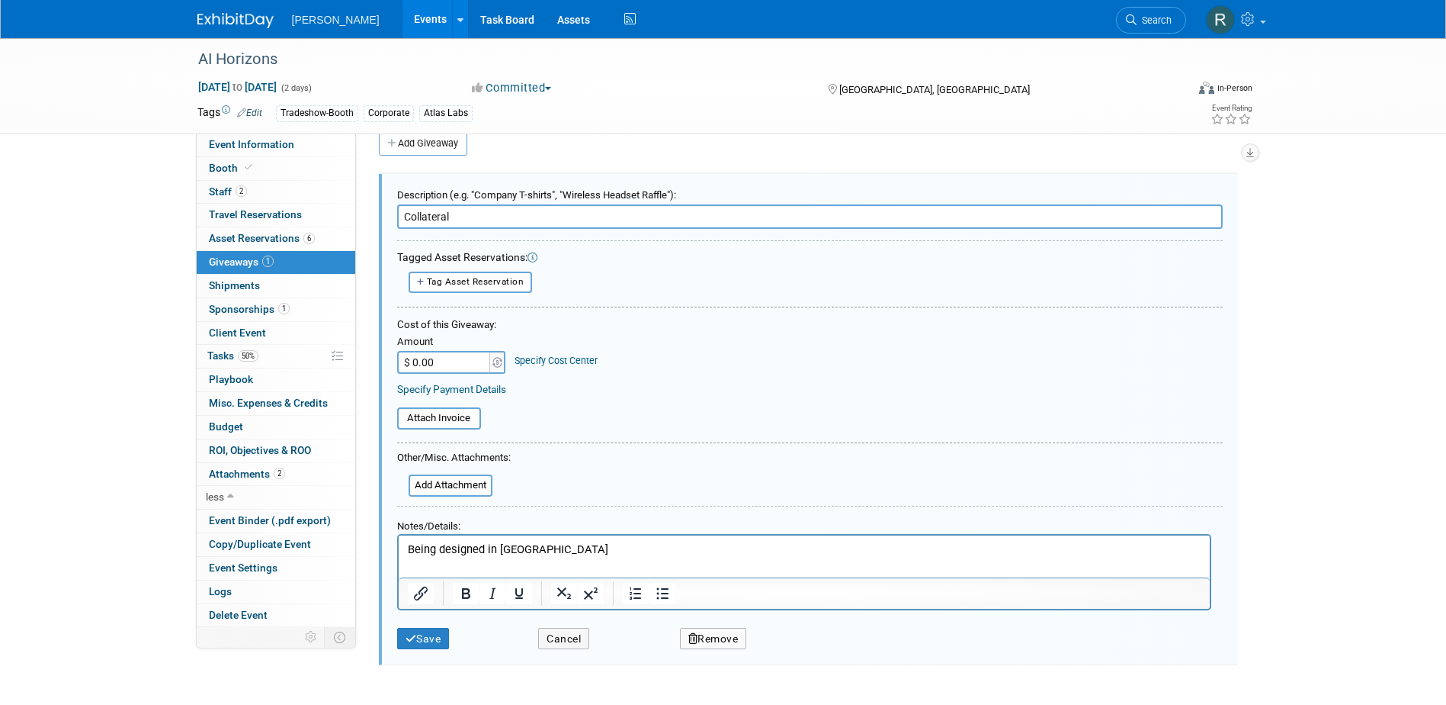
click at [537, 557] on html "Being designed in ClickUp" at bounding box center [803, 545] width 811 height 22
drag, startPoint x: 538, startPoint y: 545, endPoint x: 290, endPoint y: 518, distance: 249.2
click at [398, 534] on html "Being designed in ClickUp" at bounding box center [803, 545] width 811 height 22
click at [440, 560] on p "Rich Text Area. Press ALT-0 for help." at bounding box center [804, 565] width 794 height 16
click at [411, 637] on icon "submit" at bounding box center [411, 639] width 11 height 11
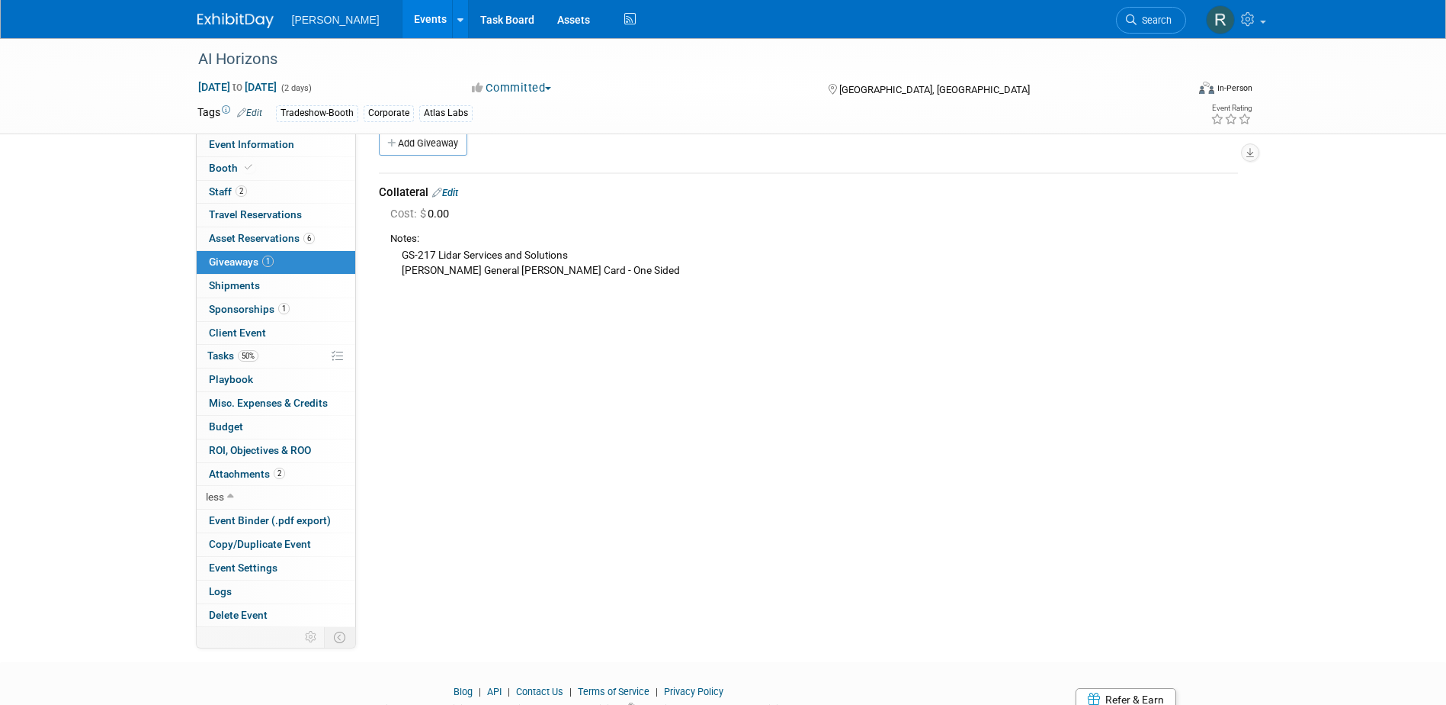
click at [454, 194] on link "Edit" at bounding box center [445, 192] width 26 height 11
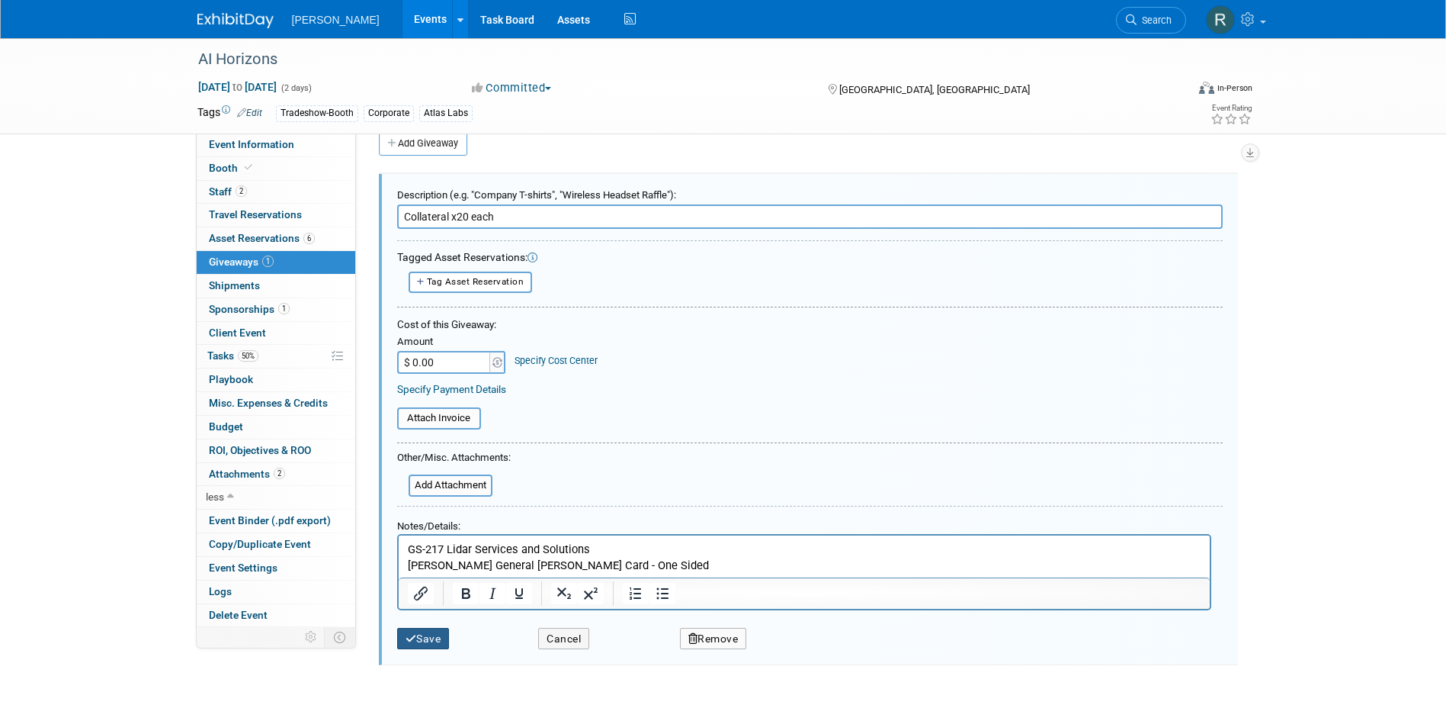
type input "Collateral x20 each"
click at [426, 636] on button "Save" at bounding box center [423, 639] width 53 height 22
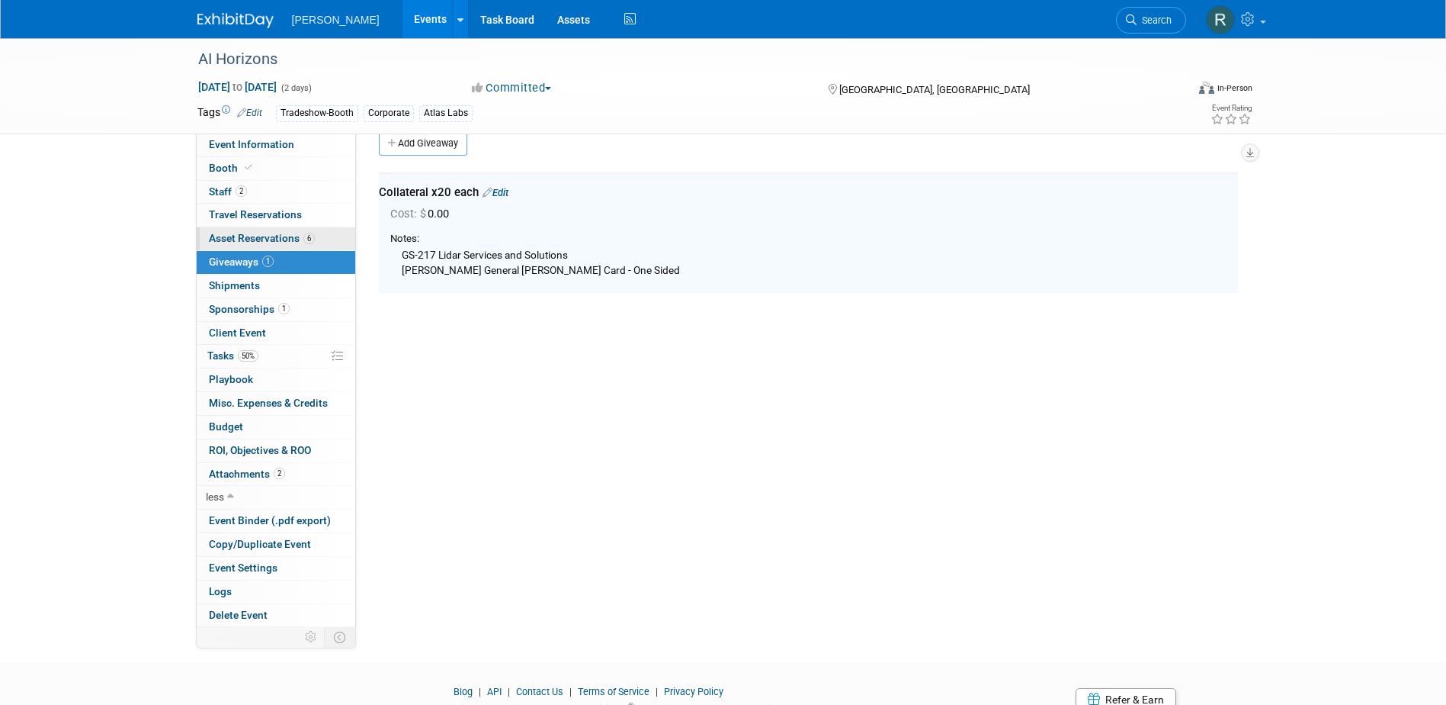
click at [226, 231] on link "6 Asset Reservations 6" at bounding box center [276, 238] width 159 height 23
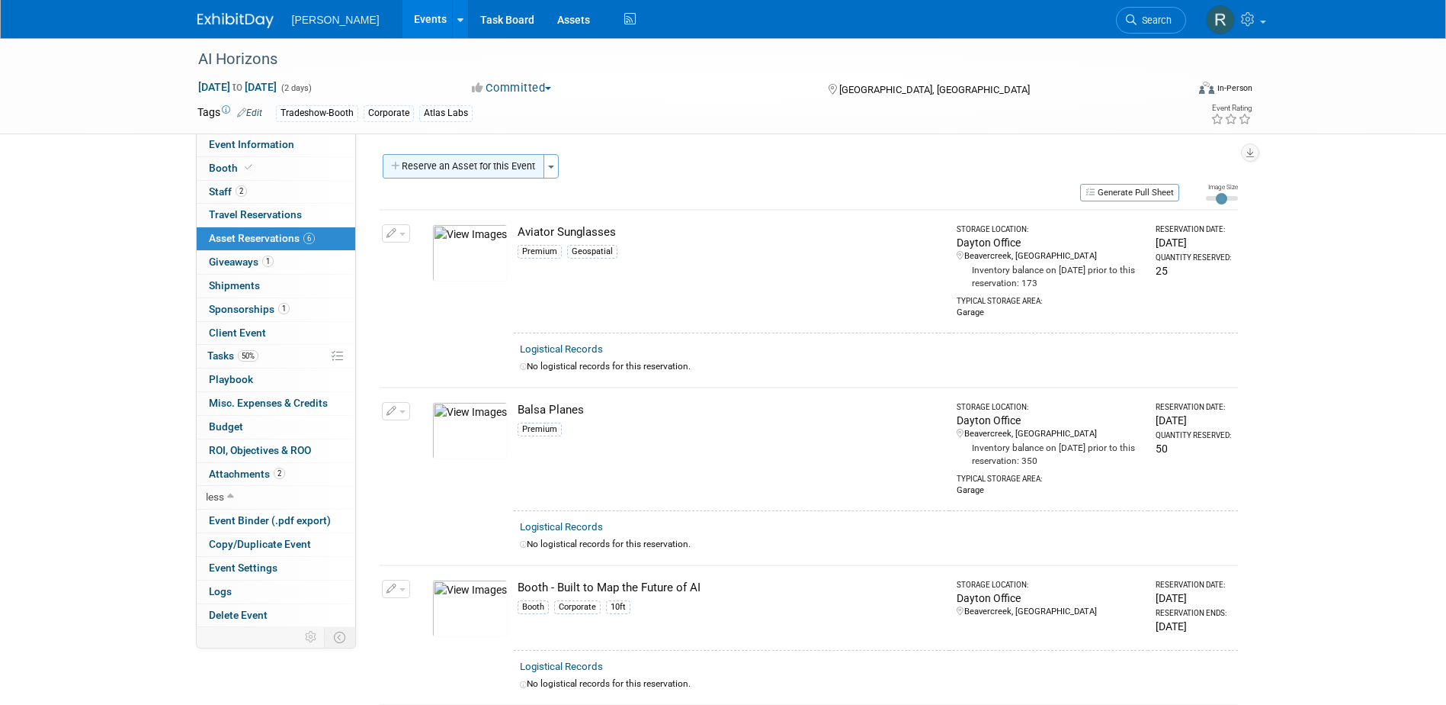
click at [421, 166] on button "Reserve an Asset for this Event" at bounding box center [464, 166] width 162 height 24
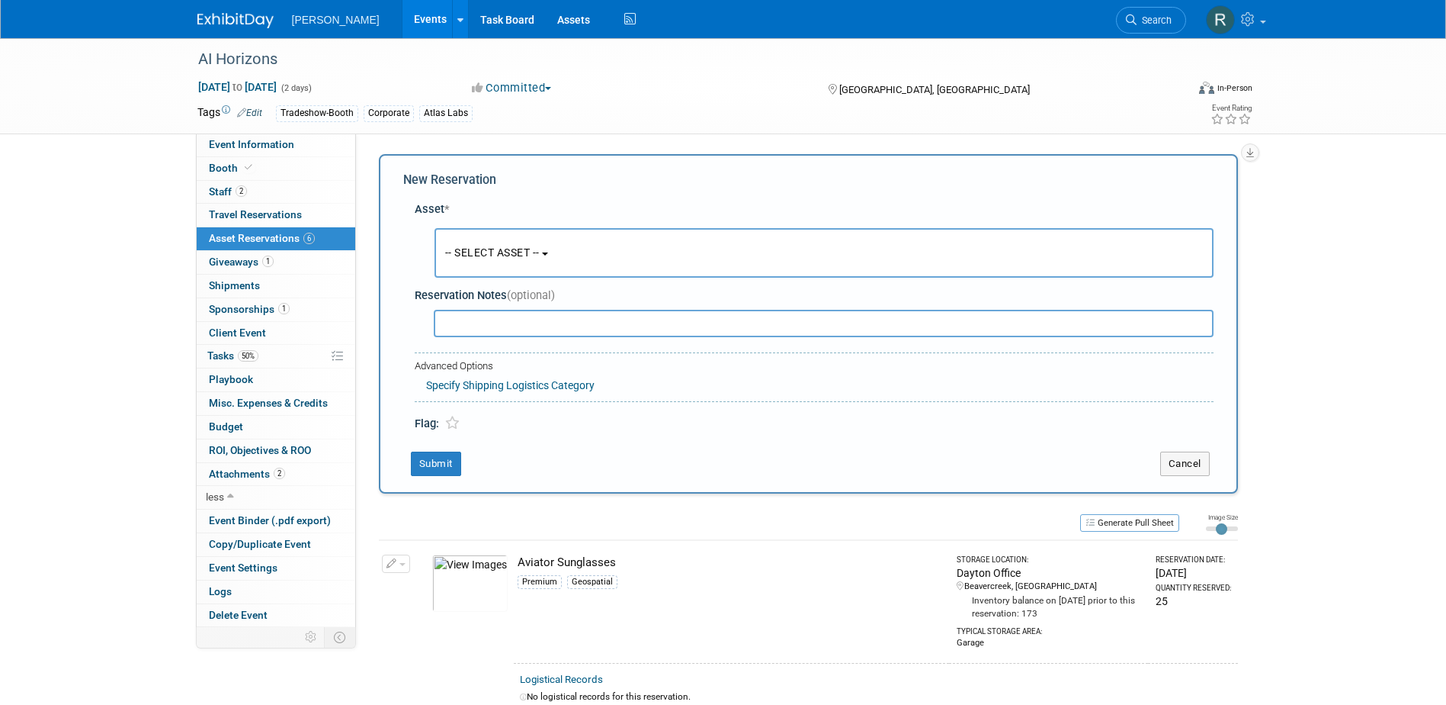
scroll to position [14, 0]
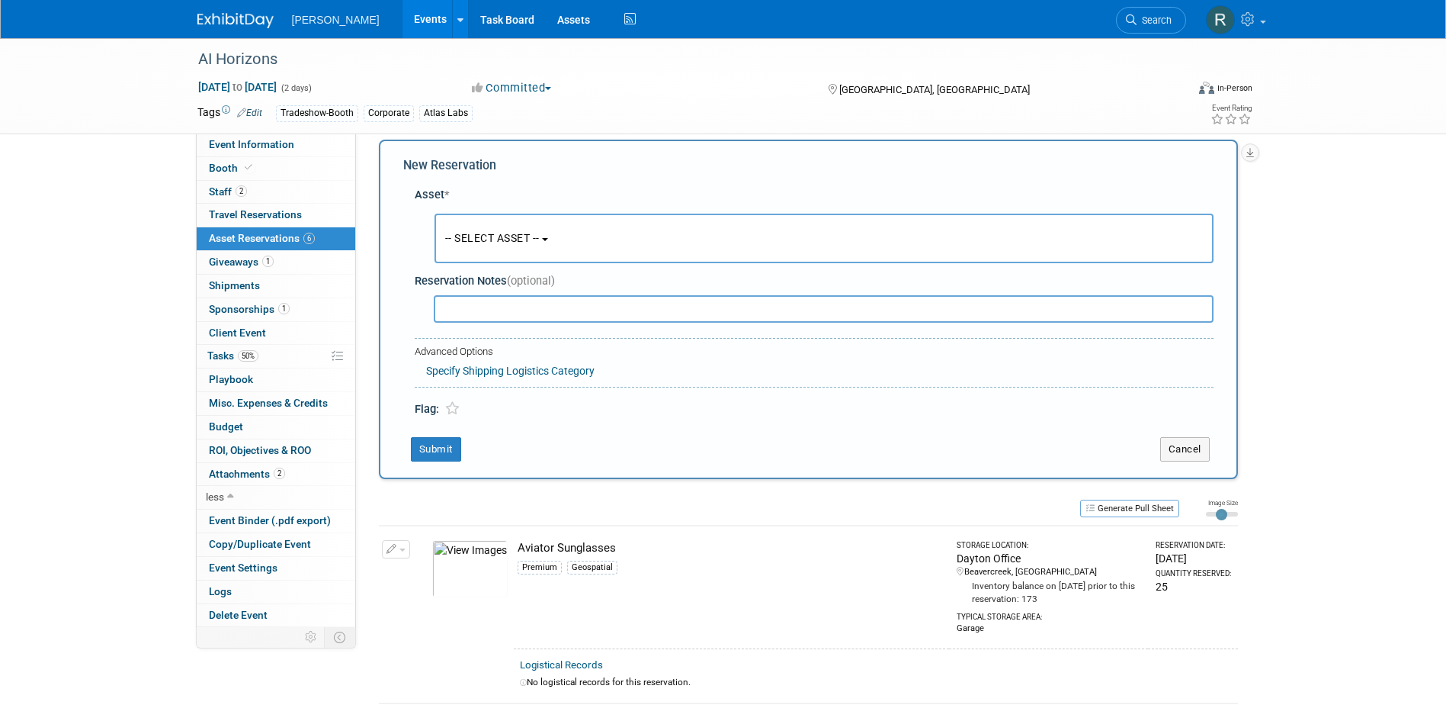
click at [453, 240] on span "-- SELECT ASSET --" at bounding box center [492, 238] width 95 height 12
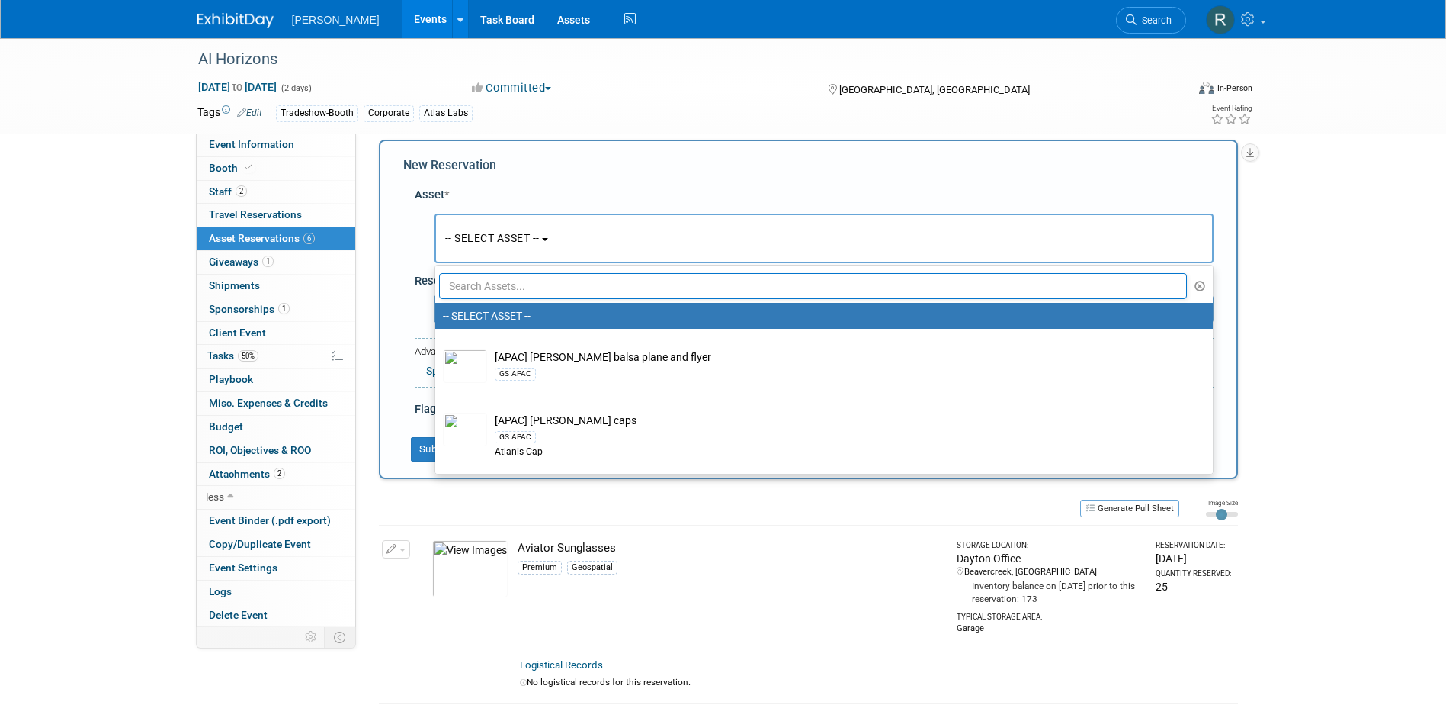
click at [505, 284] on input "text" at bounding box center [813, 286] width 749 height 26
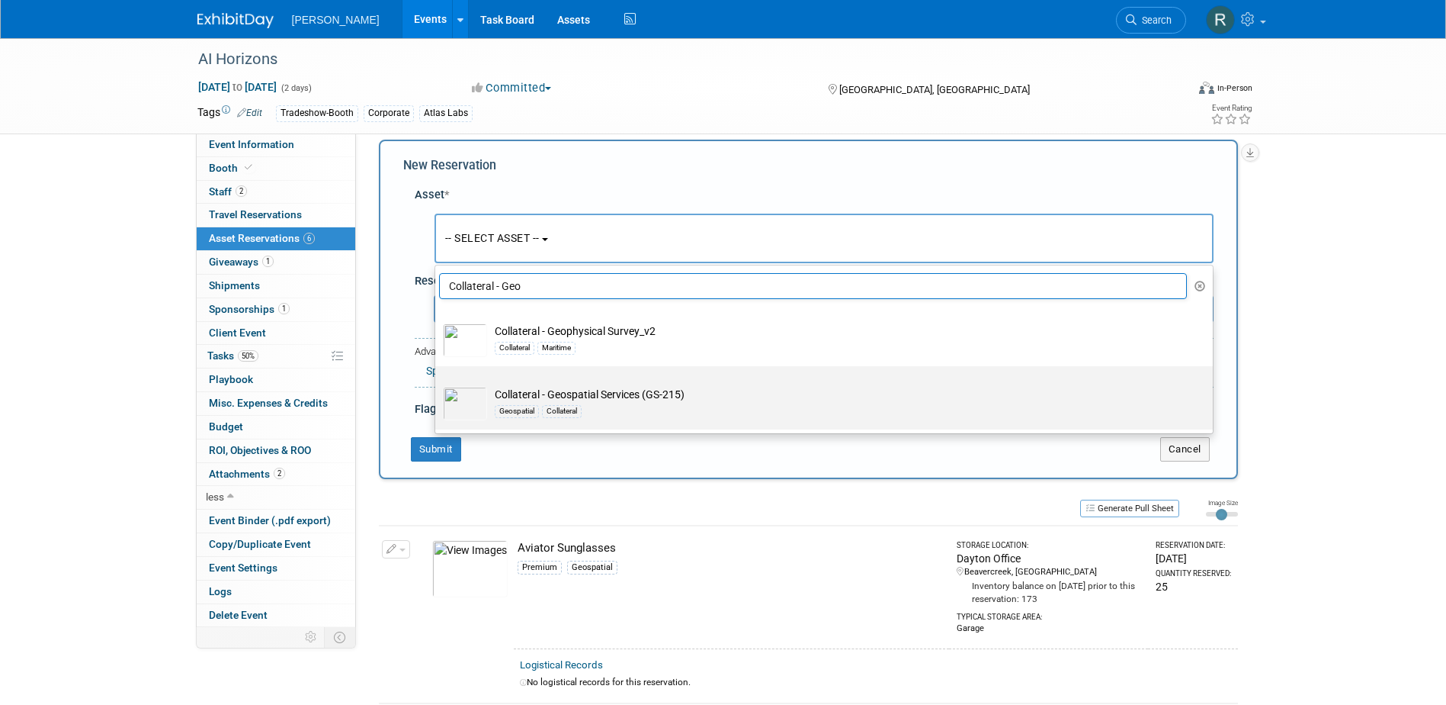
type input "Collateral - Geo"
click at [513, 396] on td "Collateral - Geospatial Services (GS-215) Geospatial Collateral" at bounding box center [834, 404] width 695 height 34
click at [438, 384] on input "Collateral - Geospatial Services (GS-215) Geospatial Collateral" at bounding box center [433, 379] width 10 height 10
select select "10728229"
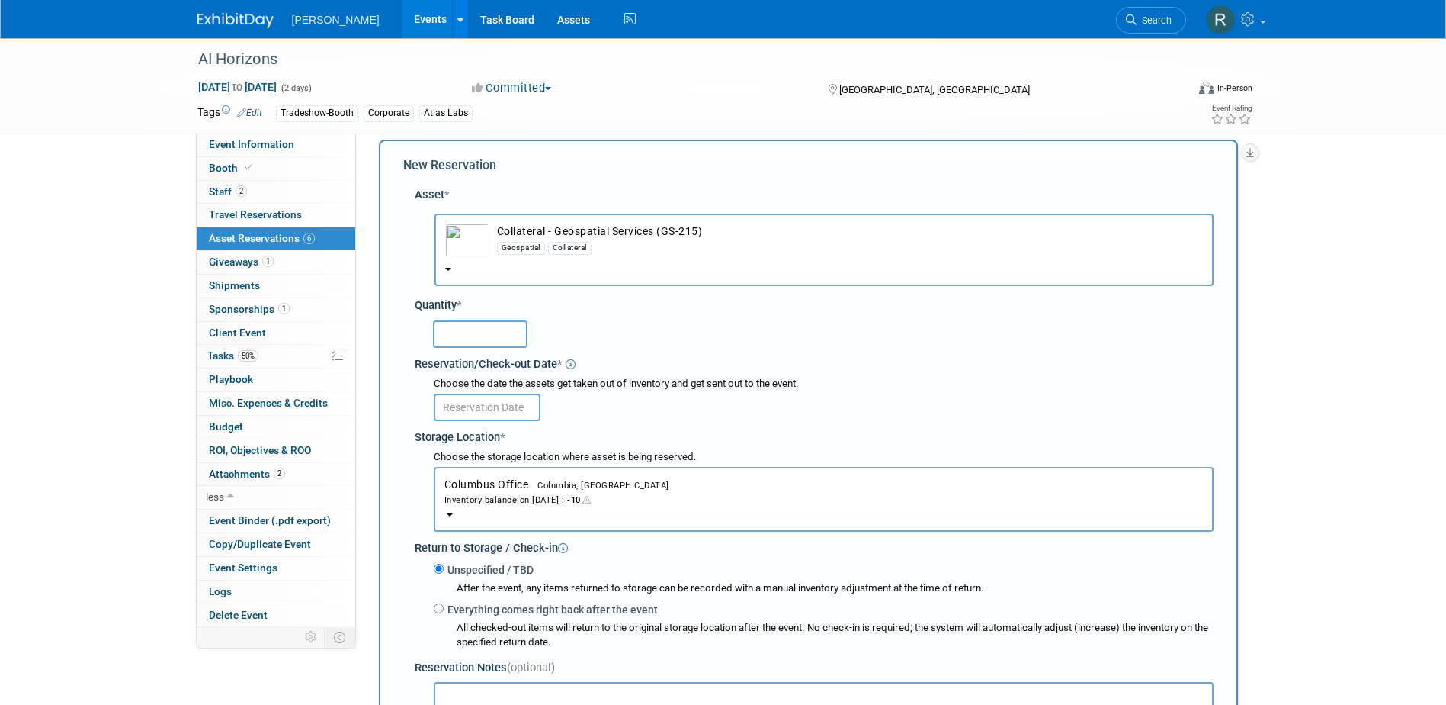
click at [503, 339] on input "text" at bounding box center [480, 333] width 95 height 27
type input "10"
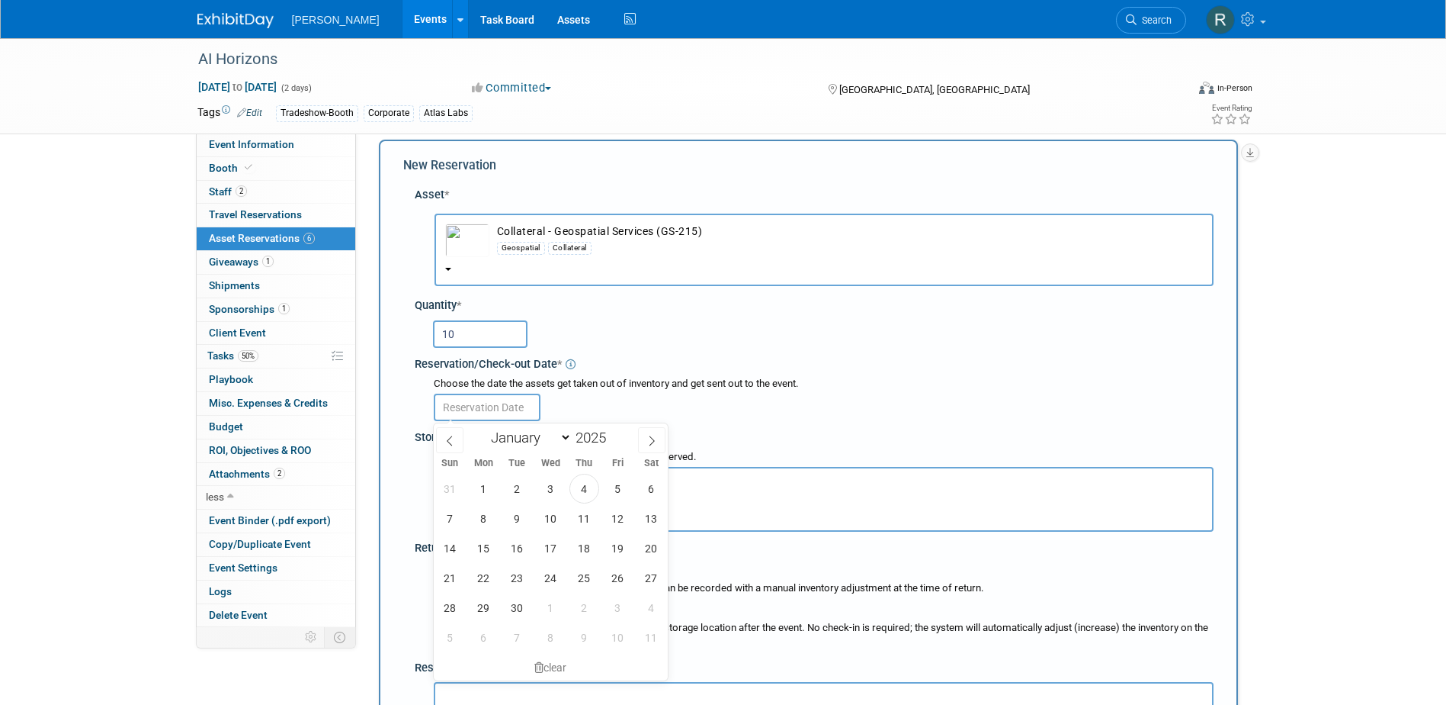
click at [492, 410] on input "text" at bounding box center [487, 406] width 107 height 27
click at [624, 488] on span "5" at bounding box center [618, 488] width 30 height 30
type input "Sep 5, 2025"
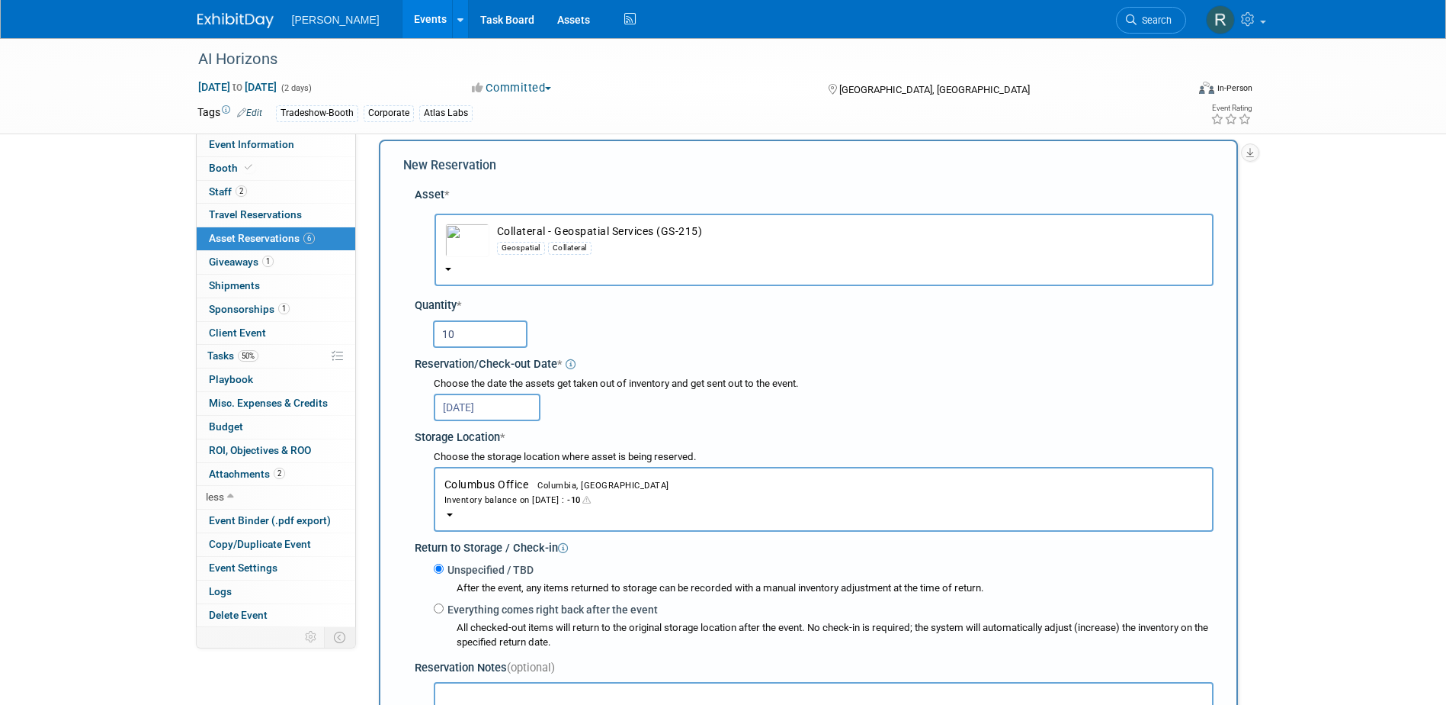
click at [522, 416] on input "Sep 5, 2025" at bounding box center [487, 406] width 107 height 27
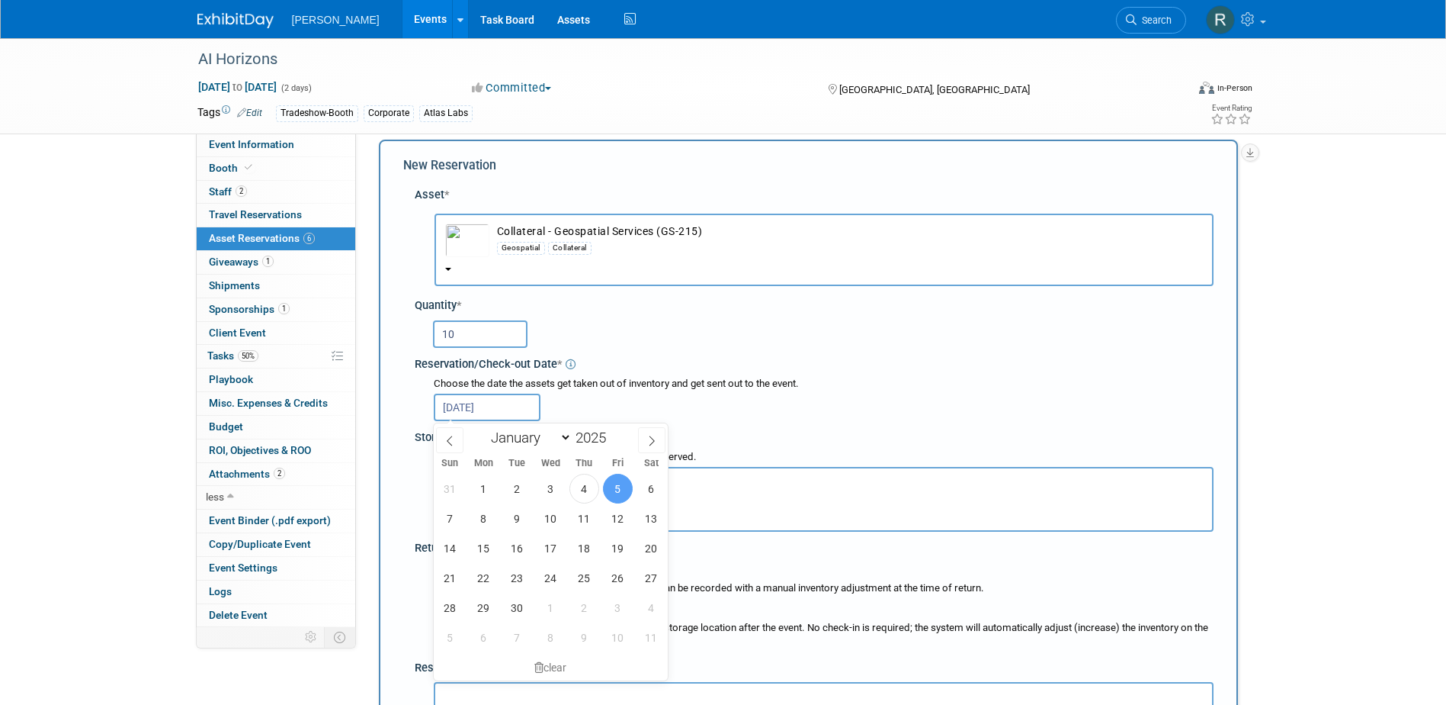
click at [614, 389] on div "Choose the date the assets get taken out of inventory and get sent out to the e…" at bounding box center [824, 384] width 780 height 14
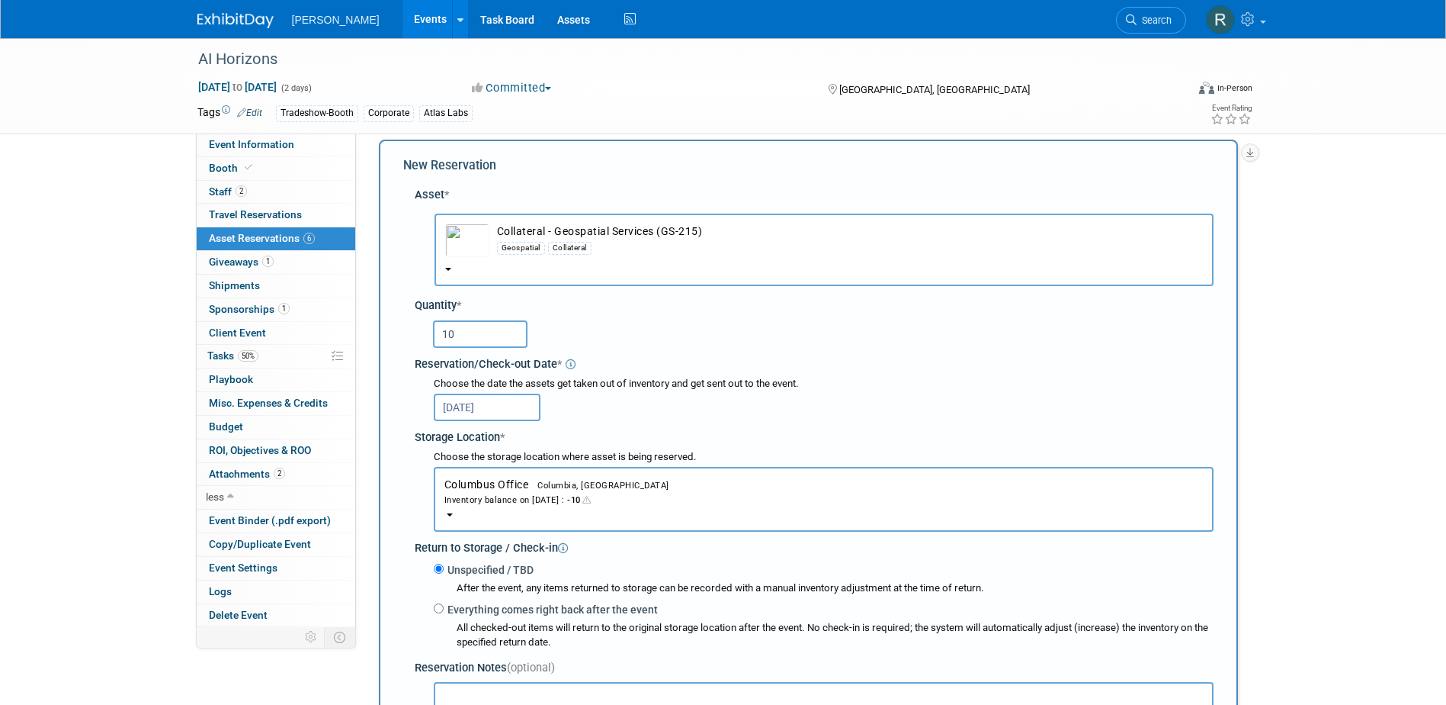
click at [534, 499] on div "Inventory balance on Sep 5, 2025 : -10" at bounding box center [824, 499] width 759 height 14
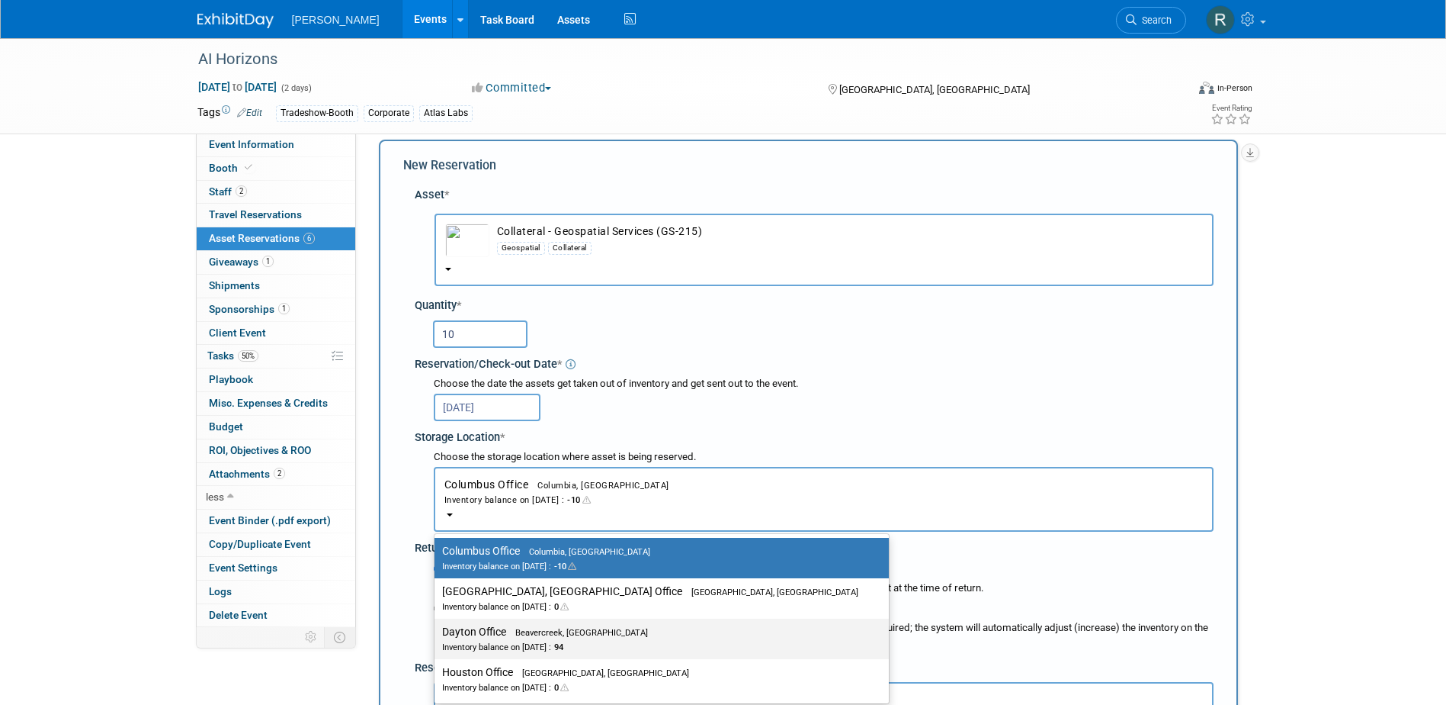
click at [495, 625] on label "Dayton Office Beavercreek, OH Inventory balance on Sep 5, 2025 : 94" at bounding box center [658, 638] width 432 height 34
click at [437, 627] on input "Dayton Office Beavercreek, OH Inventory balance on Sep 5, 2025 : 94" at bounding box center [432, 632] width 10 height 10
select select "11223930"
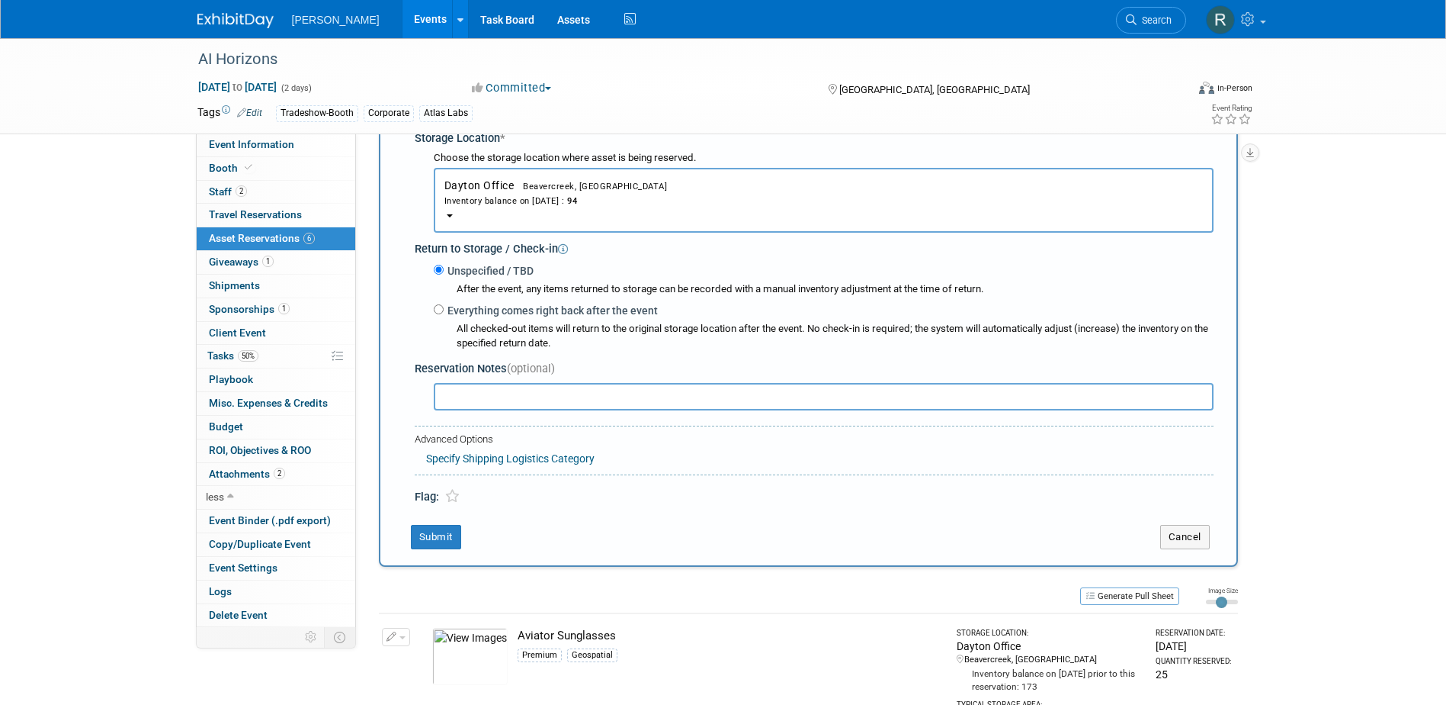
scroll to position [319, 0]
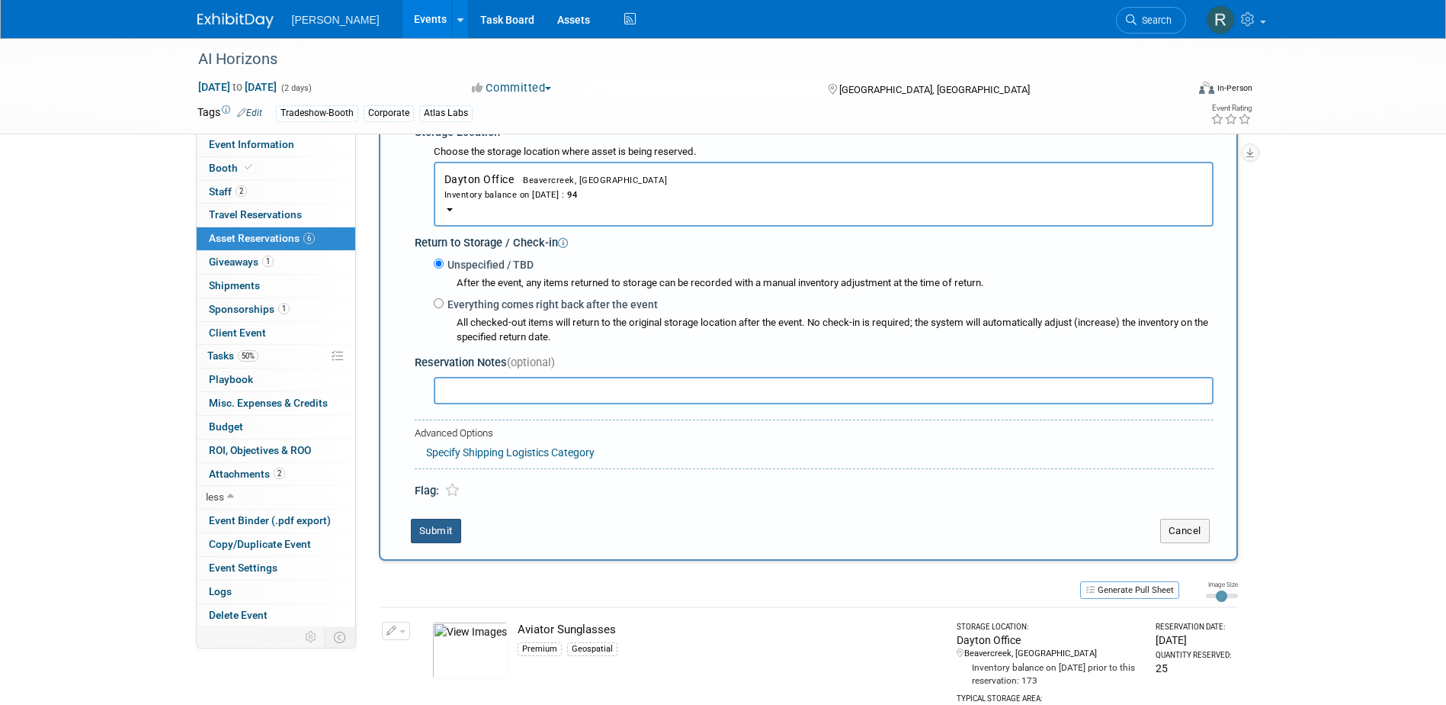
click at [429, 531] on button "Submit" at bounding box center [436, 530] width 50 height 24
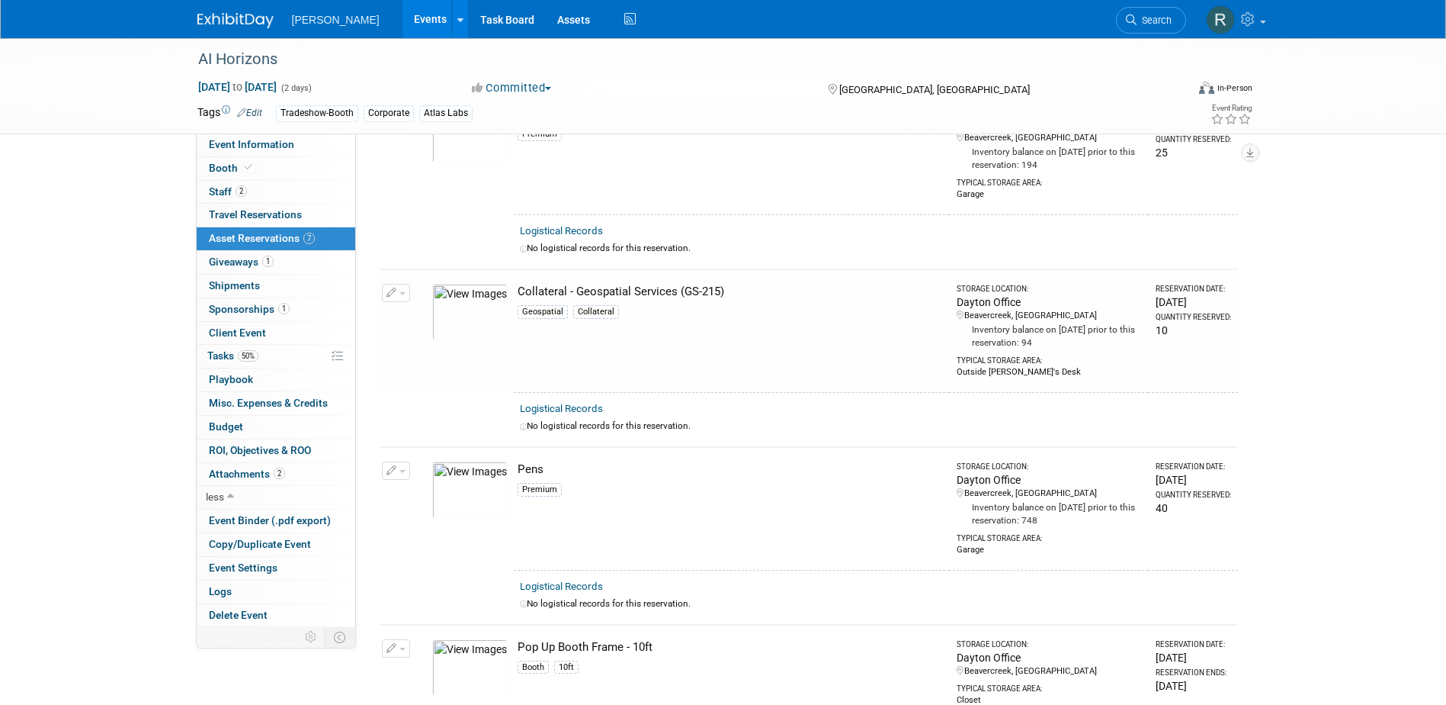
scroll to position [308, 0]
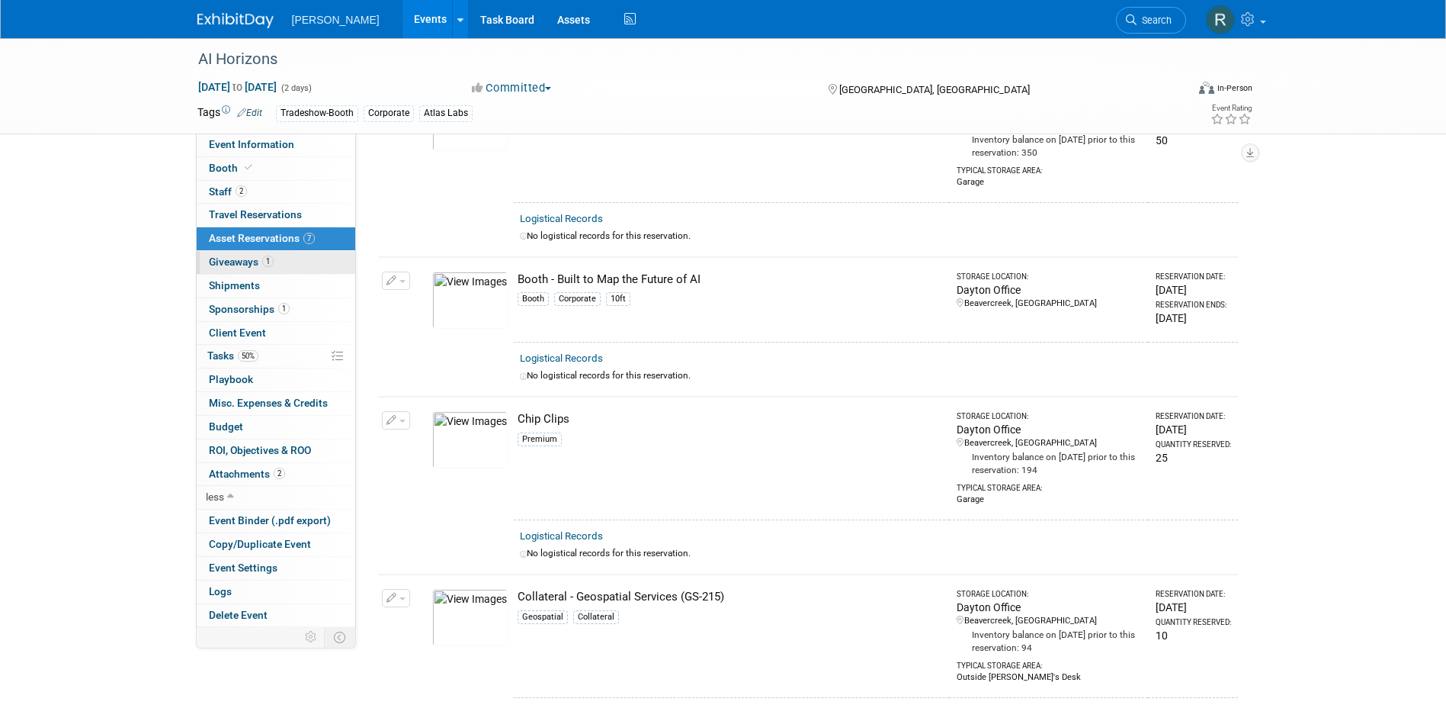
drag, startPoint x: 246, startPoint y: 268, endPoint x: 255, endPoint y: 267, distance: 8.4
click at [246, 268] on link "1 Giveaways 1" at bounding box center [276, 262] width 159 height 23
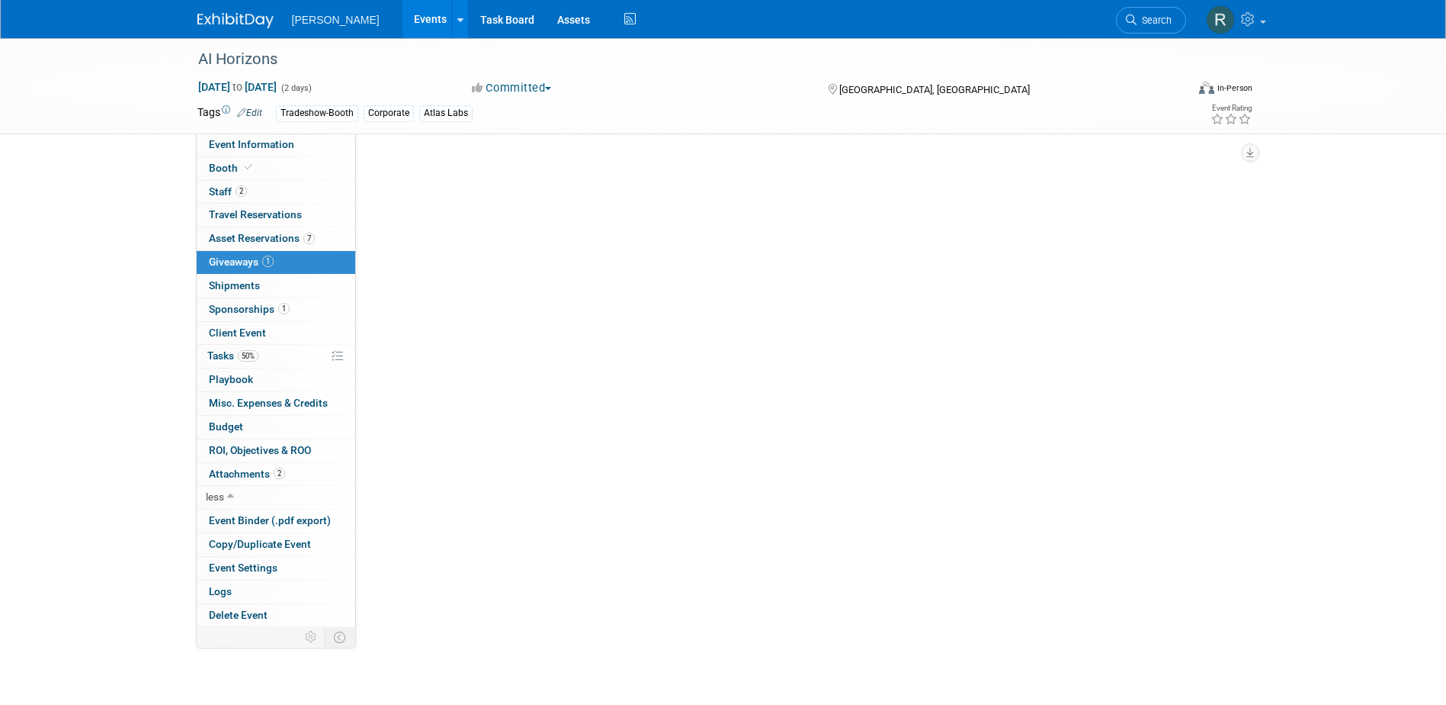
scroll to position [0, 0]
click at [499, 217] on link "Edit" at bounding box center [496, 215] width 26 height 11
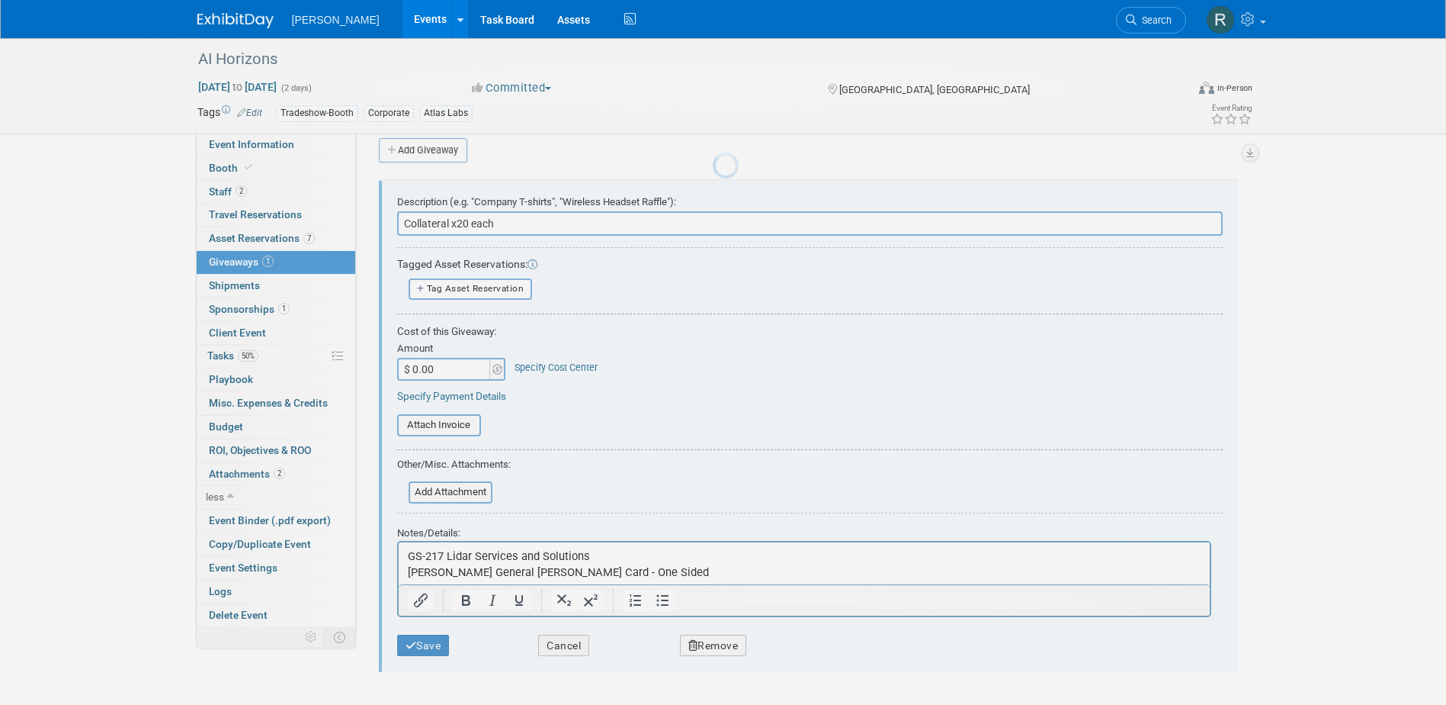
scroll to position [23, 0]
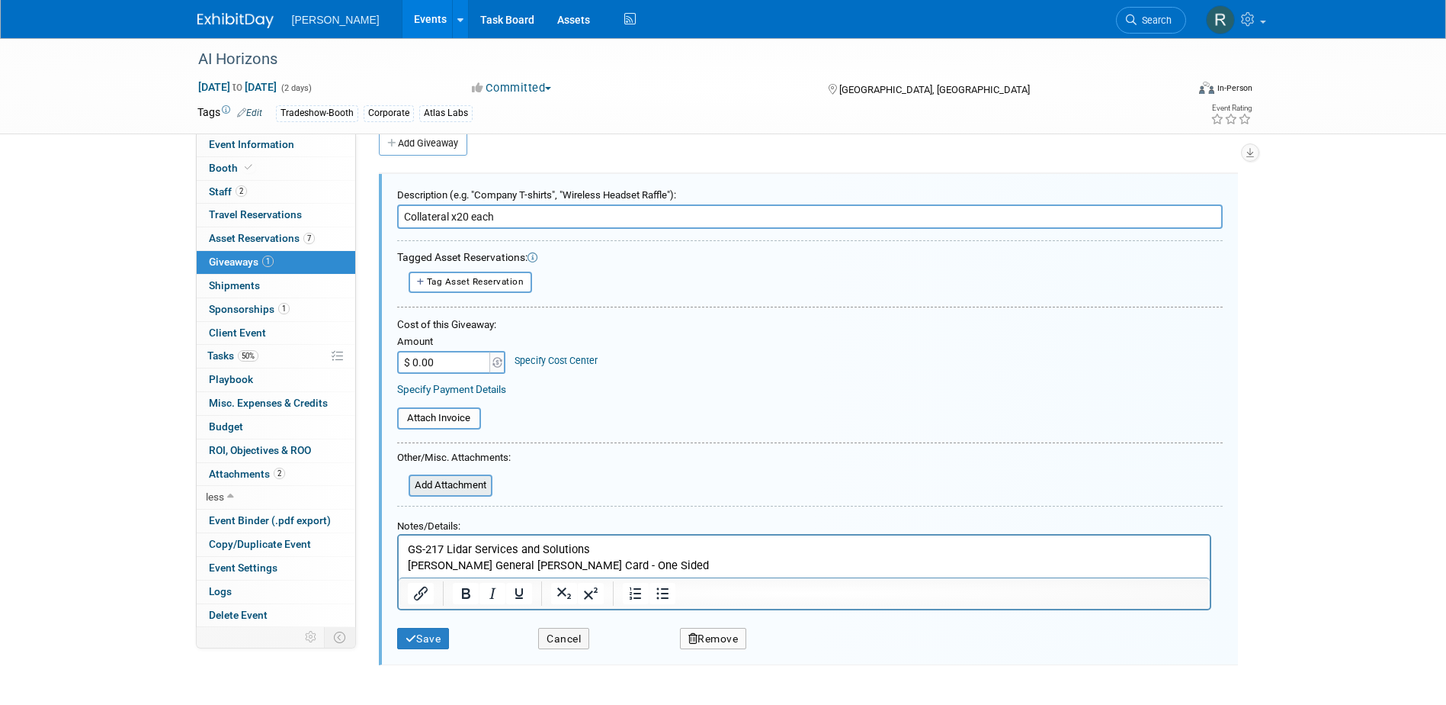
click at [464, 486] on input "file" at bounding box center [400, 485] width 181 height 19
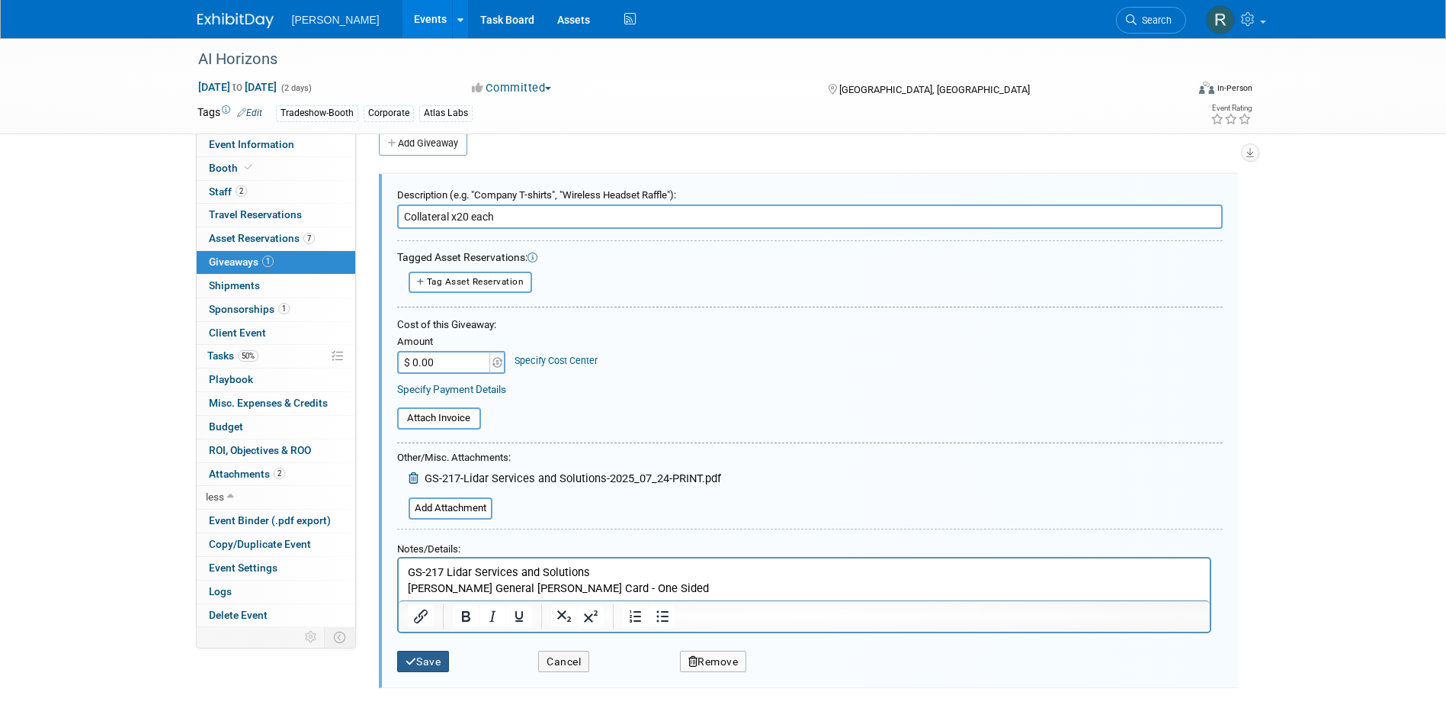
click at [432, 660] on button "Save" at bounding box center [423, 661] width 53 height 22
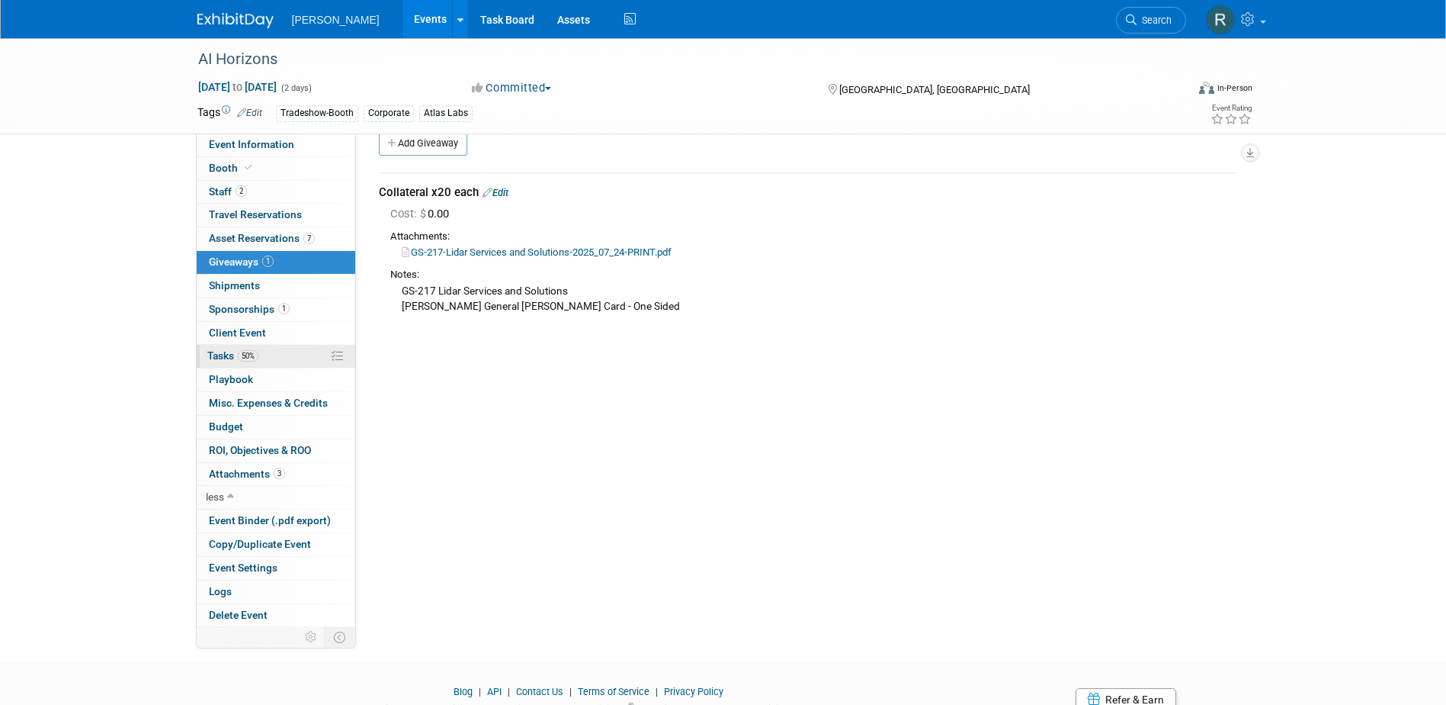
click at [233, 351] on span "Tasks 50%" at bounding box center [232, 355] width 51 height 12
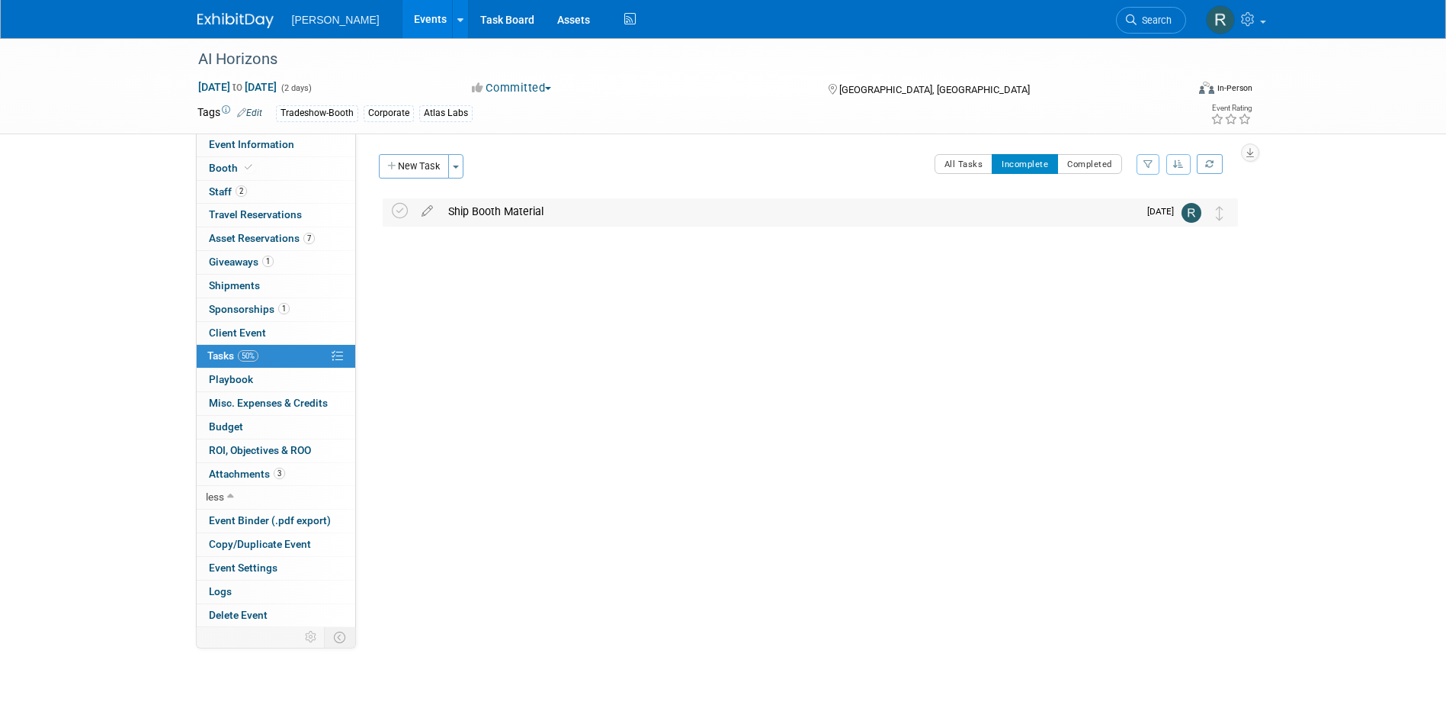
click at [454, 209] on div "Ship Booth Material" at bounding box center [790, 211] width 698 height 26
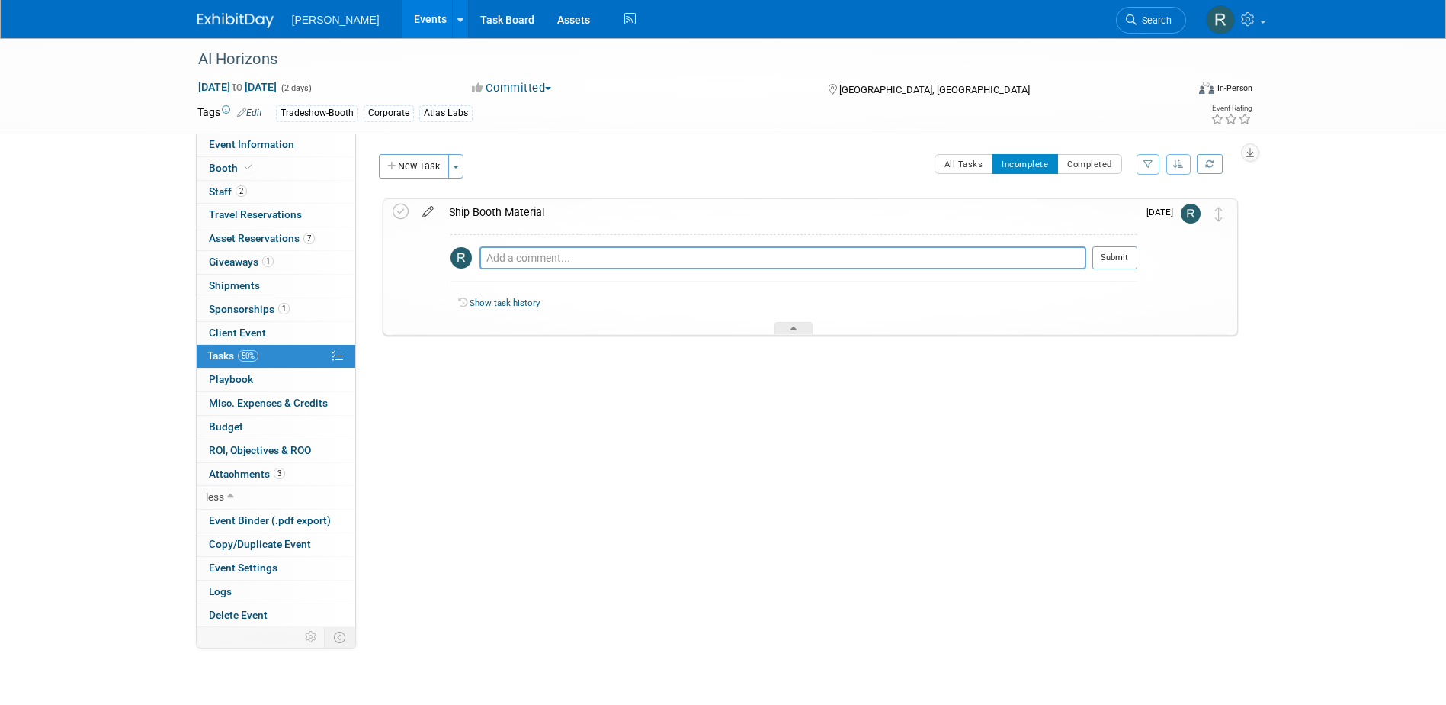
click at [430, 213] on icon at bounding box center [428, 208] width 27 height 19
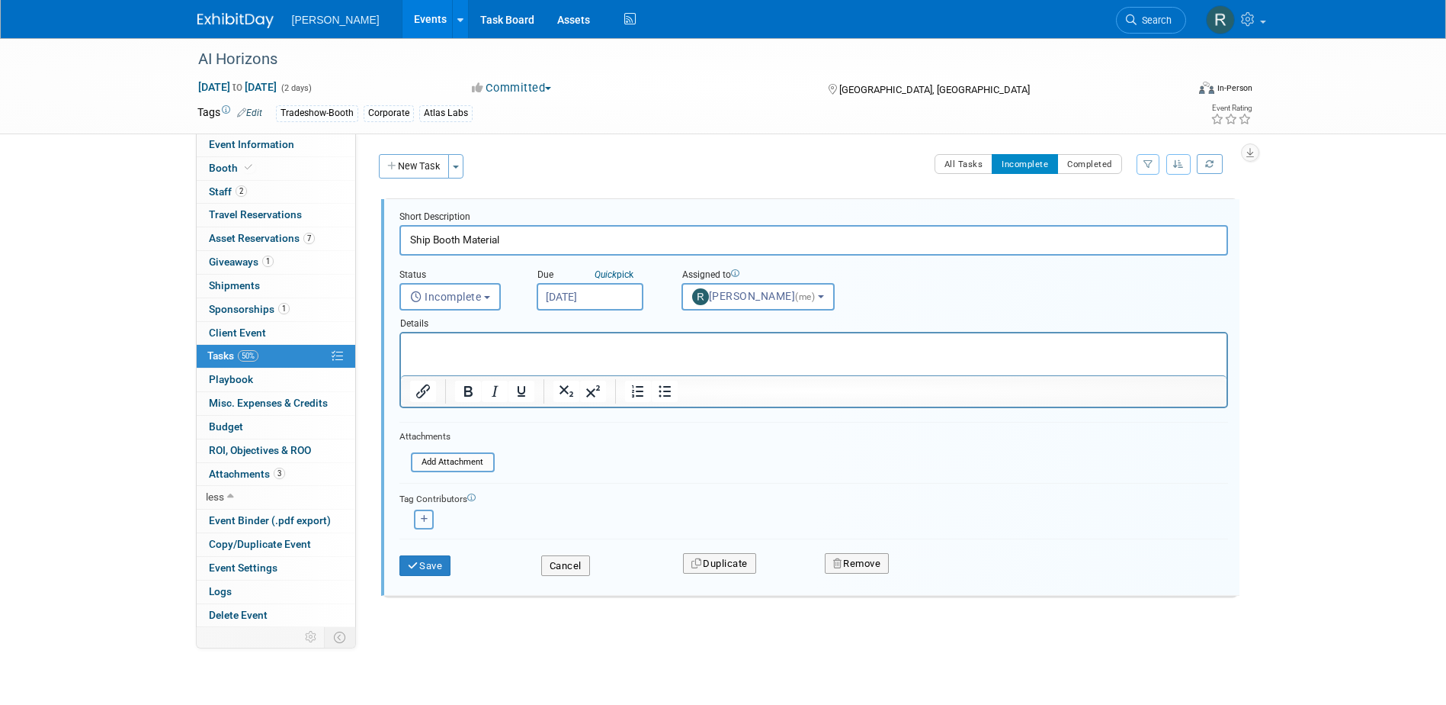
click at [421, 518] on icon "button" at bounding box center [425, 519] width 8 height 8
select select
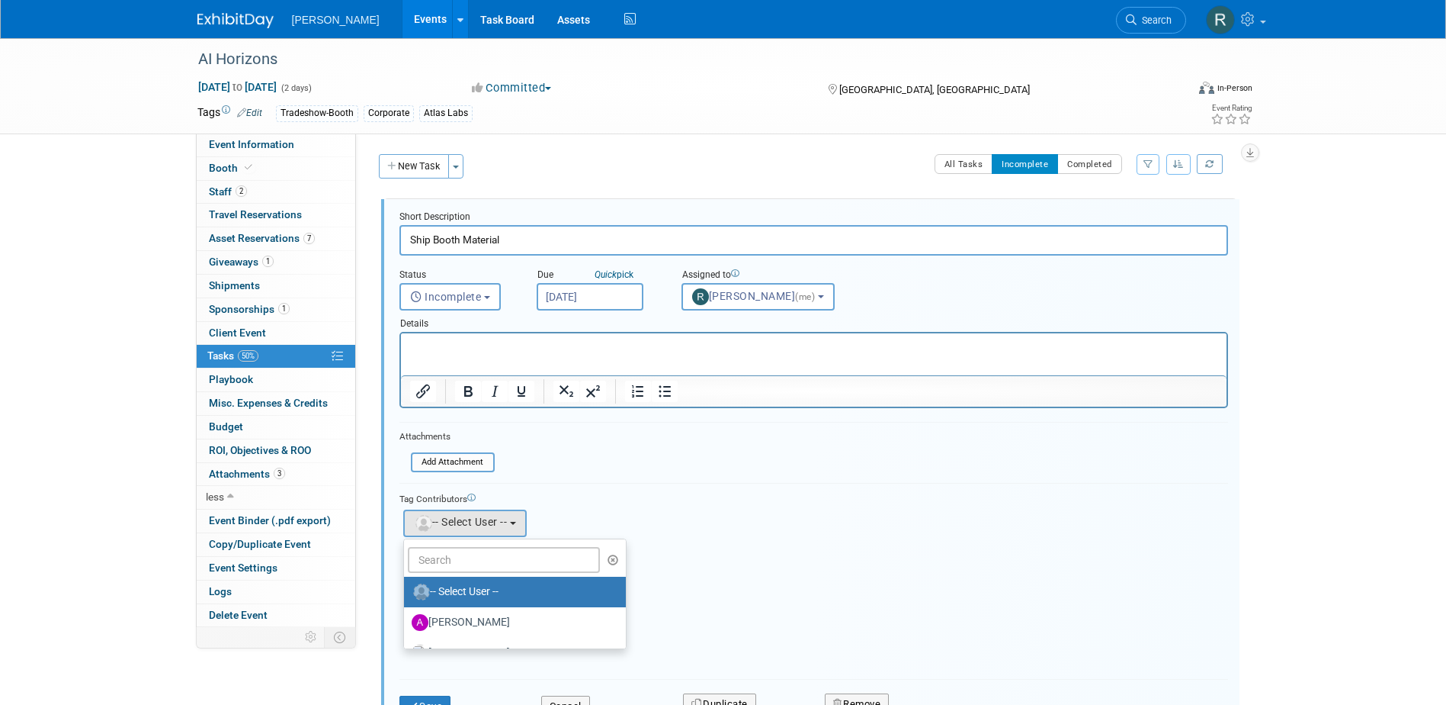
scroll to position [127, 0]
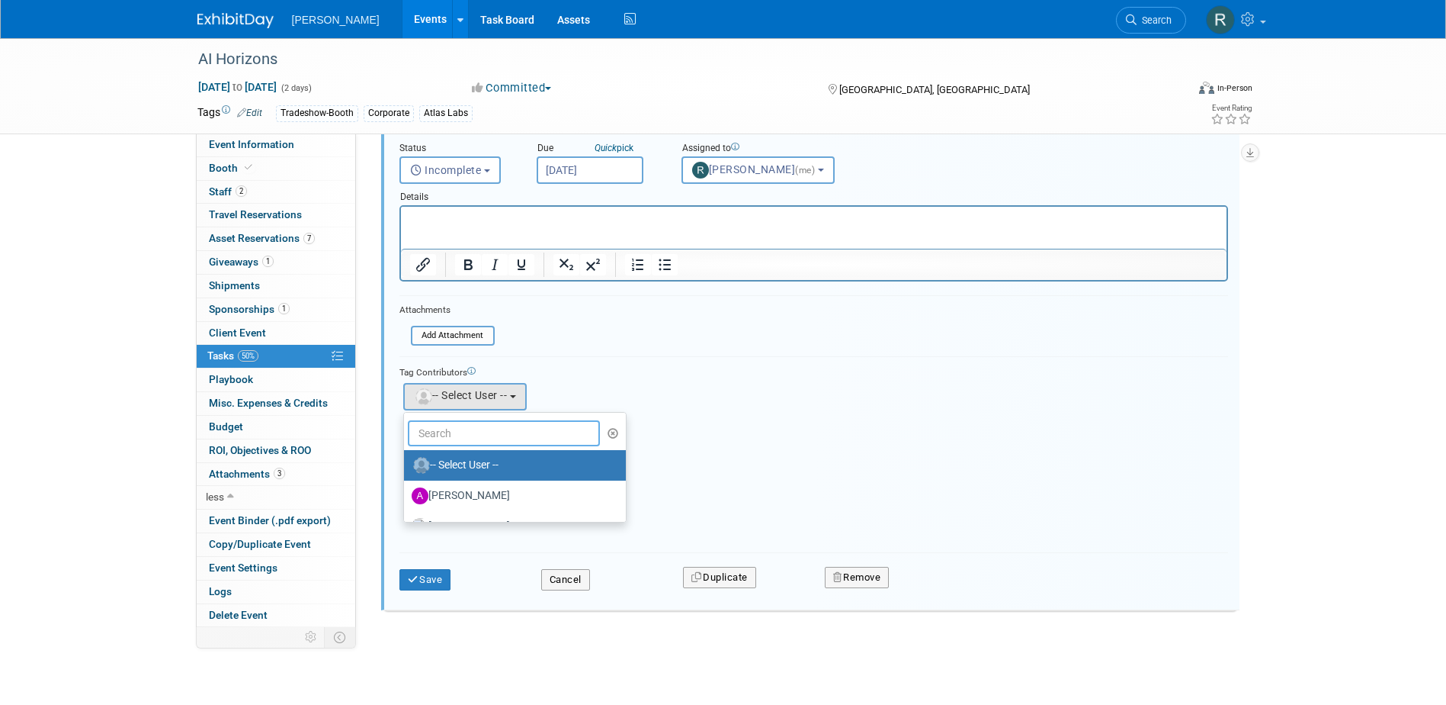
click at [486, 435] on input "text" at bounding box center [504, 433] width 193 height 26
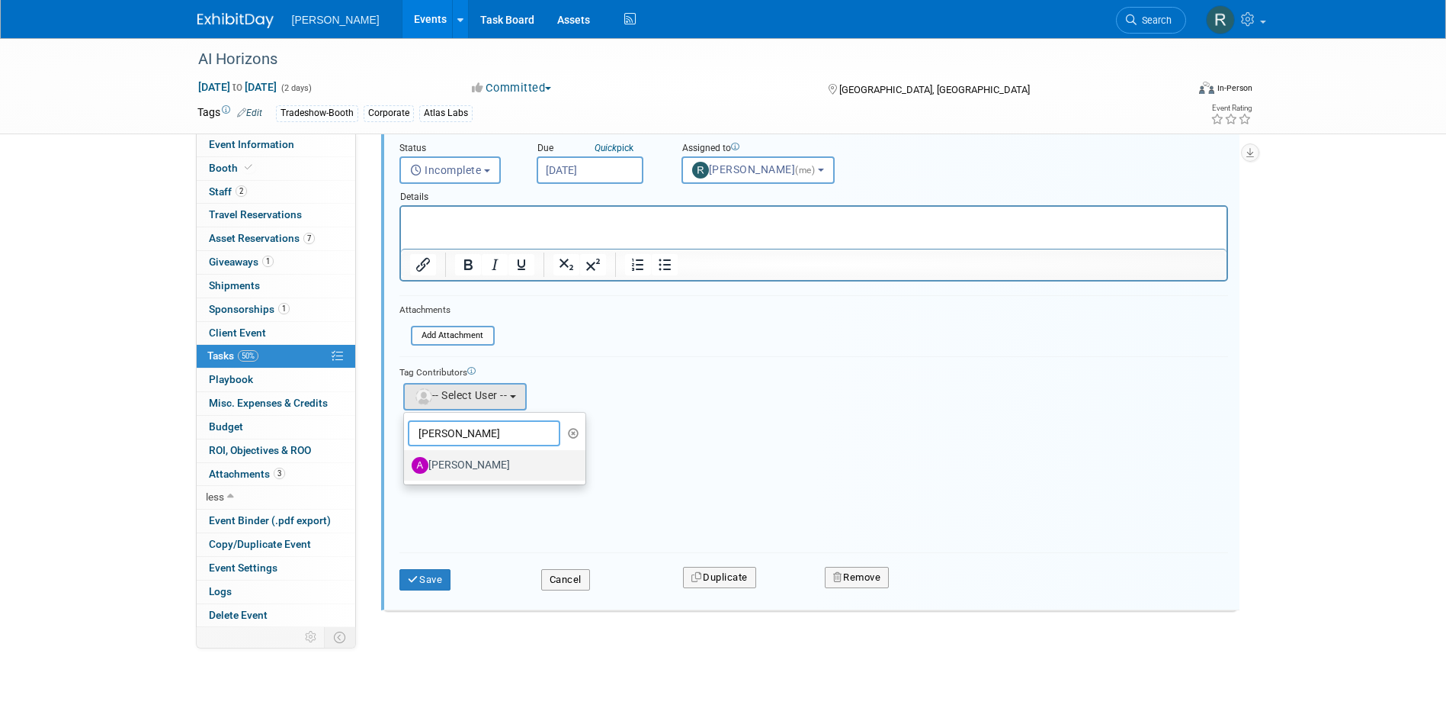
type input "Amy Reese"
click at [473, 461] on label "Amy Reese" at bounding box center [491, 465] width 159 height 24
click at [406, 461] on input "Amy Reese" at bounding box center [401, 463] width 10 height 10
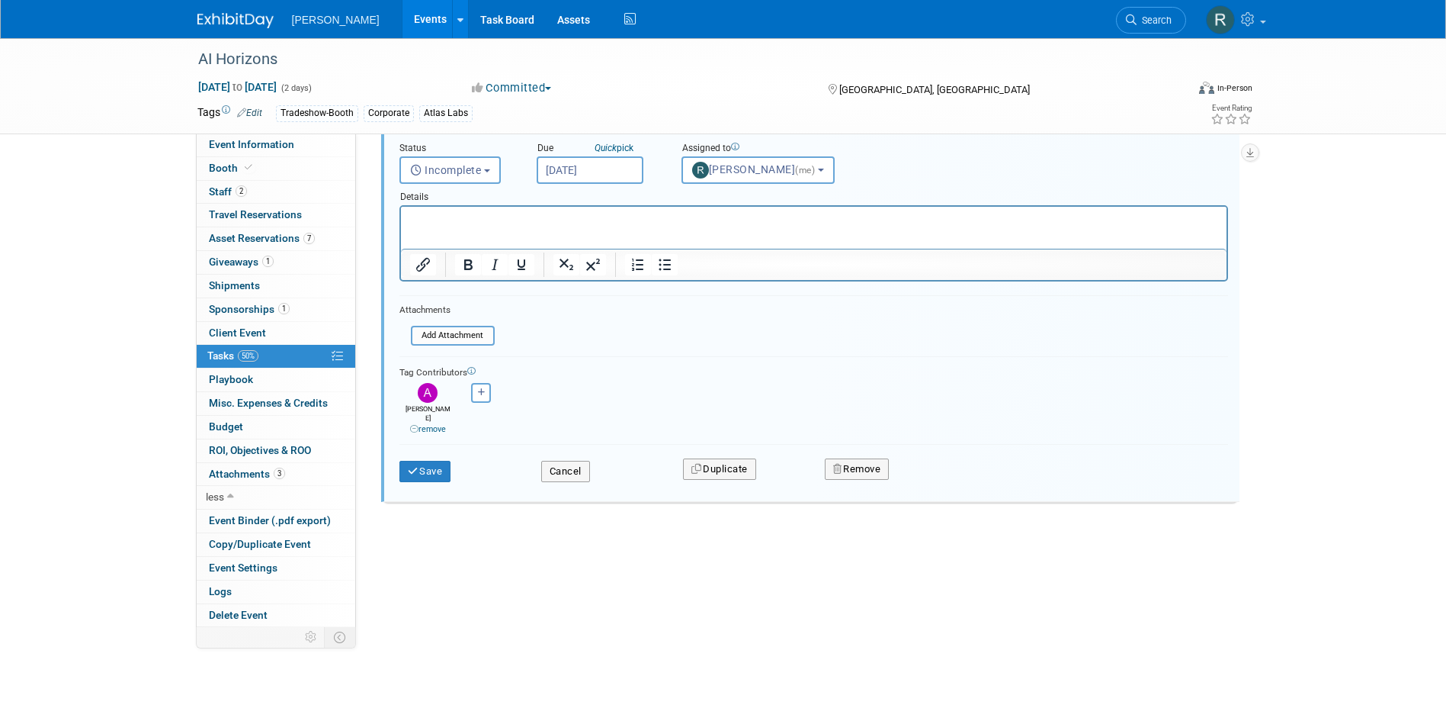
scroll to position [8, 0]
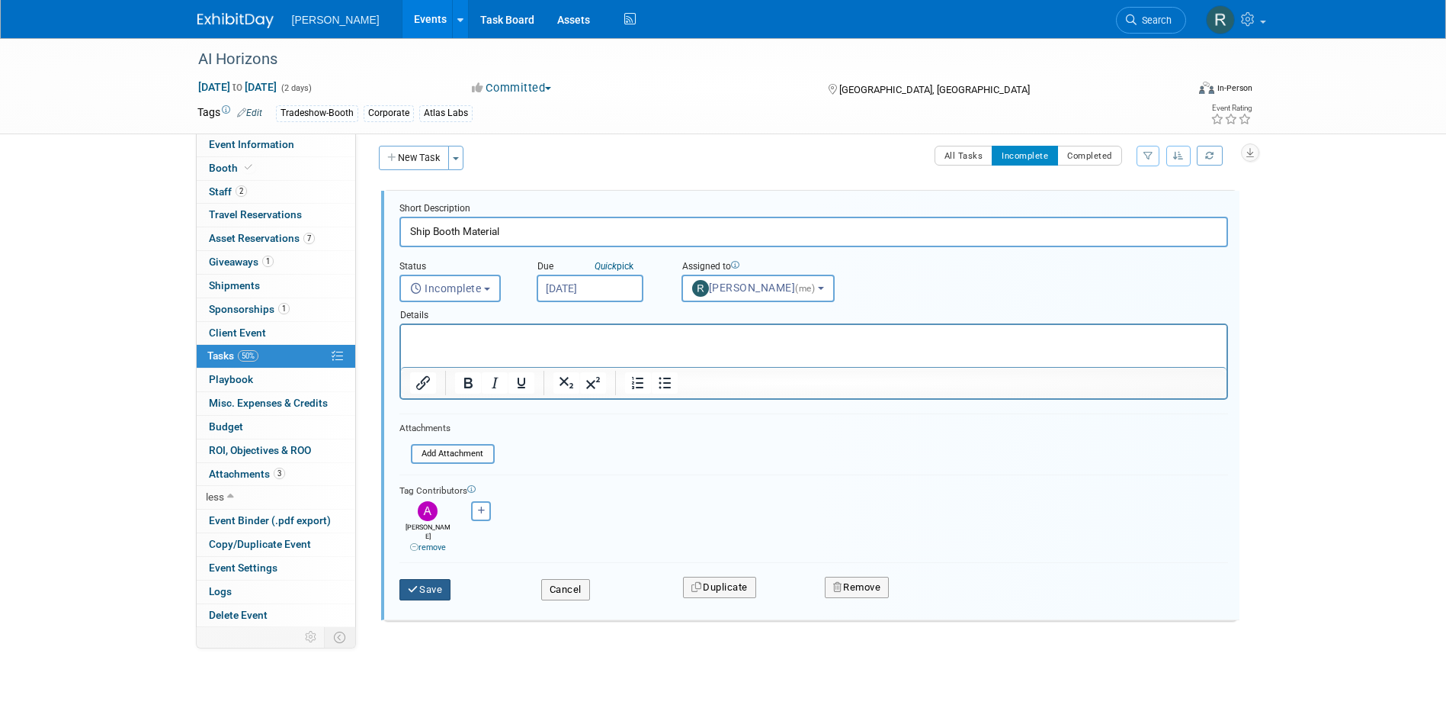
click at [428, 582] on button "Save" at bounding box center [426, 589] width 52 height 21
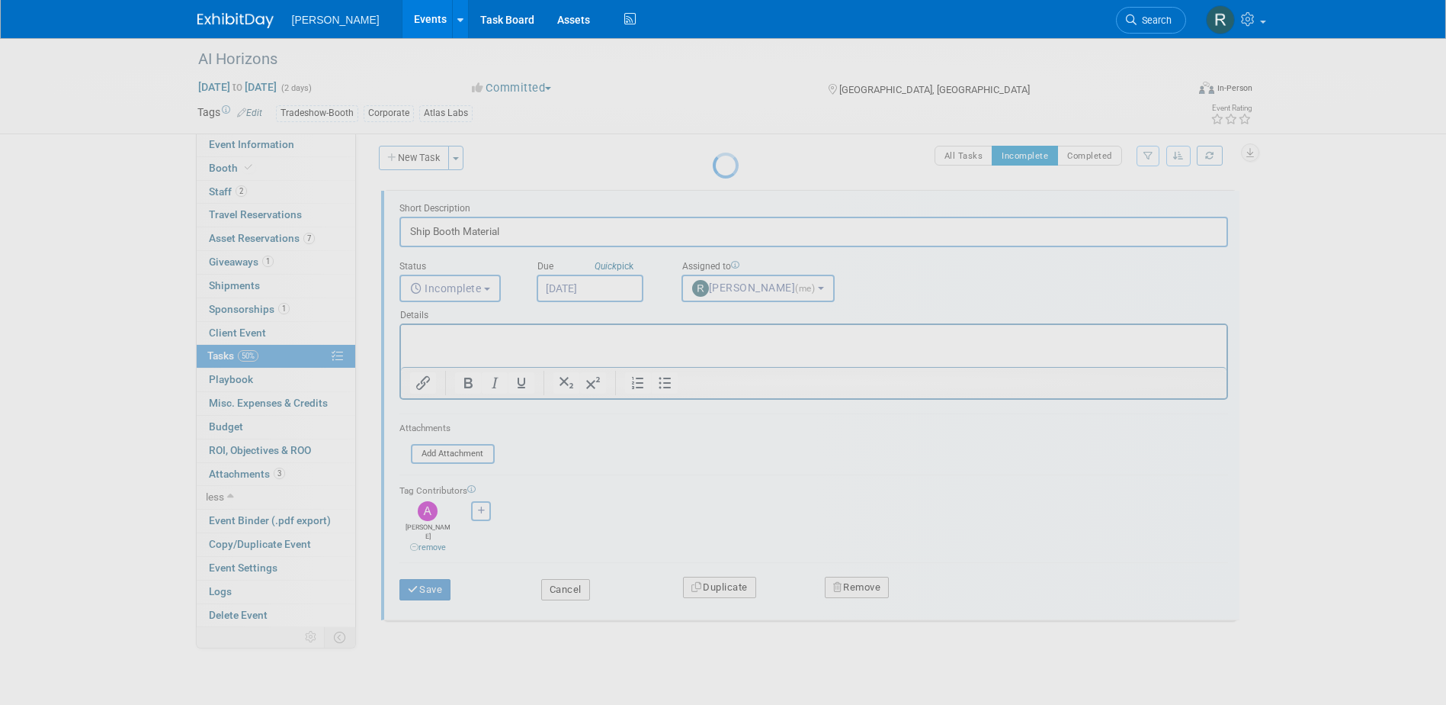
scroll to position [0, 0]
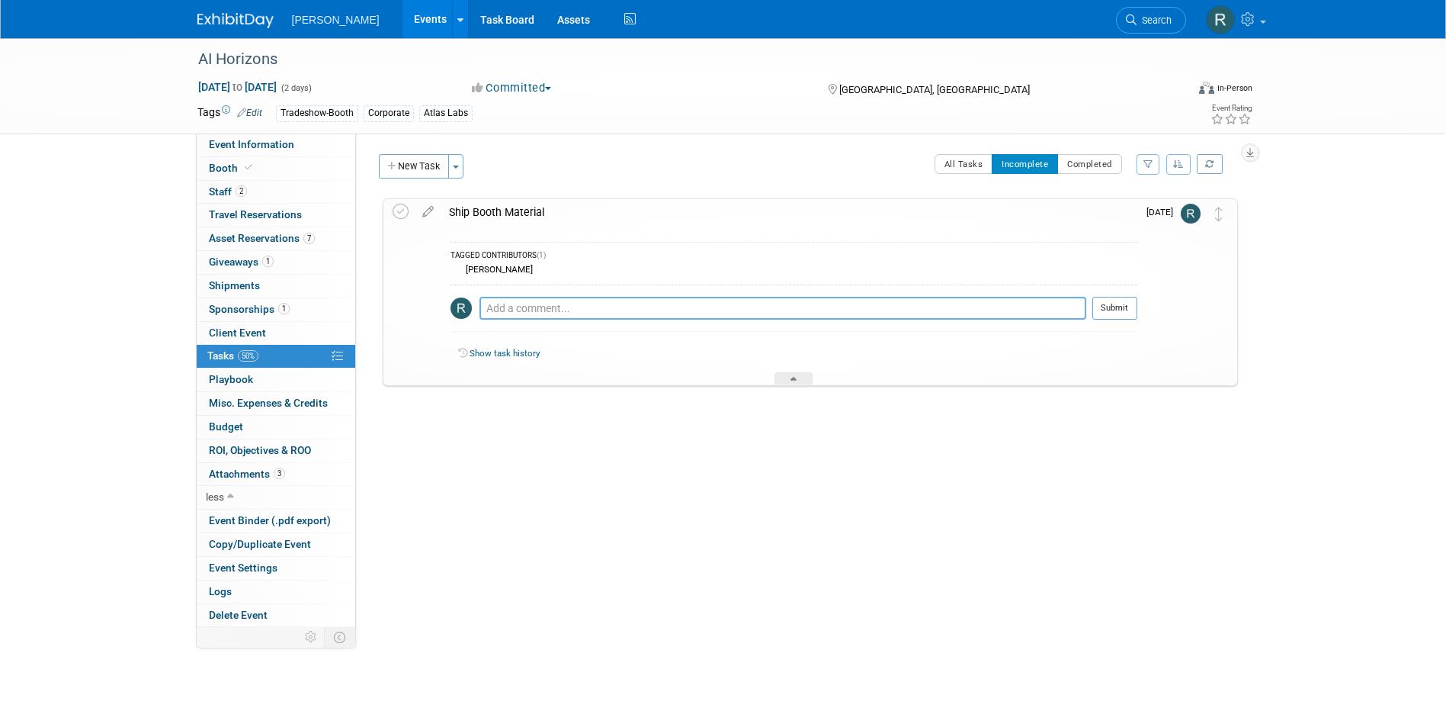
click at [495, 310] on textarea at bounding box center [783, 308] width 607 height 23
type textarea "Booth Graphic due to deliver 9.10 - will see what we can do to expedite."
click at [1117, 316] on button "Submit" at bounding box center [1115, 308] width 45 height 23
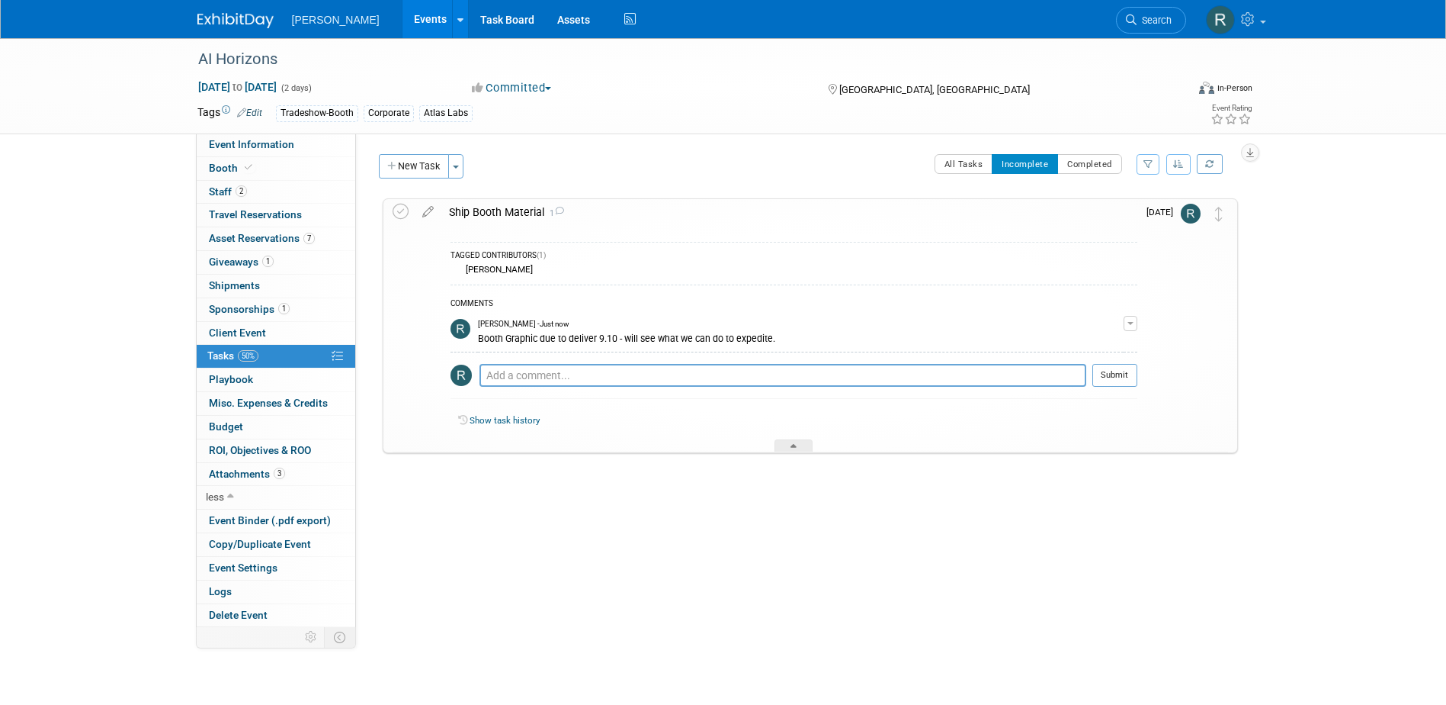
click at [545, 500] on div "AI Horizons Pittsburgh, PA Sep 11, 2025 to Sep 12, 2025 (Going) Ship Booth Mate…" at bounding box center [806, 355] width 863 height 317
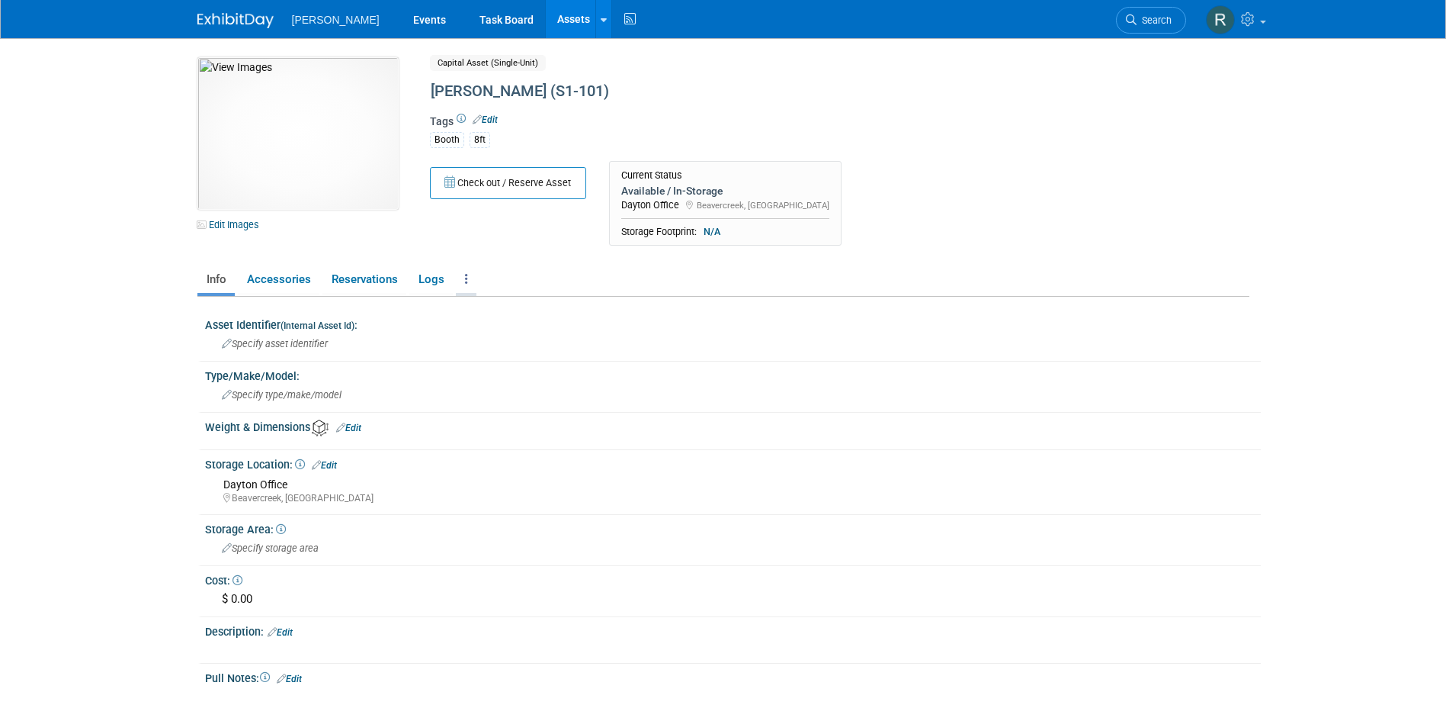
click at [465, 283] on icon at bounding box center [466, 278] width 3 height 11
click at [496, 330] on link "Copy/Duplicate Asset" at bounding box center [522, 336] width 133 height 26
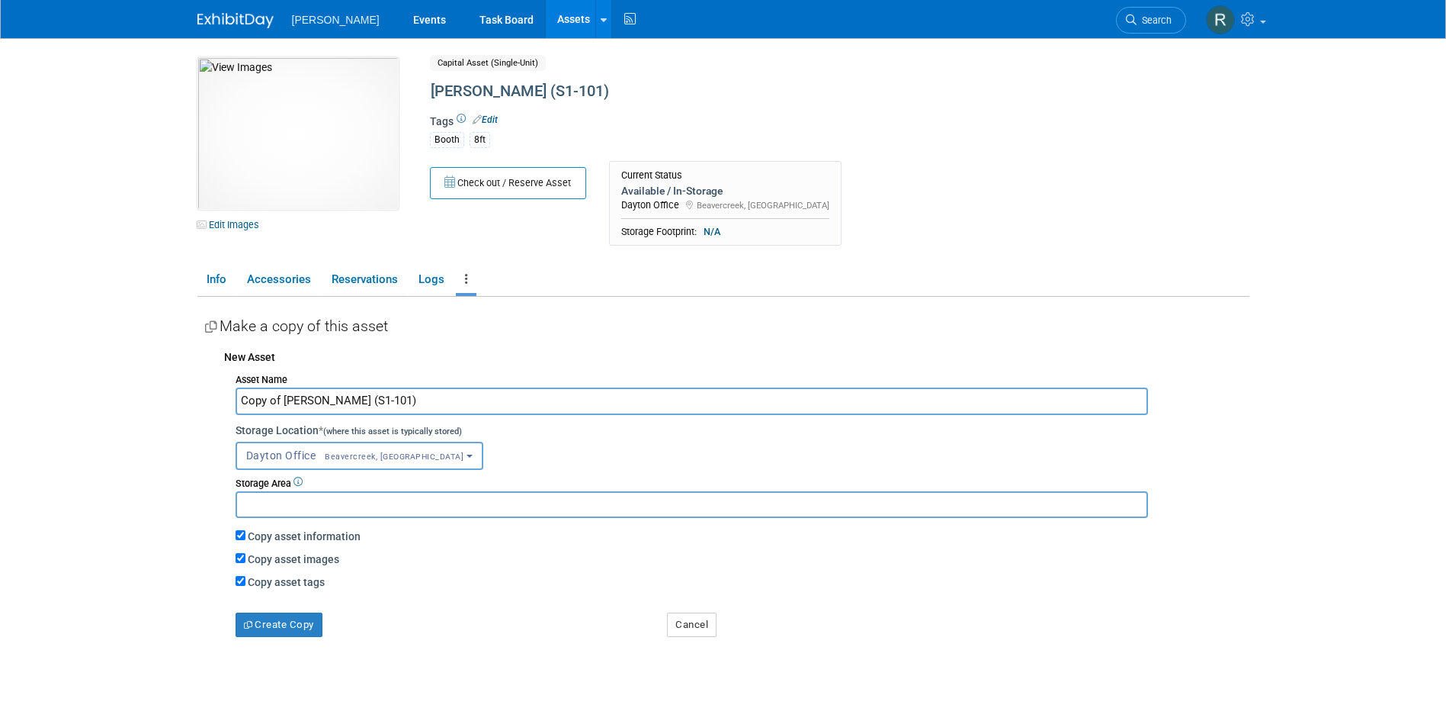
click at [281, 395] on input "Copy of [PERSON_NAME] (S1-101)" at bounding box center [692, 400] width 913 height 27
drag, startPoint x: 281, startPoint y: 400, endPoint x: 190, endPoint y: 400, distance: 90.7
click at [190, 400] on div "10049818-10728435-8cdf25f7-fe52-40a5-8edd-16b1c2ff59f1.jpg Edit Images Capital …" at bounding box center [723, 377] width 1075 height 678
drag, startPoint x: 281, startPoint y: 399, endPoint x: 512, endPoint y: 408, distance: 231.2
click at [512, 408] on input "[PERSON_NAME] (S1-101)" at bounding box center [692, 400] width 913 height 27
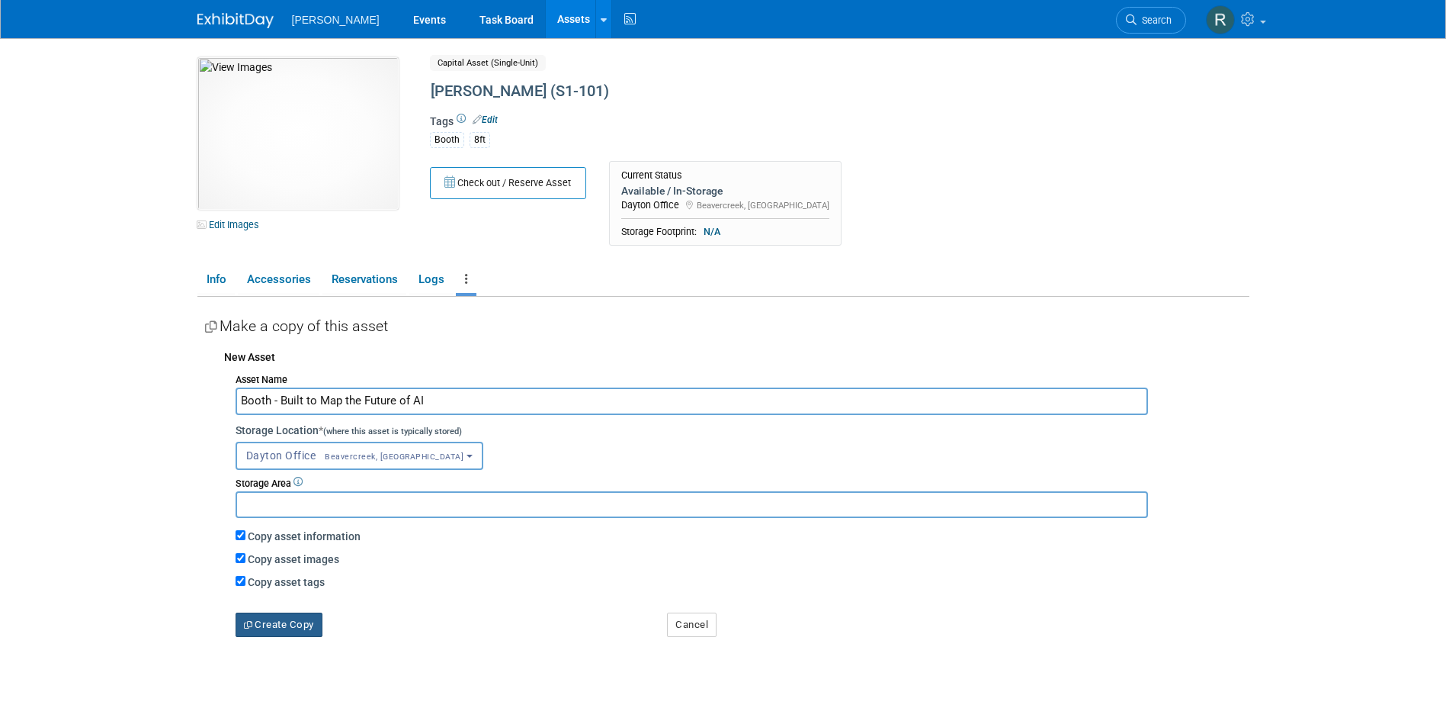
type input "Booth - Built to Map the Future of AI"
click at [303, 622] on button "Create Copy" at bounding box center [279, 624] width 87 height 24
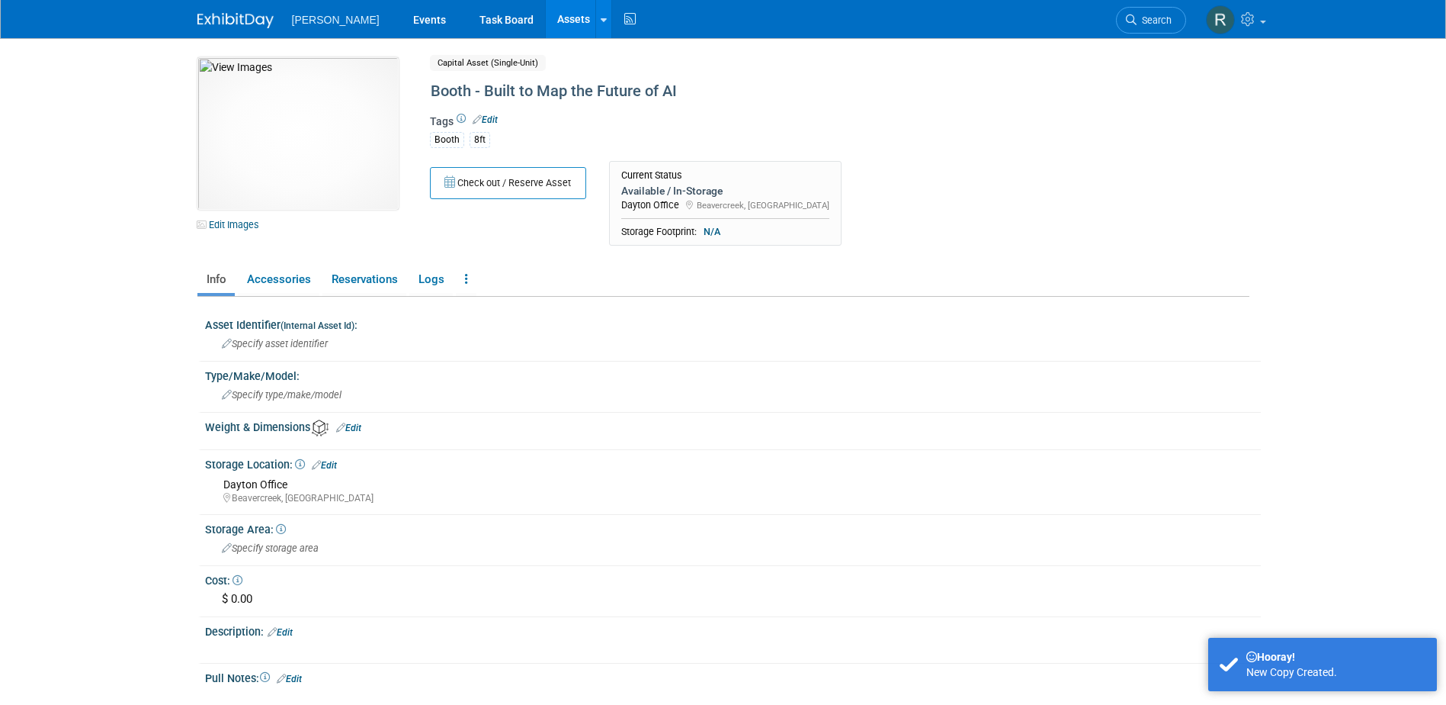
click at [491, 119] on link "Edit" at bounding box center [485, 119] width 25 height 11
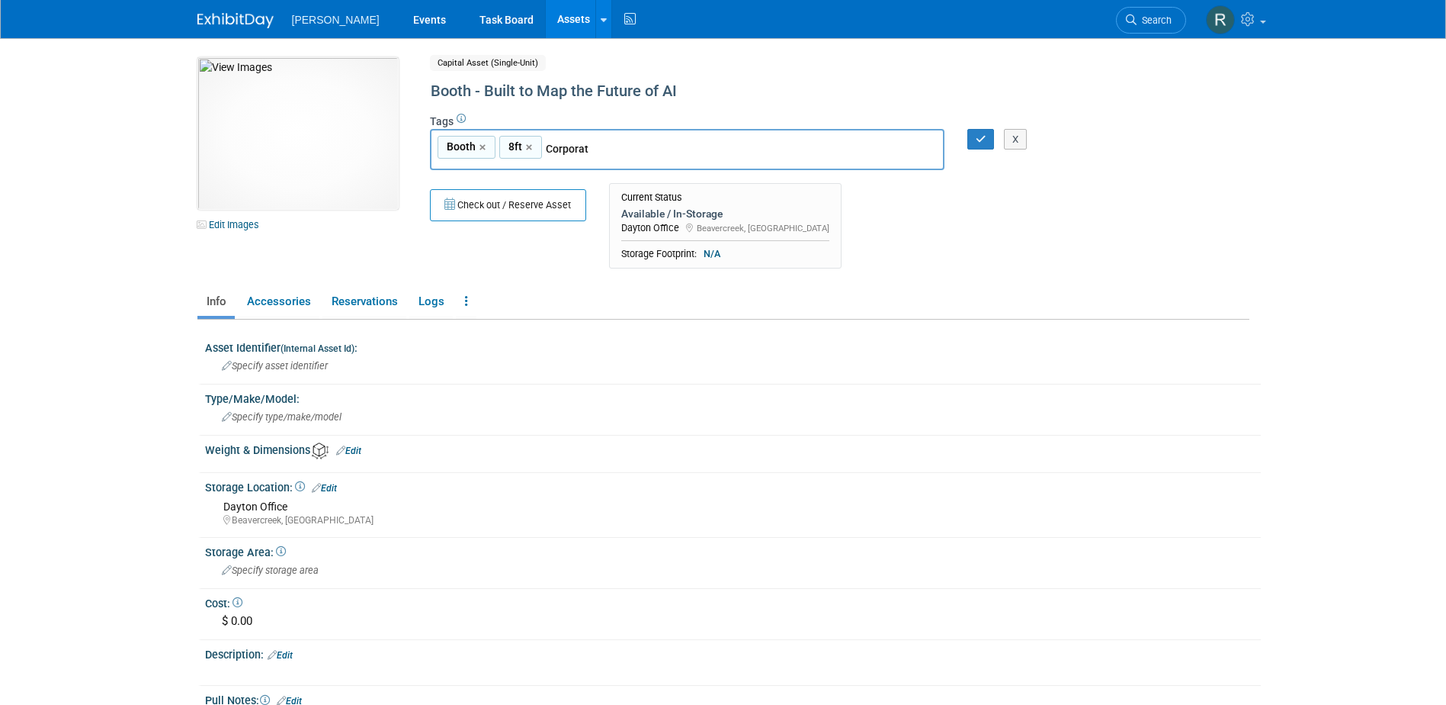
type input "Corporate"
type input "Booth, 8ft, Corporate"
click at [234, 218] on link "Edit Images" at bounding box center [231, 224] width 68 height 19
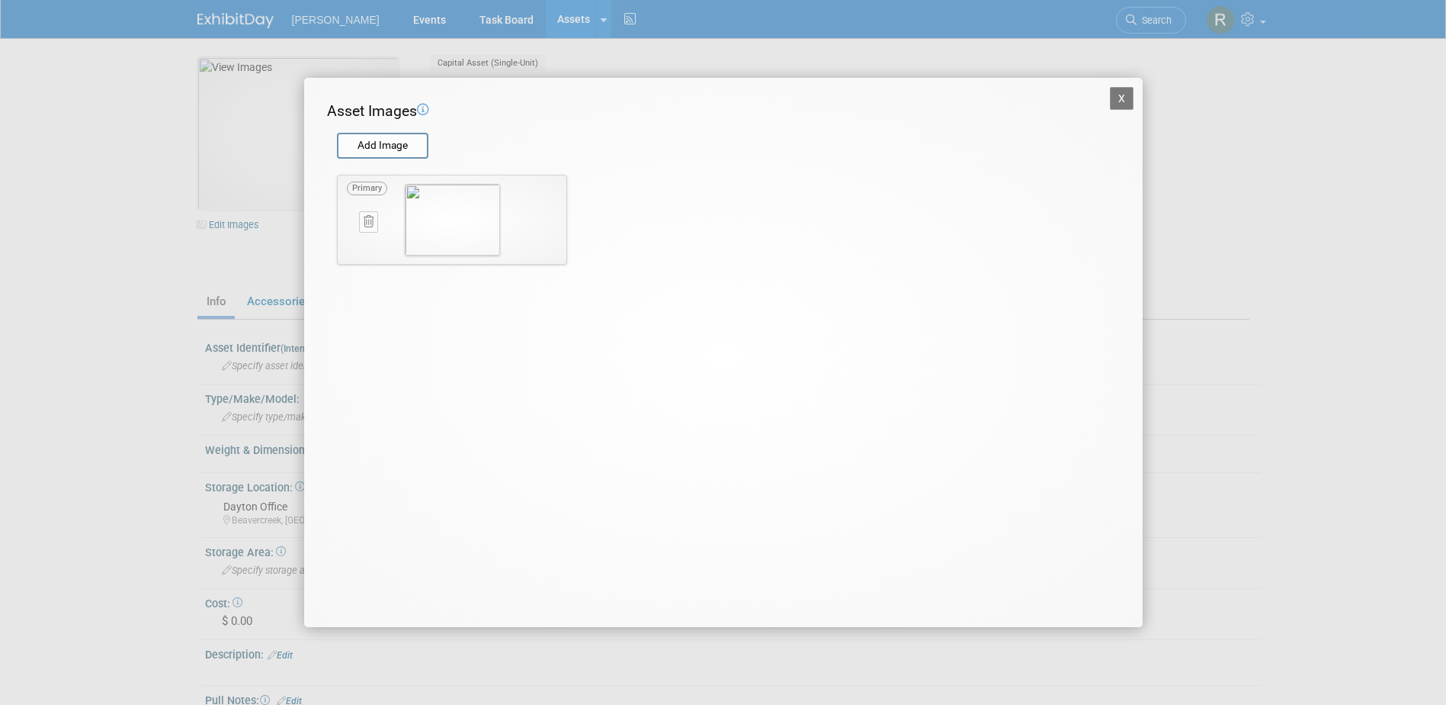
click at [364, 226] on icon at bounding box center [369, 221] width 10 height 11
click at [358, 240] on icon "button" at bounding box center [360, 239] width 10 height 9
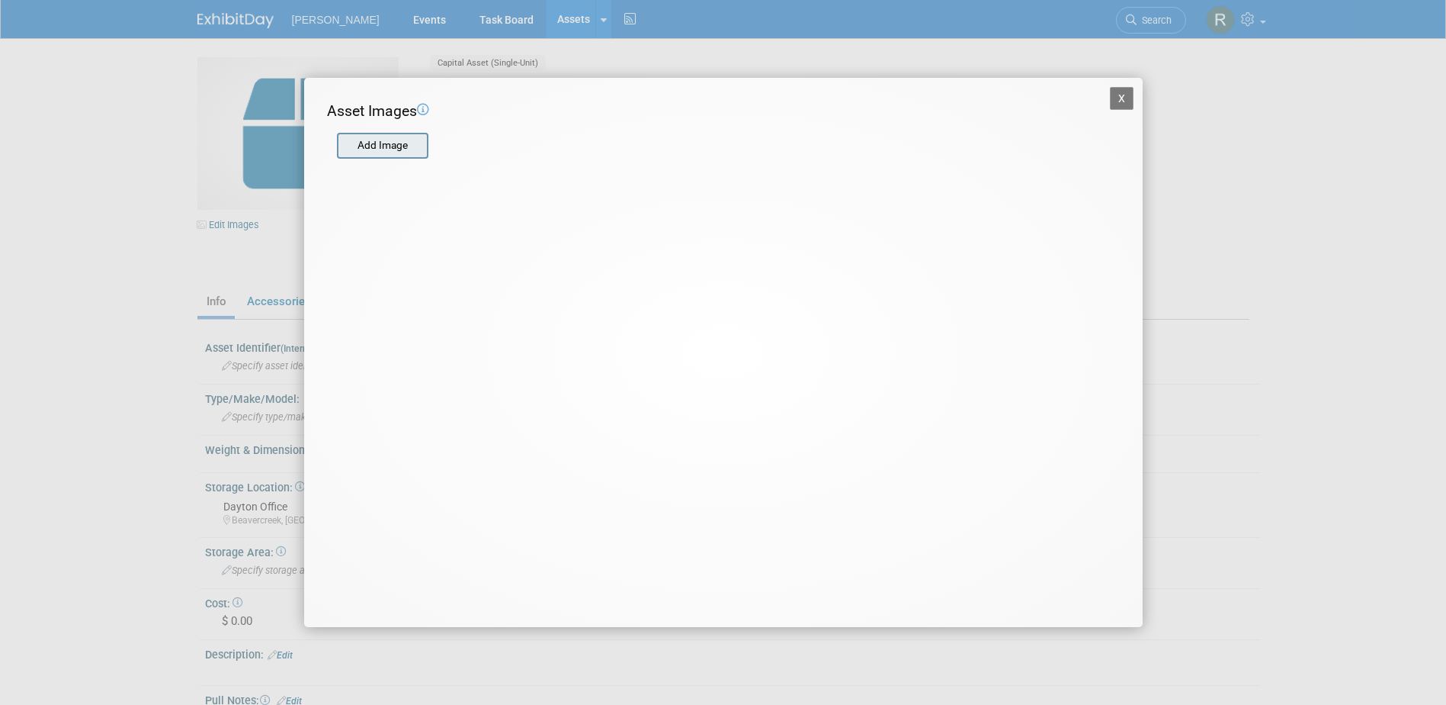
click at [392, 149] on input "file" at bounding box center [336, 145] width 181 height 23
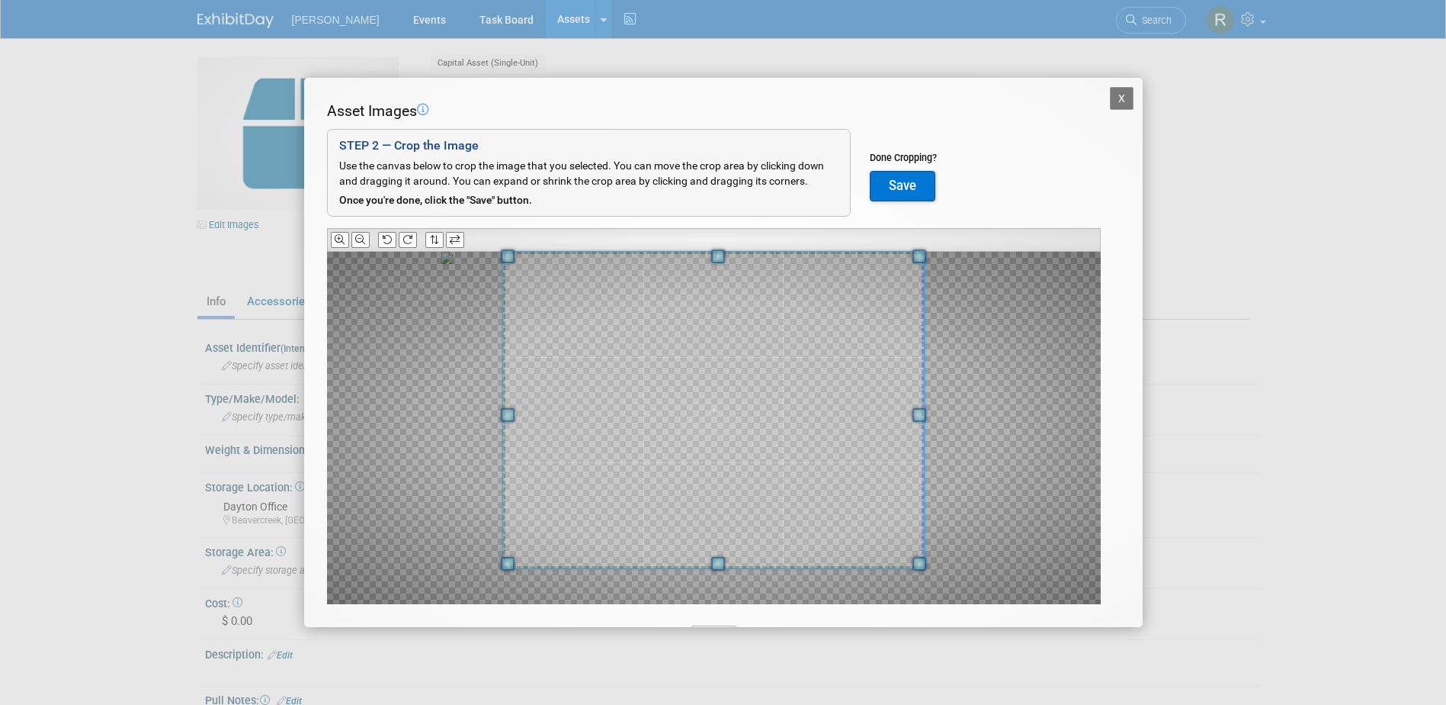
click at [700, 245] on div "Asset Images Add Image STEP 2 — Crop the Image Use the canvas below to crop the…" at bounding box center [723, 376] width 793 height 551
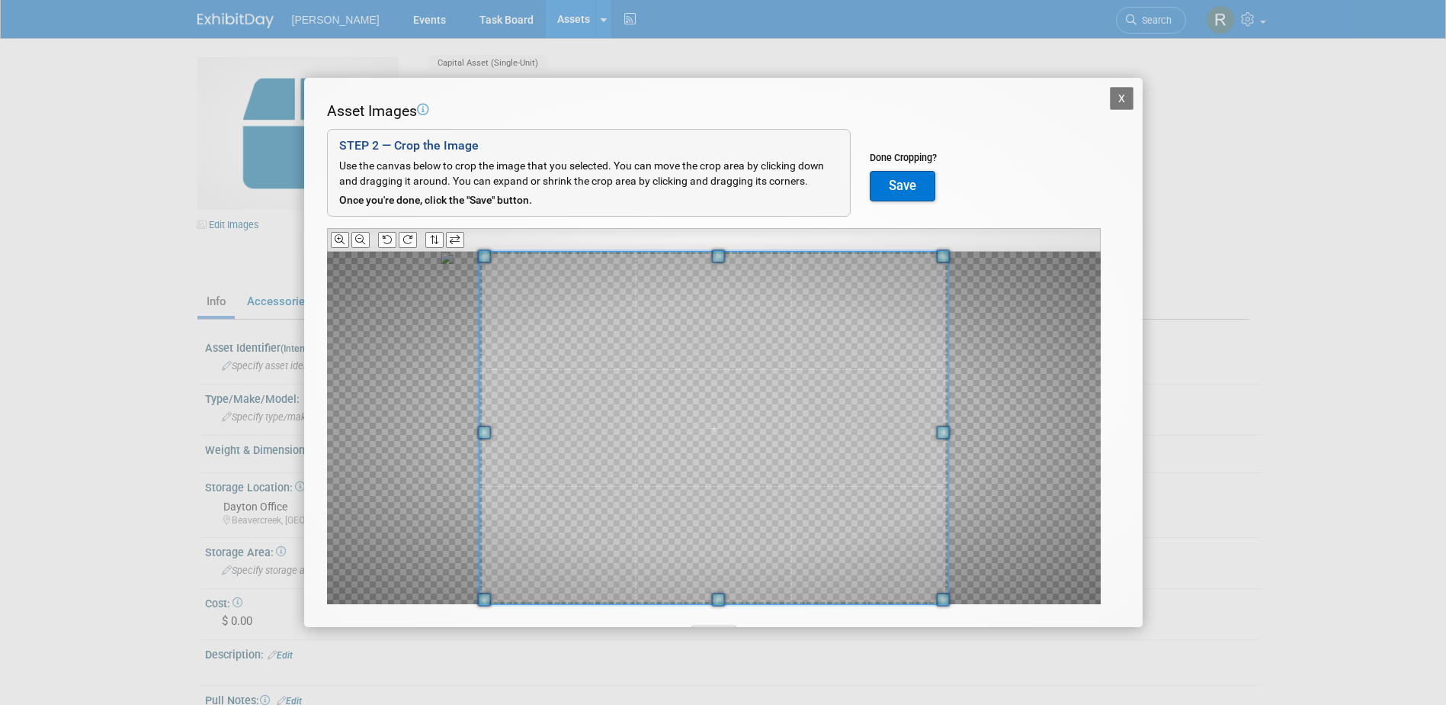
click at [725, 612] on div "Asset Images Add Image STEP 2 — Crop the Image Use the canvas below to crop the…" at bounding box center [723, 376] width 793 height 551
click at [358, 237] on icon at bounding box center [360, 240] width 10 height 10
click at [902, 191] on button "Save" at bounding box center [903, 186] width 66 height 30
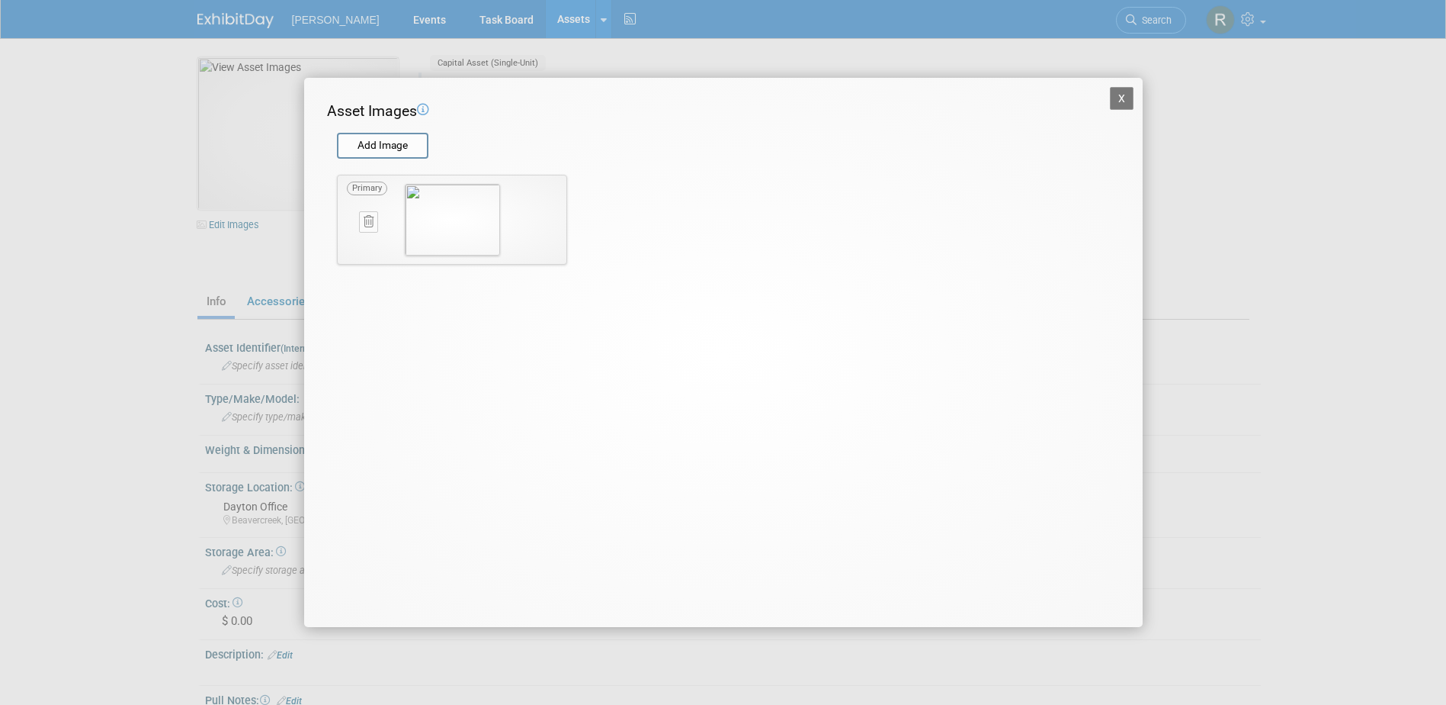
drag, startPoint x: 1120, startPoint y: 99, endPoint x: 1087, endPoint y: 102, distance: 32.9
click at [1120, 99] on button "X" at bounding box center [1122, 98] width 24 height 23
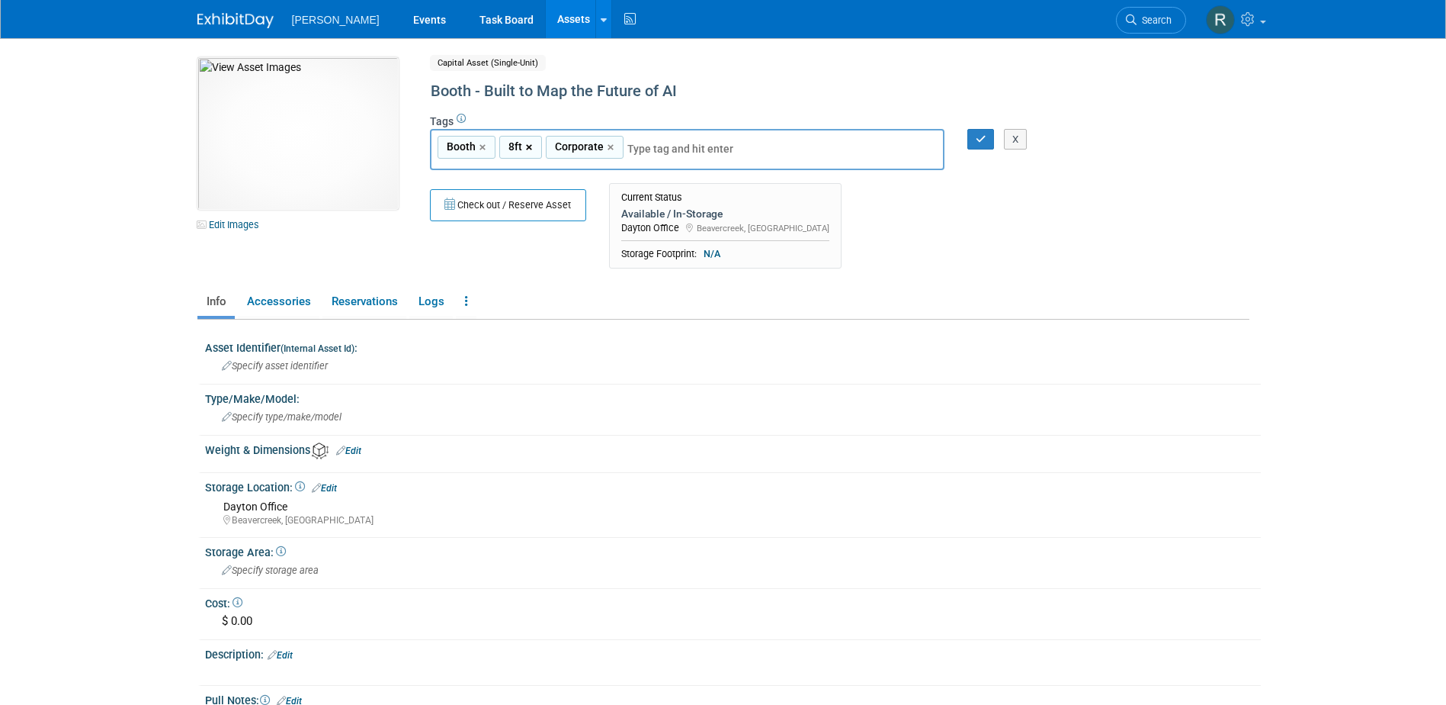
click at [528, 147] on link "×" at bounding box center [531, 148] width 10 height 18
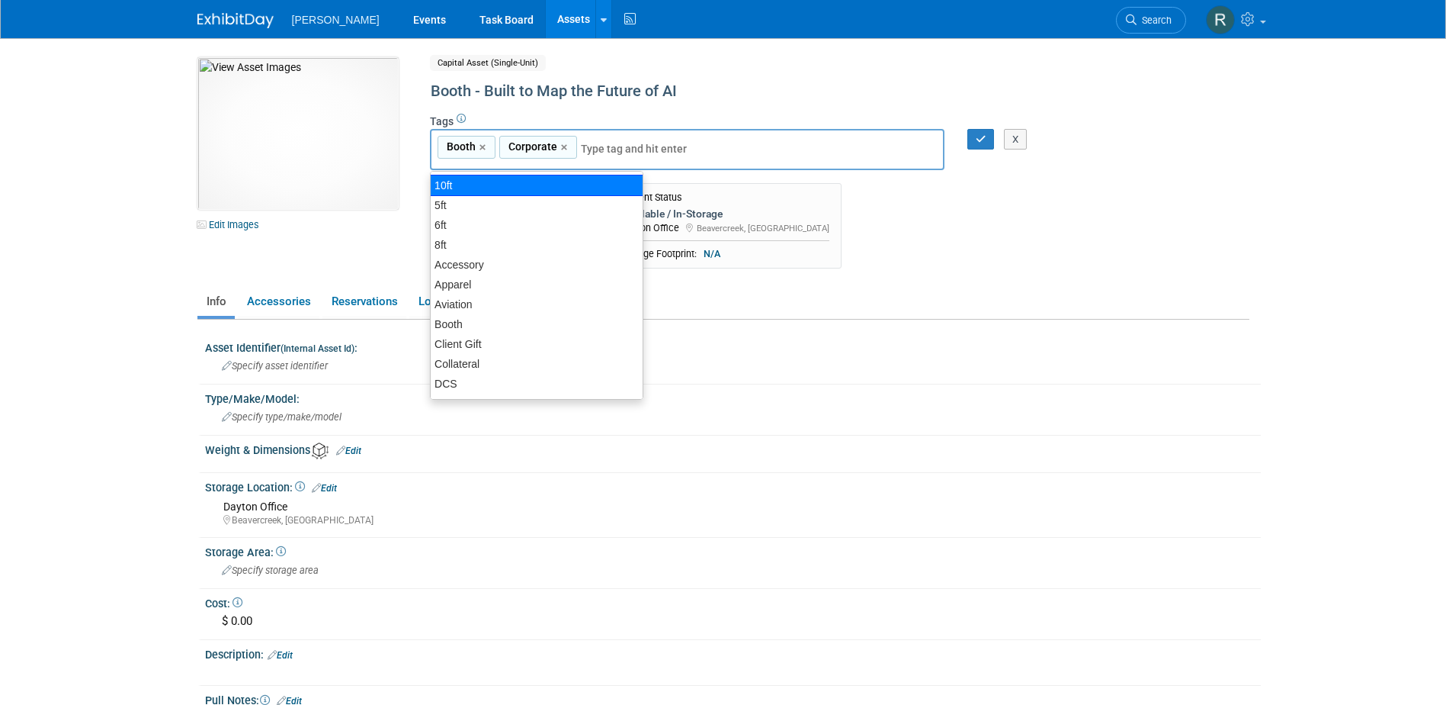
click at [493, 182] on div "10ft" at bounding box center [536, 185] width 213 height 21
type input "Booth, Corporate, 10ft"
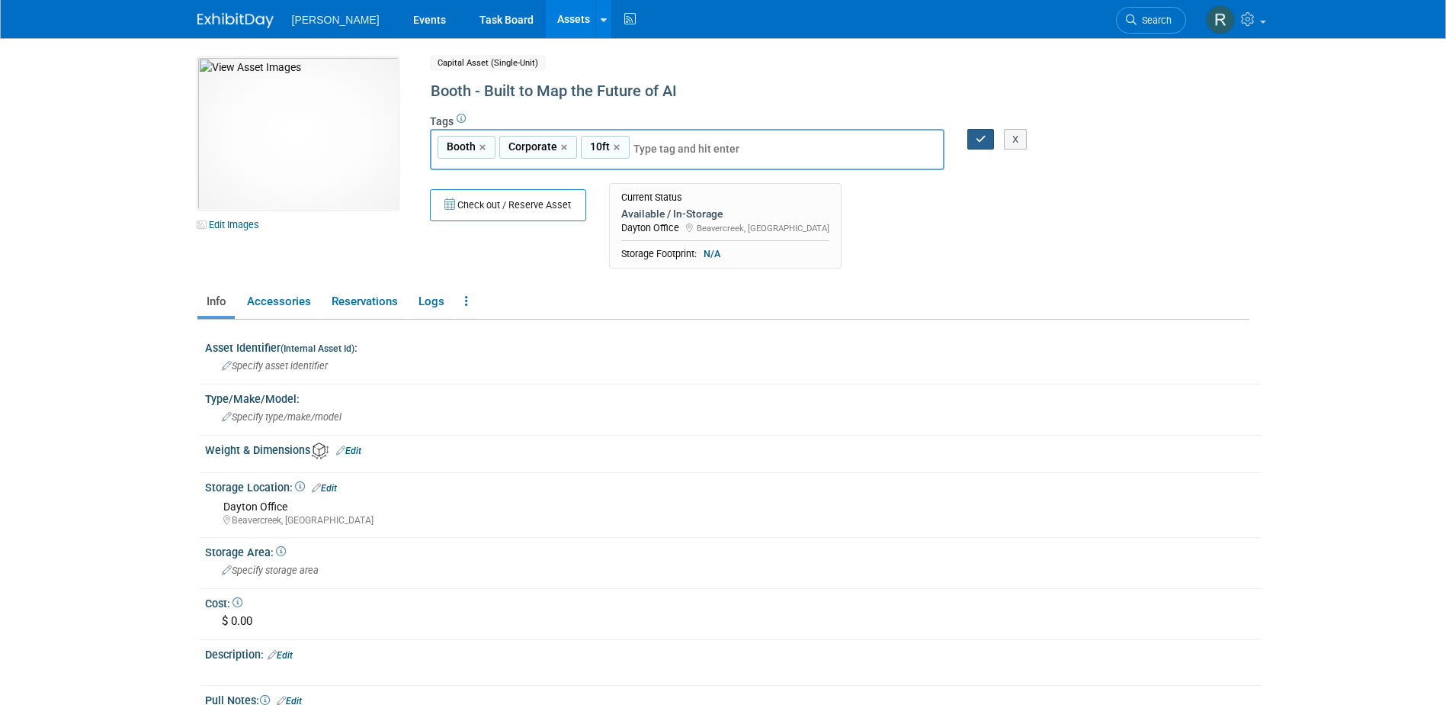
click at [984, 140] on icon "button" at bounding box center [981, 139] width 11 height 10
